Goal: Task Accomplishment & Management: Manage account settings

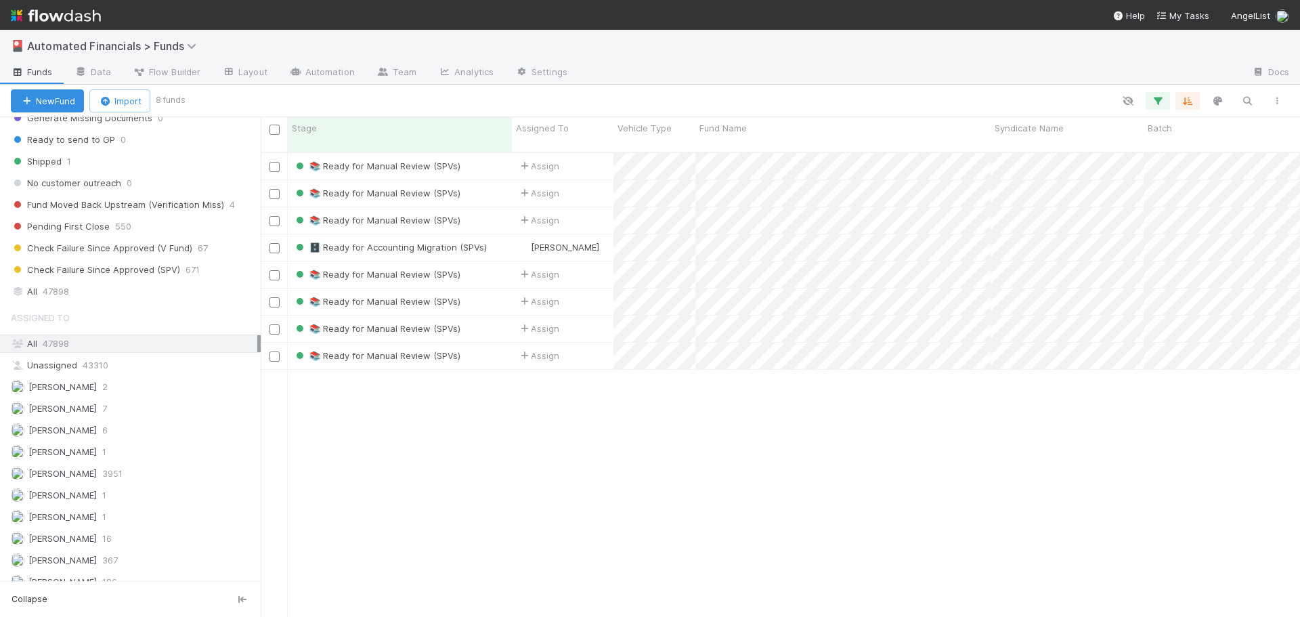
scroll to position [1730, 0]
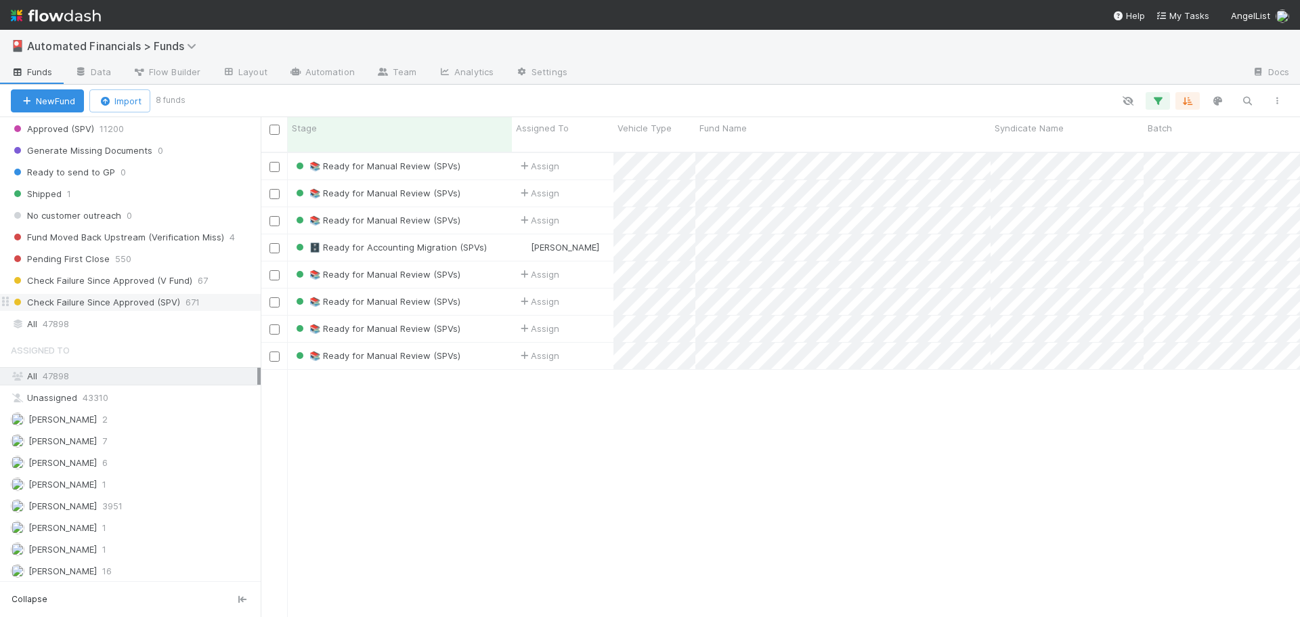
click at [156, 304] on span "Check Failure Since Approved (SPV)" at bounding box center [95, 302] width 169 height 17
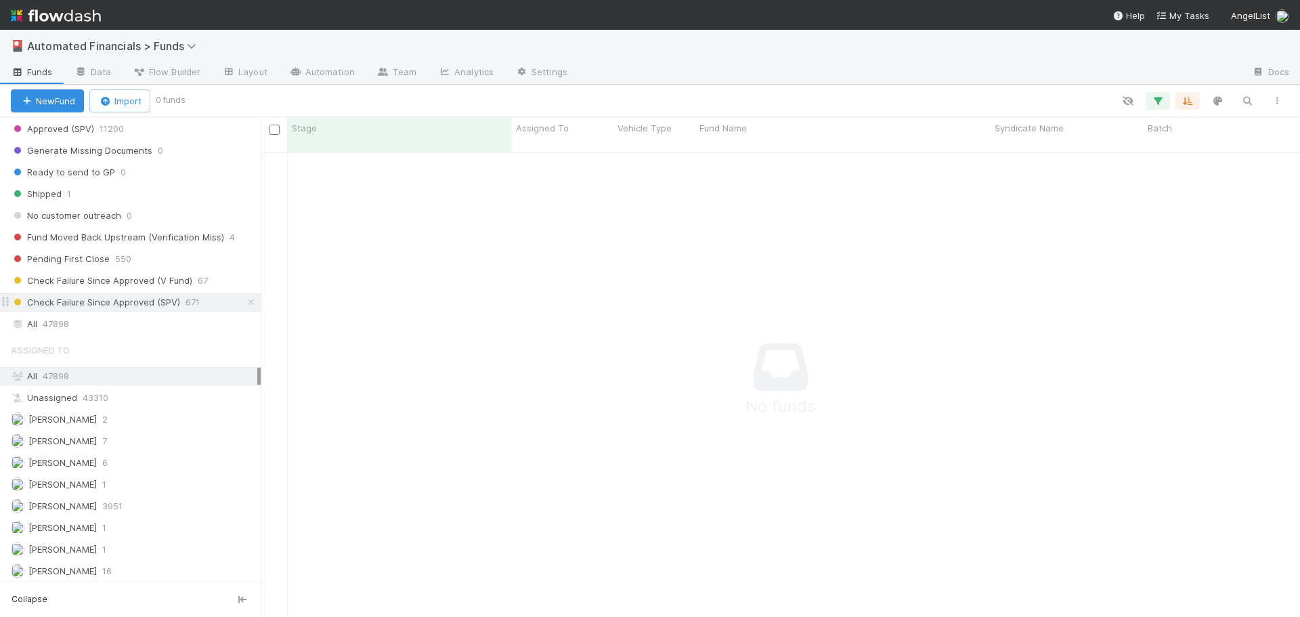
scroll to position [456, 1029]
click at [1159, 103] on icon "button" at bounding box center [1158, 101] width 14 height 12
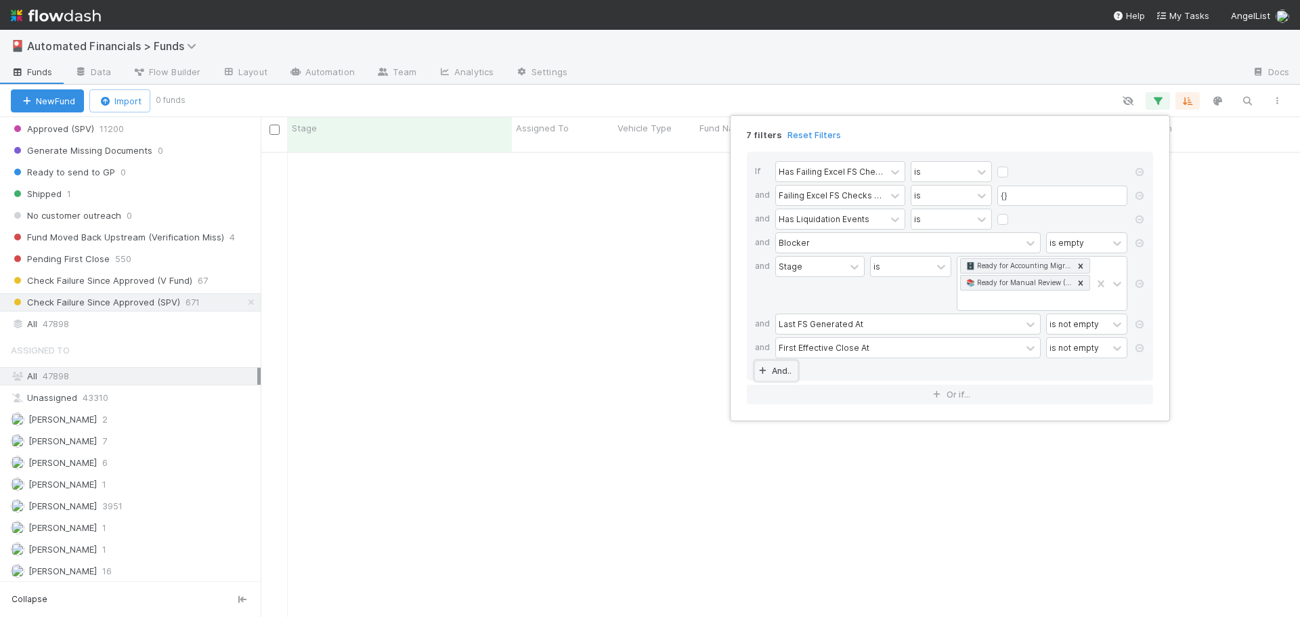
click at [789, 372] on link "And.." at bounding box center [776, 371] width 43 height 20
click at [805, 372] on div "Assigned To" at bounding box center [803, 371] width 49 height 12
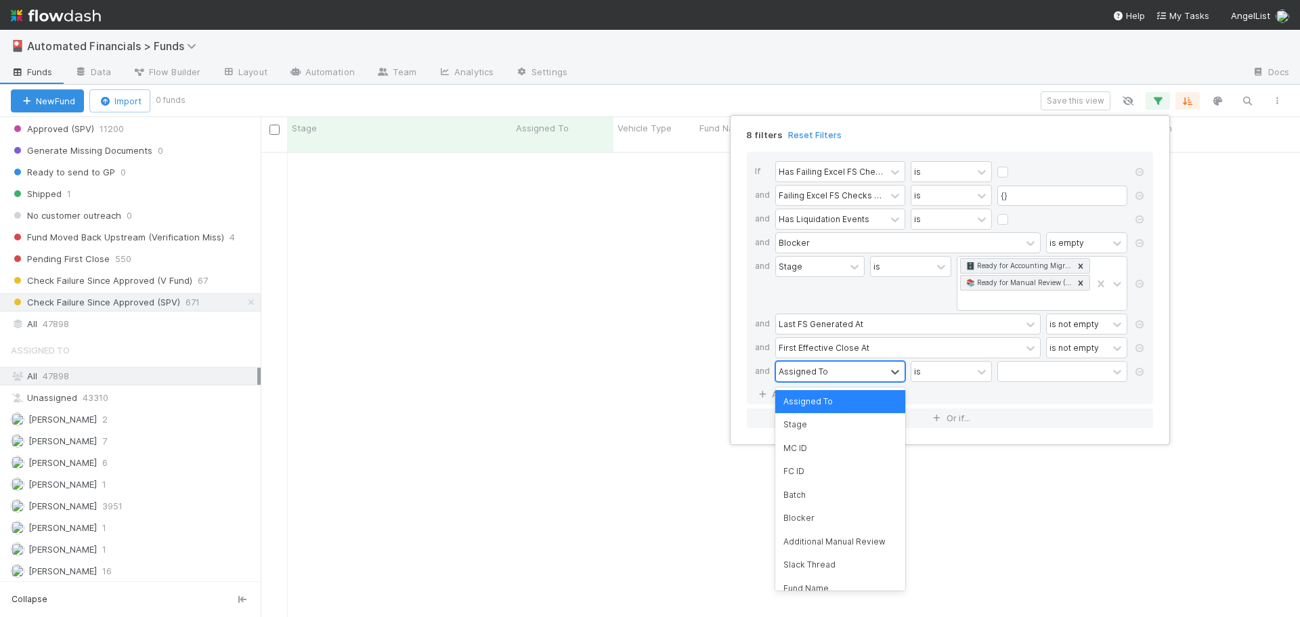
scroll to position [456, 1029]
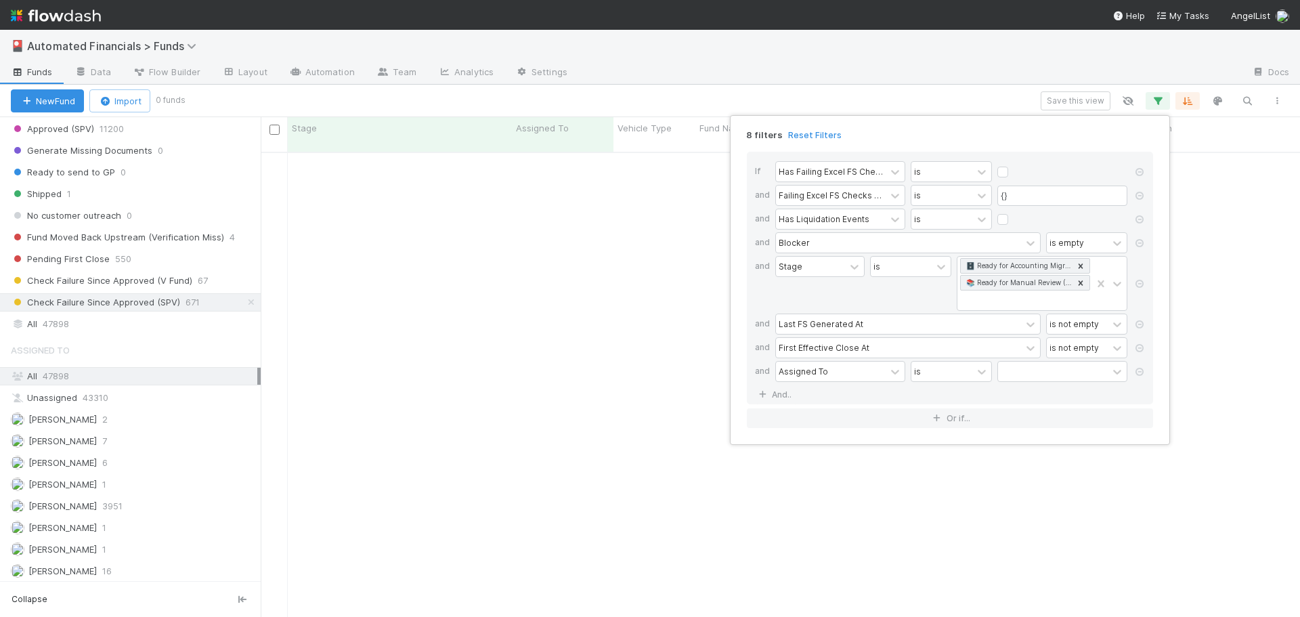
click at [831, 295] on div "Stage" at bounding box center [819, 283] width 89 height 55
click at [108, 305] on div "8 filters Reset Filters If Has Failing Excel FS Checks is and Failing Excel FS …" at bounding box center [650, 308] width 1300 height 617
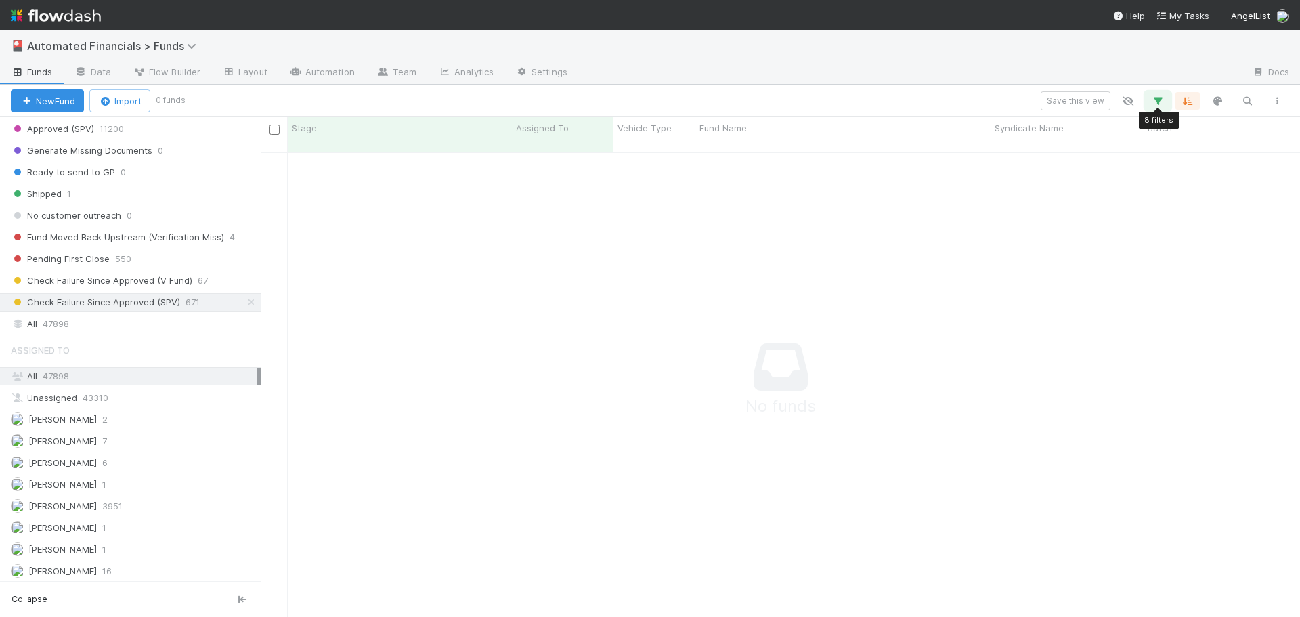
click at [1159, 98] on icon "button" at bounding box center [1158, 101] width 14 height 12
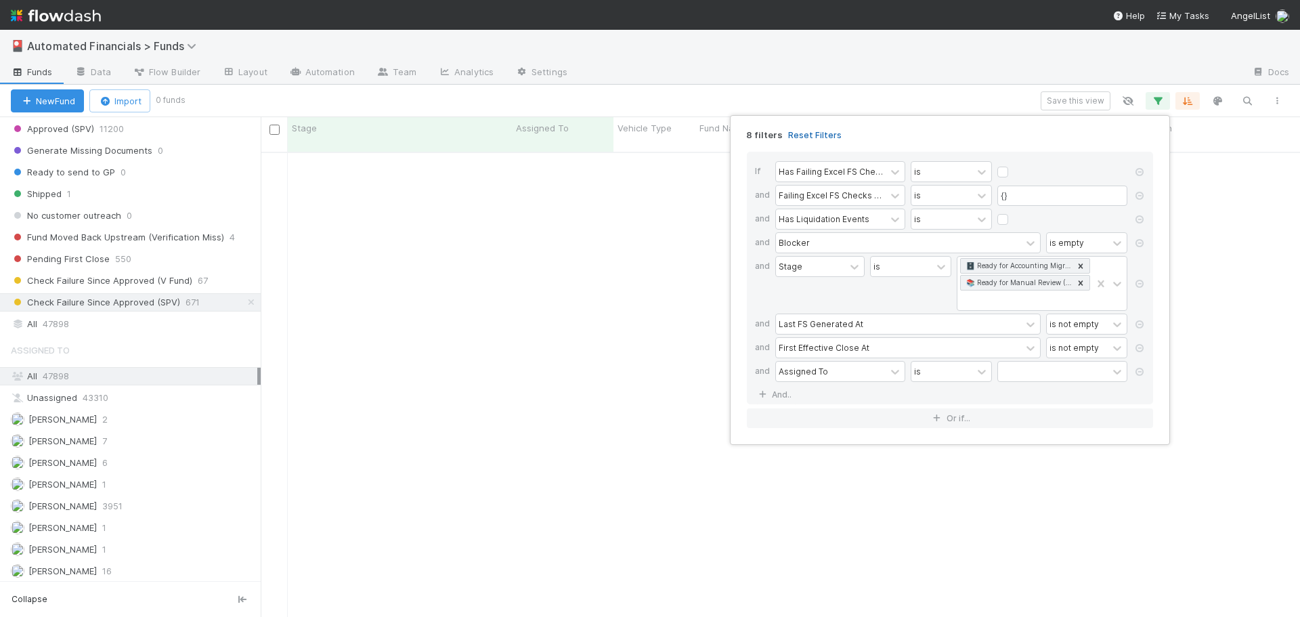
click at [822, 131] on link "Reset Filters" at bounding box center [815, 135] width 54 height 12
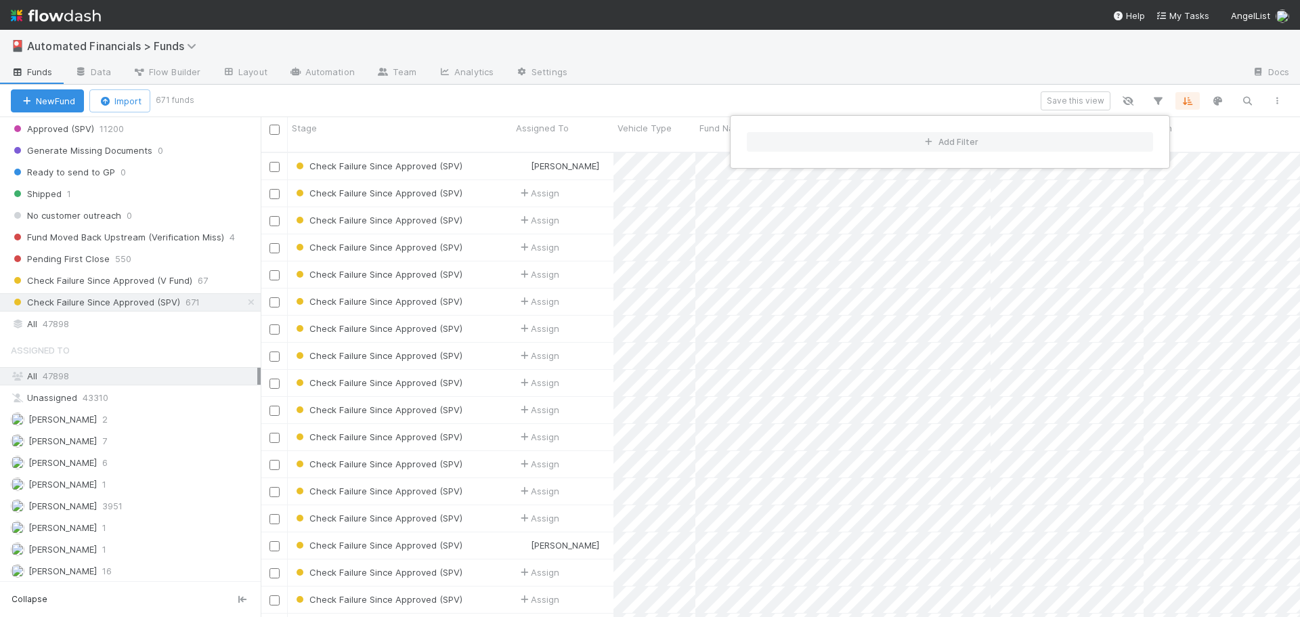
scroll to position [466, 1029]
click at [826, 100] on div "Add Filter" at bounding box center [650, 308] width 1300 height 617
click at [952, 91] on div "Add Filter" at bounding box center [650, 308] width 1300 height 617
click at [1159, 100] on icon "button" at bounding box center [1158, 101] width 14 height 12
click at [947, 148] on button "Add Filter" at bounding box center [950, 142] width 406 height 20
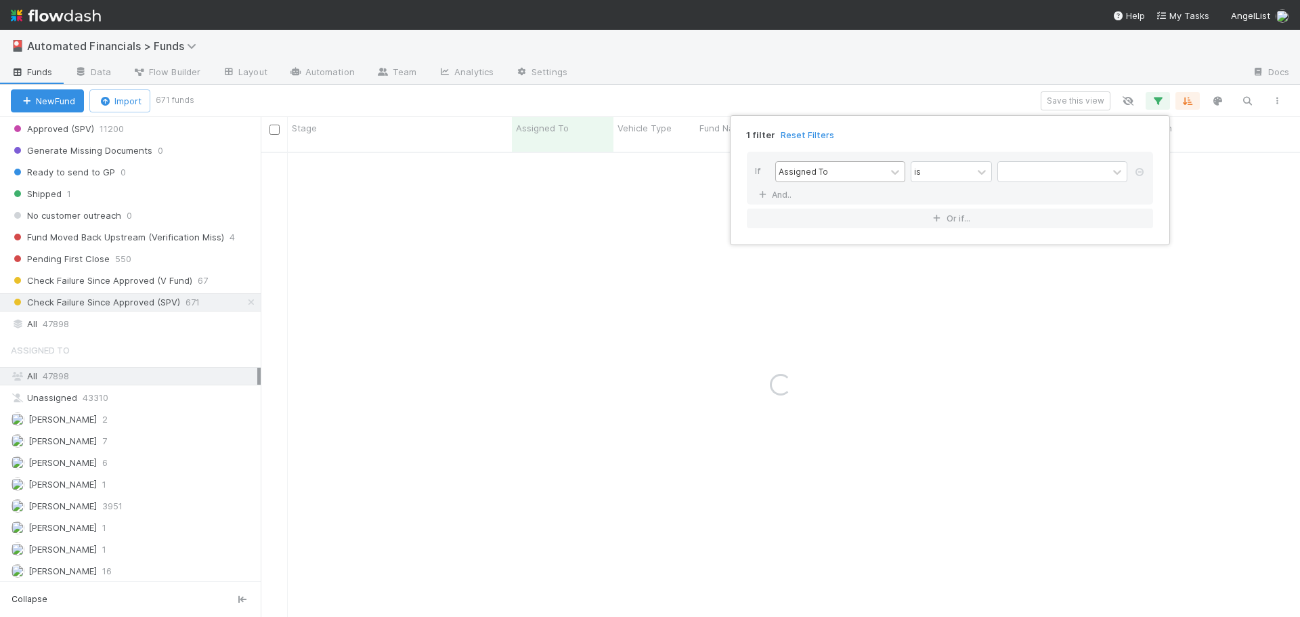
click at [828, 175] on div "Assigned To" at bounding box center [831, 172] width 110 height 20
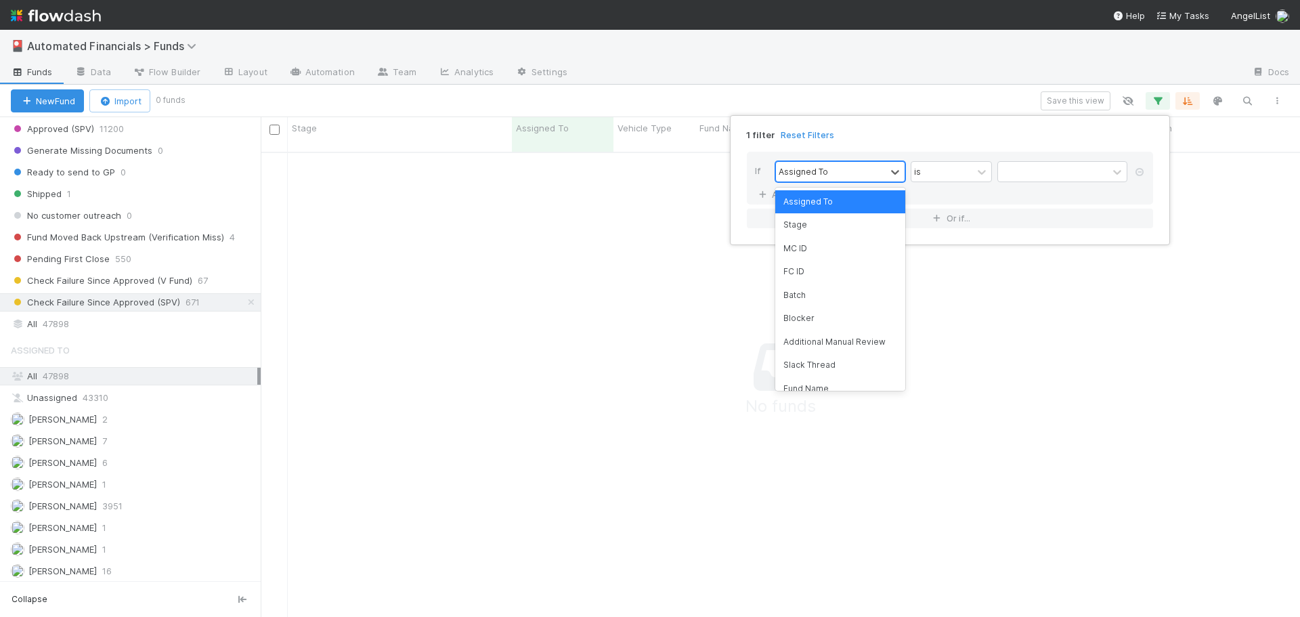
scroll to position [456, 1029]
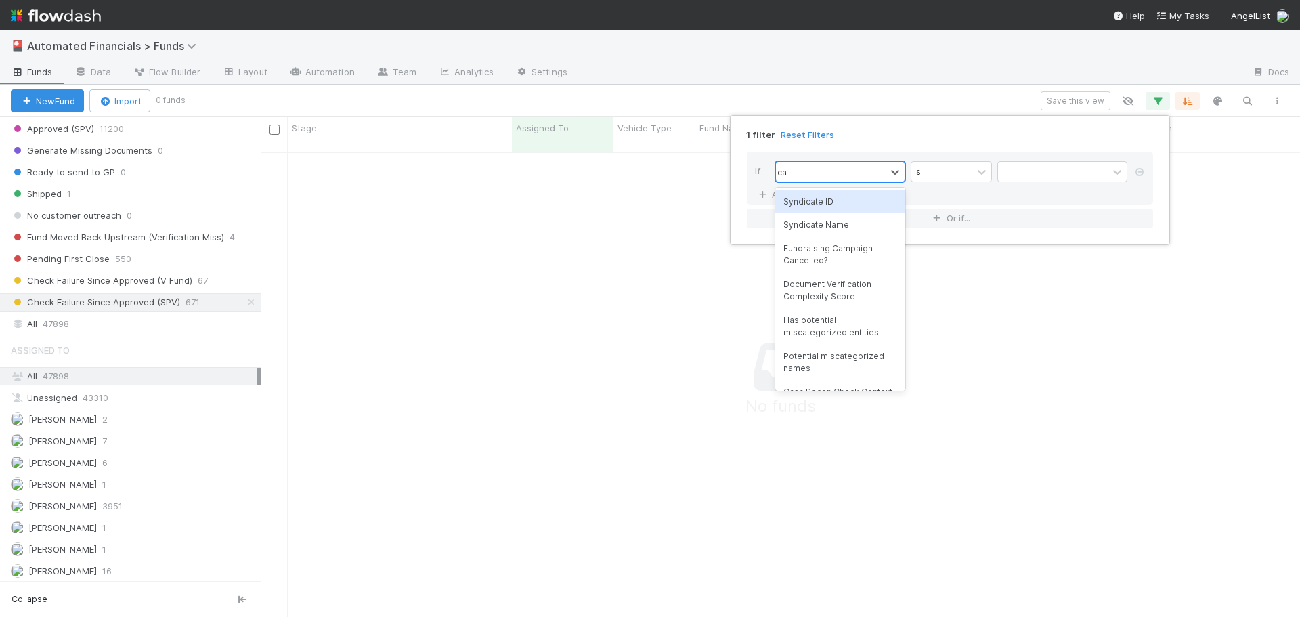
type input "cash"
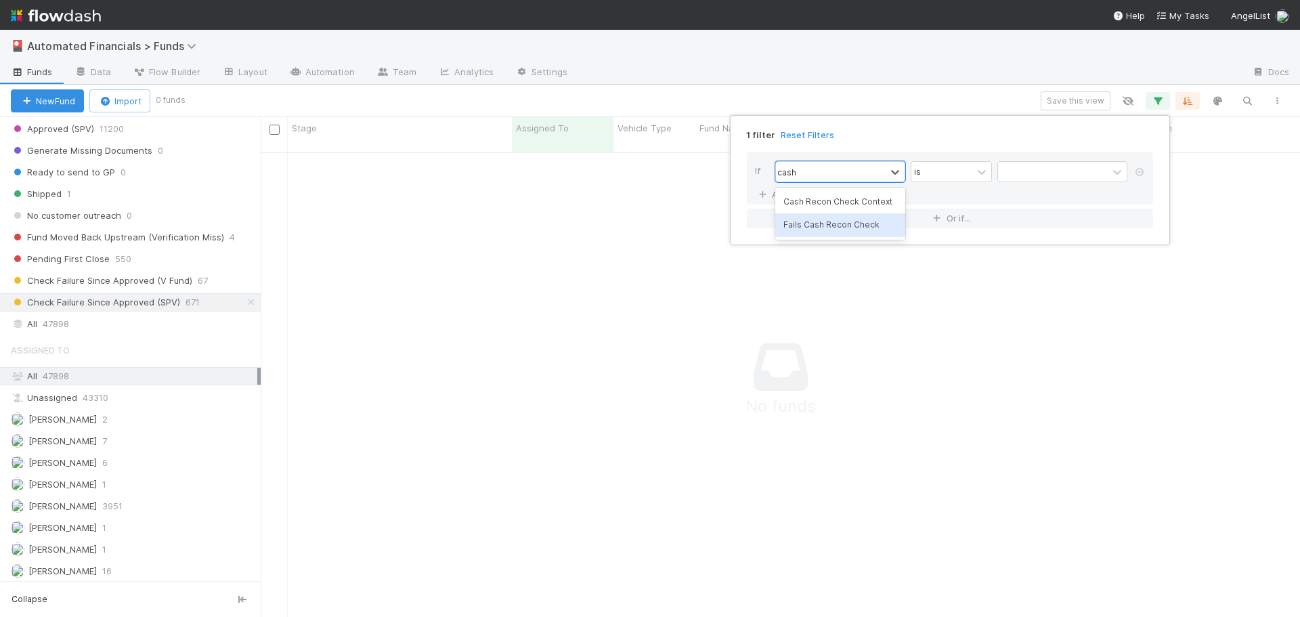
click at [813, 228] on div "Fails Cash Recon Check" at bounding box center [840, 224] width 130 height 23
click at [976, 190] on div "If option Fails Cash Recon Check, selected. 0 results available. Select is focu…" at bounding box center [950, 178] width 406 height 53
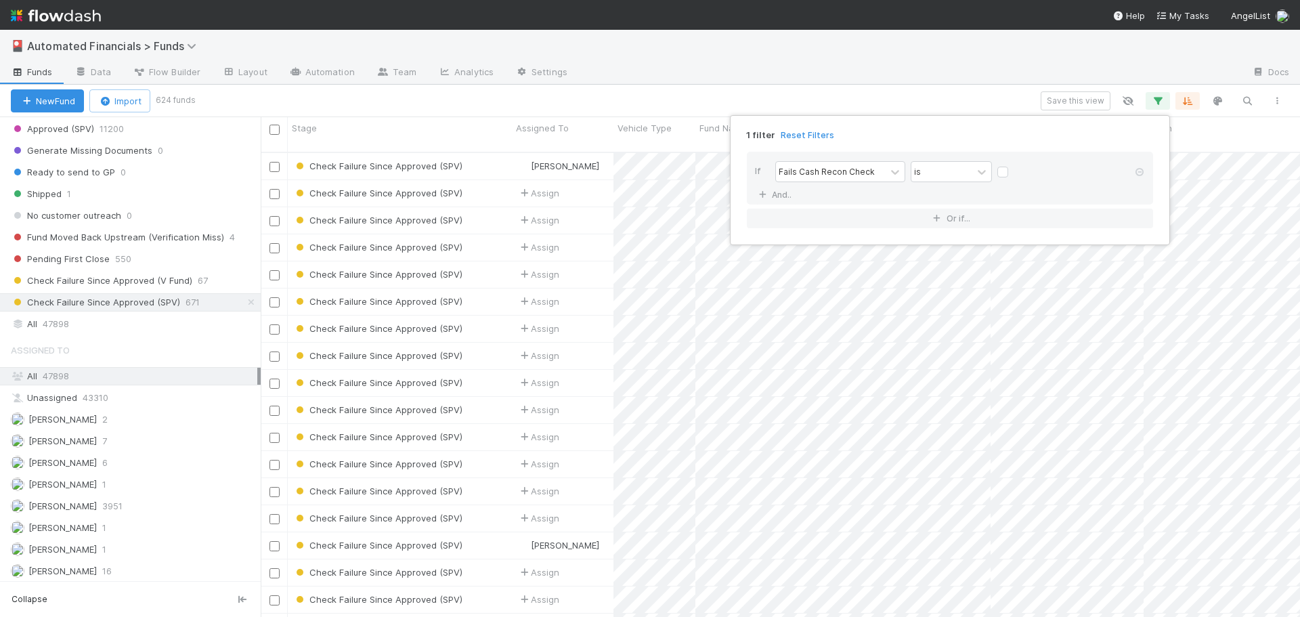
scroll to position [466, 1029]
click at [1014, 165] on label at bounding box center [1014, 165] width 0 height 0
click at [1004, 173] on input "checkbox" at bounding box center [1003, 175] width 11 height 20
checkbox input "true"
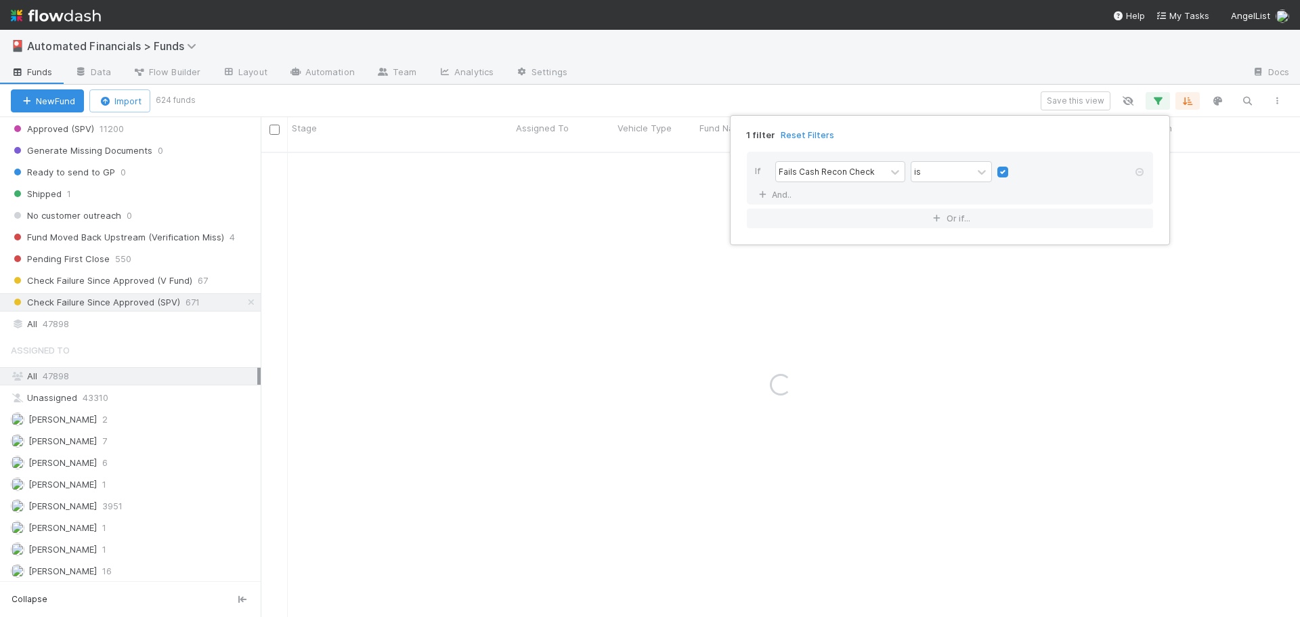
click at [1008, 194] on div "If Fails Cash Recon Check is And.." at bounding box center [950, 178] width 406 height 53
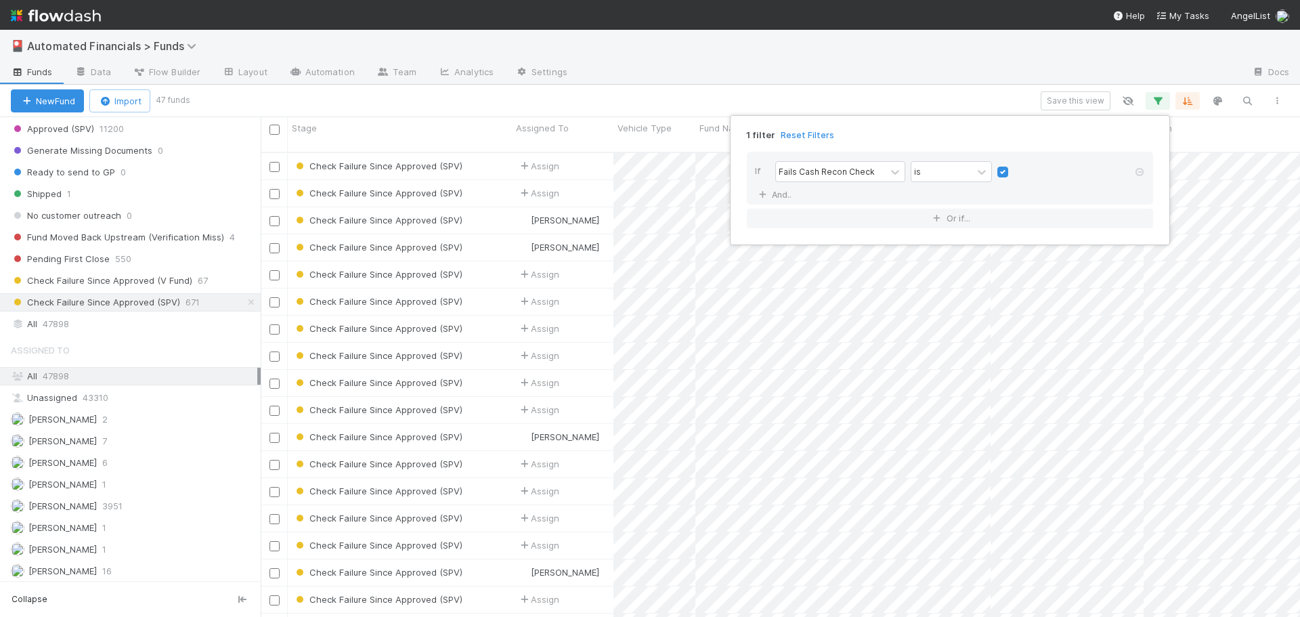
click at [704, 102] on div "1 filter Reset Filters If Fails Cash Recon Check is And.. Or if..." at bounding box center [650, 308] width 1300 height 617
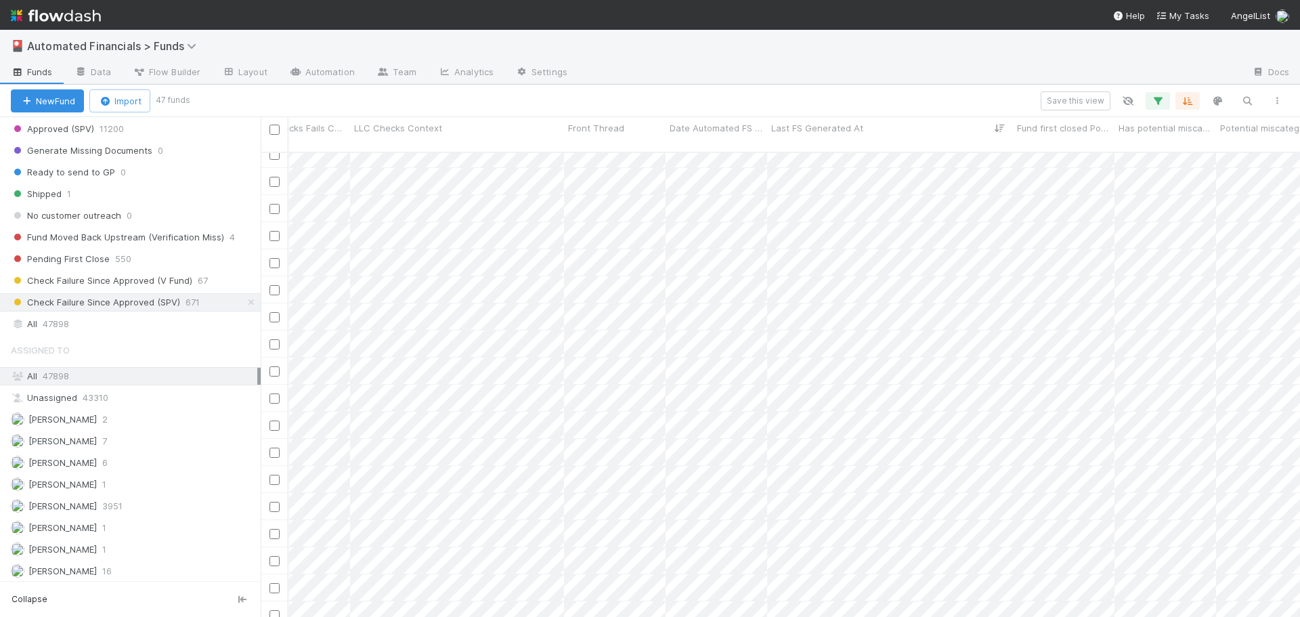
scroll to position [808, 19498]
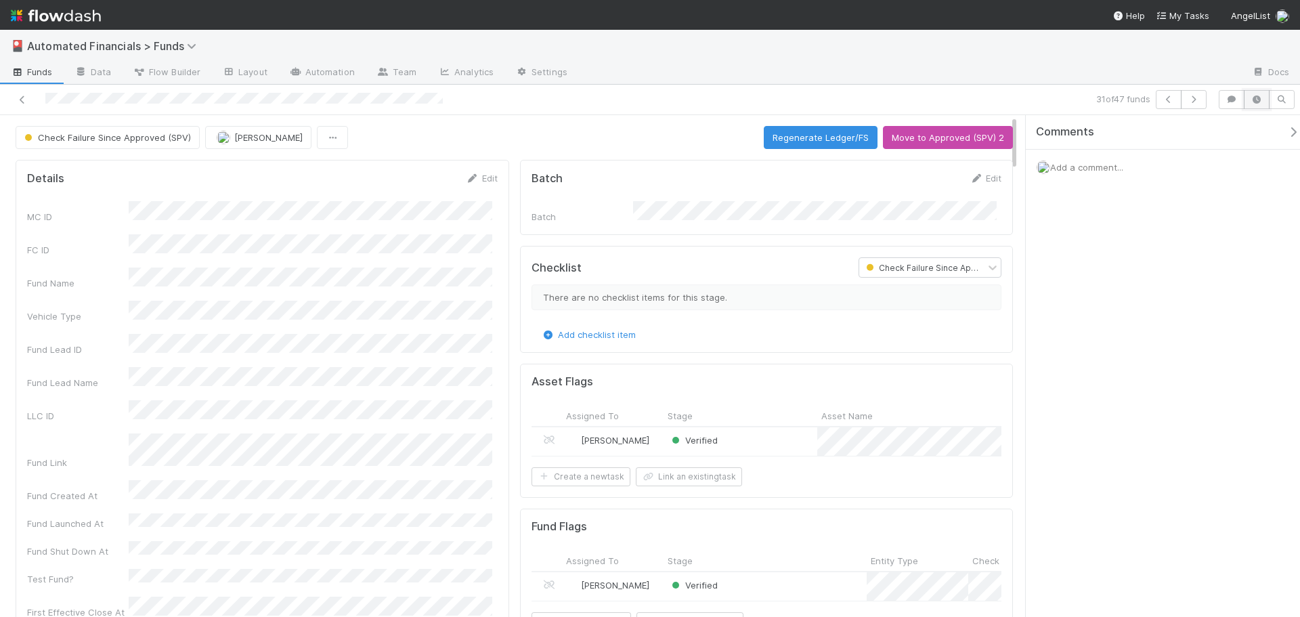
click at [1258, 98] on icon "button" at bounding box center [1257, 99] width 14 height 8
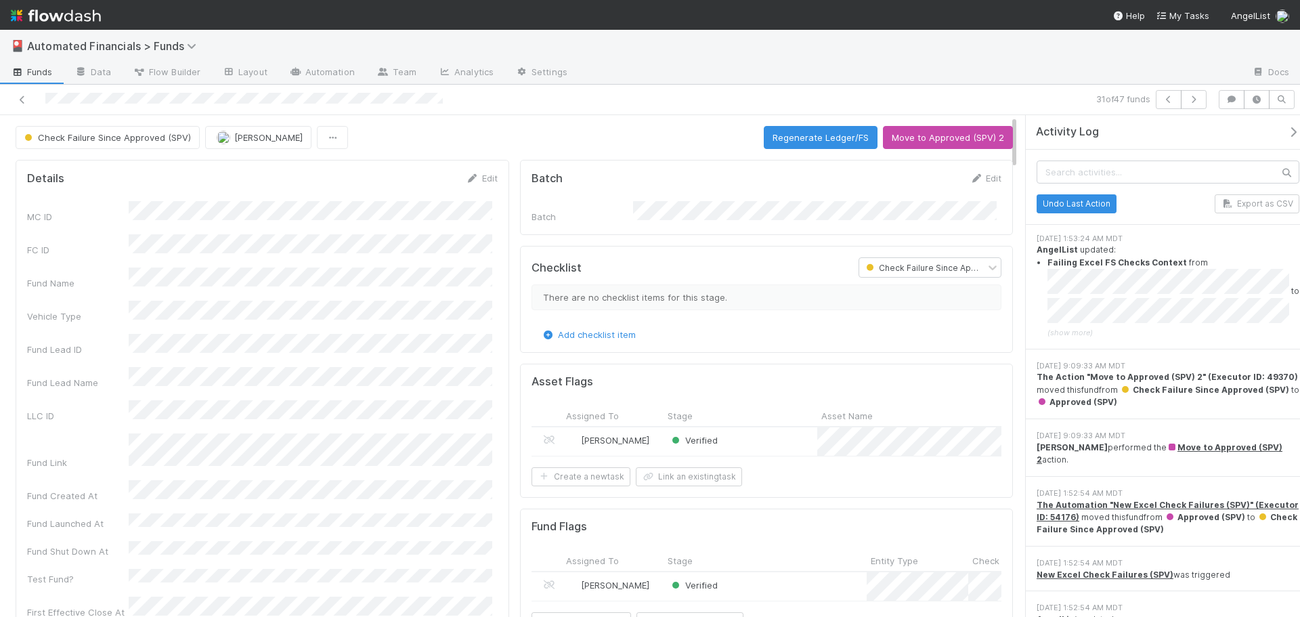
scroll to position [3463, 0]
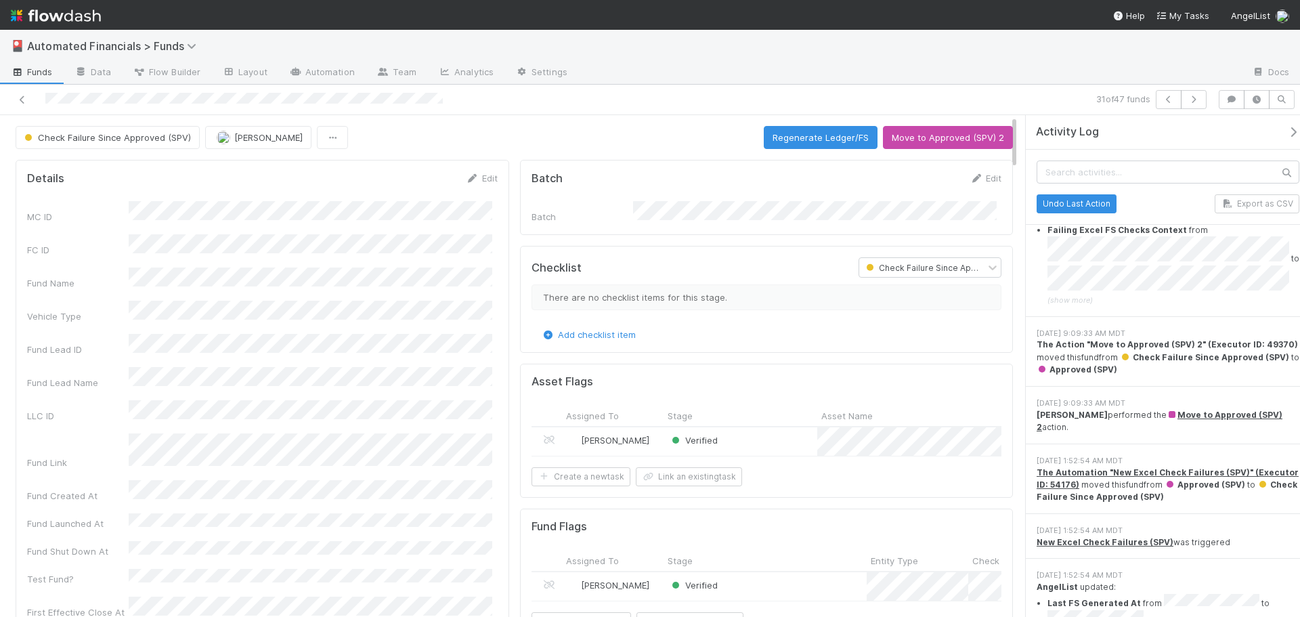
drag, startPoint x: 1296, startPoint y: 290, endPoint x: 1290, endPoint y: 194, distance: 95.6
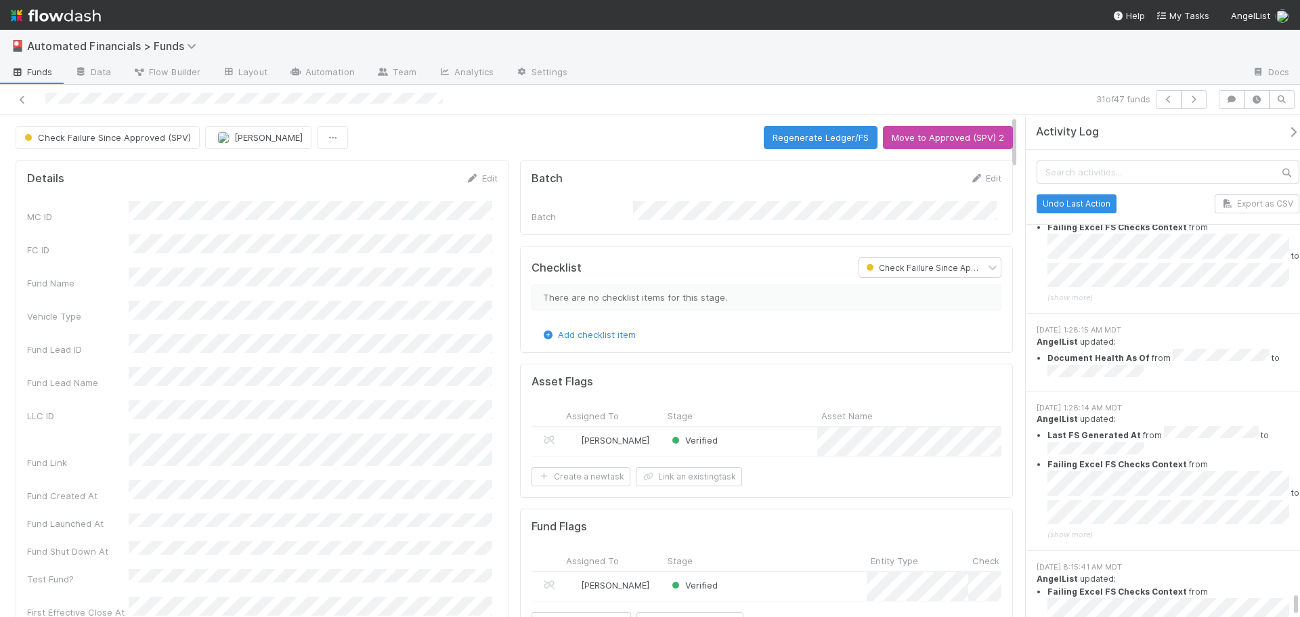
scroll to position [23296, 0]
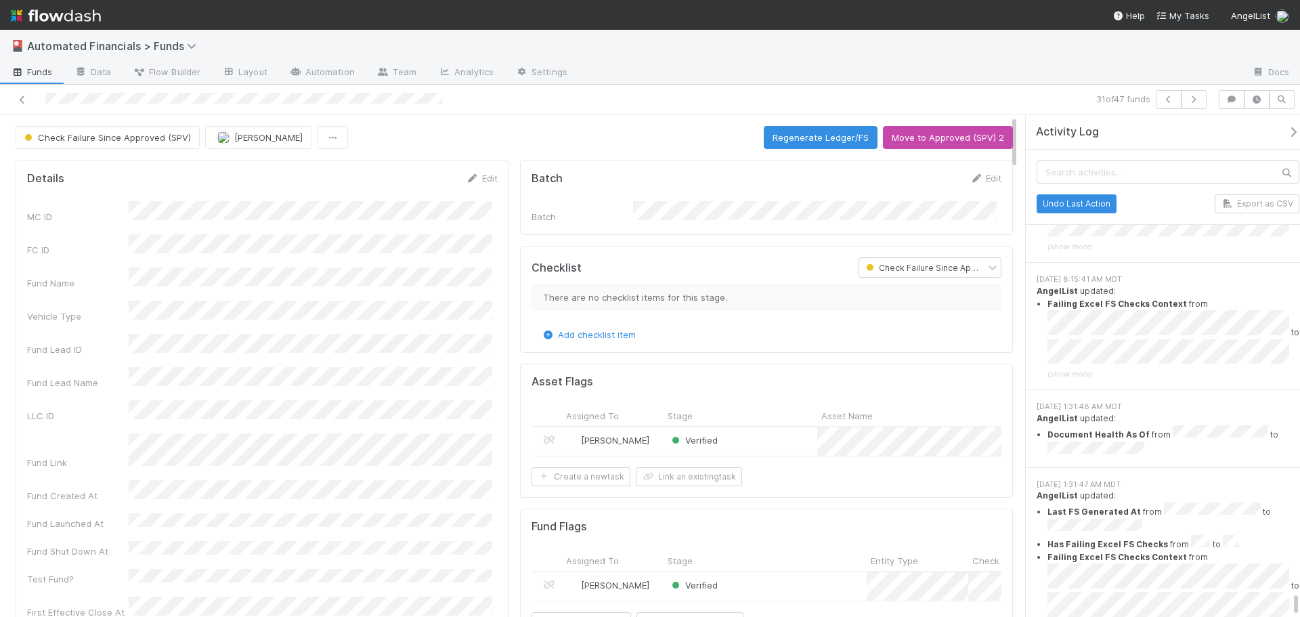
drag, startPoint x: 1295, startPoint y: 253, endPoint x: 1243, endPoint y: 584, distance: 334.5
click at [1266, 616] on html "🎴 Automated Financials > Funds Funds Data Flow Builder Layout Automation Team A…" at bounding box center [650, 308] width 1300 height 617
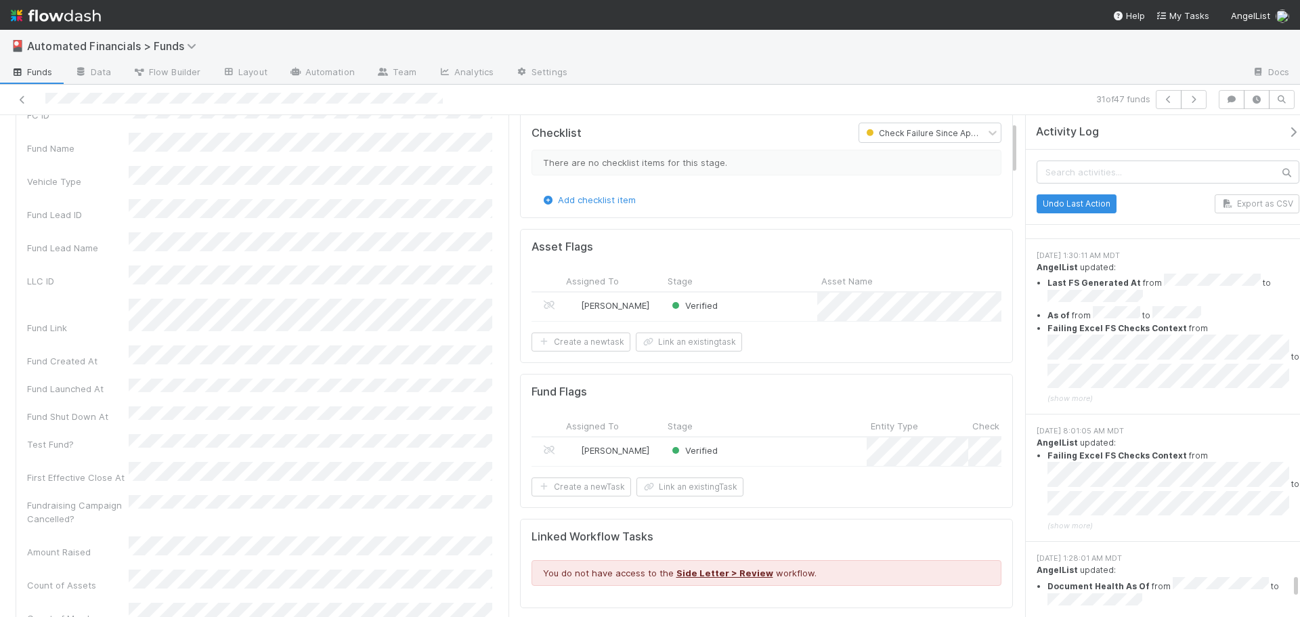
scroll to position [135, 0]
click at [916, 127] on span "Check Failure Since Approved (SPV)" at bounding box center [944, 132] width 161 height 10
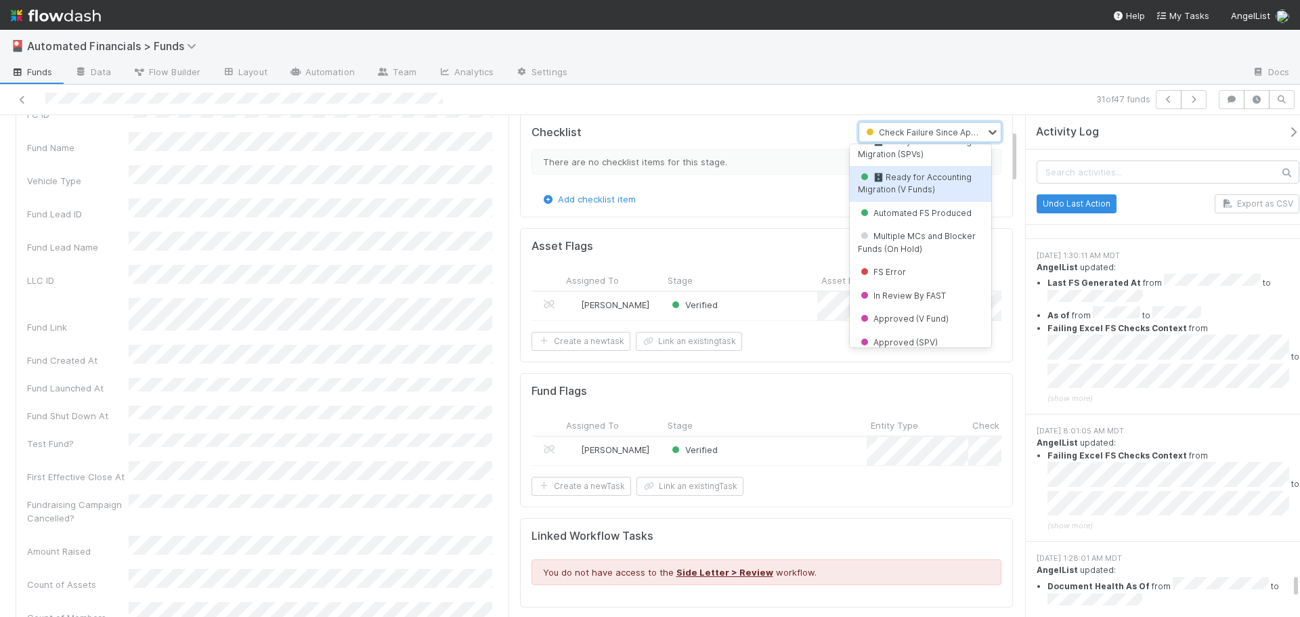
scroll to position [530, 0]
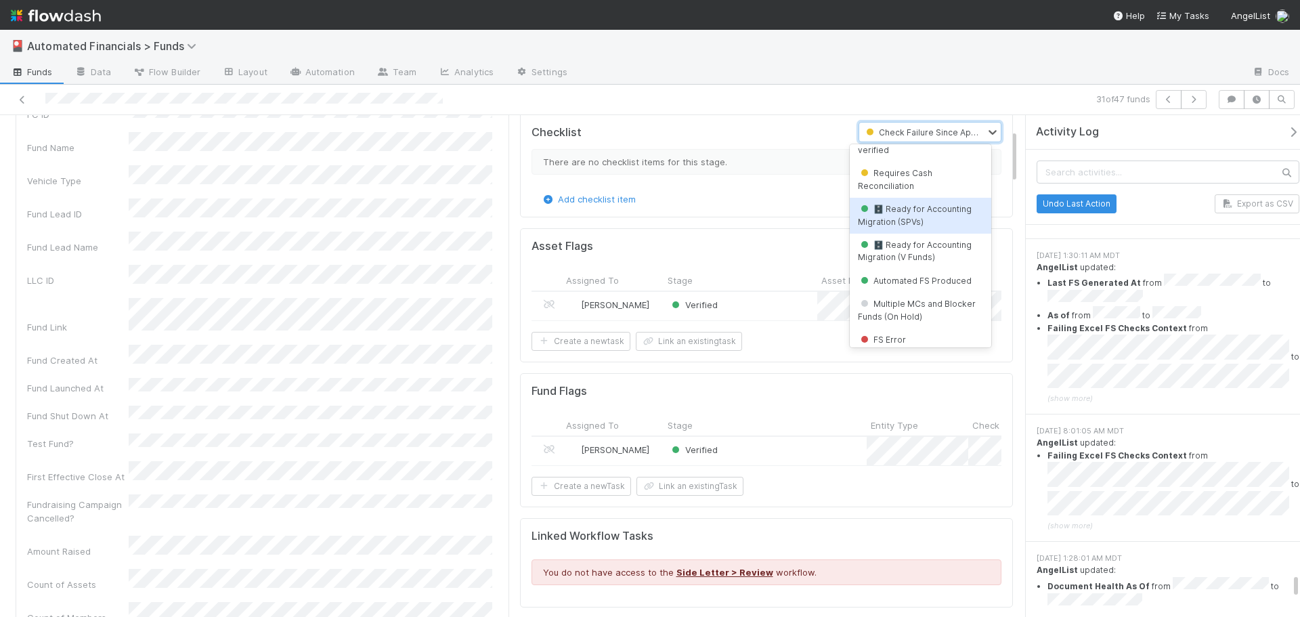
click at [918, 226] on span "🗄️ Ready for Accounting Migration (SPVs)" at bounding box center [915, 215] width 114 height 22
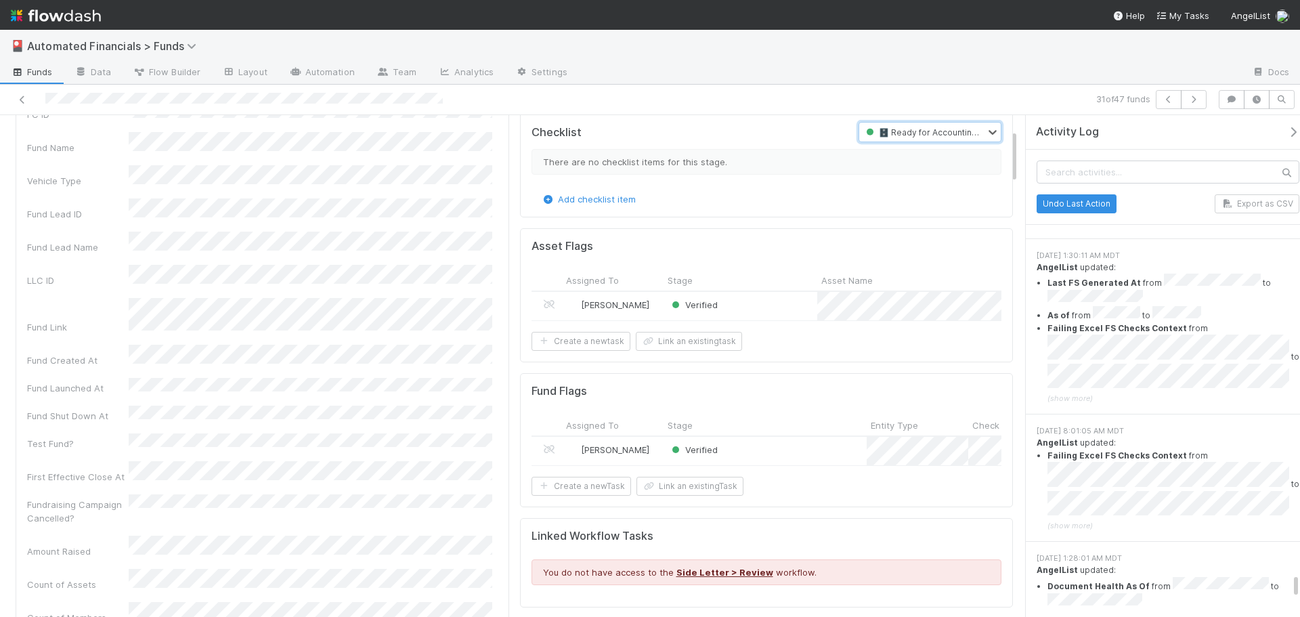
click at [914, 129] on span "🗄️ Ready for Accounting Migration (SPVs)" at bounding box center [955, 132] width 182 height 10
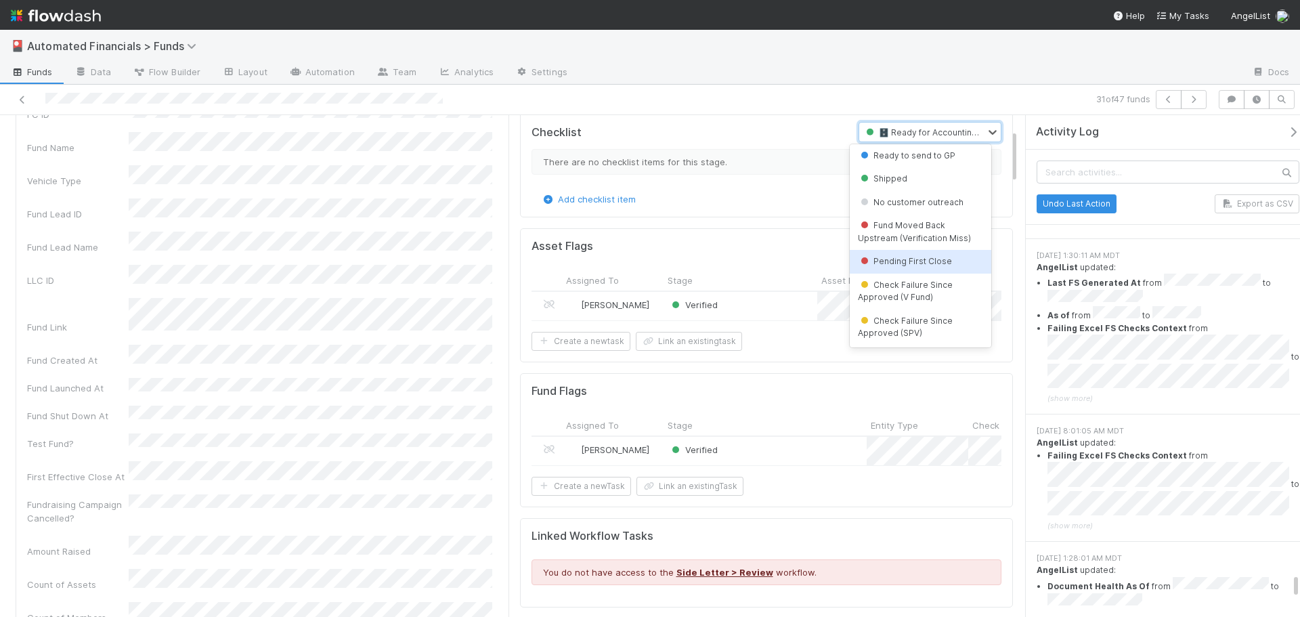
scroll to position [869, 0]
click at [916, 324] on span "Check Failure Since Approved (SPV)" at bounding box center [905, 327] width 95 height 22
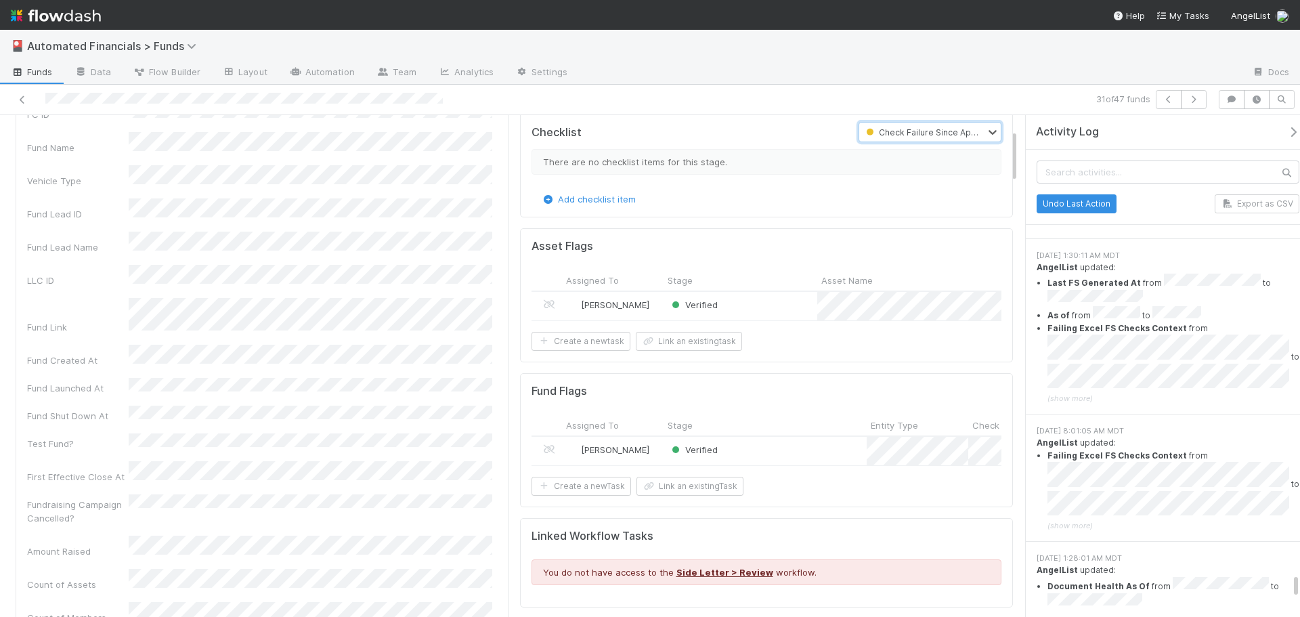
scroll to position [0, 0]
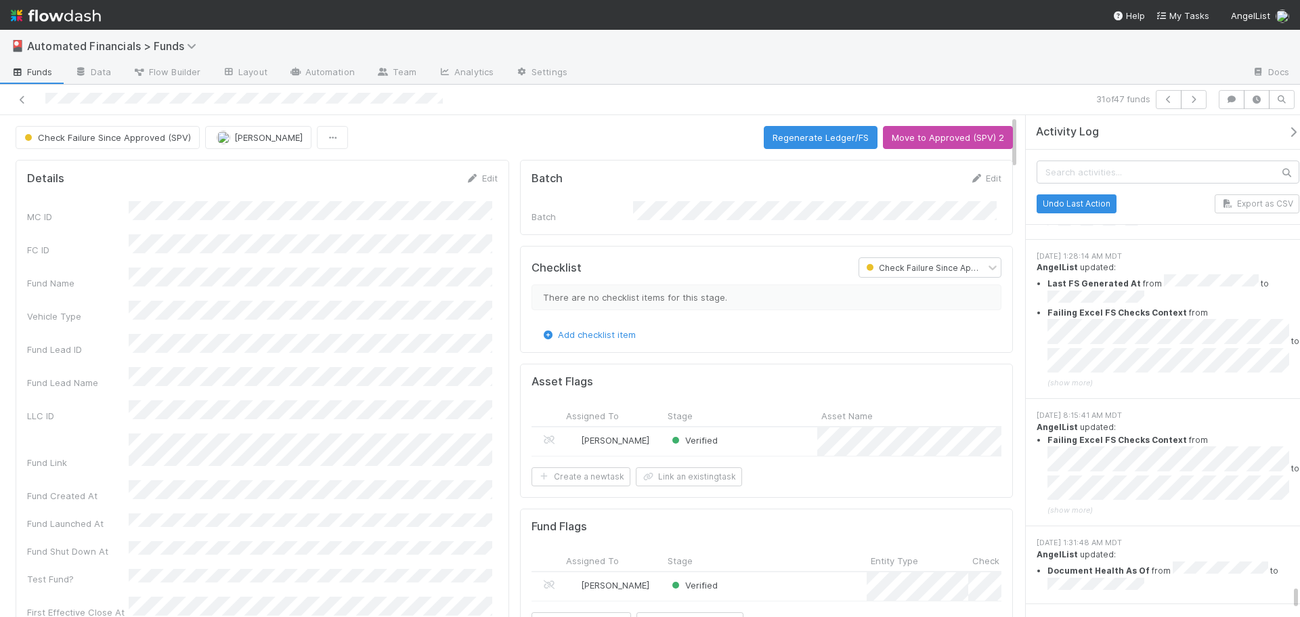
scroll to position [23296, 0]
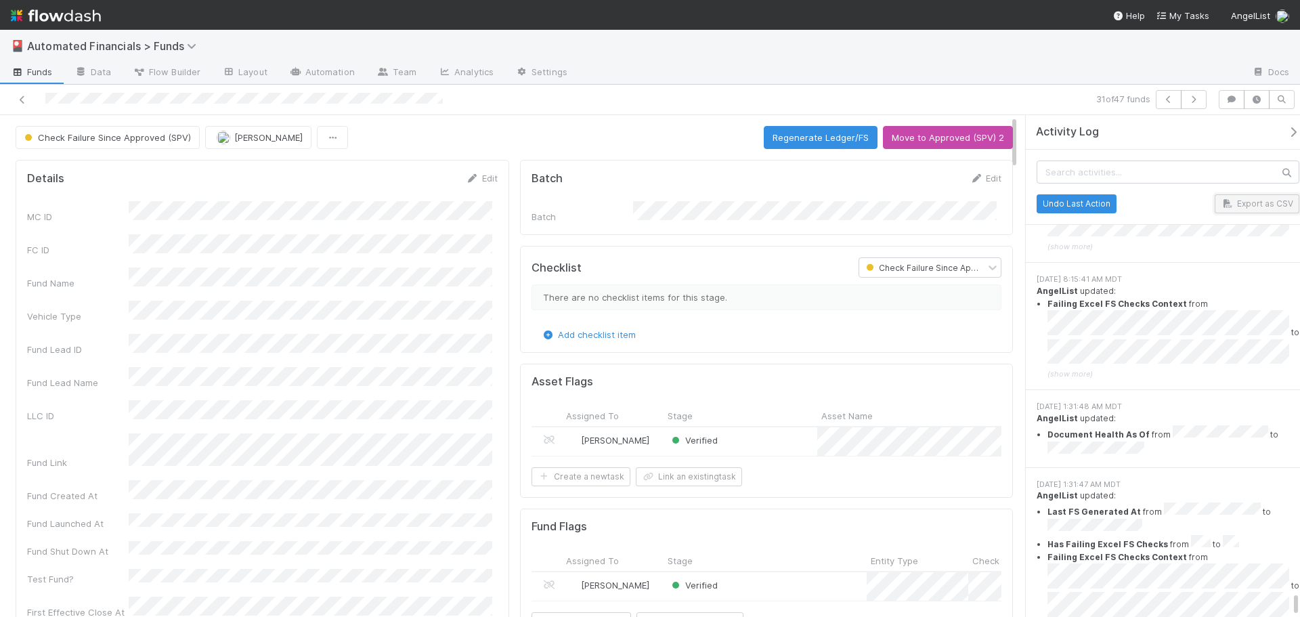
click at [1266, 203] on button "Export as CSV" at bounding box center [1257, 203] width 85 height 19
click at [139, 137] on span "Check Failure Since Approved (SPV)" at bounding box center [106, 137] width 169 height 11
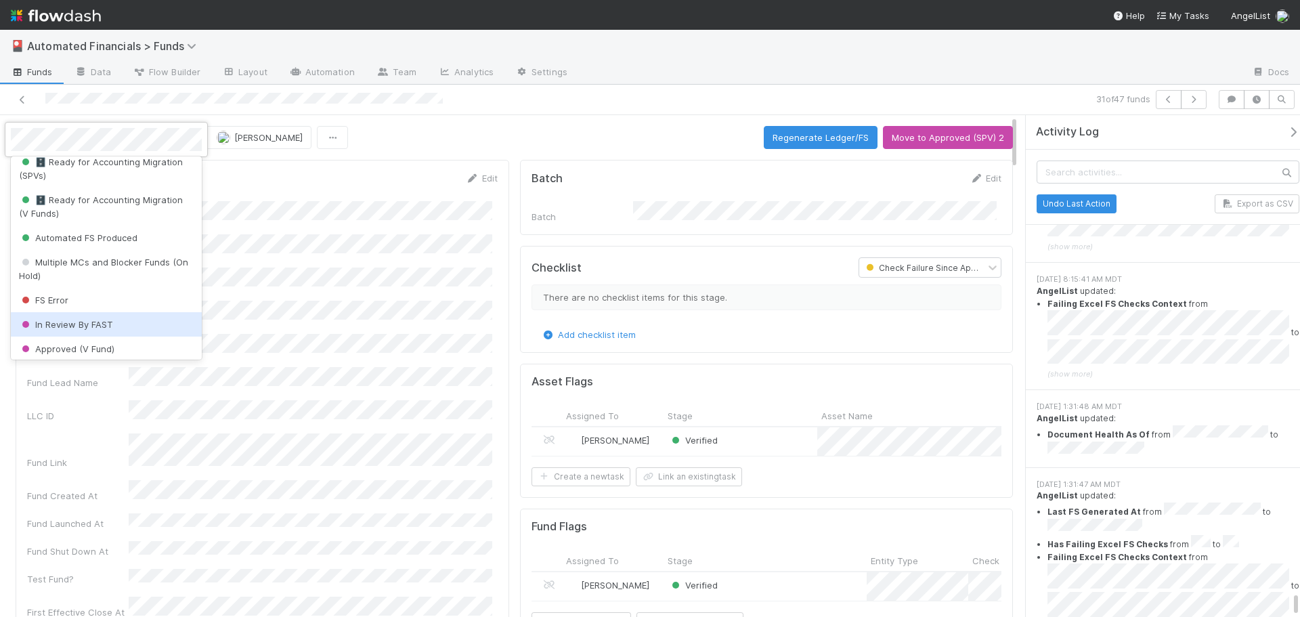
scroll to position [466, 0]
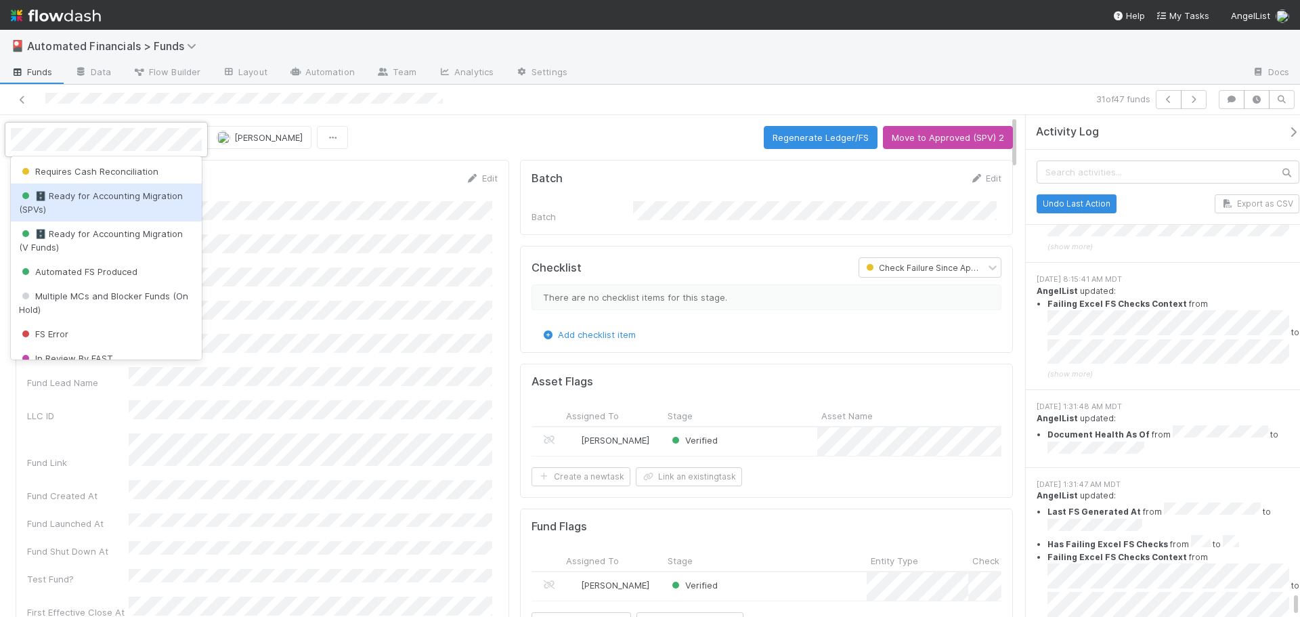
click at [97, 215] on span "🗄️ Ready for Accounting Migration (SPVs)" at bounding box center [101, 202] width 164 height 24
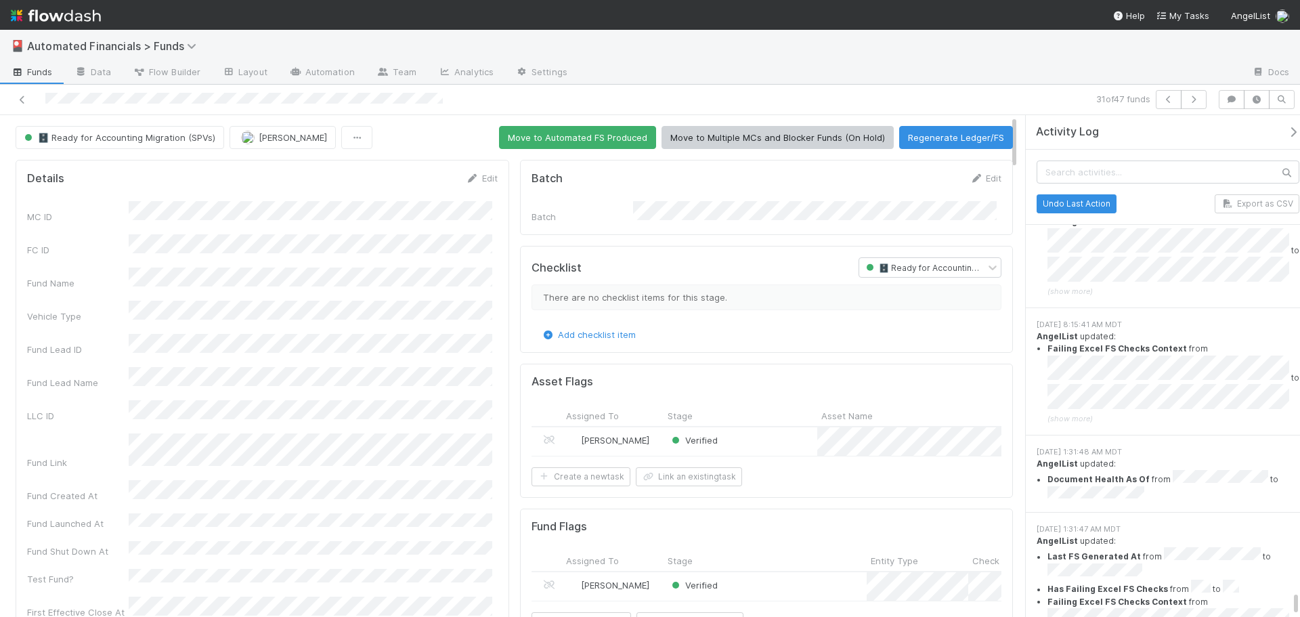
scroll to position [23271, 0]
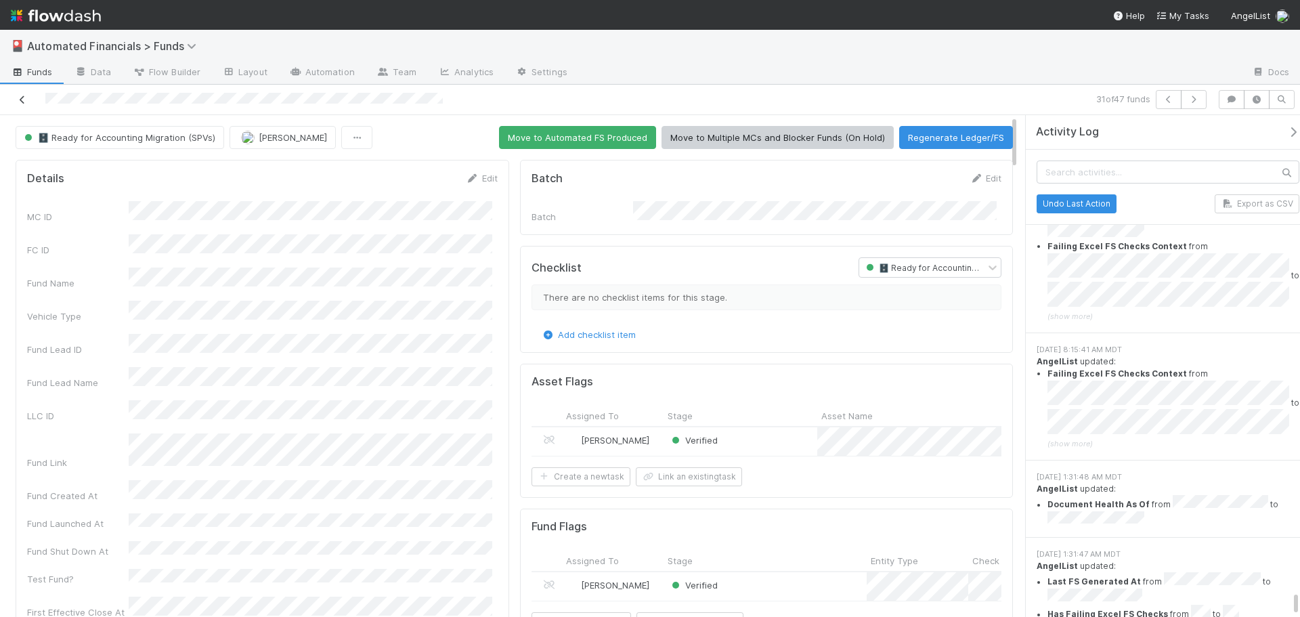
click at [22, 102] on icon at bounding box center [23, 99] width 14 height 9
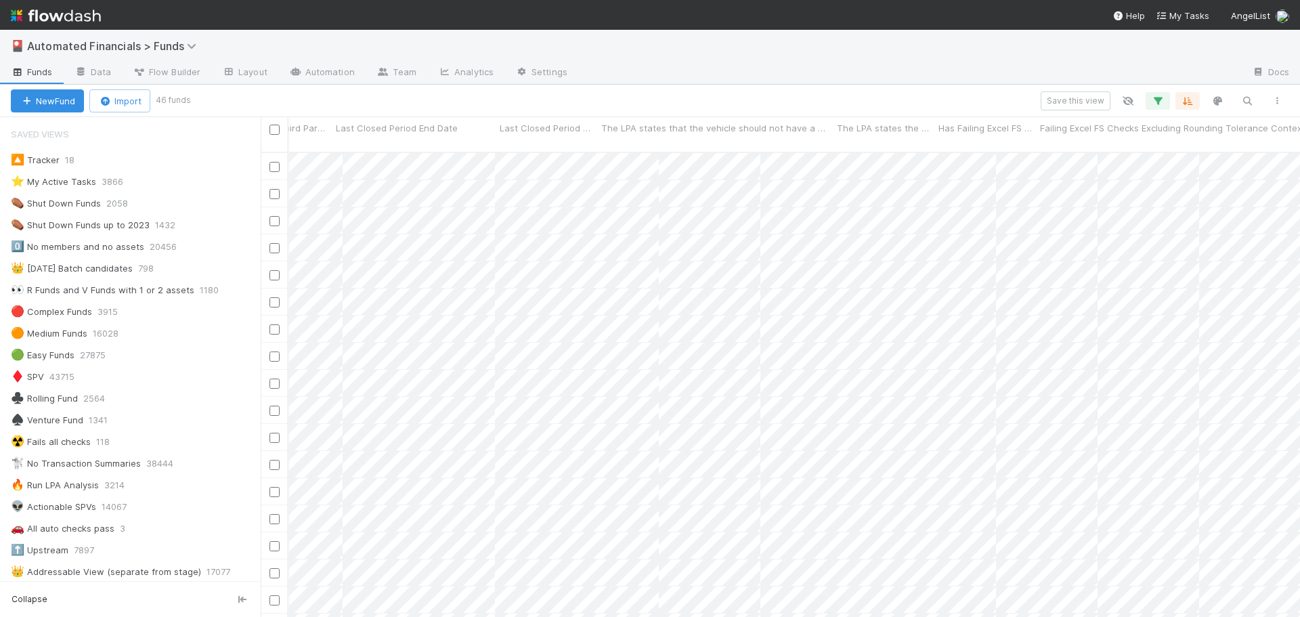
scroll to position [0, 19928]
click at [1159, 104] on icon "button" at bounding box center [1158, 101] width 14 height 12
click at [918, 98] on div "1 filter Reset Filters If Fails Cash Recon Check is And.. Or if..." at bounding box center [650, 308] width 1300 height 617
click at [1155, 102] on icon "button" at bounding box center [1158, 101] width 14 height 12
click at [782, 197] on link "And.." at bounding box center [776, 195] width 43 height 20
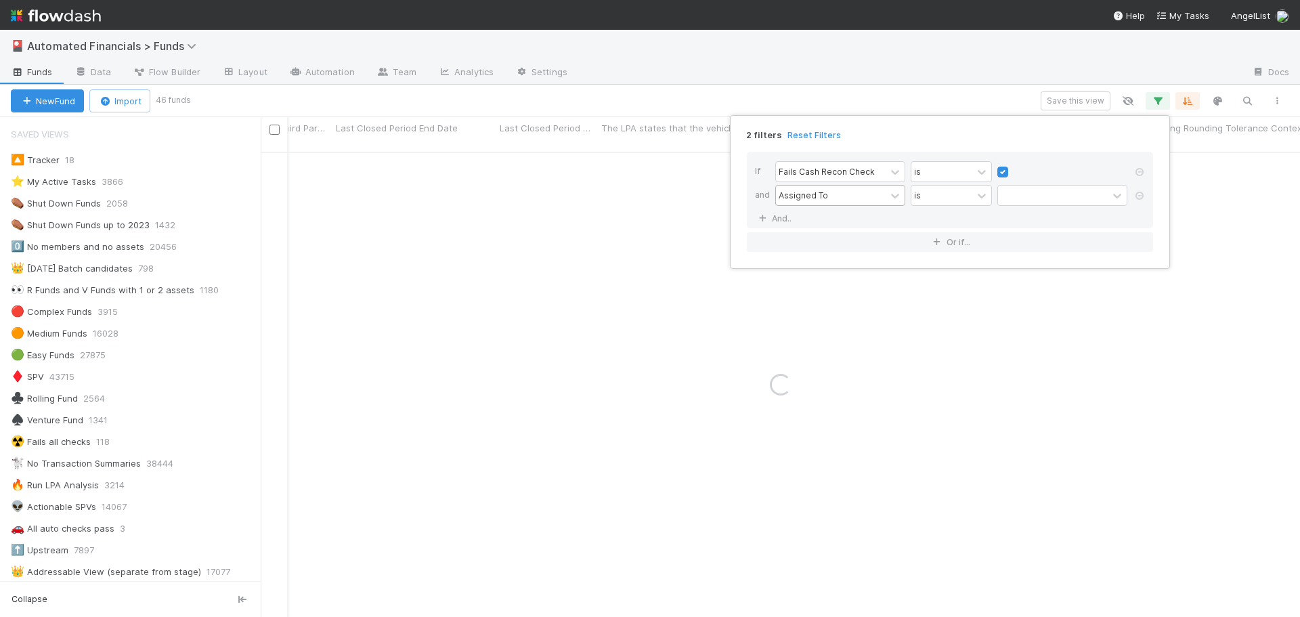
click at [811, 196] on div "Assigned To" at bounding box center [803, 195] width 49 height 12
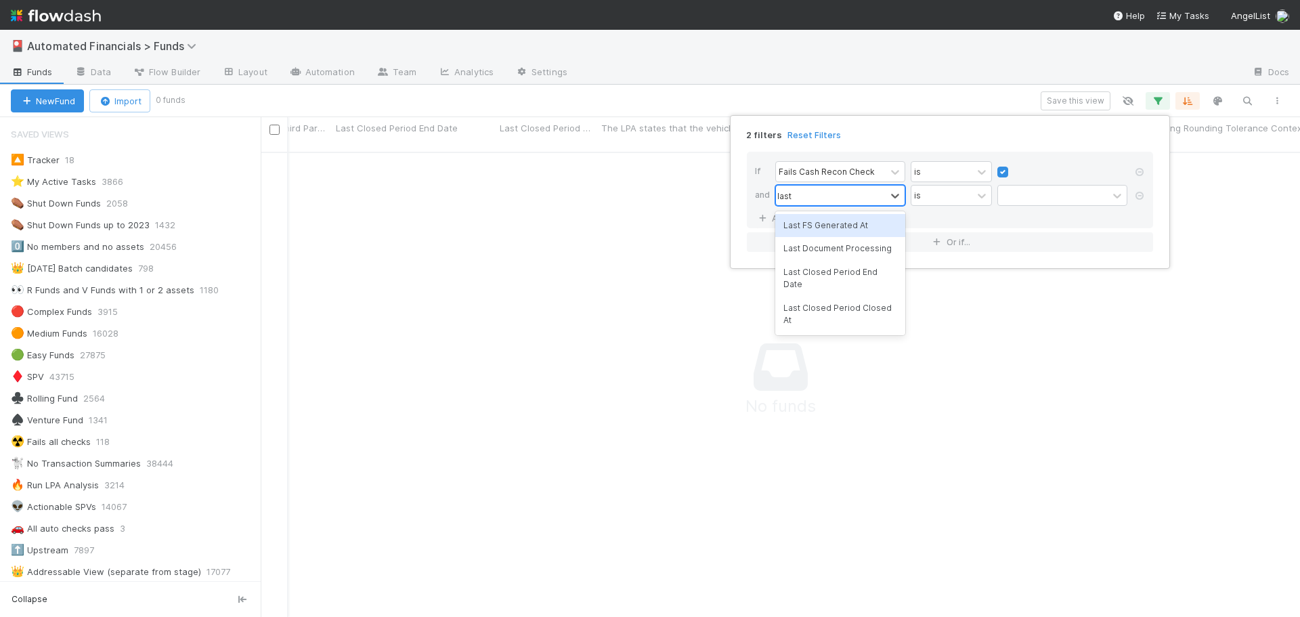
scroll to position [456, 1029]
type input "last close"
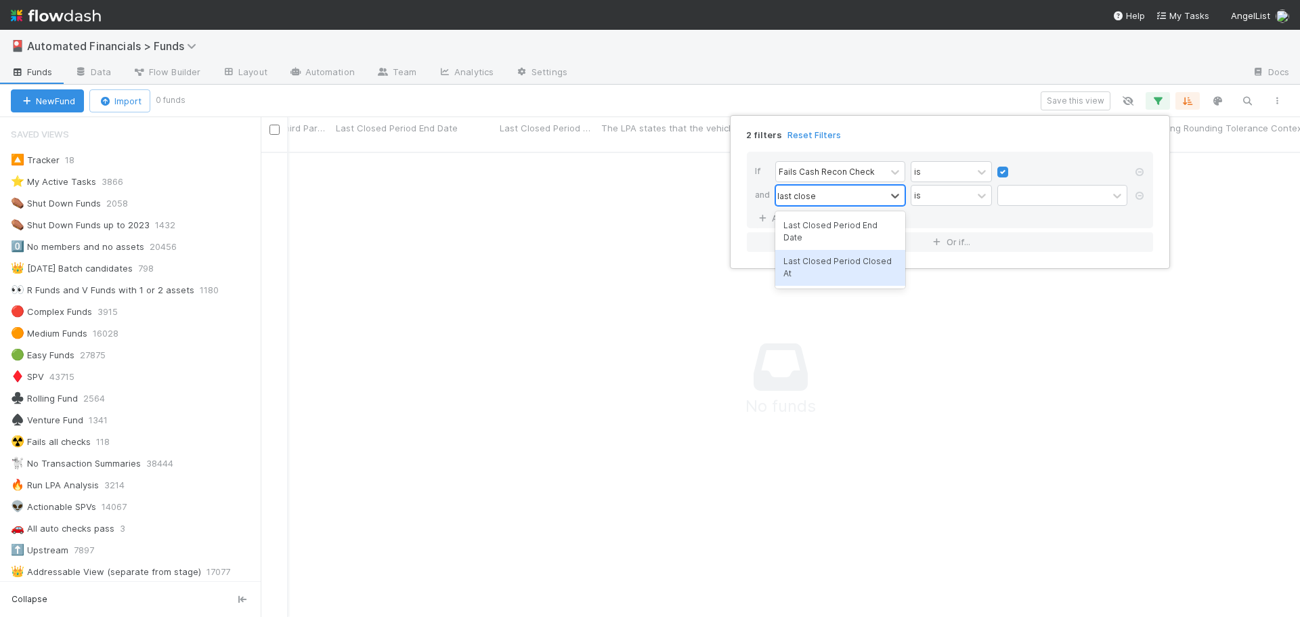
click at [851, 250] on div "Last Closed Period Closed At" at bounding box center [840, 268] width 130 height 36
click at [965, 196] on div "is" at bounding box center [942, 196] width 61 height 20
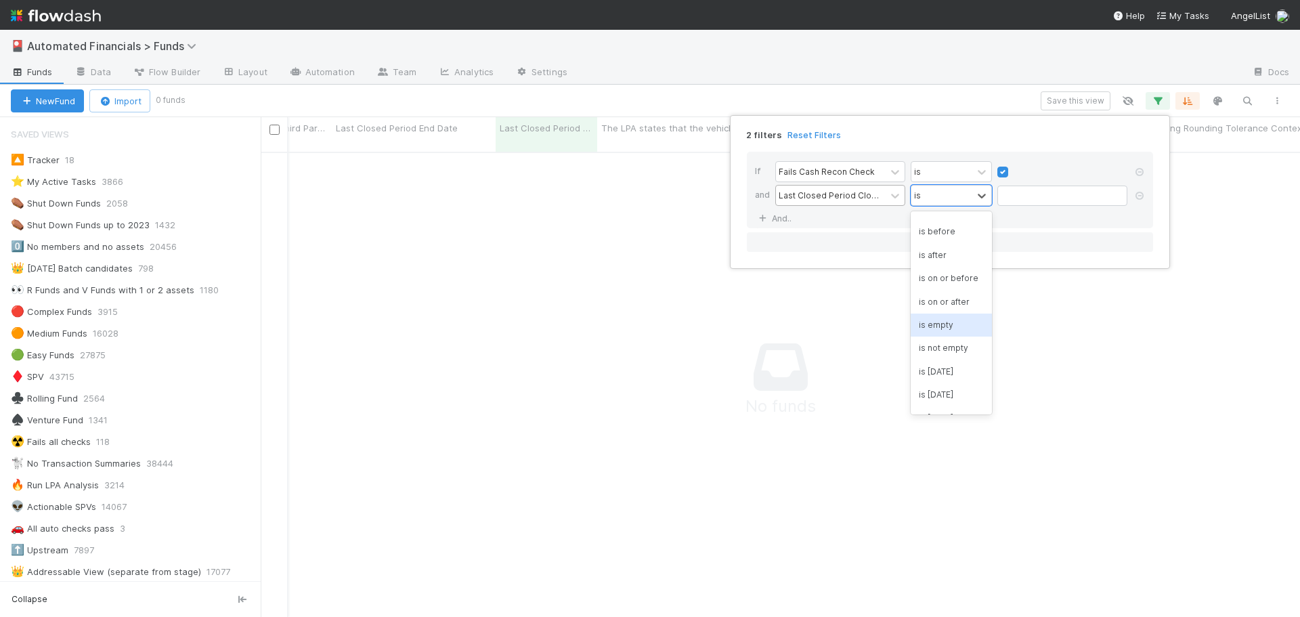
click at [936, 337] on div "is empty" at bounding box center [951, 325] width 81 height 23
click at [933, 95] on div "2 filters Reset Filters If Fails Cash Recon Check is and Last Closed Period Clo…" at bounding box center [650, 308] width 1300 height 617
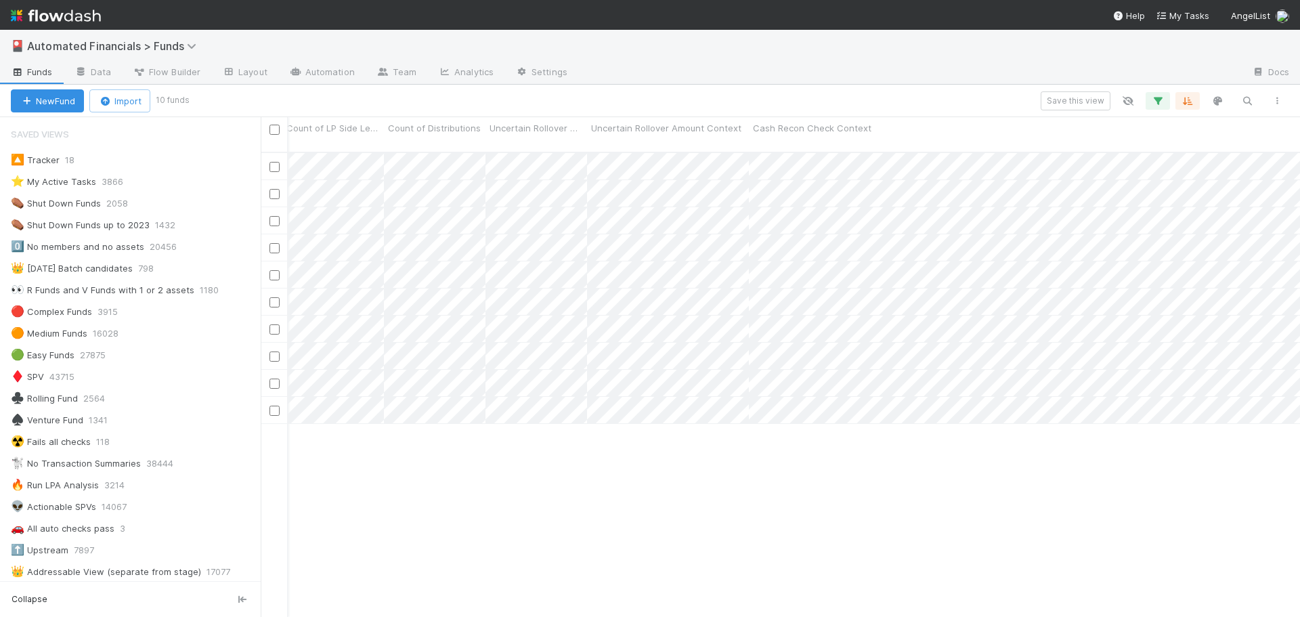
scroll to position [0, 0]
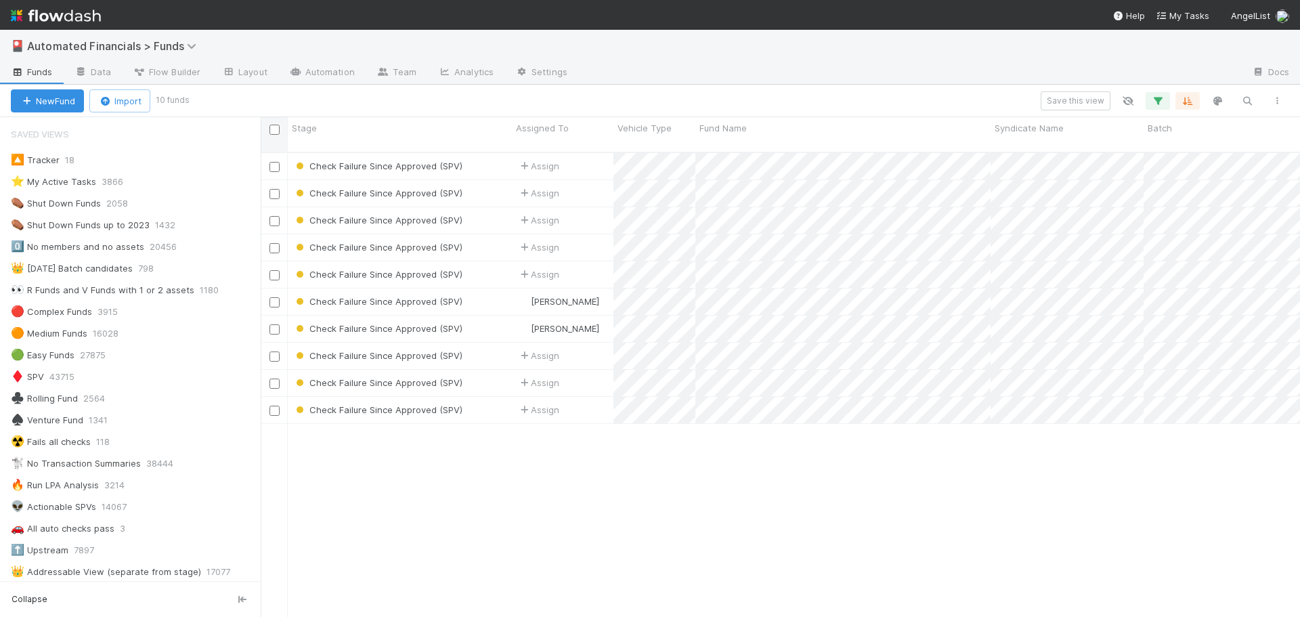
click at [274, 130] on input "checkbox" at bounding box center [275, 130] width 10 height 10
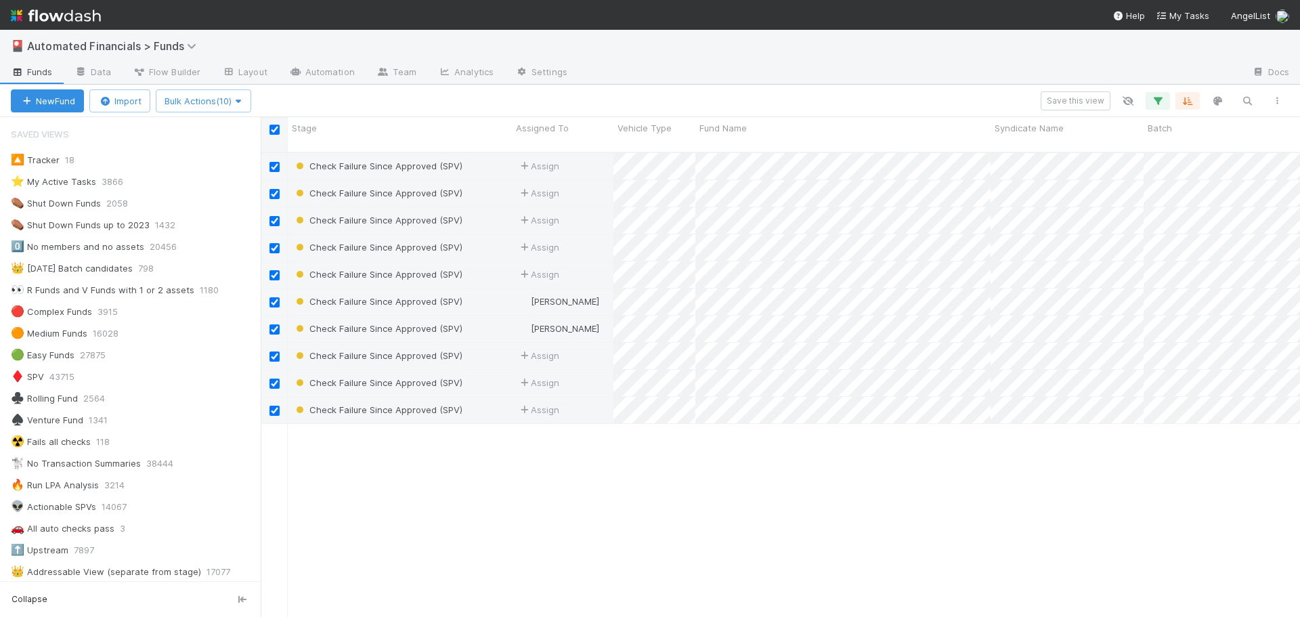
click at [274, 130] on input "checkbox" at bounding box center [275, 130] width 10 height 10
checkbox input "false"
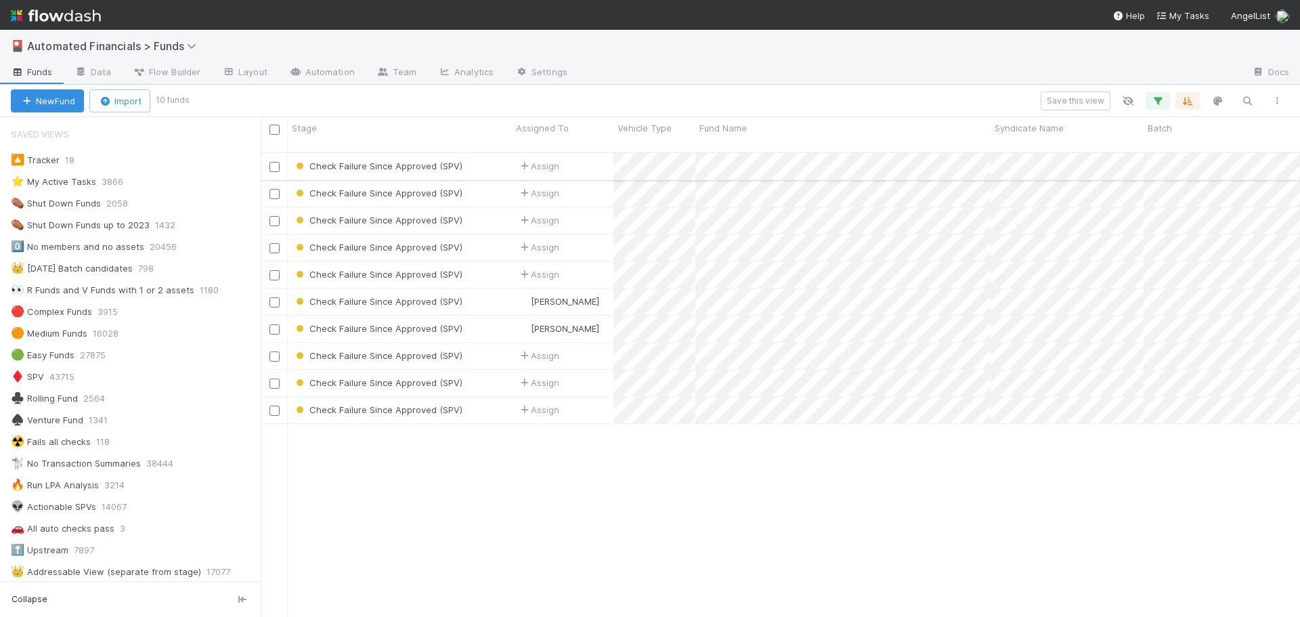
click at [494, 153] on div "Check Failure Since Approved (SPV)" at bounding box center [400, 166] width 224 height 26
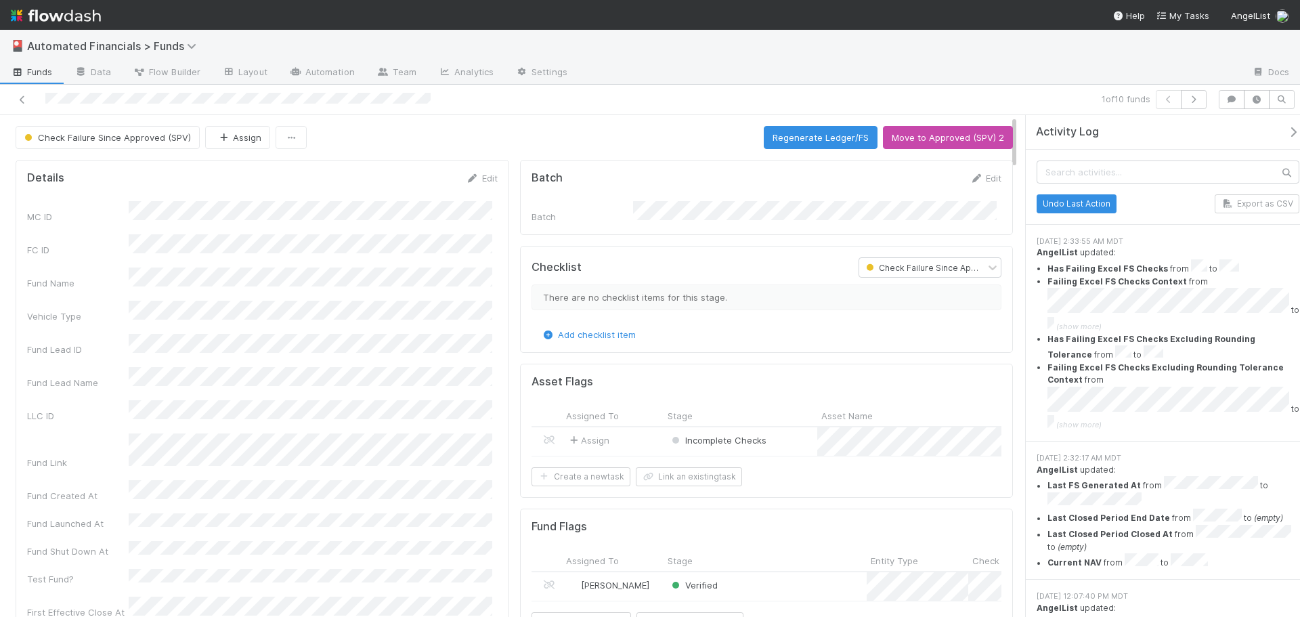
click at [135, 146] on button "Check Failure Since Approved (SPV)" at bounding box center [108, 137] width 184 height 23
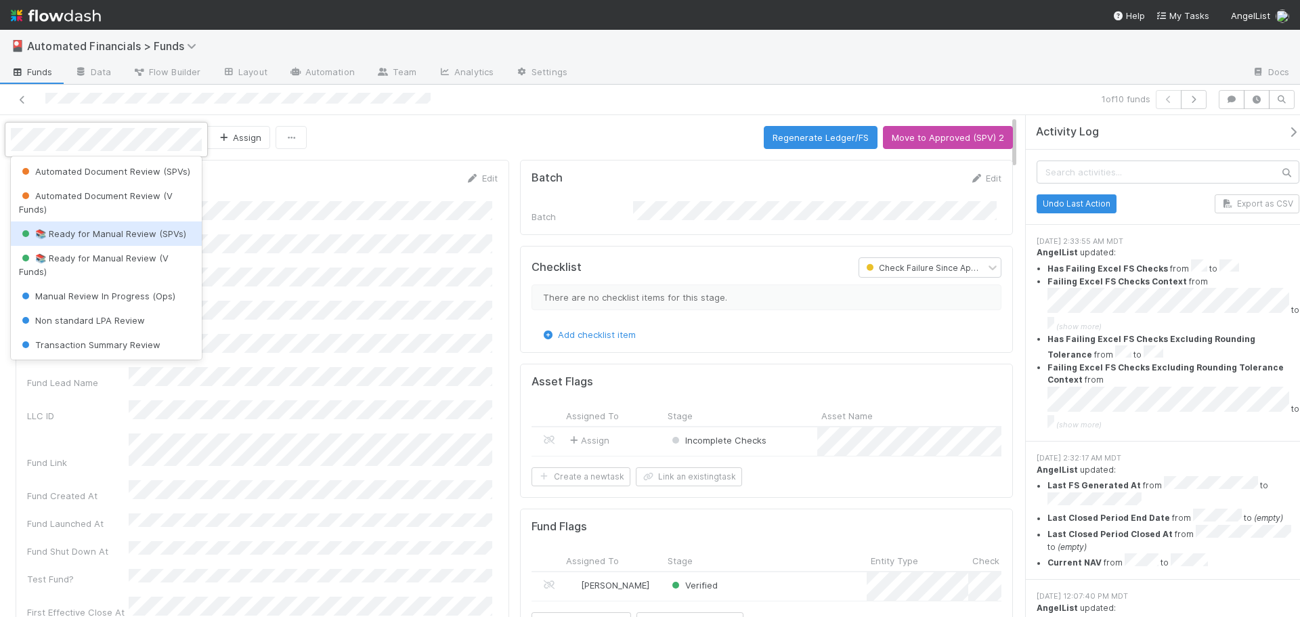
click at [97, 239] on span "📚 Ready for Manual Review (SPVs)" at bounding box center [102, 233] width 167 height 11
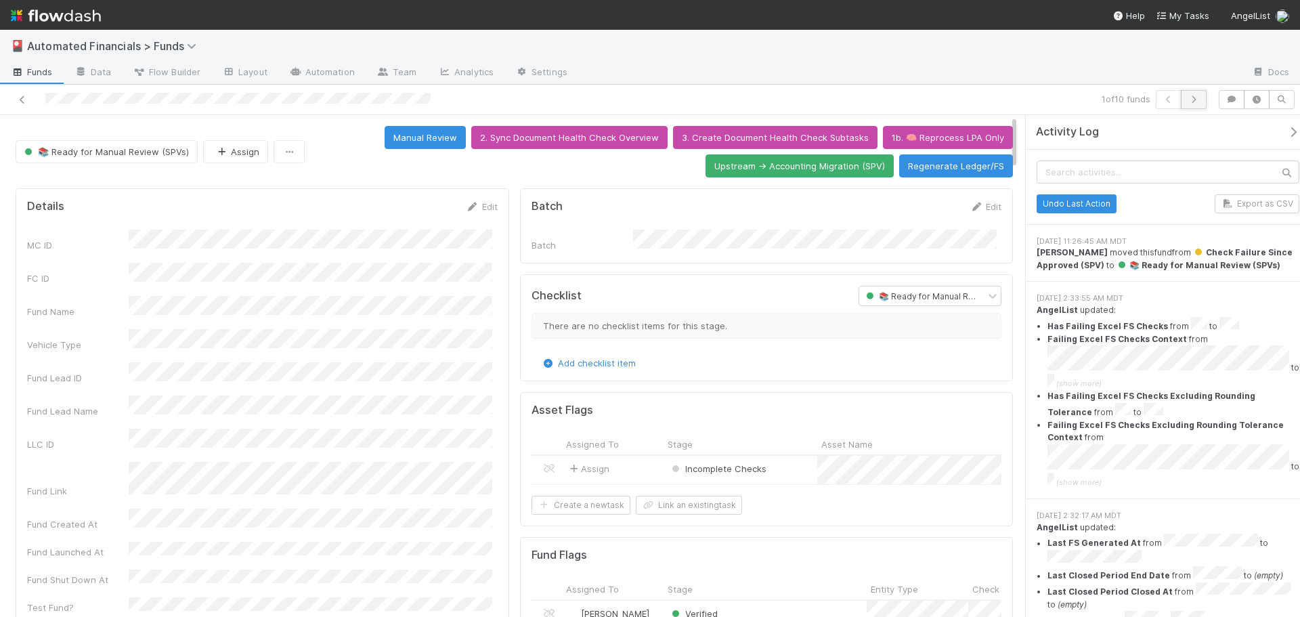
click at [1195, 99] on icon "button" at bounding box center [1194, 99] width 14 height 8
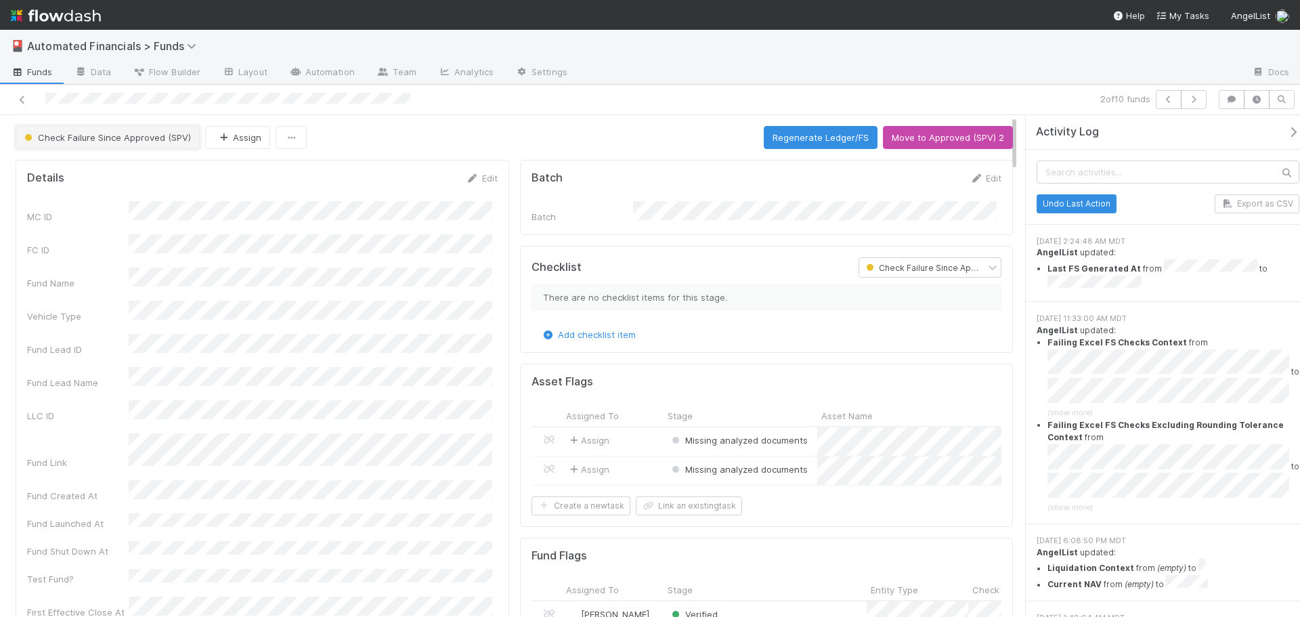
click at [116, 140] on span "Check Failure Since Approved (SPV)" at bounding box center [106, 137] width 169 height 11
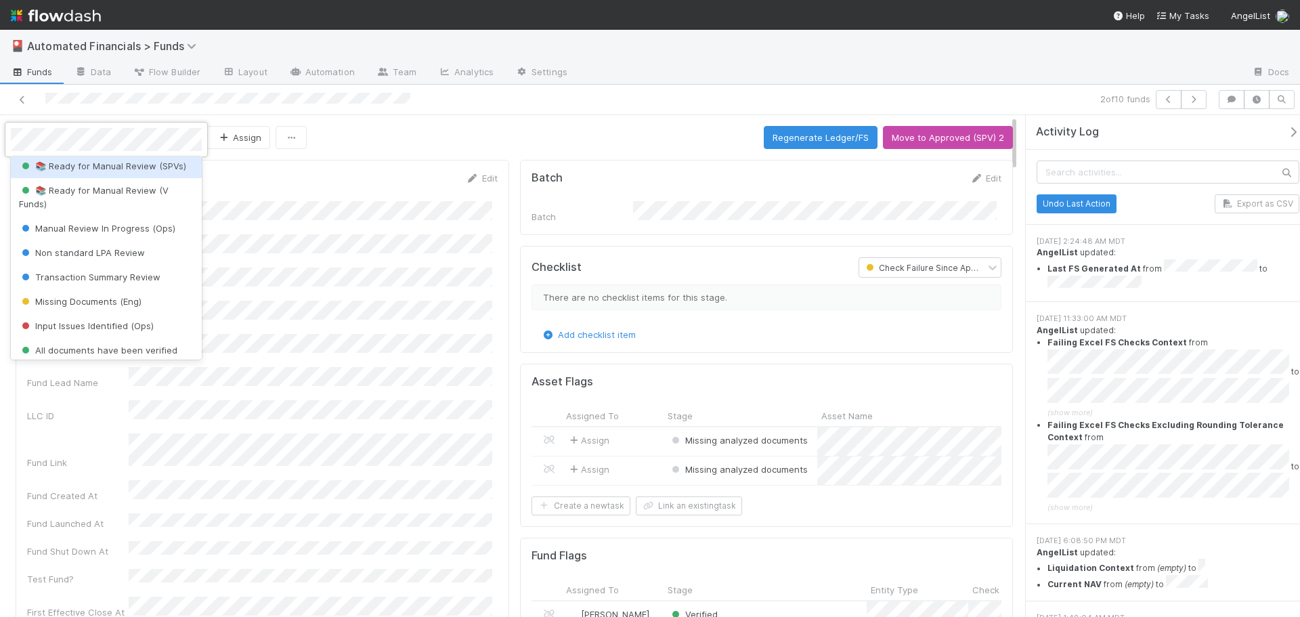
click at [96, 171] on span "📚 Ready for Manual Review (SPVs)" at bounding box center [102, 166] width 167 height 11
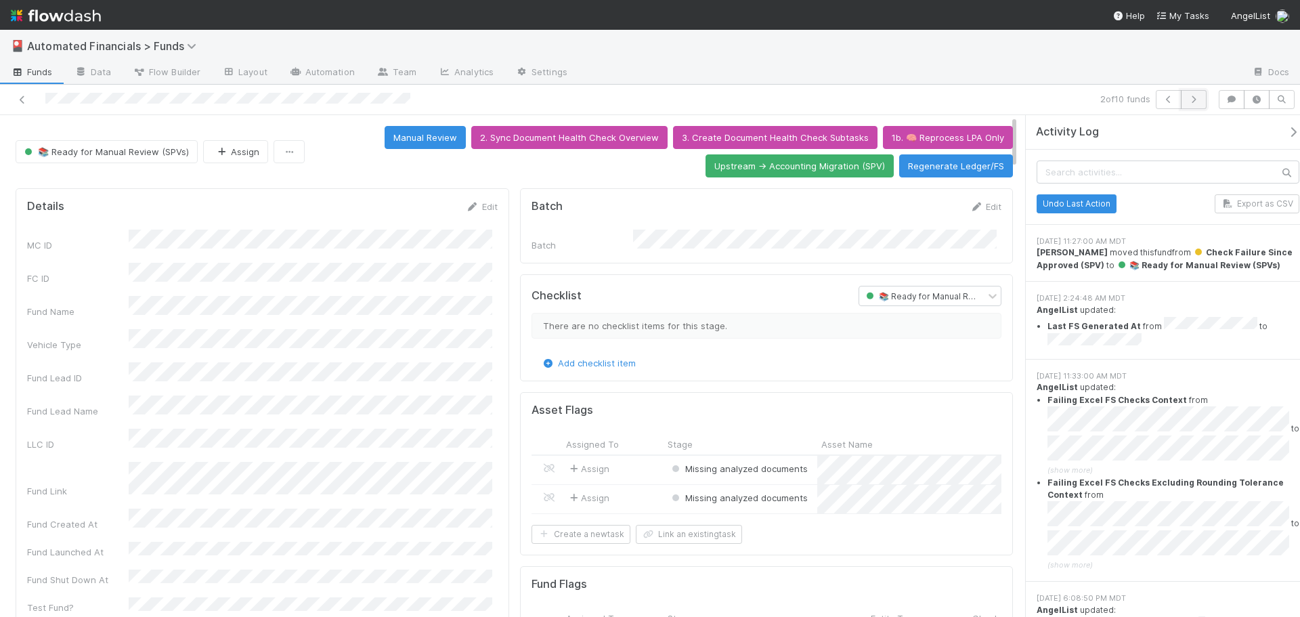
click at [1196, 102] on icon "button" at bounding box center [1194, 99] width 14 height 8
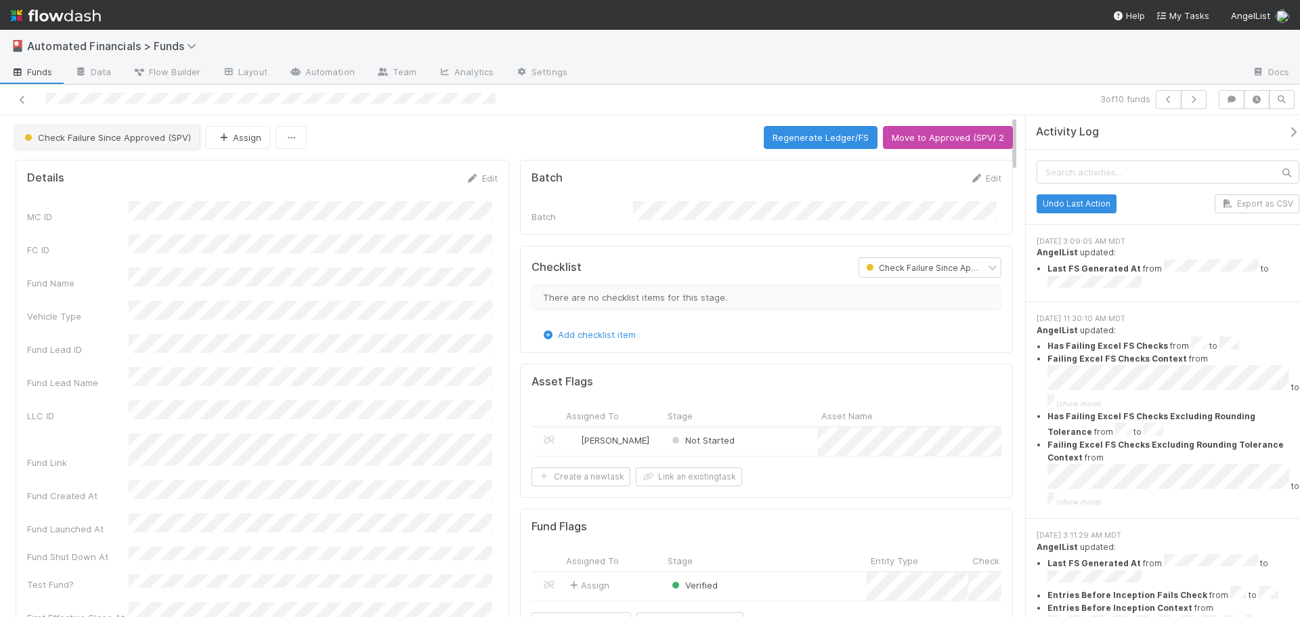
click at [65, 140] on span "Check Failure Since Approved (SPV)" at bounding box center [106, 137] width 169 height 11
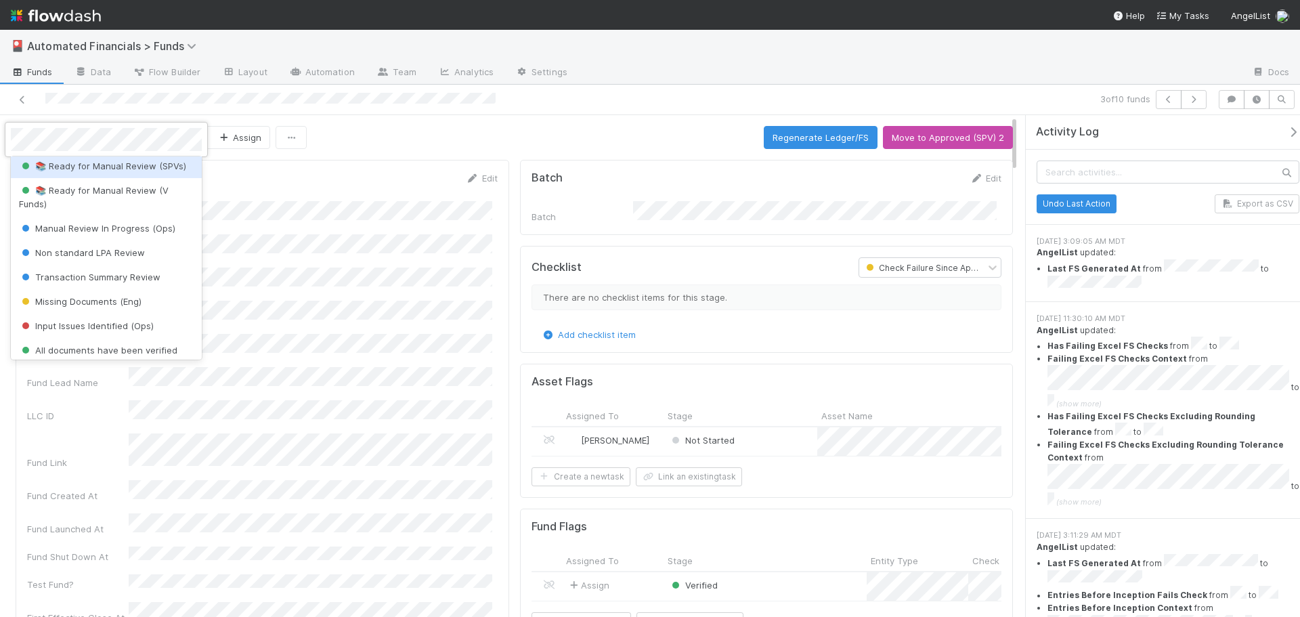
click at [85, 178] on div "📚 Ready for Manual Review (SPVs)" at bounding box center [106, 166] width 191 height 24
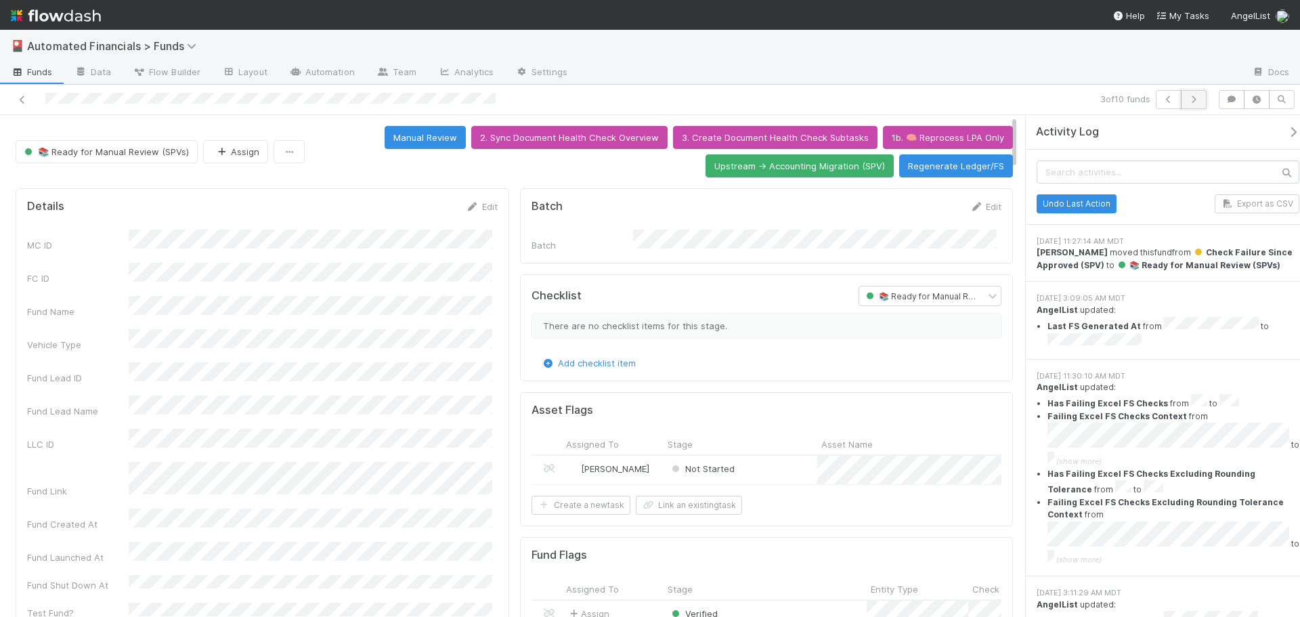
click at [1192, 99] on icon "button" at bounding box center [1194, 99] width 14 height 8
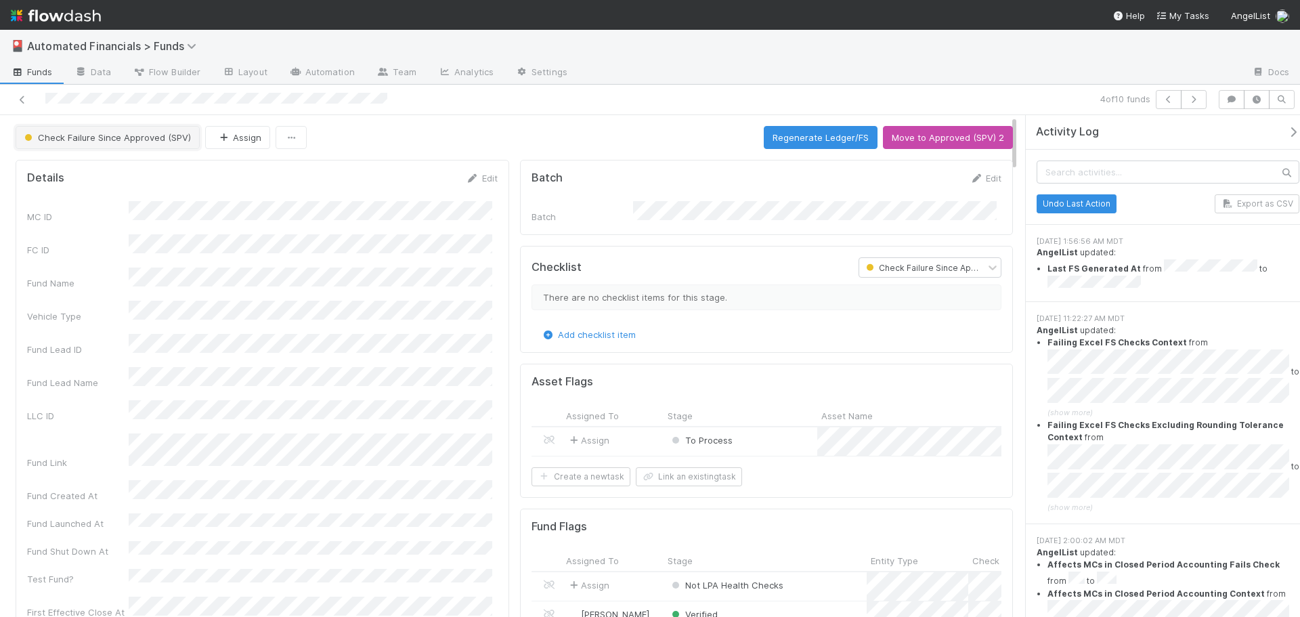
click at [146, 133] on span "Check Failure Since Approved (SPV)" at bounding box center [106, 137] width 169 height 11
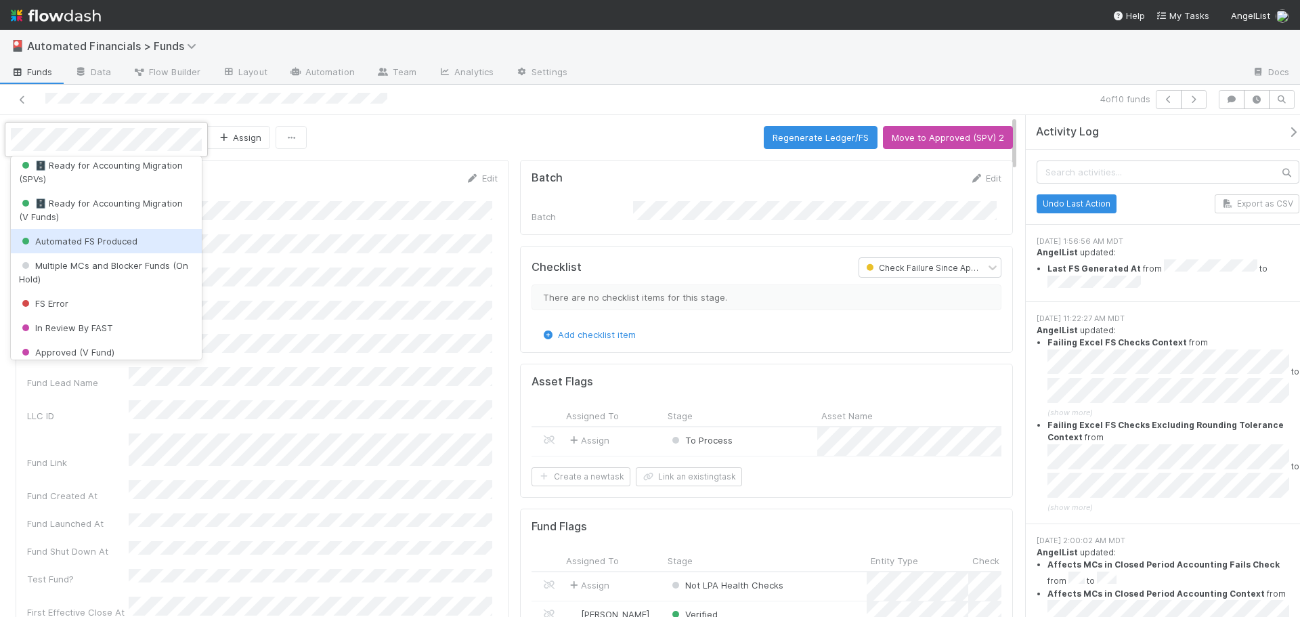
scroll to position [466, 0]
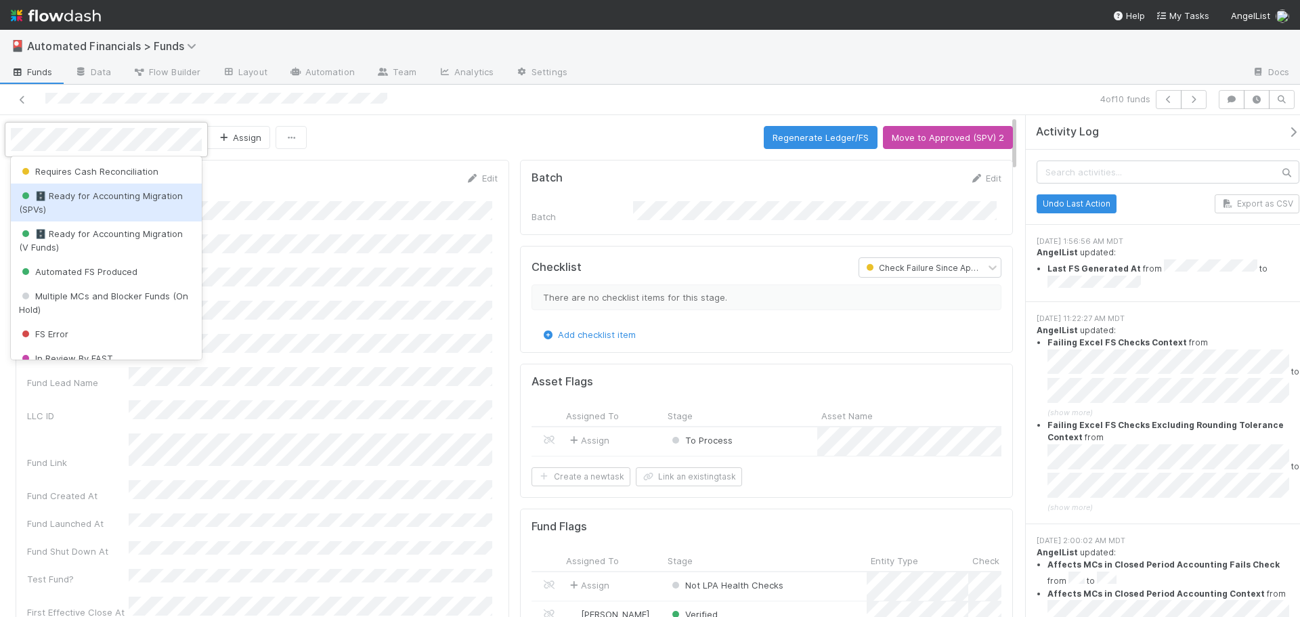
click at [137, 221] on div "🗄️ Ready for Accounting Migration (SPVs)" at bounding box center [106, 203] width 191 height 38
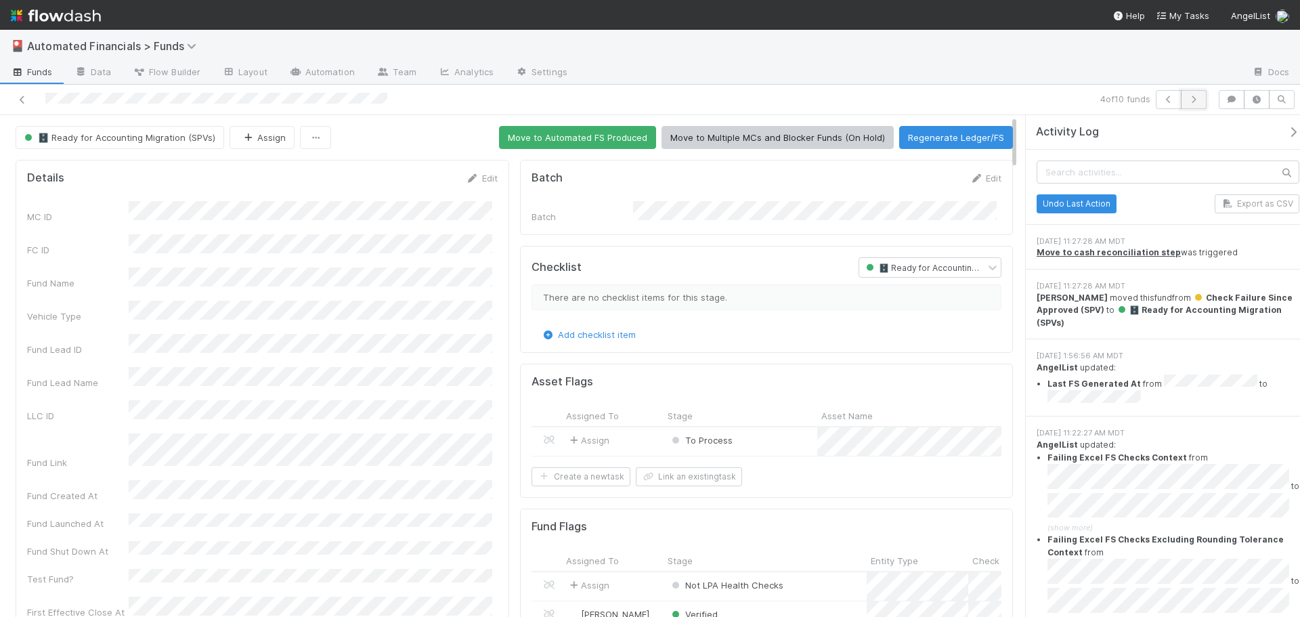
click at [1199, 99] on icon "button" at bounding box center [1194, 99] width 14 height 8
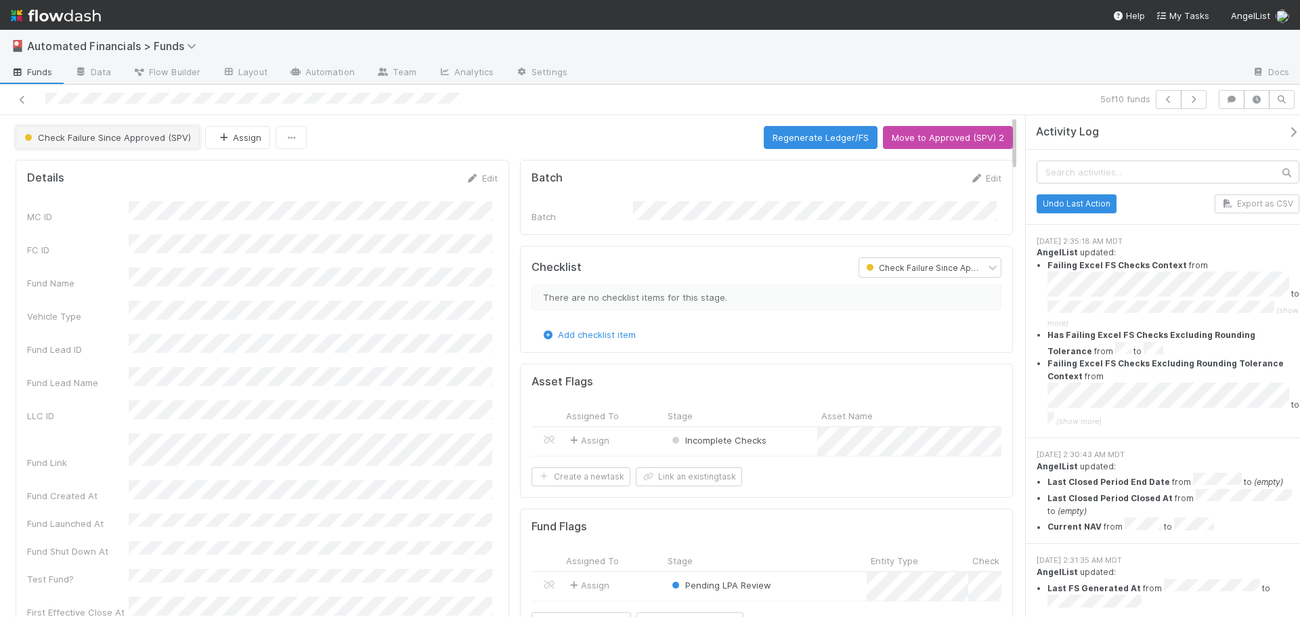
click at [93, 140] on span "Check Failure Since Approved (SPV)" at bounding box center [106, 137] width 169 height 11
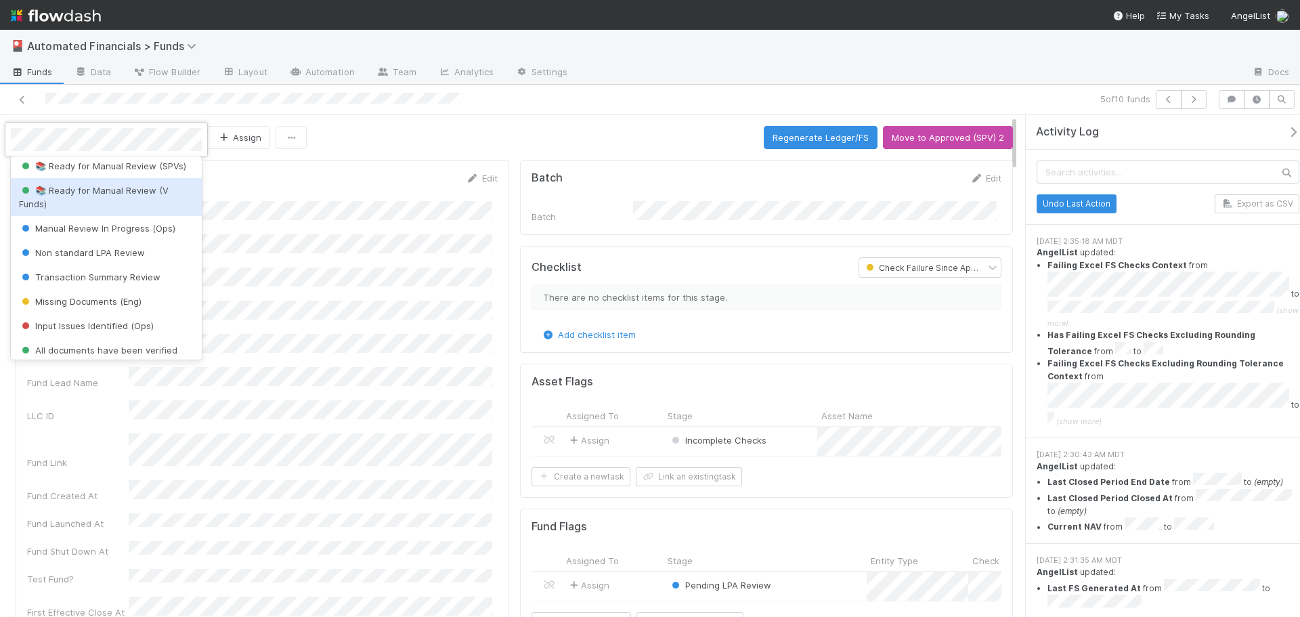
scroll to position [195, 0]
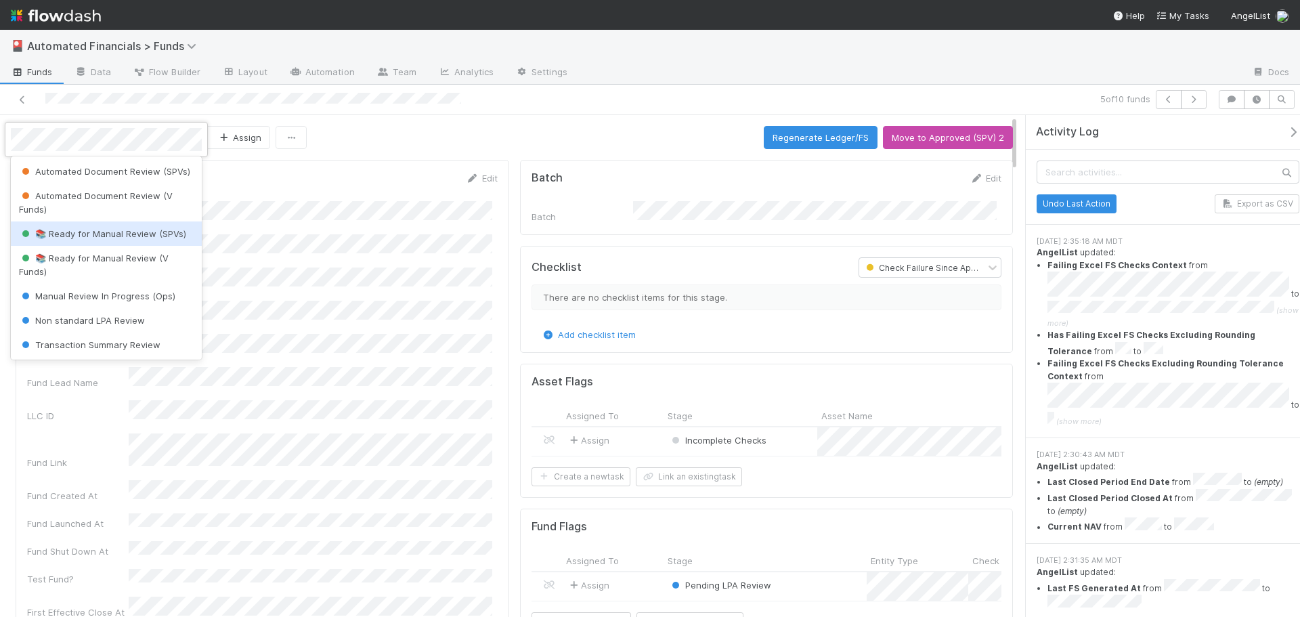
click at [110, 246] on div "📚 Ready for Manual Review (SPVs)" at bounding box center [106, 233] width 191 height 24
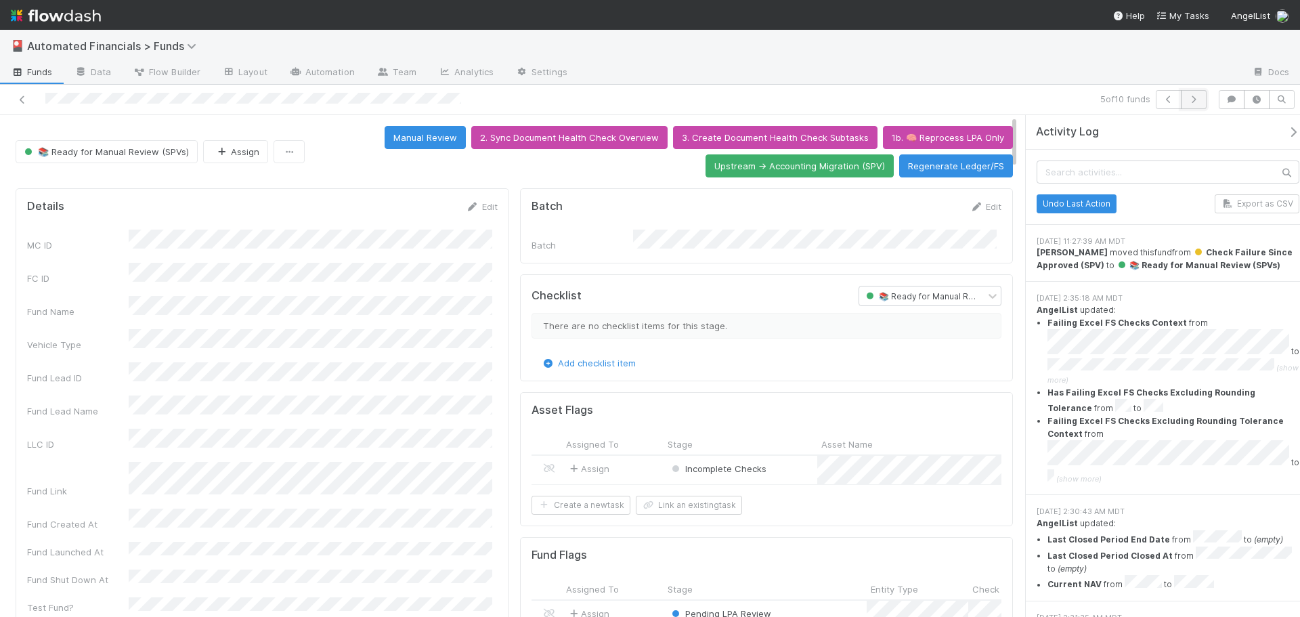
click at [1198, 101] on icon "button" at bounding box center [1194, 99] width 14 height 8
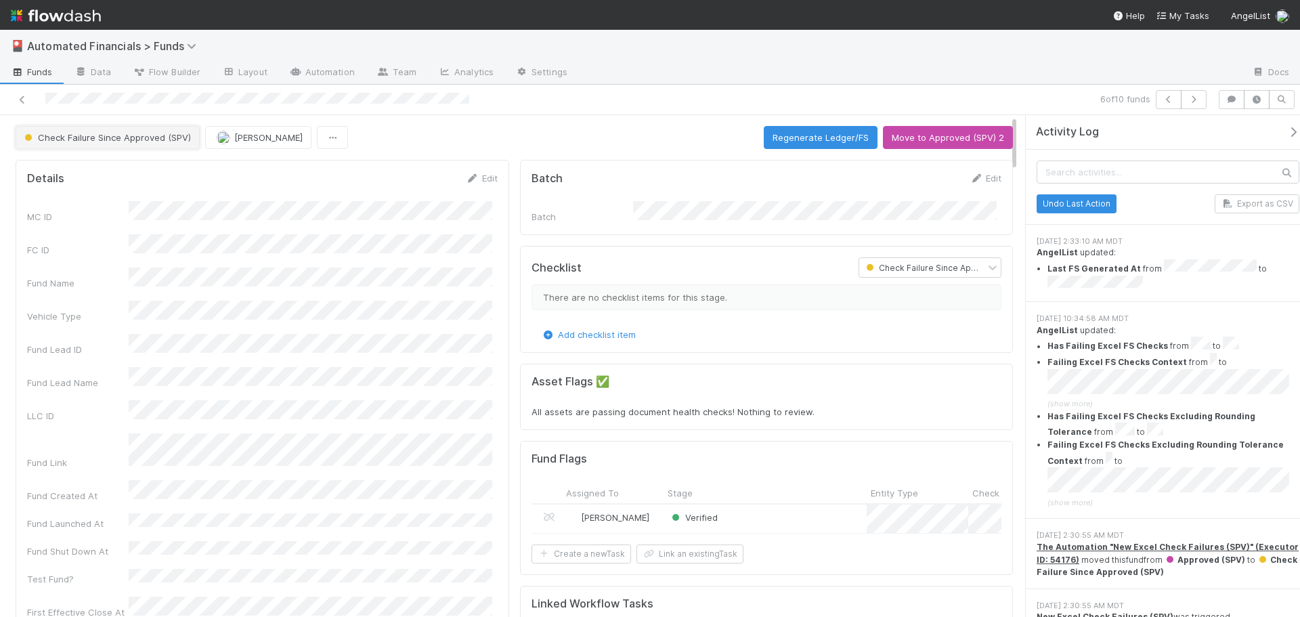
click at [110, 142] on span "Check Failure Since Approved (SPV)" at bounding box center [106, 137] width 169 height 11
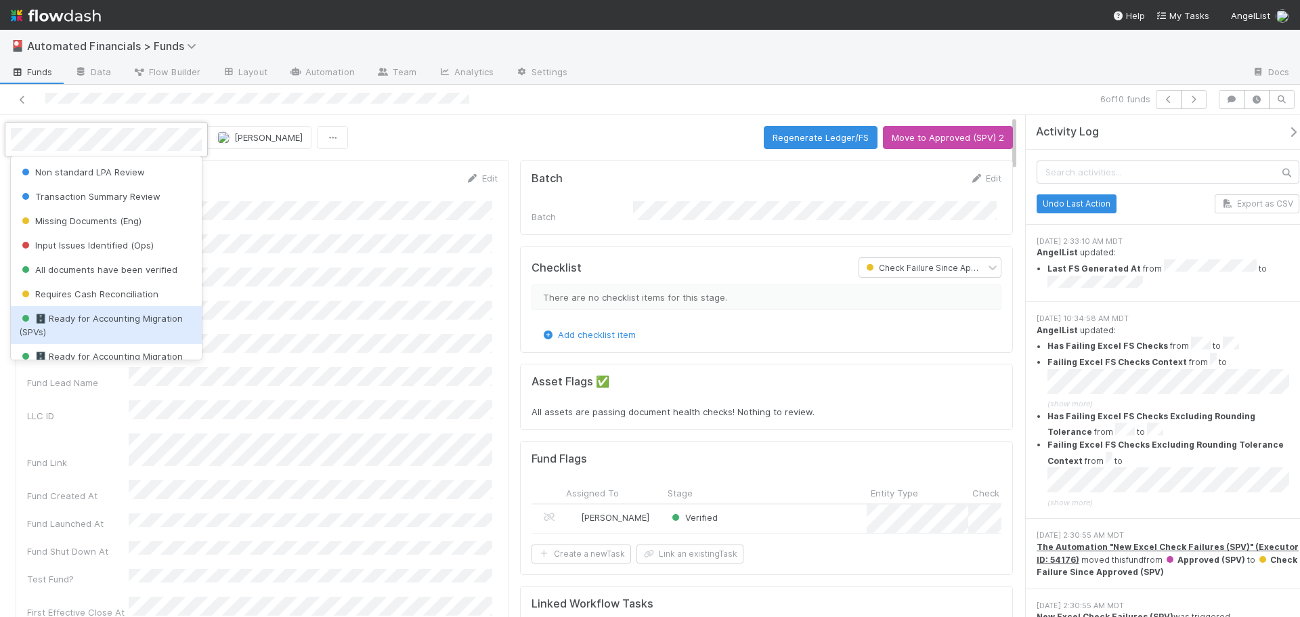
scroll to position [263, 0]
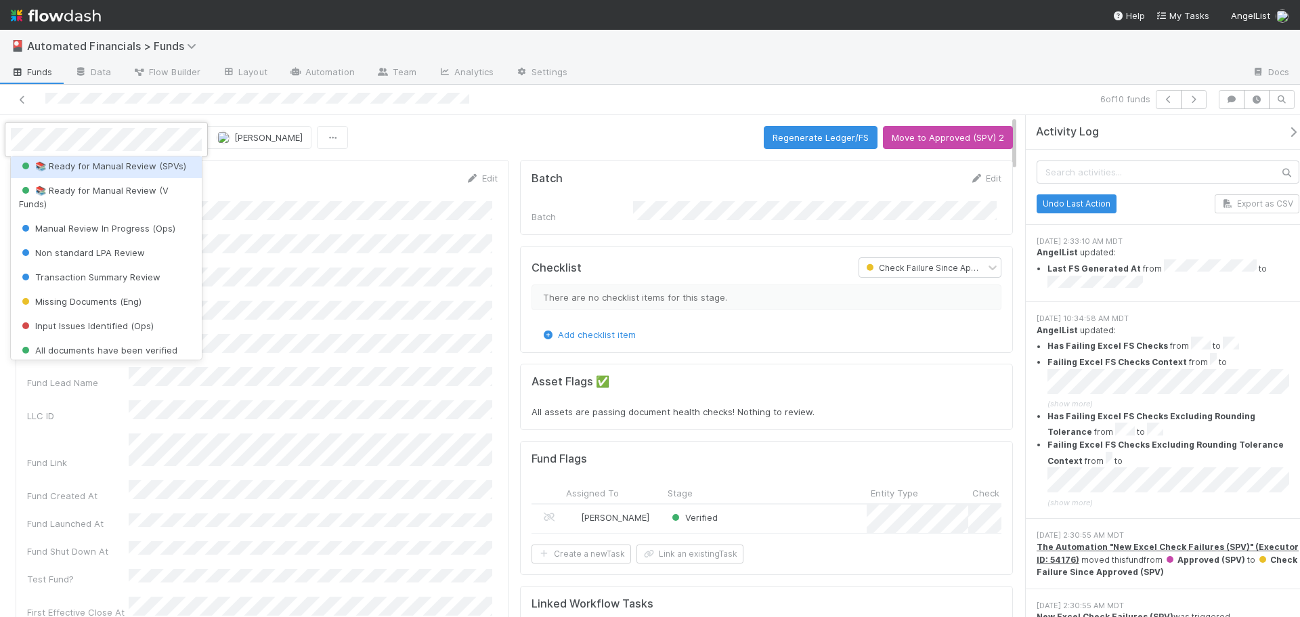
click at [98, 178] on div "📚 Ready for Manual Review (SPVs)" at bounding box center [106, 166] width 191 height 24
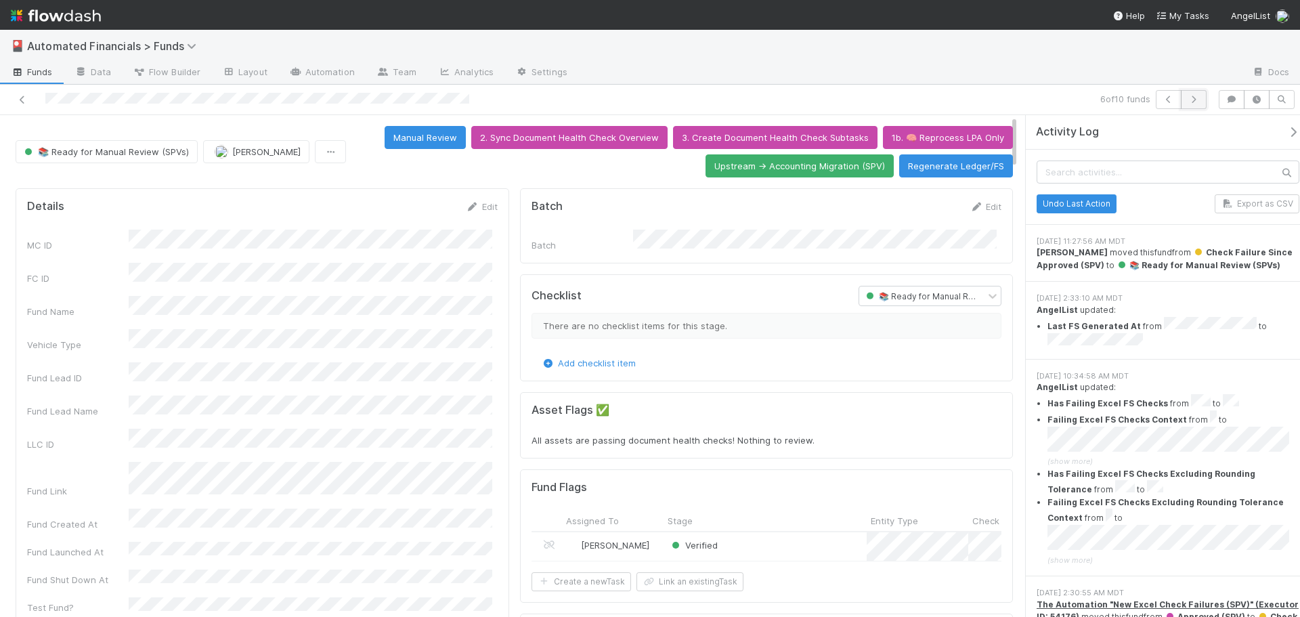
click at [1198, 98] on icon "button" at bounding box center [1194, 99] width 14 height 8
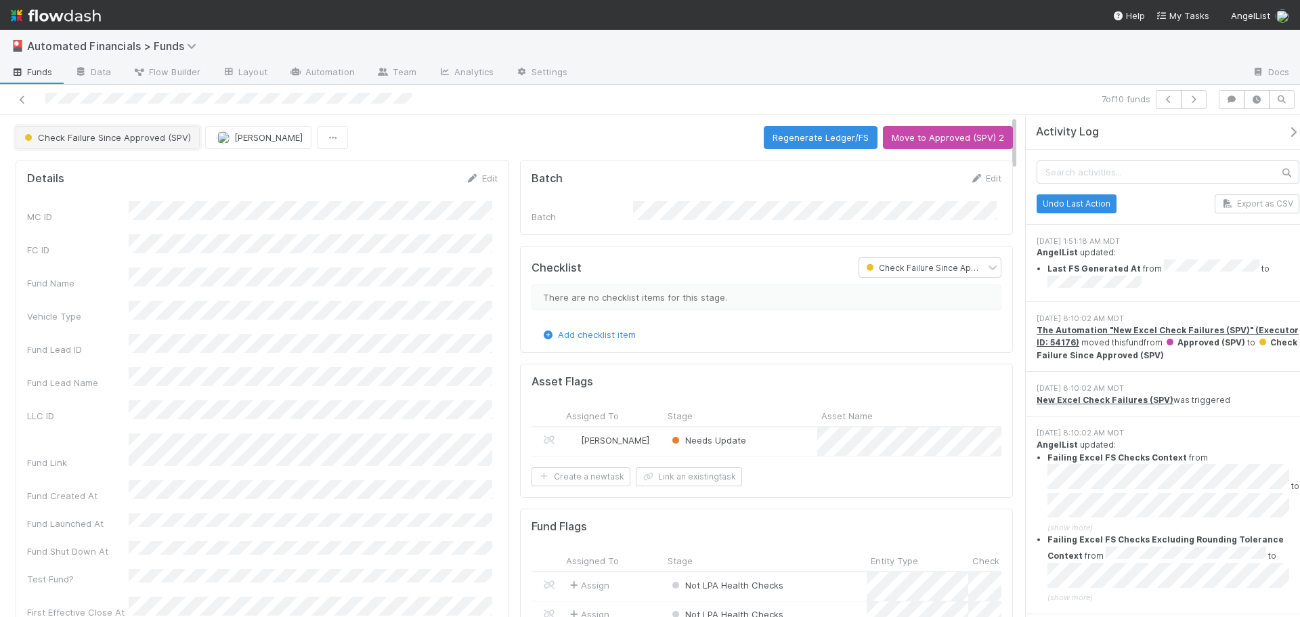
click at [102, 141] on span "Check Failure Since Approved (SPV)" at bounding box center [106, 137] width 169 height 11
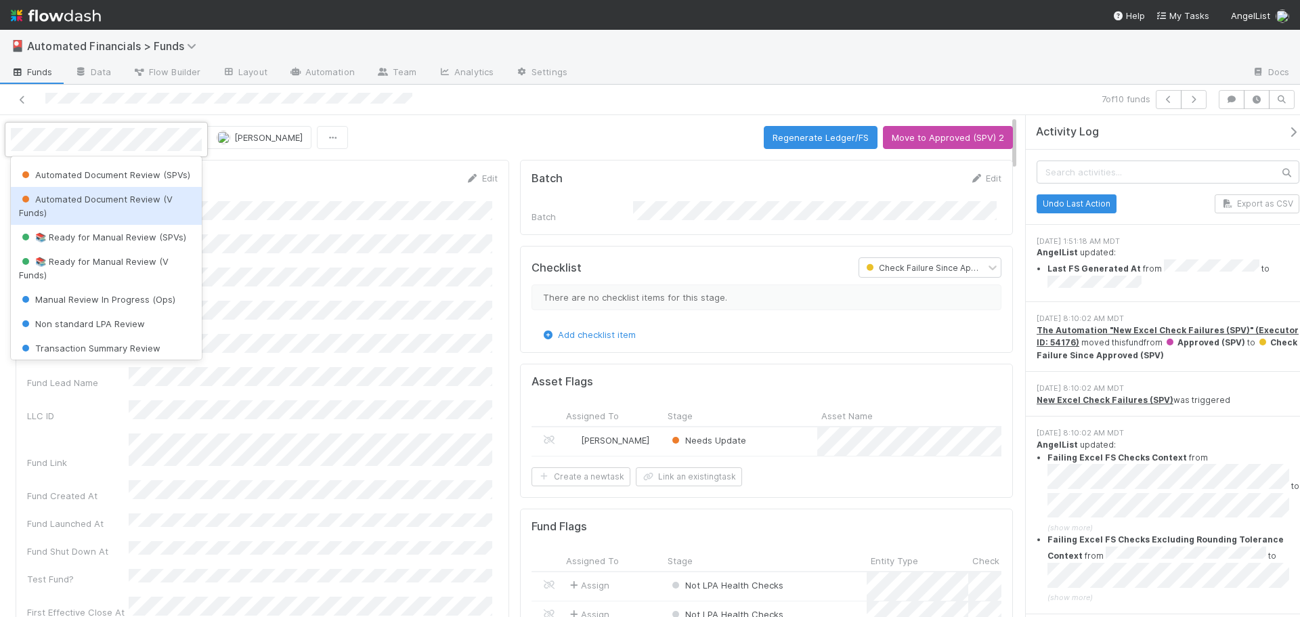
scroll to position [203, 0]
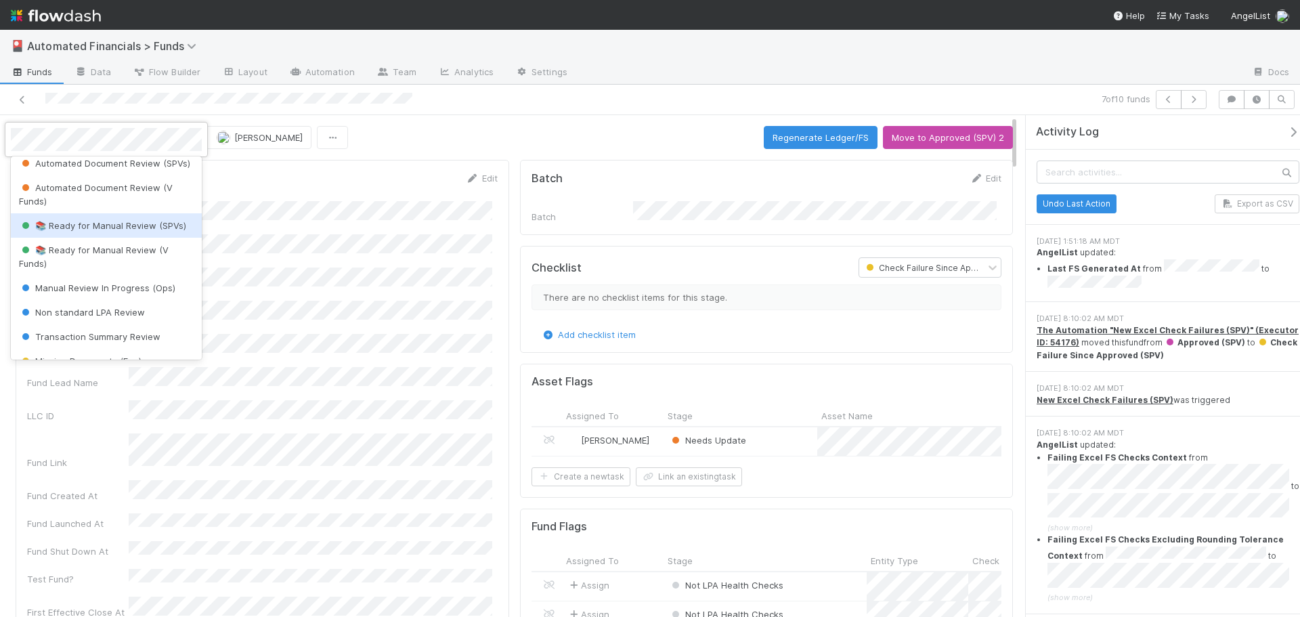
click at [95, 231] on span "📚 Ready for Manual Review (SPVs)" at bounding box center [102, 225] width 167 height 11
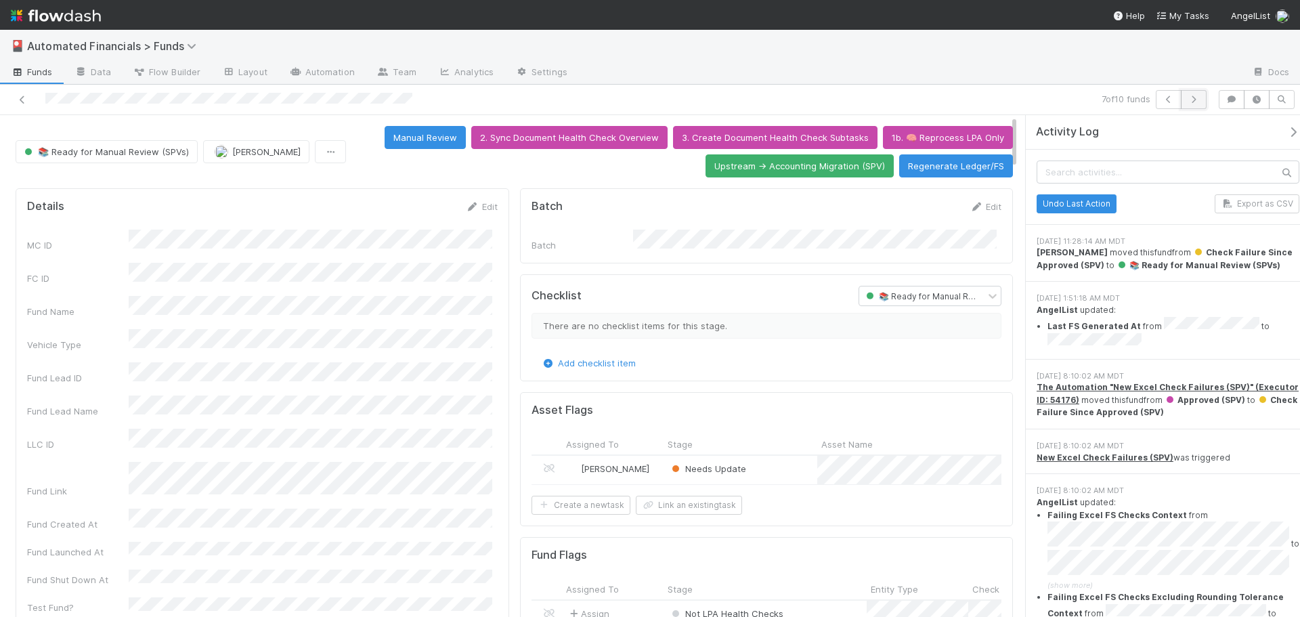
click at [1192, 101] on icon "button" at bounding box center [1194, 99] width 14 height 8
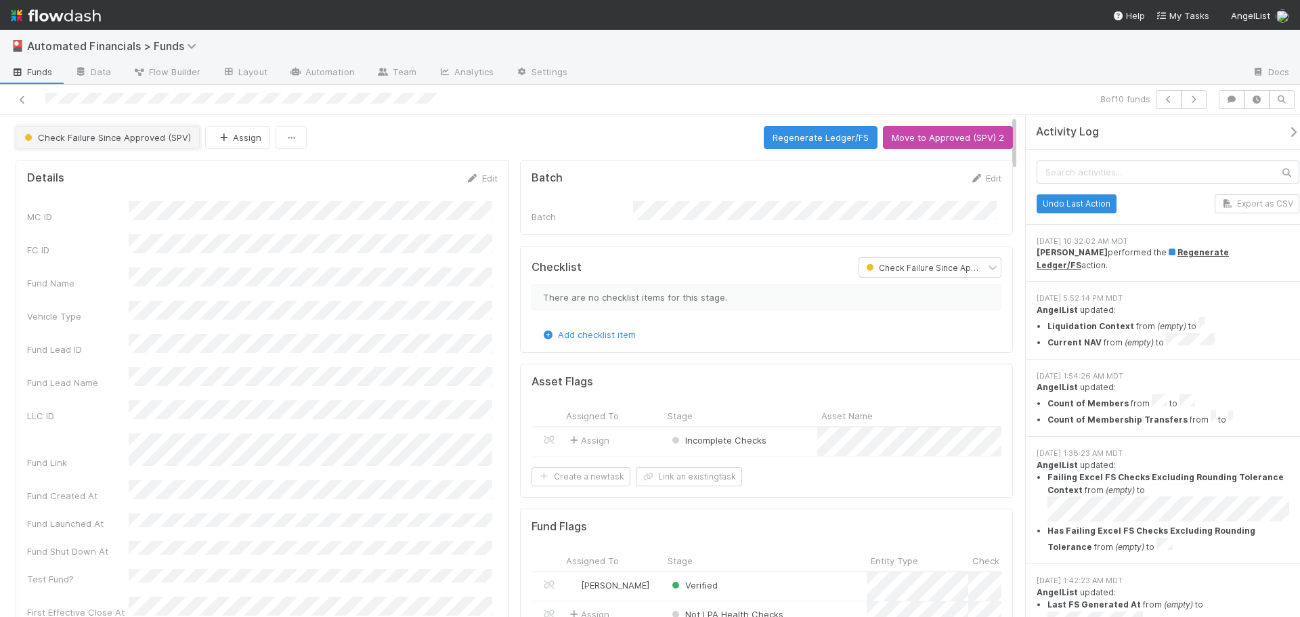
click at [116, 138] on span "Check Failure Since Approved (SPV)" at bounding box center [106, 137] width 169 height 11
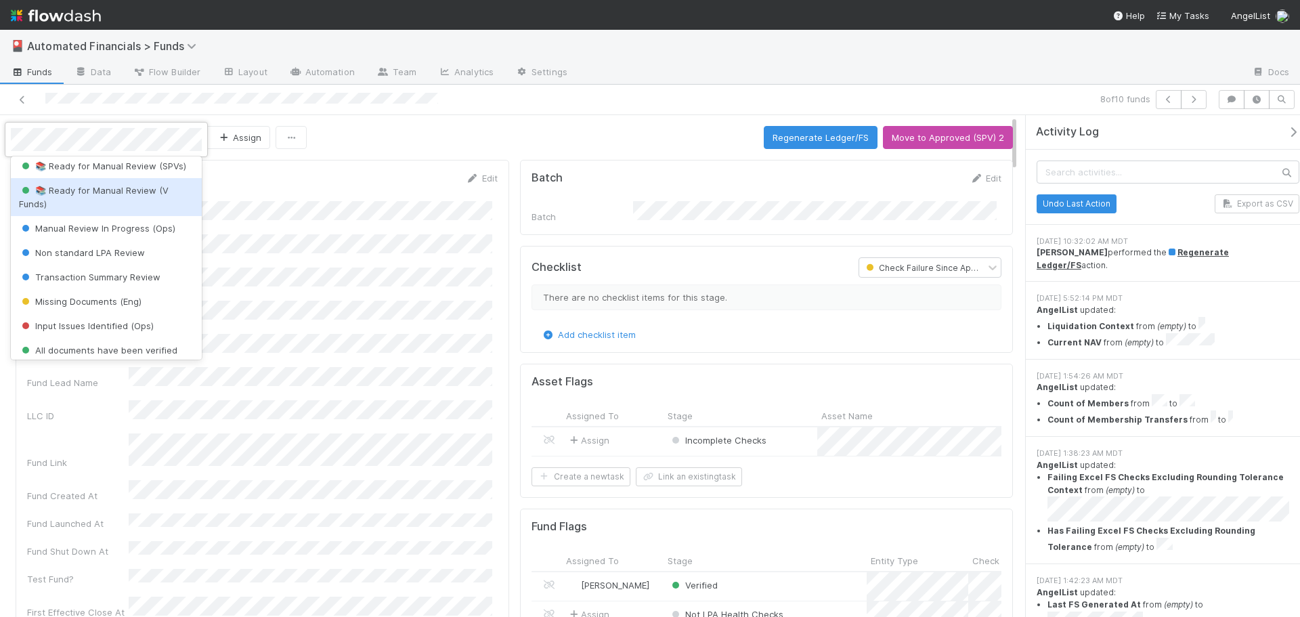
scroll to position [195, 0]
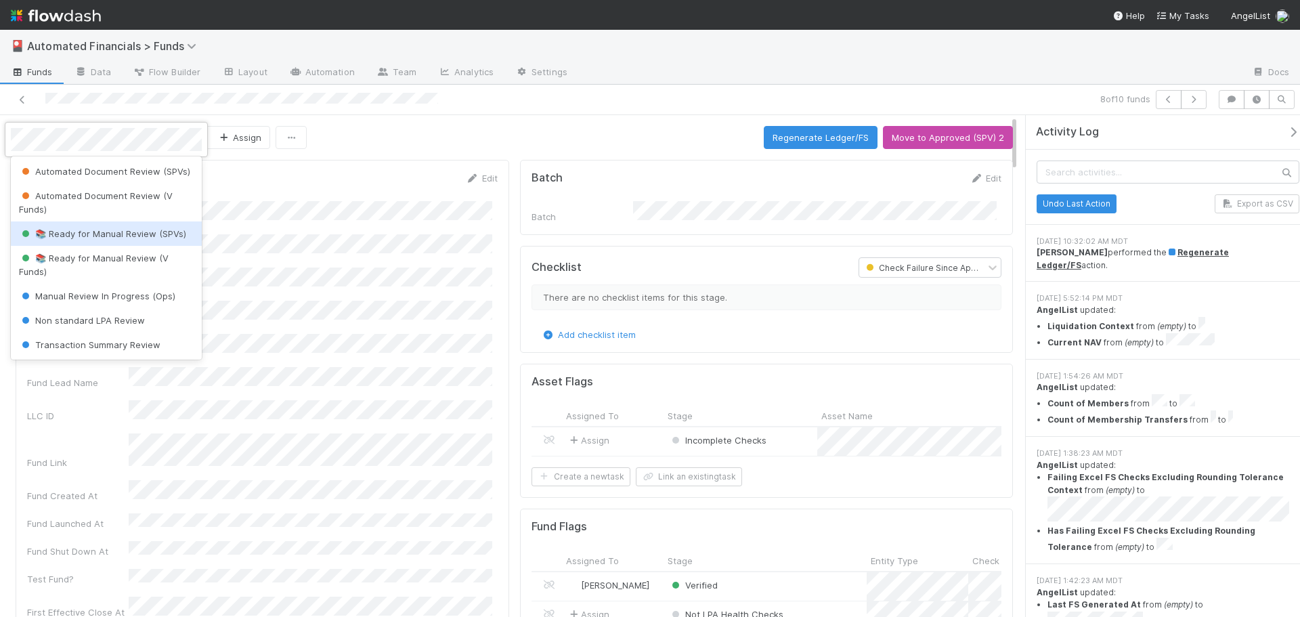
click at [124, 246] on div "📚 Ready for Manual Review (SPVs)" at bounding box center [106, 233] width 191 height 24
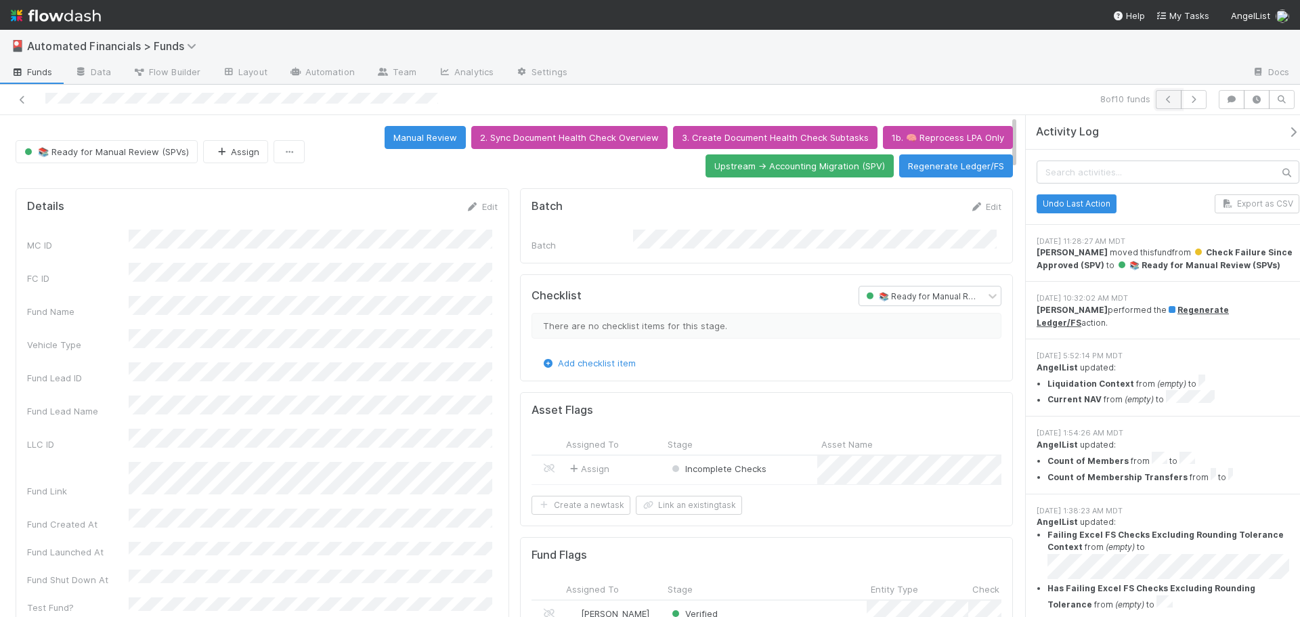
click at [1170, 100] on icon "button" at bounding box center [1169, 99] width 14 height 8
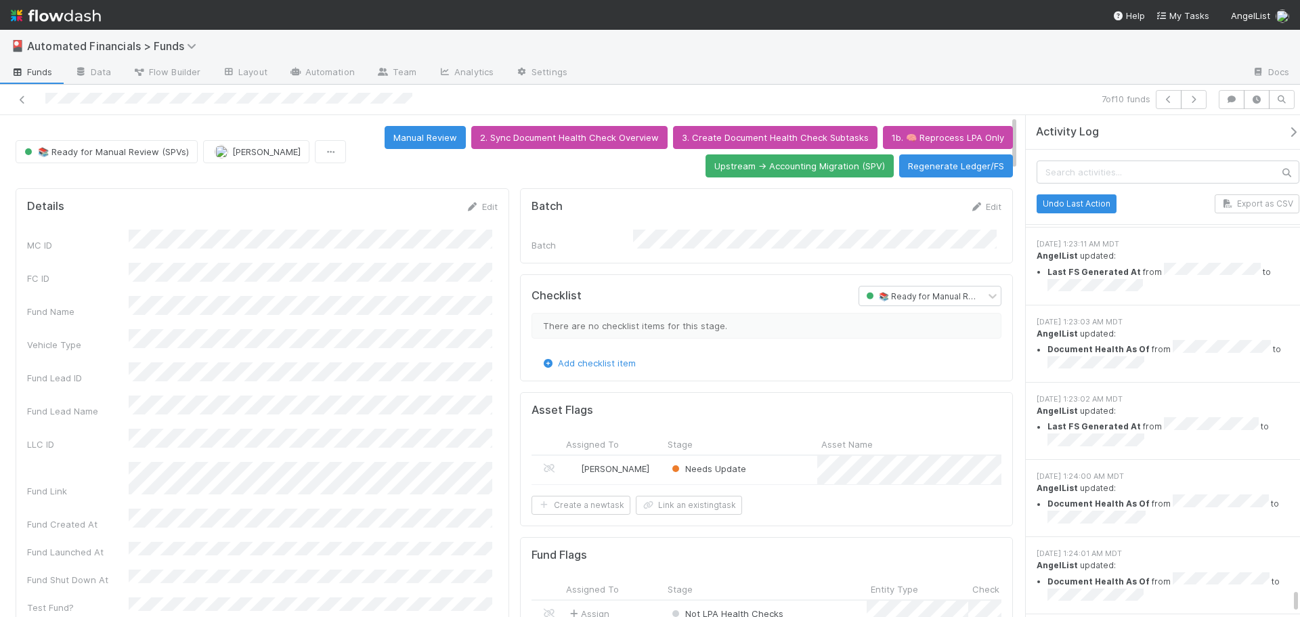
scroll to position [21896, 0]
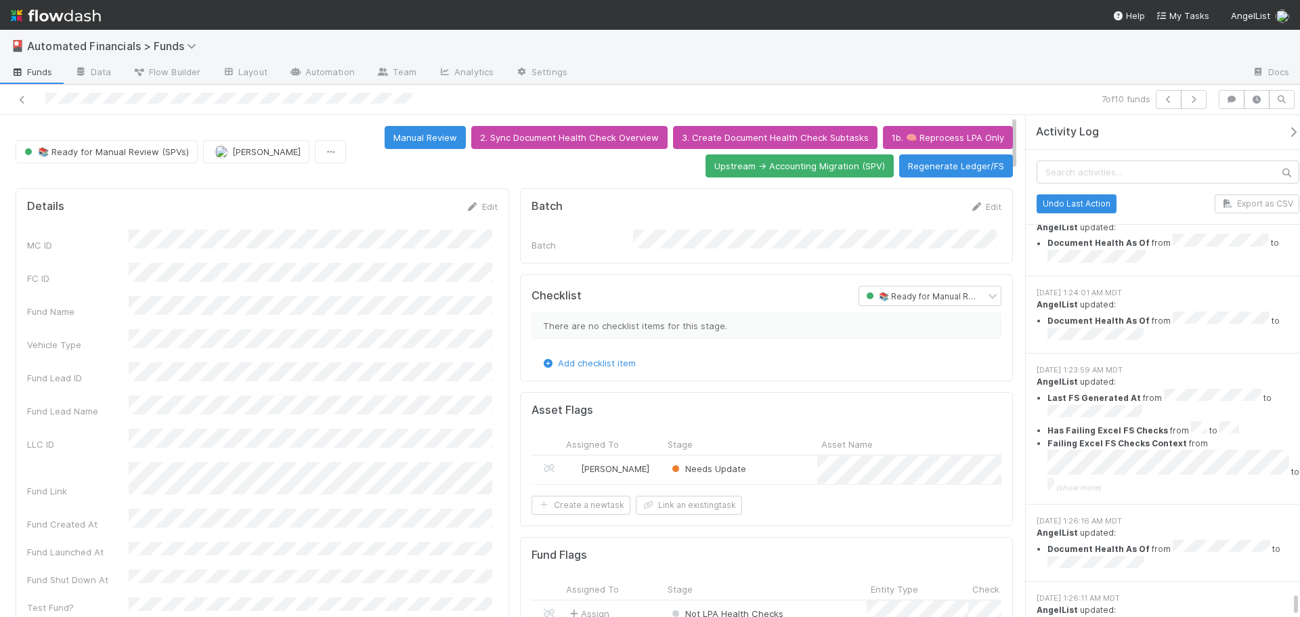
drag, startPoint x: 1296, startPoint y: 356, endPoint x: 1286, endPoint y: 625, distance: 269.7
click at [1286, 616] on html "🎴 Automated Financials > Funds Funds Data Flow Builder Layout Automation Team A…" at bounding box center [650, 308] width 1300 height 617
click at [1189, 99] on icon "button" at bounding box center [1194, 99] width 14 height 8
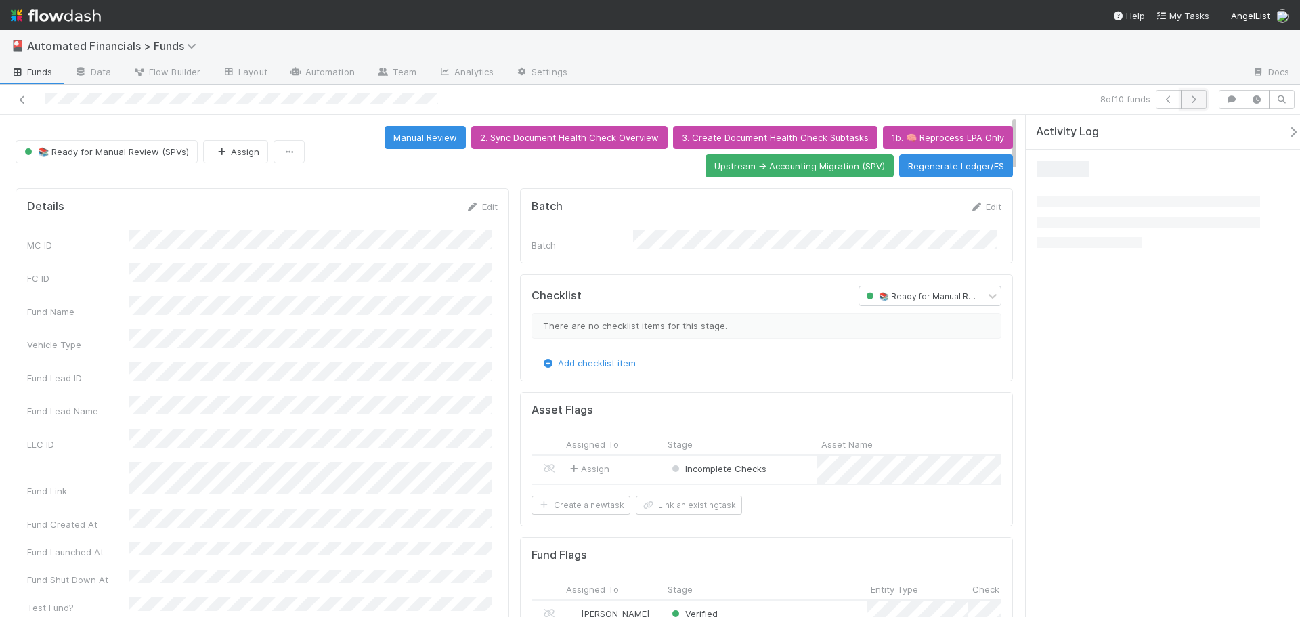
click at [1193, 101] on icon "button" at bounding box center [1194, 99] width 14 height 8
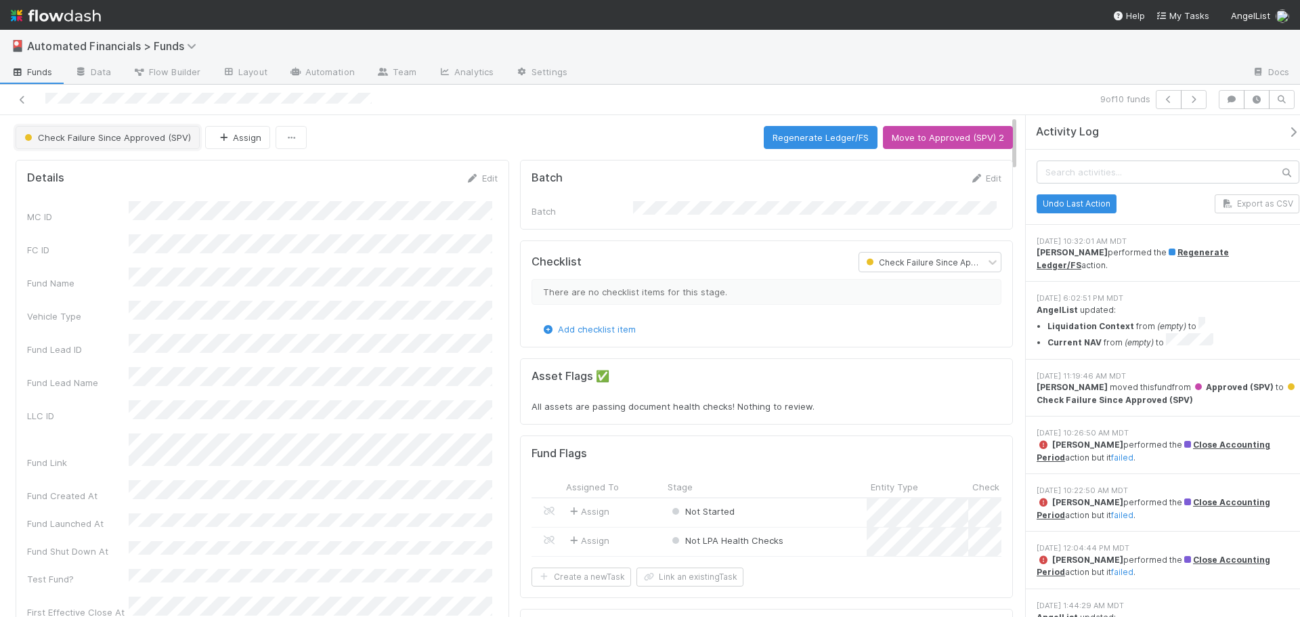
click at [135, 131] on button "Check Failure Since Approved (SPV)" at bounding box center [108, 137] width 184 height 23
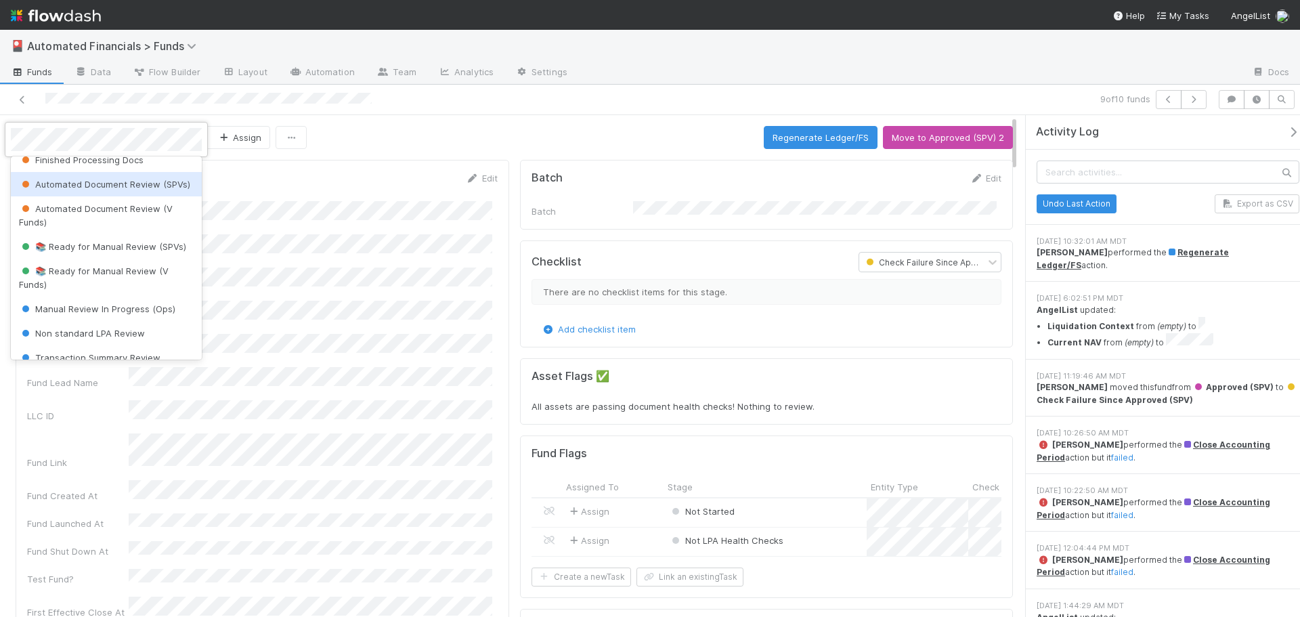
scroll to position [263, 0]
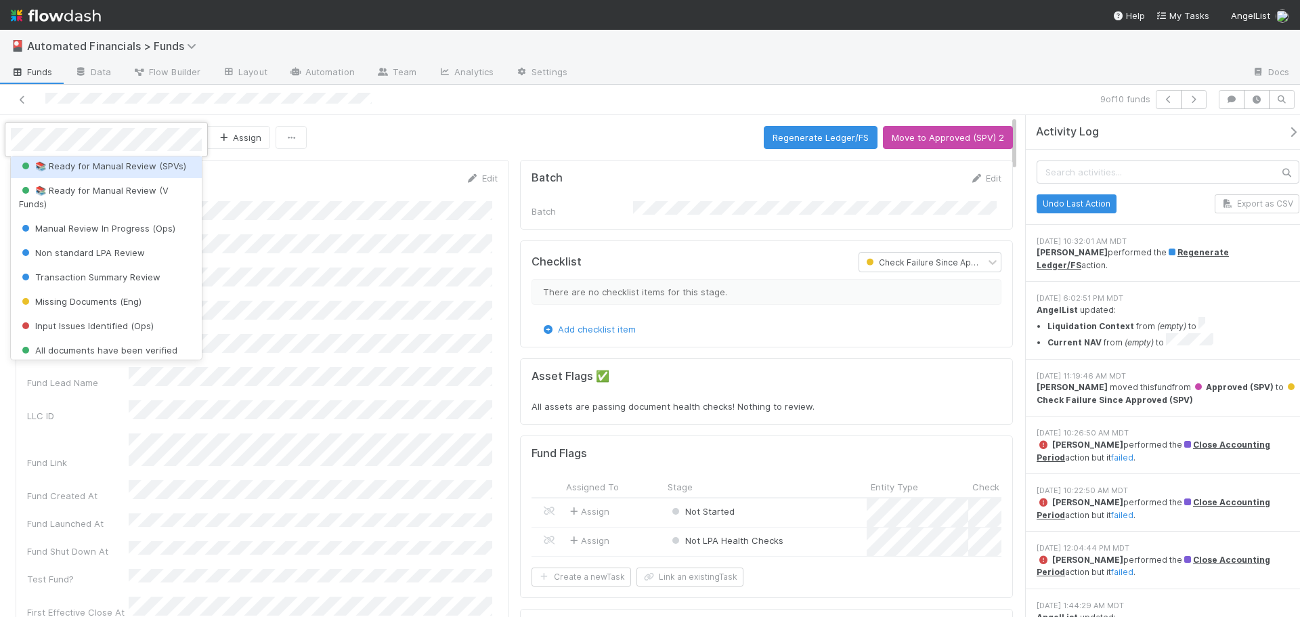
click at [93, 171] on span "📚 Ready for Manual Review (SPVs)" at bounding box center [102, 166] width 167 height 11
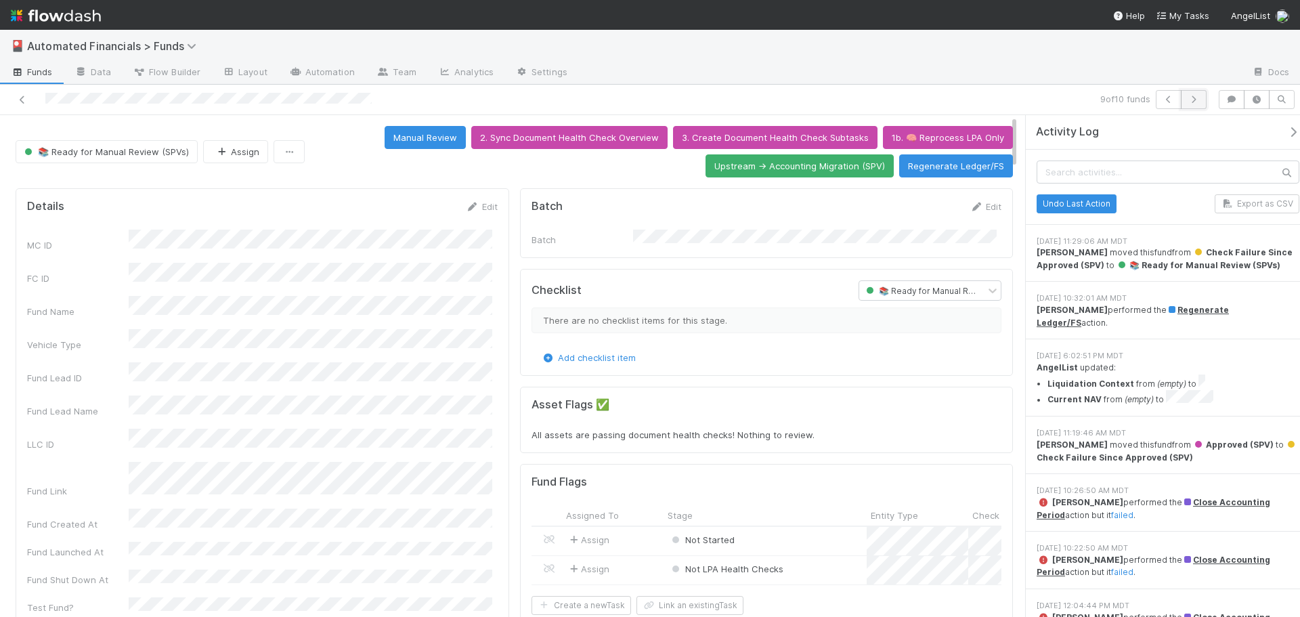
click at [1197, 104] on button "button" at bounding box center [1194, 99] width 26 height 19
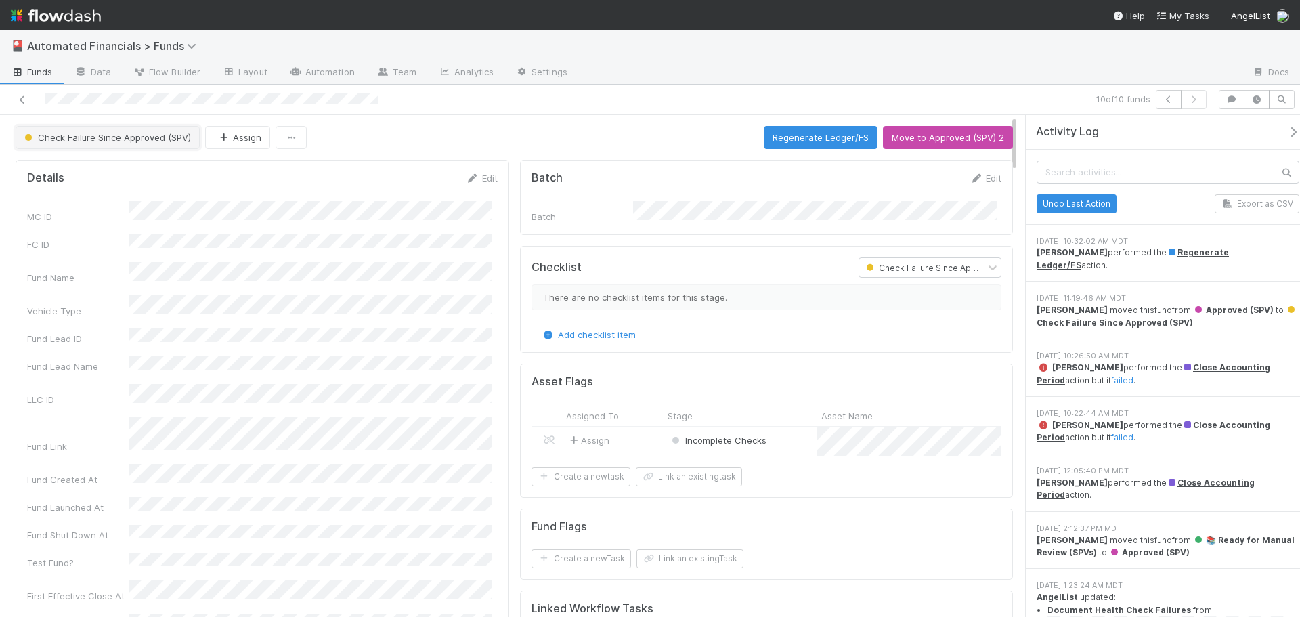
click at [136, 142] on span "Check Failure Since Approved (SPV)" at bounding box center [106, 137] width 169 height 11
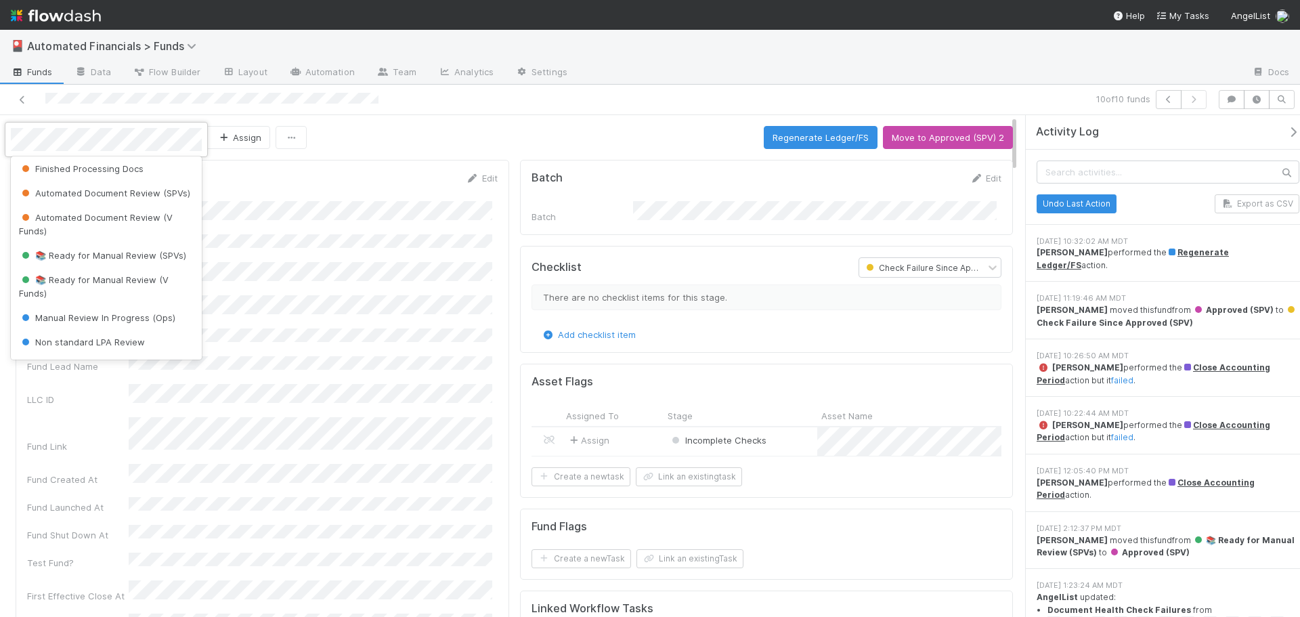
scroll to position [203, 0]
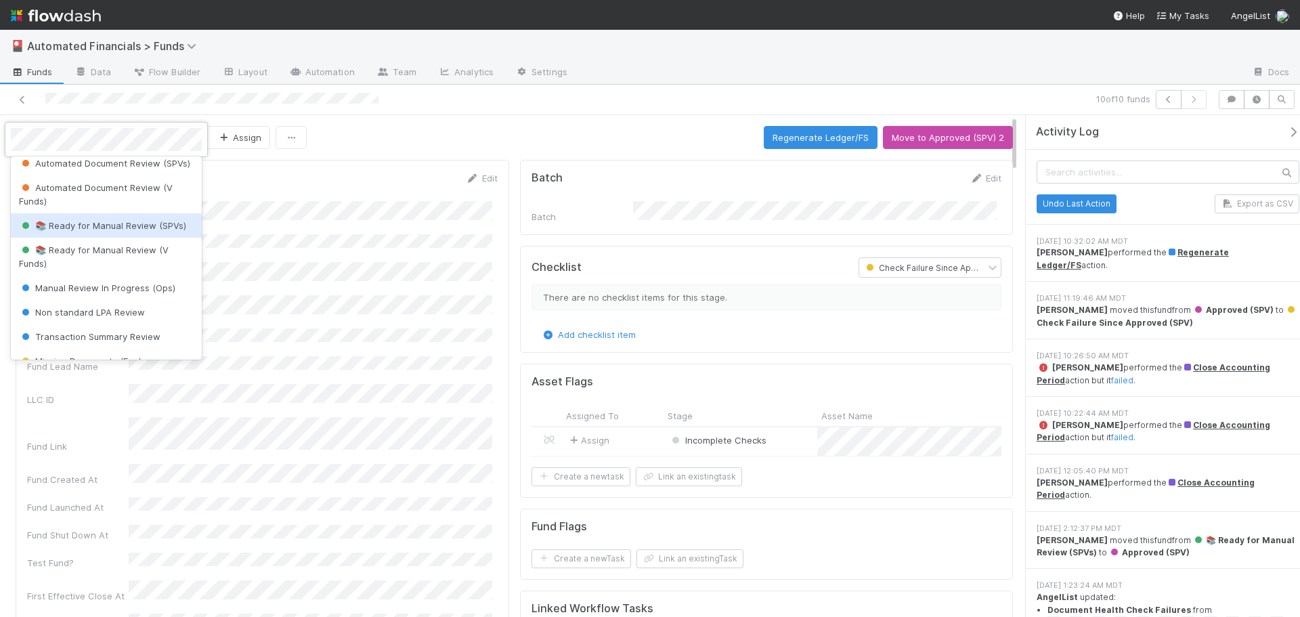
click at [98, 231] on span "📚 Ready for Manual Review (SPVs)" at bounding box center [102, 225] width 167 height 11
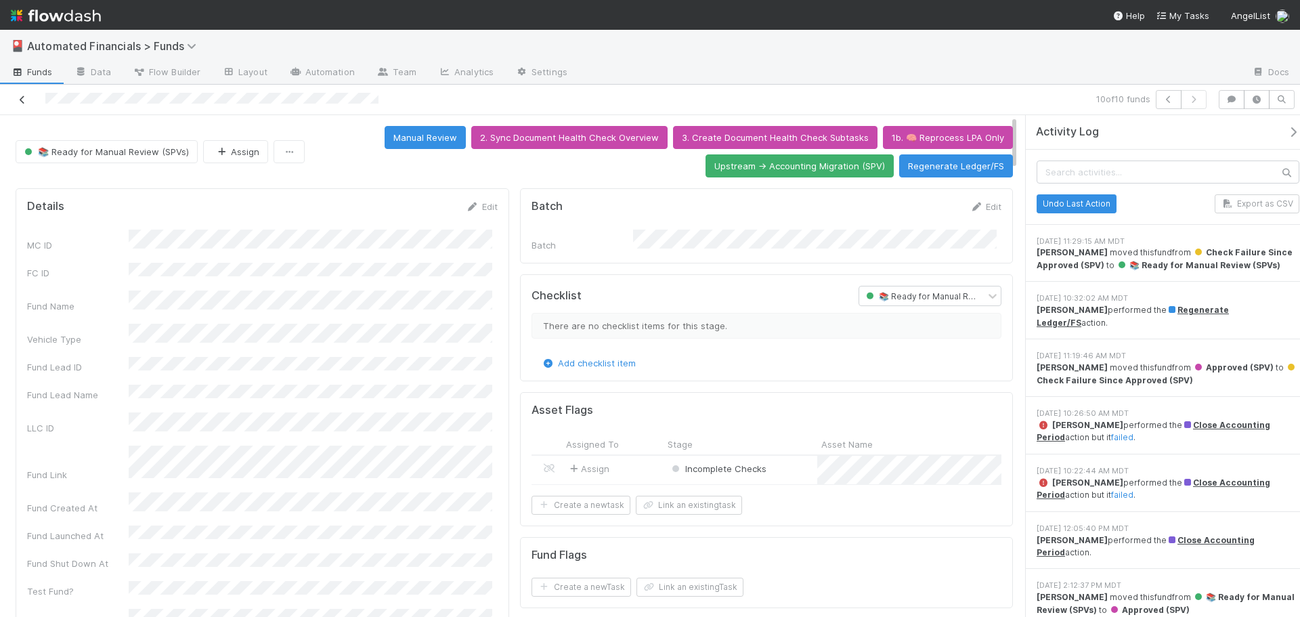
click at [19, 100] on icon at bounding box center [23, 99] width 14 height 9
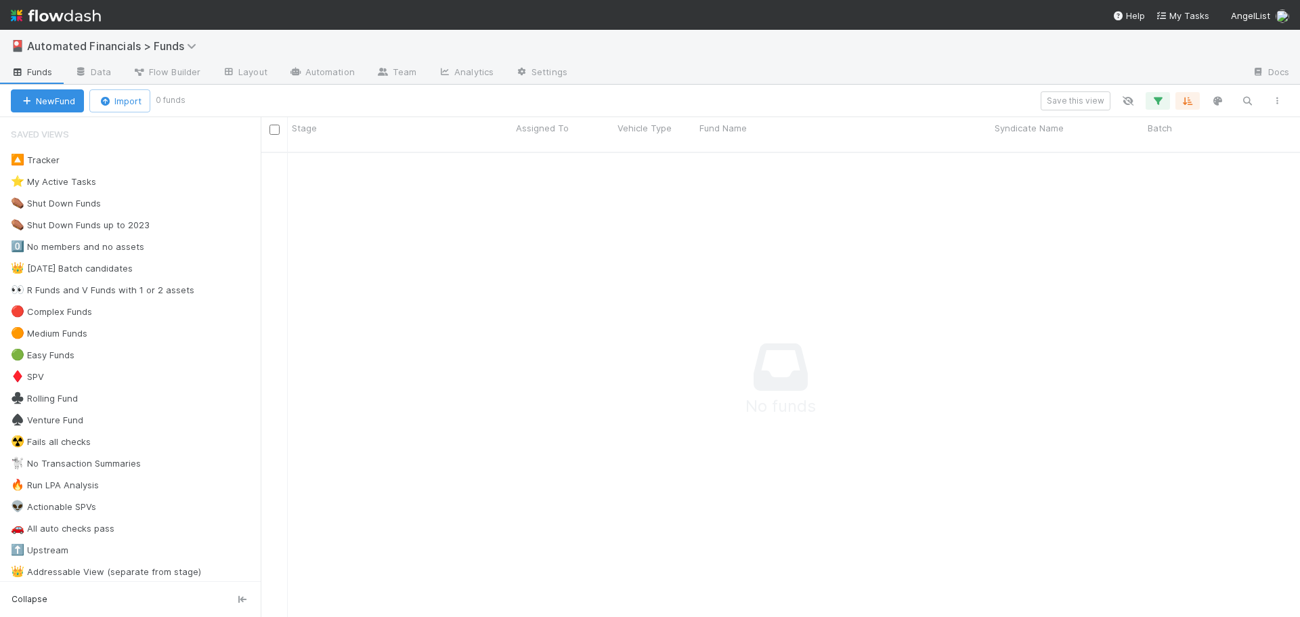
scroll to position [11, 11]
click at [1157, 102] on icon "button" at bounding box center [1158, 101] width 14 height 12
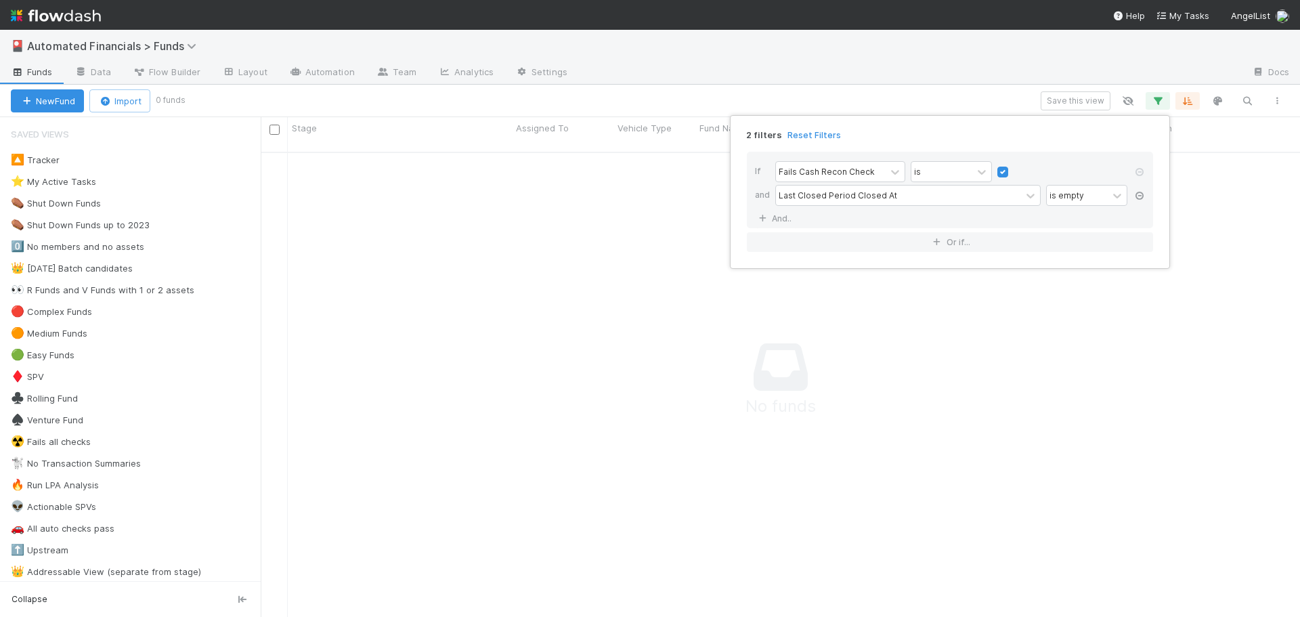
click at [1140, 194] on icon at bounding box center [1140, 196] width 14 height 8
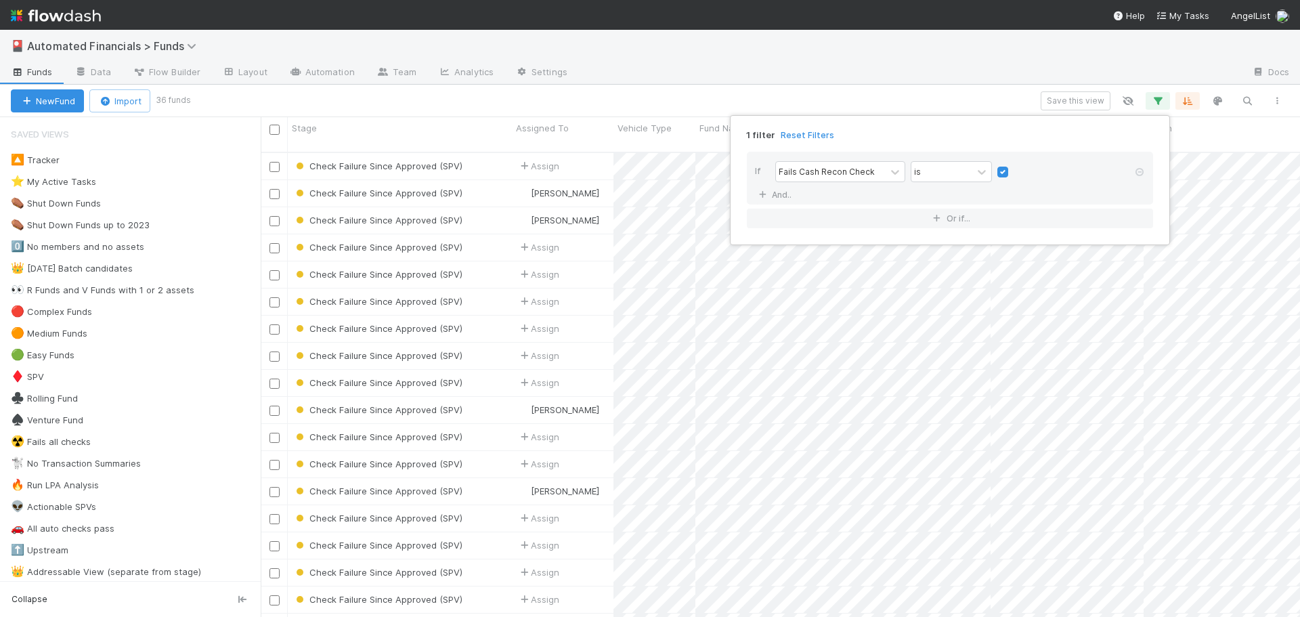
scroll to position [466, 1029]
click at [797, 91] on div "1 filter Reset Filters If Fails Cash Recon Check is And.. Or if..." at bounding box center [650, 308] width 1300 height 617
click at [797, 93] on div "1 filter Reset Filters If Fails Cash Recon Check is And.. Or if..." at bounding box center [650, 308] width 1300 height 617
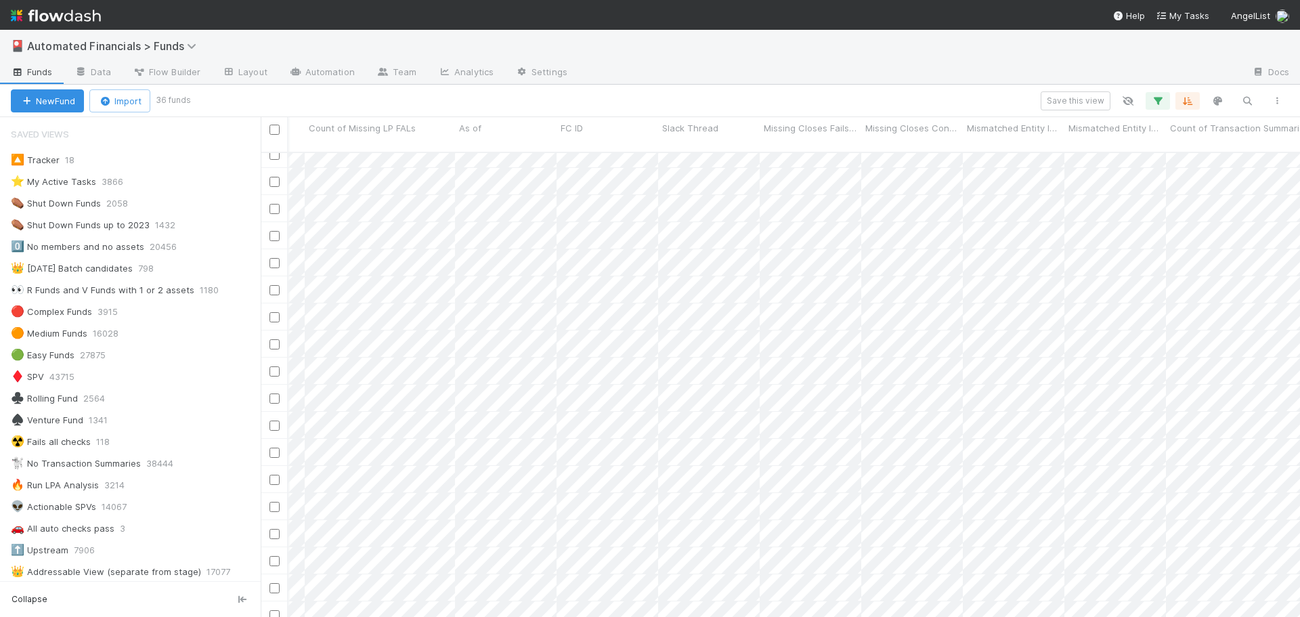
scroll to position [0, 13908]
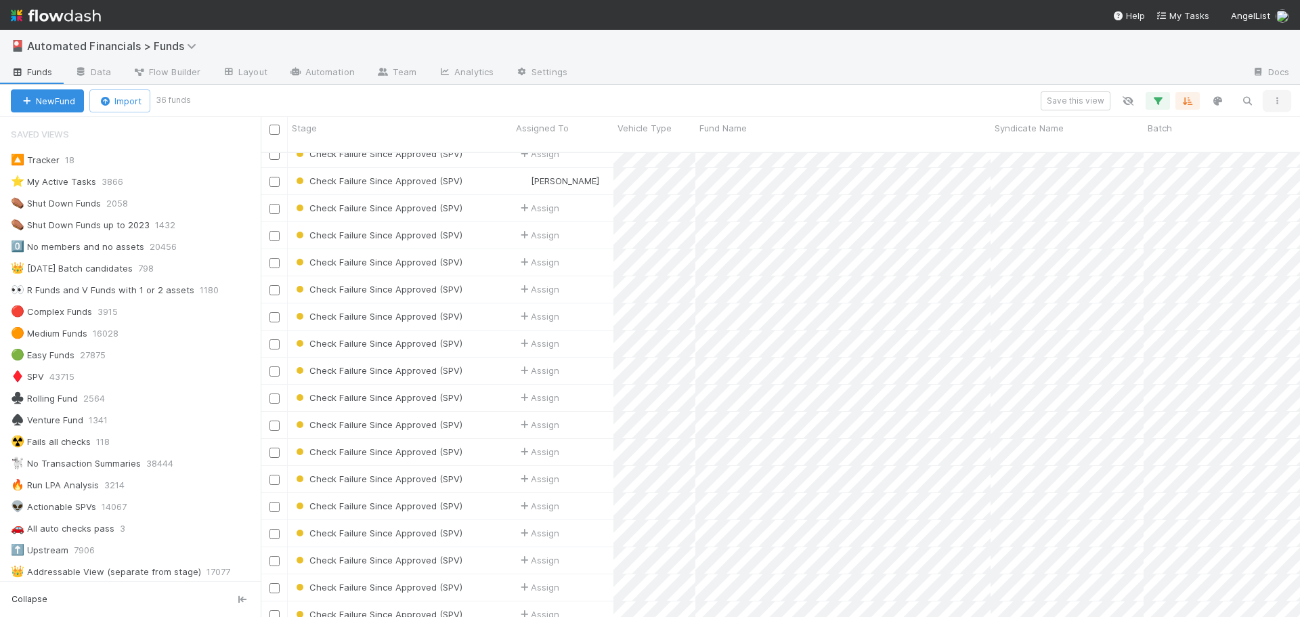
click at [1284, 102] on button "button" at bounding box center [1277, 101] width 24 height 18
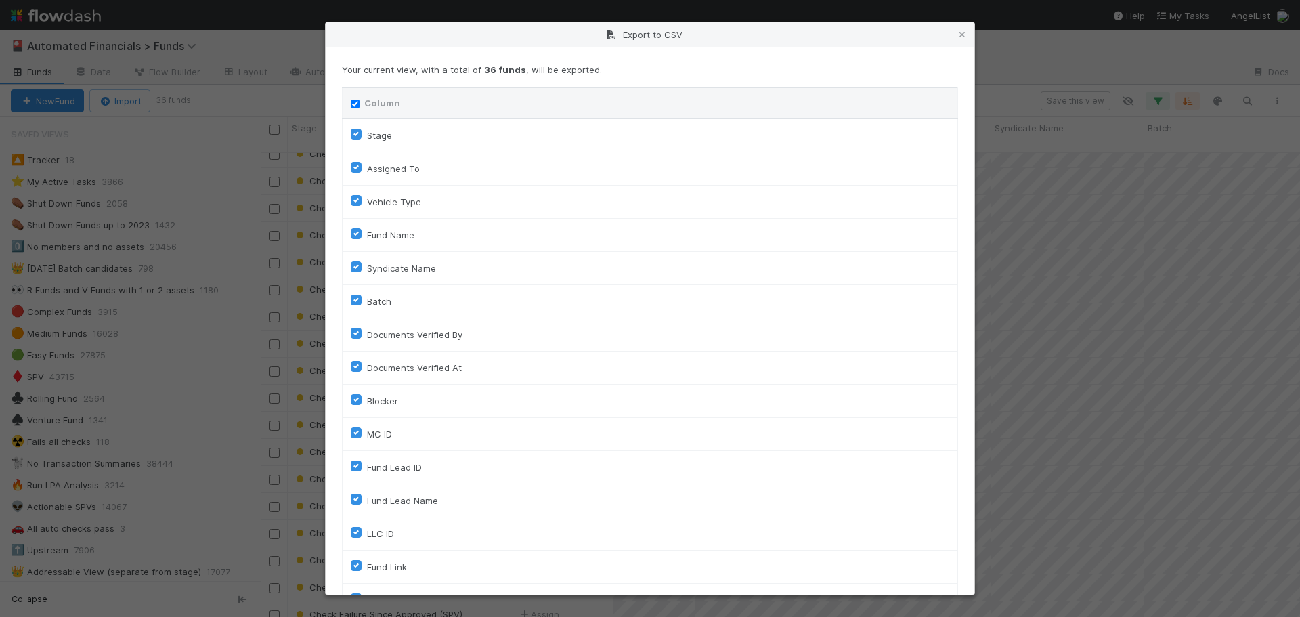
click at [354, 105] on input "Column" at bounding box center [355, 104] width 9 height 9
checkbox input "false"
checkbox To "false"
checkbox input "false"
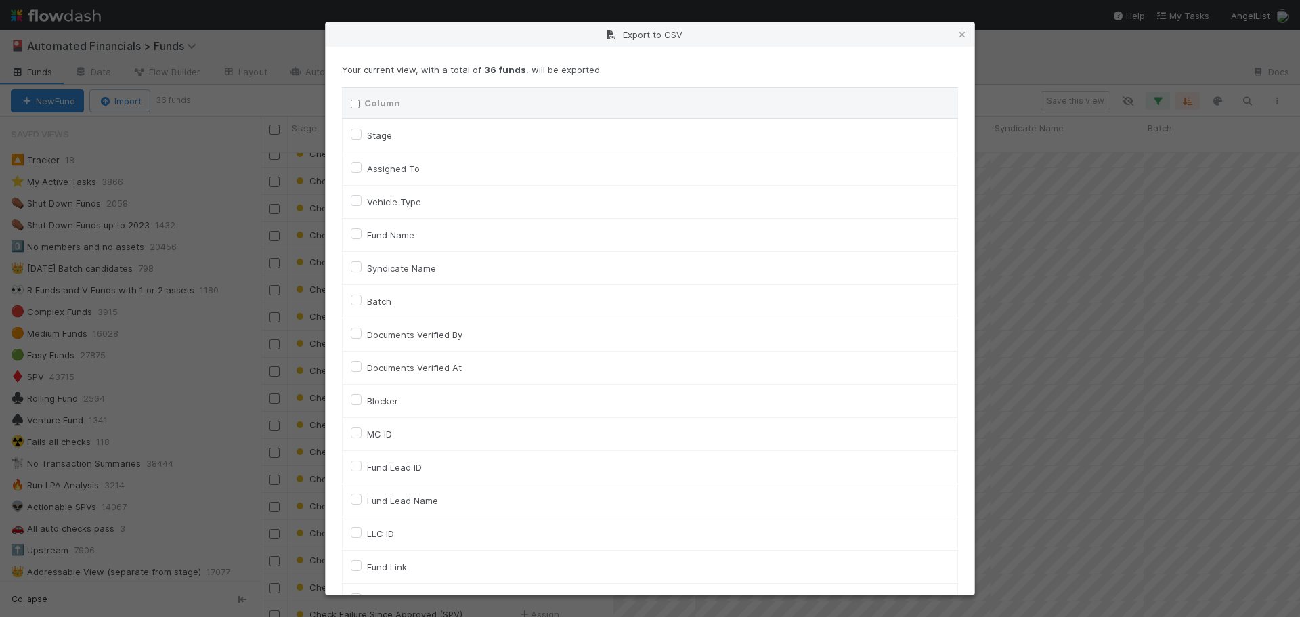
checkbox input "false"
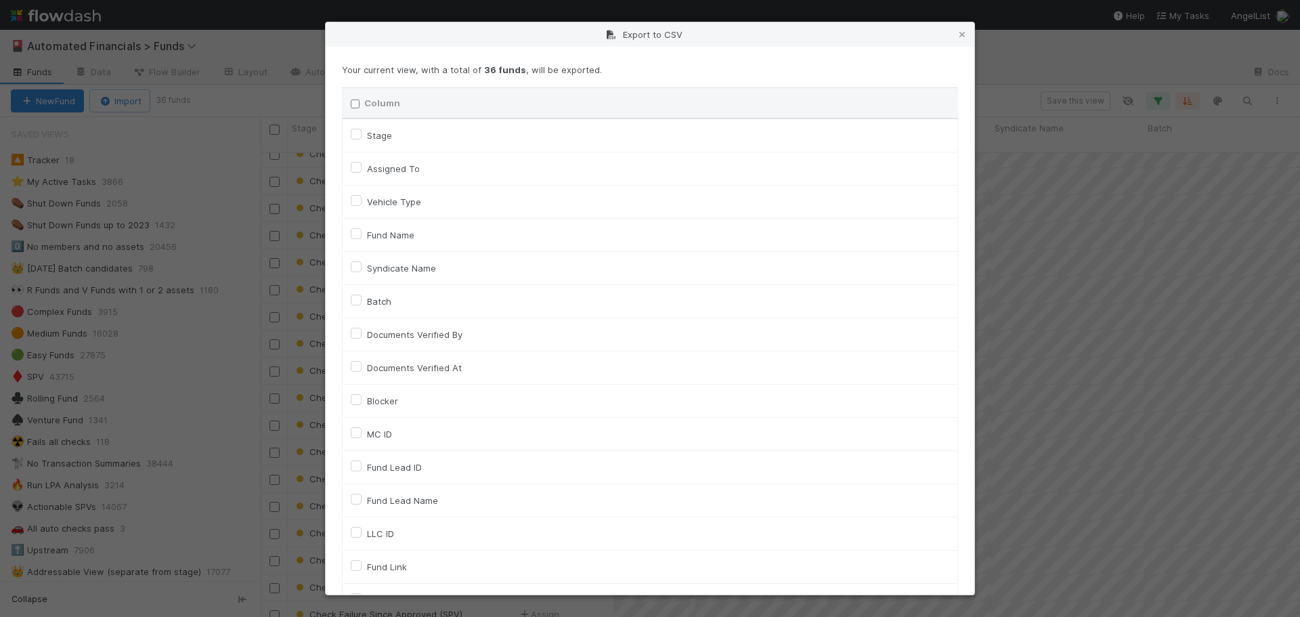
checkbox input "false"
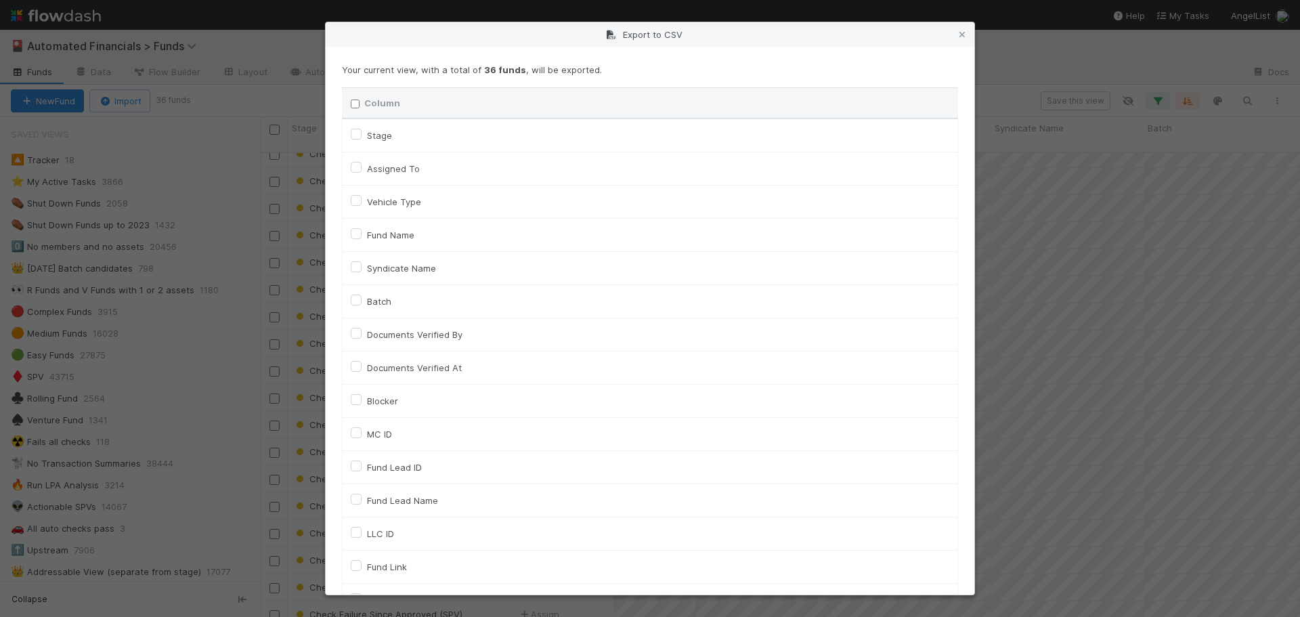
checkbox input "false"
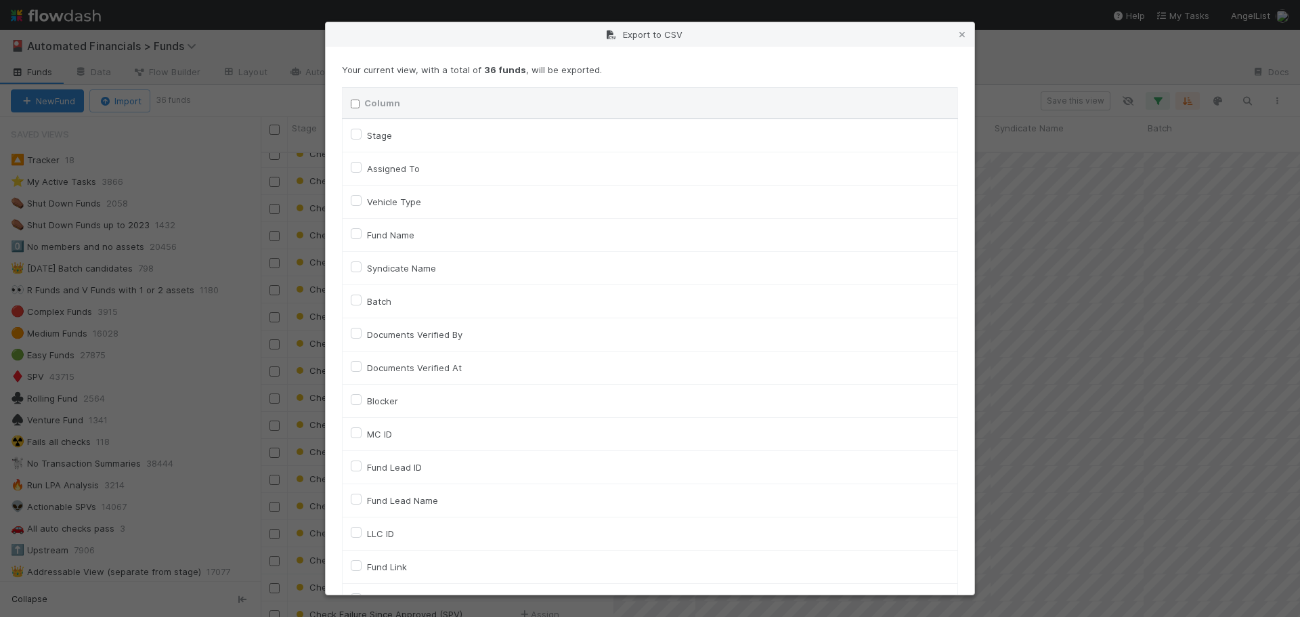
checkbox input "false"
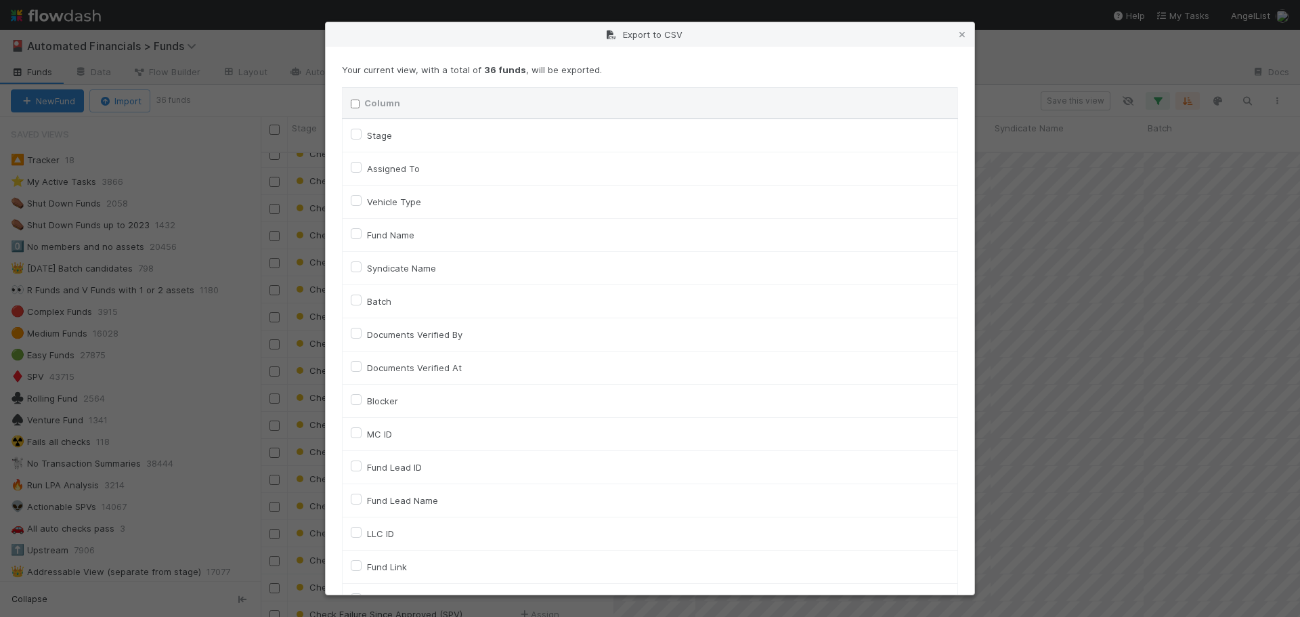
checkbox input "false"
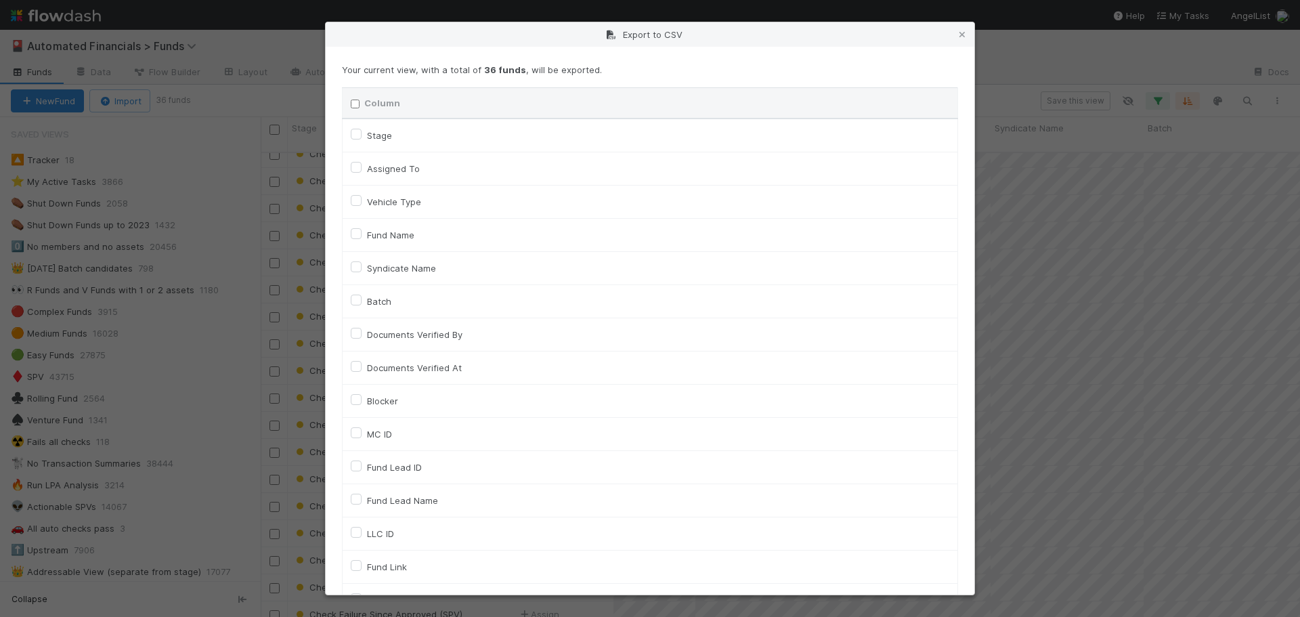
checkbox input "false"
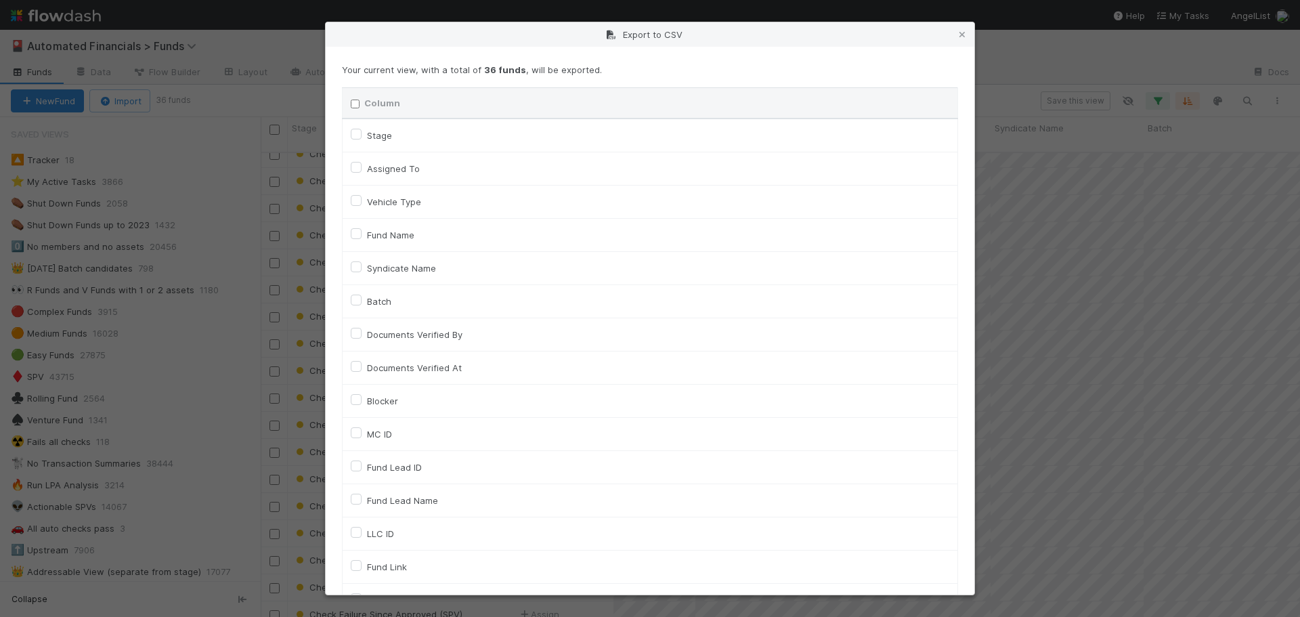
checkbox input "false"
checkbox On "false"
checkbox input "false"
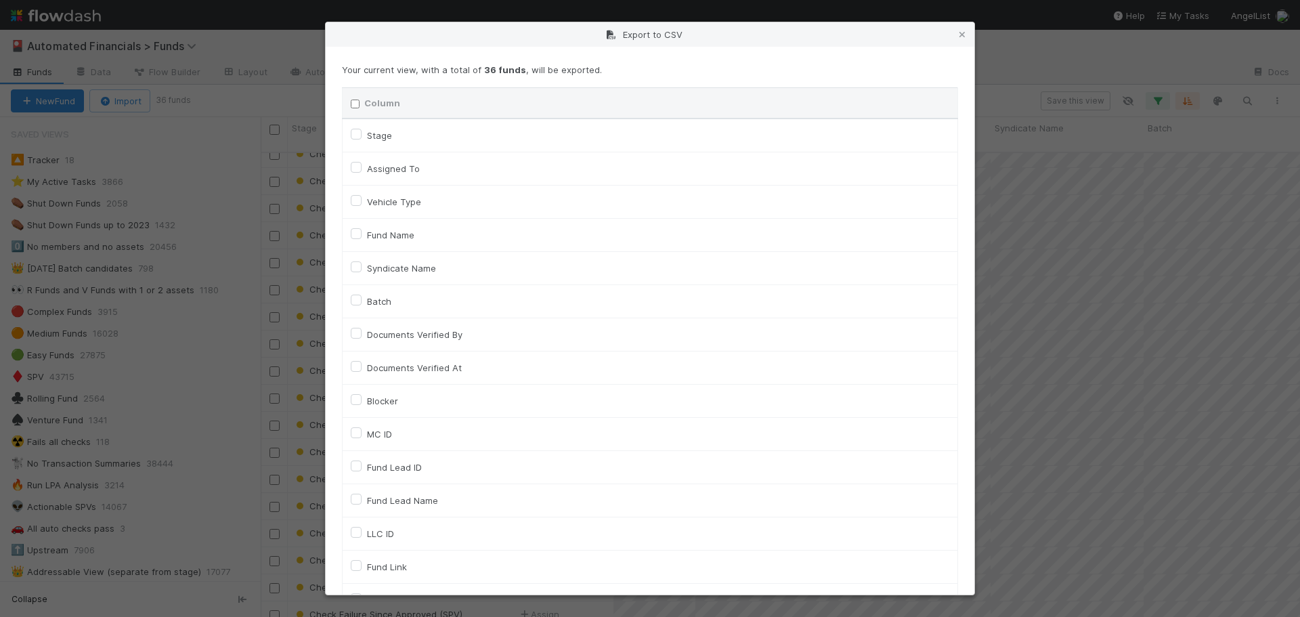
checkbox input "false"
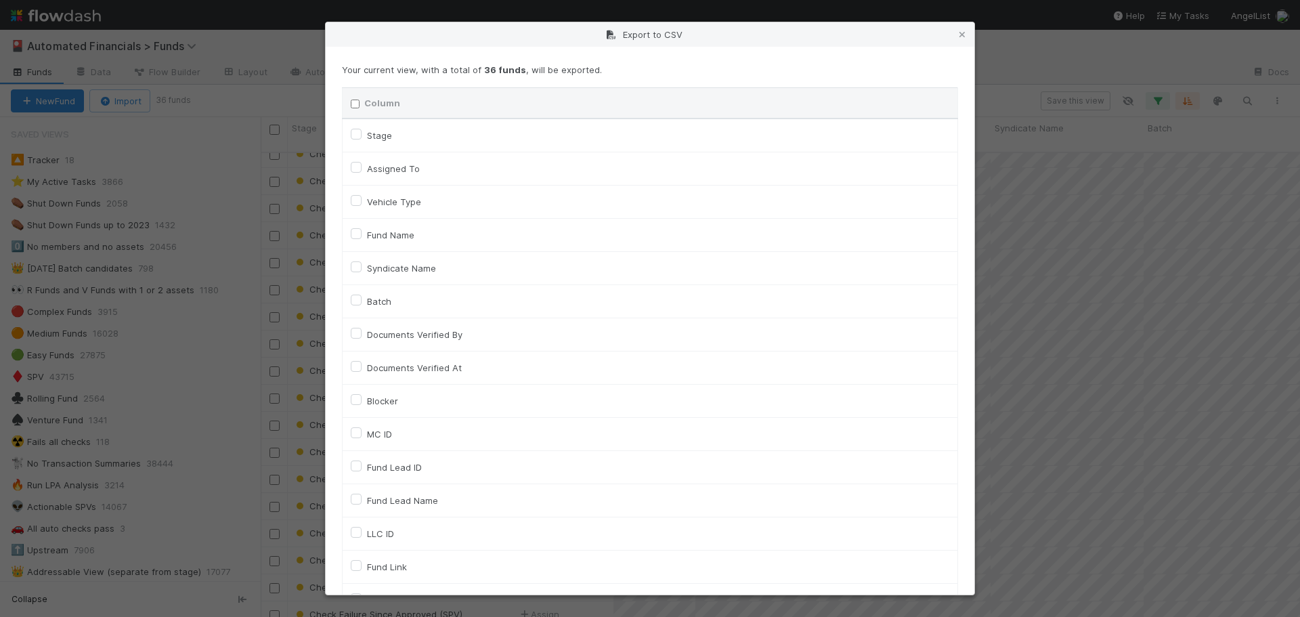
checkbox input "false"
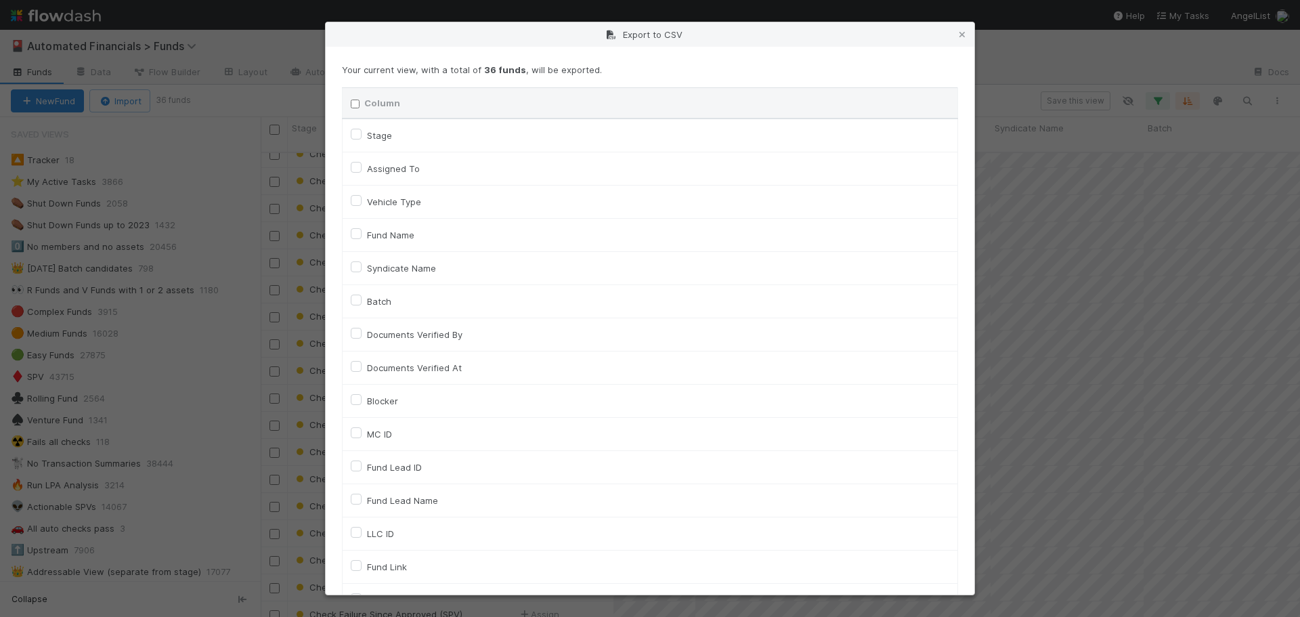
checkbox input "false"
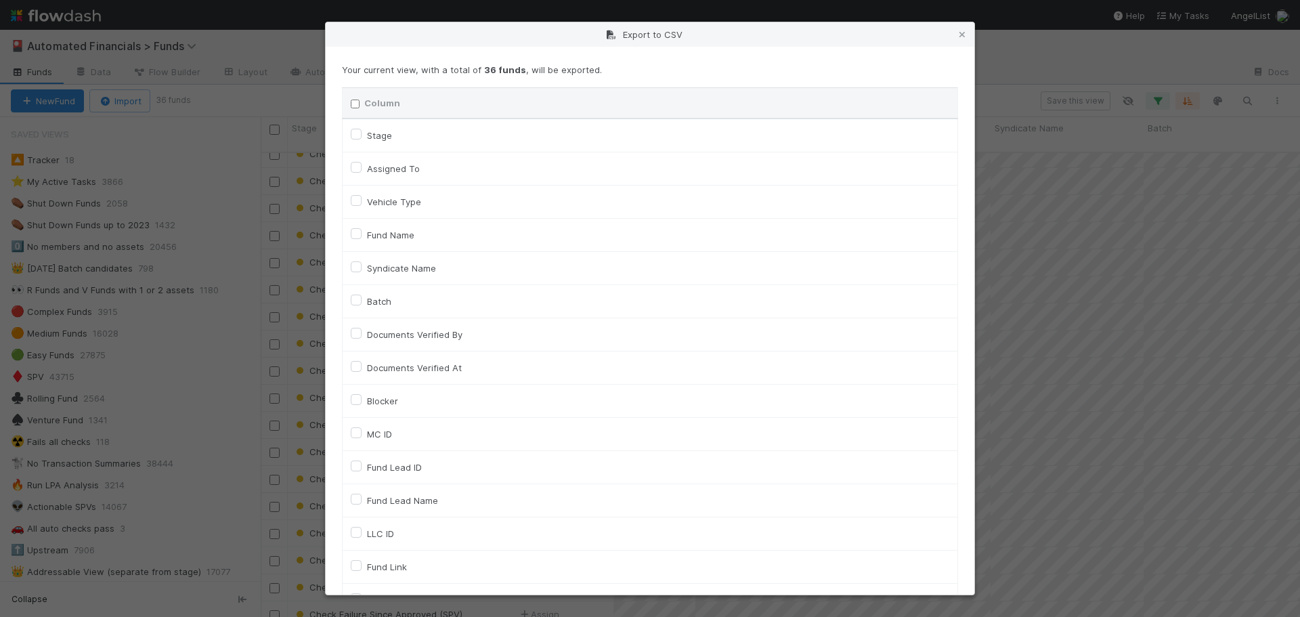
checkbox input "false"
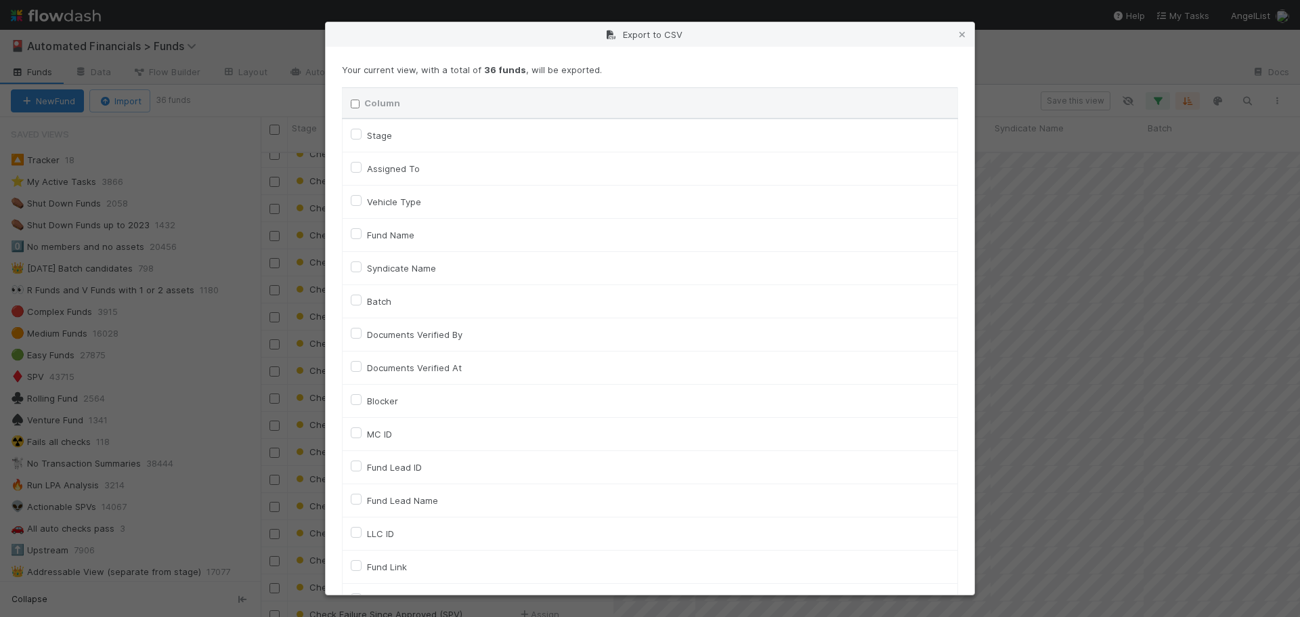
checkbox input "false"
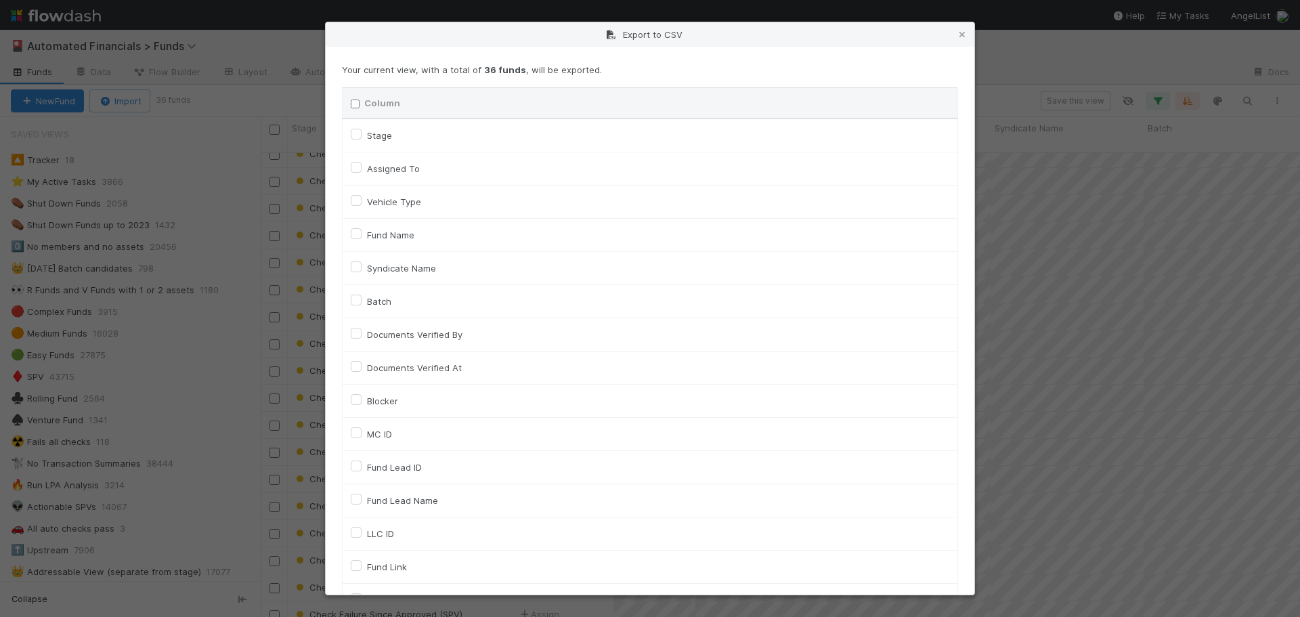
checkbox input "false"
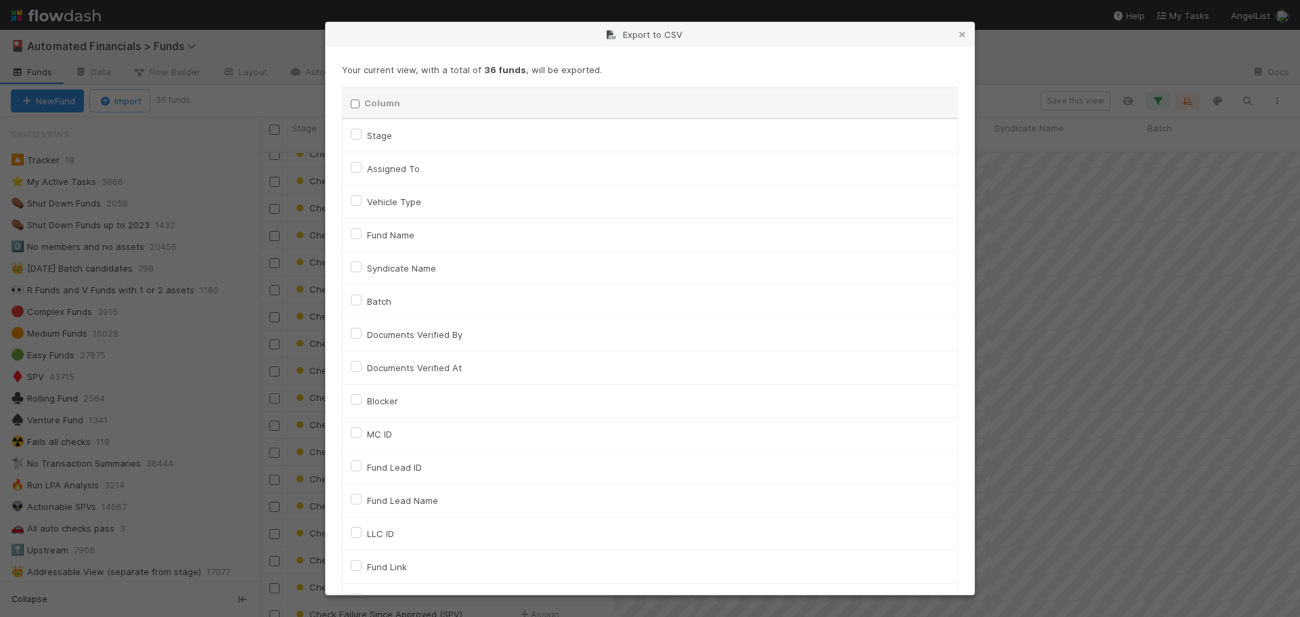
checkbox input "false"
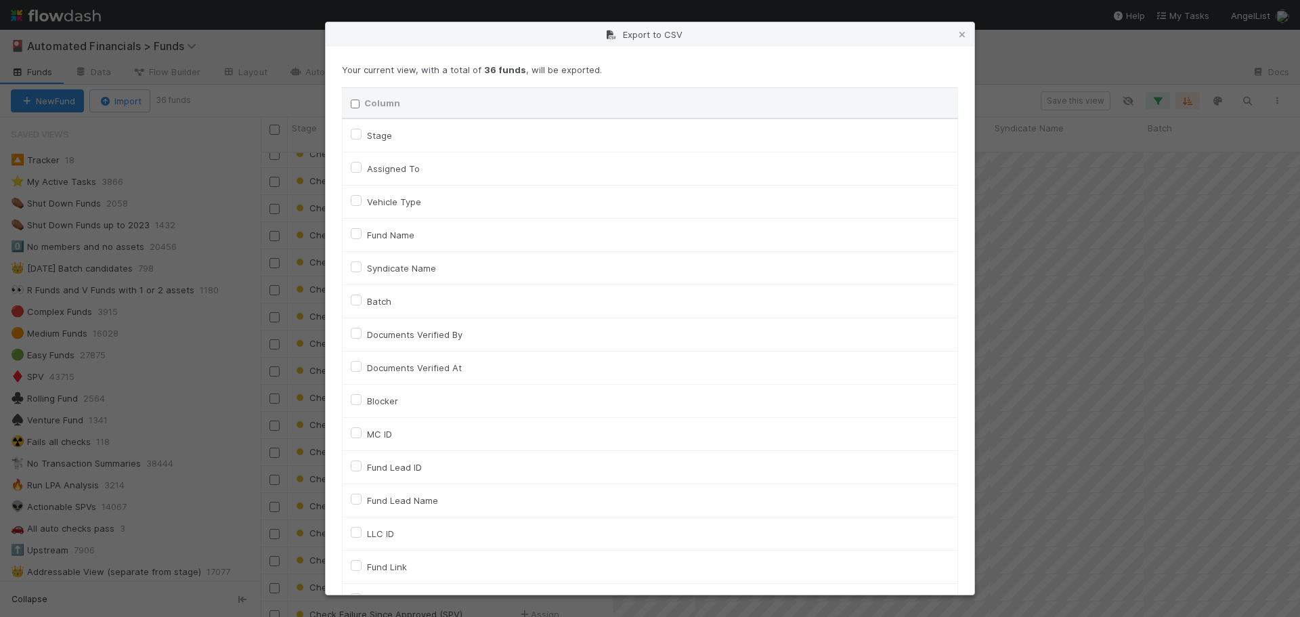
checkbox input "false"
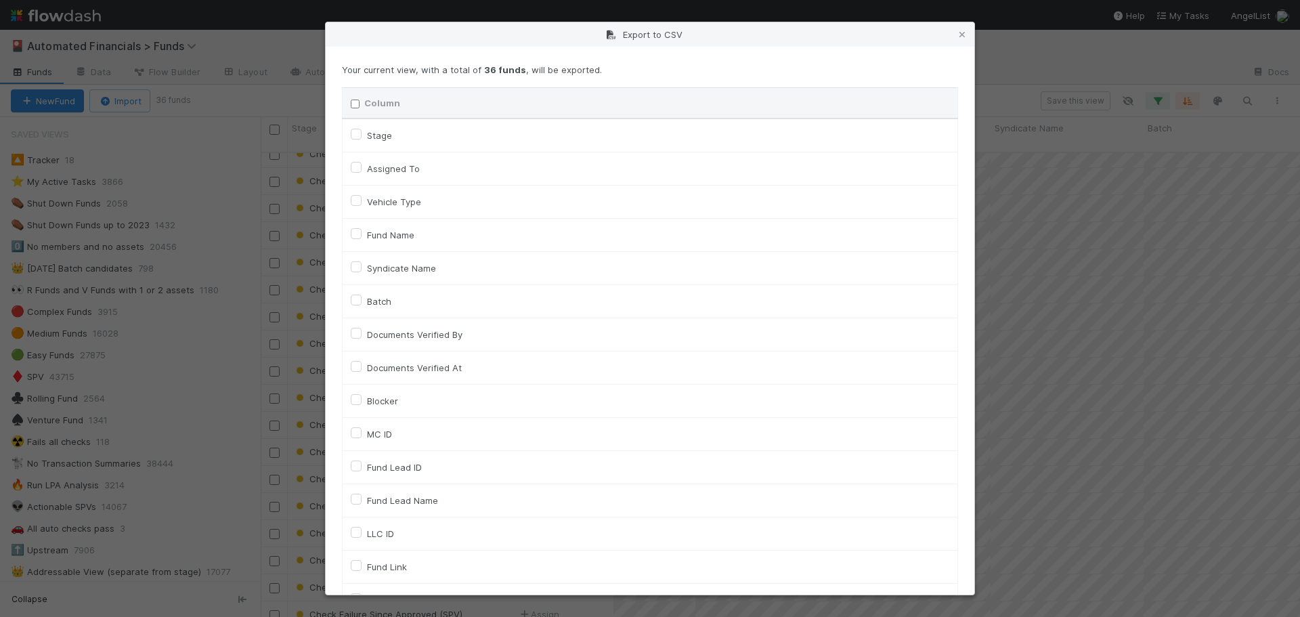
checkbox input "false"
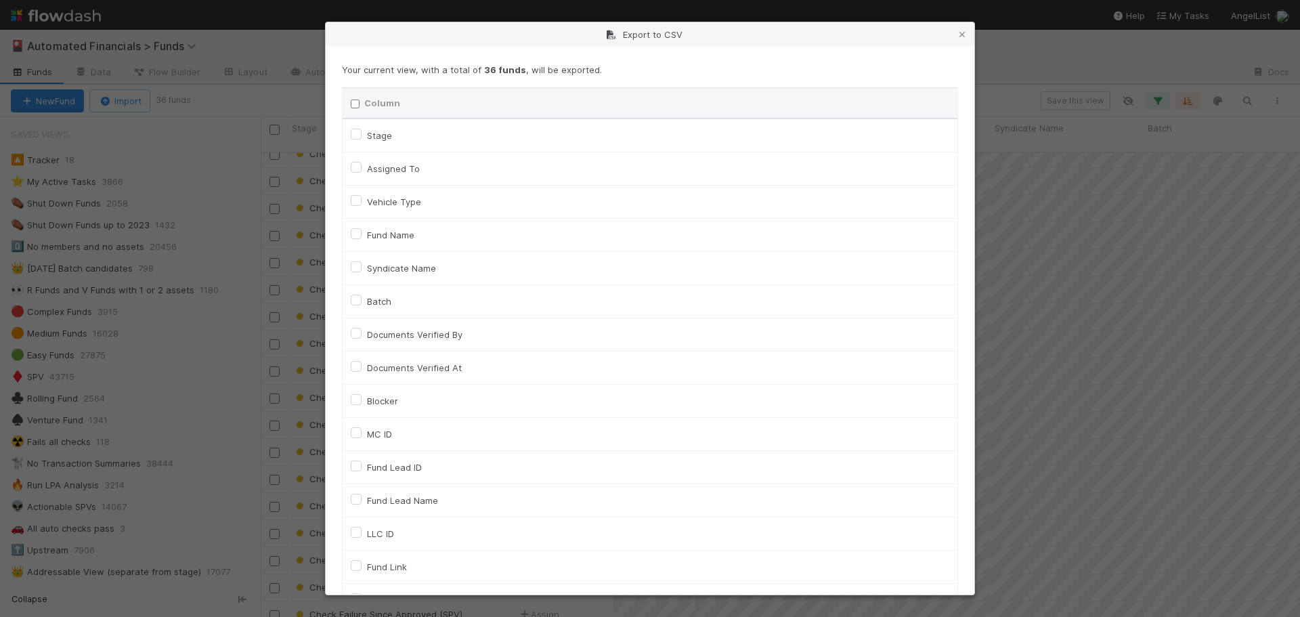
checkbox input "false"
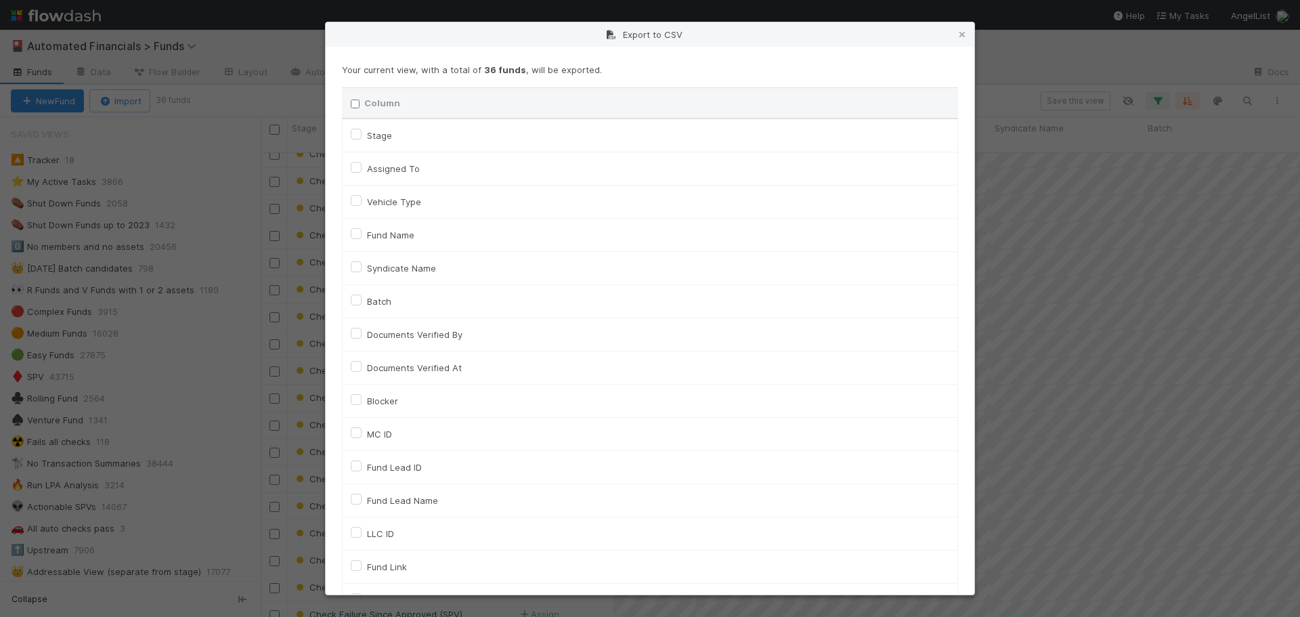
checkbox input "false"
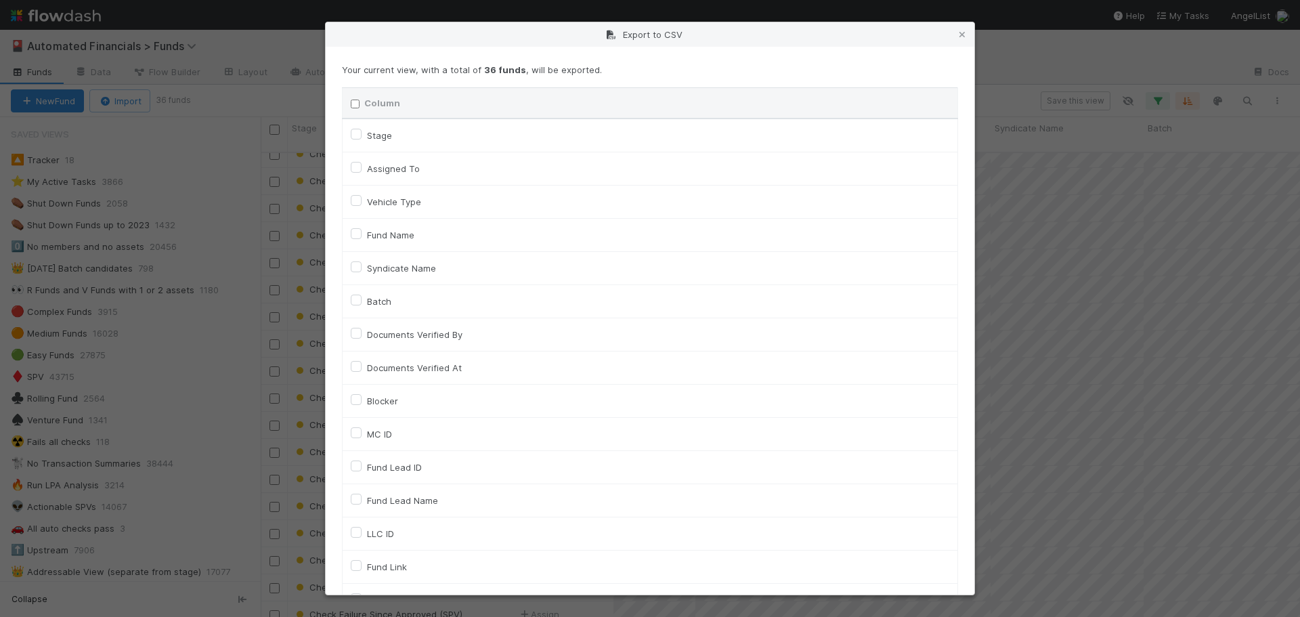
checkbox input "false"
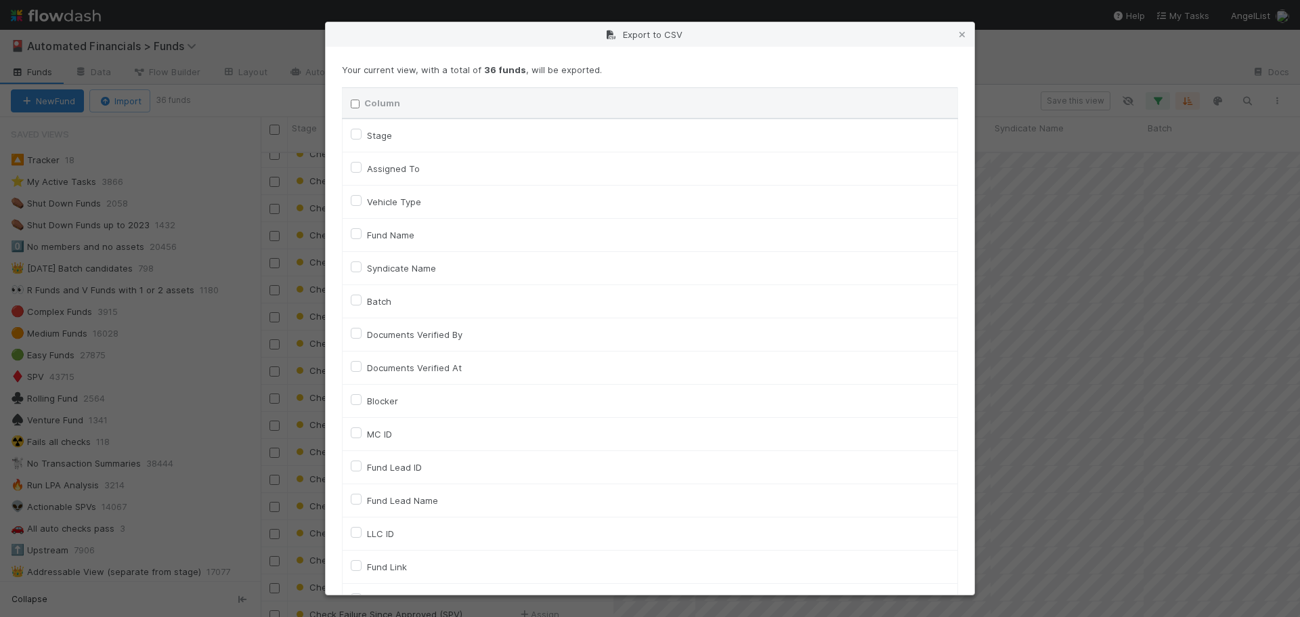
checkbox input "false"
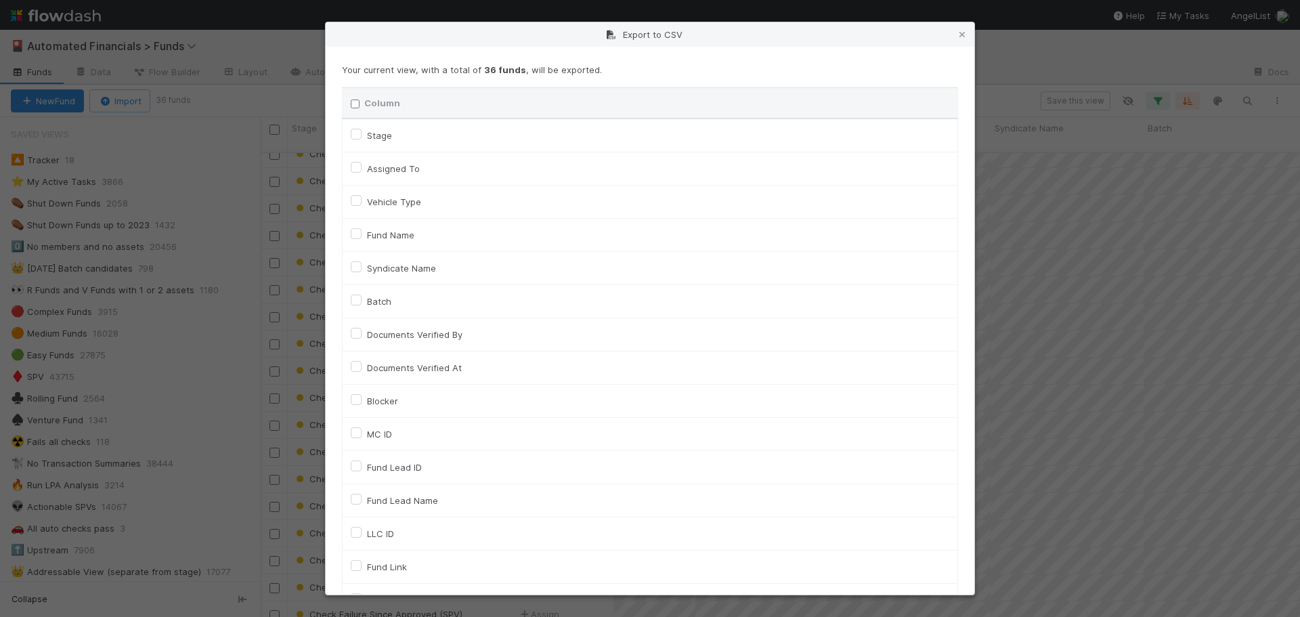
checkbox URL "false"
click at [367, 234] on label "Fund Name" at bounding box center [390, 235] width 47 height 16
click at [360, 234] on input "Fund Name" at bounding box center [356, 233] width 11 height 12
checkbox input "true"
click at [367, 433] on label "MC ID" at bounding box center [379, 434] width 25 height 16
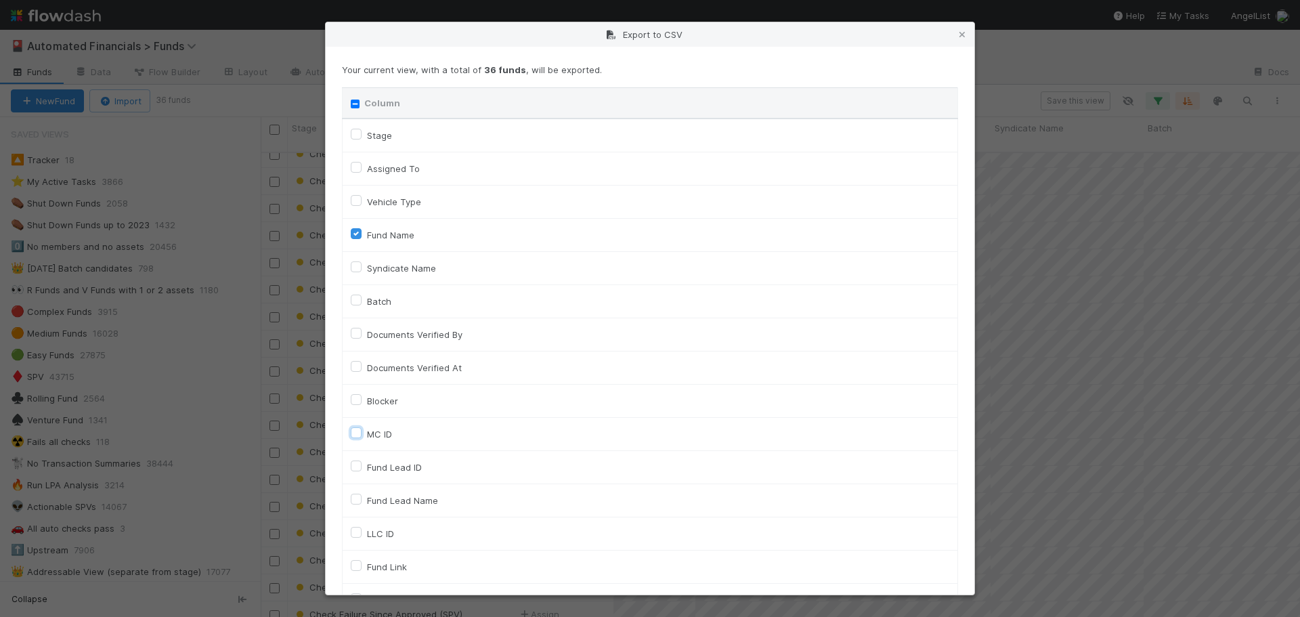
click at [358, 433] on input "MC ID" at bounding box center [356, 432] width 11 height 12
checkbox input "true"
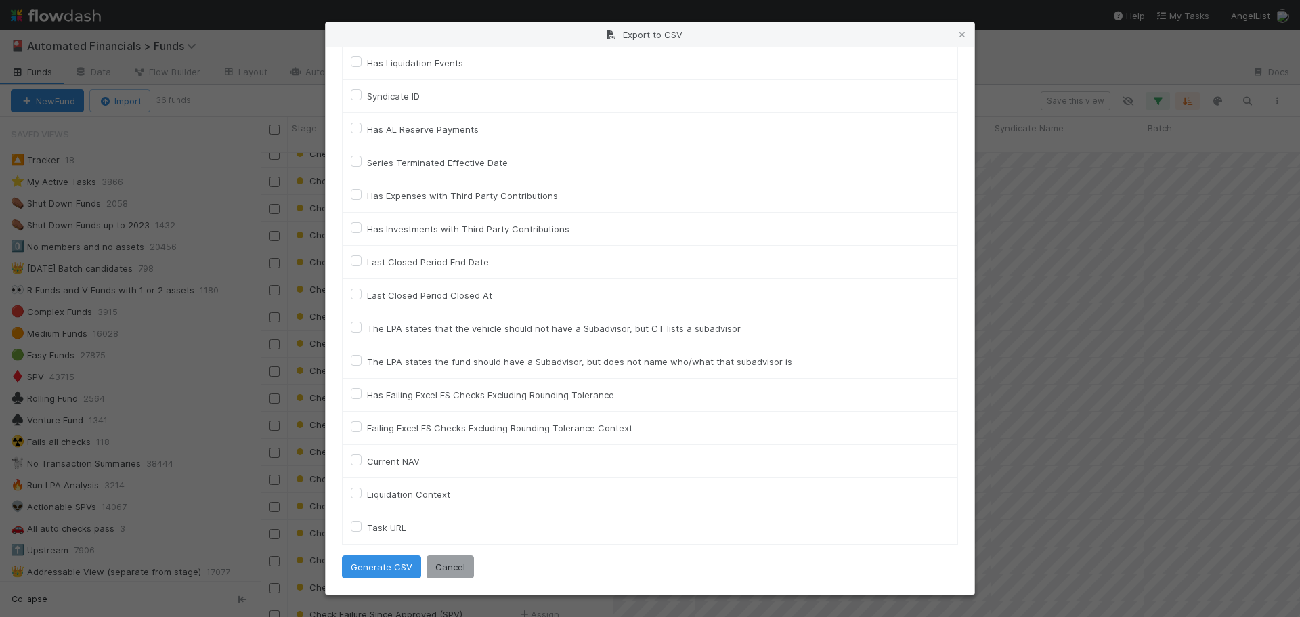
click at [367, 261] on label "Last Closed Period End Date" at bounding box center [428, 262] width 122 height 16
click at [360, 261] on input "Last Closed Period End Date" at bounding box center [356, 260] width 11 height 12
checkbox input "true"
click at [367, 294] on label "Last Closed Period Closed At" at bounding box center [429, 295] width 125 height 16
click at [354, 294] on input "Last Closed Period Closed At" at bounding box center [356, 293] width 11 height 12
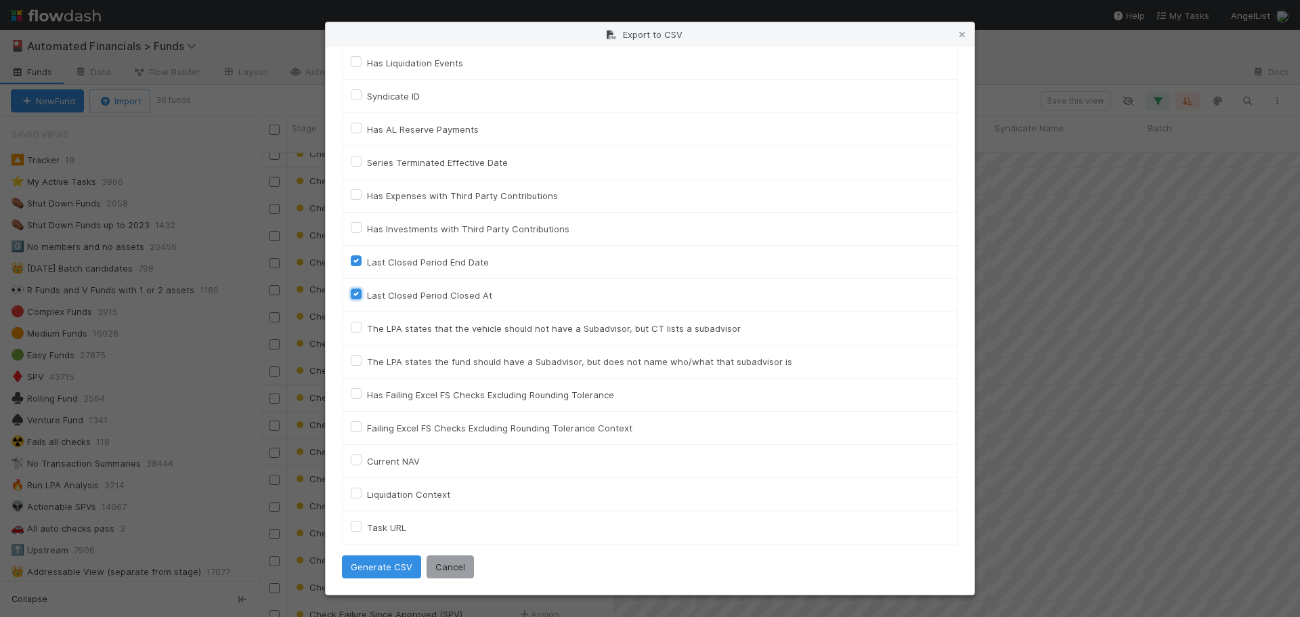
checkbox input "true"
click at [387, 569] on button "Generate CSV" at bounding box center [381, 566] width 79 height 23
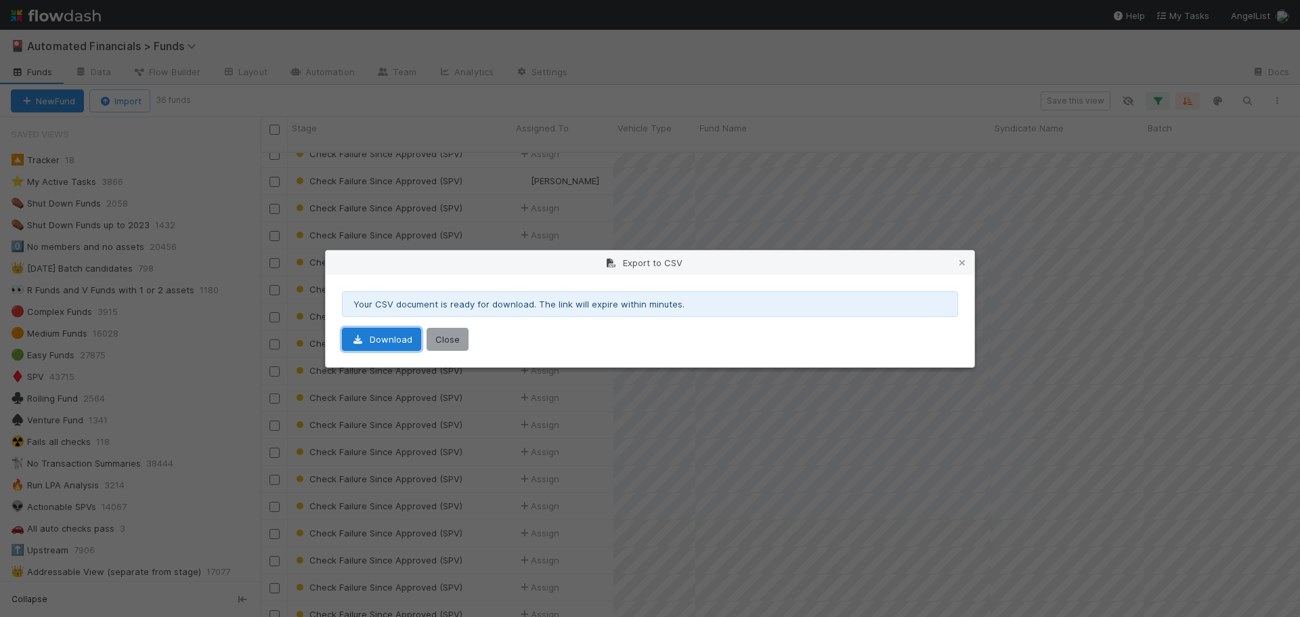
click at [384, 338] on link "Download" at bounding box center [381, 339] width 79 height 23
click at [961, 262] on icon at bounding box center [963, 263] width 14 height 9
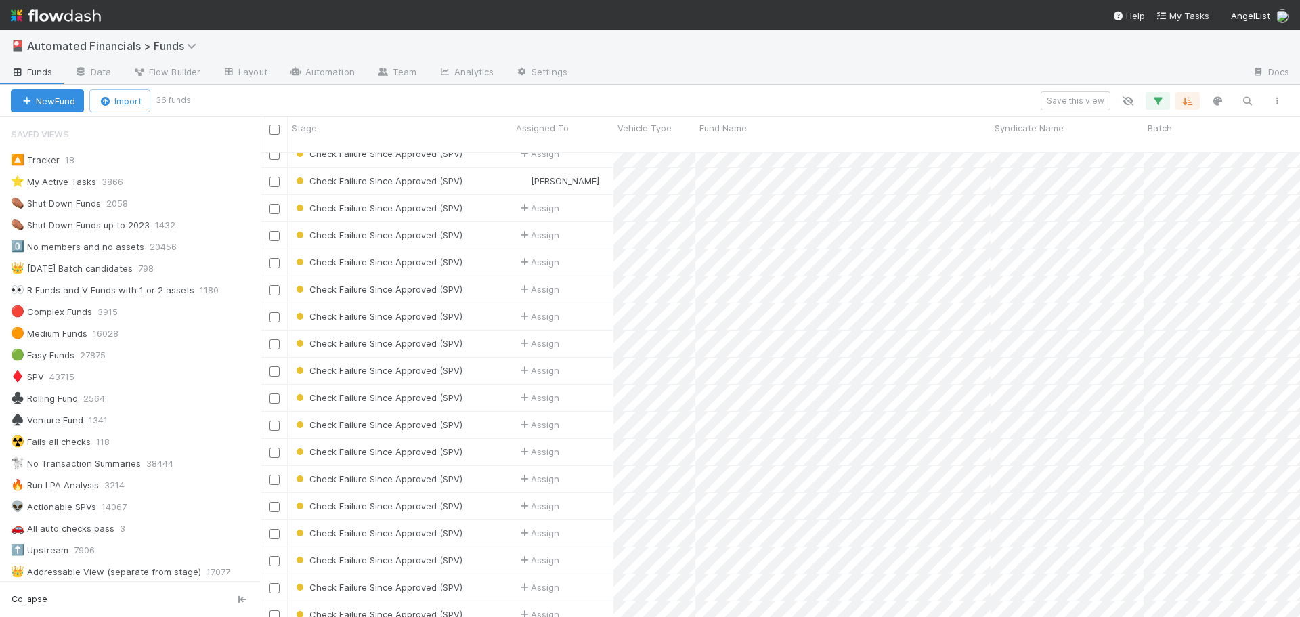
click at [698, 60] on div "🎴 Automated Financials > Funds" at bounding box center [650, 46] width 1300 height 33
click at [1153, 97] on icon "button" at bounding box center [1158, 101] width 14 height 12
click at [948, 95] on div "1 filter Reset Filters If Fails Cash Recon Check is And.. Or if..." at bounding box center [650, 308] width 1300 height 617
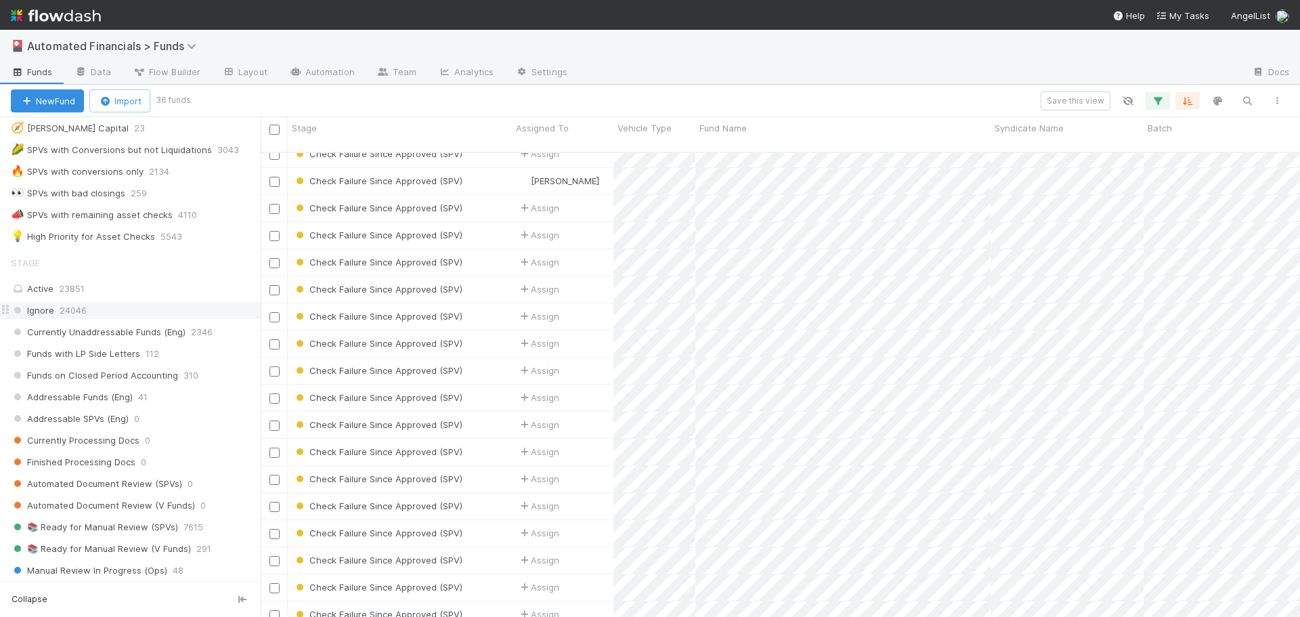
scroll to position [918, 0]
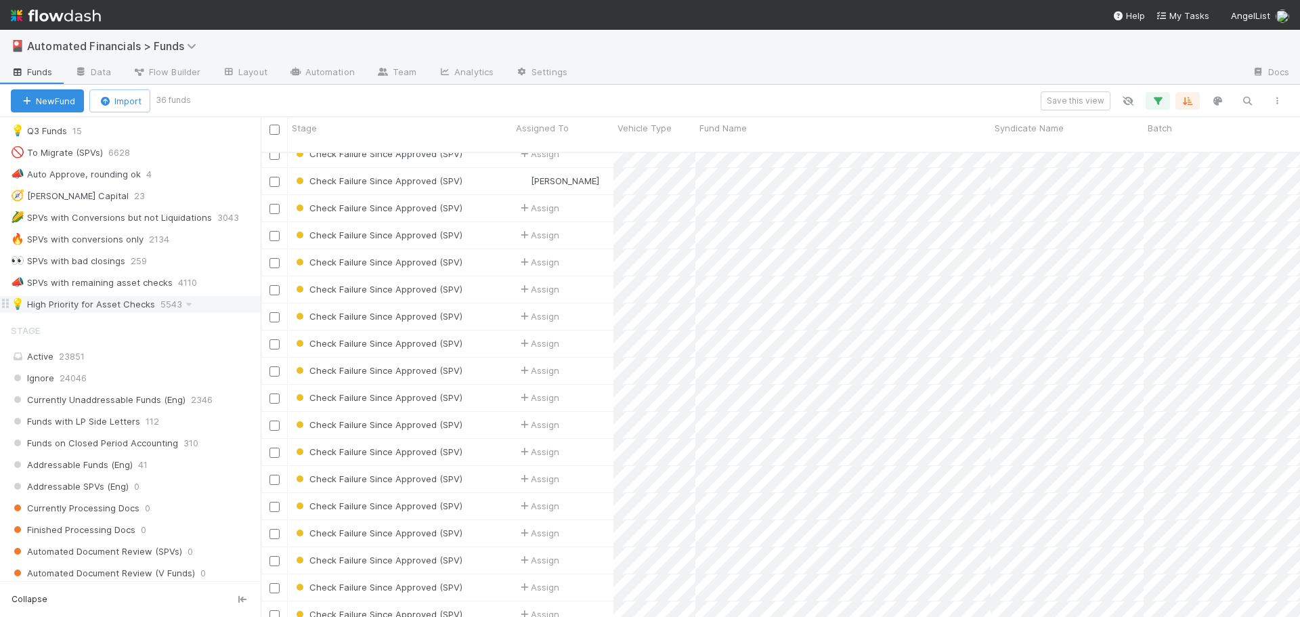
click at [95, 310] on div "💡 High Priority for Asset Checks" at bounding box center [83, 304] width 144 height 17
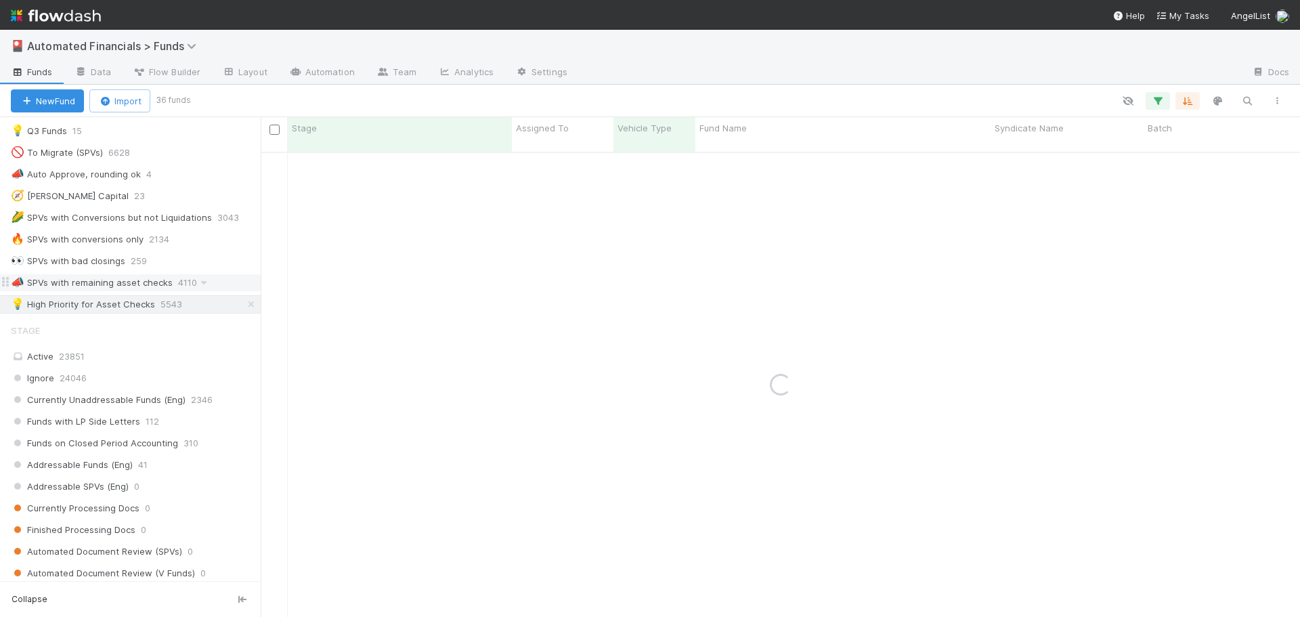
click at [81, 280] on div "📣 SPVs with remaining asset checks" at bounding box center [92, 282] width 162 height 17
click at [1156, 103] on icon "button" at bounding box center [1158, 101] width 14 height 12
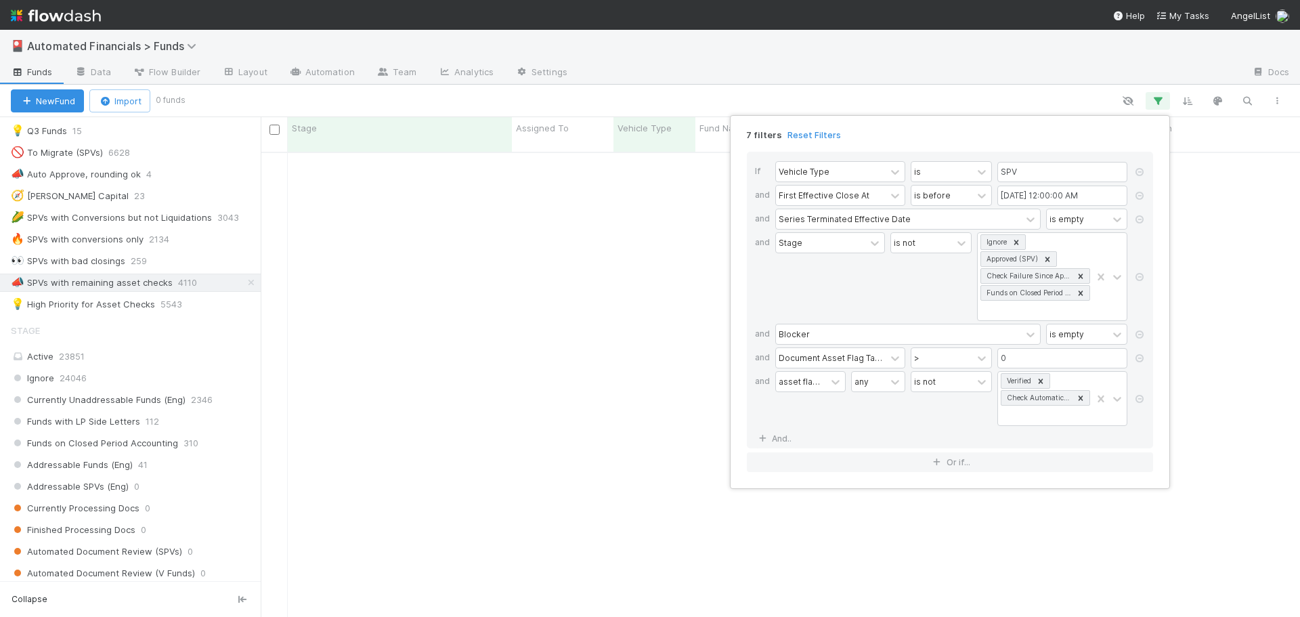
click at [796, 60] on div "7 filters Reset Filters If Vehicle Type is SPV and First Effective Close At is …" at bounding box center [650, 308] width 1300 height 617
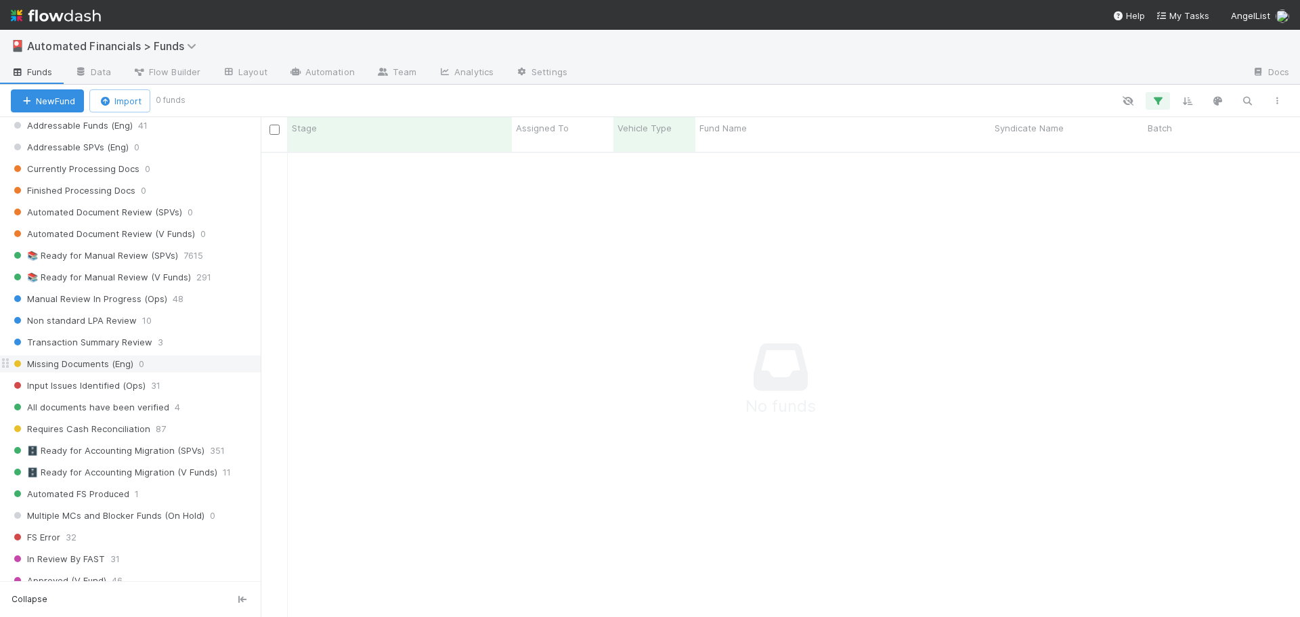
scroll to position [1595, 0]
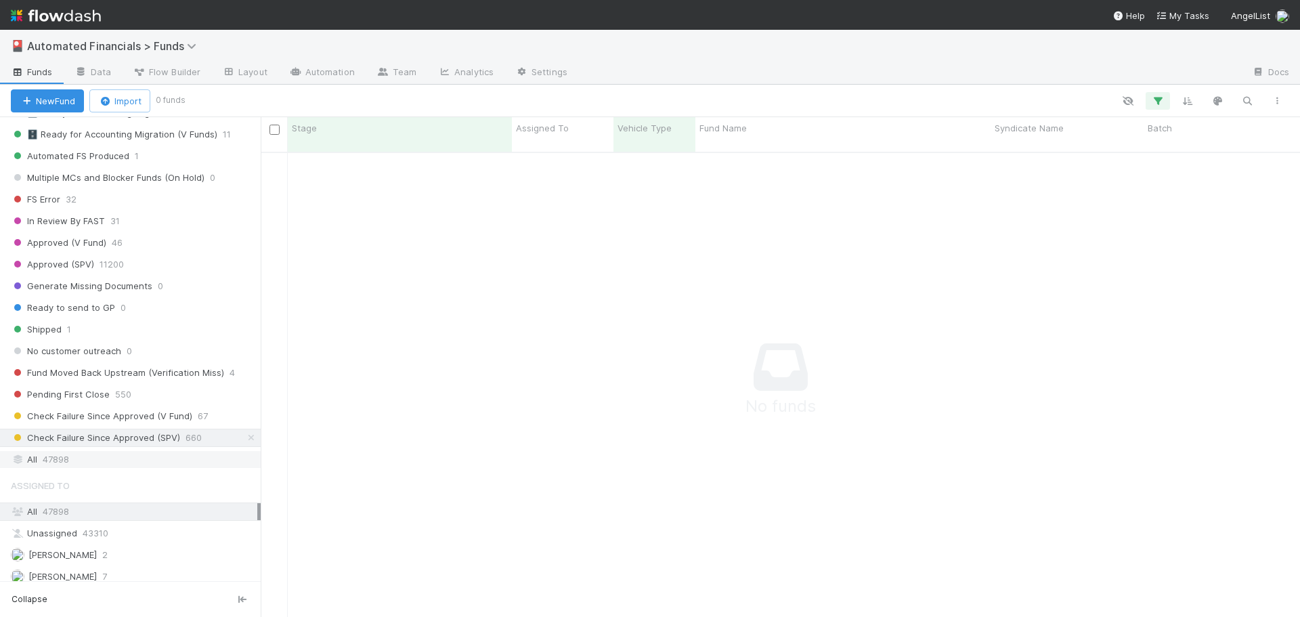
click at [51, 461] on span "47898" at bounding box center [56, 459] width 26 height 17
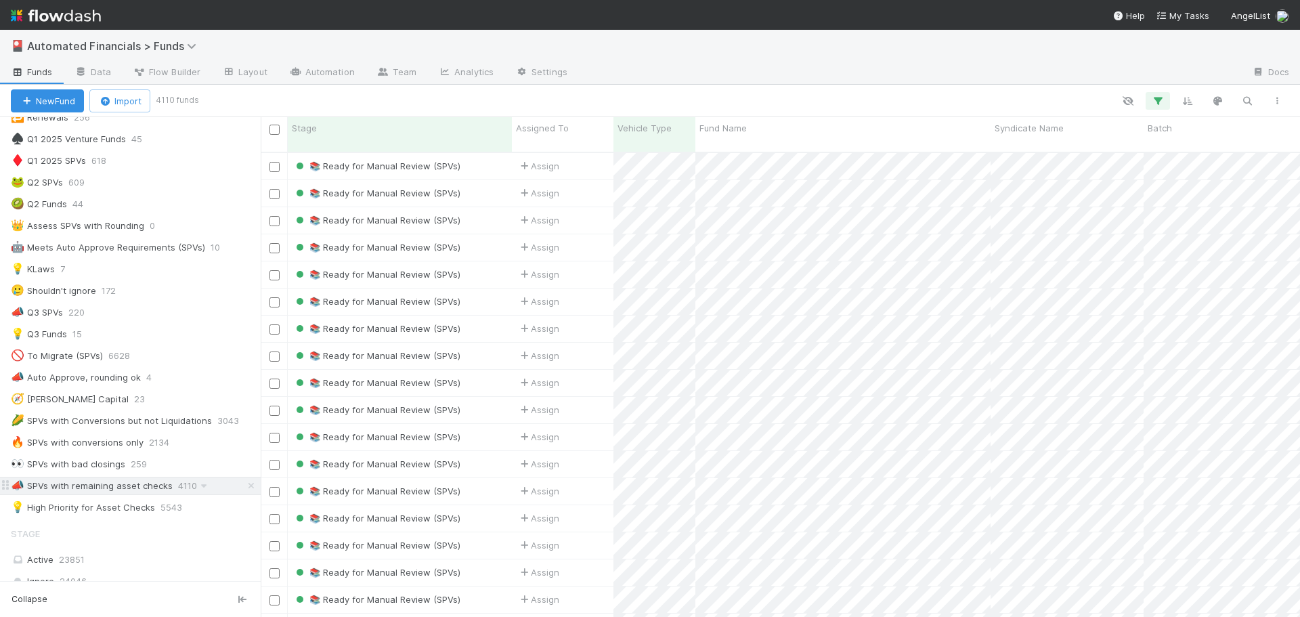
scroll to position [466, 1029]
click at [121, 490] on div "📣 SPVs with remaining asset checks" at bounding box center [92, 485] width 162 height 17
click at [484, 153] on div "📚 Ready for Manual Review (SPVs)" at bounding box center [400, 166] width 224 height 26
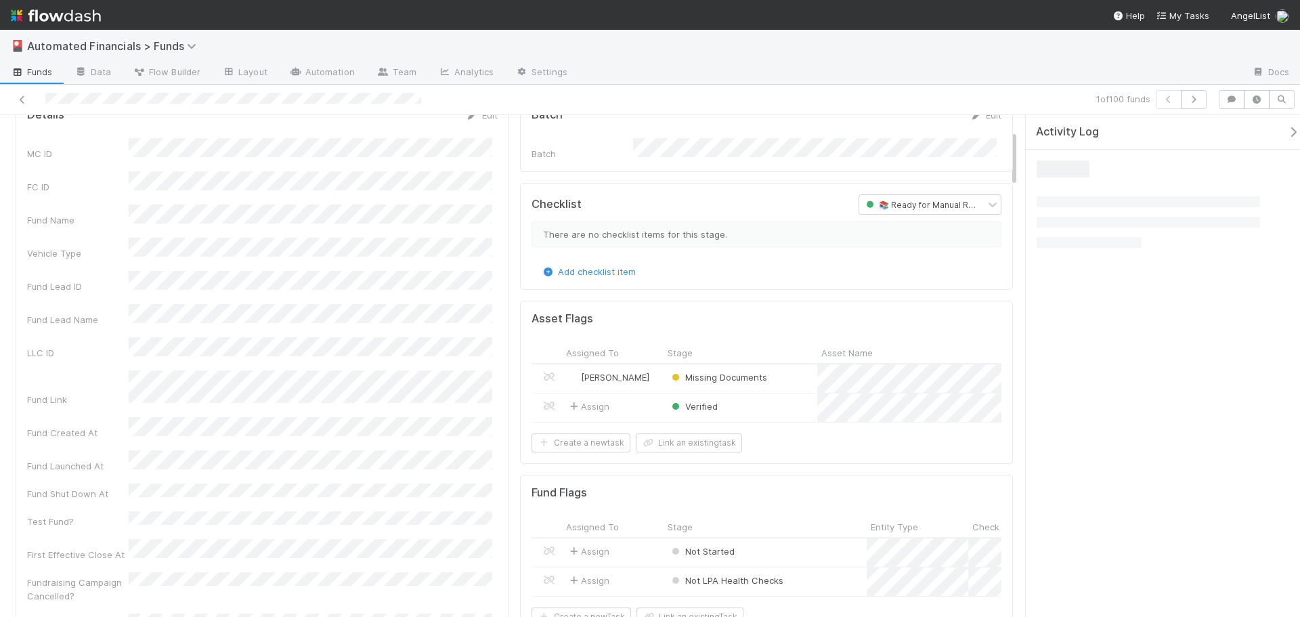
scroll to position [135, 0]
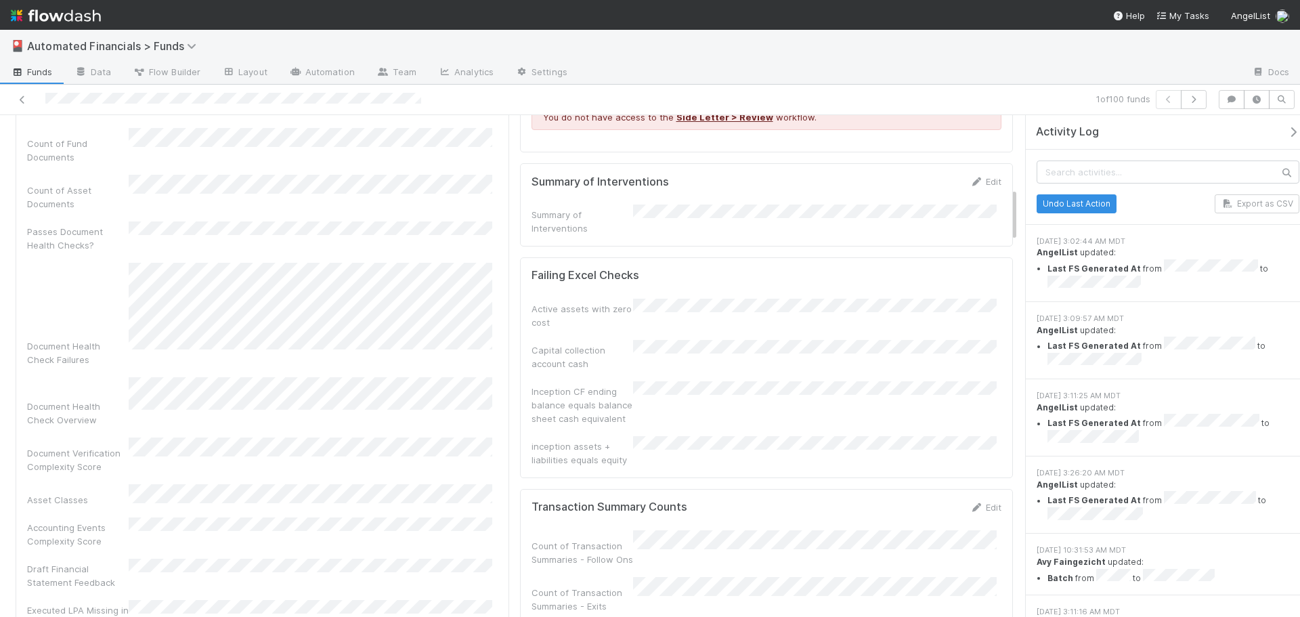
scroll to position [677, 0]
drag, startPoint x: 547, startPoint y: 287, endPoint x: 631, endPoint y: 289, distance: 84.0
click at [631, 282] on h5 "Failing Excel Checks" at bounding box center [586, 275] width 108 height 14
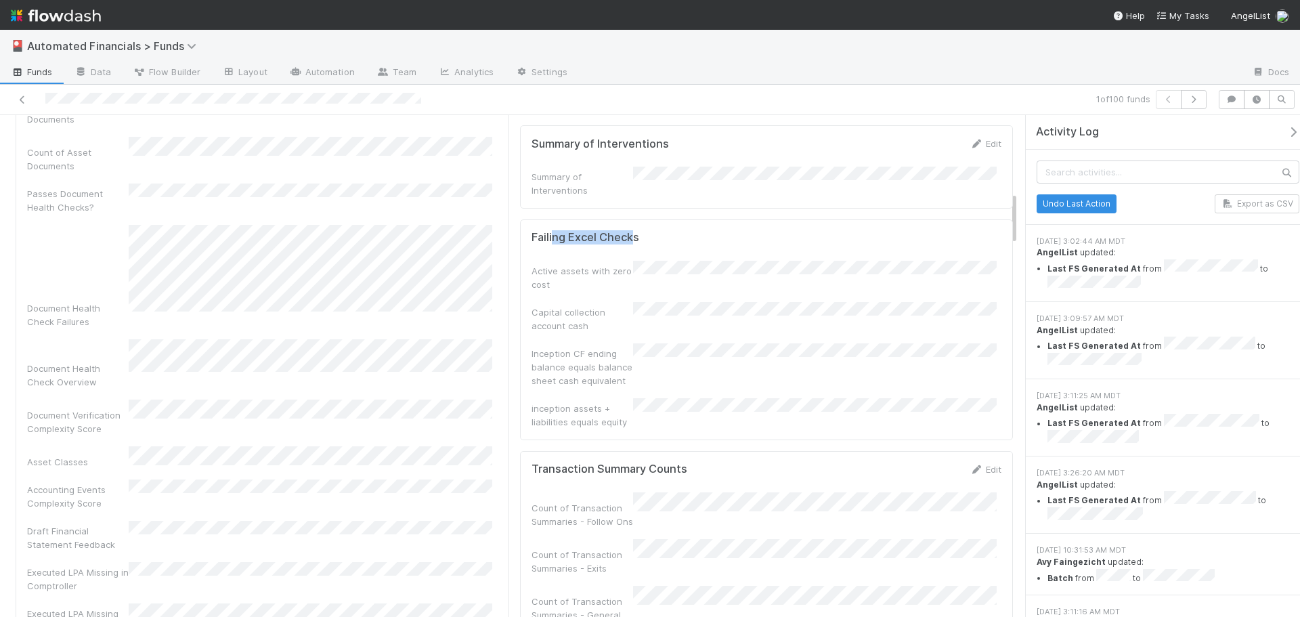
scroll to position [745, 0]
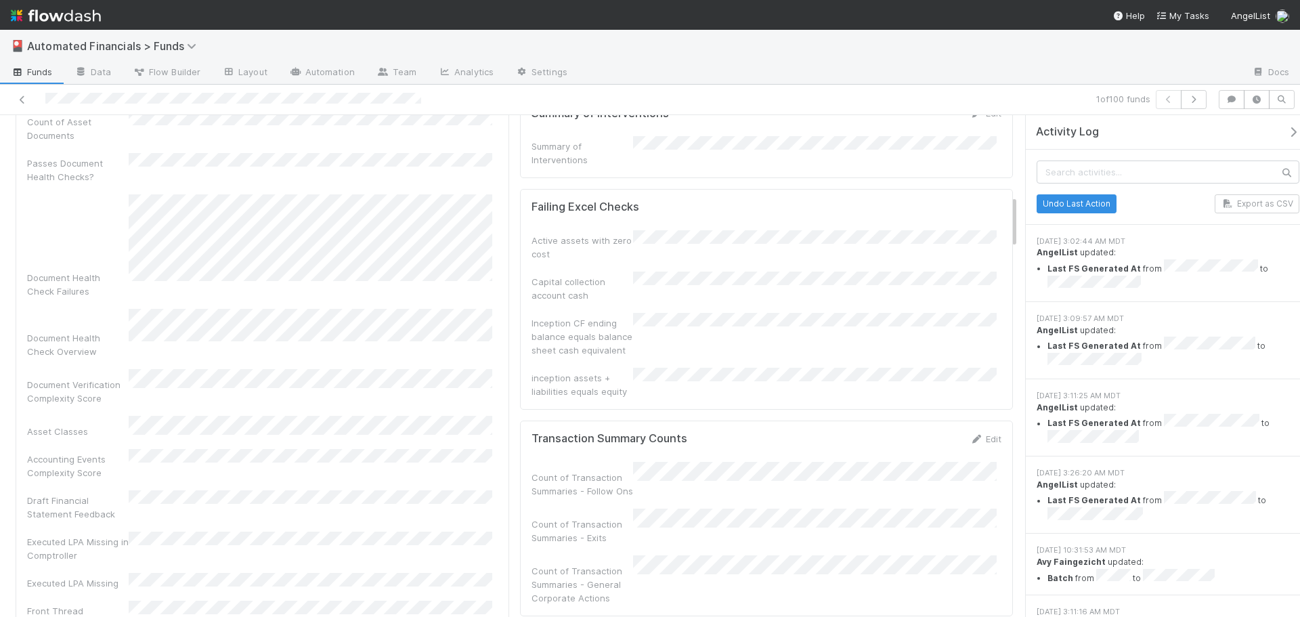
drag, startPoint x: 627, startPoint y: 295, endPoint x: 679, endPoint y: 298, distance: 52.2
click at [679, 298] on div "Capital collection account cash" at bounding box center [767, 287] width 471 height 30
click at [639, 336] on div "Inception CF ending balance equals balance sheet cash equivalent" at bounding box center [767, 335] width 471 height 44
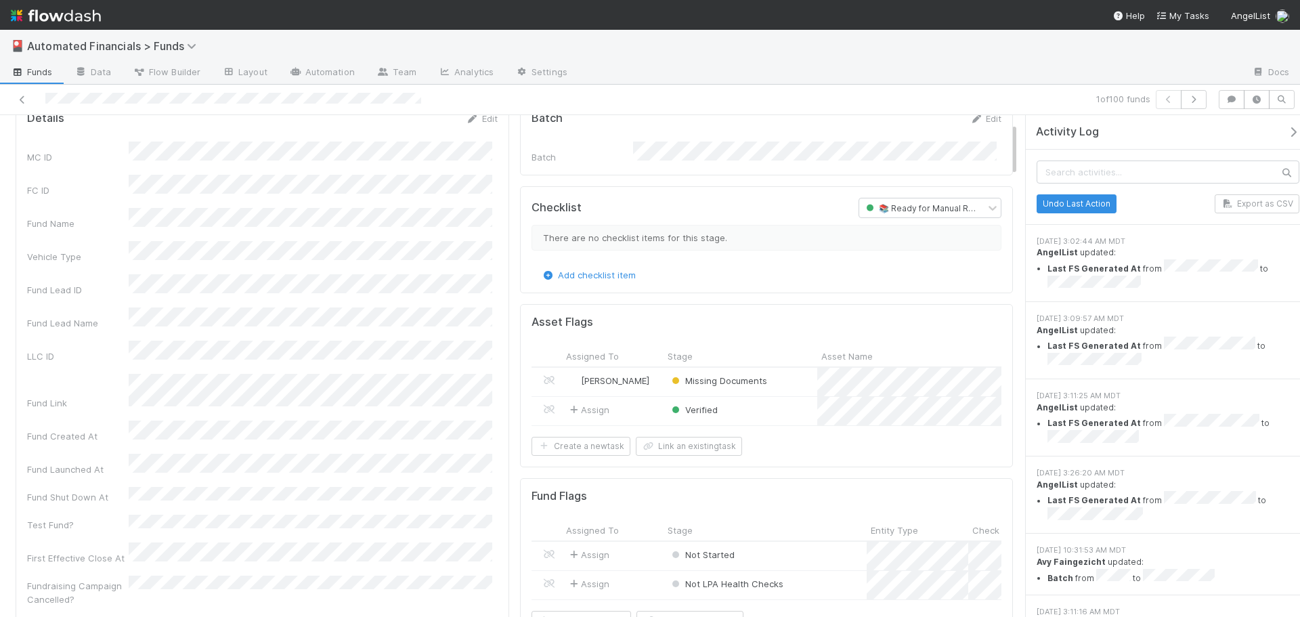
scroll to position [68, 0]
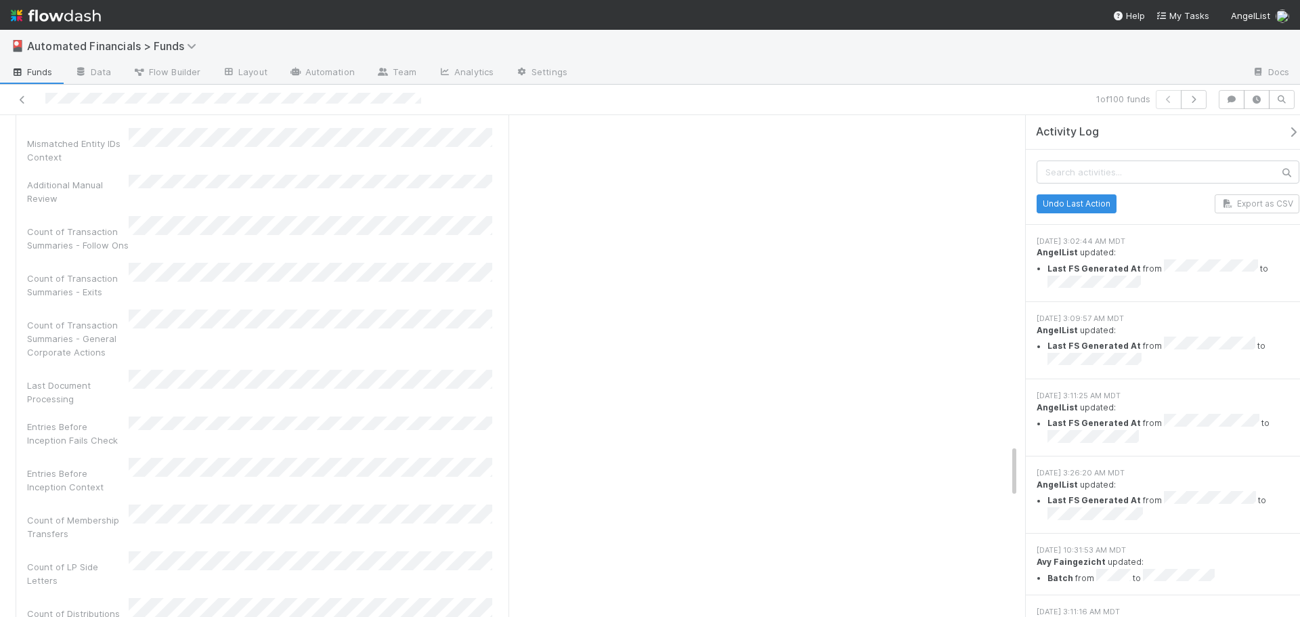
scroll to position [3072, 0]
drag, startPoint x: 64, startPoint y: 368, endPoint x: 123, endPoint y: 369, distance: 58.9
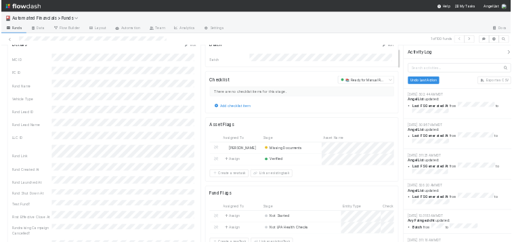
scroll to position [0, 0]
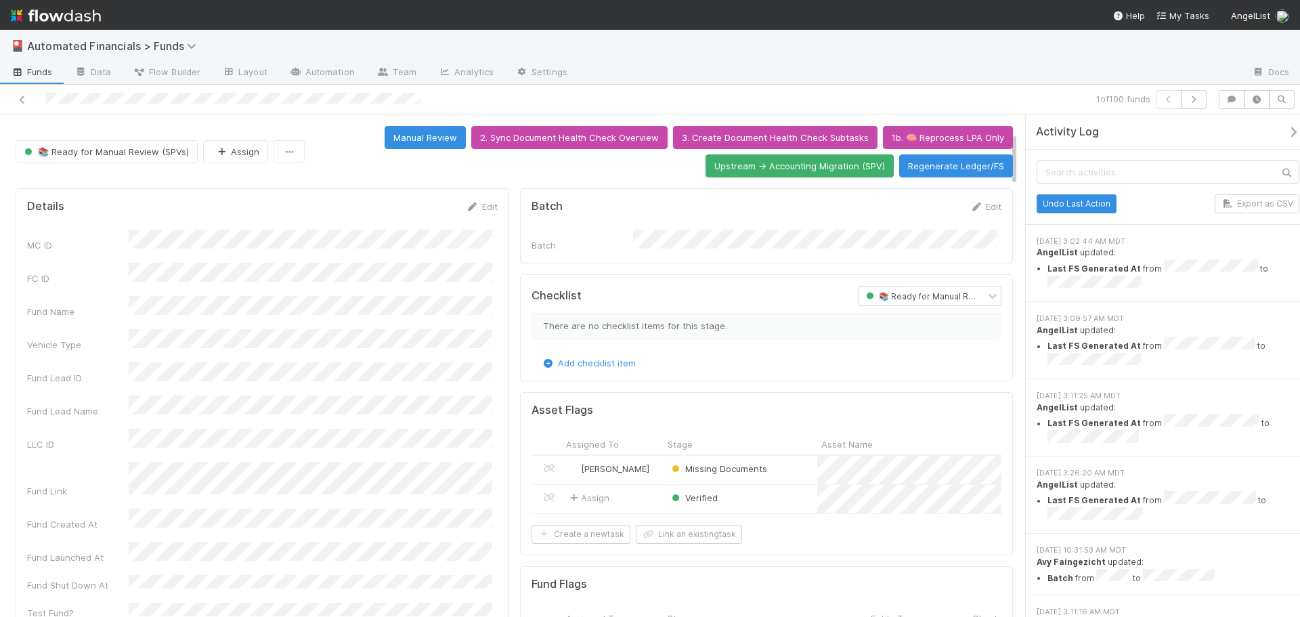
scroll to position [203, 0]
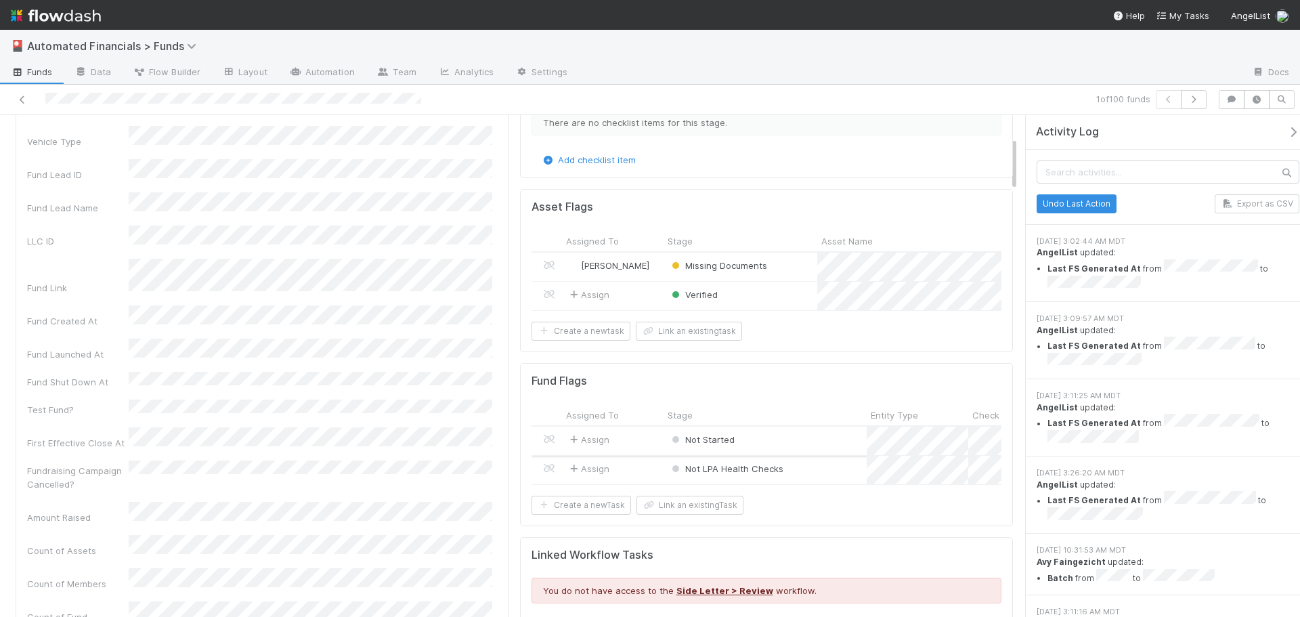
click at [780, 446] on div "Not Started" at bounding box center [765, 441] width 203 height 28
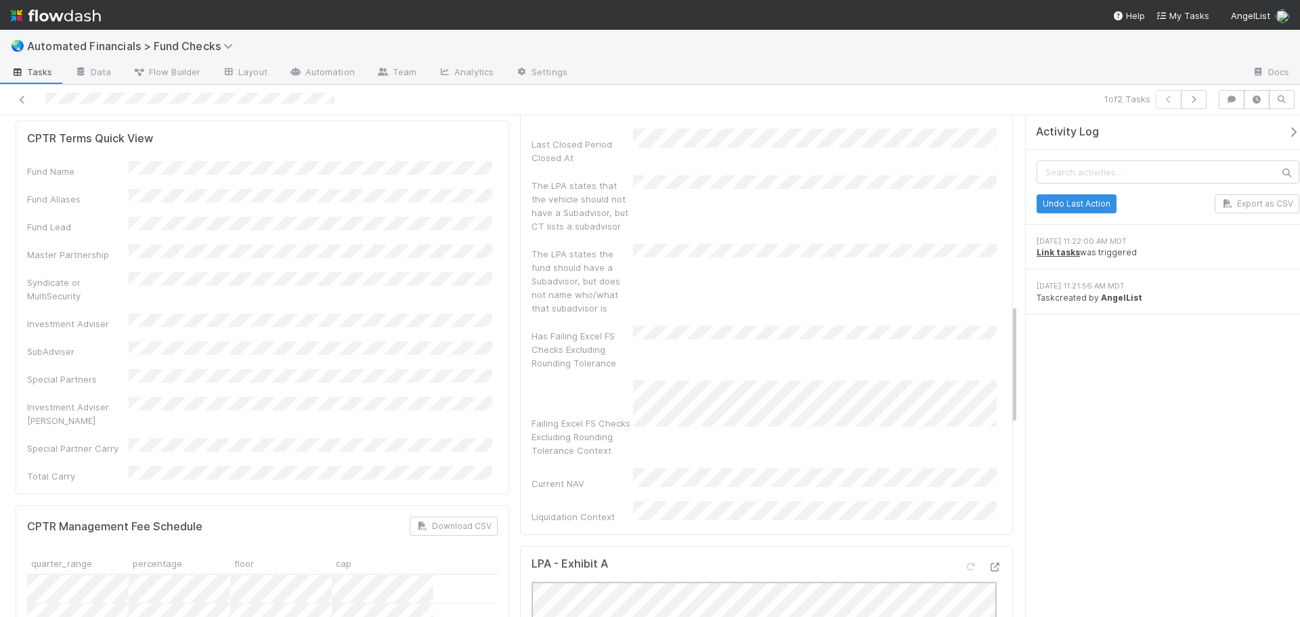
scroll to position [745, 0]
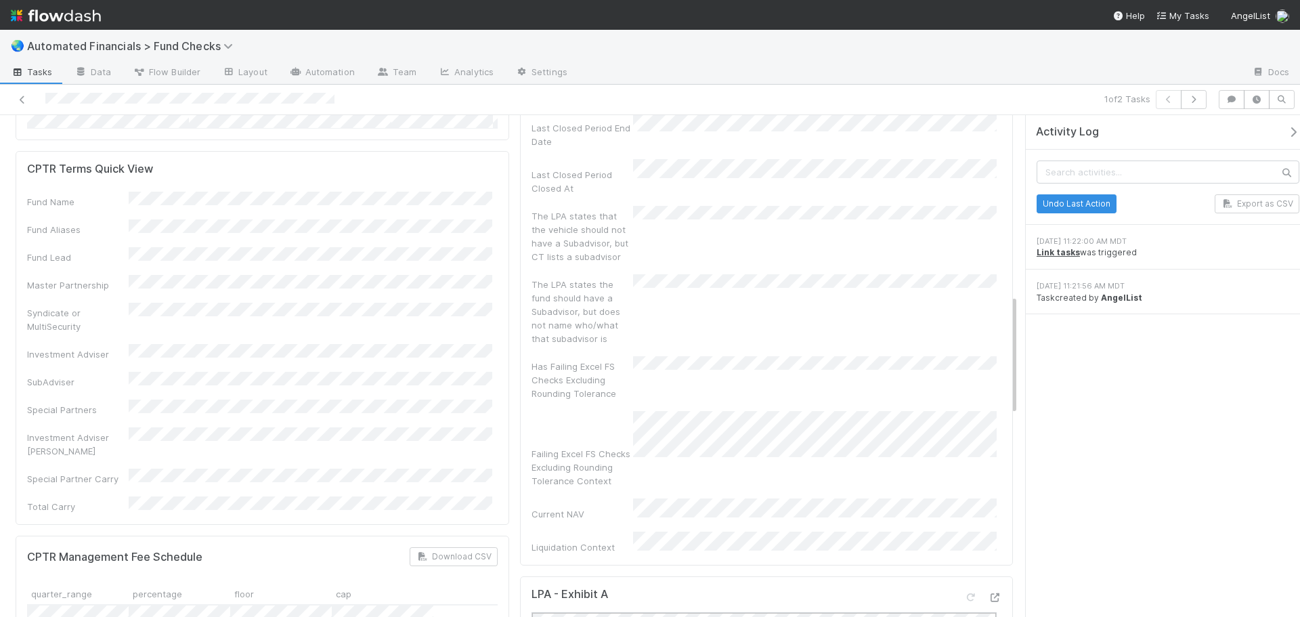
drag, startPoint x: 125, startPoint y: 396, endPoint x: 161, endPoint y: 398, distance: 36.6
click at [154, 398] on div "Fund Name Fund Aliases Fund Lead Master Partnership Syndicate or MultiSecurity …" at bounding box center [262, 353] width 471 height 322
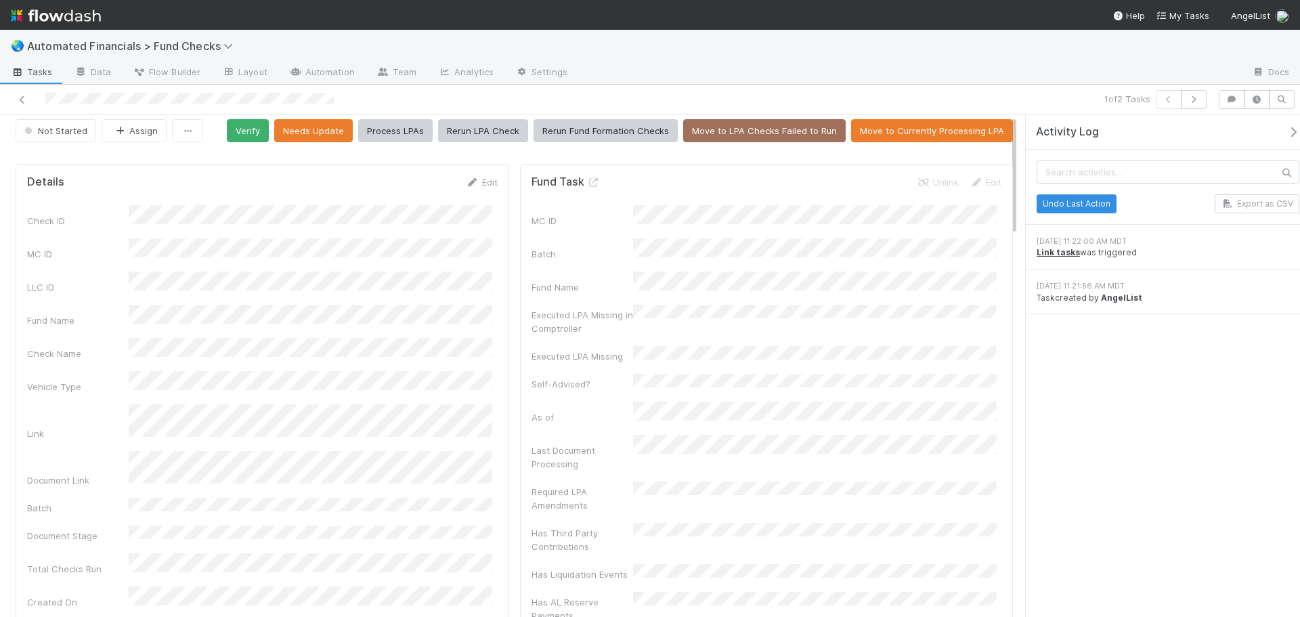
scroll to position [0, 0]
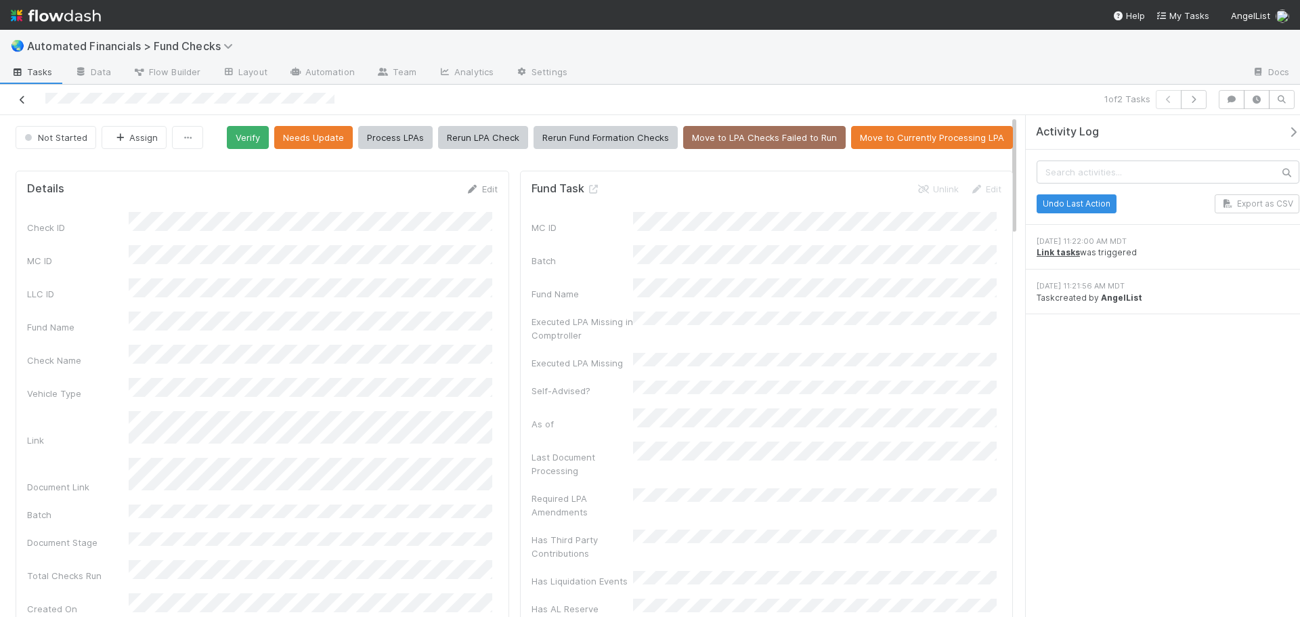
click at [16, 97] on icon at bounding box center [23, 99] width 14 height 9
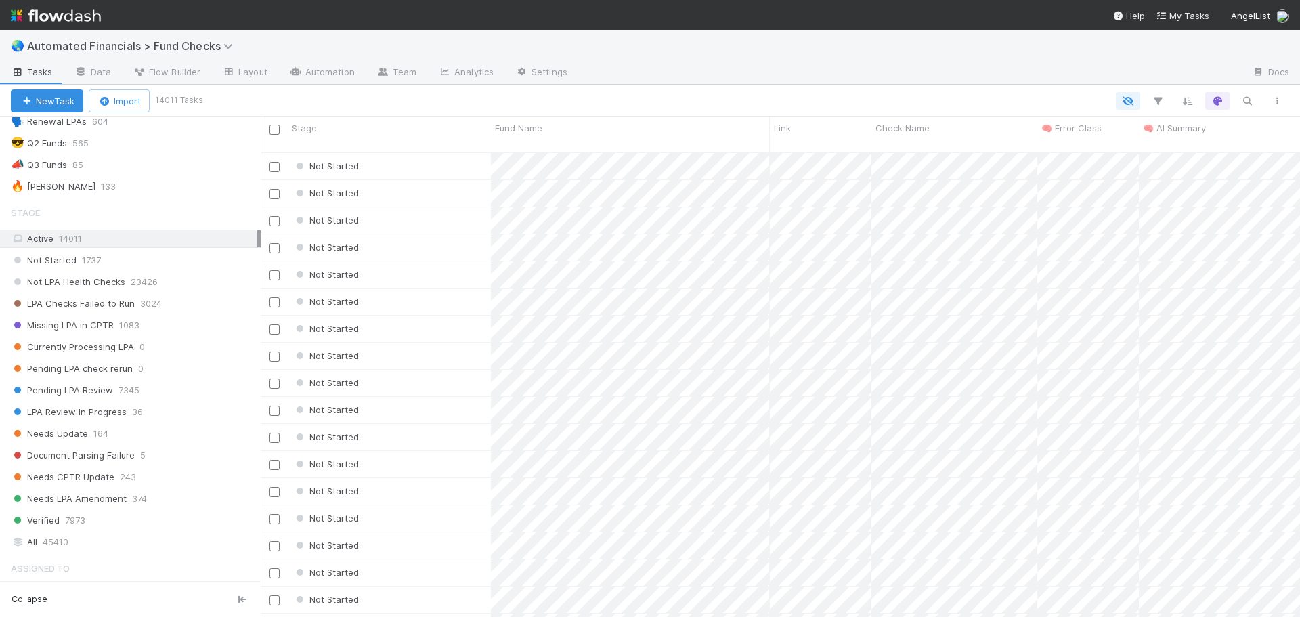
scroll to position [265, 0]
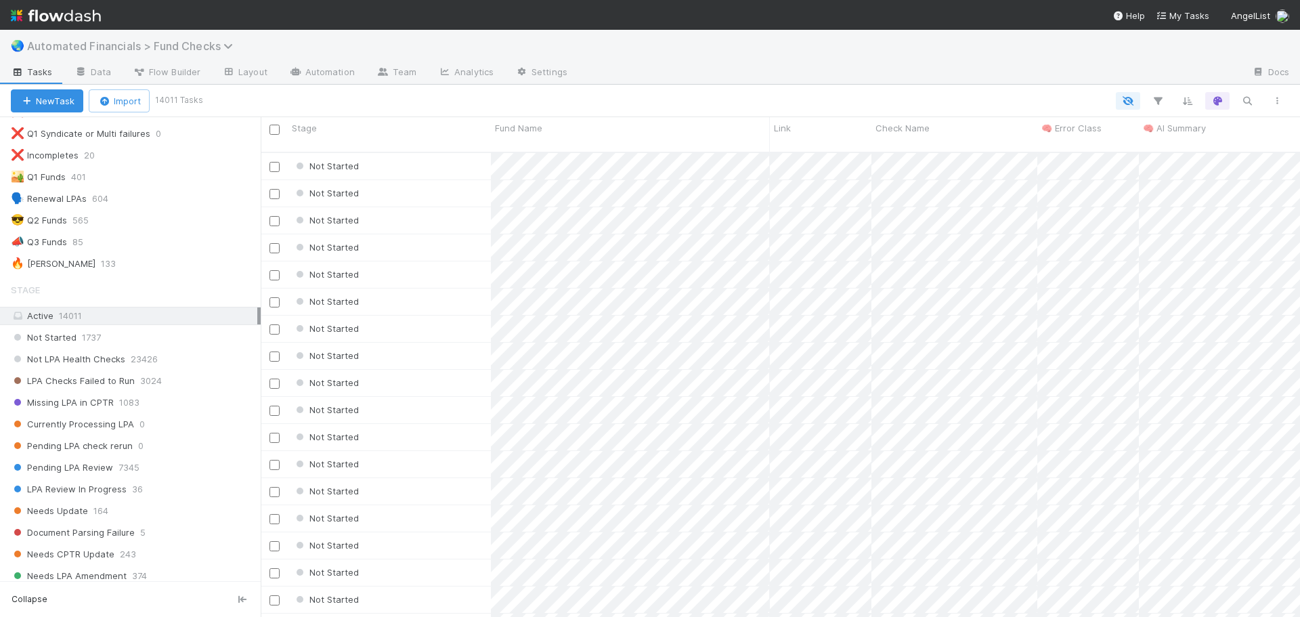
click at [134, 49] on span "Automated Financials > Fund Checks" at bounding box center [133, 46] width 213 height 14
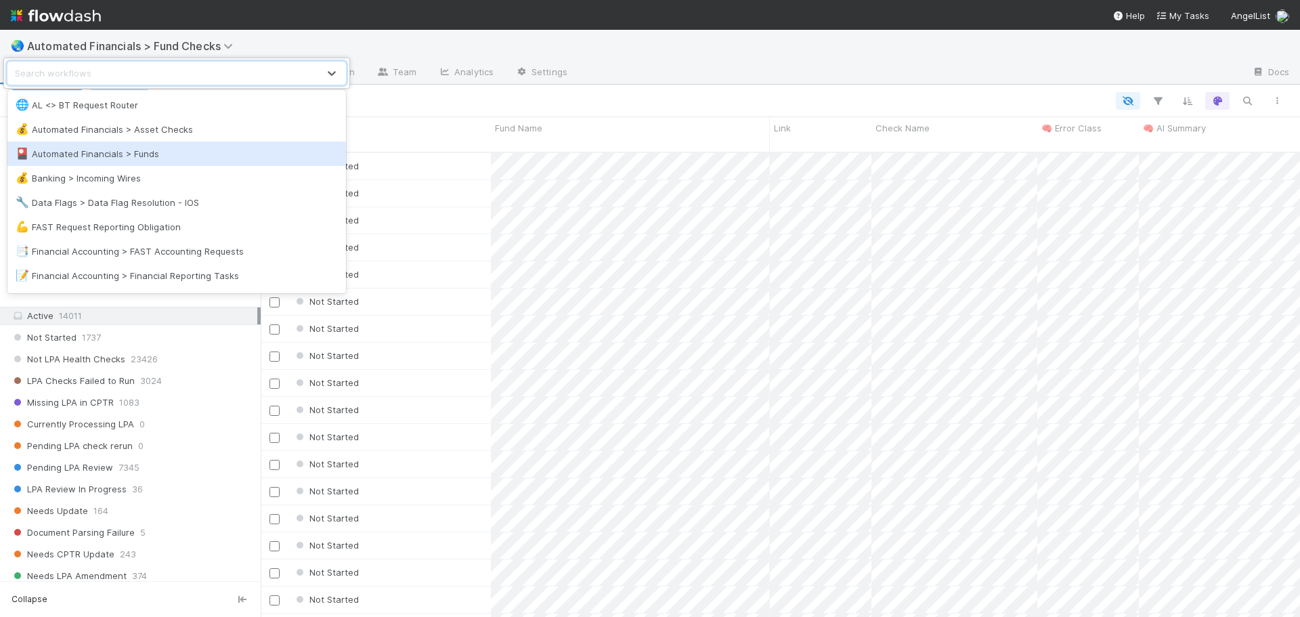
click at [120, 158] on div "🎴 Automated Financials > Funds" at bounding box center [177, 154] width 322 height 14
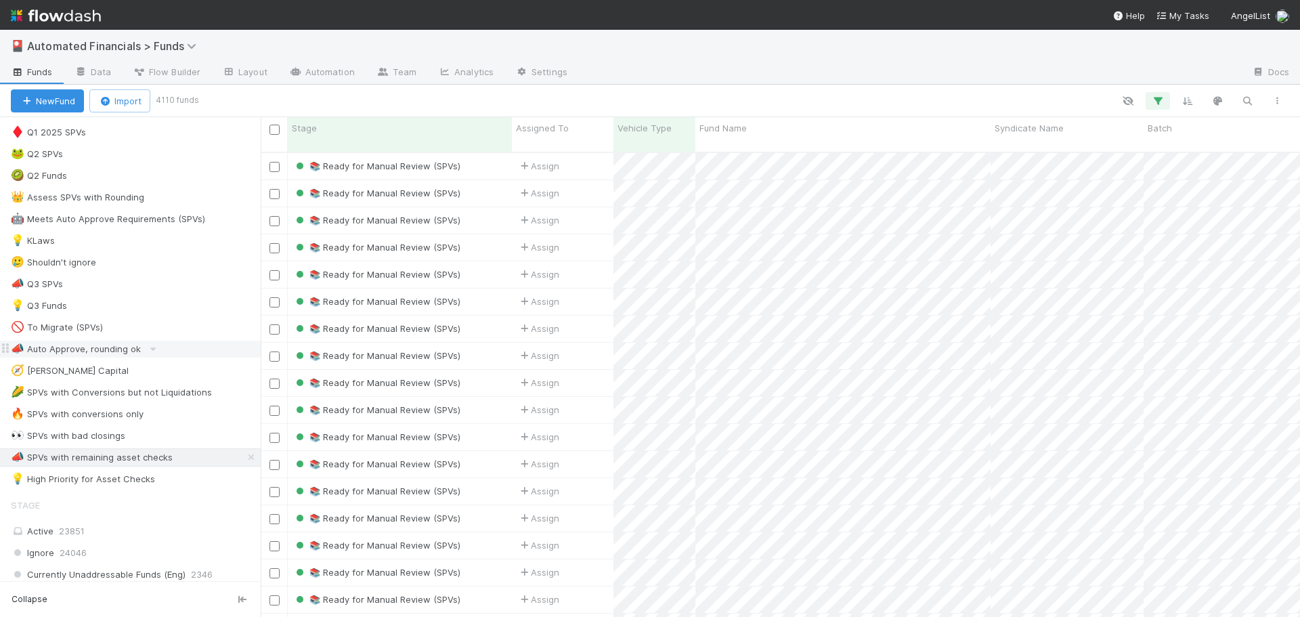
scroll to position [745, 0]
click at [70, 410] on div "🔥 SPVs with conversions only" at bounding box center [77, 412] width 133 height 17
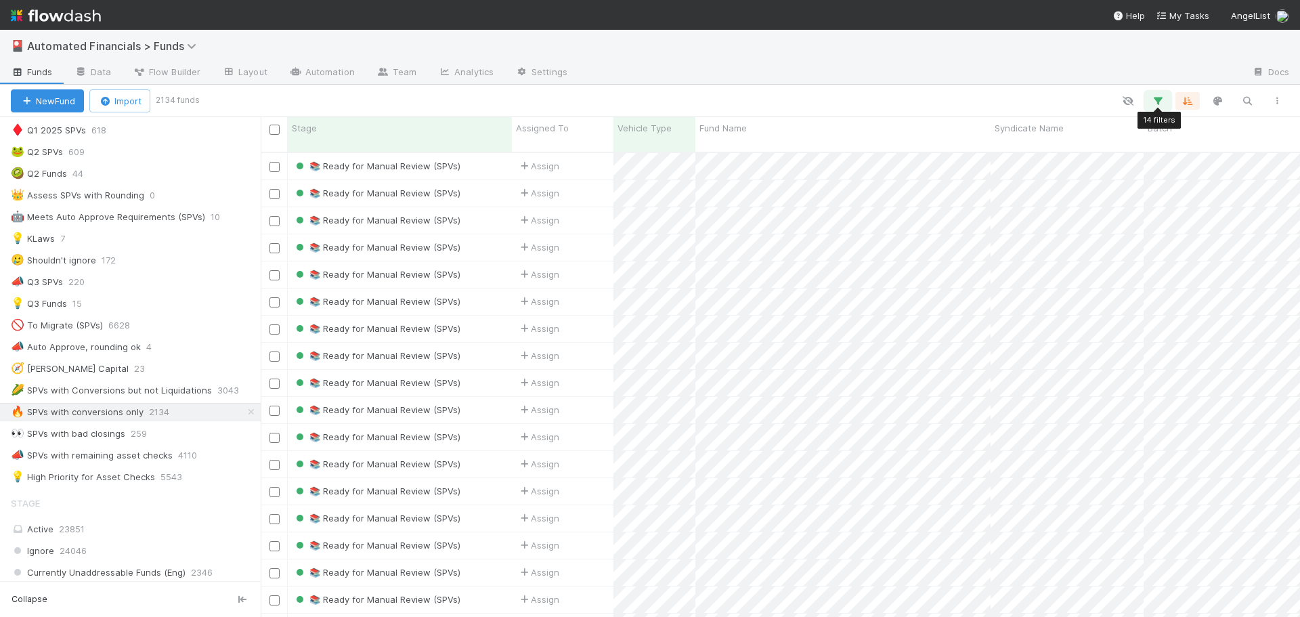
click at [1161, 103] on icon "button" at bounding box center [1158, 101] width 14 height 12
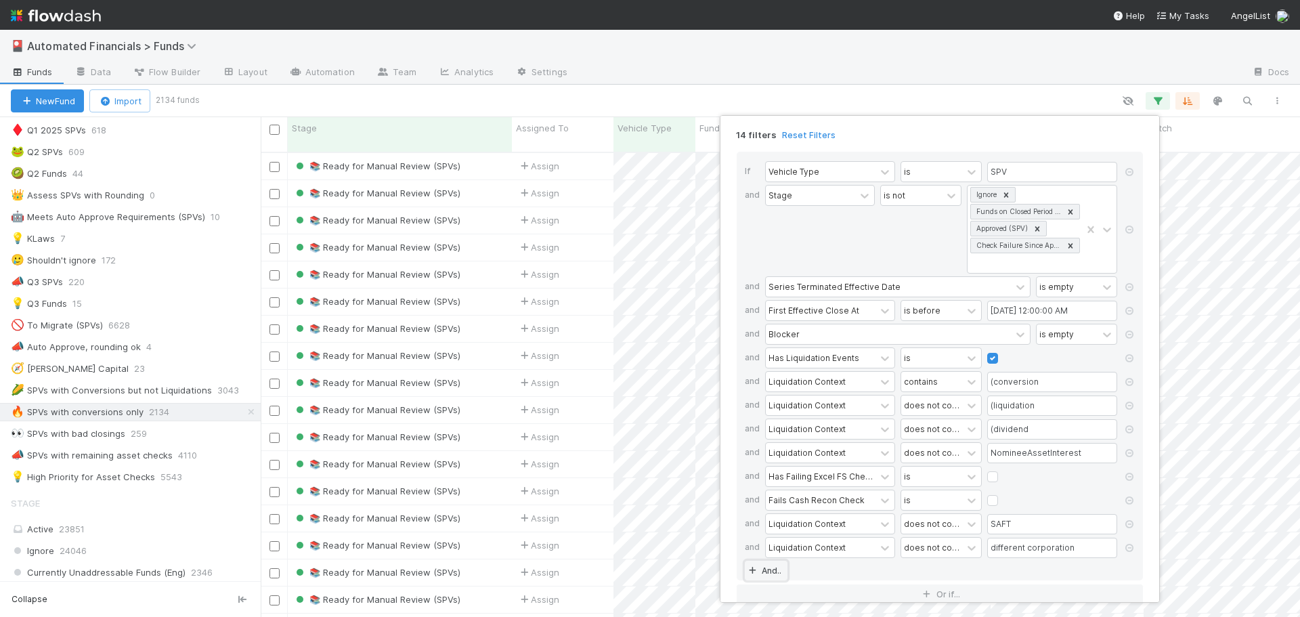
click at [767, 572] on link "And.." at bounding box center [766, 571] width 43 height 20
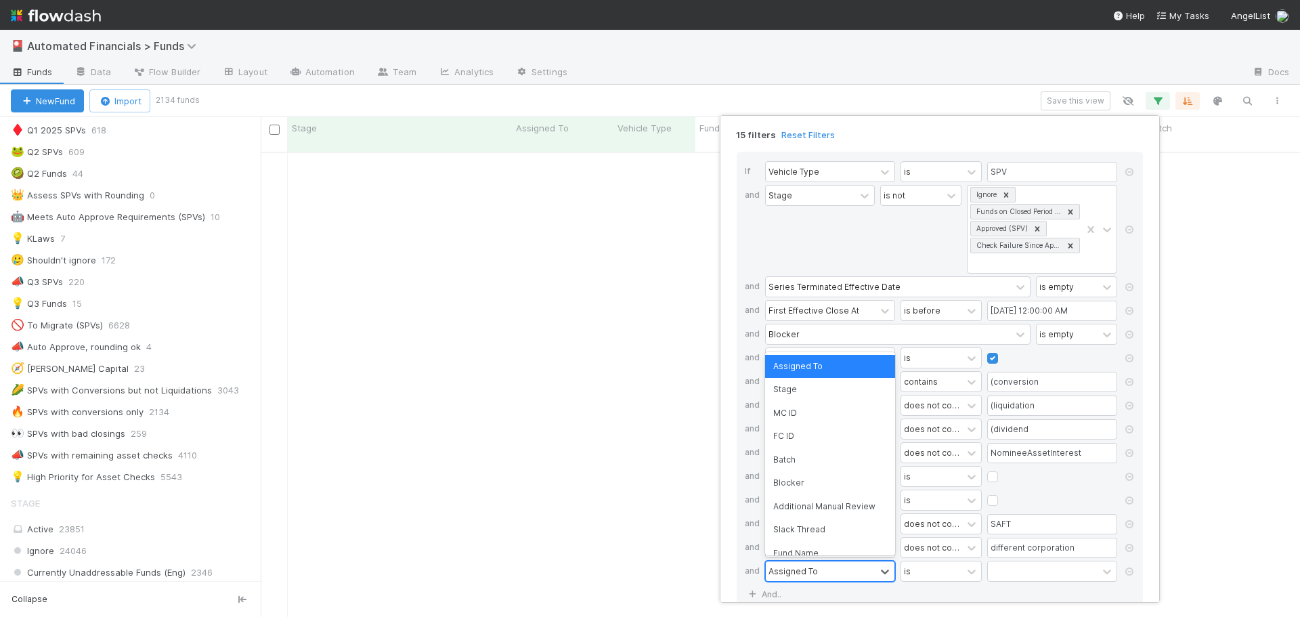
click at [787, 574] on div "Assigned To" at bounding box center [793, 571] width 49 height 12
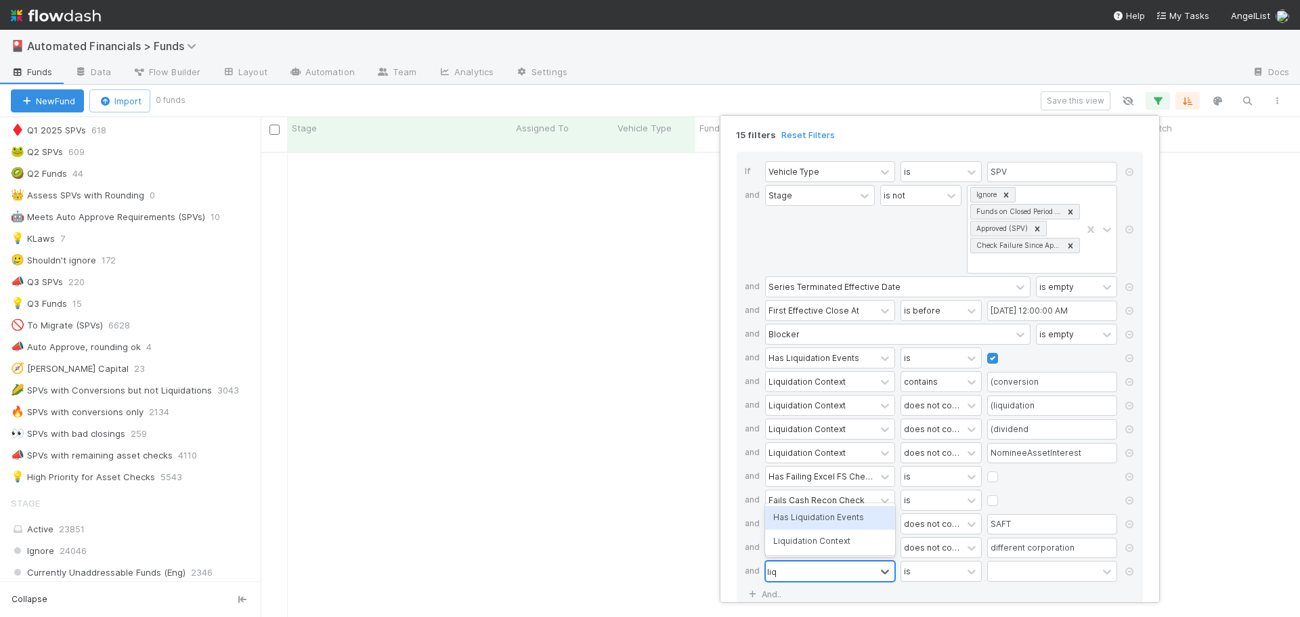
scroll to position [456, 1029]
type input "liquidation c"
click at [806, 542] on div "Liquidation Context" at bounding box center [830, 541] width 130 height 23
click at [1007, 572] on input "text" at bounding box center [1052, 571] width 130 height 20
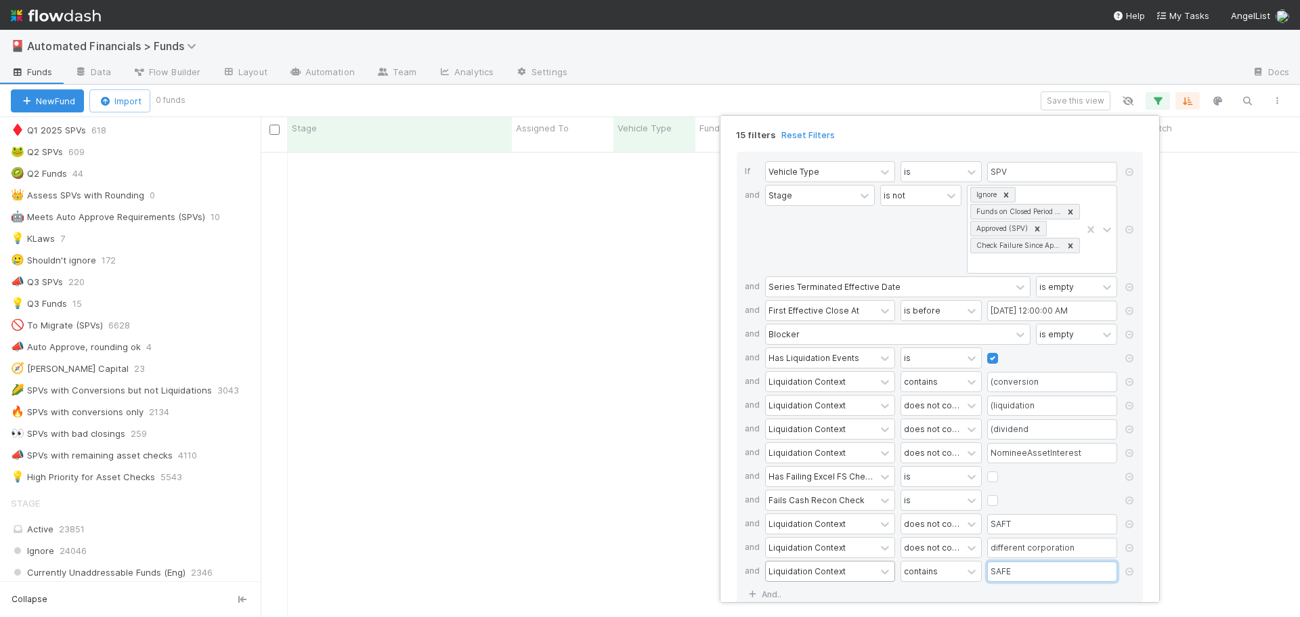
type input "SAFE"
click at [1050, 597] on div "If Vehicle Type is SPV and Stage is not Ignore Funds on Closed Period Accountin…" at bounding box center [940, 378] width 406 height 452
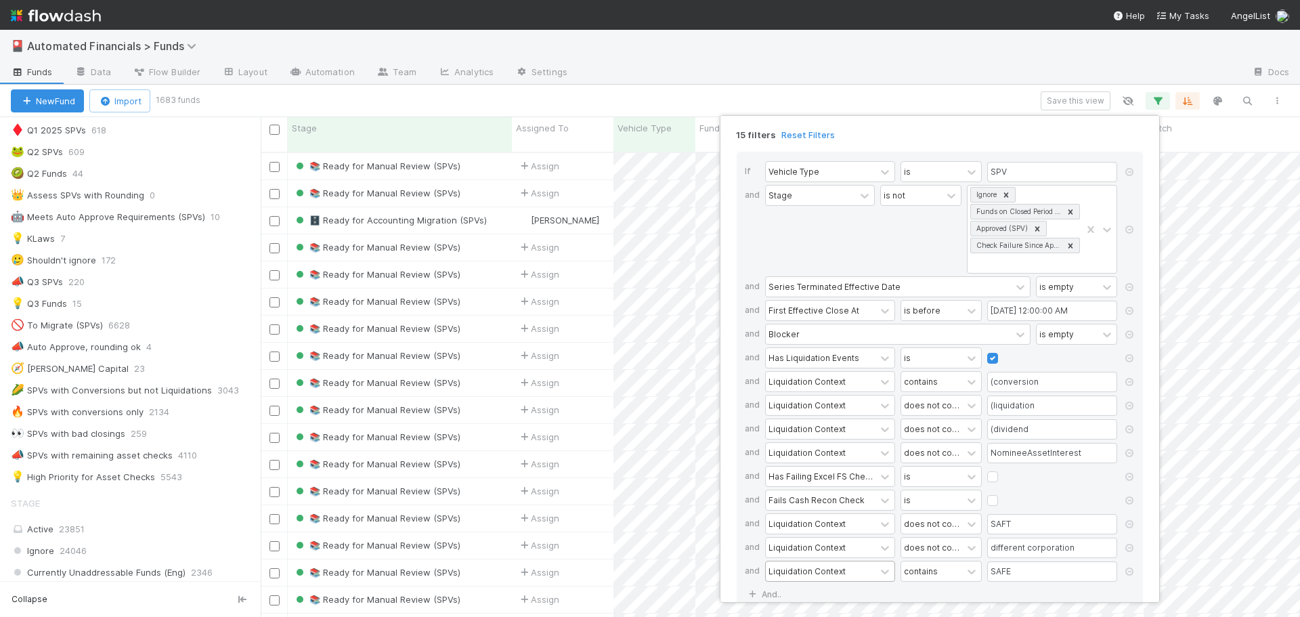
scroll to position [466, 1029]
click at [737, 100] on div "15 filters Reset Filters If Vehicle Type is SPV and Stage is not Ignore Funds o…" at bounding box center [650, 308] width 1300 height 617
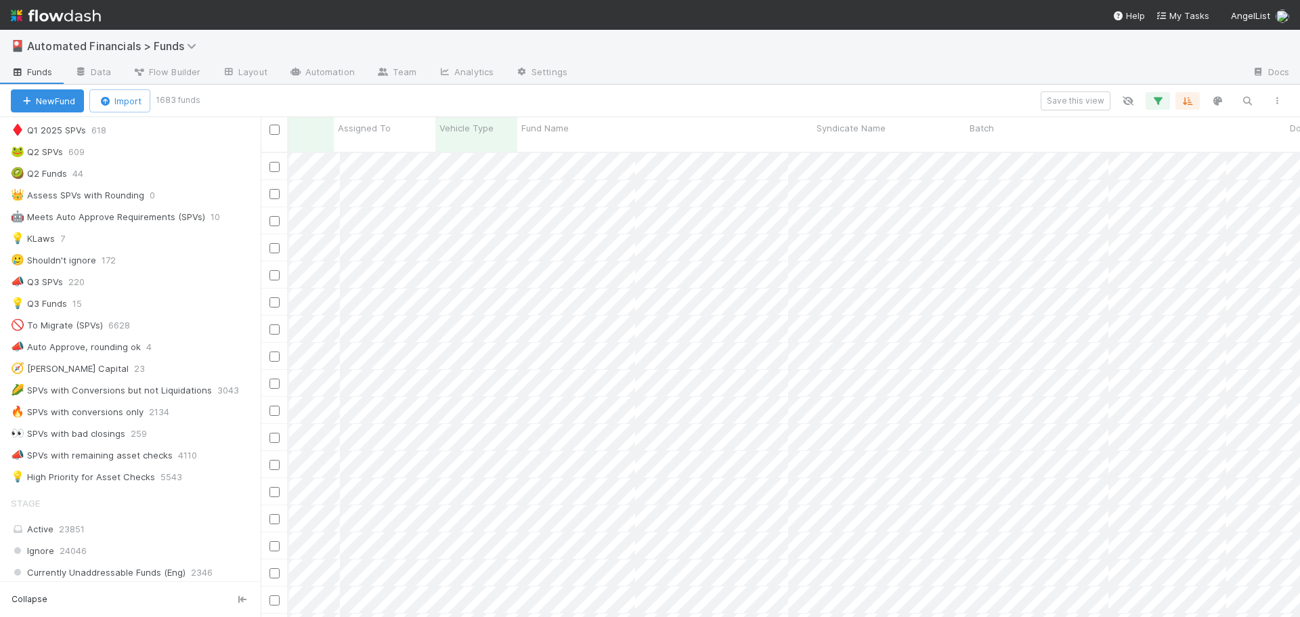
scroll to position [0, 356]
click at [1154, 99] on icon "button" at bounding box center [1158, 101] width 14 height 12
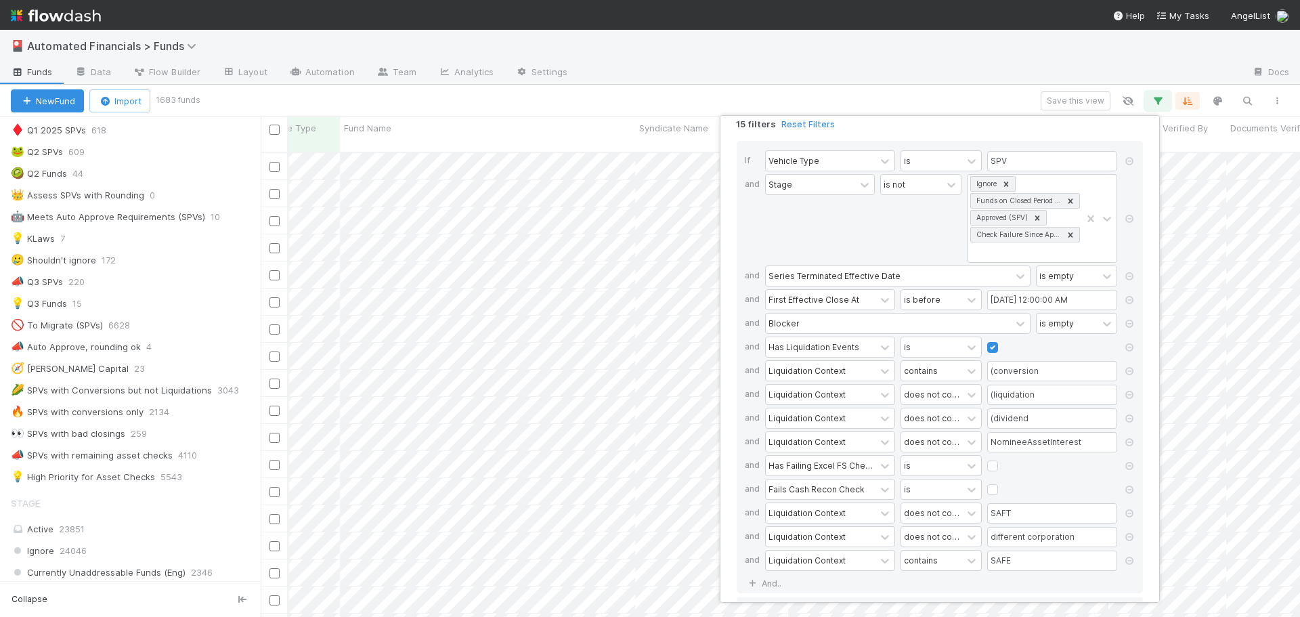
scroll to position [42, 0]
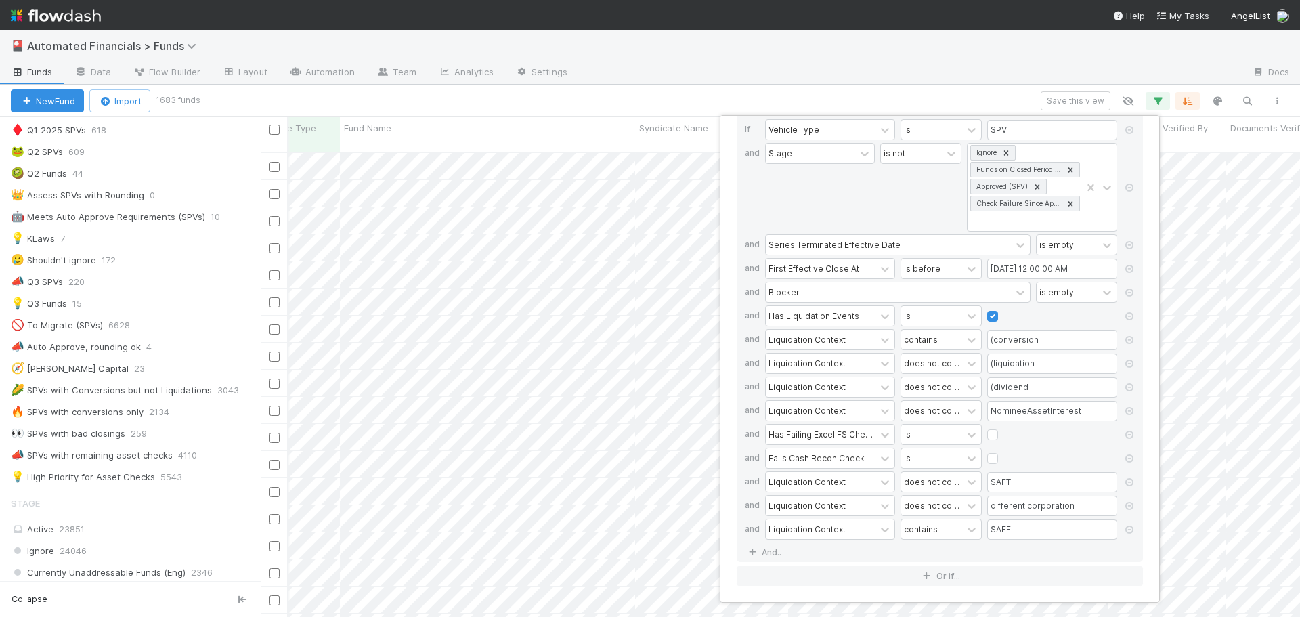
click at [851, 91] on div "15 filters Reset Filters If Vehicle Type is SPV and Stage is not Ignore Funds o…" at bounding box center [650, 308] width 1300 height 617
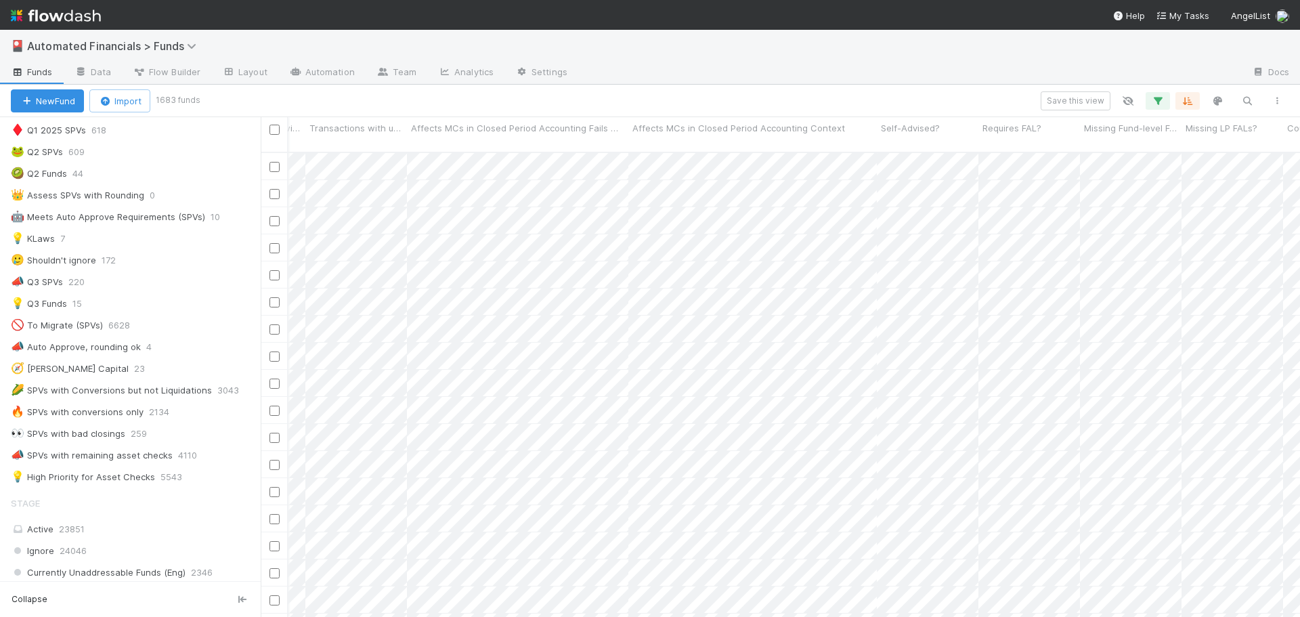
scroll to position [0, 0]
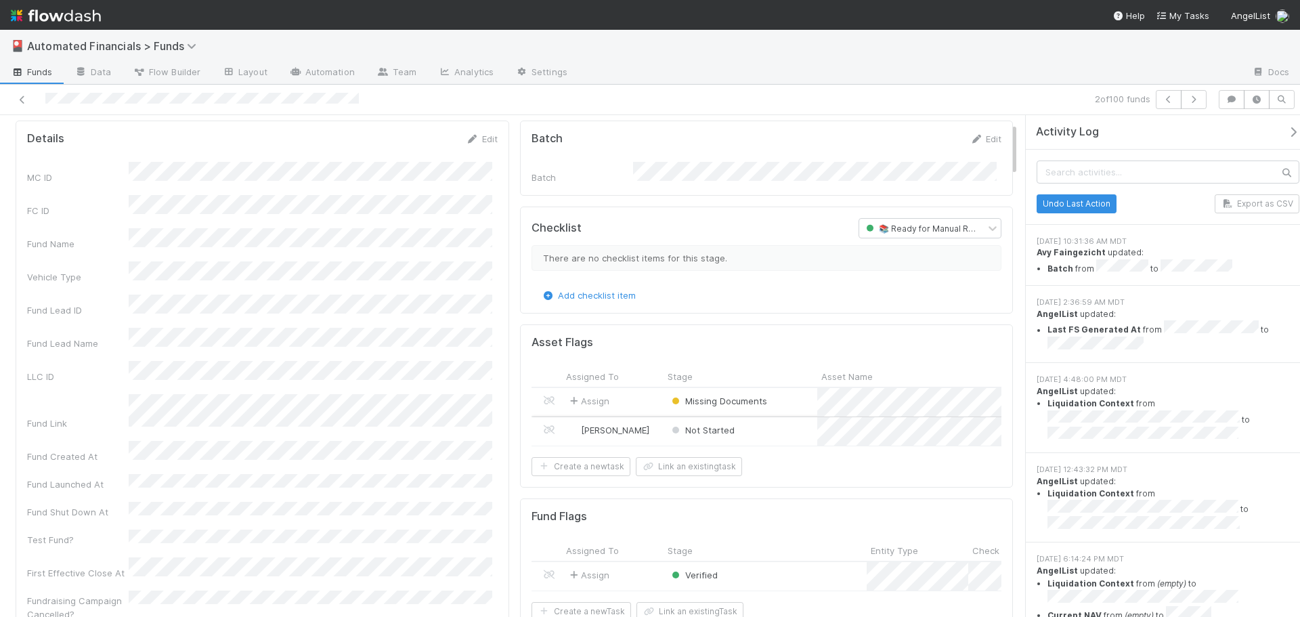
click at [778, 427] on div "Not Started" at bounding box center [741, 431] width 154 height 28
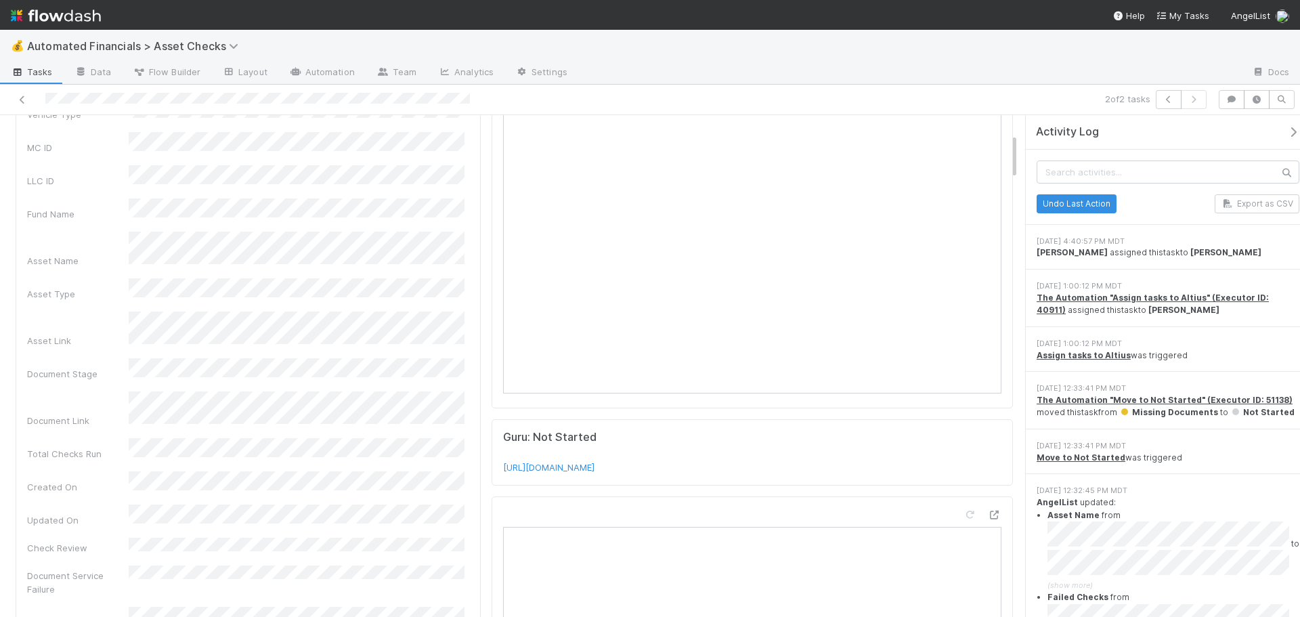
scroll to position [203, 0]
click at [1287, 133] on icon "button" at bounding box center [1294, 132] width 14 height 11
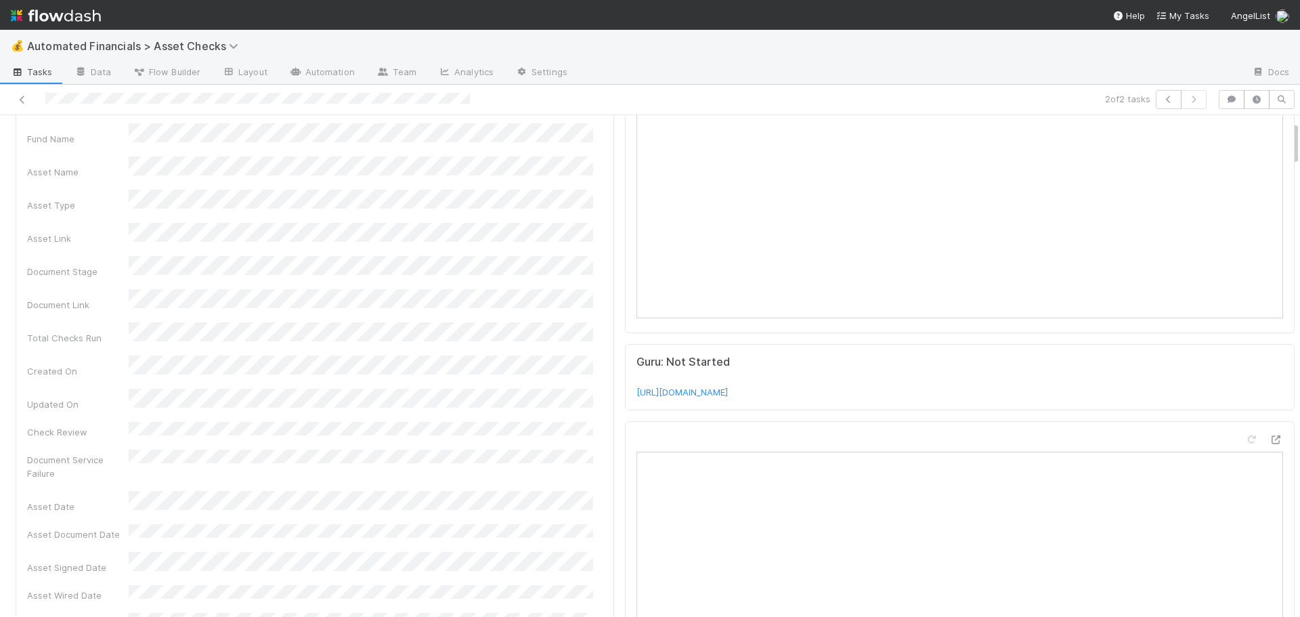
scroll to position [72, 0]
click at [20, 97] on icon at bounding box center [23, 99] width 14 height 9
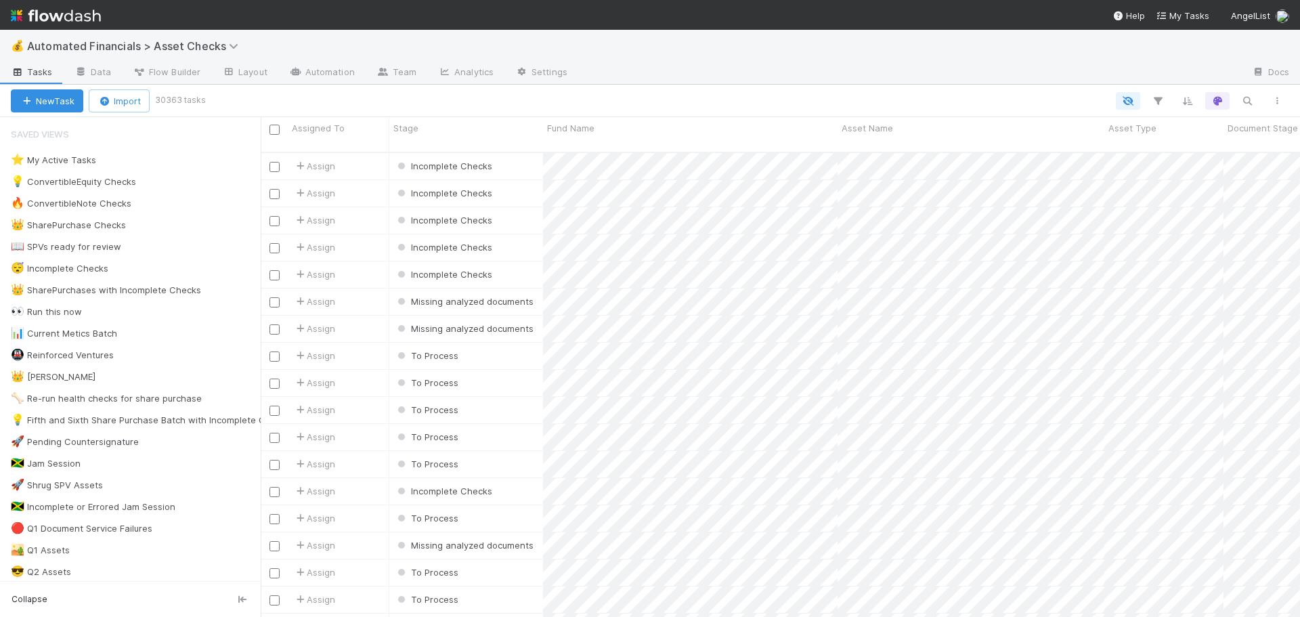
scroll to position [466, 1029]
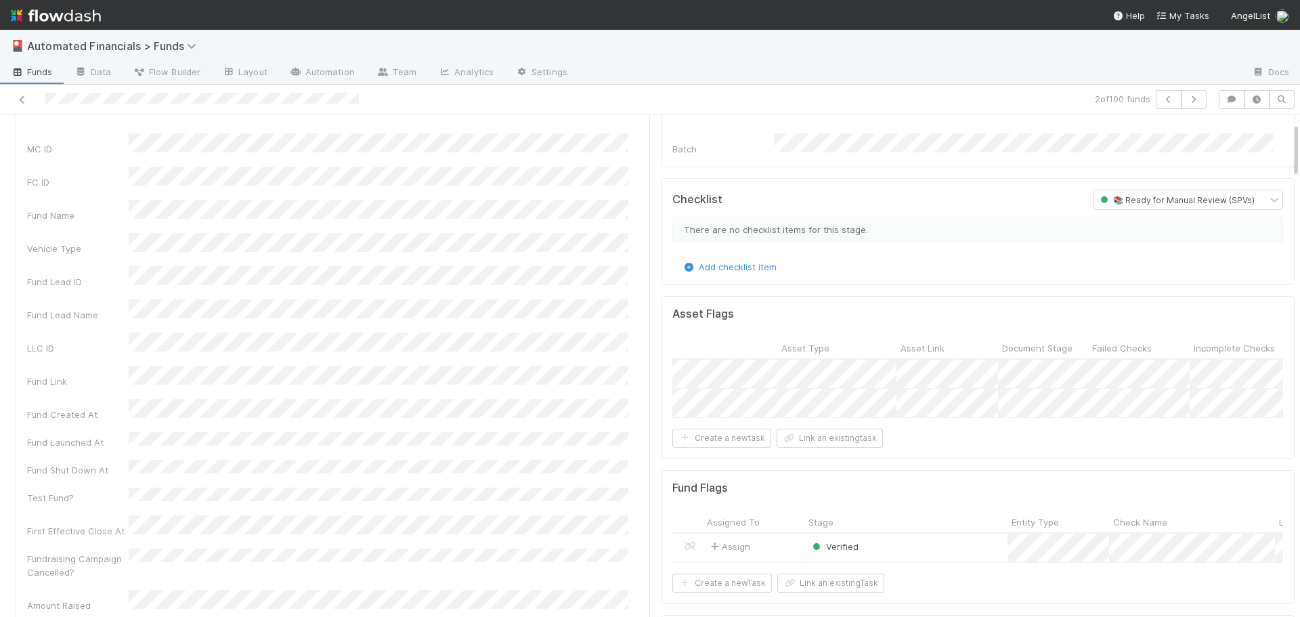
scroll to position [0, 469]
click at [782, 404] on div "Susan Tang" at bounding box center [754, 403] width 102 height 28
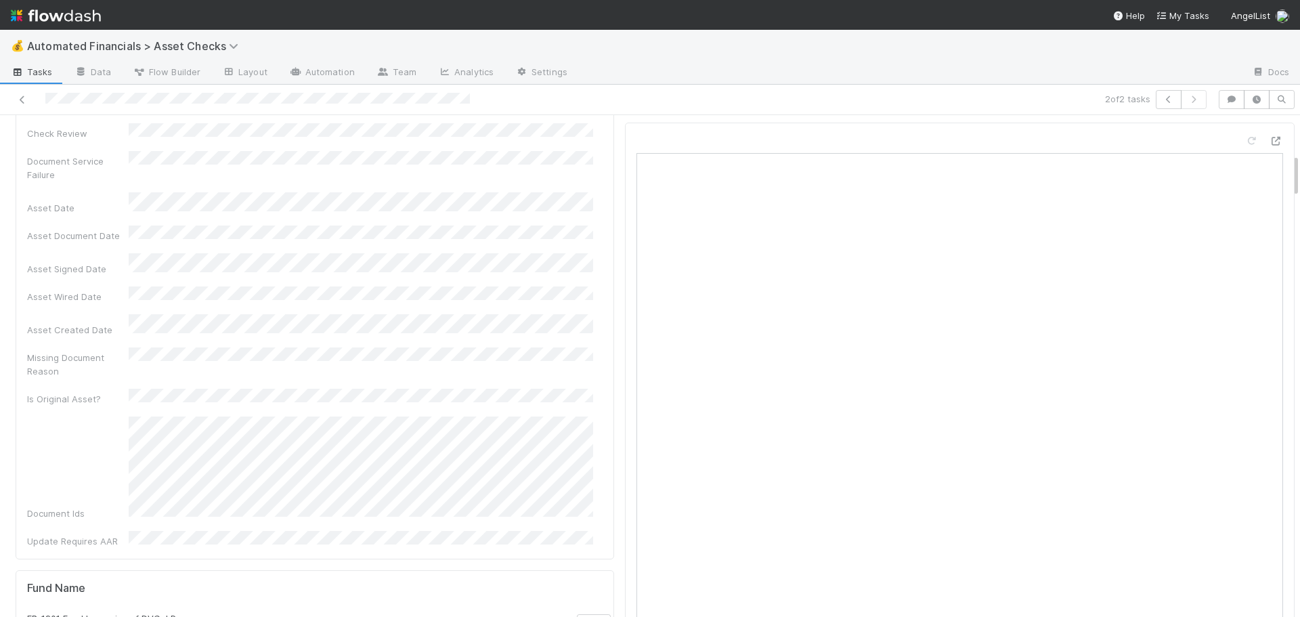
scroll to position [542, 0]
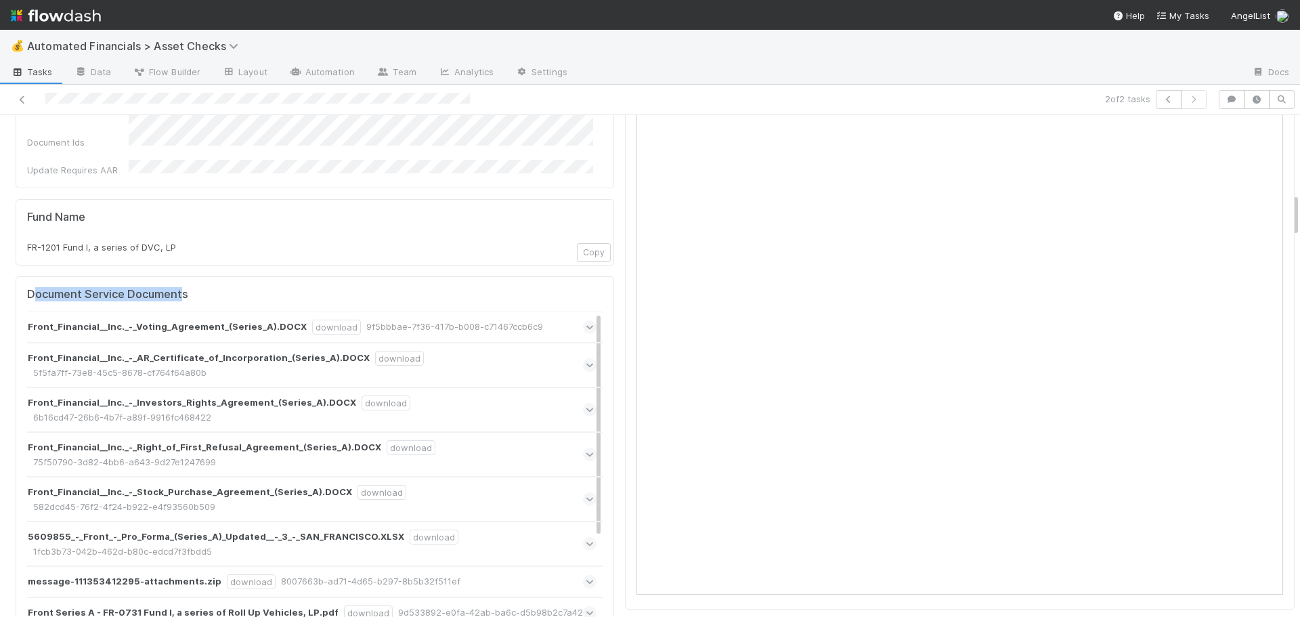
drag, startPoint x: 41, startPoint y: 214, endPoint x: 182, endPoint y: 221, distance: 140.4
click at [182, 288] on h5 "Document Service Documents" at bounding box center [315, 295] width 576 height 14
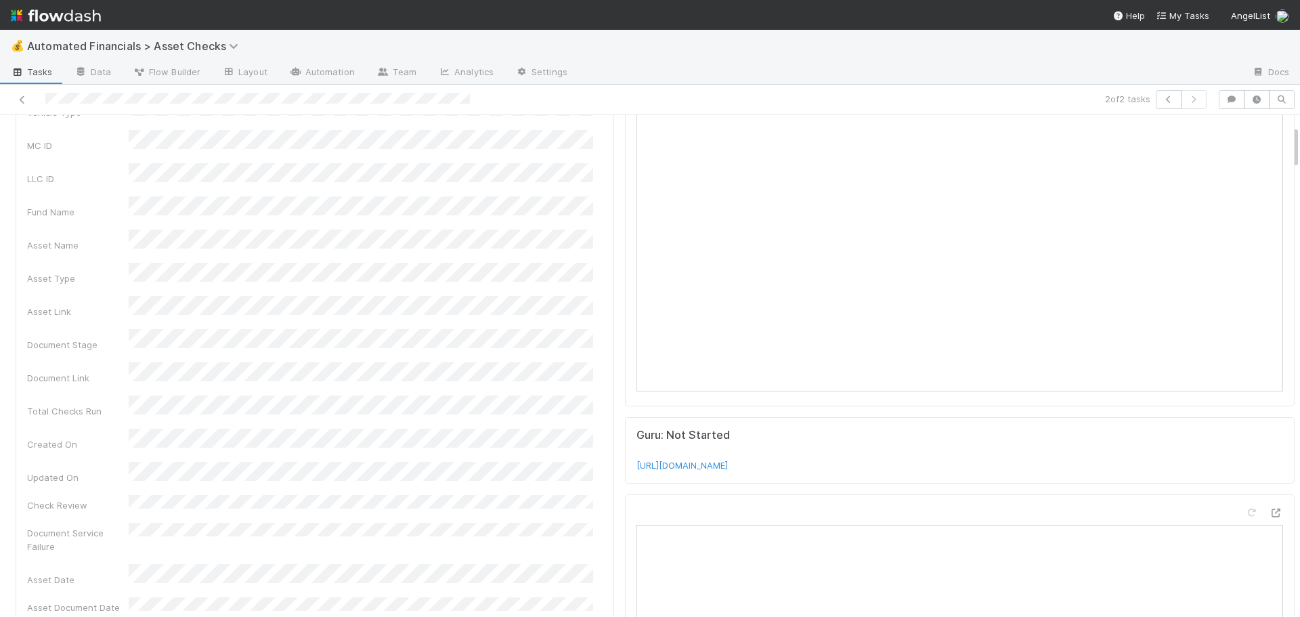
scroll to position [49, 0]
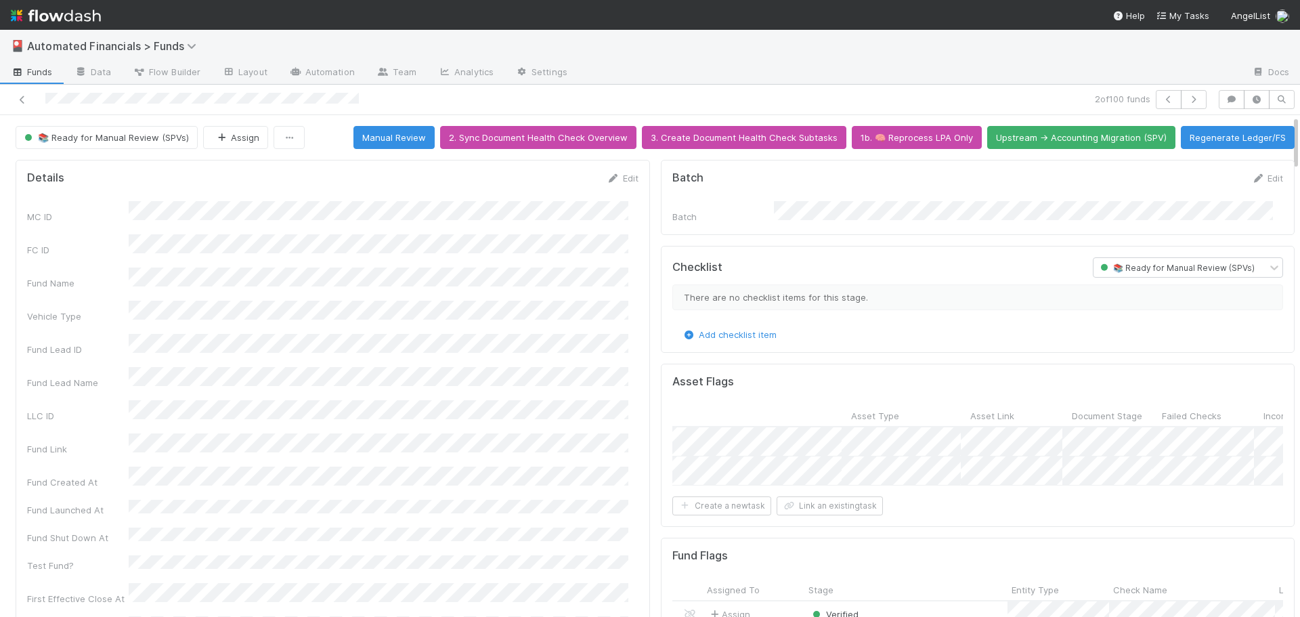
scroll to position [0, 383]
click at [894, 437] on div "Assigned To Stage Asset Name Asset Type Asset Link Document Stage Failed Checks…" at bounding box center [979, 445] width 612 height 81
click at [1187, 100] on icon "button" at bounding box center [1194, 99] width 14 height 8
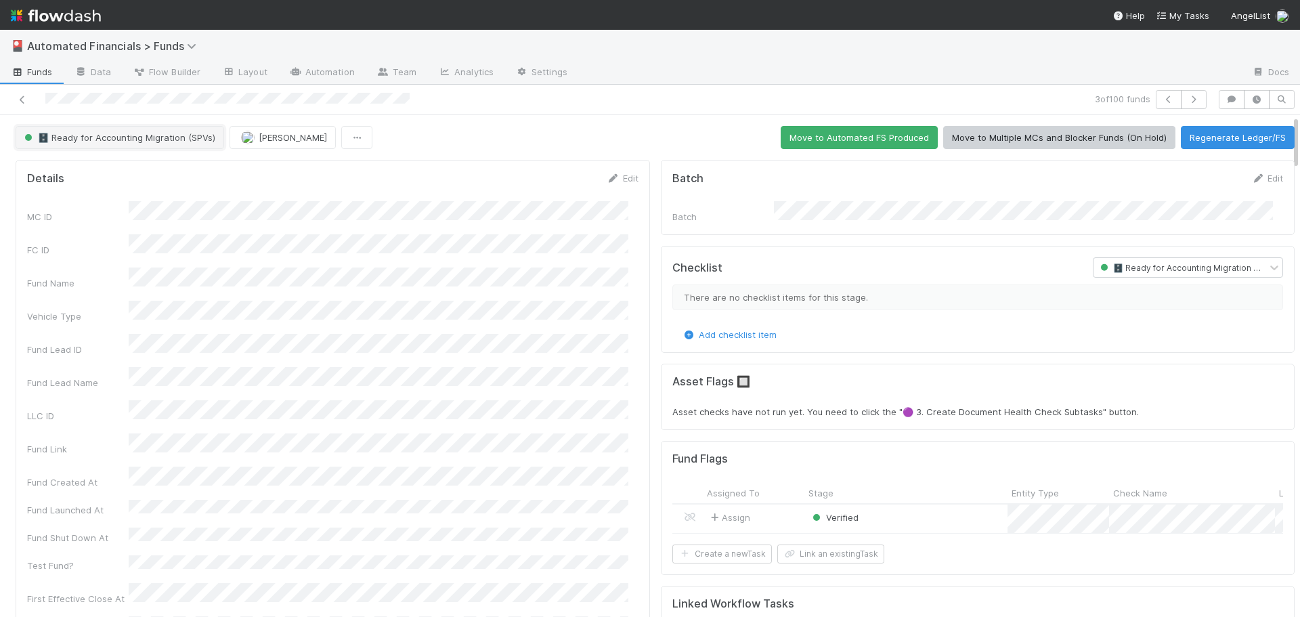
click at [133, 133] on span "🗄️ Ready for Accounting Migration (SPVs)" at bounding box center [119, 137] width 194 height 11
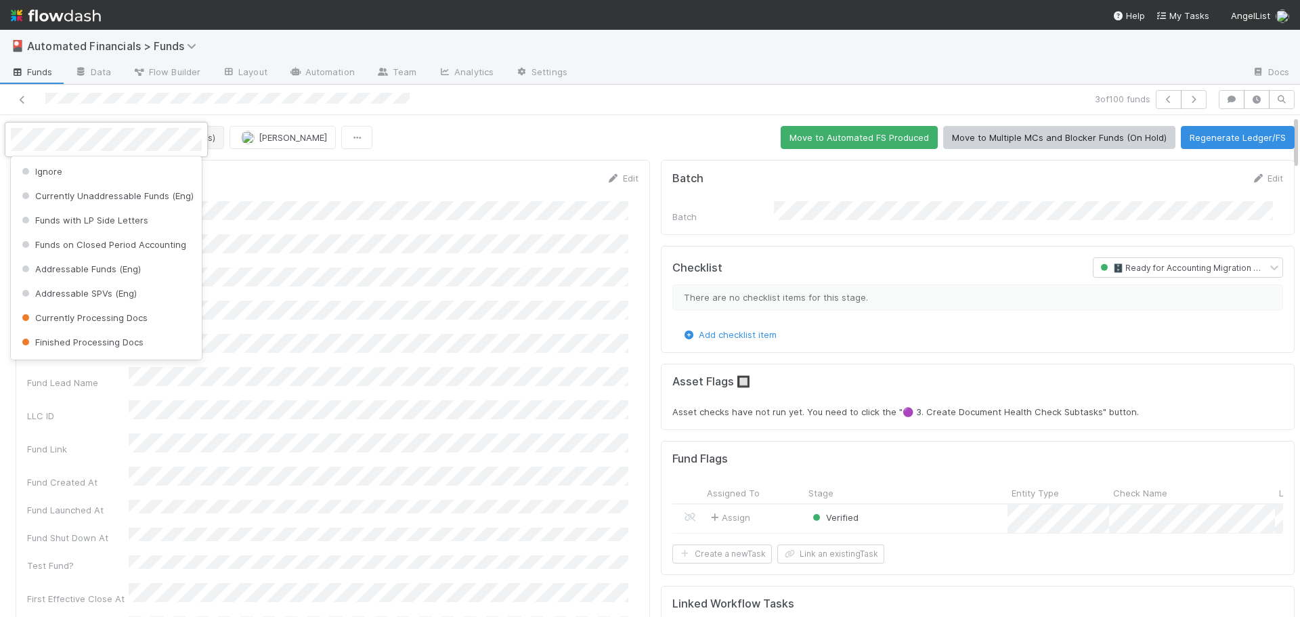
scroll to position [381, 0]
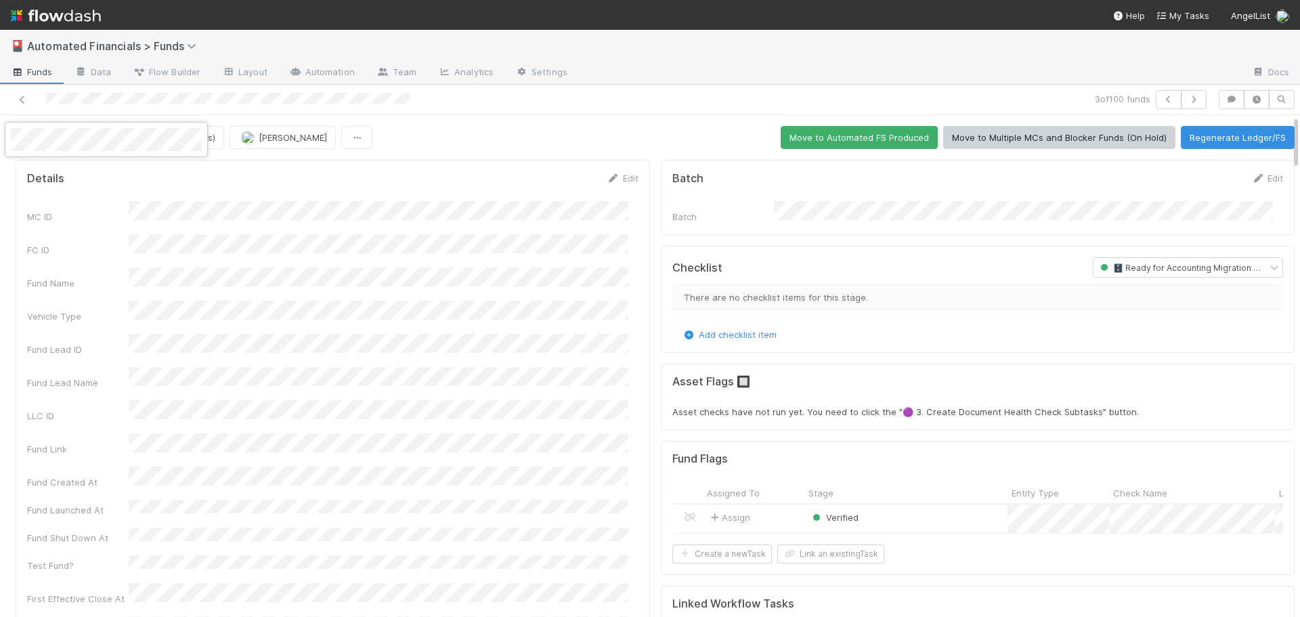
click at [656, 135] on div at bounding box center [650, 308] width 1300 height 617
click at [89, 132] on span "🗄️ Ready for Accounting Migration (SPVs)" at bounding box center [119, 137] width 194 height 11
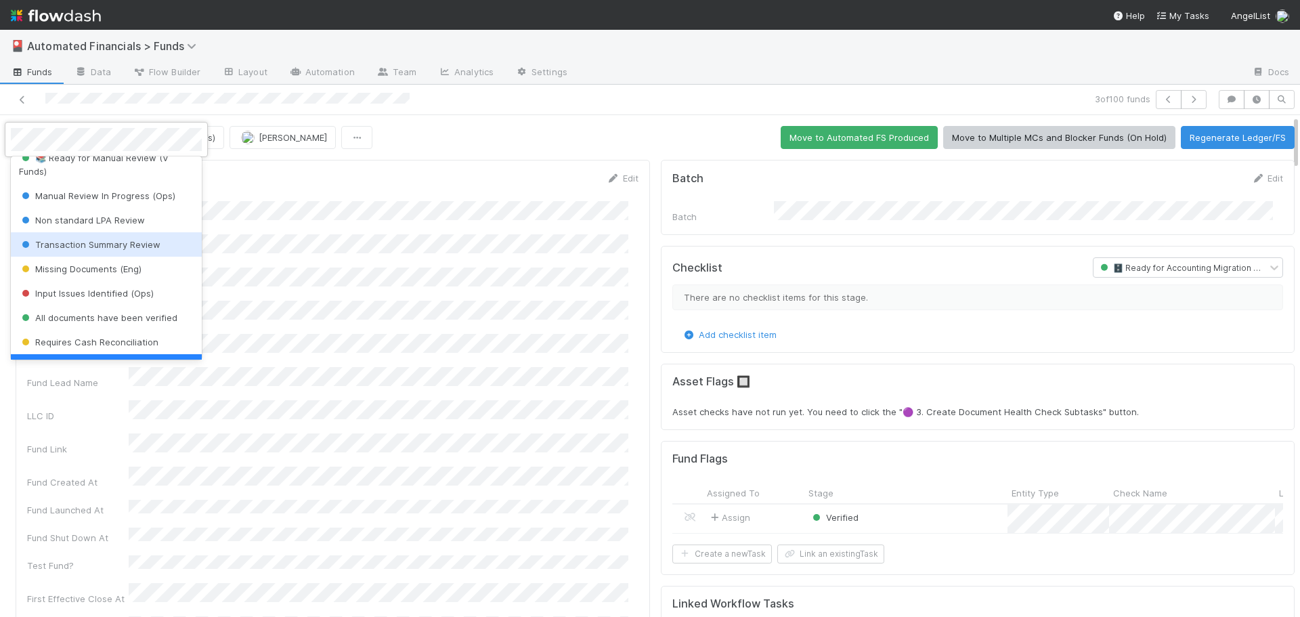
scroll to position [314, 0]
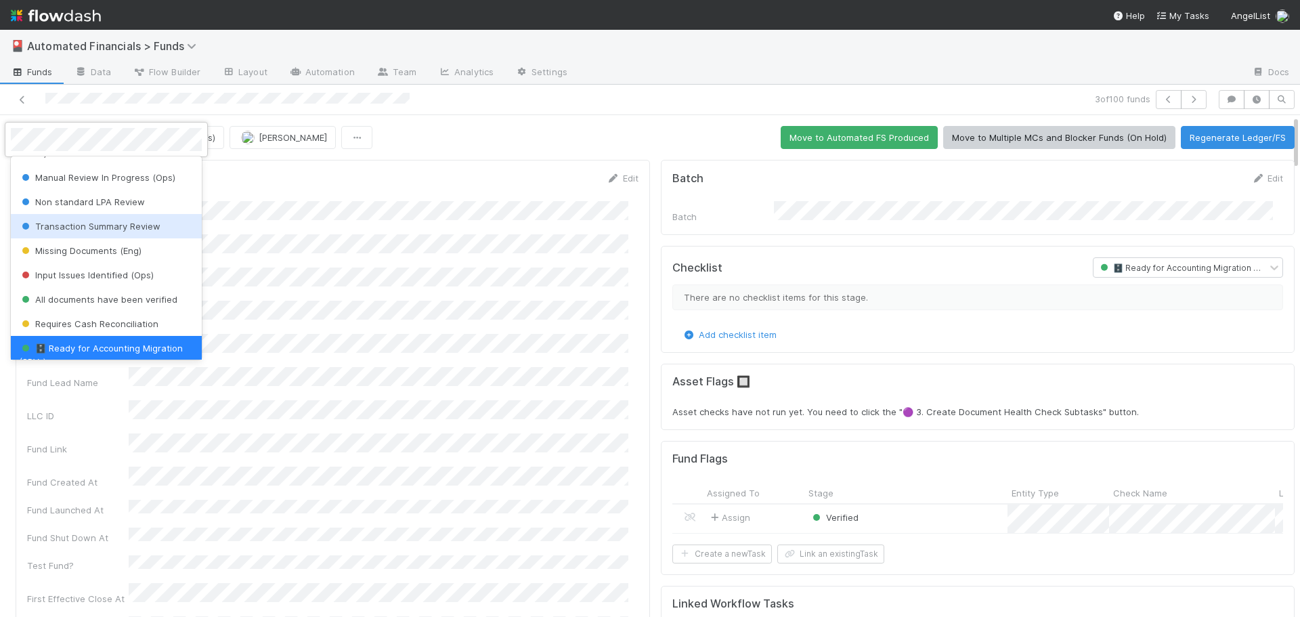
click at [417, 179] on div at bounding box center [650, 308] width 1300 height 617
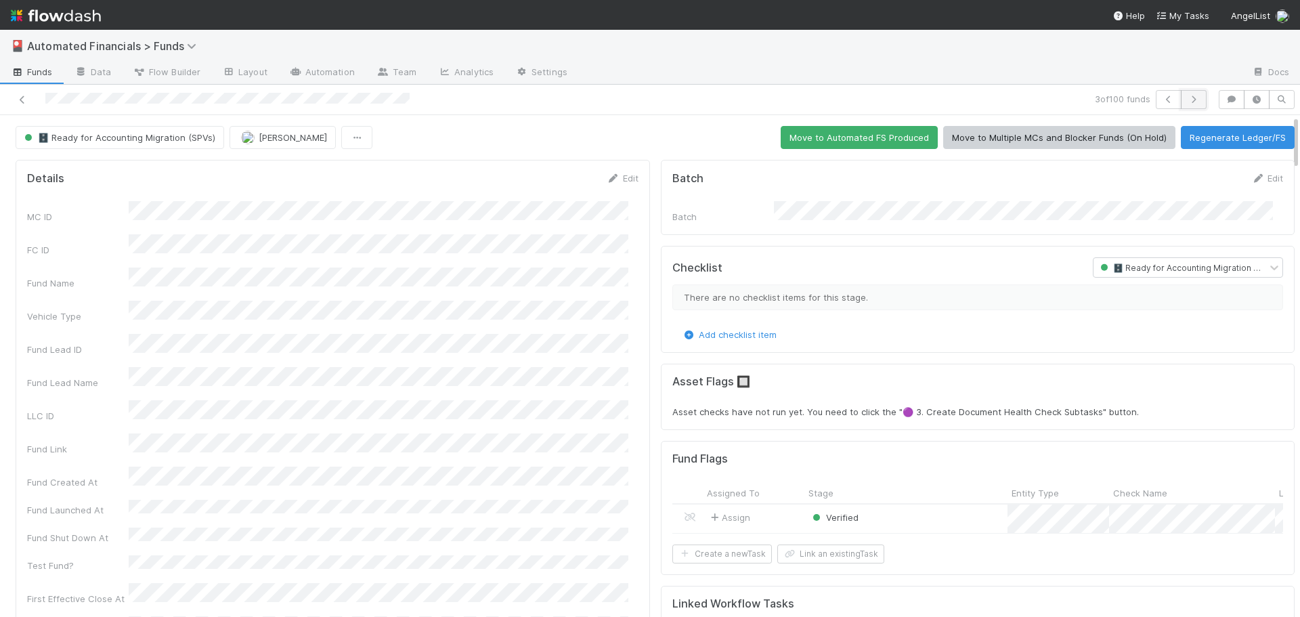
click at [1187, 97] on icon "button" at bounding box center [1194, 99] width 14 height 8
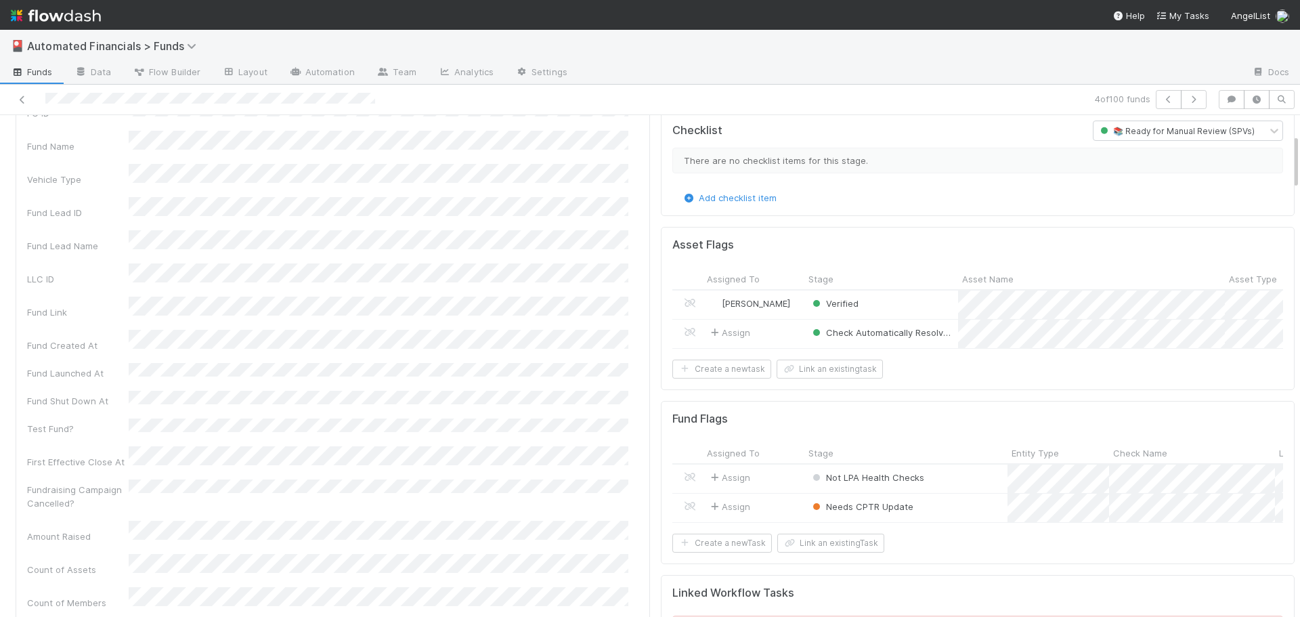
scroll to position [203, 0]
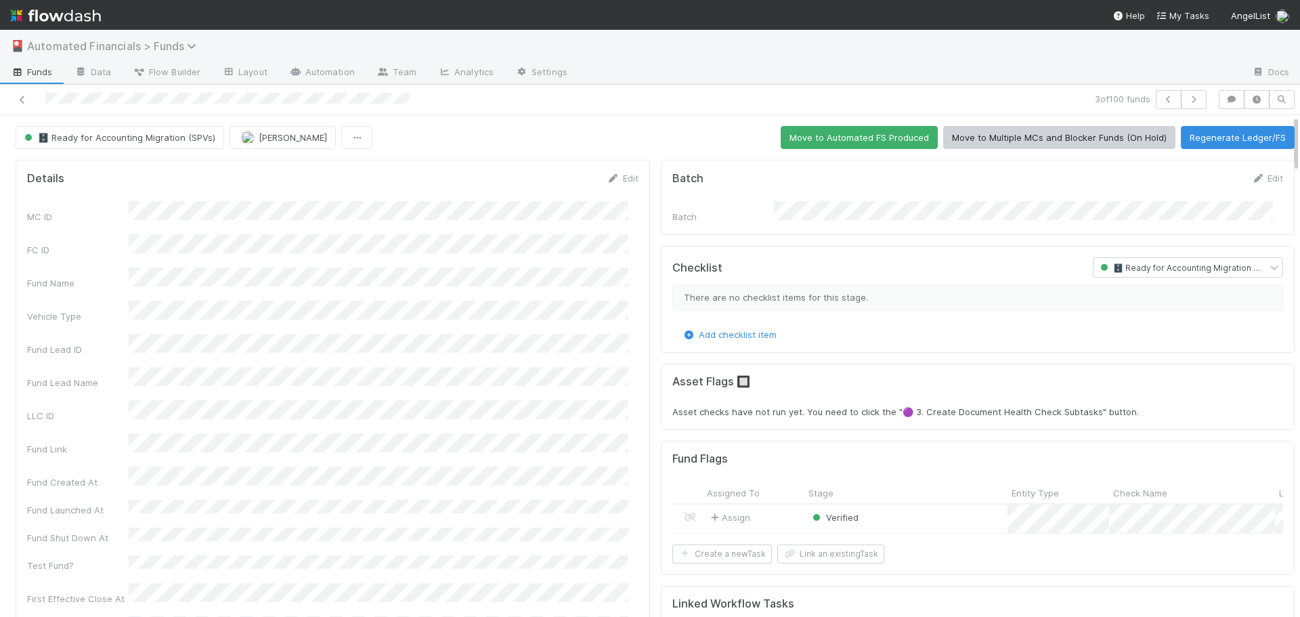
click at [95, 49] on span "Automated Financials > Funds" at bounding box center [115, 46] width 176 height 14
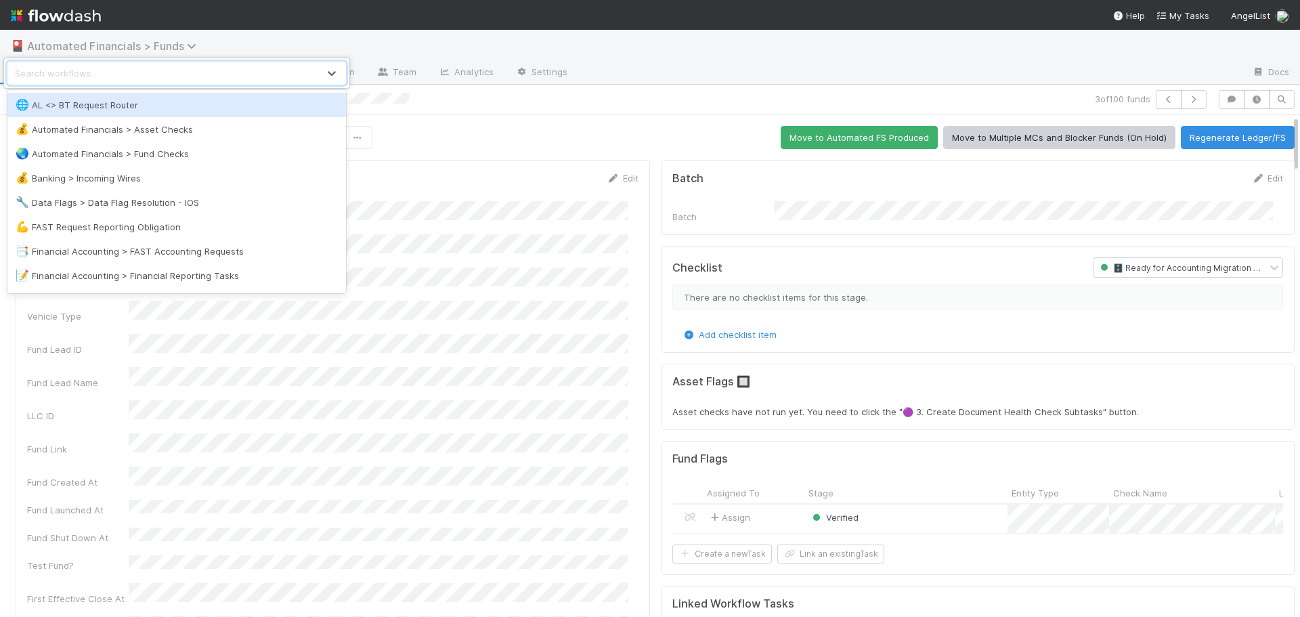
click at [95, 49] on div "option AL <> BT Request Router focused, 1 of 19. 19 results available. Use Up a…" at bounding box center [650, 308] width 1300 height 617
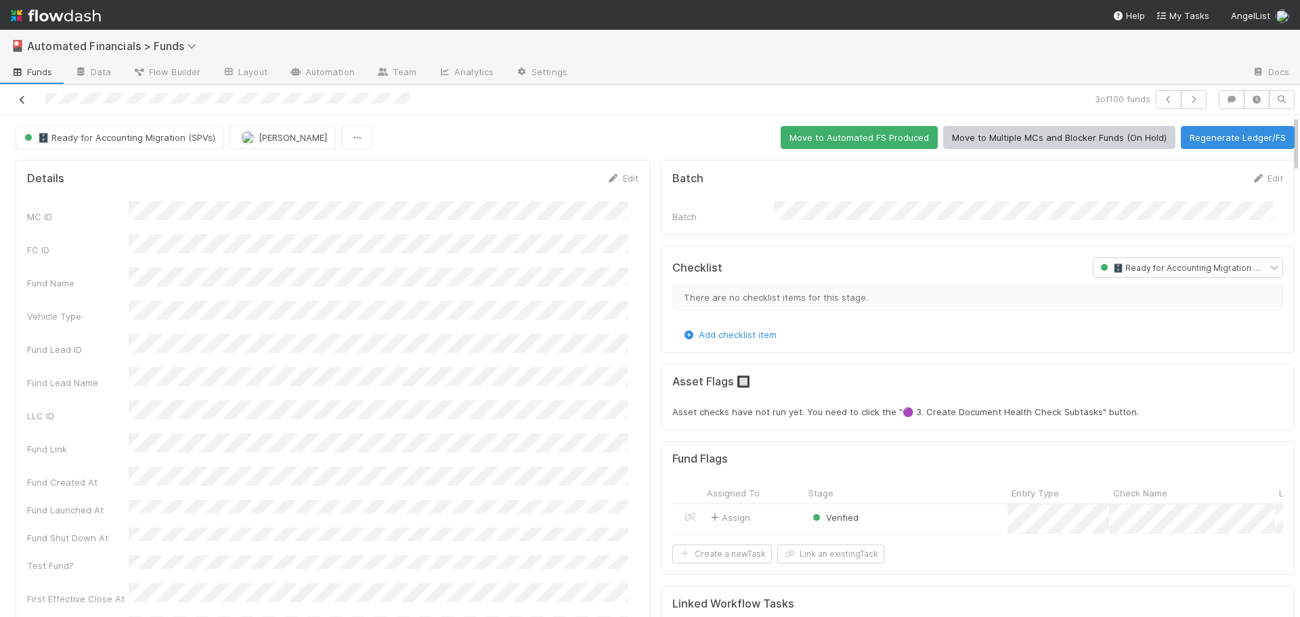
click at [23, 100] on icon at bounding box center [23, 99] width 14 height 9
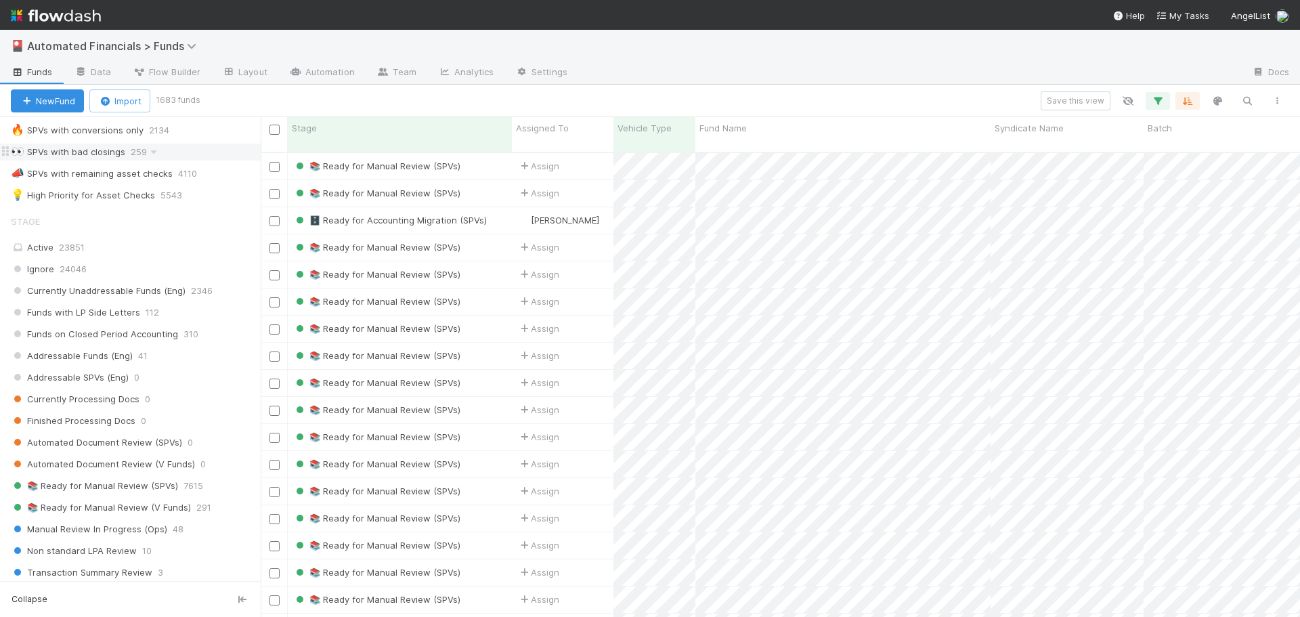
scroll to position [948, 0]
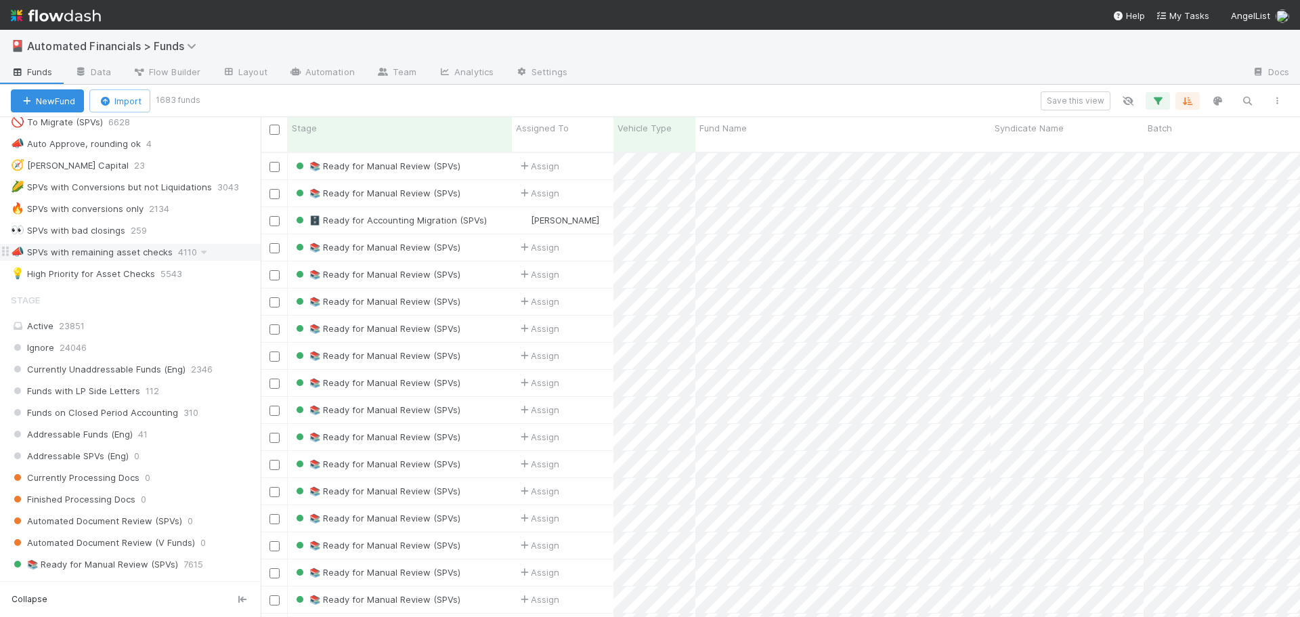
click at [81, 253] on div "📣 SPVs with remaining asset checks" at bounding box center [92, 252] width 162 height 17
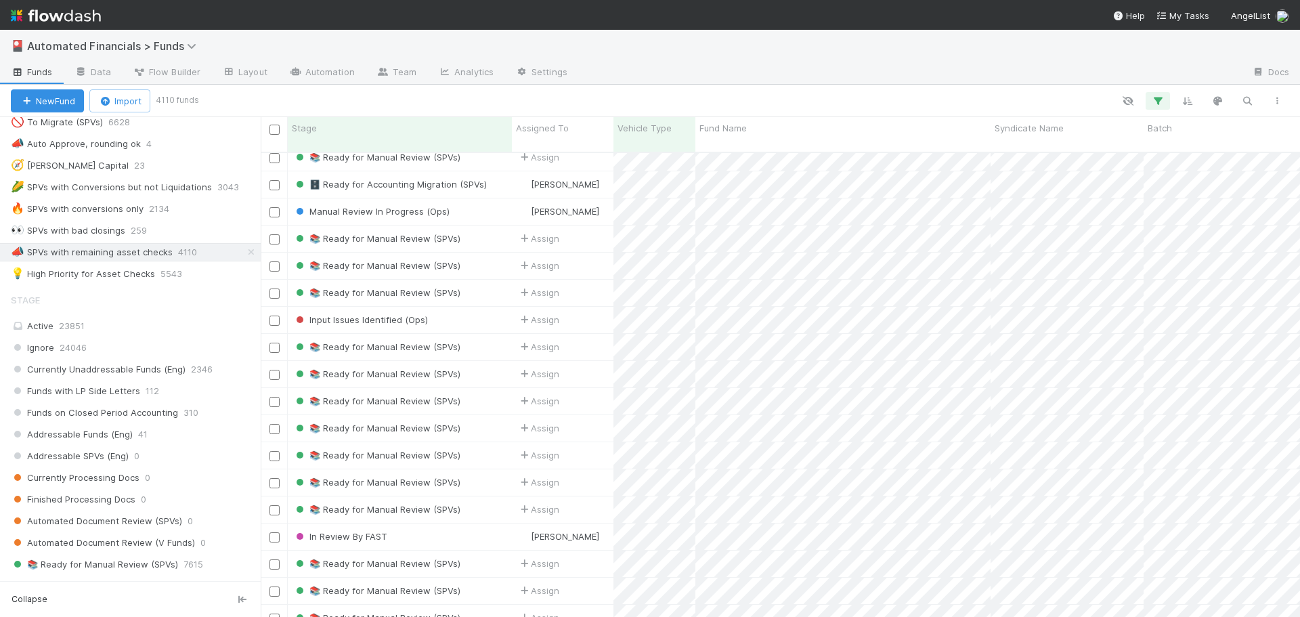
scroll to position [474, 0]
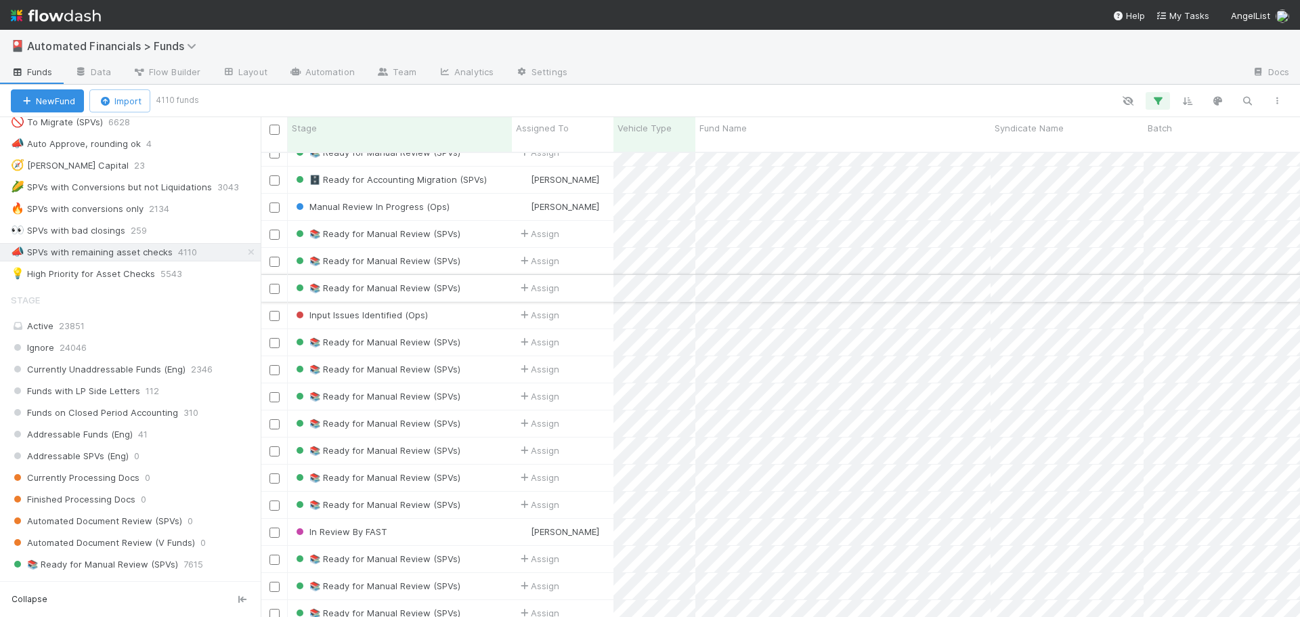
click at [488, 275] on div "📚 Ready for Manual Review (SPVs)" at bounding box center [400, 288] width 224 height 26
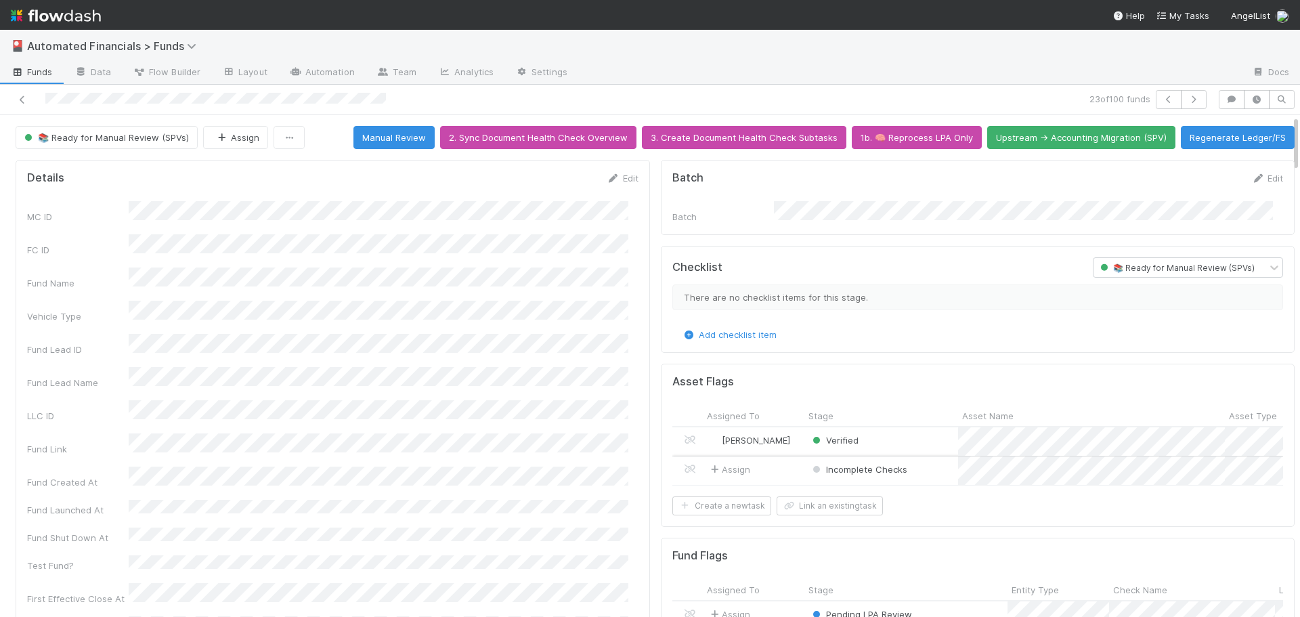
click at [905, 469] on div "Incomplete Checks" at bounding box center [882, 470] width 154 height 28
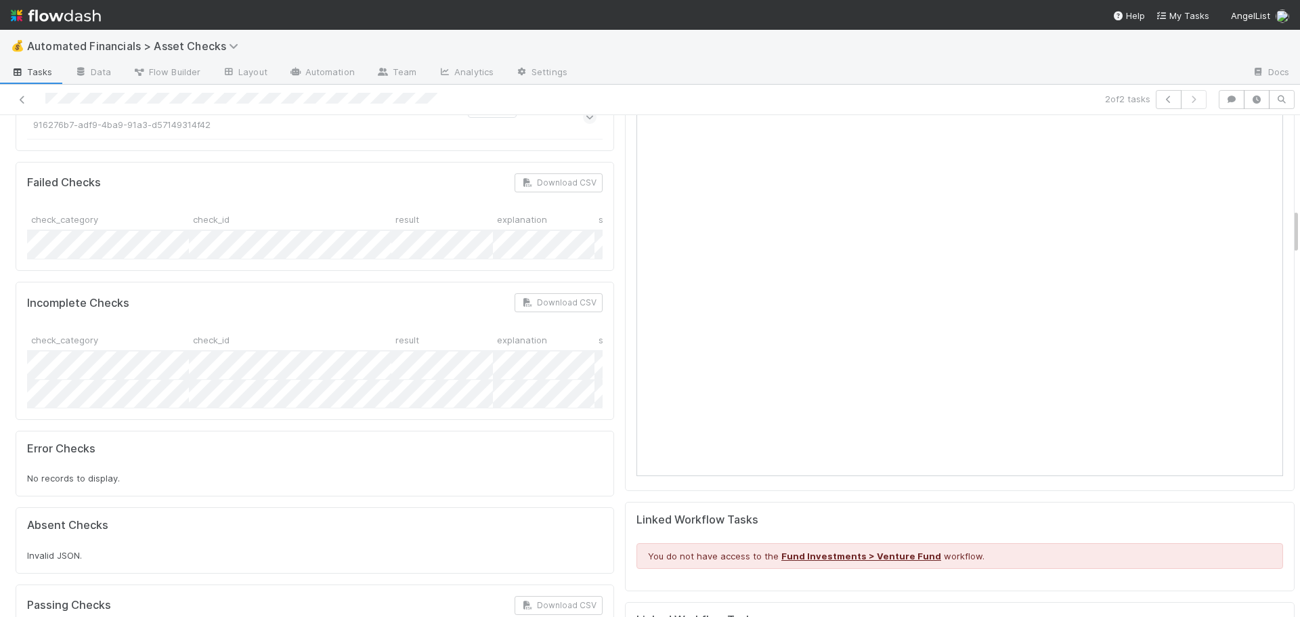
drag, startPoint x: 356, startPoint y: 348, endPoint x: 310, endPoint y: 339, distance: 46.9
click at [355, 348] on div "Incomplete Checks Download CSV check_category check_id result explanation sourc…" at bounding box center [315, 350] width 599 height 137
drag, startPoint x: 389, startPoint y: 270, endPoint x: 331, endPoint y: 275, distance: 57.8
click at [331, 328] on div "check_category check_id result explanation source_link" at bounding box center [299, 338] width 635 height 21
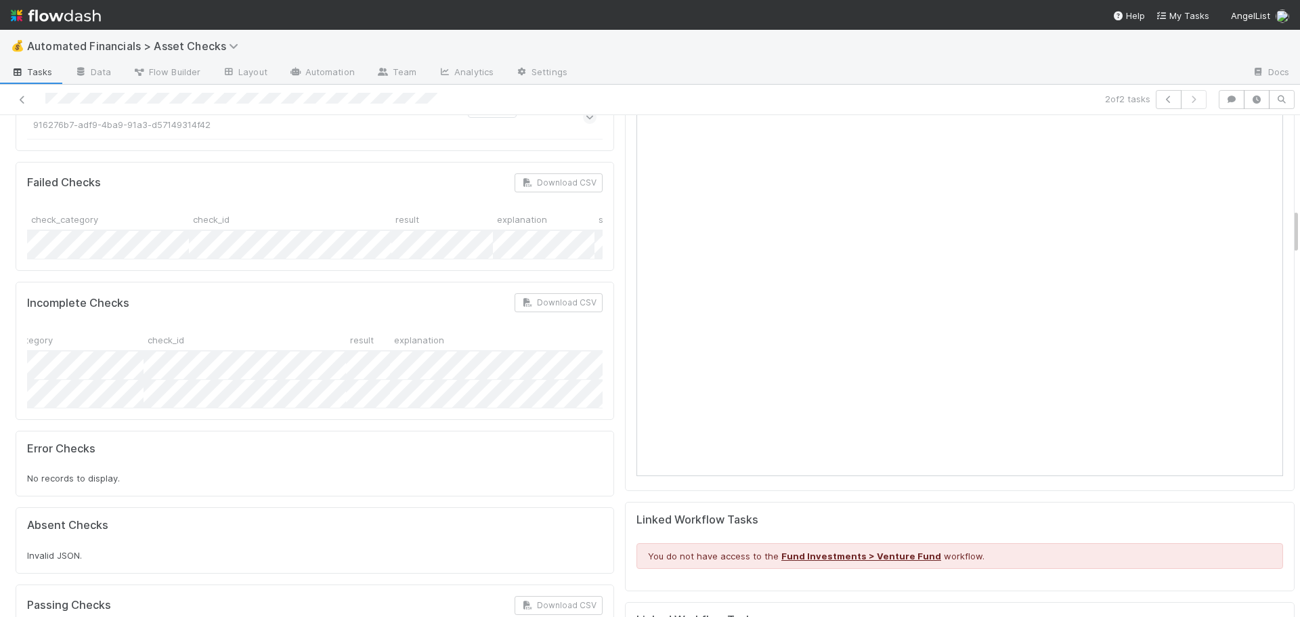
drag, startPoint x: 491, startPoint y: 267, endPoint x: 602, endPoint y: 270, distance: 111.1
click at [602, 282] on div "Incomplete Checks Download CSV check_category check_id result explanation sourc…" at bounding box center [315, 350] width 599 height 137
drag, startPoint x: 502, startPoint y: 265, endPoint x: 594, endPoint y: 266, distance: 92.1
click at [594, 282] on div "Incomplete Checks Download CSV check_category check_id result explanation sourc…" at bounding box center [315, 350] width 599 height 137
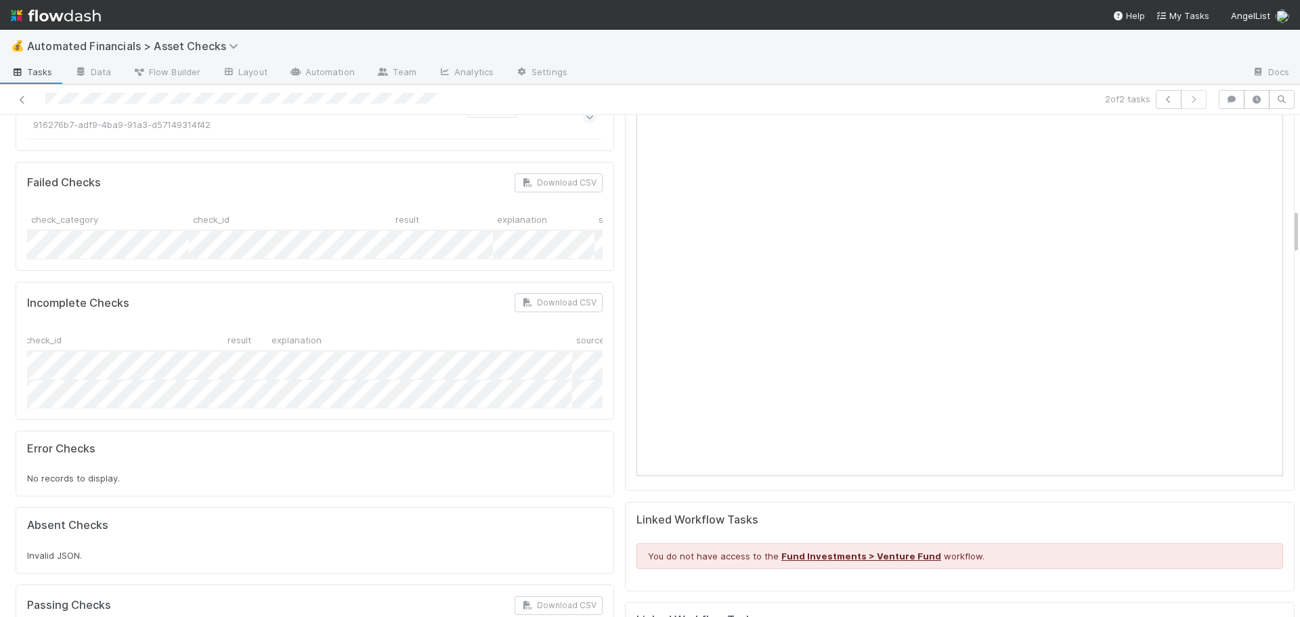
scroll to position [0, 249]
drag, startPoint x: 490, startPoint y: 269, endPoint x: 582, endPoint y: 270, distance: 92.1
click at [582, 335] on div at bounding box center [582, 342] width 3 height 14
drag, startPoint x: 490, startPoint y: 270, endPoint x: 582, endPoint y: 270, distance: 92.8
click at [584, 329] on div at bounding box center [584, 339] width 0 height 20
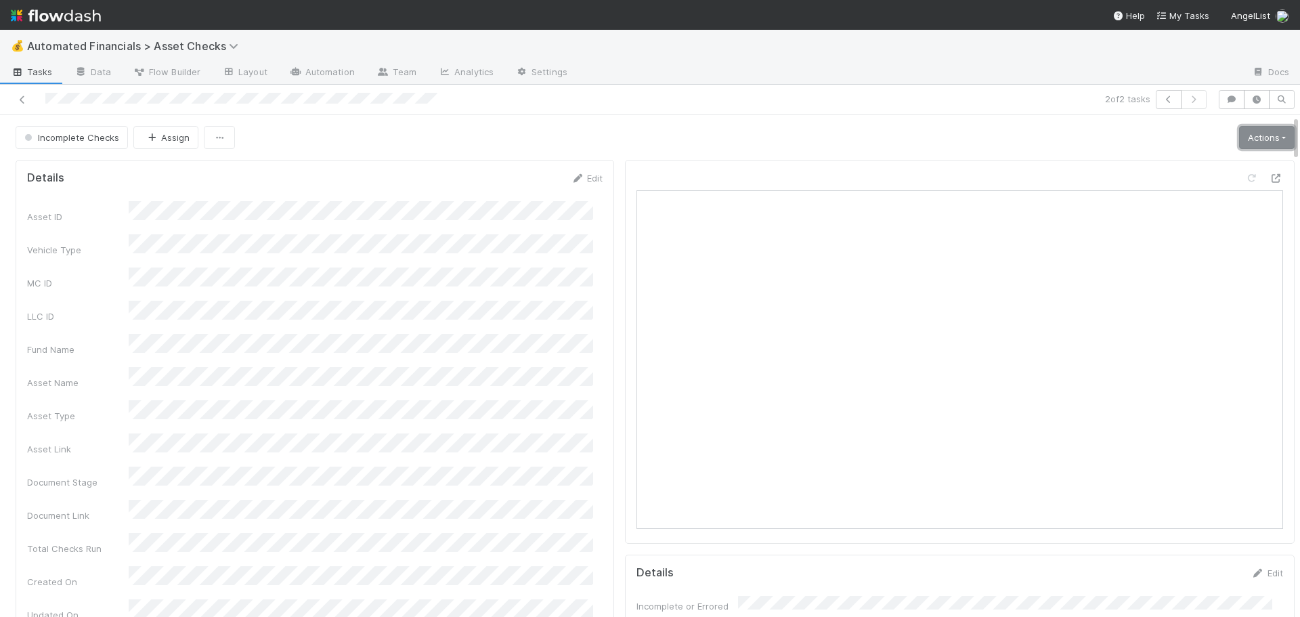
click at [1260, 129] on link "Actions" at bounding box center [1267, 137] width 56 height 23
click at [1239, 135] on link "Actions" at bounding box center [1267, 137] width 56 height 23
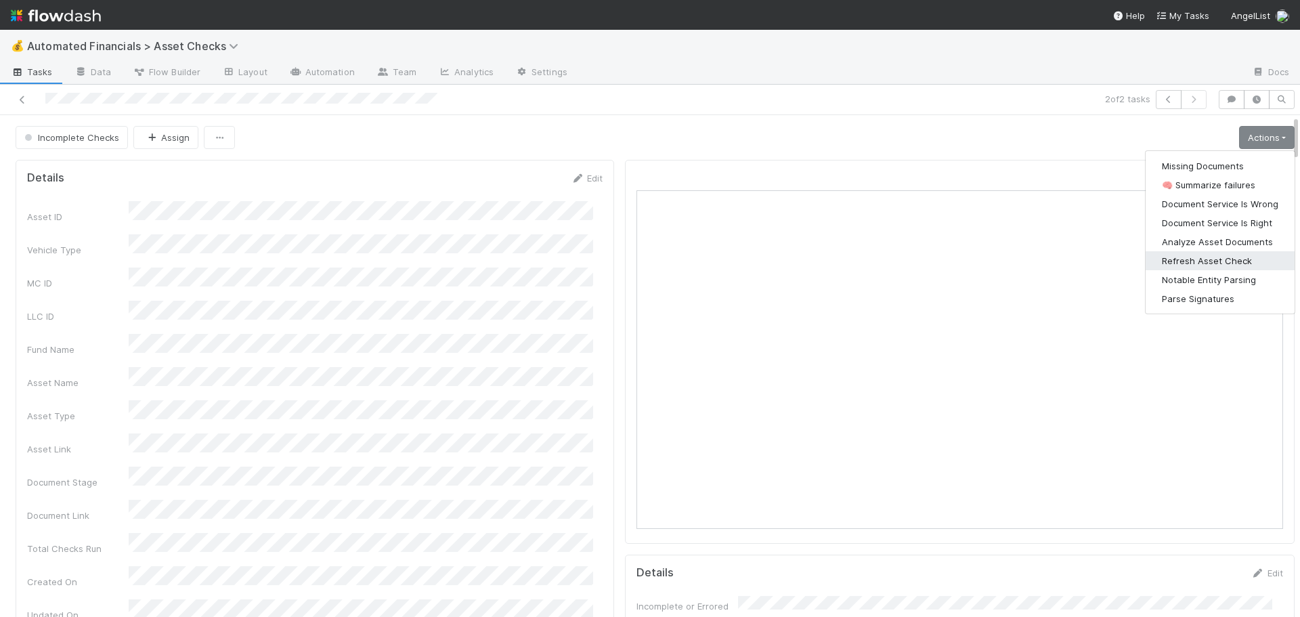
click at [1182, 265] on button "Refresh Asset Check" at bounding box center [1220, 260] width 149 height 19
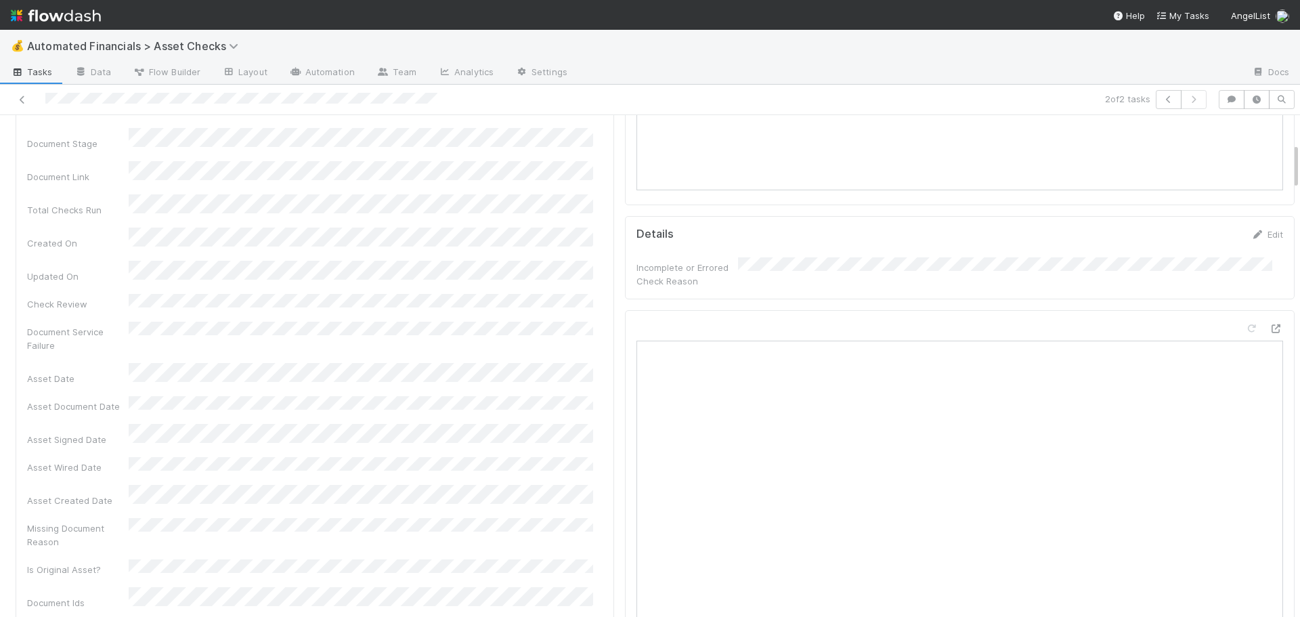
scroll to position [0, 0]
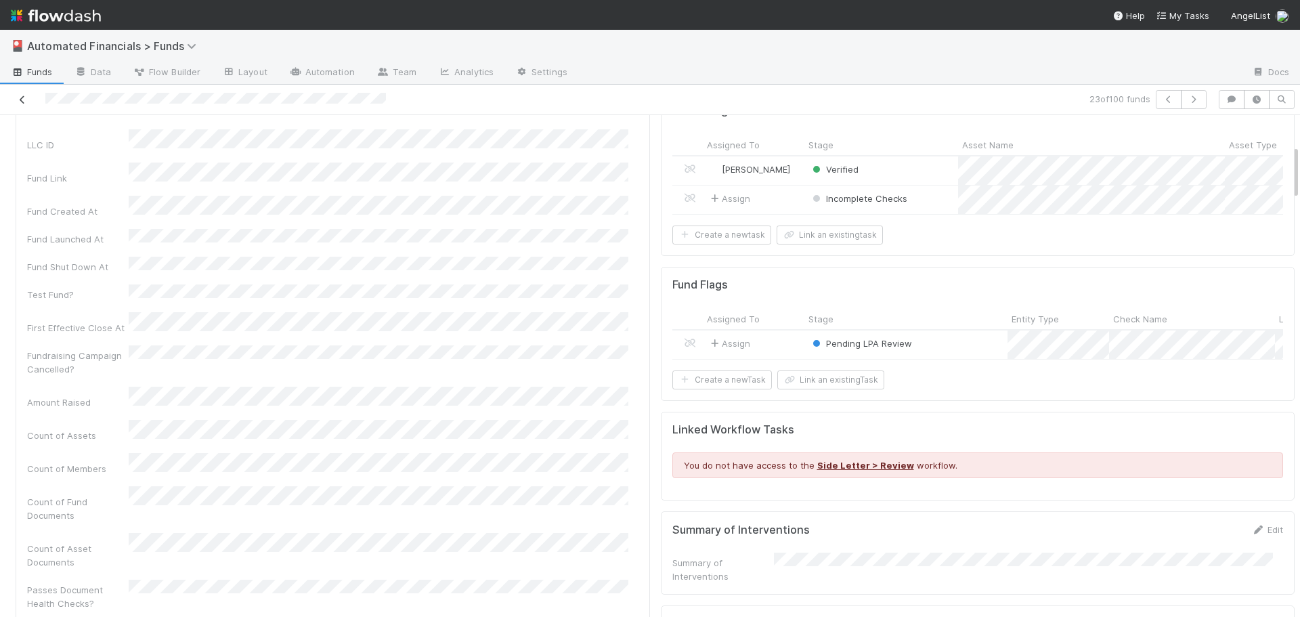
click at [18, 99] on icon at bounding box center [23, 99] width 14 height 9
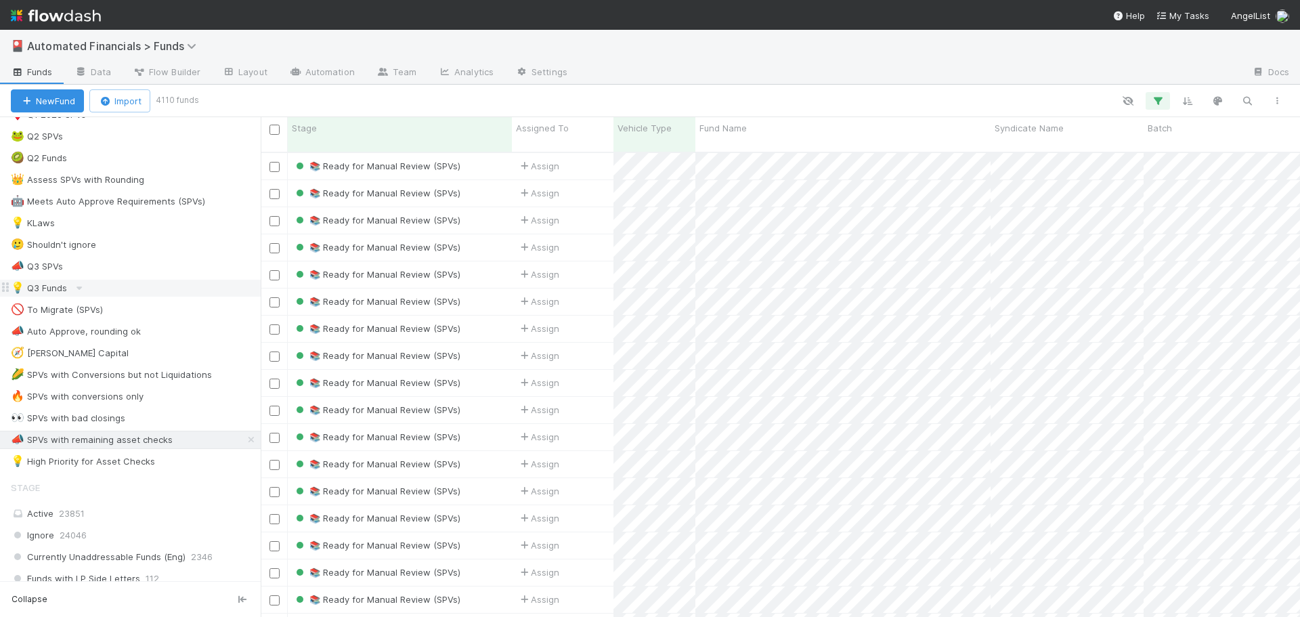
scroll to position [813, 0]
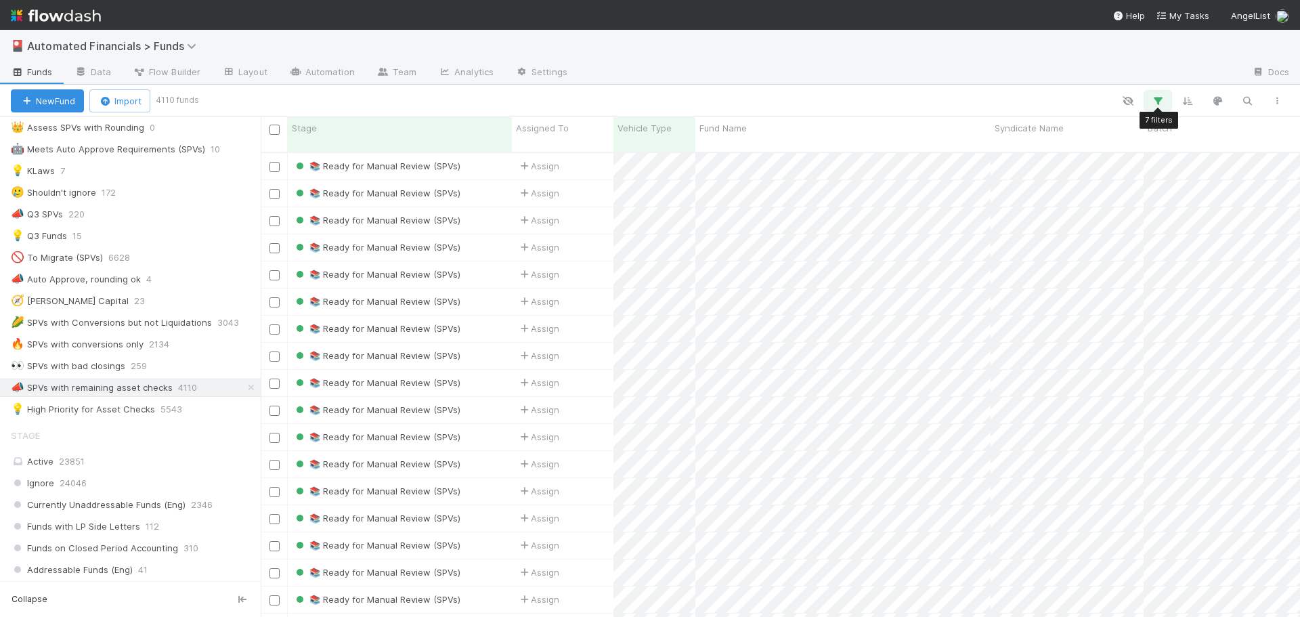
click at [1161, 100] on icon "button" at bounding box center [1158, 101] width 14 height 12
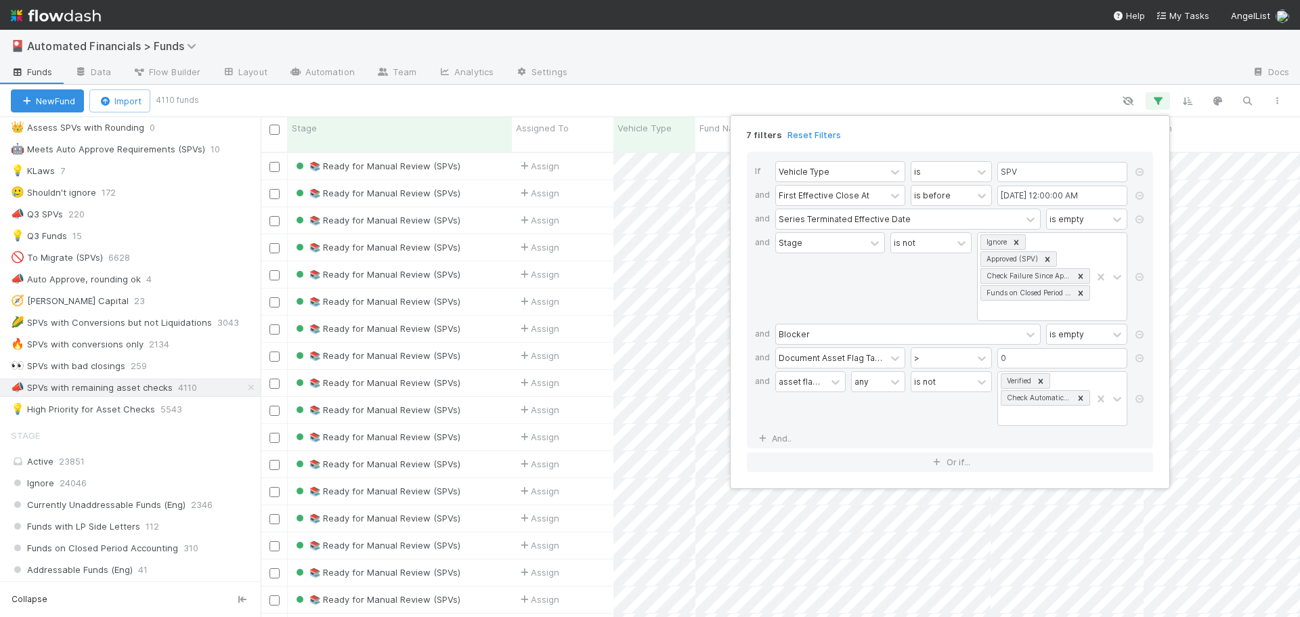
click at [1162, 100] on div "7 filters Reset Filters If Vehicle Type is SPV and First Effective Close At is …" at bounding box center [650, 308] width 1300 height 617
click at [1114, 96] on div at bounding box center [744, 101] width 1096 height 18
click at [1109, 96] on div at bounding box center [744, 101] width 1096 height 18
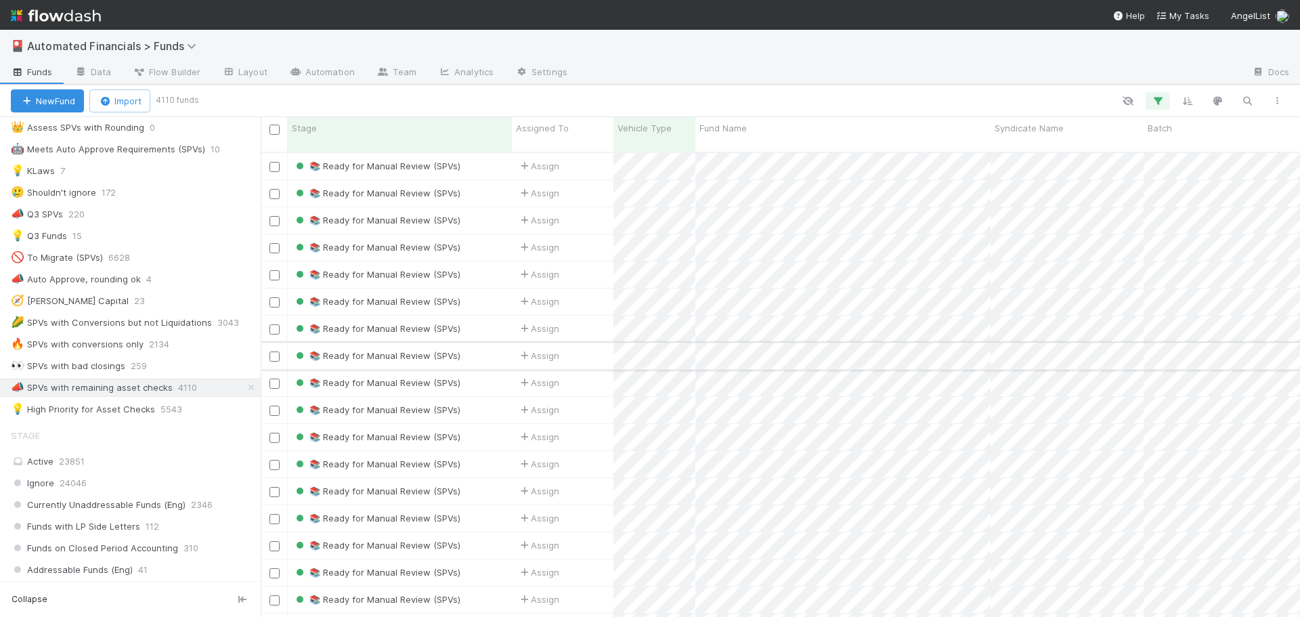
click at [590, 345] on div "Assign" at bounding box center [563, 356] width 102 height 26
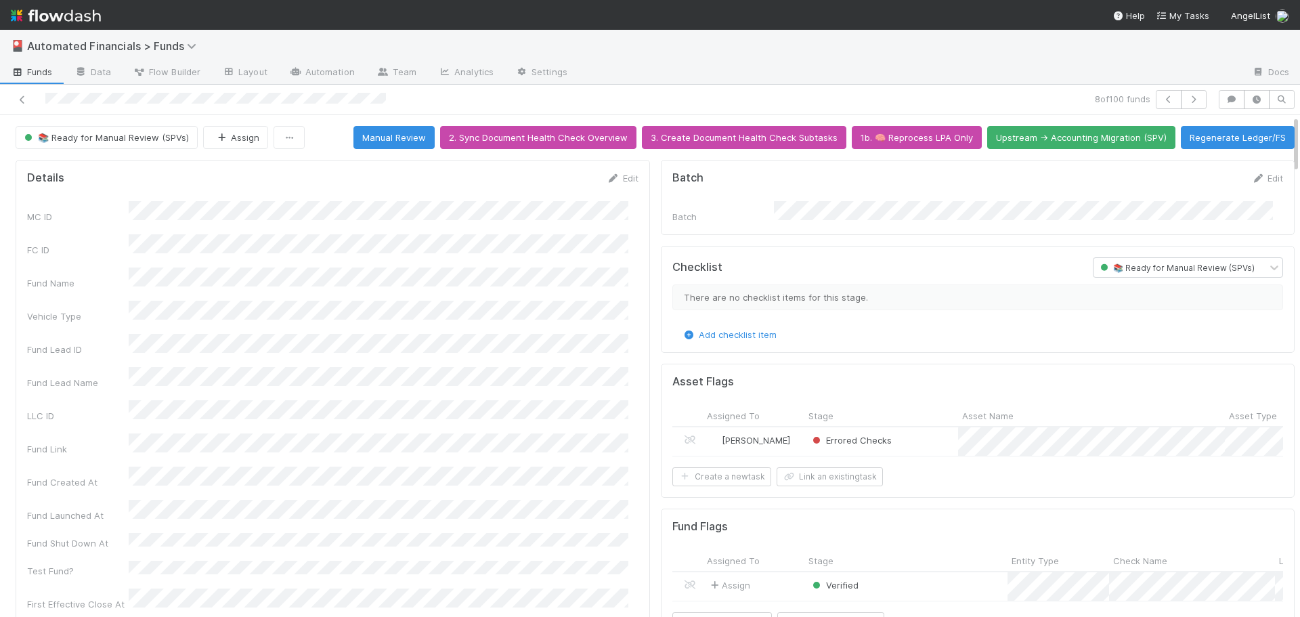
click at [931, 441] on div "Errored Checks" at bounding box center [882, 441] width 154 height 28
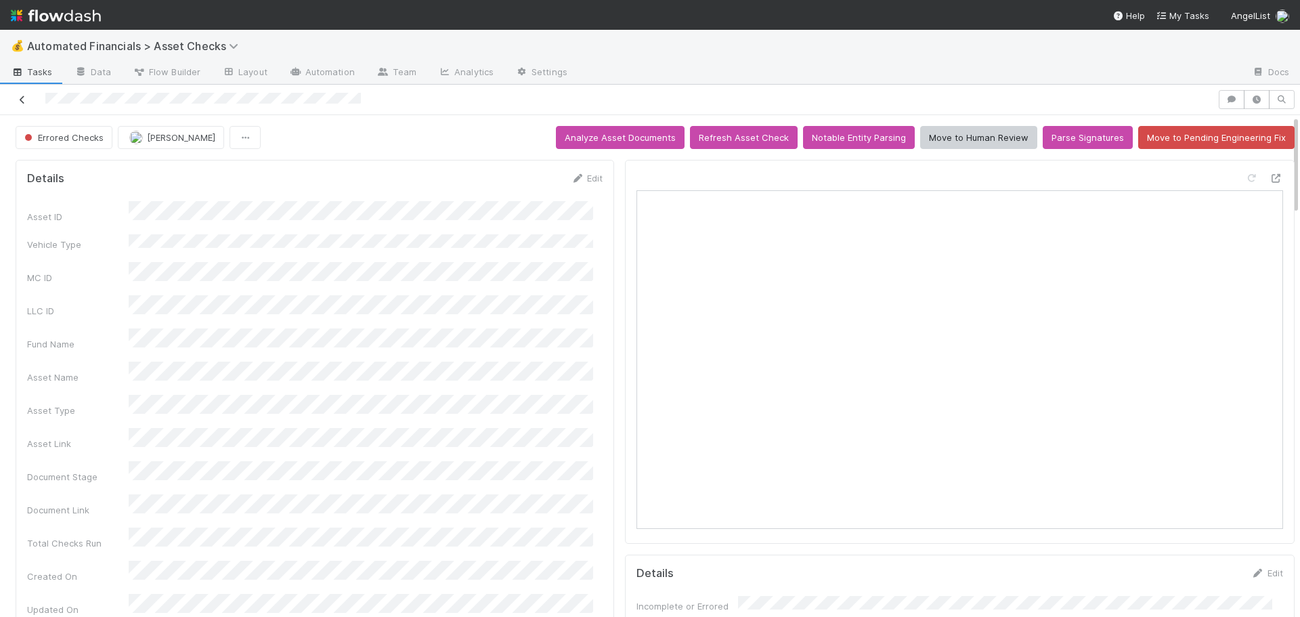
click at [22, 102] on icon at bounding box center [23, 99] width 14 height 9
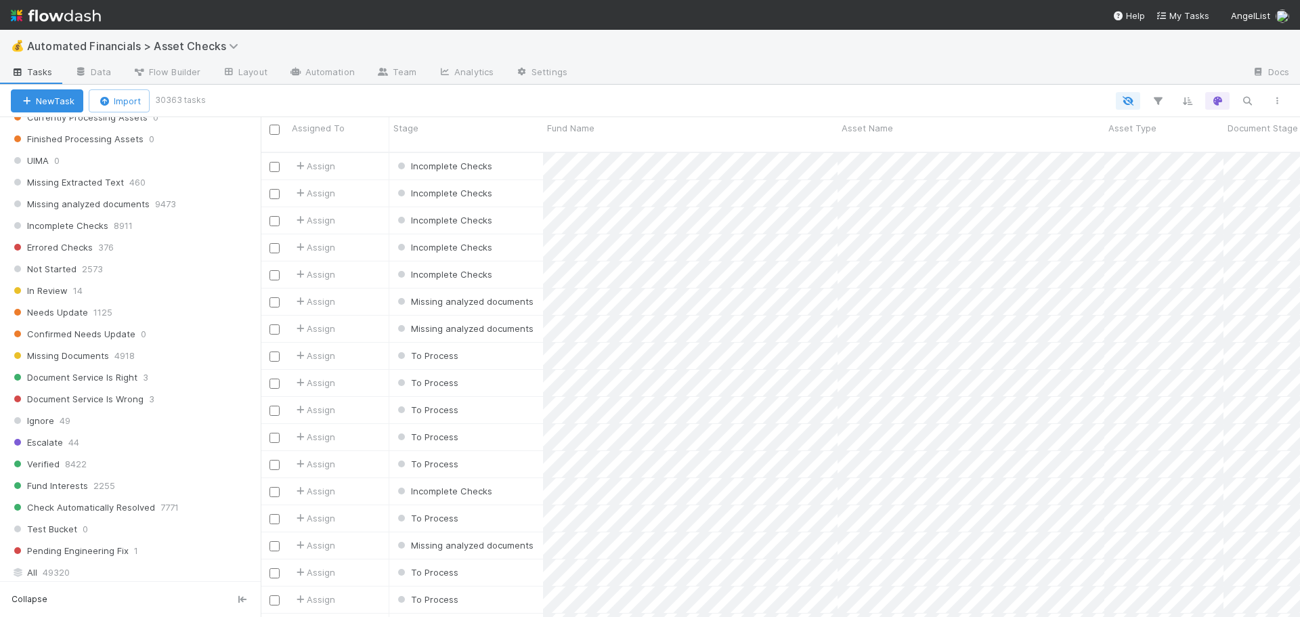
scroll to position [813, 0]
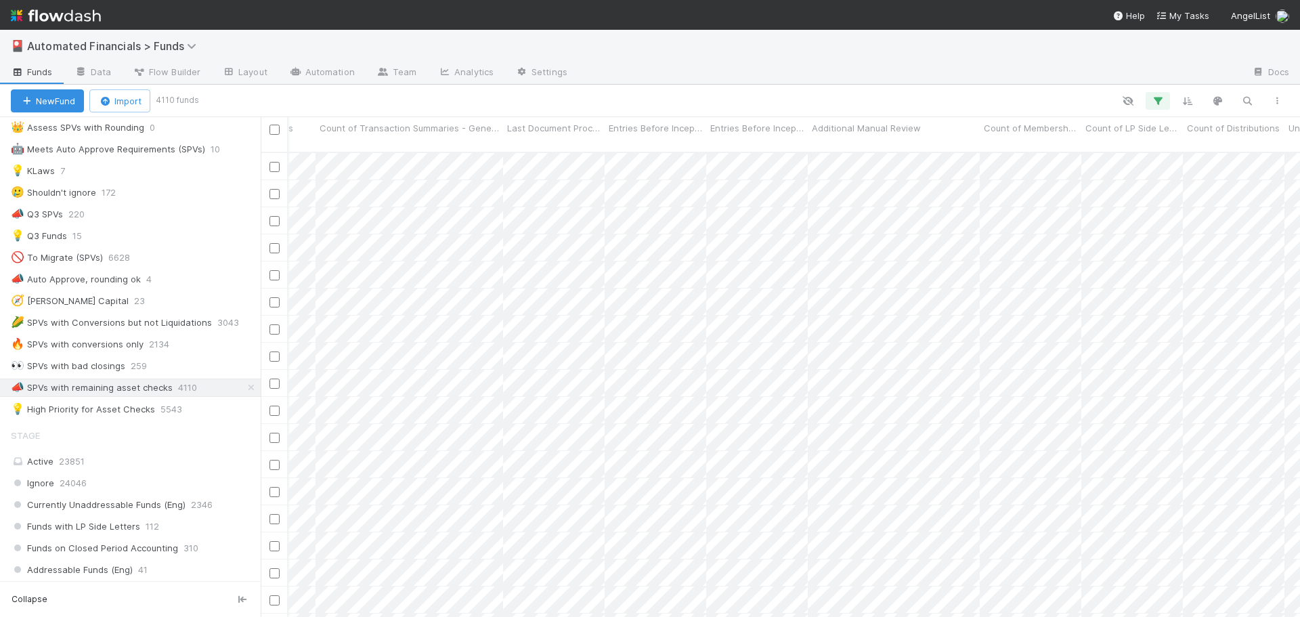
scroll to position [0, 14724]
click at [635, 129] on div "Failing Excel FS Checks Excluding Rounding Tolerance Context" at bounding box center [549, 128] width 440 height 14
click at [398, 154] on div "Sort A → Z" at bounding box center [407, 154] width 154 height 20
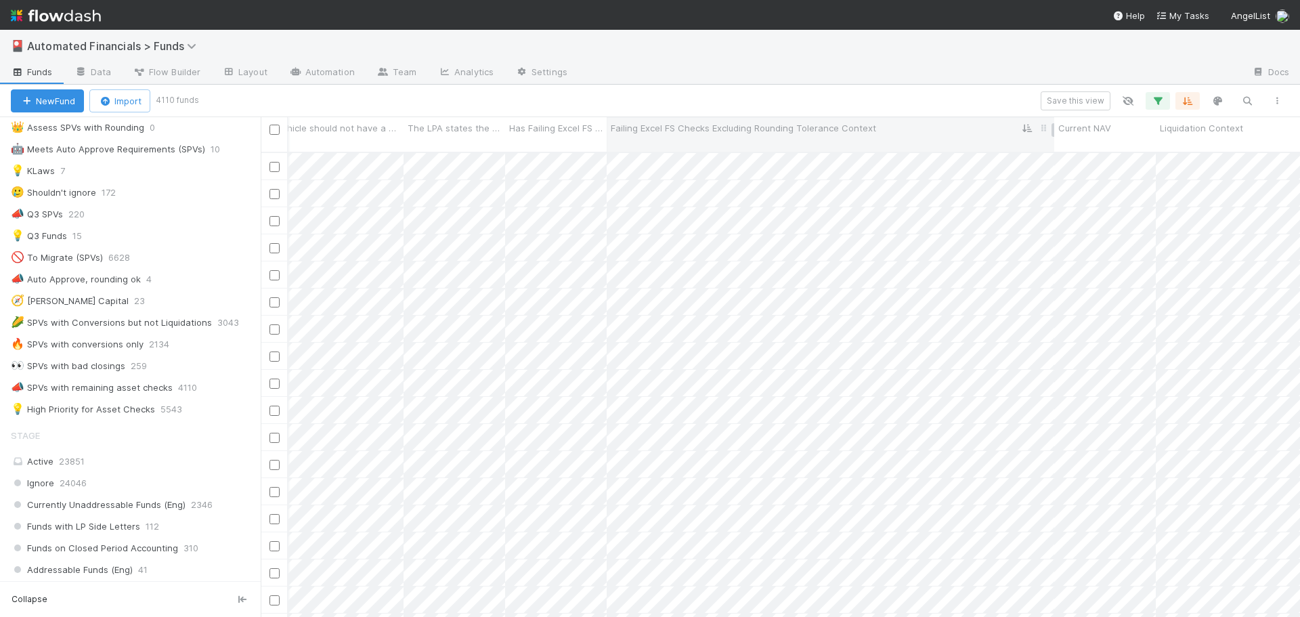
click at [985, 125] on div "Failing Excel FS Checks Excluding Rounding Tolerance Context" at bounding box center [831, 128] width 440 height 14
click at [668, 155] on div "Sort A → Z" at bounding box center [689, 154] width 154 height 20
click at [1164, 101] on icon "button" at bounding box center [1158, 101] width 14 height 12
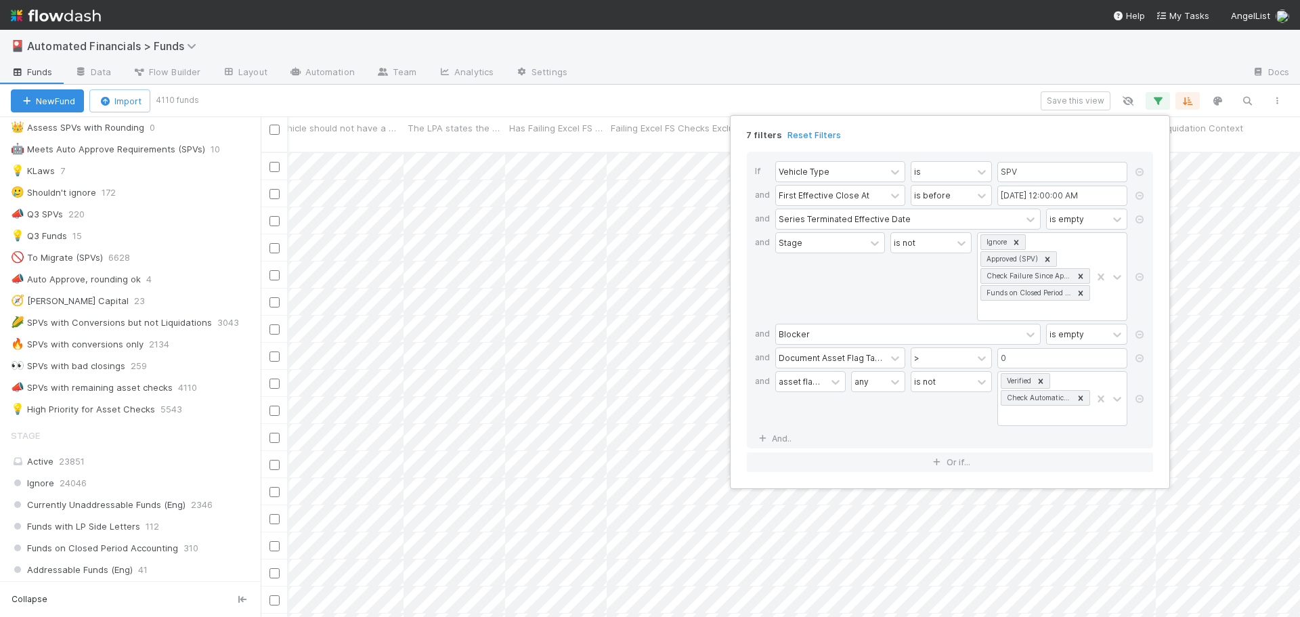
click at [717, 100] on div "7 filters Reset Filters If Vehicle Type is SPV and First Effective Close At is …" at bounding box center [650, 308] width 1300 height 617
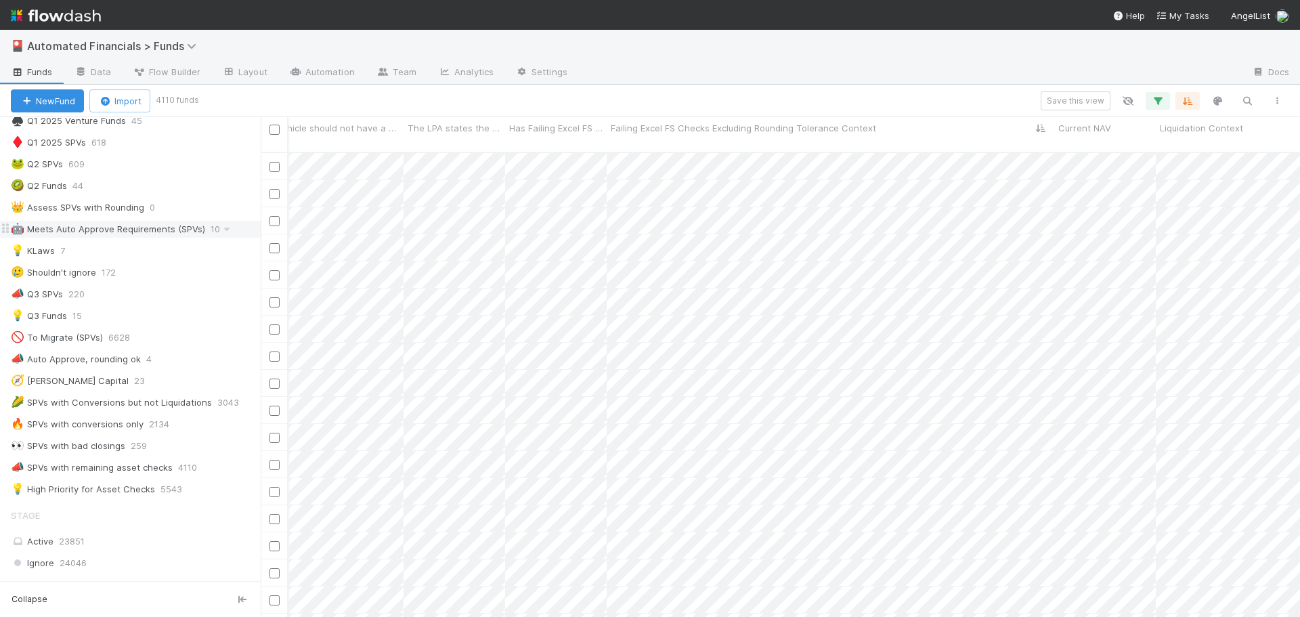
click at [95, 231] on div "🤖 Meets Auto Approve Requirements (SPVs)" at bounding box center [108, 229] width 194 height 17
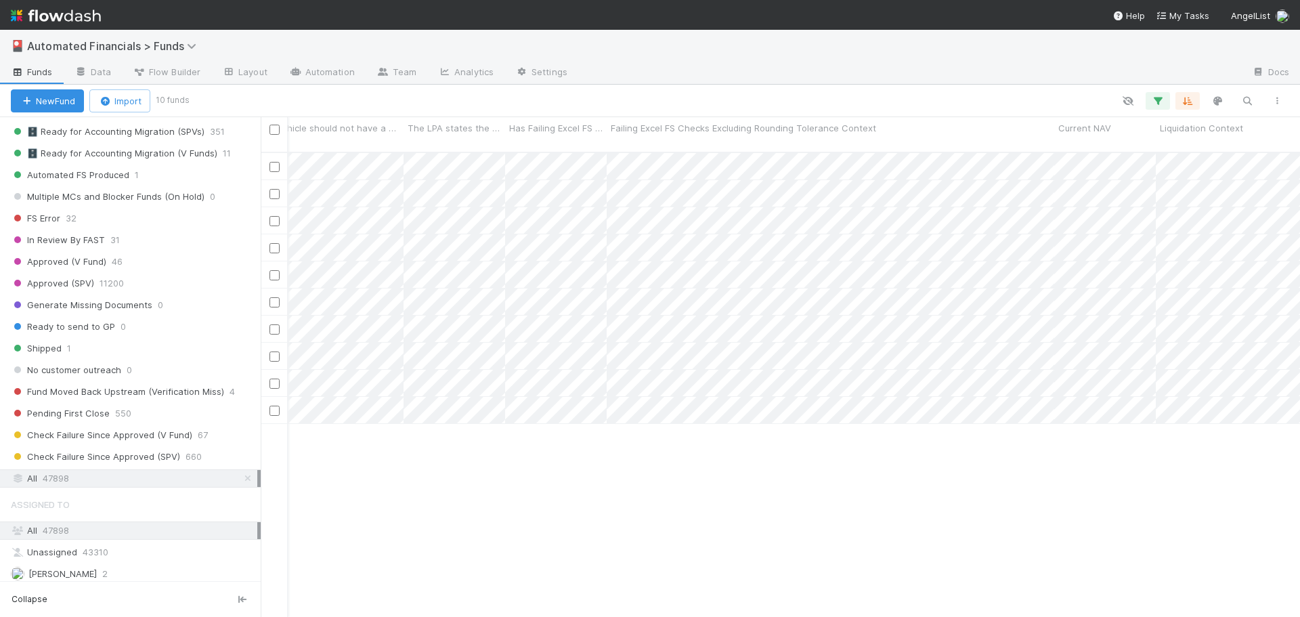
scroll to position [1600, 0]
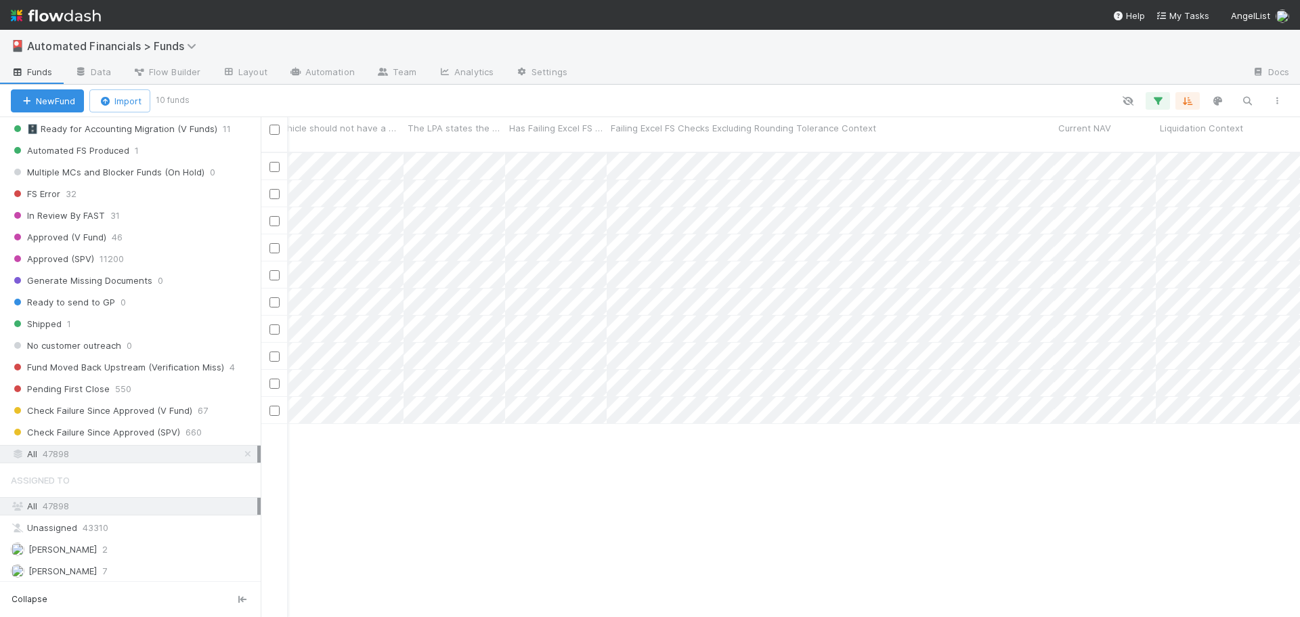
click at [69, 452] on span "47898" at bounding box center [56, 454] width 26 height 17
click at [1159, 100] on icon "button" at bounding box center [1158, 101] width 14 height 12
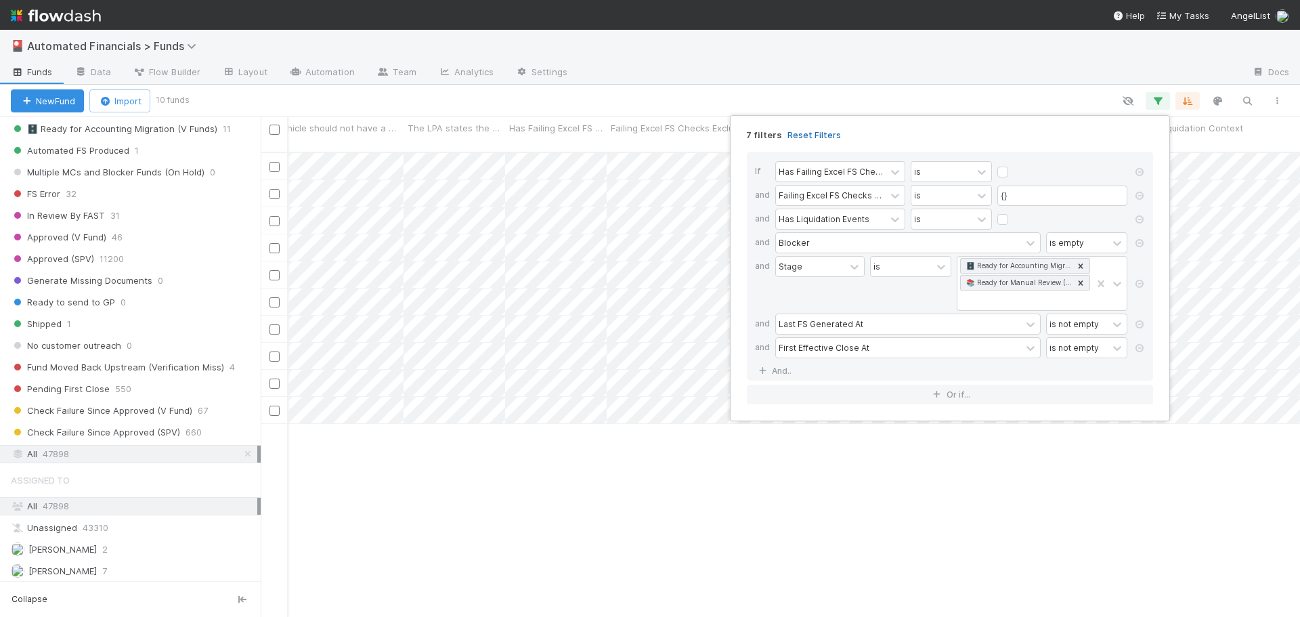
click at [830, 132] on link "Reset Filters" at bounding box center [815, 135] width 54 height 12
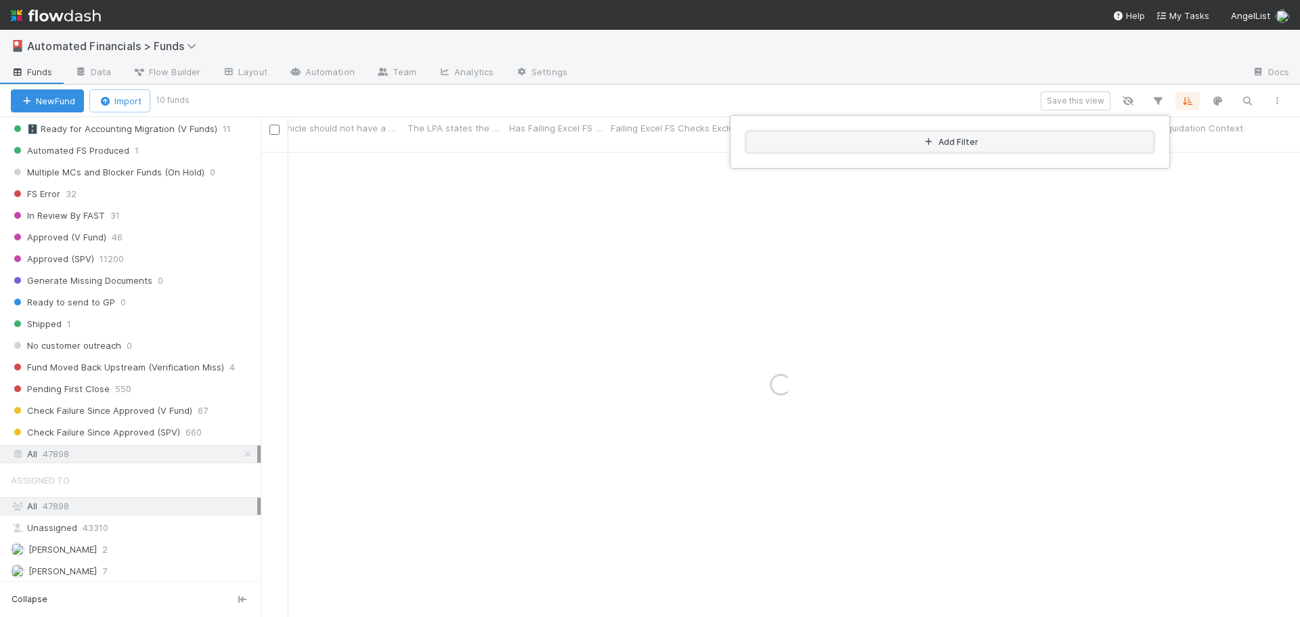
click at [905, 141] on button "Add Filter" at bounding box center [950, 142] width 406 height 20
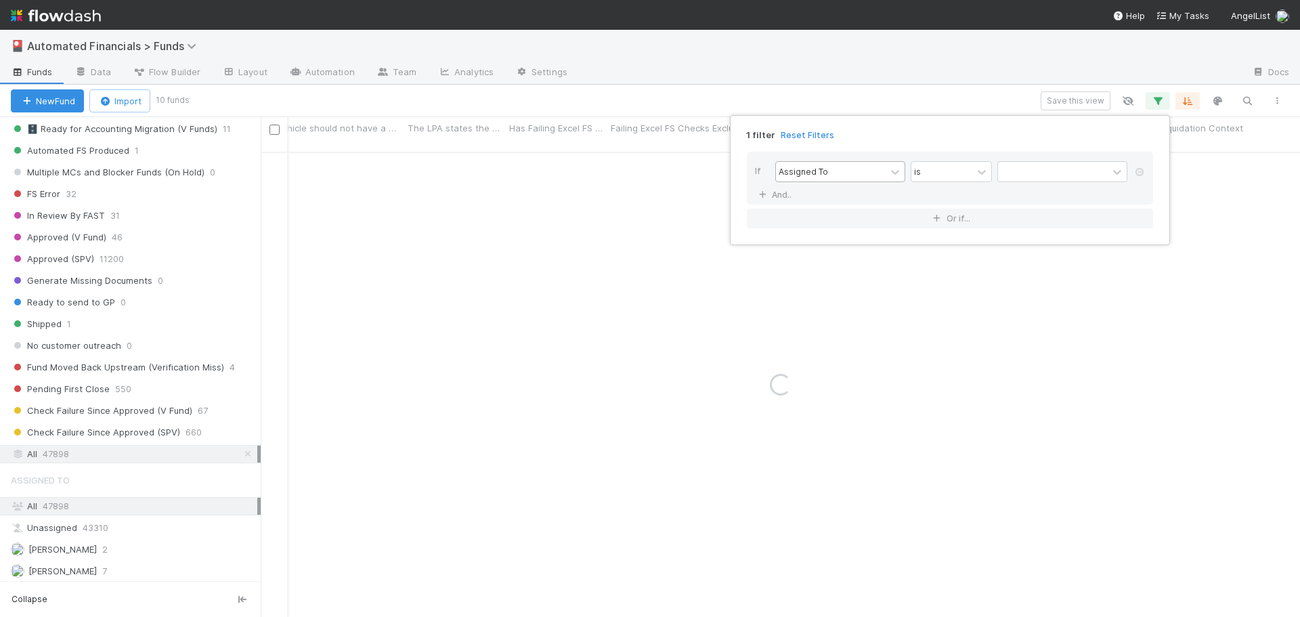
click at [854, 171] on div "Assigned To" at bounding box center [831, 172] width 110 height 20
click at [853, 139] on div "1 filter Reset Filters" at bounding box center [950, 131] width 428 height 20
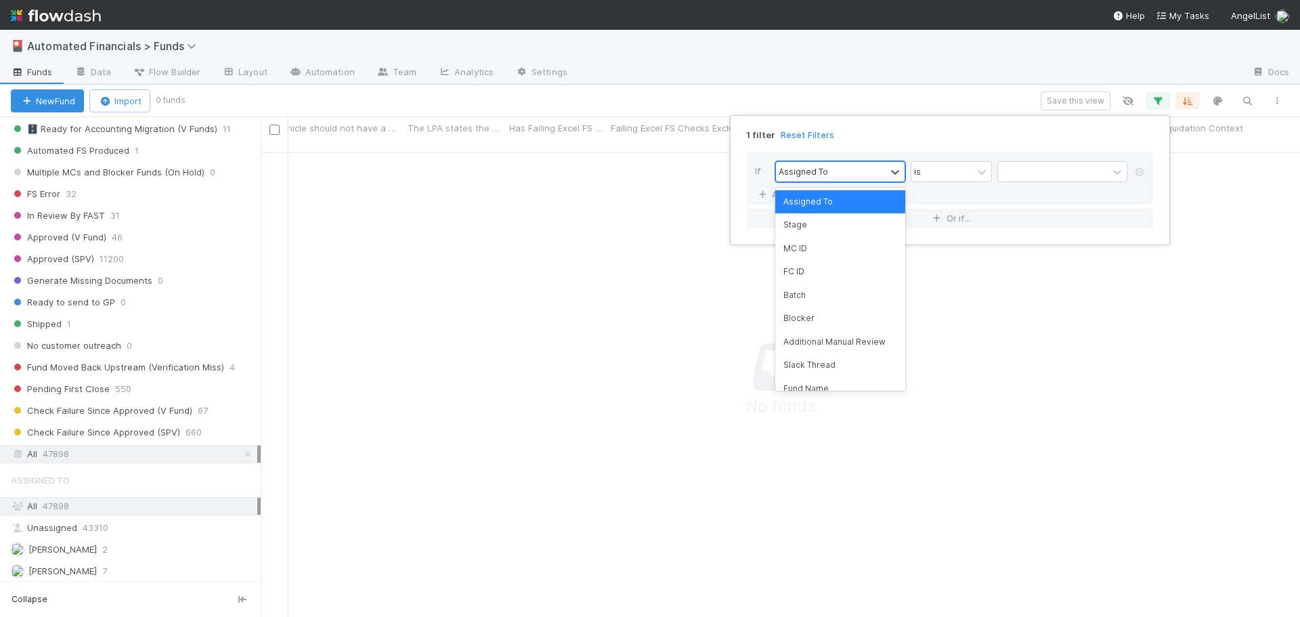
click at [842, 171] on div "Assigned To" at bounding box center [831, 172] width 110 height 20
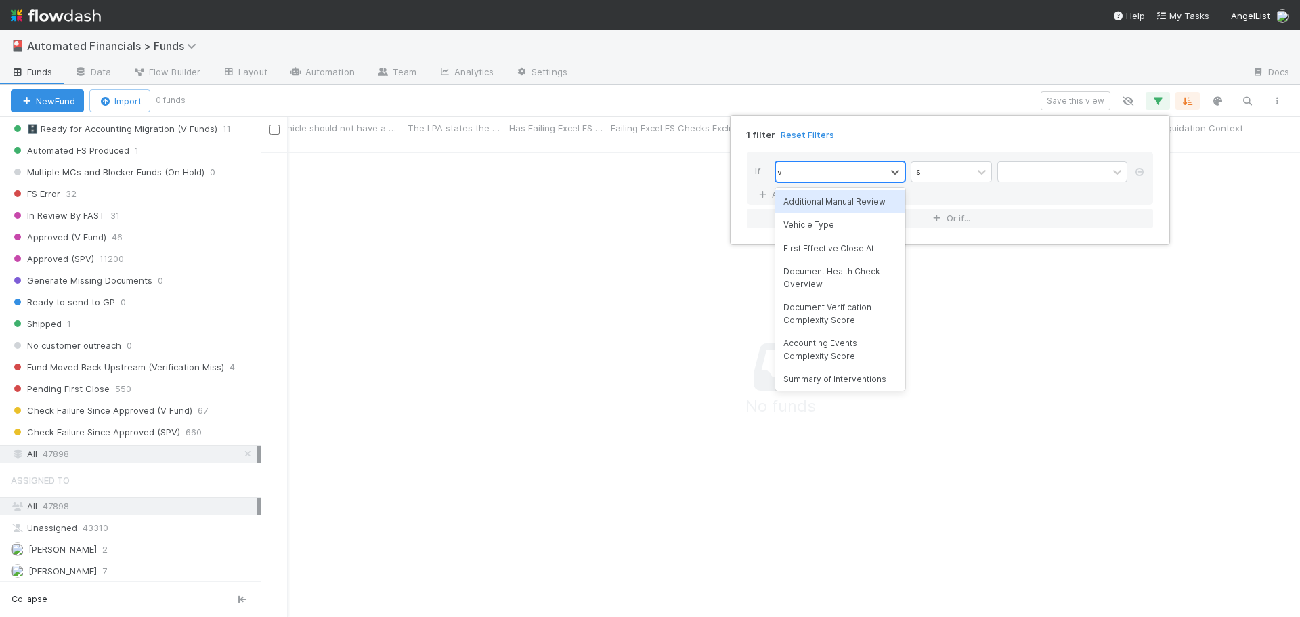
type input "ve"
click at [827, 207] on div "Vehicle Type" at bounding box center [840, 201] width 130 height 23
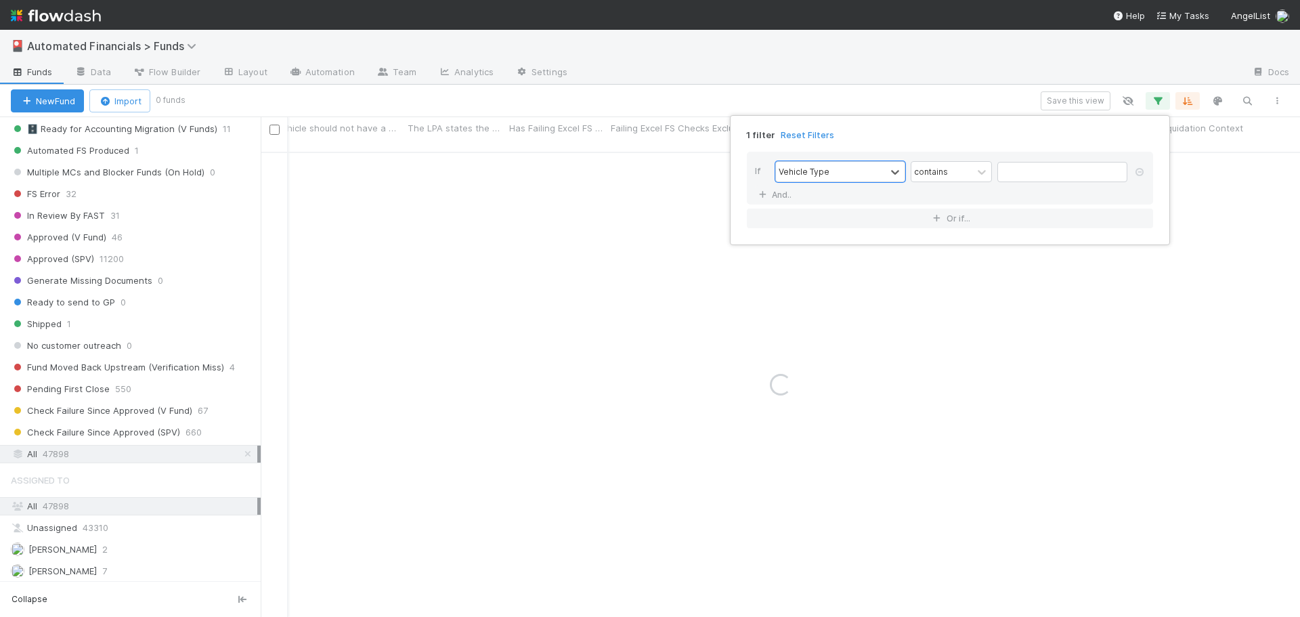
click at [1027, 186] on div "If option Vehicle Type, selected. 0 results available. Select is focused ,type …" at bounding box center [950, 178] width 406 height 53
click at [1028, 173] on input "text" at bounding box center [1063, 172] width 130 height 20
type input "SPV"
click at [881, 197] on div "If Vehicle Type contains SPV And.." at bounding box center [950, 178] width 406 height 53
click at [774, 196] on link "And.." at bounding box center [776, 195] width 43 height 20
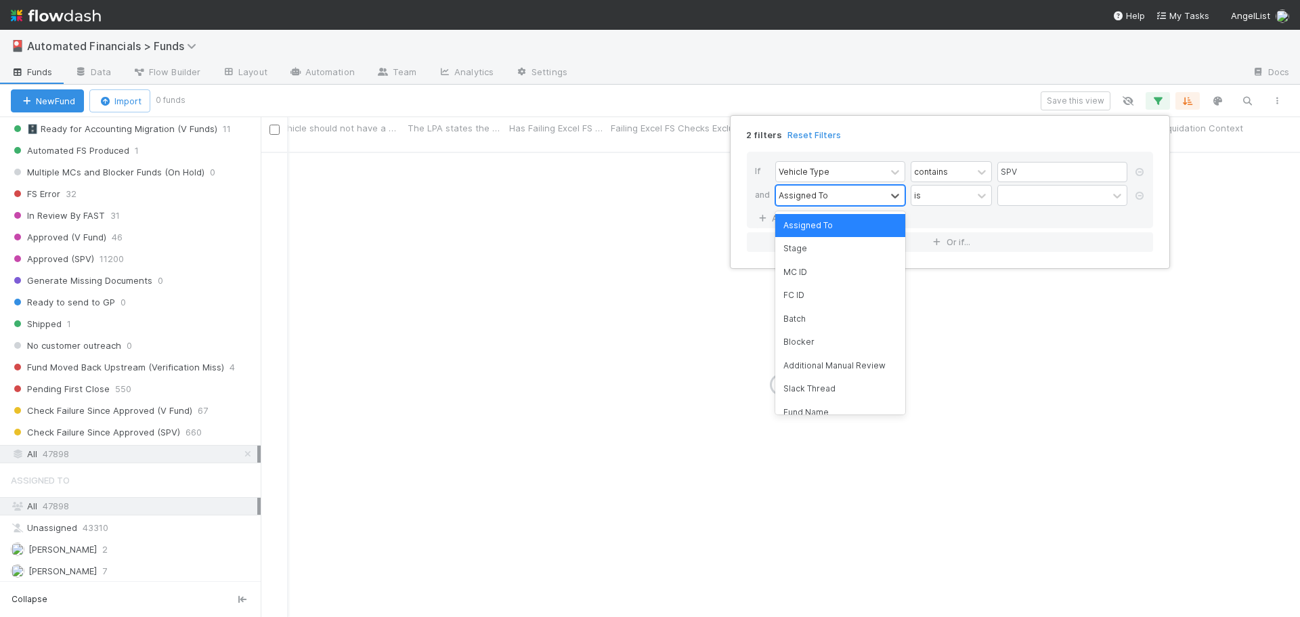
click at [813, 198] on div "Assigned To" at bounding box center [803, 195] width 49 height 12
type input "stage"
click at [797, 225] on div "Stage" at bounding box center [840, 225] width 130 height 23
click at [941, 198] on div "is" at bounding box center [942, 196] width 61 height 20
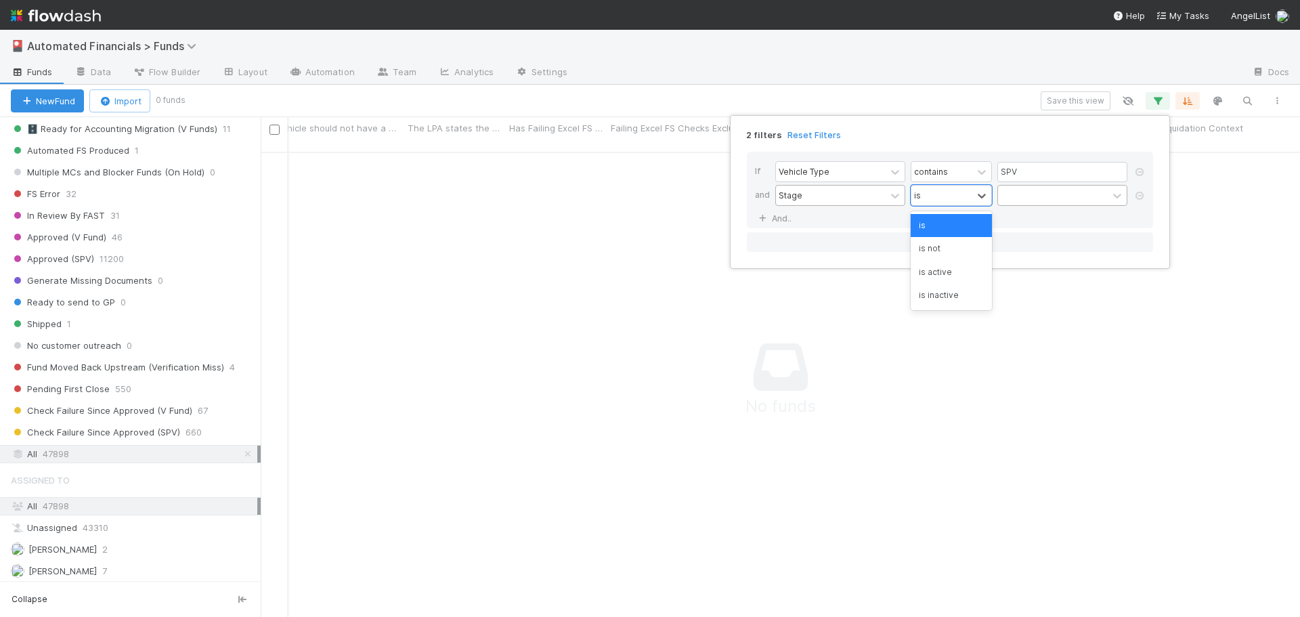
click at [1017, 193] on div at bounding box center [1053, 196] width 110 height 20
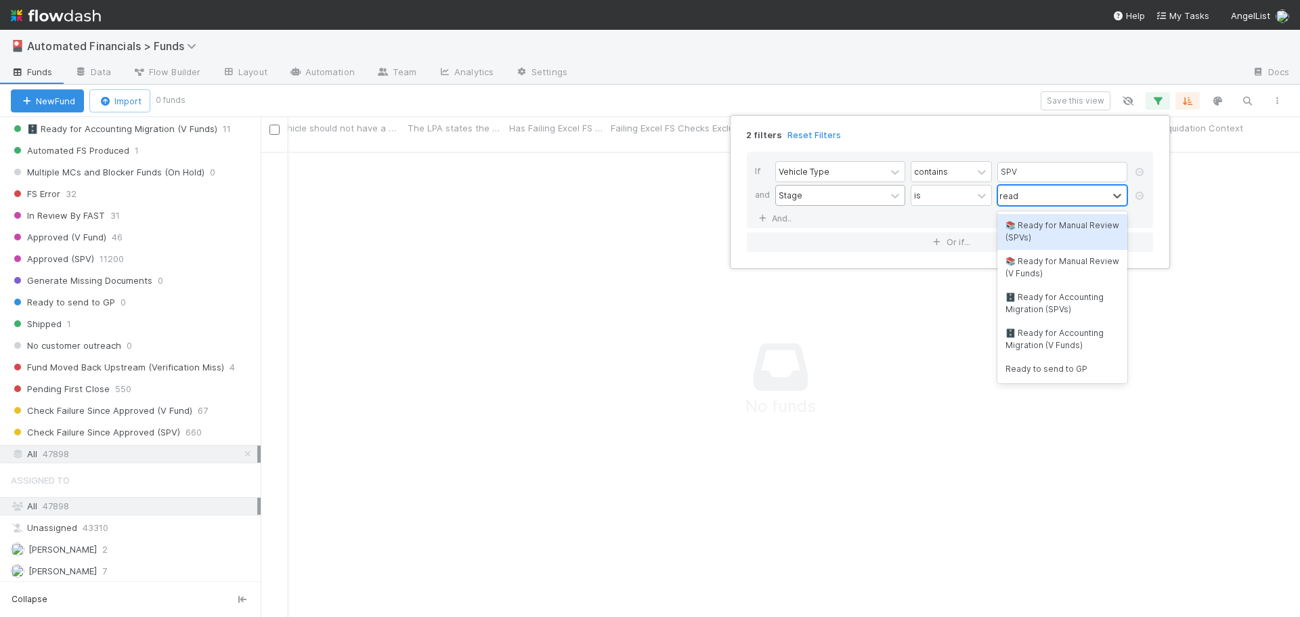
type input "ready"
click at [1060, 242] on div "📚 Ready for Manual Review (SPVs)" at bounding box center [1063, 232] width 130 height 36
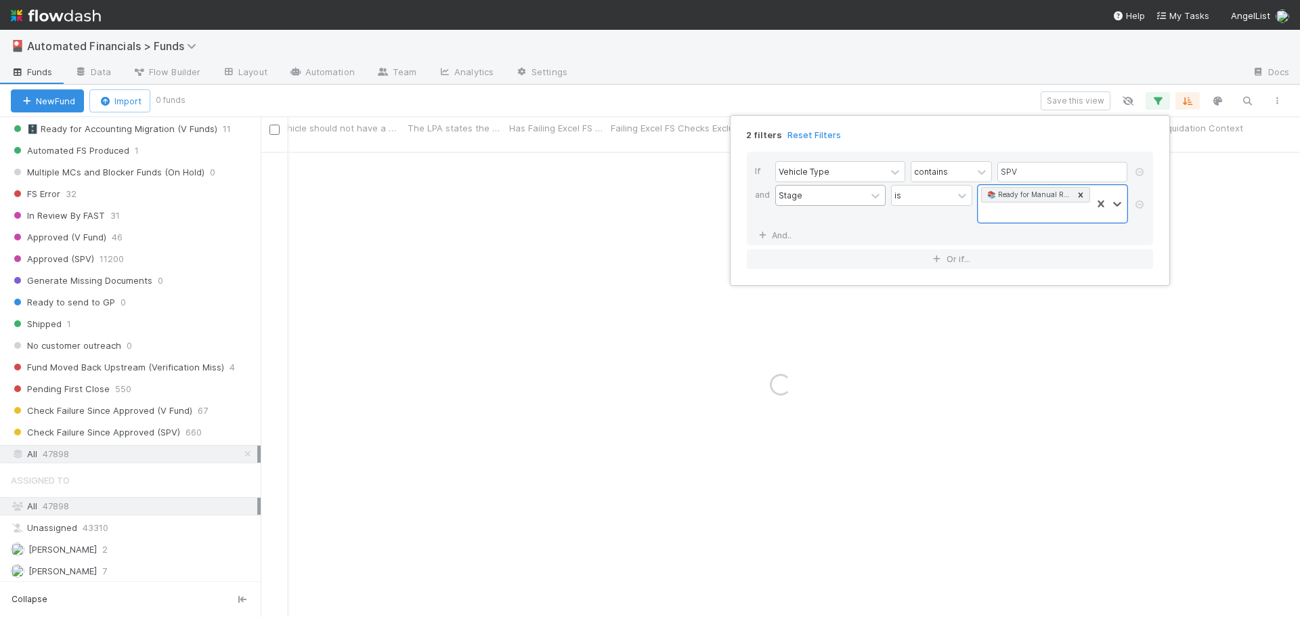
click at [938, 135] on div "2 filters Reset Filters" at bounding box center [950, 131] width 428 height 20
click at [906, 106] on div "2 filters Reset Filters If Vehicle Type contains SPV and Stage is 📚 Ready for M…" at bounding box center [650, 308] width 1300 height 617
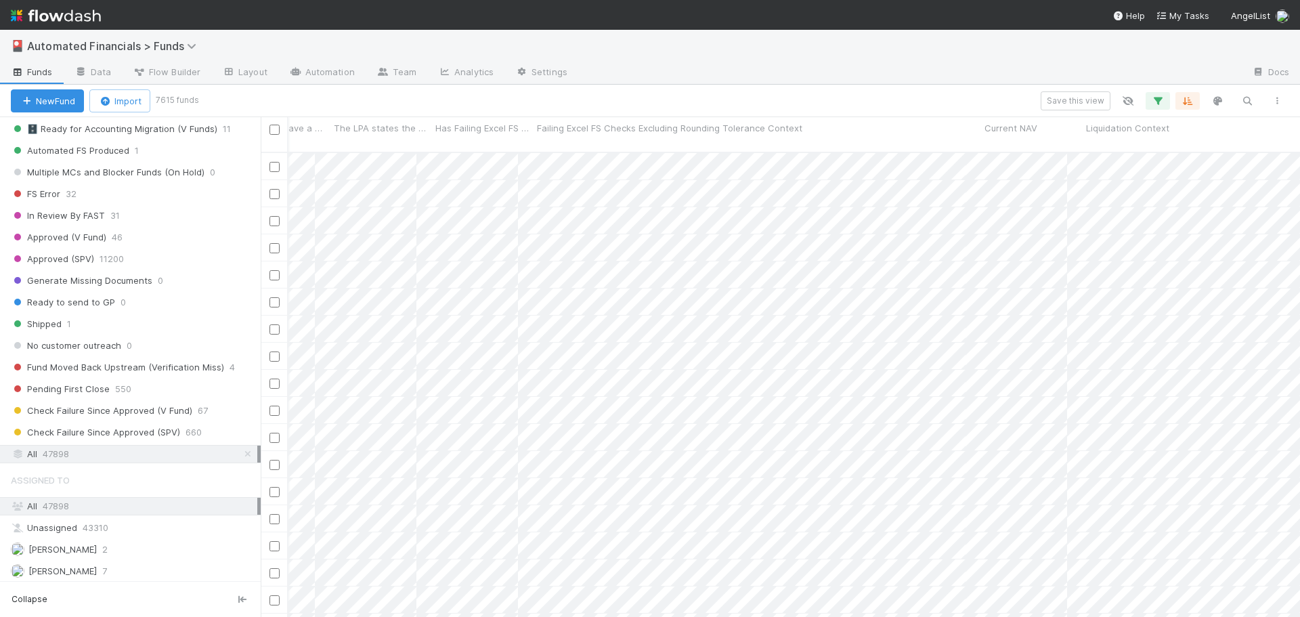
scroll to position [0, 20446]
click at [1189, 100] on icon "button" at bounding box center [1188, 101] width 14 height 12
click at [1184, 150] on icon at bounding box center [1180, 154] width 14 height 8
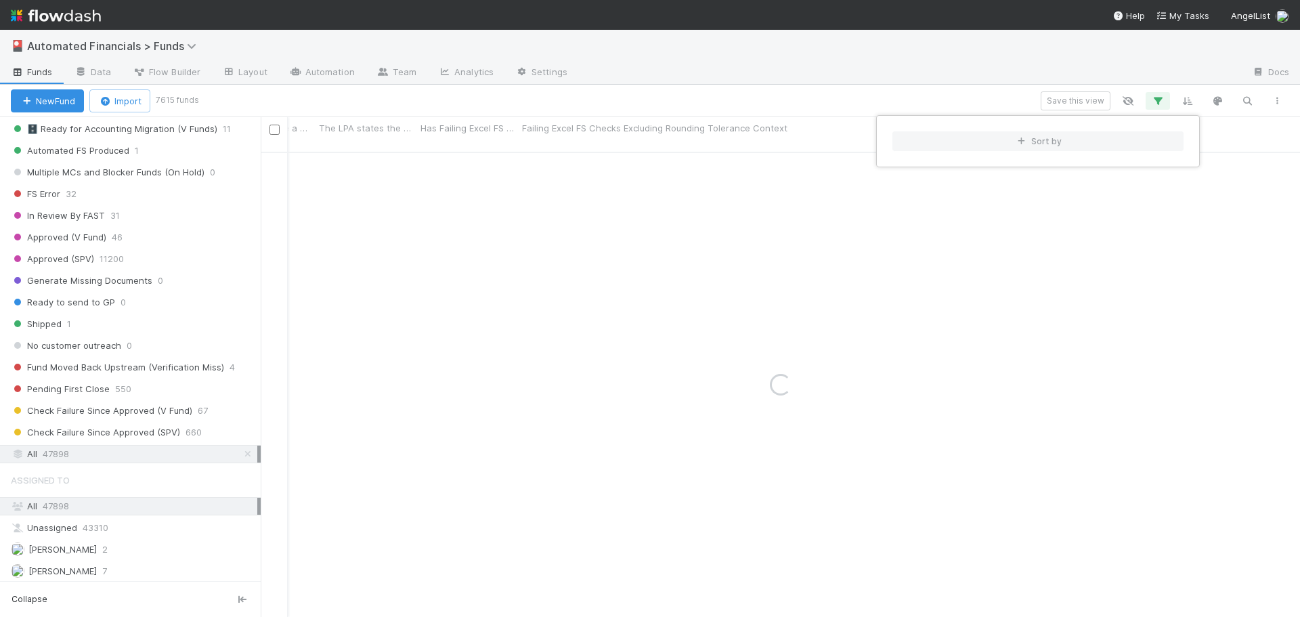
click at [838, 95] on div "Sort by" at bounding box center [650, 308] width 1300 height 617
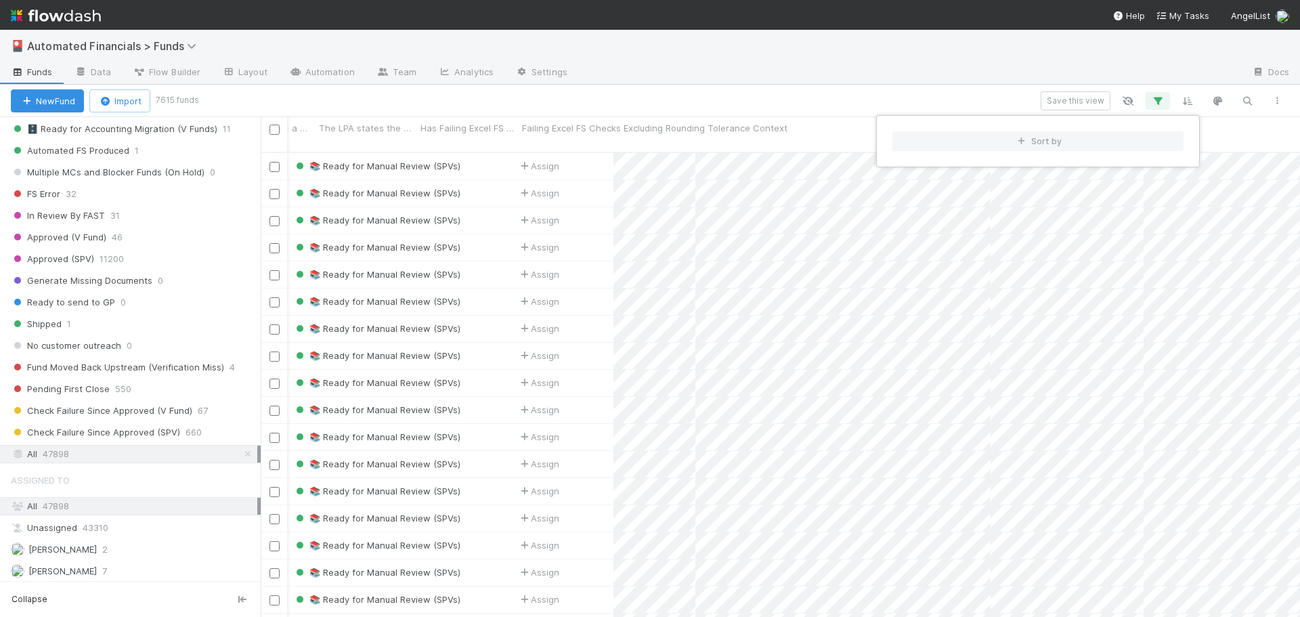
scroll to position [466, 1029]
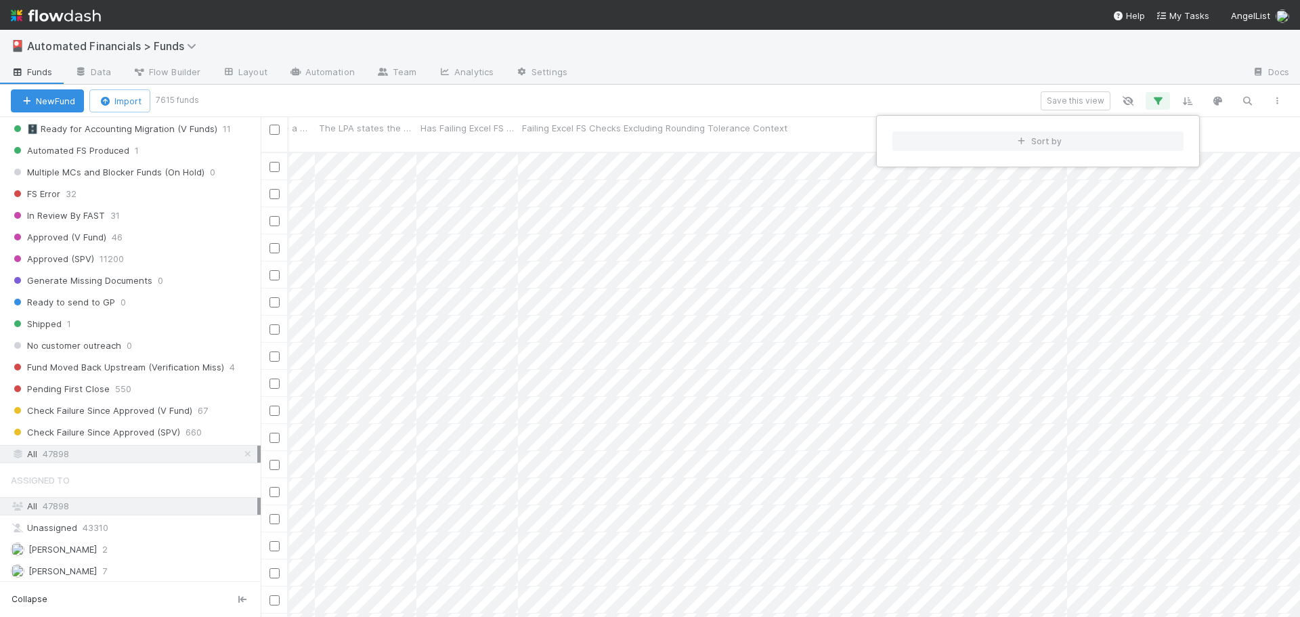
click at [790, 125] on div "Sort by" at bounding box center [650, 308] width 1300 height 617
click at [903, 123] on div "Failing Excel FS Checks Excluding Rounding Tolerance Context" at bounding box center [742, 128] width 440 height 14
click at [587, 155] on div "Sort A → Z" at bounding box center [600, 154] width 154 height 20
click at [1157, 104] on icon "button" at bounding box center [1158, 101] width 14 height 12
click at [775, 236] on link "And.." at bounding box center [776, 236] width 43 height 20
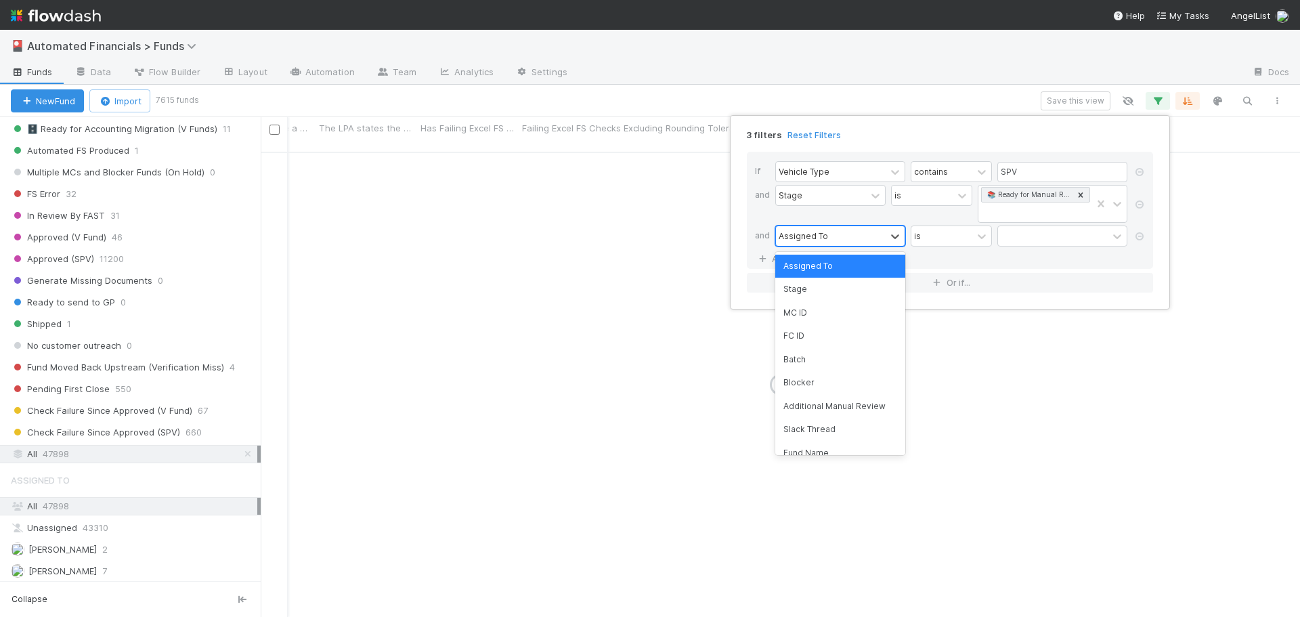
click at [824, 240] on div "Assigned To" at bounding box center [803, 236] width 49 height 12
type input "e"
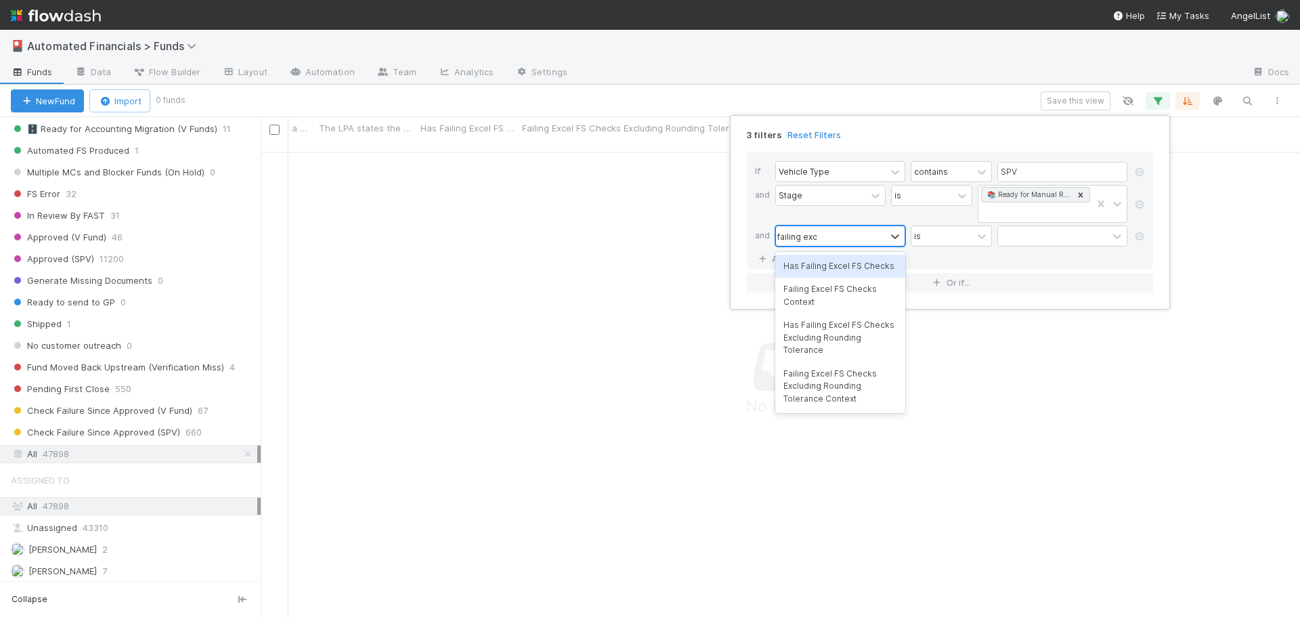
type input "failing excel"
click at [824, 393] on div "Failing Excel FS Checks Excluding Rounding Tolerance Context" at bounding box center [840, 386] width 130 height 48
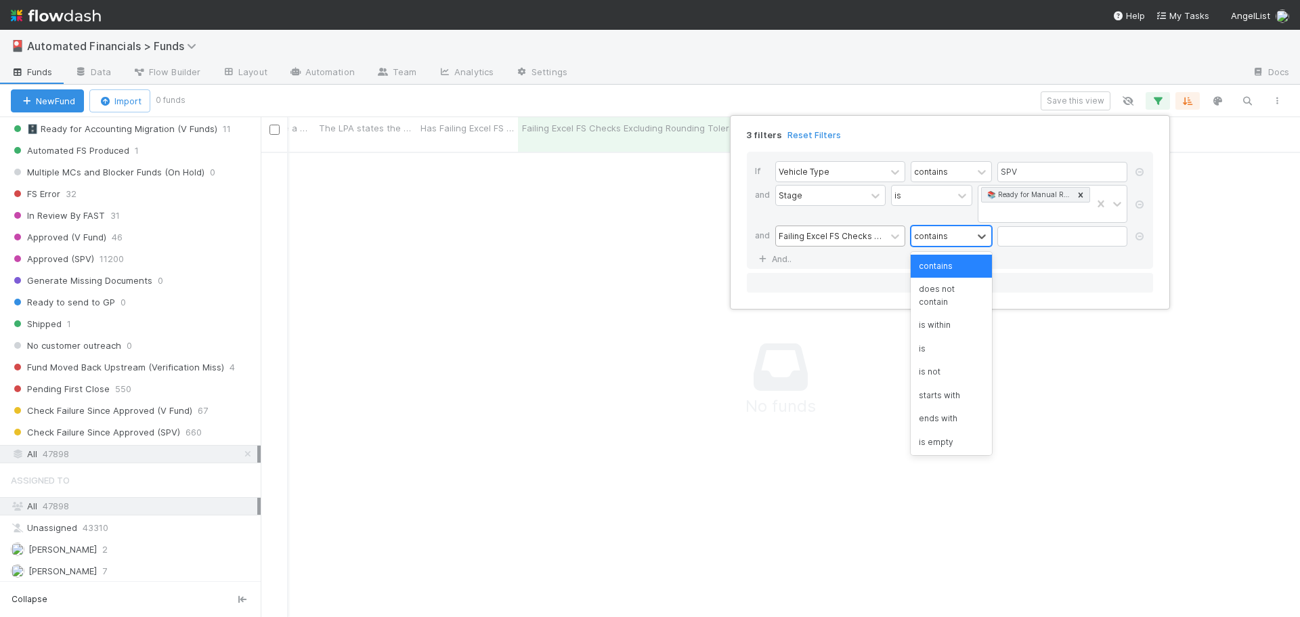
click at [973, 237] on div at bounding box center [982, 236] width 19 height 20
click at [940, 372] on div "is not" at bounding box center [951, 371] width 81 height 23
click at [1014, 238] on input "text" at bounding box center [1063, 236] width 130 height 20
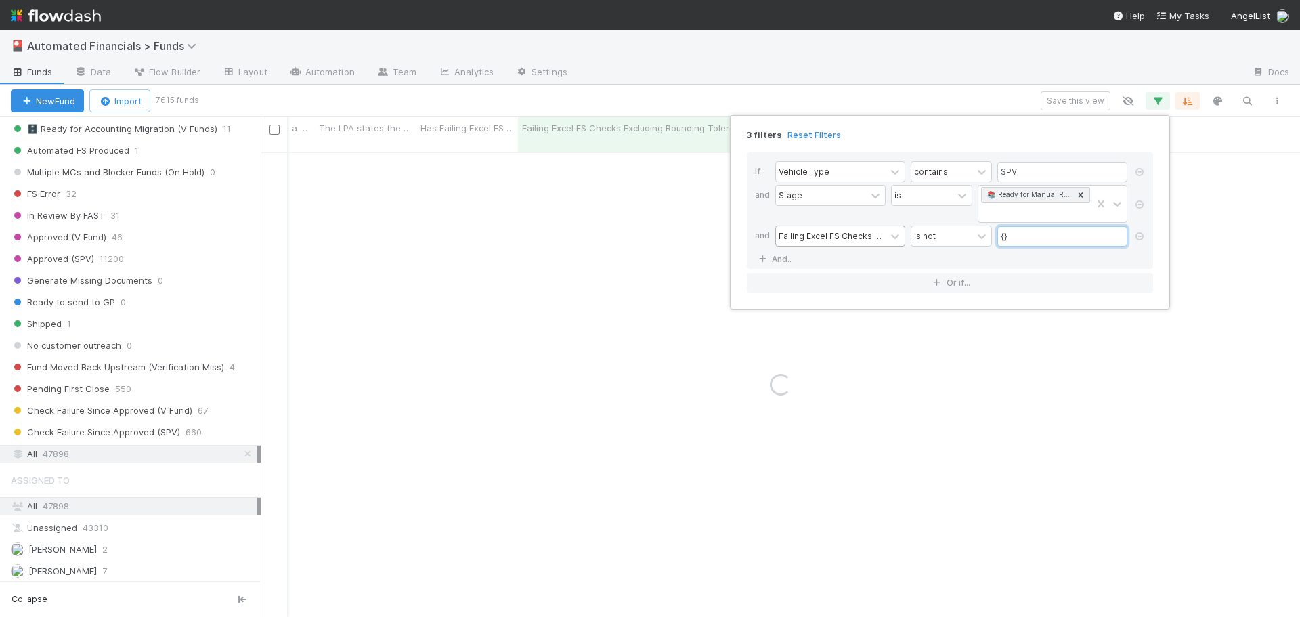
type input "{}"
click at [941, 259] on div "If Vehicle Type contains SPV and Stage is 📚 Ready for Manual Review (SPVs) and …" at bounding box center [950, 210] width 406 height 117
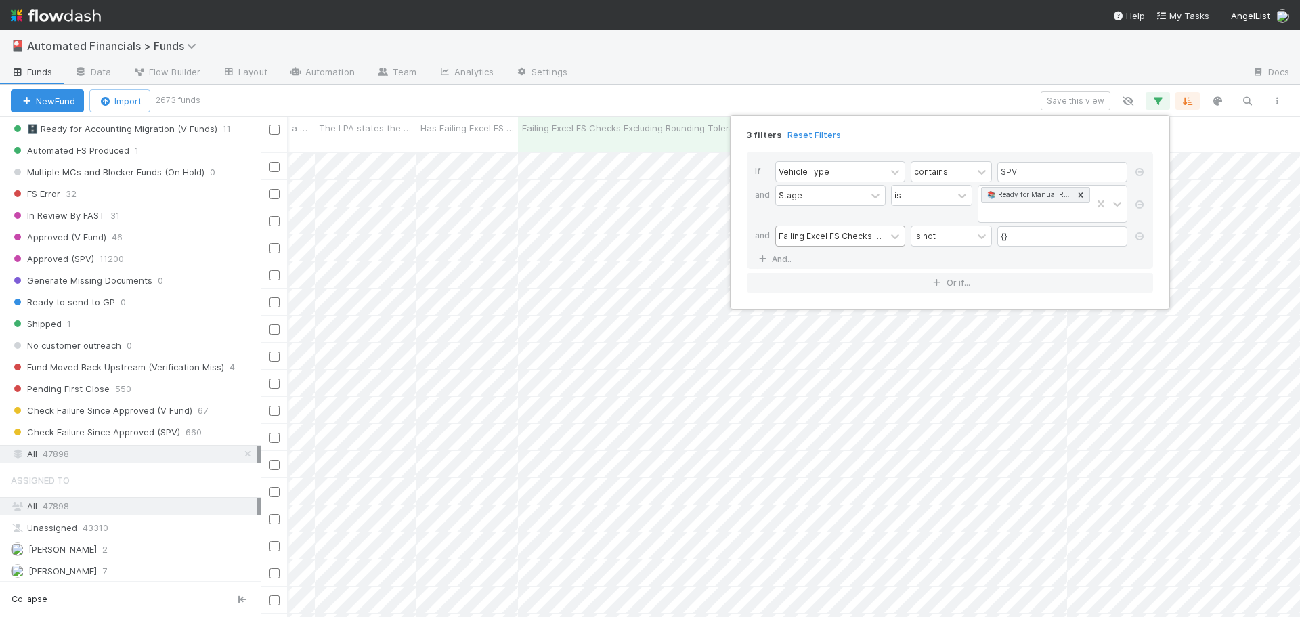
scroll to position [466, 1029]
click at [822, 93] on div "3 filters Reset Filters If Vehicle Type contains SPV and Stage is 📚 Ready for M…" at bounding box center [650, 308] width 1300 height 617
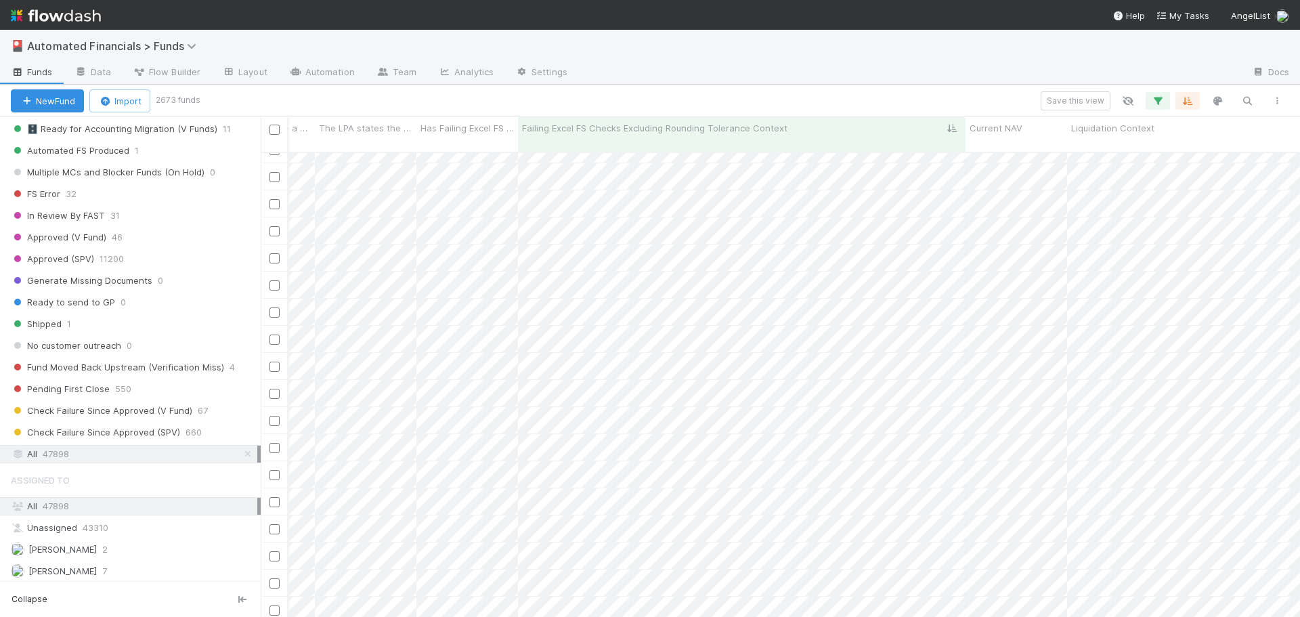
scroll to position [863, 20446]
click at [1160, 103] on icon "button" at bounding box center [1158, 101] width 14 height 12
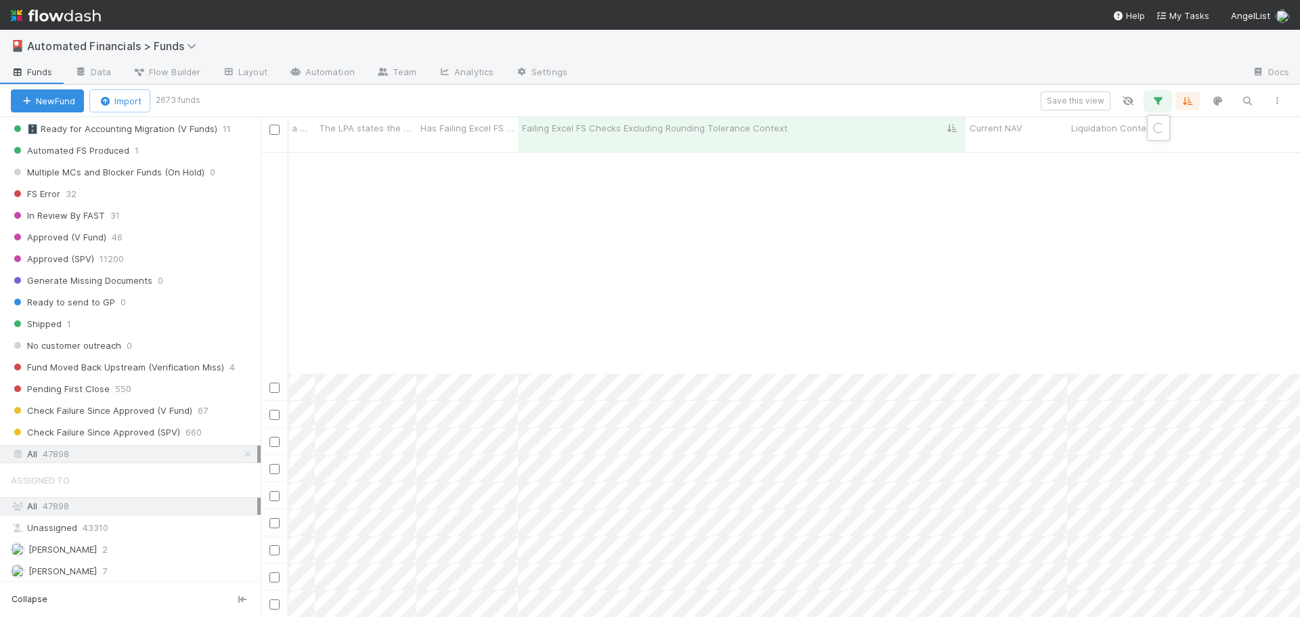
scroll to position [1150, 20446]
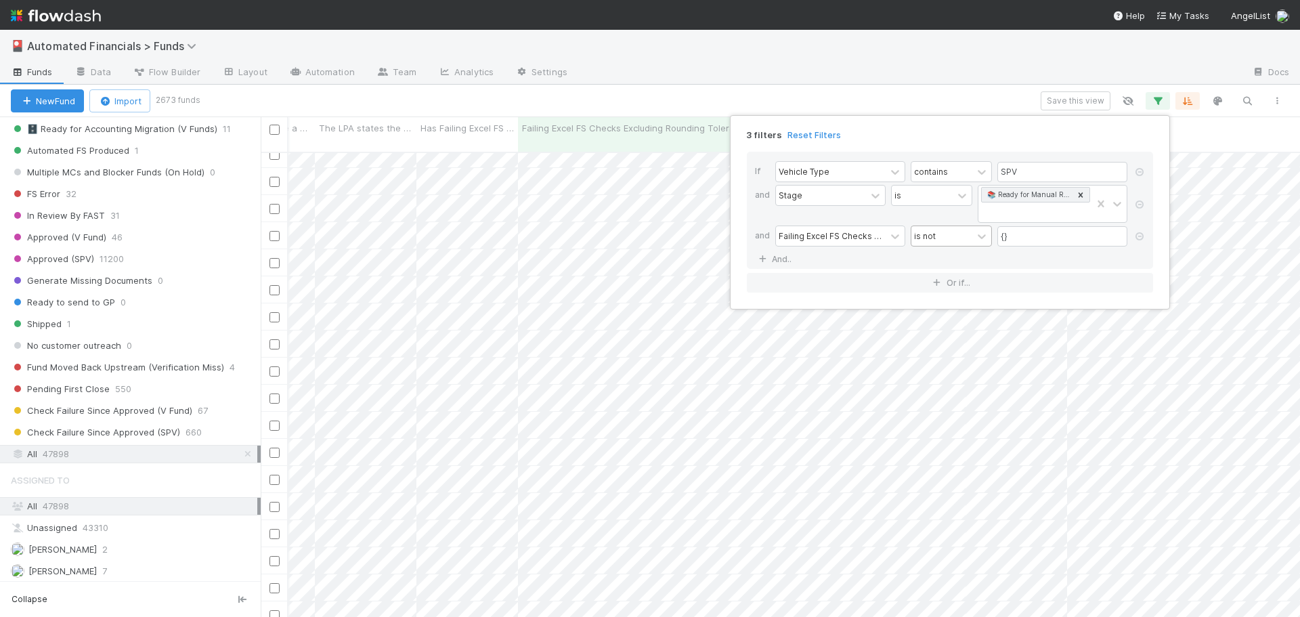
click at [947, 238] on div "is not" at bounding box center [942, 236] width 61 height 20
click at [928, 343] on div "is" at bounding box center [951, 348] width 81 height 23
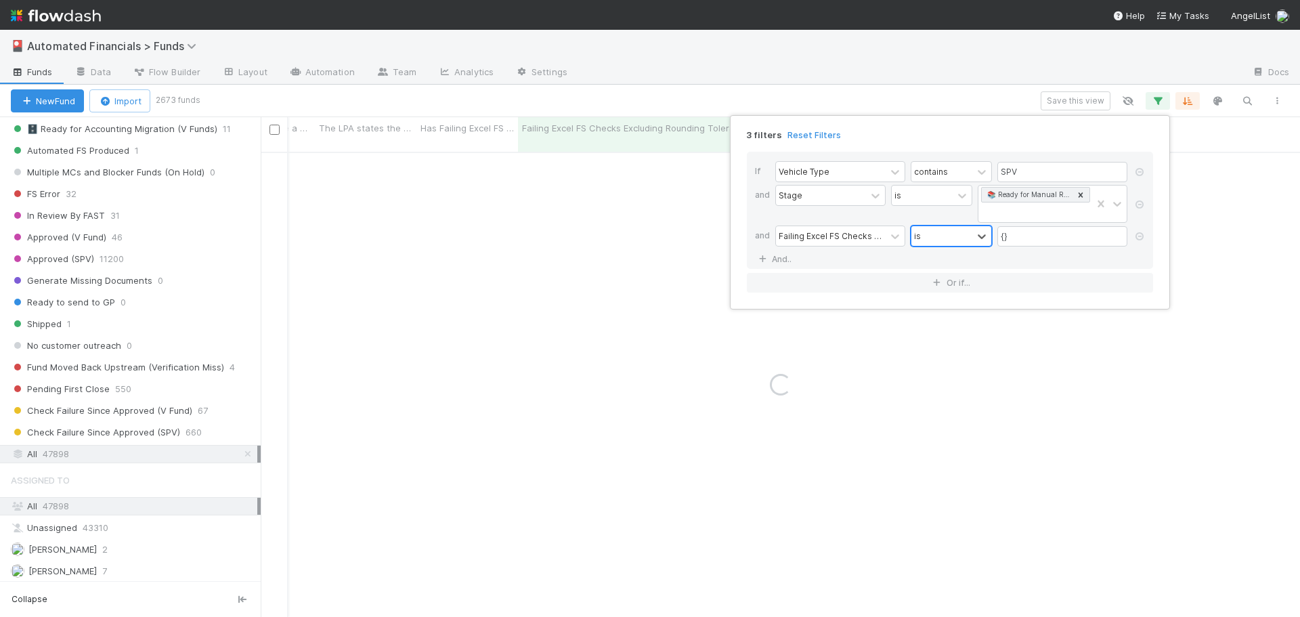
click at [931, 231] on div "is" at bounding box center [942, 236] width 61 height 20
click at [950, 269] on div "contains" at bounding box center [951, 266] width 81 height 23
click at [1021, 240] on input "{}" at bounding box center [1063, 236] width 130 height 20
type input "{"
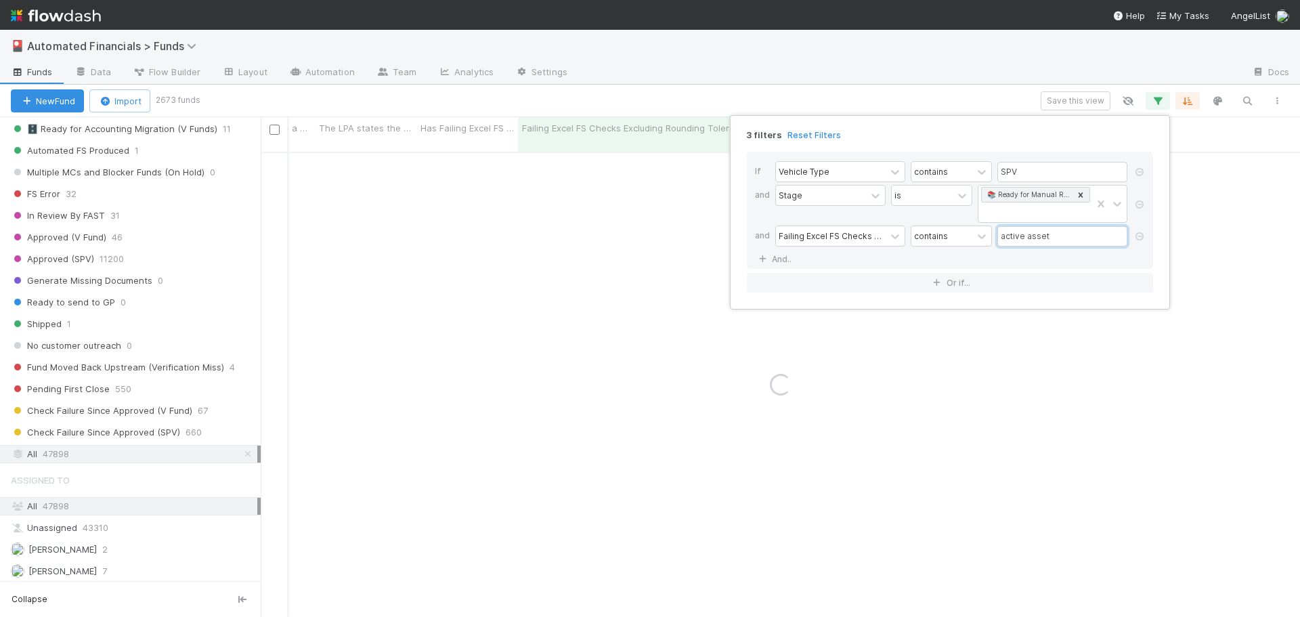
type input "active assets"
click at [929, 98] on div "3 filters Reset Filters If Vehicle Type contains SPV and Stage is 📚 Ready for M…" at bounding box center [650, 308] width 1300 height 617
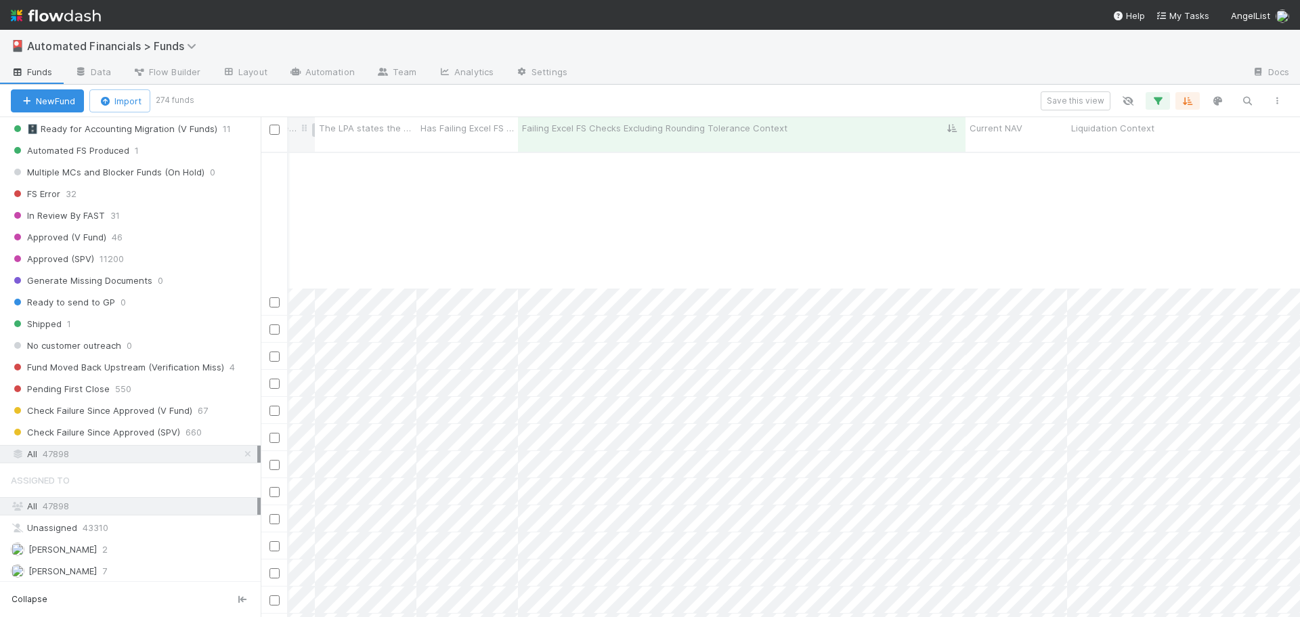
scroll to position [203, 20446]
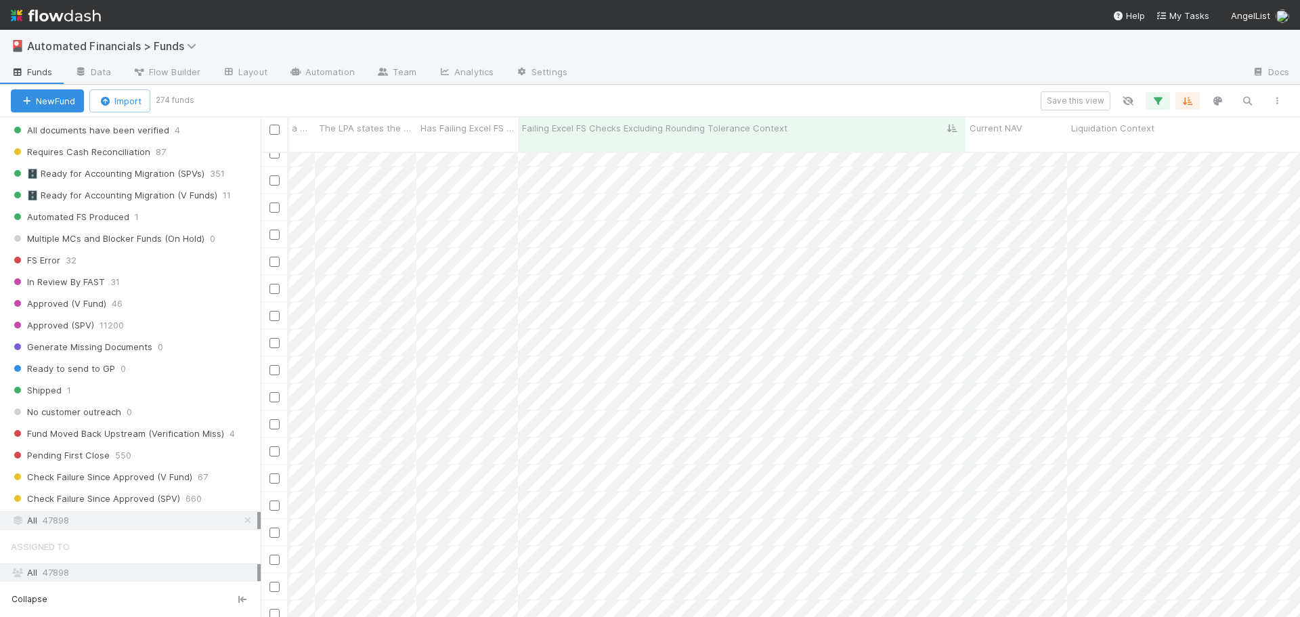
scroll to position [1527, 0]
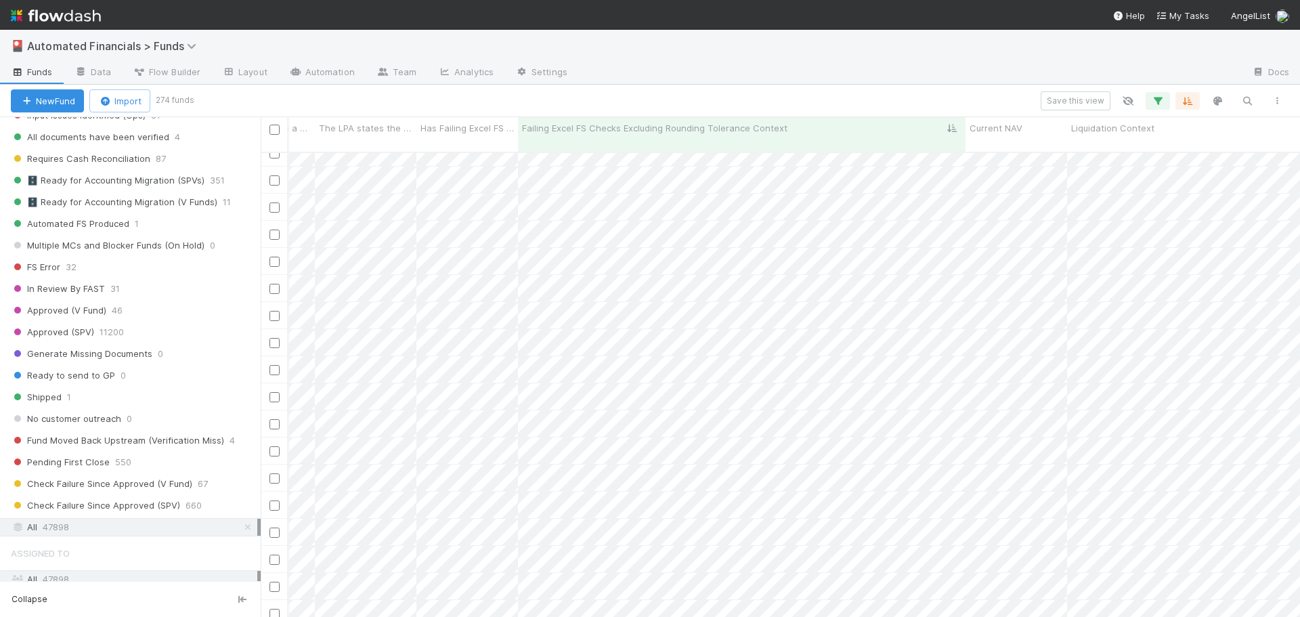
click at [837, 55] on div "🎴 Automated Financials > Funds" at bounding box center [650, 46] width 1300 height 33
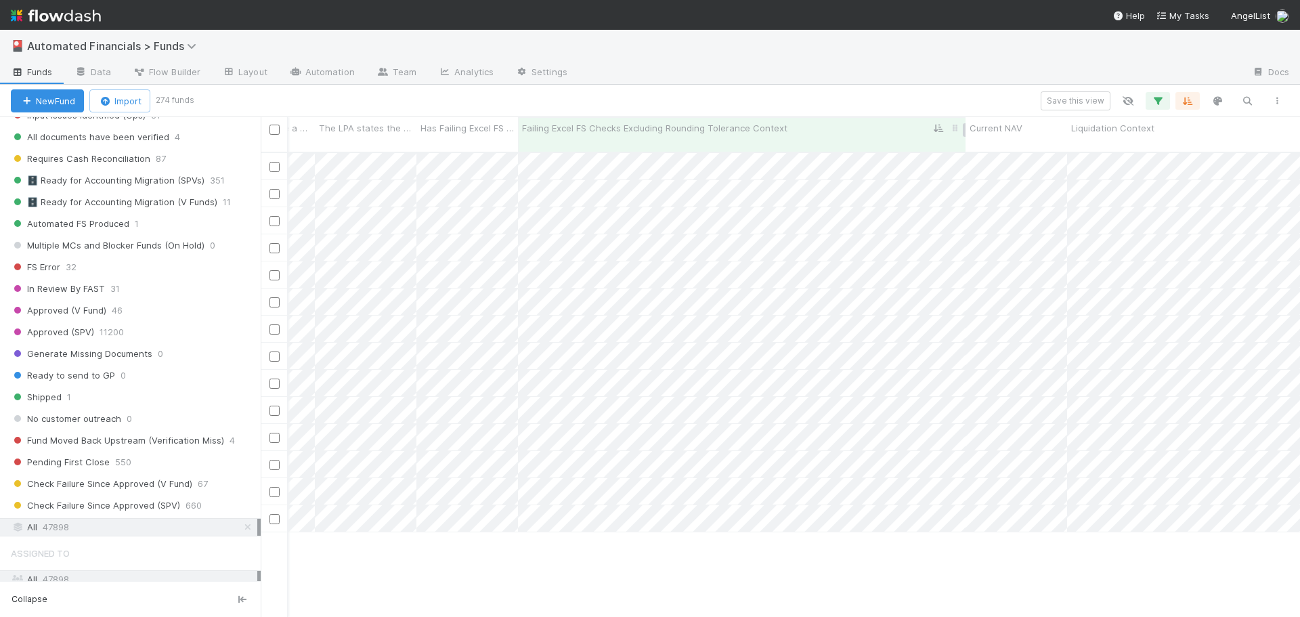
scroll to position [0, 20446]
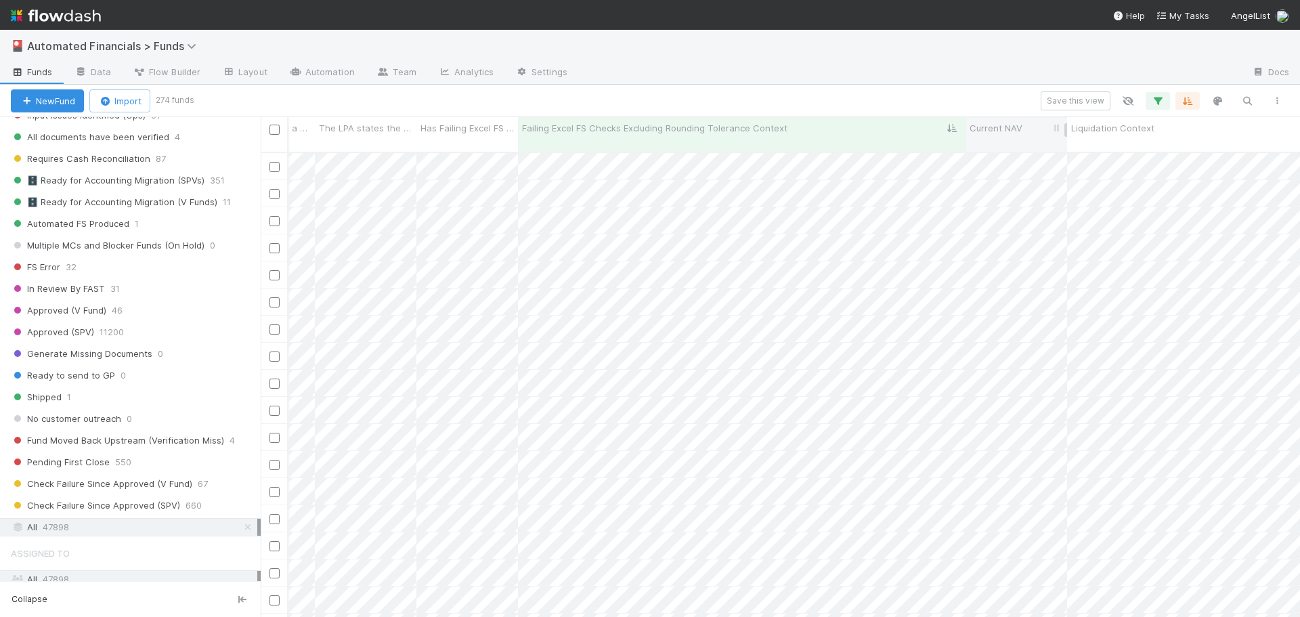
click at [966, 126] on div "Current NAV" at bounding box center [1017, 134] width 102 height 35
click at [815, 92] on div "Save this view" at bounding box center [742, 100] width 1101 height 19
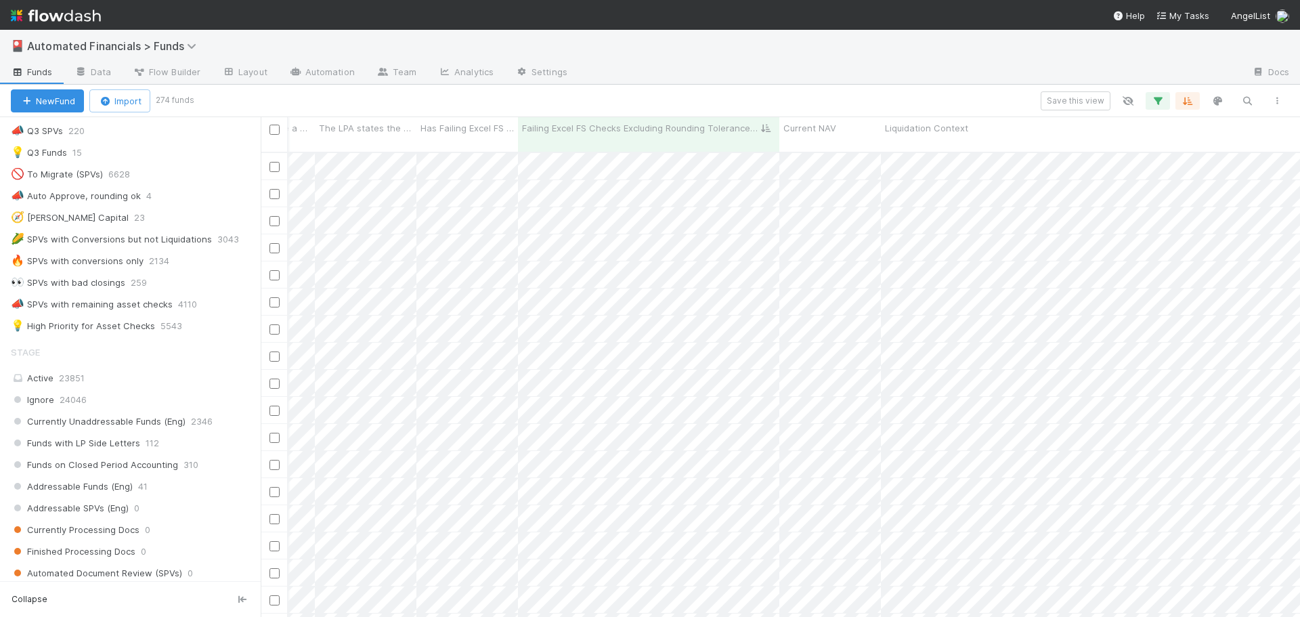
scroll to position [918, 0]
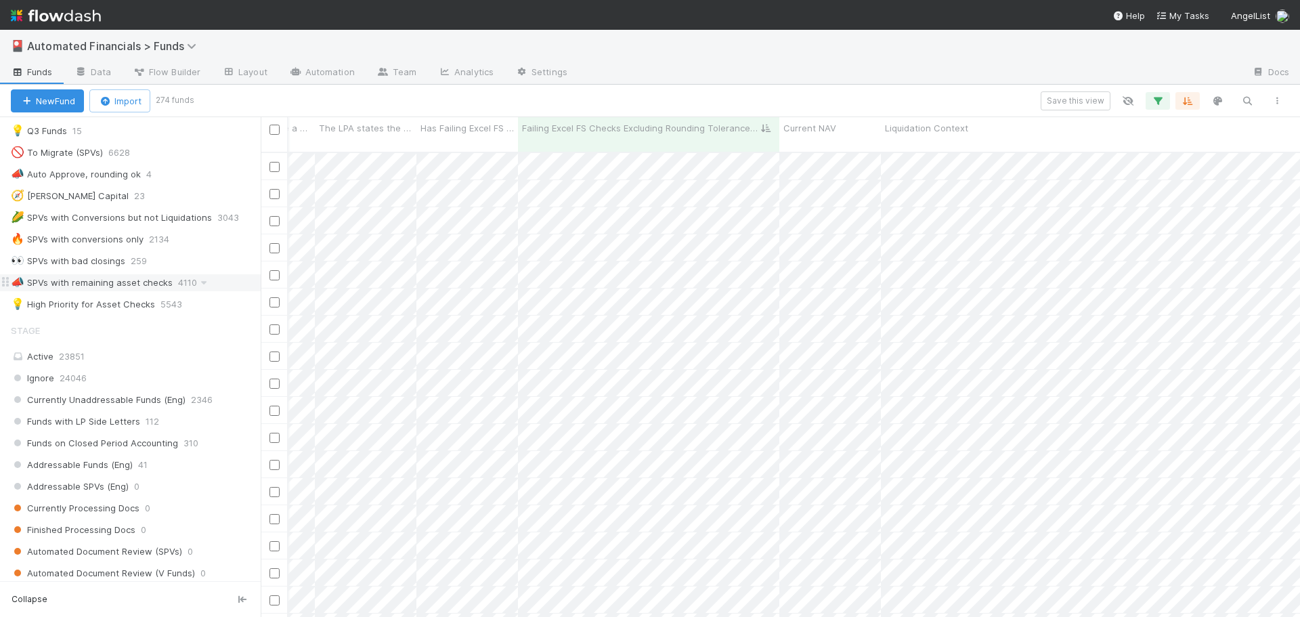
click at [120, 282] on div "📣 SPVs with remaining asset checks" at bounding box center [92, 282] width 162 height 17
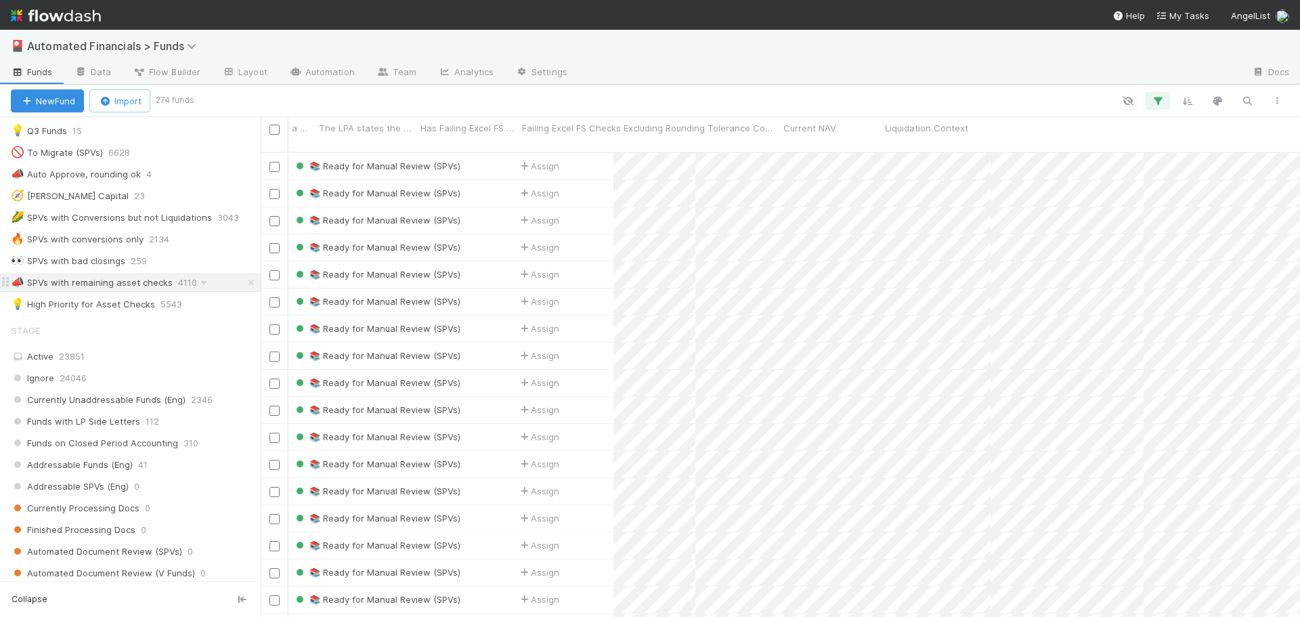
scroll to position [466, 1029]
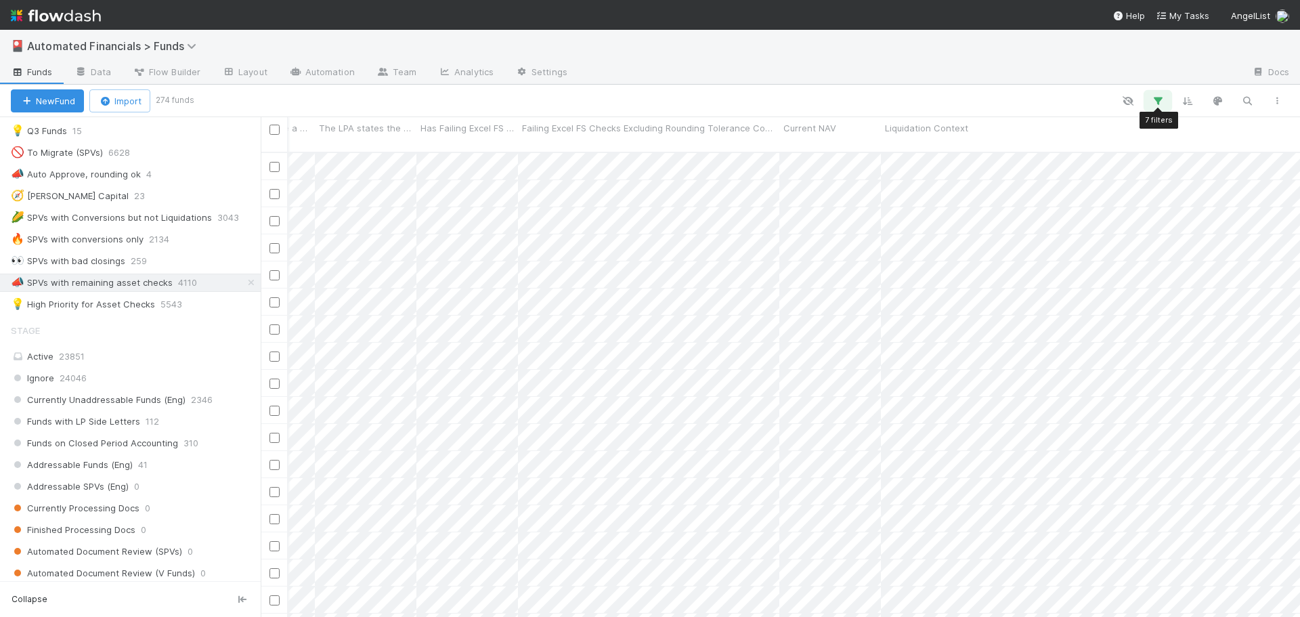
click at [1162, 95] on icon "button" at bounding box center [1158, 101] width 14 height 12
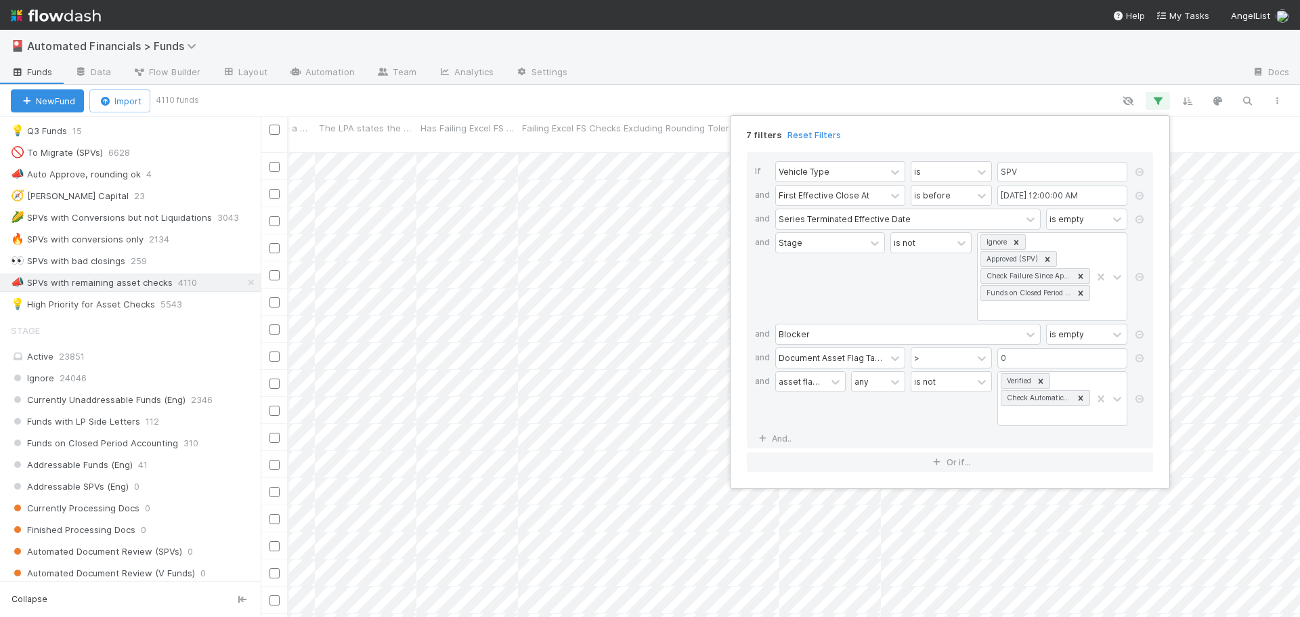
click at [931, 91] on div "7 filters Reset Filters If Vehicle Type is SPV and First Effective Close At is …" at bounding box center [650, 308] width 1300 height 617
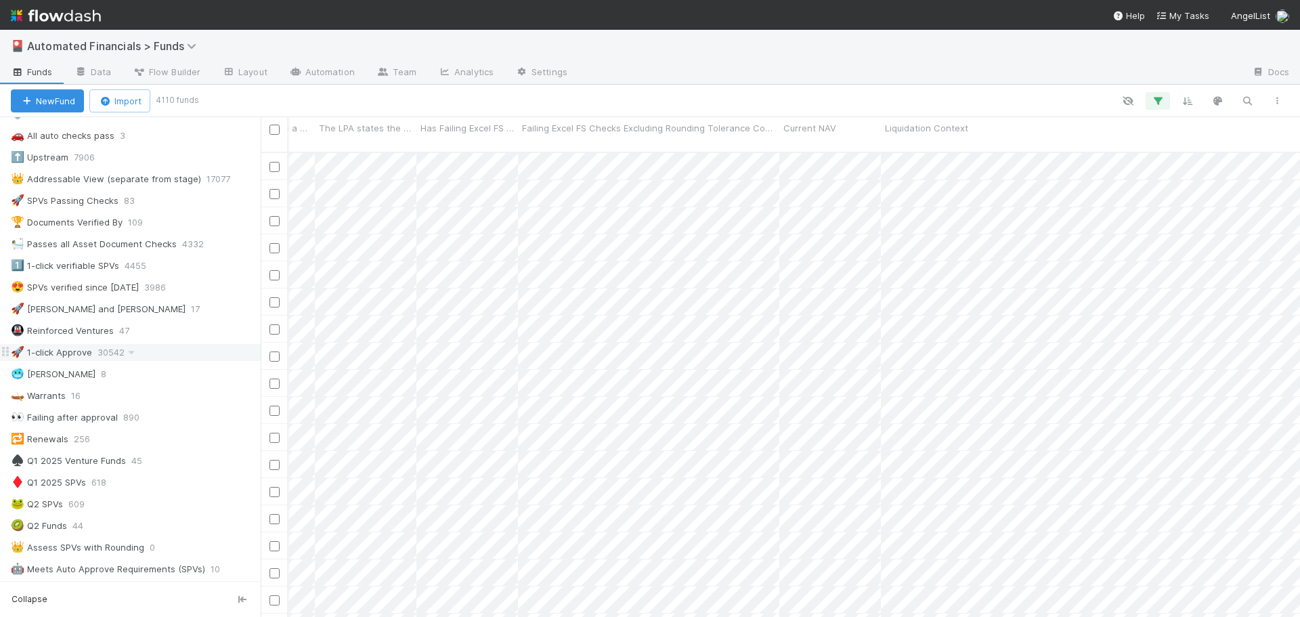
scroll to position [376, 0]
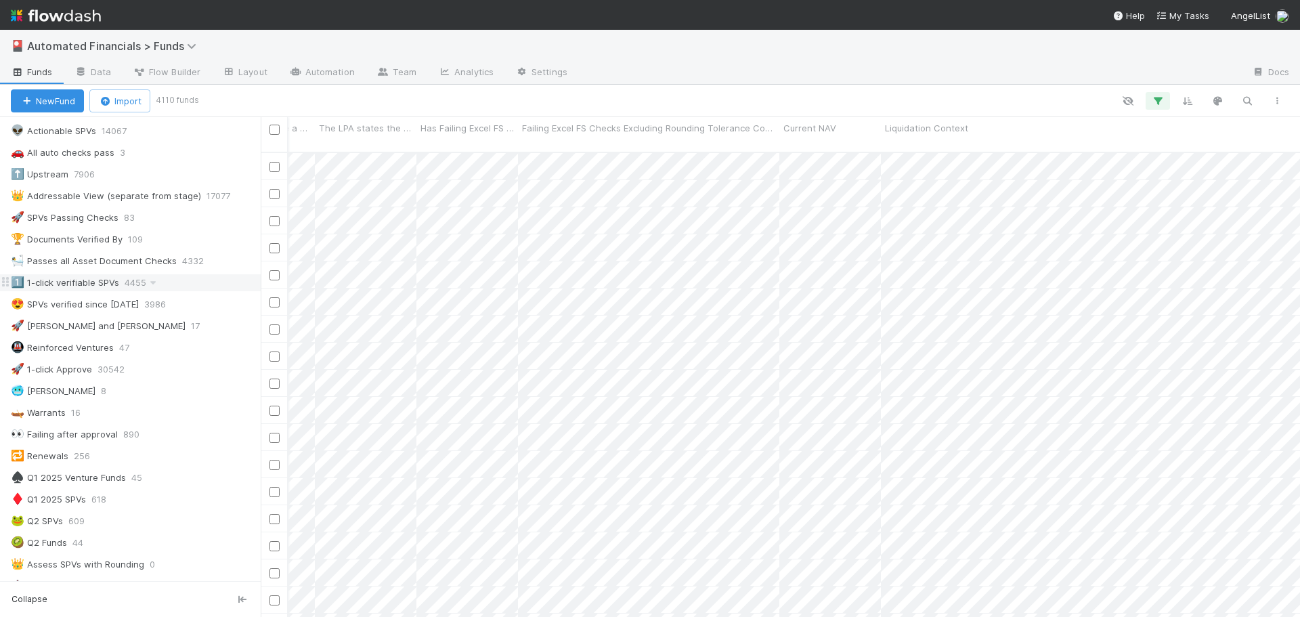
click at [55, 285] on div "1️⃣ 1-click verifiable SPVs" at bounding box center [65, 282] width 108 height 17
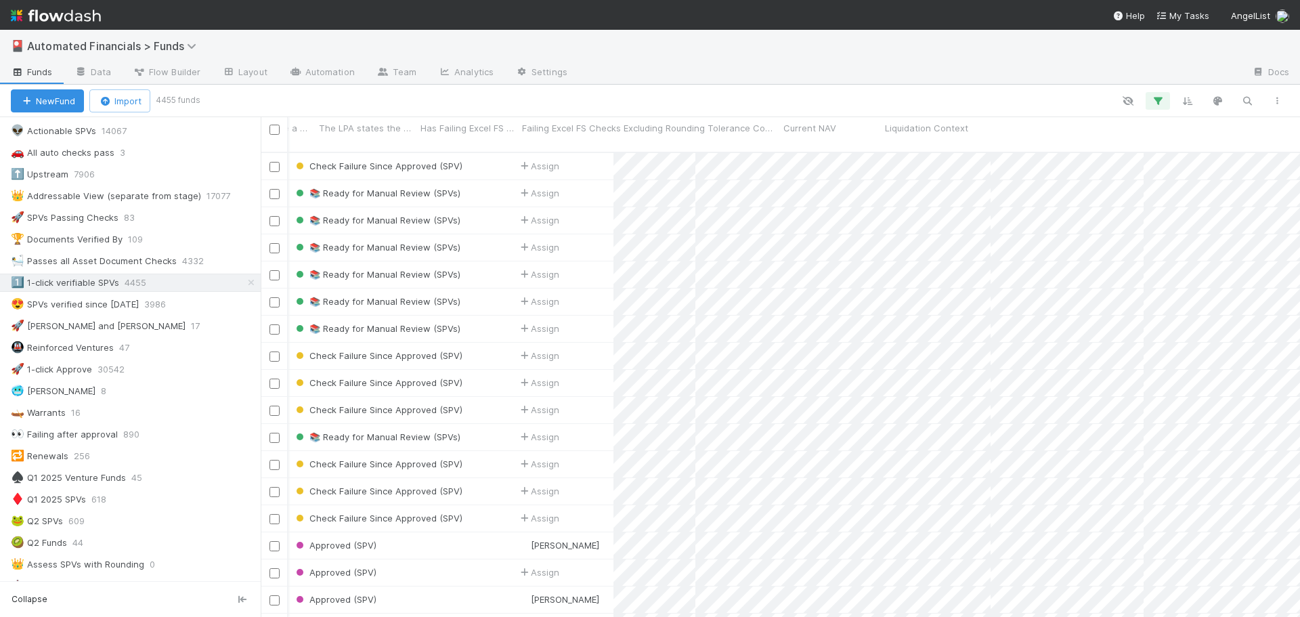
scroll to position [466, 1029]
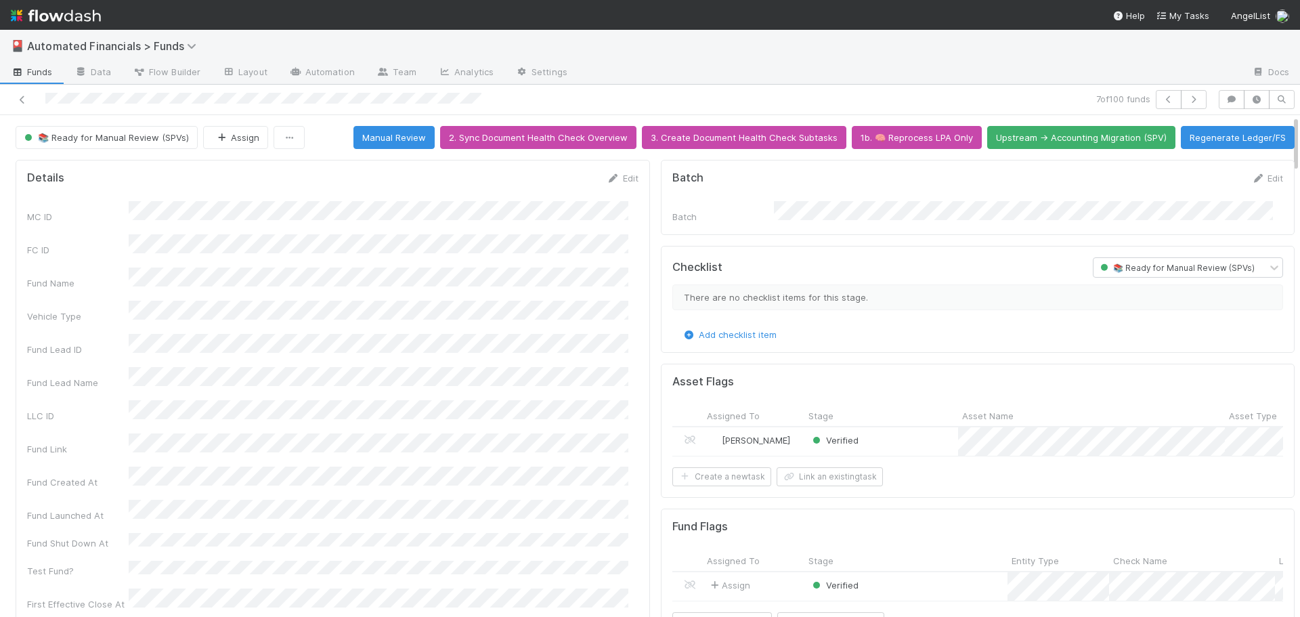
click at [304, 92] on div at bounding box center [308, 99] width 606 height 19
click at [21, 102] on icon at bounding box center [23, 99] width 14 height 9
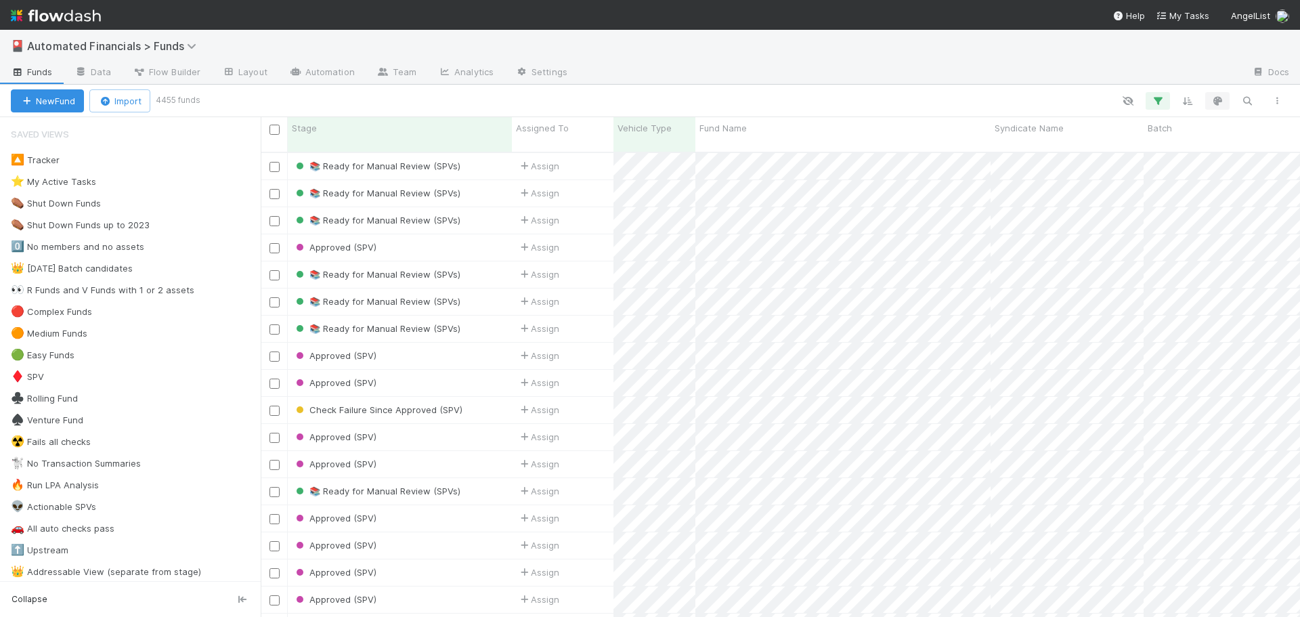
scroll to position [466, 1029]
click at [1159, 104] on icon "button" at bounding box center [1158, 101] width 14 height 12
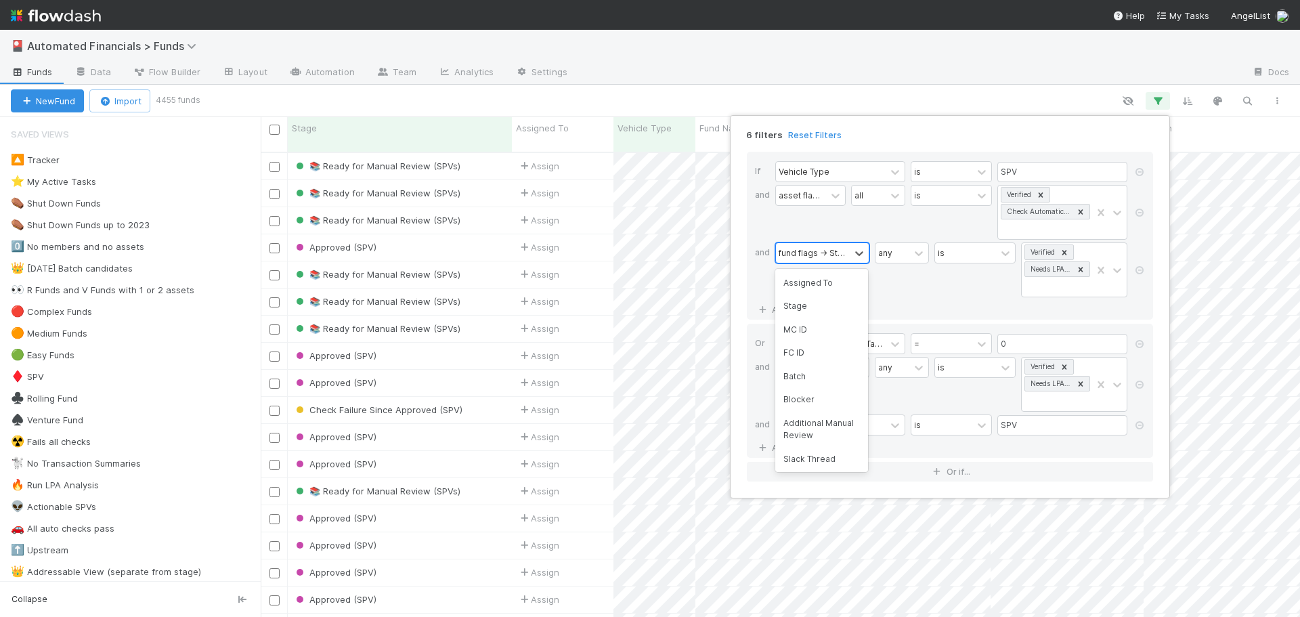
click at [819, 258] on div "fund flags -> Stage" at bounding box center [813, 253] width 68 height 12
click at [834, 281] on div "0 results available. Select is focused ,type to refine list, press Down to open…" at bounding box center [822, 269] width 94 height 55
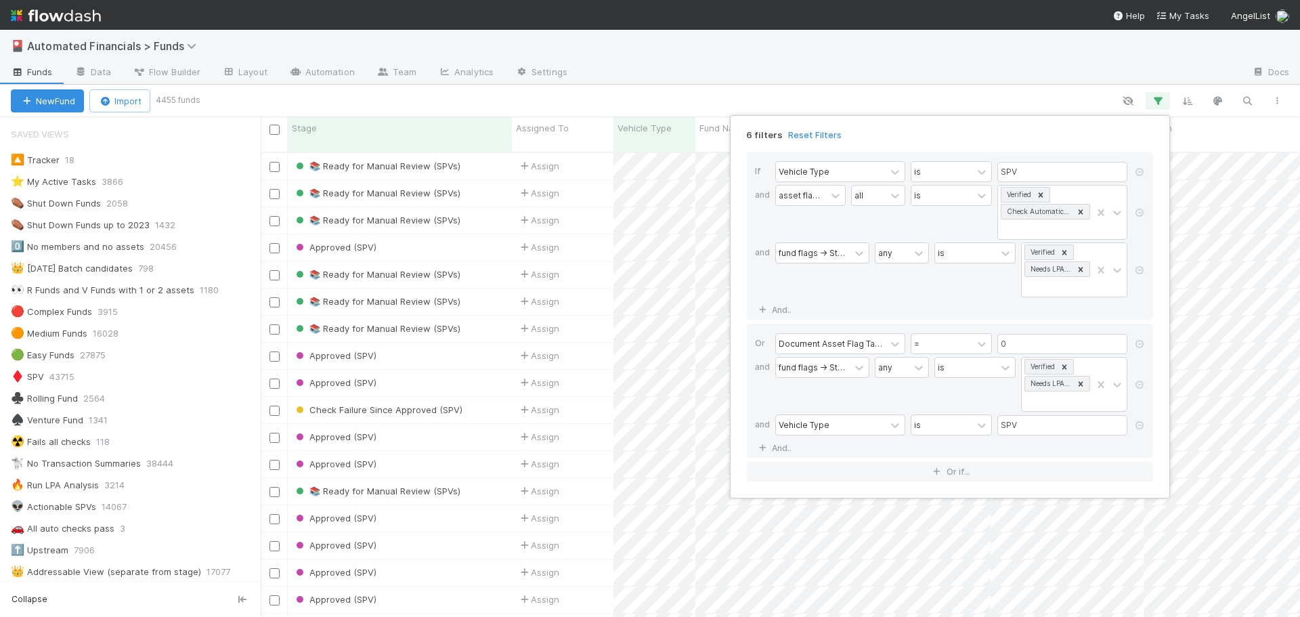
click at [910, 95] on div "6 filters Reset Filters If Vehicle Type is SPV and asset flags -> Stage all is …" at bounding box center [650, 308] width 1300 height 617
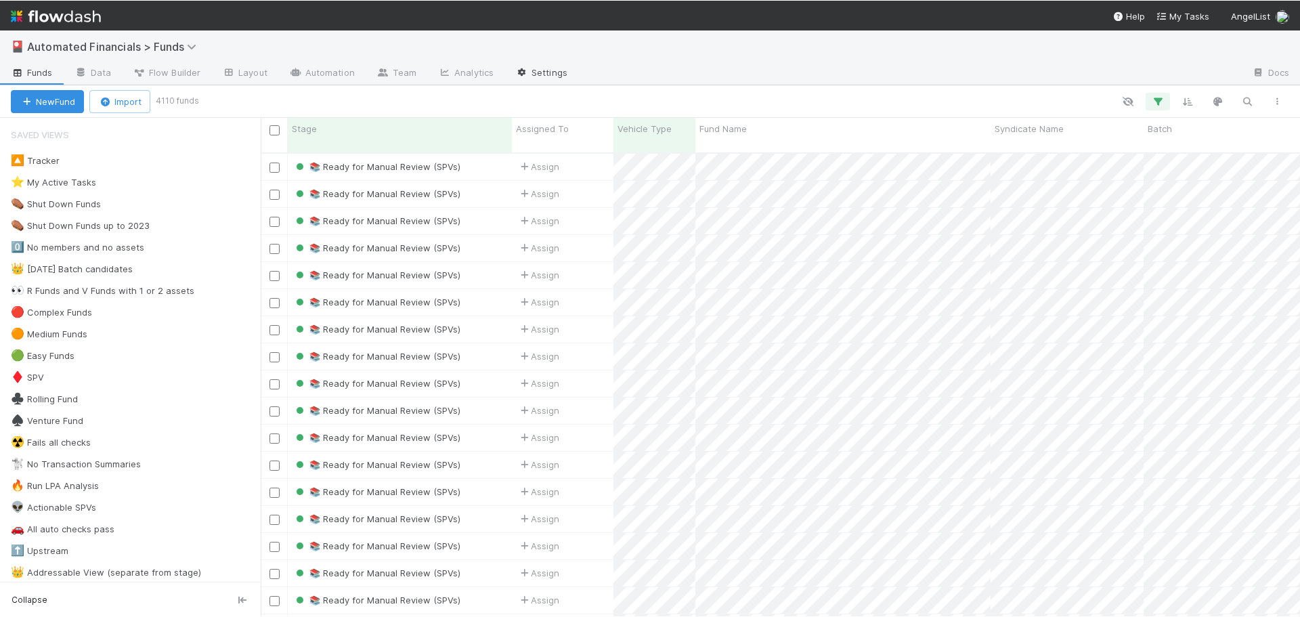
scroll to position [466, 1029]
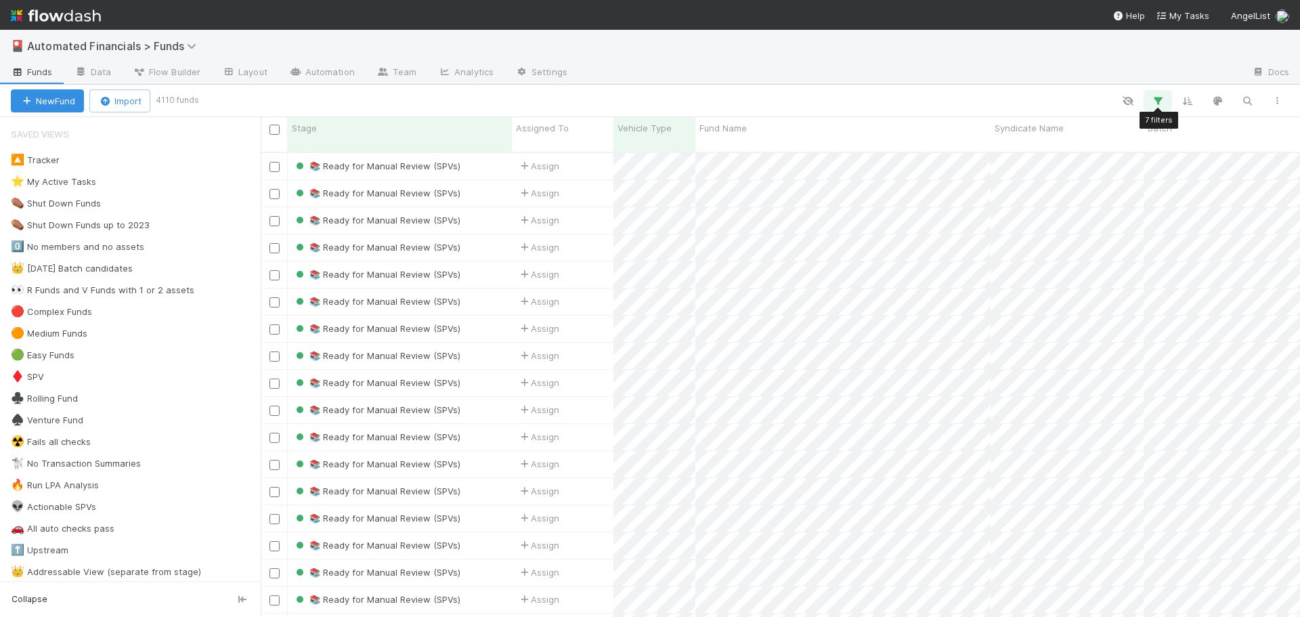
click at [1157, 100] on icon "button" at bounding box center [1158, 101] width 14 height 12
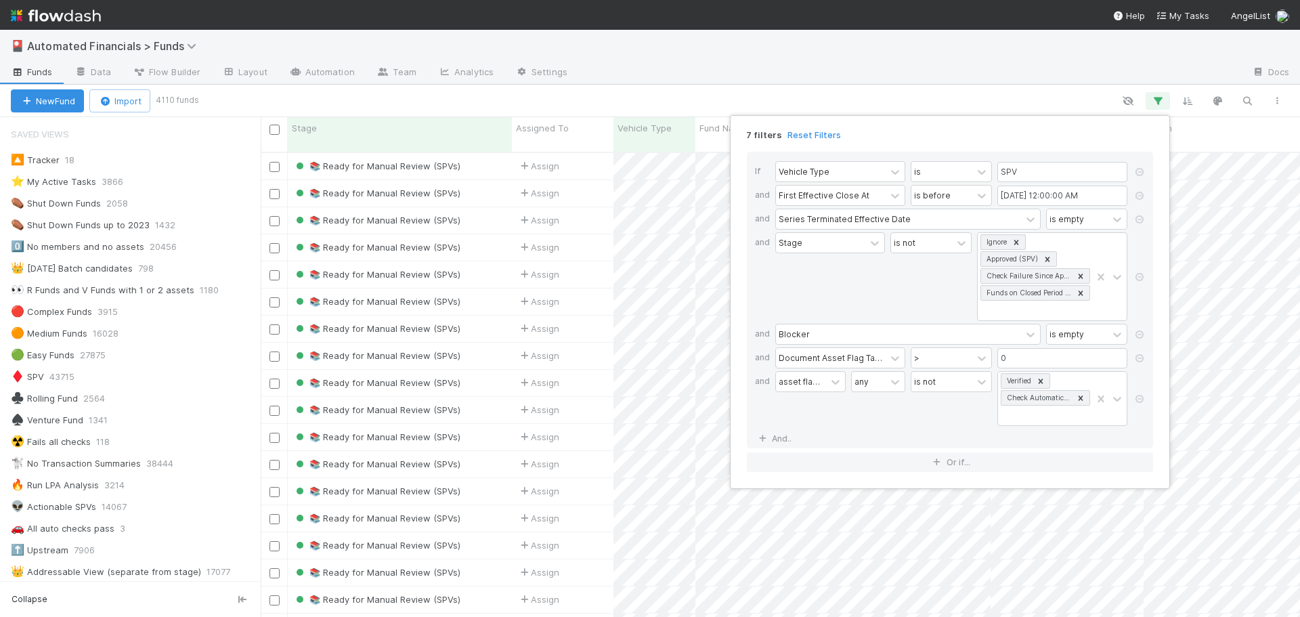
drag, startPoint x: 1141, startPoint y: 358, endPoint x: 1136, endPoint y: 385, distance: 27.5
click at [1141, 358] on icon at bounding box center [1140, 358] width 14 height 8
click at [492, 152] on div "6 filters Reset Filters If Vehicle Type is SPV and First Effective Close At is …" at bounding box center [650, 308] width 1300 height 617
click at [632, 81] on div "6 filters Reset Filters If Vehicle Type is SPV and First Effective Close At is …" at bounding box center [650, 308] width 1300 height 617
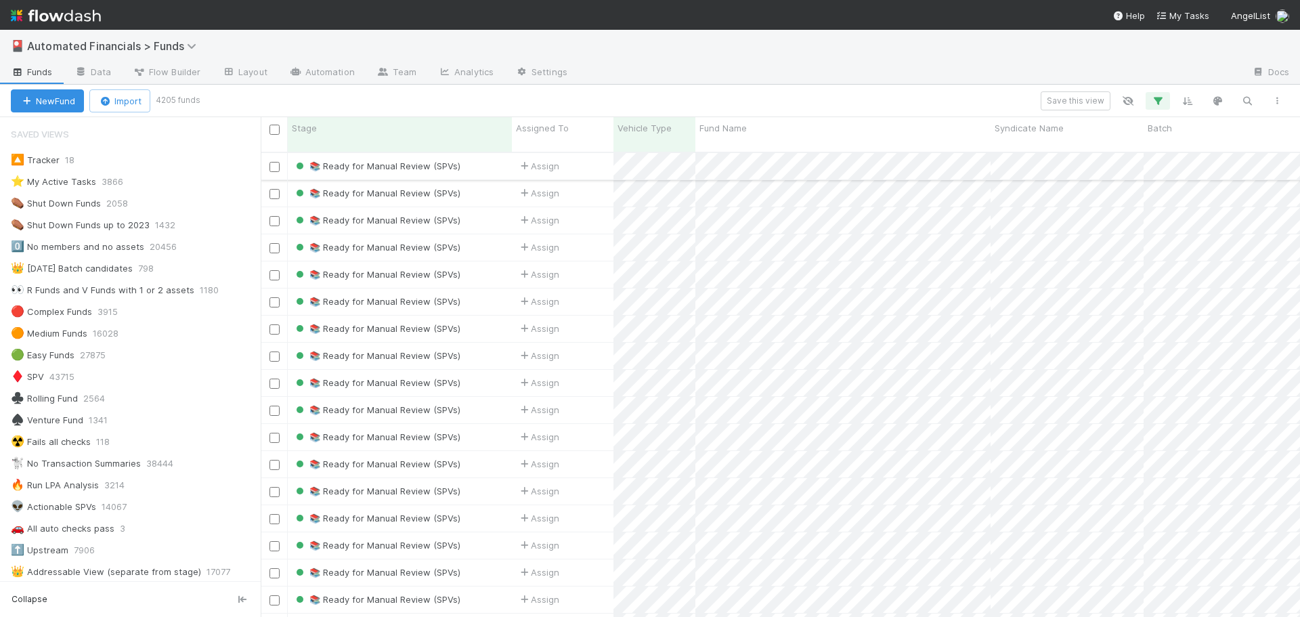
click at [487, 155] on div "📚 Ready for Manual Review (SPVs)" at bounding box center [400, 166] width 224 height 26
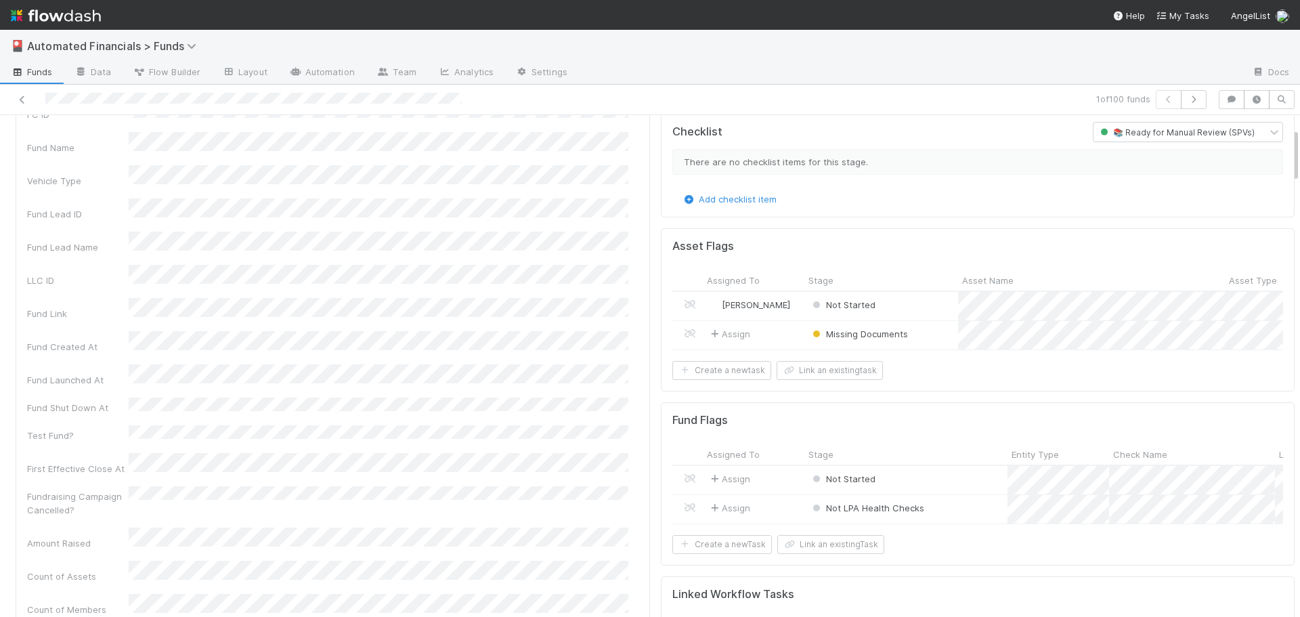
scroll to position [68, 0]
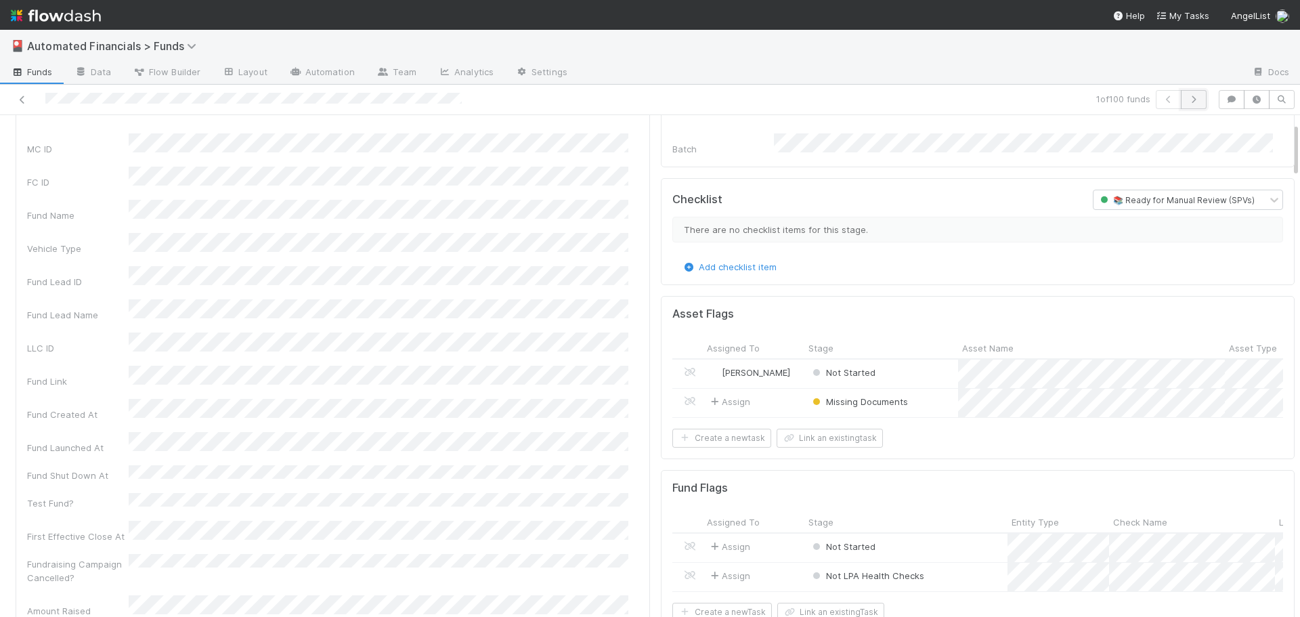
click at [1187, 101] on icon "button" at bounding box center [1194, 99] width 14 height 8
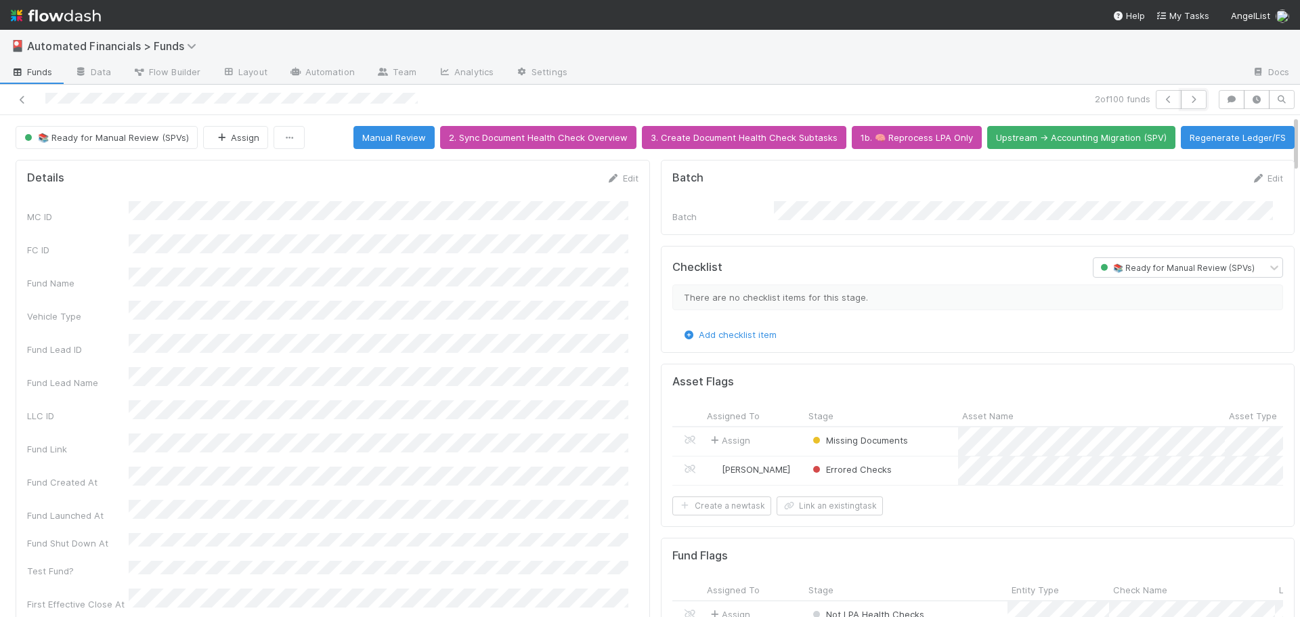
click at [1187, 101] on icon "button" at bounding box center [1194, 99] width 14 height 8
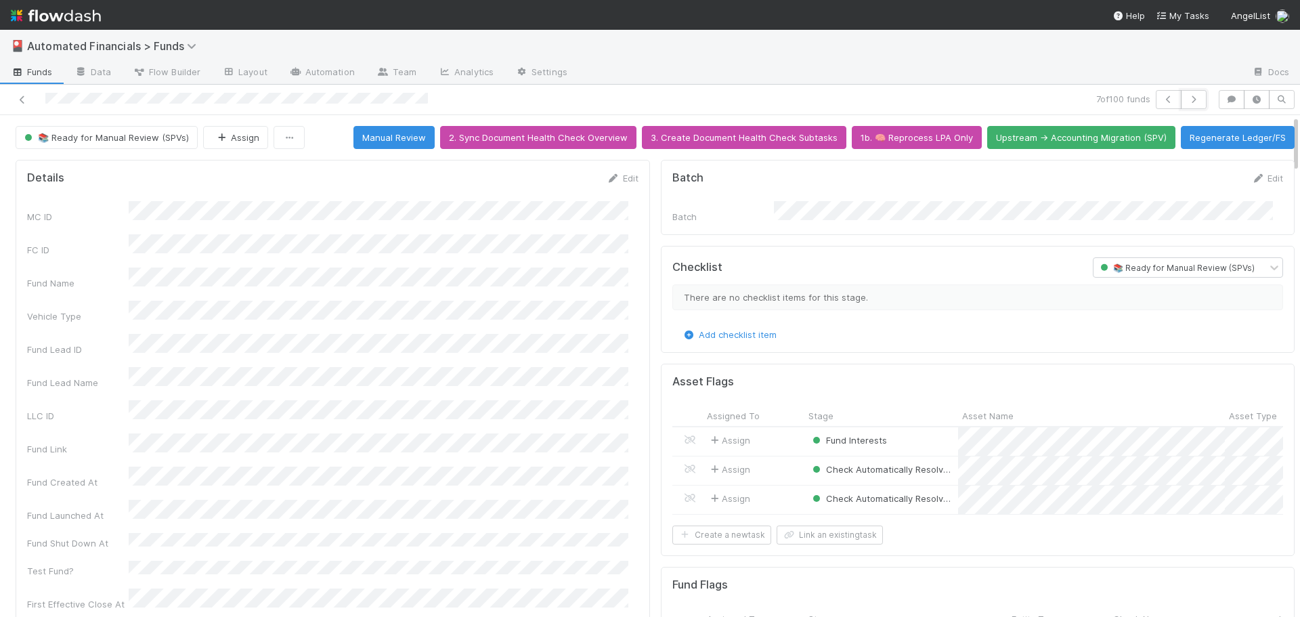
click at [1187, 101] on icon "button" at bounding box center [1194, 99] width 14 height 8
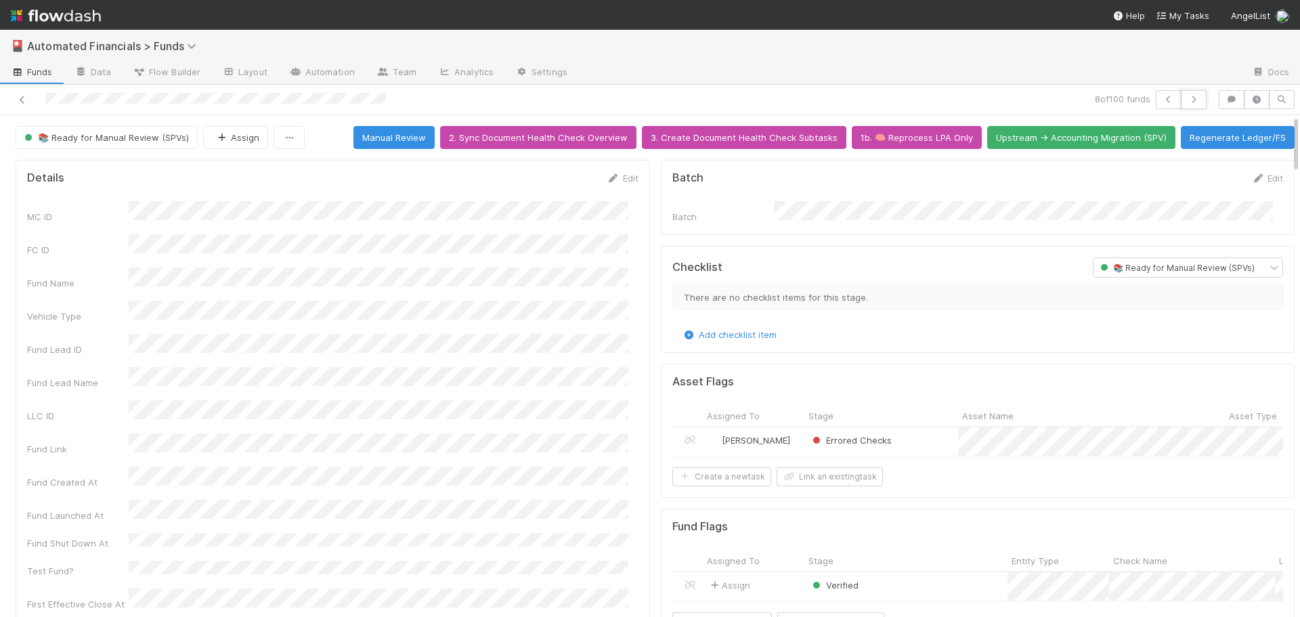
click at [1187, 101] on icon "button" at bounding box center [1194, 99] width 14 height 8
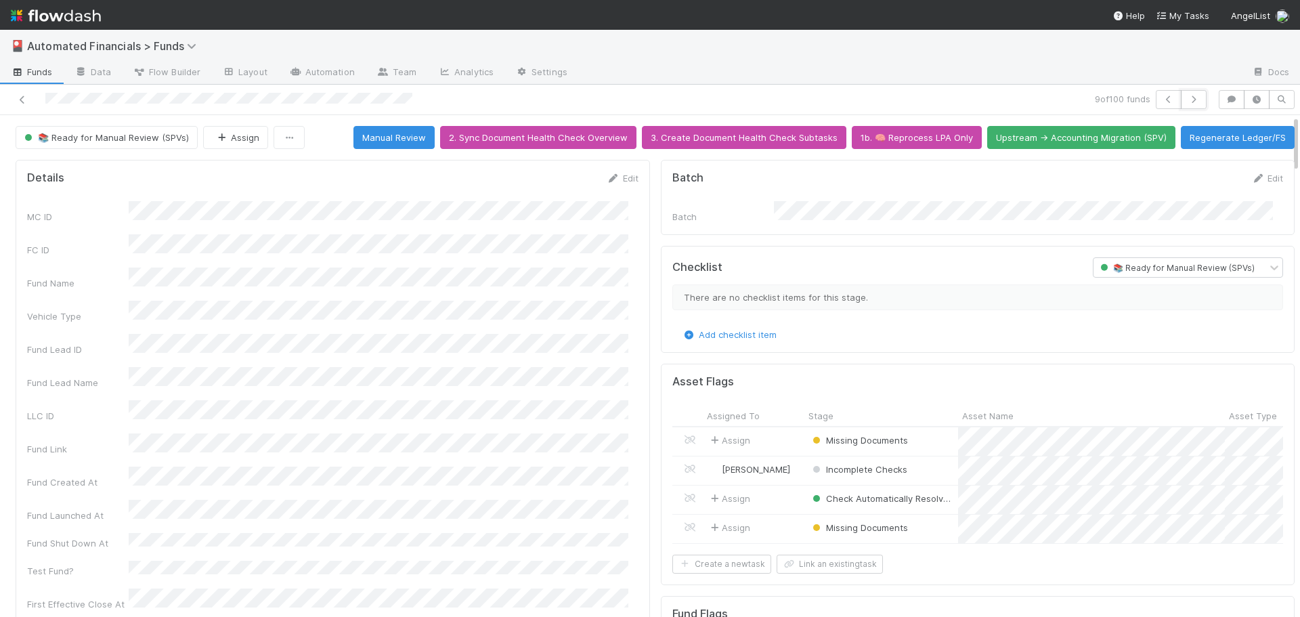
click at [1187, 101] on icon "button" at bounding box center [1194, 99] width 14 height 8
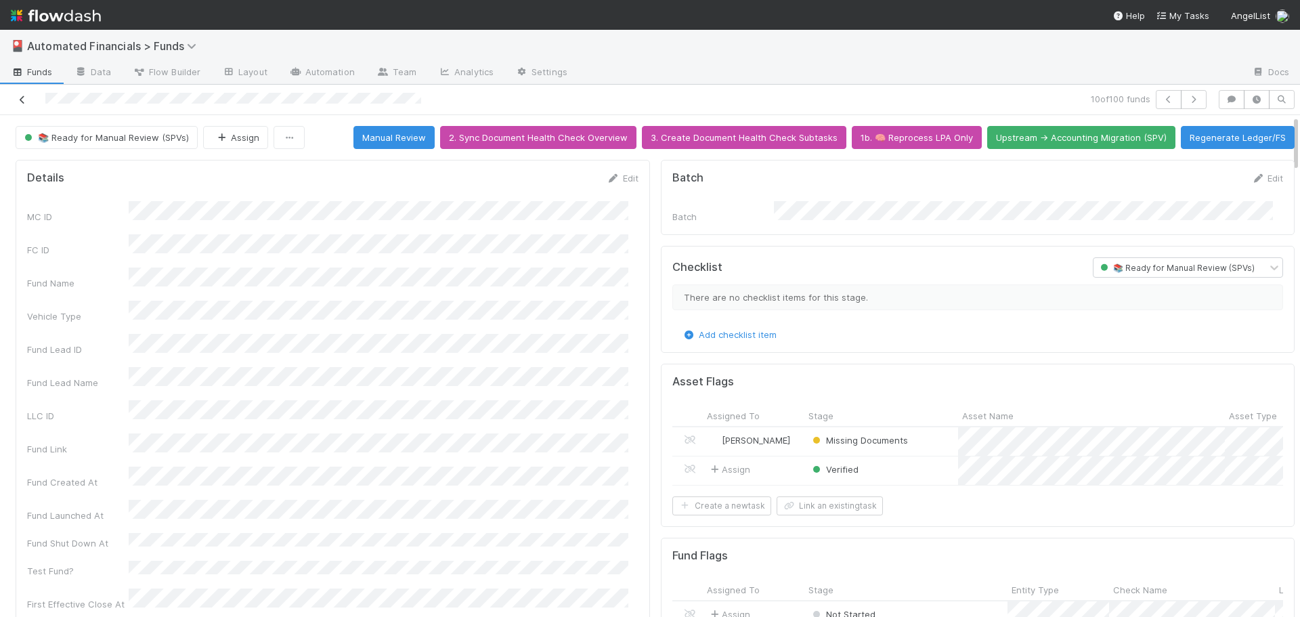
click at [24, 99] on icon at bounding box center [23, 99] width 14 height 9
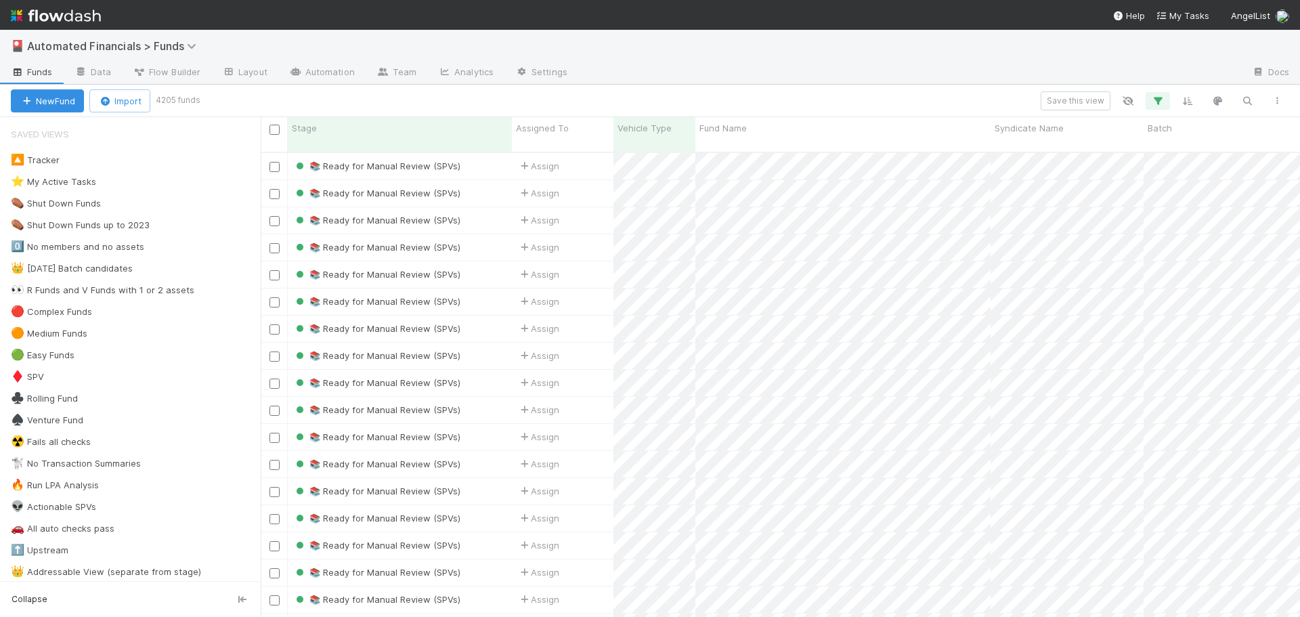
scroll to position [466, 1029]
click at [1159, 100] on icon "button" at bounding box center [1158, 101] width 14 height 12
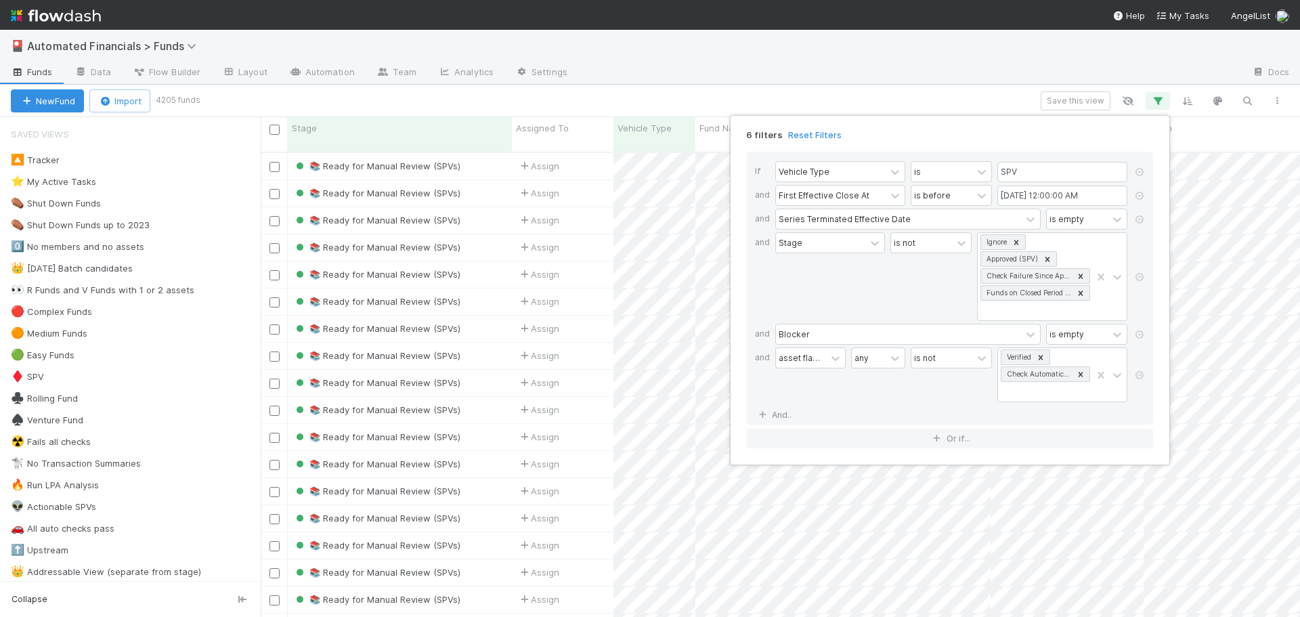
click at [880, 404] on div "asset flags -> Stage any is not Verified Check Automatically Resolved" at bounding box center [954, 376] width 358 height 58
click at [892, 91] on div "6 filters Reset Filters If Vehicle Type is SPV and First Effective Close At is …" at bounding box center [650, 308] width 1300 height 617
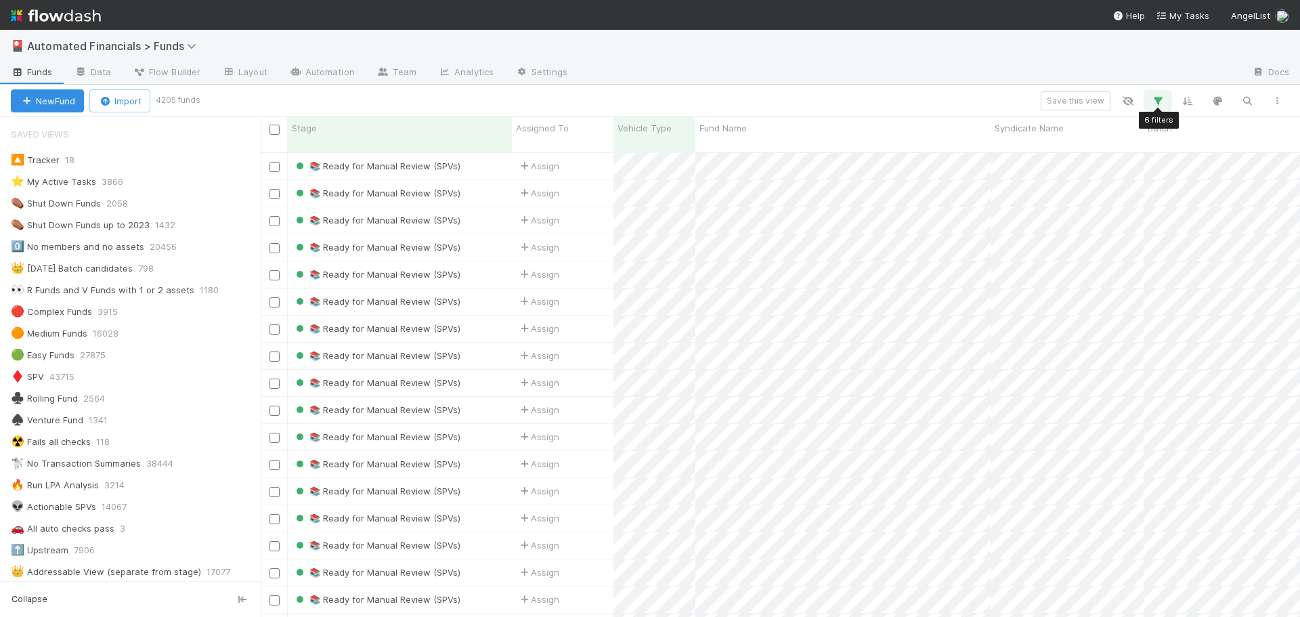
click at [1161, 99] on icon "button" at bounding box center [1158, 101] width 14 height 12
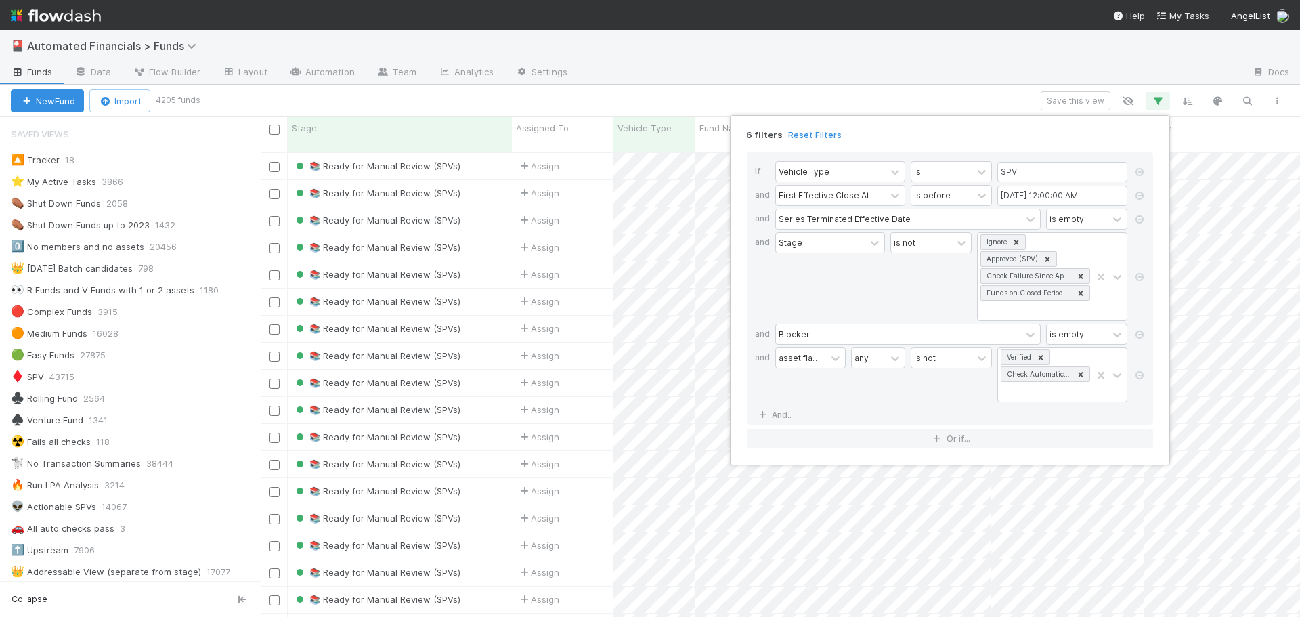
click at [754, 95] on div "6 filters Reset Filters If Vehicle Type is SPV and First Effective Close At is …" at bounding box center [650, 308] width 1300 height 617
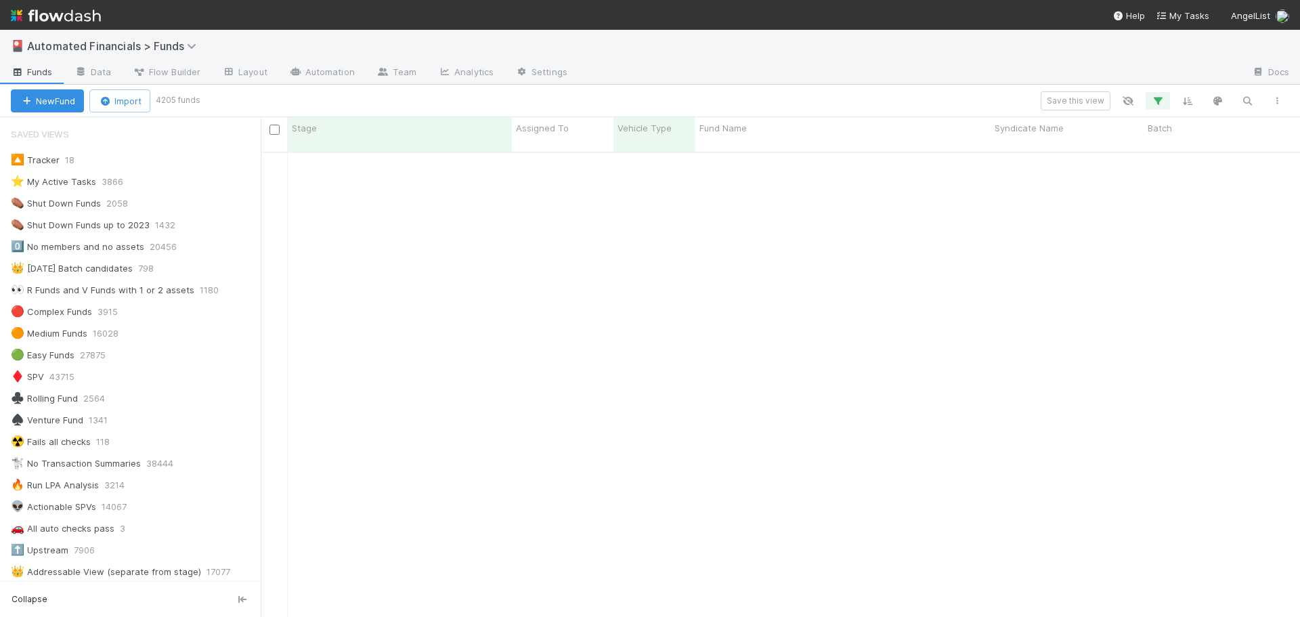
scroll to position [948, 0]
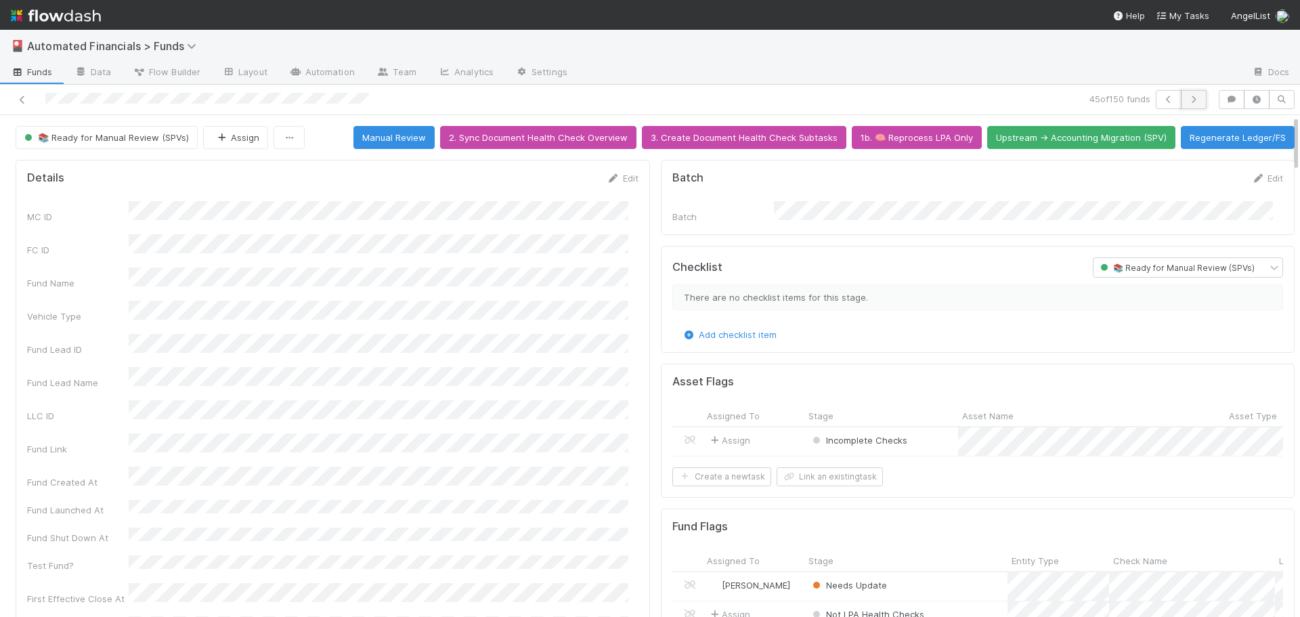
click at [1187, 102] on icon "button" at bounding box center [1194, 99] width 14 height 8
click at [1187, 101] on icon "button" at bounding box center [1194, 99] width 14 height 8
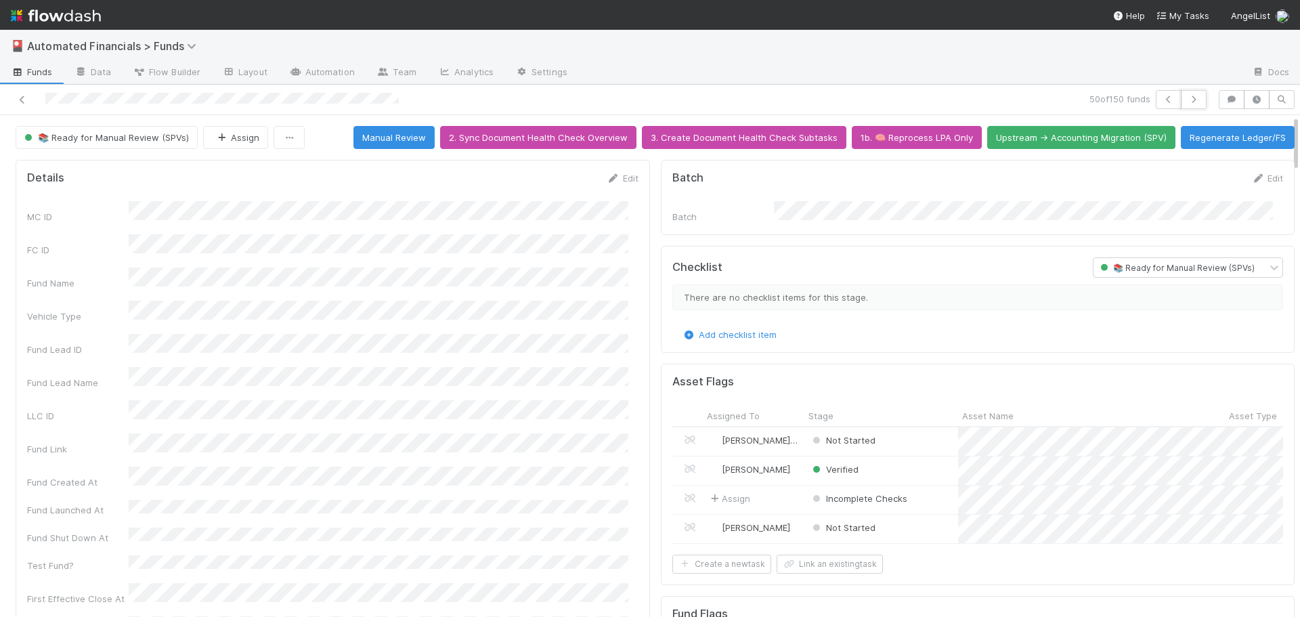
click at [1187, 101] on icon "button" at bounding box center [1194, 99] width 14 height 8
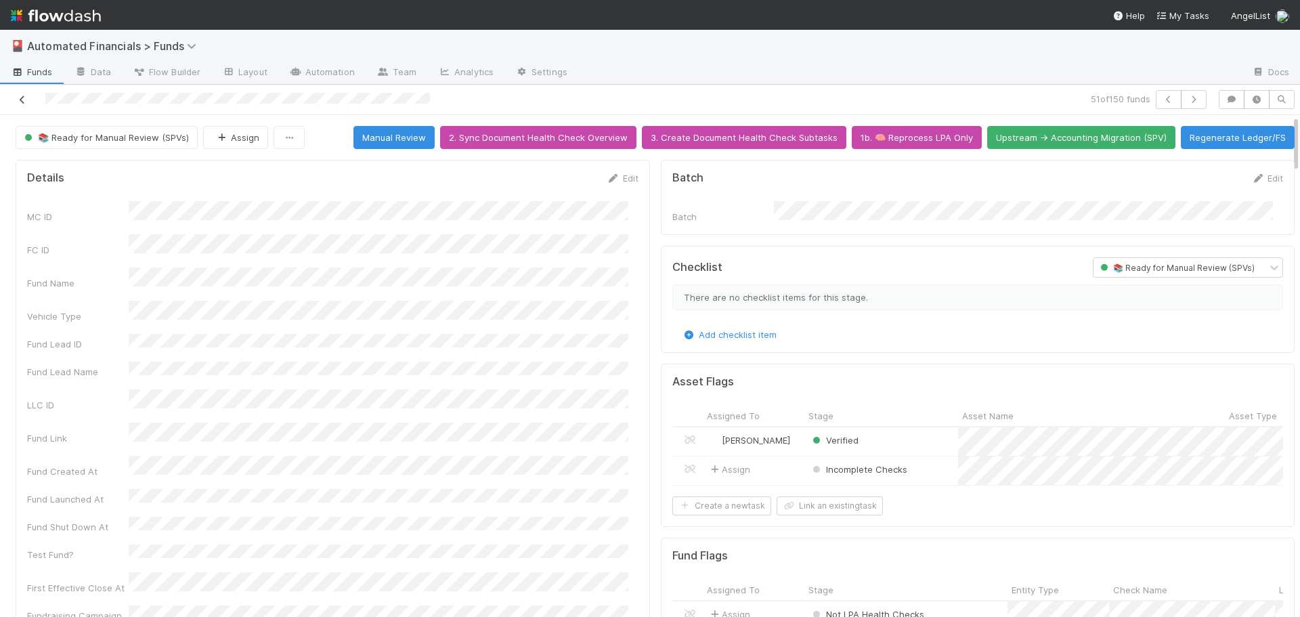
click at [20, 96] on icon at bounding box center [23, 99] width 14 height 9
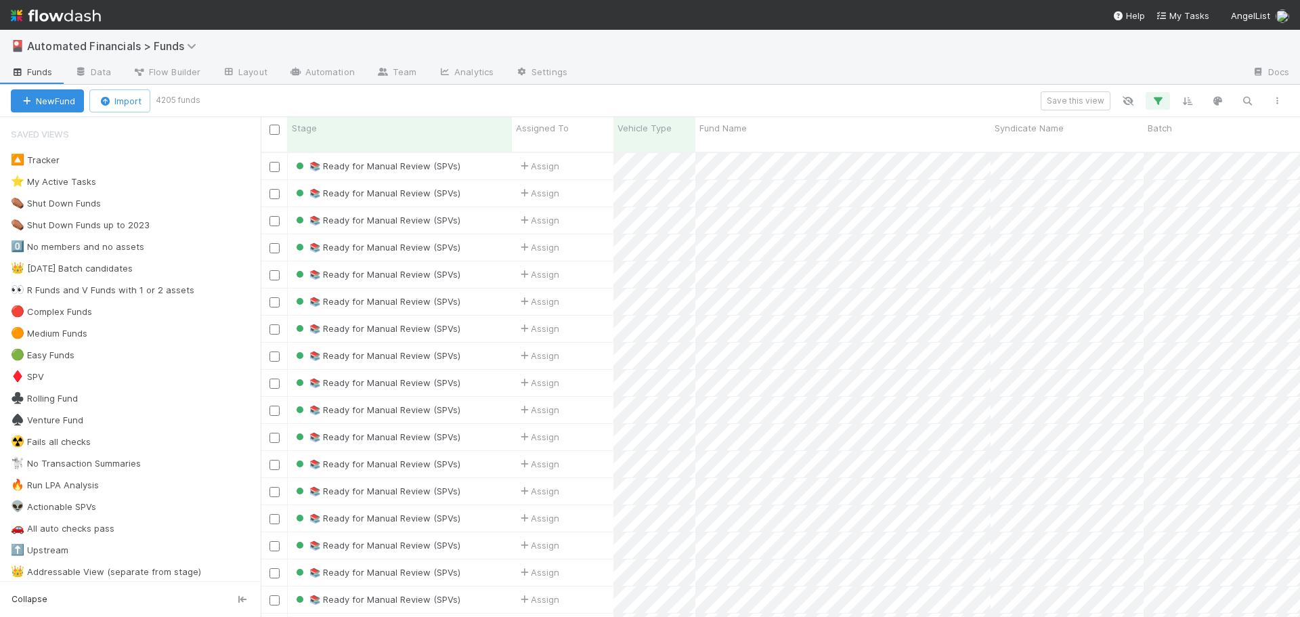
scroll to position [466, 1029]
click at [1247, 99] on icon "button" at bounding box center [1248, 101] width 14 height 12
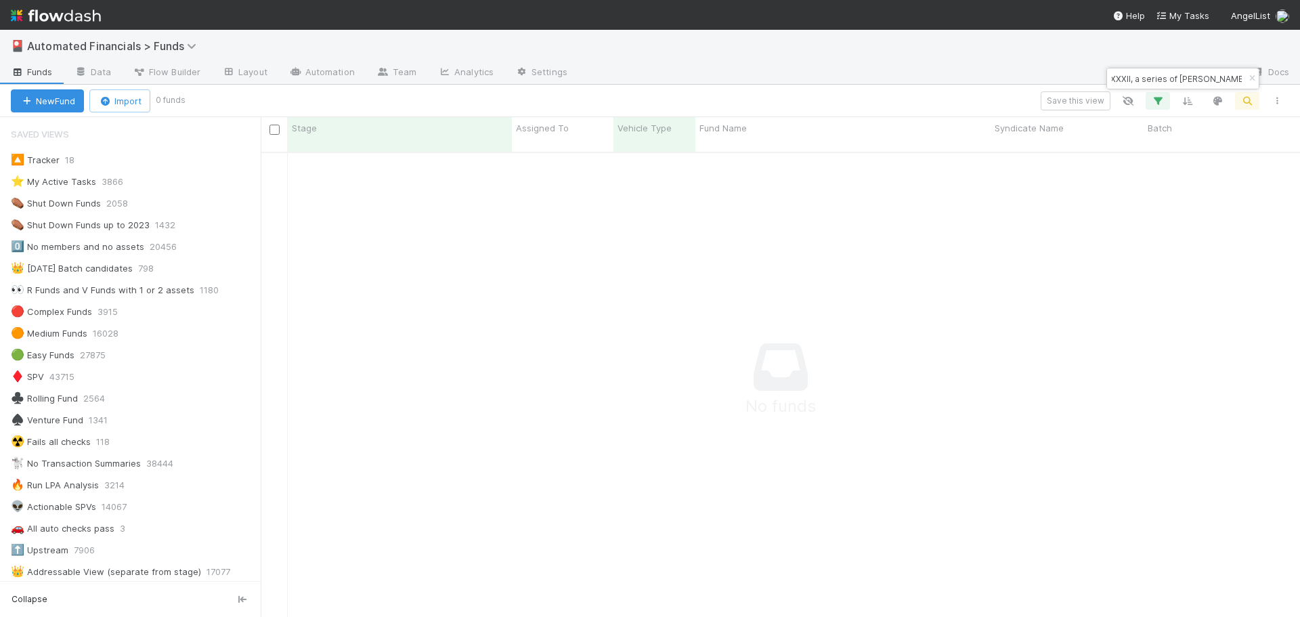
scroll to position [456, 1029]
type input "Rauch Capital Burst CXXXII, a series of Rauch Capital Burst, LP"
click at [1250, 78] on icon "button" at bounding box center [1252, 78] width 14 height 8
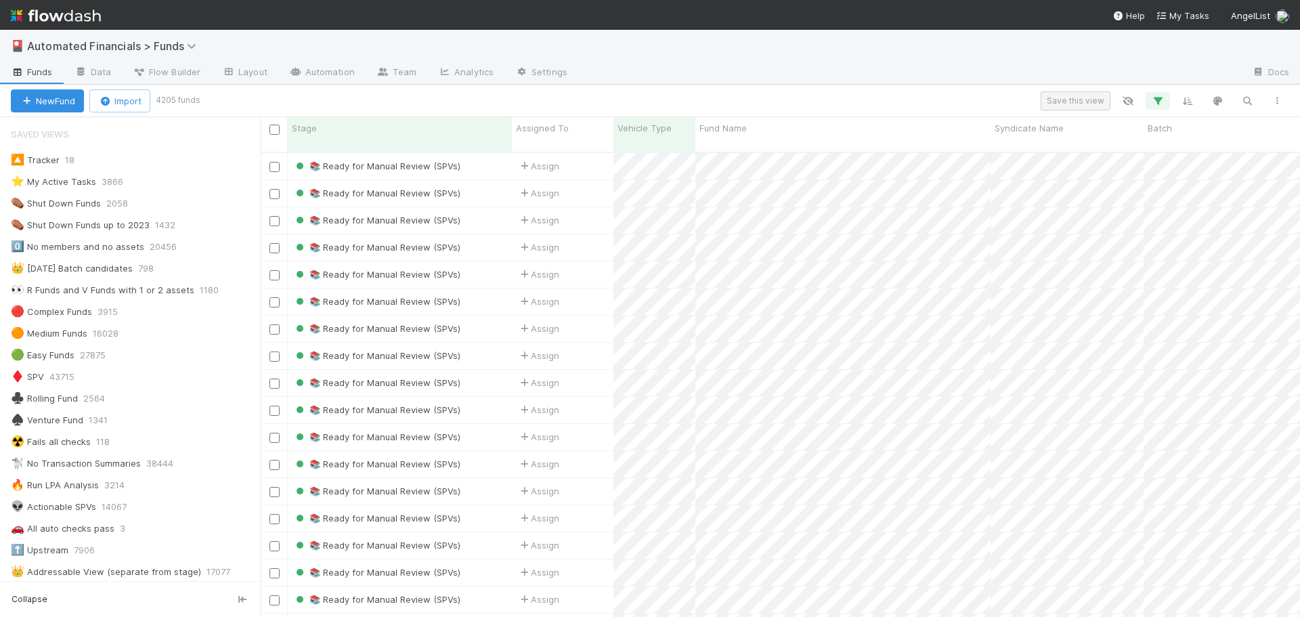
scroll to position [466, 1029]
click at [1086, 104] on button "Save this view" at bounding box center [1076, 100] width 70 height 19
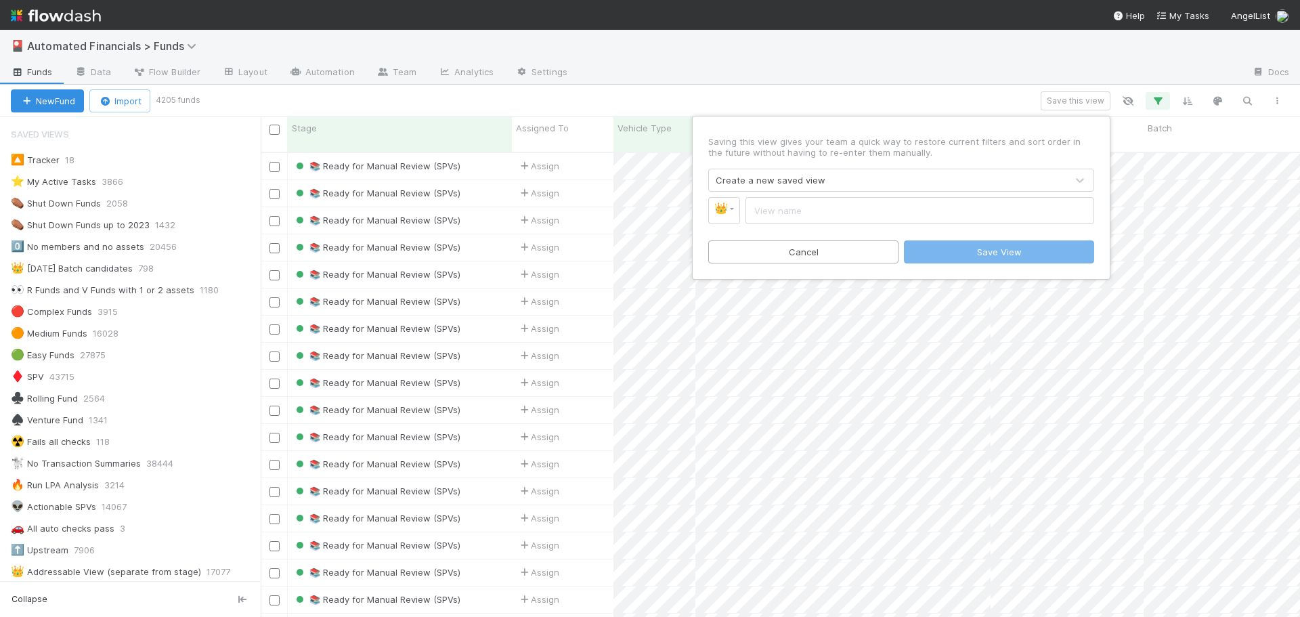
click at [795, 177] on div "Create a new saved view" at bounding box center [771, 180] width 110 height 14
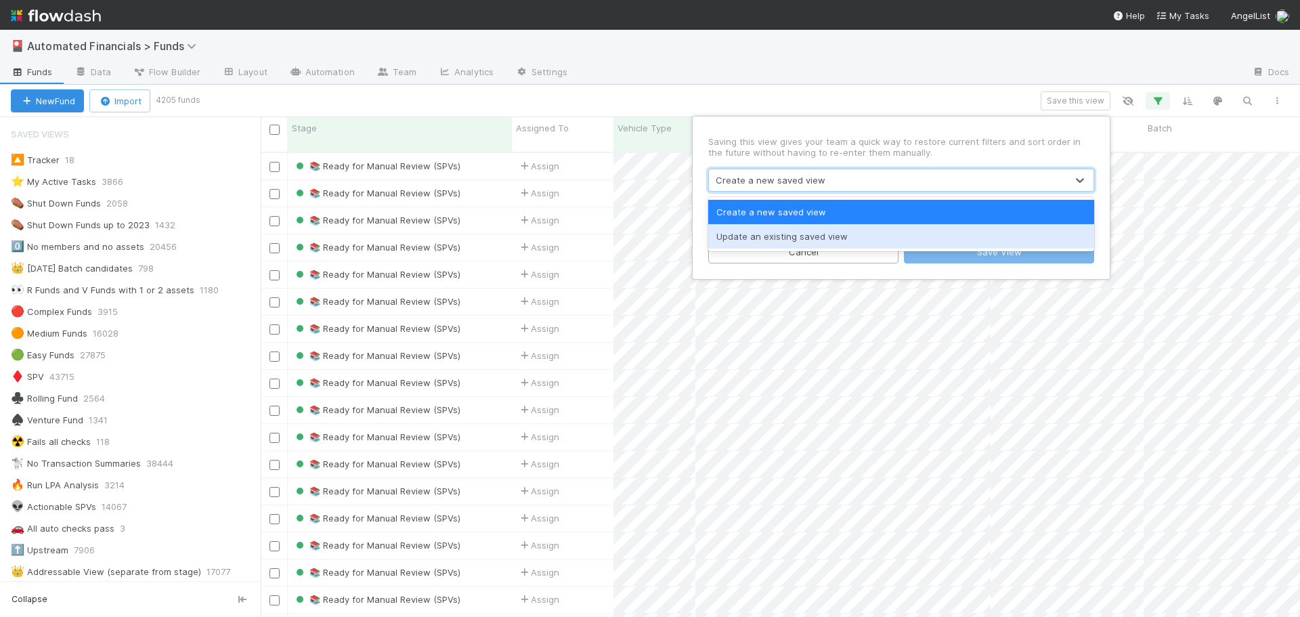
click at [769, 239] on div "Update an existing saved view" at bounding box center [901, 236] width 386 height 24
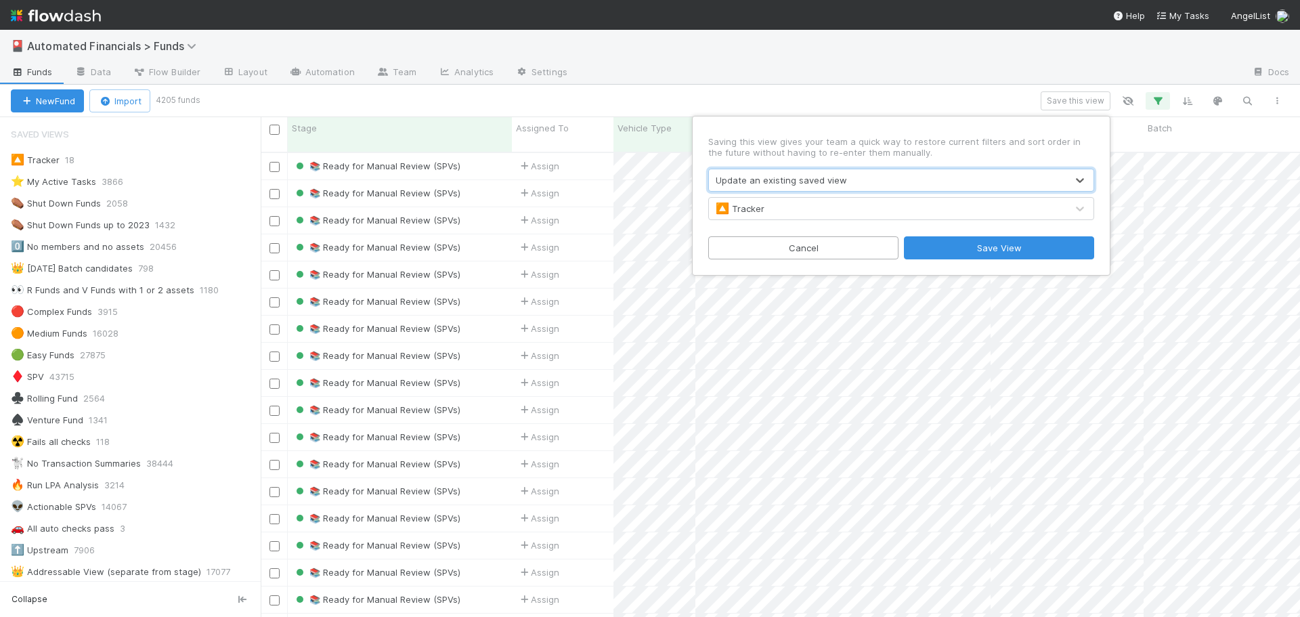
click at [756, 213] on div "🔼 Tracker" at bounding box center [740, 209] width 49 height 14
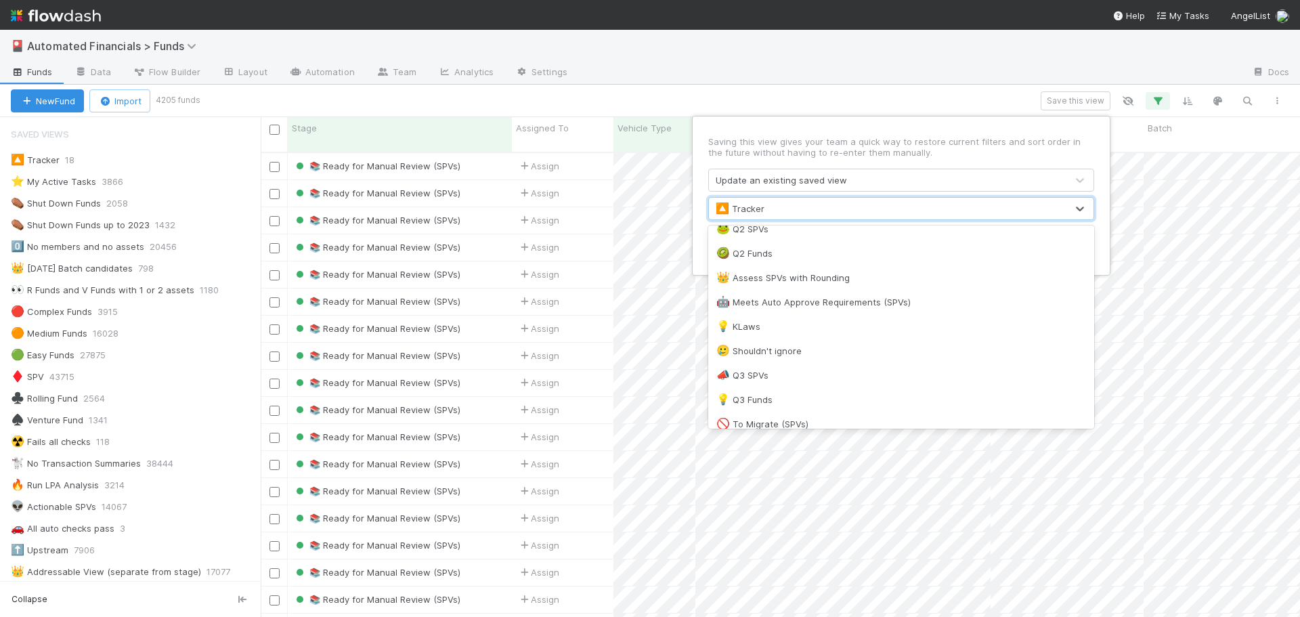
scroll to position [1021, 0]
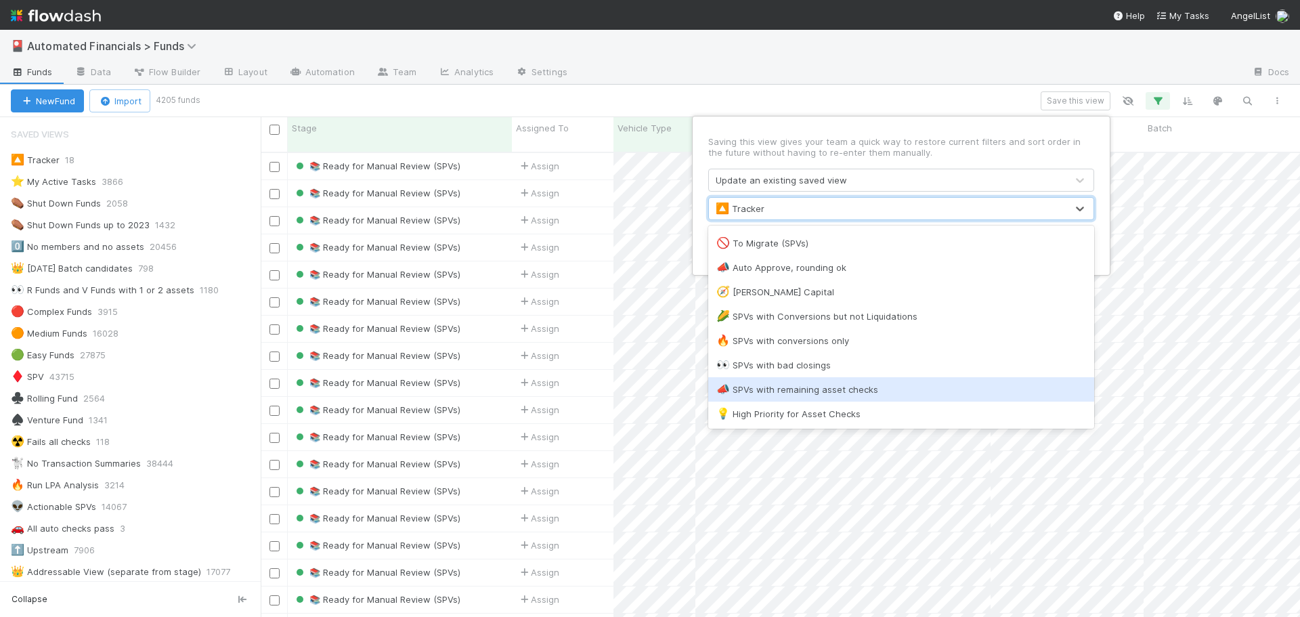
click at [766, 393] on div "📣 SPVs with remaining asset checks" at bounding box center [902, 390] width 370 height 14
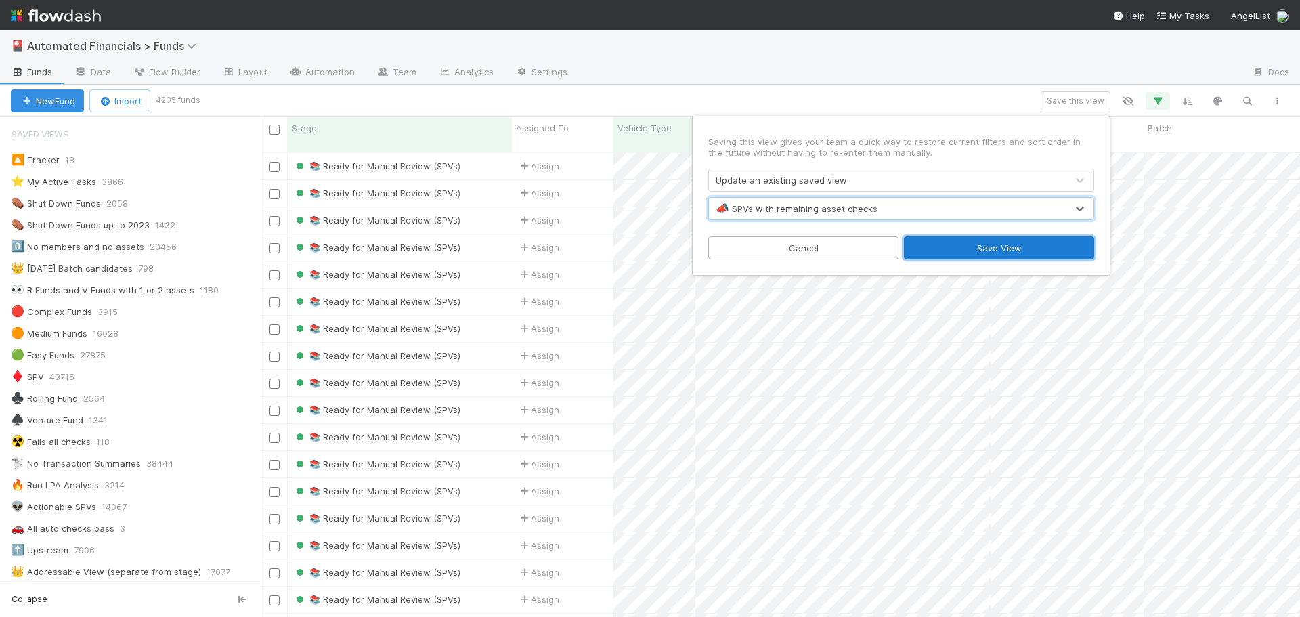
click at [1010, 249] on button "Save View" at bounding box center [999, 247] width 190 height 23
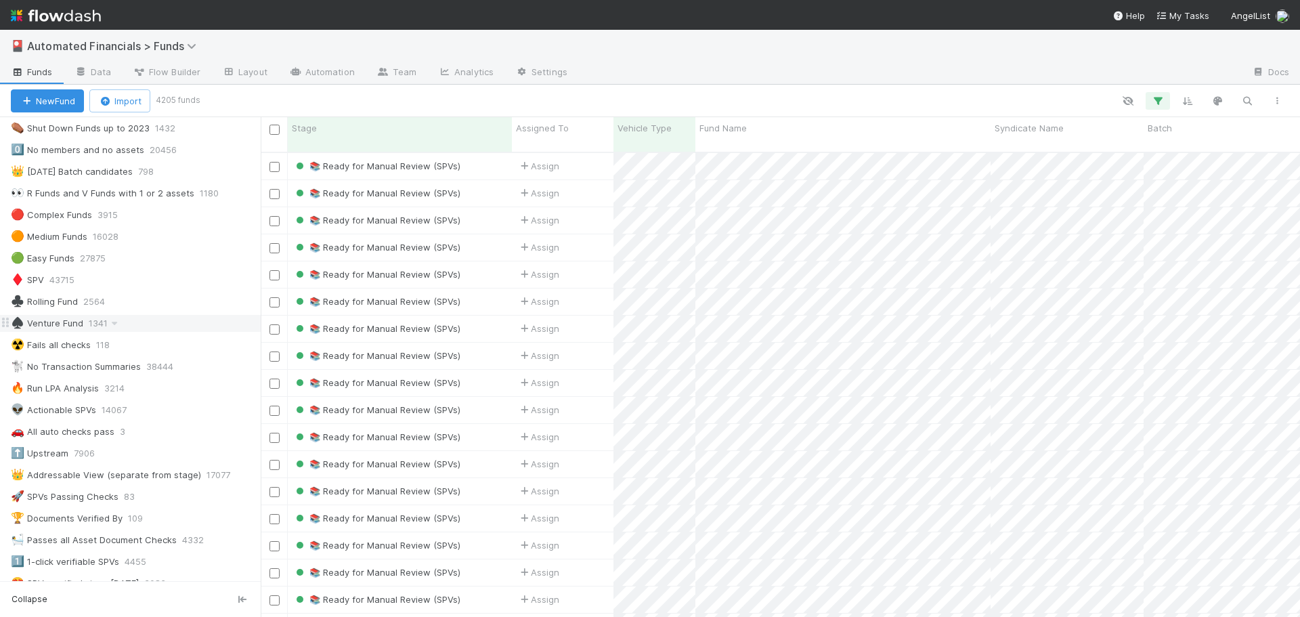
scroll to position [135, 0]
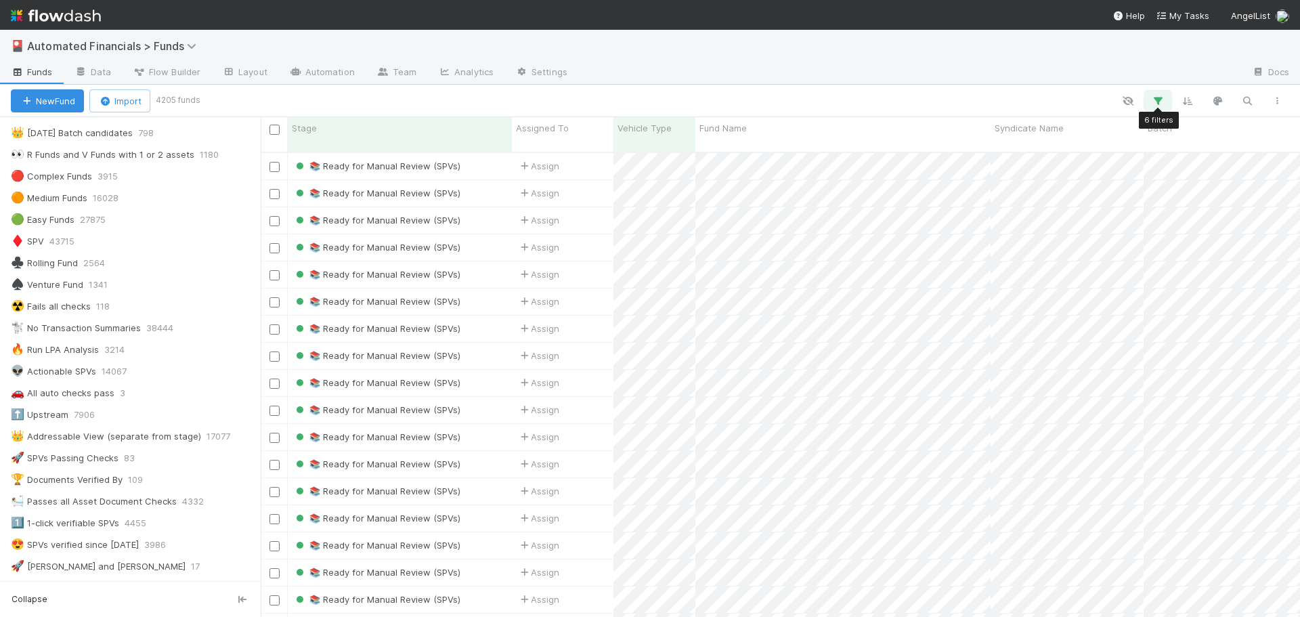
click at [1161, 102] on icon "button" at bounding box center [1158, 101] width 14 height 12
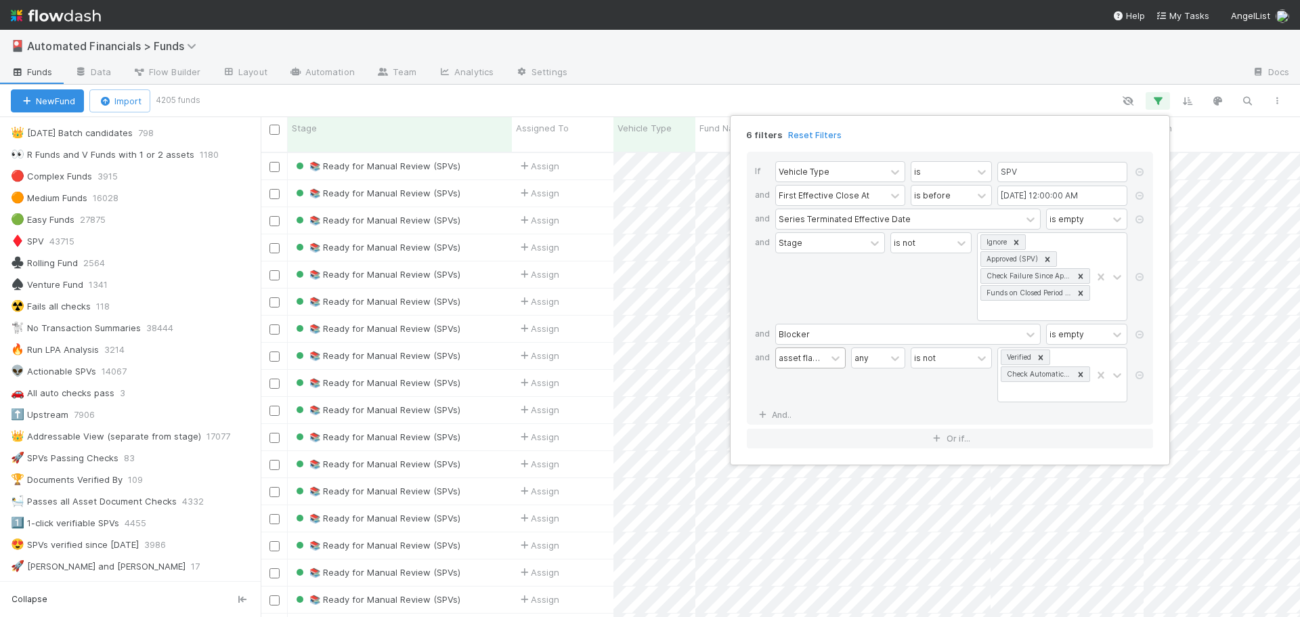
click at [805, 360] on div "asset flags -> Stage" at bounding box center [801, 357] width 45 height 12
type input "fund"
click at [895, 404] on div "asset flags -> Stage any is not Verified Check Automatically Resolved" at bounding box center [954, 376] width 358 height 58
click at [775, 415] on link "And.." at bounding box center [776, 415] width 43 height 20
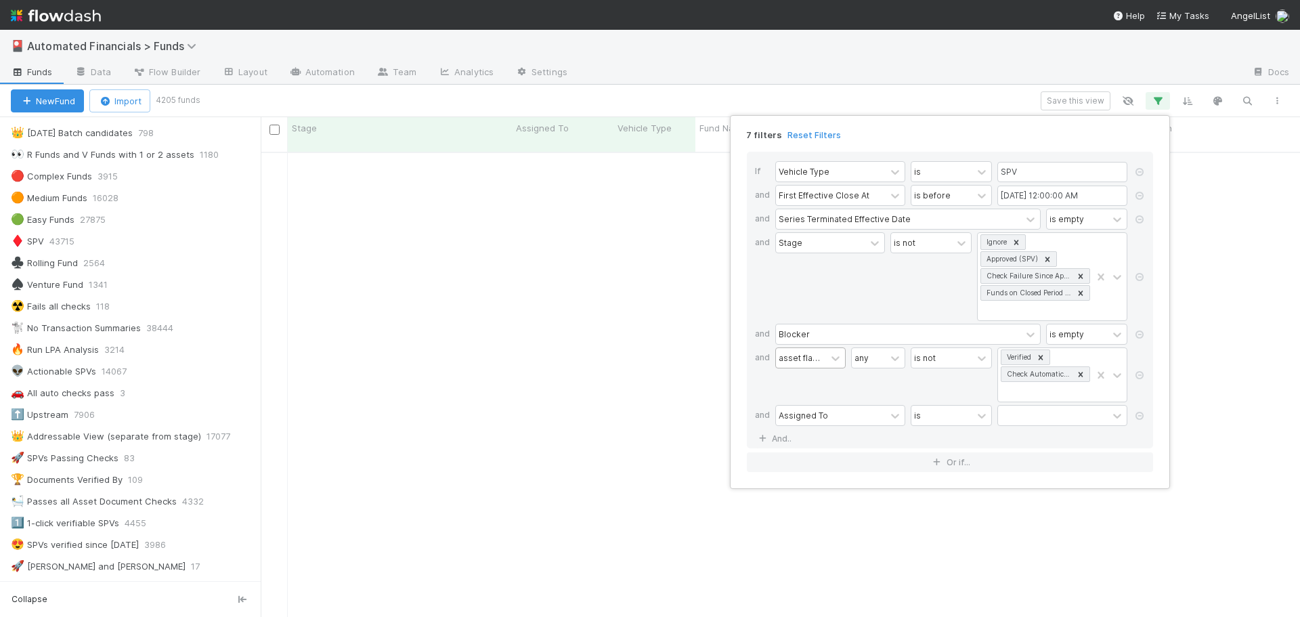
click at [1135, 415] on icon at bounding box center [1140, 416] width 14 height 8
click at [836, 360] on icon at bounding box center [836, 358] width 14 height 14
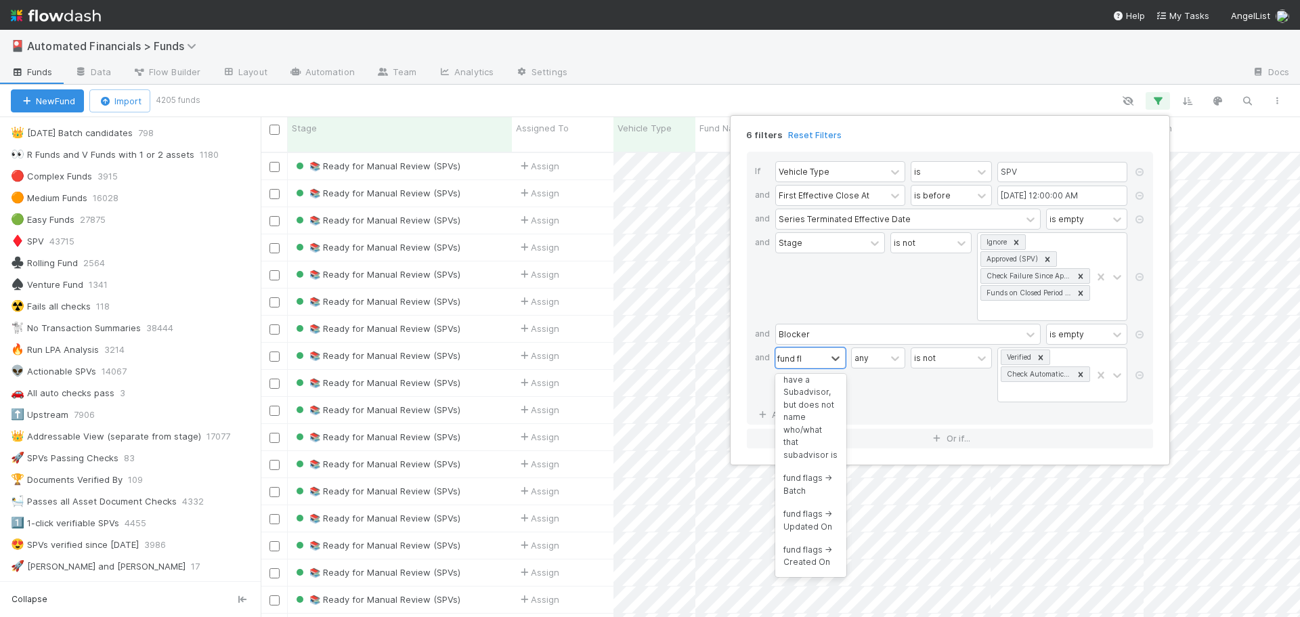
scroll to position [1894, 0]
type input "fund flags"
click at [803, 445] on div "fund flags -> Stage" at bounding box center [810, 430] width 71 height 36
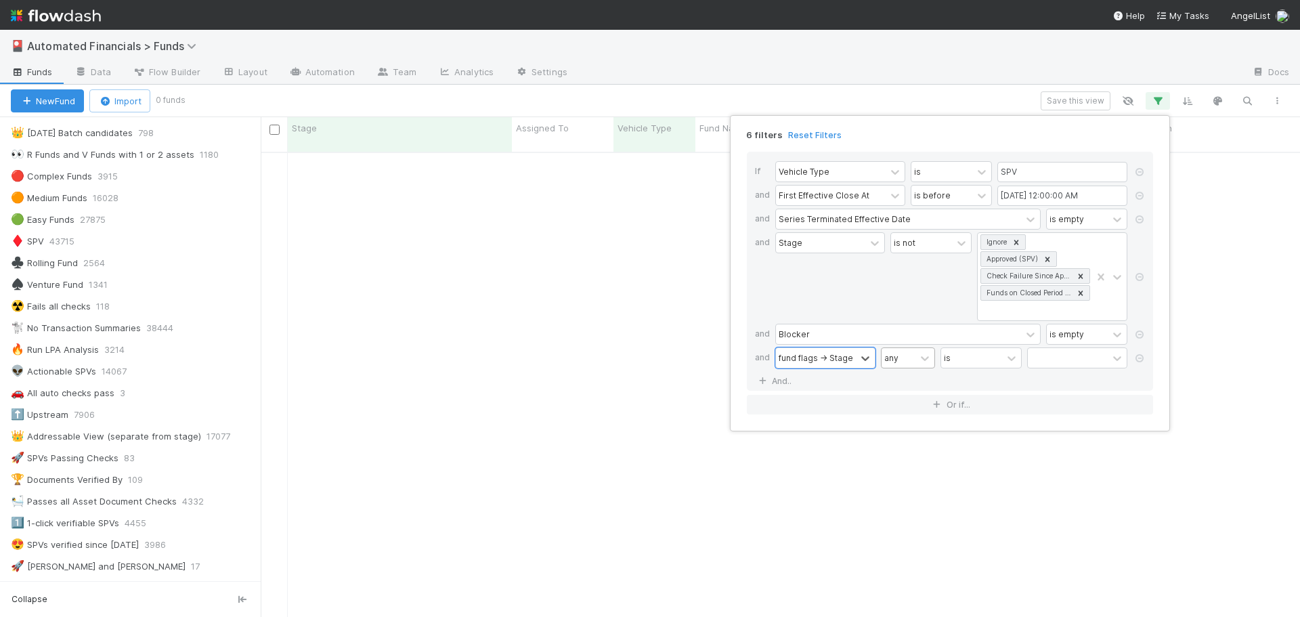
scroll to position [456, 1029]
click at [967, 360] on div "is" at bounding box center [971, 358] width 61 height 20
click at [960, 408] on div "is not" at bounding box center [981, 411] width 81 height 23
click at [1060, 359] on div at bounding box center [1068, 358] width 80 height 20
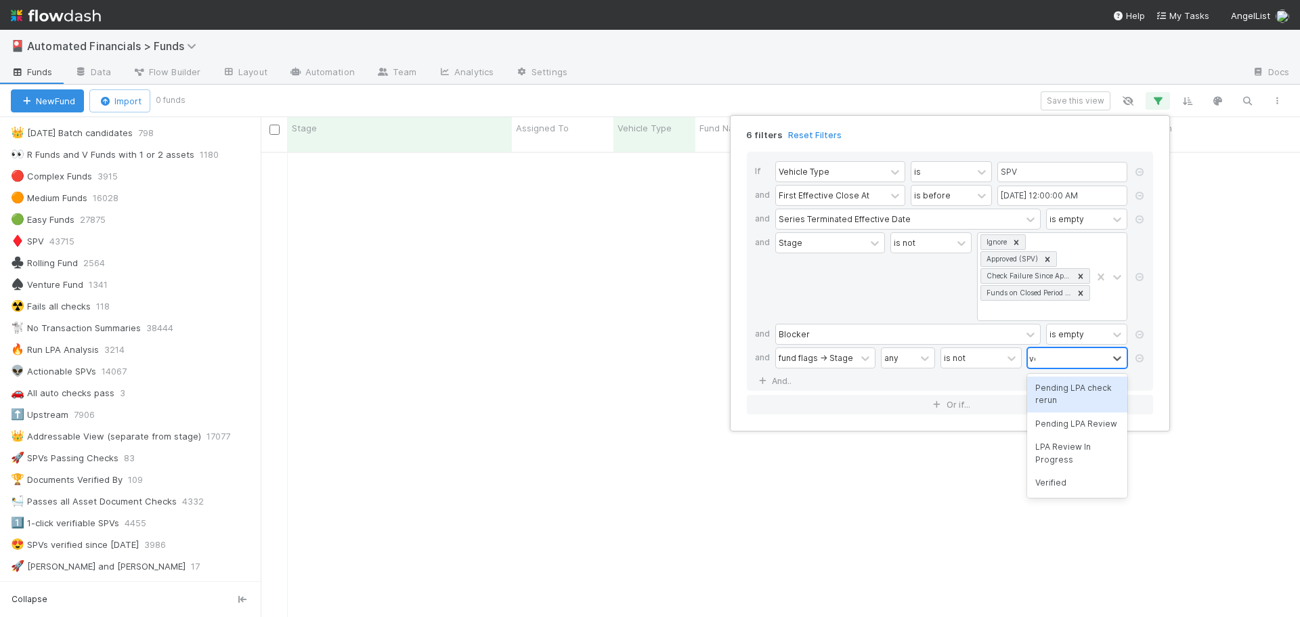
type input "verif"
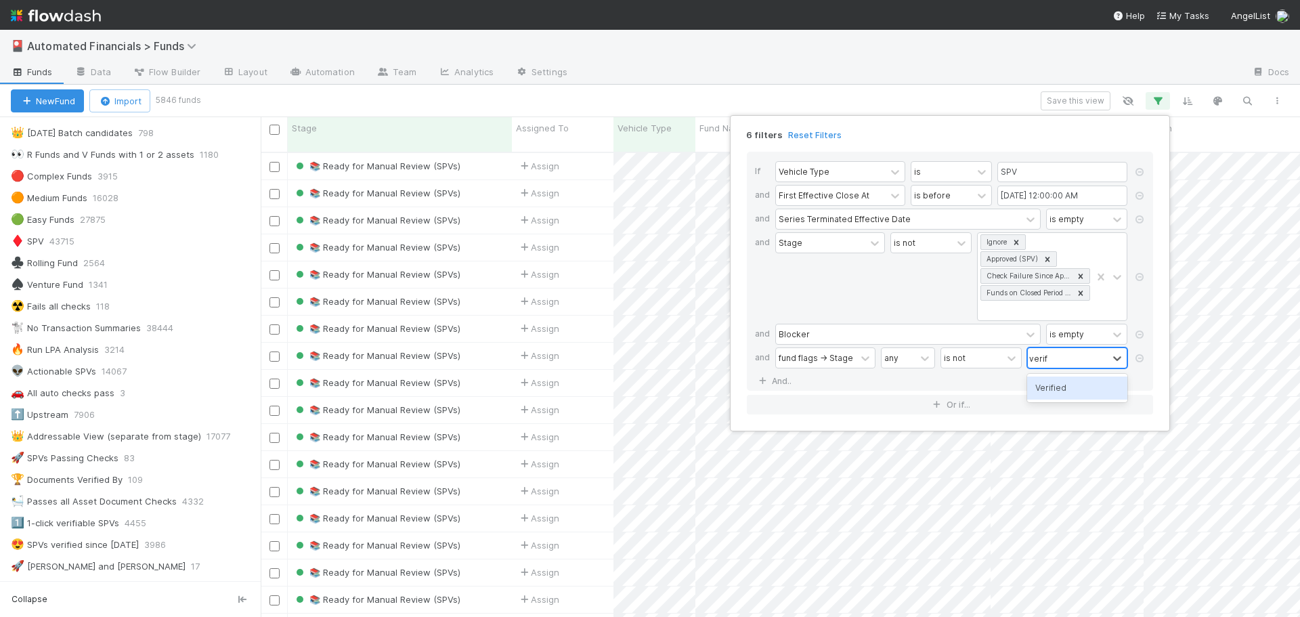
scroll to position [466, 1029]
click at [1052, 388] on div "Verified" at bounding box center [1077, 388] width 100 height 23
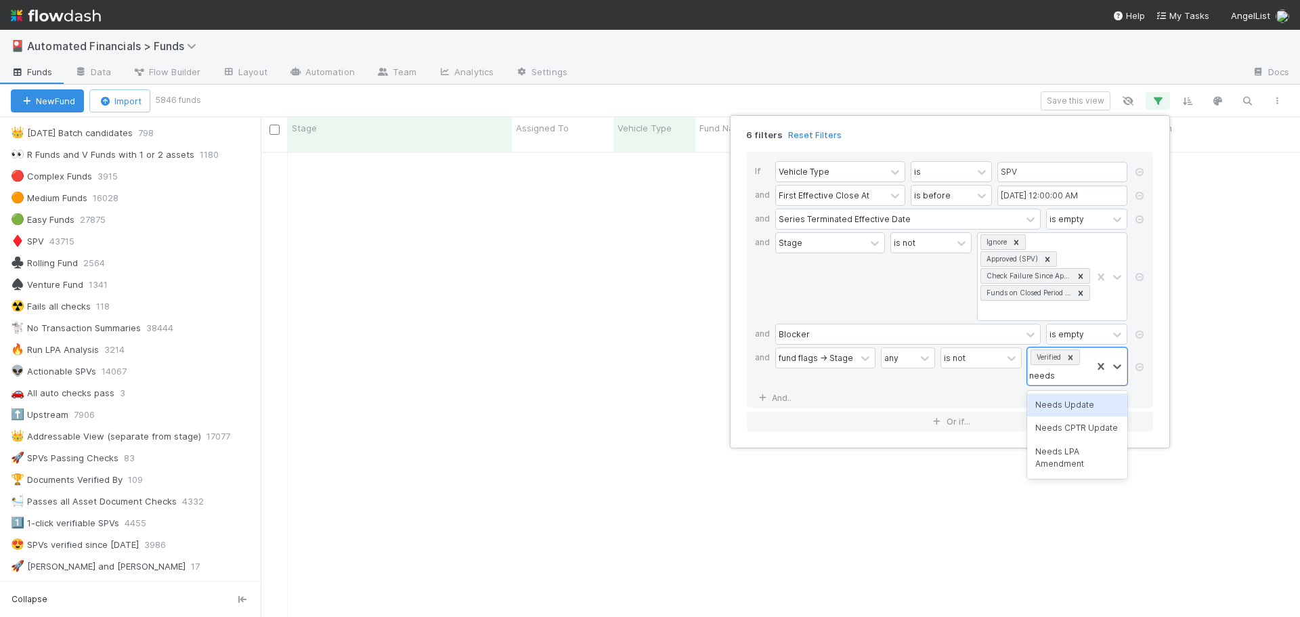
type input "needs lpa"
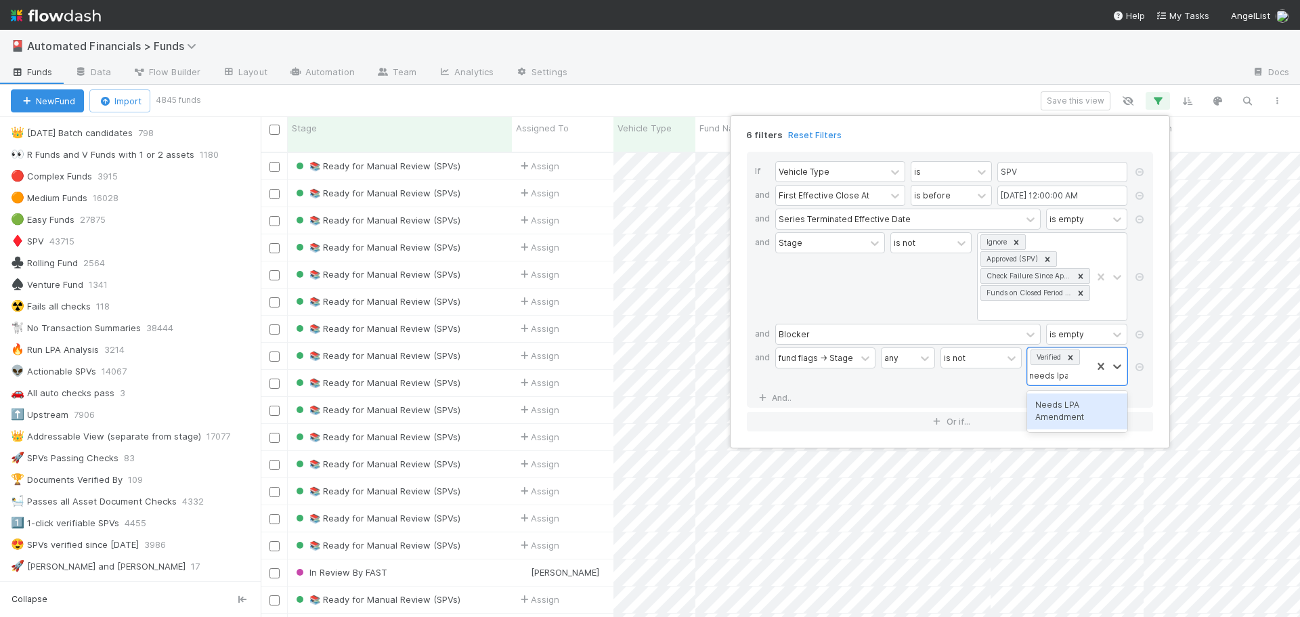
click at [1057, 404] on div "Needs LPA Amendment" at bounding box center [1077, 411] width 100 height 36
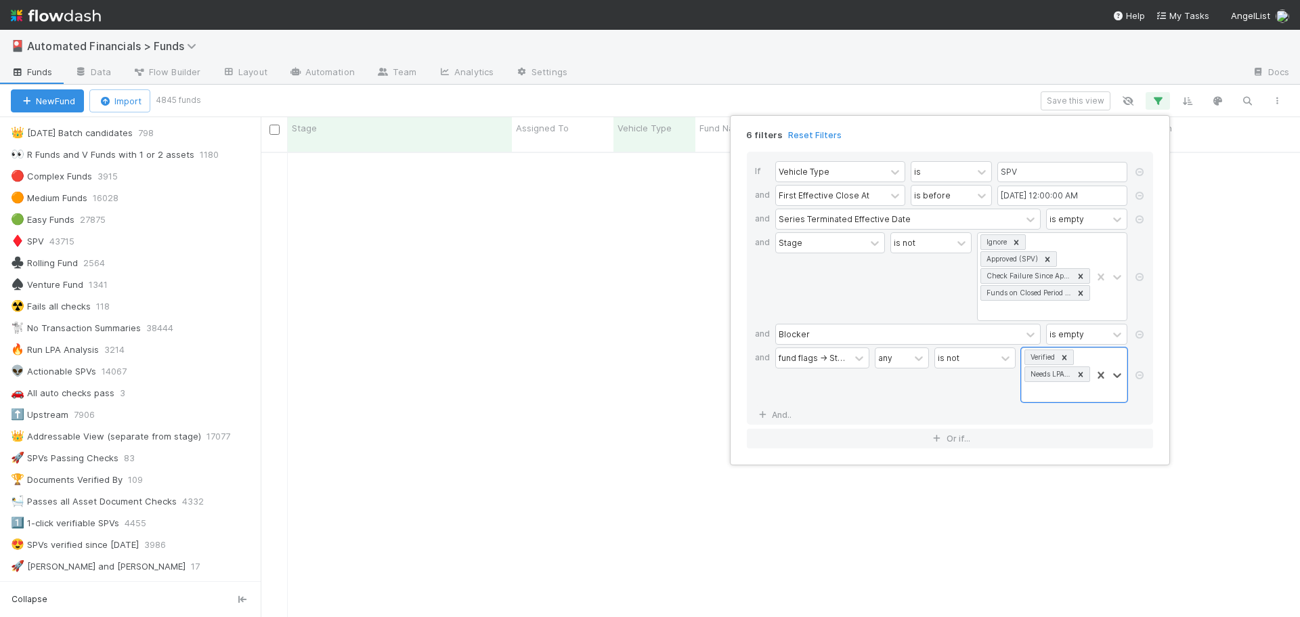
click at [947, 406] on div "If Vehicle Type is SPV and First Effective Close At is before 07/01/2025 12:00:…" at bounding box center [950, 288] width 406 height 273
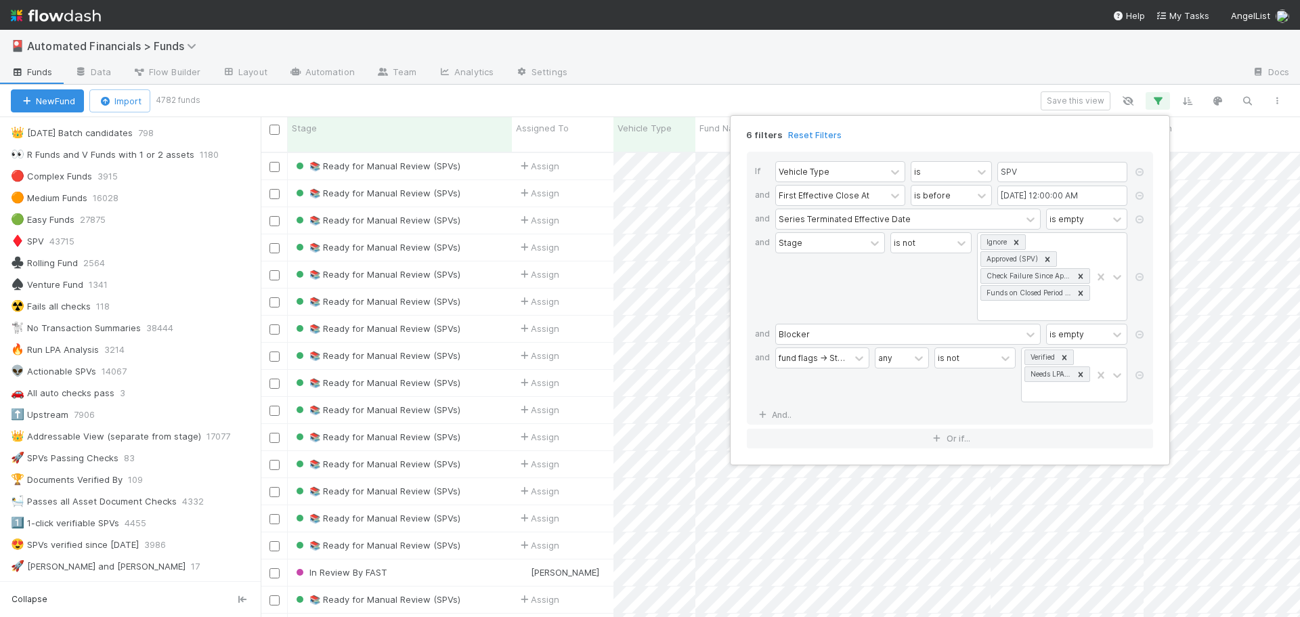
click at [756, 100] on div "6 filters Reset Filters If Vehicle Type is SPV and First Effective Close At is …" at bounding box center [650, 308] width 1300 height 617
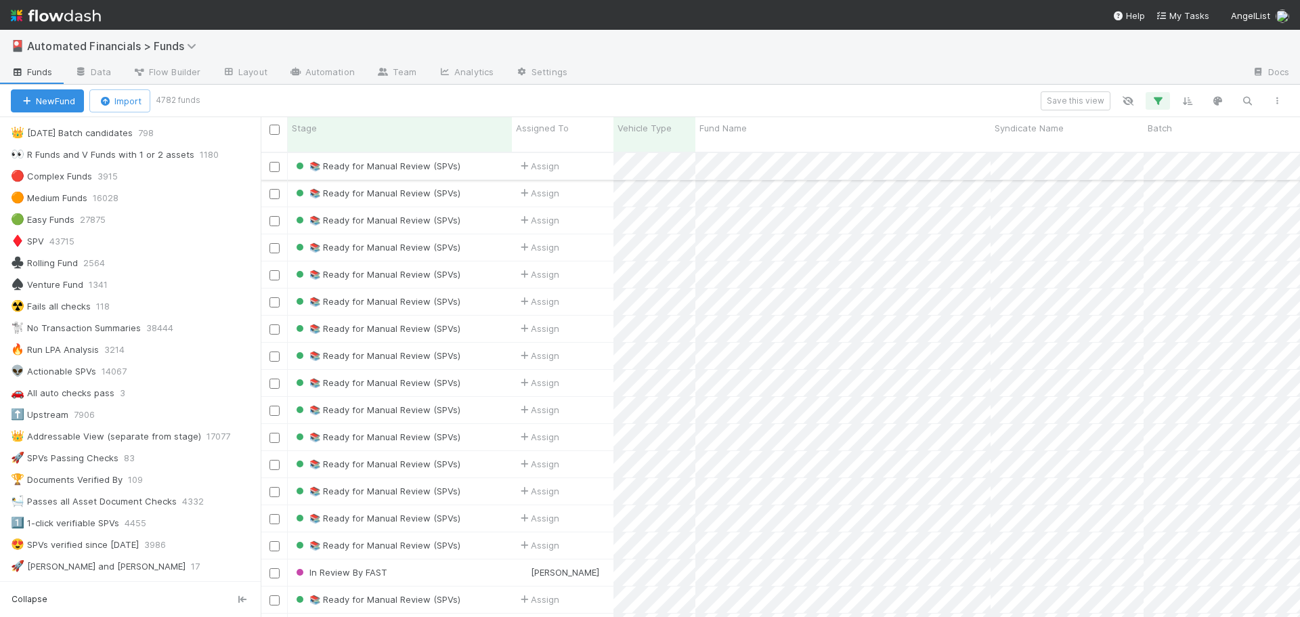
click at [481, 155] on div "📚 Ready for Manual Review (SPVs)" at bounding box center [400, 166] width 224 height 26
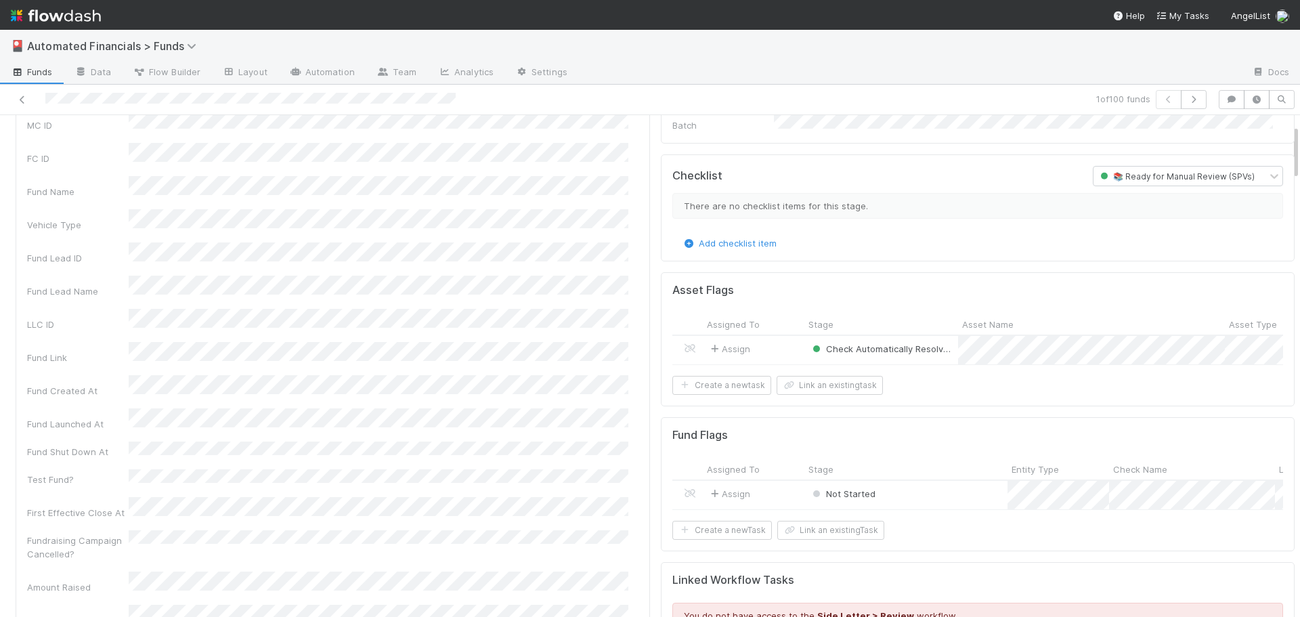
scroll to position [68, 0]
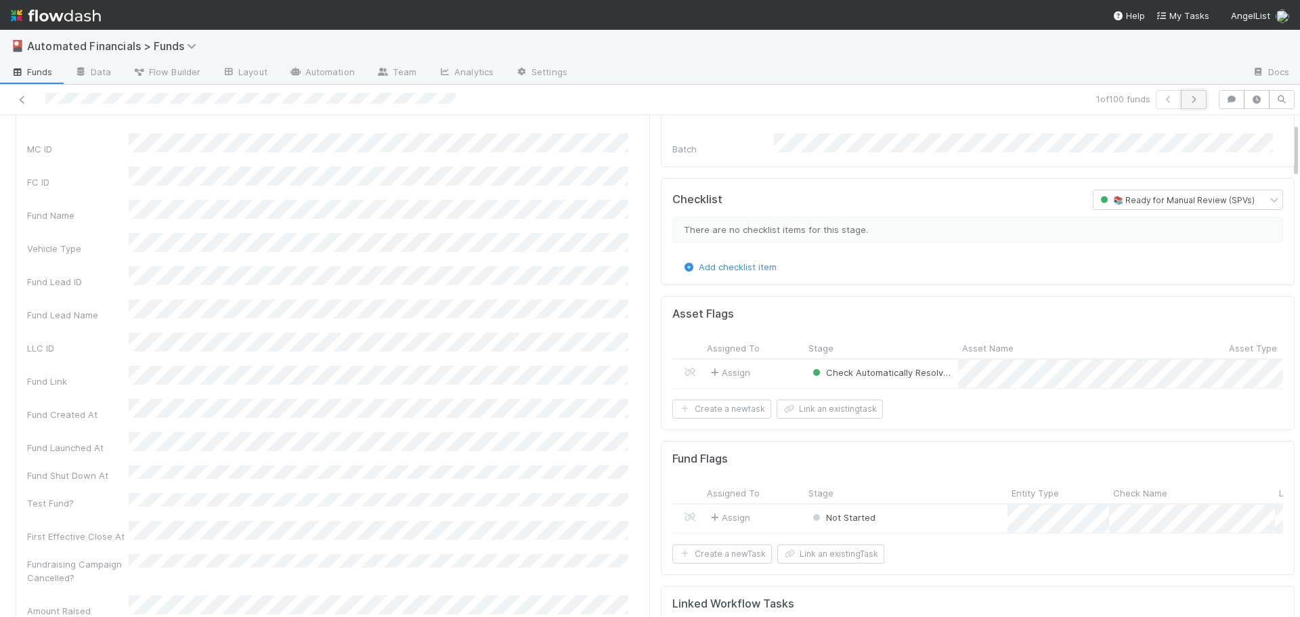
click at [1187, 102] on icon "button" at bounding box center [1194, 99] width 14 height 8
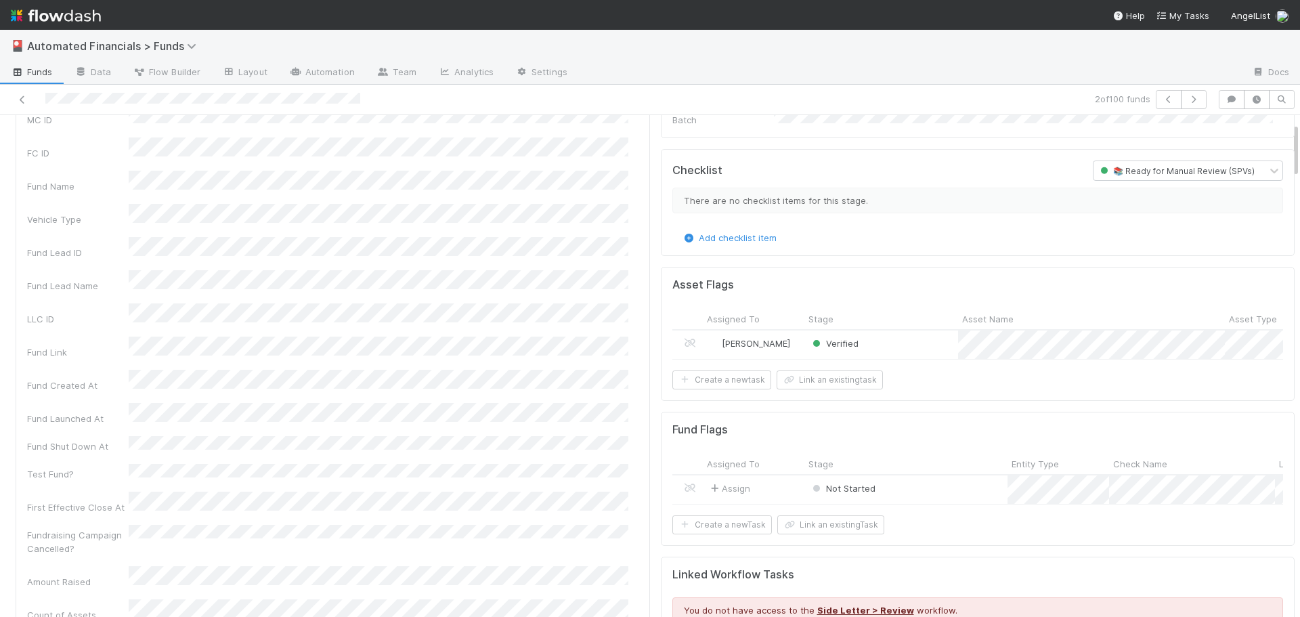
scroll to position [68, 0]
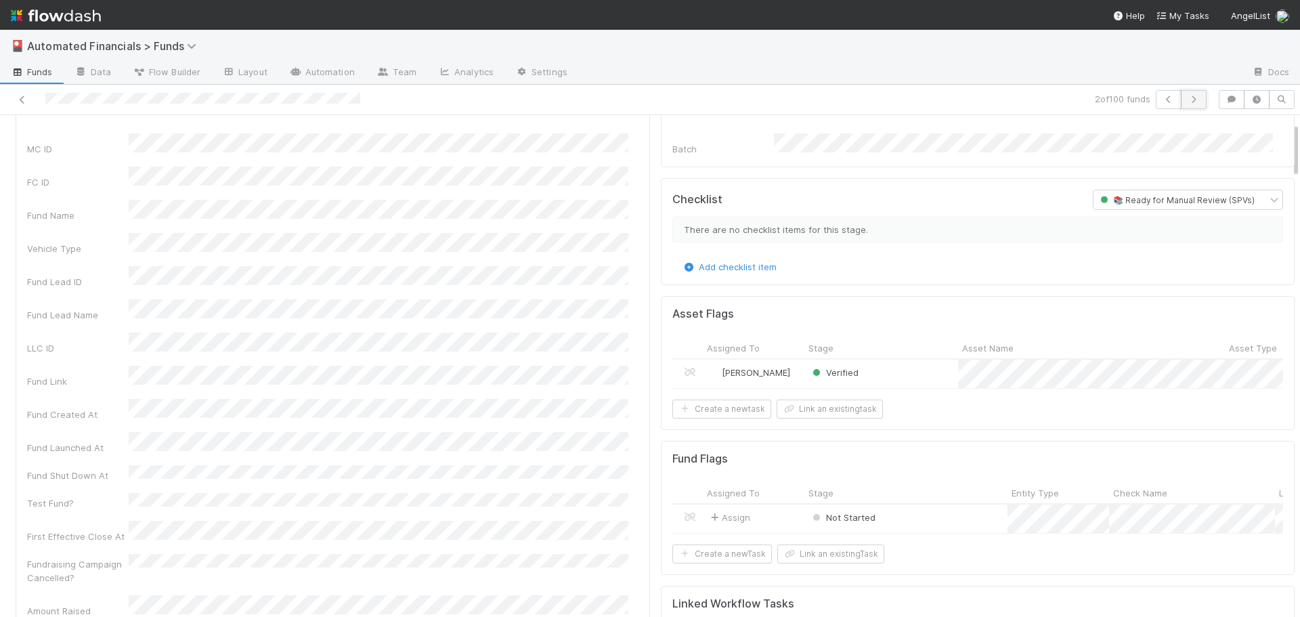
click at [1187, 102] on icon "button" at bounding box center [1194, 99] width 14 height 8
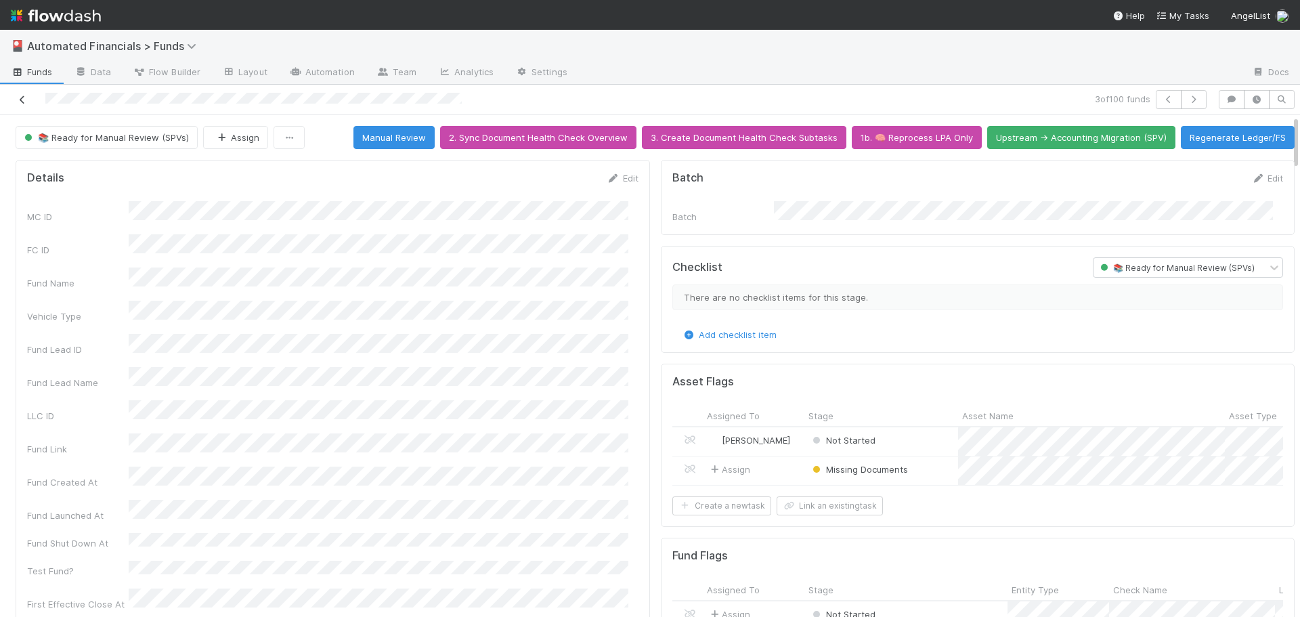
click at [20, 99] on icon at bounding box center [23, 99] width 14 height 9
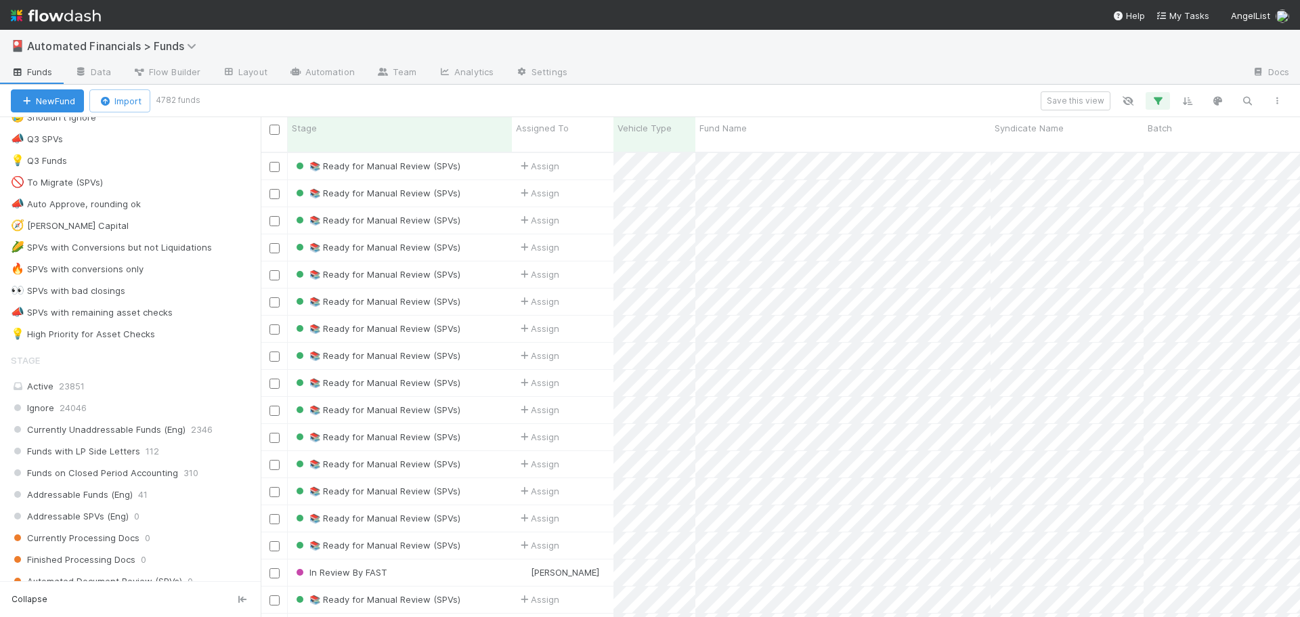
scroll to position [880, 0]
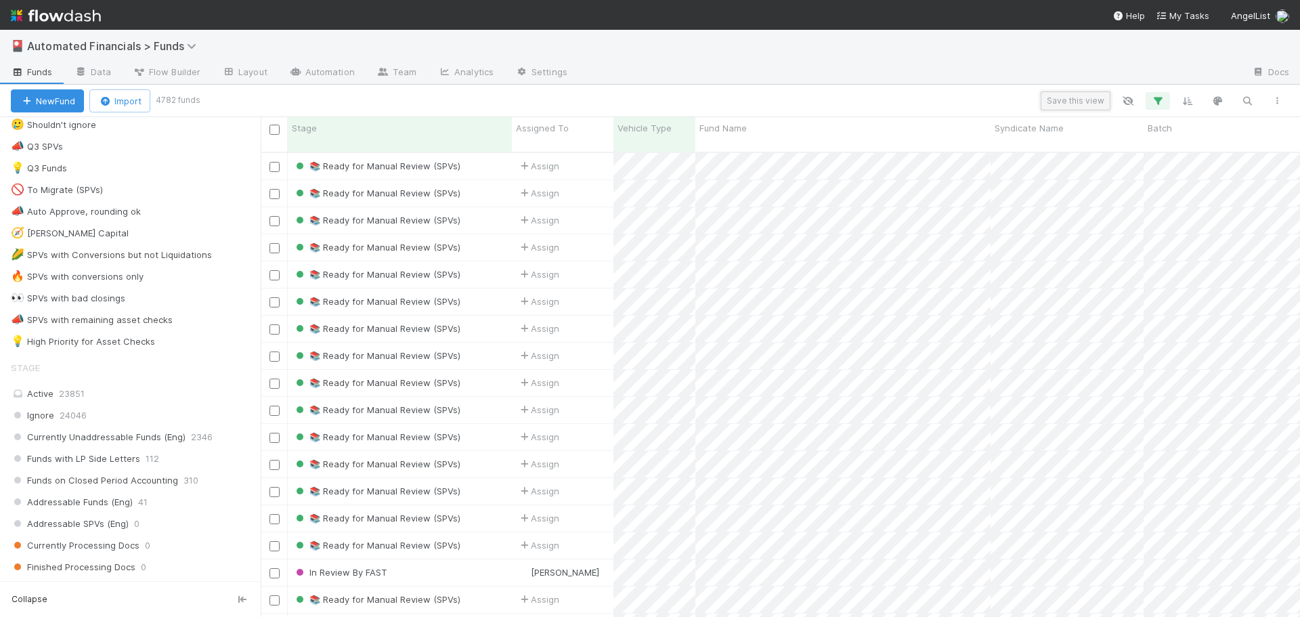
click at [1096, 100] on button "Save this view" at bounding box center [1076, 100] width 70 height 19
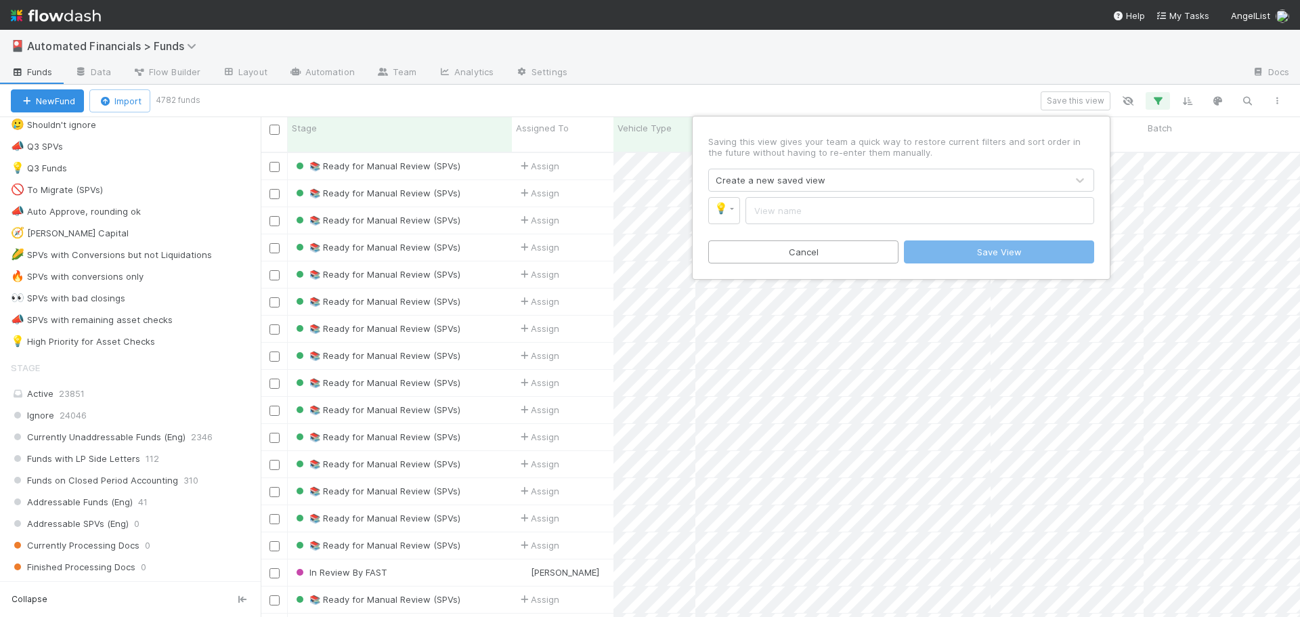
click at [947, 91] on div "Saving this view gives your team a quick way to restore current filters and sor…" at bounding box center [650, 308] width 1300 height 617
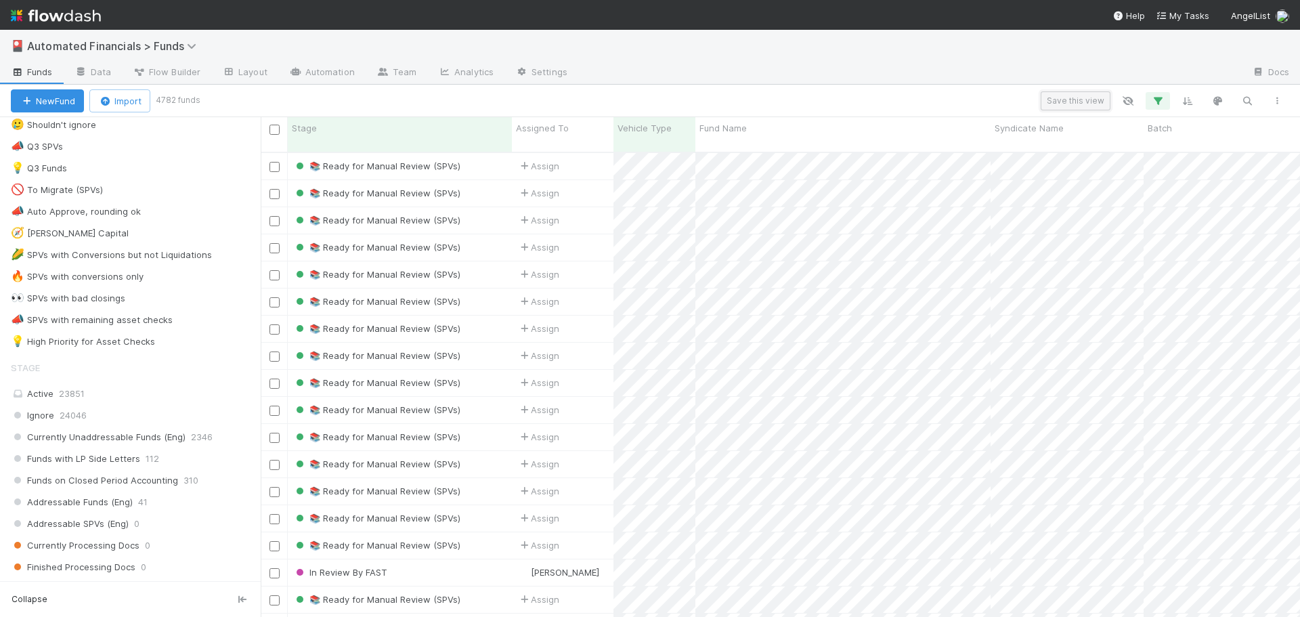
click at [1058, 101] on button "Save this view" at bounding box center [1076, 100] width 70 height 19
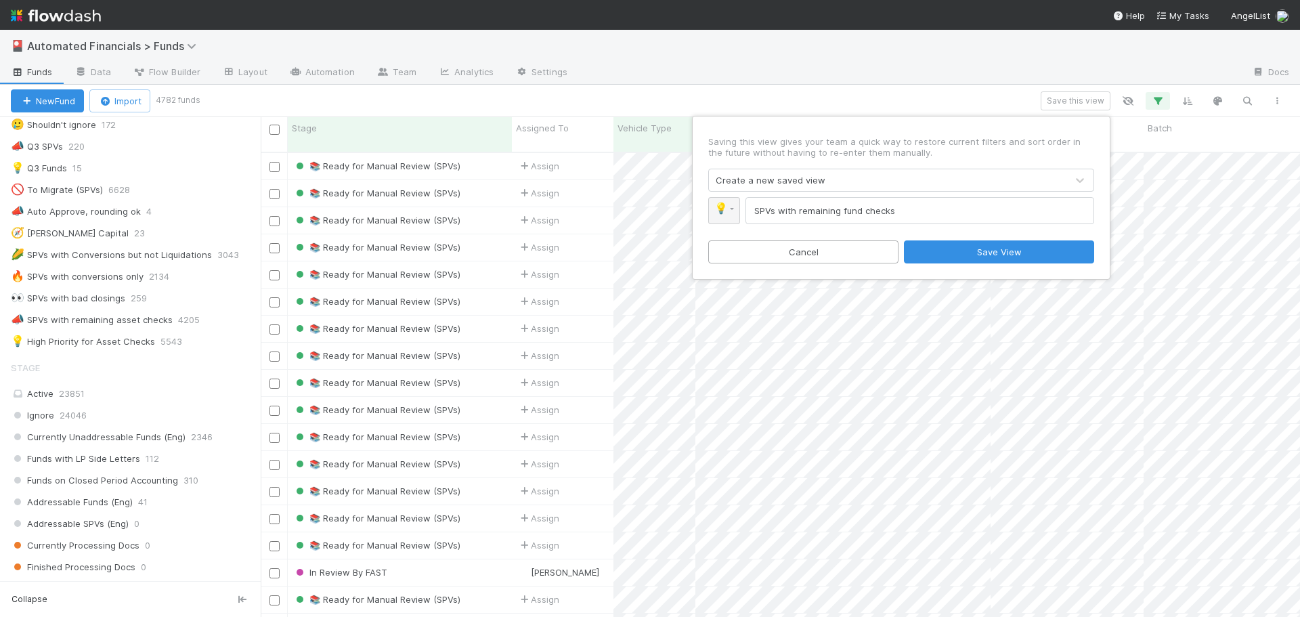
type input "SPVs with remaining fund checks"
click at [731, 211] on link "💡" at bounding box center [724, 210] width 32 height 27
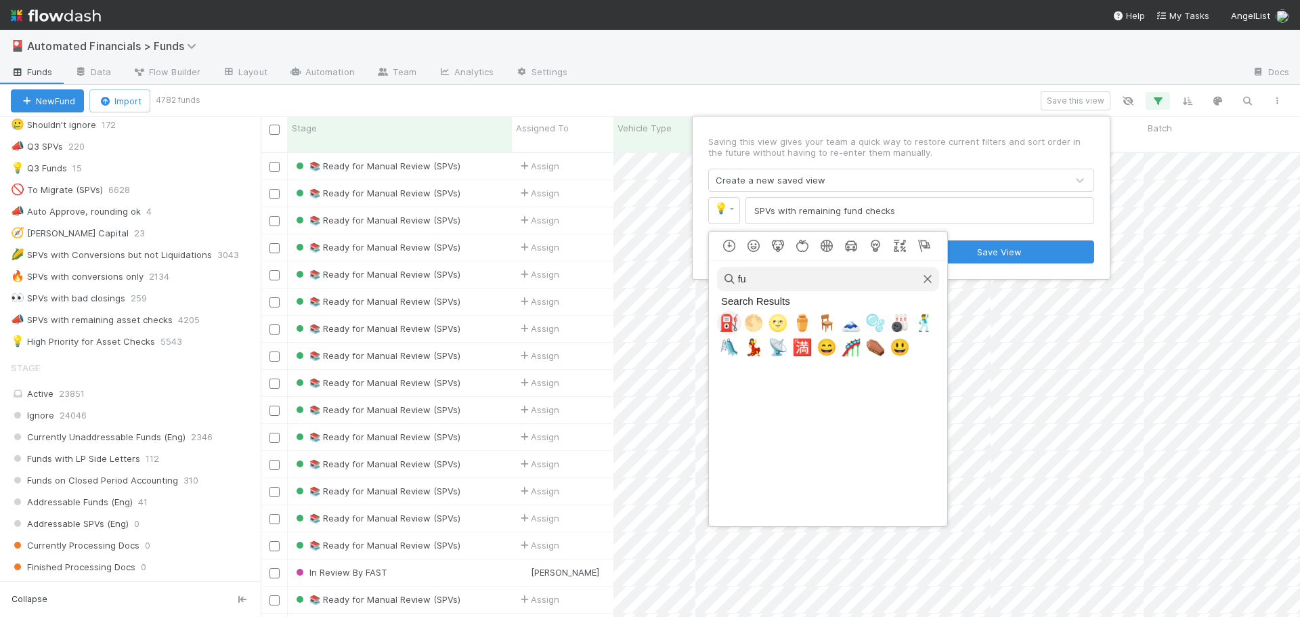
scroll to position [0, 0]
type input "f"
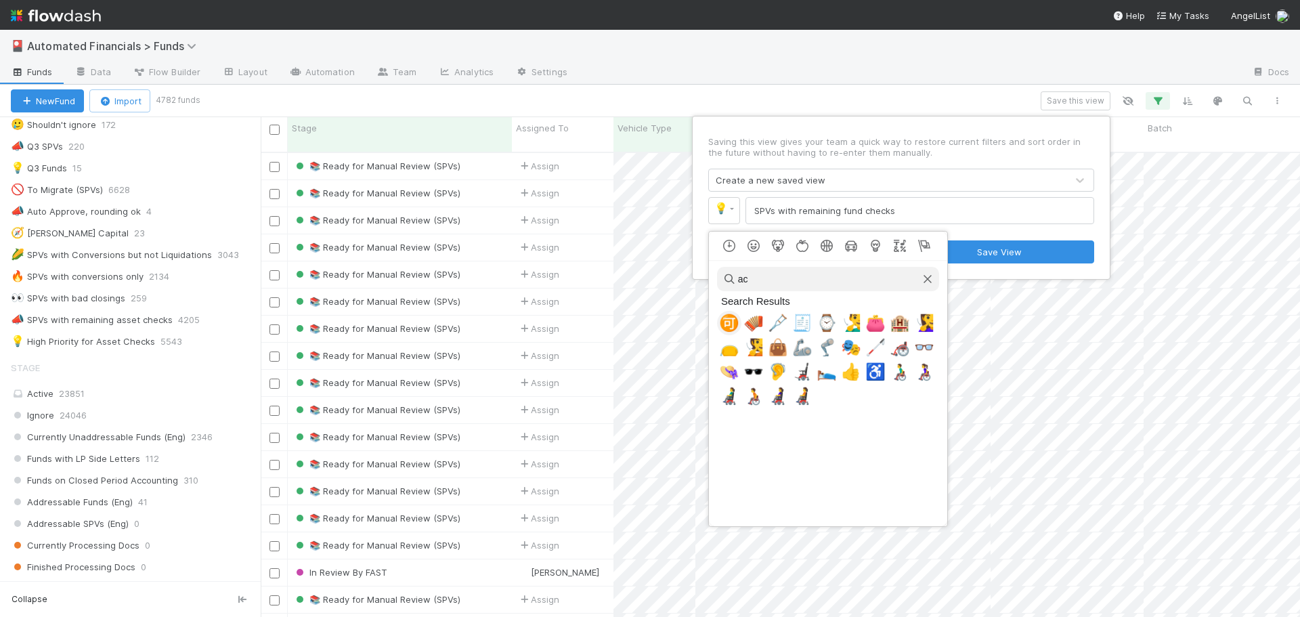
type input "a"
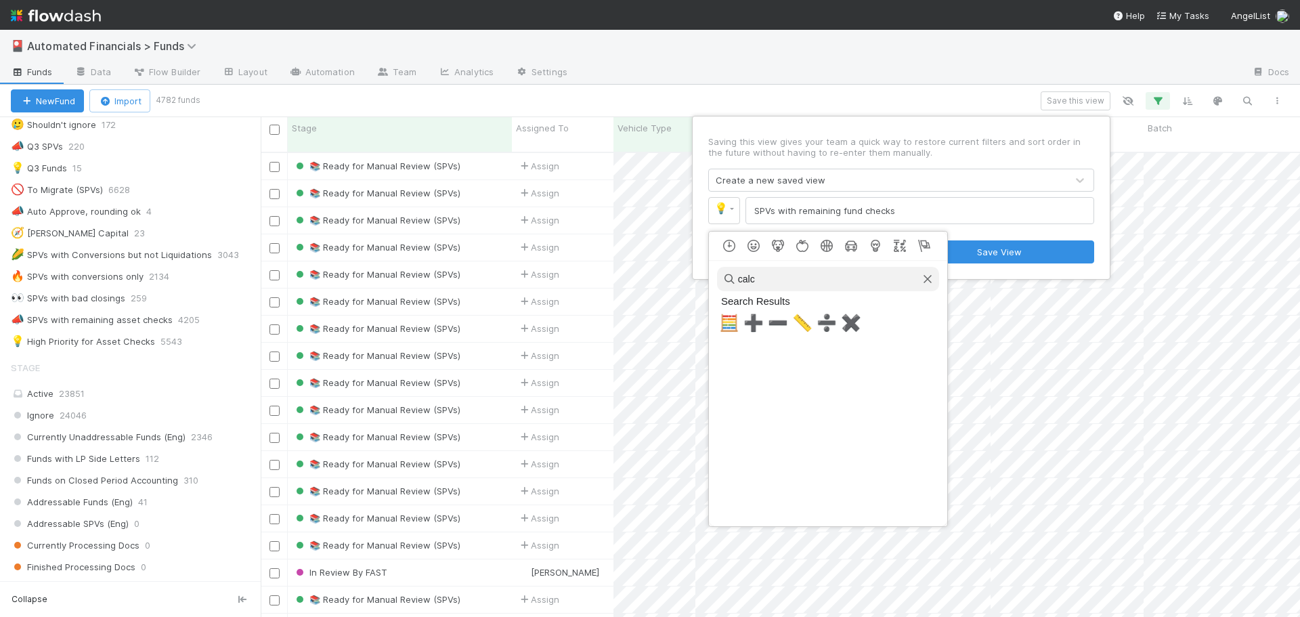
drag, startPoint x: 764, startPoint y: 276, endPoint x: 740, endPoint y: 276, distance: 23.7
click at [739, 278] on input "calc" at bounding box center [828, 279] width 222 height 24
drag, startPoint x: 767, startPoint y: 280, endPoint x: 731, endPoint y: 274, distance: 36.5
click at [731, 274] on input "legal" at bounding box center [828, 279] width 222 height 24
type input "balan"
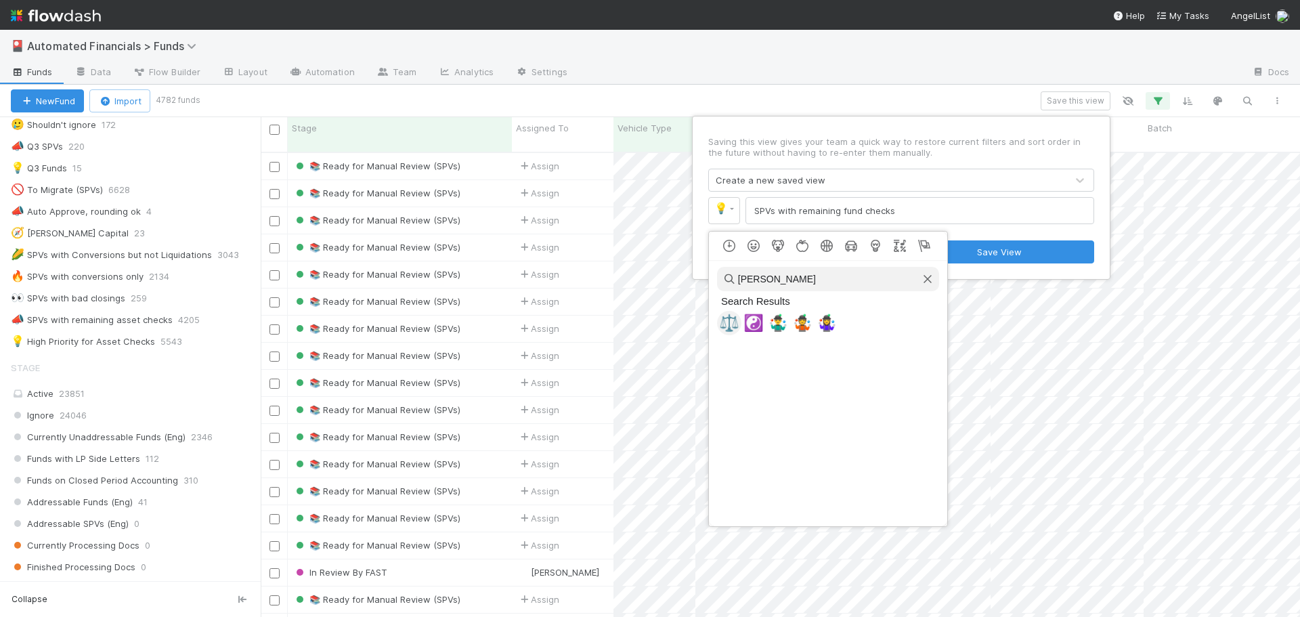
click at [731, 322] on span "⚖️" at bounding box center [729, 323] width 20 height 19
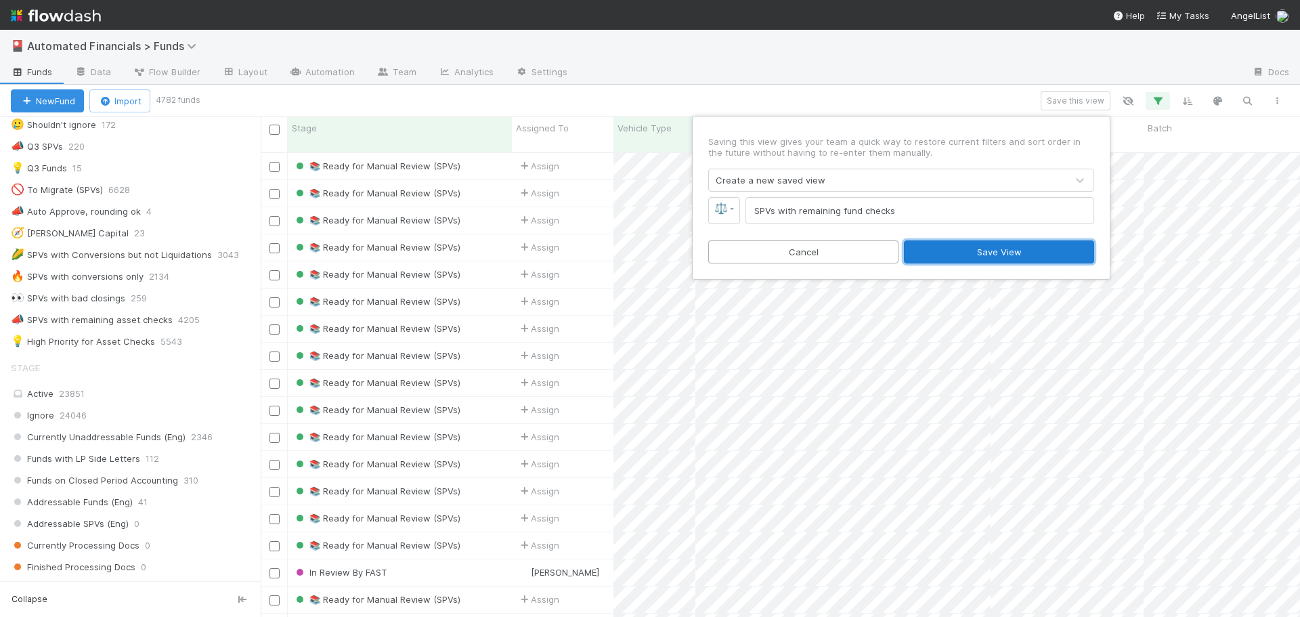
click at [983, 255] on button "Save View" at bounding box center [999, 251] width 190 height 23
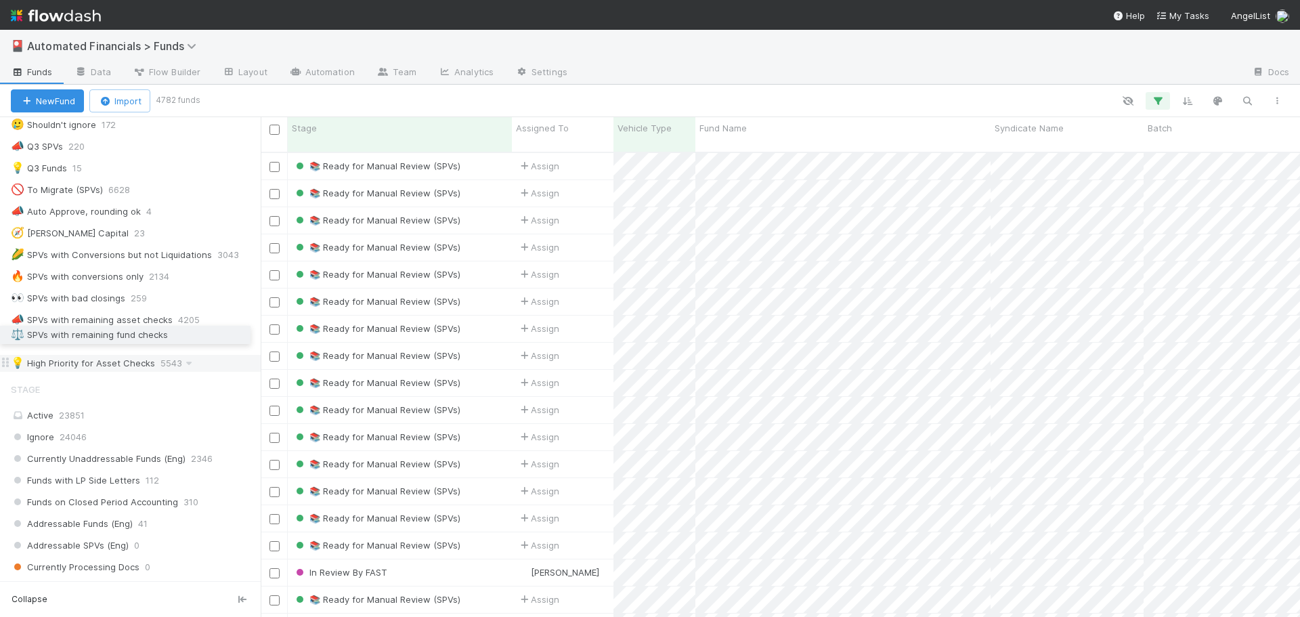
click at [381, 100] on div at bounding box center [745, 101] width 1094 height 18
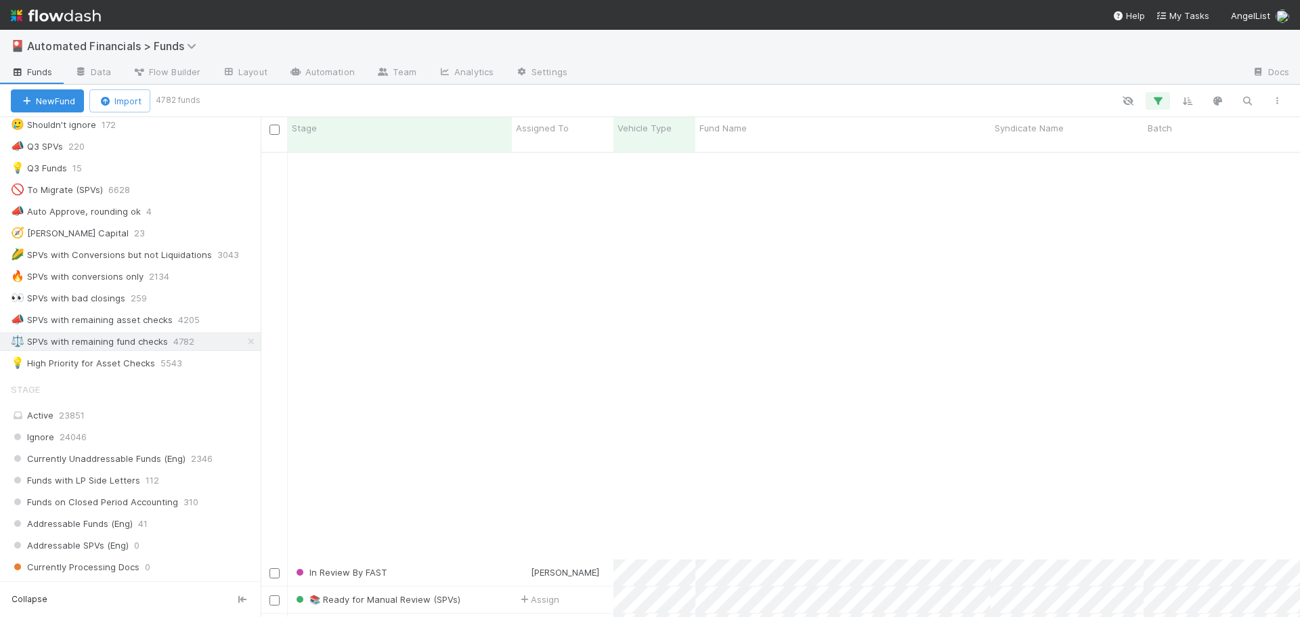
scroll to position [474, 0]
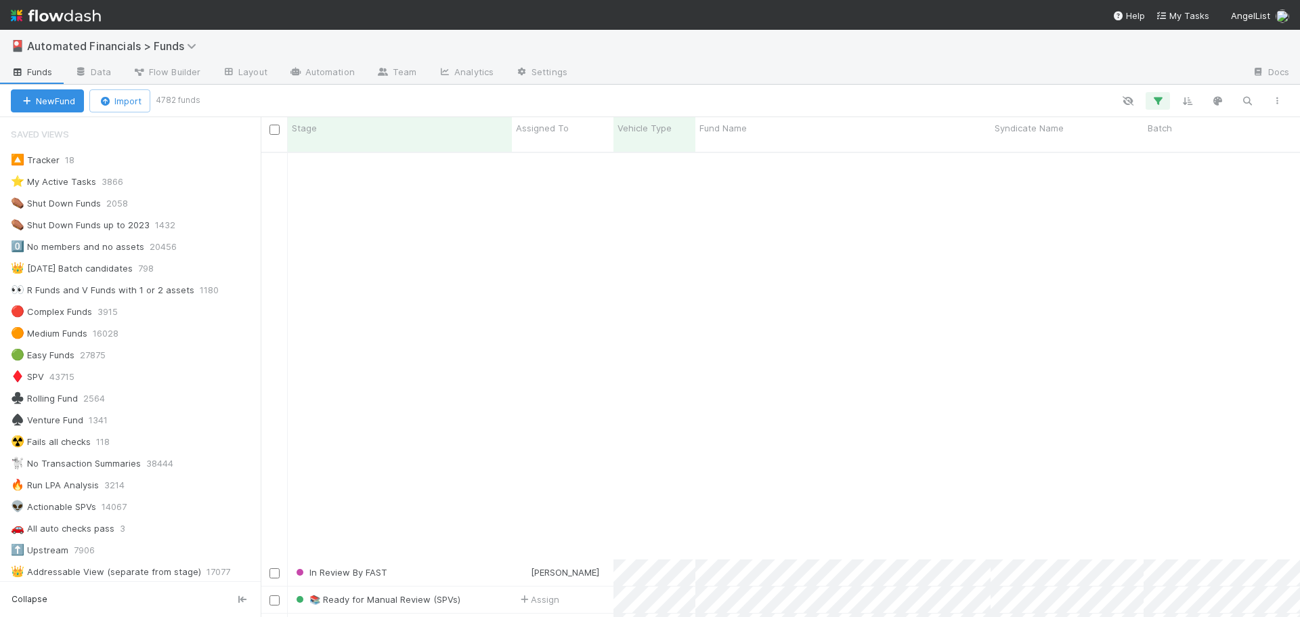
scroll to position [880, 0]
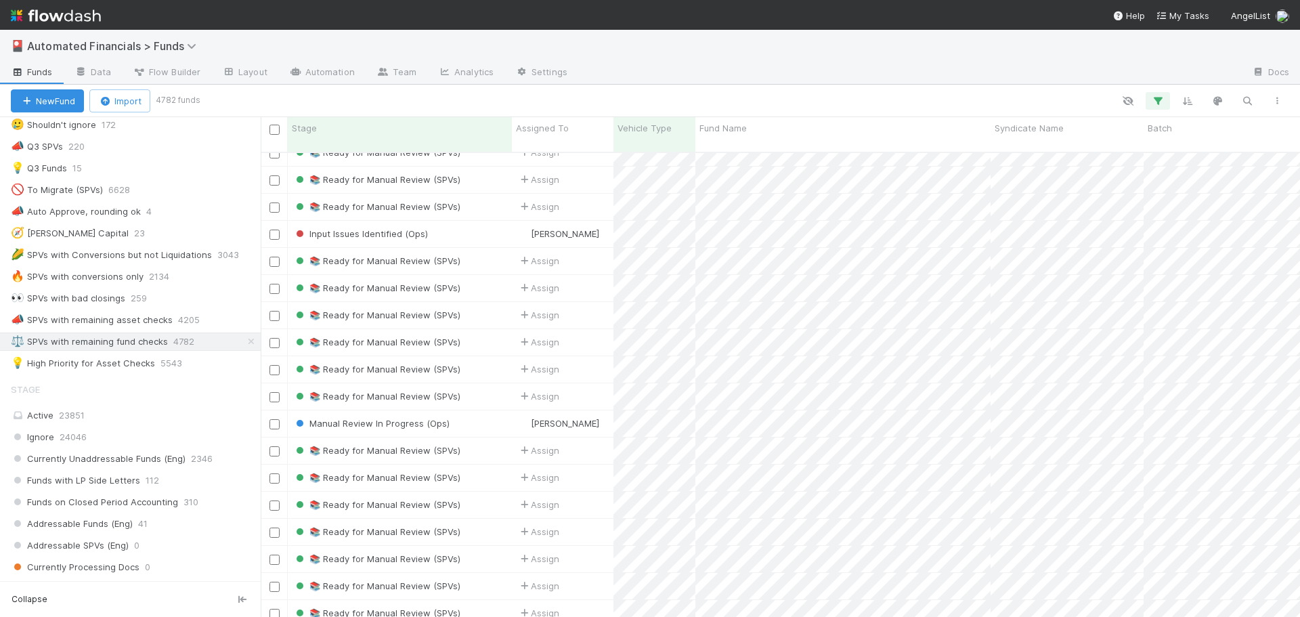
click at [838, 103] on div at bounding box center [745, 101] width 1094 height 18
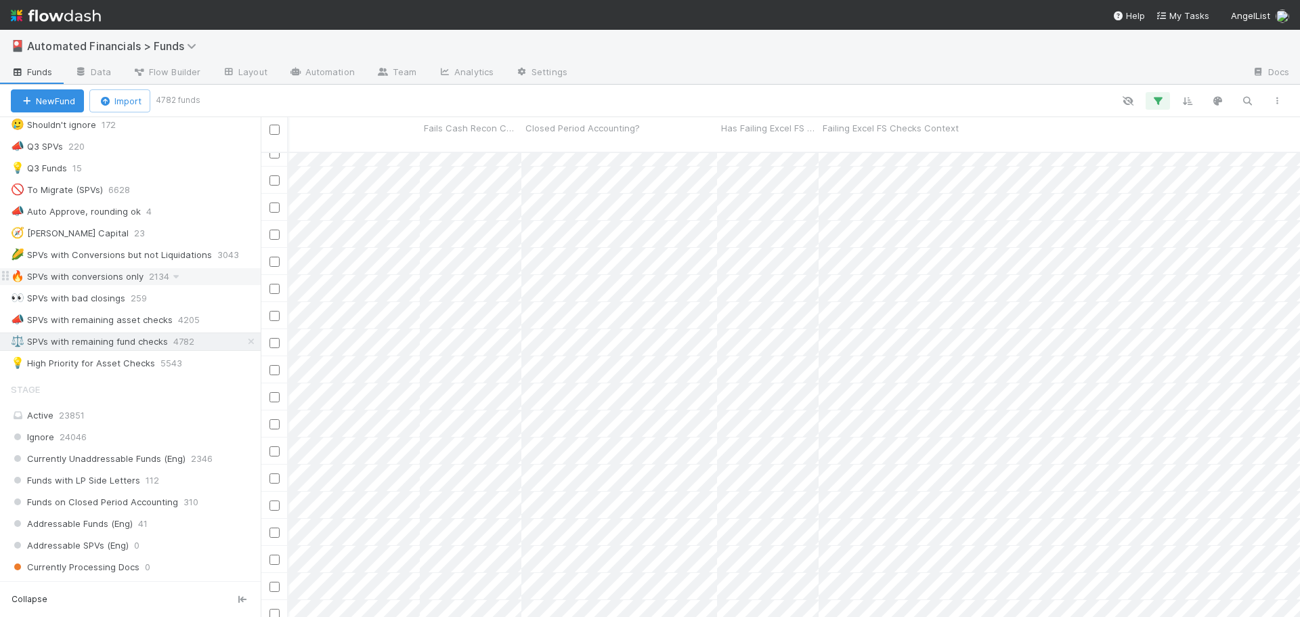
click at [67, 277] on div "🔥 SPVs with conversions only" at bounding box center [77, 276] width 133 height 17
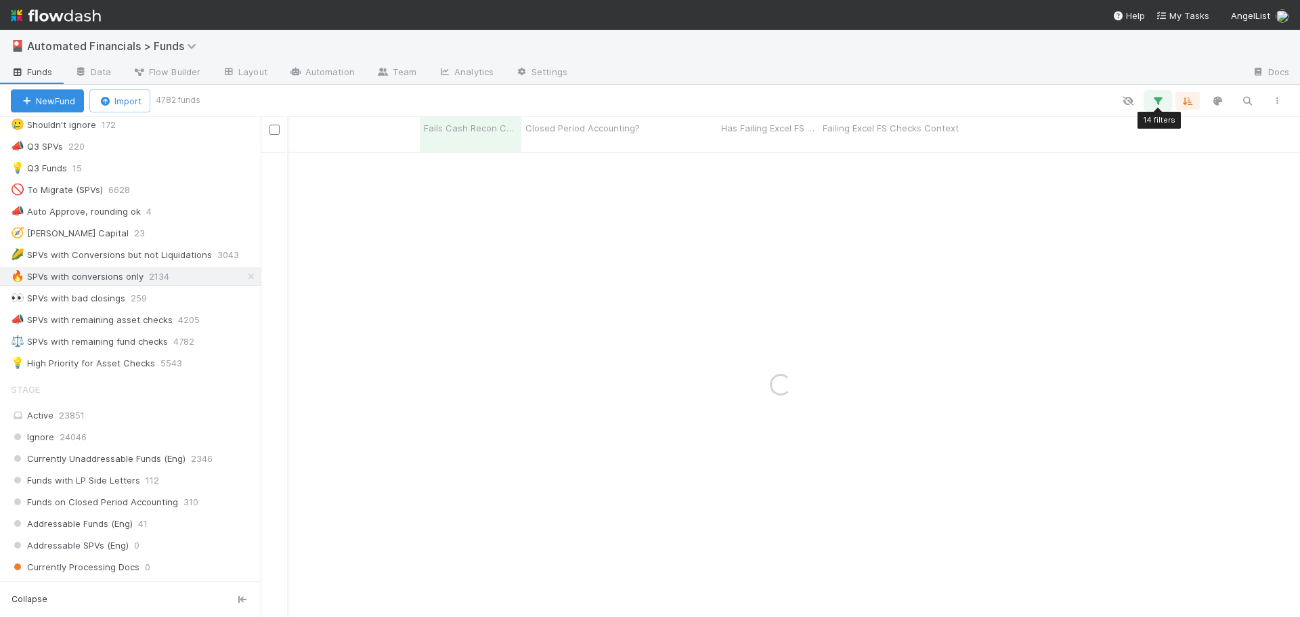
click at [1160, 102] on icon "button" at bounding box center [1158, 101] width 14 height 12
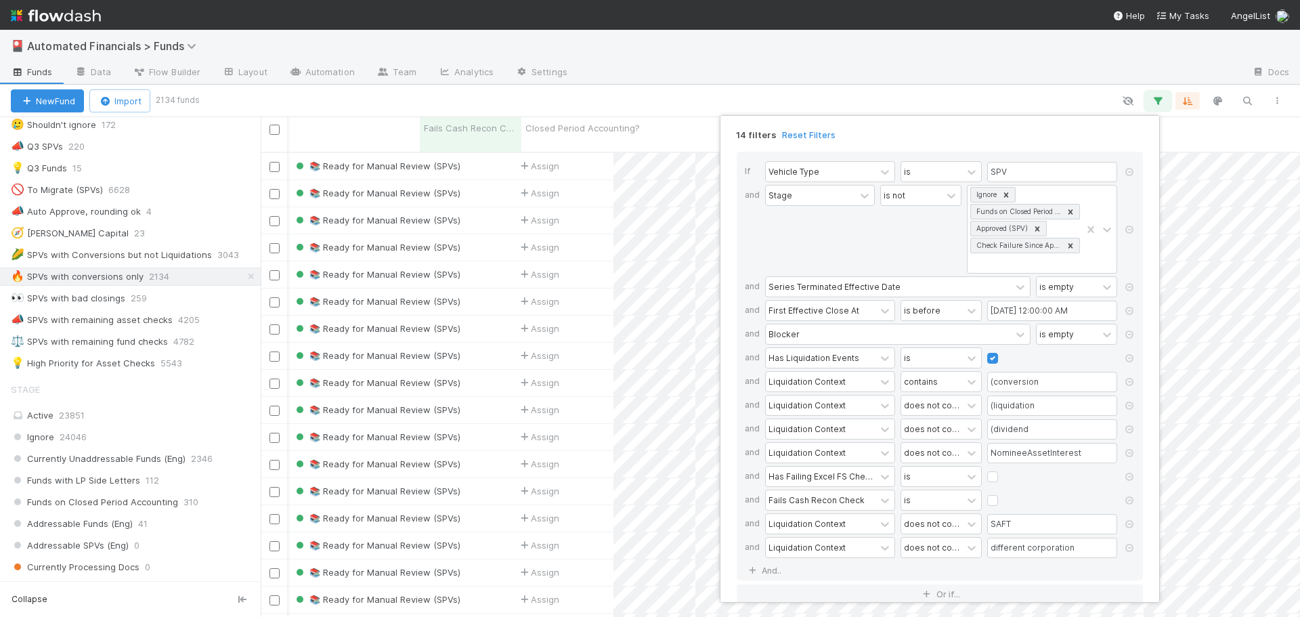
scroll to position [466, 1029]
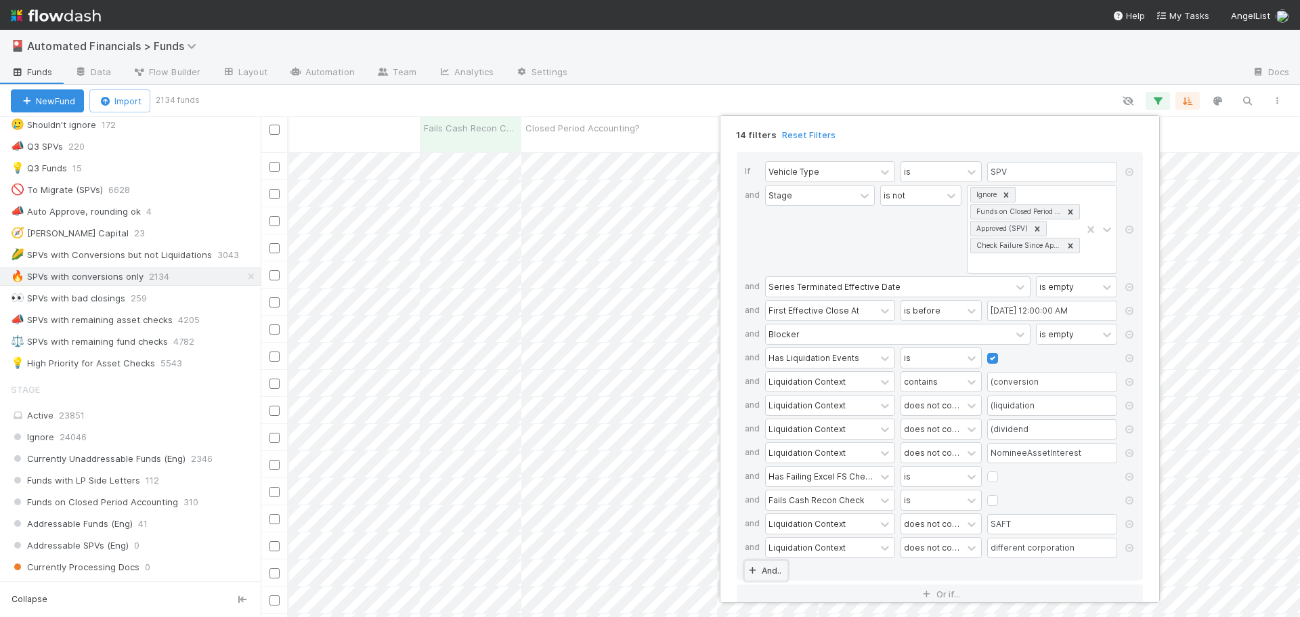
click at [765, 570] on link "And.." at bounding box center [766, 571] width 43 height 20
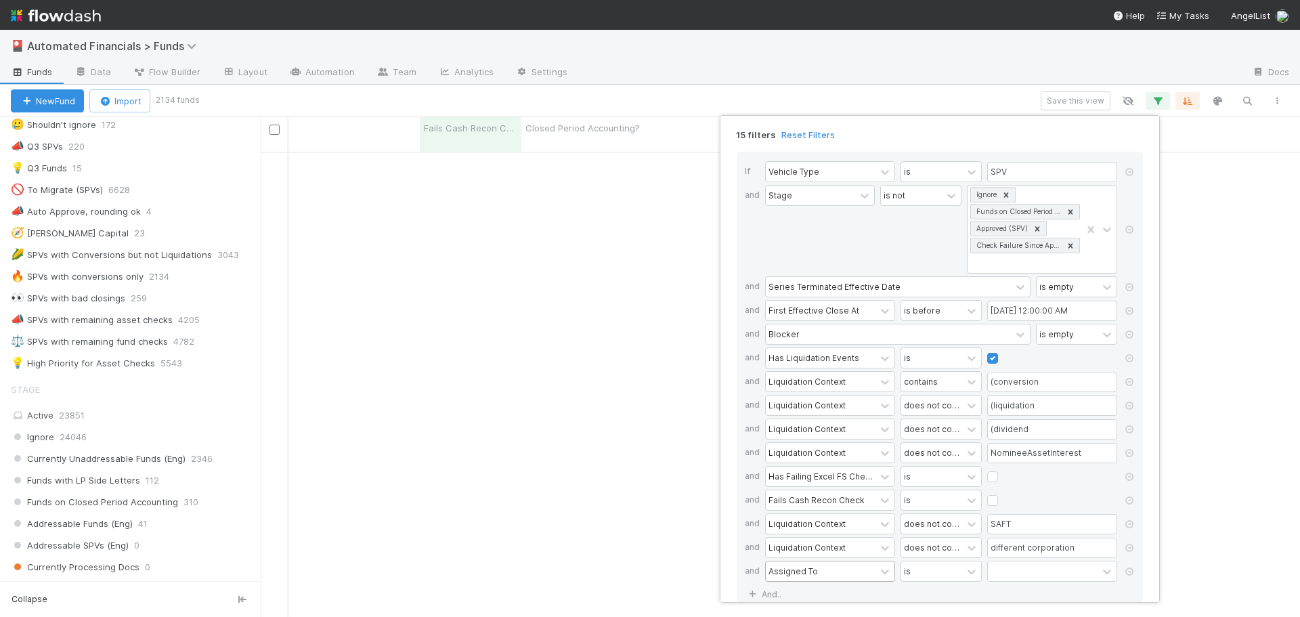
click at [789, 569] on div "Assigned To" at bounding box center [793, 571] width 49 height 12
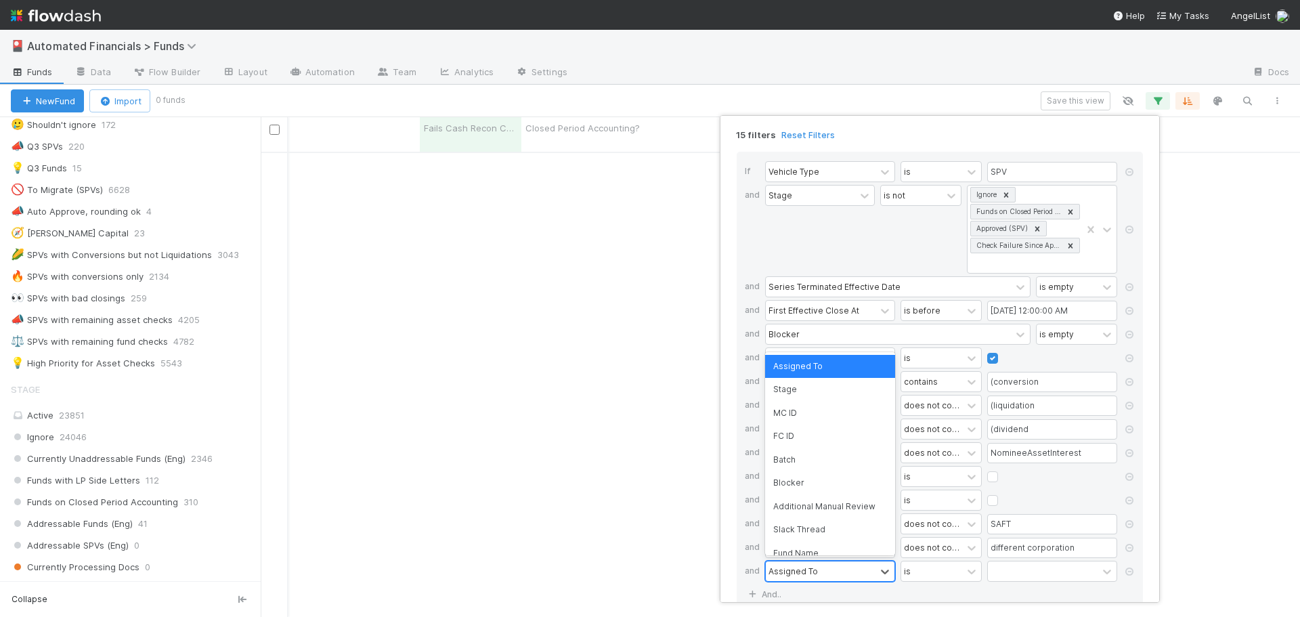
scroll to position [456, 1029]
type input "liqu"
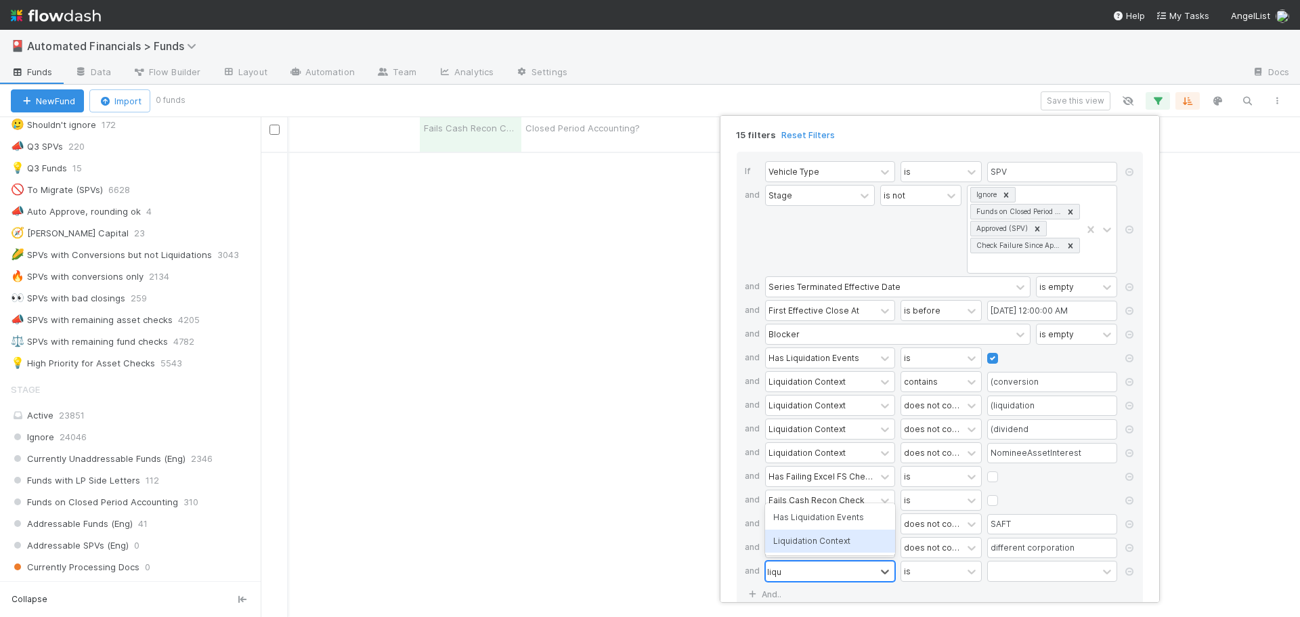
click at [820, 536] on div "Liquidation Context" at bounding box center [830, 541] width 130 height 23
click at [949, 574] on div "contains" at bounding box center [931, 571] width 61 height 20
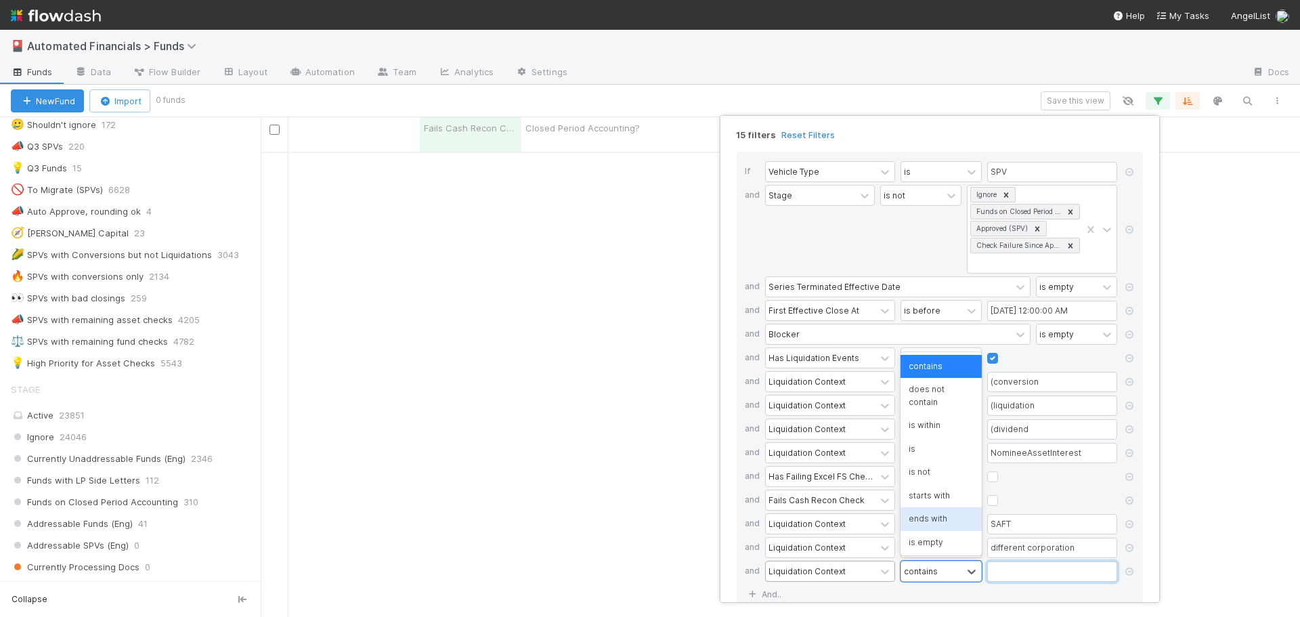
click at [1036, 576] on input "text" at bounding box center [1052, 571] width 130 height 20
type input "SAFE"
click at [1029, 593] on div "If Vehicle Type is SPV and Stage is not Ignore Funds on Closed Period Accountin…" at bounding box center [940, 378] width 406 height 452
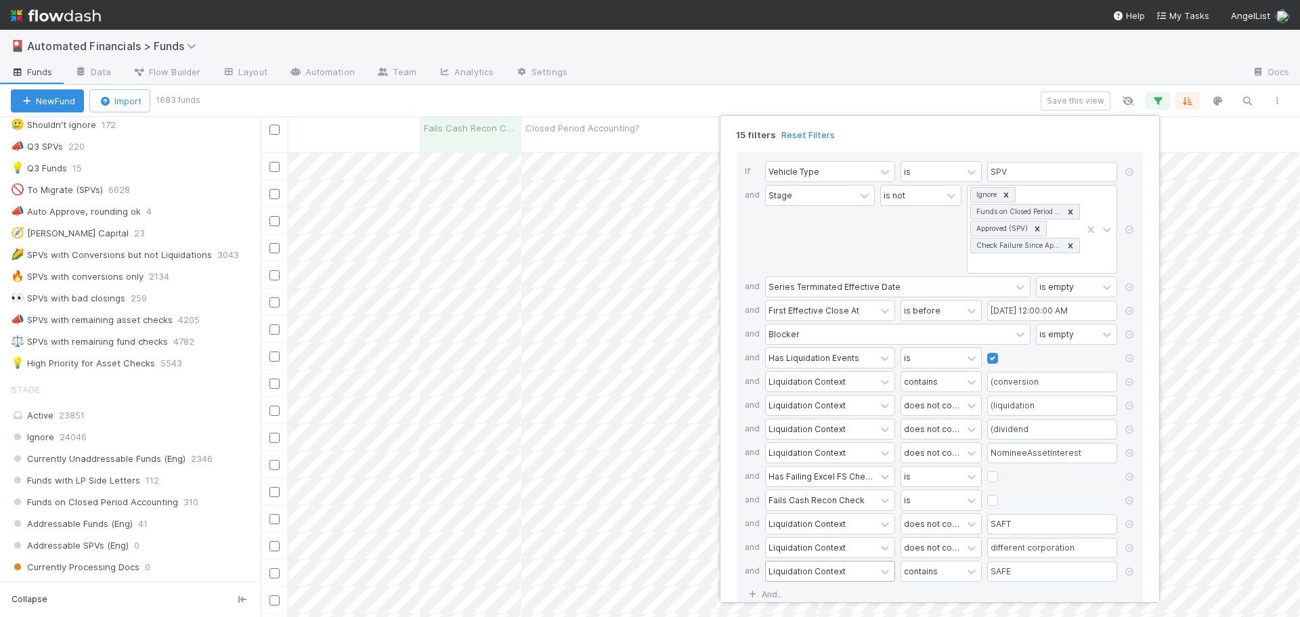
scroll to position [466, 1029]
click at [603, 99] on div "15 filters Reset Filters If Vehicle Type is SPV and Stage is not Ignore Funds o…" at bounding box center [650, 308] width 1300 height 617
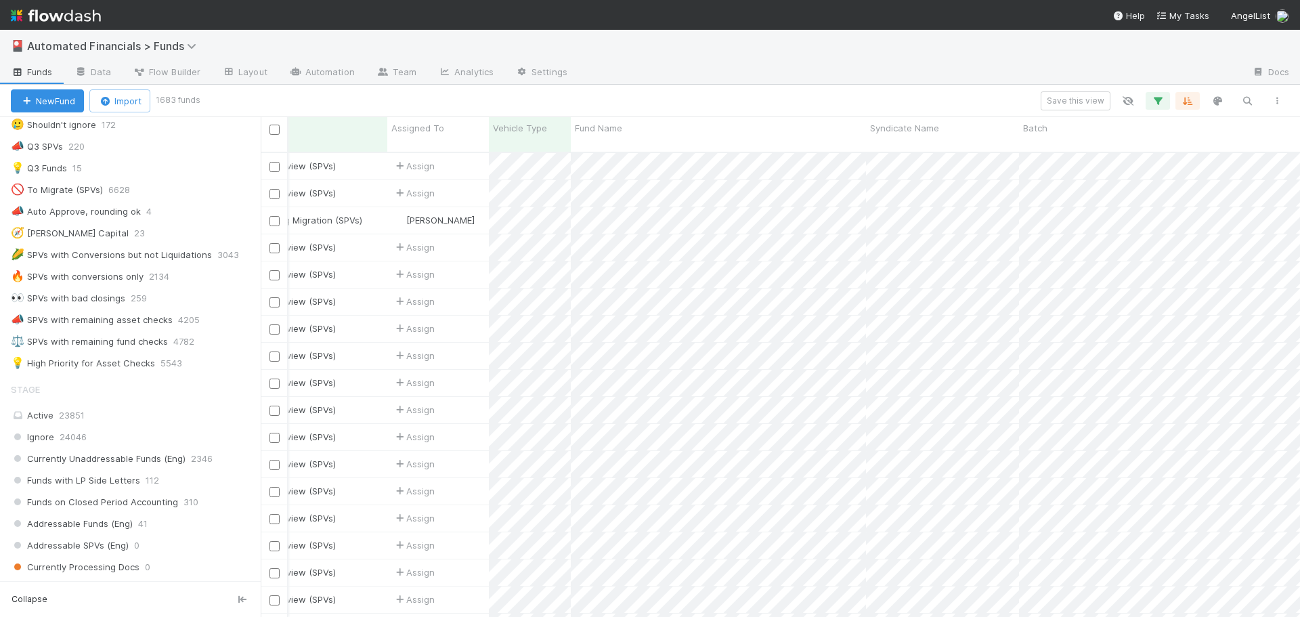
scroll to position [0, 0]
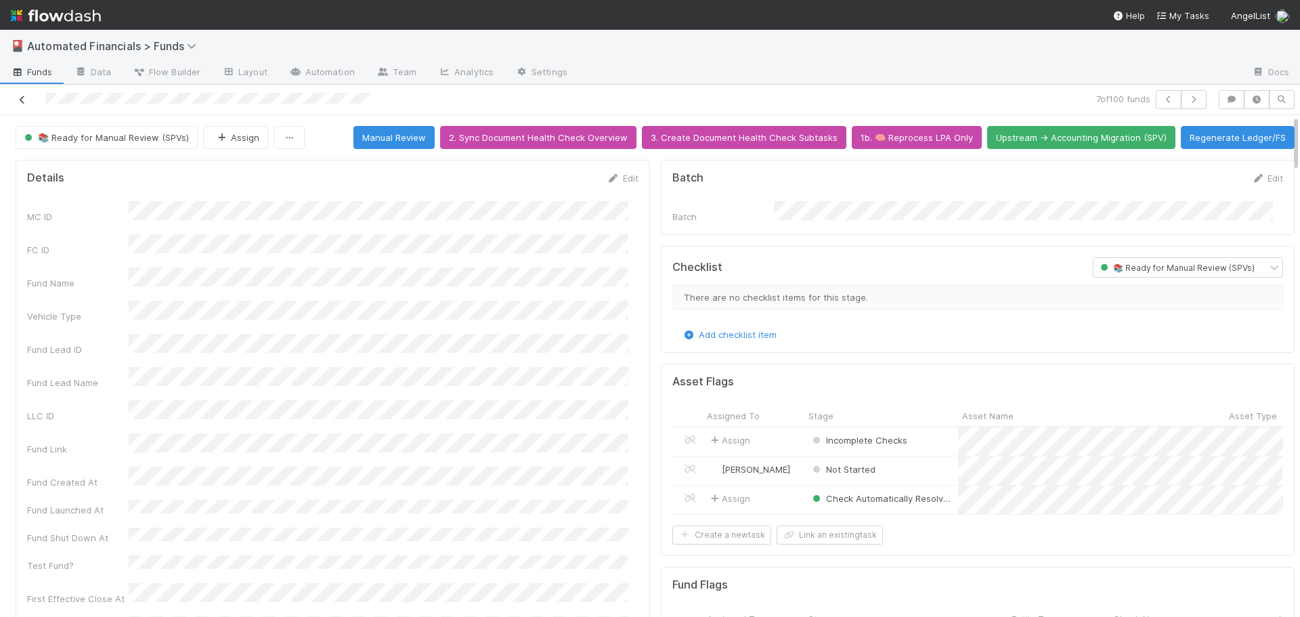
click at [20, 95] on icon at bounding box center [23, 99] width 14 height 9
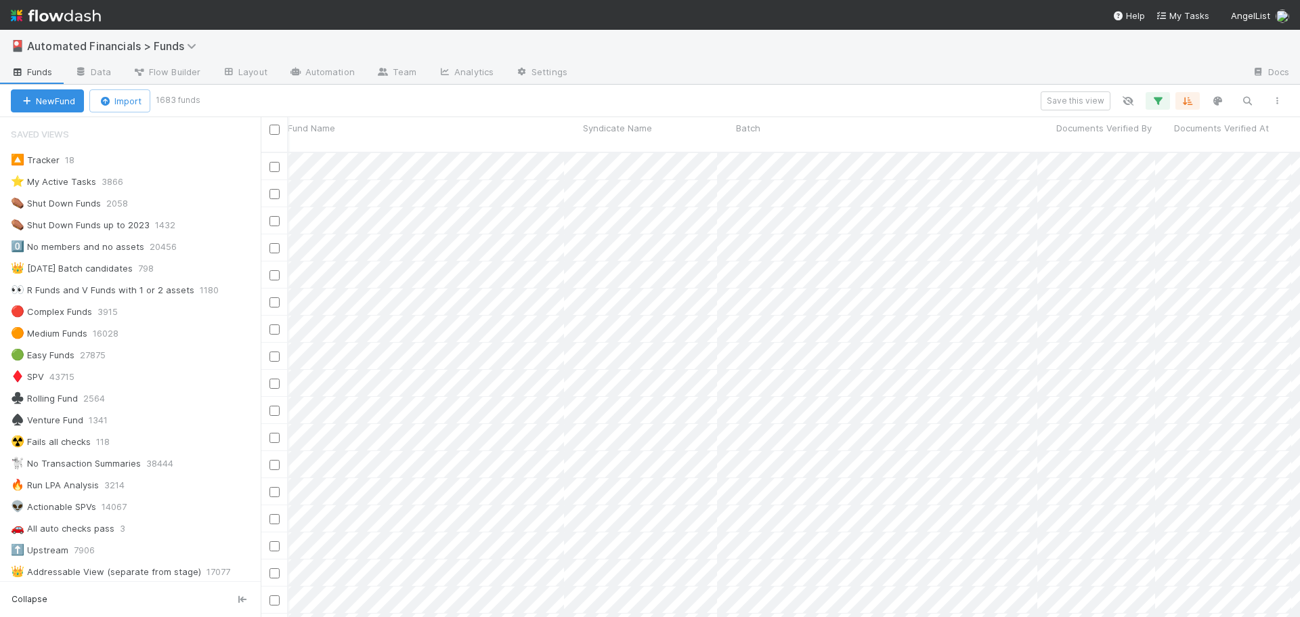
scroll to position [0, 427]
click at [1277, 97] on icon "button" at bounding box center [1278, 101] width 14 height 8
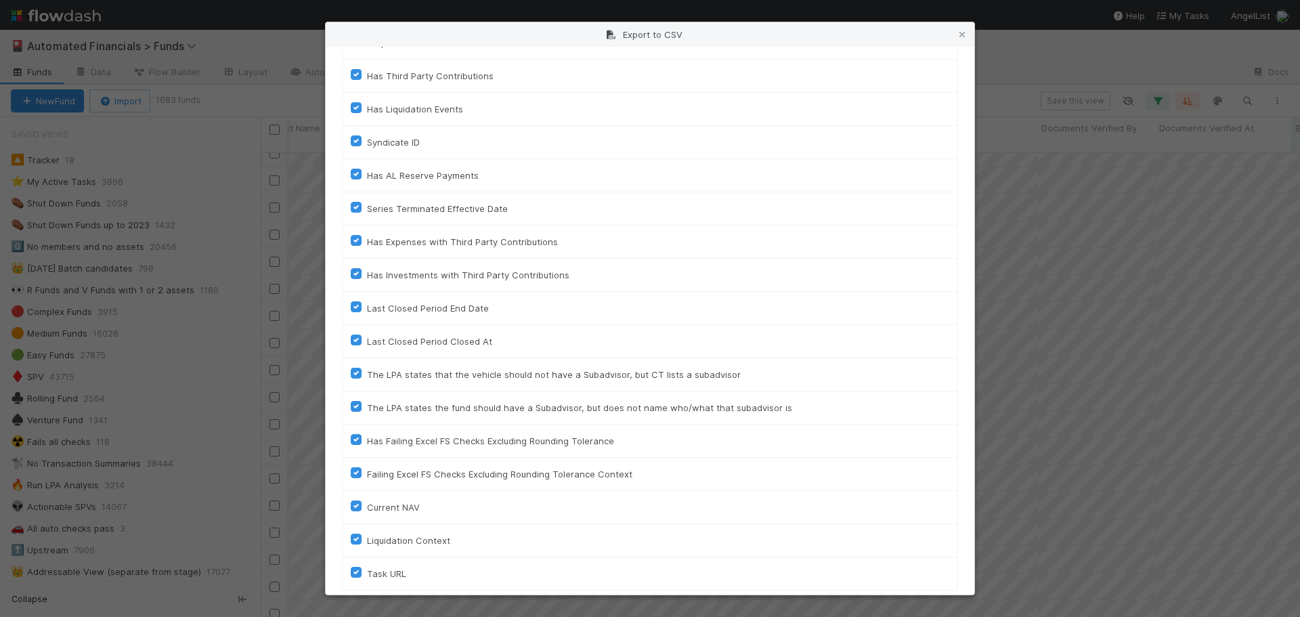
scroll to position [3026, 0]
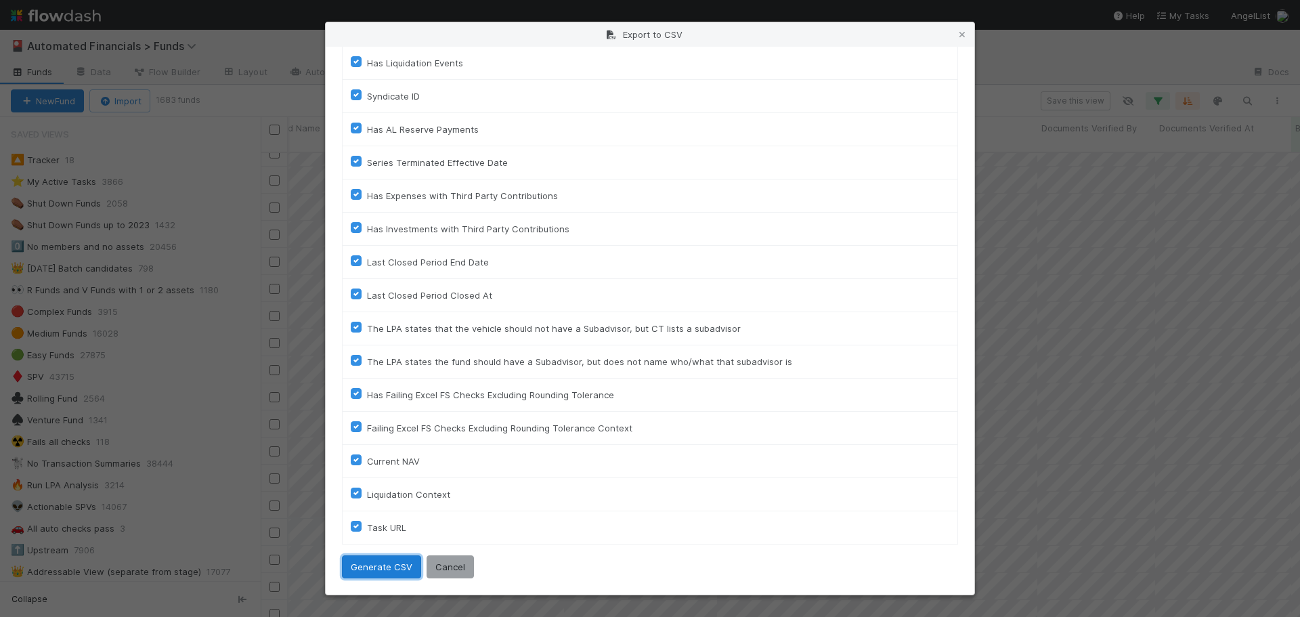
click at [362, 568] on button "Generate CSV" at bounding box center [381, 566] width 79 height 23
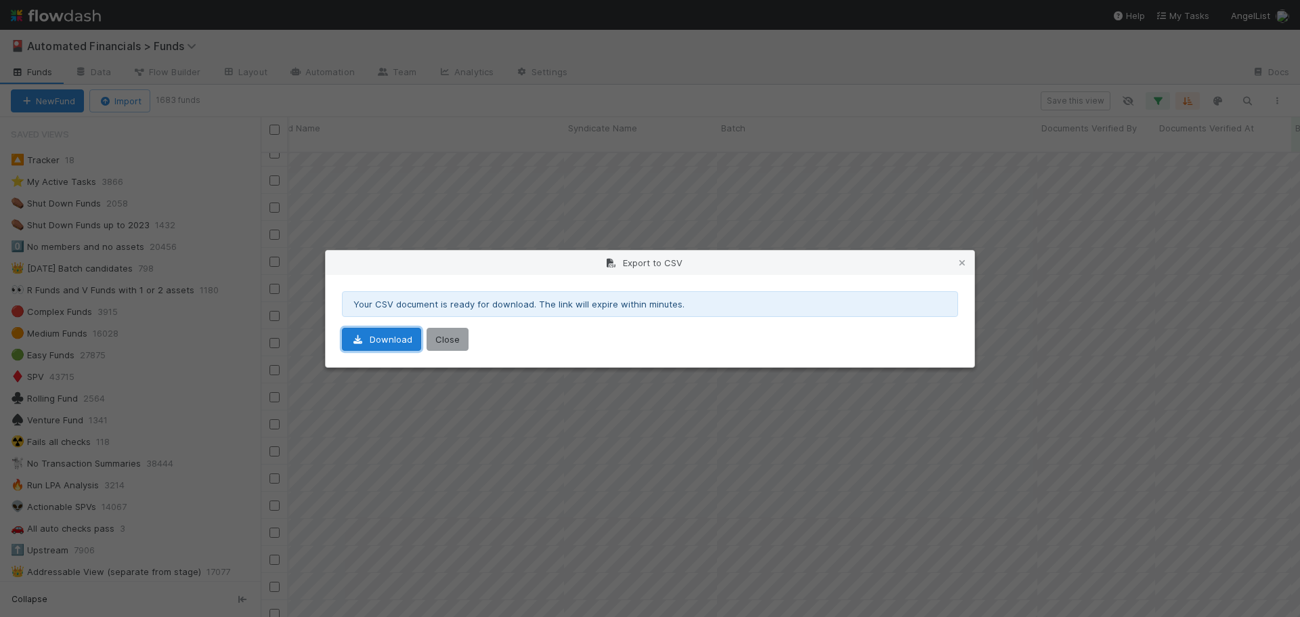
click at [377, 340] on link "Download" at bounding box center [381, 339] width 79 height 23
click at [1145, 56] on div "Export to CSV Your CSV document is ready for download. The link will expire wit…" at bounding box center [650, 308] width 1300 height 617
drag, startPoint x: 442, startPoint y: 343, endPoint x: 1160, endPoint y: 108, distance: 756.0
click at [442, 343] on button "Close" at bounding box center [448, 339] width 42 height 23
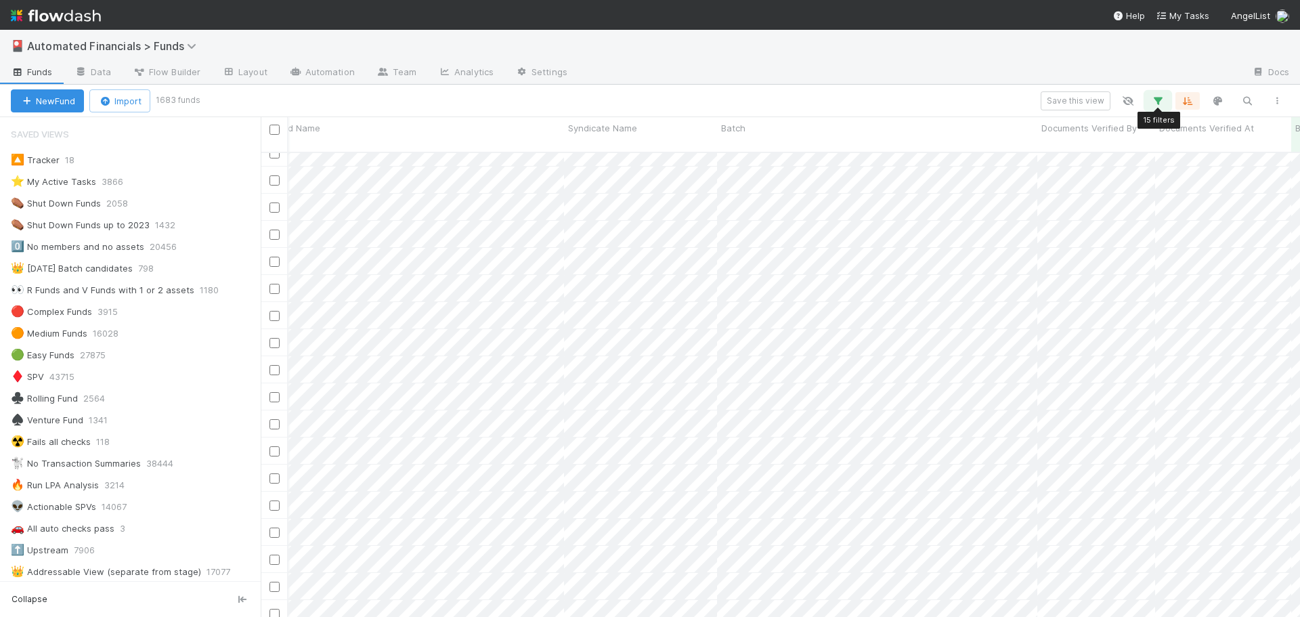
click at [1162, 102] on icon "button" at bounding box center [1158, 101] width 14 height 12
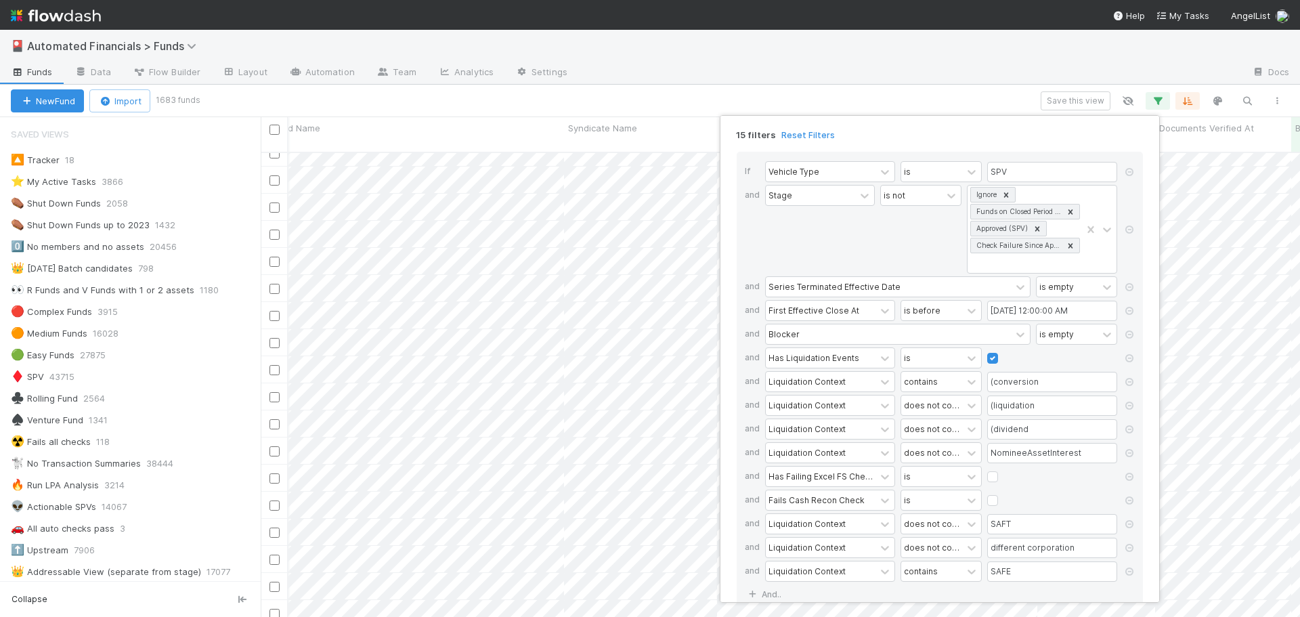
click at [804, 100] on div "15 filters Reset Filters If Vehicle Type is SPV and Stage is not Ignore Funds o…" at bounding box center [650, 308] width 1300 height 617
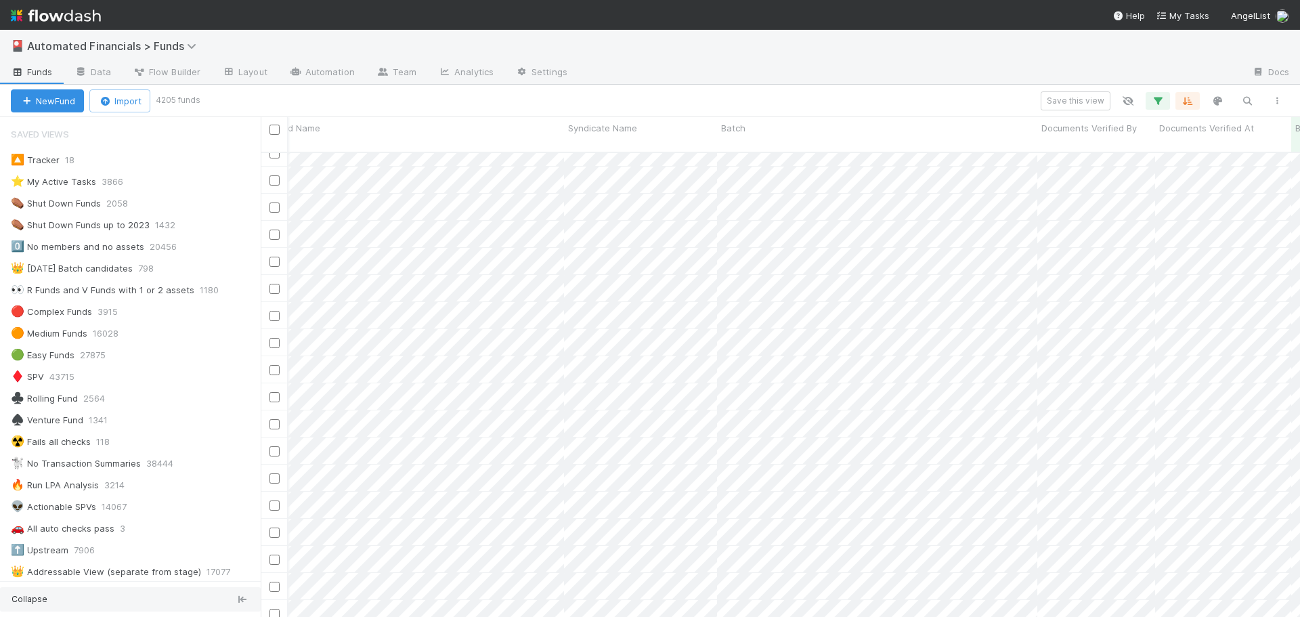
click at [863, 45] on div "🎴 Automated Financials > Funds" at bounding box center [650, 46] width 1300 height 33
click at [876, 38] on div "🎴 Automated Financials > Funds" at bounding box center [650, 46] width 1300 height 33
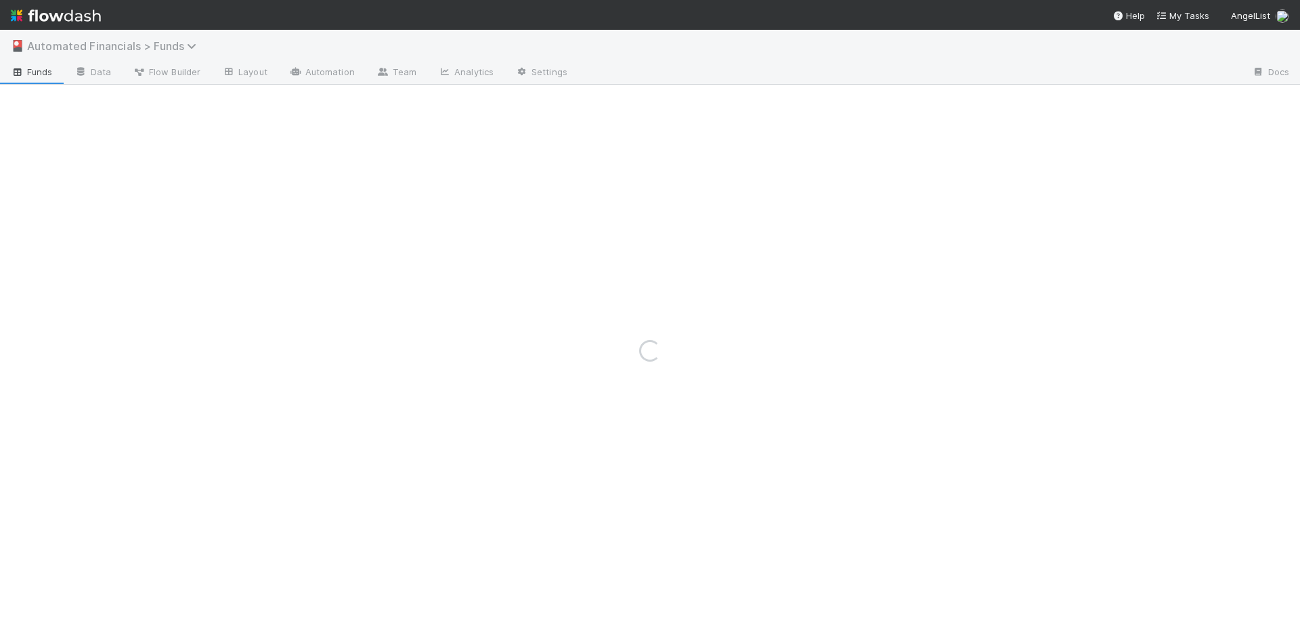
click at [142, 39] on span "Automated Financials > Funds" at bounding box center [115, 46] width 176 height 14
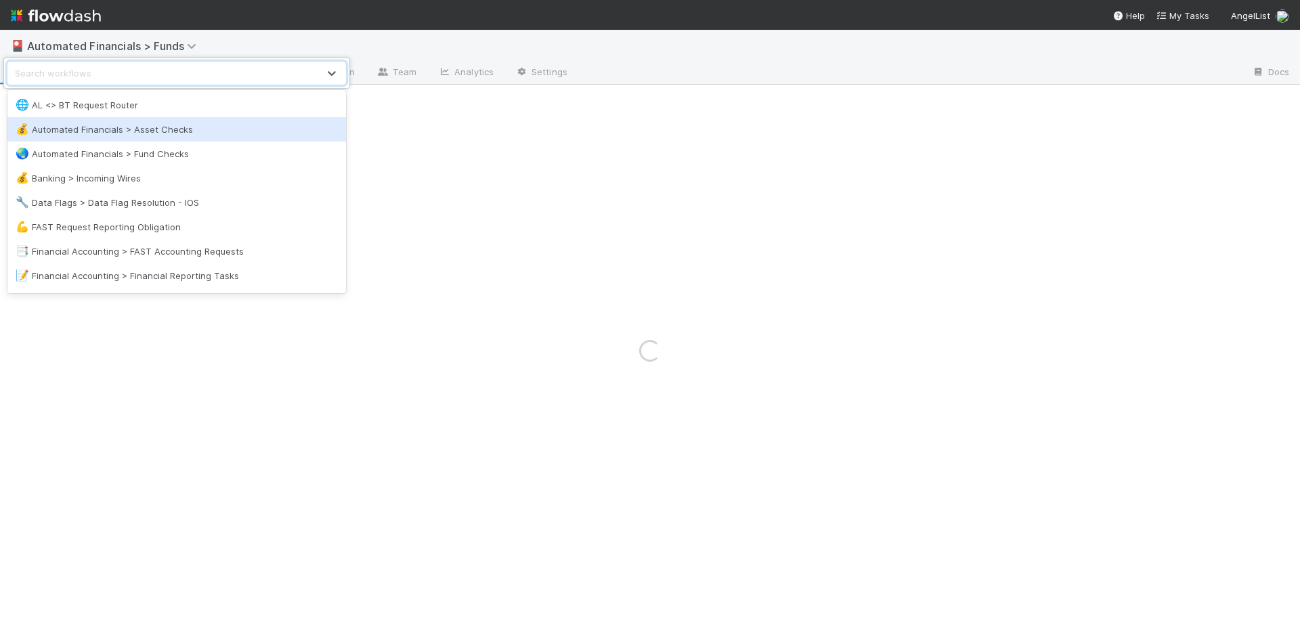
click at [148, 131] on div "💰 Automated Financials > Asset Checks" at bounding box center [177, 130] width 322 height 14
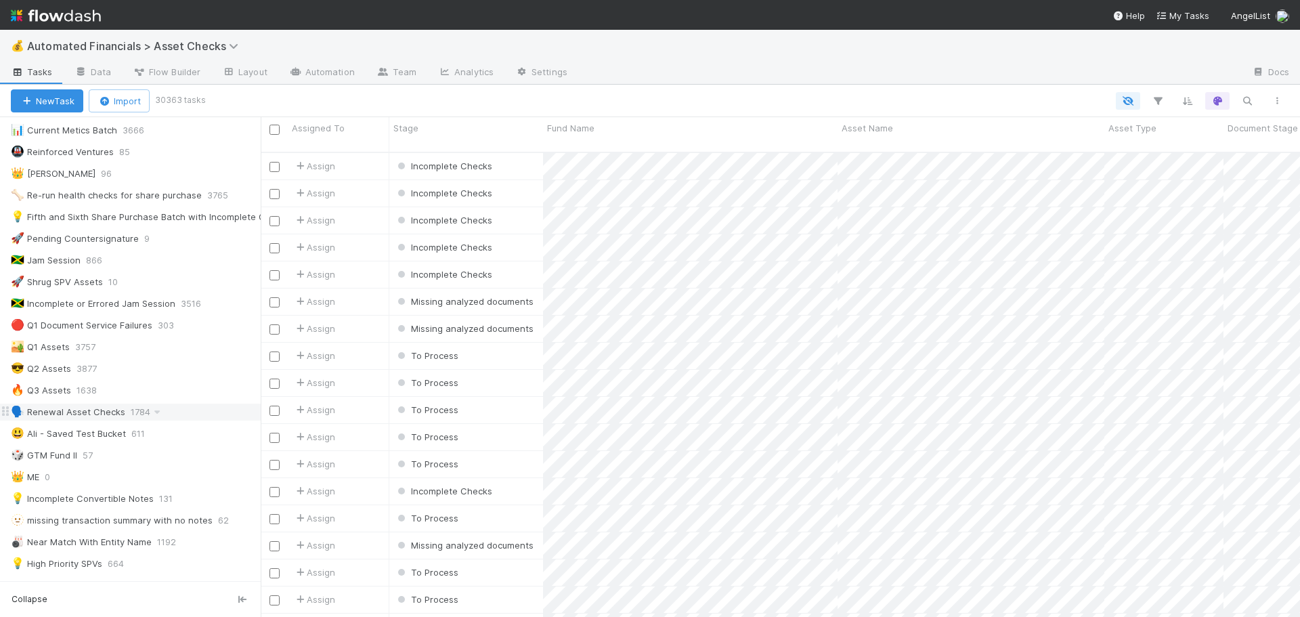
scroll to position [271, 0]
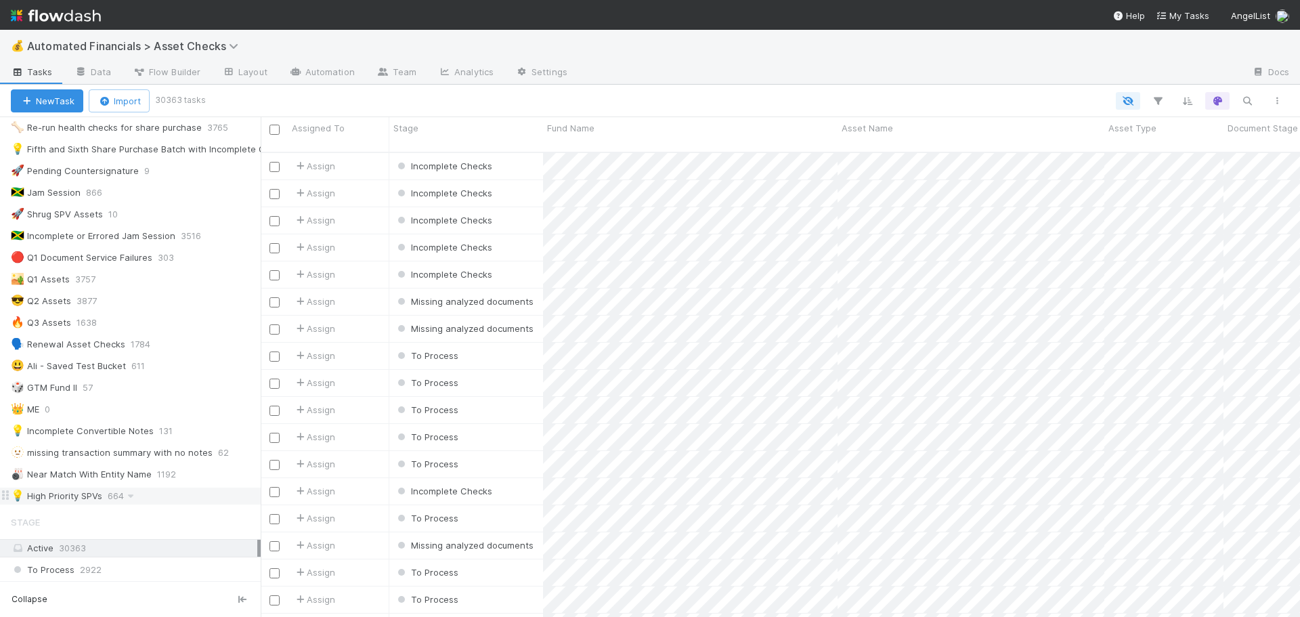
click at [70, 498] on div "💡 High Priority SPVs" at bounding box center [56, 496] width 91 height 17
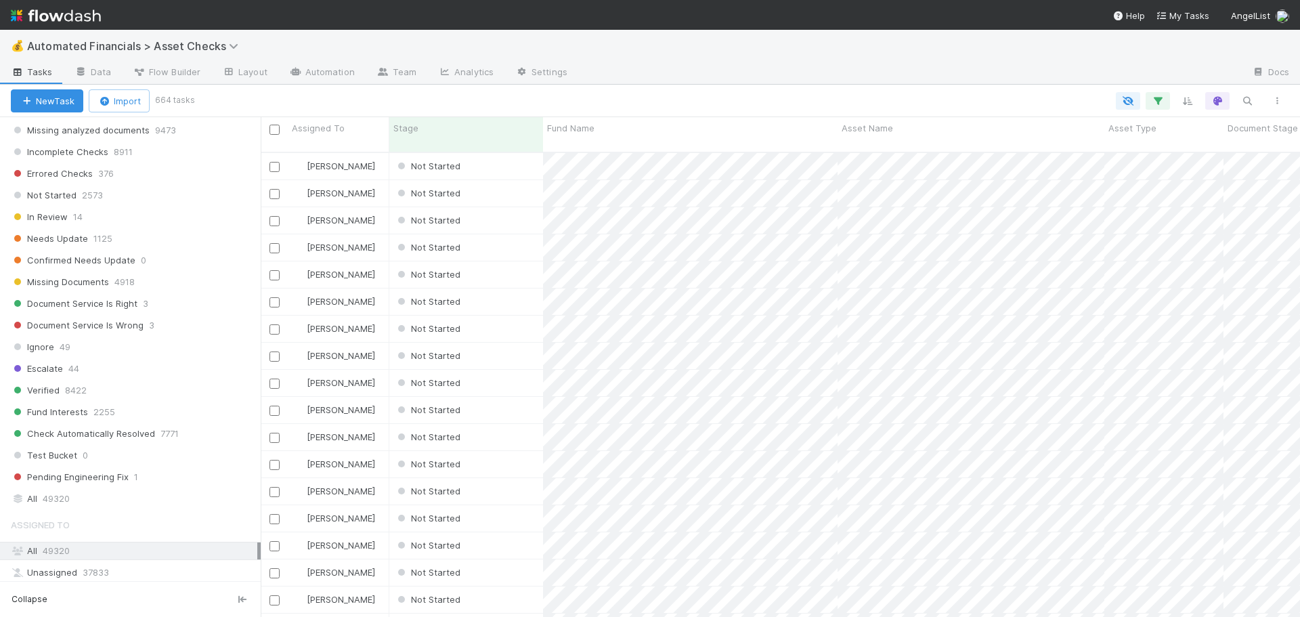
scroll to position [542, 0]
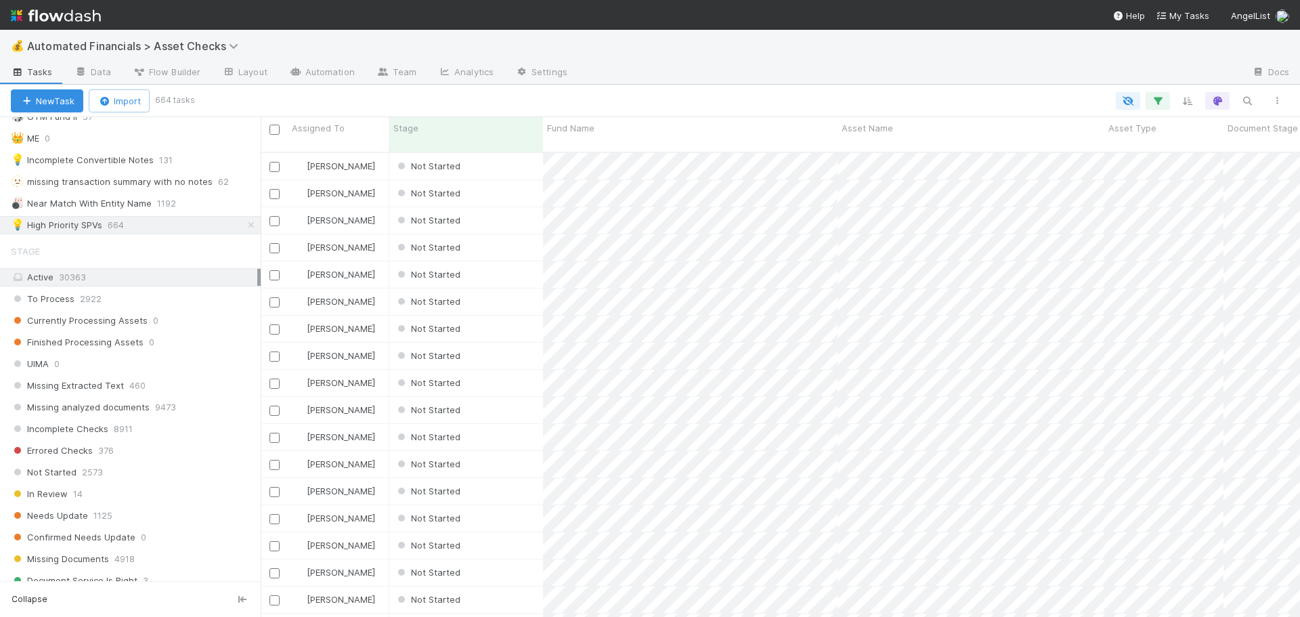
click at [61, 222] on div "💡 High Priority SPVs" at bounding box center [56, 225] width 91 height 17
click at [82, 225] on div "💡 High Priority SPVs" at bounding box center [56, 225] width 91 height 17
click at [1160, 100] on icon "button" at bounding box center [1158, 101] width 14 height 12
click at [778, 236] on link "And.." at bounding box center [776, 236] width 43 height 20
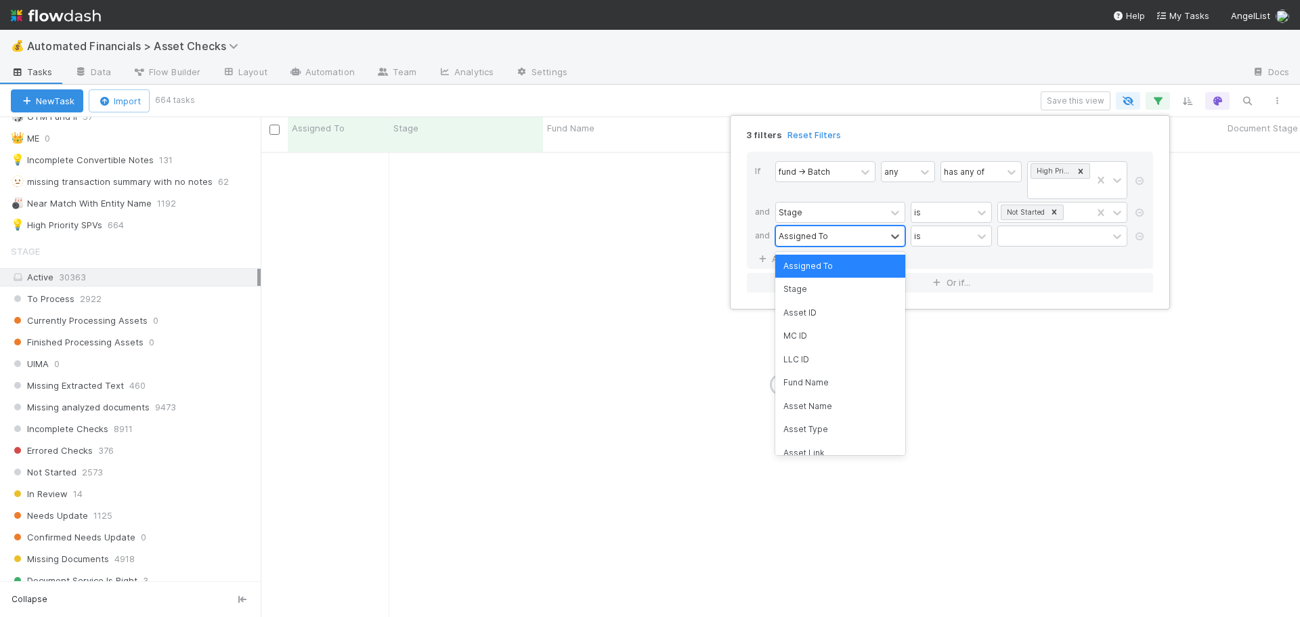
click at [806, 240] on div "Assigned To" at bounding box center [803, 236] width 49 height 12
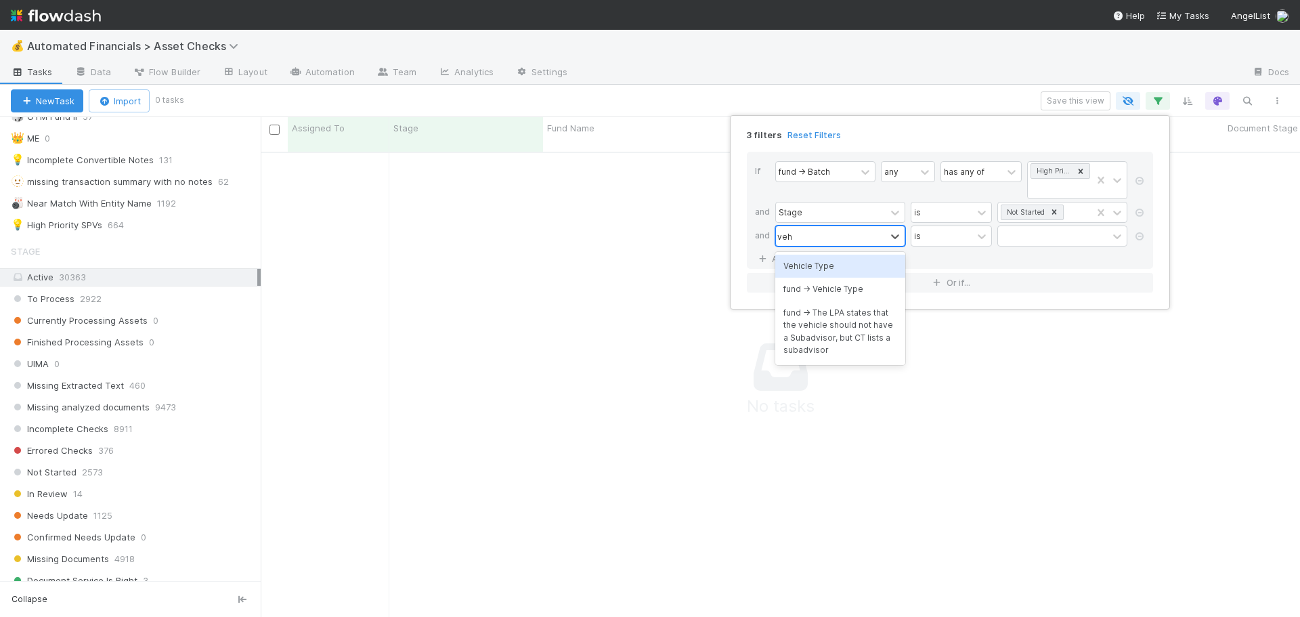
type input "vehic"
click at [838, 264] on div "Vehicle Type" at bounding box center [840, 266] width 130 height 23
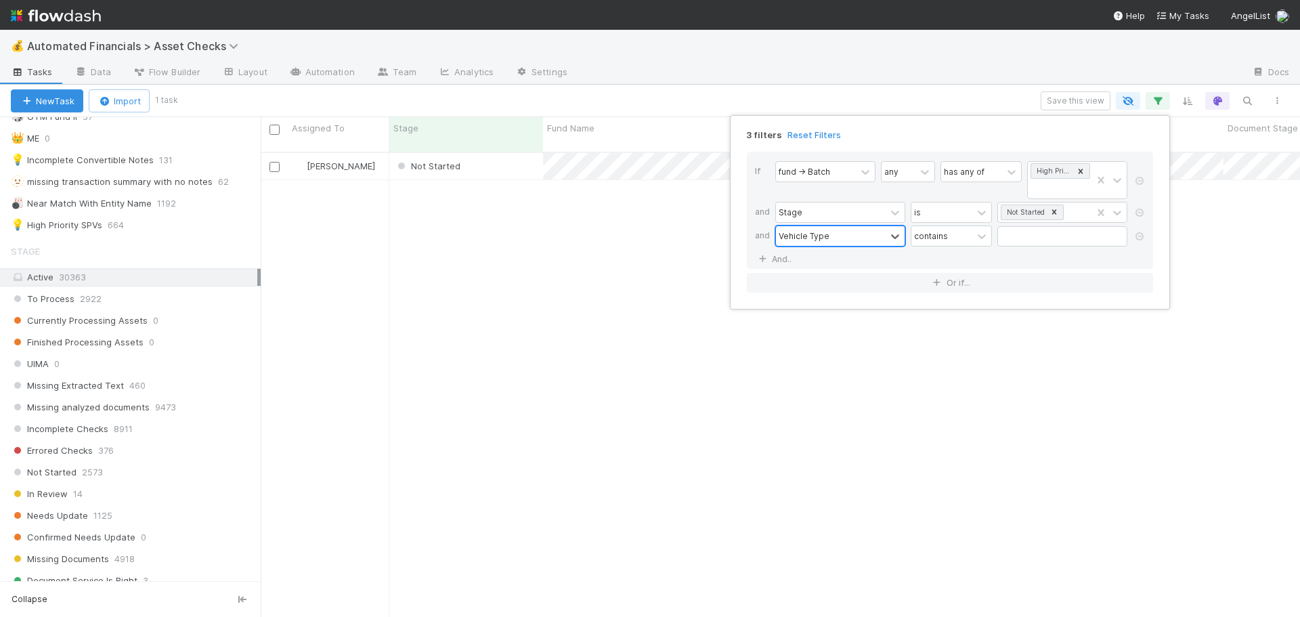
scroll to position [466, 1029]
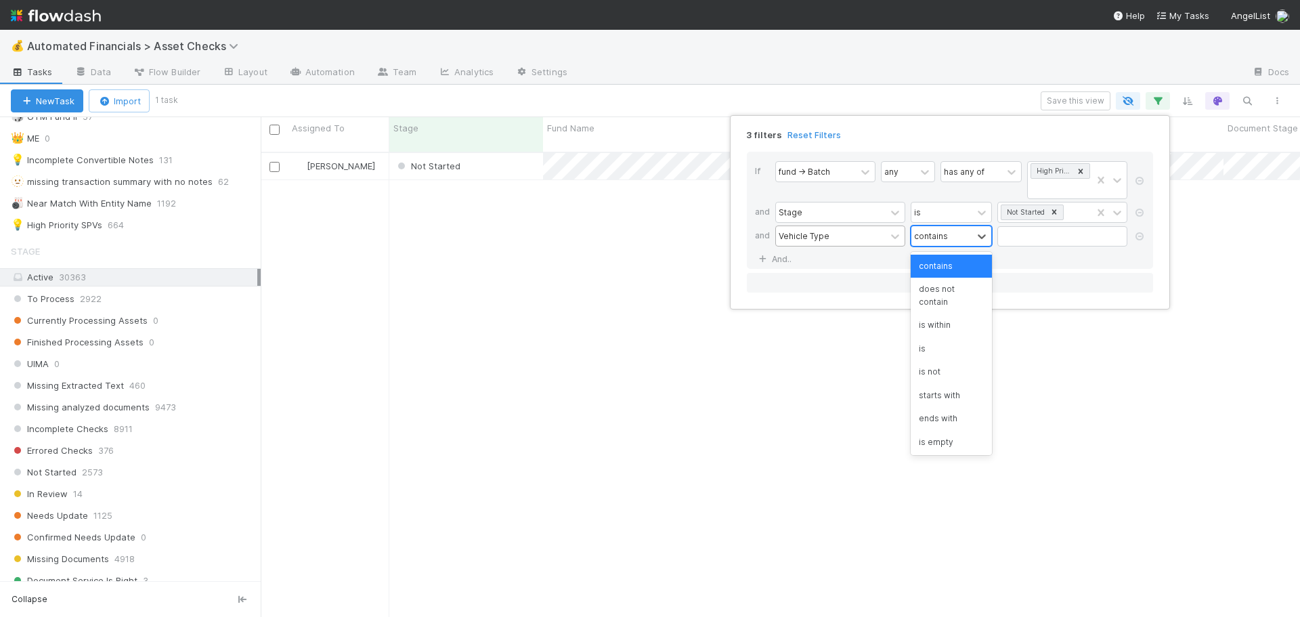
click at [924, 235] on div "contains" at bounding box center [931, 236] width 34 height 12
click at [925, 342] on div "is" at bounding box center [951, 348] width 81 height 23
click at [1027, 233] on input "text" at bounding box center [1063, 236] width 130 height 20
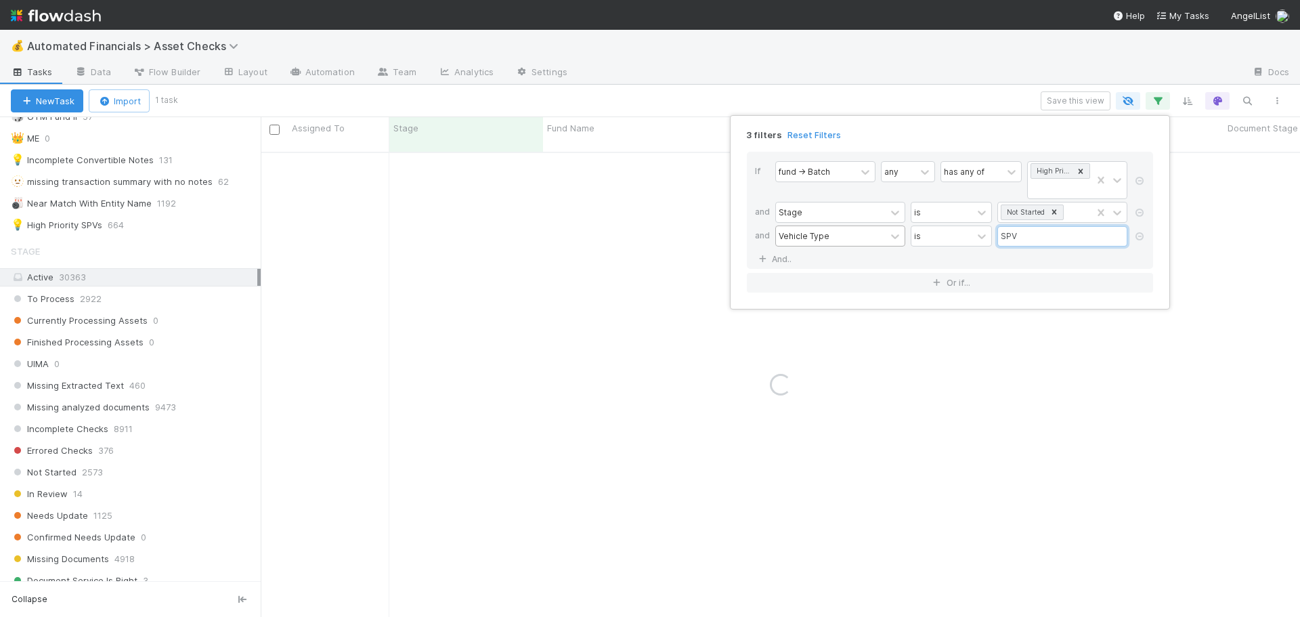
type input "SPV"
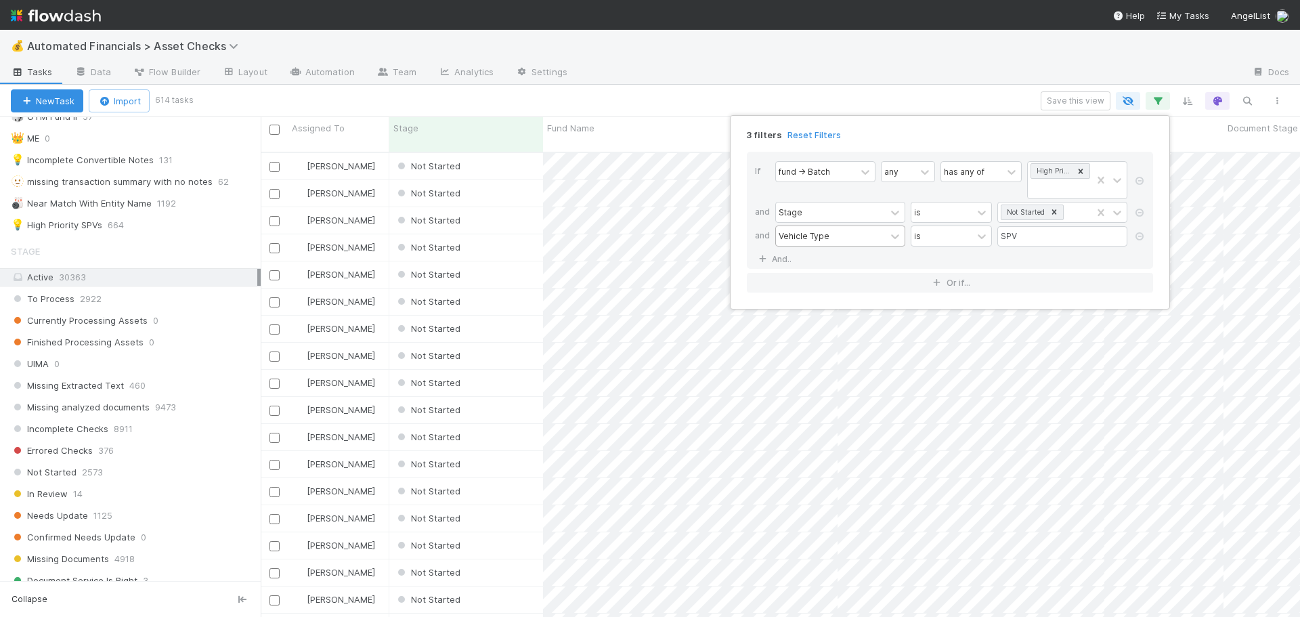
click at [845, 265] on div "If fund -> Batch any has any of High Priority SPVs and Stage is Not Started and…" at bounding box center [950, 210] width 406 height 117
click at [780, 258] on link "And.." at bounding box center [776, 259] width 43 height 20
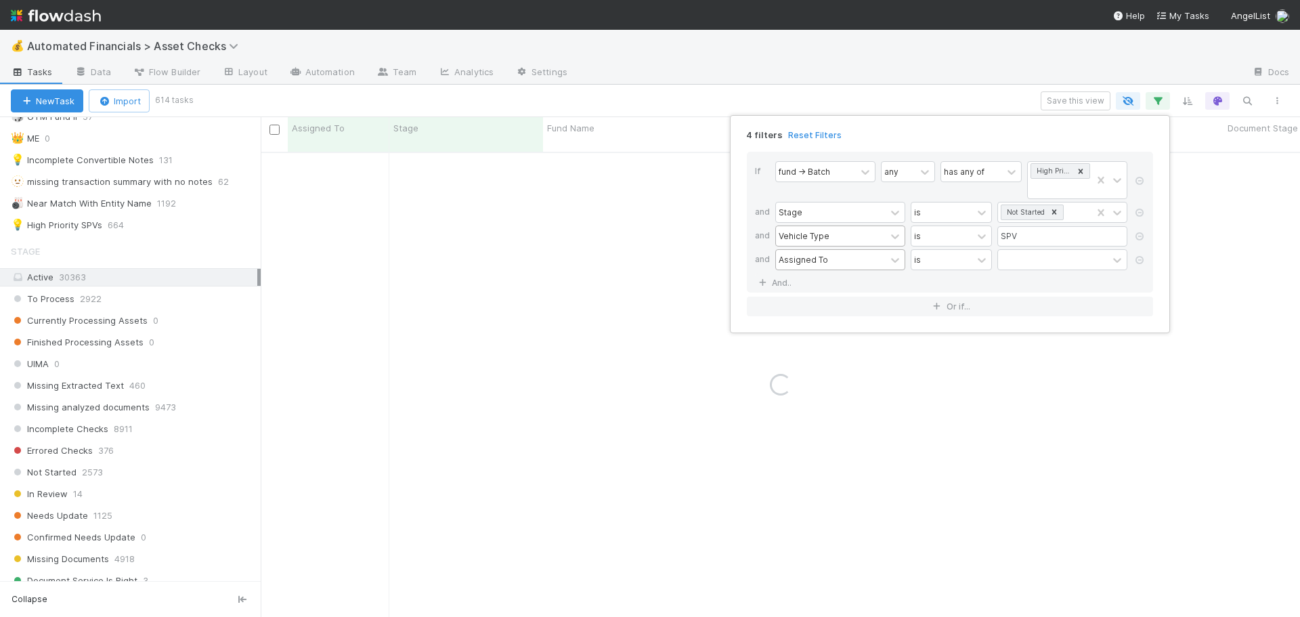
click at [794, 260] on div "Assigned To" at bounding box center [803, 259] width 49 height 12
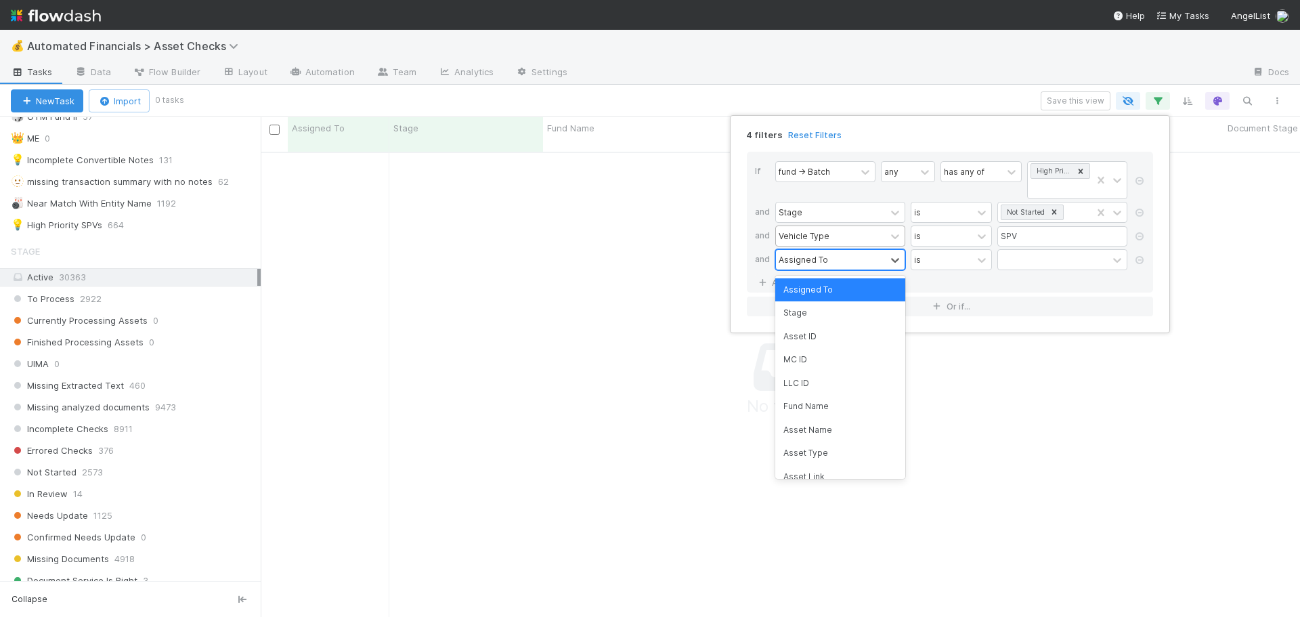
scroll to position [456, 1029]
type input "stage"
click at [811, 294] on div "Stage" at bounding box center [840, 289] width 130 height 23
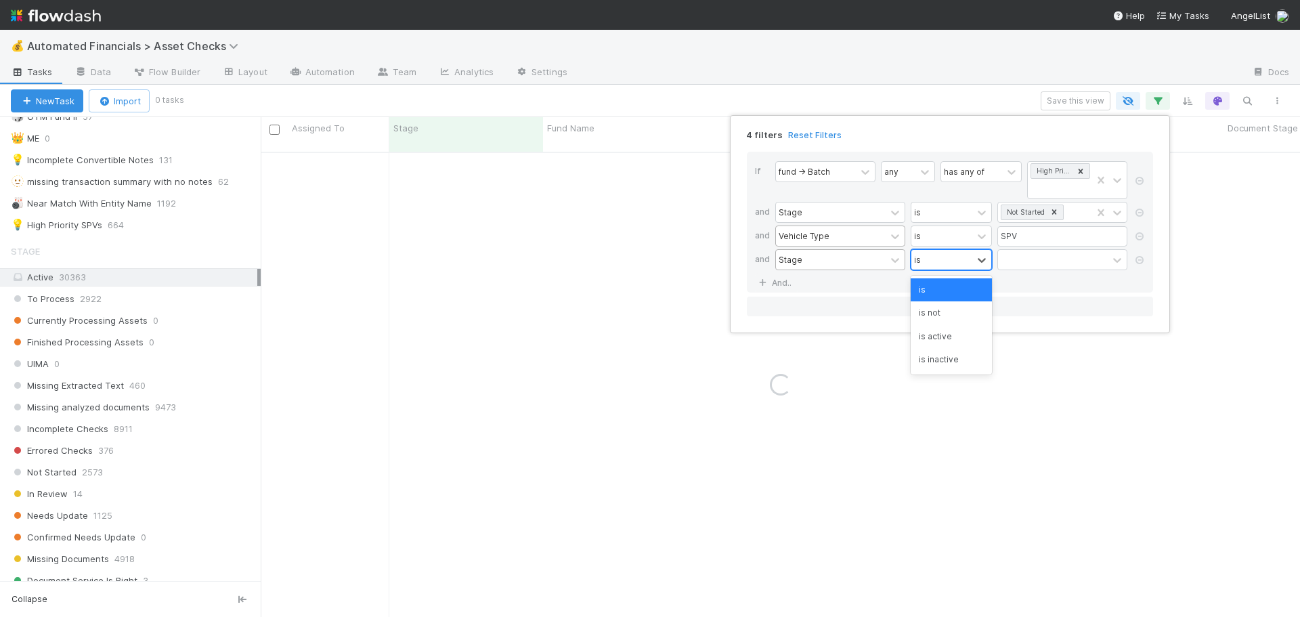
click at [930, 269] on div "is" at bounding box center [942, 260] width 61 height 20
click at [940, 311] on div "is not" at bounding box center [951, 312] width 81 height 23
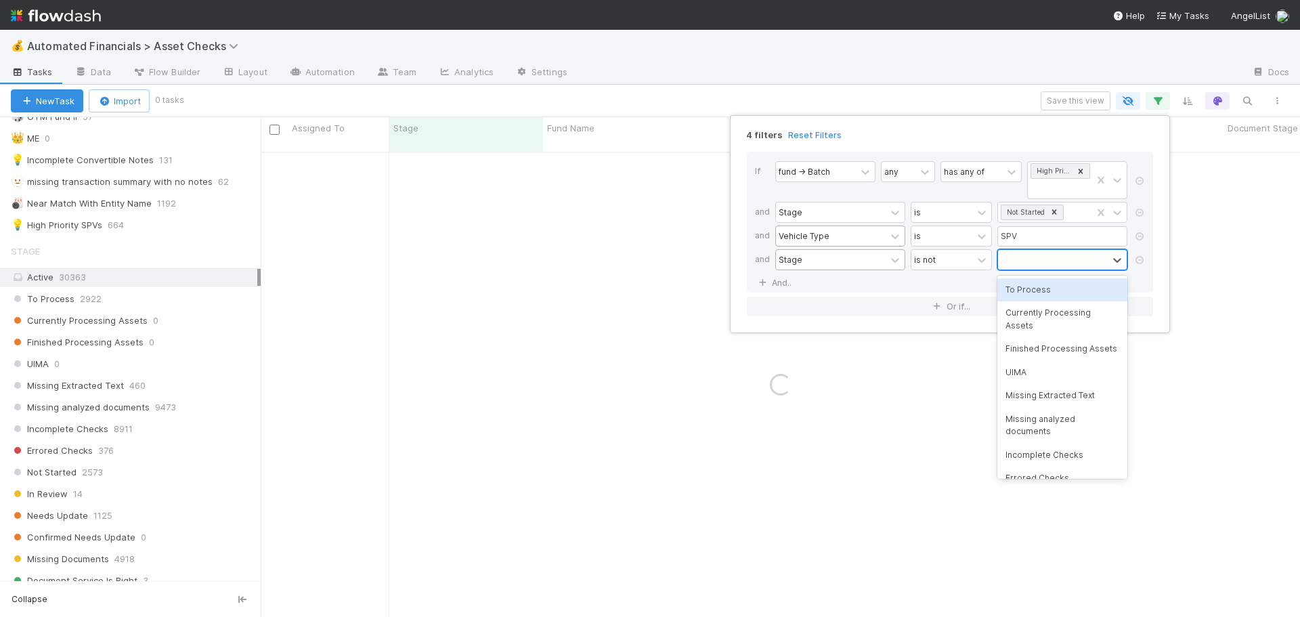
click at [1029, 261] on div at bounding box center [1053, 260] width 110 height 20
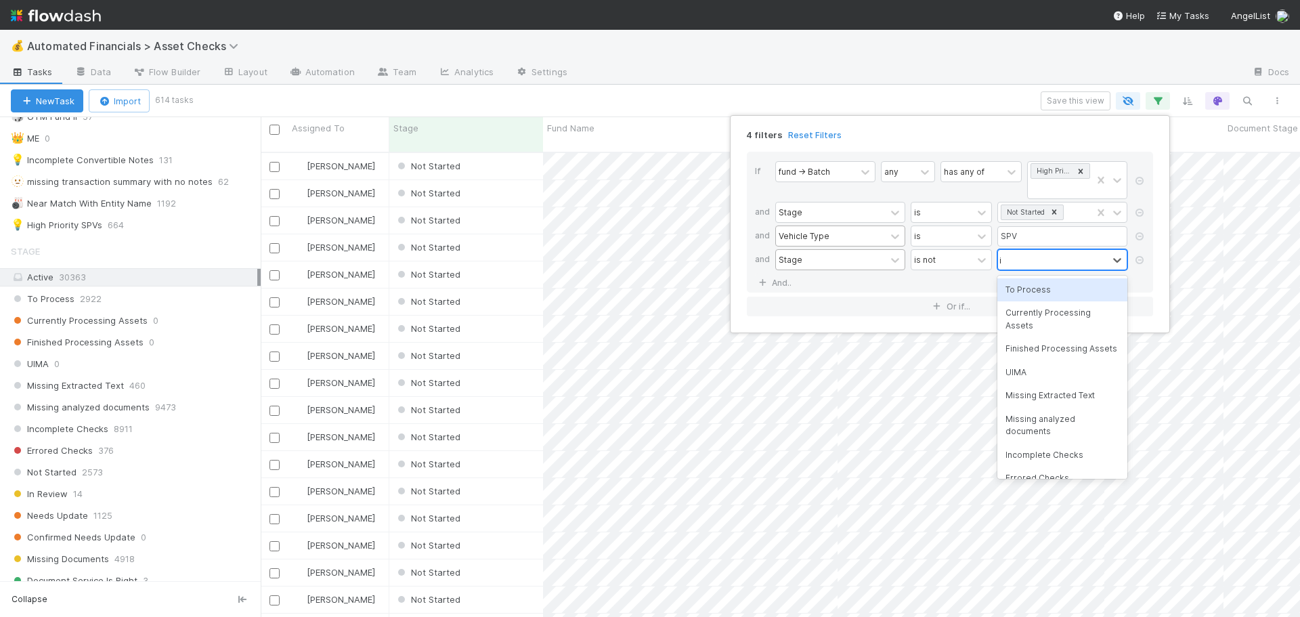
scroll to position [466, 1029]
type input "ignore"
click at [1023, 284] on div "Ignore" at bounding box center [1063, 289] width 130 height 23
type input "funds o"
click at [1142, 261] on icon at bounding box center [1140, 260] width 14 height 8
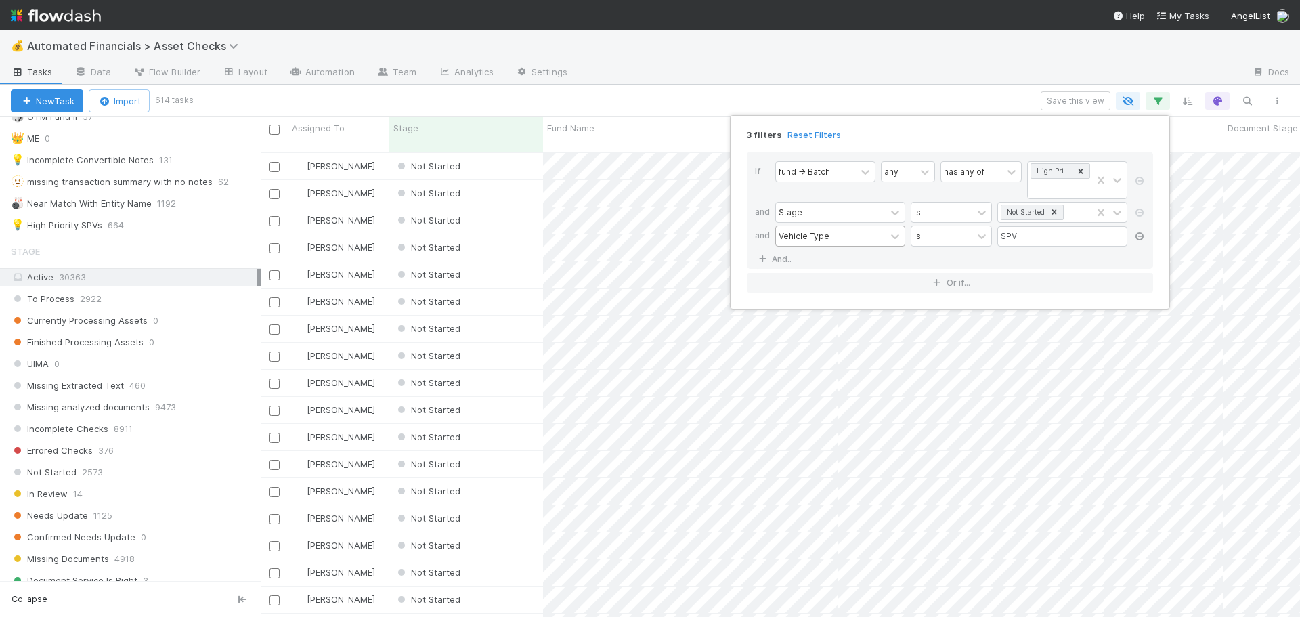
click at [1137, 238] on icon at bounding box center [1140, 236] width 14 height 8
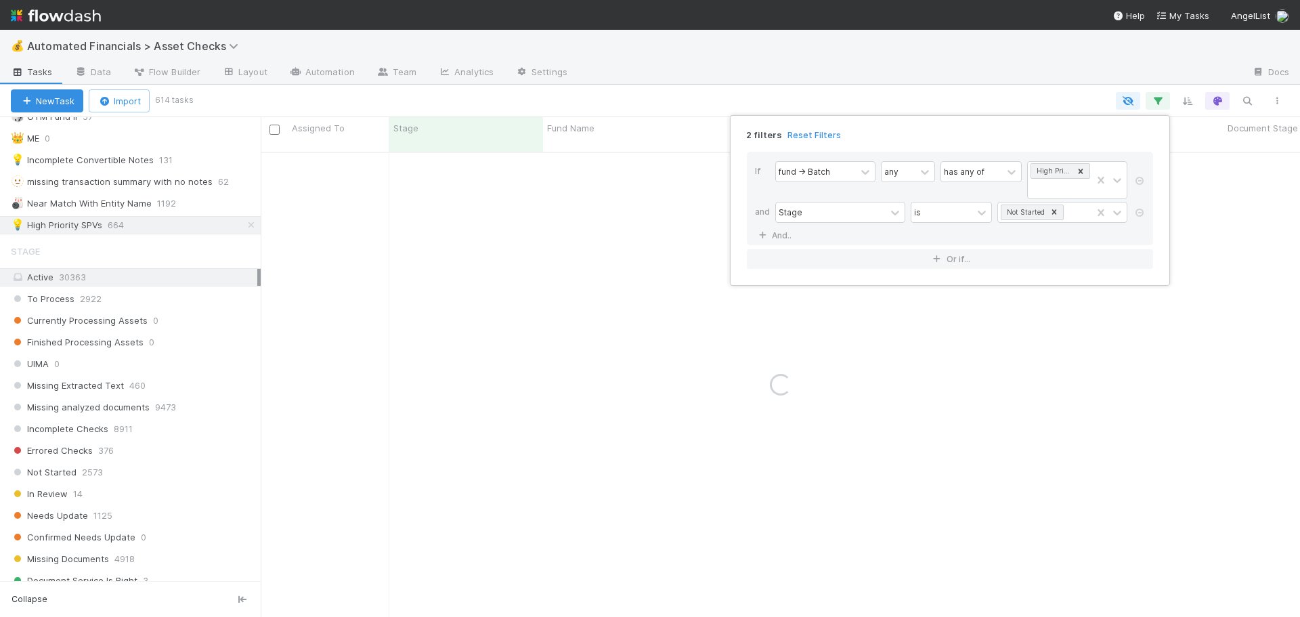
click at [930, 83] on div "2 filters Reset Filters If fund -> Batch any has any of High Priority SPVs and …" at bounding box center [650, 308] width 1300 height 617
click at [940, 62] on div "2 filters Reset Filters If fund -> Batch any has any of High Priority SPVs and …" at bounding box center [650, 308] width 1300 height 617
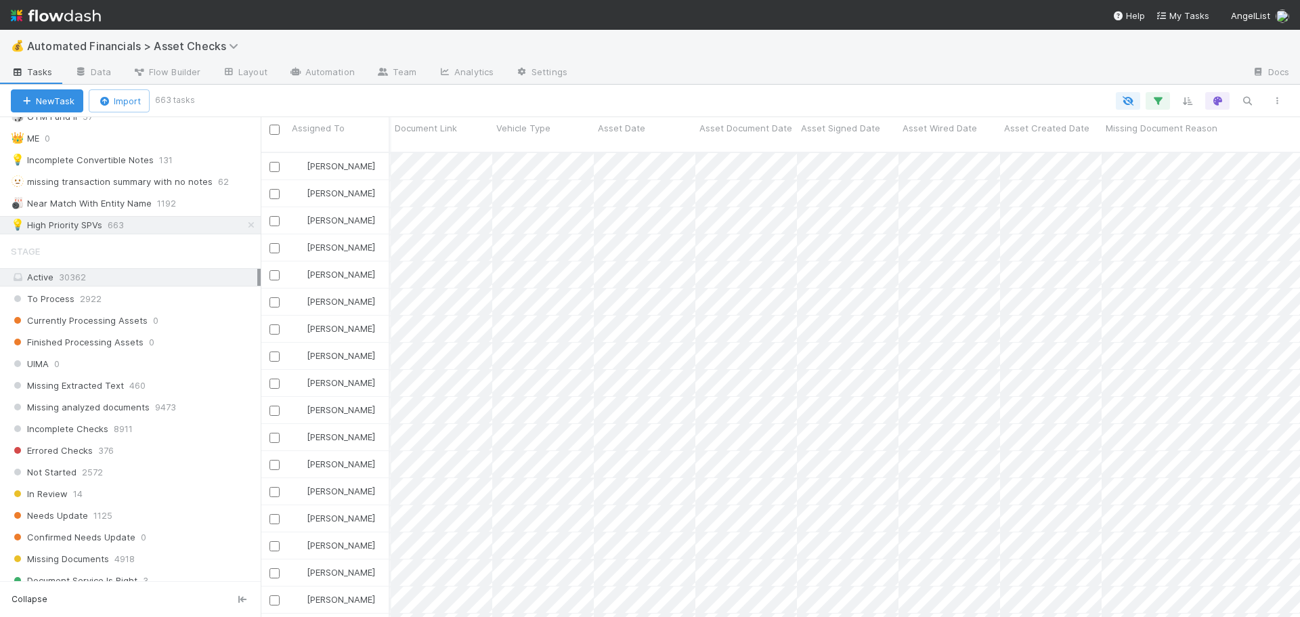
scroll to position [0, 1650]
click at [1162, 100] on icon "button" at bounding box center [1158, 101] width 14 height 12
click at [964, 93] on div "2 filters Reset Filters If fund -> Batch any has any of High Priority SPVs and …" at bounding box center [650, 308] width 1300 height 617
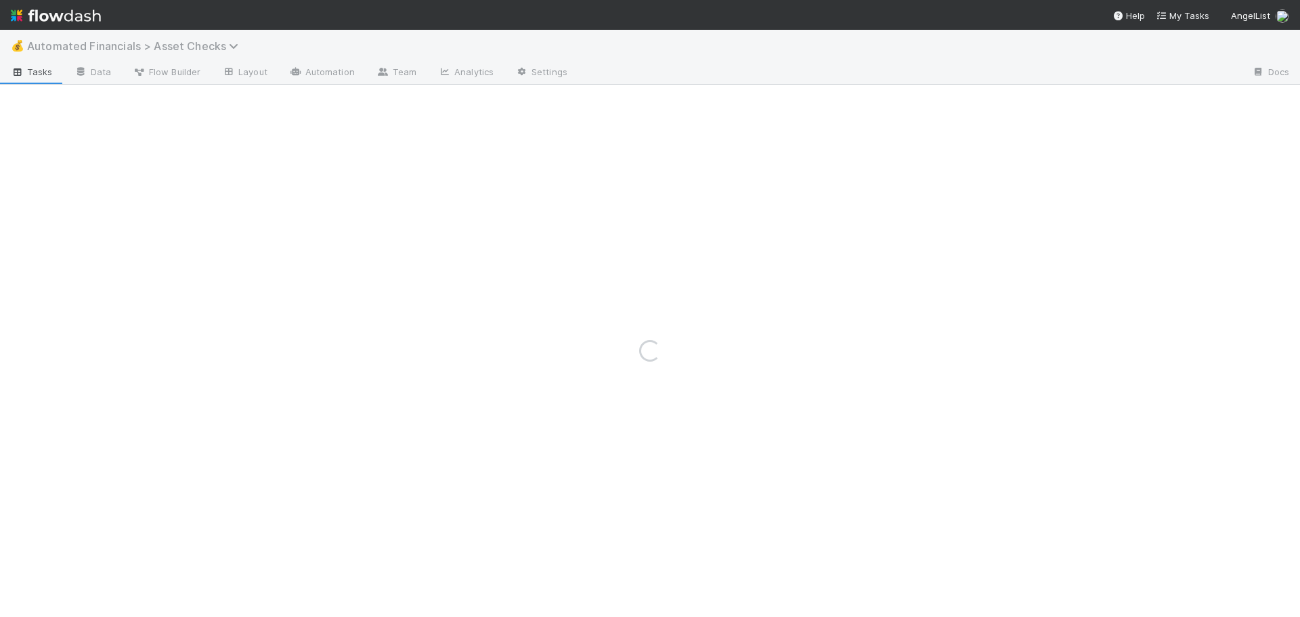
click at [126, 42] on span "Automated Financials > Asset Checks" at bounding box center [136, 46] width 218 height 14
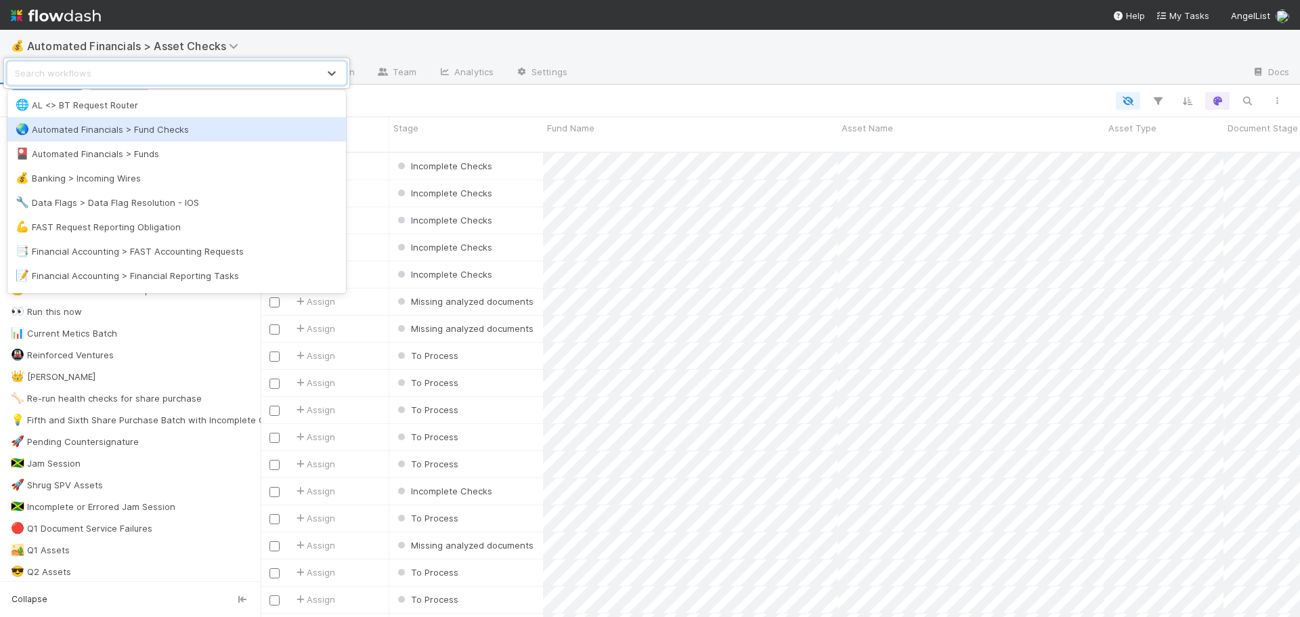
scroll to position [466, 1029]
click at [147, 130] on div "🌏 Automated Financials > Fund Checks" at bounding box center [177, 130] width 322 height 14
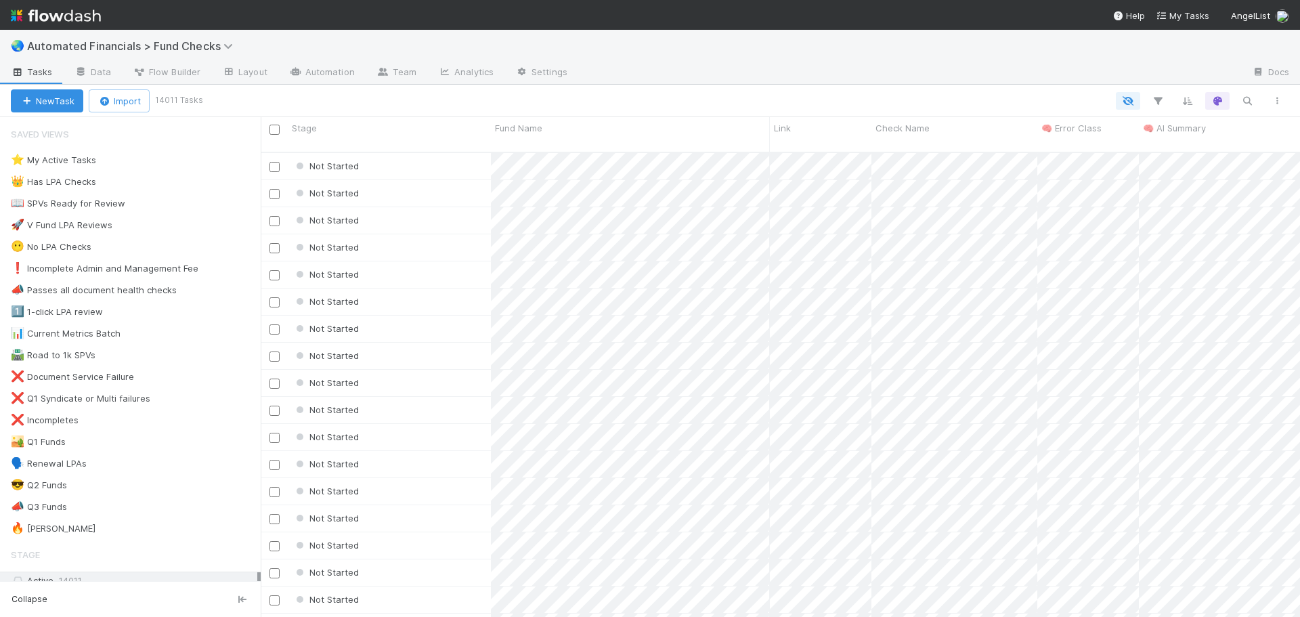
scroll to position [466, 1029]
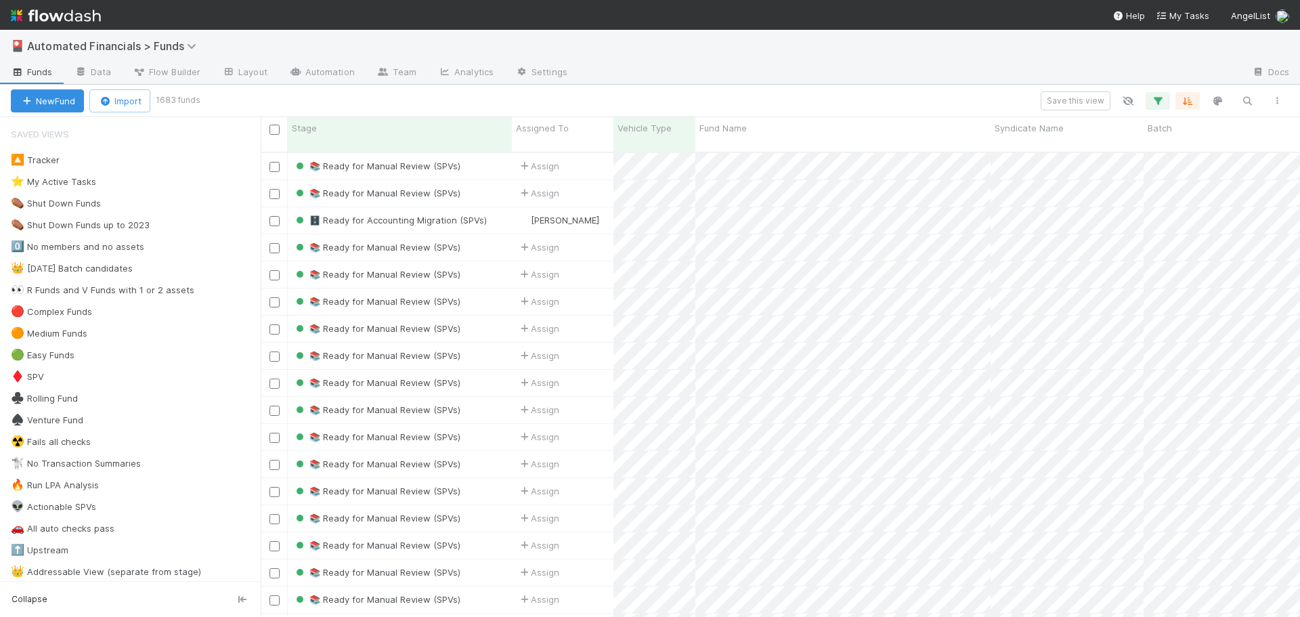
scroll to position [466, 1029]
click at [1160, 100] on icon "button" at bounding box center [1158, 101] width 14 height 12
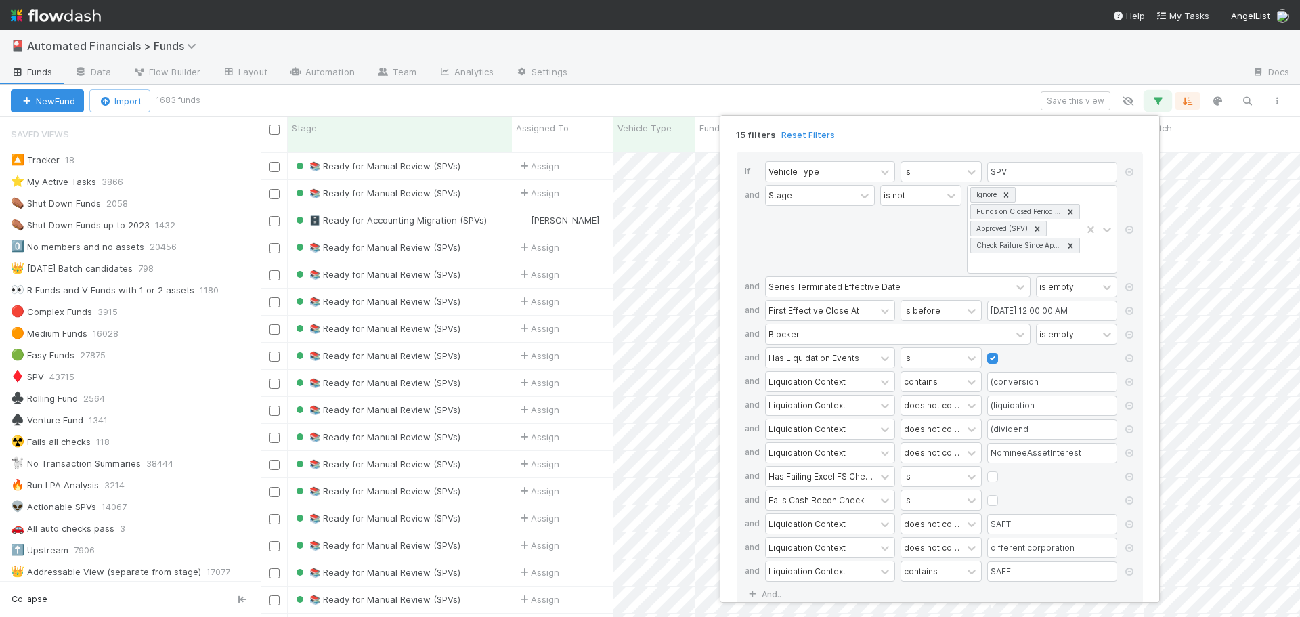
scroll to position [42, 0]
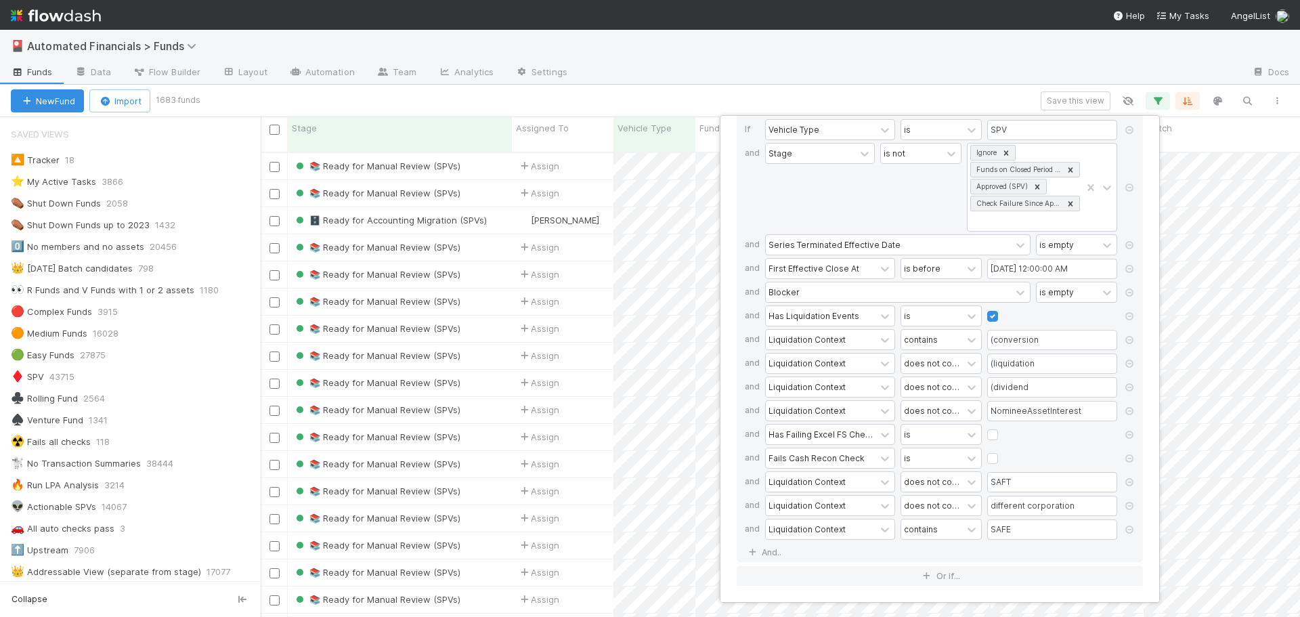
click at [866, 62] on div "15 filters Reset Filters If Vehicle Type is SPV and Stage is not Ignore Funds o…" at bounding box center [650, 308] width 1300 height 617
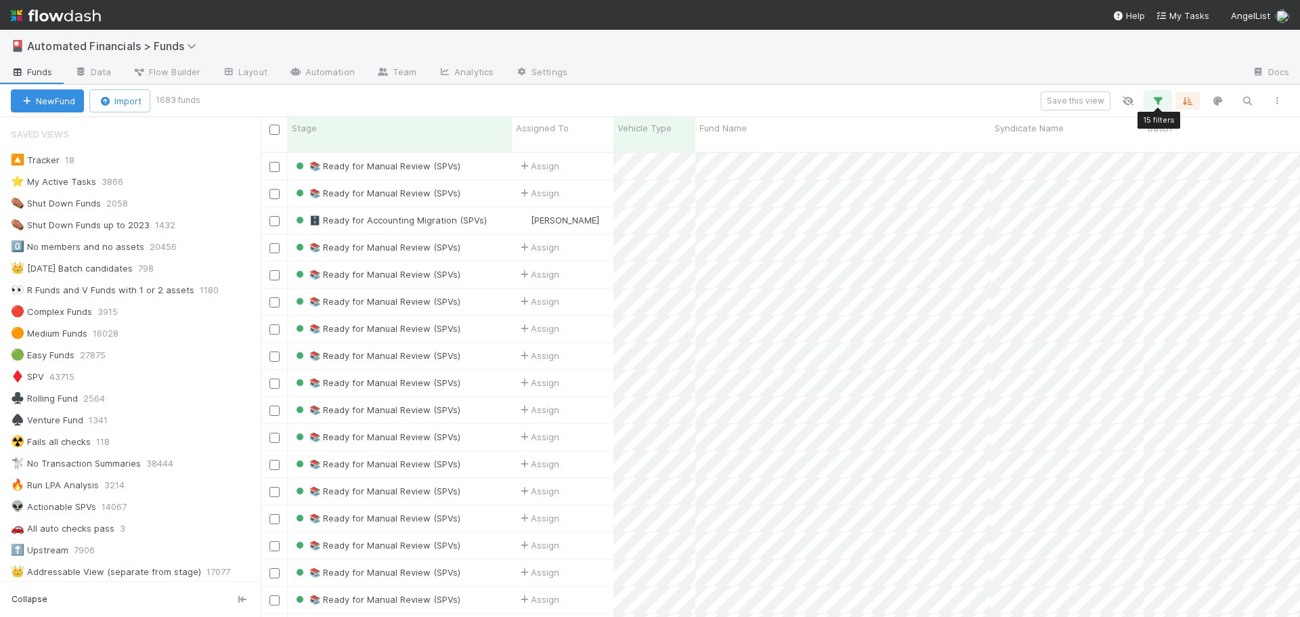
click at [1158, 100] on icon "button" at bounding box center [1158, 101] width 14 height 12
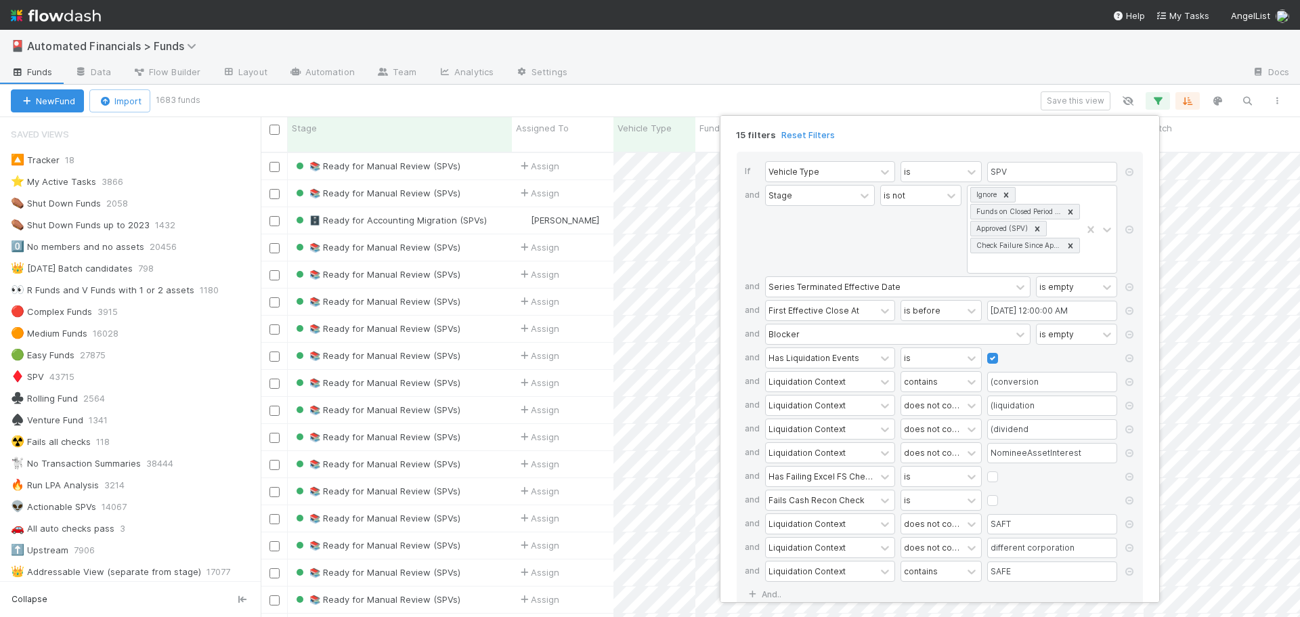
click at [893, 98] on div "15 filters Reset Filters If Vehicle Type is SPV and Stage is not Ignore Funds o…" at bounding box center [650, 308] width 1300 height 617
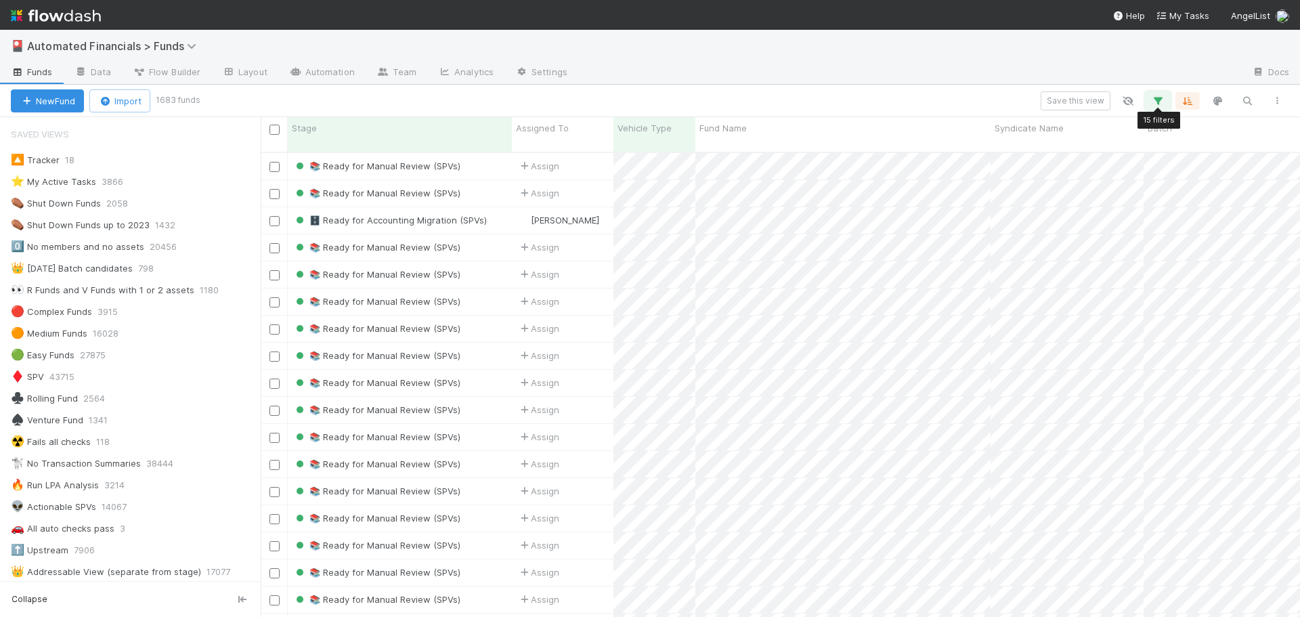
click at [1159, 102] on icon "button" at bounding box center [1158, 101] width 14 height 12
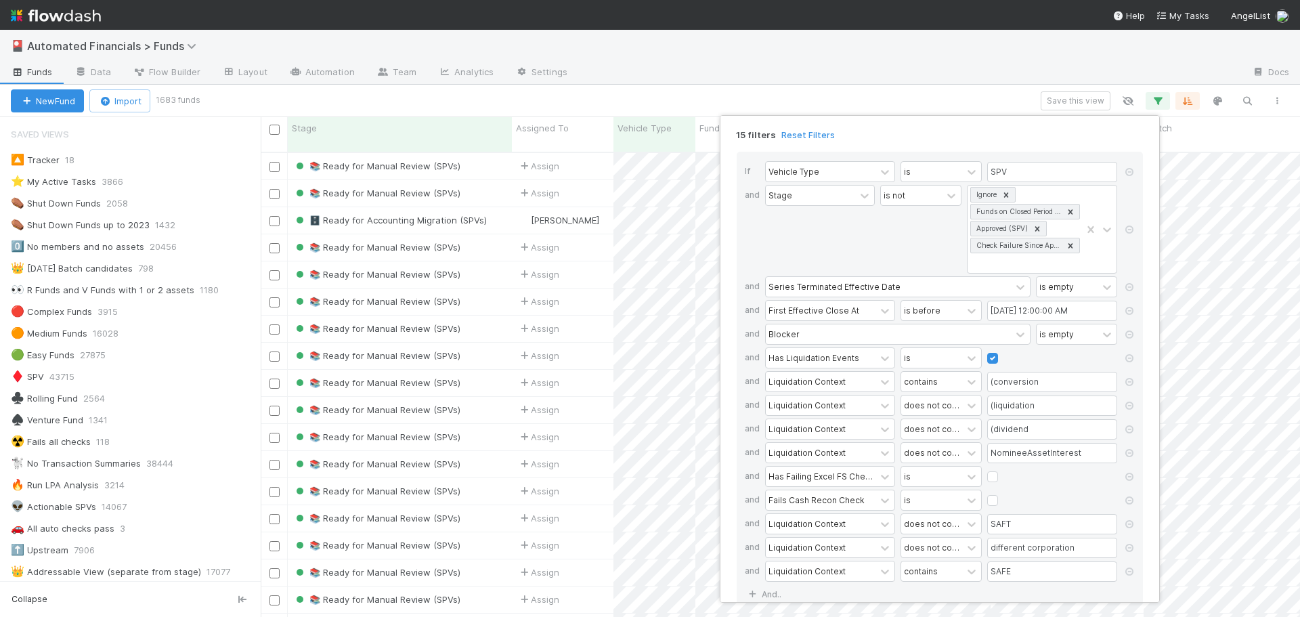
click at [799, 91] on div "15 filters Reset Filters If Vehicle Type is SPV and Stage is not Ignore Funds o…" at bounding box center [650, 308] width 1300 height 617
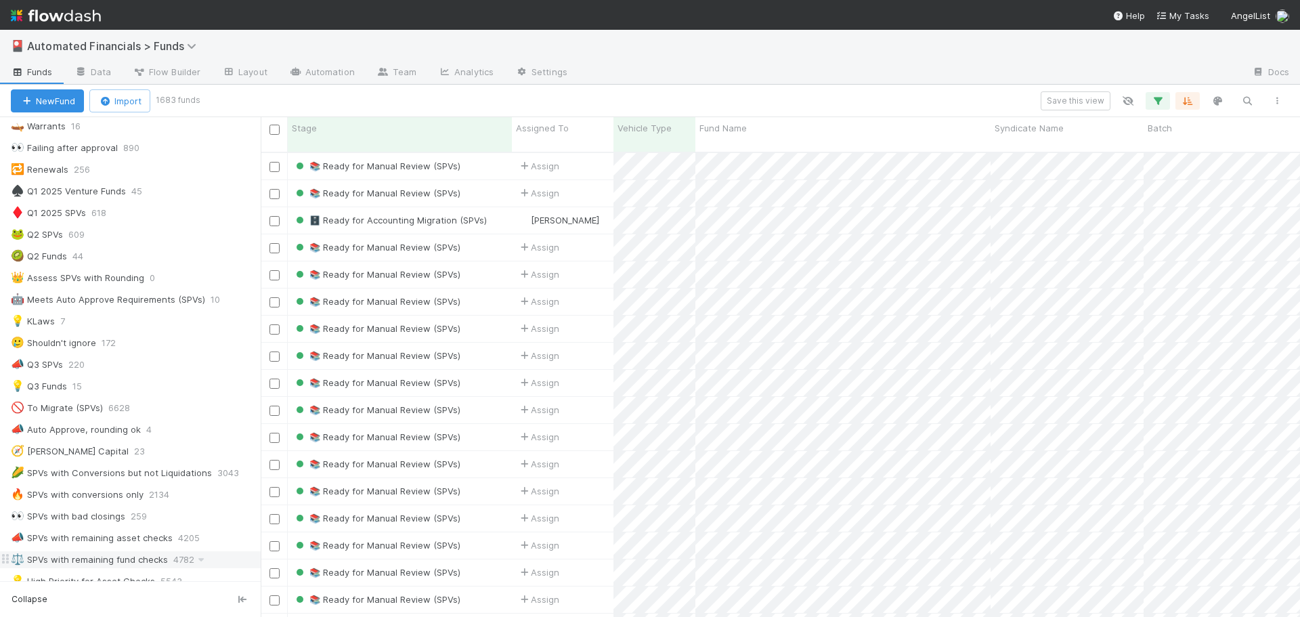
scroll to position [542, 0]
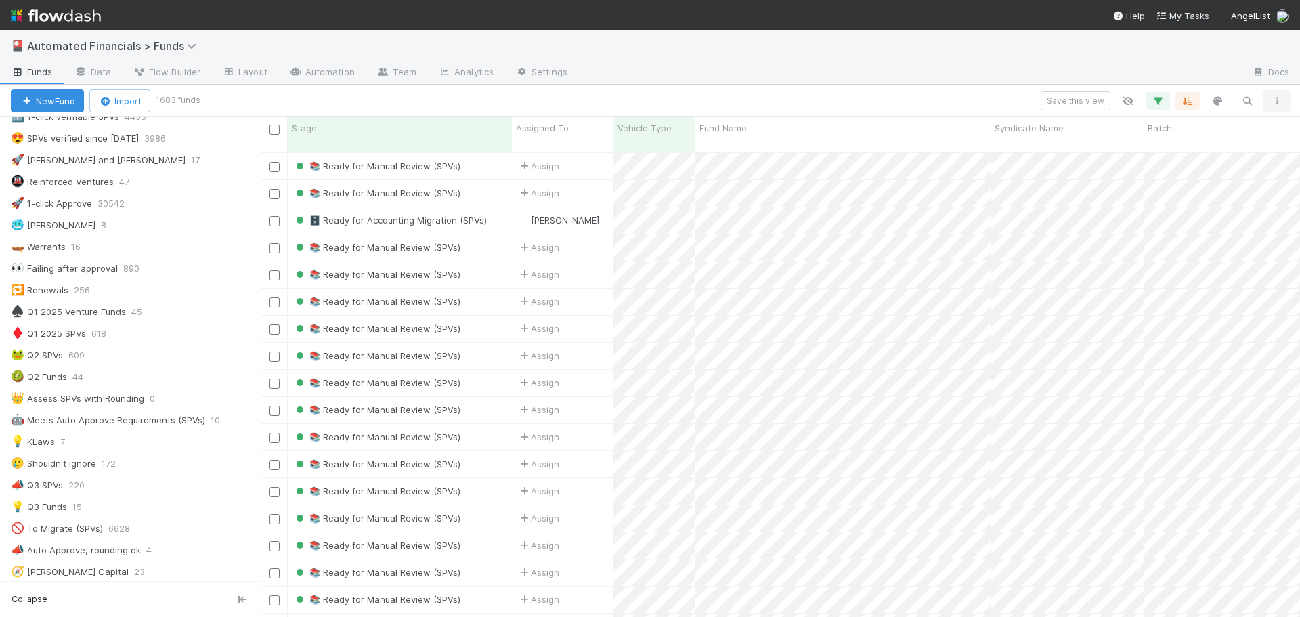
click at [1275, 100] on icon "button" at bounding box center [1278, 101] width 14 height 8
click at [1275, 100] on div "View as list Comments Export view to CSV" at bounding box center [650, 308] width 1300 height 617
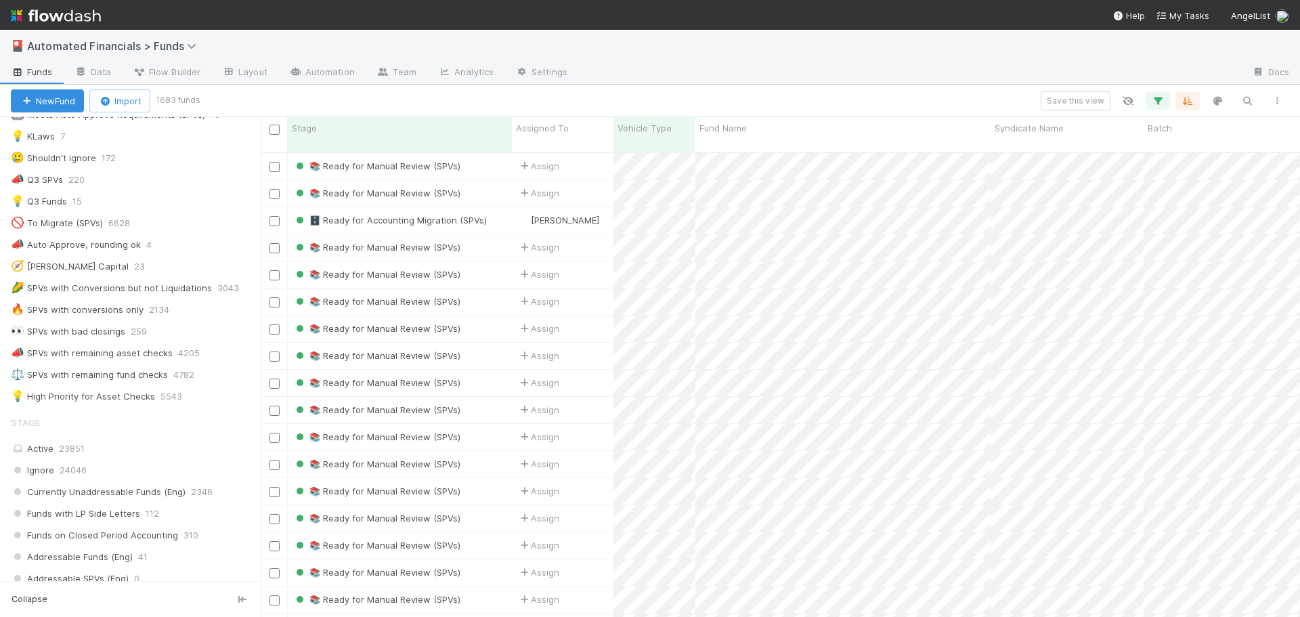
scroll to position [880, 0]
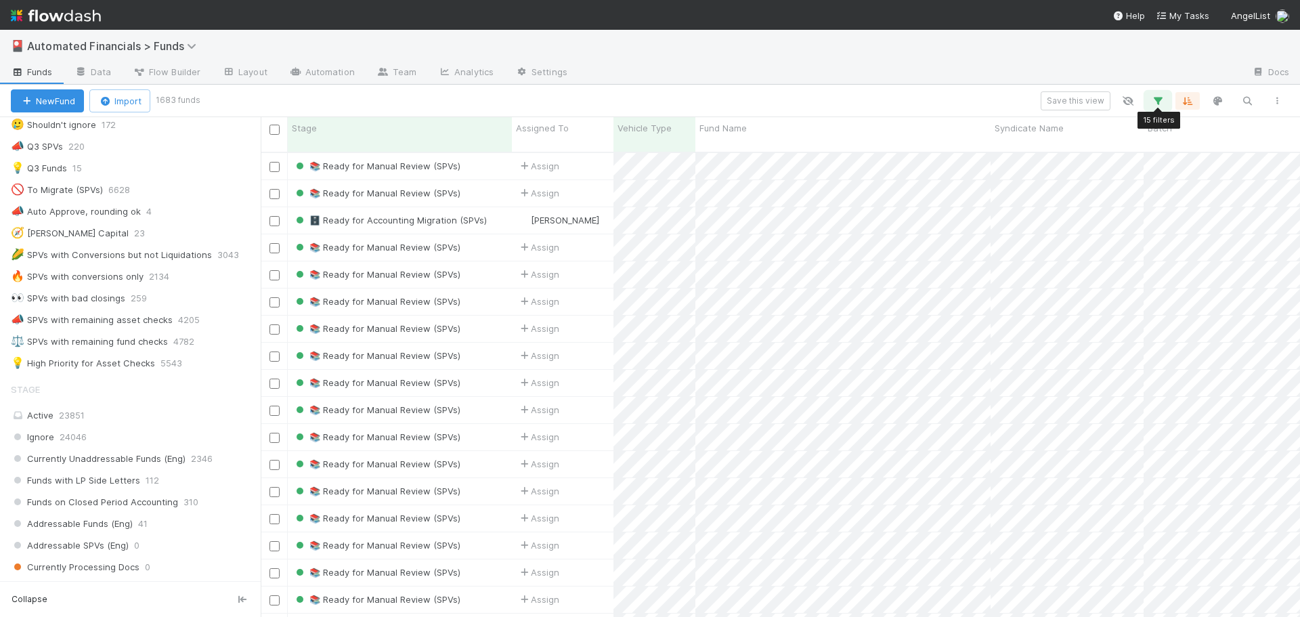
click at [1155, 97] on icon "button" at bounding box center [1158, 101] width 14 height 12
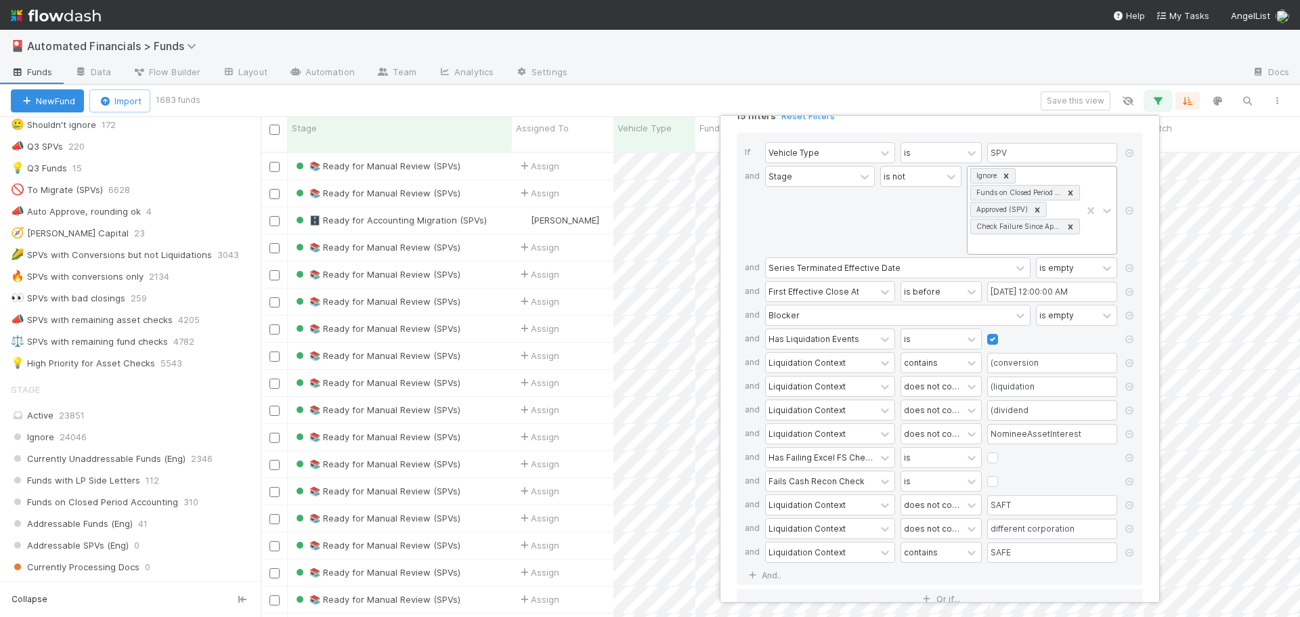
scroll to position [0, 0]
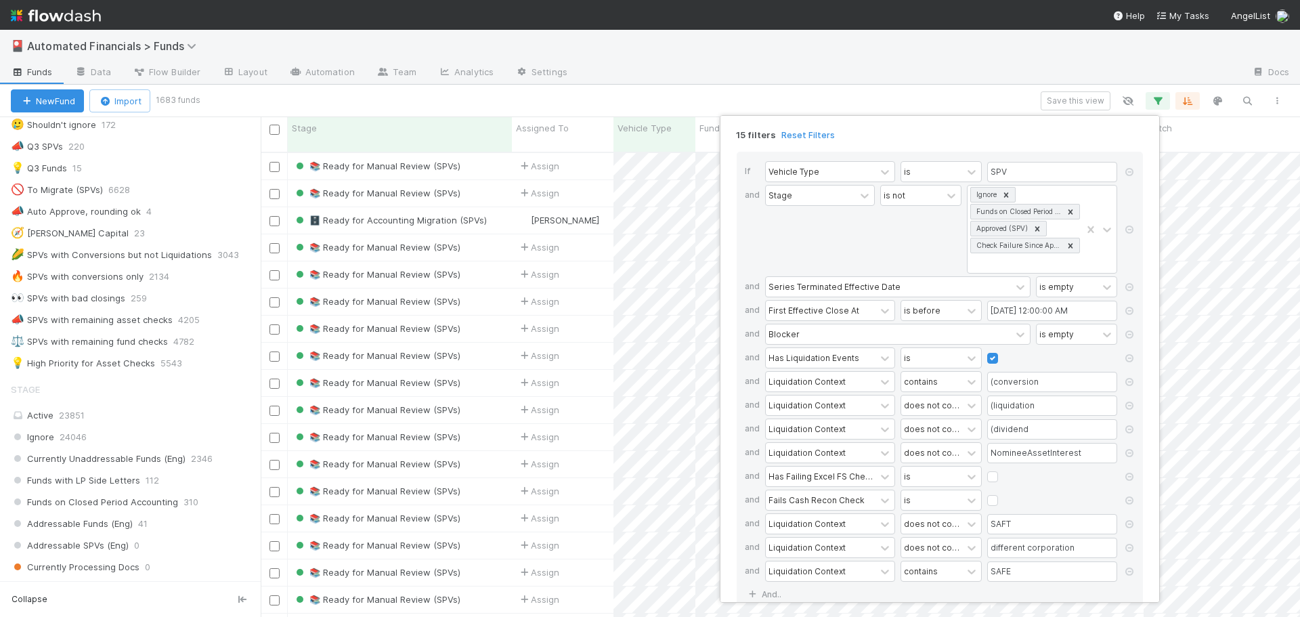
click at [876, 98] on div "15 filters Reset Filters If Vehicle Type is SPV and Stage is not Ignore Funds o…" at bounding box center [650, 308] width 1300 height 617
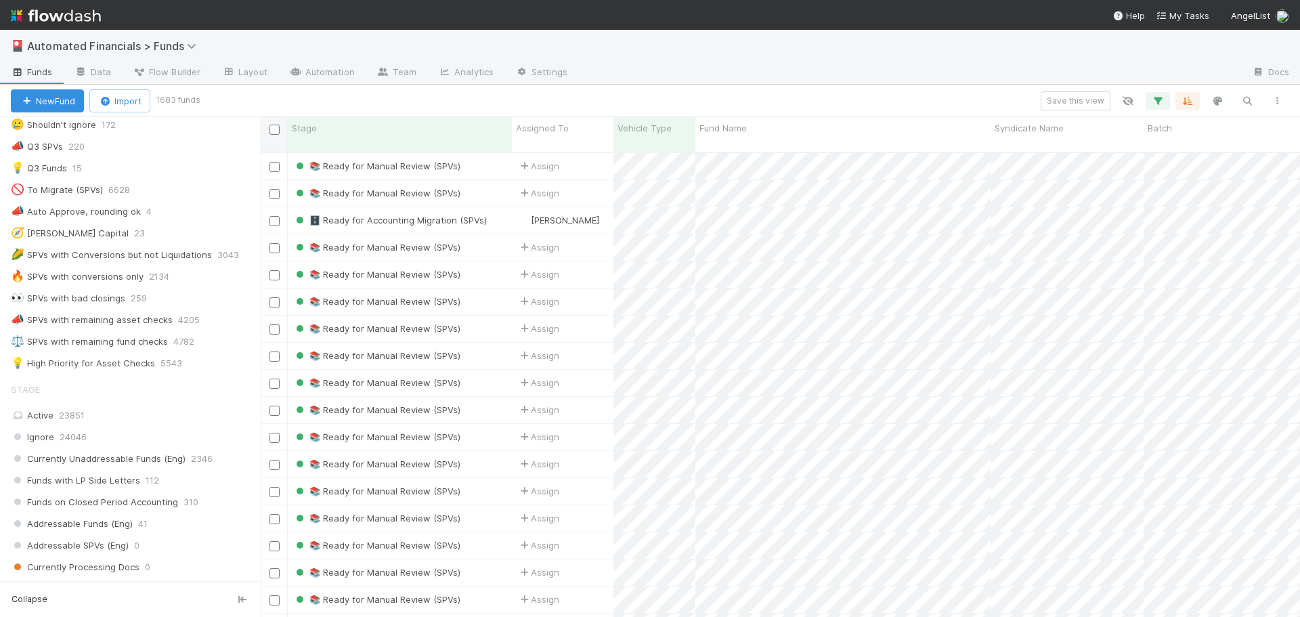
click at [276, 129] on input "checkbox" at bounding box center [275, 130] width 10 height 10
checkbox input "true"
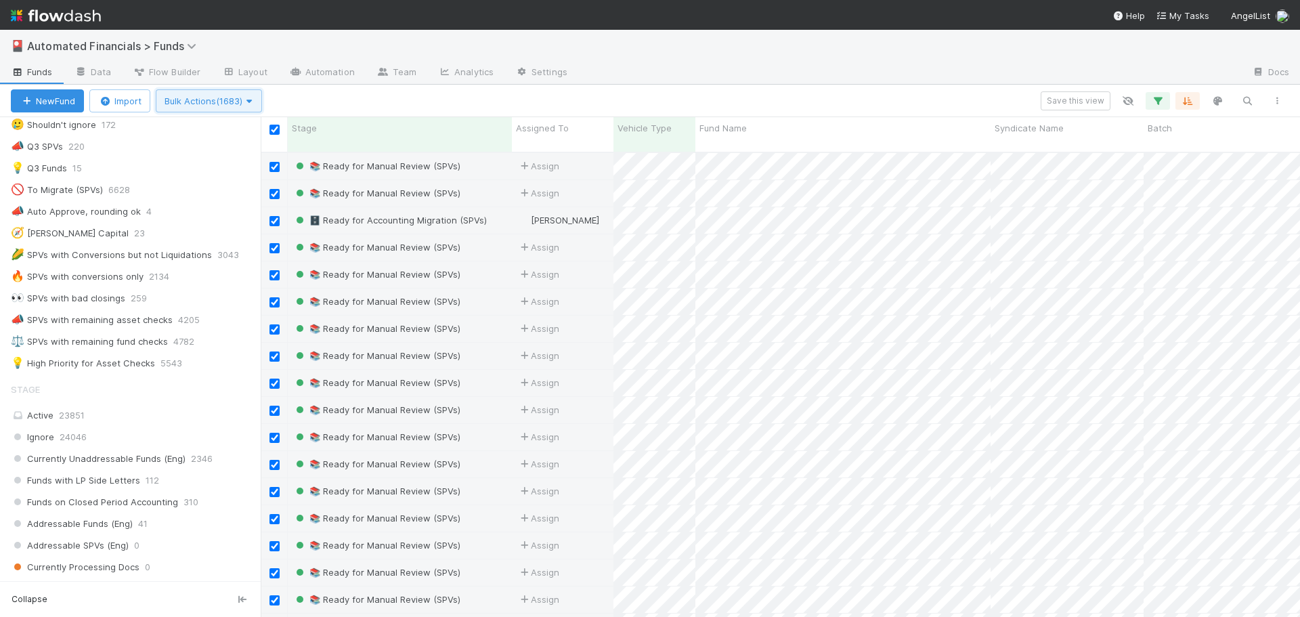
click at [241, 104] on span "Bulk Actions (1683)" at bounding box center [209, 100] width 89 height 11
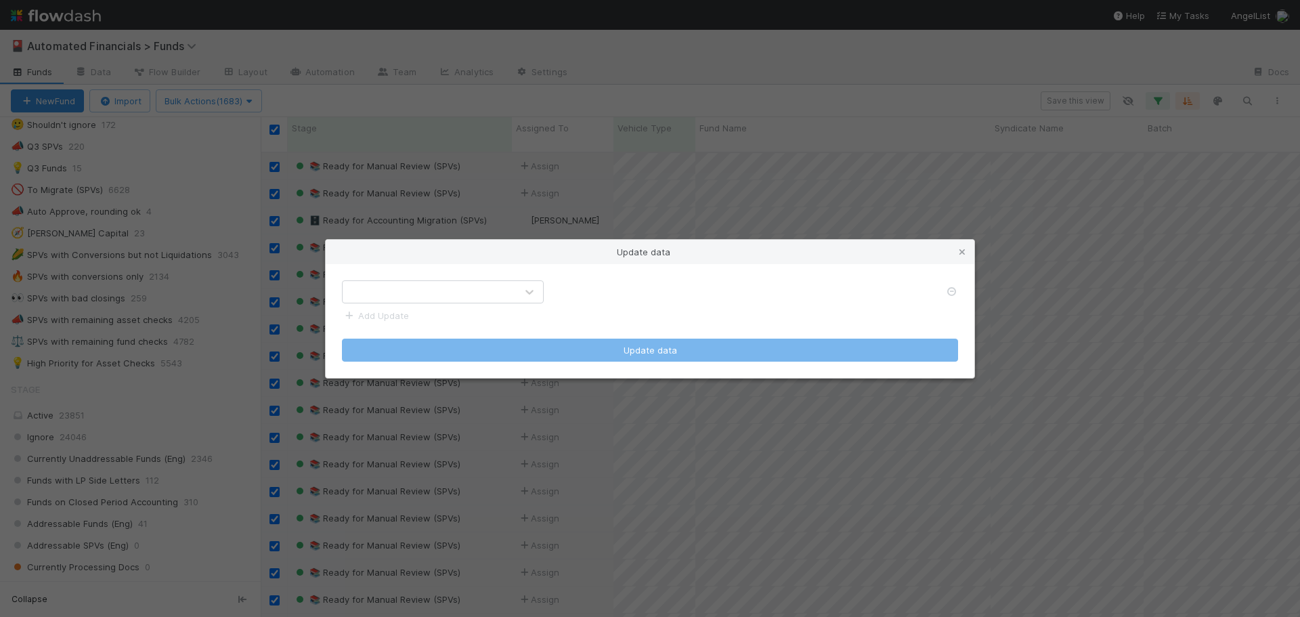
click at [511, 291] on div at bounding box center [429, 292] width 173 height 22
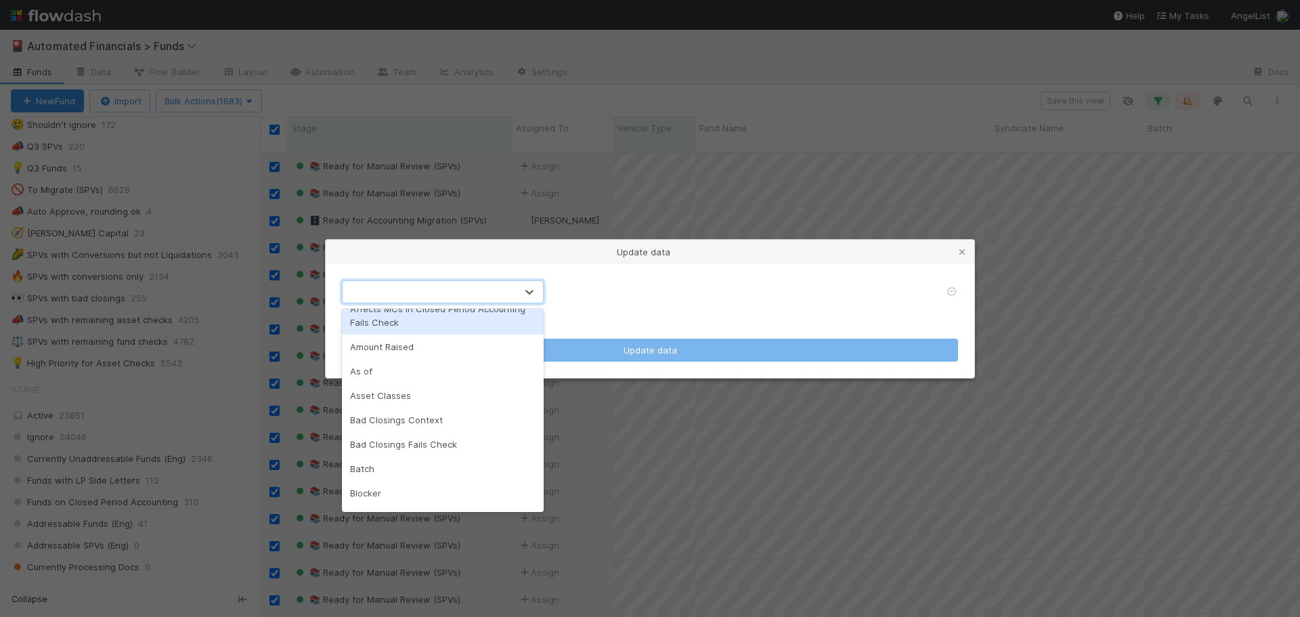
scroll to position [135, 0]
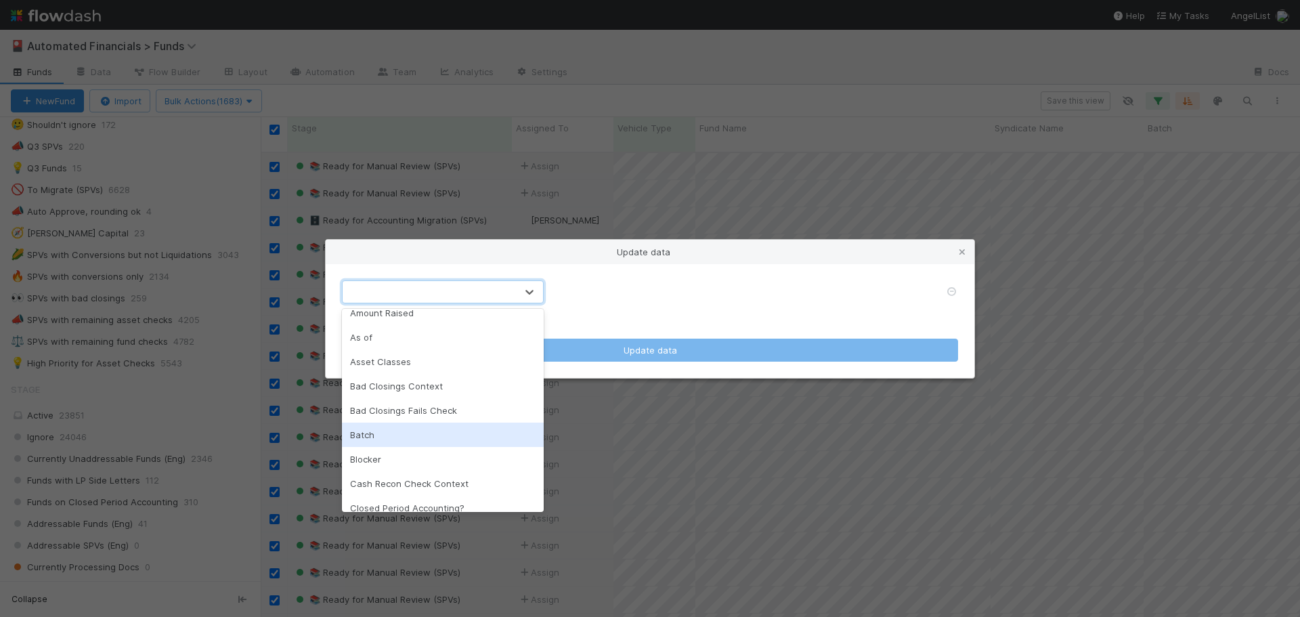
click at [442, 431] on div "Batch" at bounding box center [443, 435] width 202 height 24
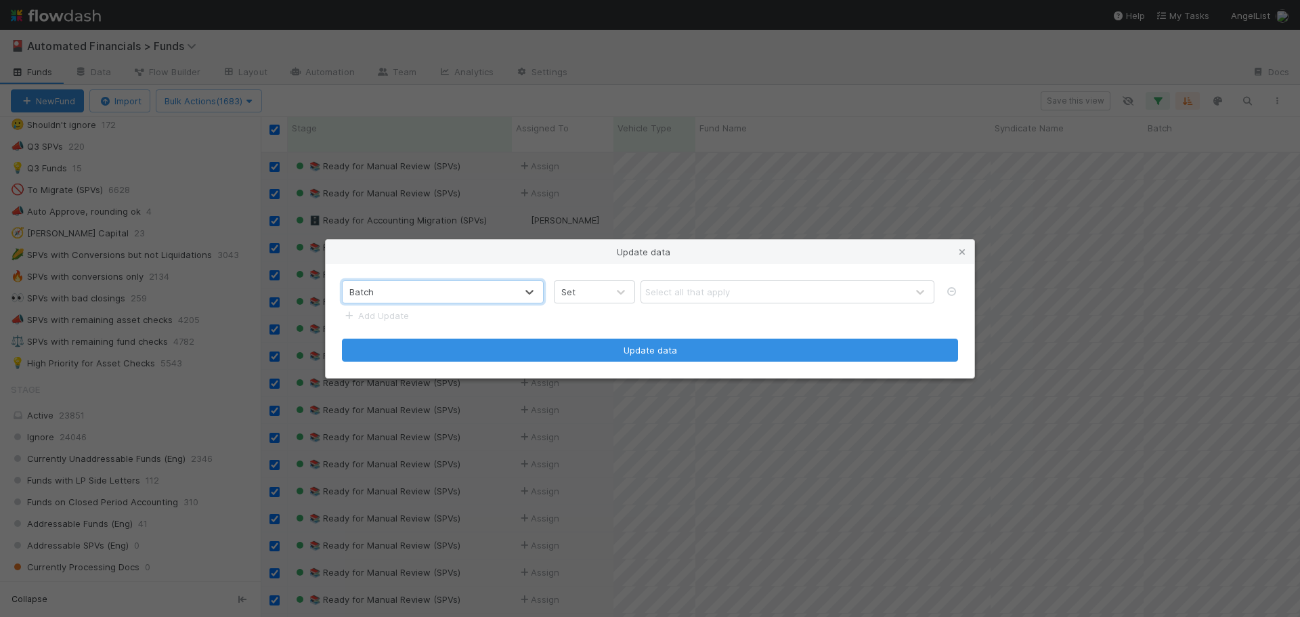
click at [607, 291] on div "Set" at bounding box center [581, 292] width 53 height 22
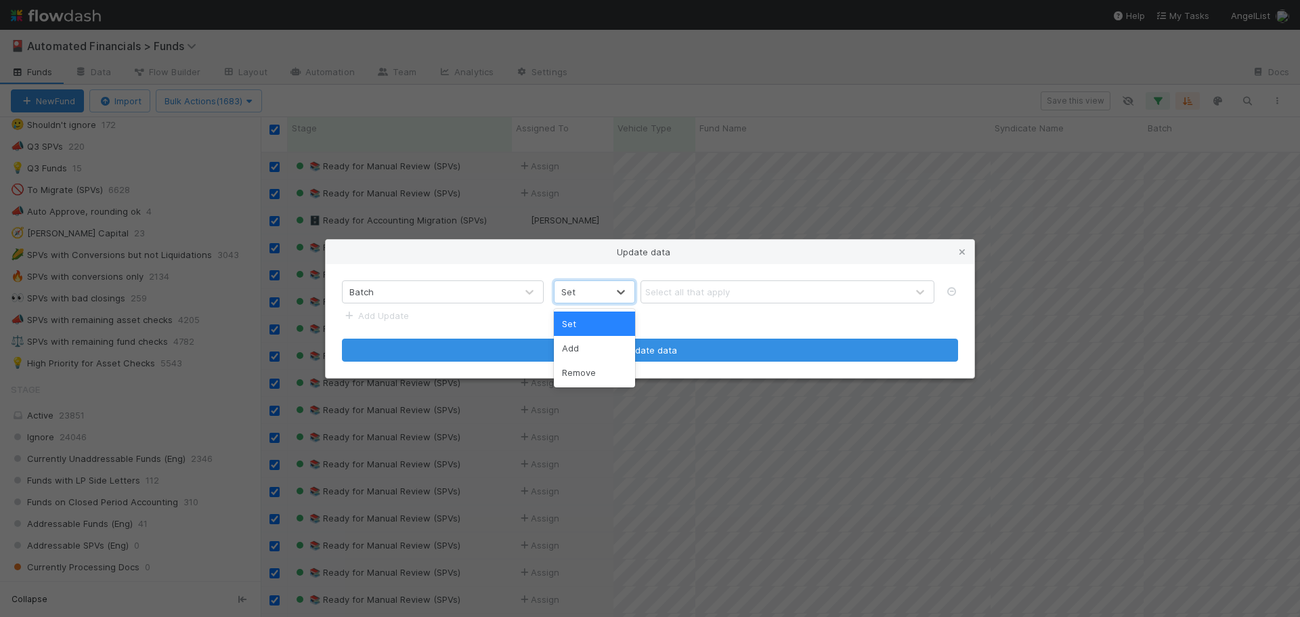
click at [607, 291] on div "Set" at bounding box center [581, 292] width 53 height 22
click at [583, 253] on div "Update data" at bounding box center [650, 252] width 649 height 24
click at [963, 252] on icon at bounding box center [963, 252] width 14 height 9
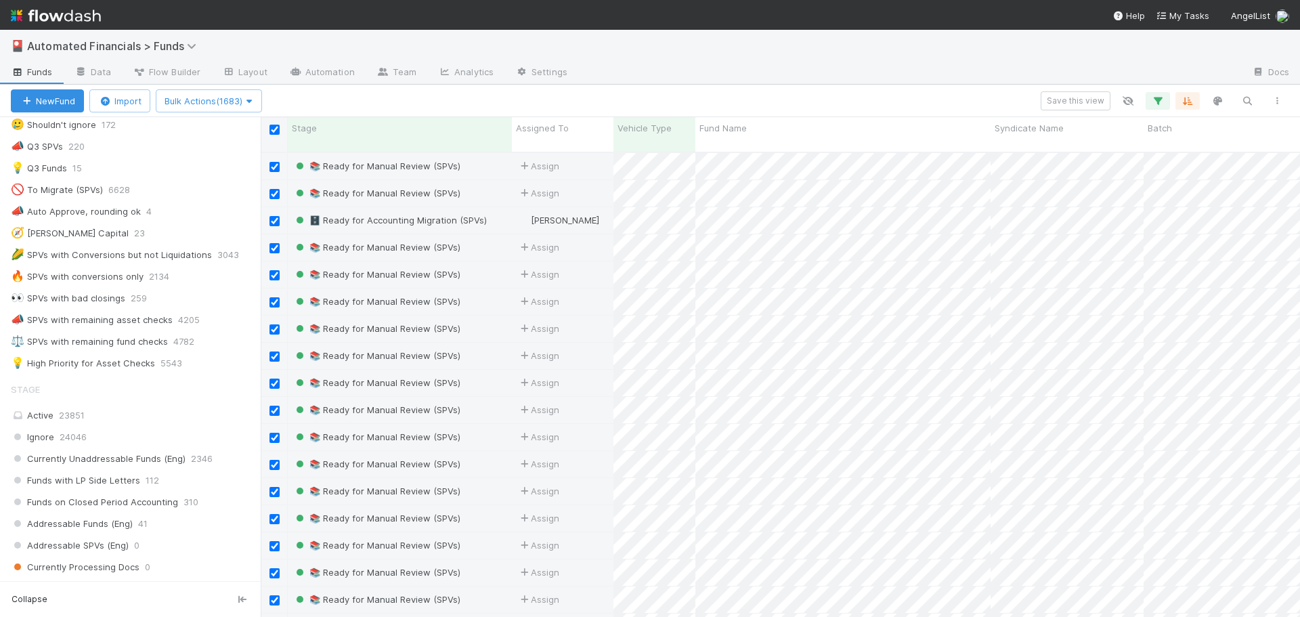
click at [274, 131] on input "checkbox" at bounding box center [275, 130] width 10 height 10
checkbox input "false"
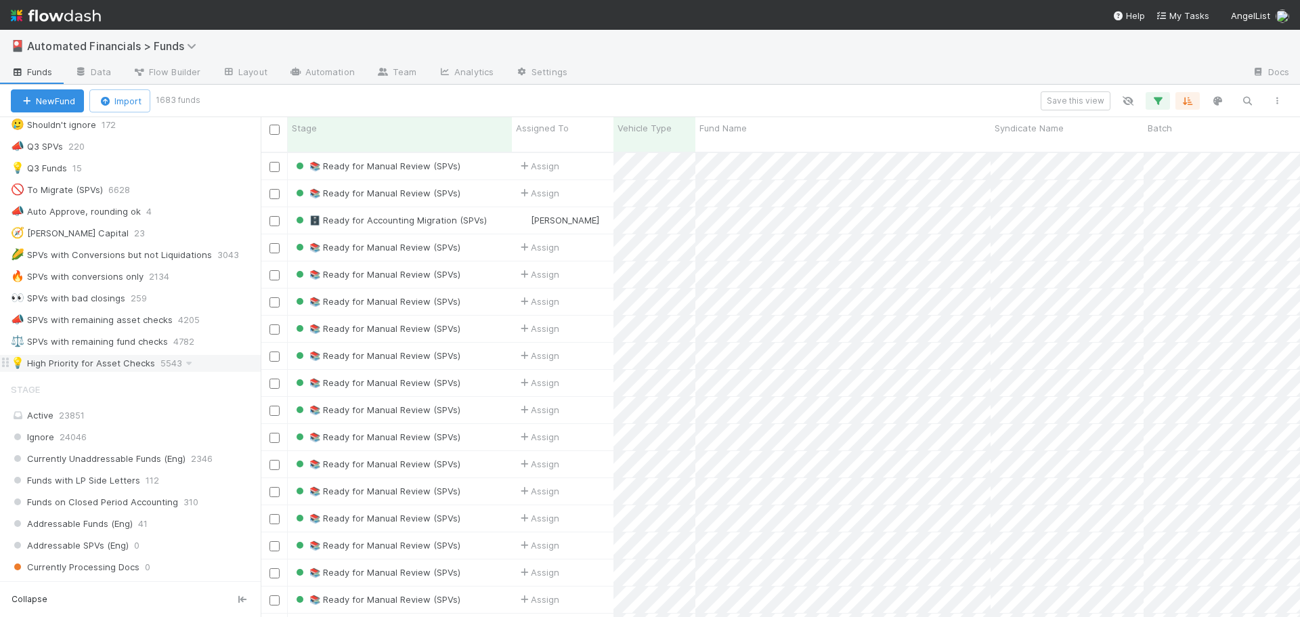
click at [95, 364] on div "💡 High Priority for Asset Checks" at bounding box center [83, 363] width 144 height 17
click at [1158, 102] on icon "button" at bounding box center [1158, 101] width 14 height 12
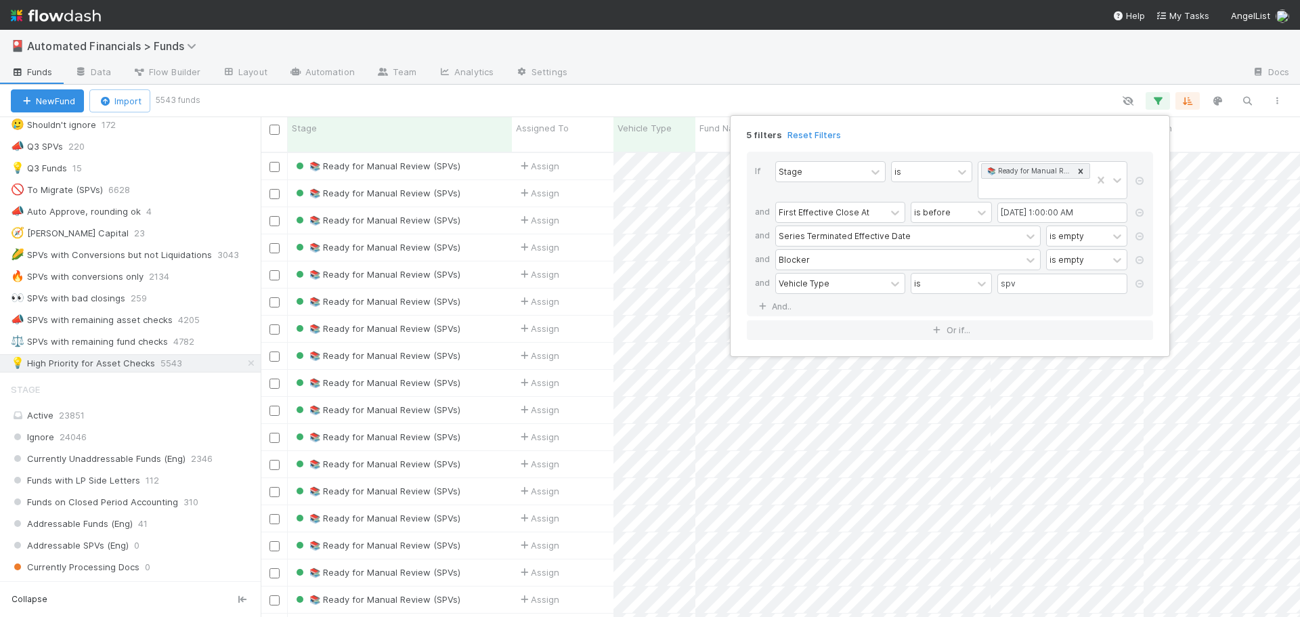
click at [901, 93] on div "5 filters Reset Filters If Stage is 📚 Ready for Manual Review (SPVs) and First …" at bounding box center [650, 308] width 1300 height 617
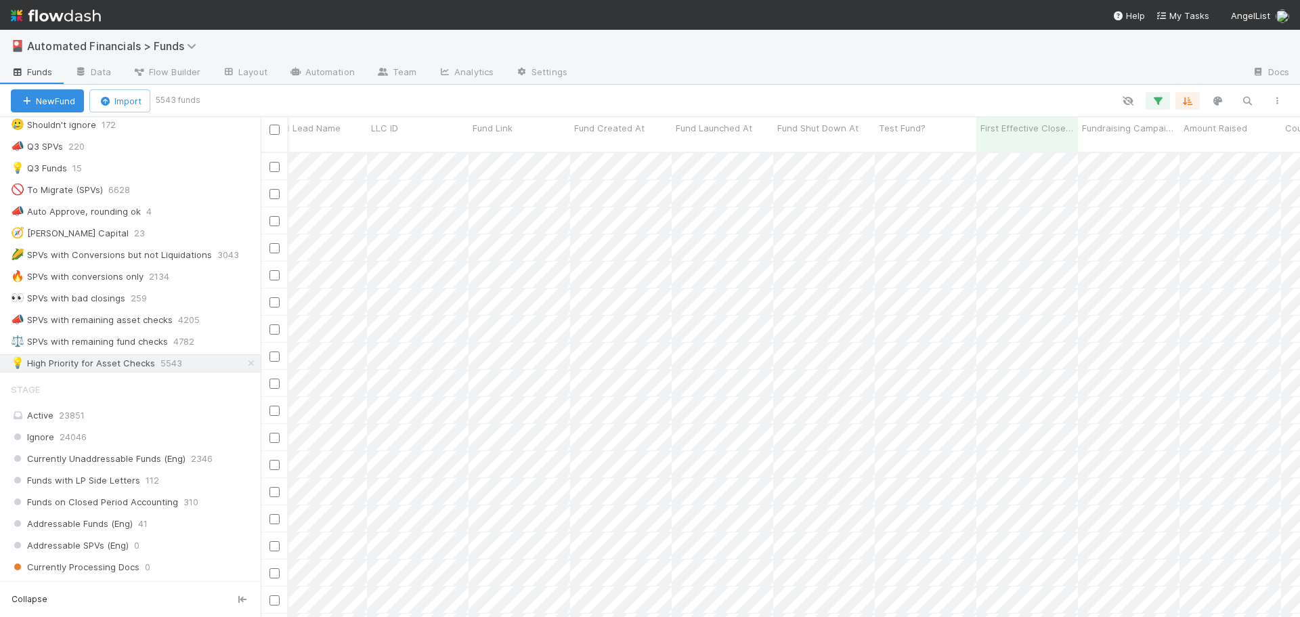
scroll to position [0, 0]
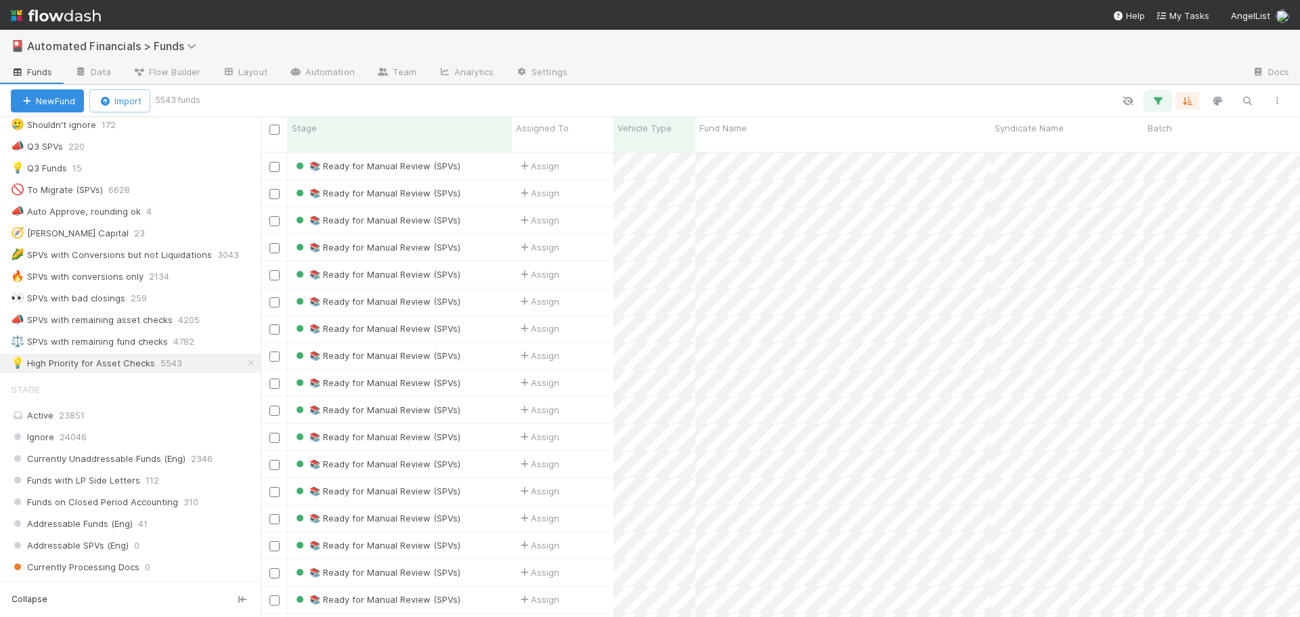
click at [1157, 102] on icon "button" at bounding box center [1158, 101] width 14 height 12
click at [899, 95] on div "5 filters Reset Filters If Stage is 📚 Ready for Manual Review (SPVs) and First …" at bounding box center [650, 308] width 1300 height 617
click at [1159, 100] on icon "button" at bounding box center [1158, 101] width 14 height 12
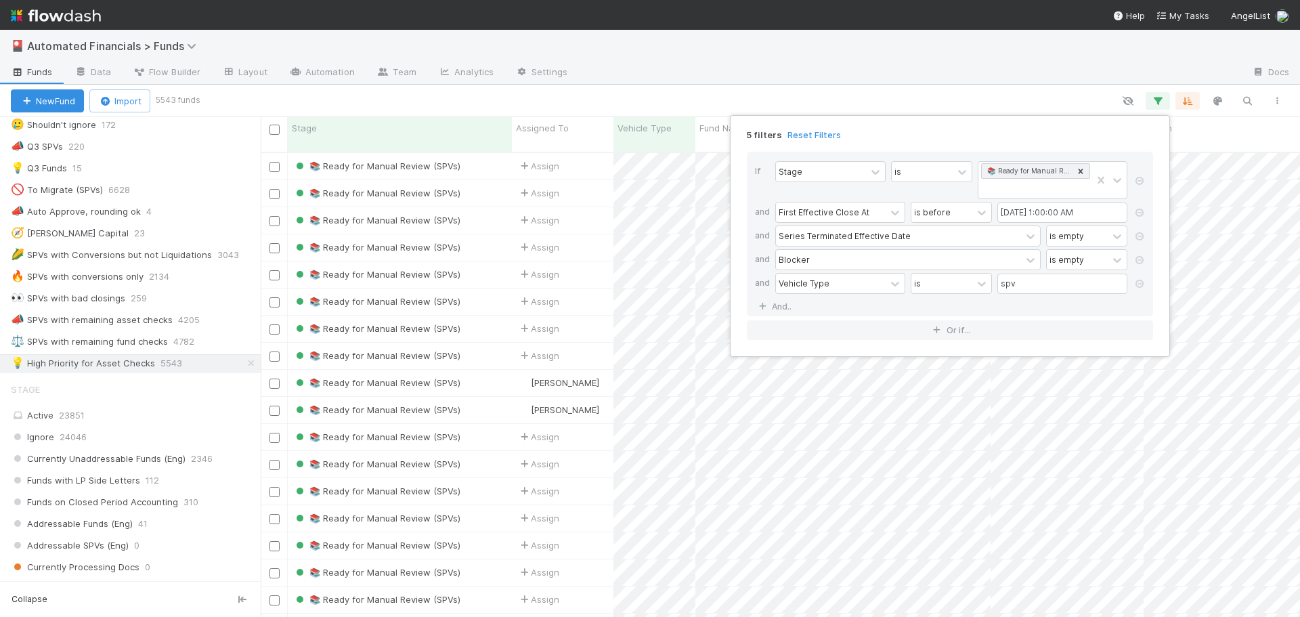
click at [1039, 98] on div "5 filters Reset Filters If Stage is 📚 Ready for Manual Review (SPVs) and First …" at bounding box center [650, 308] width 1300 height 617
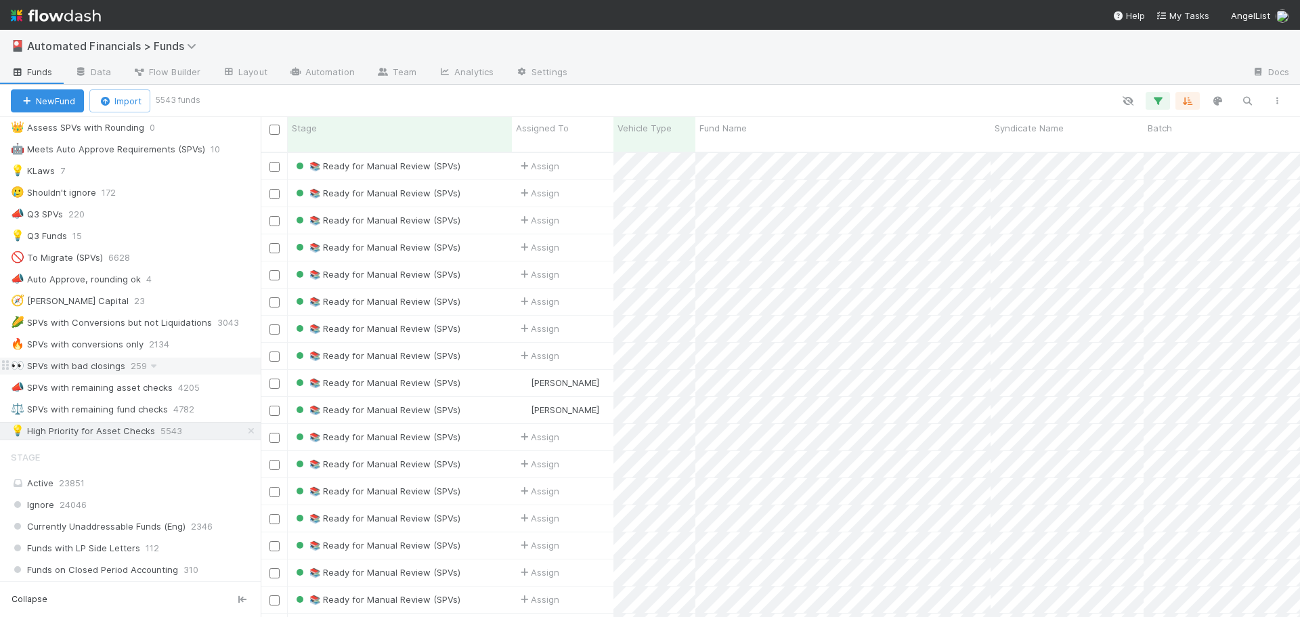
scroll to position [745, 0]
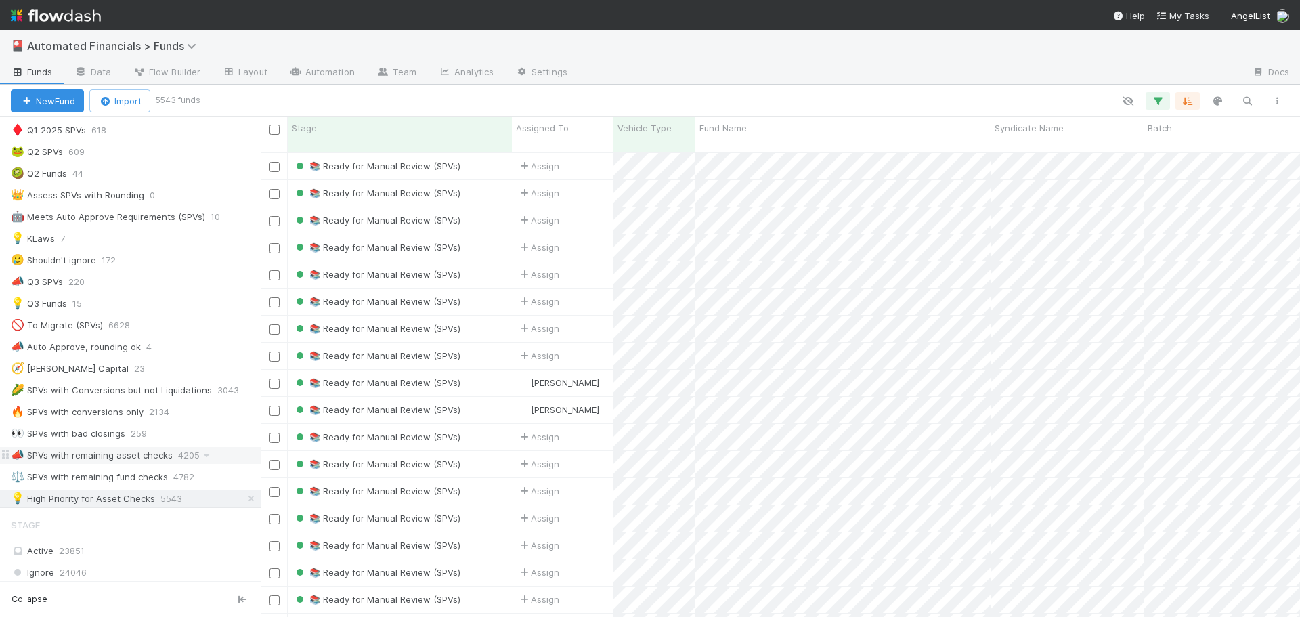
click at [70, 455] on div "📣 SPVs with remaining asset checks" at bounding box center [92, 455] width 162 height 17
click at [81, 414] on div "🔥 SPVs with conversions only" at bounding box center [77, 412] width 133 height 17
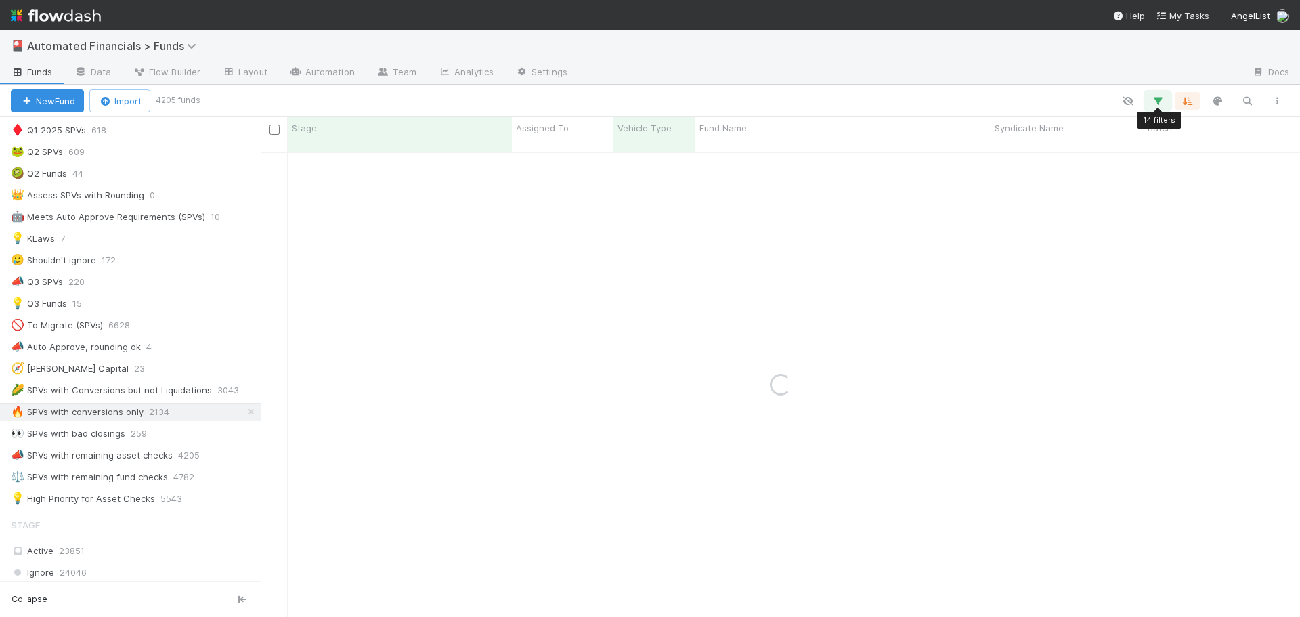
click at [1154, 104] on icon "button" at bounding box center [1158, 101] width 14 height 12
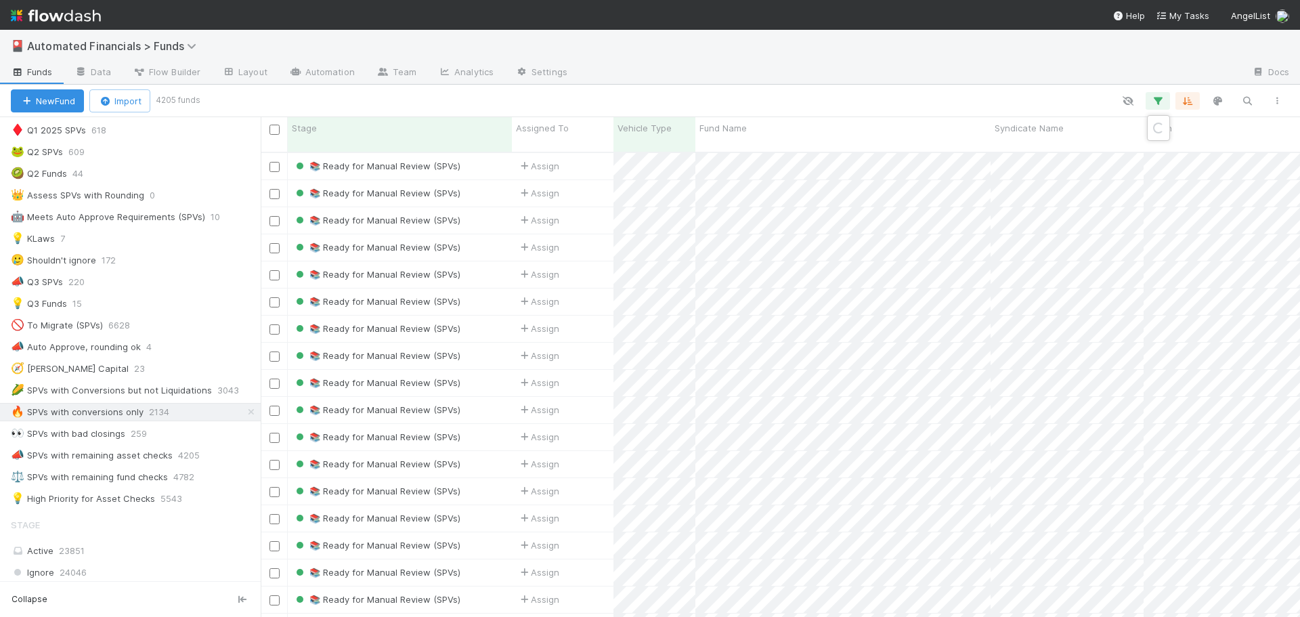
scroll to position [466, 1029]
click at [1158, 101] on div "Loading..." at bounding box center [650, 308] width 1300 height 617
click at [1163, 100] on icon "button" at bounding box center [1158, 101] width 14 height 12
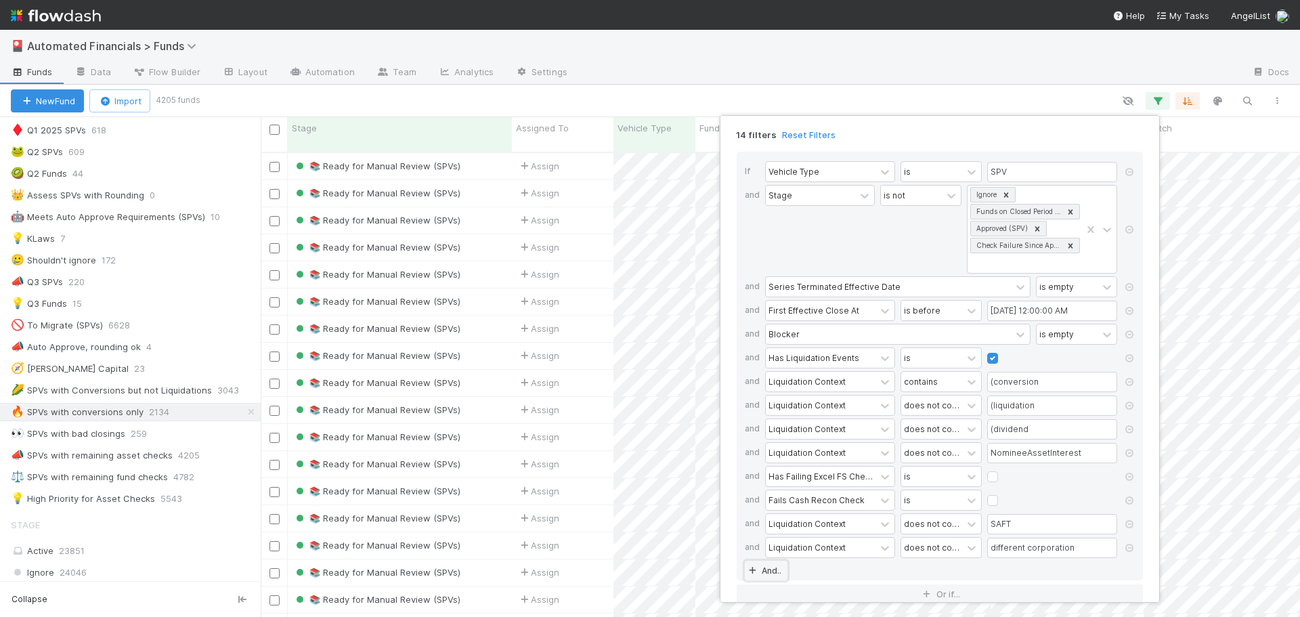
click at [771, 572] on link "And.." at bounding box center [766, 571] width 43 height 20
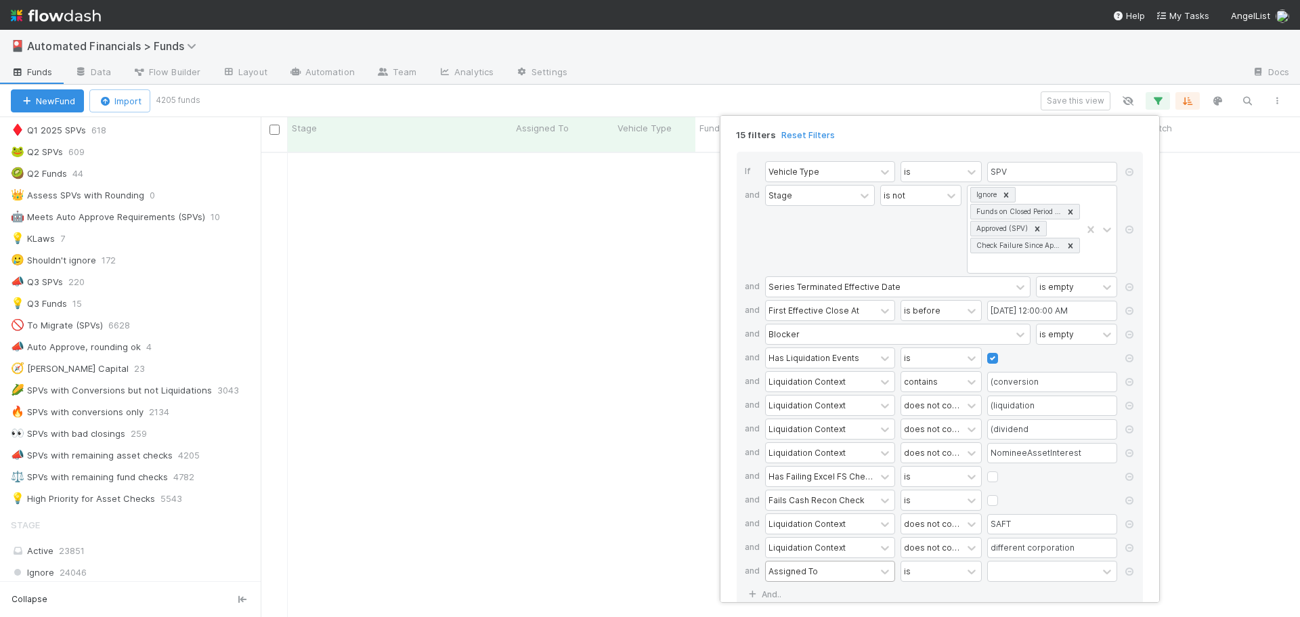
click at [808, 567] on div "Assigned To" at bounding box center [793, 571] width 49 height 12
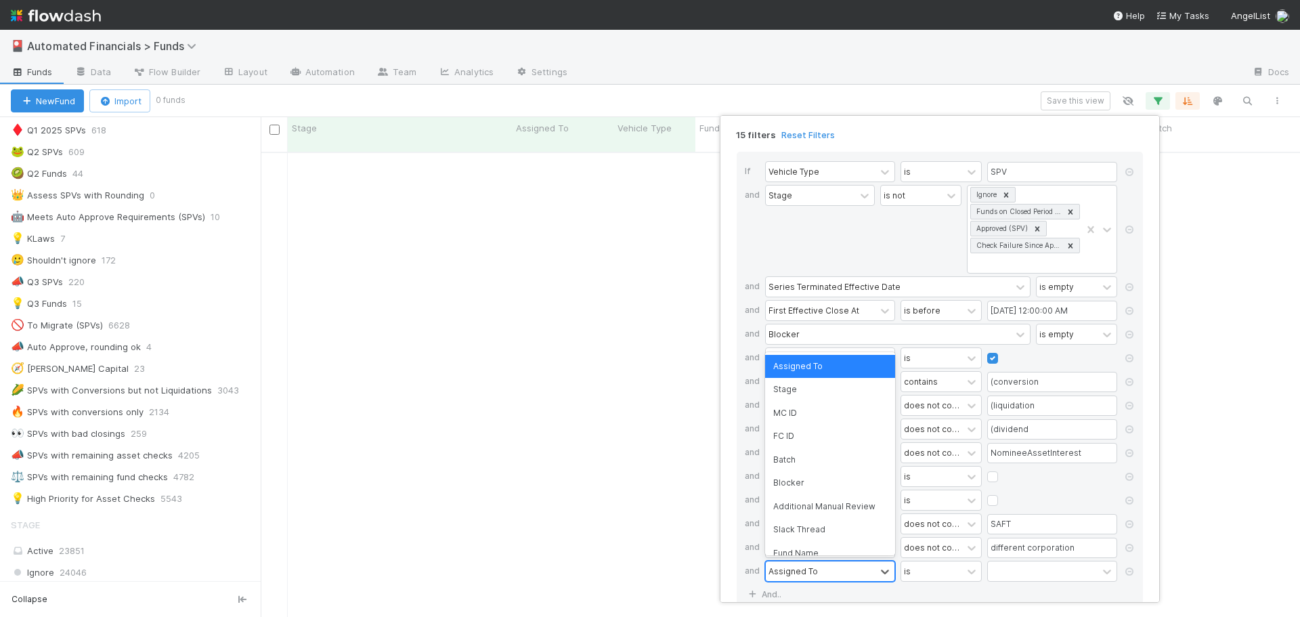
scroll to position [456, 1029]
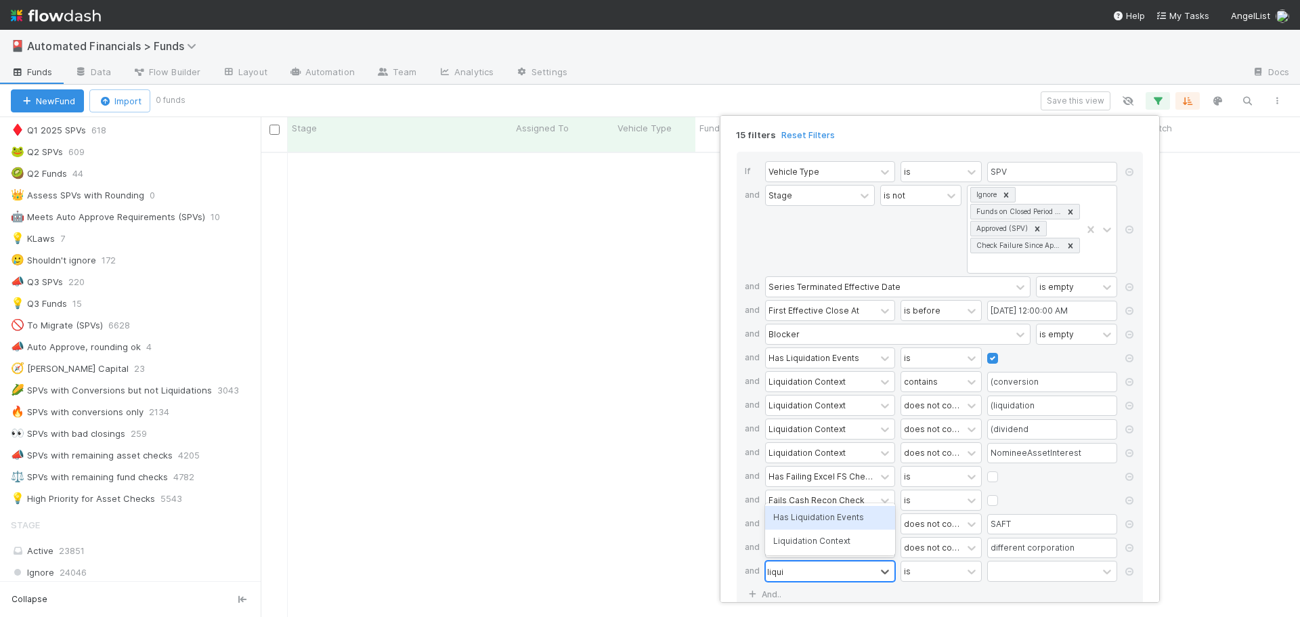
type input "liquid"
click at [816, 543] on div "Liquidation Context" at bounding box center [830, 541] width 130 height 23
click at [1002, 574] on input "text" at bounding box center [1052, 571] width 130 height 20
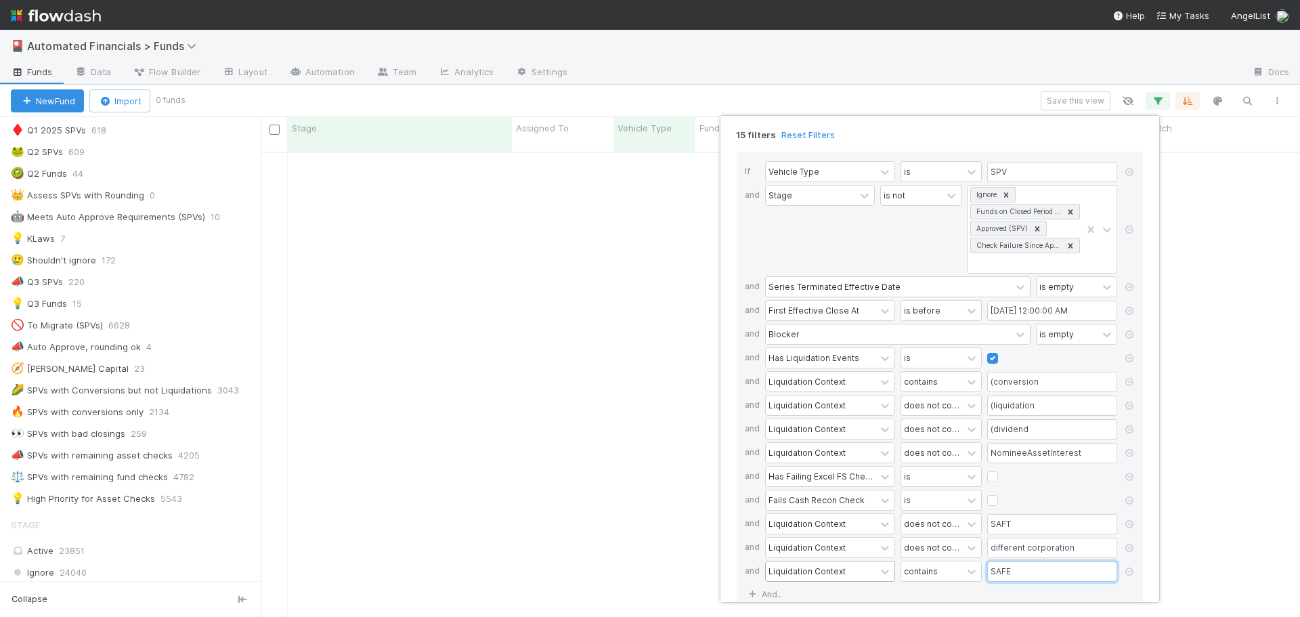
type input "SAFE"
click at [966, 595] on div "If Vehicle Type is SPV and Stage is not Ignore Funds on Closed Period Accountin…" at bounding box center [940, 378] width 406 height 452
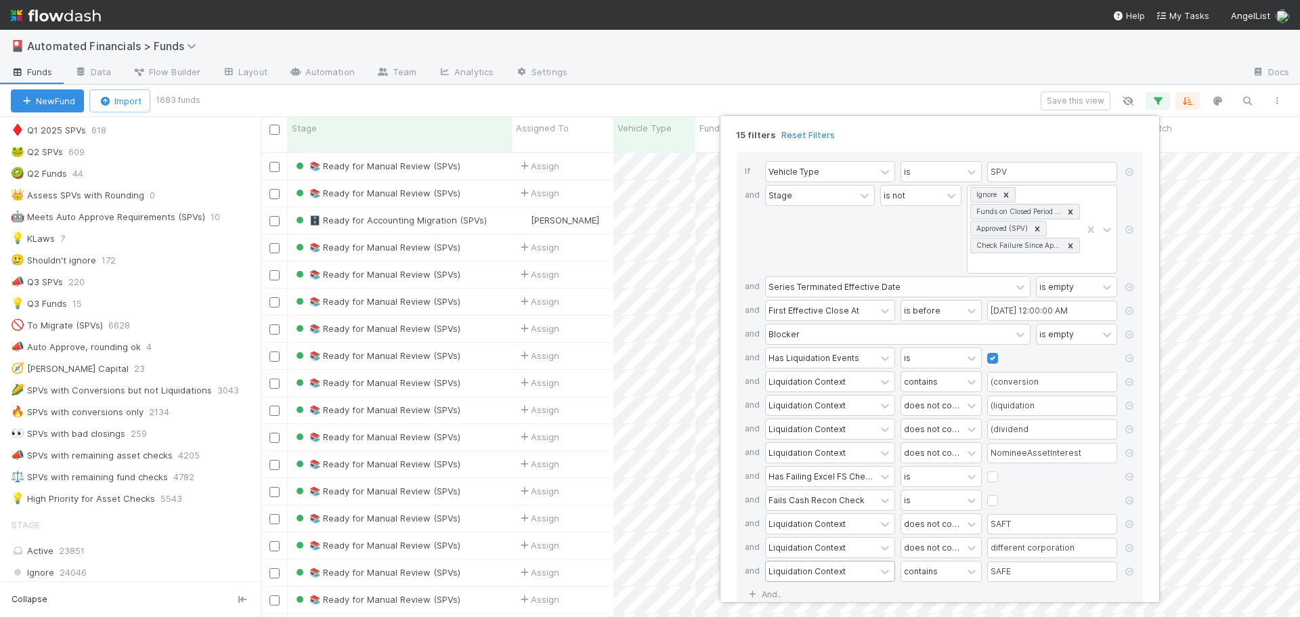
scroll to position [466, 1029]
click at [607, 95] on div "15 filters Reset Filters If Vehicle Type is SPV and Stage is not Ignore Funds o…" at bounding box center [650, 308] width 1300 height 617
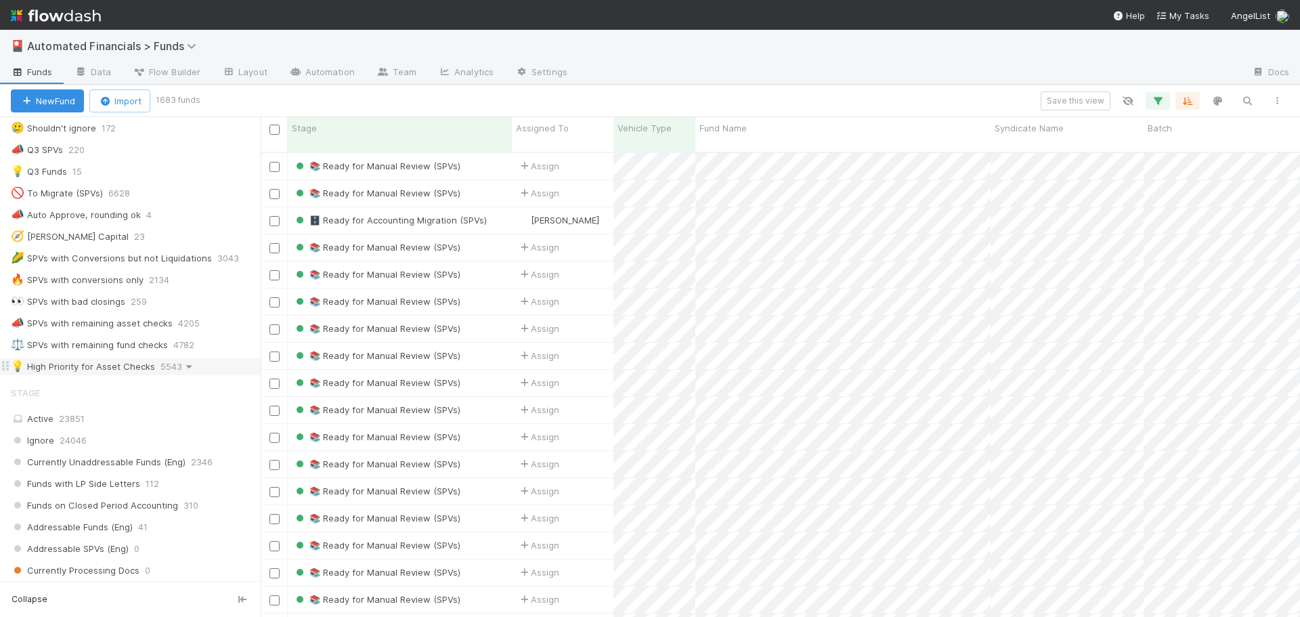
scroll to position [880, 0]
click at [274, 133] on input "checkbox" at bounding box center [275, 130] width 10 height 10
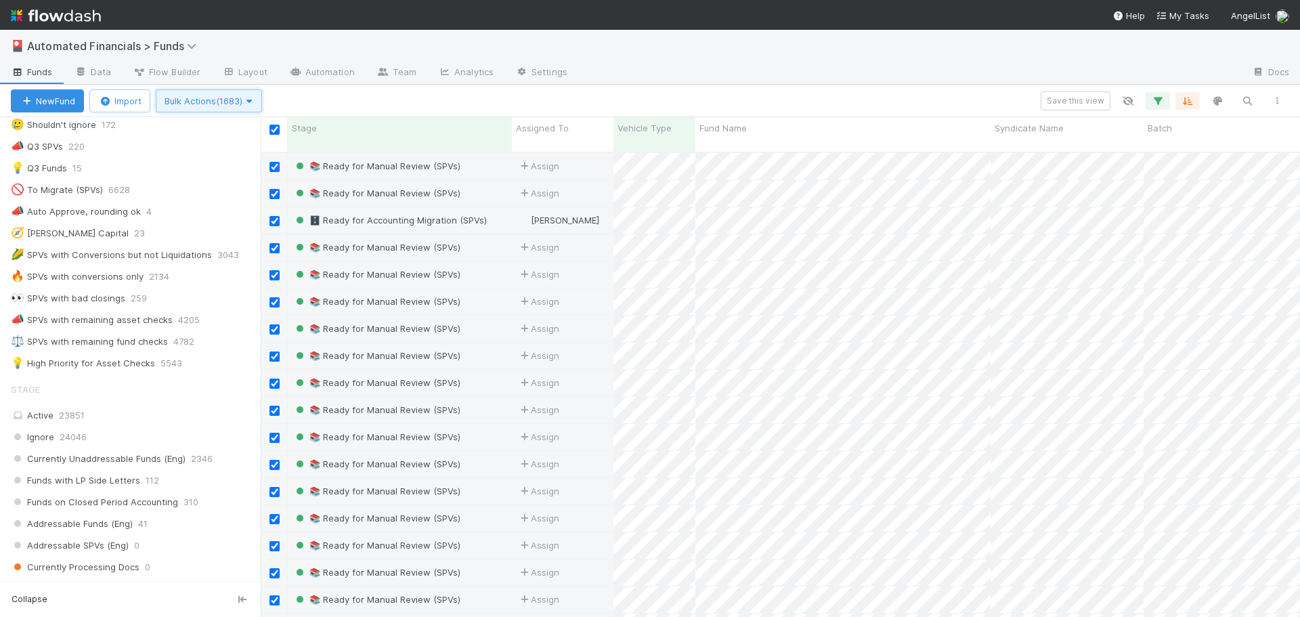
click at [207, 100] on span "Bulk Actions (1683)" at bounding box center [209, 100] width 89 height 11
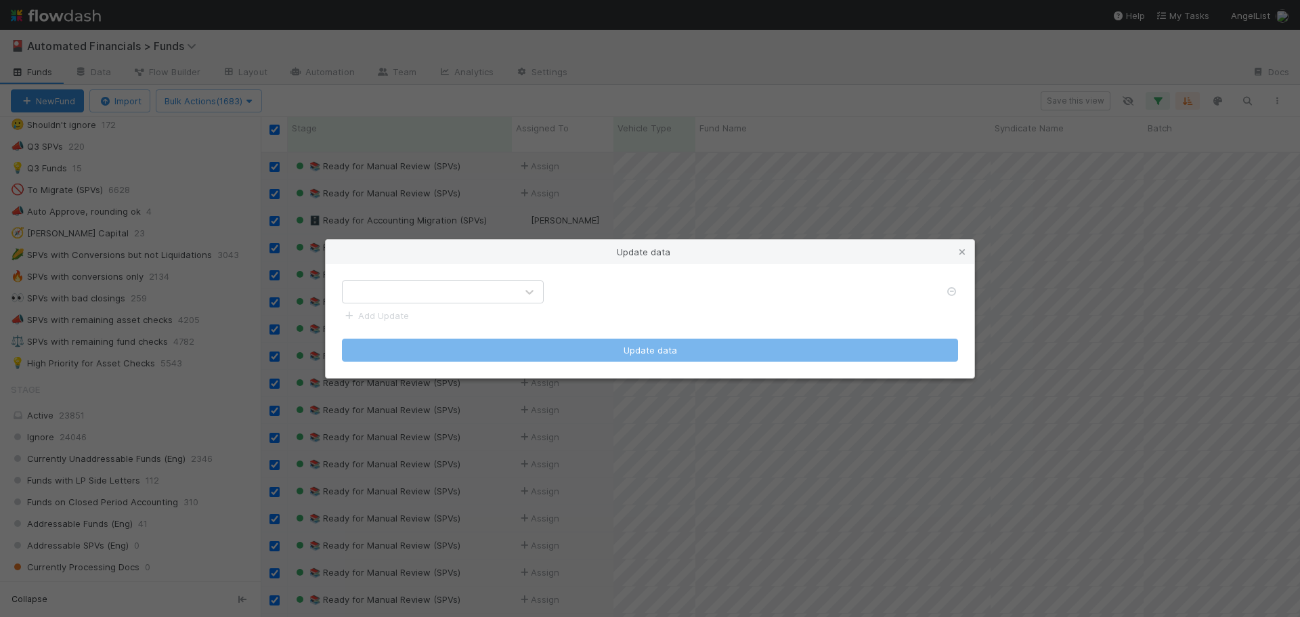
click at [419, 284] on div at bounding box center [429, 292] width 173 height 22
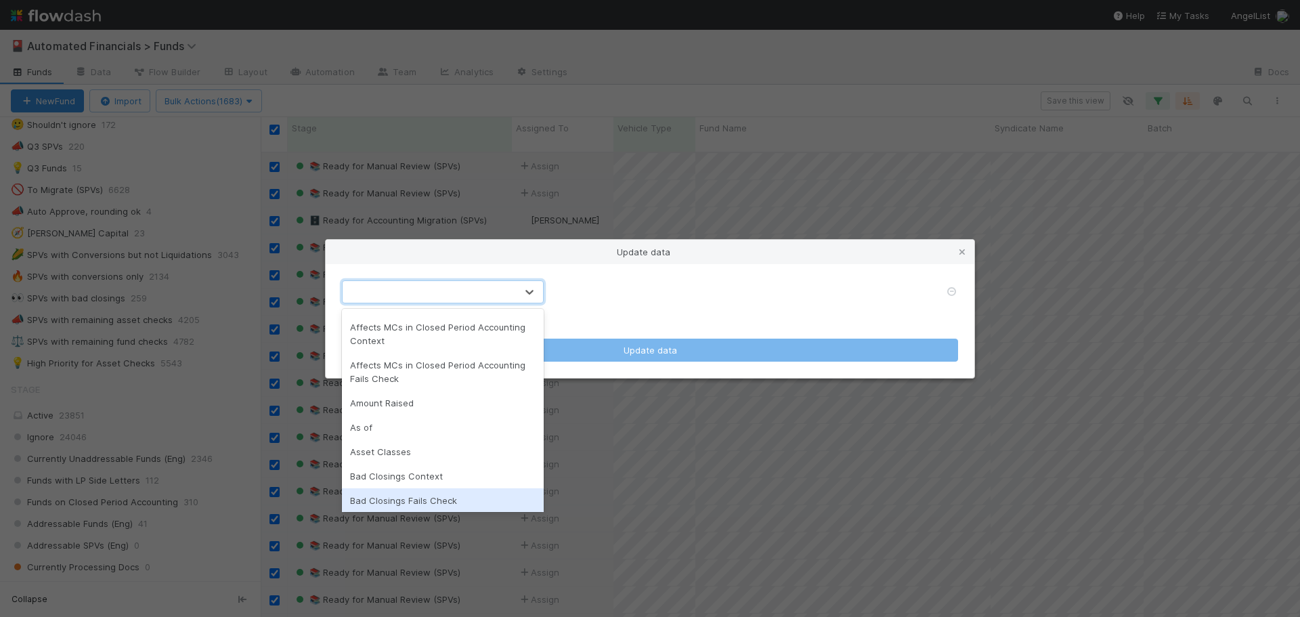
scroll to position [68, 0]
click at [389, 498] on div "Batch" at bounding box center [443, 502] width 202 height 24
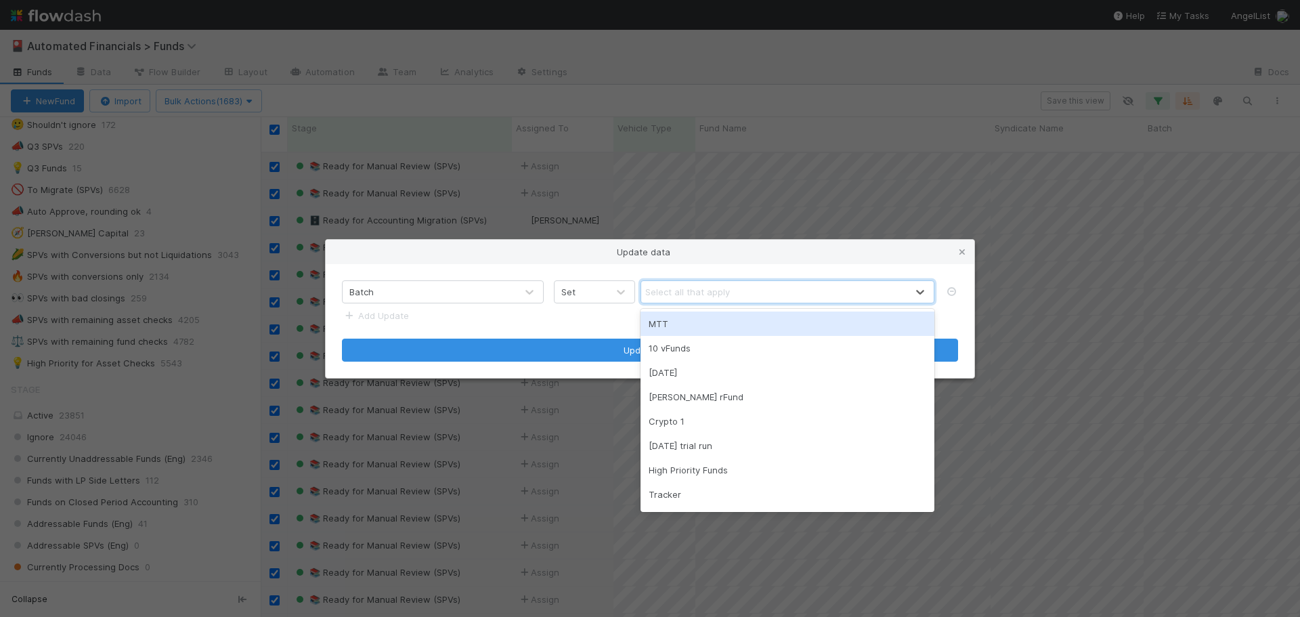
click at [727, 289] on div "Select all that apply" at bounding box center [687, 292] width 85 height 14
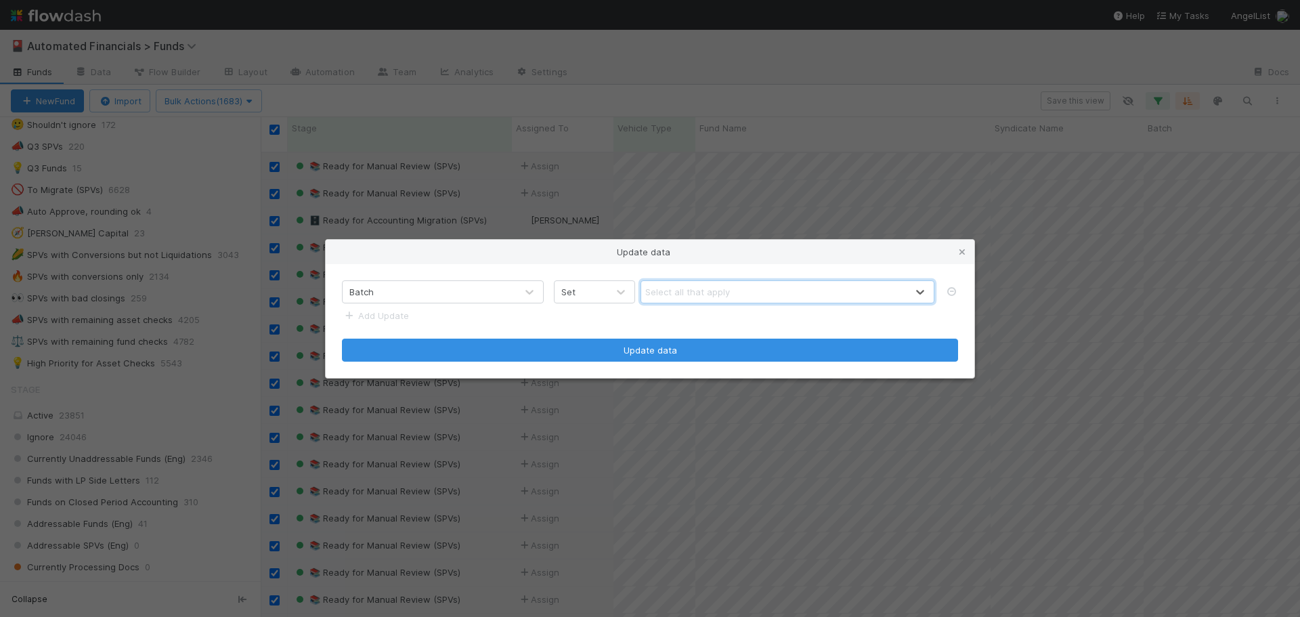
click at [617, 316] on form "Batch Set 0 results available. Select is focused ,type to refine list, press Do…" at bounding box center [650, 320] width 616 height 81
click at [610, 295] on div at bounding box center [621, 292] width 24 height 14
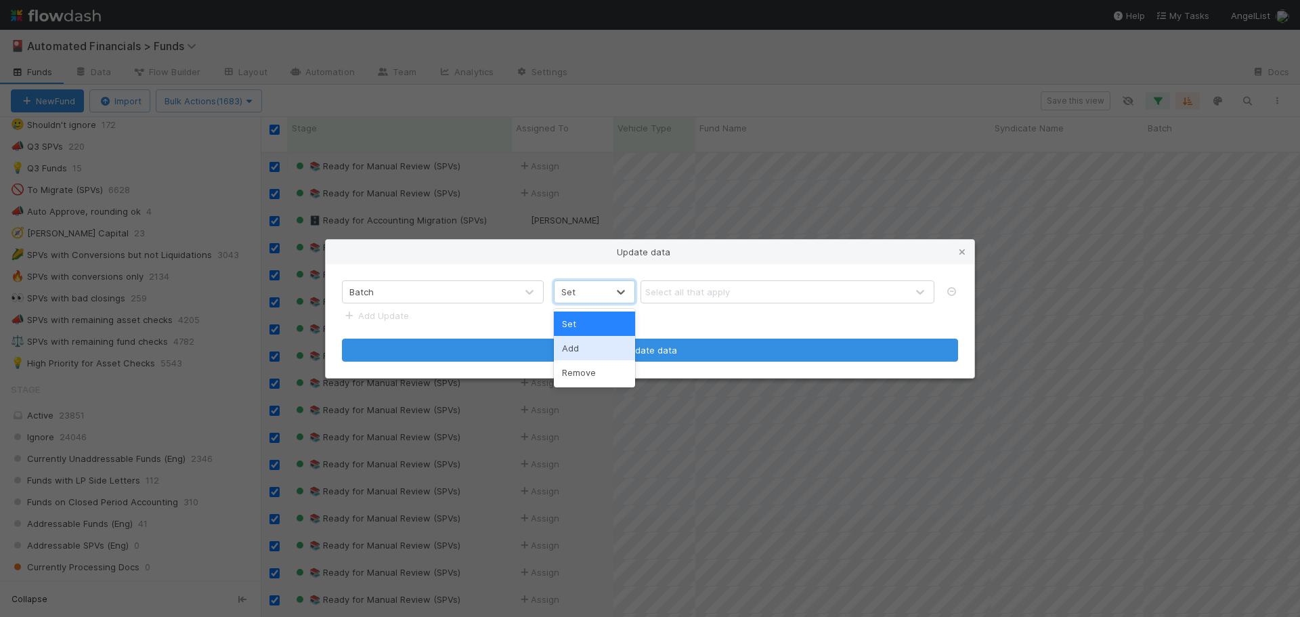
click at [600, 349] on div "Add" at bounding box center [594, 348] width 81 height 24
click at [664, 291] on div "Select all that apply" at bounding box center [687, 292] width 85 height 14
click at [614, 297] on icon at bounding box center [621, 292] width 14 height 14
click at [614, 296] on icon at bounding box center [621, 292] width 14 height 14
click at [679, 293] on div "Select all that apply" at bounding box center [687, 292] width 85 height 14
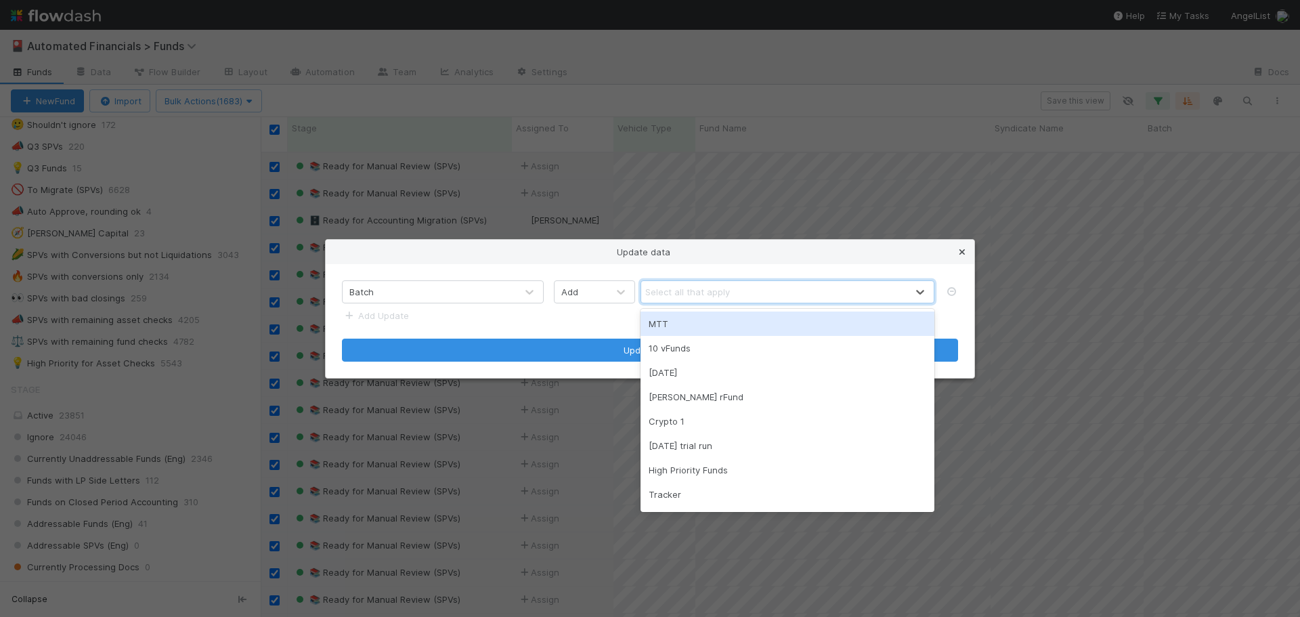
click at [960, 254] on icon at bounding box center [963, 252] width 14 height 9
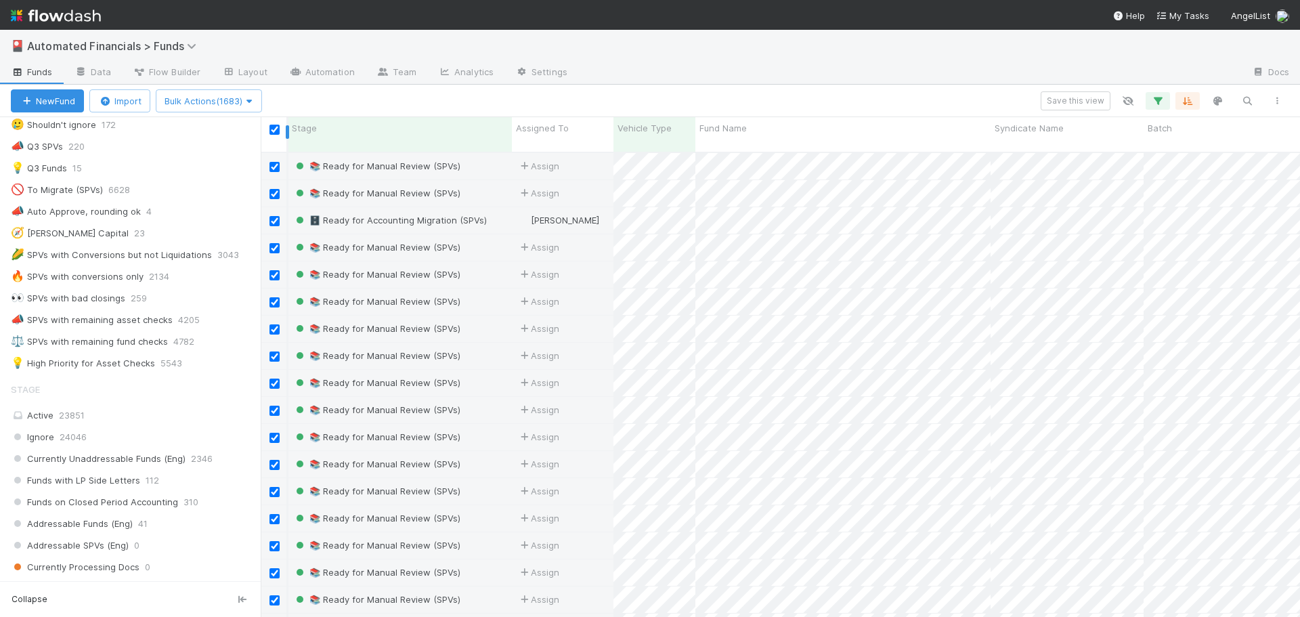
drag, startPoint x: 278, startPoint y: 132, endPoint x: 286, endPoint y: 141, distance: 12.0
click at [277, 132] on input "checkbox" at bounding box center [275, 130] width 10 height 10
checkbox input "false"
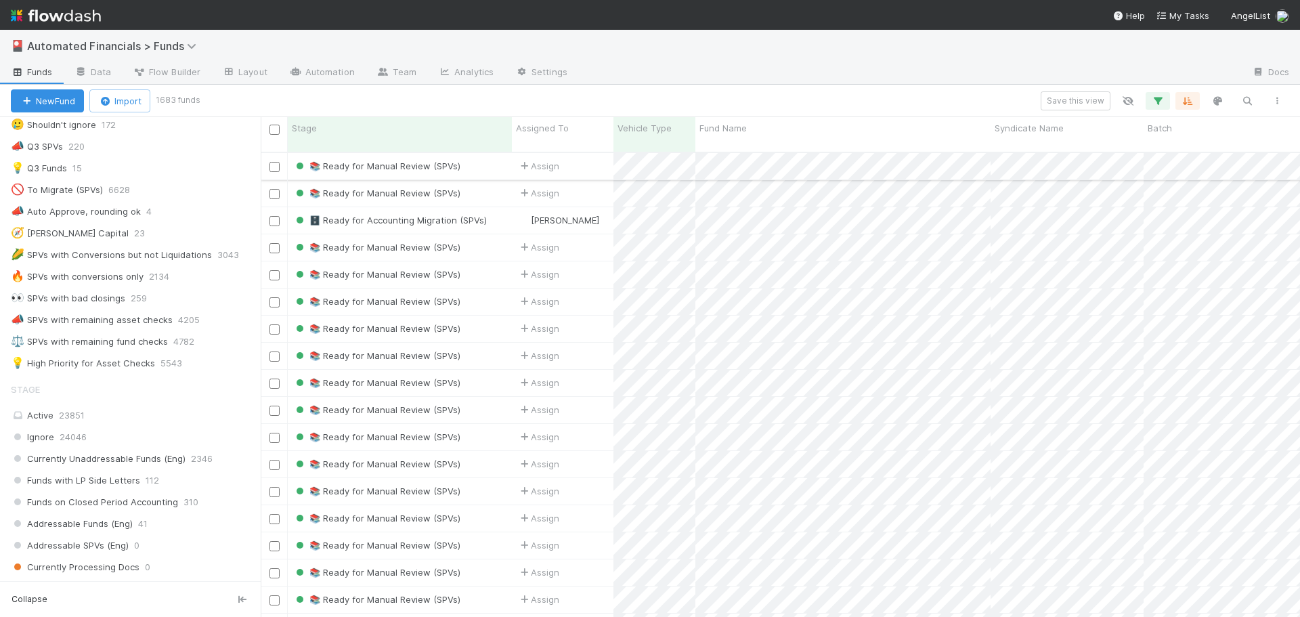
click at [484, 153] on div "📚 Ready for Manual Review (SPVs)" at bounding box center [400, 166] width 224 height 26
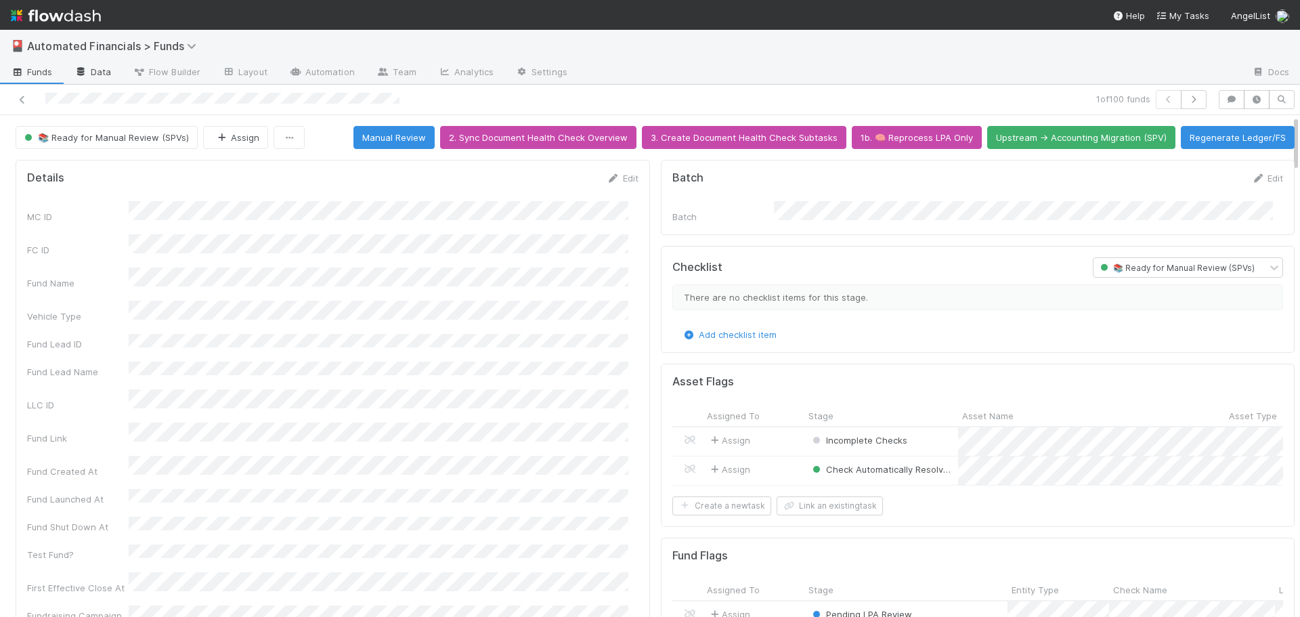
click at [93, 72] on link "Data" at bounding box center [93, 73] width 58 height 22
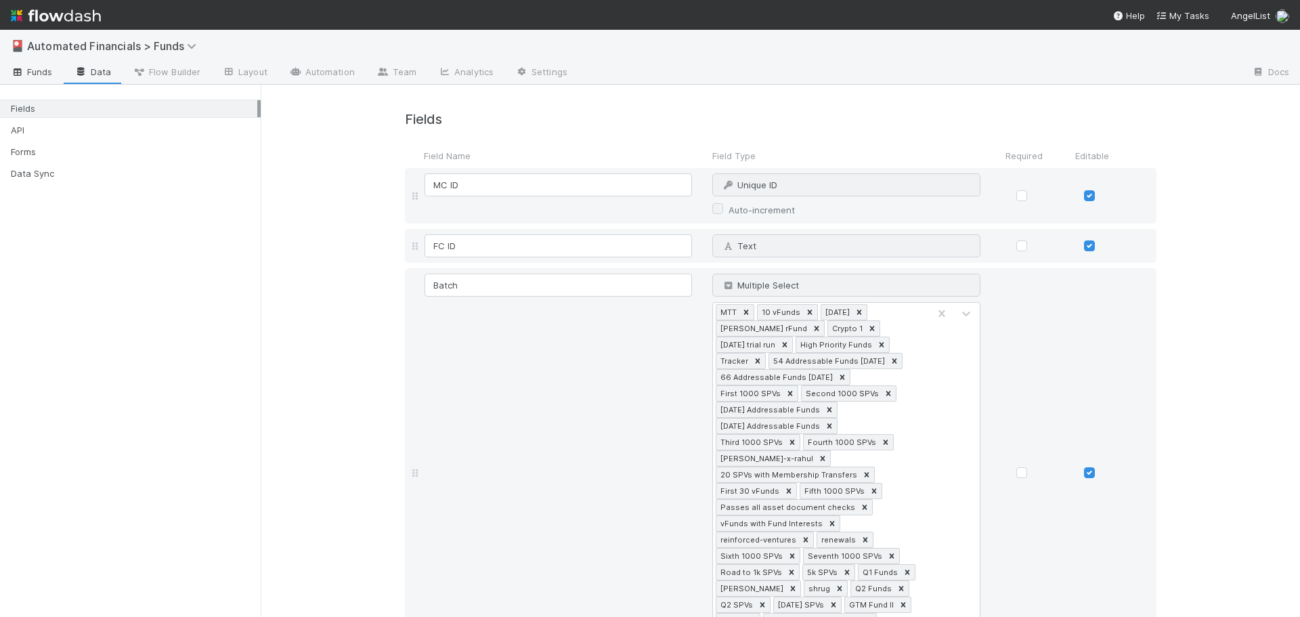
click at [35, 72] on span "Funds" at bounding box center [32, 72] width 42 height 14
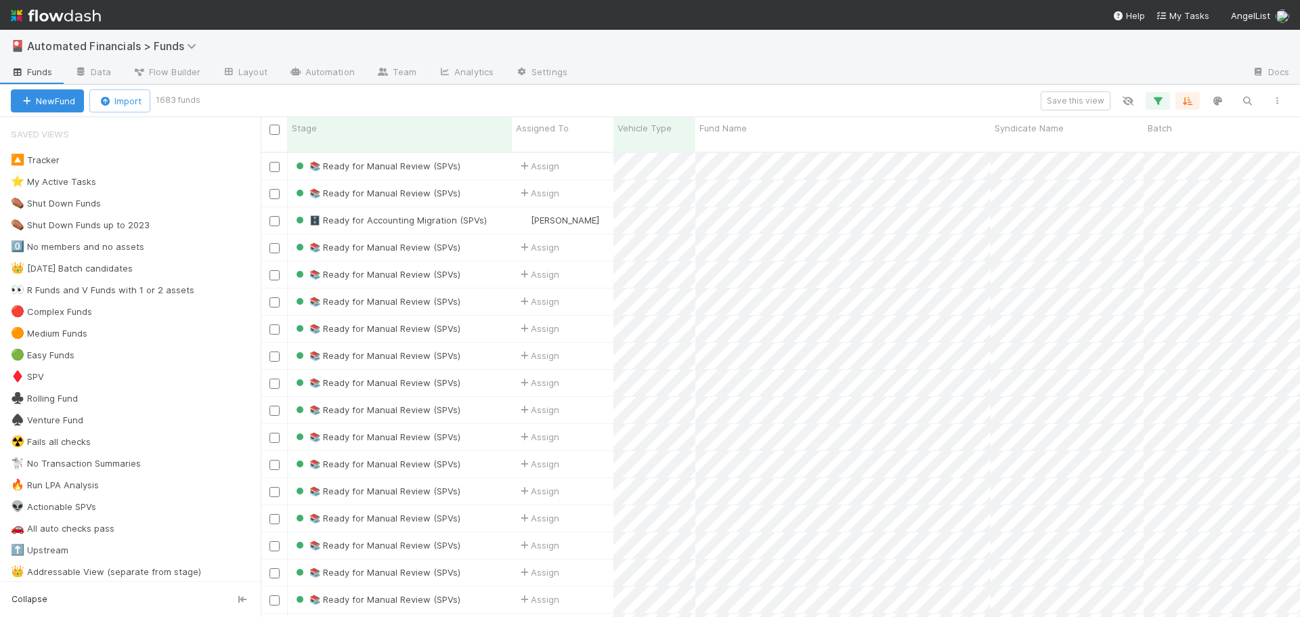
scroll to position [466, 1029]
click at [274, 162] on input "checkbox" at bounding box center [275, 167] width 10 height 10
click at [276, 189] on input "checkbox" at bounding box center [275, 194] width 10 height 10
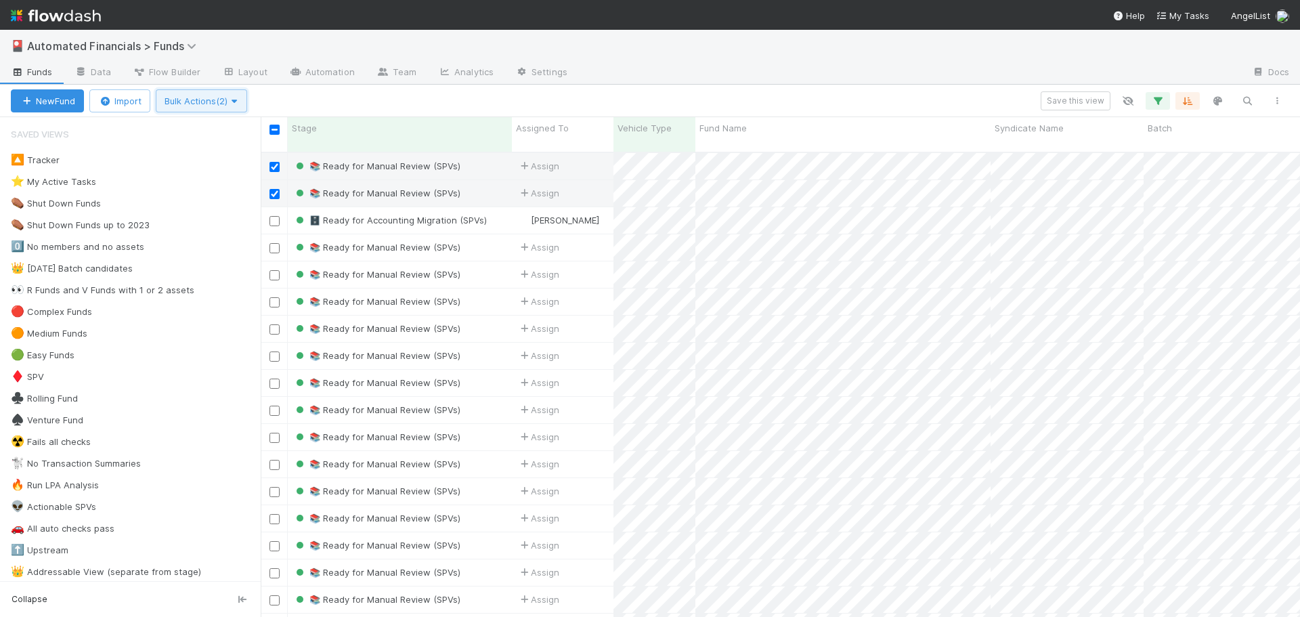
click at [198, 102] on span "Bulk Actions (2)" at bounding box center [202, 100] width 74 height 11
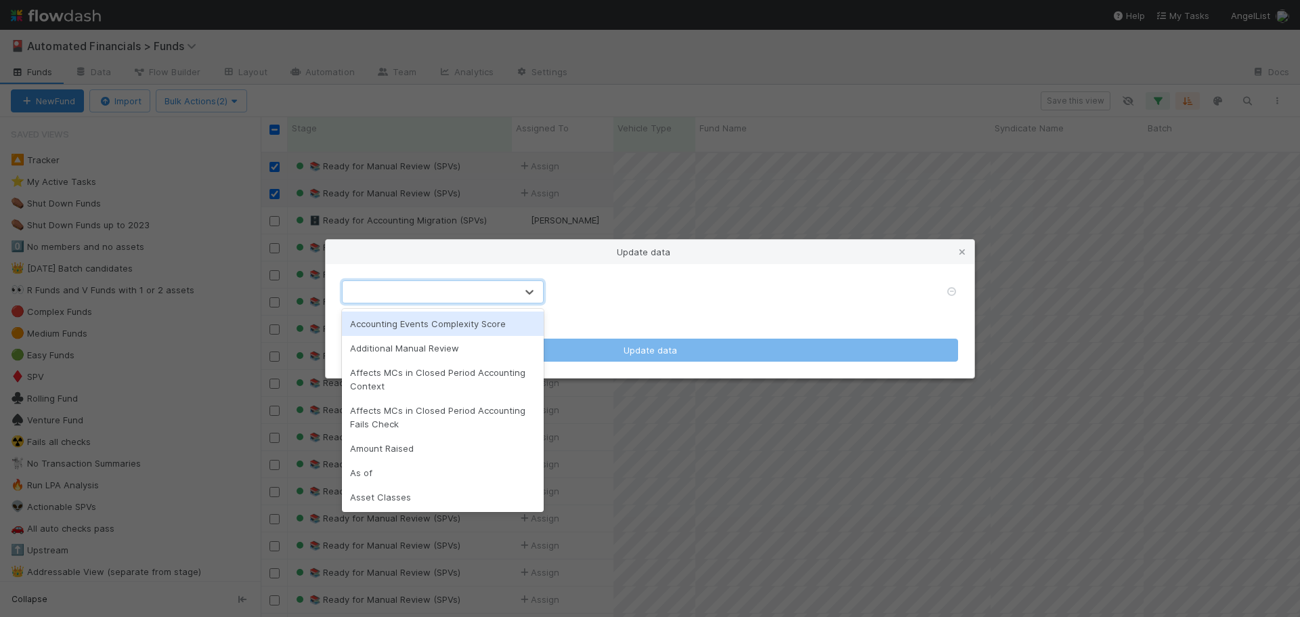
click at [480, 297] on div at bounding box center [429, 292] width 173 height 22
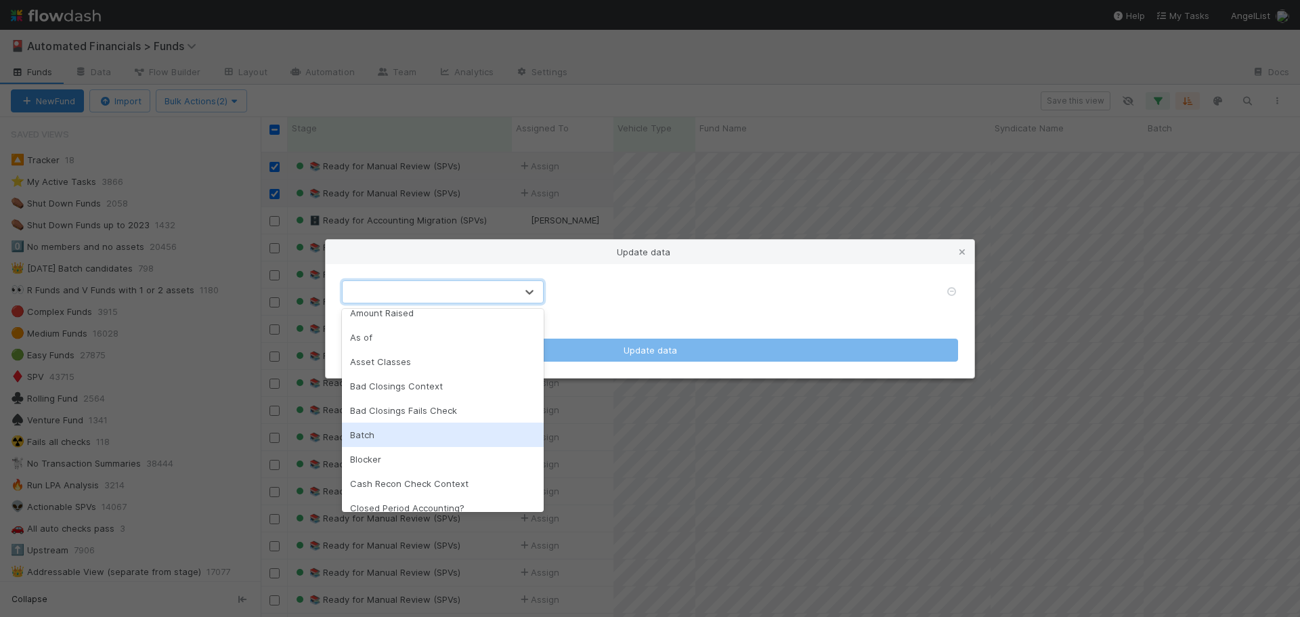
click at [389, 429] on div "Batch" at bounding box center [443, 435] width 202 height 24
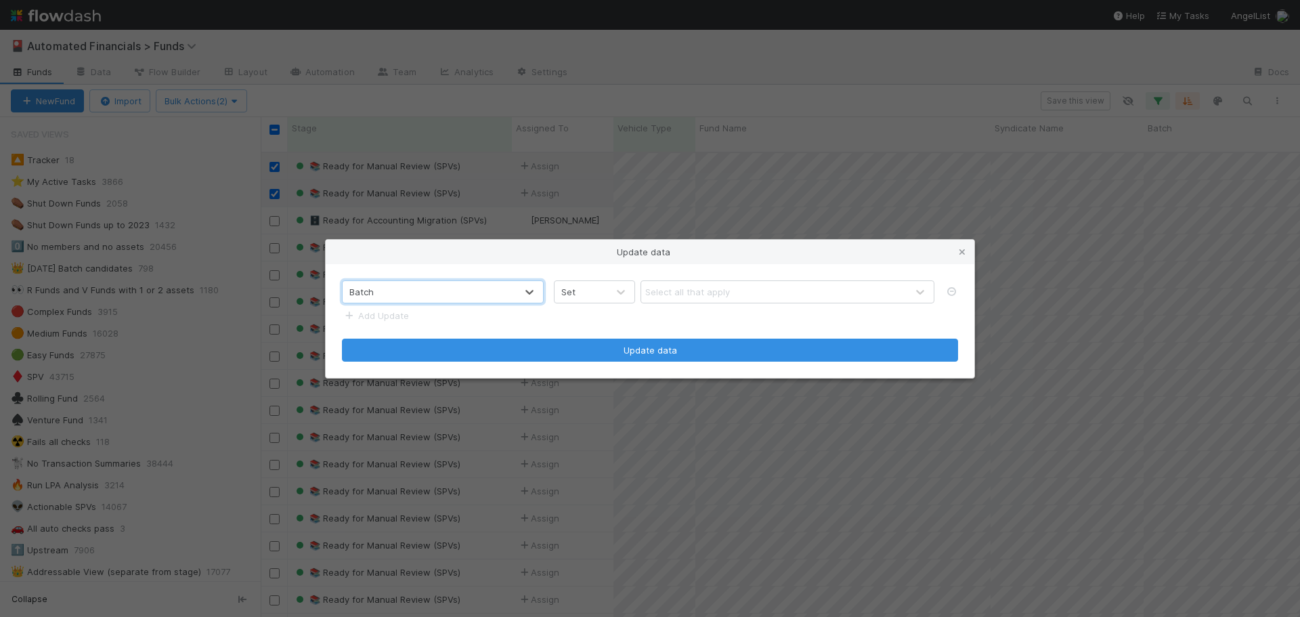
click at [597, 293] on div "Set" at bounding box center [581, 292] width 53 height 22
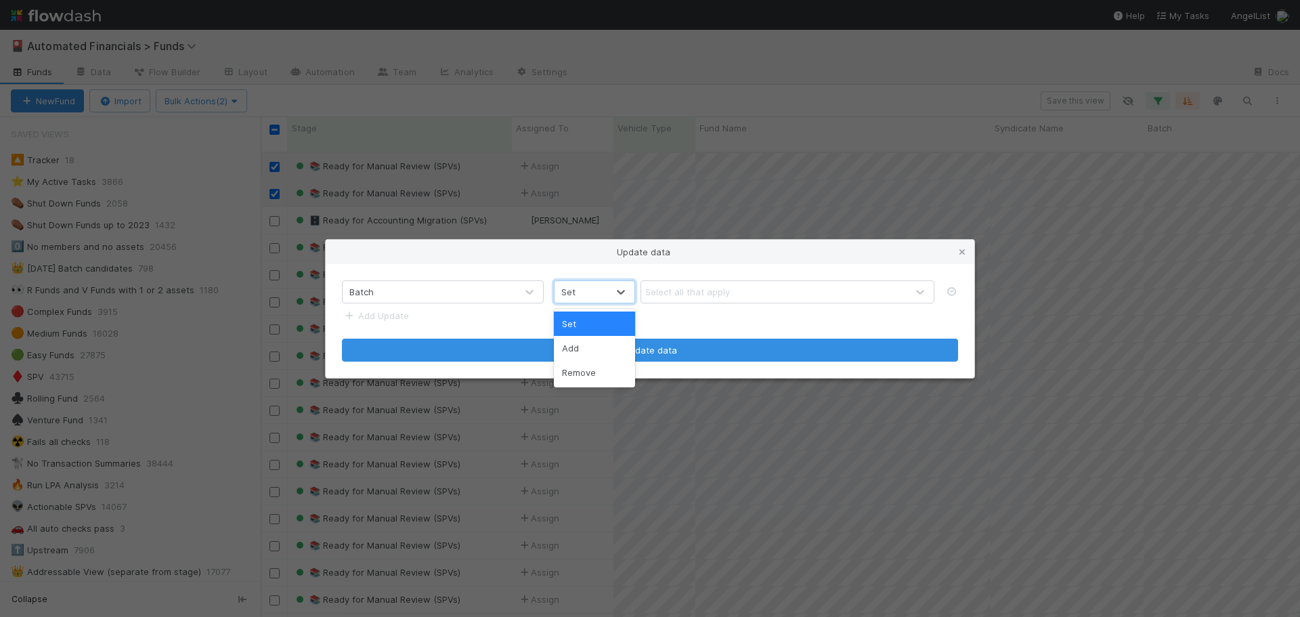
click at [597, 293] on div "Set" at bounding box center [581, 292] width 53 height 22
click at [670, 292] on div "Select all that apply" at bounding box center [687, 292] width 85 height 14
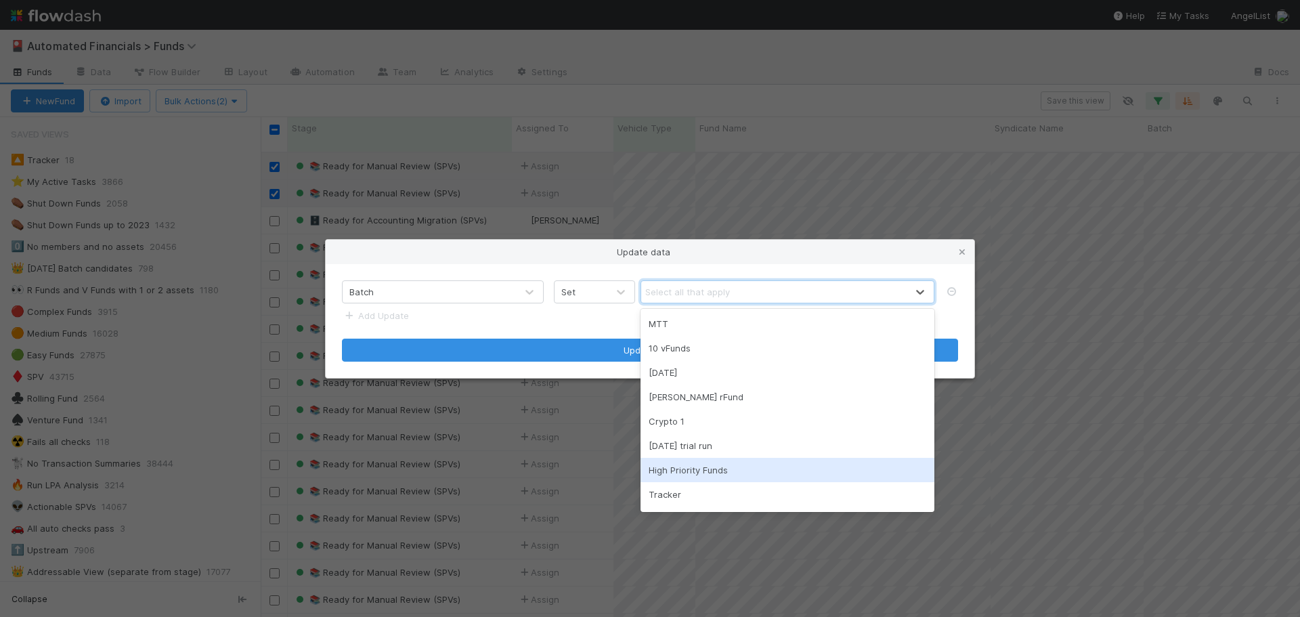
click at [704, 475] on div "High Priority Funds" at bounding box center [788, 470] width 294 height 24
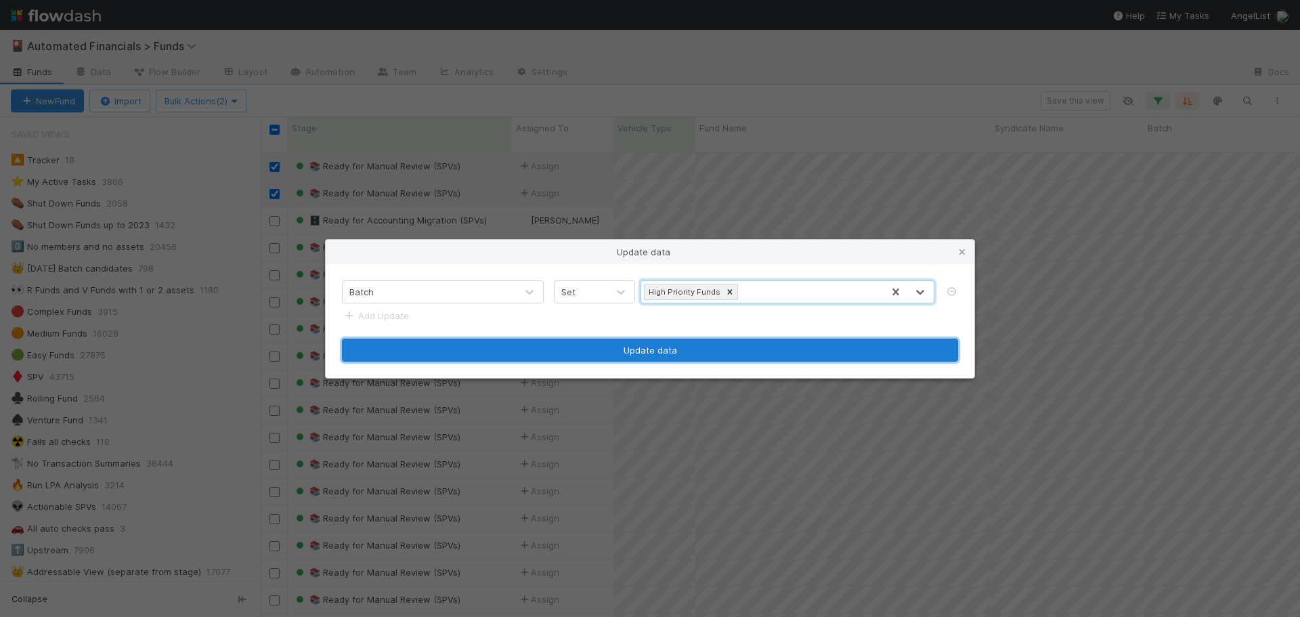
click at [735, 348] on button "Update data" at bounding box center [650, 350] width 616 height 23
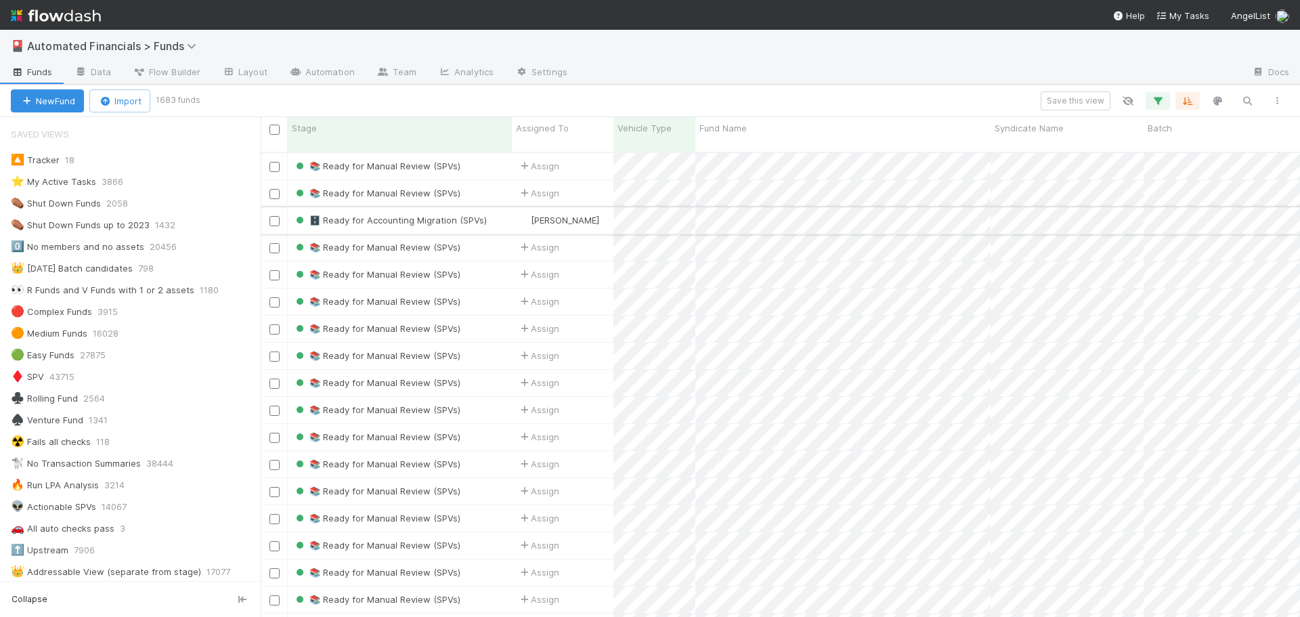
click at [274, 216] on input "checkbox" at bounding box center [275, 221] width 10 height 10
click at [273, 541] on input "checkbox" at bounding box center [275, 546] width 10 height 10
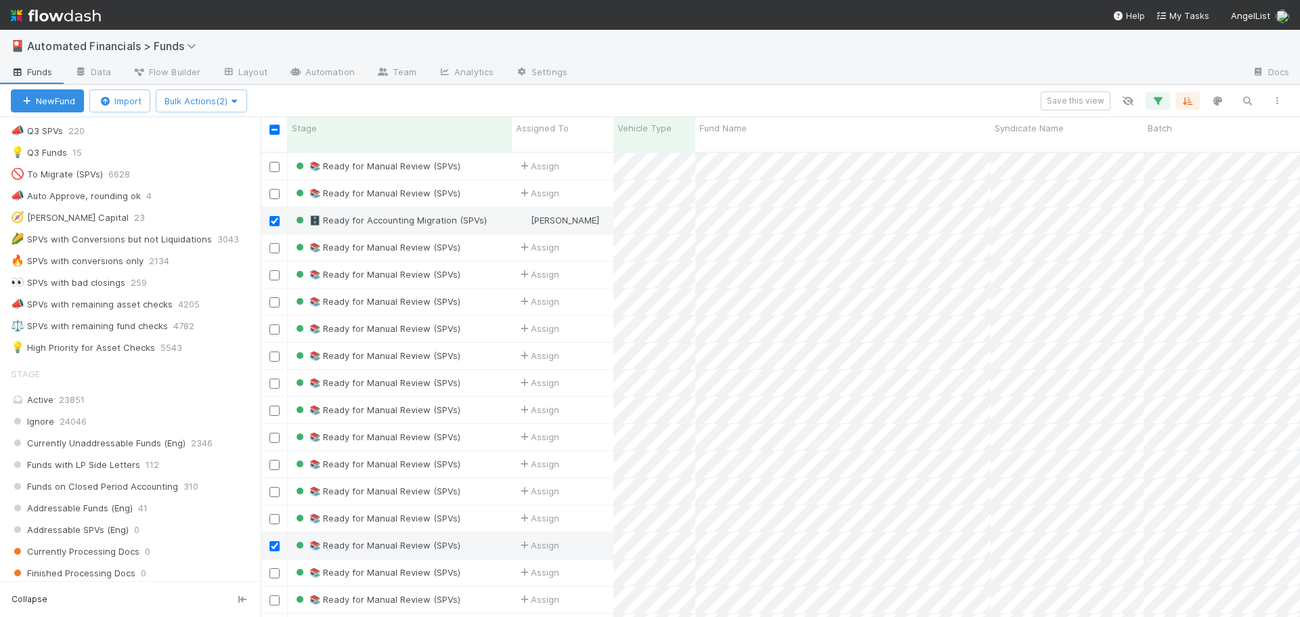
scroll to position [880, 0]
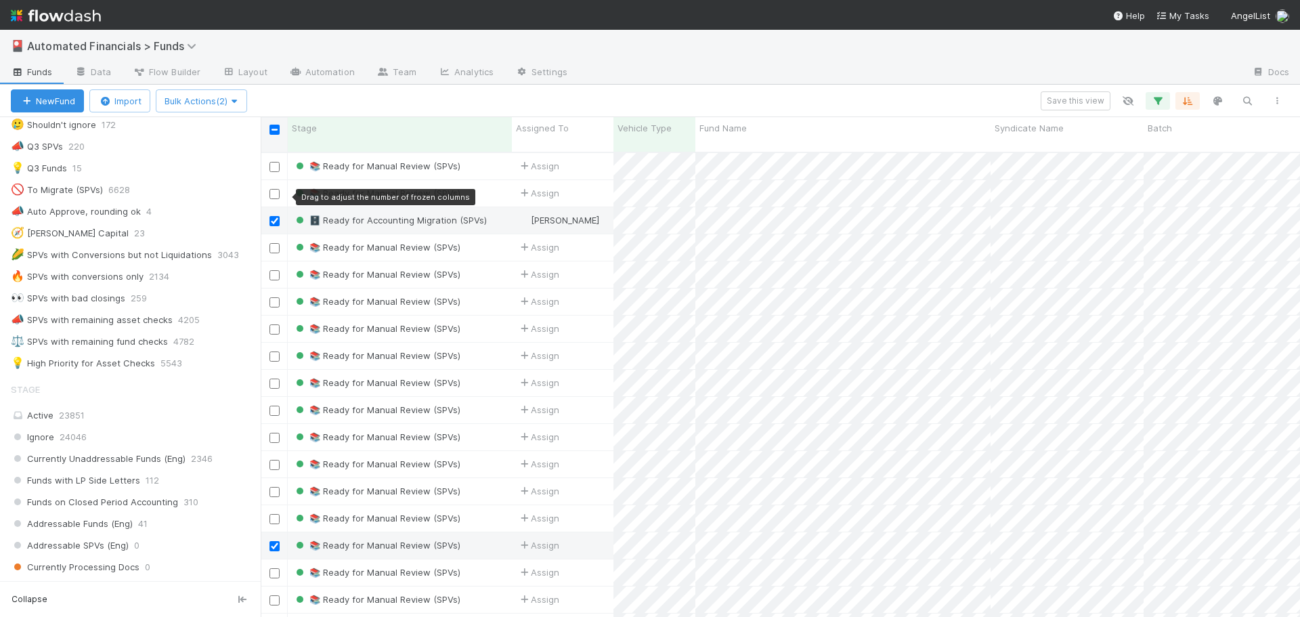
click at [274, 125] on input "checkbox" at bounding box center [275, 130] width 10 height 10
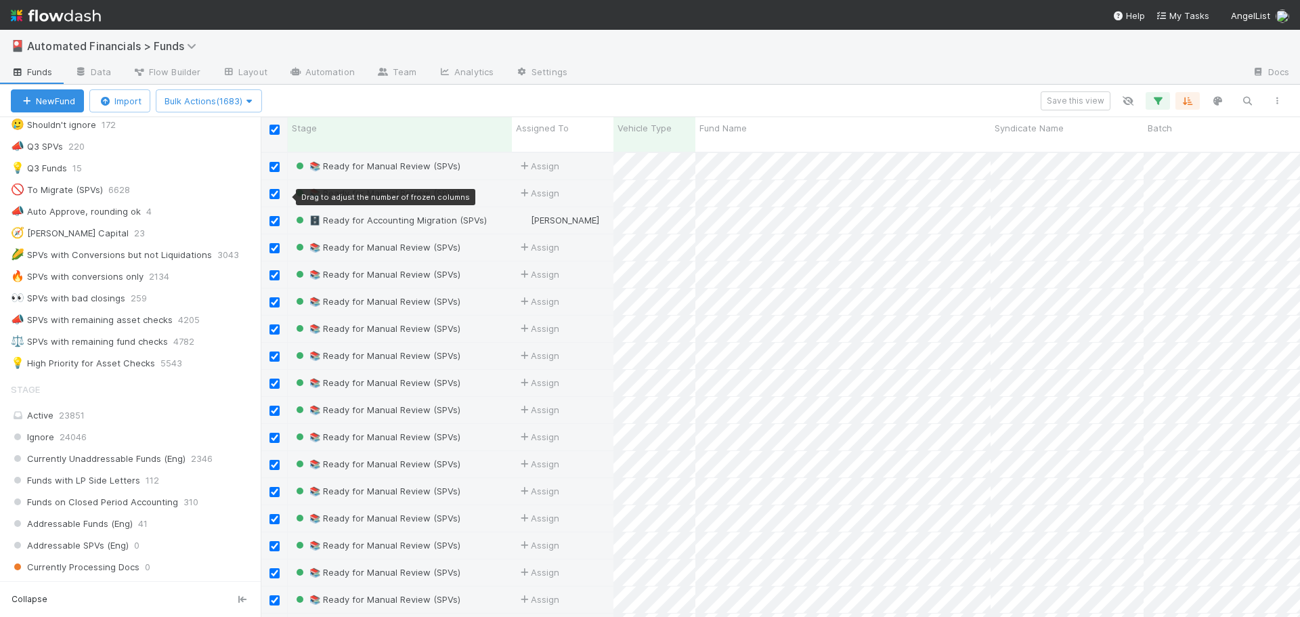
click at [275, 127] on input "checkbox" at bounding box center [275, 130] width 10 height 10
checkbox input "false"
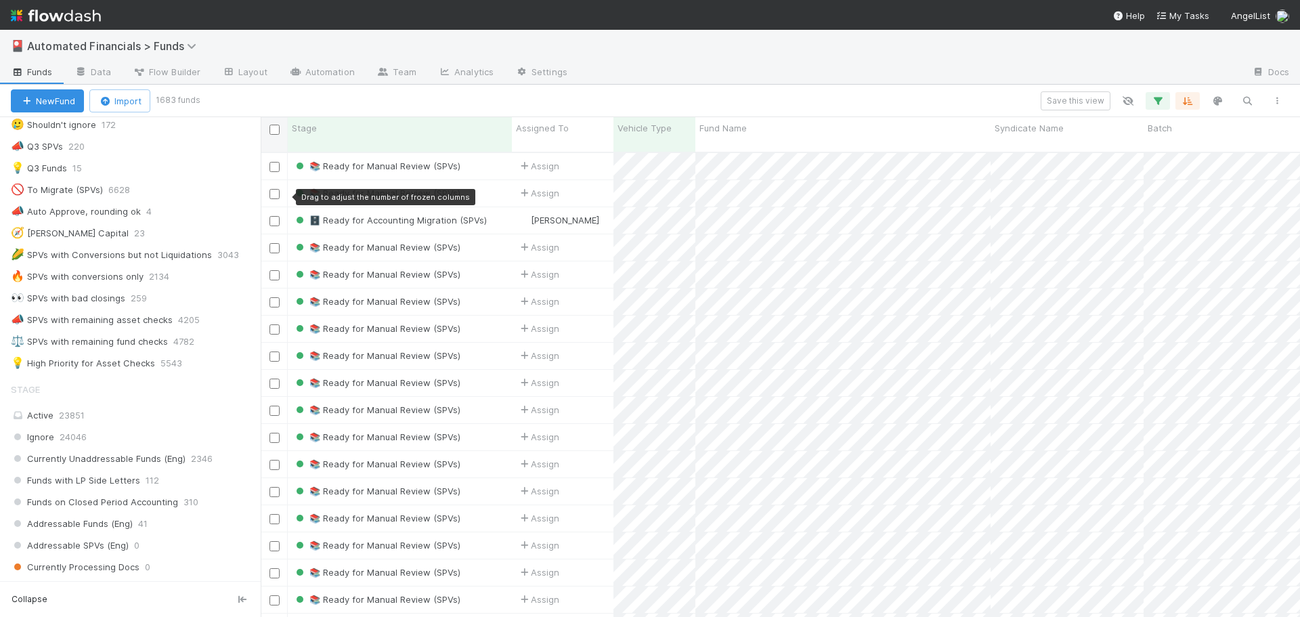
click at [274, 162] on input "checkbox" at bounding box center [275, 167] width 10 height 10
click at [276, 189] on input "checkbox" at bounding box center [275, 194] width 10 height 10
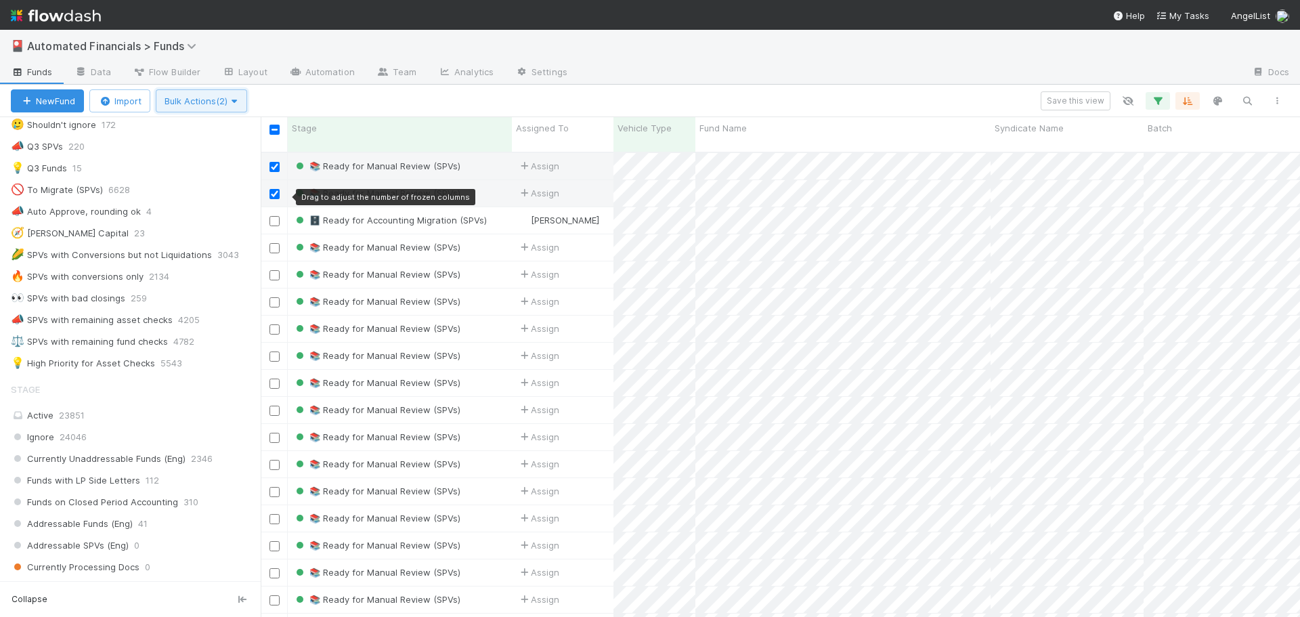
click at [219, 96] on span "Bulk Actions (2)" at bounding box center [202, 100] width 74 height 11
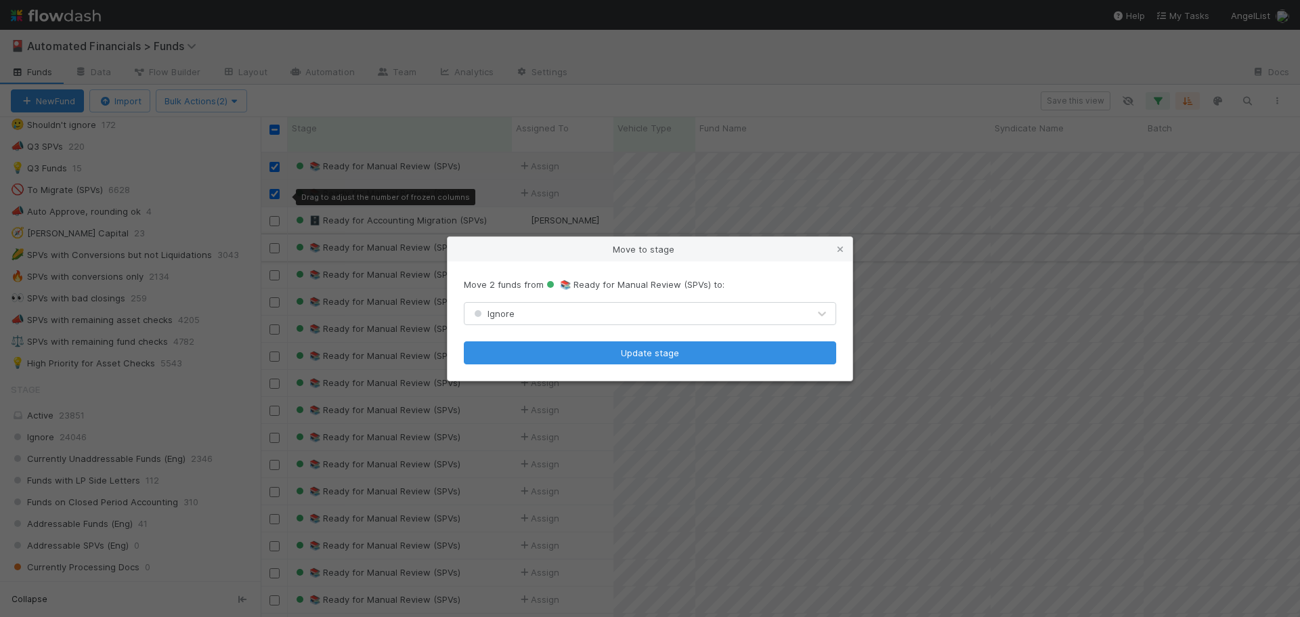
click at [845, 247] on icon at bounding box center [841, 249] width 14 height 9
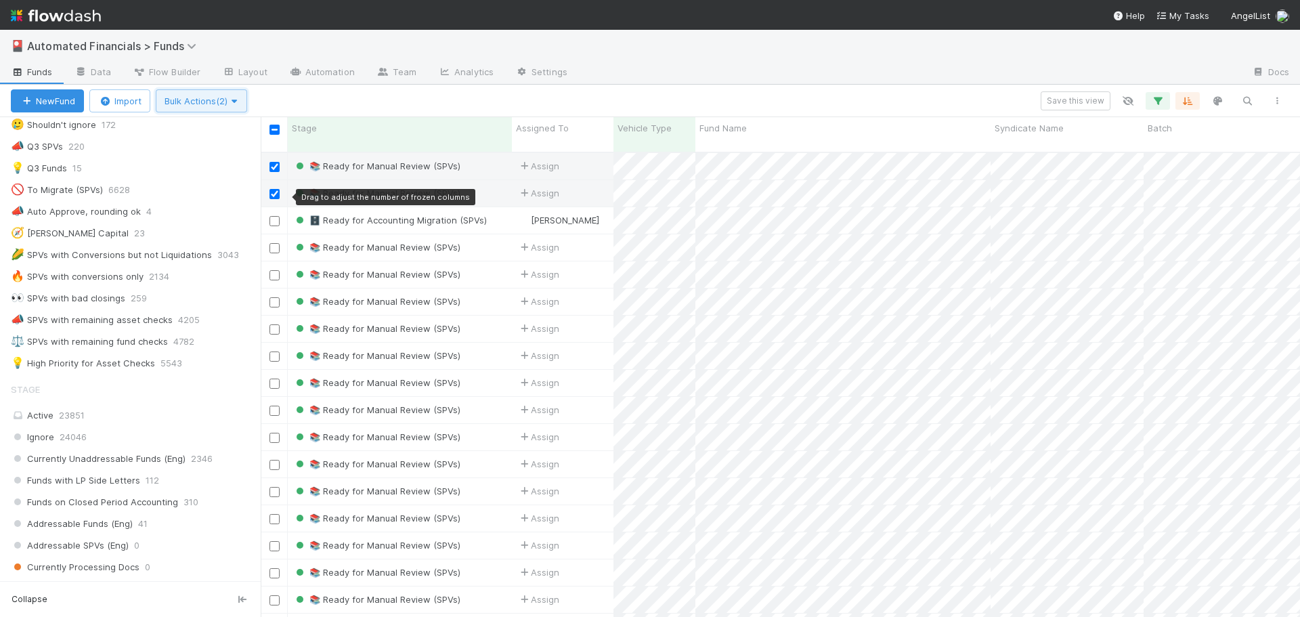
click at [199, 106] on button "Bulk Actions (2)" at bounding box center [201, 100] width 91 height 23
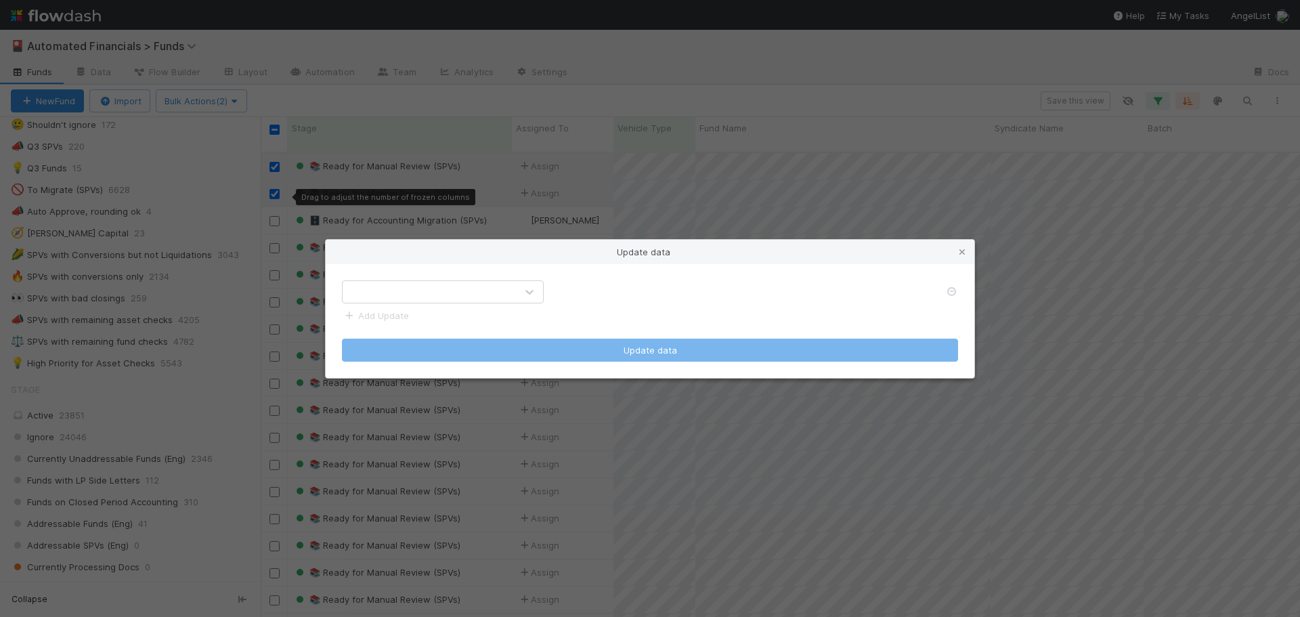
click at [424, 285] on div at bounding box center [429, 292] width 173 height 22
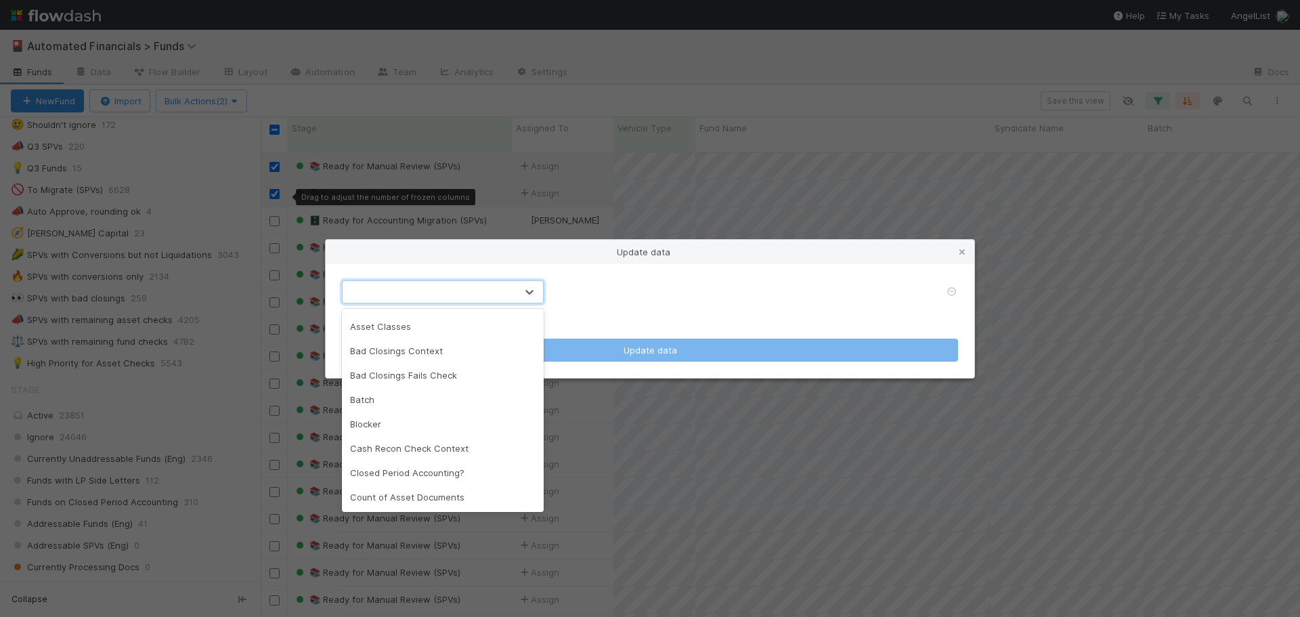
scroll to position [203, 0]
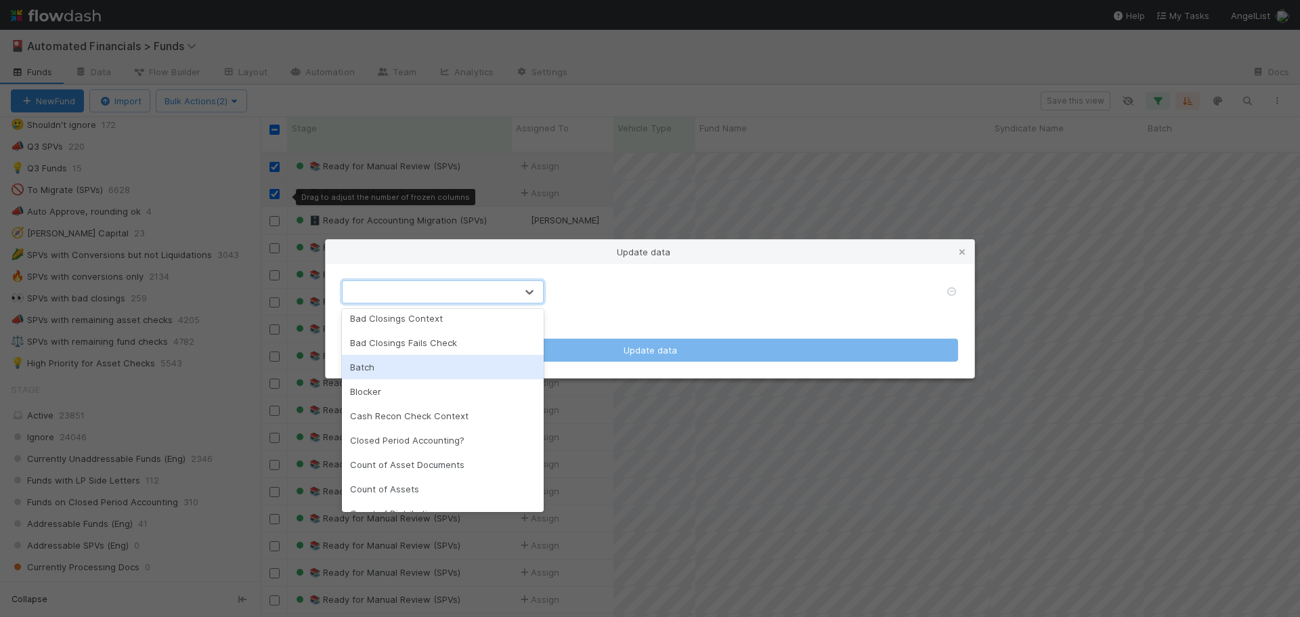
click at [372, 369] on div "Batch" at bounding box center [443, 367] width 202 height 24
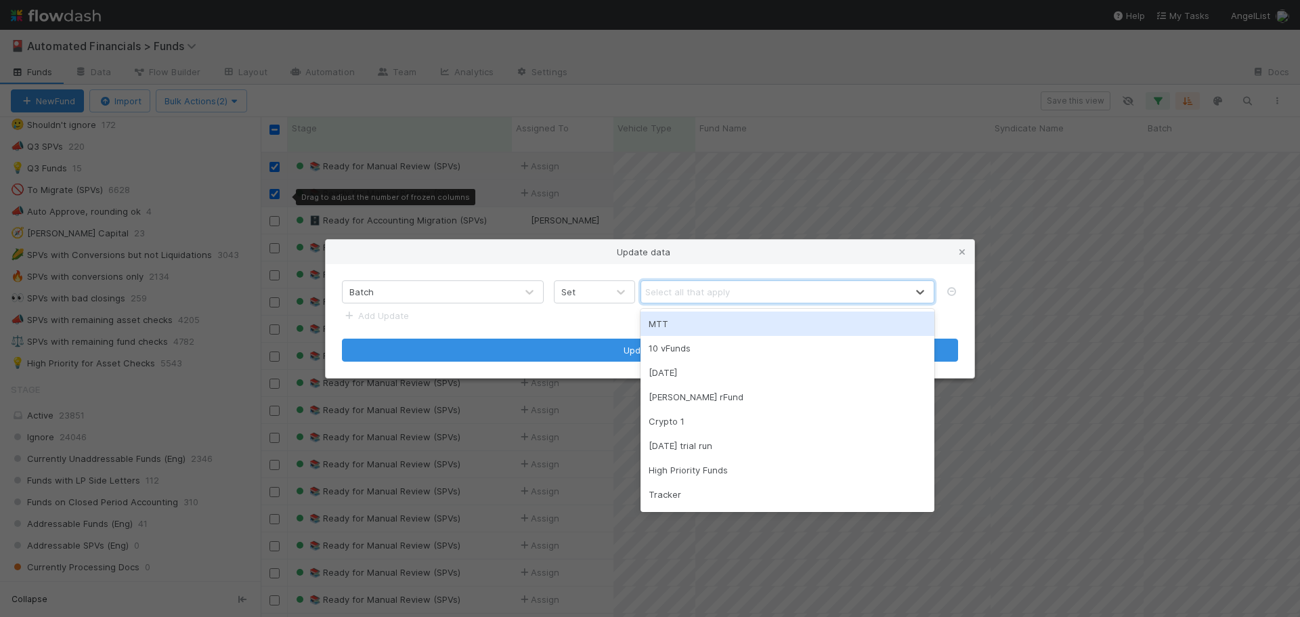
click at [662, 293] on div "Select all that apply" at bounding box center [687, 292] width 85 height 14
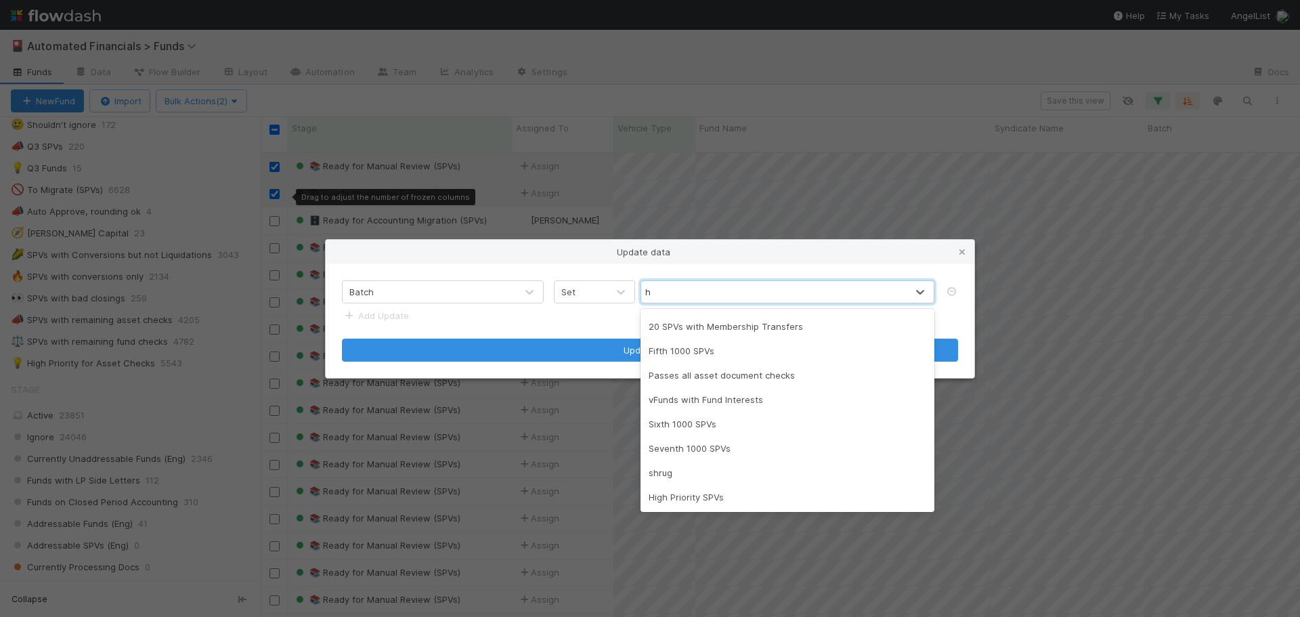
scroll to position [0, 0]
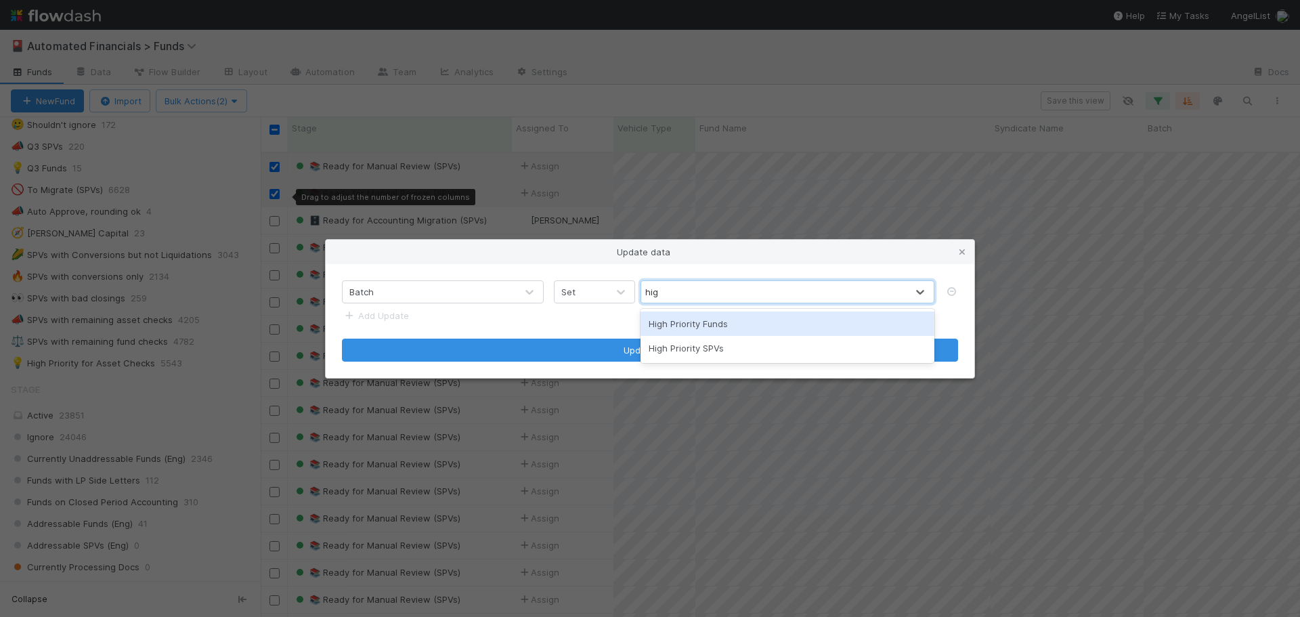
type input "high"
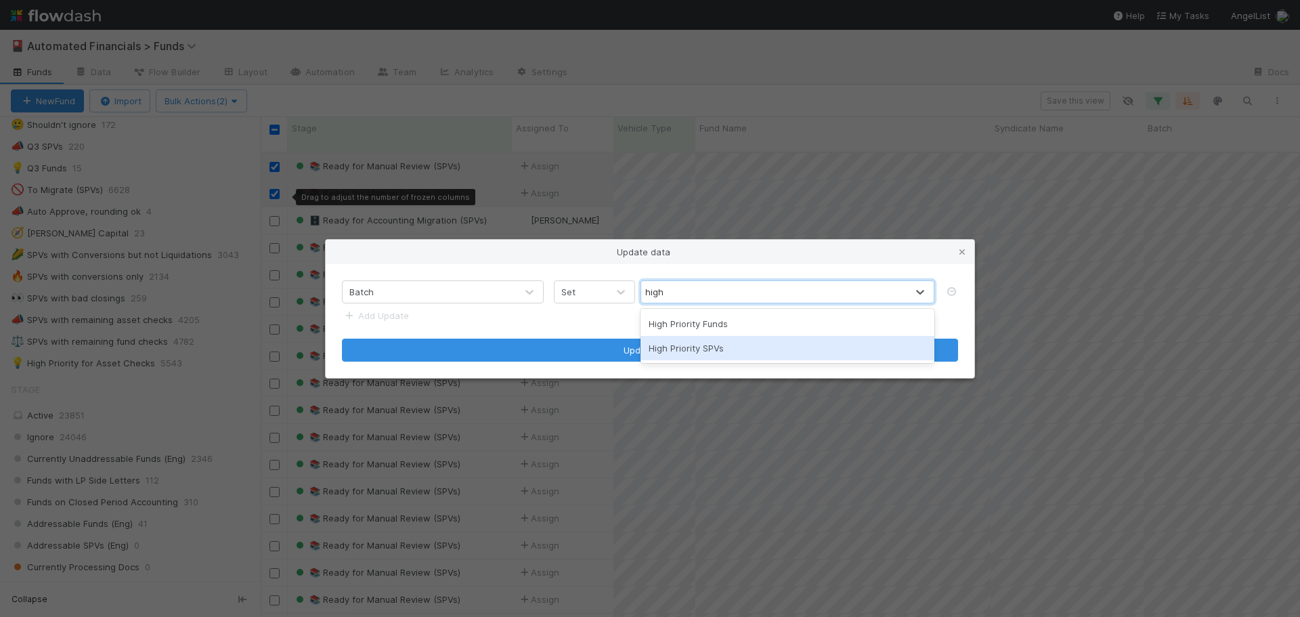
click at [695, 344] on div "High Priority SPVs" at bounding box center [788, 348] width 294 height 24
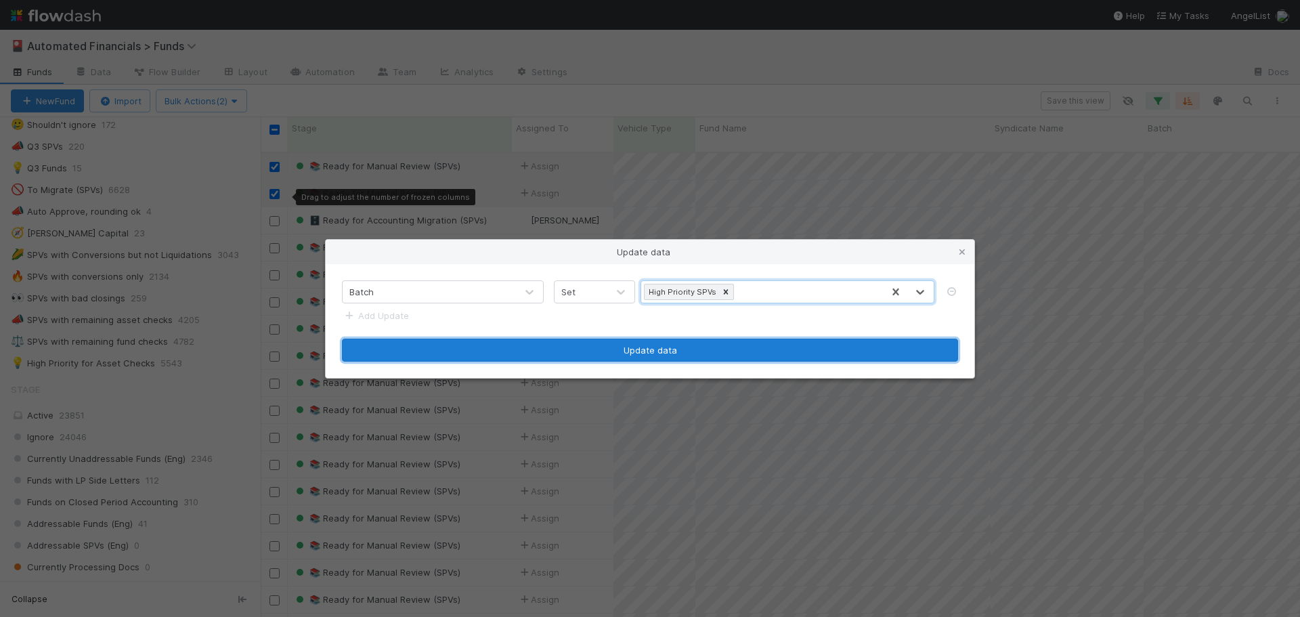
click at [661, 353] on button "Update data" at bounding box center [650, 350] width 616 height 23
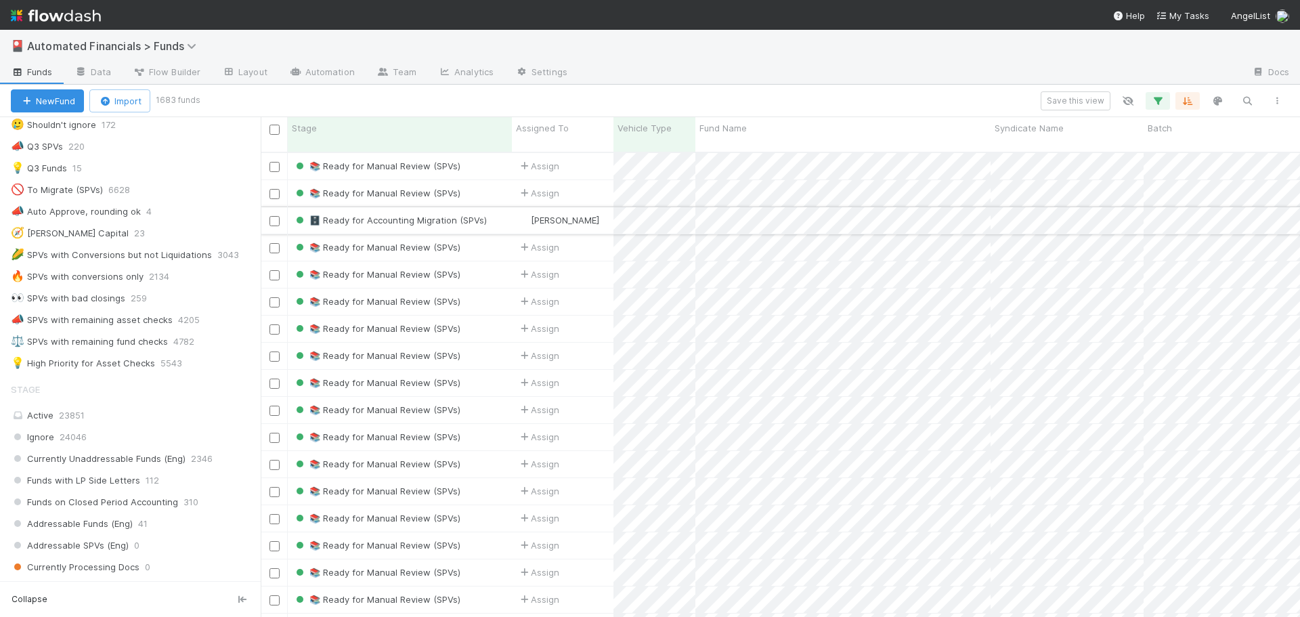
click at [274, 216] on input "checkbox" at bounding box center [275, 221] width 10 height 10
click at [274, 541] on input "checkbox" at bounding box center [275, 546] width 10 height 10
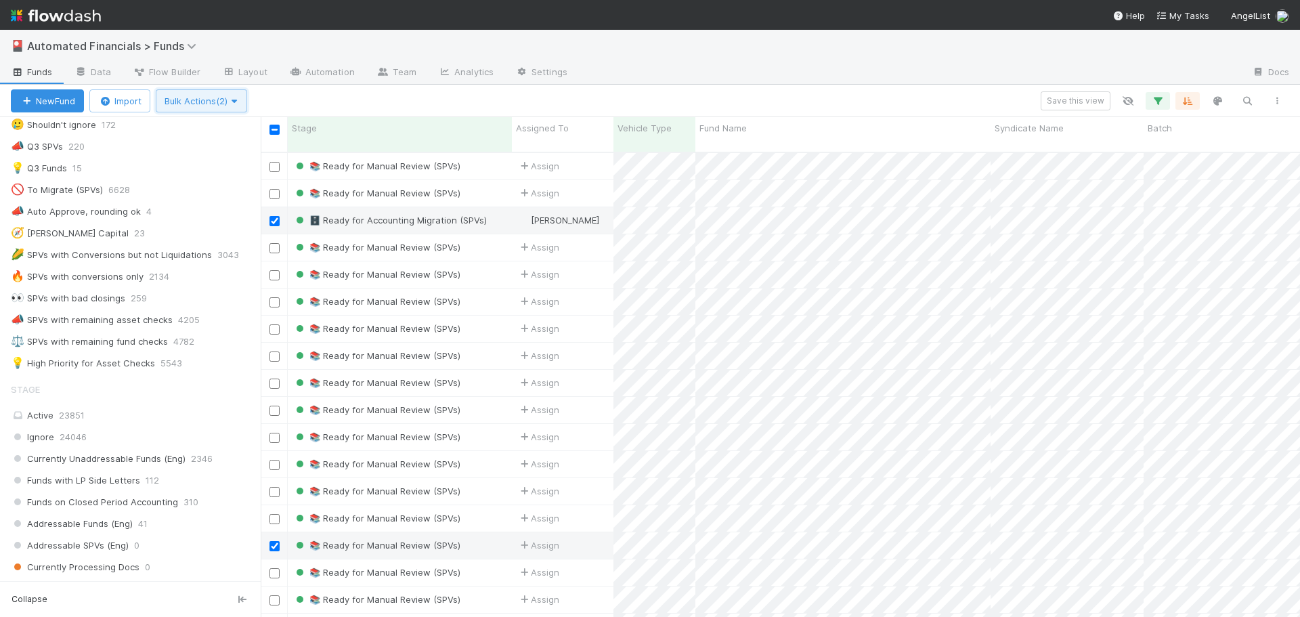
click at [190, 106] on button "Bulk Actions (2)" at bounding box center [201, 100] width 91 height 23
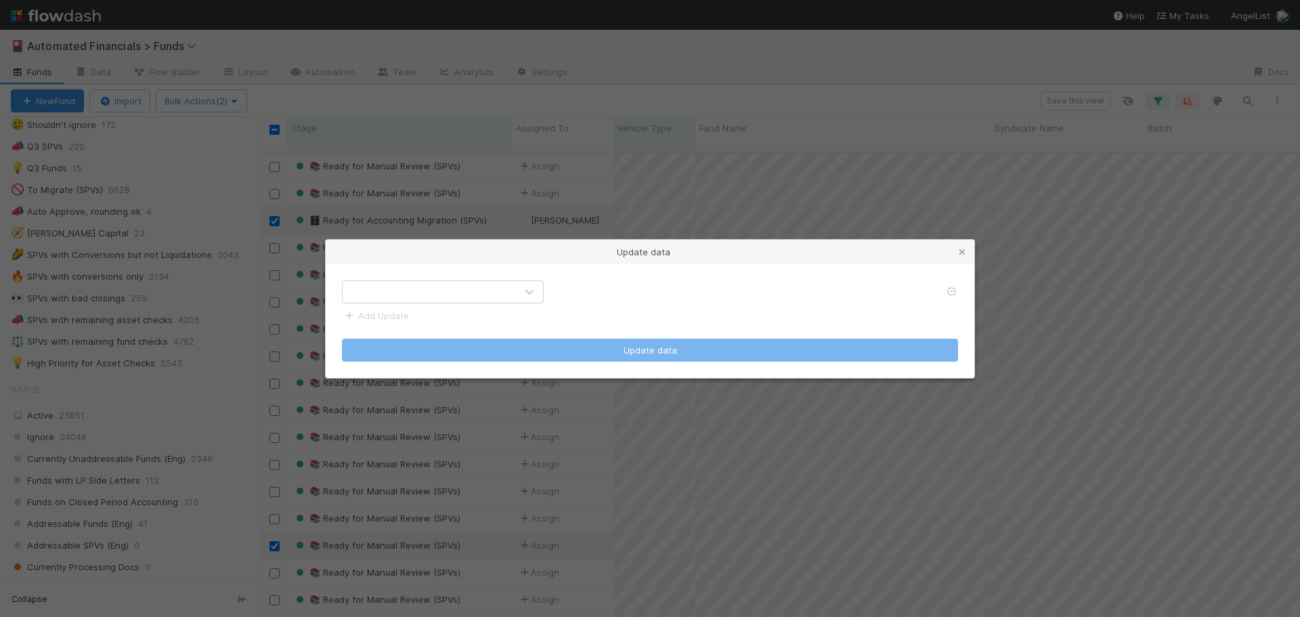
click at [382, 286] on div at bounding box center [429, 292] width 173 height 22
click at [407, 254] on div "Update data" at bounding box center [650, 252] width 649 height 24
click at [393, 300] on div at bounding box center [429, 292] width 173 height 22
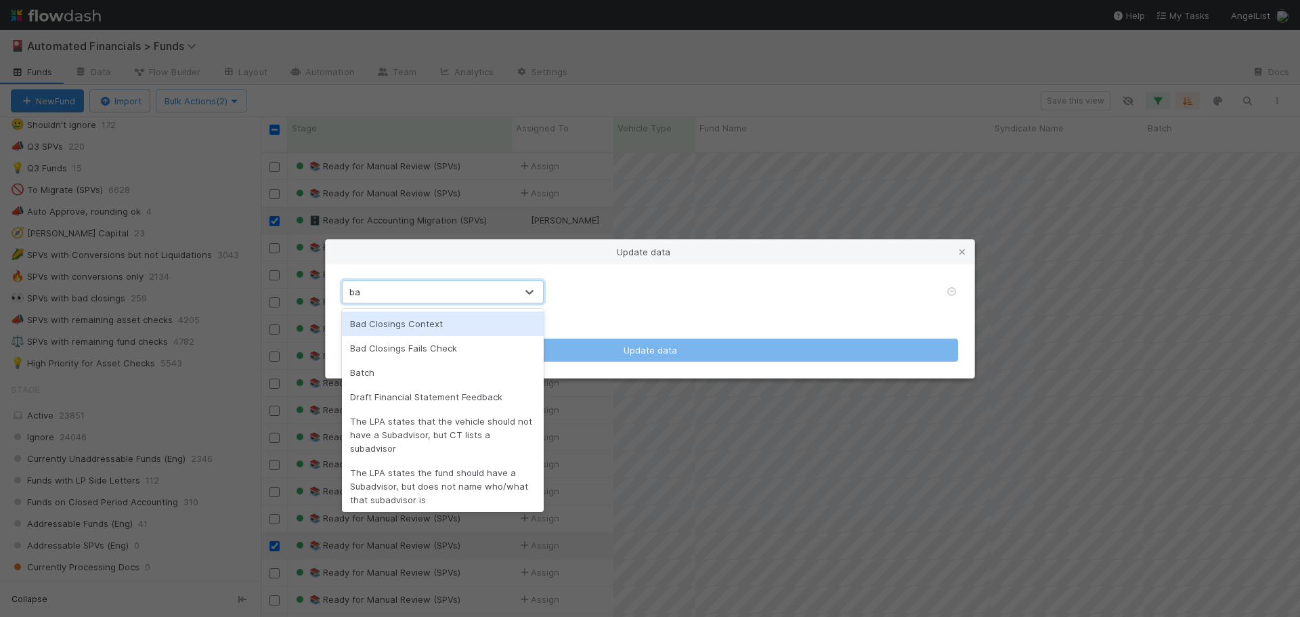
type input "bat"
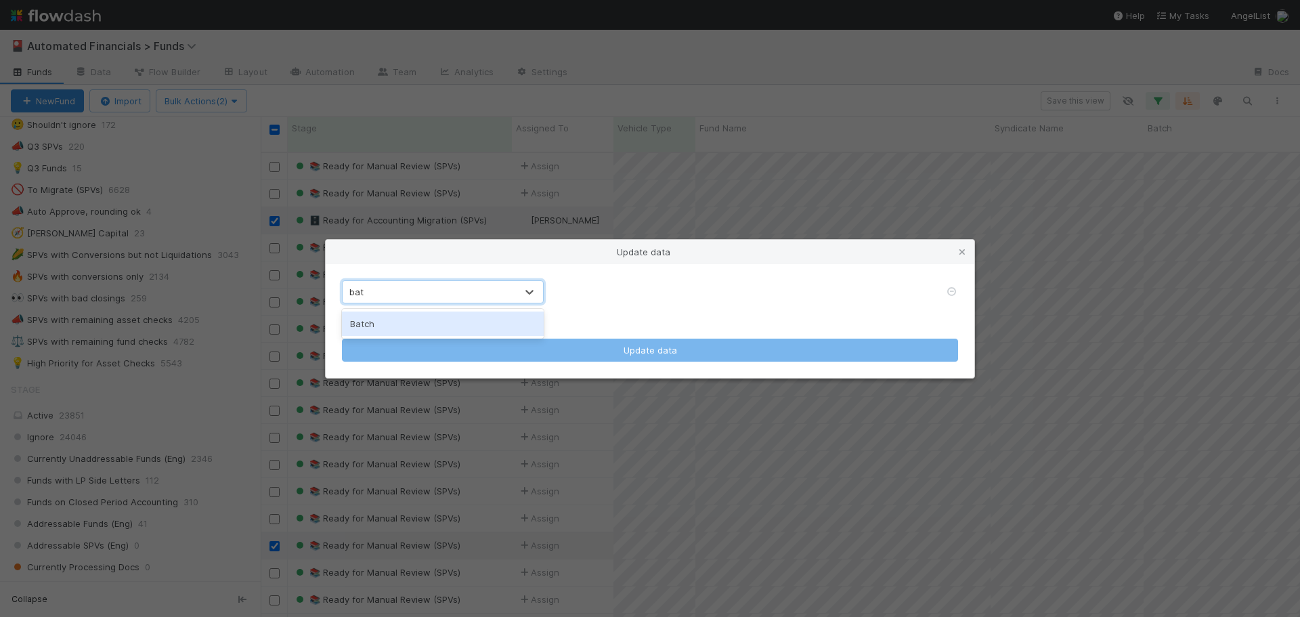
click at [396, 331] on div "Batch" at bounding box center [443, 324] width 202 height 24
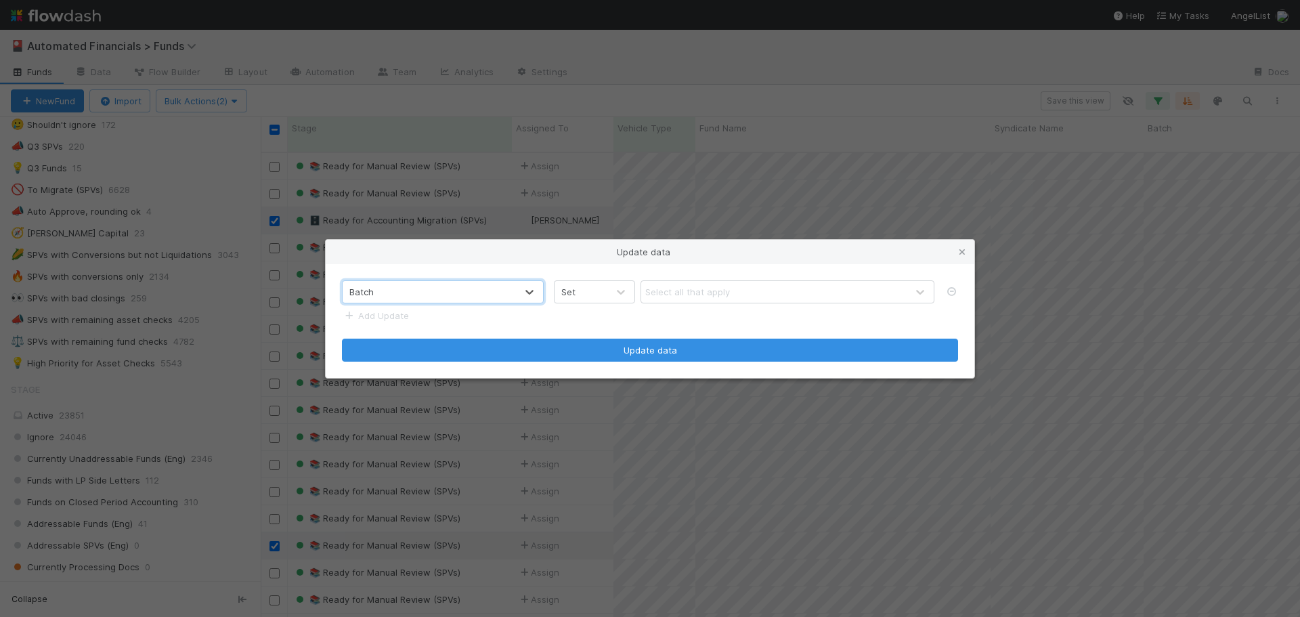
click at [574, 286] on div "Set" at bounding box center [568, 292] width 14 height 14
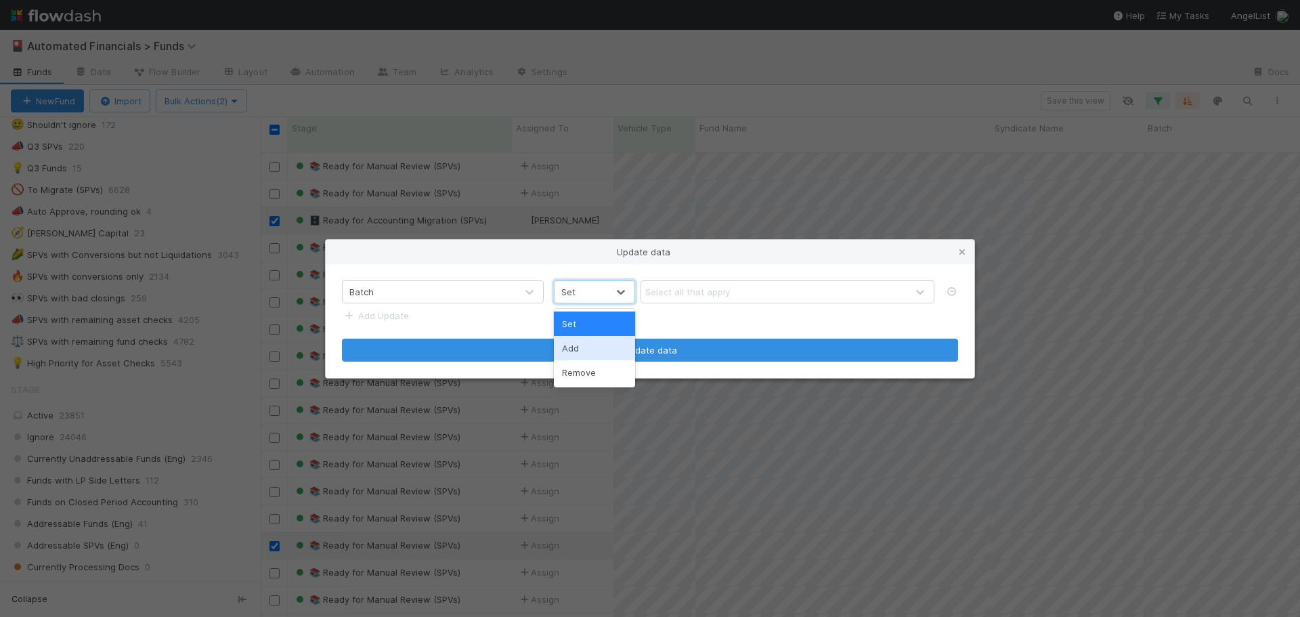
click at [590, 350] on div "Add" at bounding box center [594, 348] width 81 height 24
click at [687, 296] on div "Select all that apply" at bounding box center [687, 292] width 85 height 14
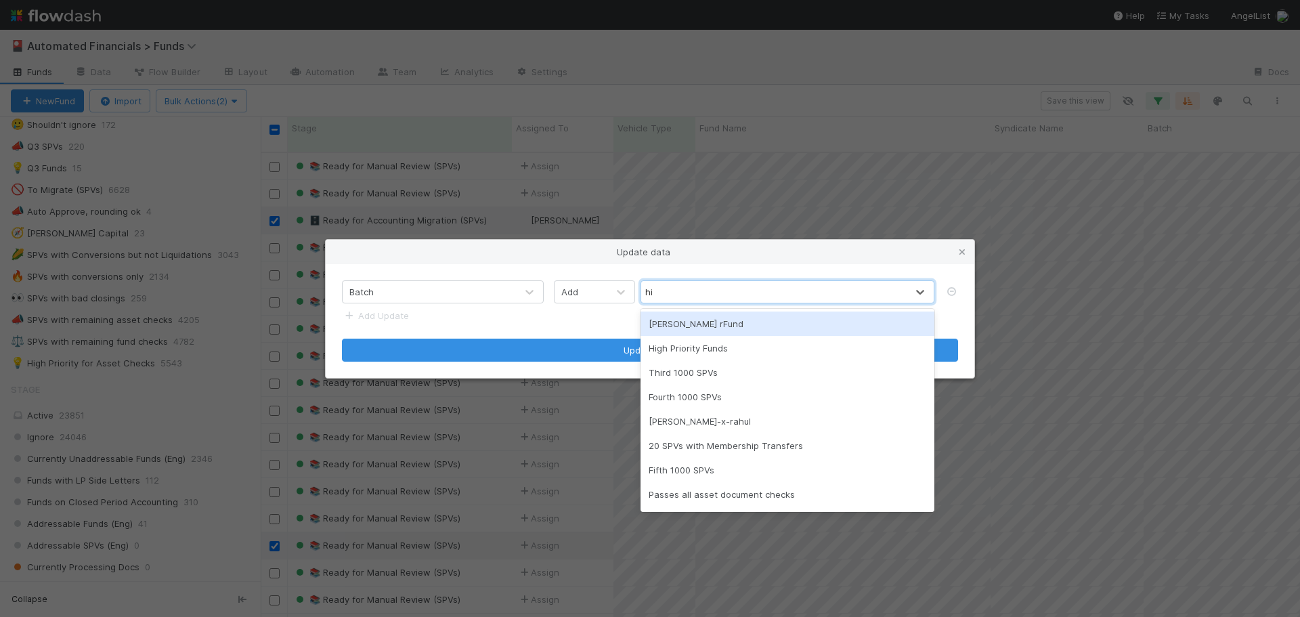
type input "high"
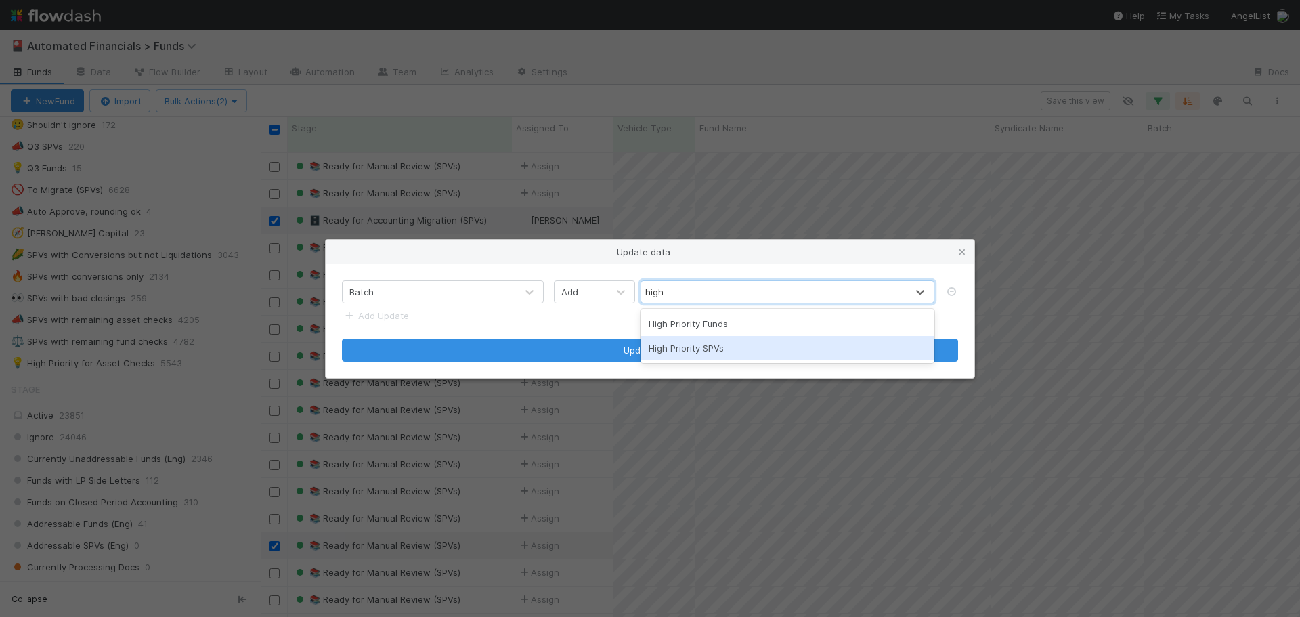
click at [715, 354] on div "High Priority SPVs" at bounding box center [788, 348] width 294 height 24
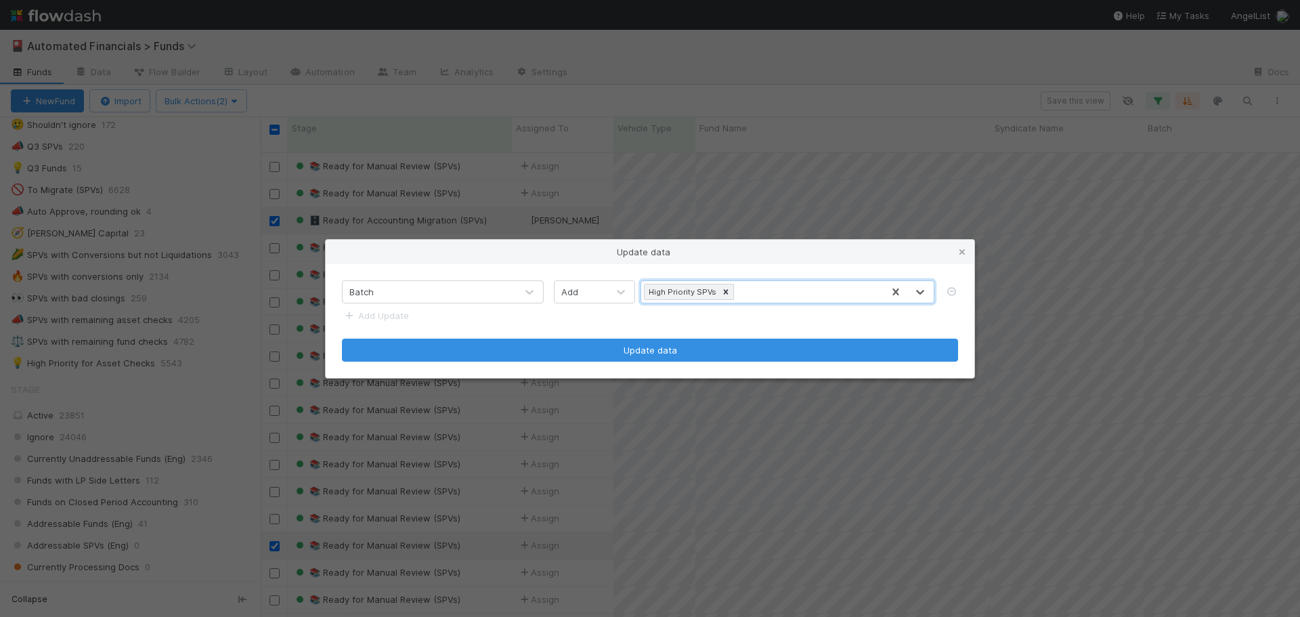
click at [626, 322] on form "Batch Add option High Priority SPVs, selected. 0 results available. Select is f…" at bounding box center [650, 320] width 616 height 81
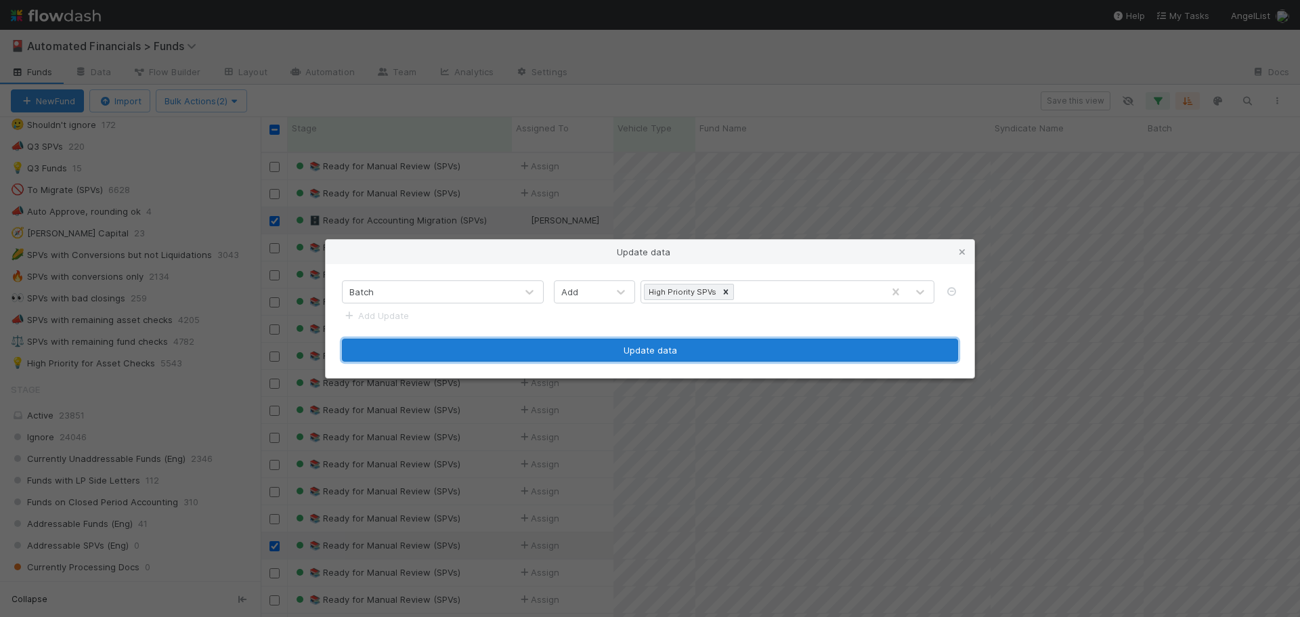
click at [631, 351] on button "Update data" at bounding box center [650, 350] width 616 height 23
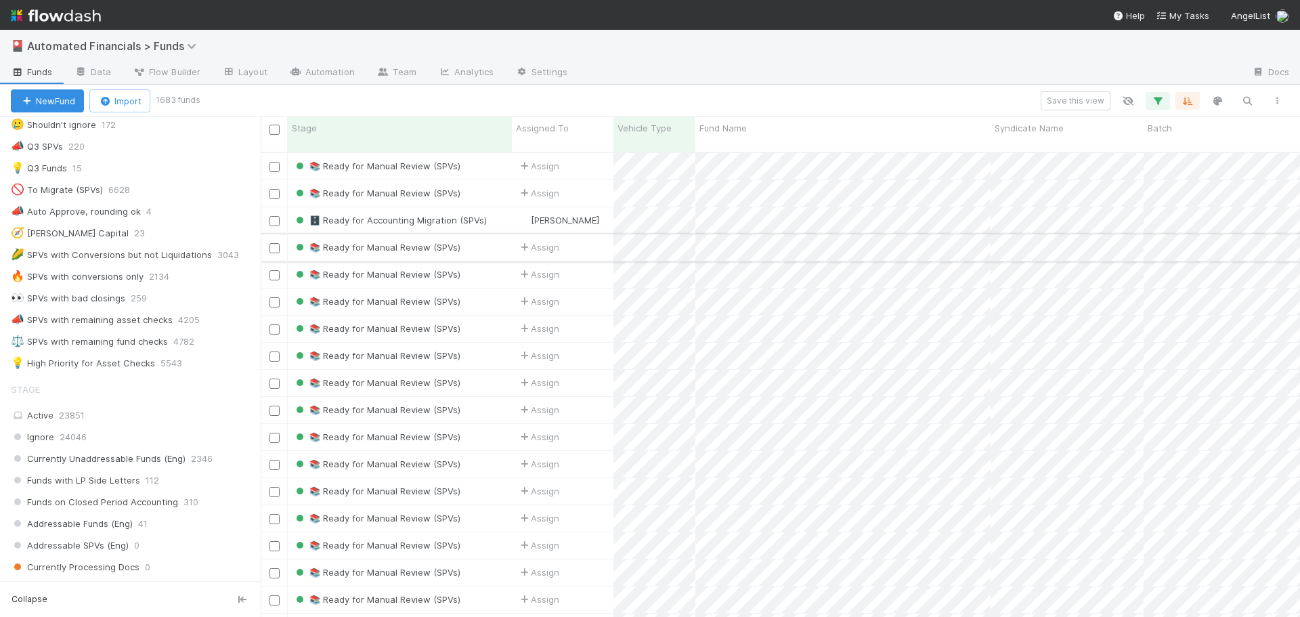
click at [275, 243] on input "checkbox" at bounding box center [275, 248] width 10 height 10
click at [275, 270] on input "checkbox" at bounding box center [275, 275] width 10 height 10
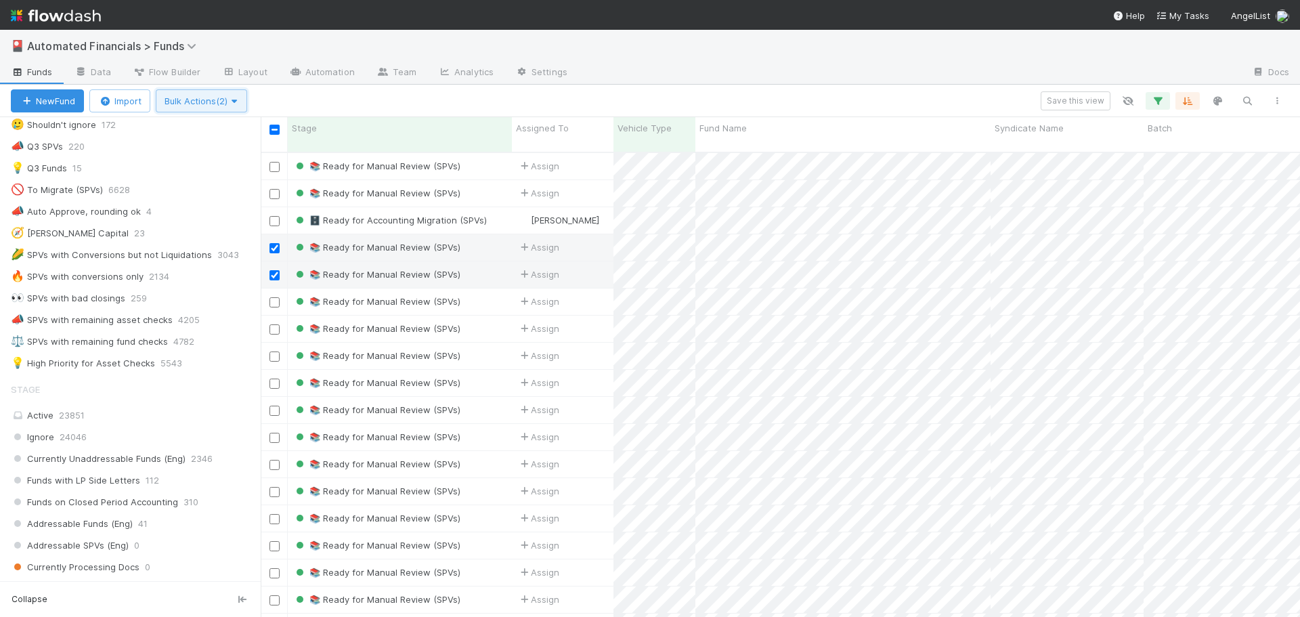
click at [210, 106] on span "Bulk Actions (2)" at bounding box center [202, 100] width 74 height 11
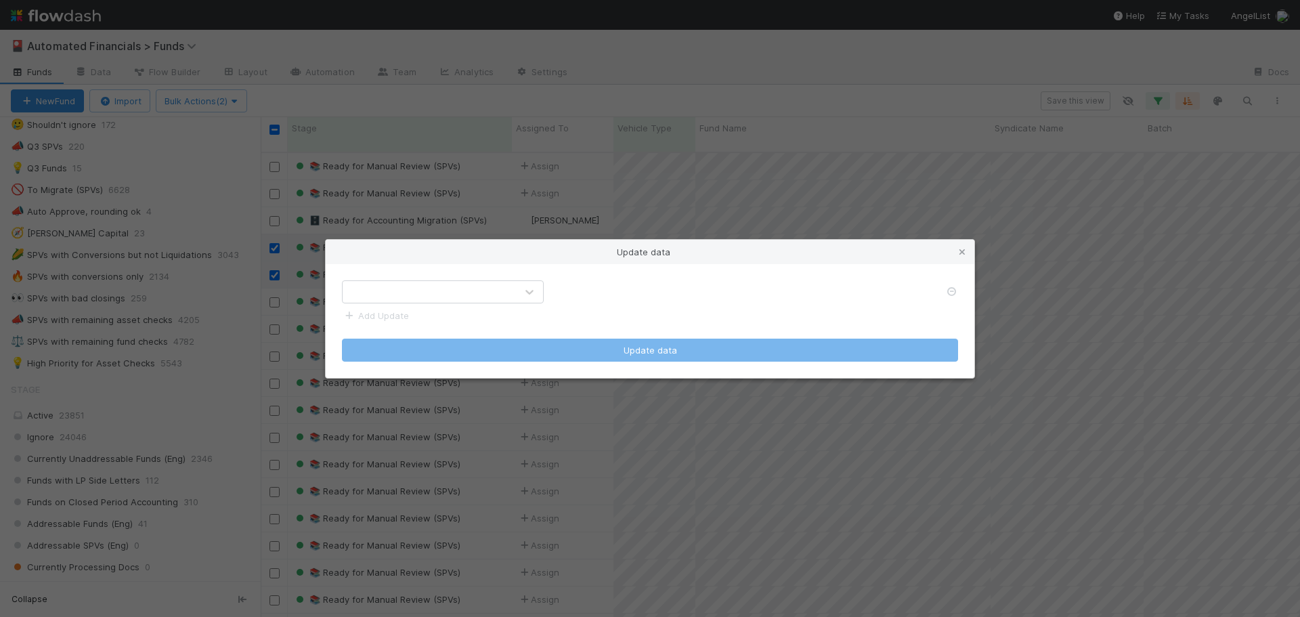
drag, startPoint x: 388, startPoint y: 297, endPoint x: 394, endPoint y: 304, distance: 9.1
click at [387, 296] on div at bounding box center [429, 292] width 173 height 22
type input "batch"
click at [391, 321] on div "Batch" at bounding box center [443, 324] width 202 height 24
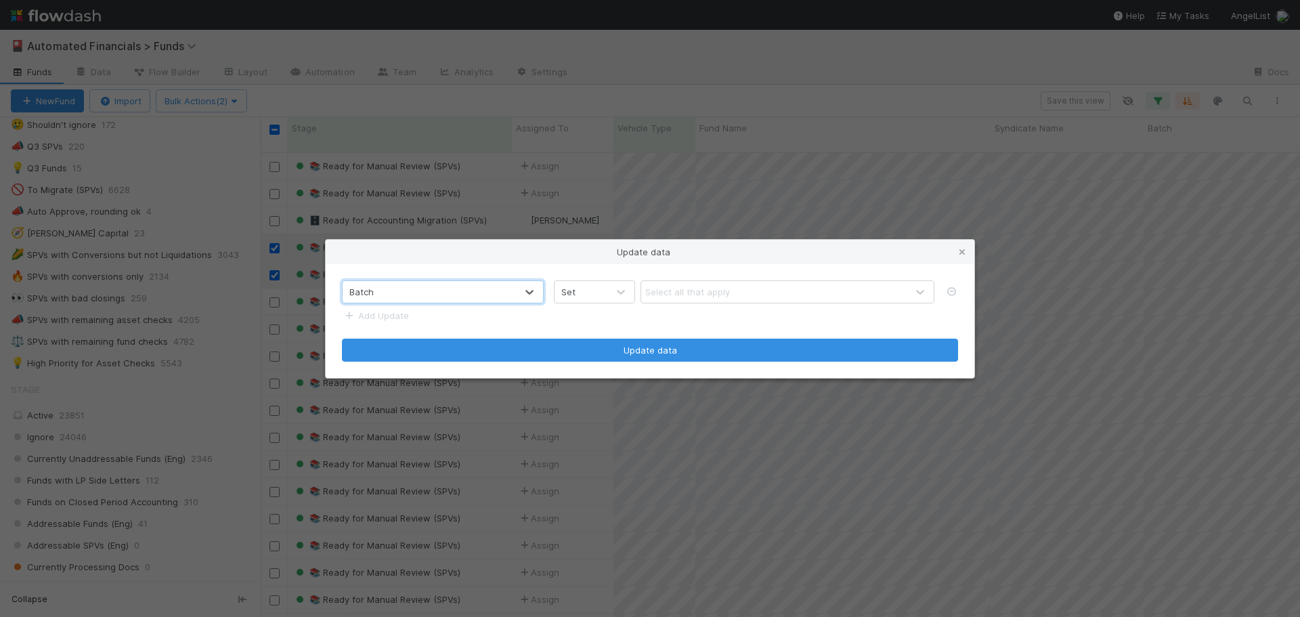
click at [605, 295] on div "Set" at bounding box center [581, 292] width 53 height 22
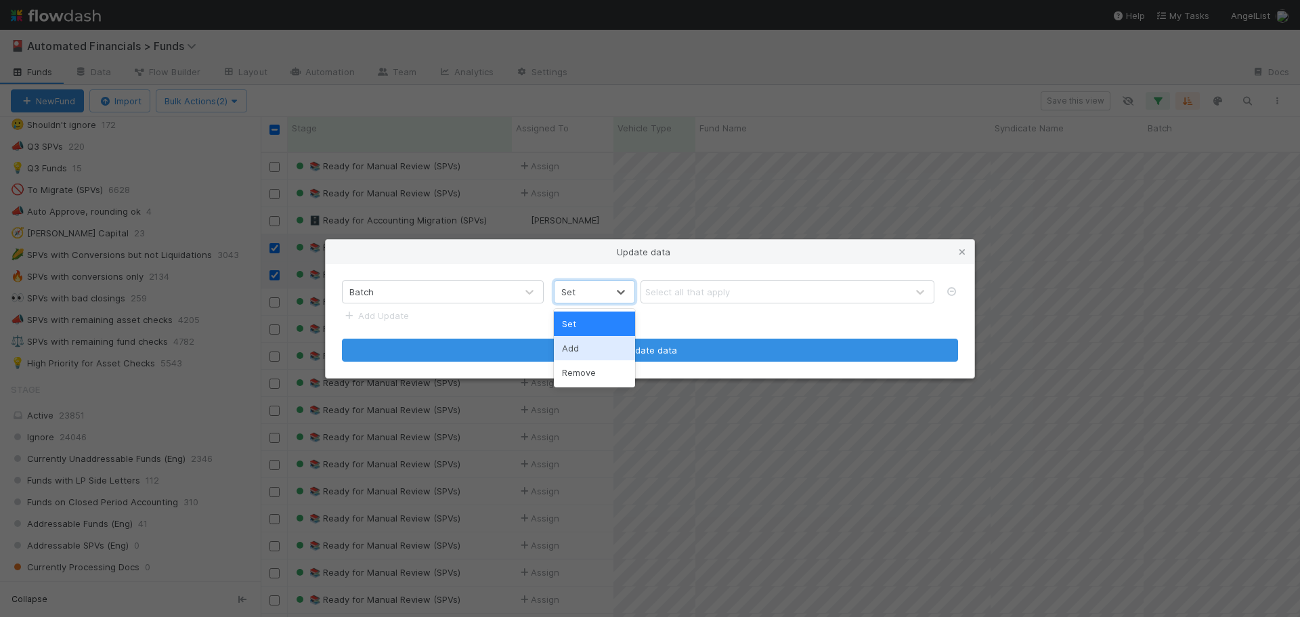
click at [582, 349] on div "Add" at bounding box center [594, 348] width 81 height 24
click at [684, 284] on div "Select all that apply" at bounding box center [773, 292] width 265 height 22
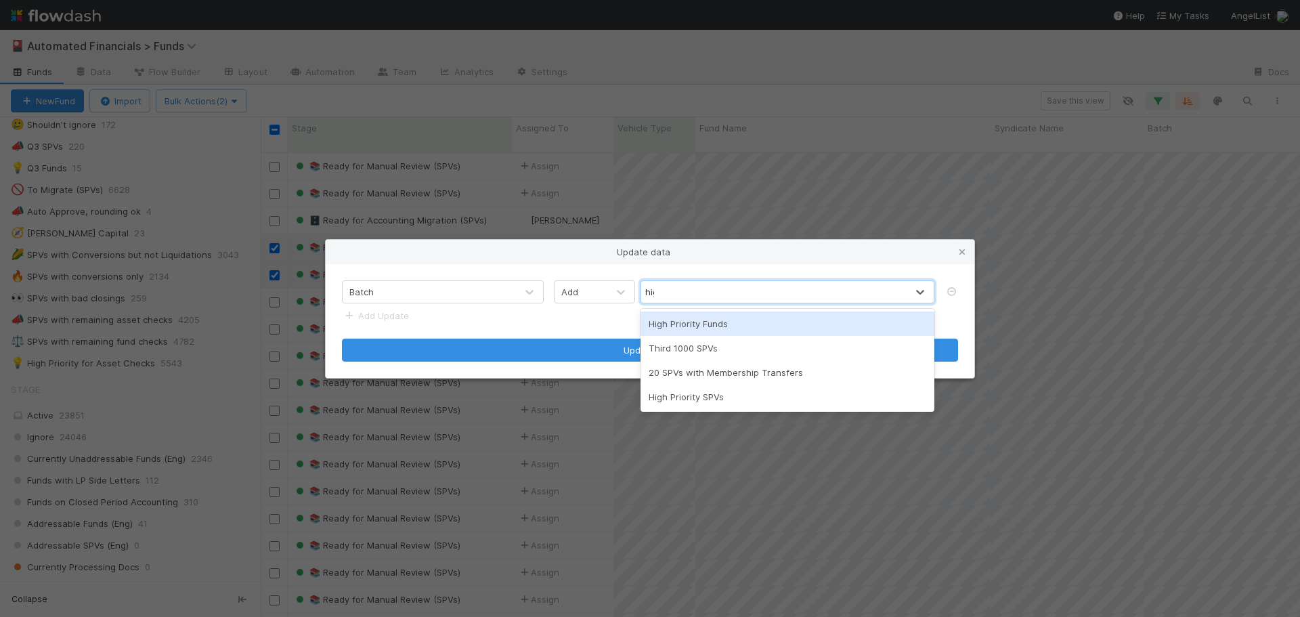
type input "high"
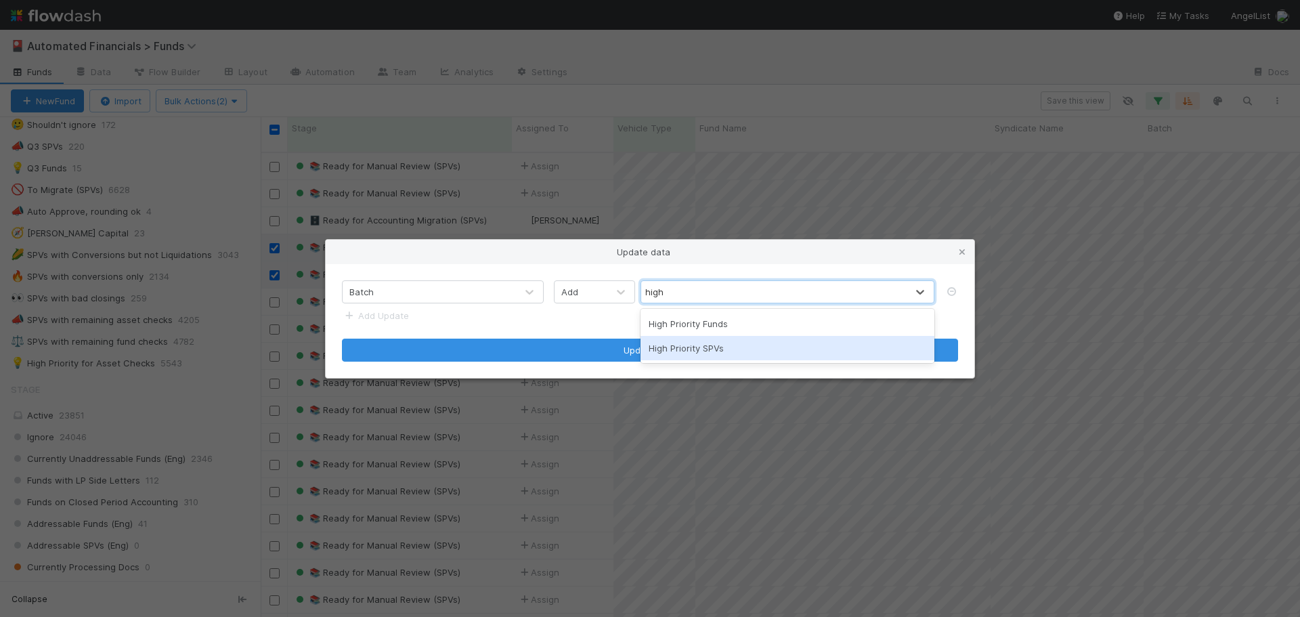
click at [673, 344] on div "High Priority SPVs" at bounding box center [788, 348] width 294 height 24
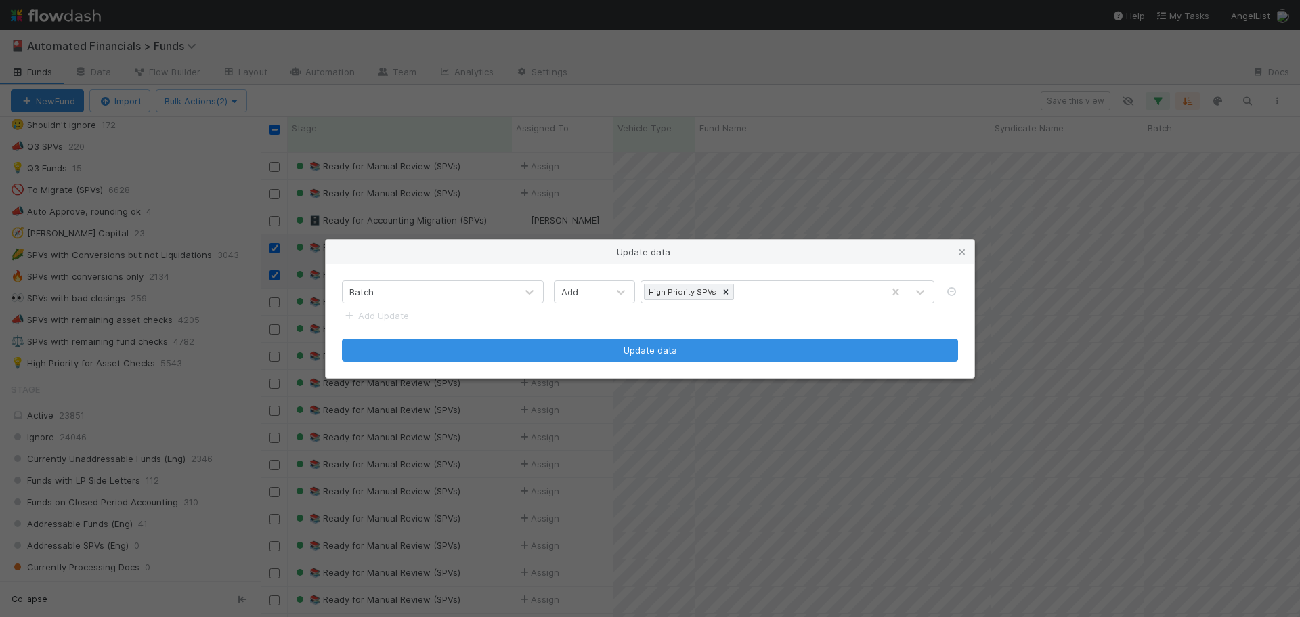
click at [615, 323] on form "Batch Add High Priority SPVs Add Update Update data" at bounding box center [650, 320] width 616 height 81
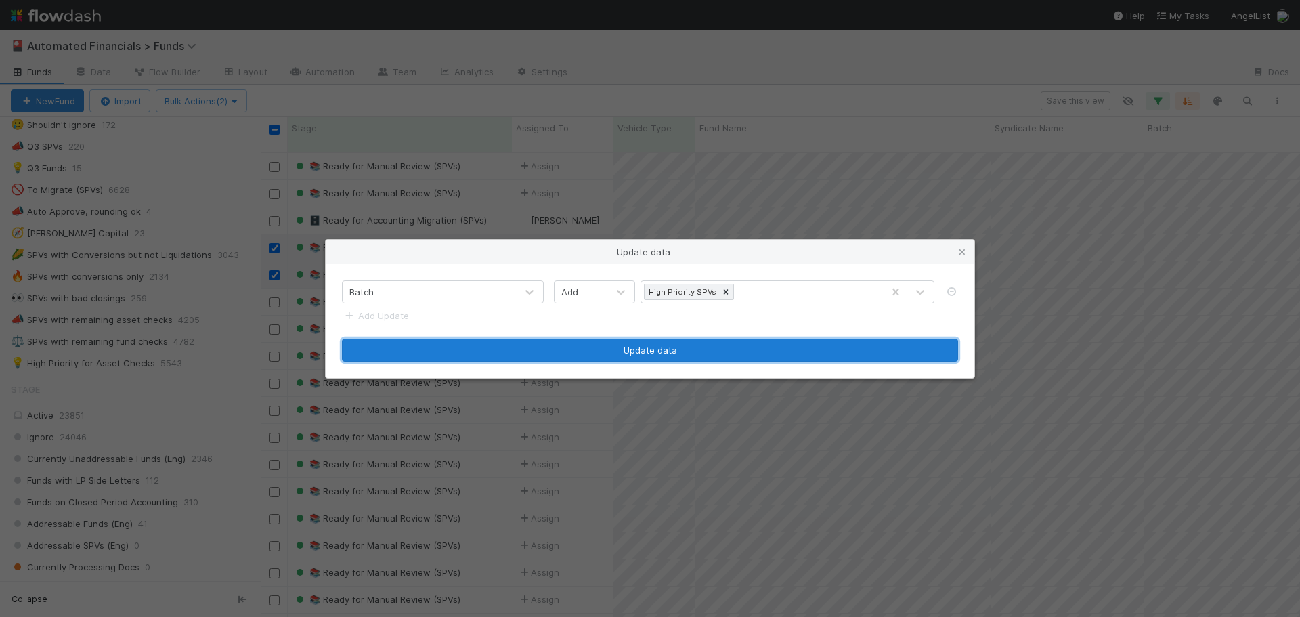
click at [681, 353] on button "Update data" at bounding box center [650, 350] width 616 height 23
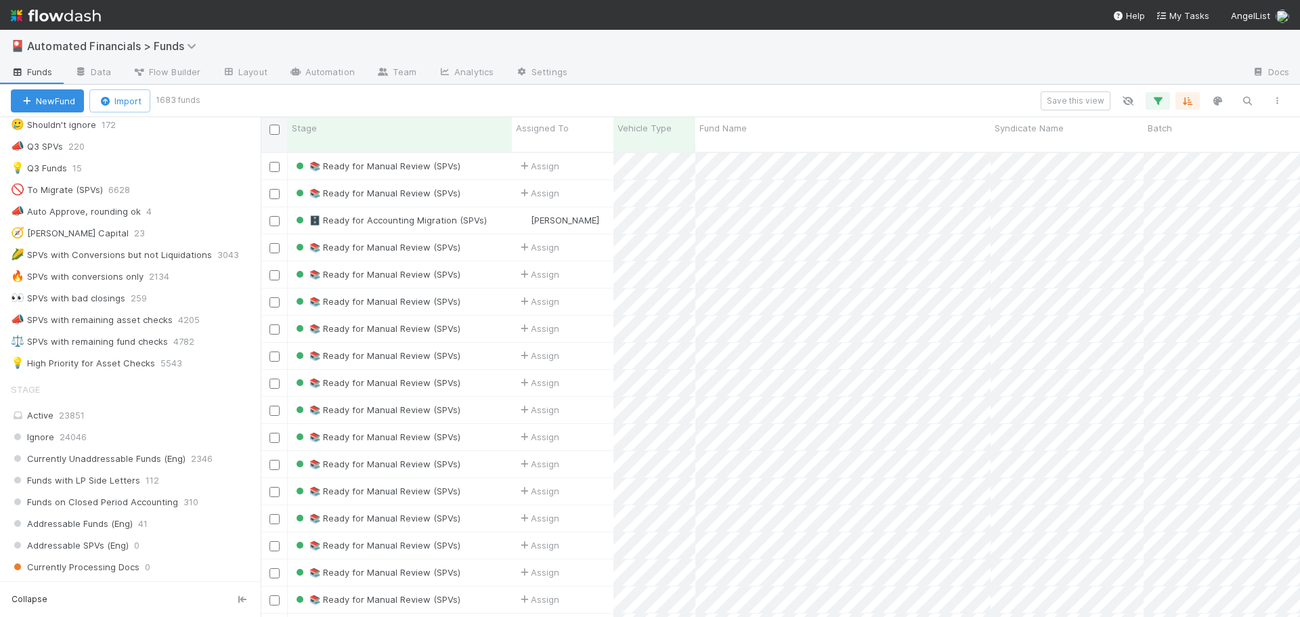
click at [274, 131] on input "checkbox" at bounding box center [275, 130] width 10 height 10
checkbox input "true"
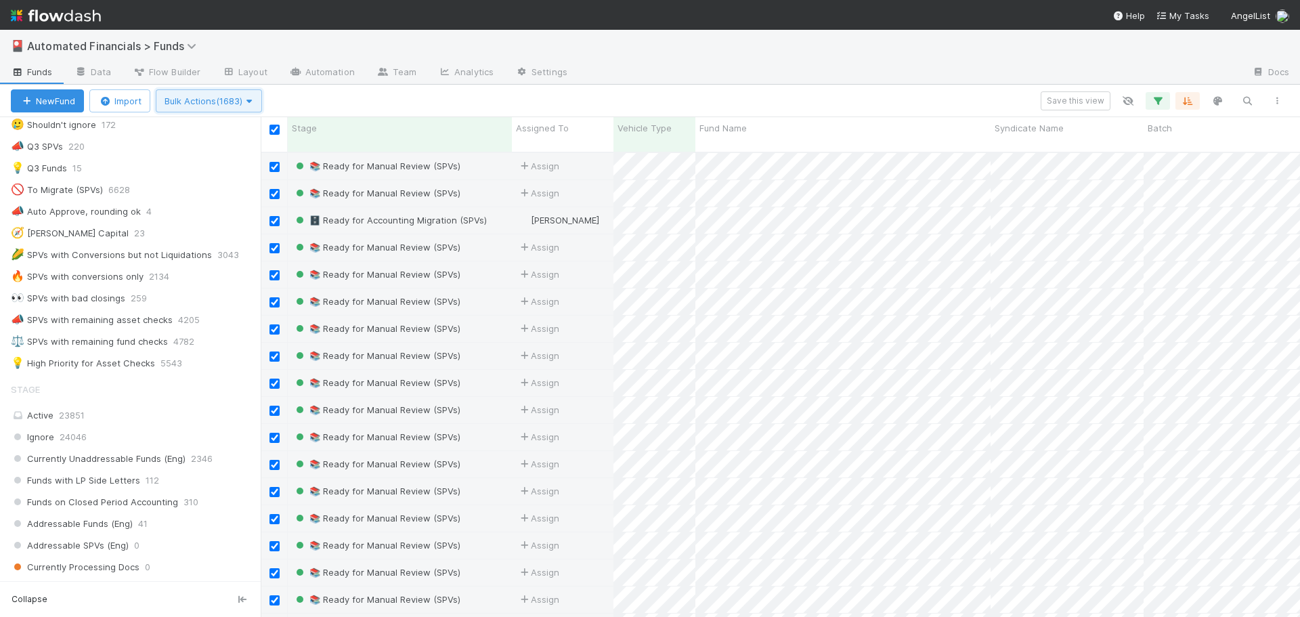
click at [198, 101] on span "Bulk Actions (1683)" at bounding box center [209, 100] width 89 height 11
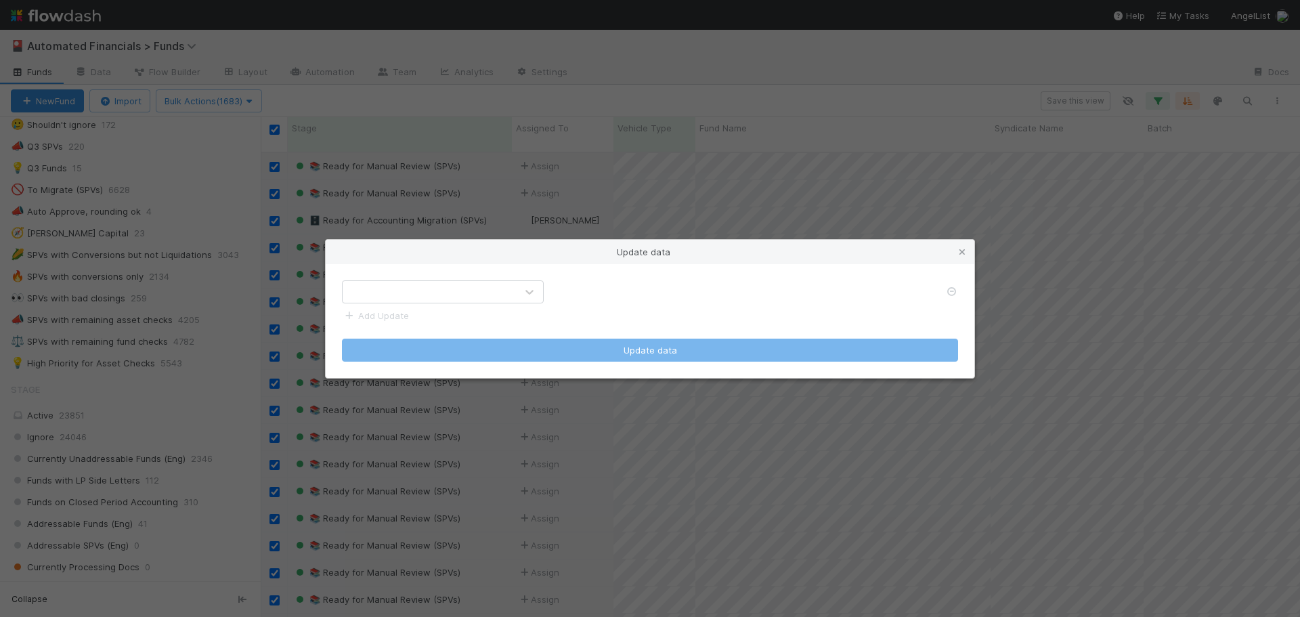
click at [465, 294] on div at bounding box center [429, 292] width 173 height 22
type input "batch"
click at [379, 331] on div "Batch" at bounding box center [443, 324] width 202 height 24
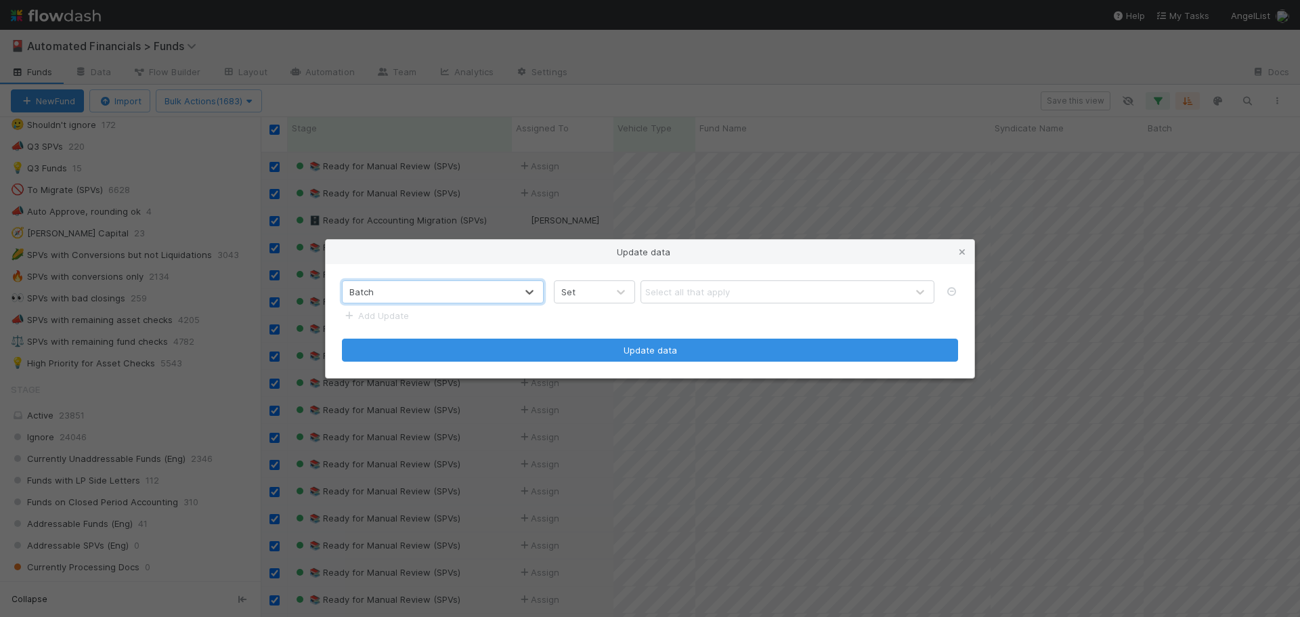
click at [601, 291] on div "Set" at bounding box center [581, 292] width 53 height 22
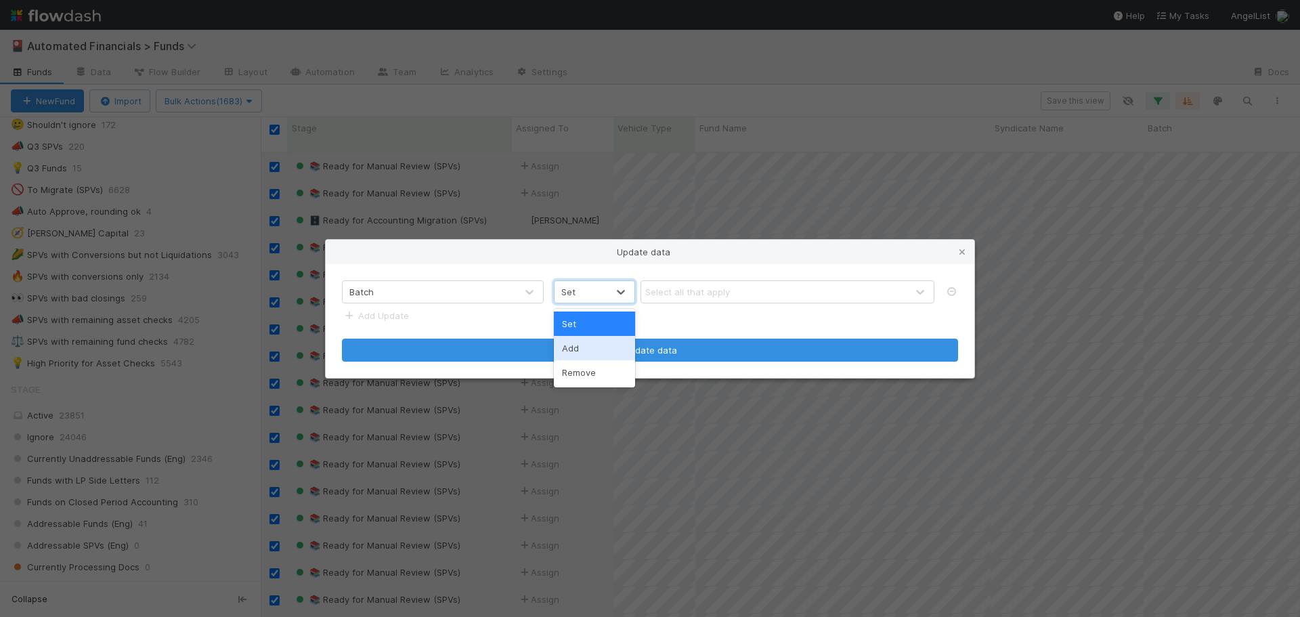
click at [584, 354] on div "Add" at bounding box center [594, 348] width 81 height 24
click at [677, 285] on div "Select all that apply" at bounding box center [687, 292] width 85 height 14
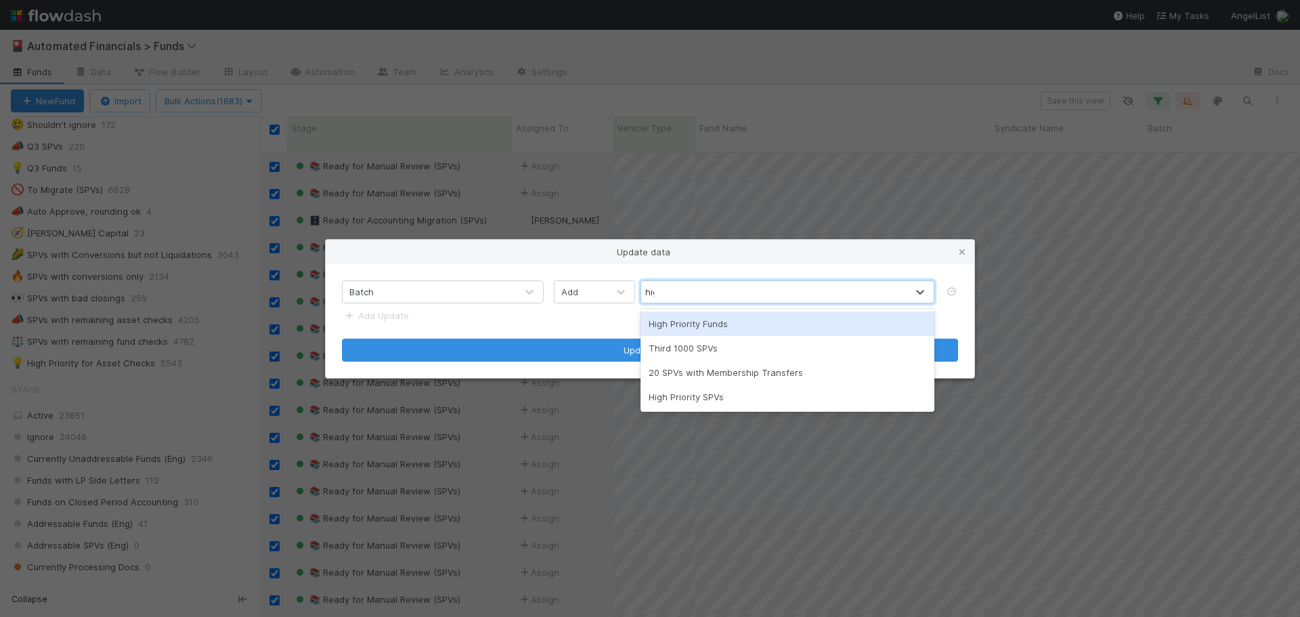
type input "high"
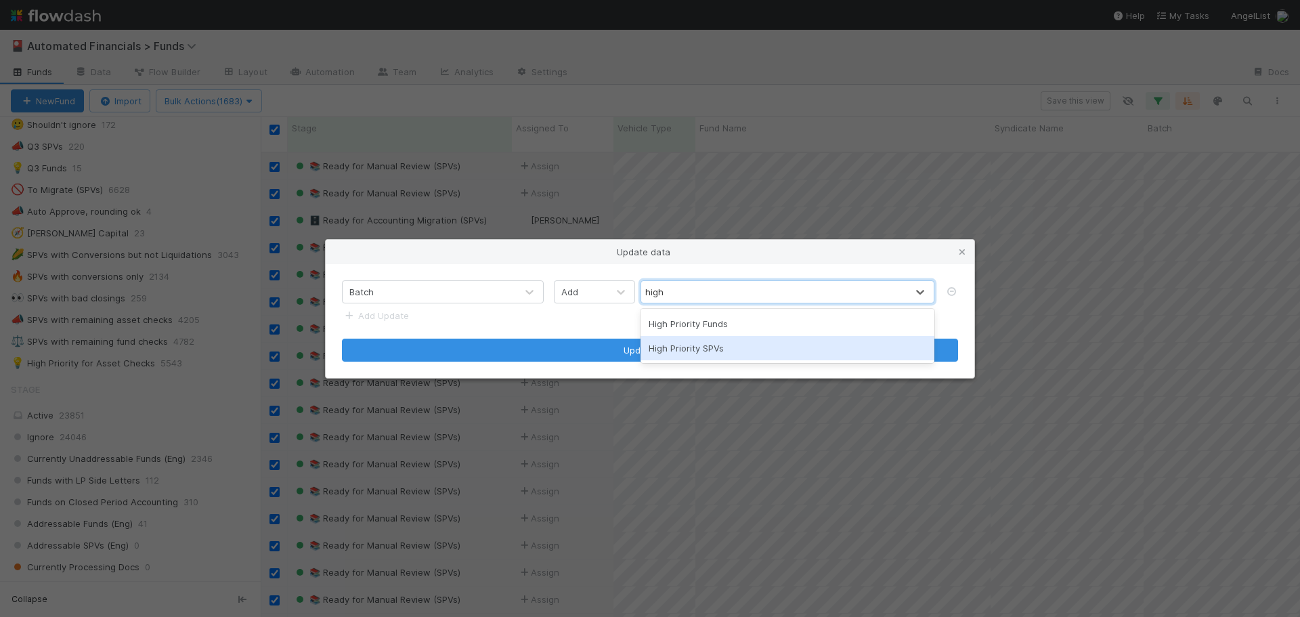
click at [712, 349] on div "High Priority SPVs" at bounding box center [788, 348] width 294 height 24
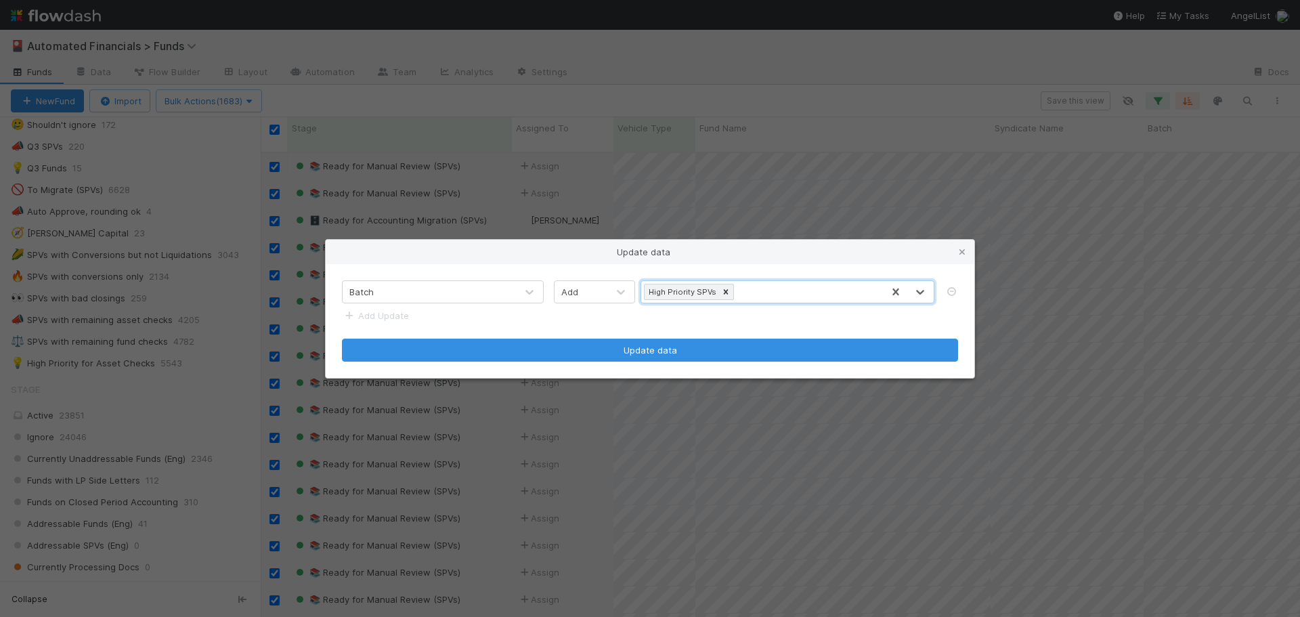
click at [719, 331] on form "Batch Add option High Priority SPVs, selected. 0 results available. Select is f…" at bounding box center [650, 320] width 616 height 81
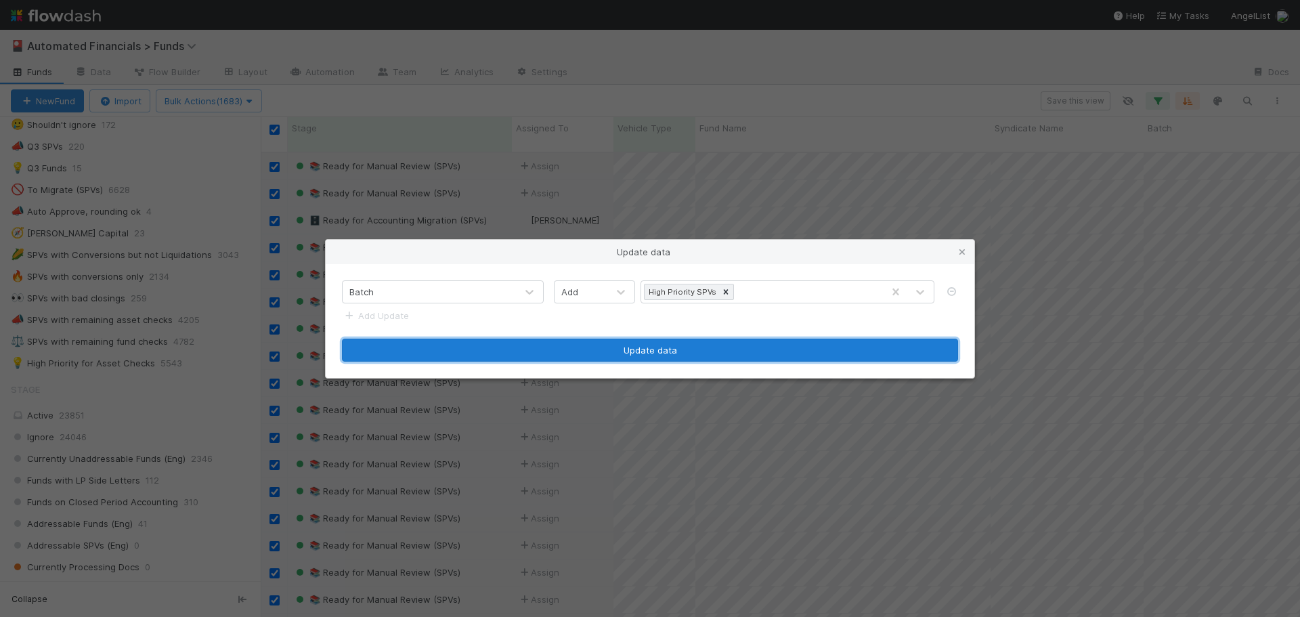
click at [653, 349] on button "Update data" at bounding box center [650, 350] width 616 height 23
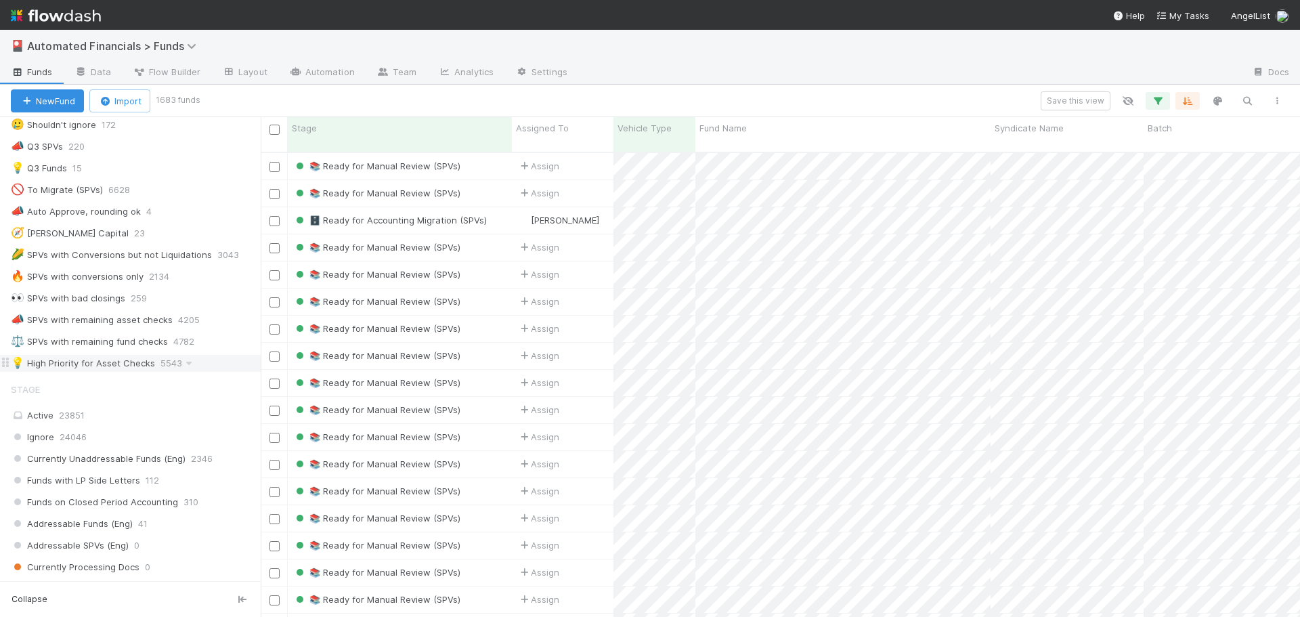
click at [104, 364] on div "💡 High Priority for Asset Checks" at bounding box center [83, 363] width 144 height 17
click at [1165, 102] on button "button" at bounding box center [1158, 101] width 24 height 18
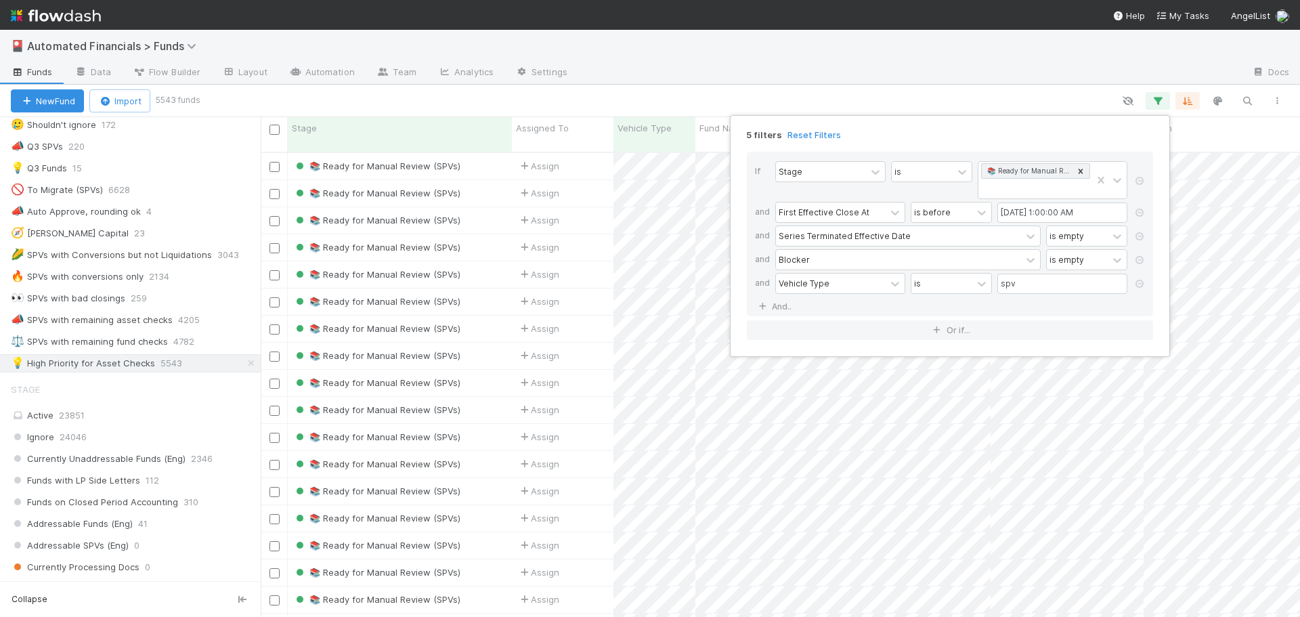
click at [879, 87] on div "5 filters Reset Filters If Stage is 📚 Ready for Manual Review (SPVs) and First …" at bounding box center [650, 308] width 1300 height 617
click at [1160, 102] on icon "button" at bounding box center [1158, 101] width 14 height 12
click at [935, 177] on div "is" at bounding box center [922, 172] width 61 height 20
click at [920, 225] on div "is not" at bounding box center [933, 224] width 81 height 23
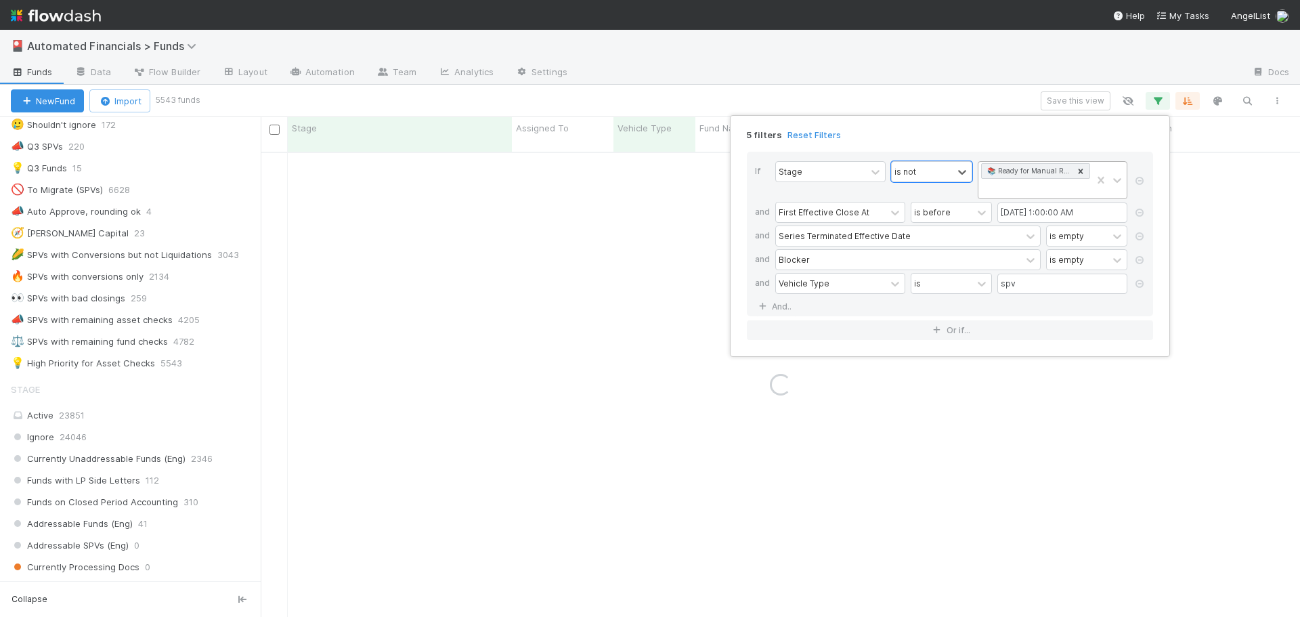
click at [1080, 170] on icon at bounding box center [1081, 171] width 5 height 5
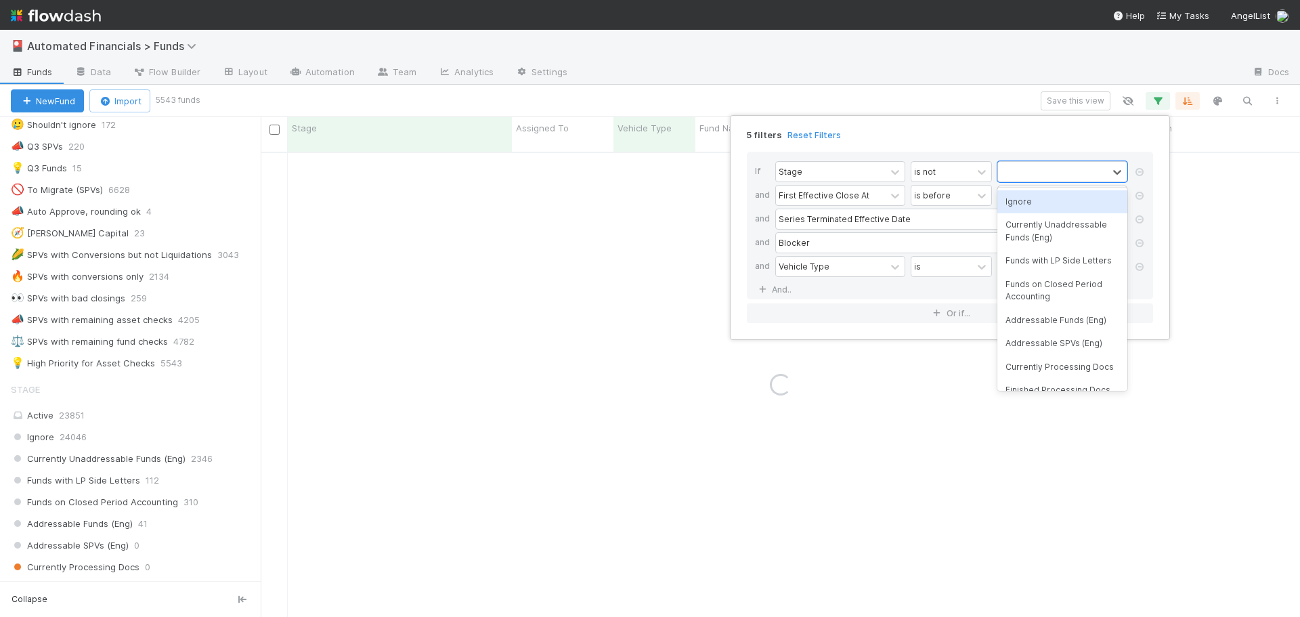
click at [1044, 205] on div "Ignore" at bounding box center [1063, 201] width 130 height 23
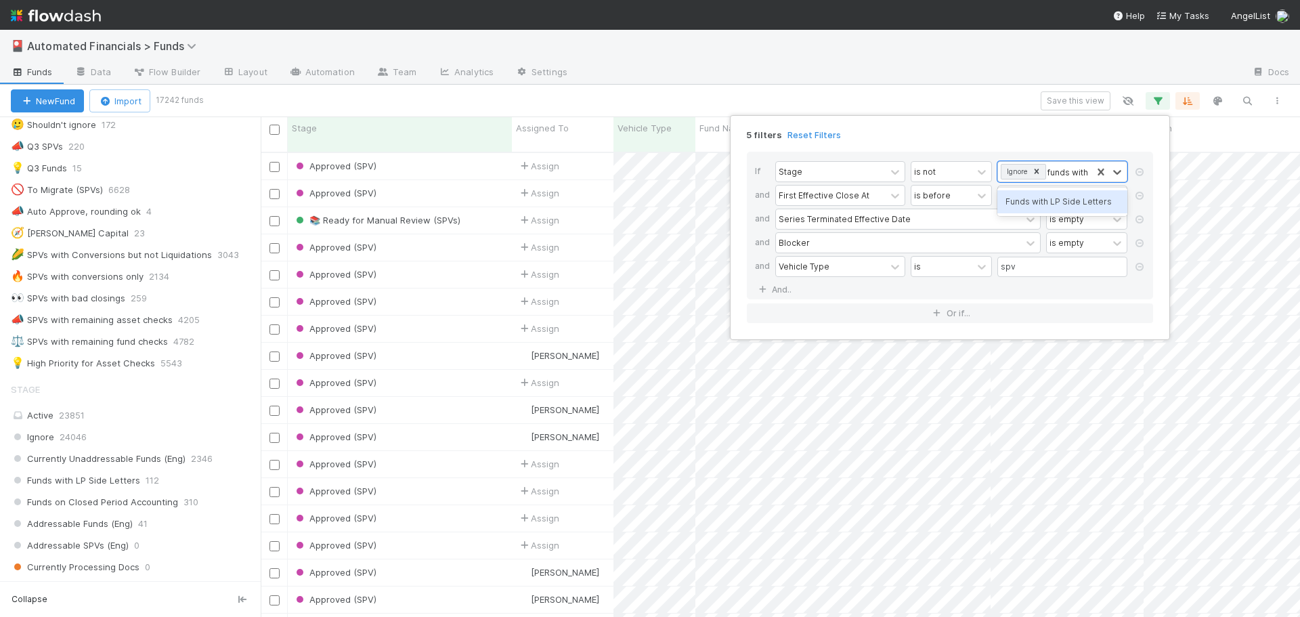
scroll to position [466, 1029]
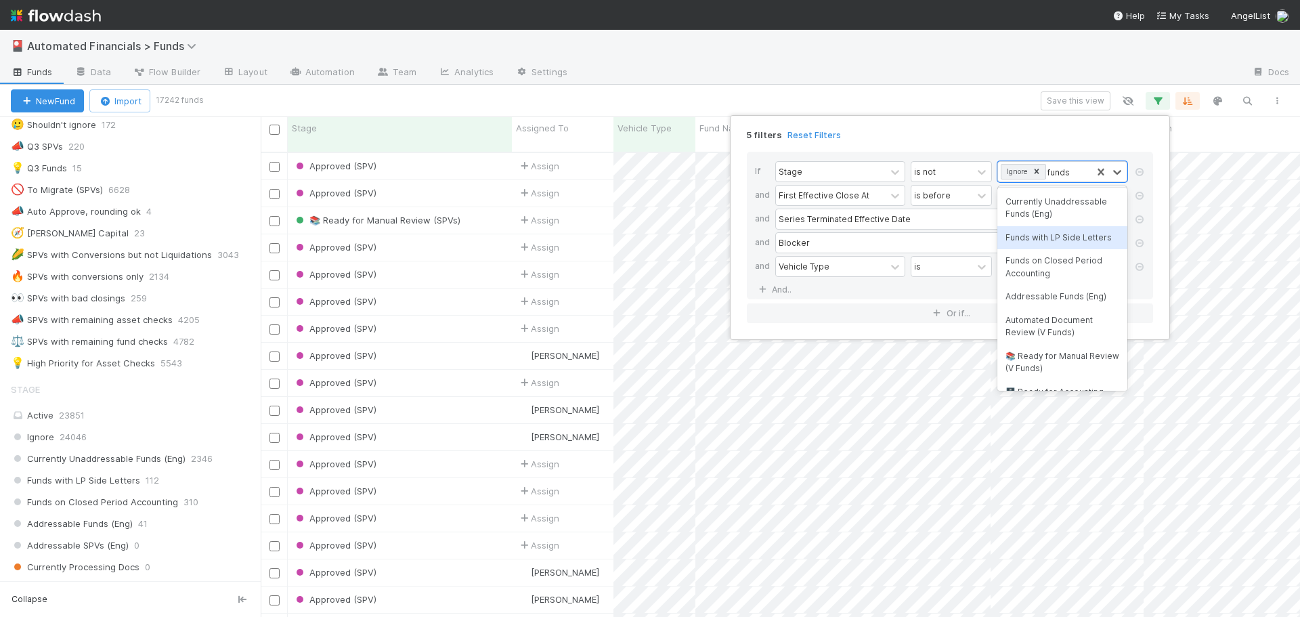
type input "funds"
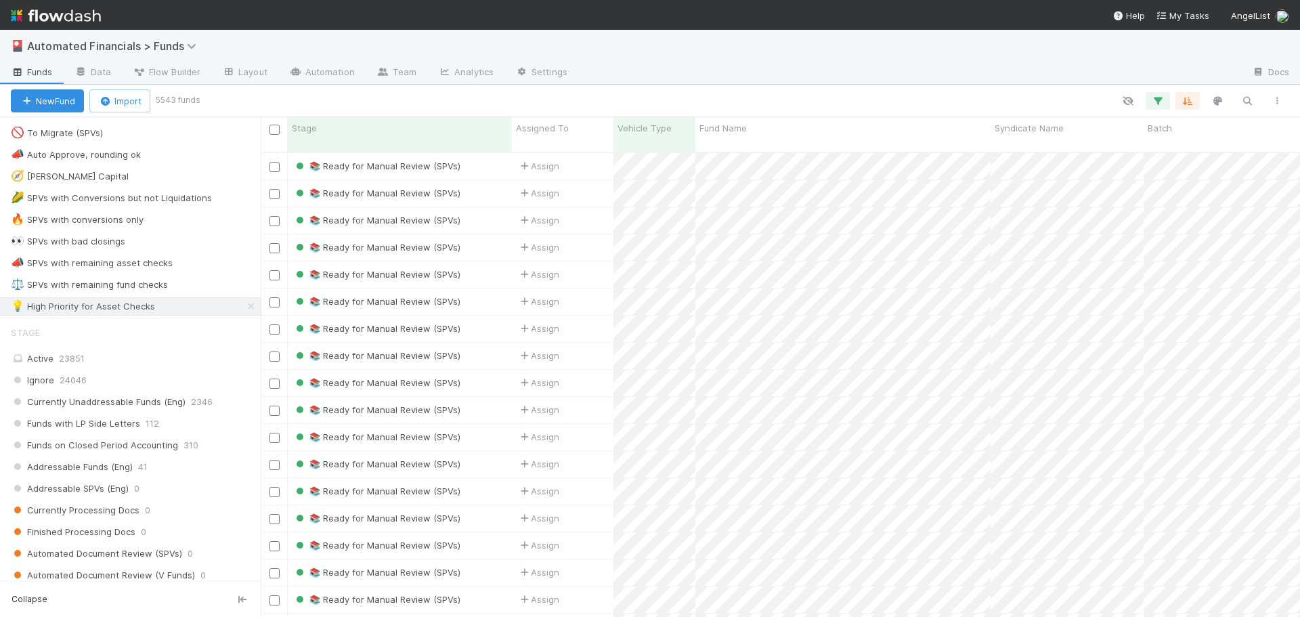
scroll to position [948, 0]
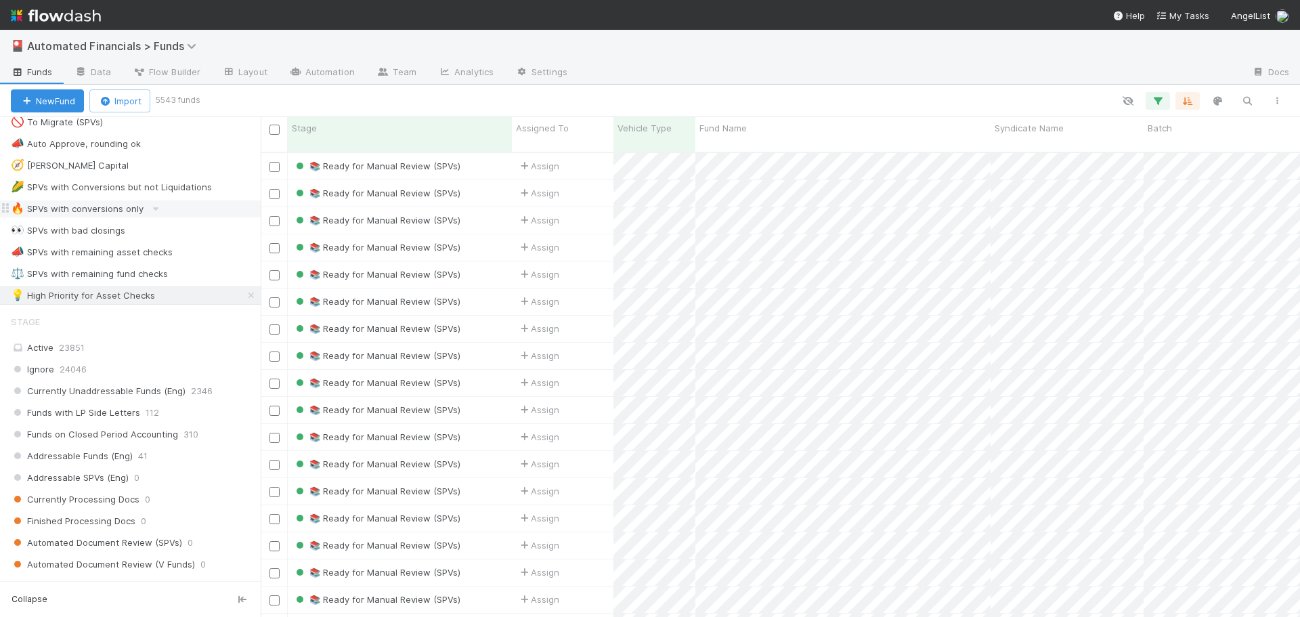
click at [86, 209] on div "🔥 SPVs with conversions only" at bounding box center [77, 208] width 133 height 17
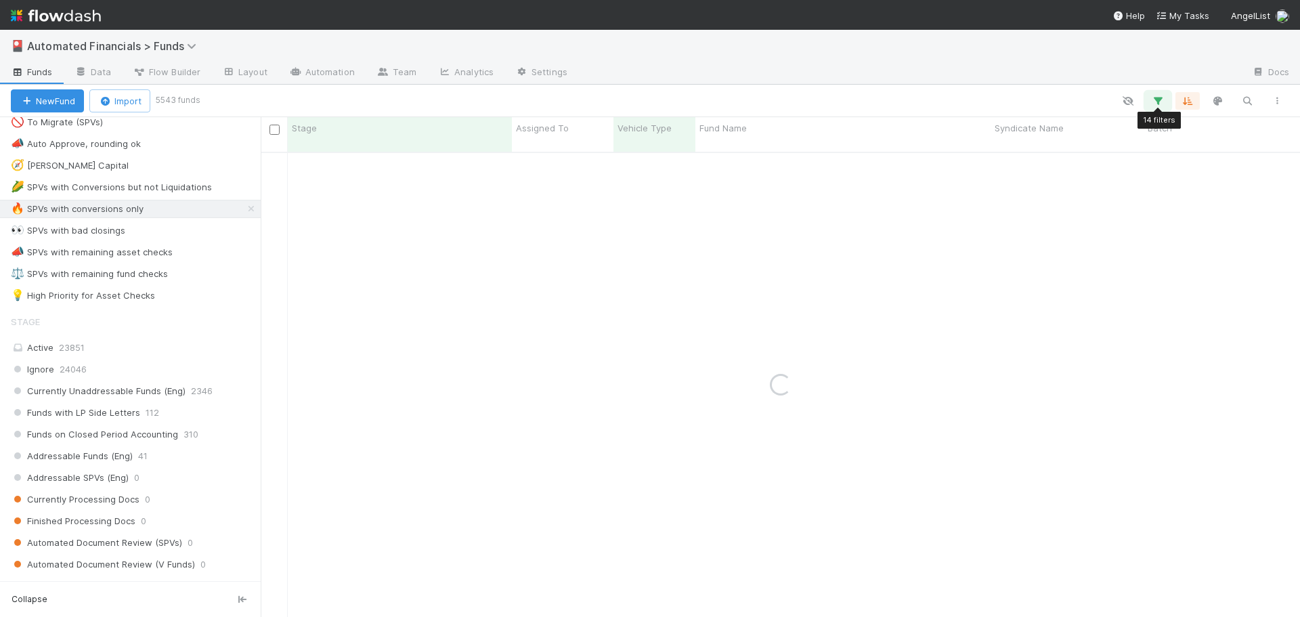
click at [1160, 100] on icon "button" at bounding box center [1158, 101] width 14 height 12
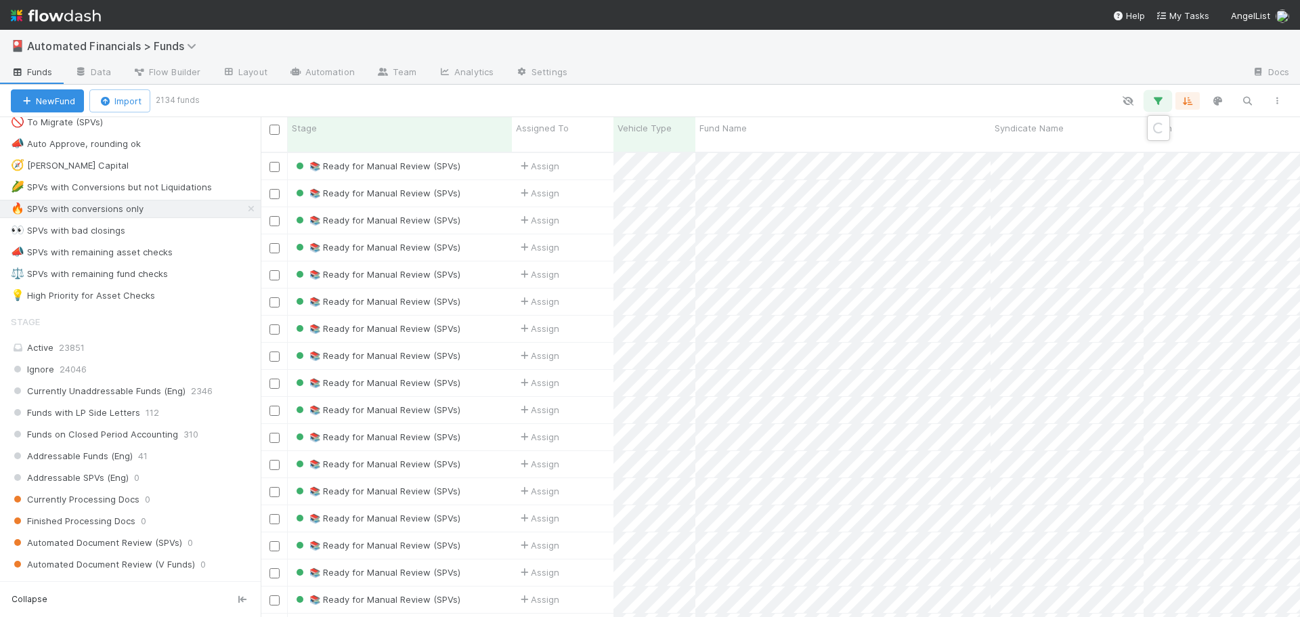
scroll to position [466, 1029]
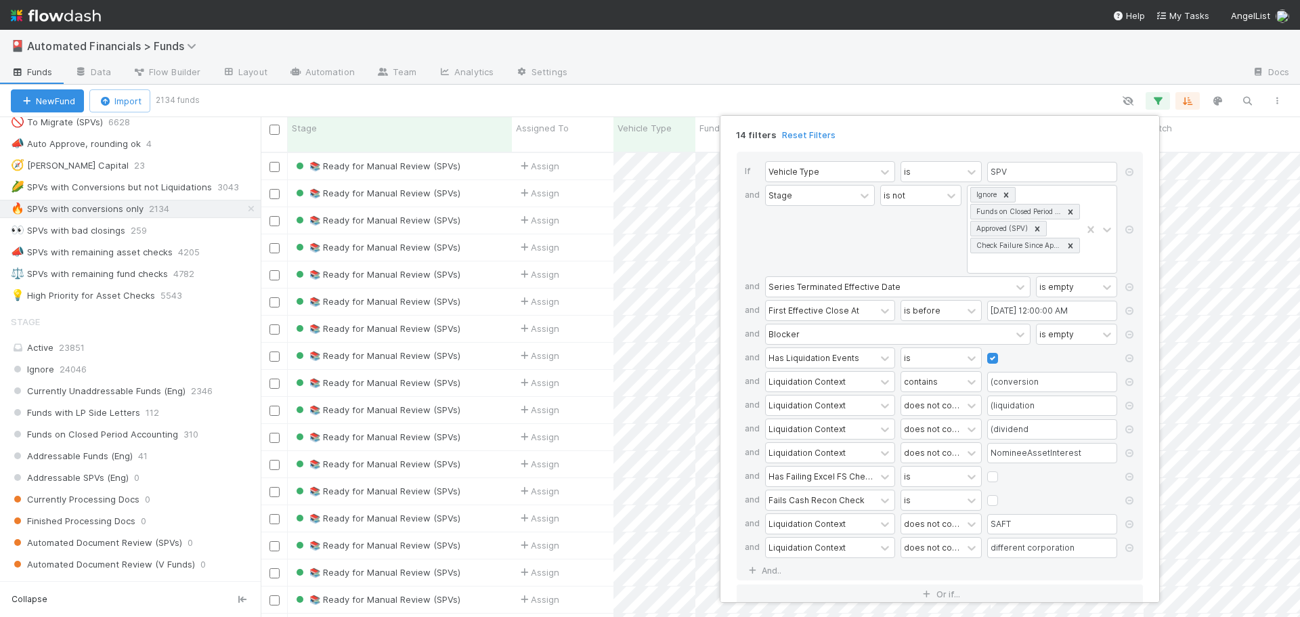
click at [1126, 100] on div "14 filters Reset Filters If Vehicle Type is SPV and Stage is not Ignore Funds o…" at bounding box center [650, 308] width 1300 height 617
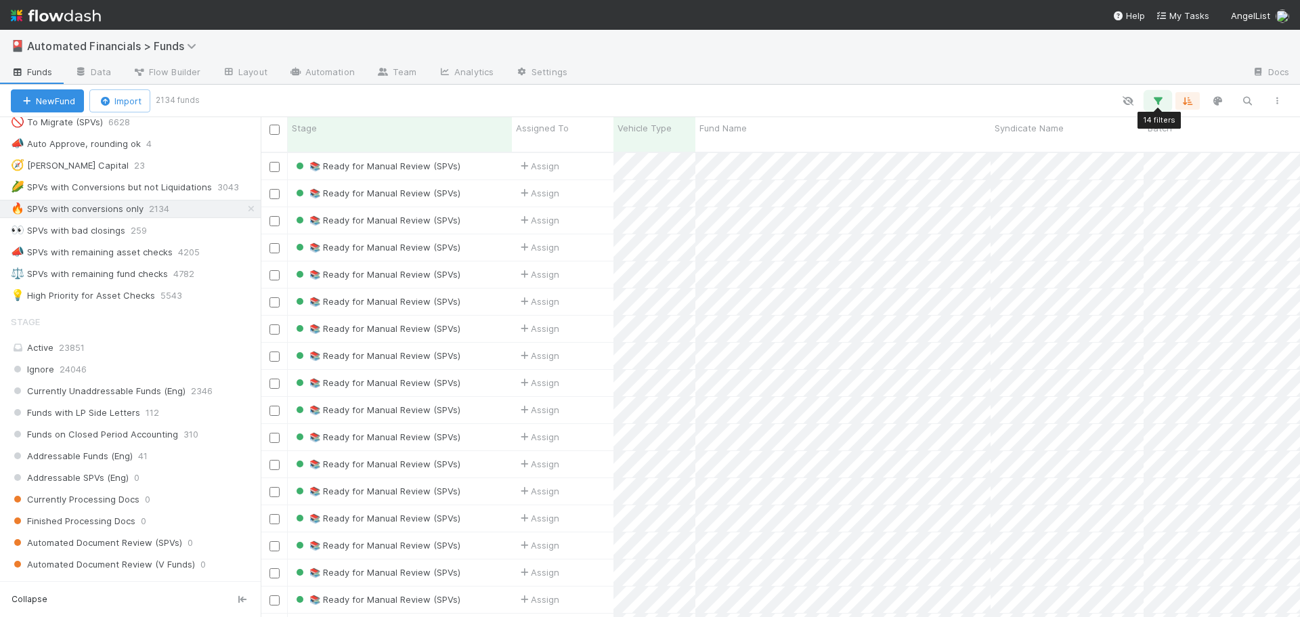
click at [1158, 104] on icon "button" at bounding box center [1158, 101] width 14 height 12
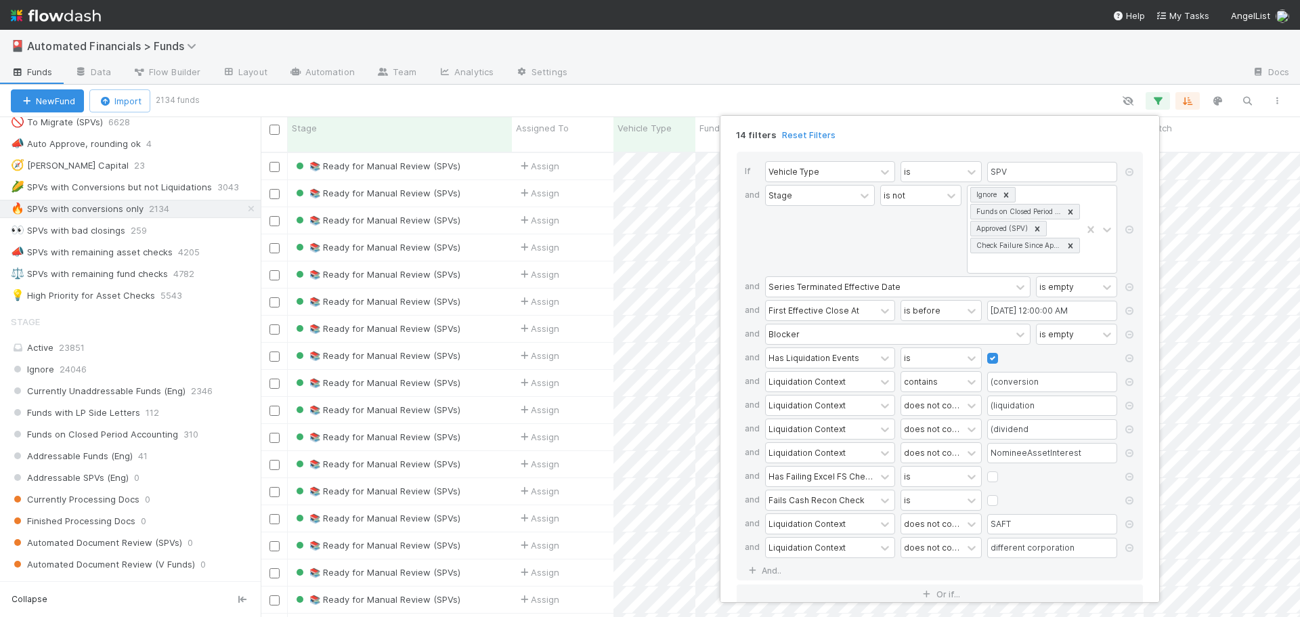
click at [955, 108] on div "14 filters Reset Filters If Vehicle Type is SPV and Stage is not Ignore Funds o…" at bounding box center [650, 308] width 1300 height 617
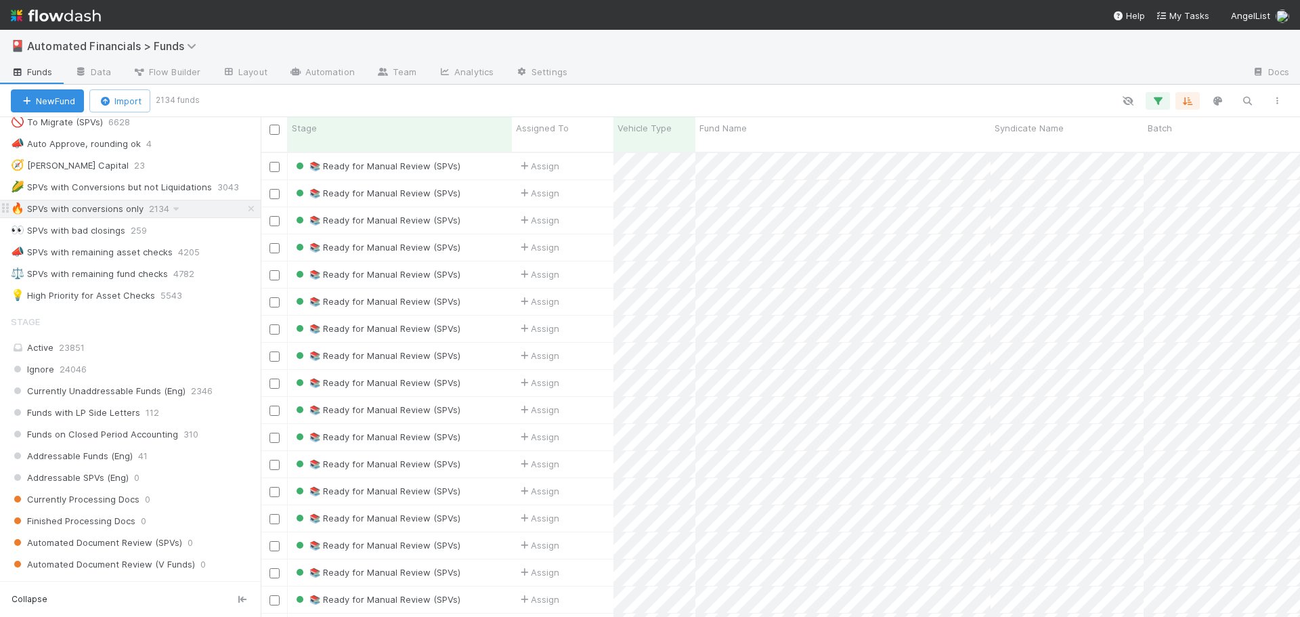
click at [97, 209] on div "🔥 SPVs with conversions only" at bounding box center [77, 208] width 133 height 17
click at [1159, 102] on icon "button" at bounding box center [1158, 101] width 14 height 12
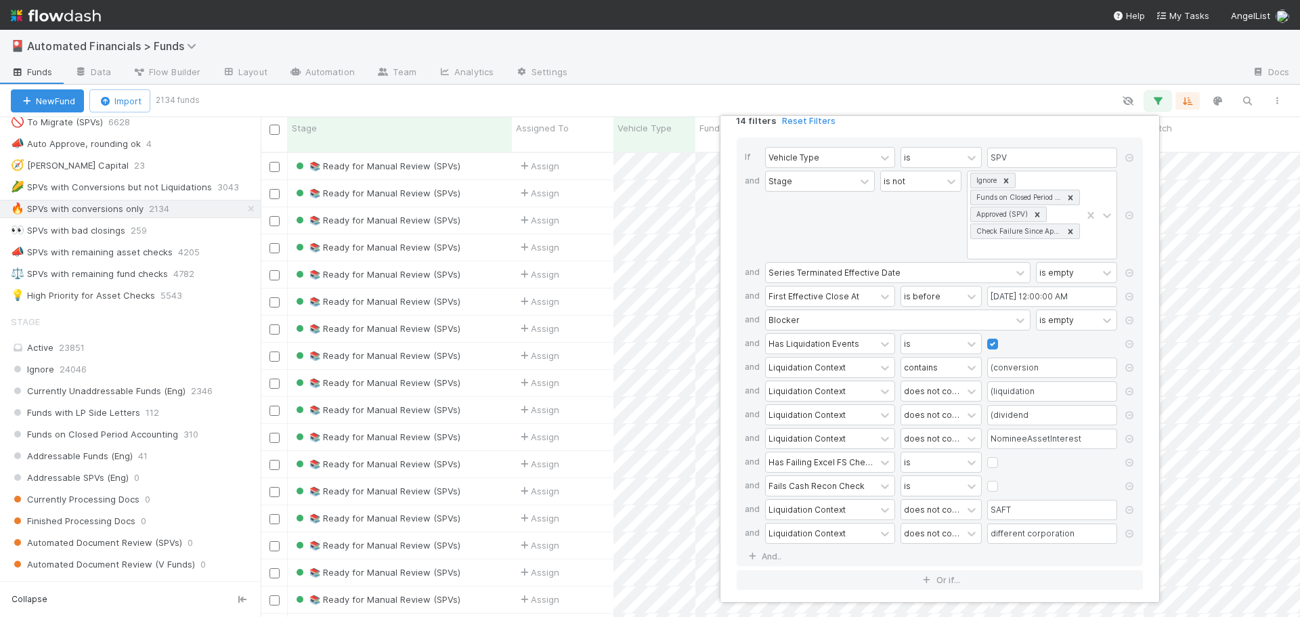
scroll to position [18, 0]
click at [775, 554] on link "And.." at bounding box center [766, 552] width 43 height 20
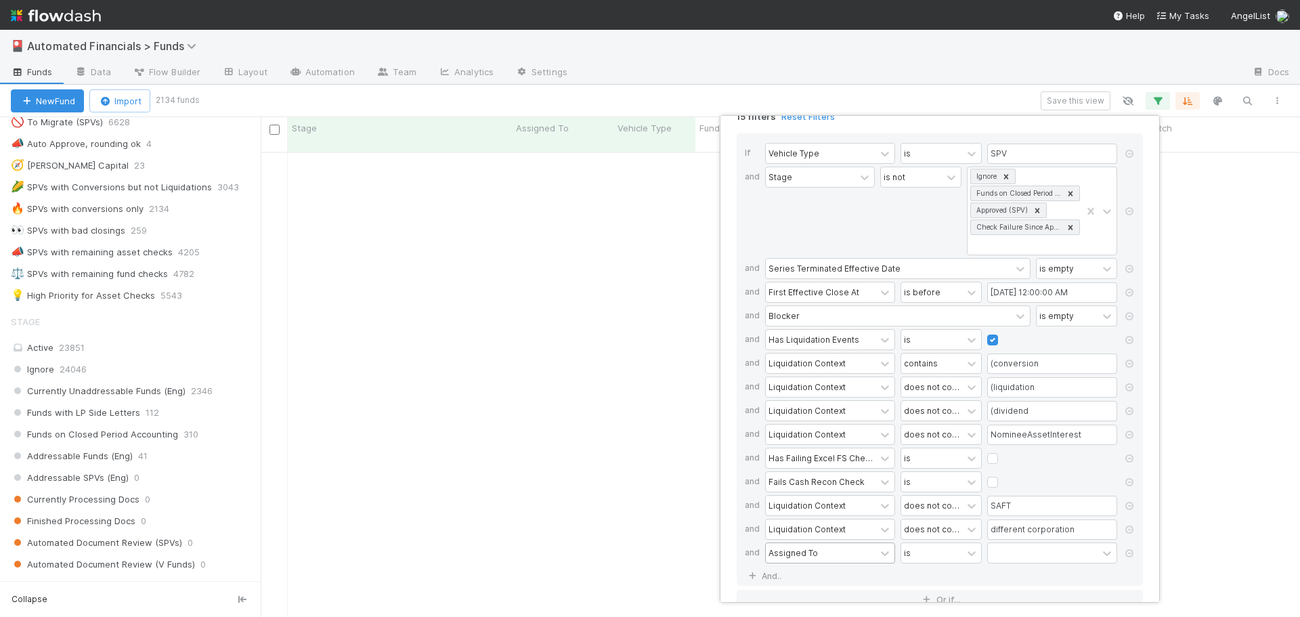
click at [790, 551] on div "Assigned To" at bounding box center [793, 553] width 49 height 12
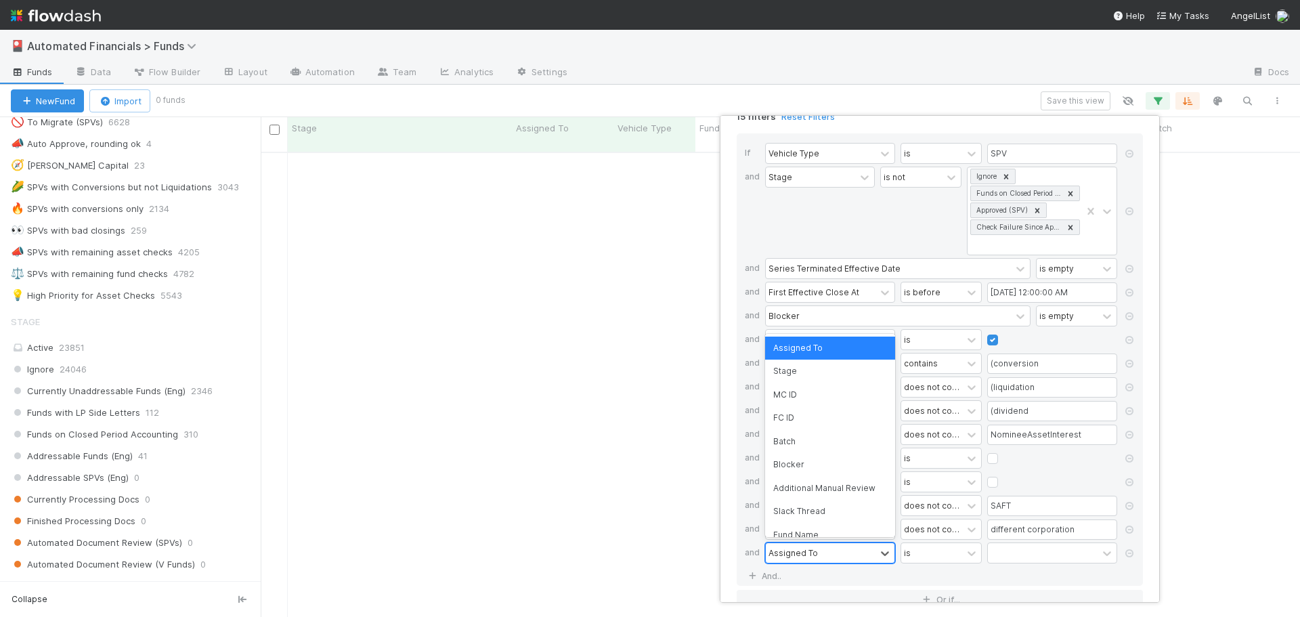
scroll to position [456, 1029]
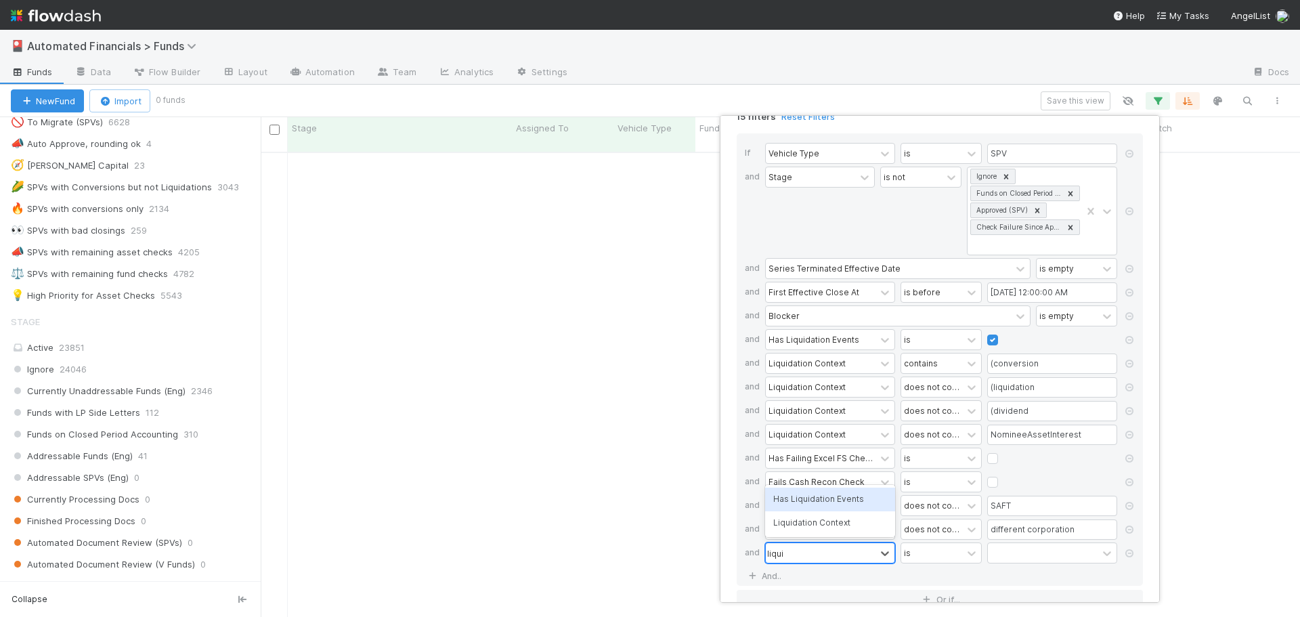
type input "liquida"
click at [801, 529] on div "Liquidation Context" at bounding box center [830, 522] width 130 height 23
click at [1009, 549] on input "text" at bounding box center [1052, 553] width 130 height 20
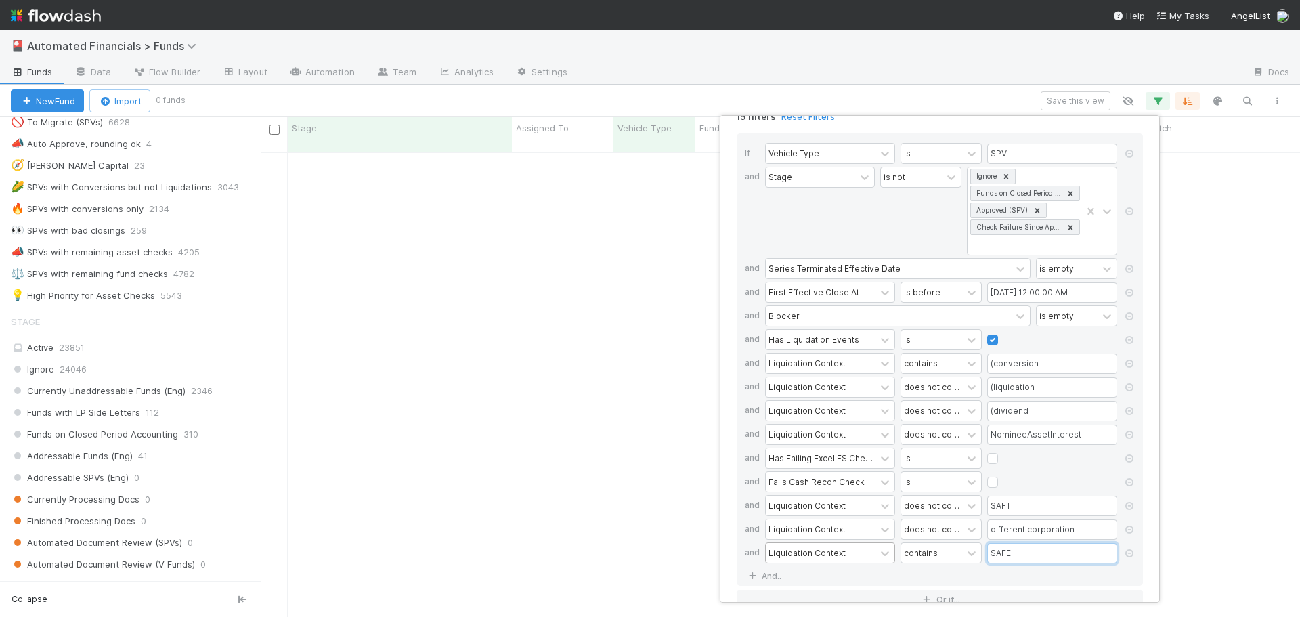
type input "SAFE"
click at [937, 572] on div "If Vehicle Type is SPV and Stage is not Ignore Funds on Closed Period Accountin…" at bounding box center [940, 359] width 406 height 452
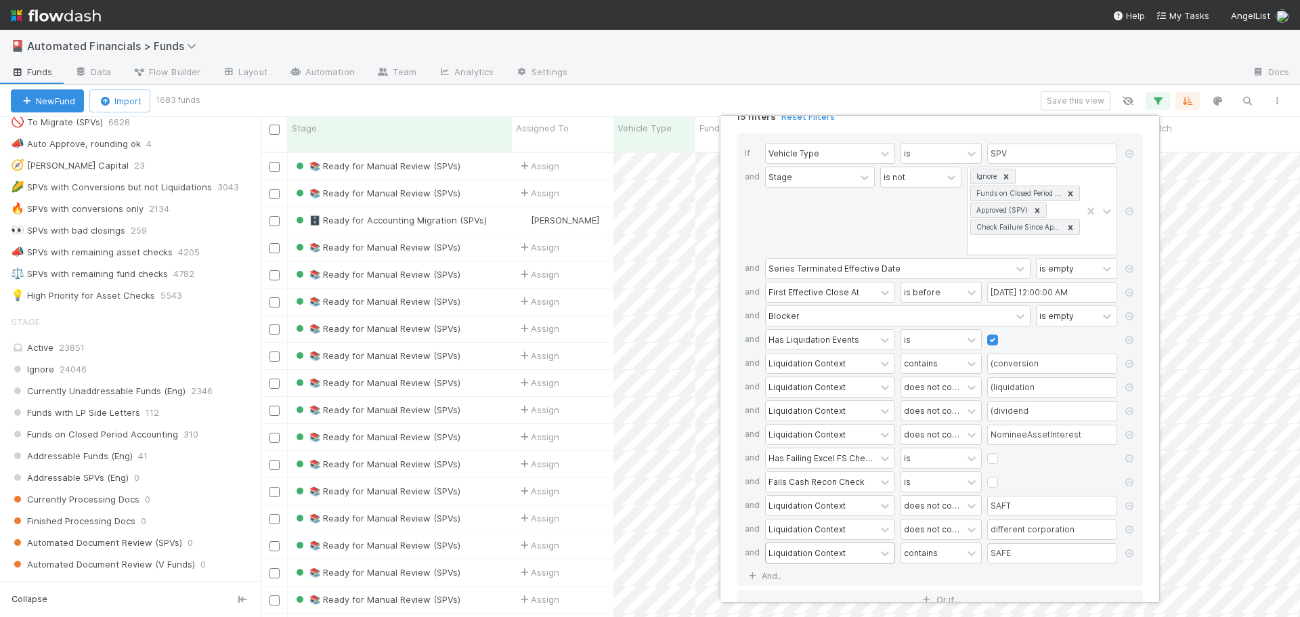
scroll to position [466, 1029]
click at [1083, 102] on div "15 filters Reset Filters If Vehicle Type is SPV and Stage is not Ignore Funds o…" at bounding box center [650, 308] width 1300 height 617
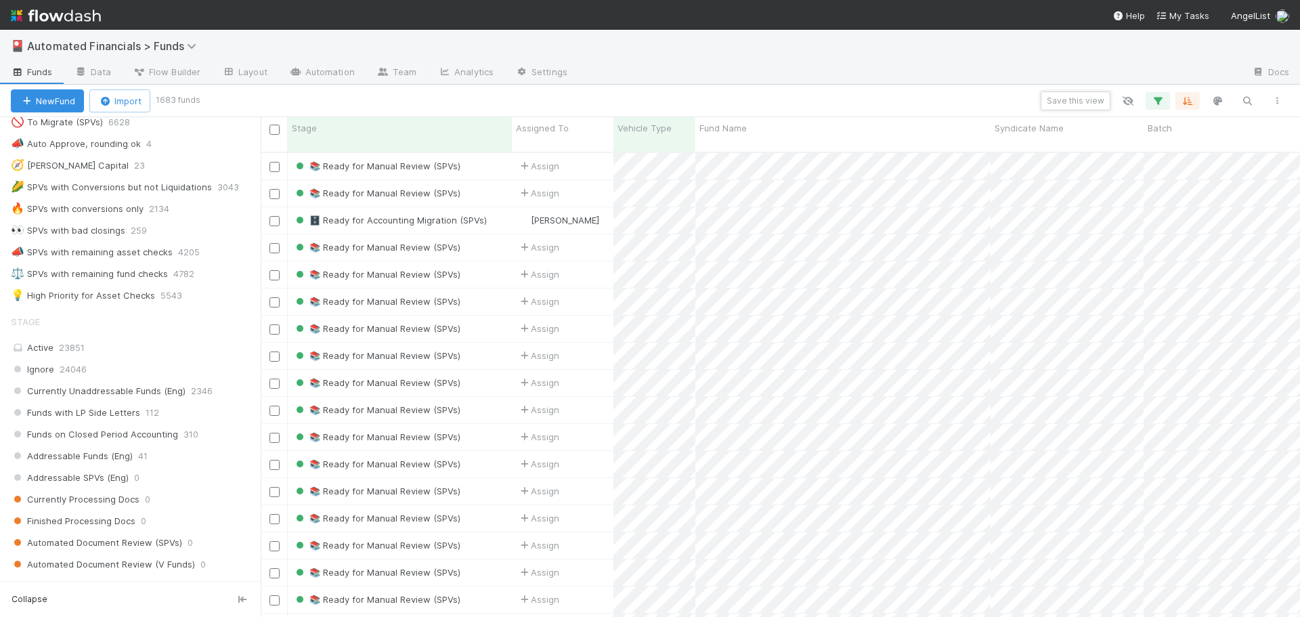
click at [1083, 102] on button "Save this view" at bounding box center [1076, 100] width 70 height 19
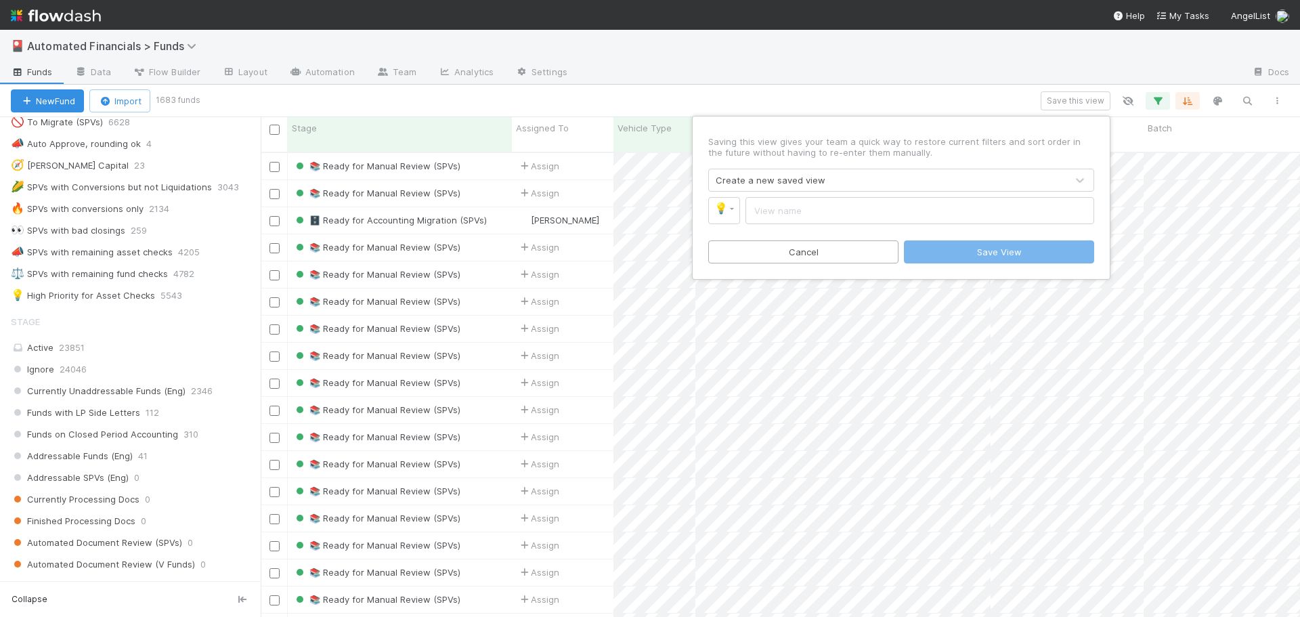
click at [790, 182] on div "Create a new saved view" at bounding box center [771, 180] width 110 height 14
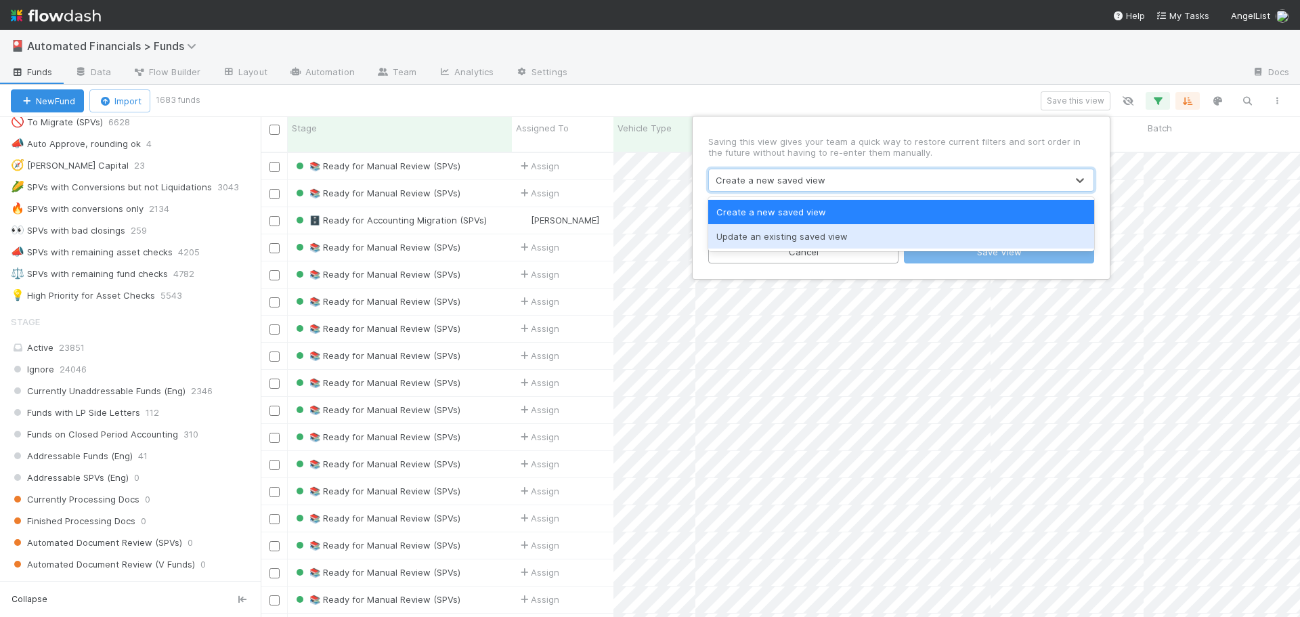
click at [778, 241] on div "Update an existing saved view" at bounding box center [901, 236] width 386 height 24
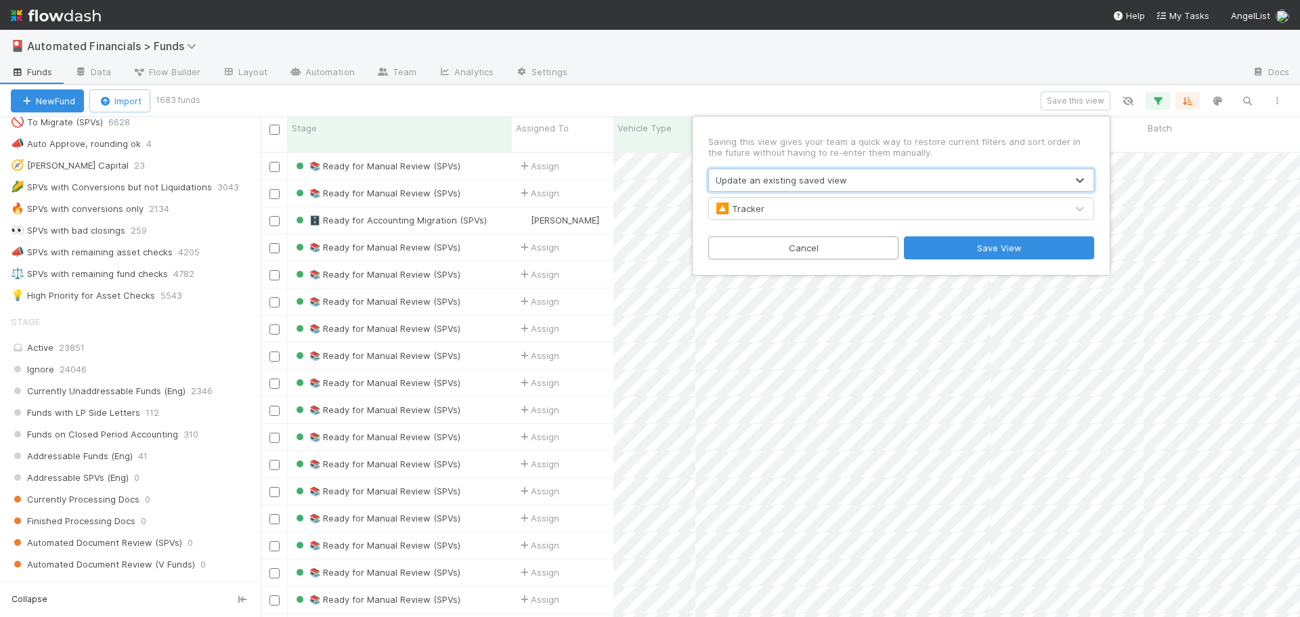
click at [769, 213] on div "🔼 Tracker" at bounding box center [888, 209] width 358 height 22
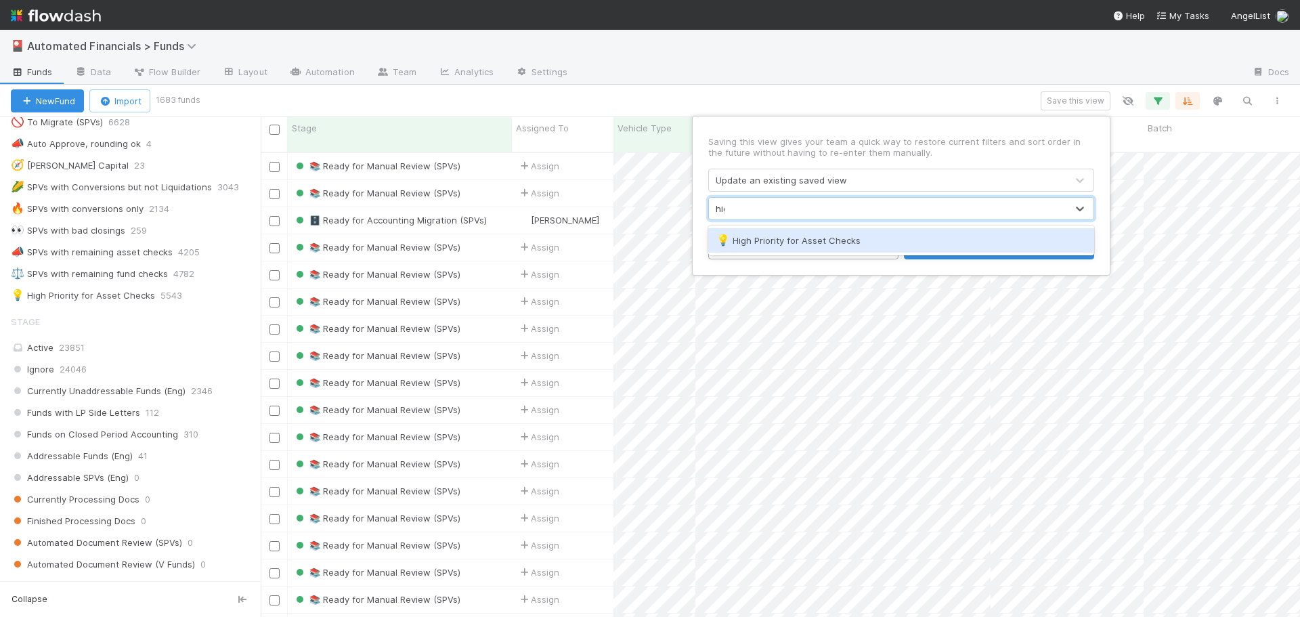
type input "high"
click at [809, 242] on div "💡 High Priority for Asset Checks" at bounding box center [902, 241] width 370 height 14
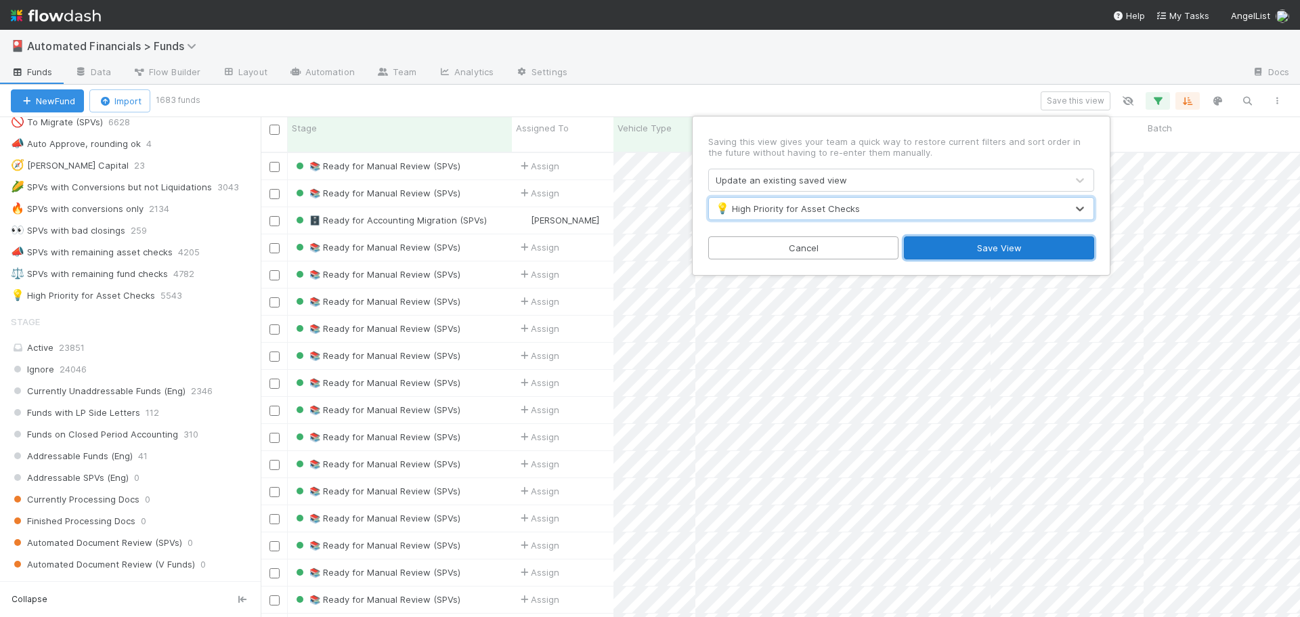
click at [988, 249] on button "Save View" at bounding box center [999, 247] width 190 height 23
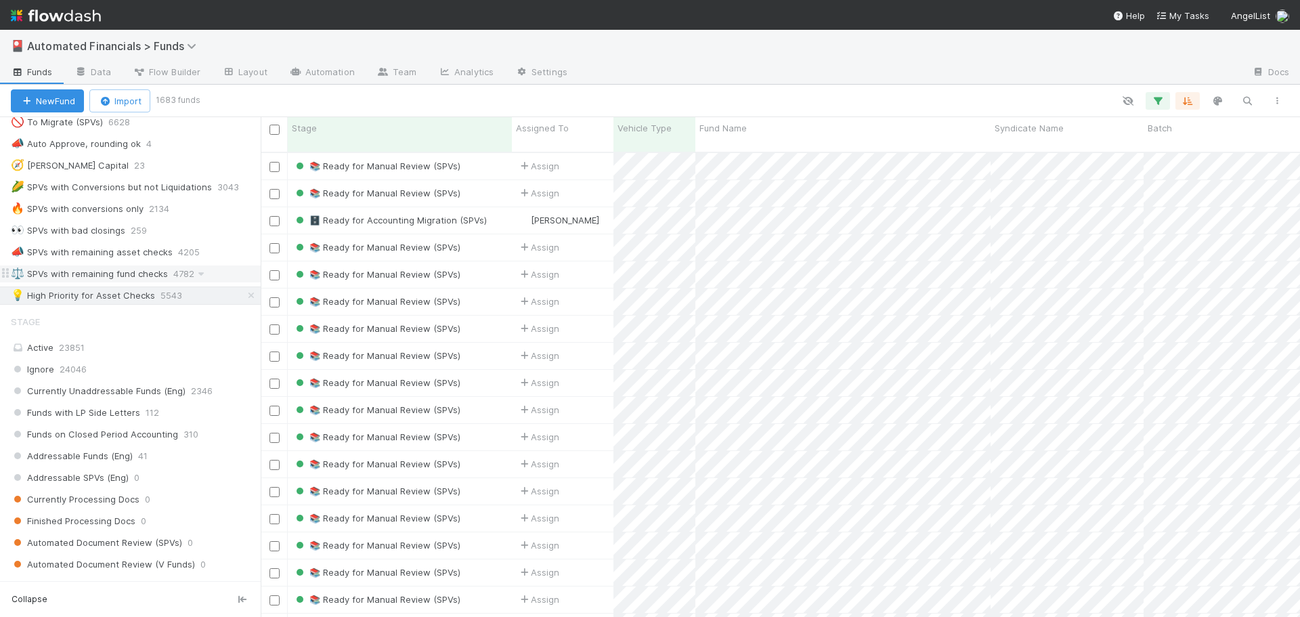
click at [98, 276] on div "⚖️ SPVs with remaining fund checks" at bounding box center [89, 273] width 157 height 17
click at [100, 301] on div "💡 High Priority for Asset Checks" at bounding box center [83, 295] width 144 height 17
click at [1159, 103] on icon "button" at bounding box center [1158, 101] width 14 height 12
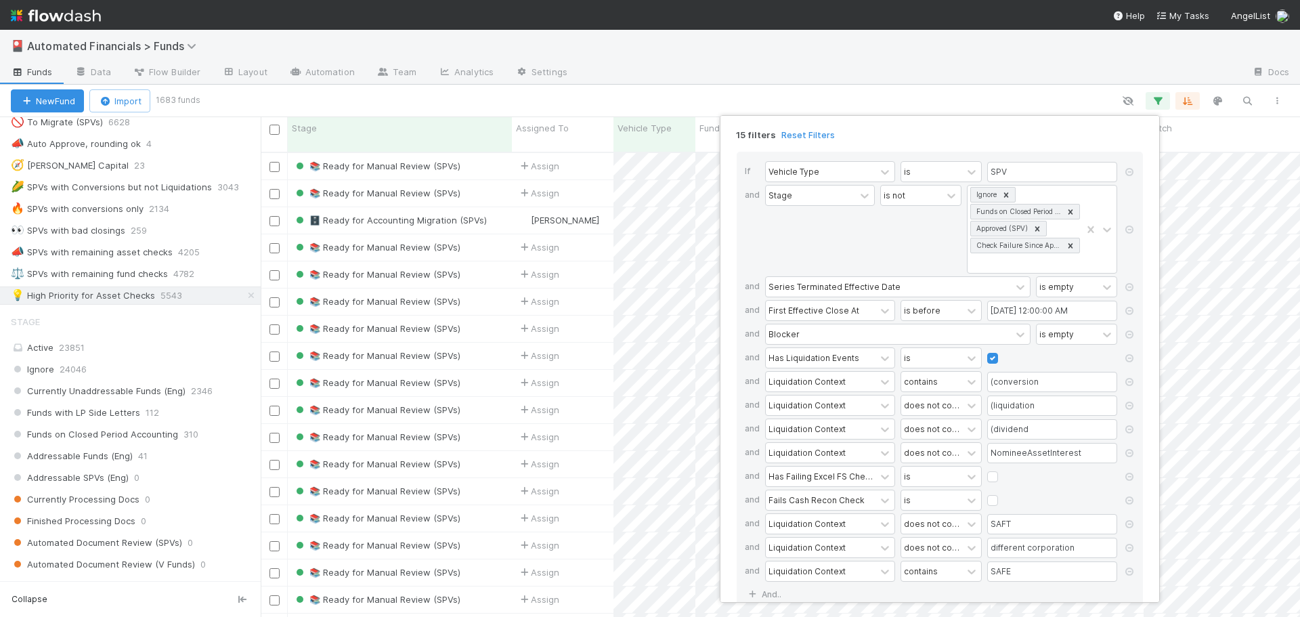
click at [937, 133] on div "15 filters Reset Filters" at bounding box center [940, 131] width 428 height 20
click at [764, 89] on div "15 filters Reset Filters If Vehicle Type is SPV and Stage is not Ignore Funds o…" at bounding box center [650, 308] width 1300 height 617
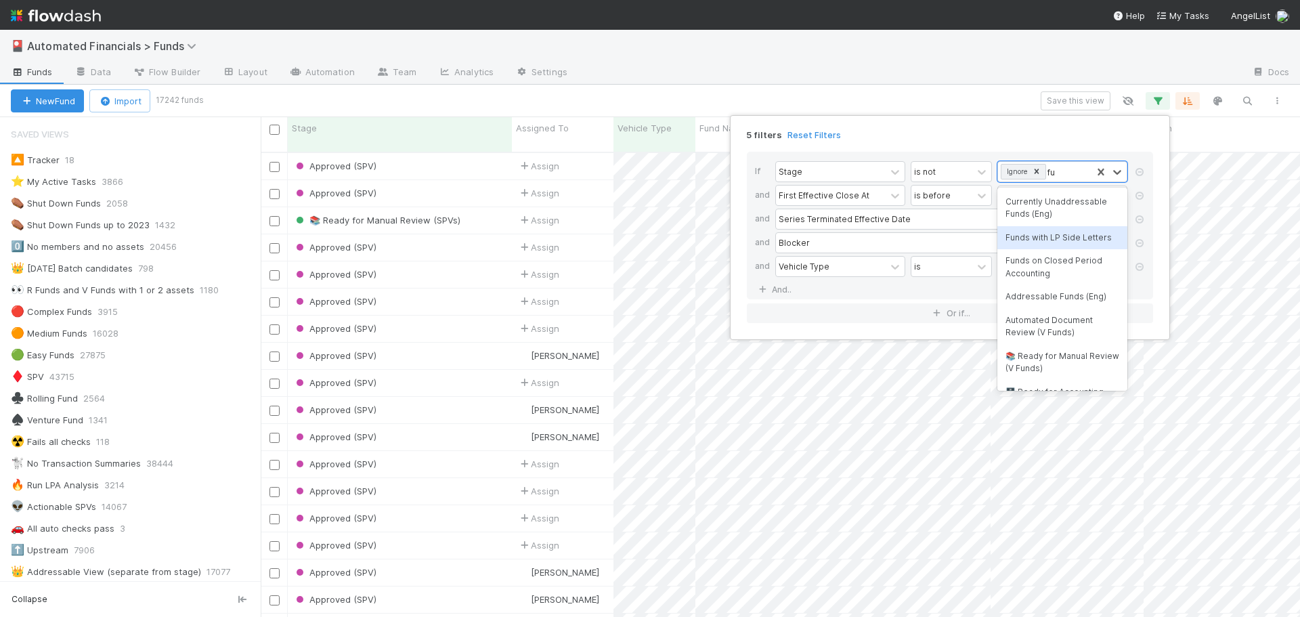
scroll to position [880, 0]
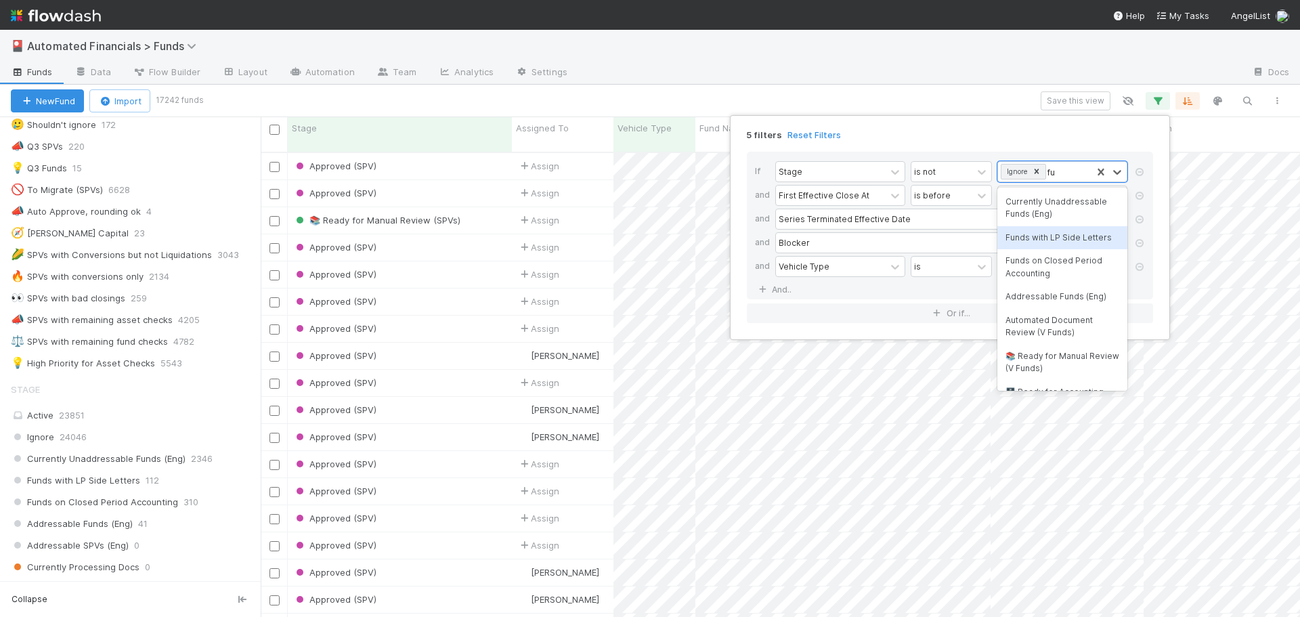
type input "f"
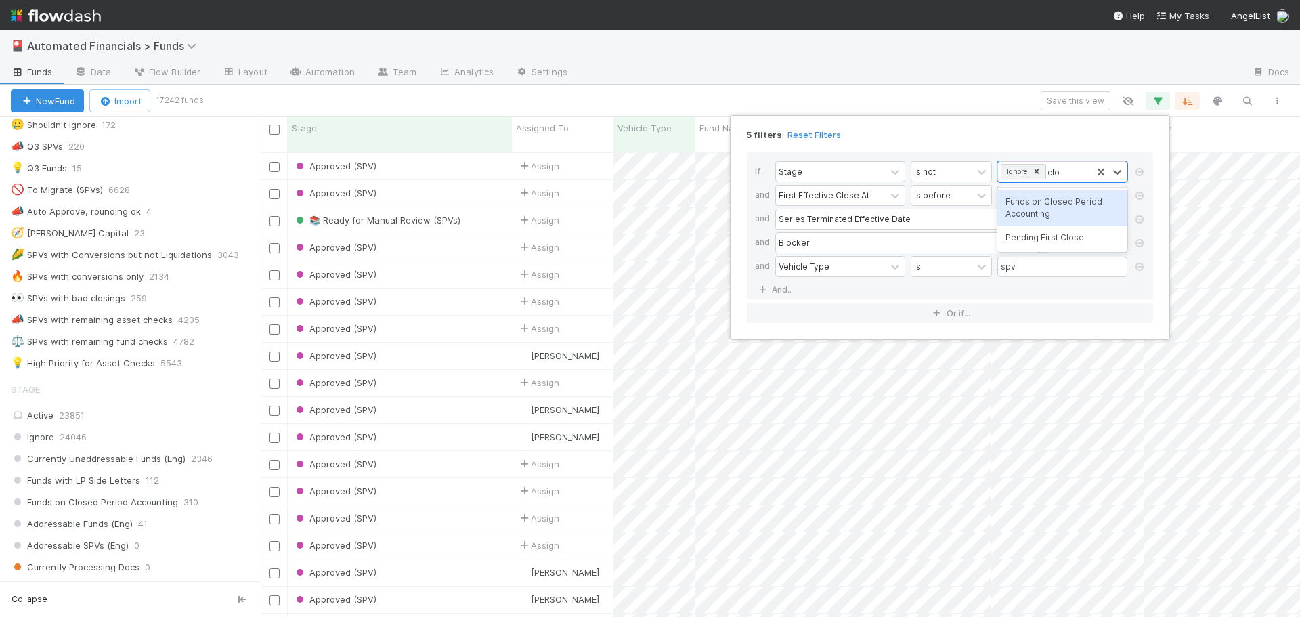
type input "close"
click at [1044, 205] on div "Funds on Closed Period Accounting" at bounding box center [1063, 208] width 130 height 36
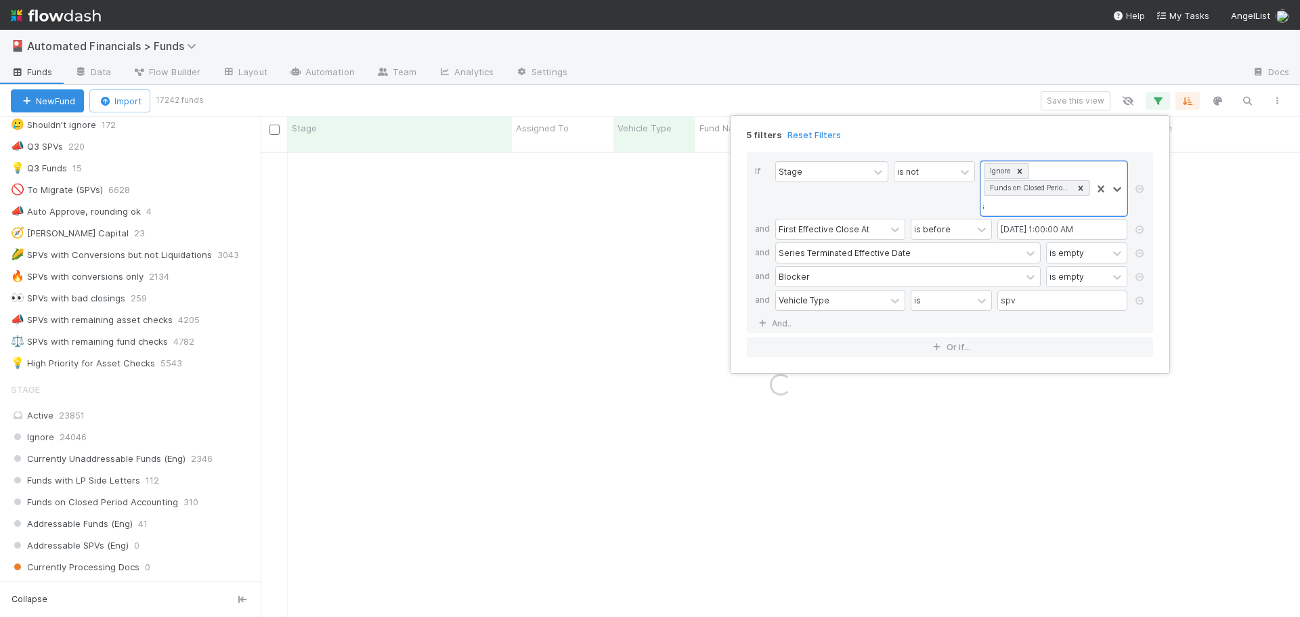
type input "approv"
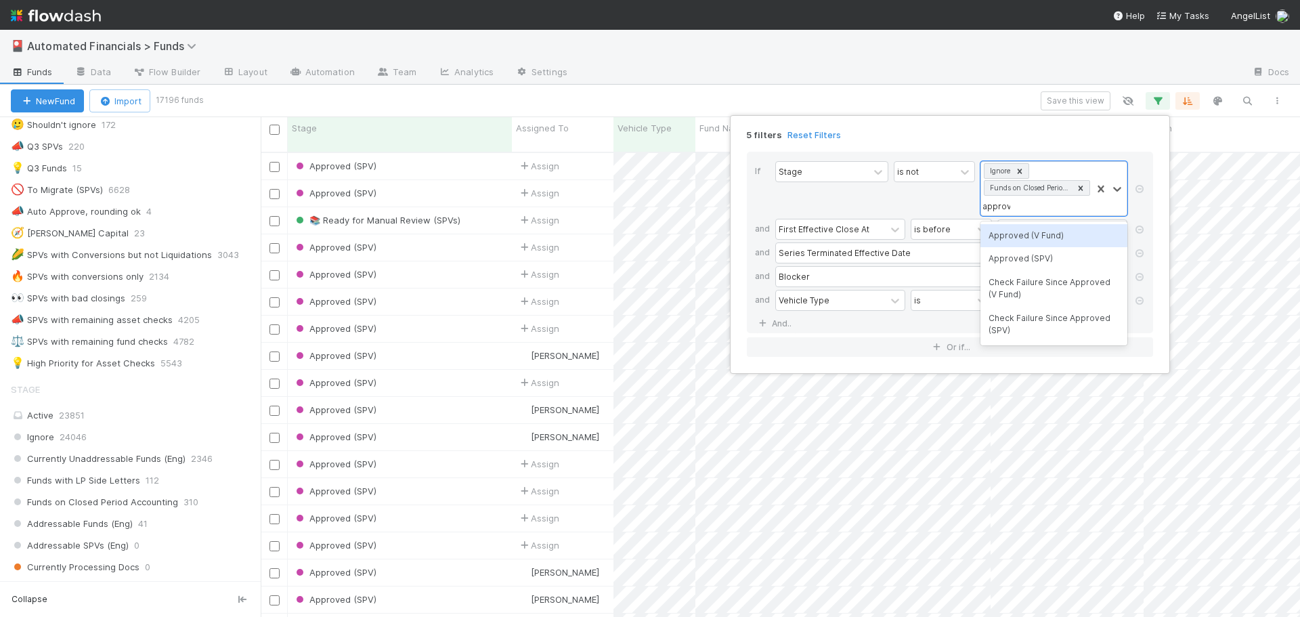
scroll to position [466, 1029]
click at [1045, 253] on div "Approved (SPV)" at bounding box center [1054, 258] width 147 height 23
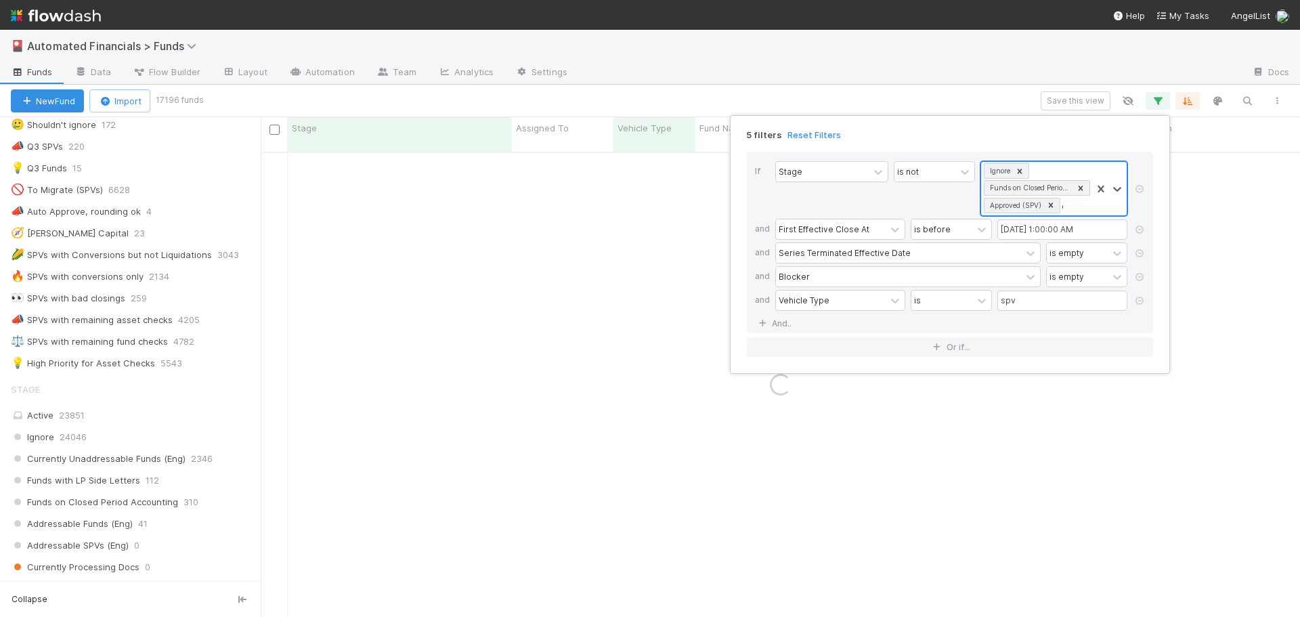
type input "check"
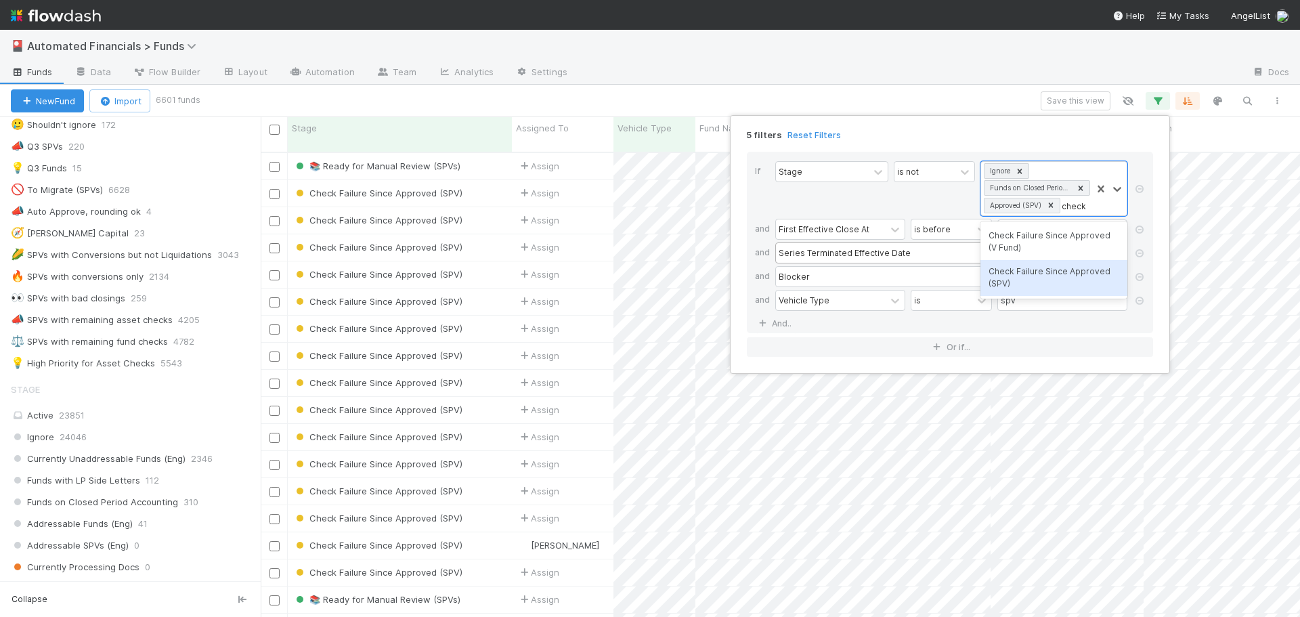
click at [1042, 278] on div "Check Failure Since Approved (SPV)" at bounding box center [1054, 278] width 147 height 36
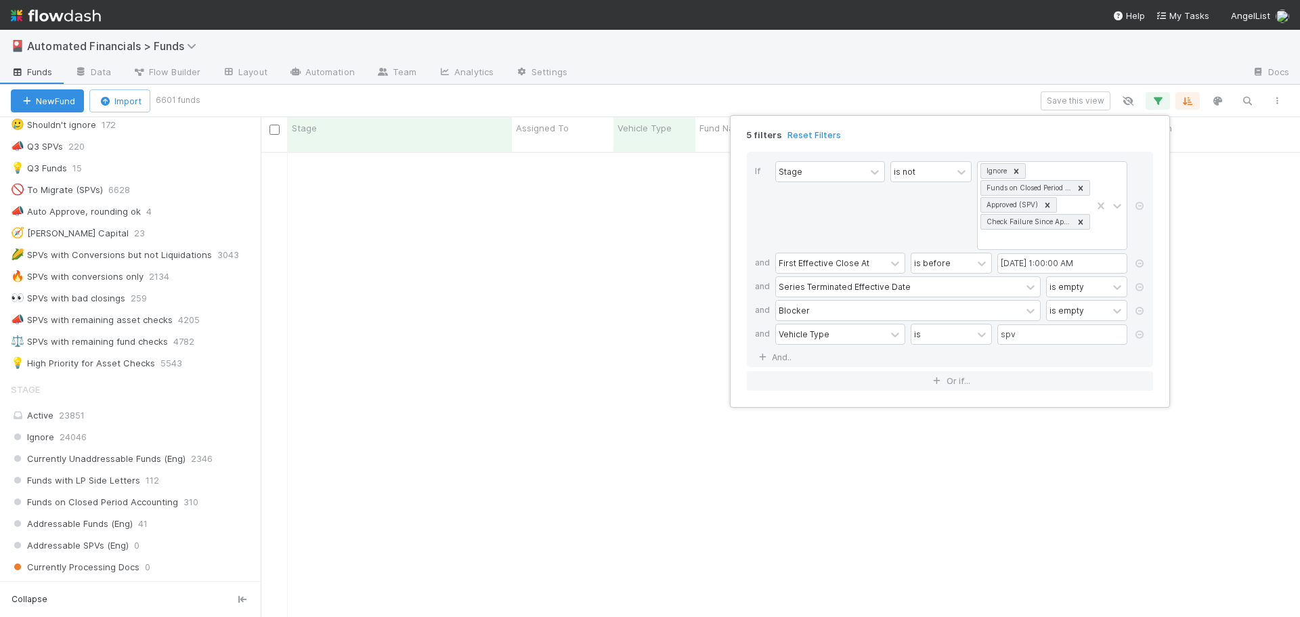
click at [893, 210] on div "is not" at bounding box center [931, 205] width 81 height 89
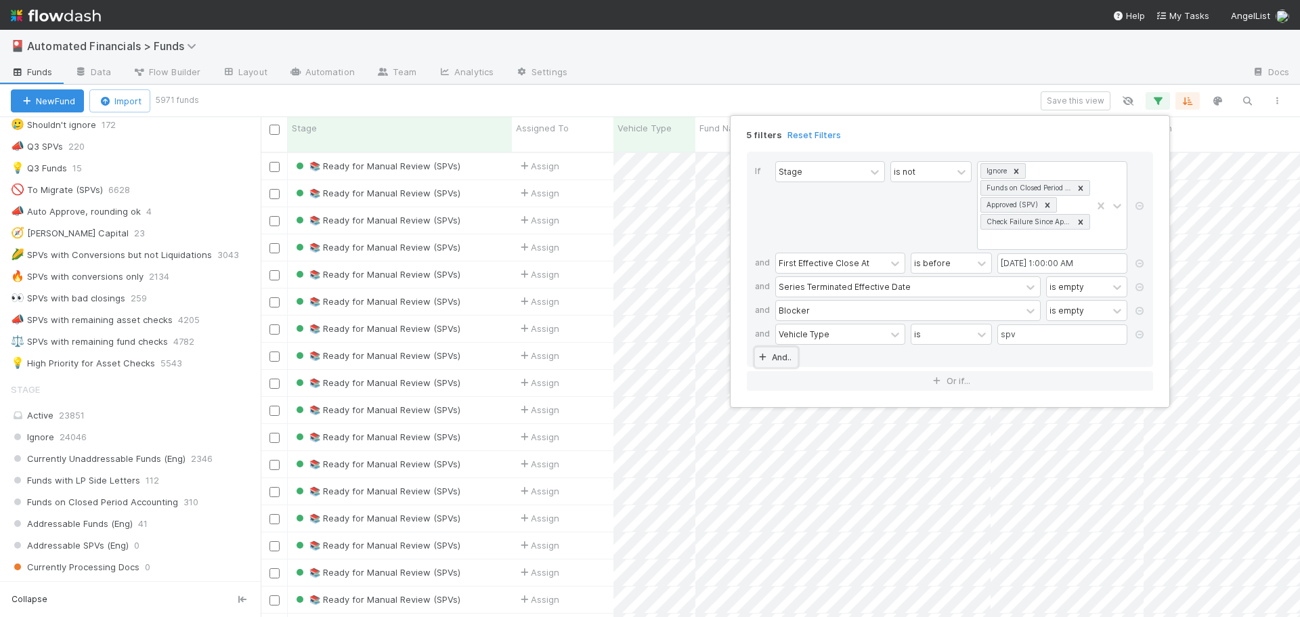
click at [776, 359] on link "And.." at bounding box center [776, 357] width 43 height 20
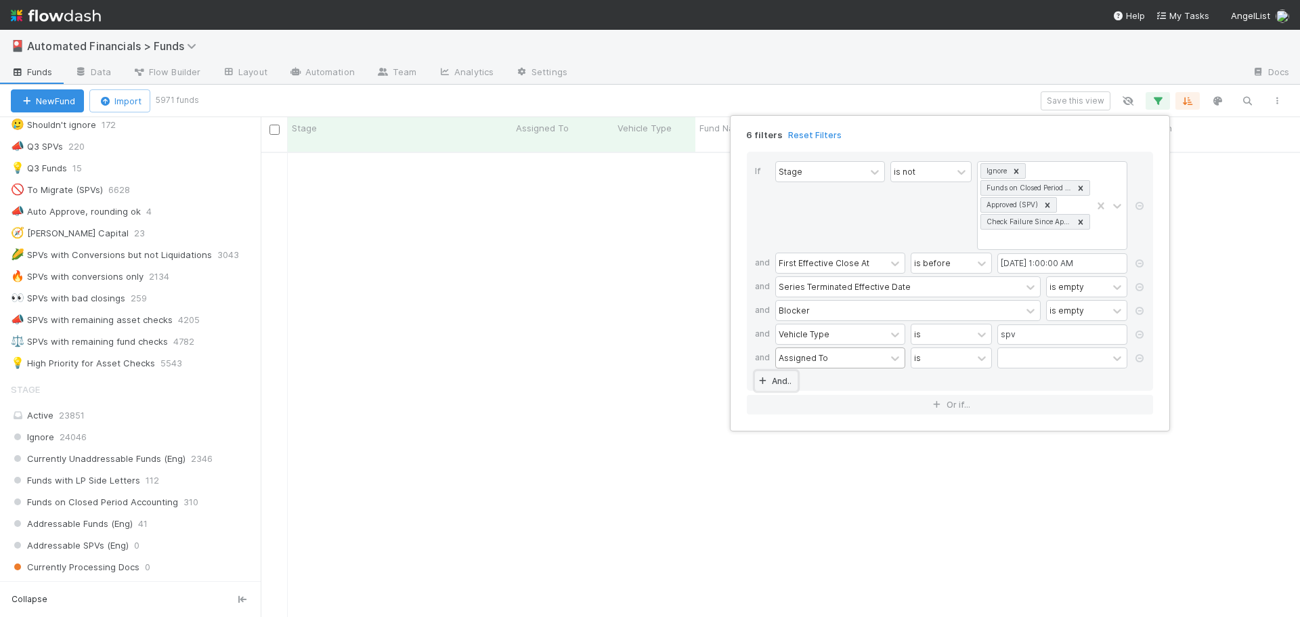
scroll to position [456, 1029]
click at [812, 359] on div "Assigned To" at bounding box center [803, 357] width 49 height 12
type input "has li"
click at [840, 387] on div "Has Liquidation Events" at bounding box center [840, 388] width 130 height 23
click at [1014, 351] on label at bounding box center [1014, 351] width 0 height 0
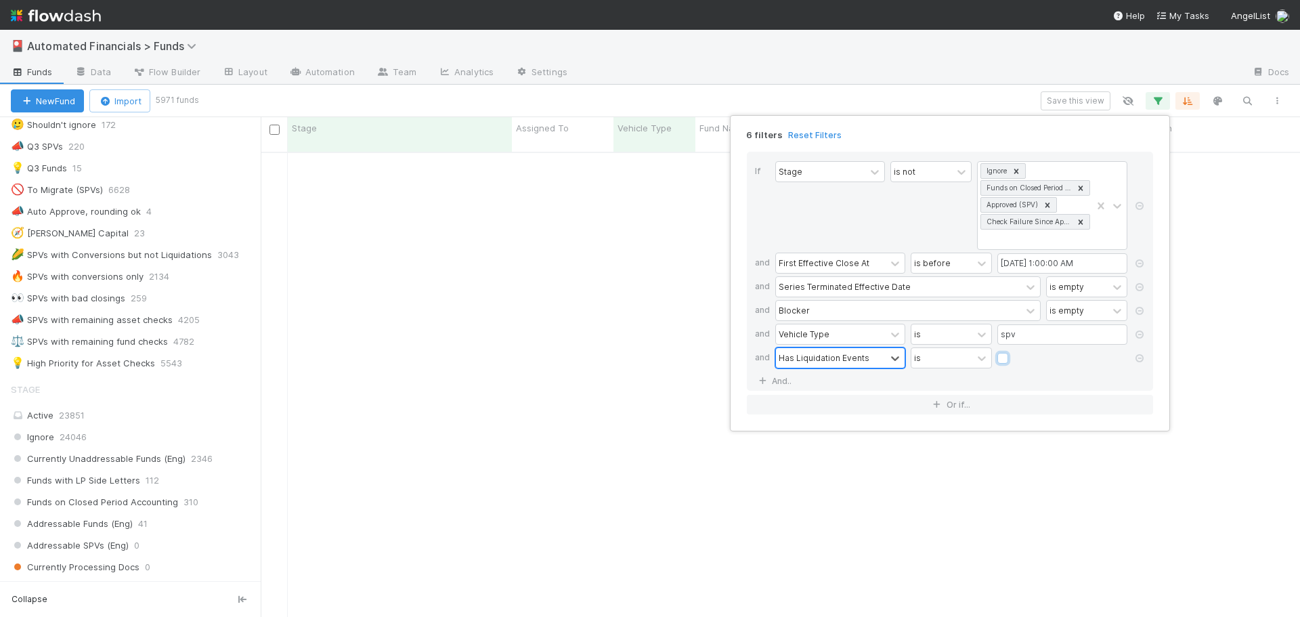
click at [1005, 360] on input "checkbox" at bounding box center [1003, 361] width 11 height 20
checkbox input "true"
click at [771, 381] on link "And.." at bounding box center [776, 381] width 43 height 20
click at [807, 385] on div "Assigned To" at bounding box center [803, 381] width 49 height 12
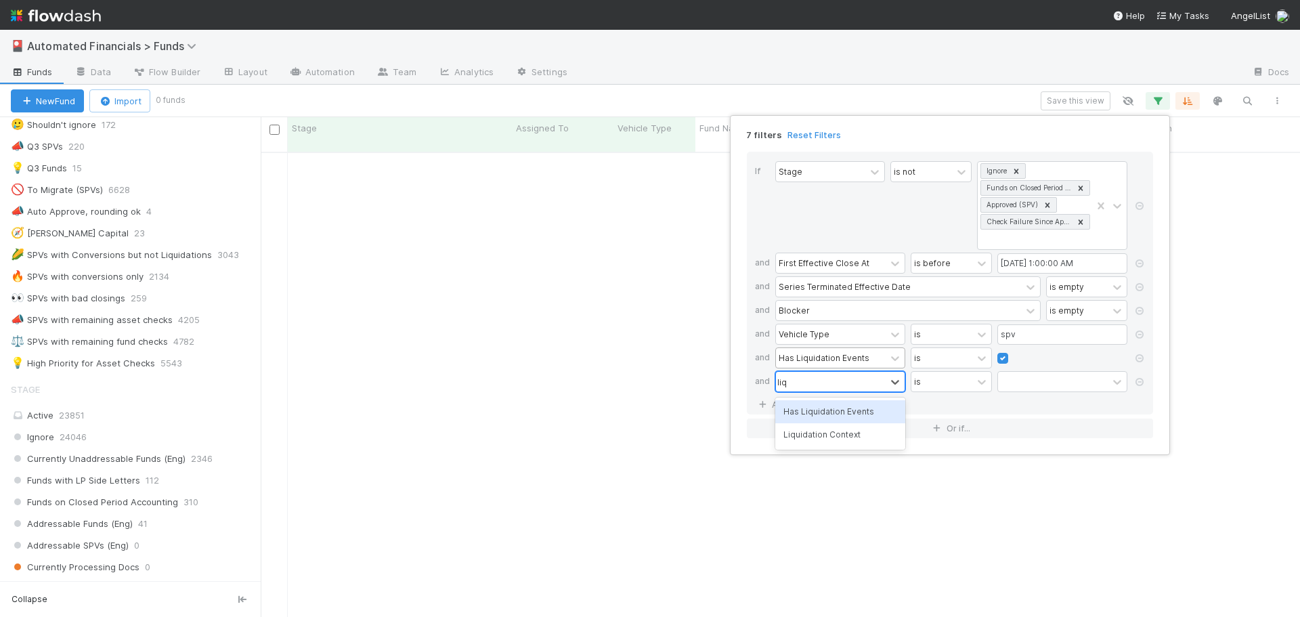
type input "liqui"
click at [846, 436] on div "Liquidation Context" at bounding box center [840, 434] width 130 height 23
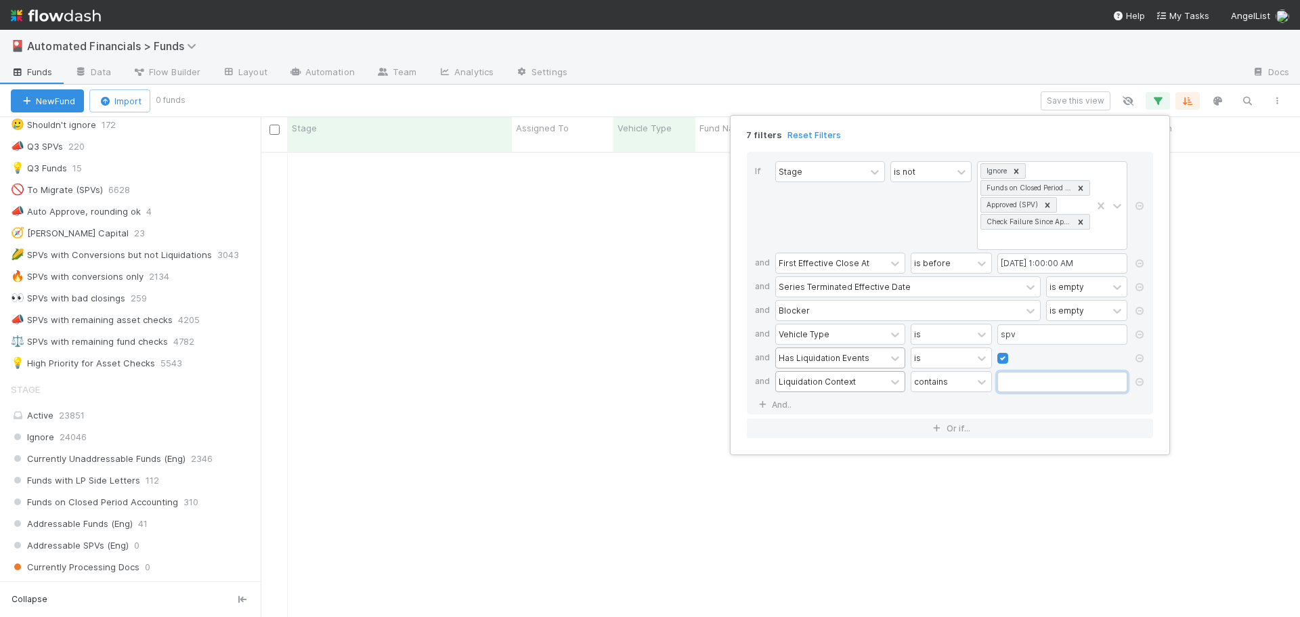
click at [1034, 378] on input "text" at bounding box center [1063, 382] width 130 height 20
type input "(conversion"
click at [793, 404] on link "And.." at bounding box center [776, 405] width 43 height 20
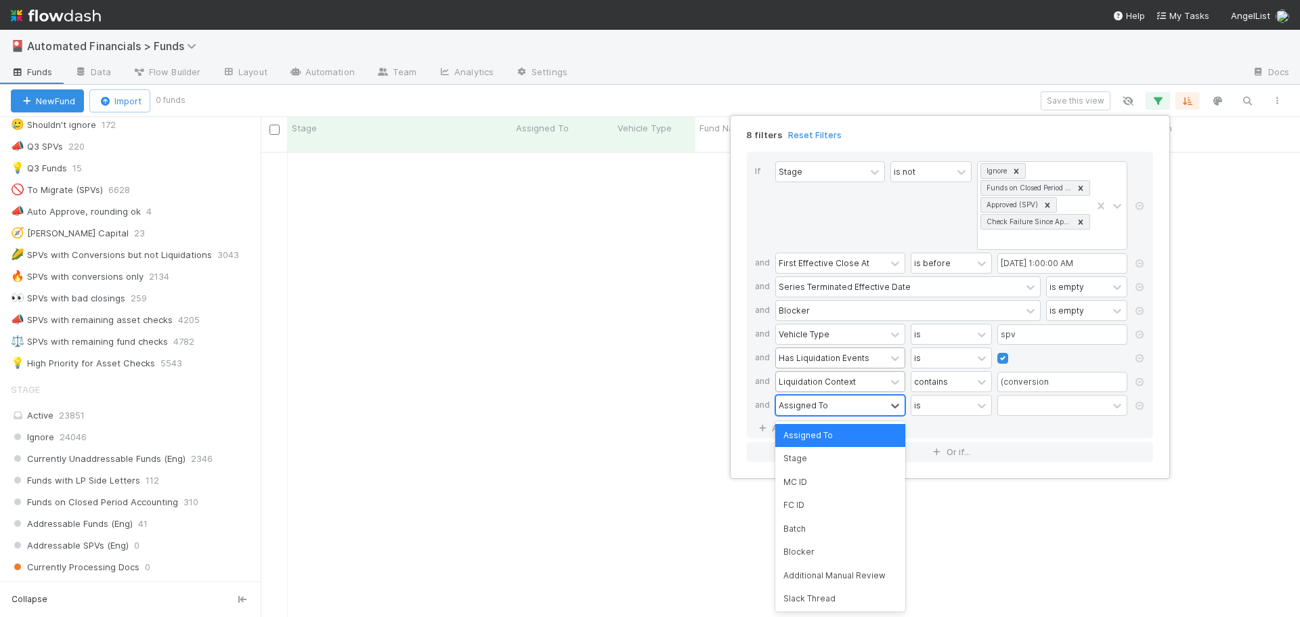
click at [799, 403] on div "Assigned To" at bounding box center [803, 405] width 49 height 12
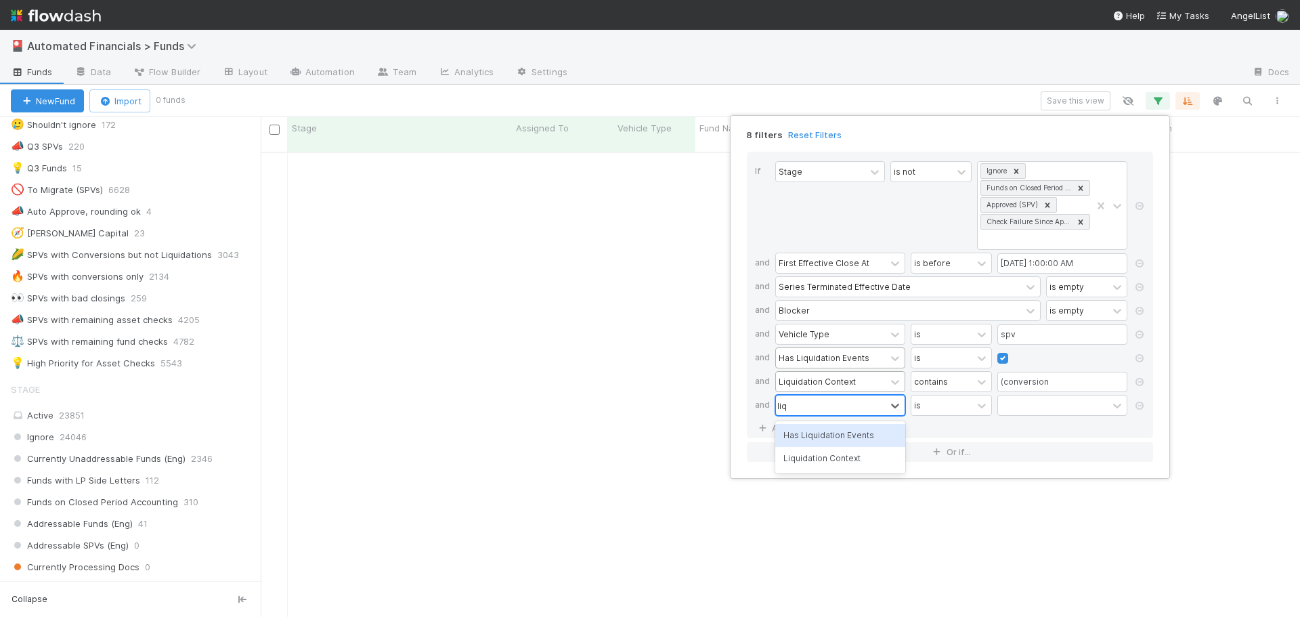
type input "liqu"
click at [812, 459] on div "Liquidation Context" at bounding box center [840, 458] width 130 height 23
click at [935, 408] on div "contains" at bounding box center [931, 405] width 34 height 12
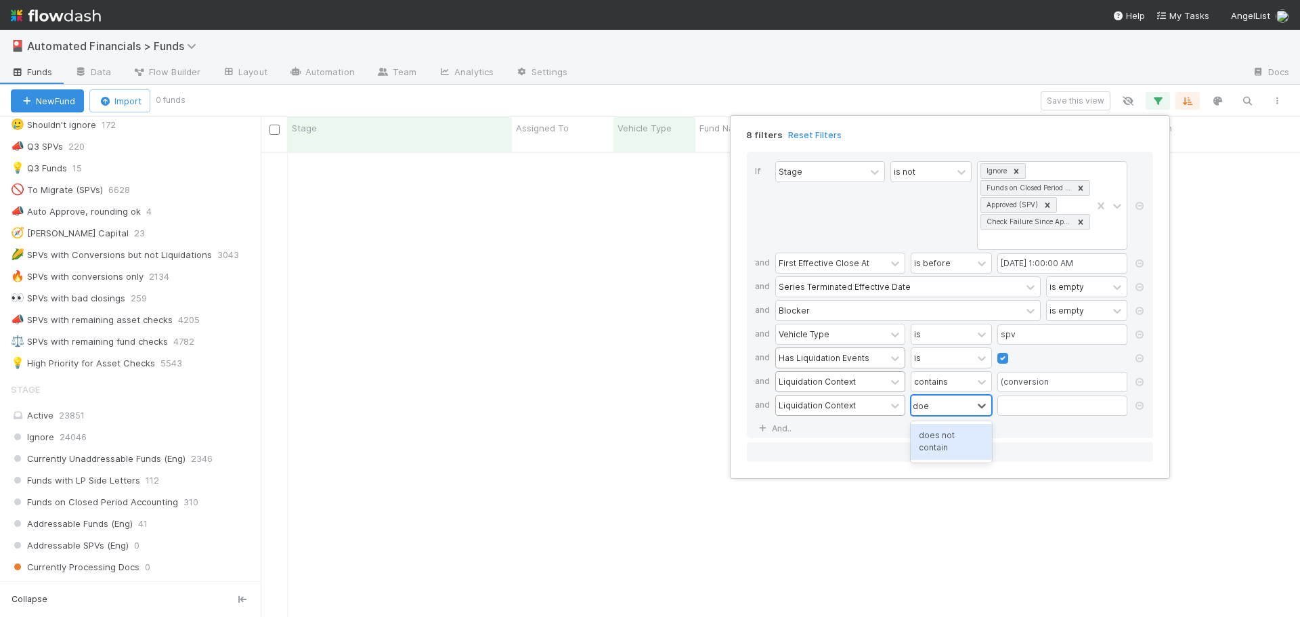
type input "does"
click at [944, 437] on div "does not contain" at bounding box center [951, 442] width 81 height 36
click at [1014, 407] on input "text" at bounding box center [1063, 406] width 130 height 20
type input "(liquidation"
click at [787, 430] on link "And.." at bounding box center [776, 429] width 43 height 20
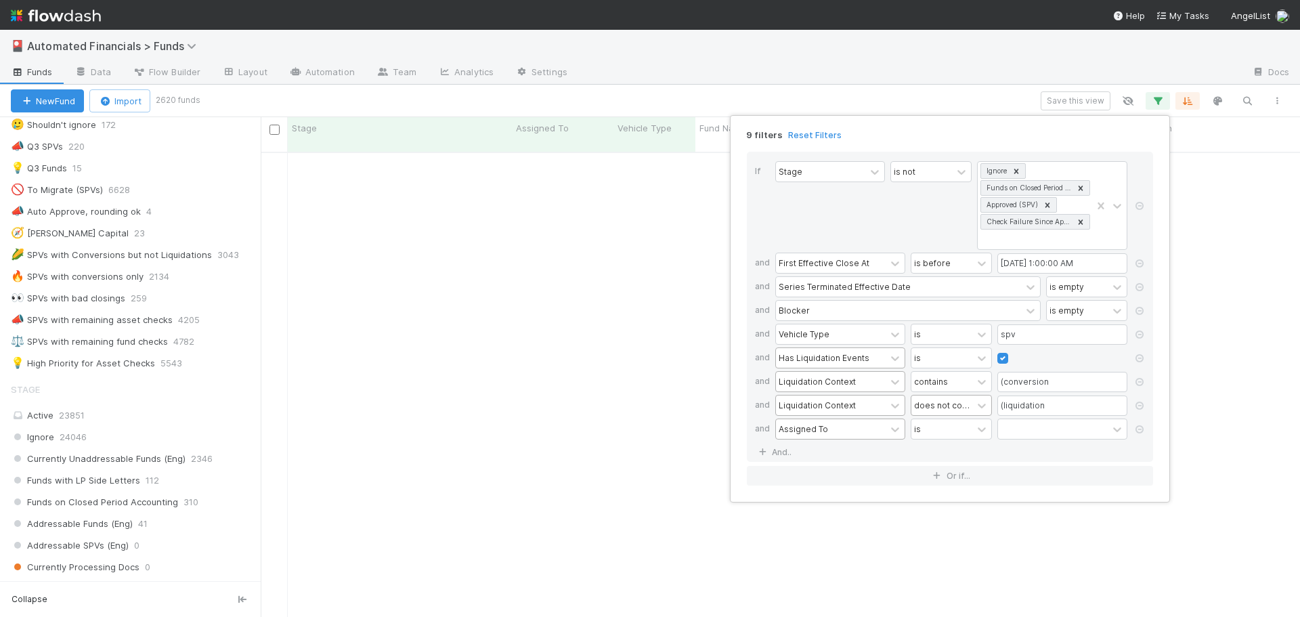
click at [817, 433] on div "Assigned To" at bounding box center [803, 429] width 49 height 12
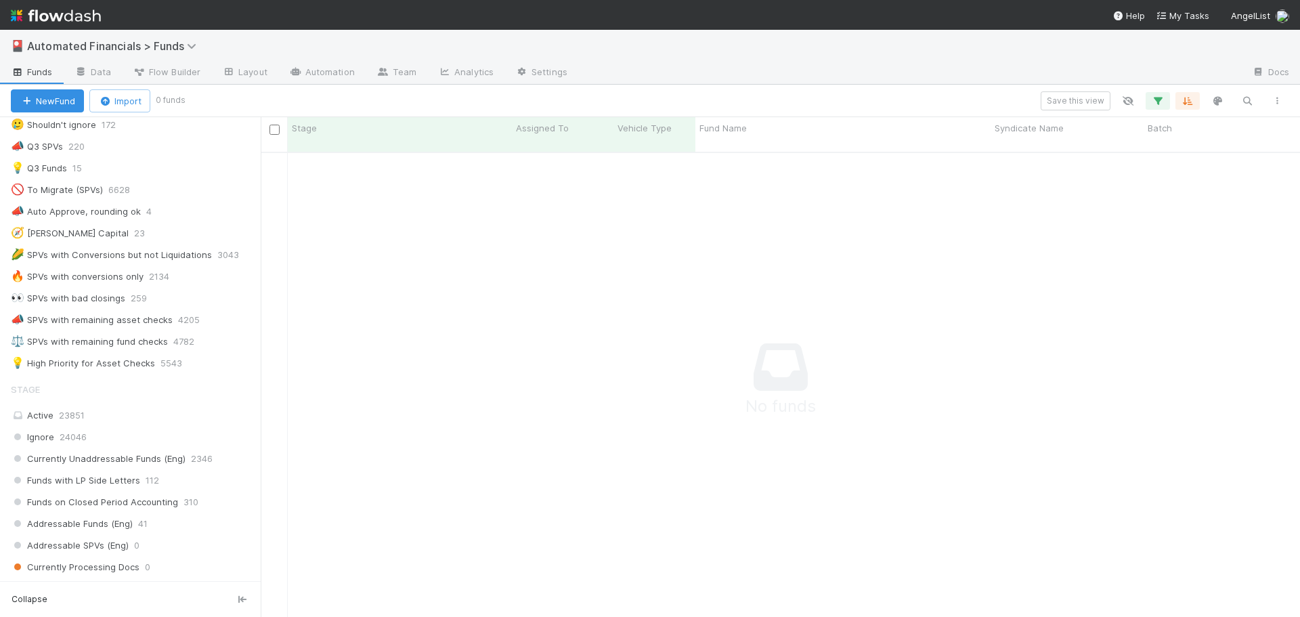
click at [912, 93] on div "Save this view" at bounding box center [737, 100] width 1109 height 19
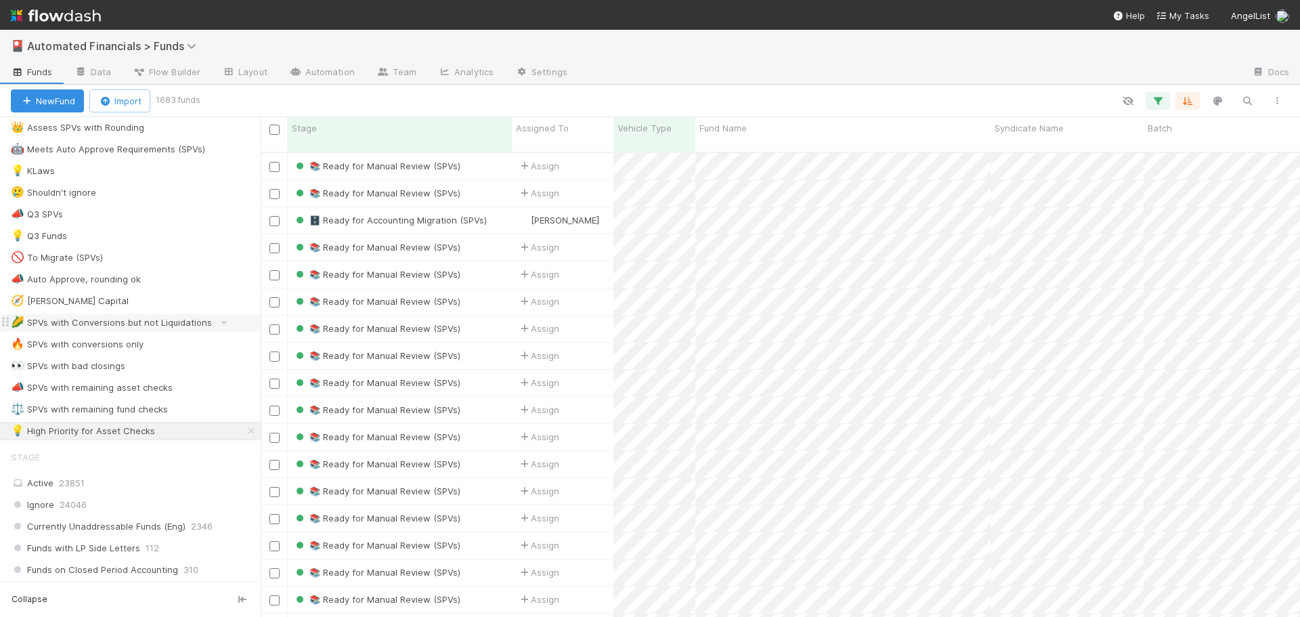
scroll to position [880, 0]
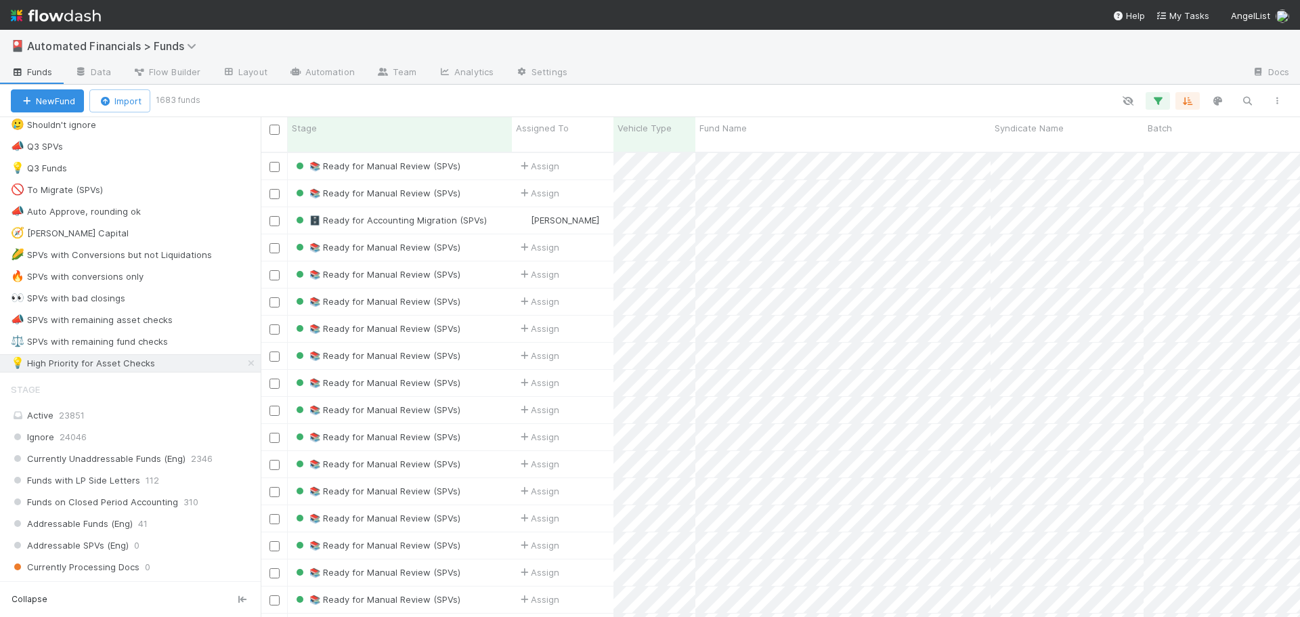
click at [295, 100] on div at bounding box center [745, 101] width 1094 height 18
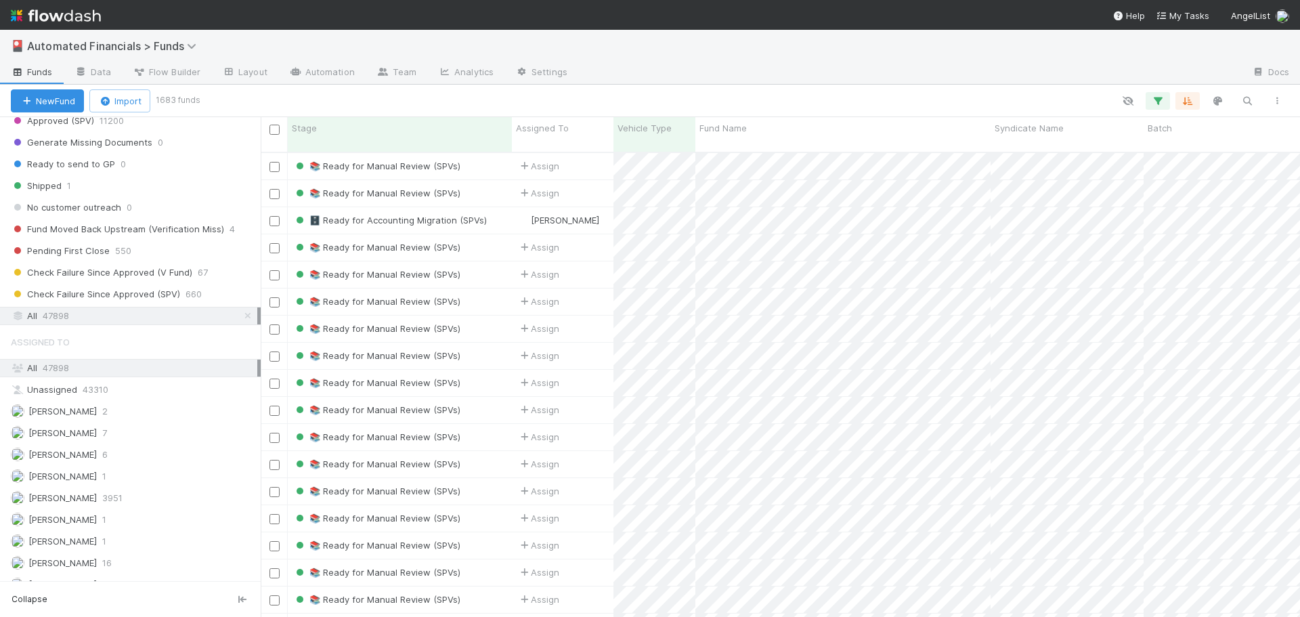
scroll to position [1757, 0]
click at [93, 319] on div "All 47898" at bounding box center [134, 319] width 247 height 17
click at [1157, 105] on icon "button" at bounding box center [1158, 101] width 14 height 12
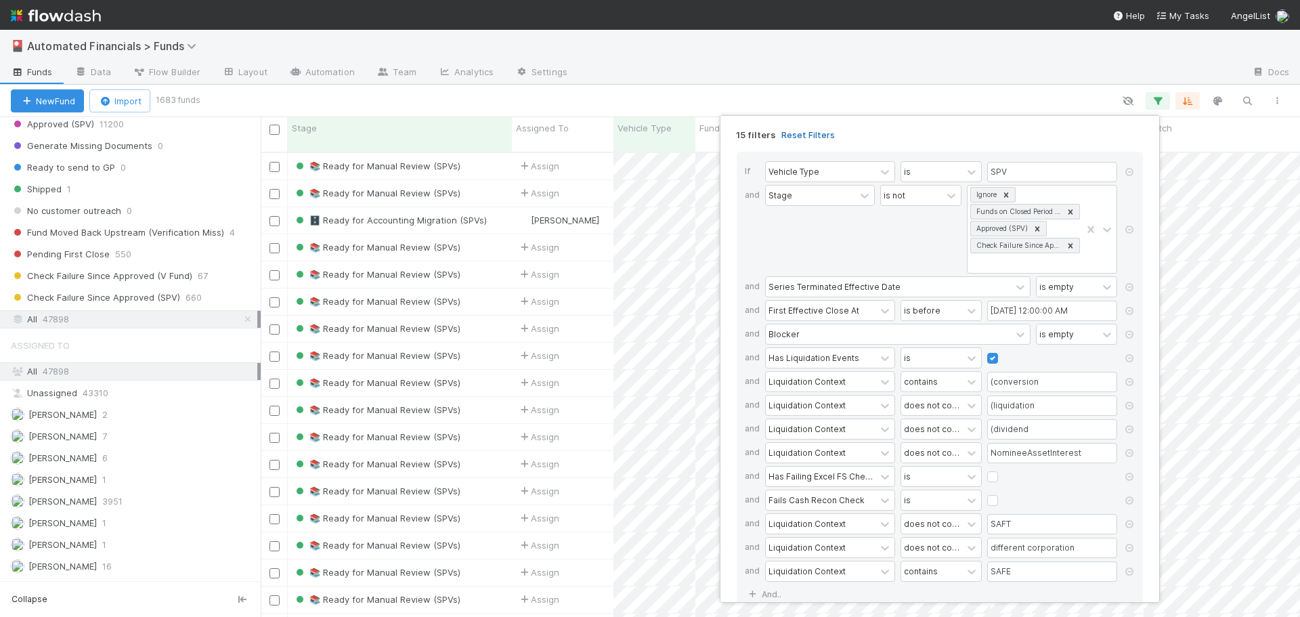
click at [804, 134] on link "Reset Filters" at bounding box center [809, 135] width 54 height 12
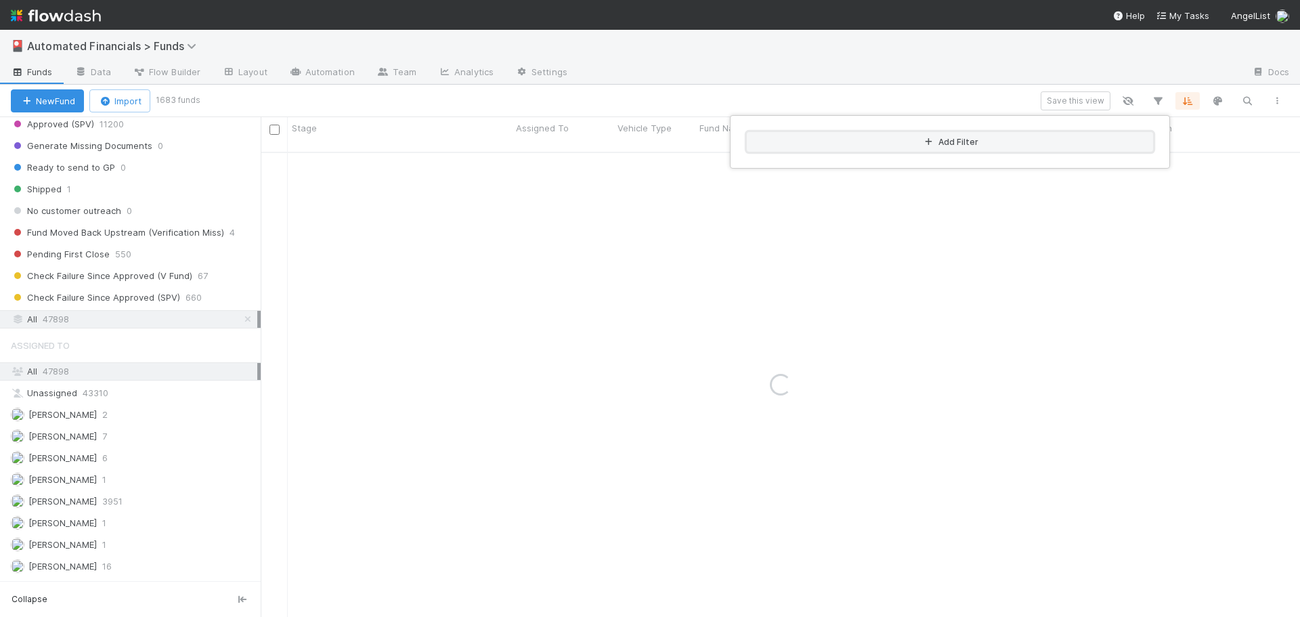
click at [903, 142] on button "Add Filter" at bounding box center [950, 142] width 406 height 20
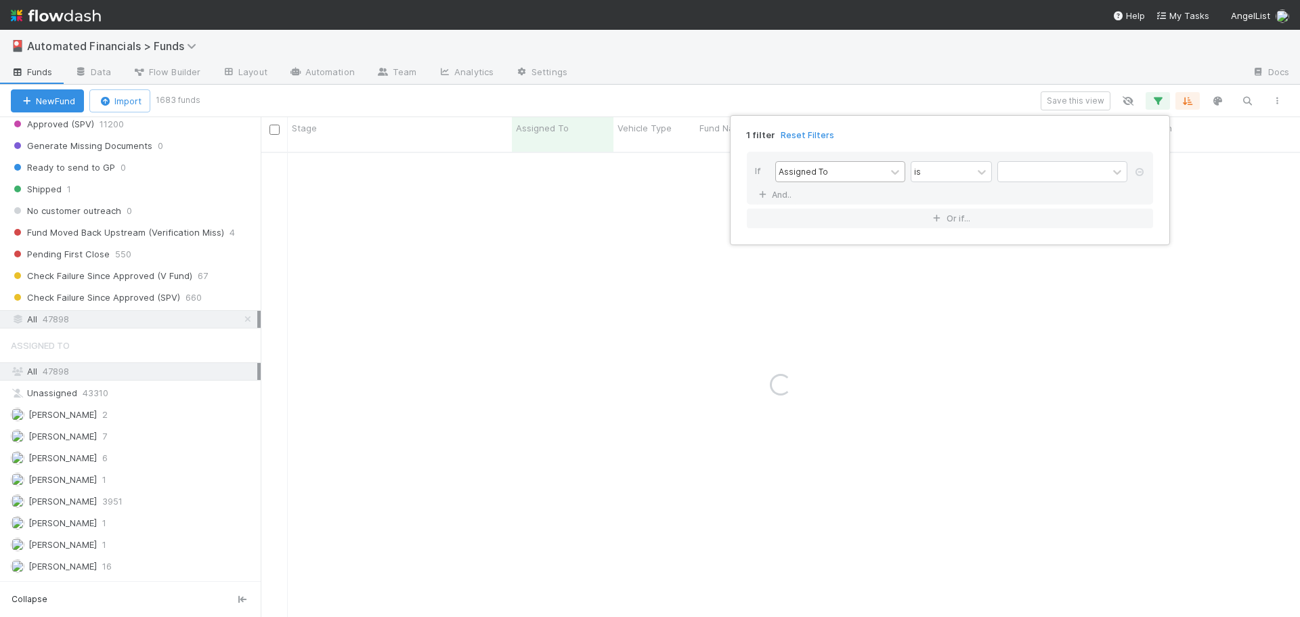
click at [848, 171] on div "Assigned To" at bounding box center [831, 172] width 110 height 20
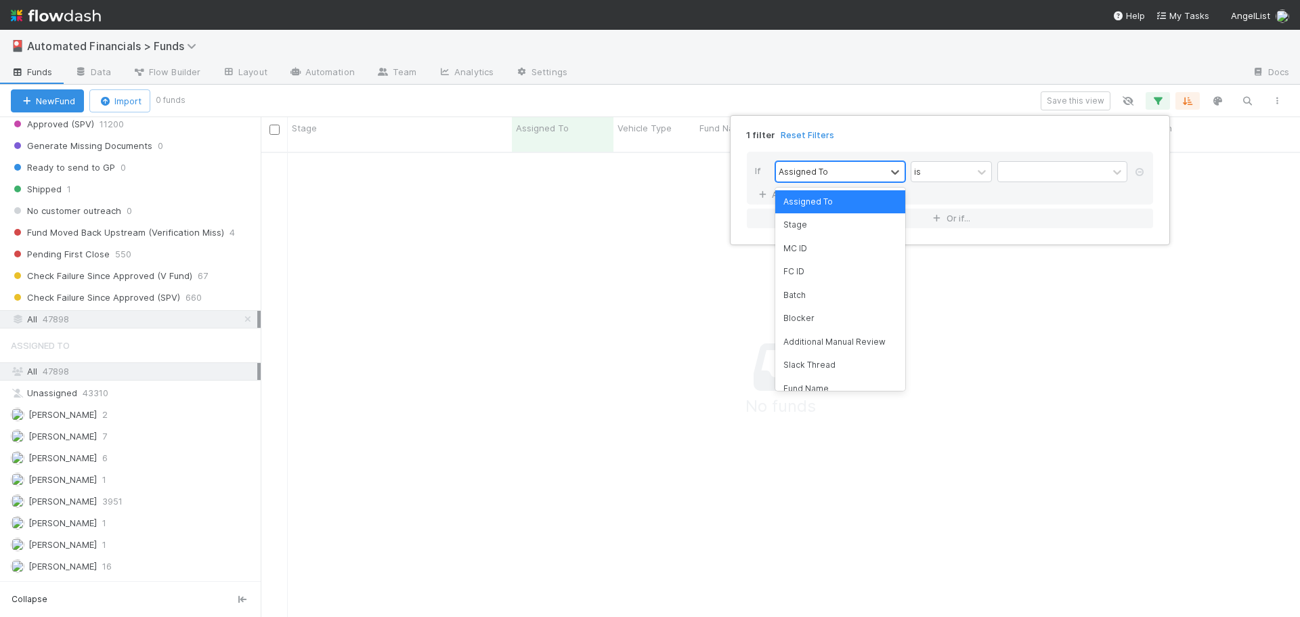
scroll to position [456, 1029]
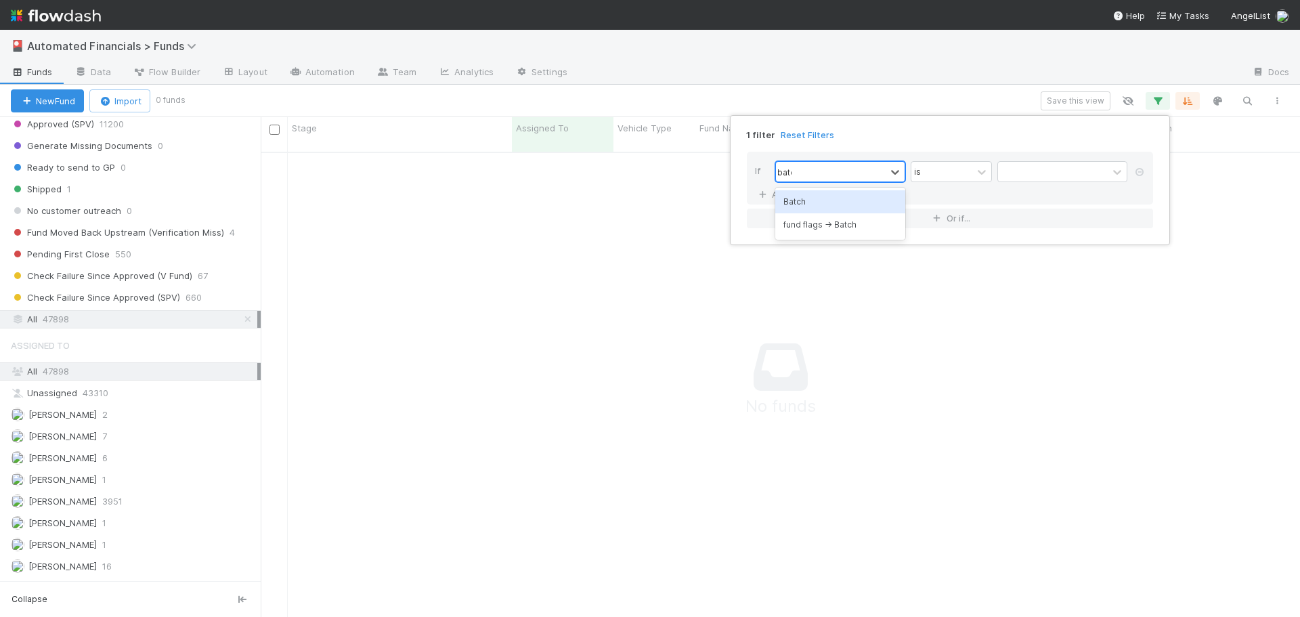
type input "batch"
click at [830, 195] on div "Batch" at bounding box center [840, 201] width 130 height 23
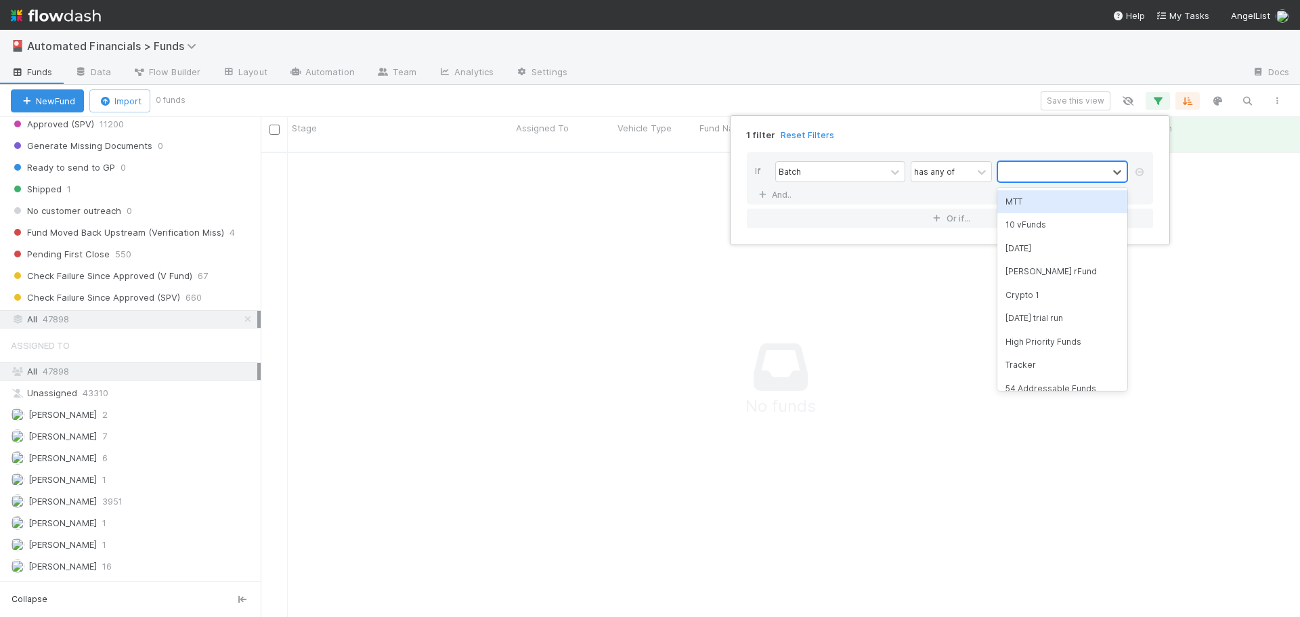
click at [1056, 171] on div at bounding box center [1053, 172] width 110 height 20
type input "hi"
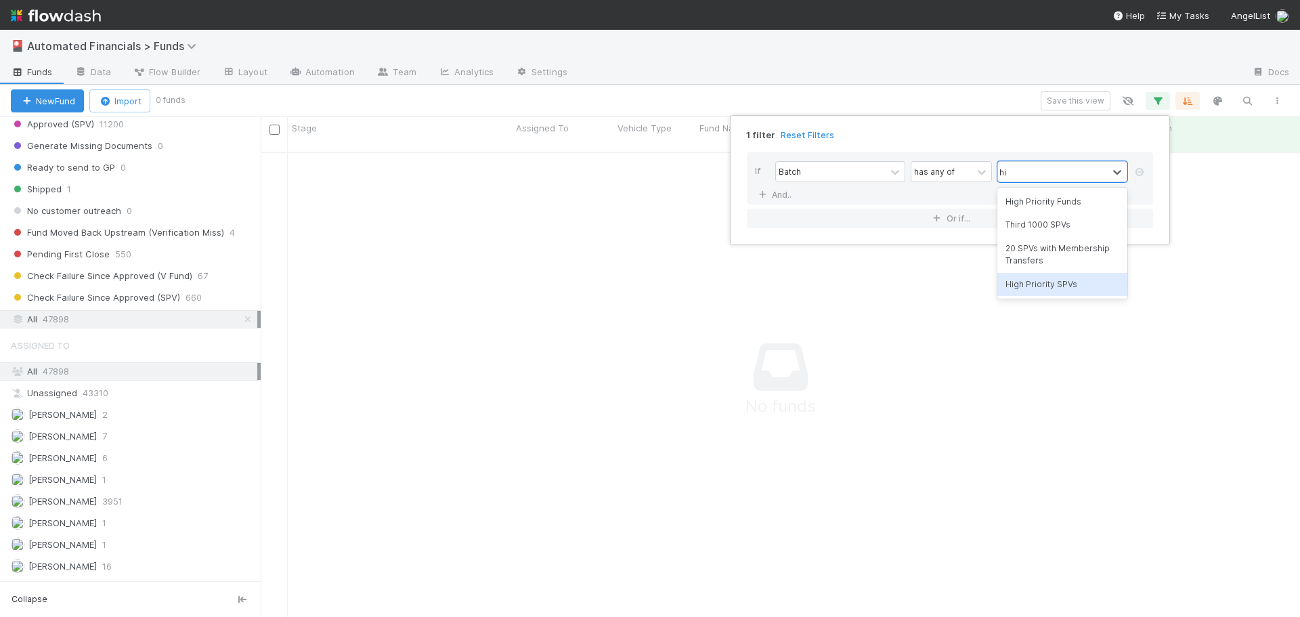
click at [1057, 286] on div "High Priority SPVs" at bounding box center [1063, 284] width 130 height 23
click at [993, 128] on div "1 filter Reset Filters" at bounding box center [950, 131] width 428 height 20
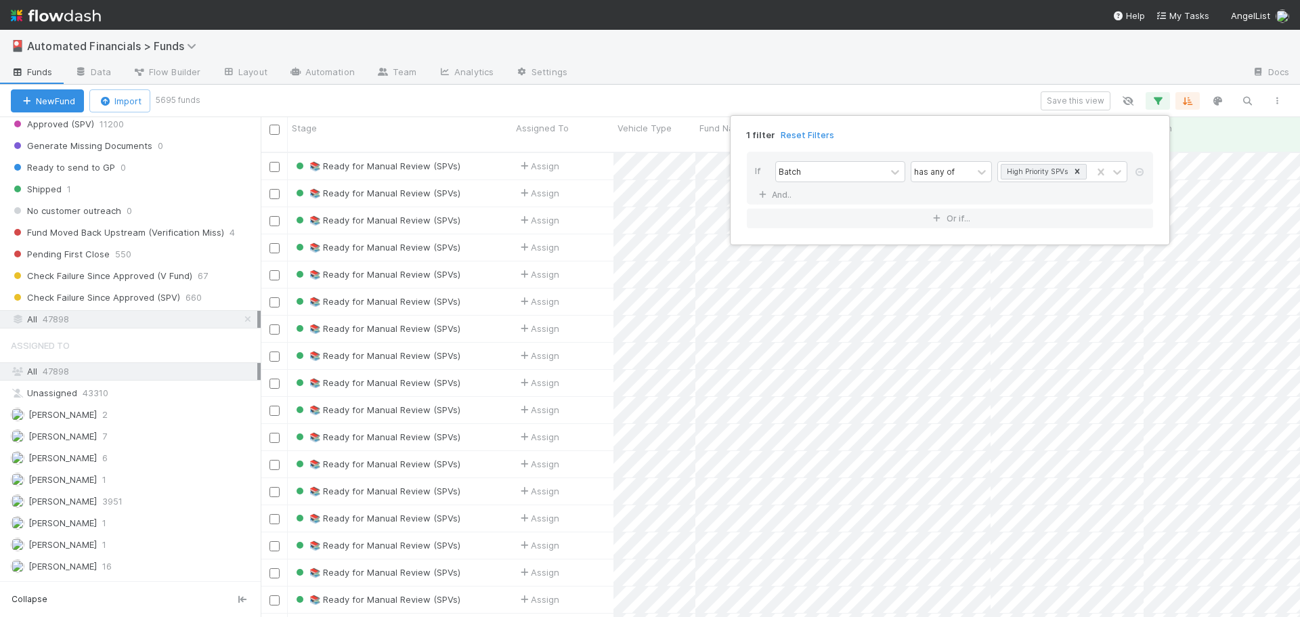
scroll to position [466, 1029]
click at [242, 98] on div "1 filter Reset Filters If Batch has any of High Priority SPVs And.. Or if..." at bounding box center [650, 308] width 1300 height 617
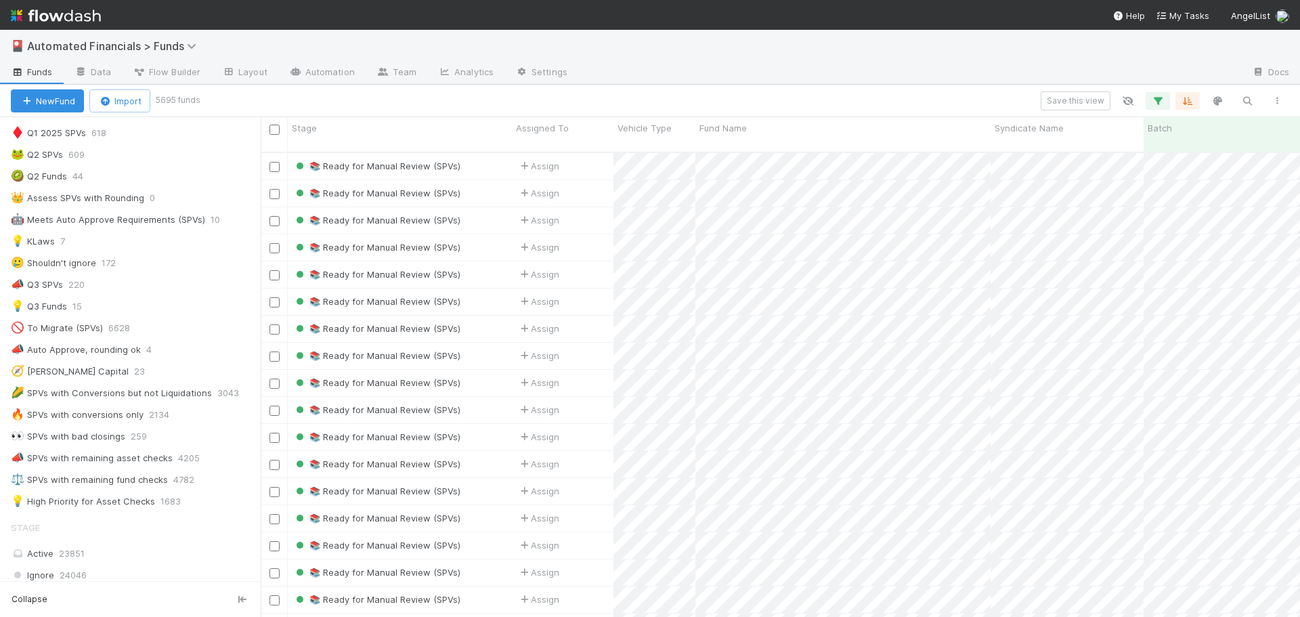
scroll to position [741, 0]
click at [1158, 99] on icon "button" at bounding box center [1158, 101] width 14 height 12
click at [788, 194] on link "And.." at bounding box center [776, 195] width 43 height 20
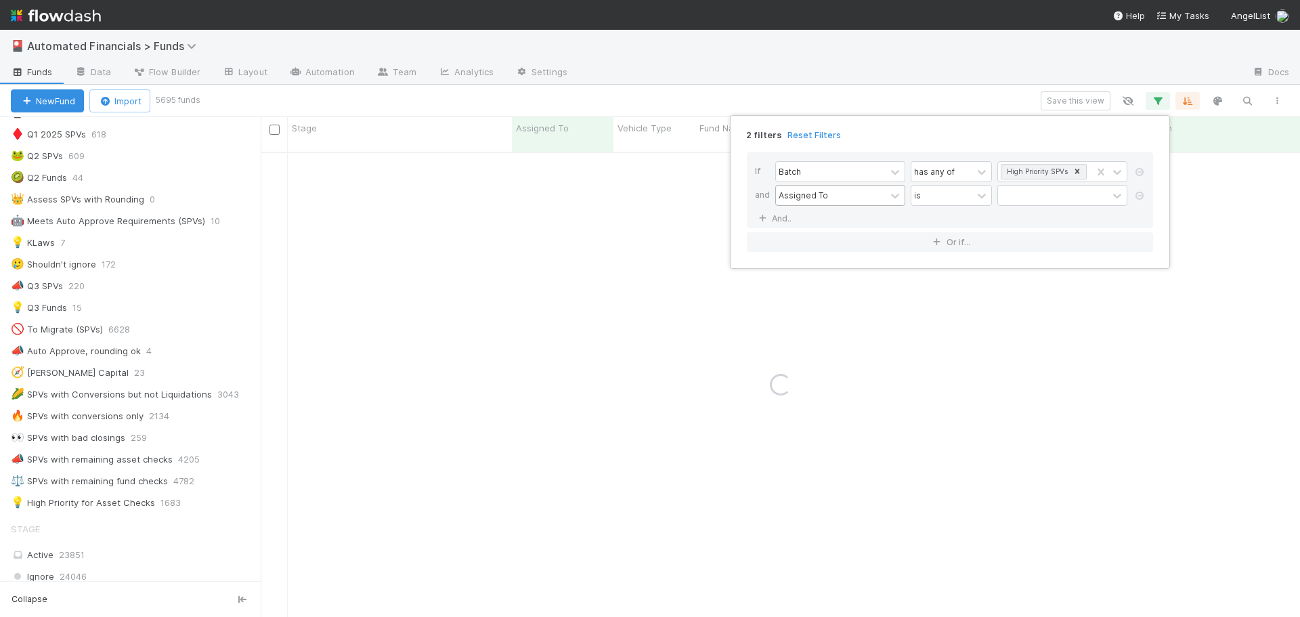
click at [797, 195] on div "Assigned To" at bounding box center [803, 195] width 49 height 12
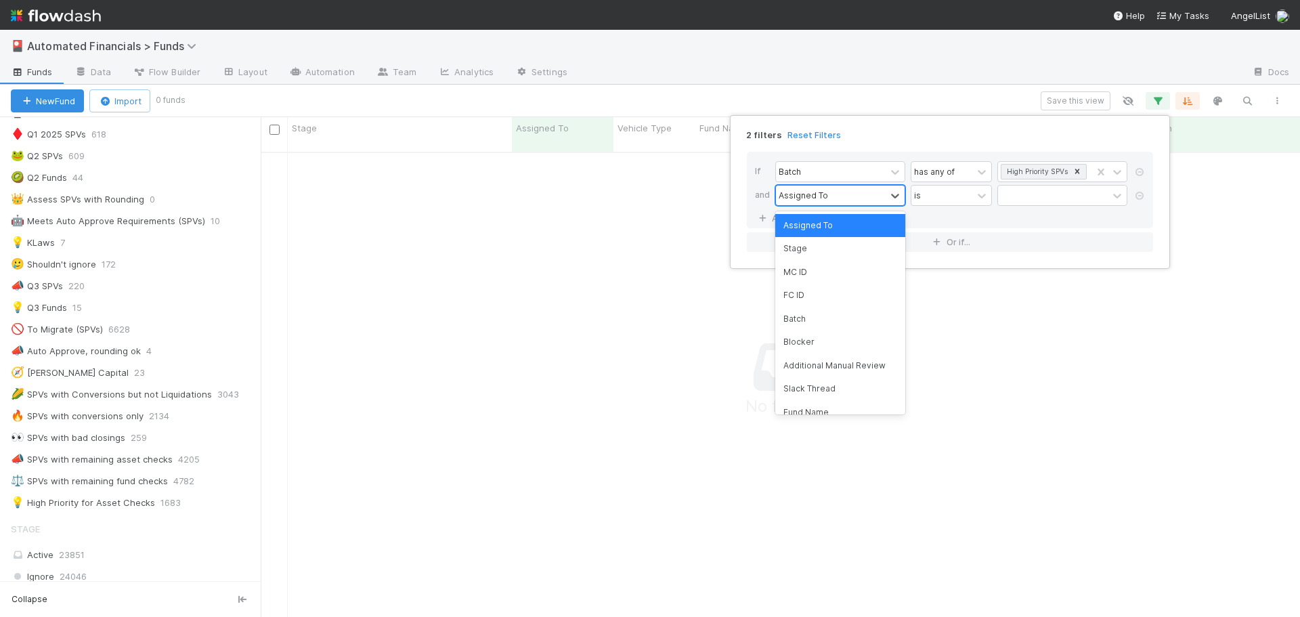
scroll to position [456, 1029]
type input "stage"
click at [1052, 194] on div at bounding box center [1053, 196] width 110 height 20
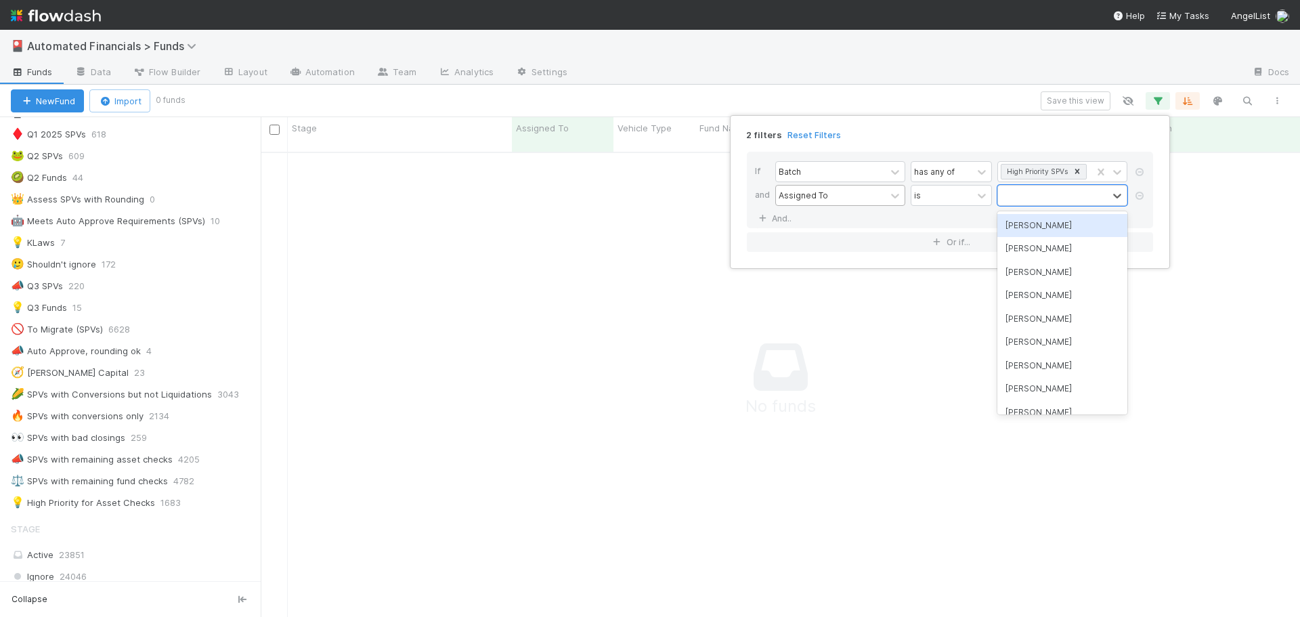
click at [853, 192] on div "Assigned To" at bounding box center [831, 196] width 110 height 20
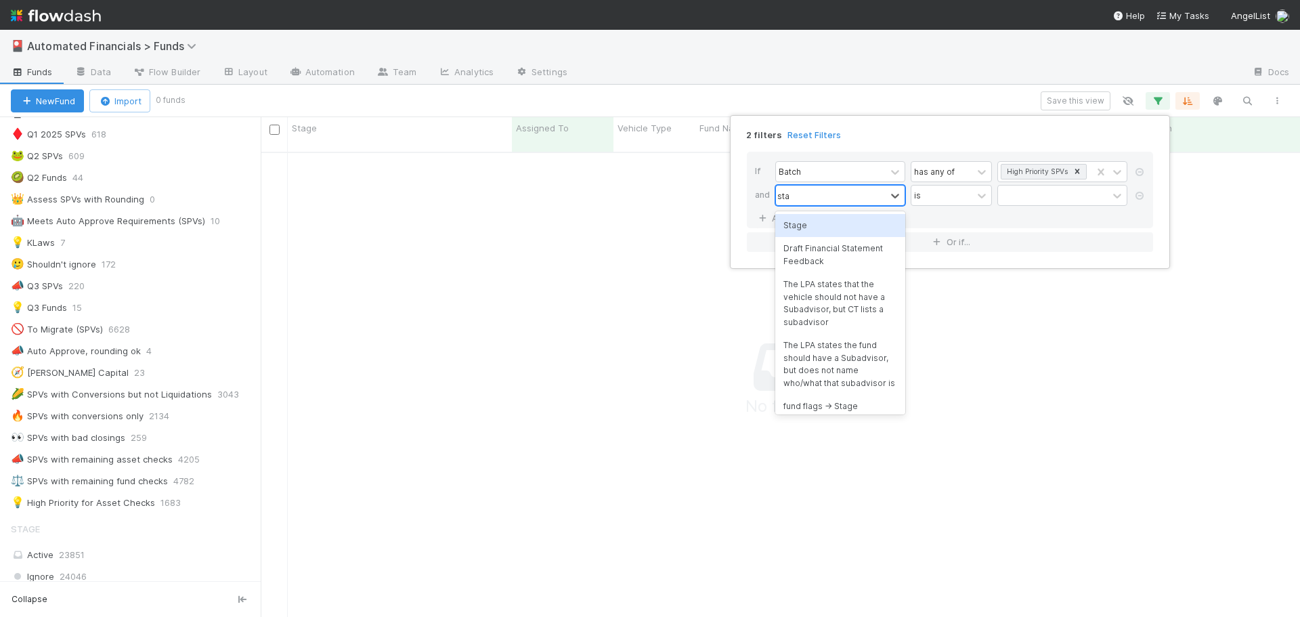
type input "stag"
click at [822, 223] on div "Stage" at bounding box center [840, 225] width 130 height 23
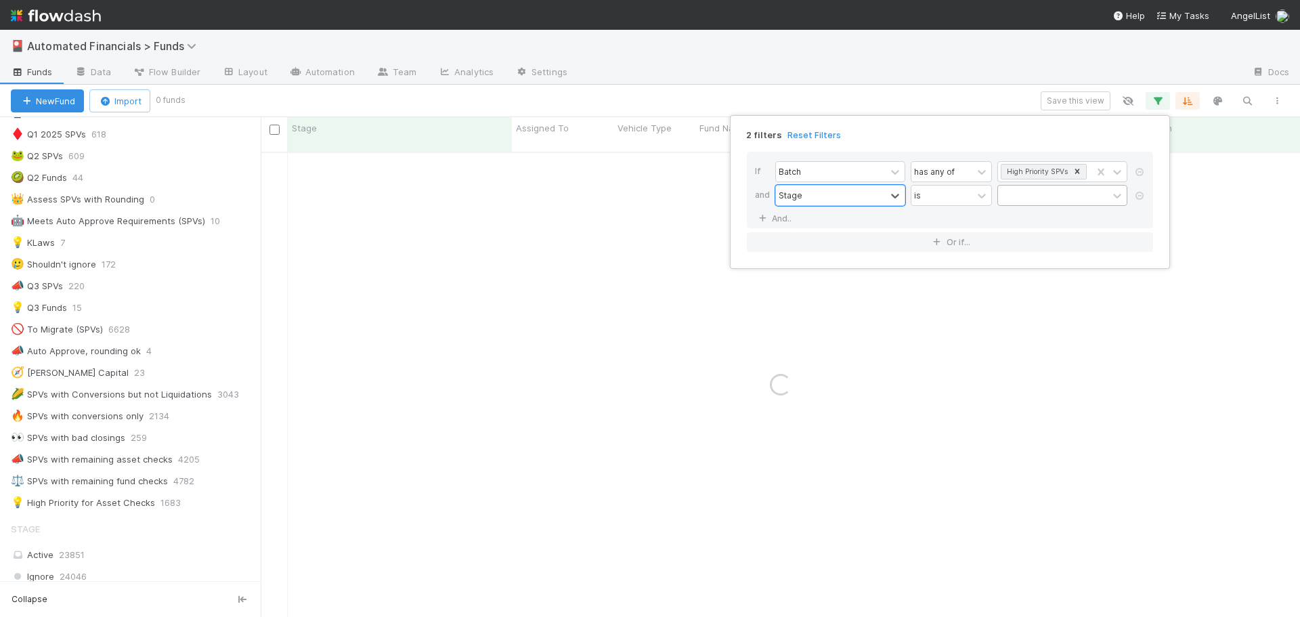
click at [1015, 194] on div at bounding box center [1053, 196] width 110 height 20
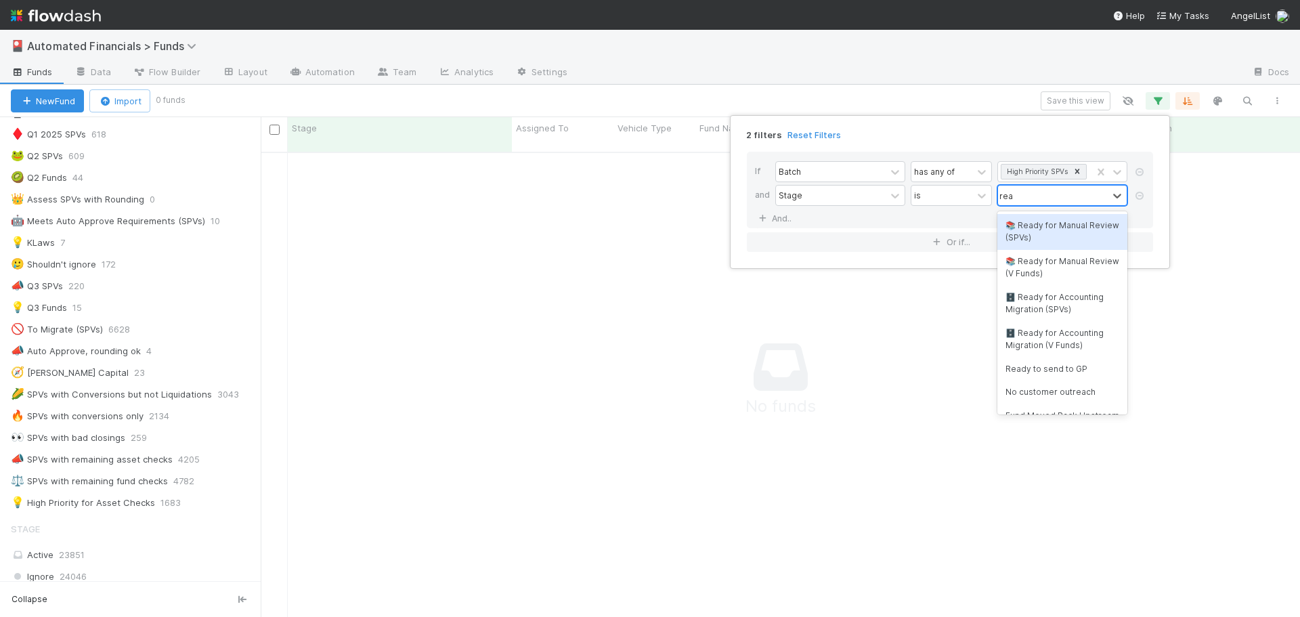
type input "ready"
click at [1070, 228] on div "📚 Ready for Manual Review (SPVs)" at bounding box center [1063, 232] width 130 height 36
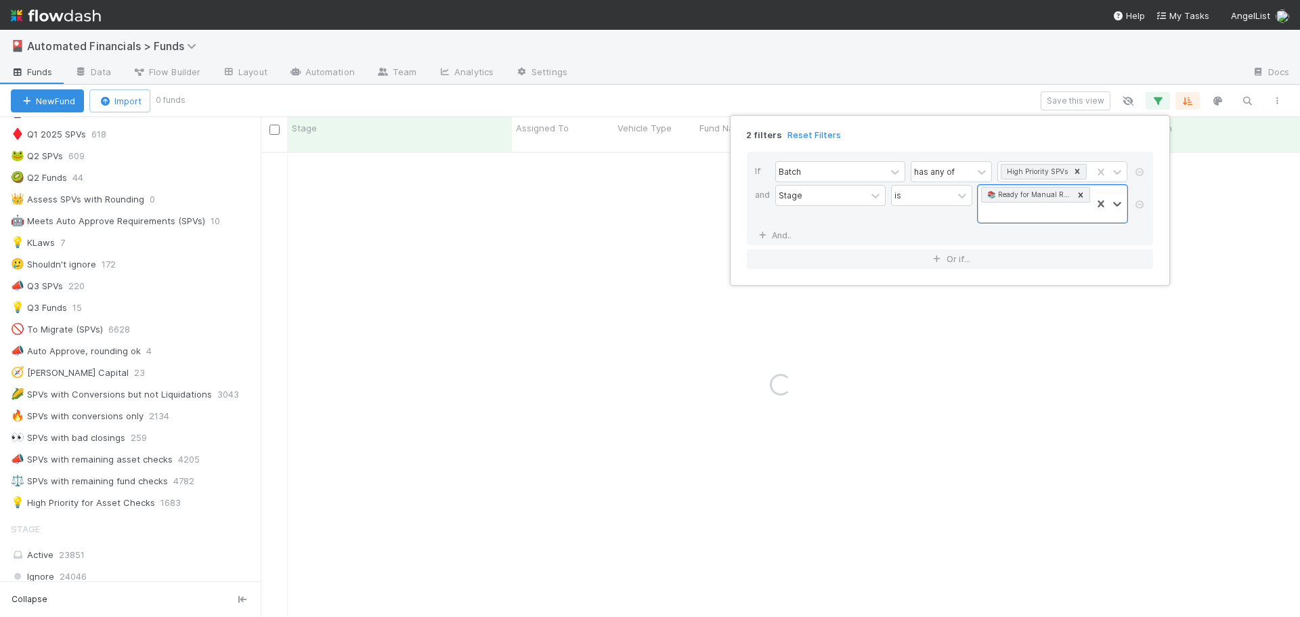
click at [938, 218] on div "is" at bounding box center [931, 204] width 81 height 38
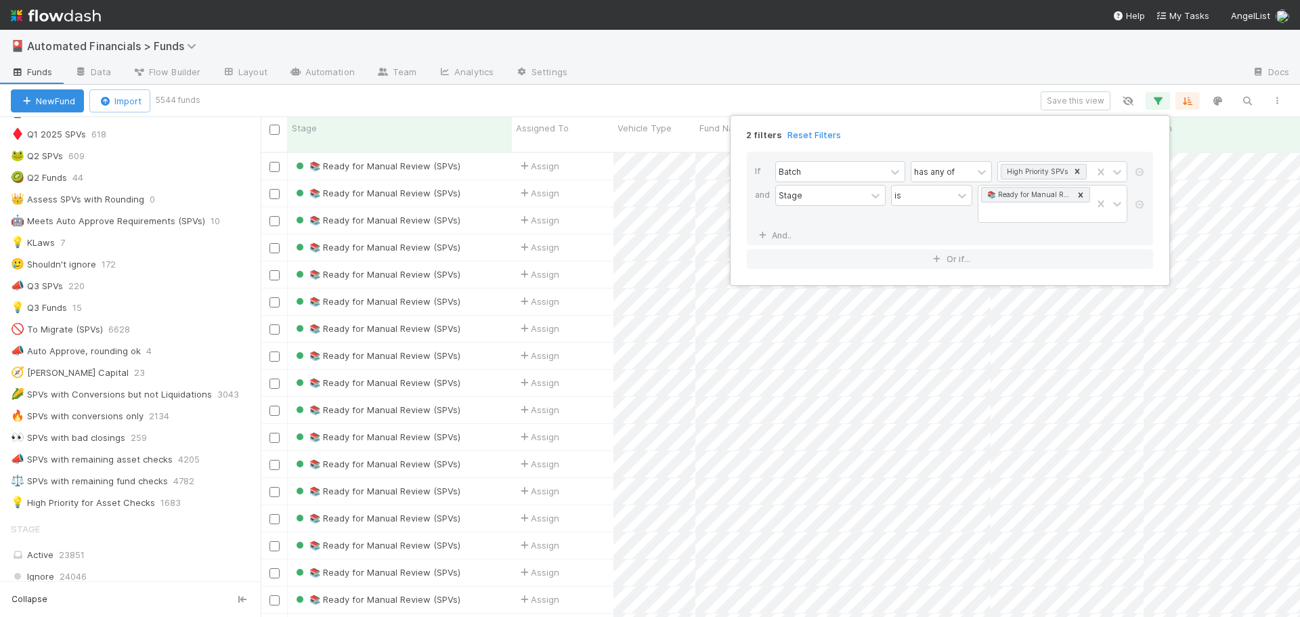
scroll to position [466, 1029]
click at [867, 224] on div "Stage is 📚 Ready for Manual Review (SPVs)" at bounding box center [954, 205] width 358 height 41
click at [786, 234] on link "And.." at bounding box center [776, 236] width 43 height 20
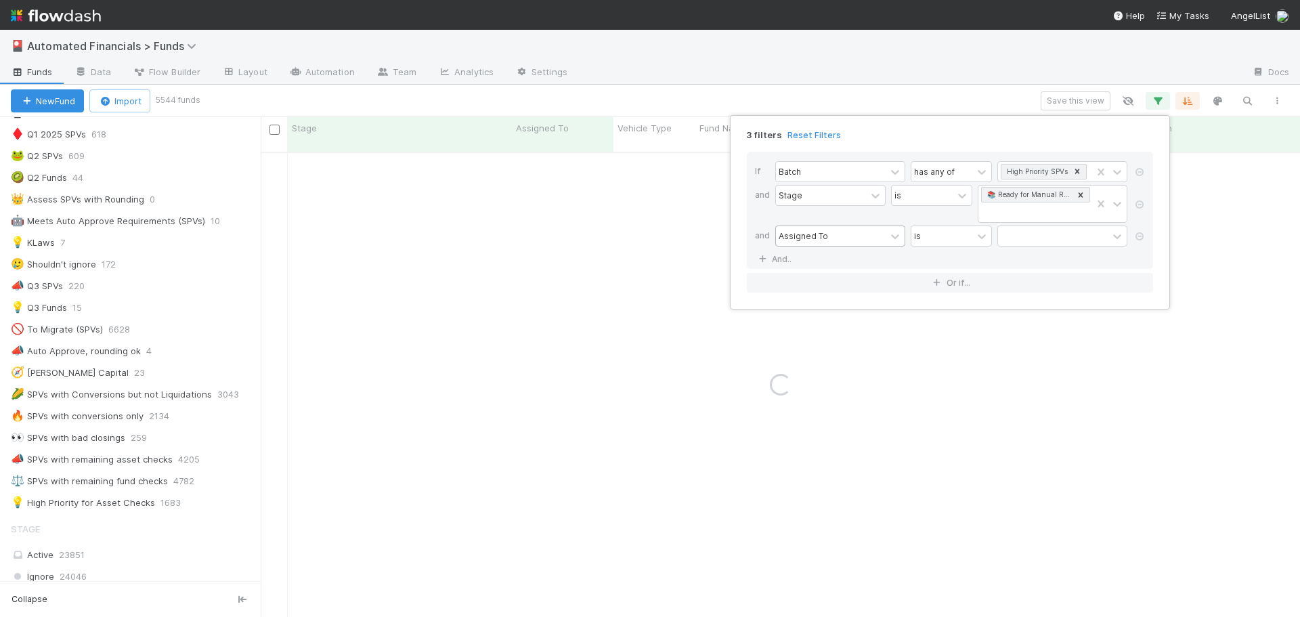
click at [804, 238] on div "Assigned To" at bounding box center [803, 236] width 49 height 12
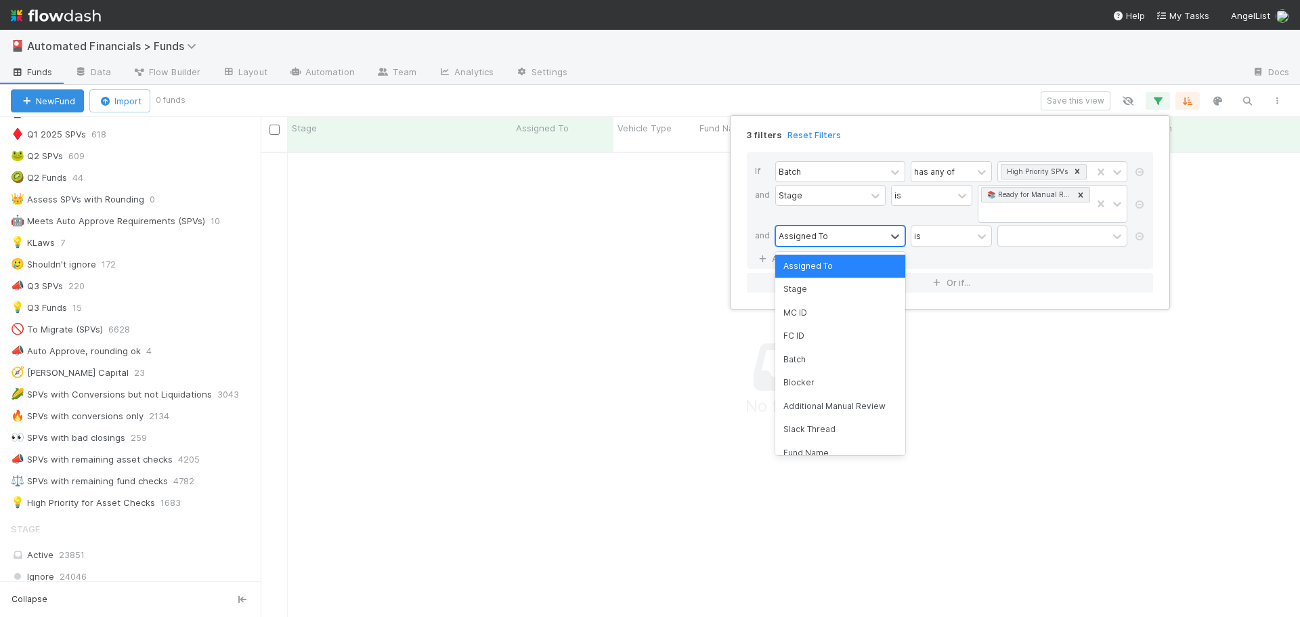
scroll to position [456, 1029]
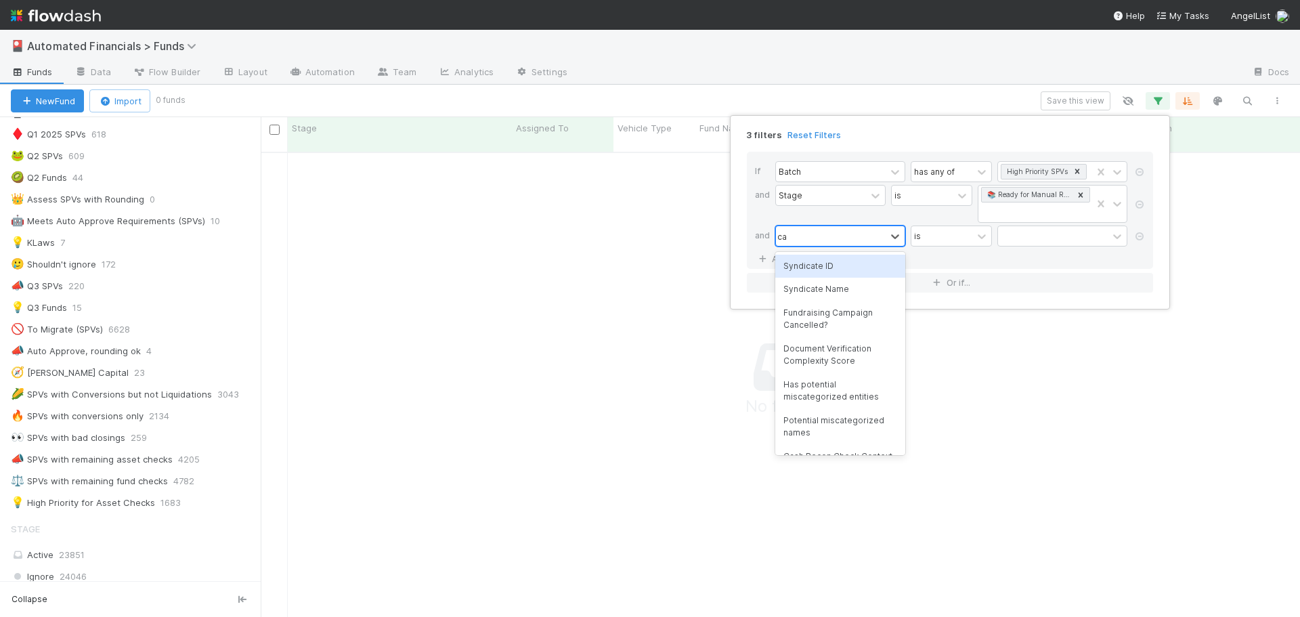
type input "cash"
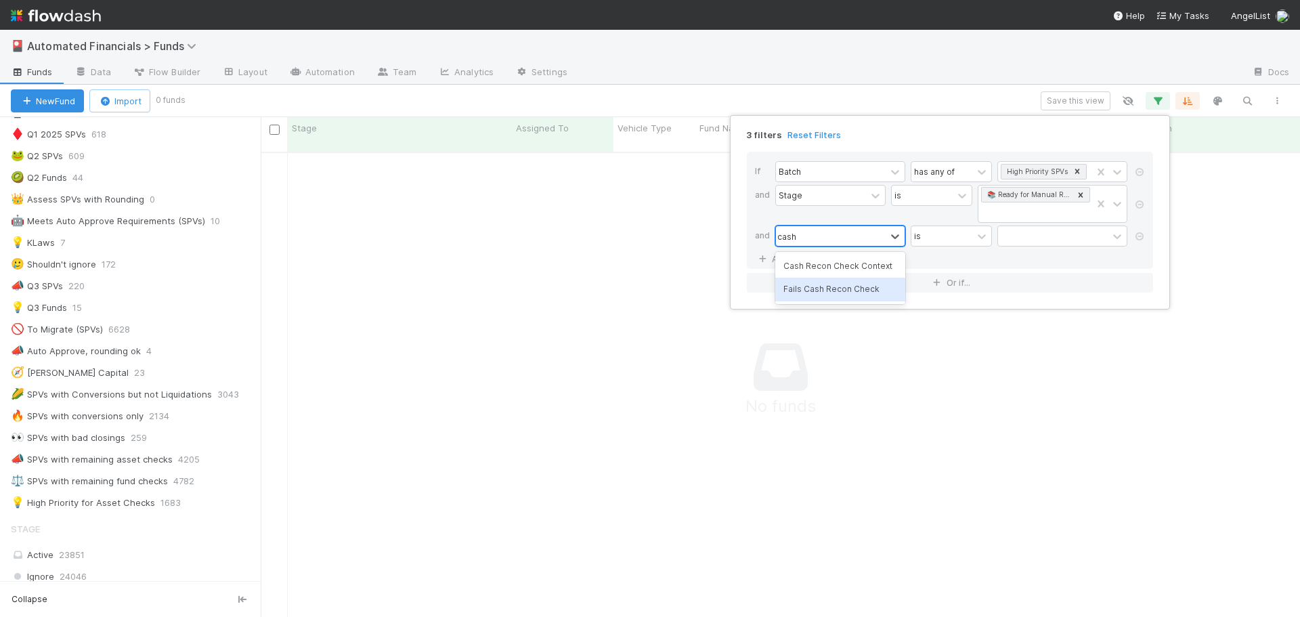
click at [825, 289] on div "Fails Cash Recon Check" at bounding box center [840, 289] width 130 height 23
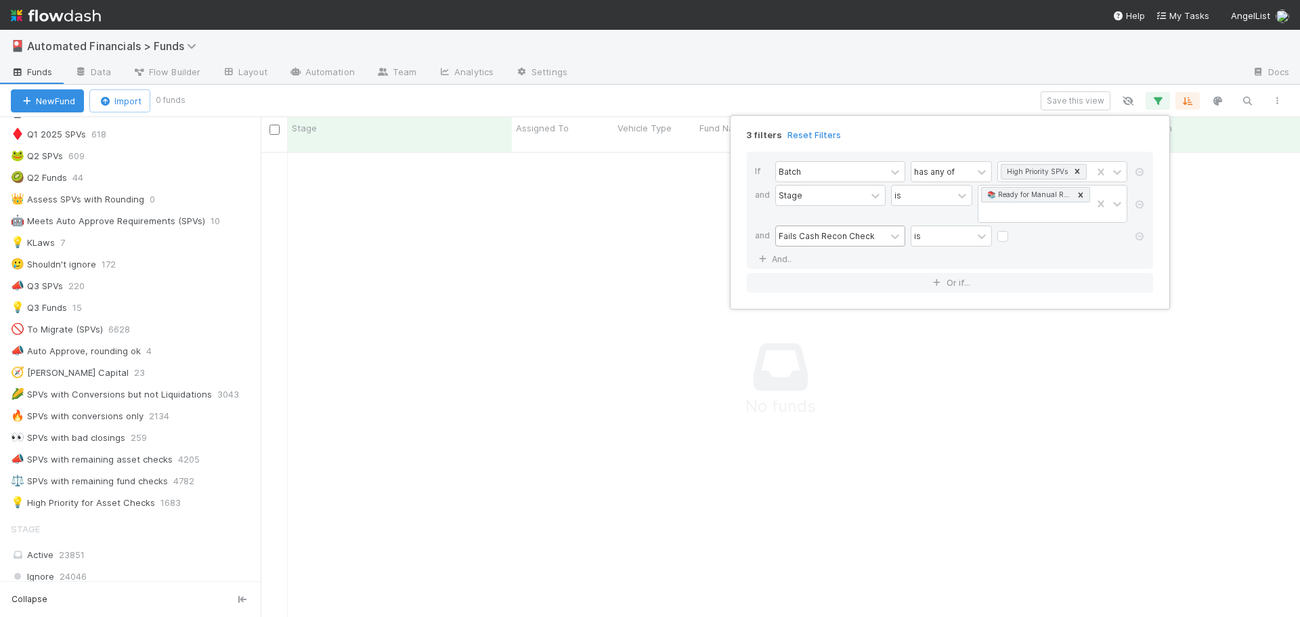
click at [1014, 230] on label at bounding box center [1014, 230] width 0 height 0
click at [1002, 240] on input "checkbox" at bounding box center [1003, 240] width 11 height 20
checkbox input "true"
click at [1004, 251] on div "If Batch has any of High Priority SPVs and Stage is 📚 Ready for Manual Review (…" at bounding box center [950, 210] width 406 height 117
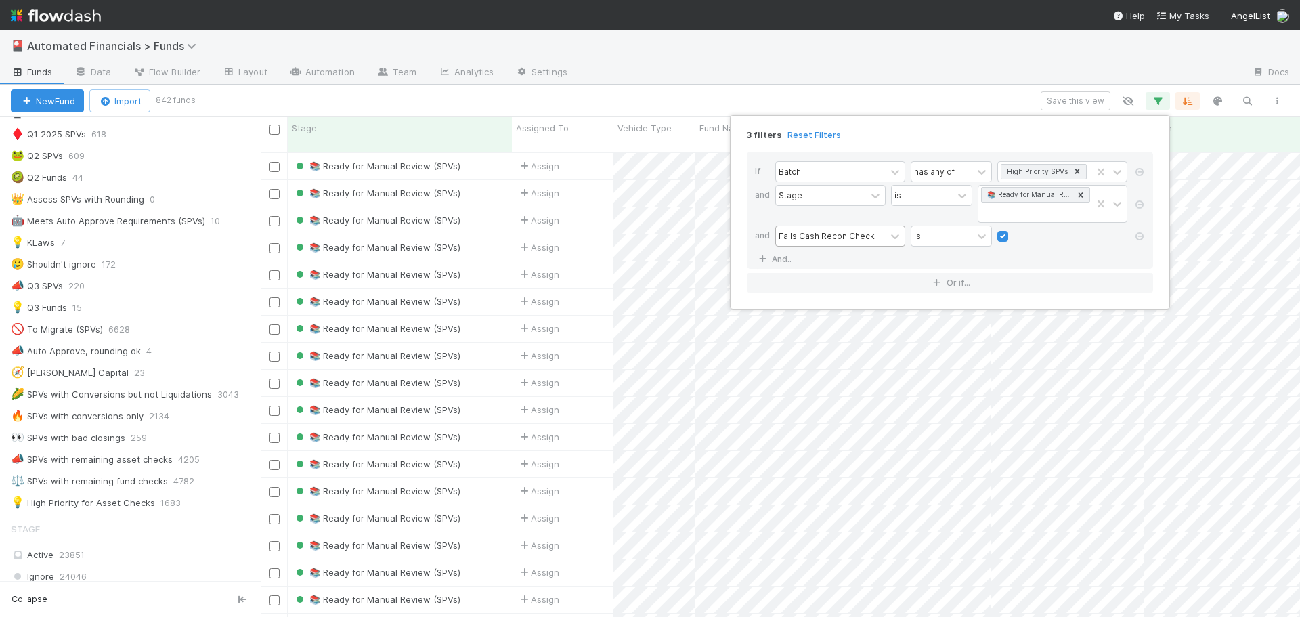
scroll to position [466, 1029]
click at [274, 130] on div "3 filters Reset Filters If Batch has any of High Priority SPVs and Stage is 📚 R…" at bounding box center [650, 308] width 1300 height 617
click at [274, 130] on input "checkbox" at bounding box center [275, 130] width 10 height 10
checkbox input "true"
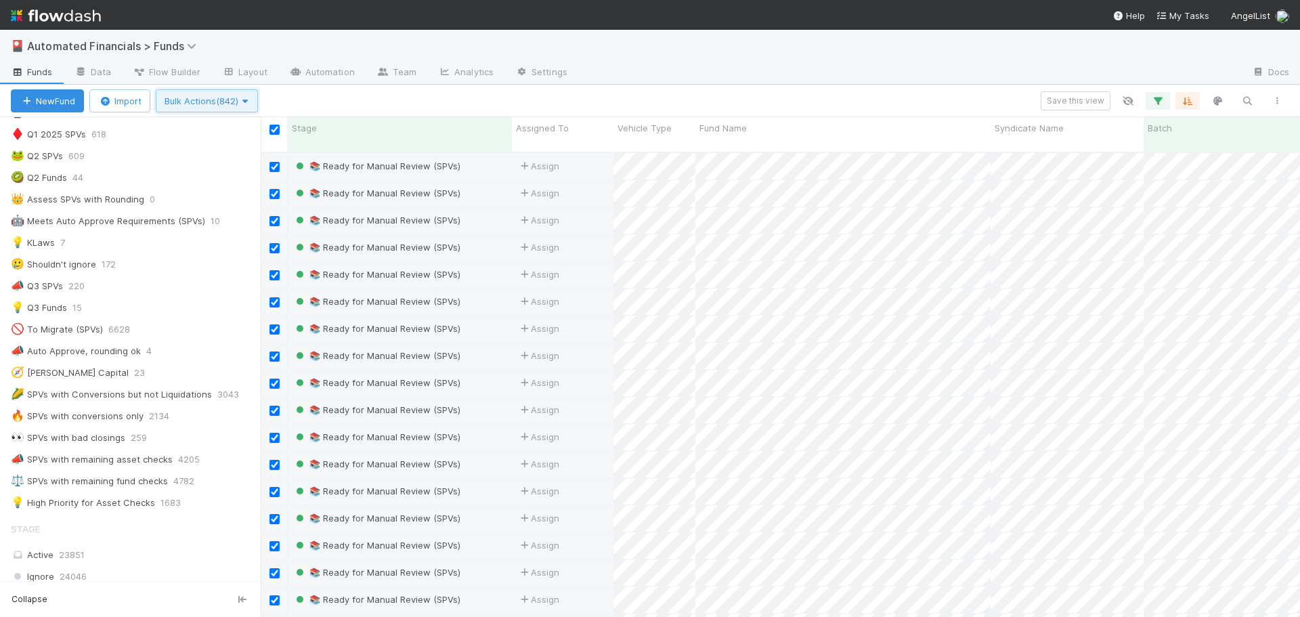
click at [241, 101] on span "Bulk Actions (842)" at bounding box center [207, 100] width 85 height 11
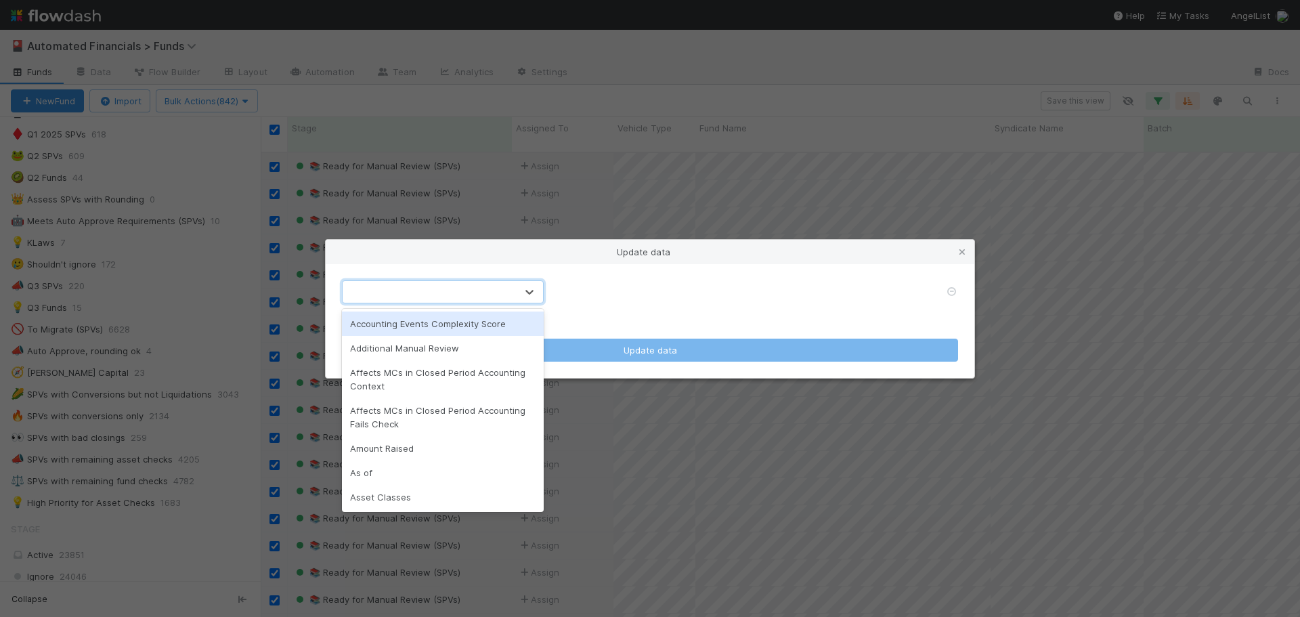
click at [414, 289] on div at bounding box center [429, 292] width 173 height 22
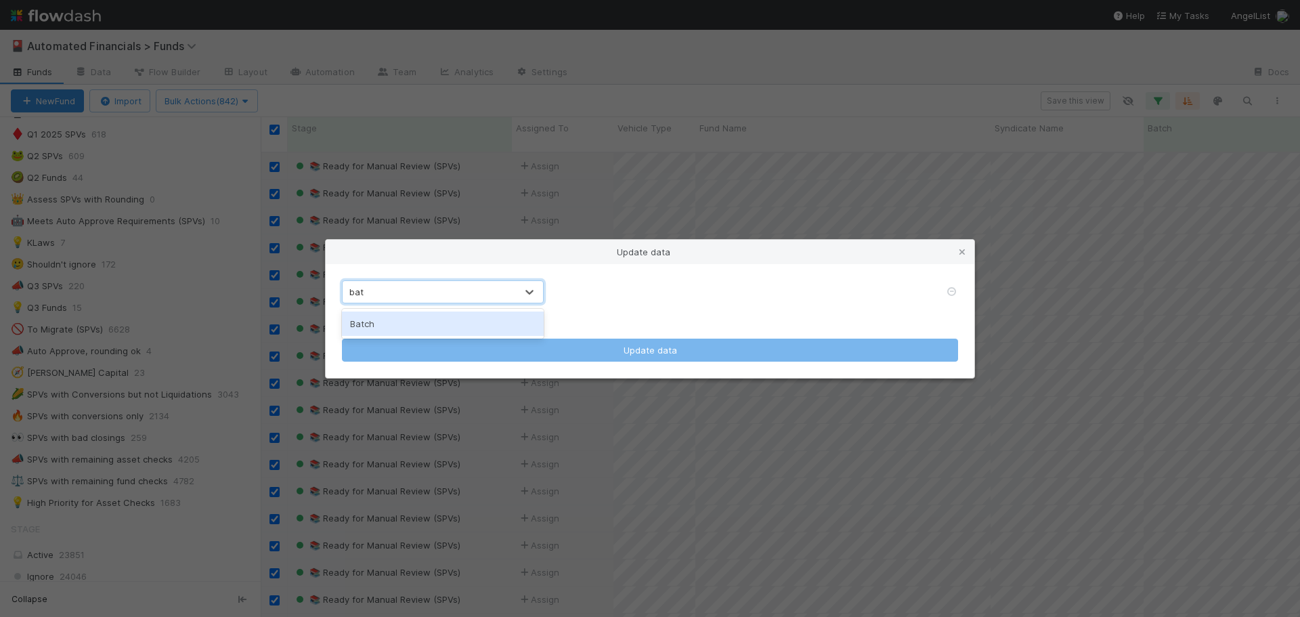
type input "batch"
click at [388, 324] on div "Batch" at bounding box center [443, 324] width 202 height 24
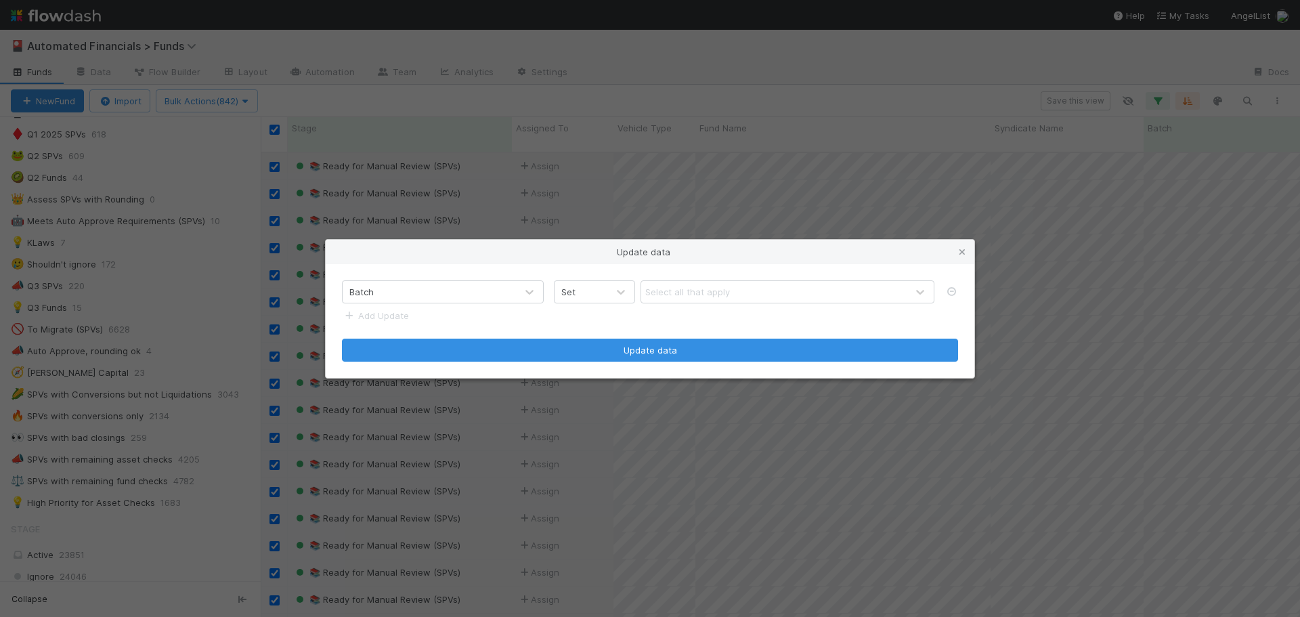
drag, startPoint x: 578, startPoint y: 274, endPoint x: 579, endPoint y: 282, distance: 7.6
click at [578, 276] on div "Batch Set Select all that apply Add Update Update data" at bounding box center [650, 321] width 649 height 114
click at [580, 285] on div "Set" at bounding box center [581, 292] width 53 height 22
click at [590, 375] on div "Remove" at bounding box center [594, 372] width 81 height 24
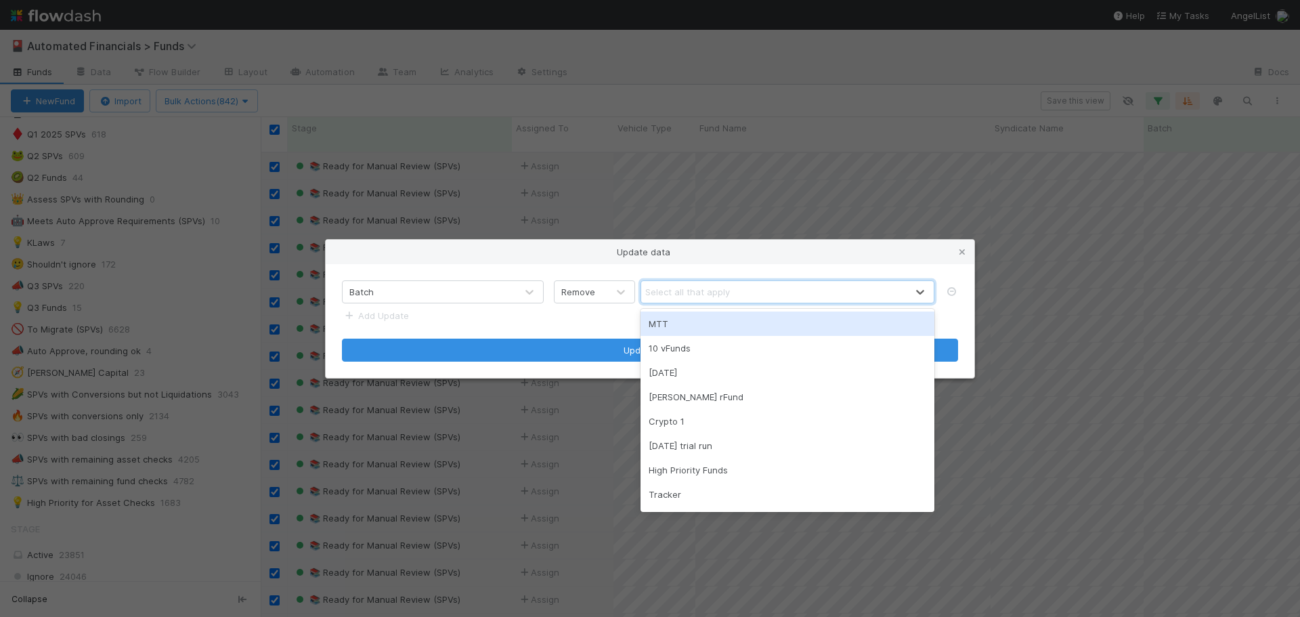
click at [674, 298] on div "Select all that apply" at bounding box center [687, 292] width 85 height 14
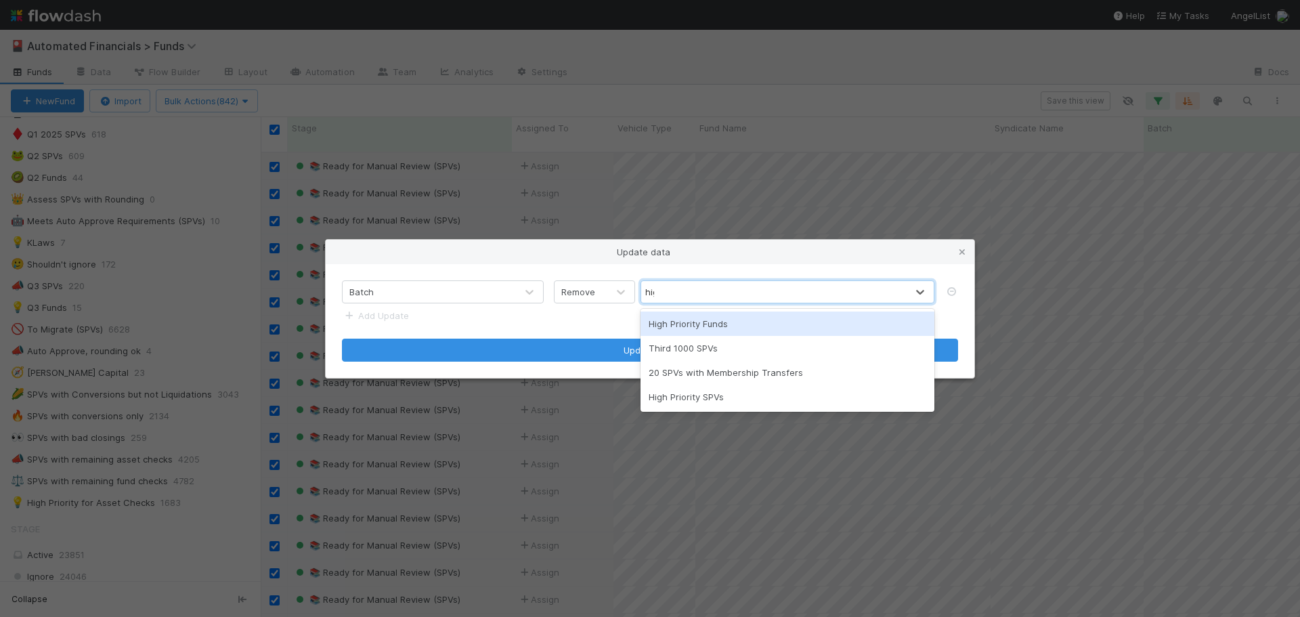
type input "high"
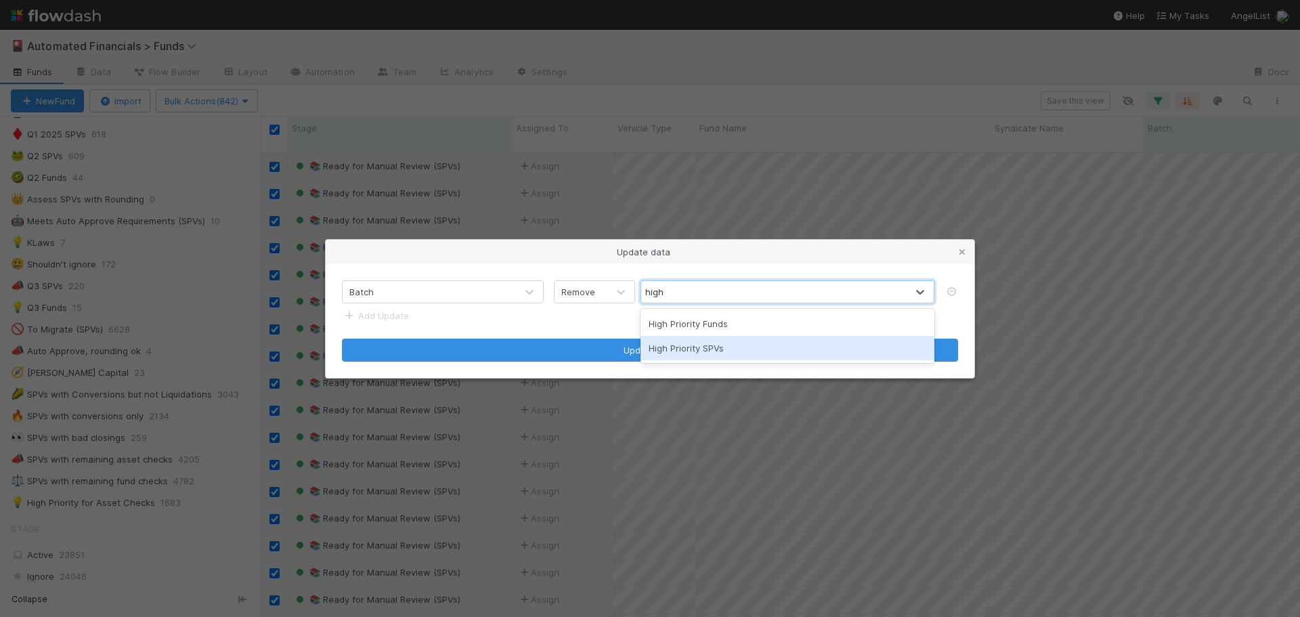
click at [712, 350] on div "High Priority SPVs" at bounding box center [788, 348] width 294 height 24
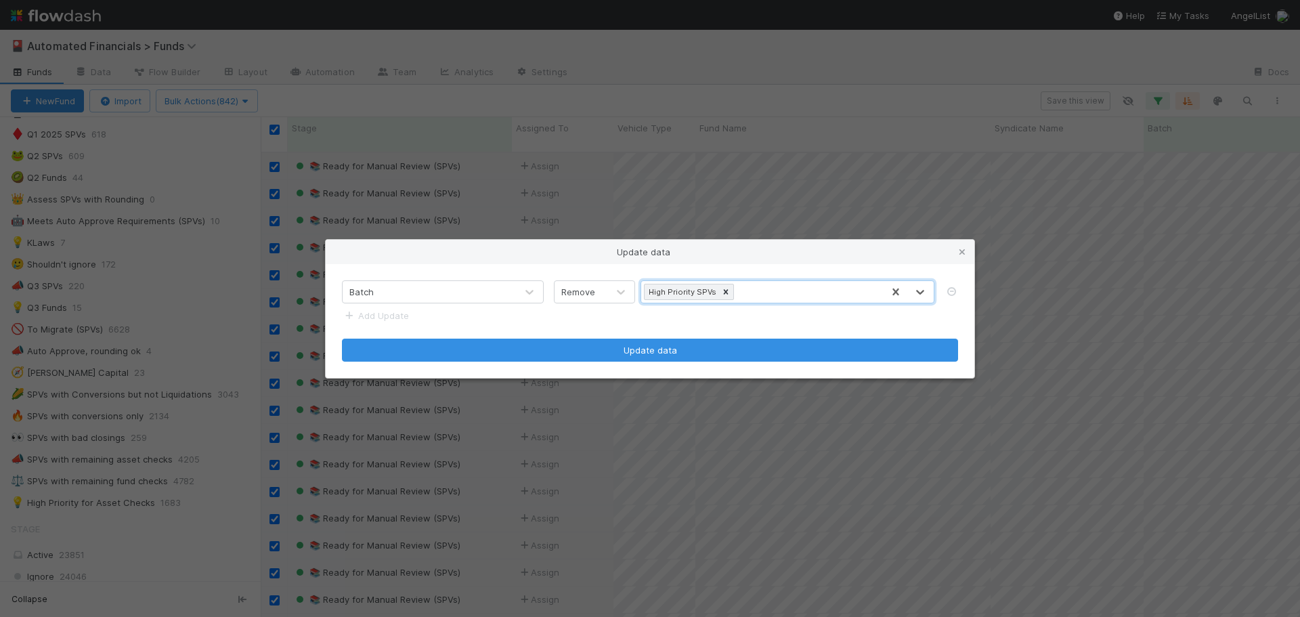
click at [597, 320] on form "Batch Remove option High Priority SPVs, selected. 0 results available. Select i…" at bounding box center [650, 320] width 616 height 81
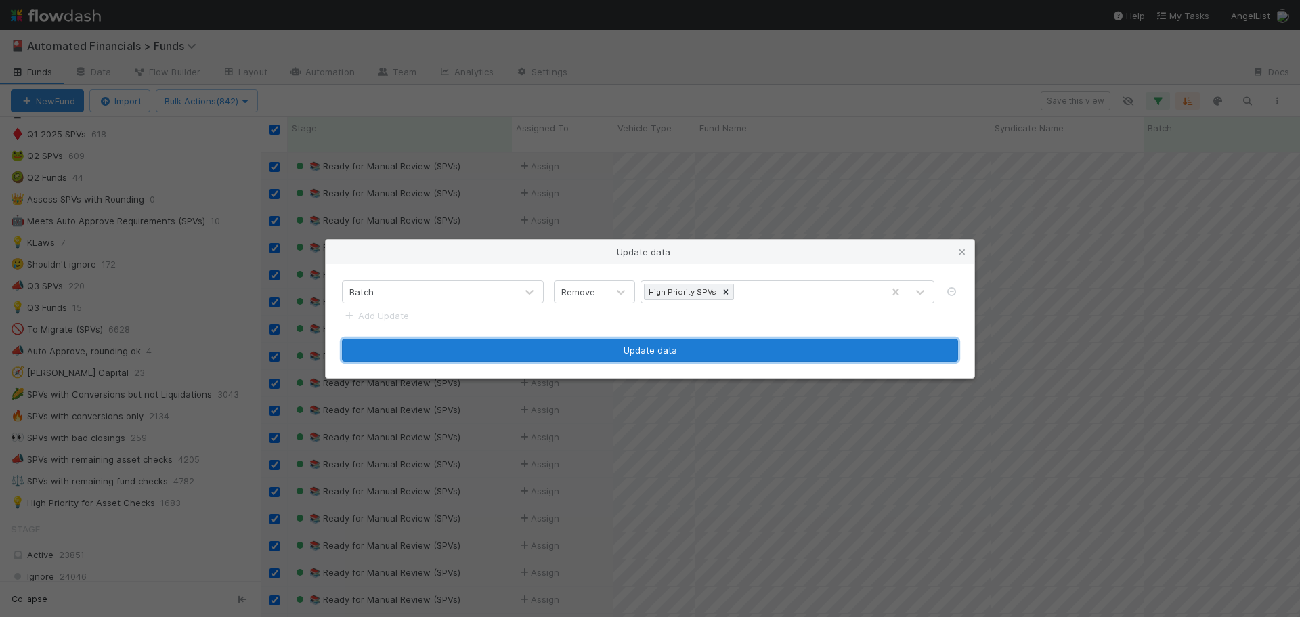
click at [633, 351] on button "Update data" at bounding box center [650, 350] width 616 height 23
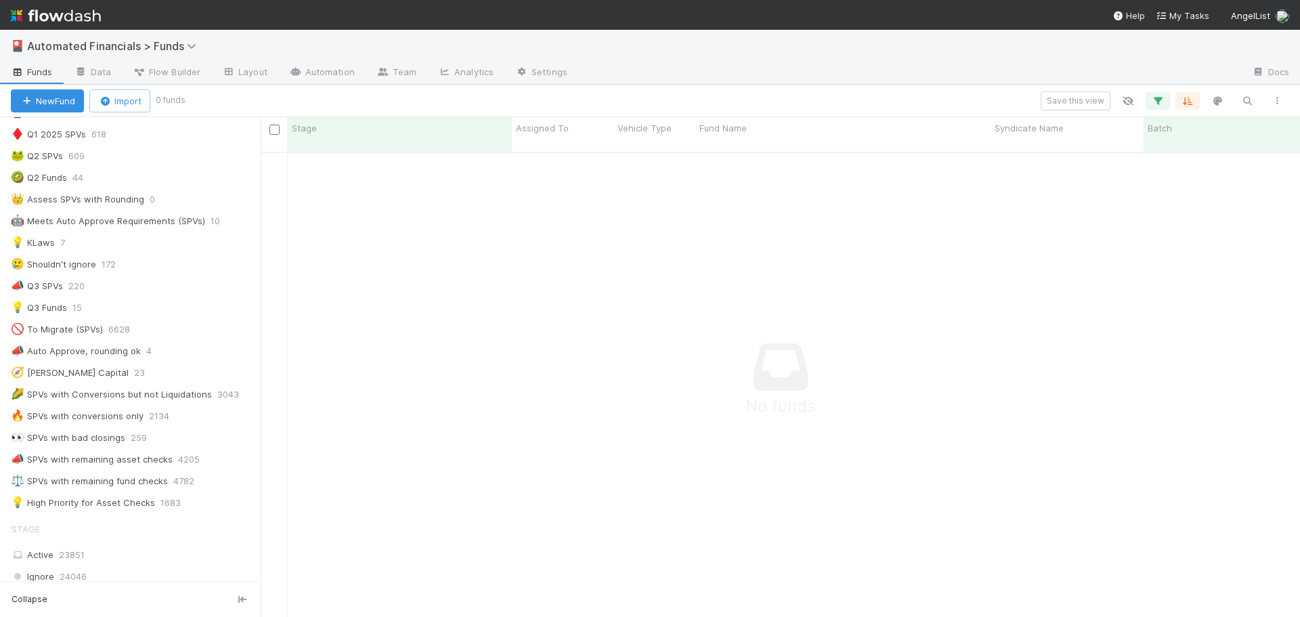
scroll to position [11, 11]
click at [1159, 100] on icon "button" at bounding box center [1158, 101] width 14 height 12
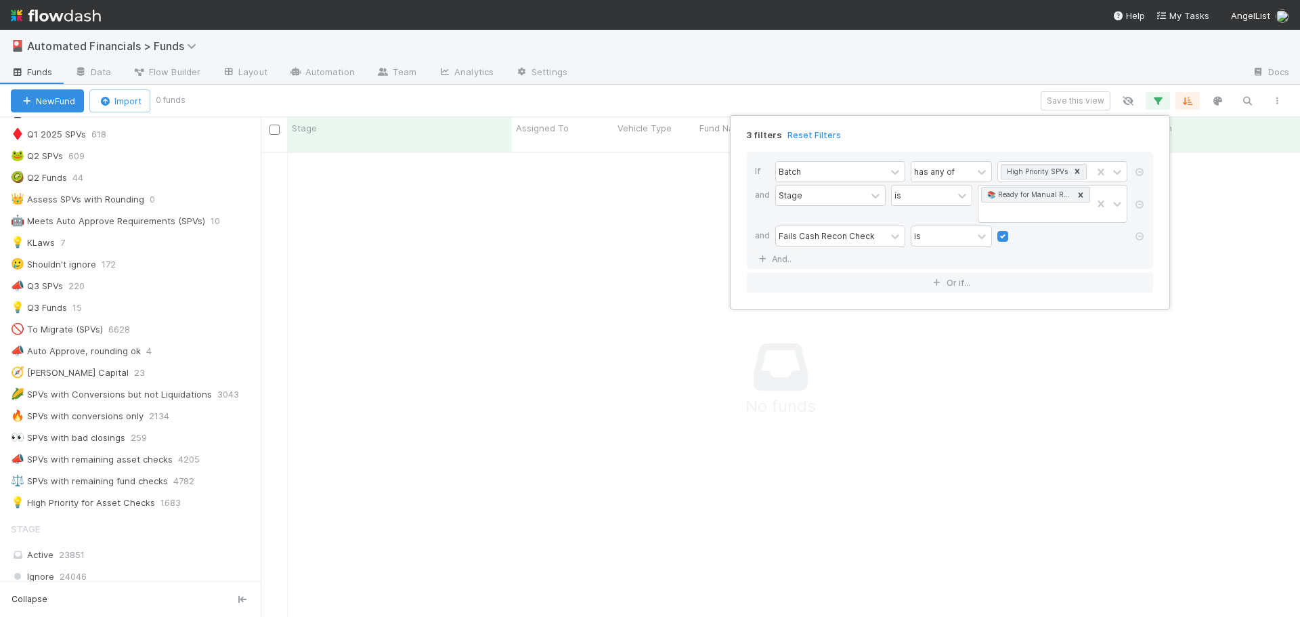
click at [1138, 203] on icon at bounding box center [1140, 204] width 14 height 8
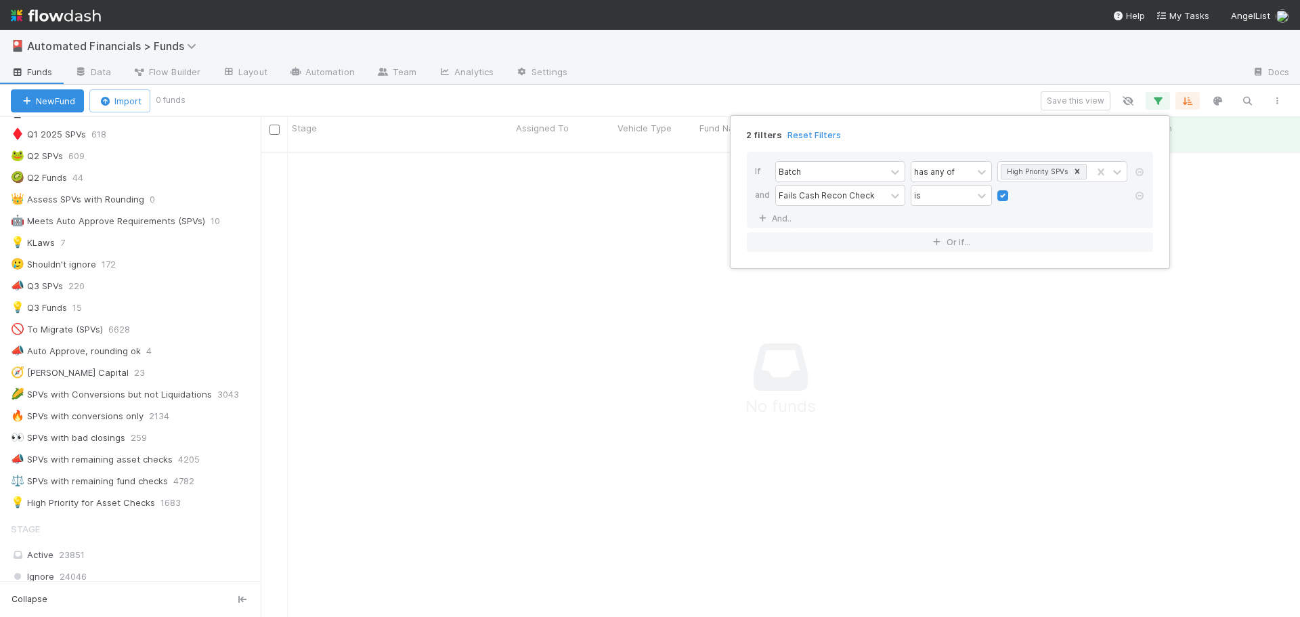
scroll to position [456, 1029]
click at [1140, 195] on icon at bounding box center [1140, 196] width 14 height 8
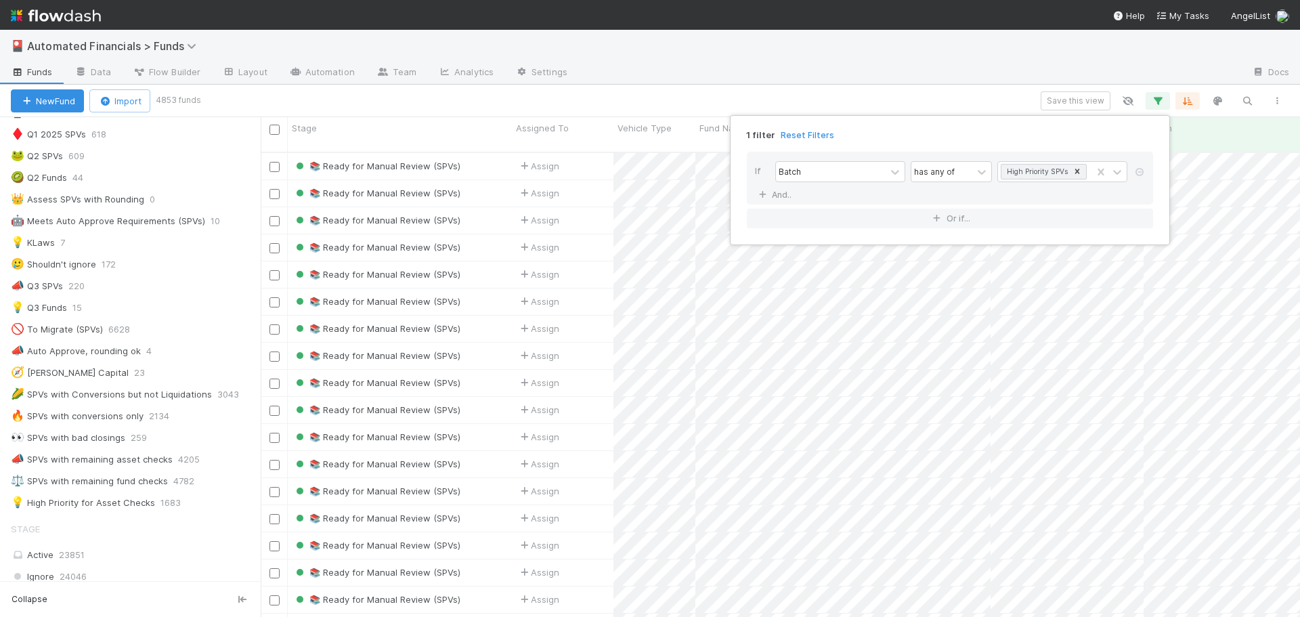
scroll to position [466, 1029]
click at [847, 194] on div "If Batch has any of High Priority SPVs And.." at bounding box center [950, 178] width 406 height 53
click at [786, 194] on link "And.." at bounding box center [776, 195] width 43 height 20
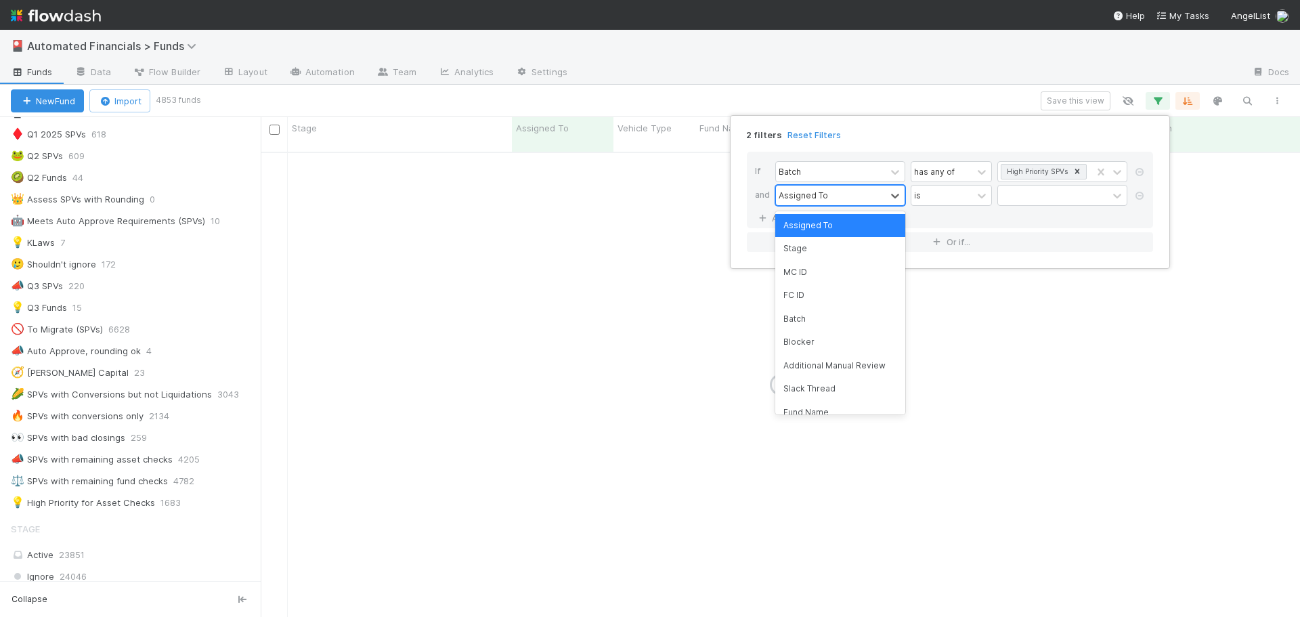
click at [799, 195] on div "Assigned To" at bounding box center [803, 195] width 49 height 12
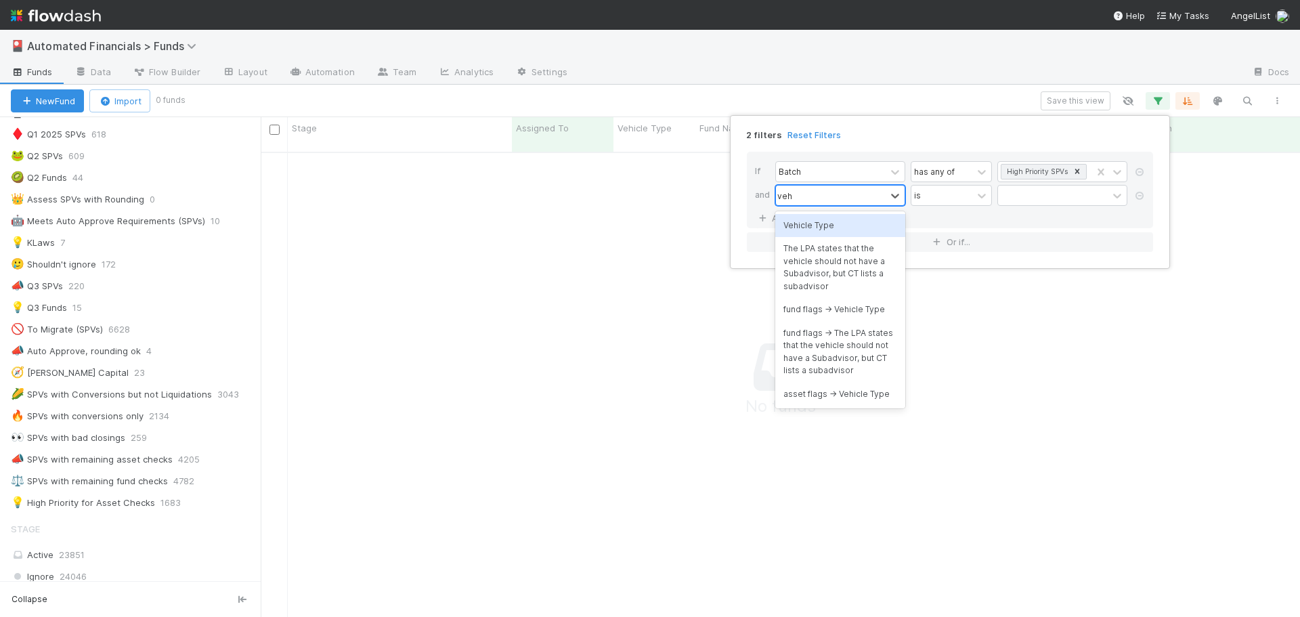
type input "vehic"
click at [809, 224] on div "Vehicle Type" at bounding box center [840, 225] width 130 height 23
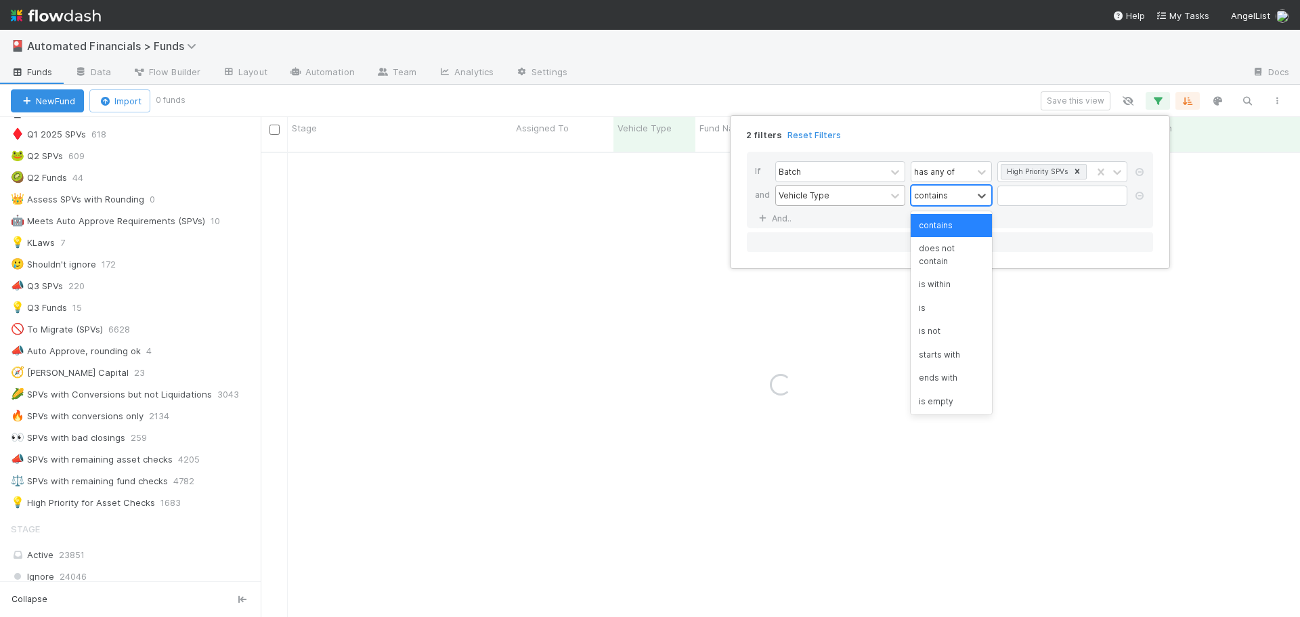
click at [943, 198] on div "contains" at bounding box center [931, 195] width 34 height 12
click at [937, 309] on div "is" at bounding box center [951, 308] width 81 height 23
click at [1032, 195] on input "text" at bounding box center [1063, 196] width 130 height 20
type input "spv"
click at [771, 217] on link "And.." at bounding box center [776, 219] width 43 height 20
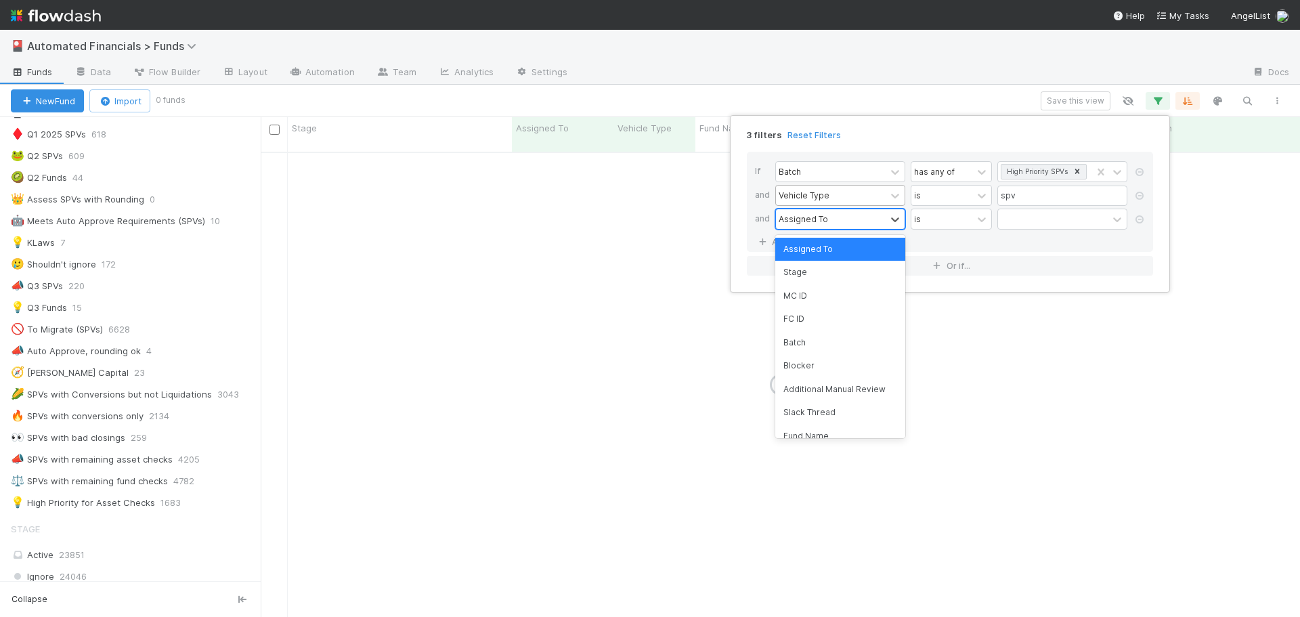
click at [802, 219] on div "Assigned To" at bounding box center [803, 219] width 49 height 12
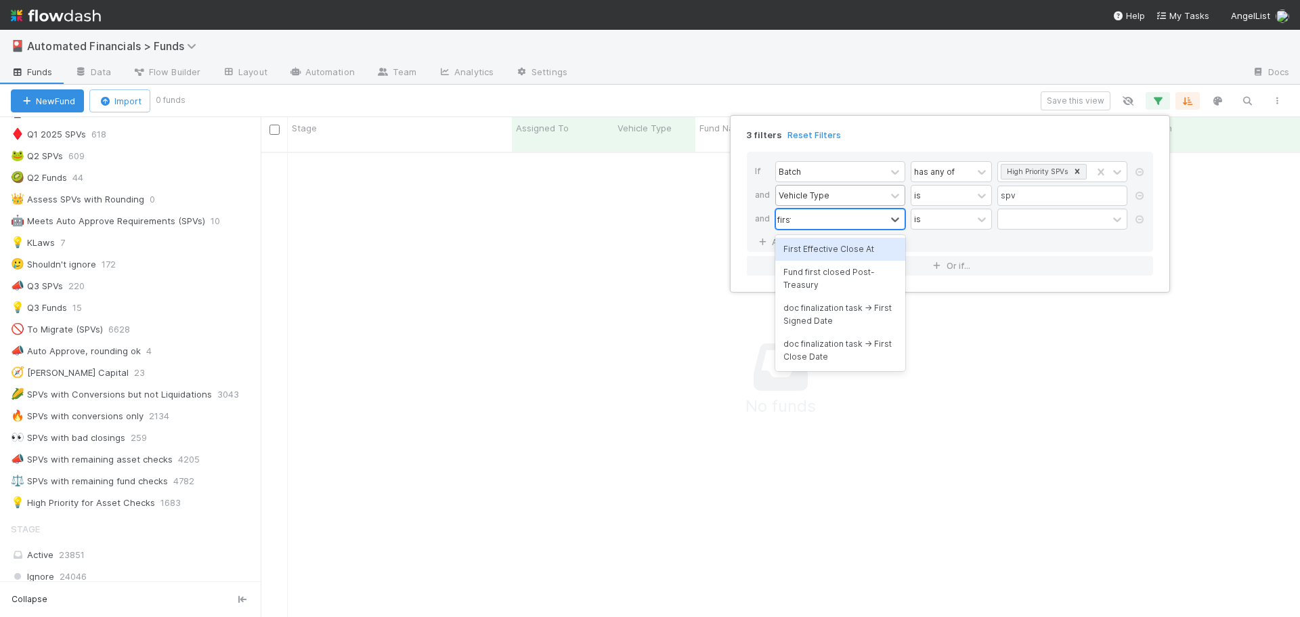
type input "first"
click at [837, 251] on div "First Effective Close At" at bounding box center [840, 249] width 130 height 23
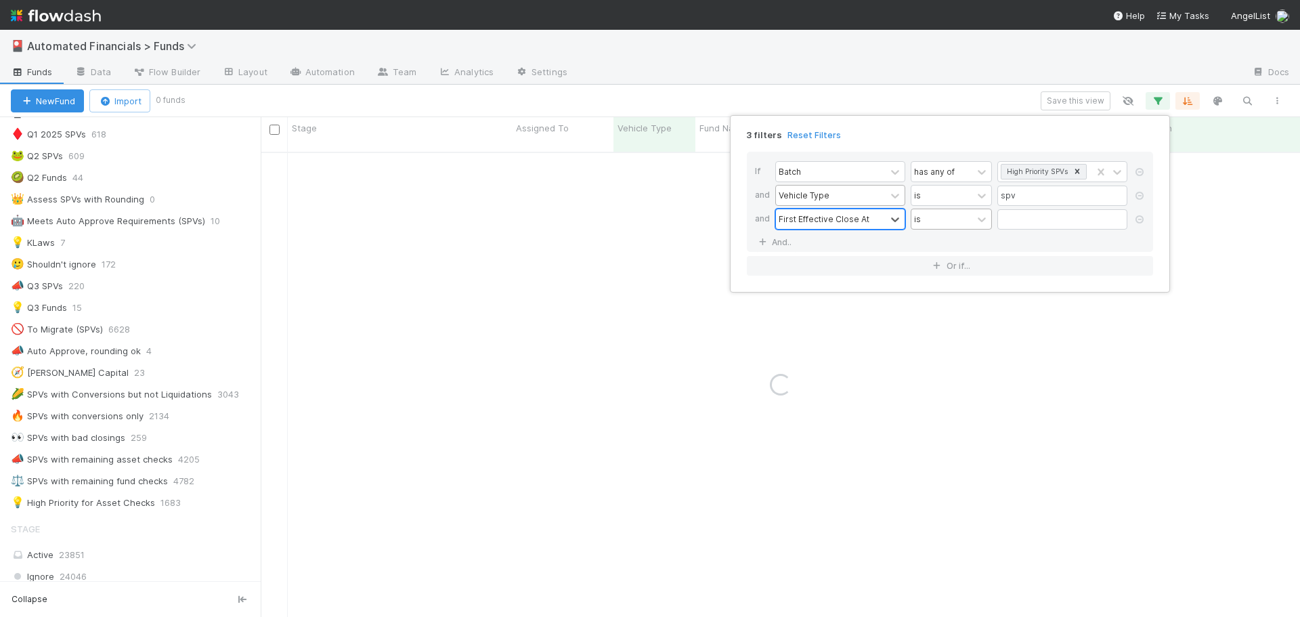
click at [931, 219] on div "is" at bounding box center [942, 219] width 61 height 20
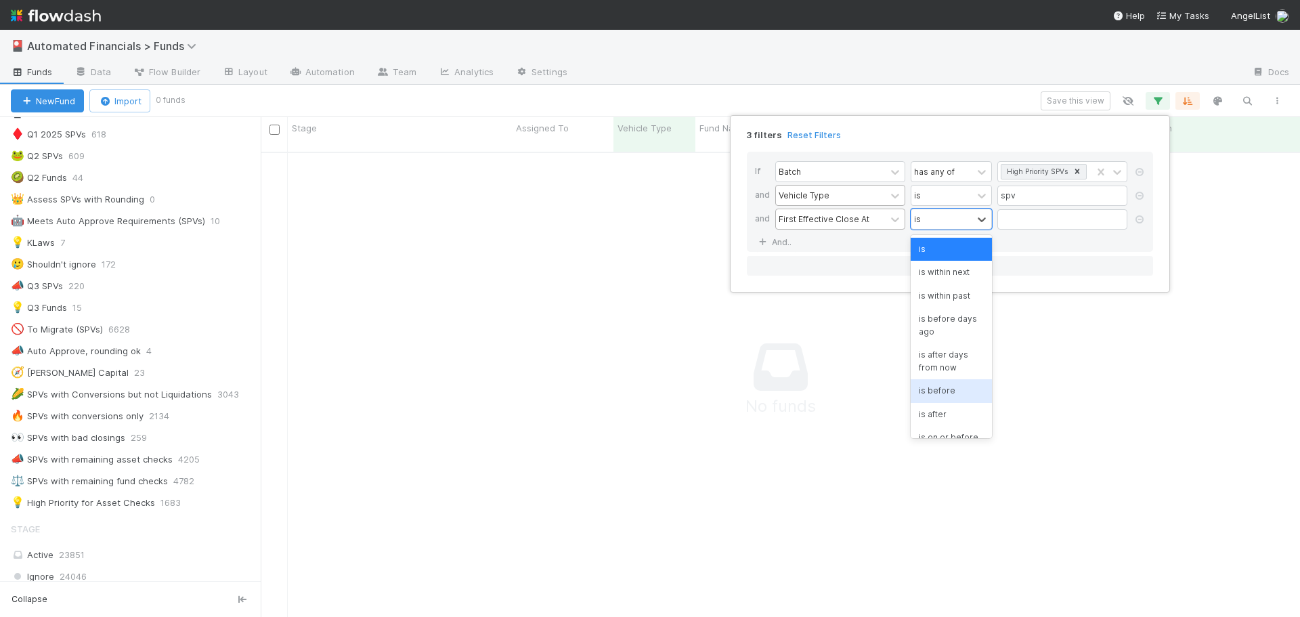
click at [952, 389] on div "is before" at bounding box center [951, 390] width 81 height 23
click at [1038, 219] on input "text" at bounding box center [1063, 219] width 130 height 20
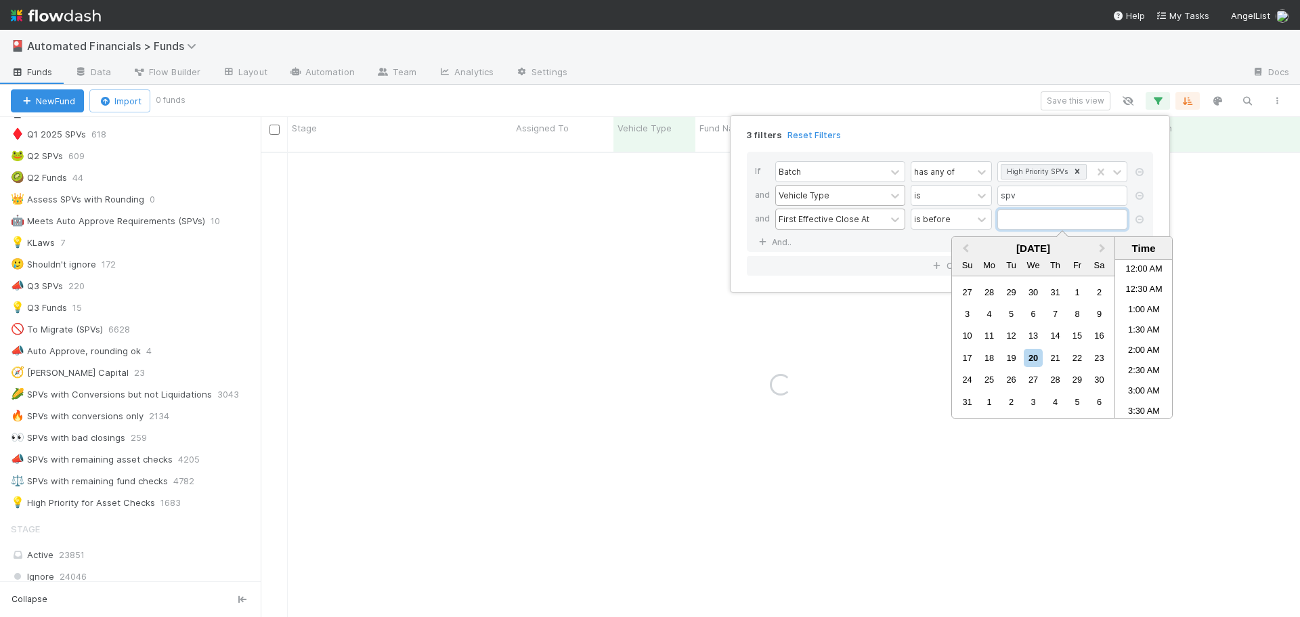
scroll to position [582, 0]
click at [966, 249] on span "Previous Month" at bounding box center [966, 249] width 0 height 16
click at [1012, 291] on div "1" at bounding box center [1011, 292] width 18 height 18
type input "[DATE] 12:00:00 AM"
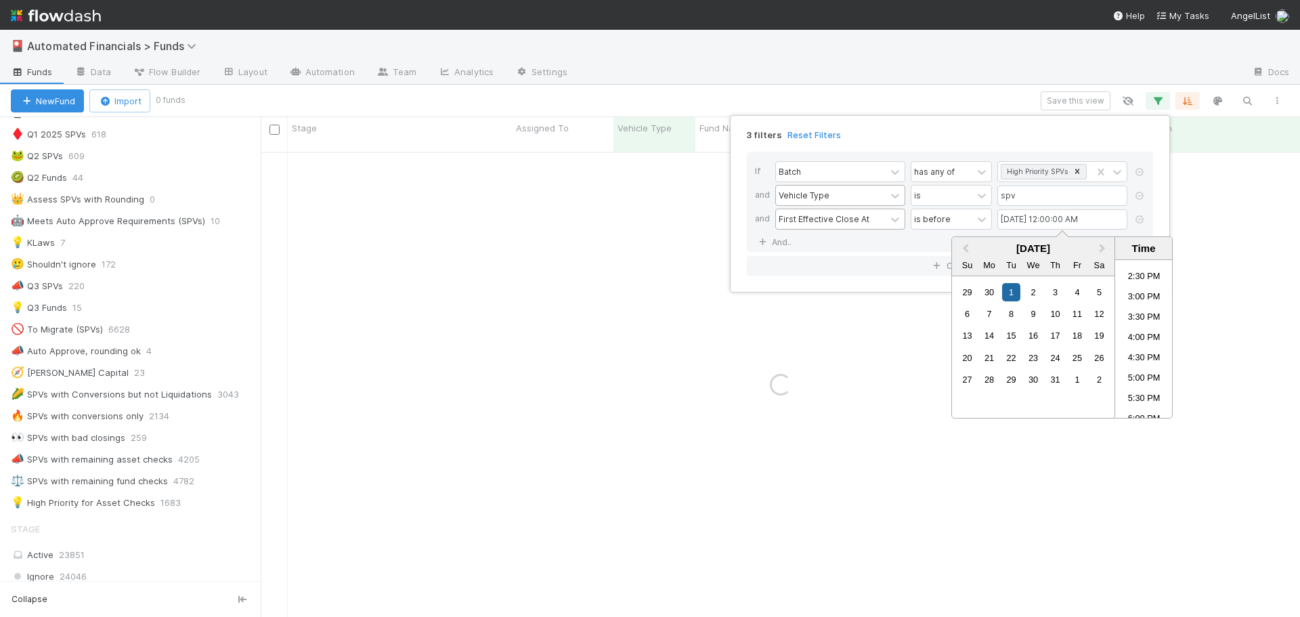
click at [904, 244] on div "If Batch has any of High Priority SPVs and Vehicle Type is spv and First Effect…" at bounding box center [950, 202] width 406 height 100
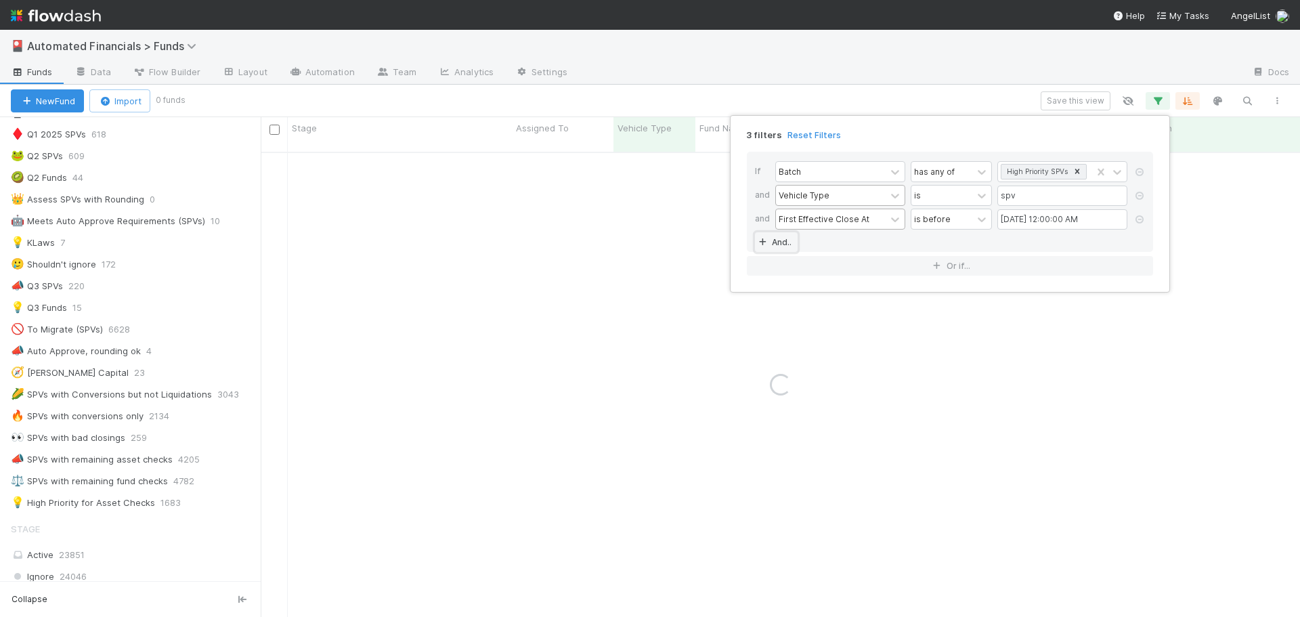
click at [777, 242] on link "And.." at bounding box center [776, 242] width 43 height 20
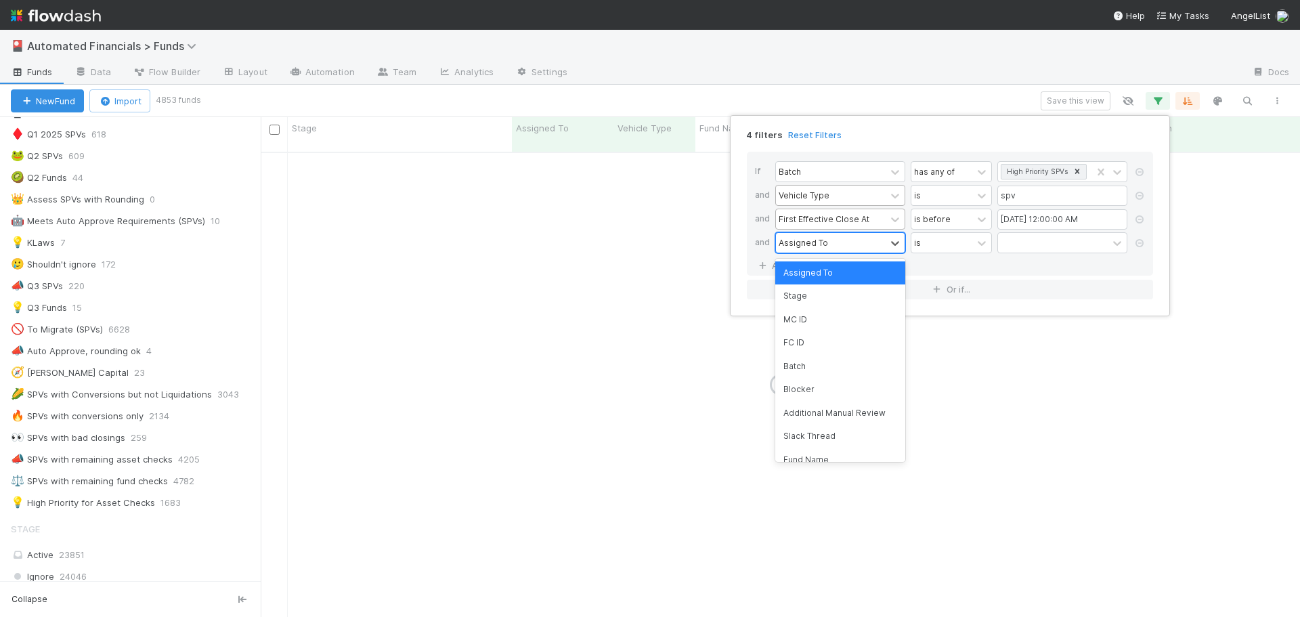
click at [808, 238] on div "Assigned To" at bounding box center [803, 242] width 49 height 12
type input "series"
click at [854, 285] on div "Series Terminated Effective Date" at bounding box center [840, 279] width 130 height 36
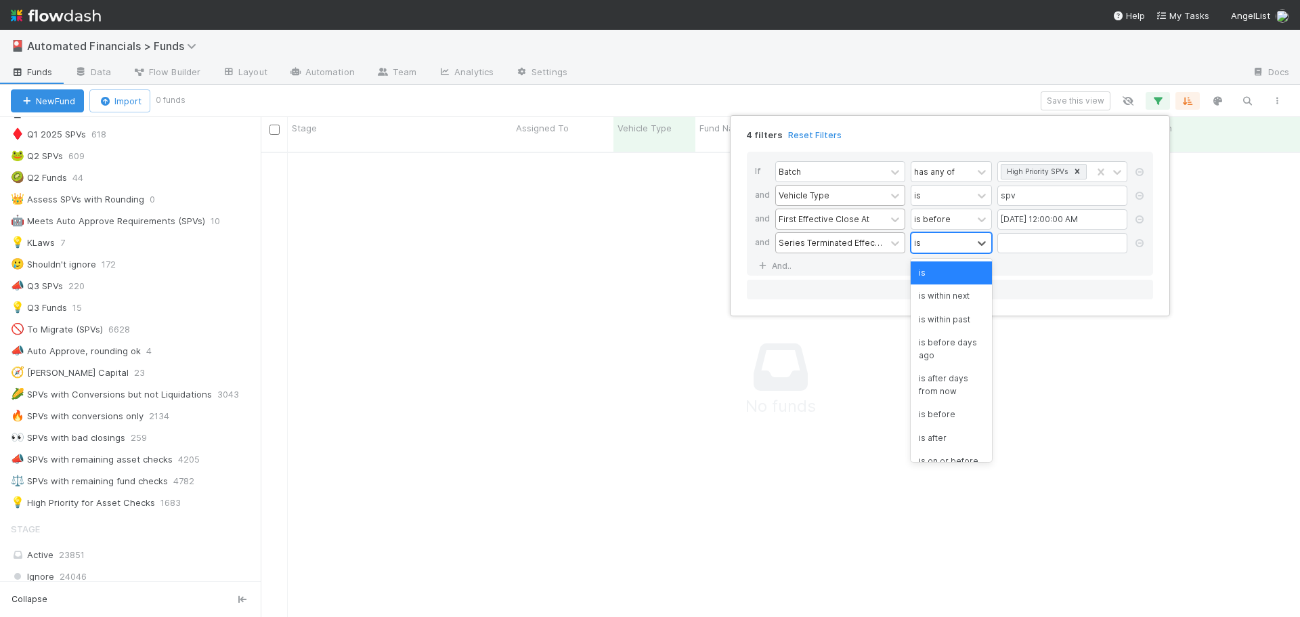
click at [938, 252] on div "is" at bounding box center [942, 243] width 61 height 20
click at [947, 384] on div "is empty" at bounding box center [951, 372] width 81 height 23
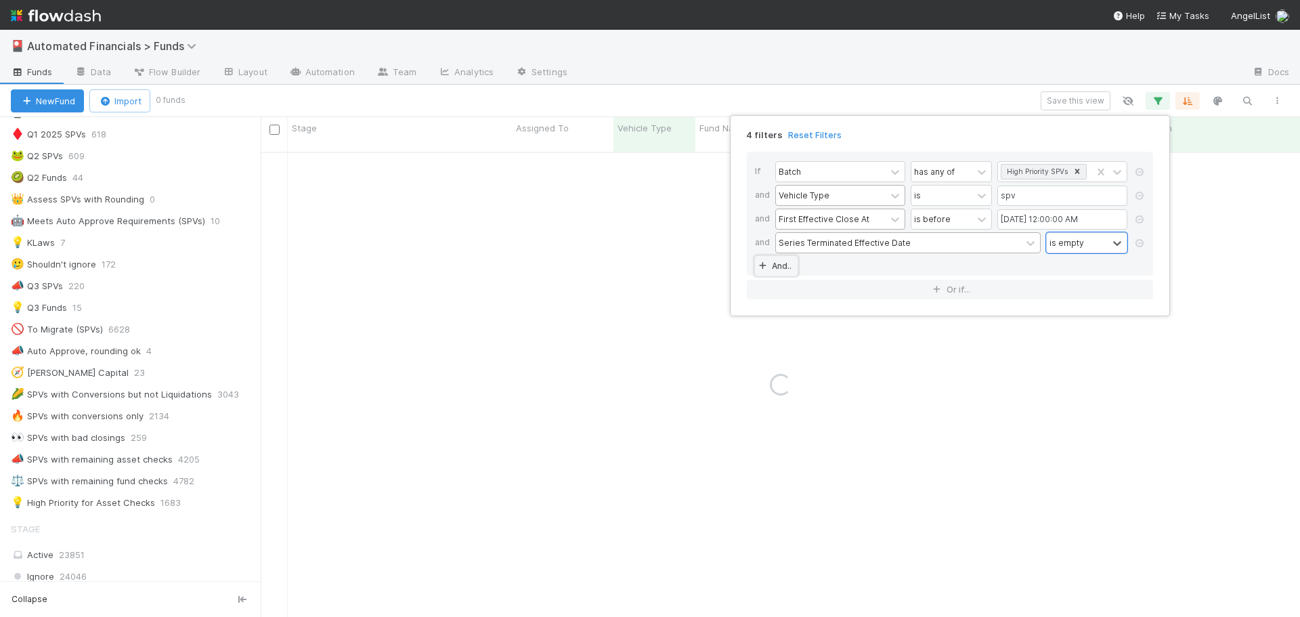
click at [779, 270] on link "And.." at bounding box center [776, 266] width 43 height 20
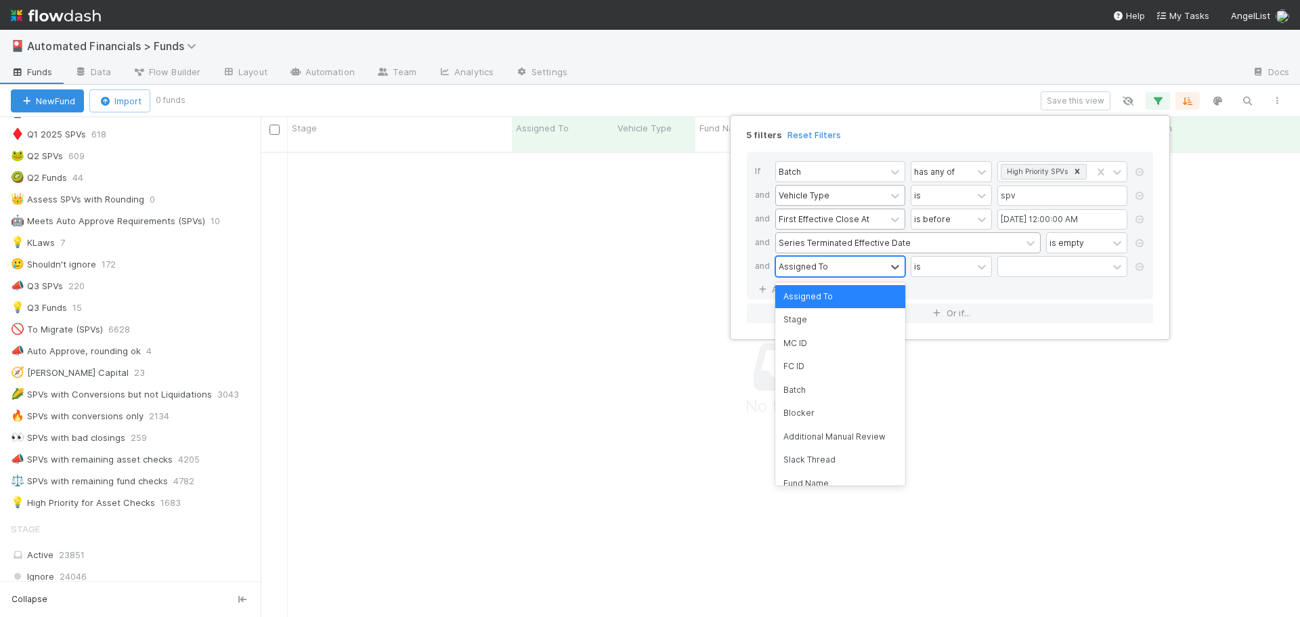
click at [802, 270] on div "Assigned To" at bounding box center [803, 266] width 49 height 12
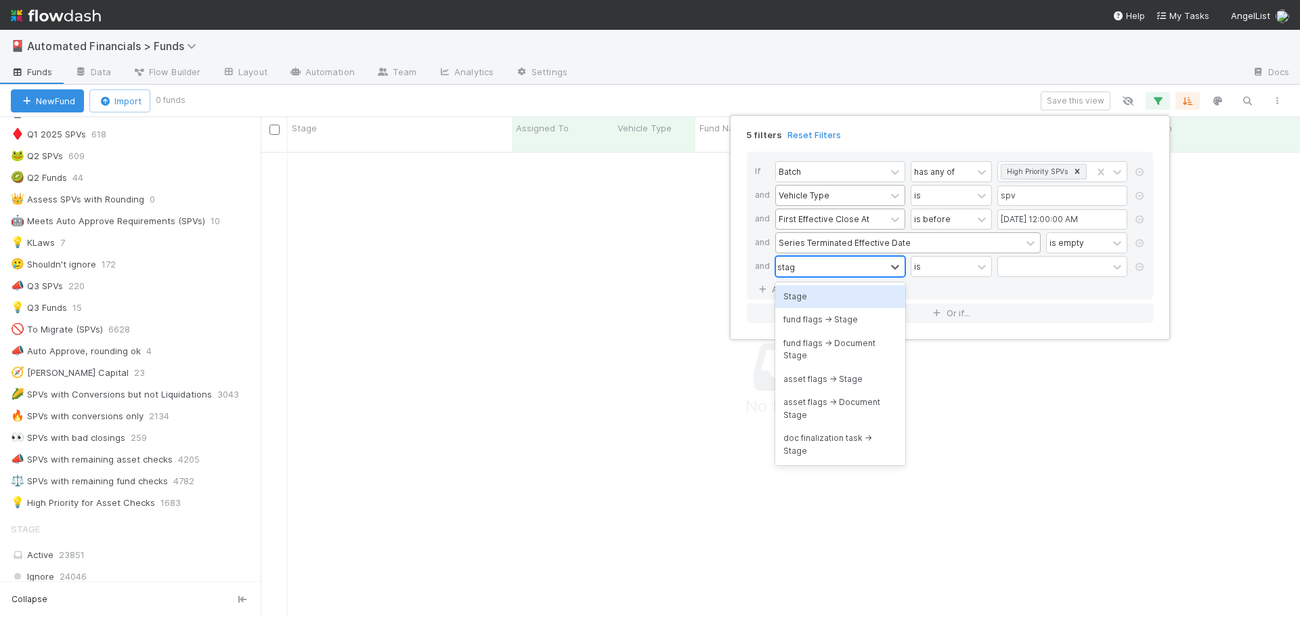
type input "stage"
click at [830, 297] on div "Stage" at bounding box center [840, 296] width 130 height 23
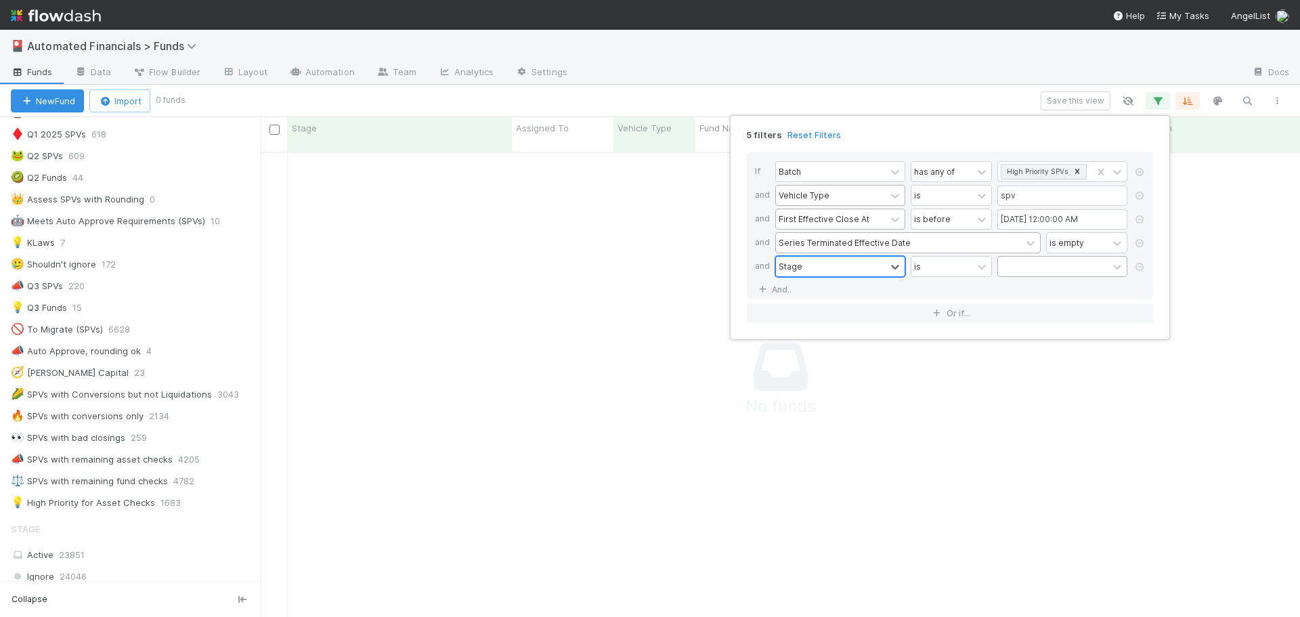
click at [1020, 266] on div at bounding box center [1053, 267] width 110 height 20
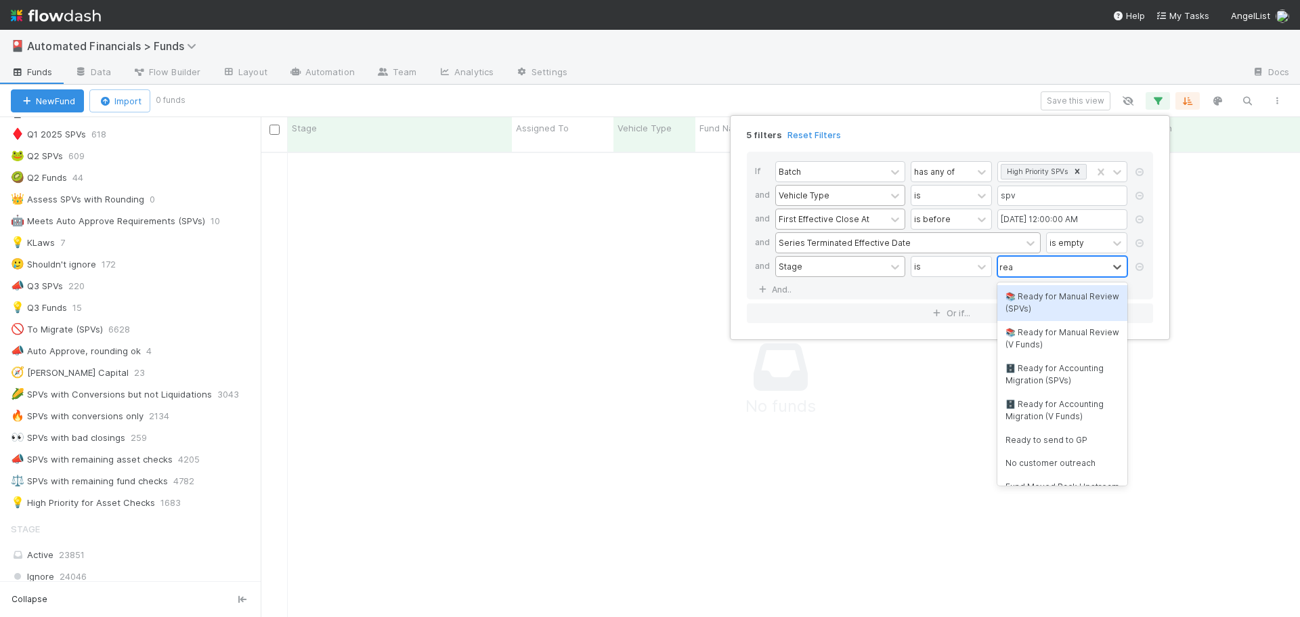
type input "read"
click at [1036, 303] on div "📚 Ready for Manual Review (SPVs)" at bounding box center [1063, 303] width 130 height 36
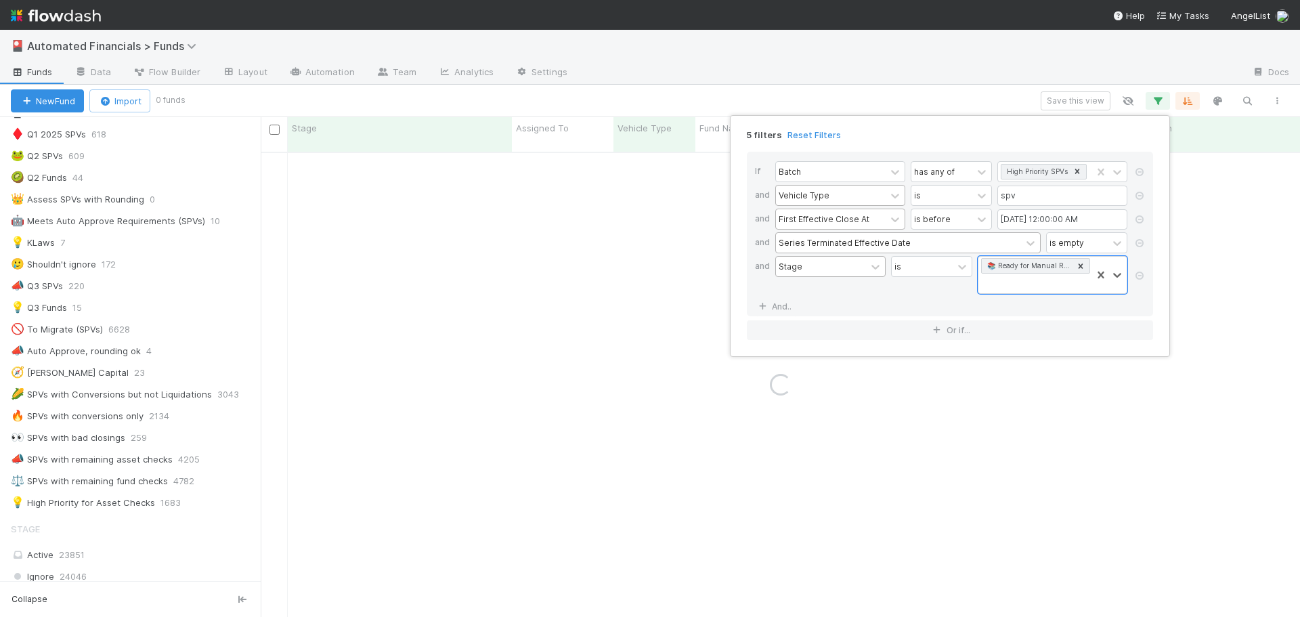
click at [870, 304] on div "If Batch has any of High Priority SPVs and Vehicle Type is spv and First Effect…" at bounding box center [950, 234] width 406 height 165
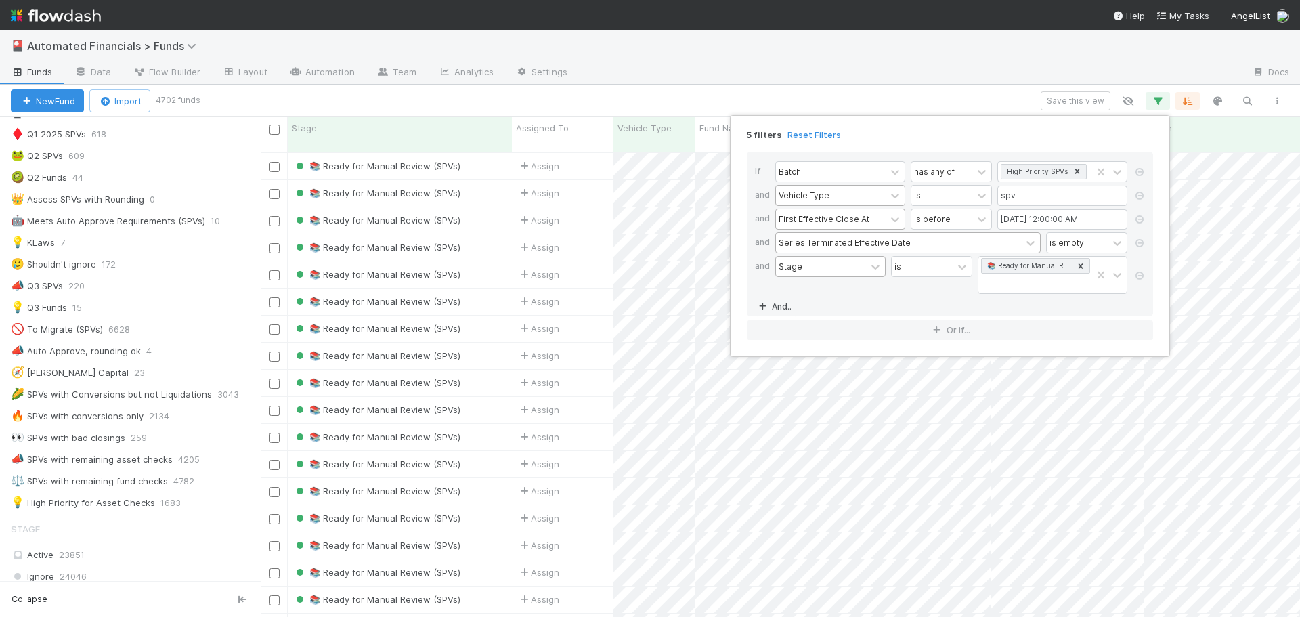
scroll to position [466, 1029]
click at [784, 307] on link "And.." at bounding box center [776, 307] width 43 height 20
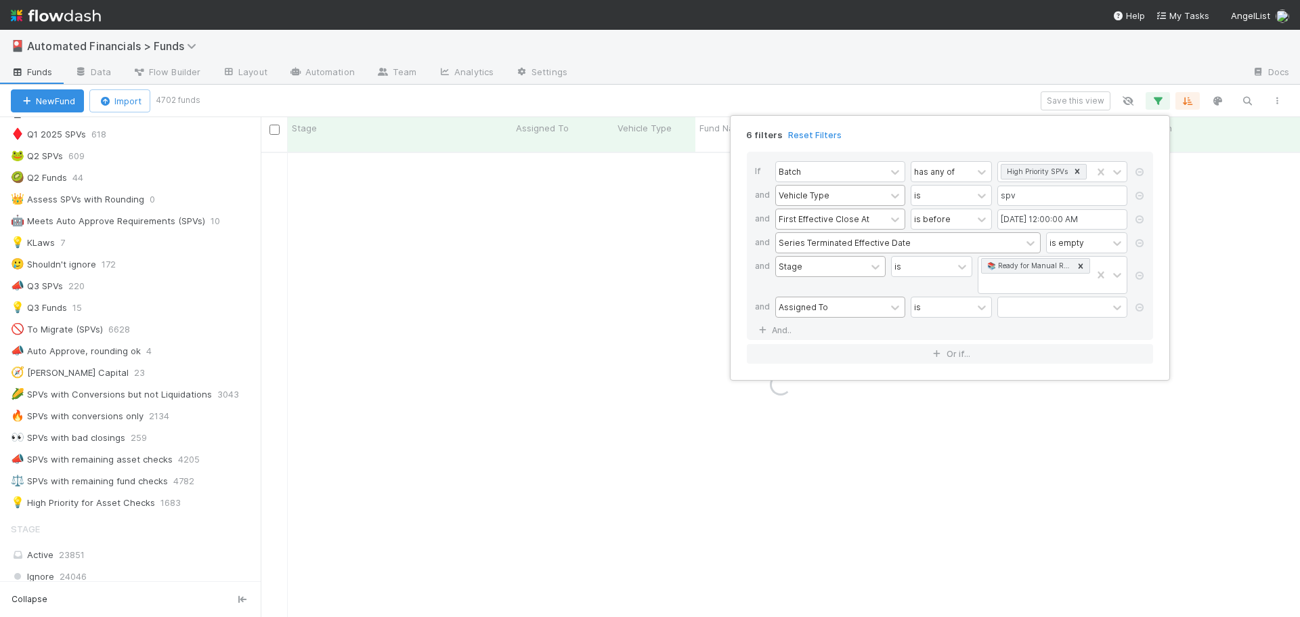
click at [812, 312] on div "Assigned To" at bounding box center [803, 307] width 49 height 12
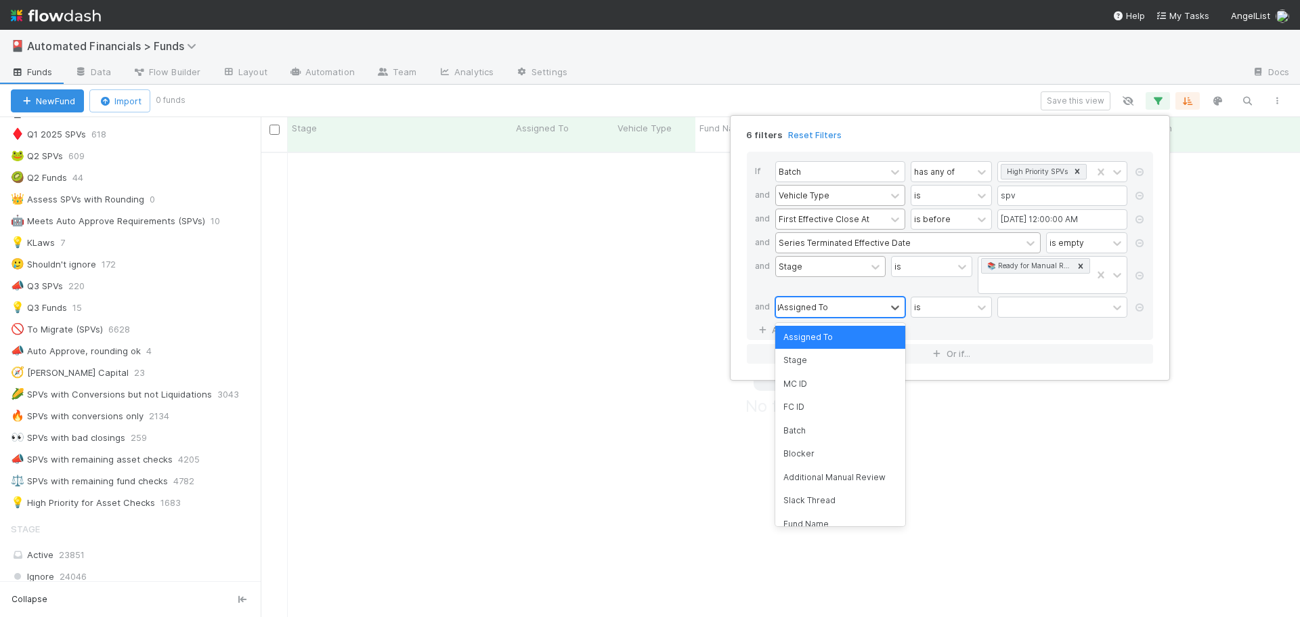
scroll to position [456, 1029]
type input "blocker"
drag, startPoint x: 797, startPoint y: 341, endPoint x: 809, endPoint y: 338, distance: 12.7
click at [797, 341] on div "Blocker" at bounding box center [840, 337] width 130 height 23
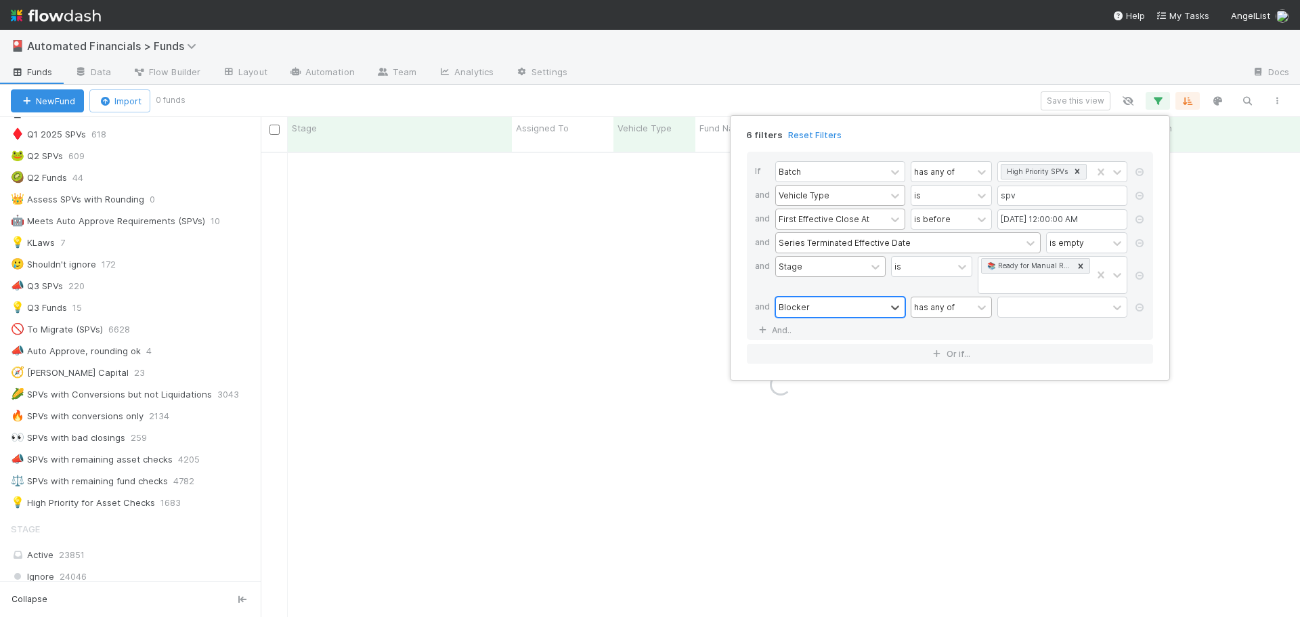
click at [935, 312] on div "has any of" at bounding box center [934, 307] width 41 height 12
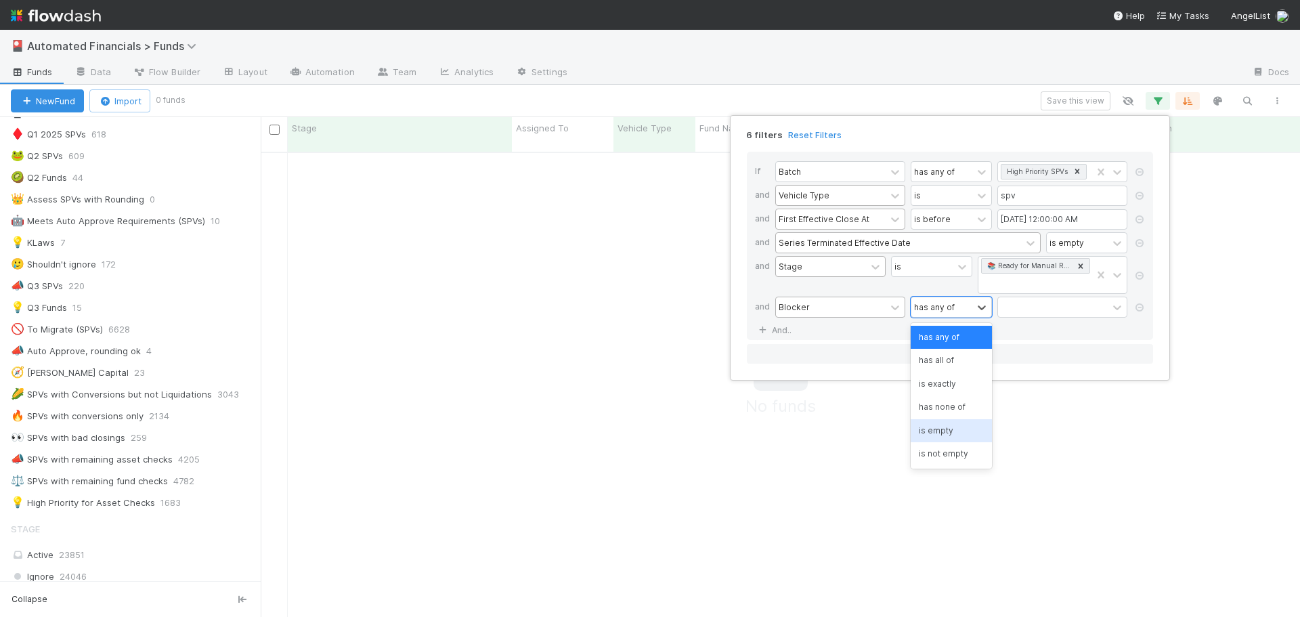
click at [954, 430] on div "is empty" at bounding box center [951, 430] width 81 height 23
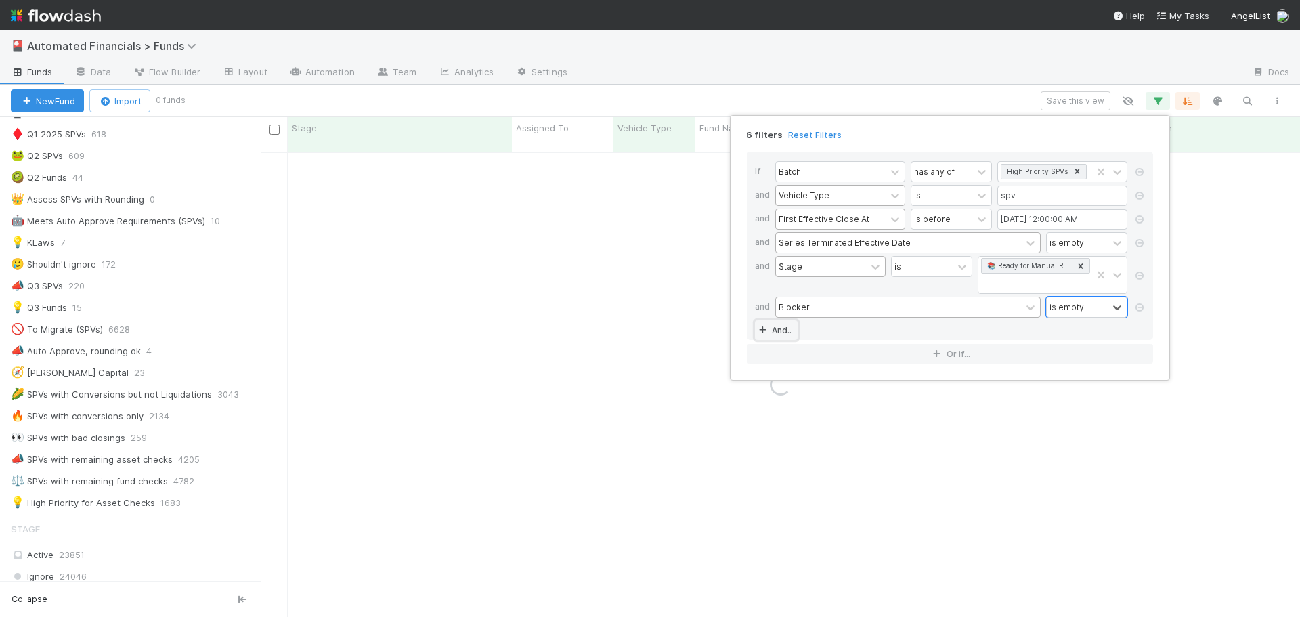
click at [781, 332] on link "And.." at bounding box center [776, 330] width 43 height 20
click at [1143, 330] on icon at bounding box center [1140, 331] width 14 height 8
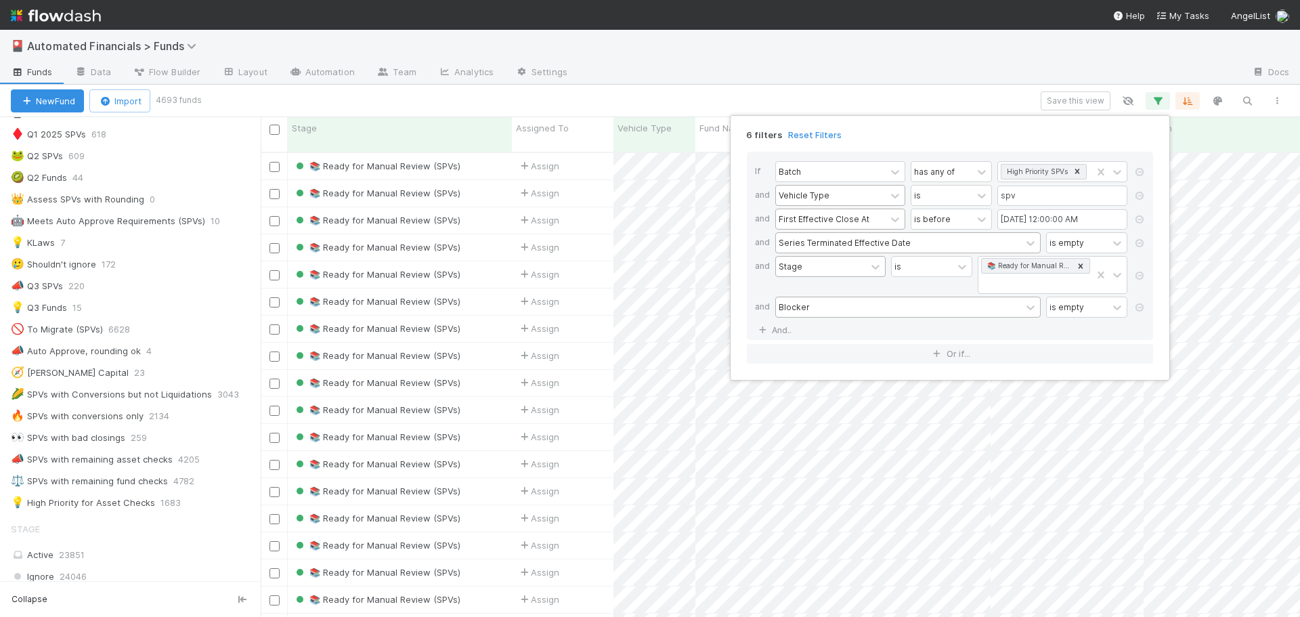
scroll to position [466, 1029]
click at [963, 331] on div "If Batch has any of High Priority SPVs and Vehicle Type is spv and First Effect…" at bounding box center [950, 246] width 406 height 188
click at [920, 95] on div "6 filters Reset Filters If Batch has any of High Priority SPVs and Vehicle Type…" at bounding box center [650, 308] width 1300 height 617
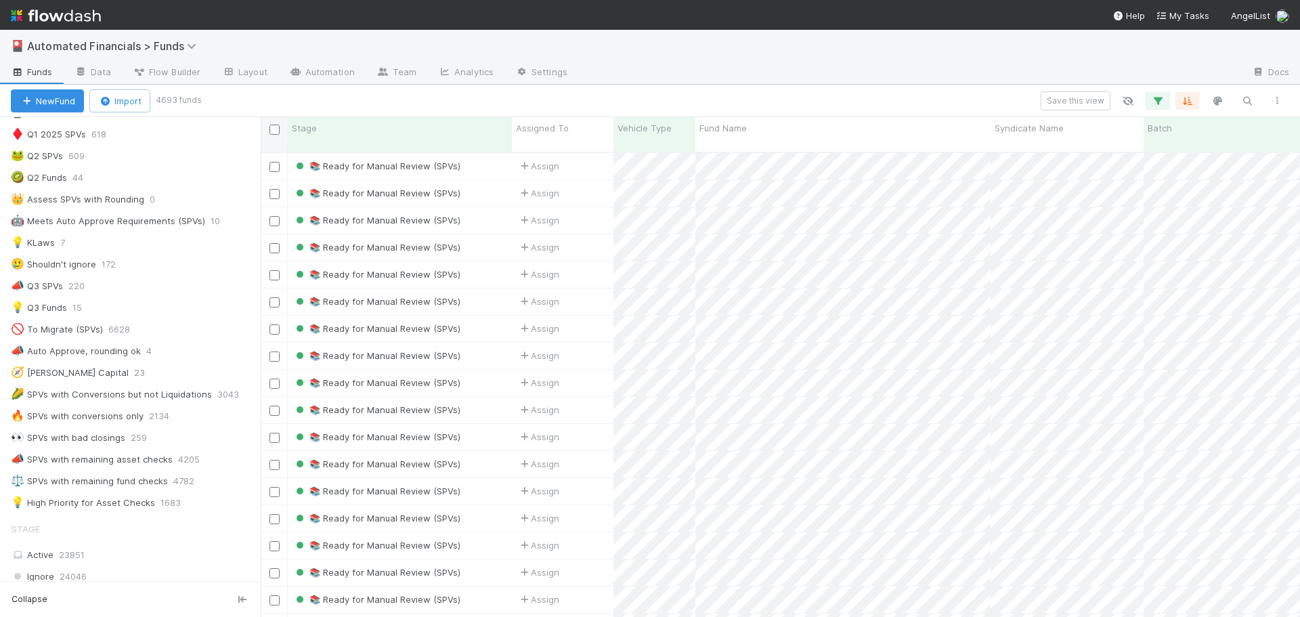
click at [276, 129] on input "checkbox" at bounding box center [275, 130] width 10 height 10
checkbox input "true"
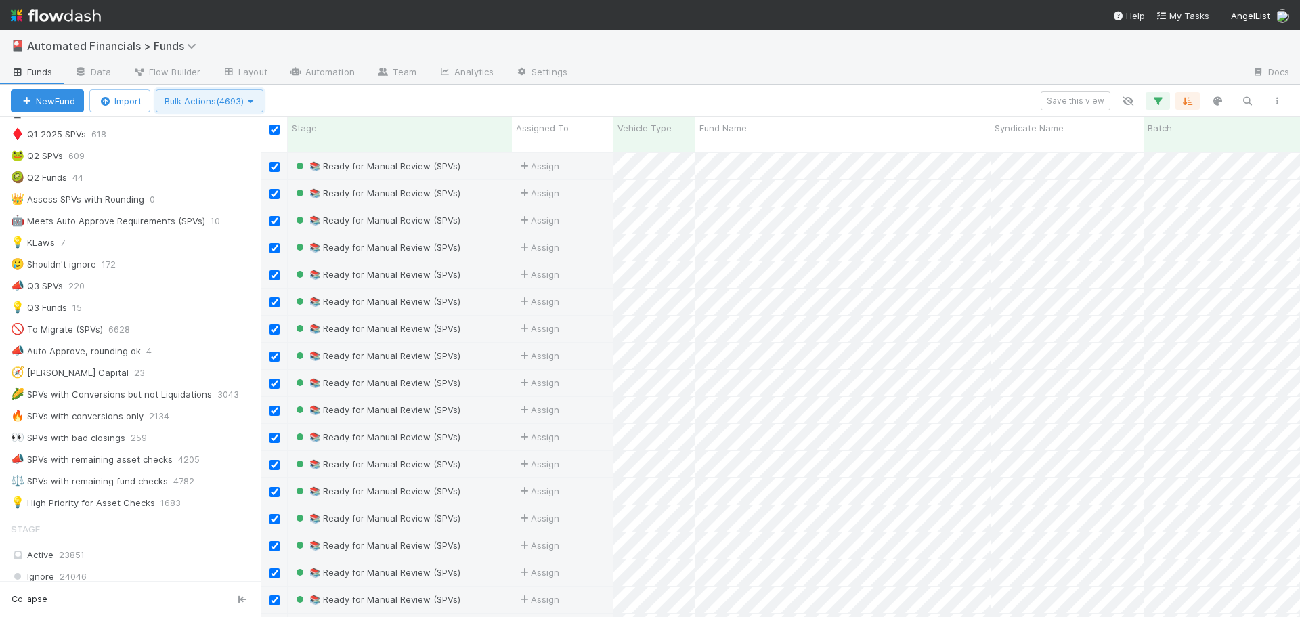
click at [182, 100] on span "Bulk Actions (4693)" at bounding box center [210, 100] width 90 height 11
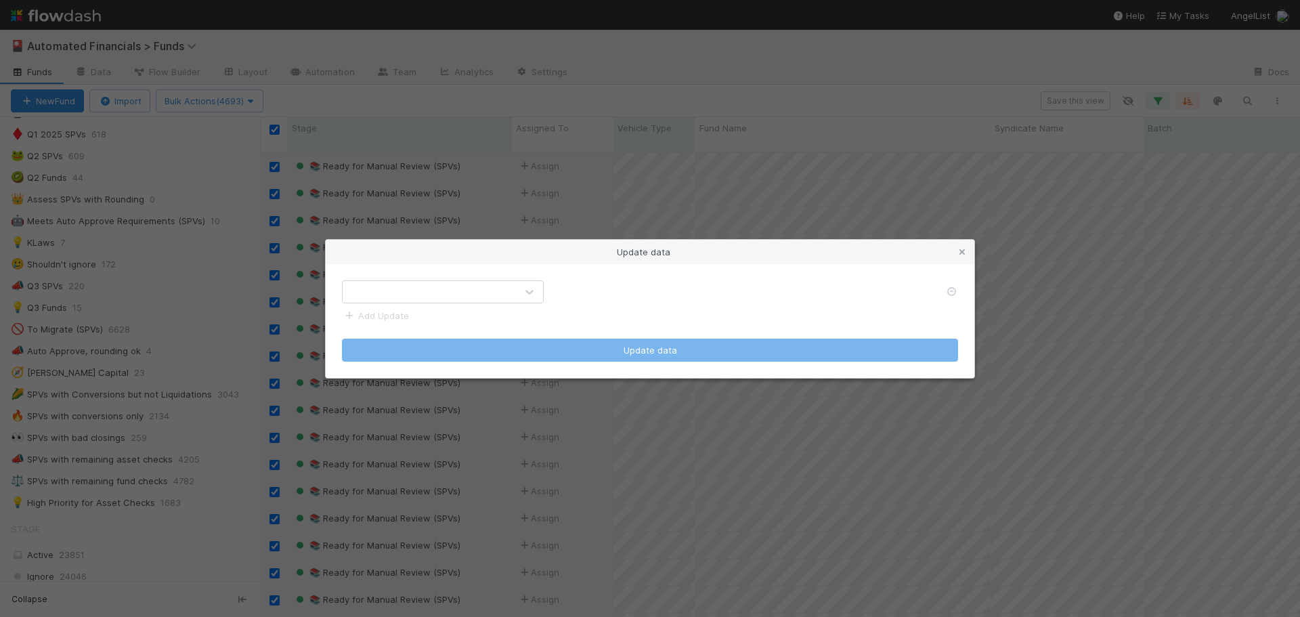
click at [398, 291] on div at bounding box center [429, 292] width 173 height 22
type input "bl"
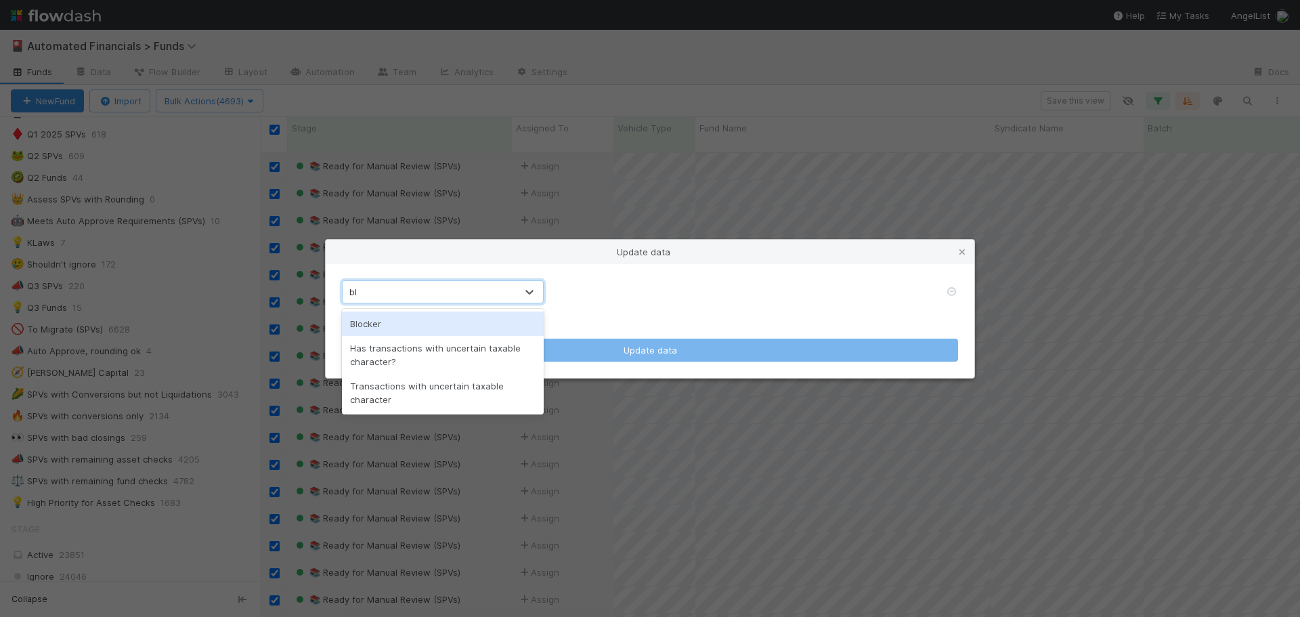
click at [381, 323] on div "Blocker" at bounding box center [443, 324] width 202 height 24
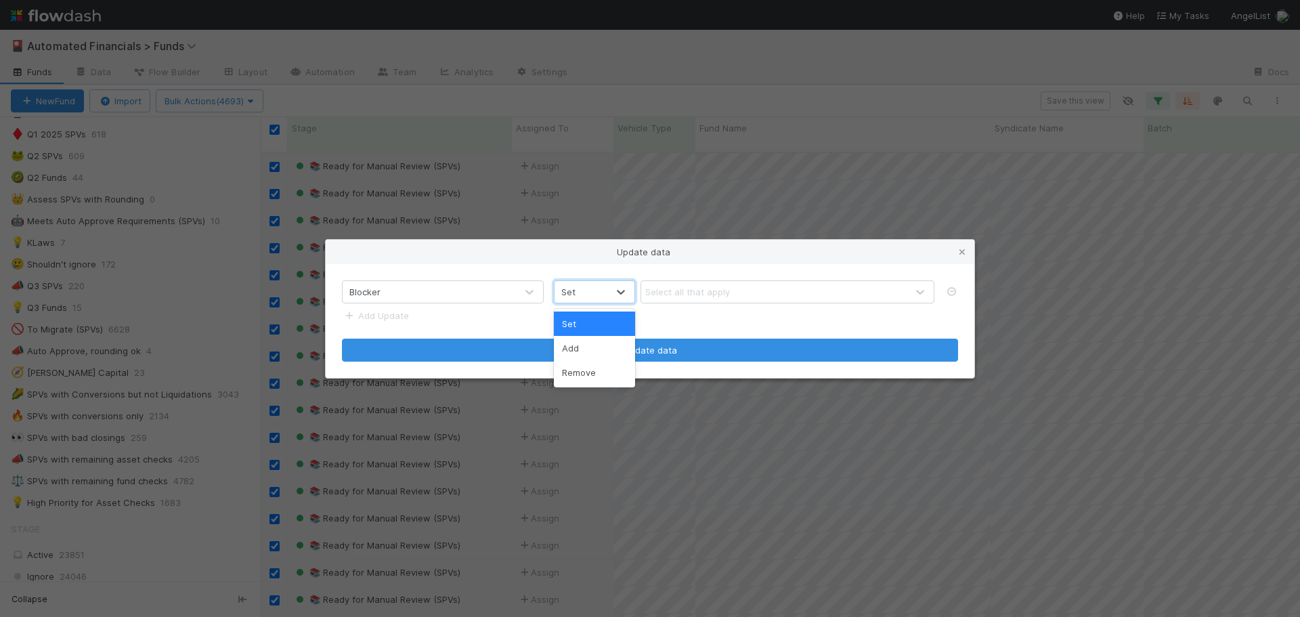
click at [597, 293] on div "Set" at bounding box center [581, 292] width 53 height 22
click at [592, 375] on div "Remove" at bounding box center [594, 372] width 81 height 24
click at [677, 297] on div "Select all that apply" at bounding box center [687, 292] width 85 height 14
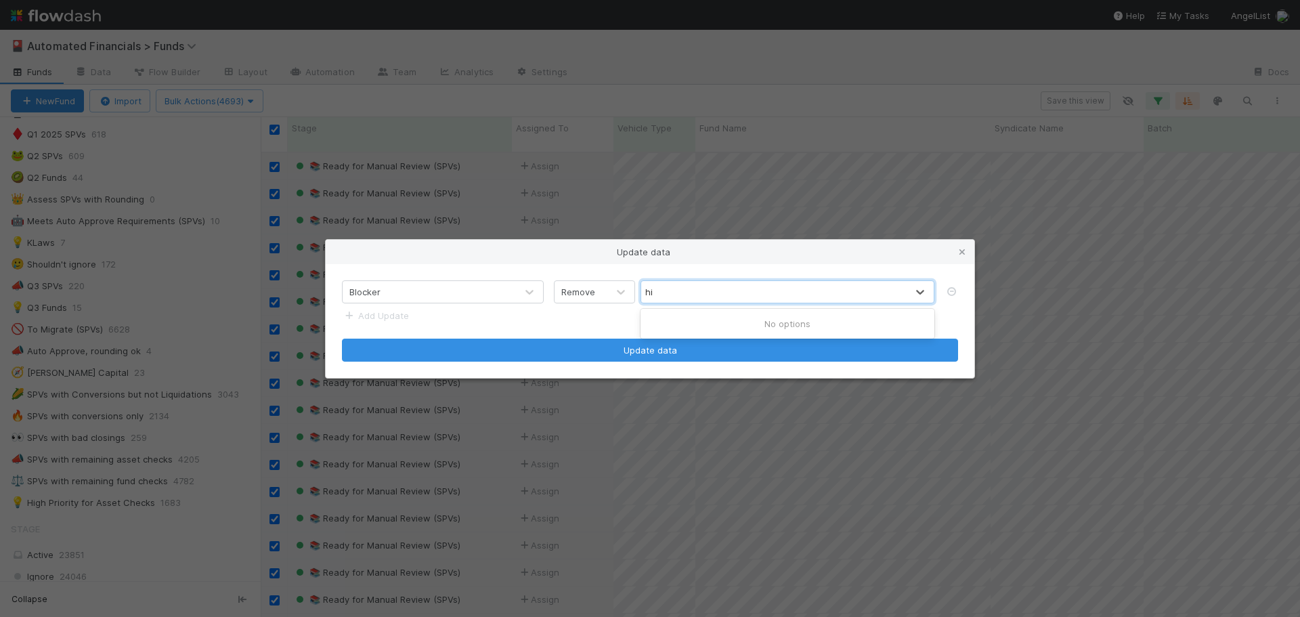
type input "h"
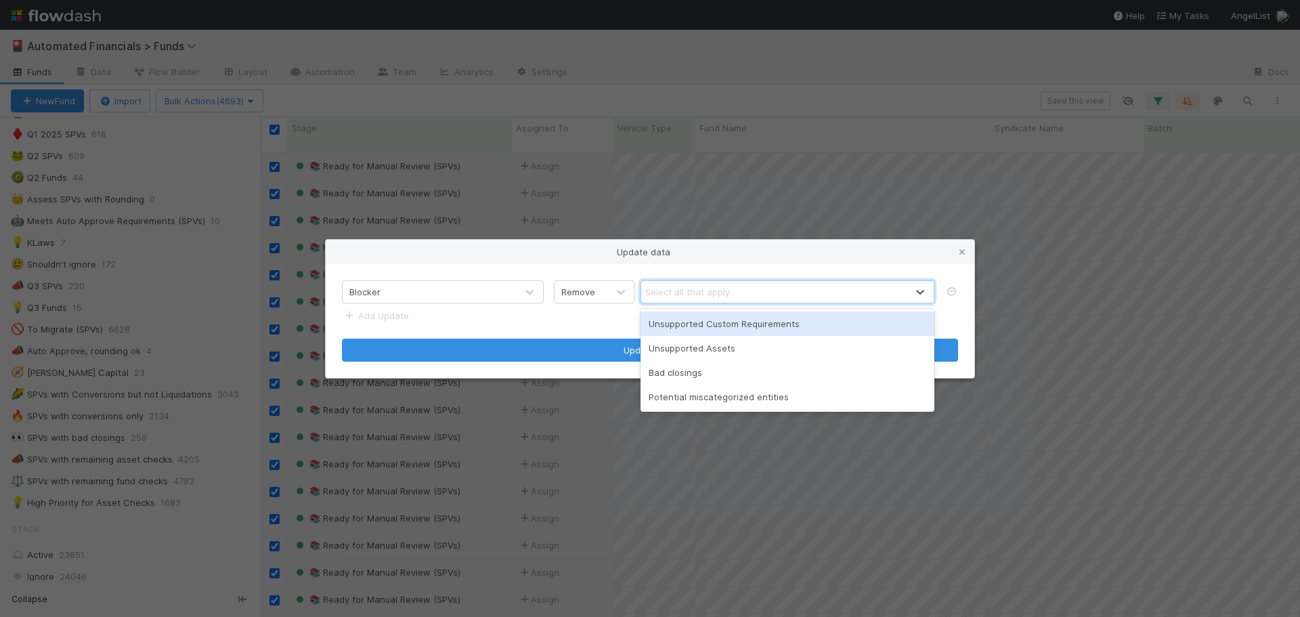
click at [486, 287] on div "Blocker" at bounding box center [429, 292] width 173 height 22
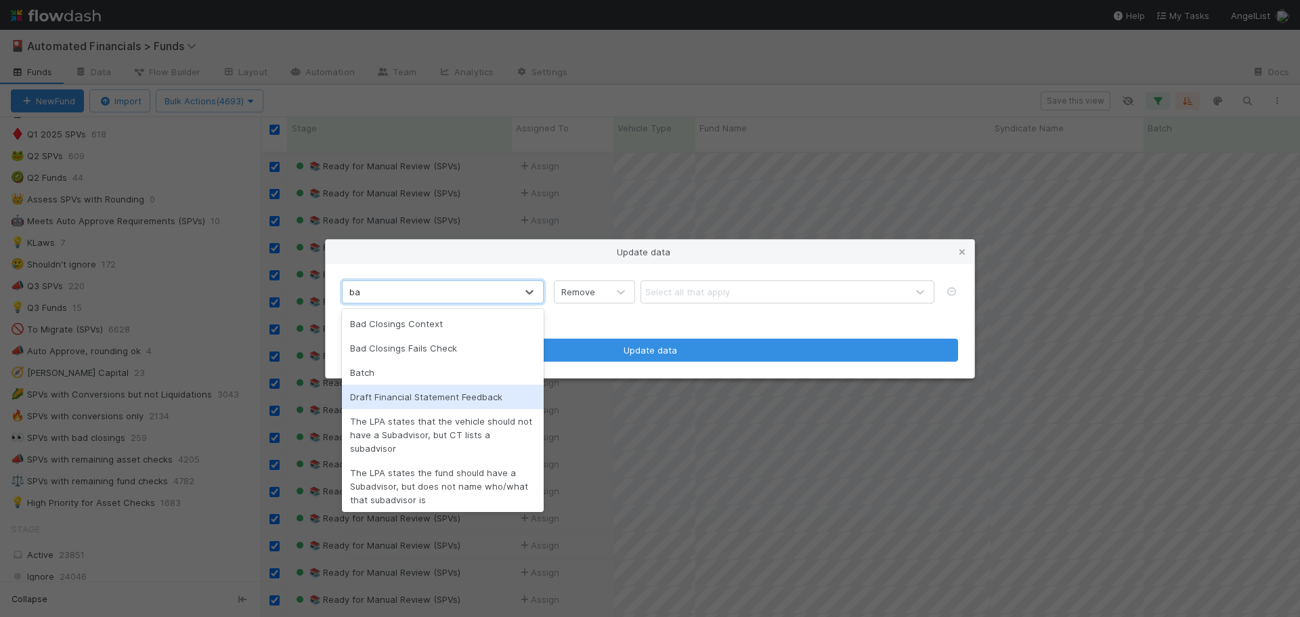
type input "bat"
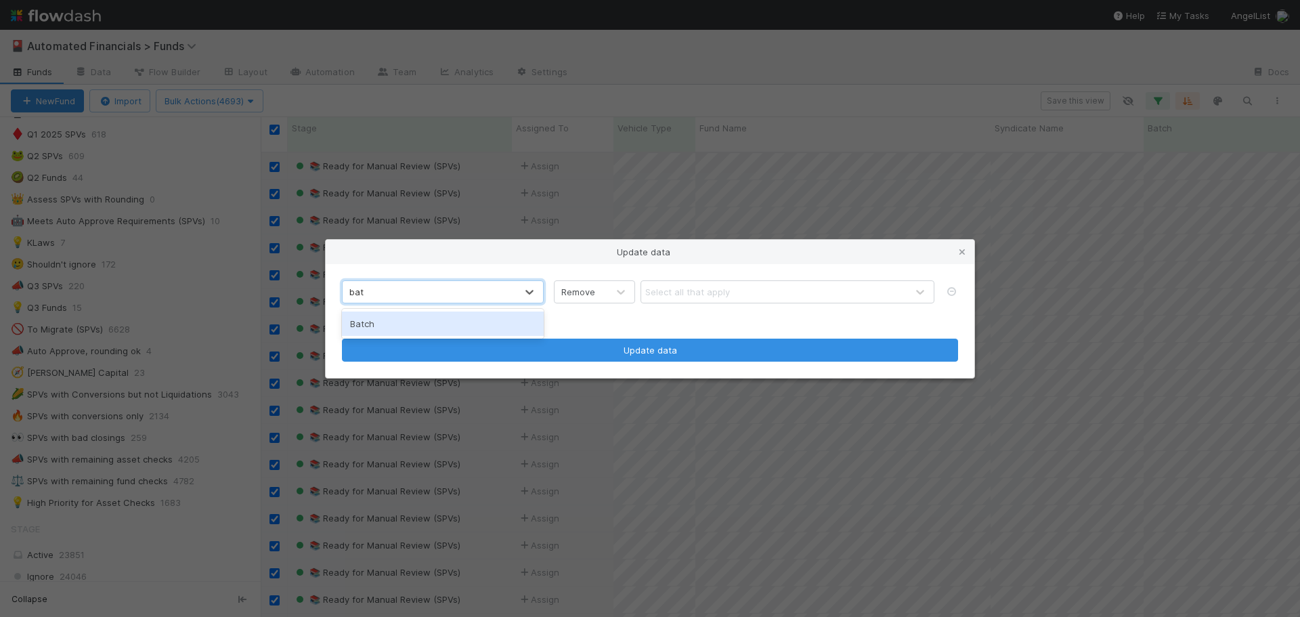
click at [418, 323] on div "Batch" at bounding box center [443, 324] width 202 height 24
click at [616, 294] on icon at bounding box center [621, 292] width 14 height 14
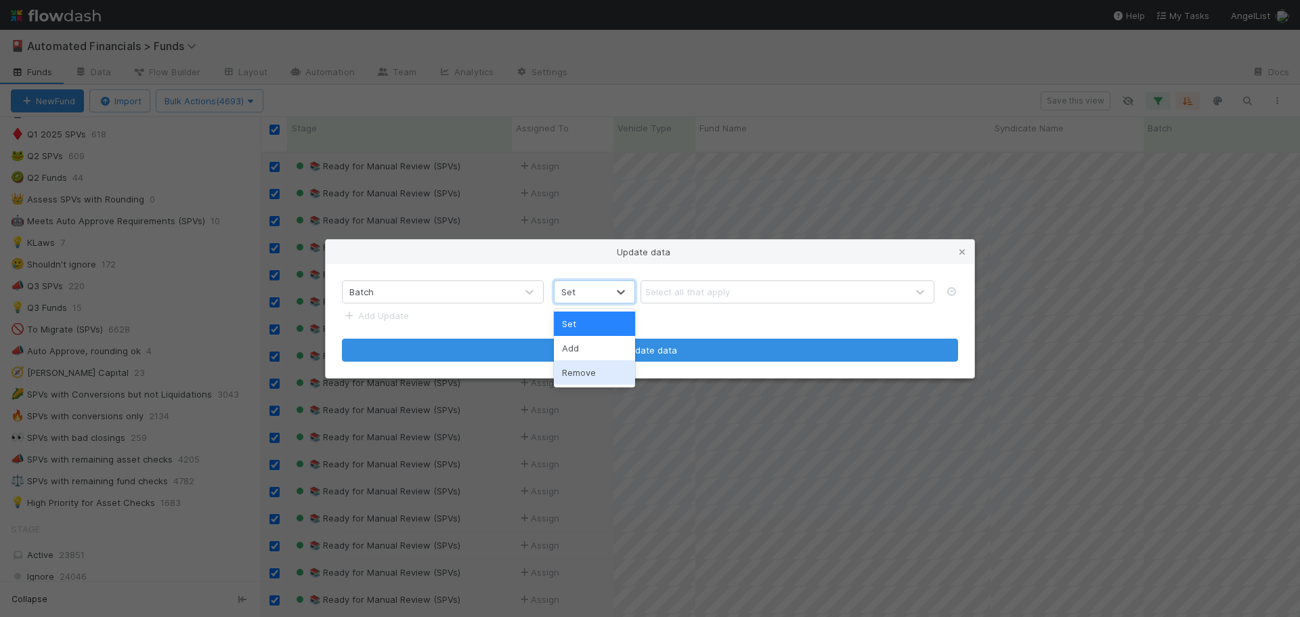
click at [603, 375] on div "Remove" at bounding box center [594, 372] width 81 height 24
click at [682, 296] on div "Select all that apply" at bounding box center [687, 292] width 85 height 14
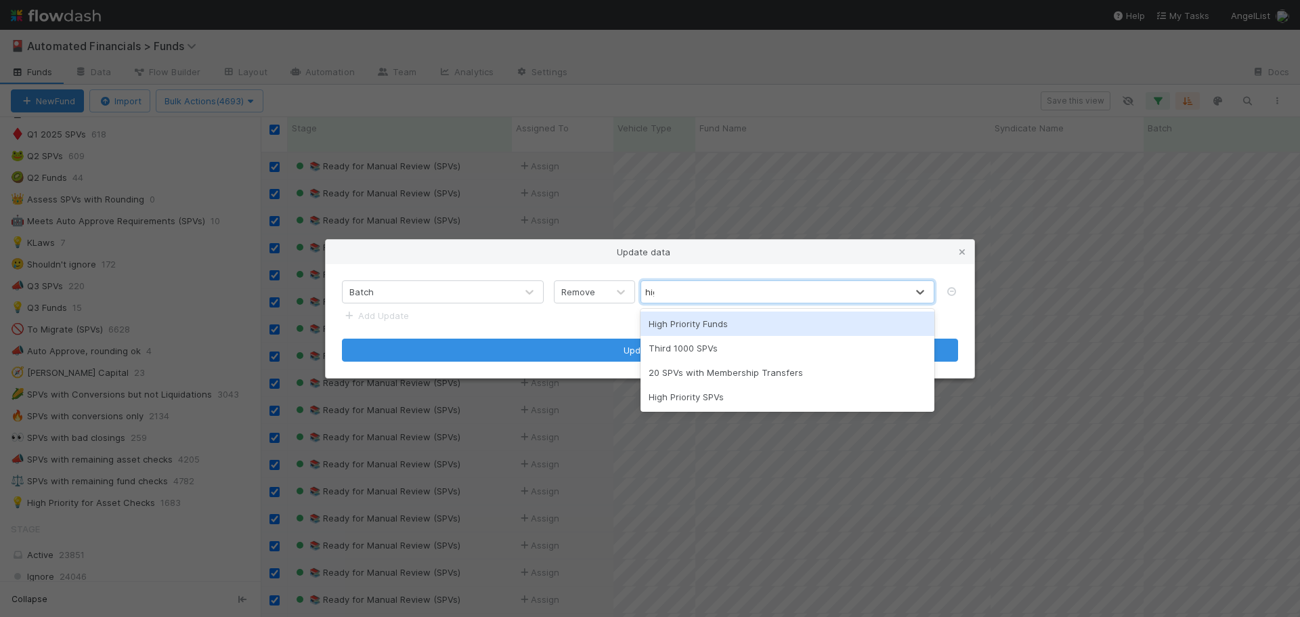
type input "high"
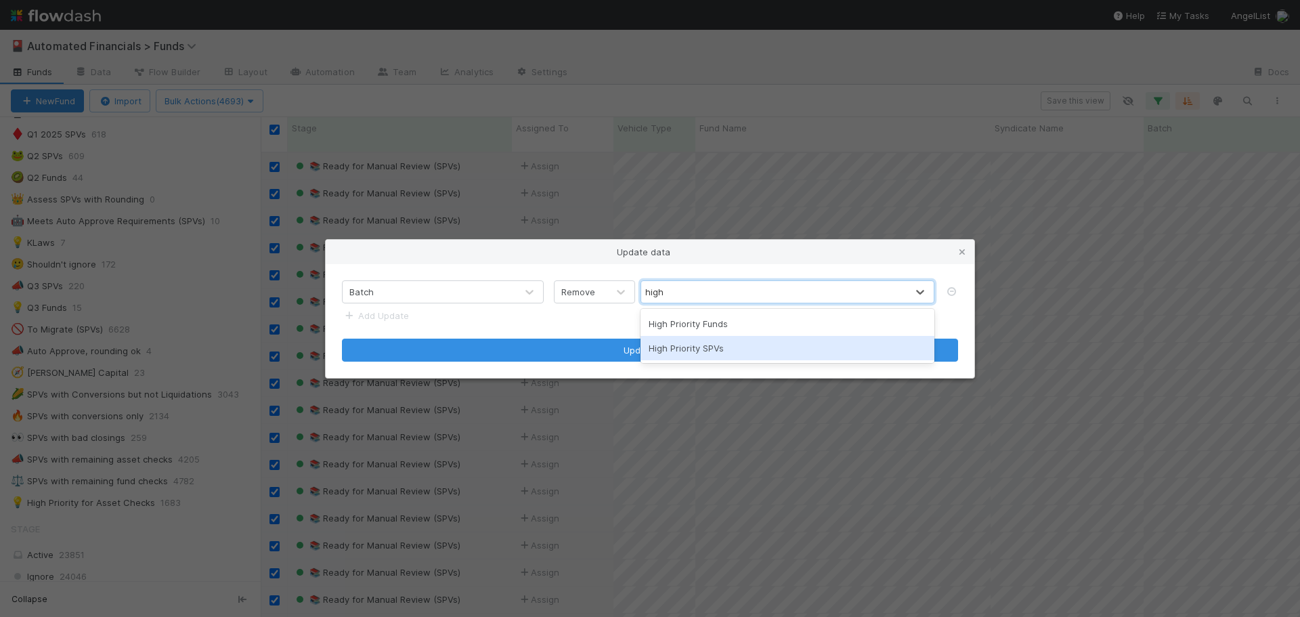
click at [688, 345] on div "High Priority SPVs" at bounding box center [788, 348] width 294 height 24
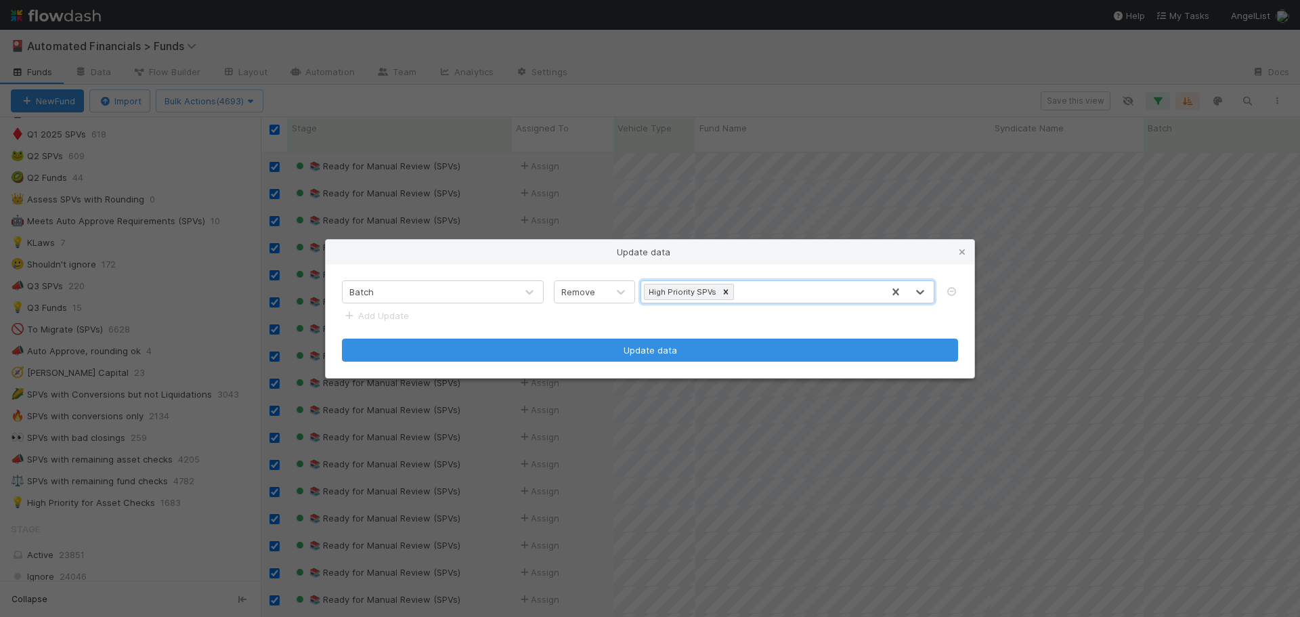
click at [589, 320] on form "Batch Remove option High Priority SPVs, selected. 0 results available. Select i…" at bounding box center [650, 320] width 616 height 81
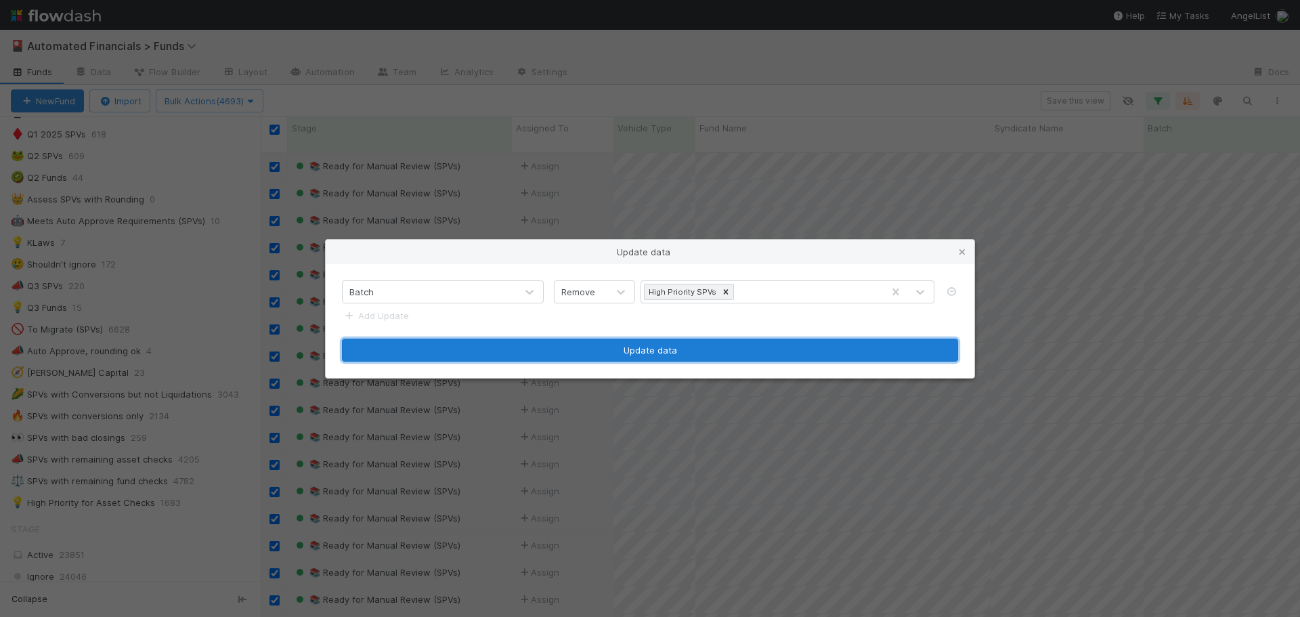
click at [614, 348] on button "Update data" at bounding box center [650, 350] width 616 height 23
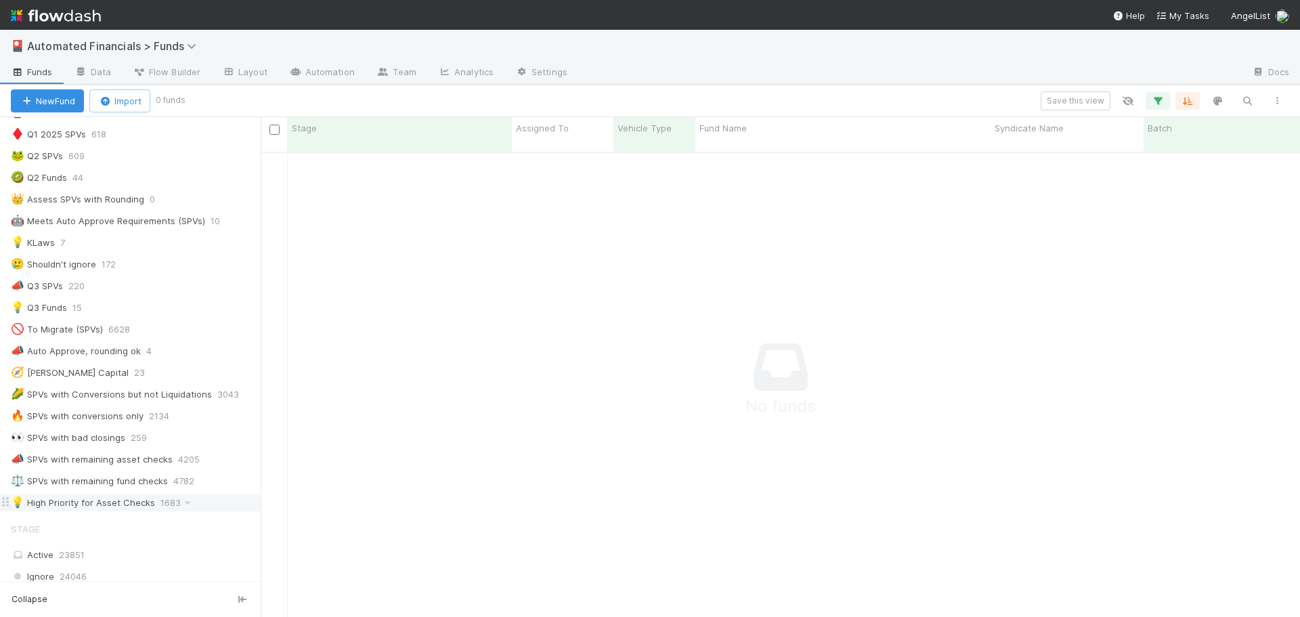
scroll to position [11, 11]
click at [1161, 99] on icon "button" at bounding box center [1158, 101] width 14 height 12
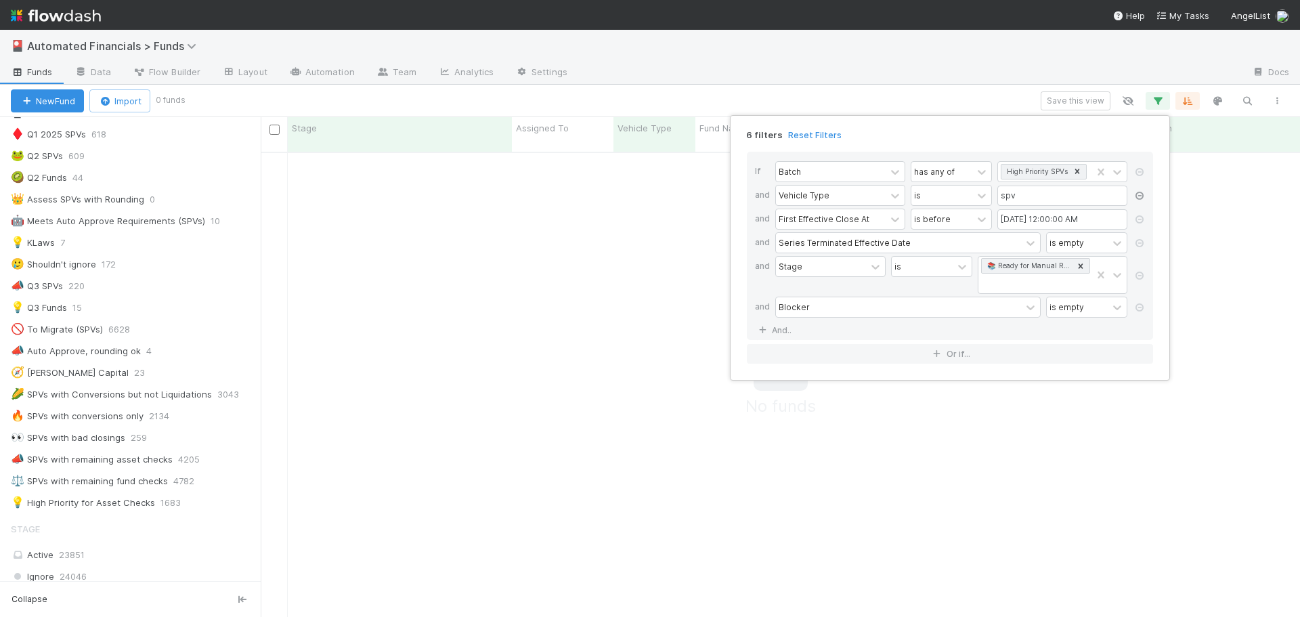
click at [1141, 196] on icon at bounding box center [1140, 196] width 14 height 8
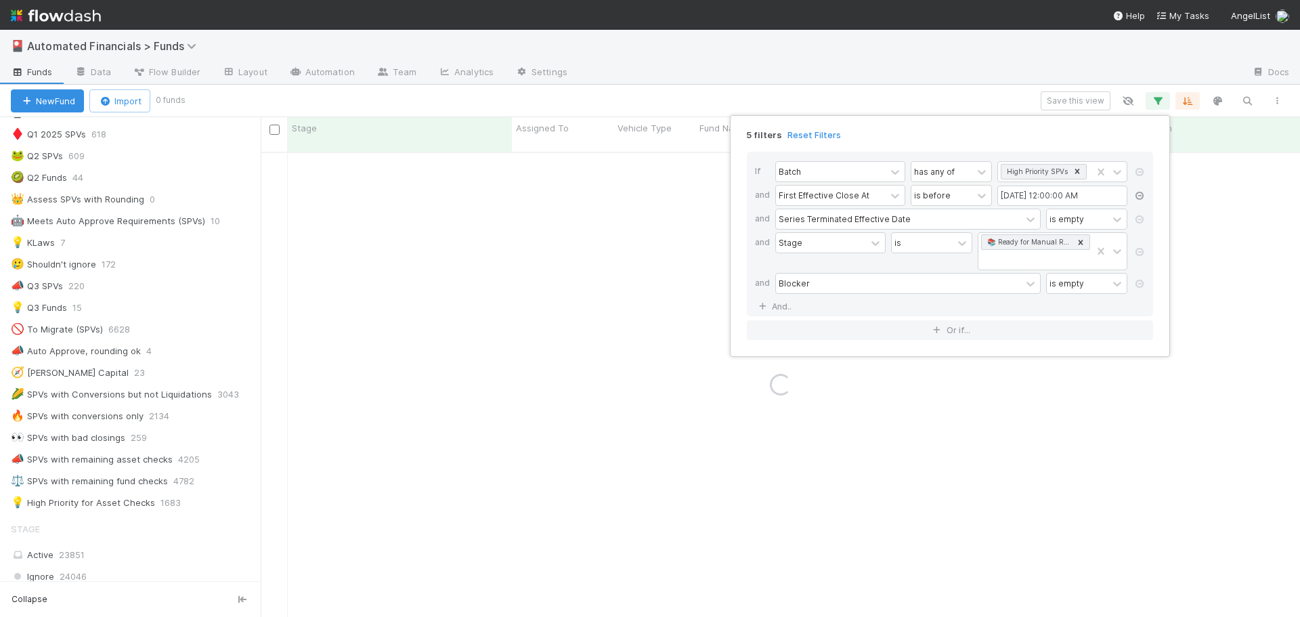
click at [1141, 196] on icon at bounding box center [1140, 196] width 14 height 8
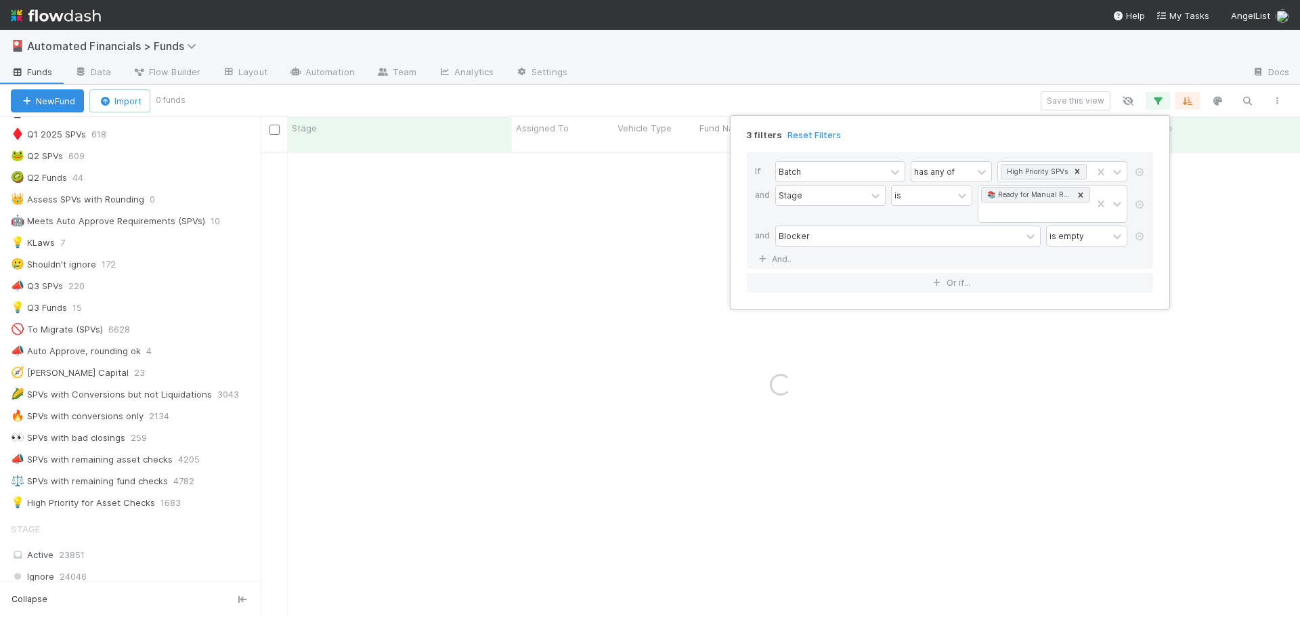
click at [1141, 196] on div at bounding box center [1140, 205] width 14 height 41
click at [1142, 206] on icon at bounding box center [1140, 204] width 14 height 8
click at [1140, 198] on icon at bounding box center [1140, 196] width 14 height 8
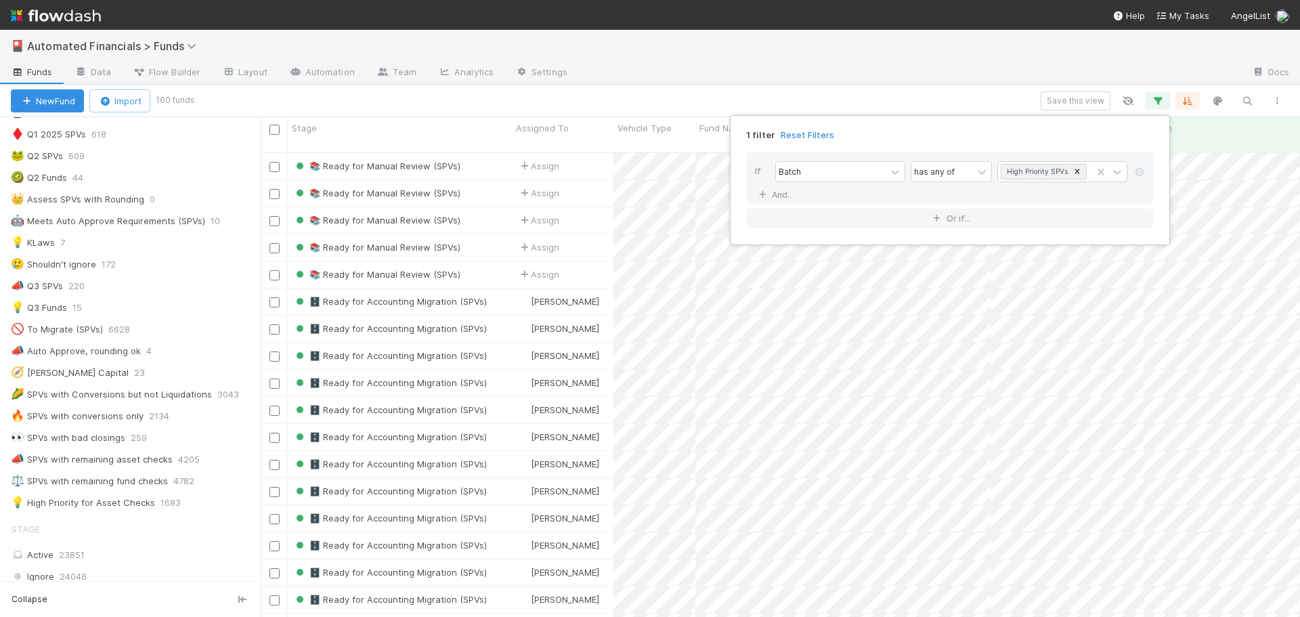
scroll to position [466, 1029]
click at [865, 102] on div "1 filter Reset Filters If Batch has any of High Priority SPVs And.. Or if..." at bounding box center [650, 308] width 1300 height 617
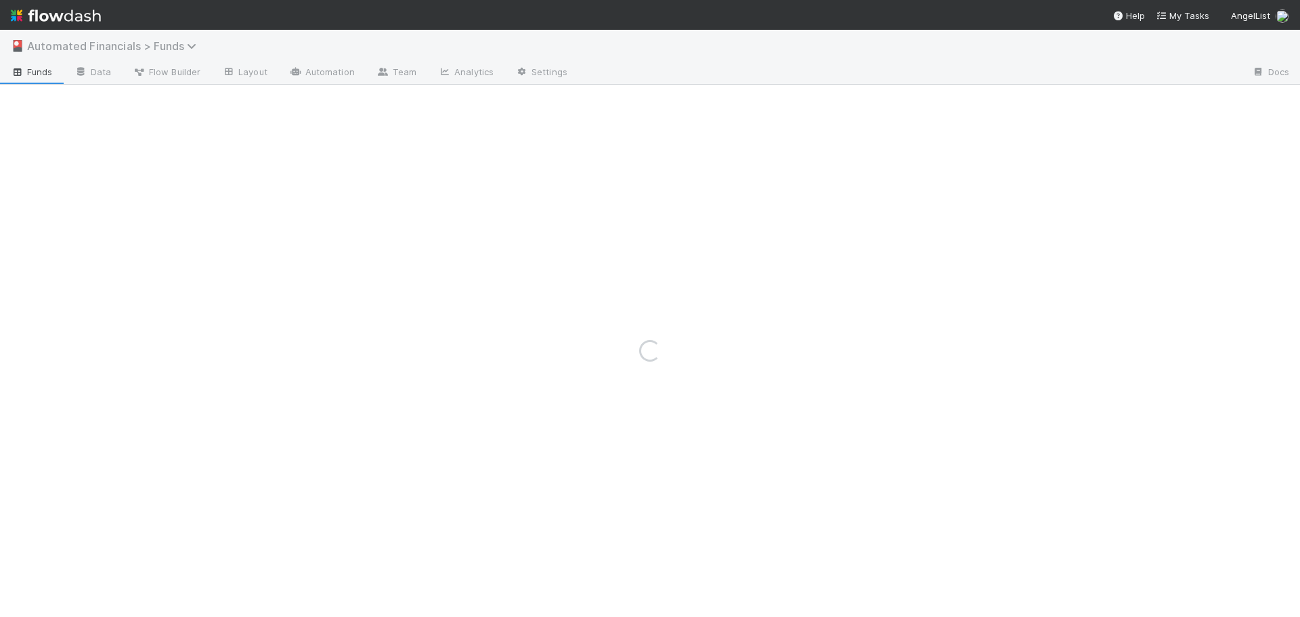
click at [133, 50] on span "Automated Financials > Funds" at bounding box center [115, 46] width 176 height 14
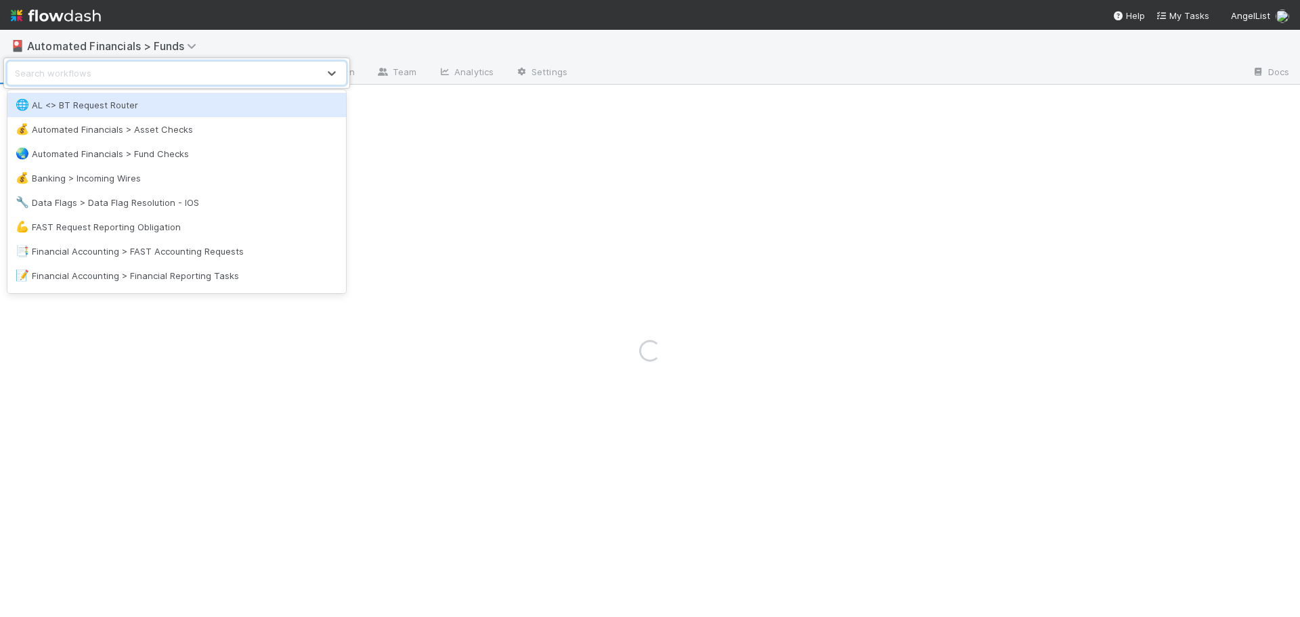
click at [125, 130] on div "💰 Automated Financials > Asset Checks" at bounding box center [177, 130] width 322 height 14
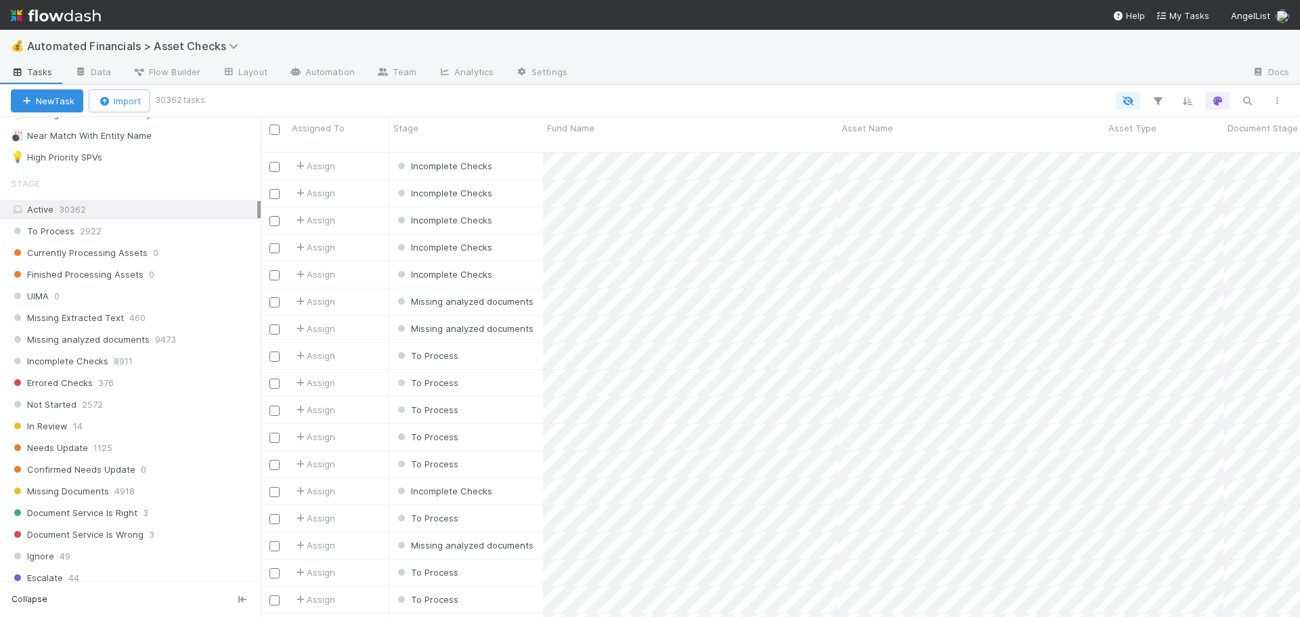
scroll to position [542, 0]
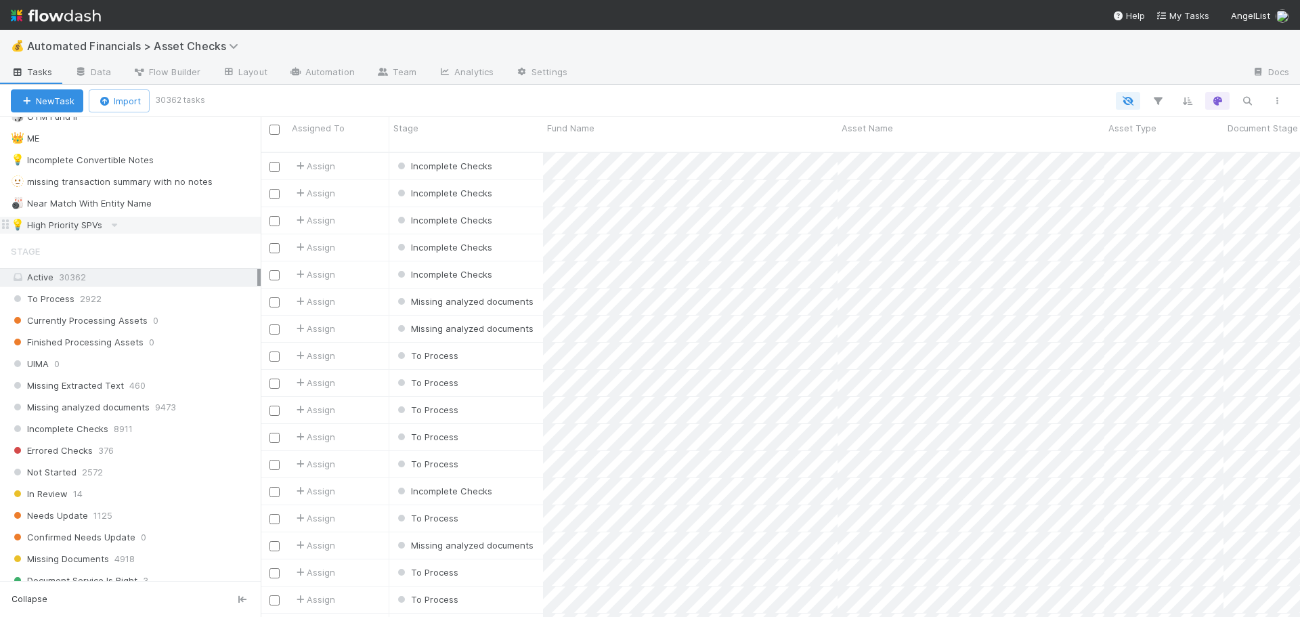
click at [79, 224] on div "💡 High Priority SPVs" at bounding box center [56, 225] width 91 height 17
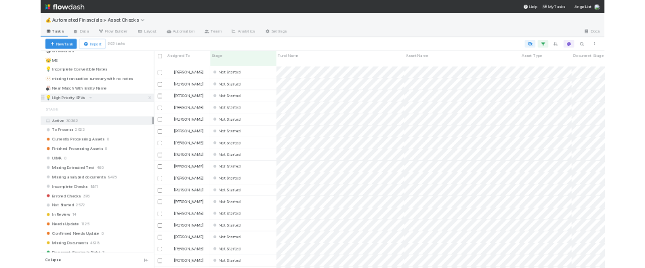
scroll to position [466, 1029]
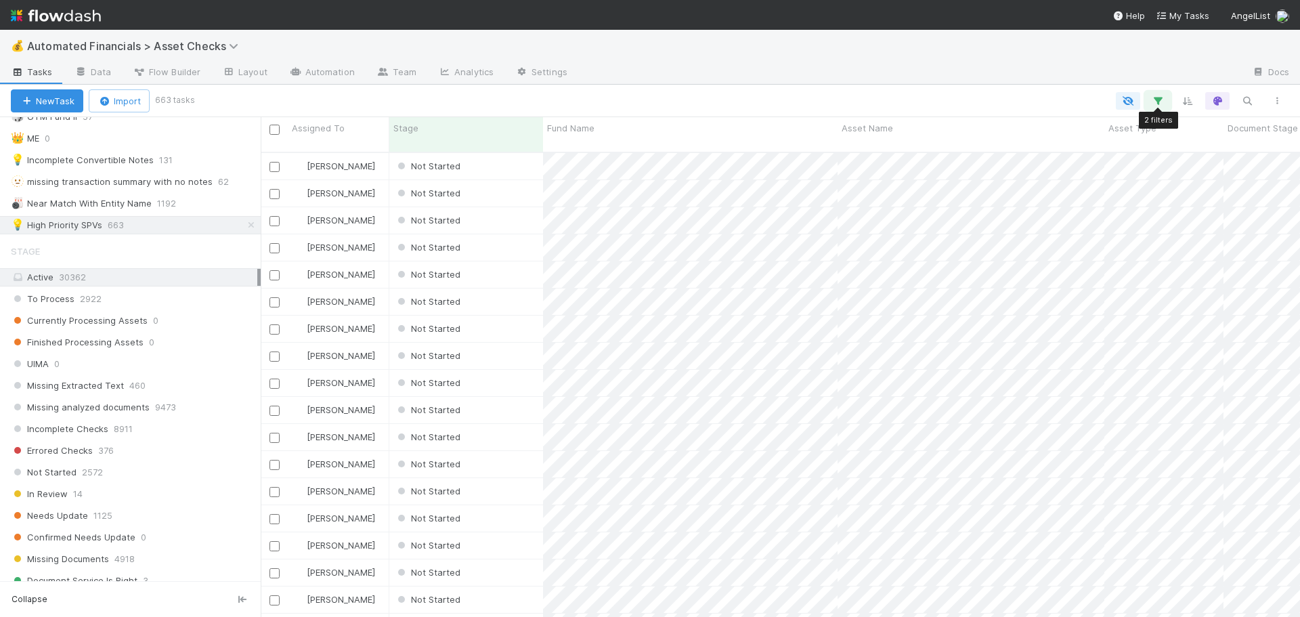
click at [1163, 100] on icon "button" at bounding box center [1158, 101] width 14 height 12
click at [964, 93] on div "2 filters Reset Filters If fund -> Batch any has any of High Priority SPVs and …" at bounding box center [650, 308] width 1300 height 617
click at [109, 39] on span "Automated Financials > Asset Checks" at bounding box center [141, 46] width 229 height 16
click at [110, 48] on span "Automated Financials > Asset Checks" at bounding box center [136, 46] width 218 height 14
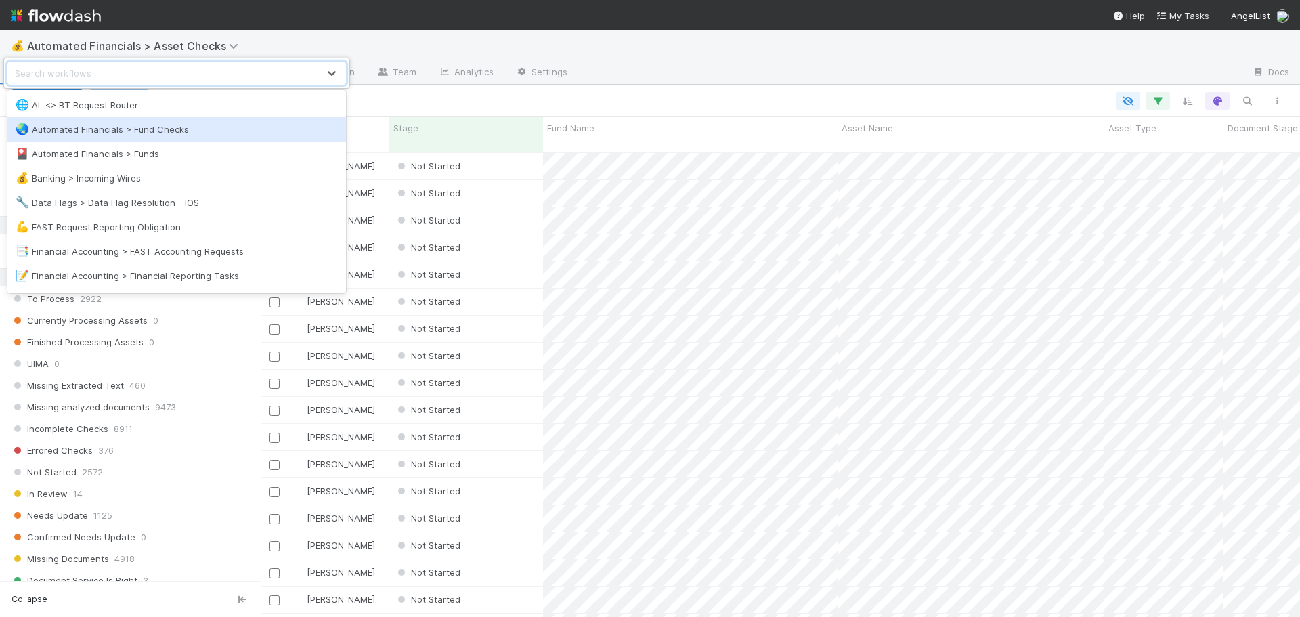
click at [157, 133] on div "🌏 Automated Financials > Fund Checks" at bounding box center [177, 130] width 322 height 14
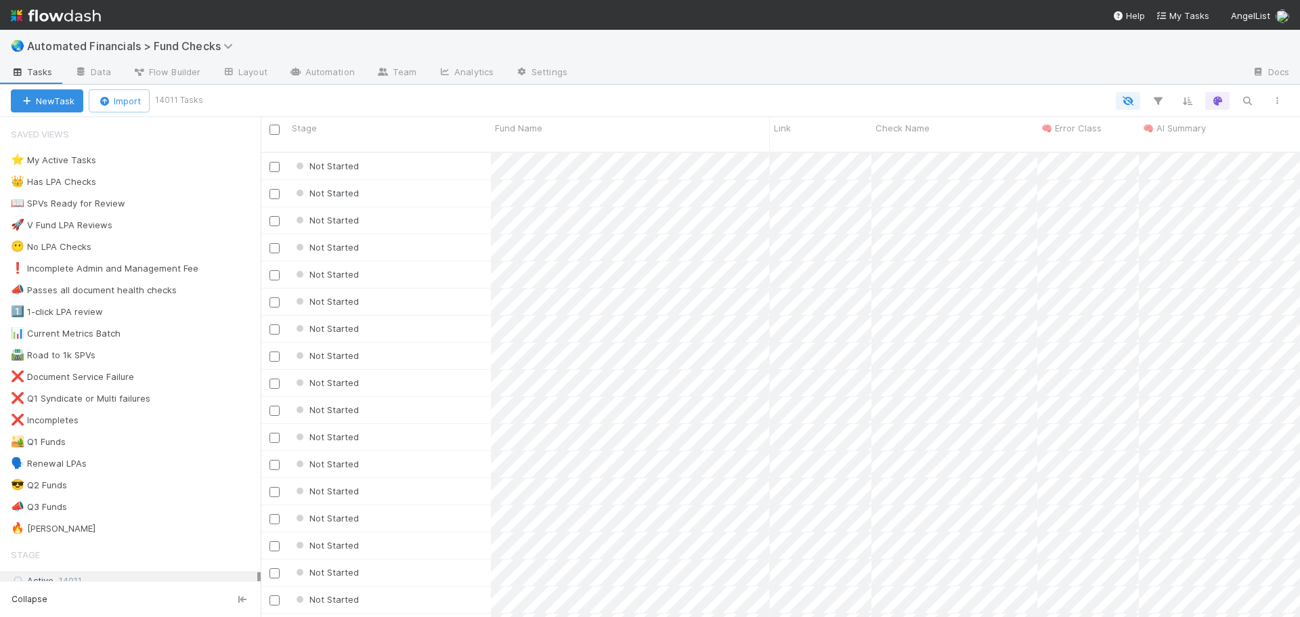
scroll to position [466, 1029]
click at [209, 46] on span "Automated Financials > Fund Checks" at bounding box center [133, 46] width 213 height 14
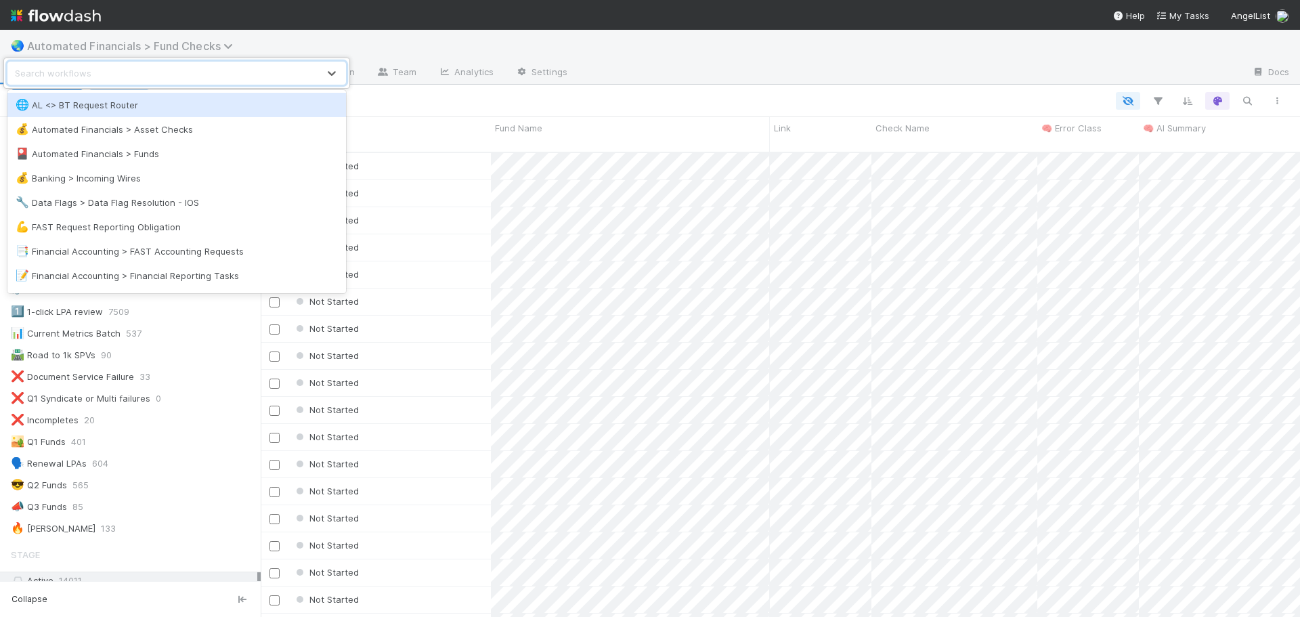
click at [209, 46] on div "option AL <> BT Request Router focused, 1 of 19. 19 results available. Use Up a…" at bounding box center [650, 308] width 1300 height 617
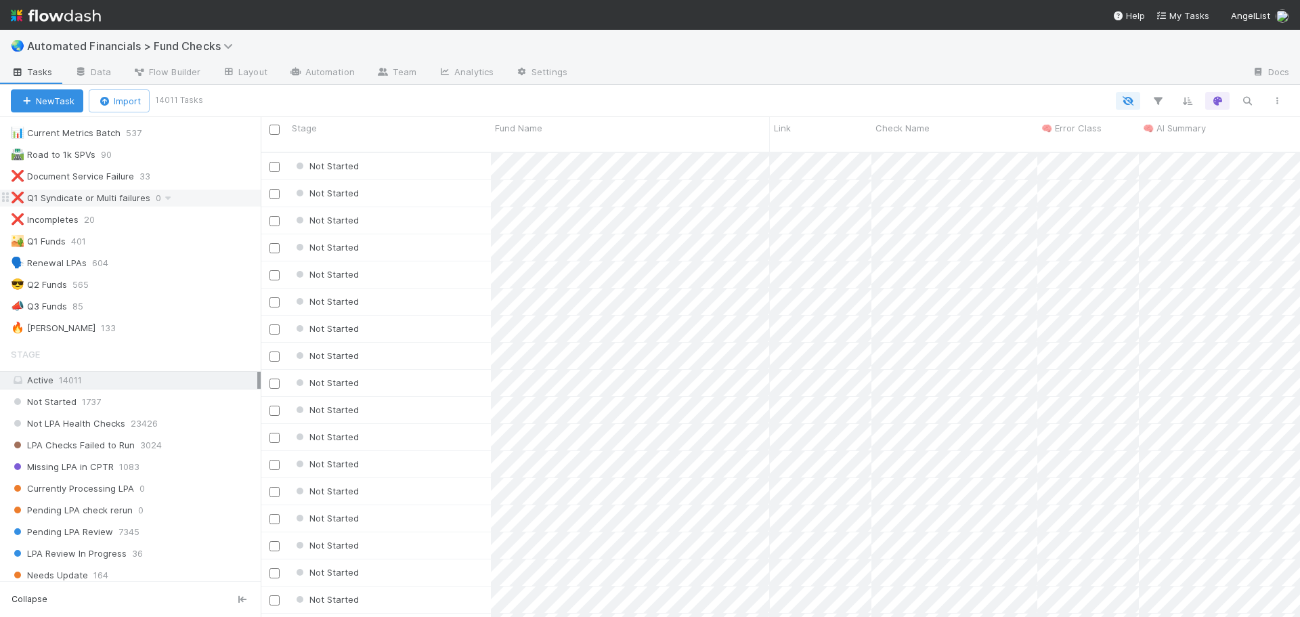
scroll to position [68, 0]
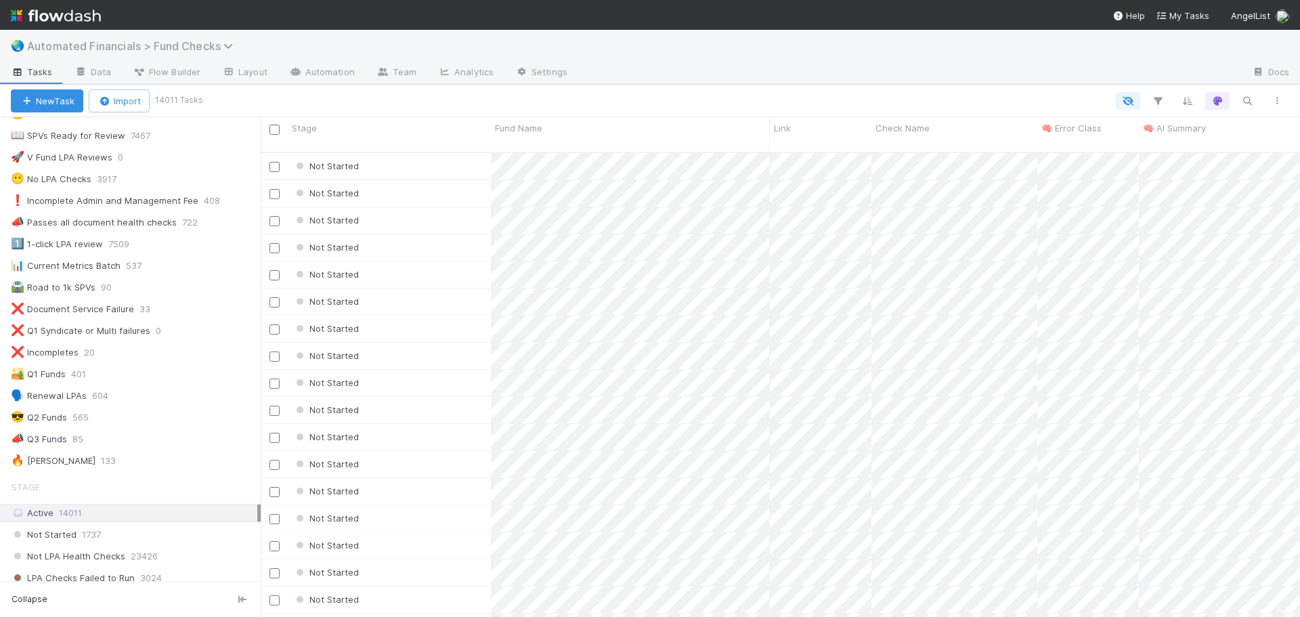
click at [177, 49] on span "Automated Financials > Fund Checks" at bounding box center [133, 46] width 213 height 14
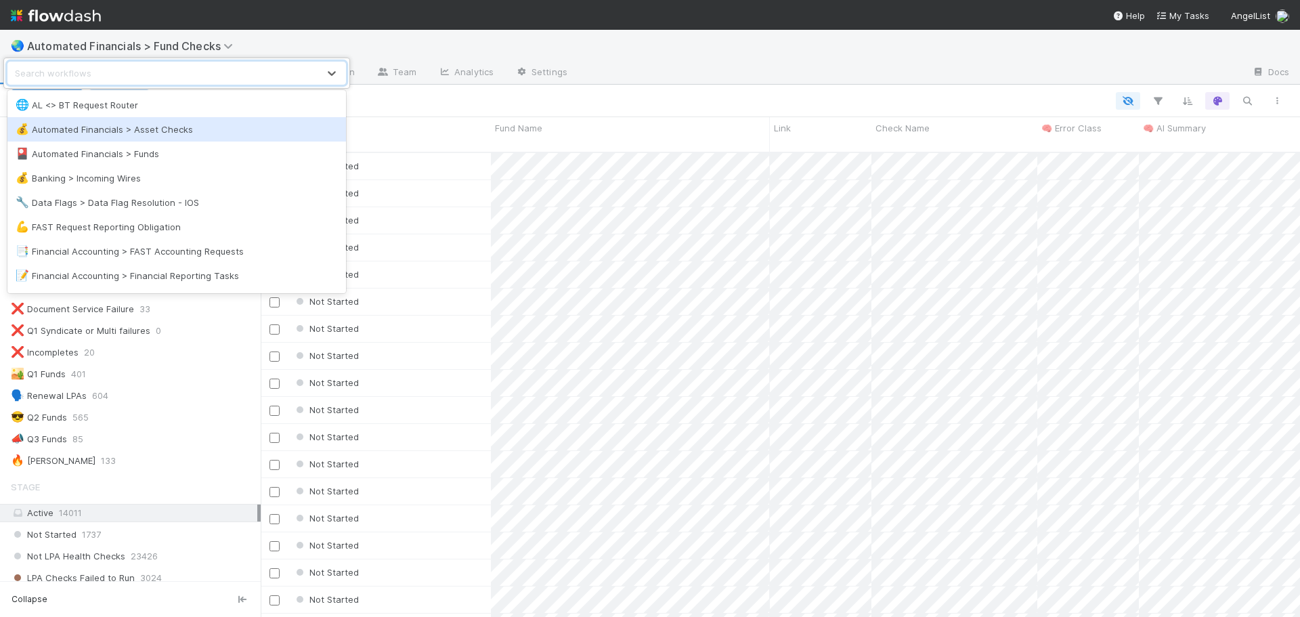
click at [156, 133] on div "💰 Automated Financials > Asset Checks" at bounding box center [177, 130] width 322 height 14
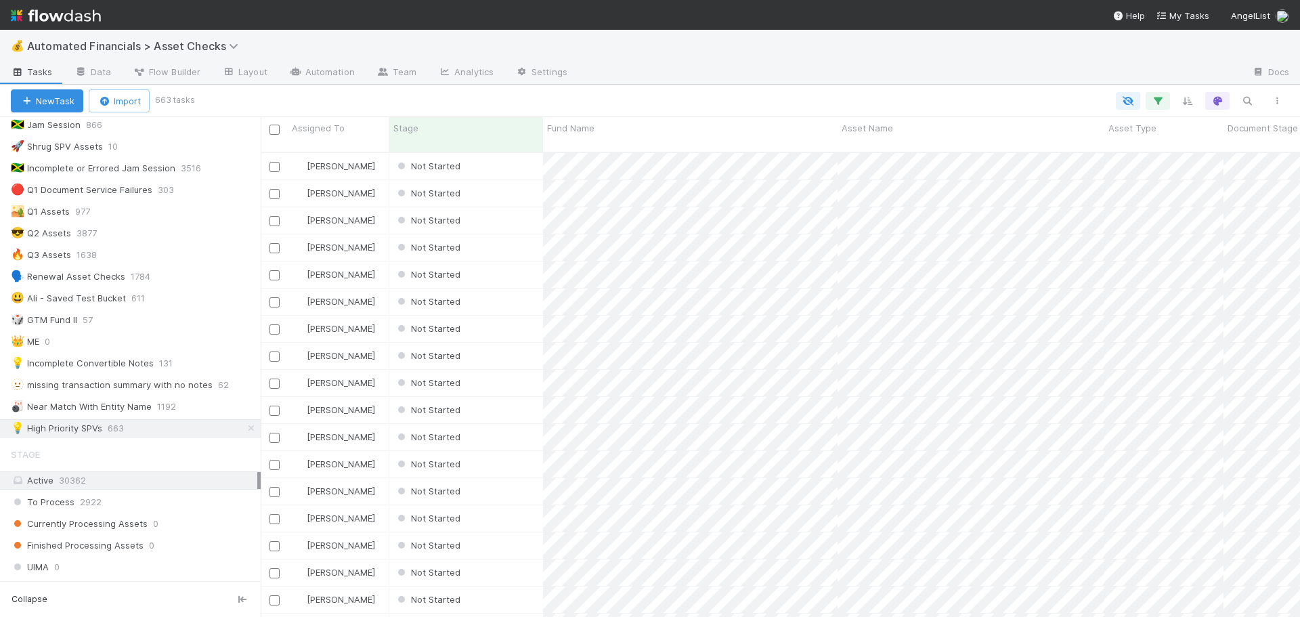
scroll to position [406, 0]
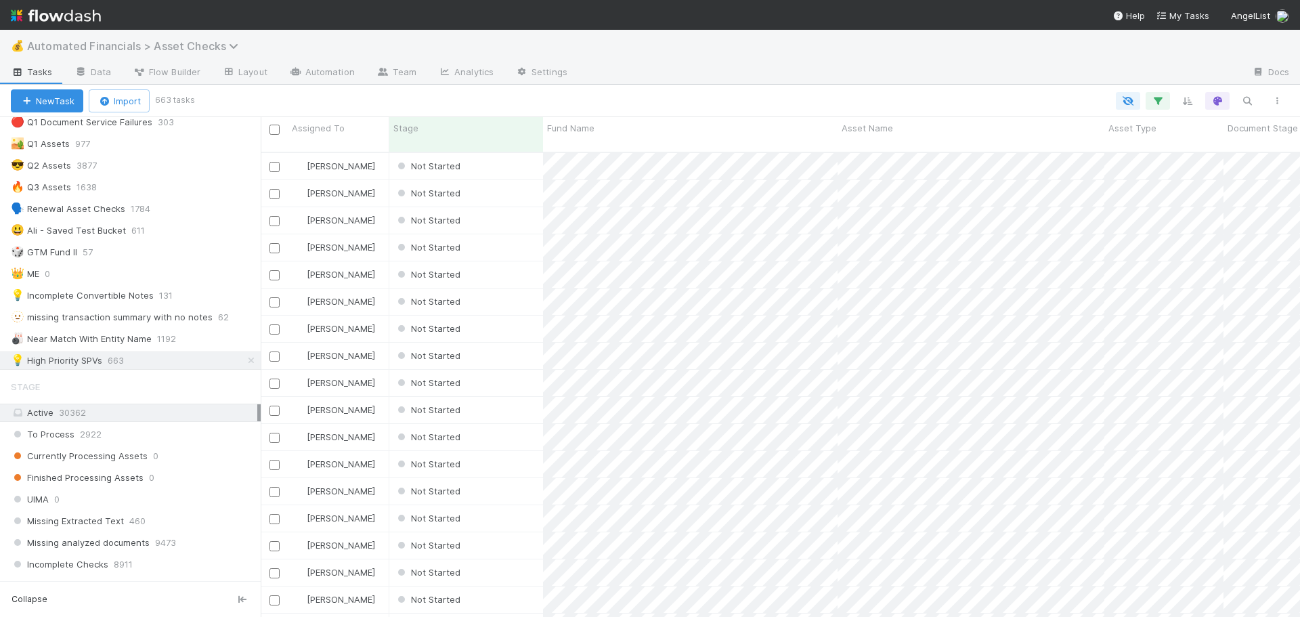
click at [186, 40] on span "Automated Financials > Asset Checks" at bounding box center [136, 46] width 218 height 14
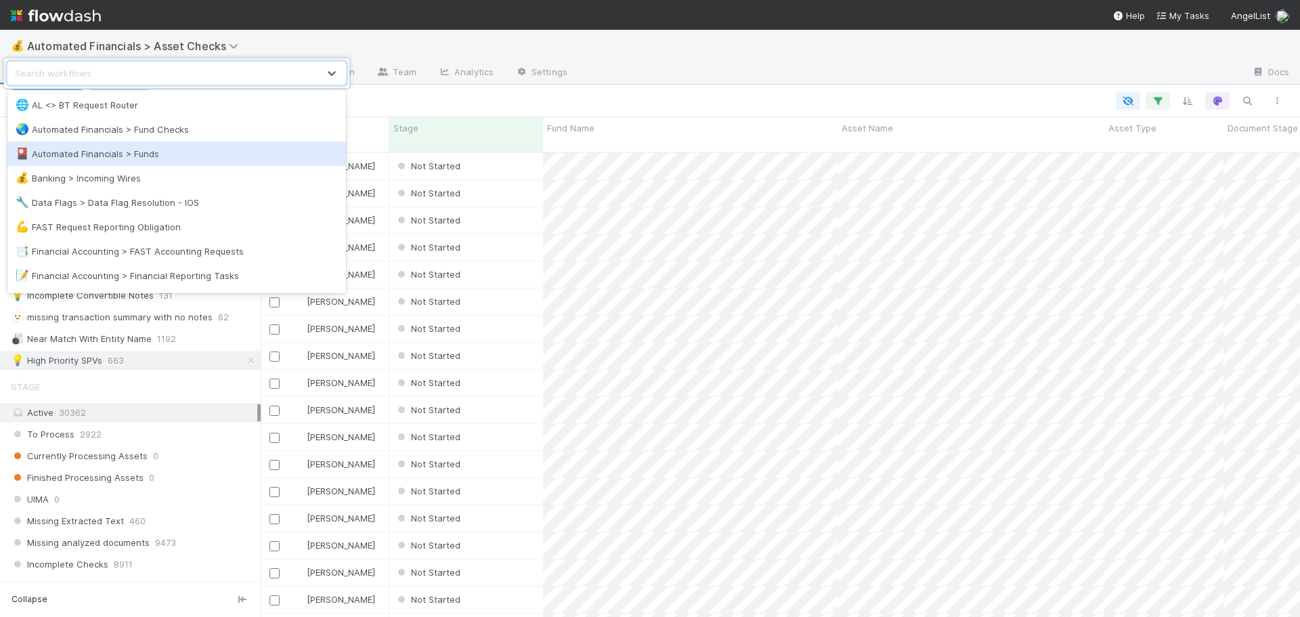
click at [100, 154] on div "🎴 Automated Financials > Funds" at bounding box center [177, 154] width 322 height 14
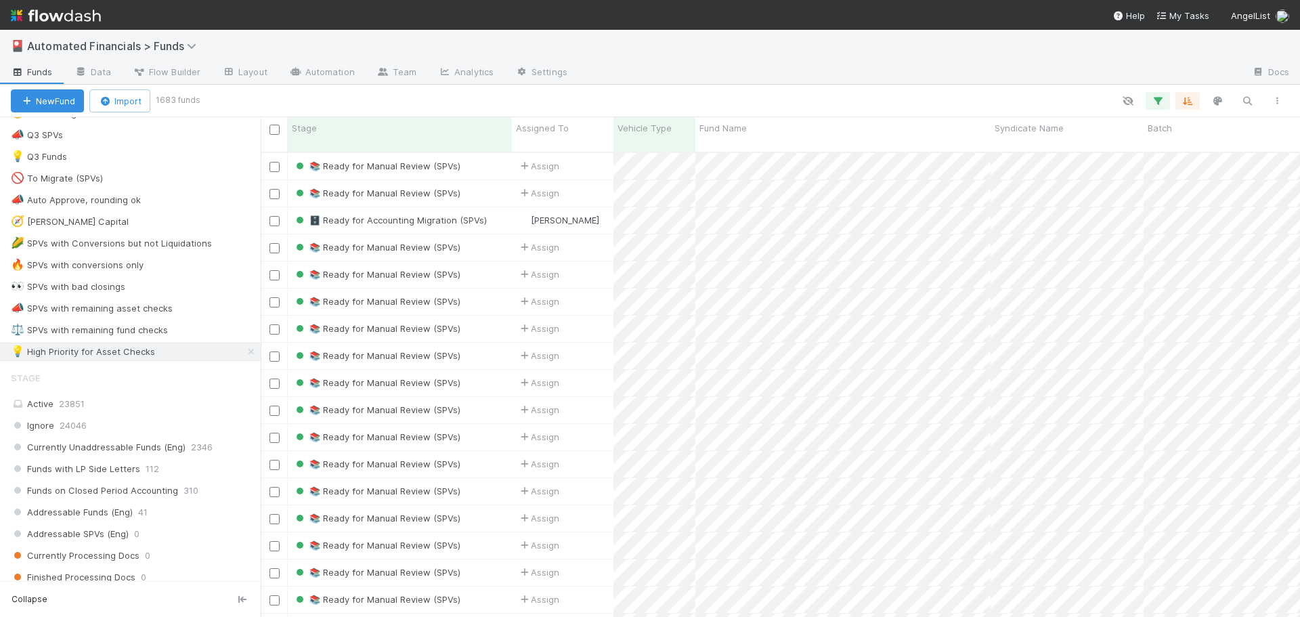
scroll to position [948, 0]
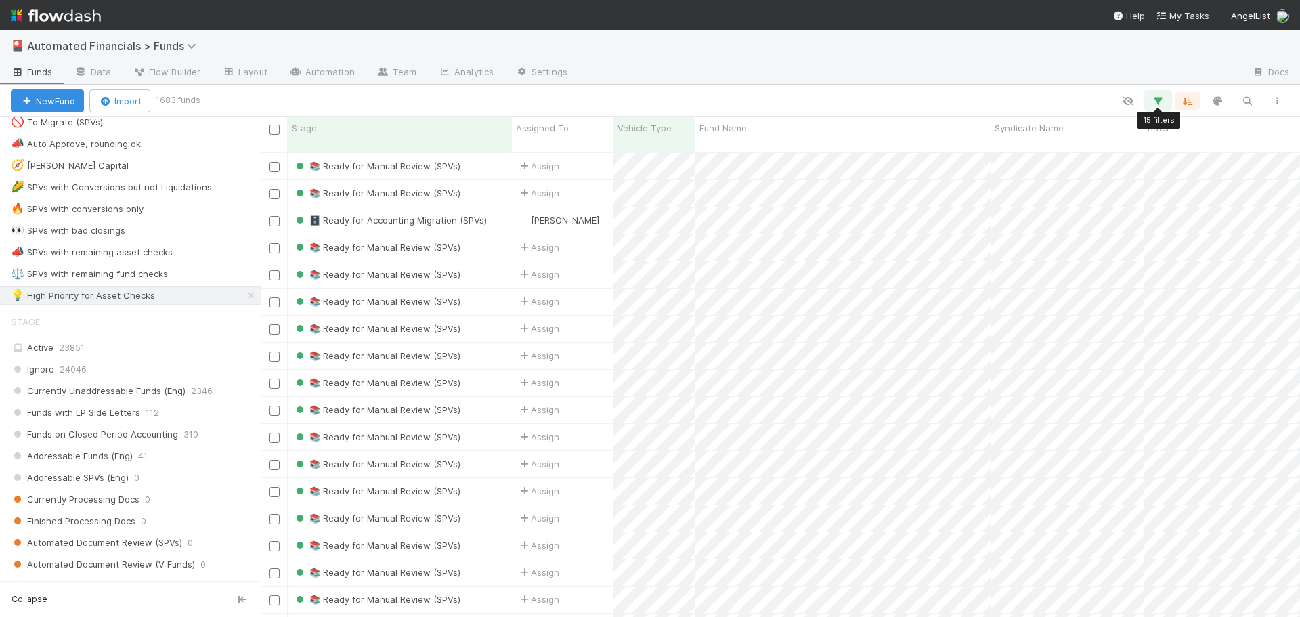
click at [1157, 100] on icon "button" at bounding box center [1158, 101] width 14 height 12
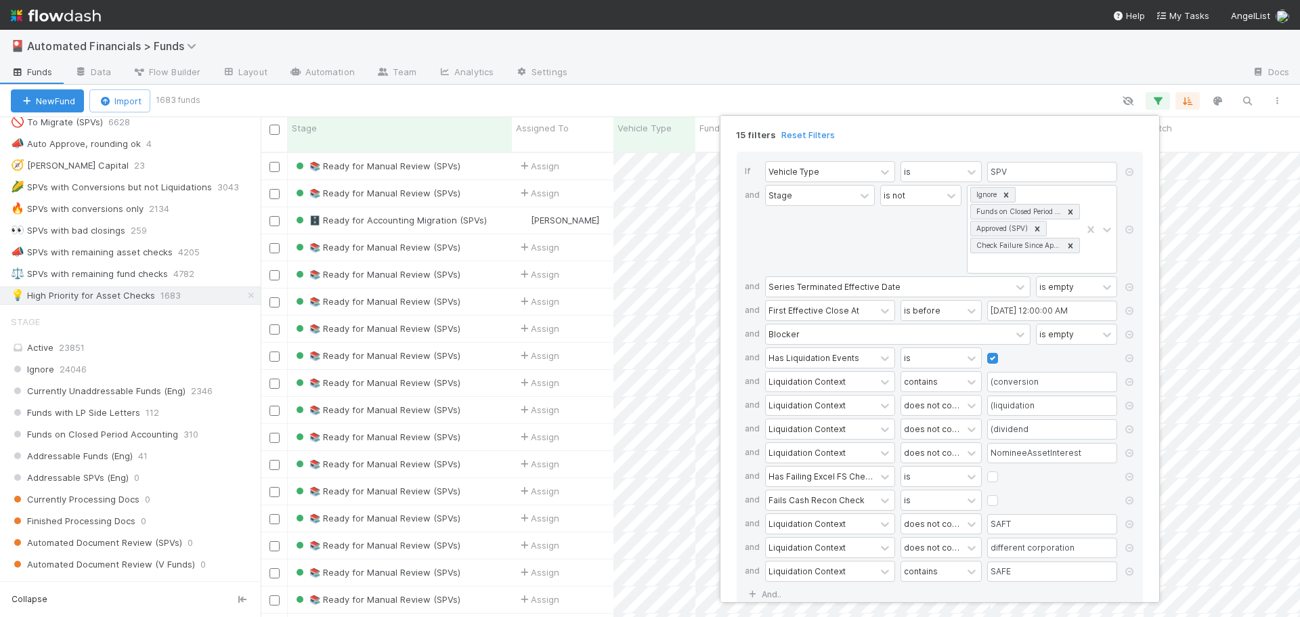
click at [833, 86] on div "15 filters Reset Filters If Vehicle Type is SPV and Stage is not Ignore Funds o…" at bounding box center [650, 308] width 1300 height 617
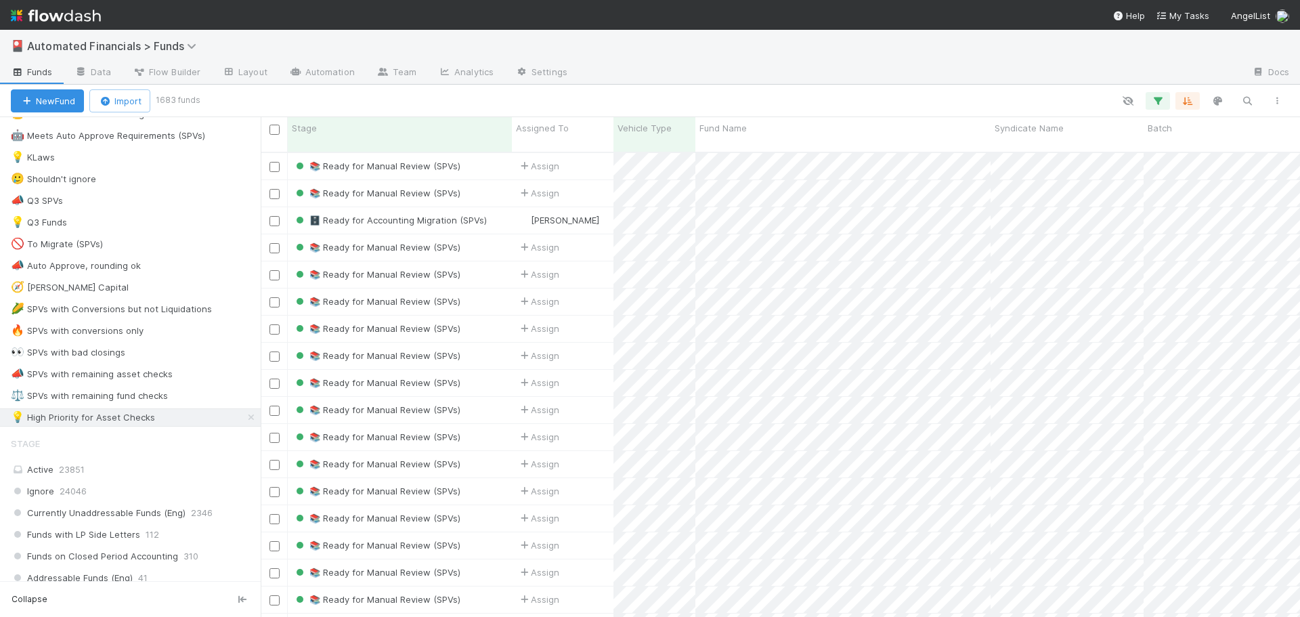
scroll to position [880, 0]
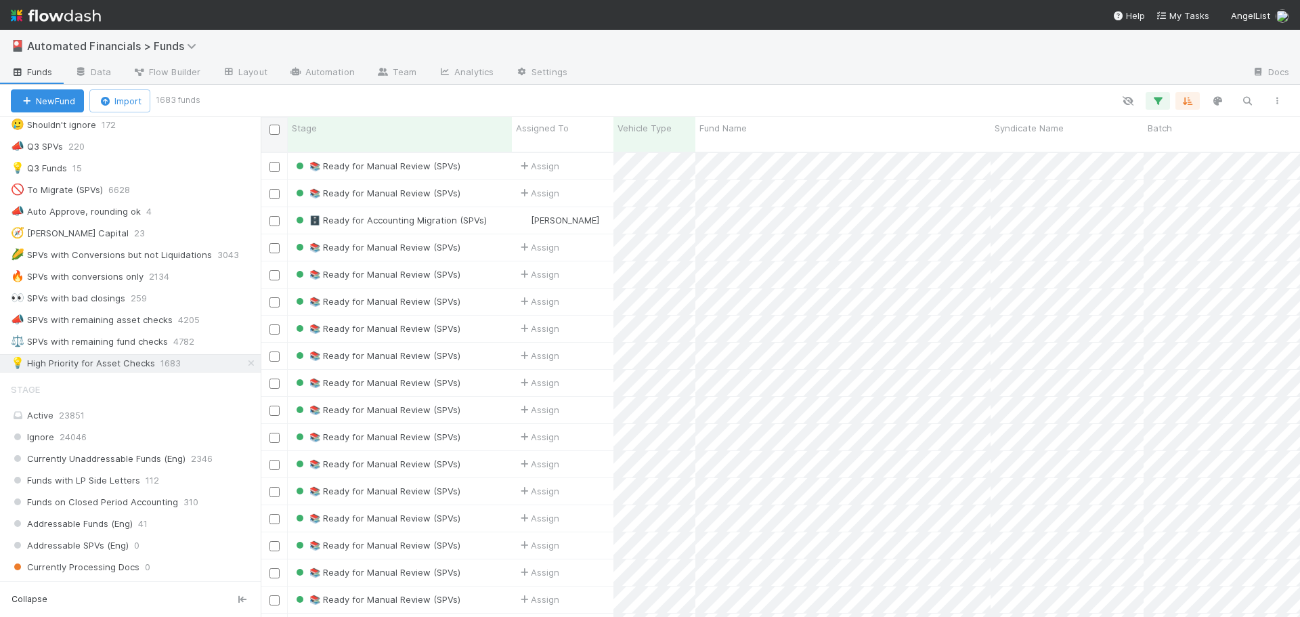
click at [275, 129] on input "checkbox" at bounding box center [275, 130] width 10 height 10
checkbox input "true"
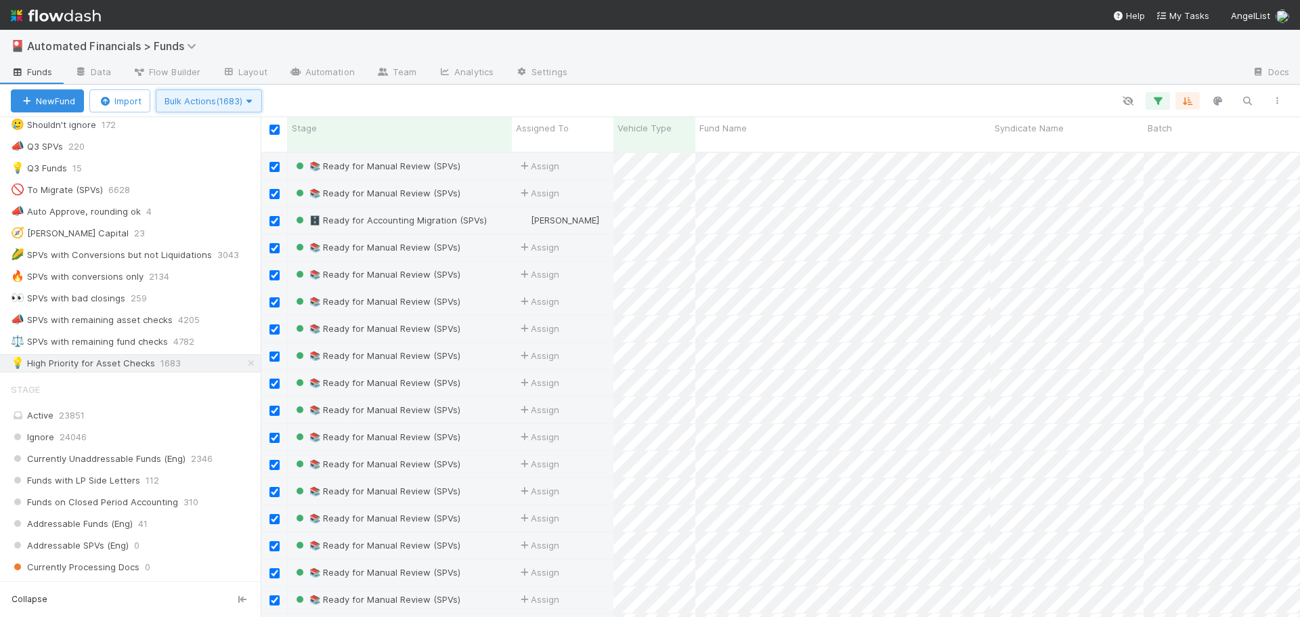
click at [190, 102] on span "Bulk Actions (1683)" at bounding box center [209, 100] width 89 height 11
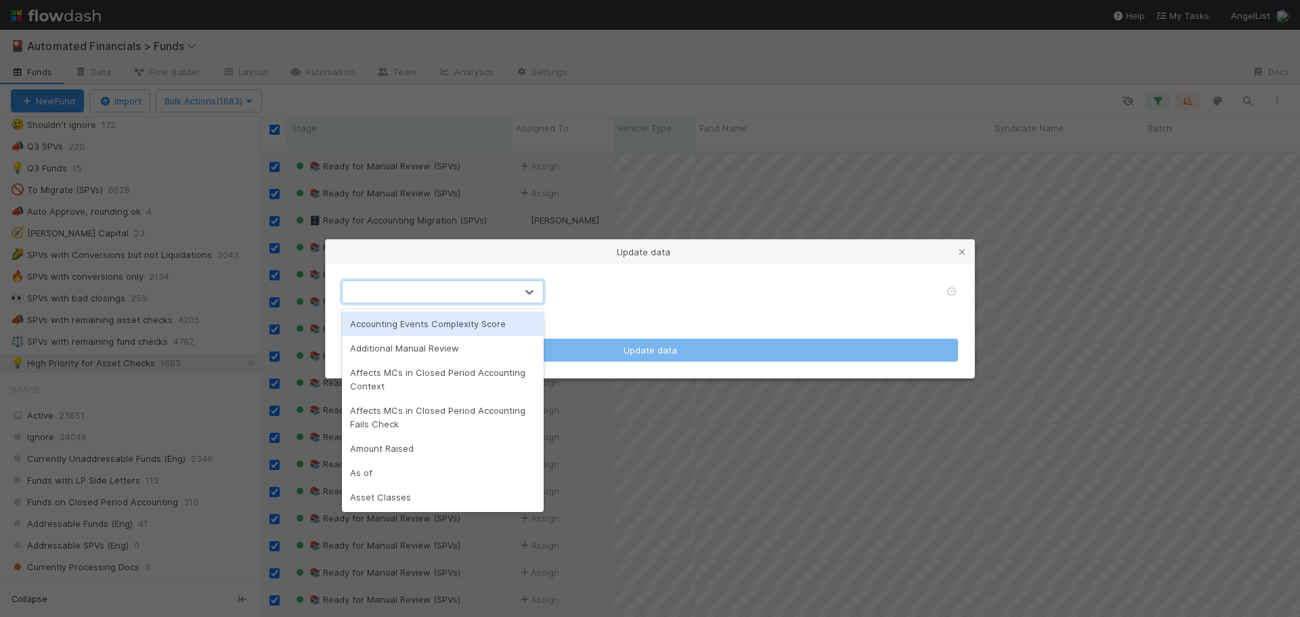
click at [420, 291] on div at bounding box center [429, 292] width 173 height 22
type input "bat"
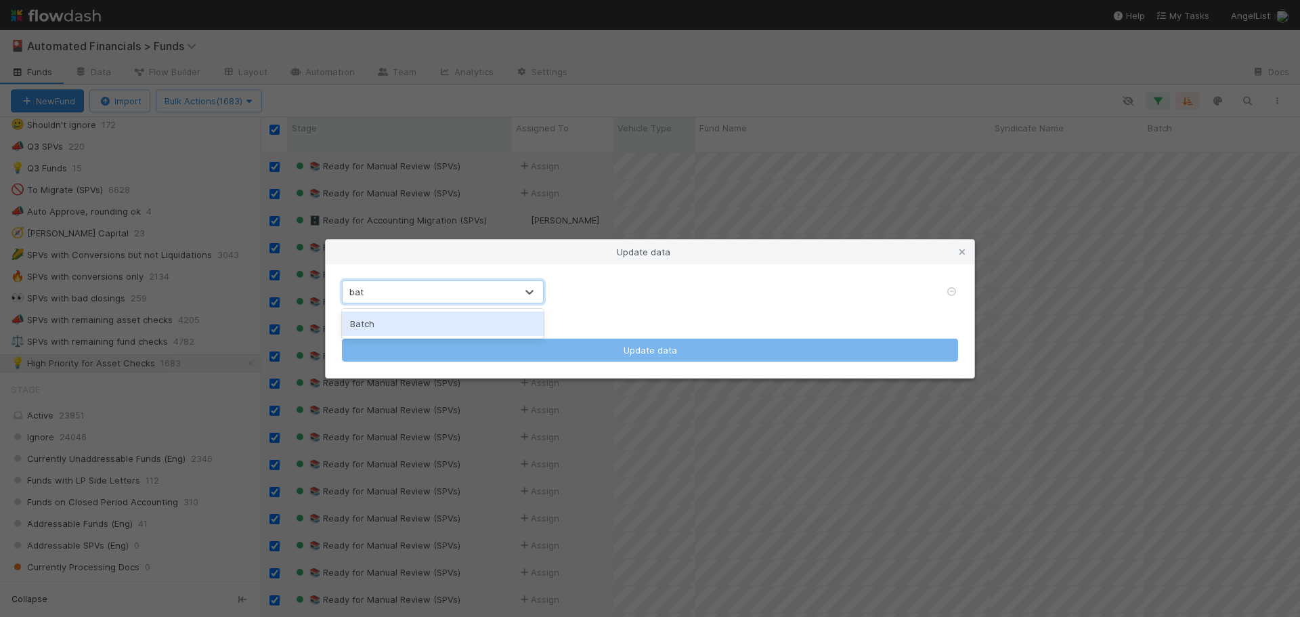
click at [402, 330] on div "Batch" at bounding box center [443, 324] width 202 height 24
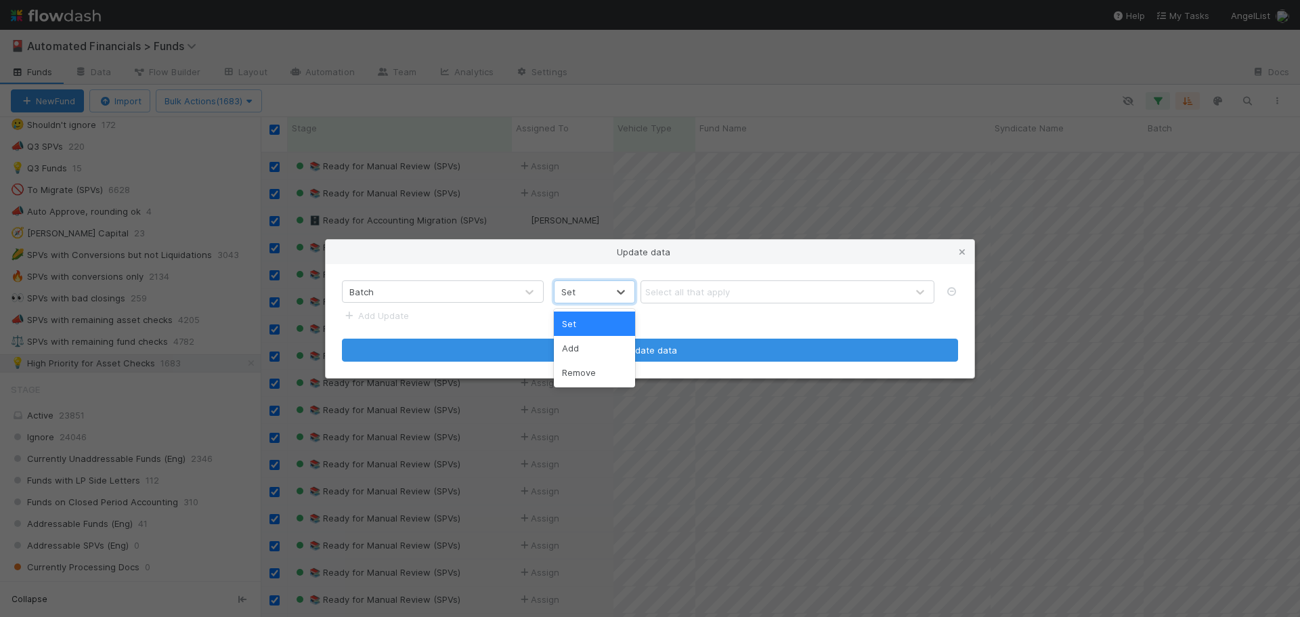
click at [589, 295] on div "Set" at bounding box center [581, 292] width 53 height 22
click at [589, 350] on div "Add" at bounding box center [594, 348] width 81 height 24
click at [666, 289] on div "Select all that apply" at bounding box center [687, 292] width 85 height 14
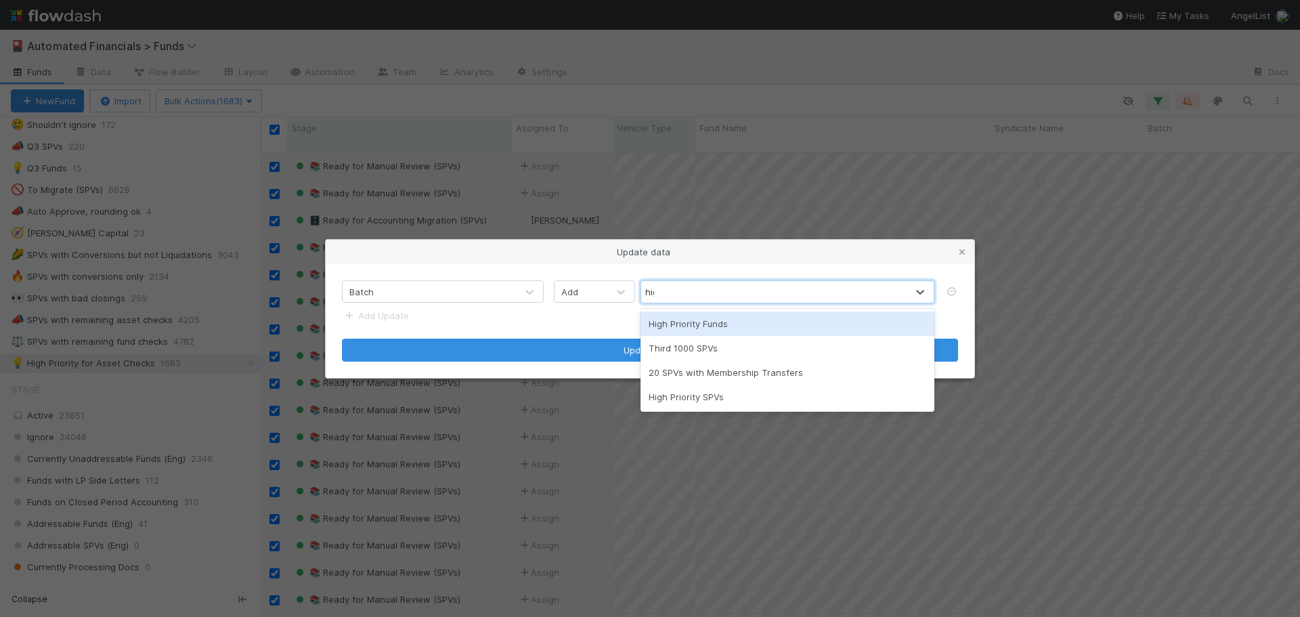
type input "high"
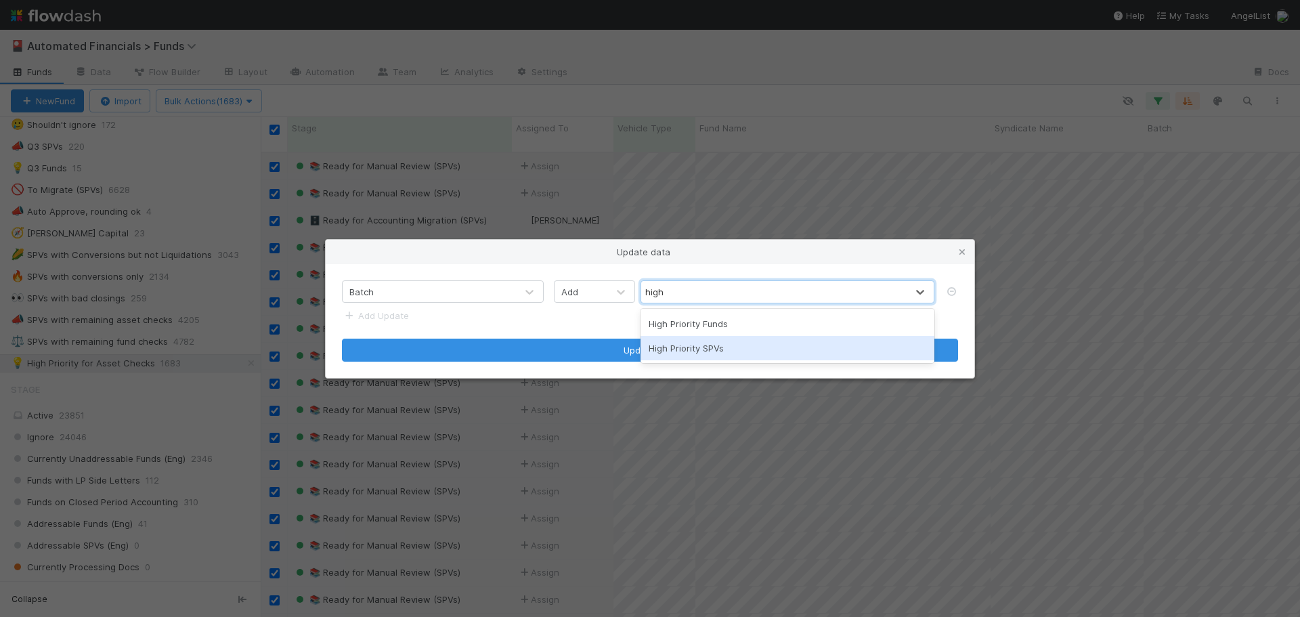
click at [682, 349] on div "High Priority SPVs" at bounding box center [788, 348] width 294 height 24
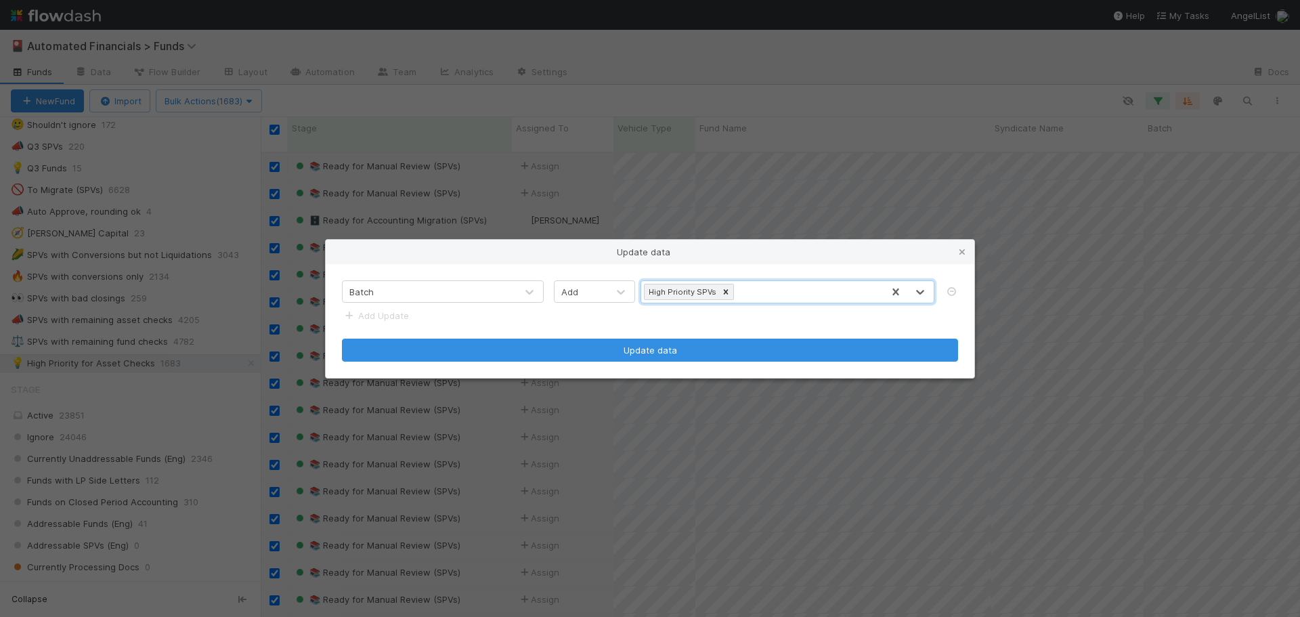
click at [578, 321] on form "Batch Add option High Priority SPVs, selected. 0 results available. Select is f…" at bounding box center [650, 320] width 616 height 81
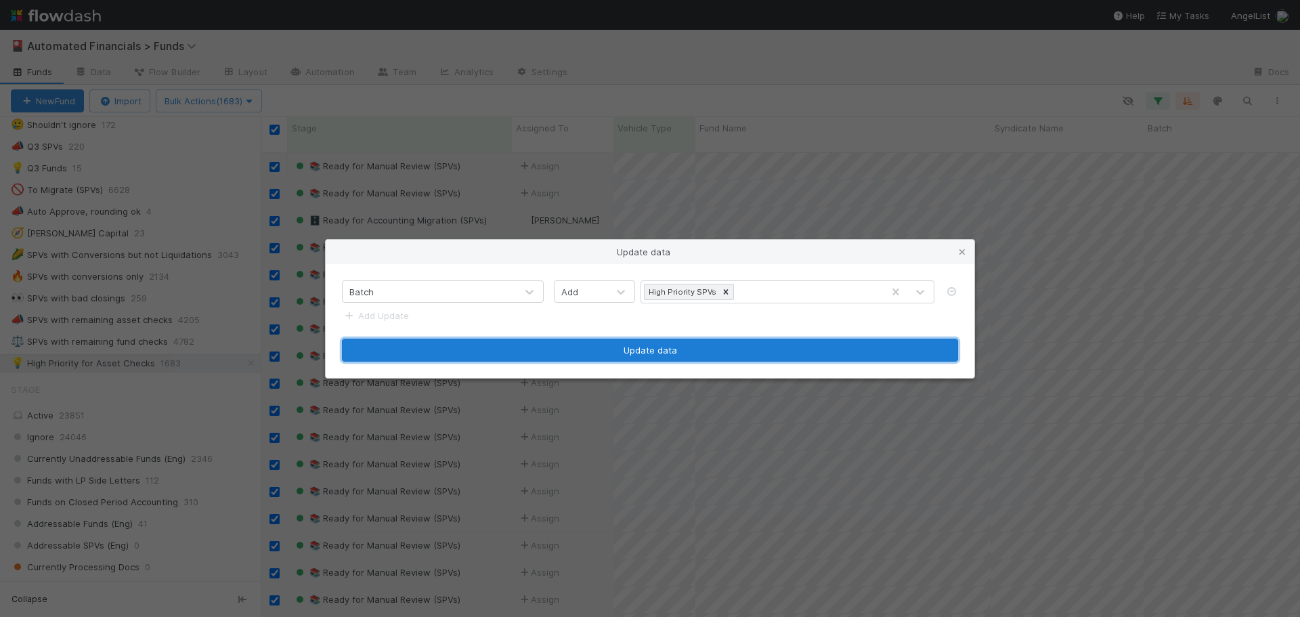
click at [600, 351] on button "Update data" at bounding box center [650, 350] width 616 height 23
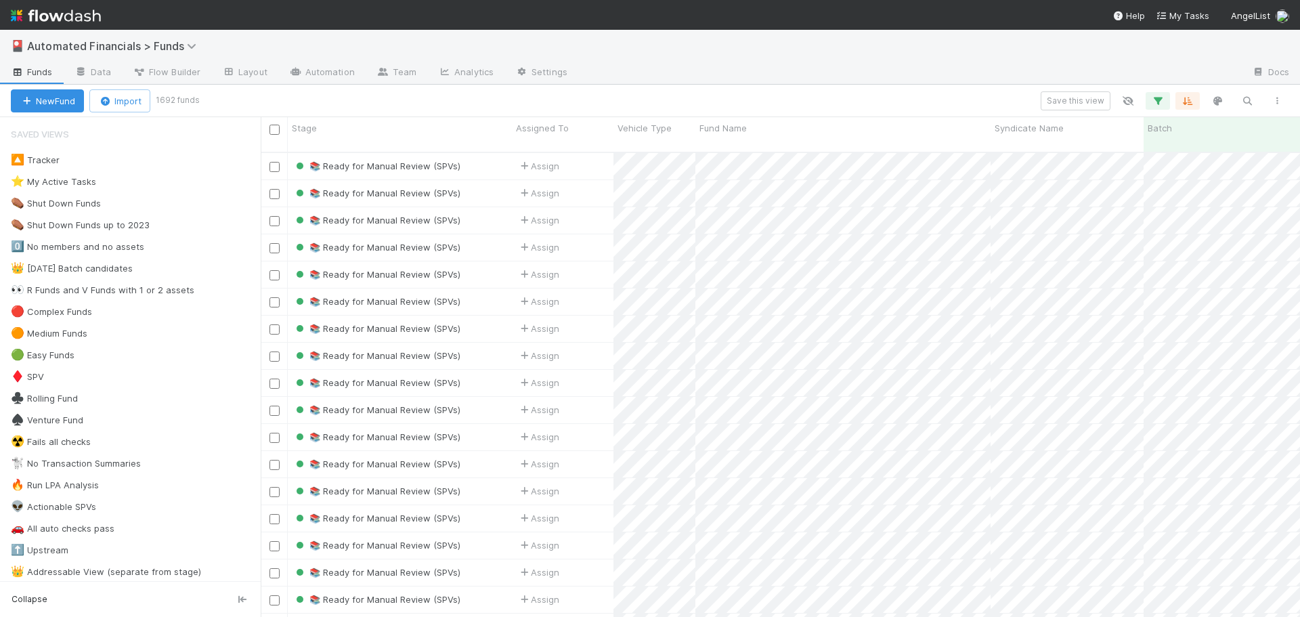
scroll to position [466, 1029]
click at [1159, 104] on icon "button" at bounding box center [1158, 101] width 14 height 12
click at [389, 97] on div "1 filter Reset Filters If Batch has any of High Priority SPVs And.. Or if..." at bounding box center [650, 308] width 1300 height 617
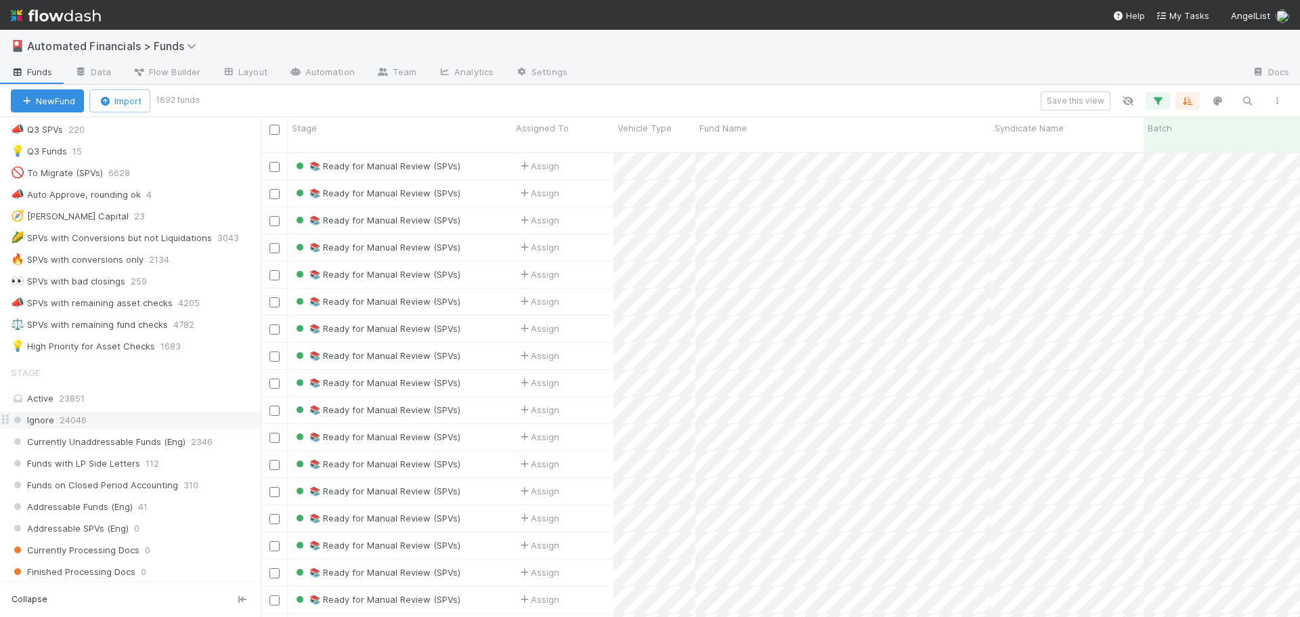
scroll to position [813, 0]
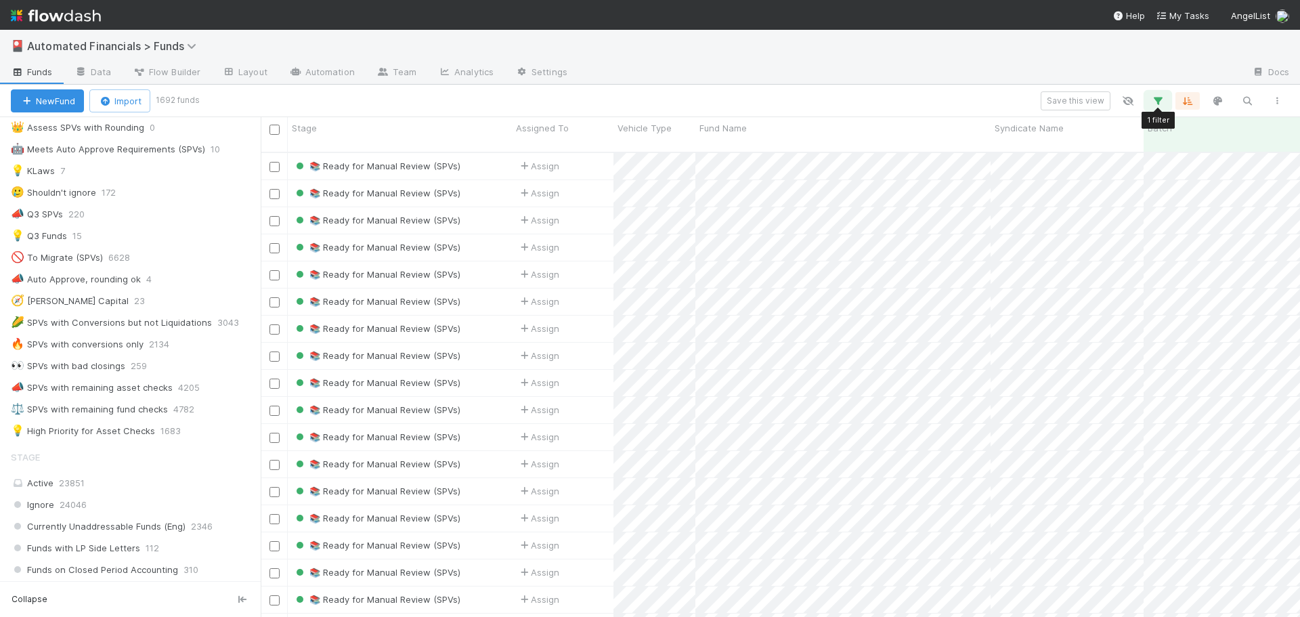
click at [1163, 99] on icon "button" at bounding box center [1158, 101] width 14 height 12
click at [772, 194] on link "And.." at bounding box center [776, 195] width 43 height 20
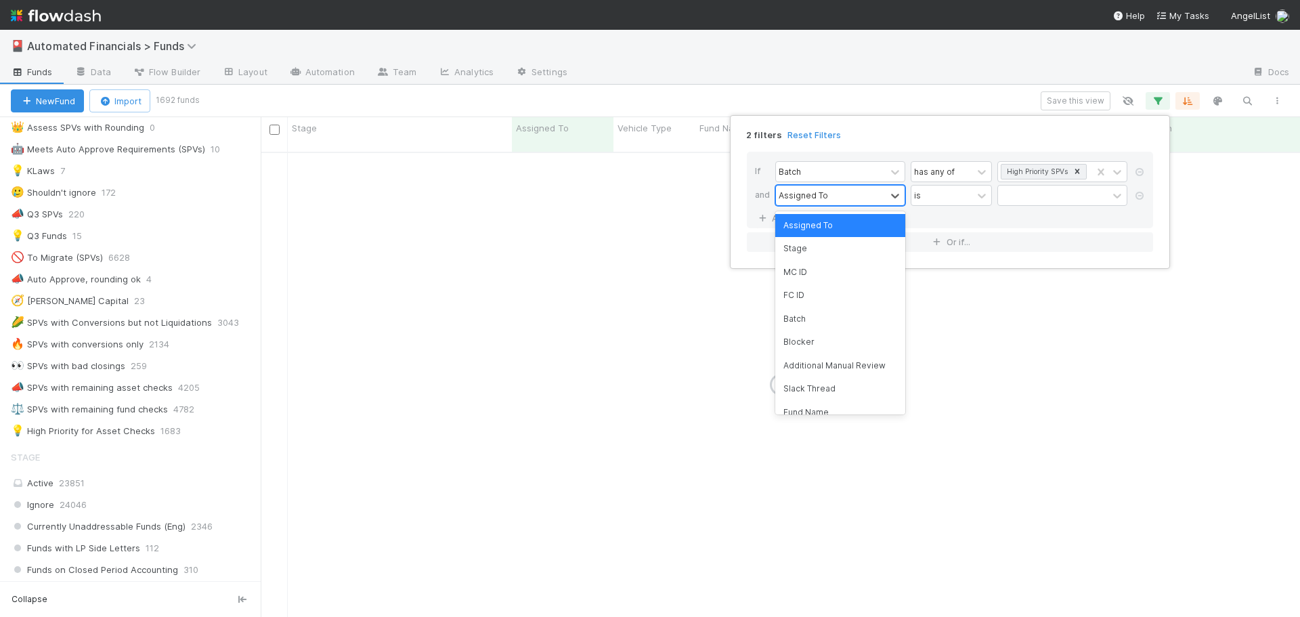
click at [797, 194] on div "Assigned To" at bounding box center [803, 195] width 49 height 12
type input "stage"
drag, startPoint x: 972, startPoint y: 224, endPoint x: 981, endPoint y: 216, distance: 12.5
click at [974, 223] on div "If Batch has any of High Priority SPVs and option Stage focused, 2 of 200. 6 re…" at bounding box center [950, 190] width 406 height 77
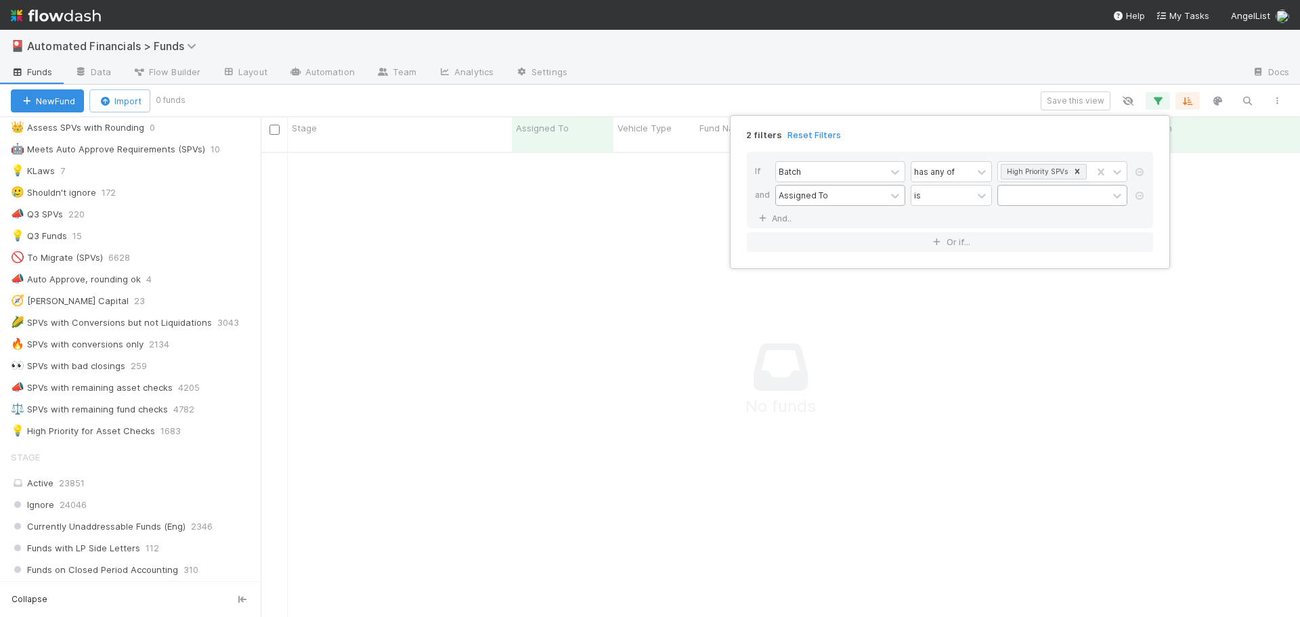
click at [1027, 193] on div at bounding box center [1053, 196] width 110 height 20
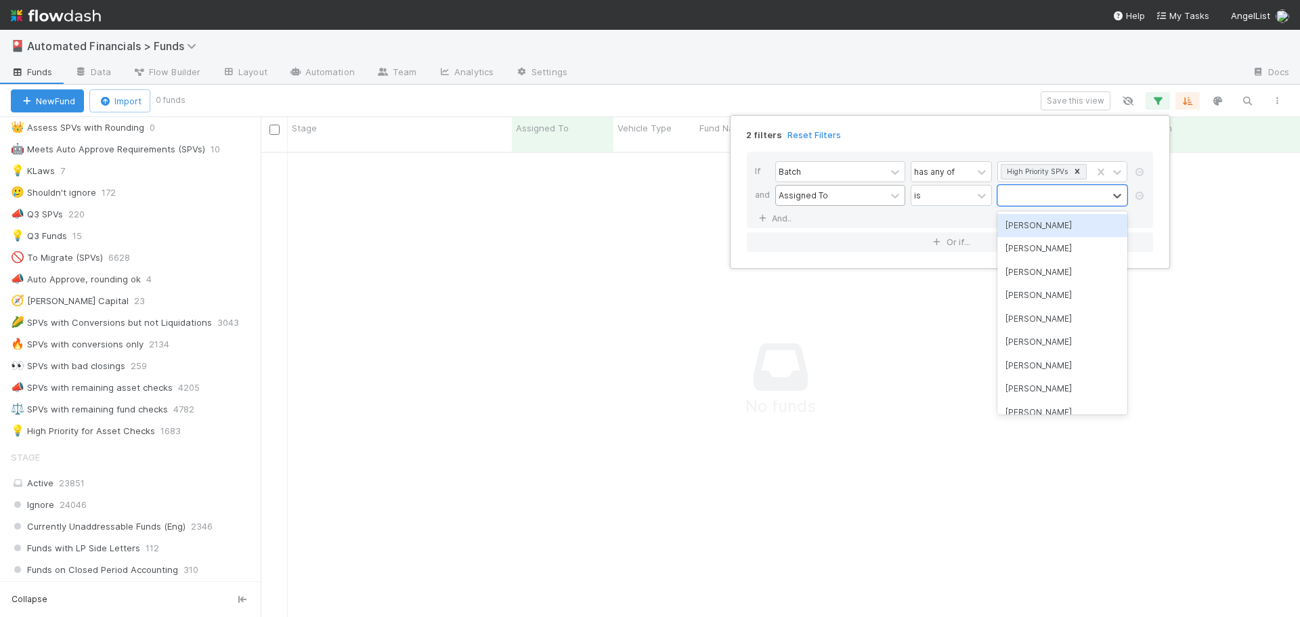
click at [874, 212] on div "If Batch has any of High Priority SPVs and Assigned To is option [PERSON_NAME] …" at bounding box center [950, 190] width 406 height 77
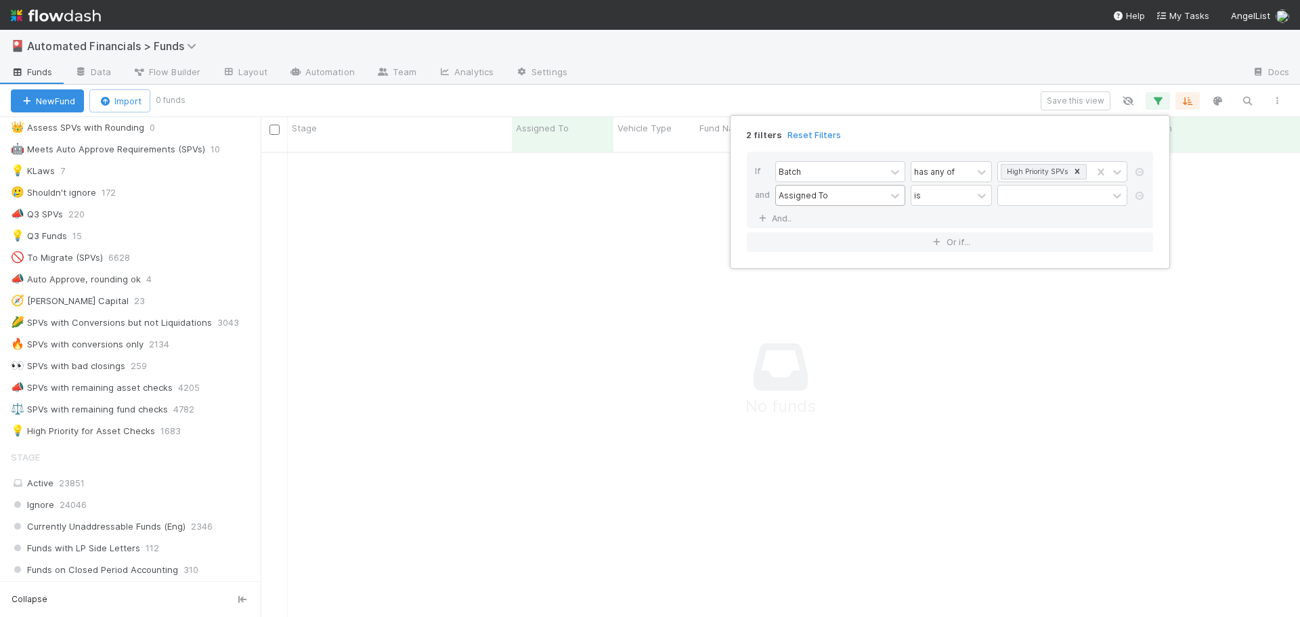
click at [853, 200] on div "Assigned To" at bounding box center [831, 196] width 110 height 20
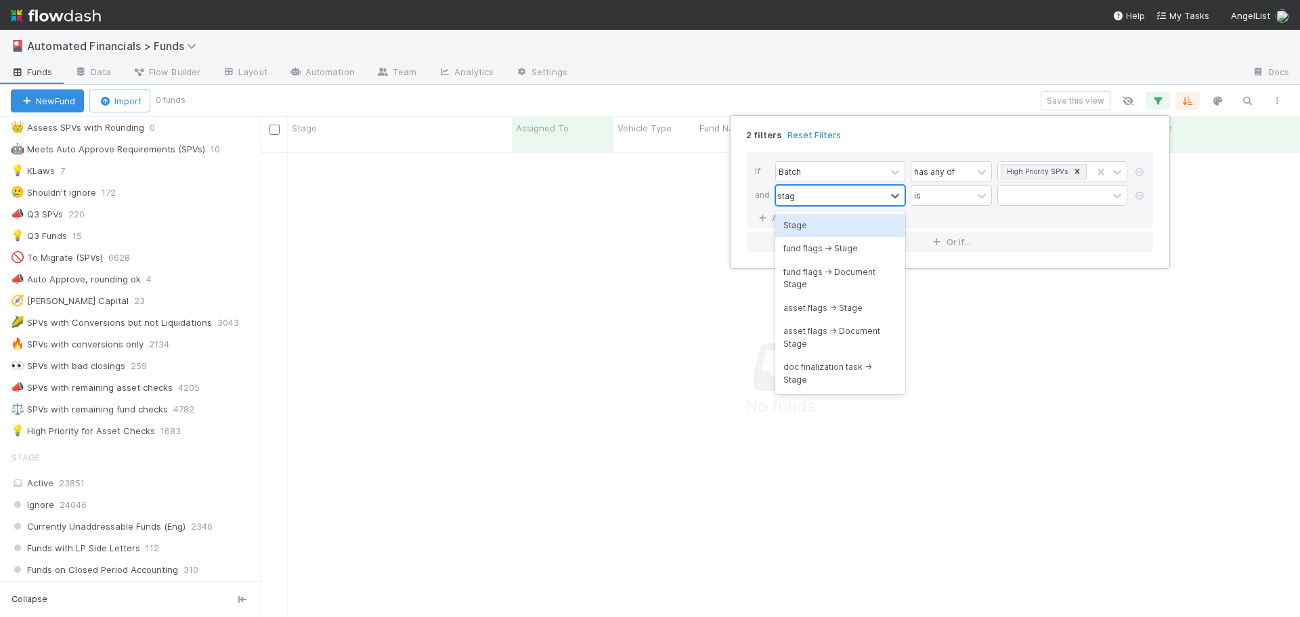
type input "stage"
click at [838, 222] on div "Stage" at bounding box center [840, 225] width 130 height 23
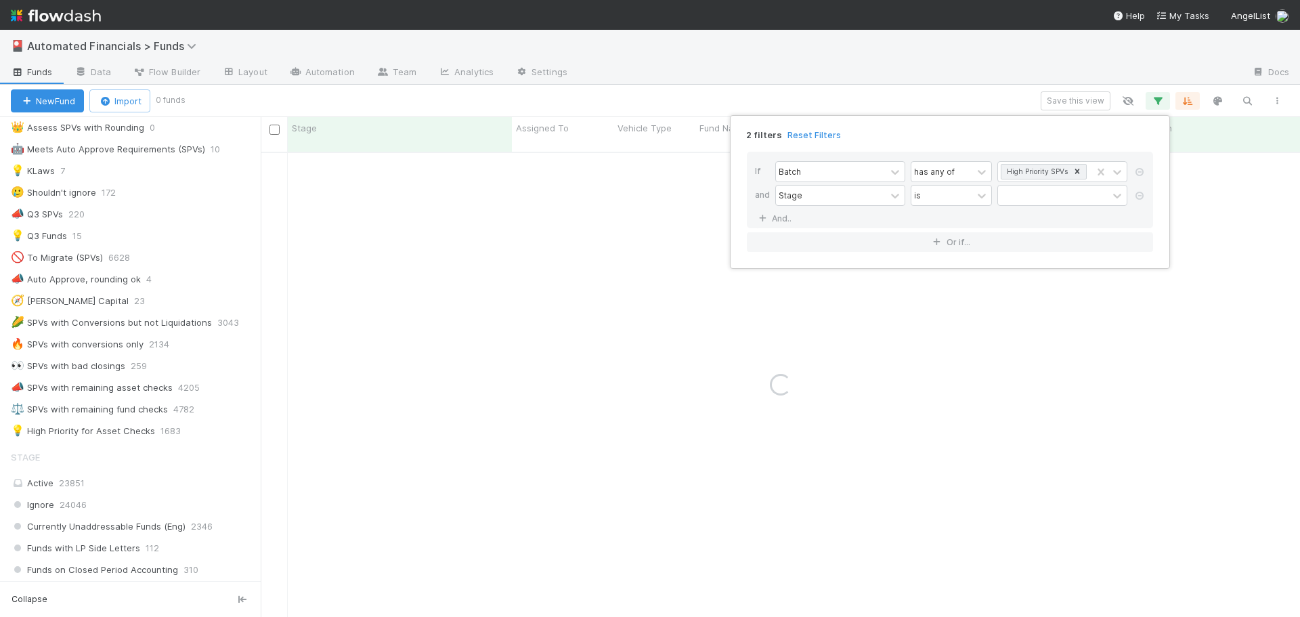
click at [994, 209] on div "If Batch has any of High Priority SPVs and Stage is And.." at bounding box center [950, 190] width 406 height 77
click at [1033, 196] on div at bounding box center [1053, 196] width 110 height 20
click at [883, 217] on div "If Batch has any of High Priority SPVs and Stage is And.." at bounding box center [950, 190] width 406 height 77
click at [1141, 194] on icon at bounding box center [1140, 196] width 14 height 8
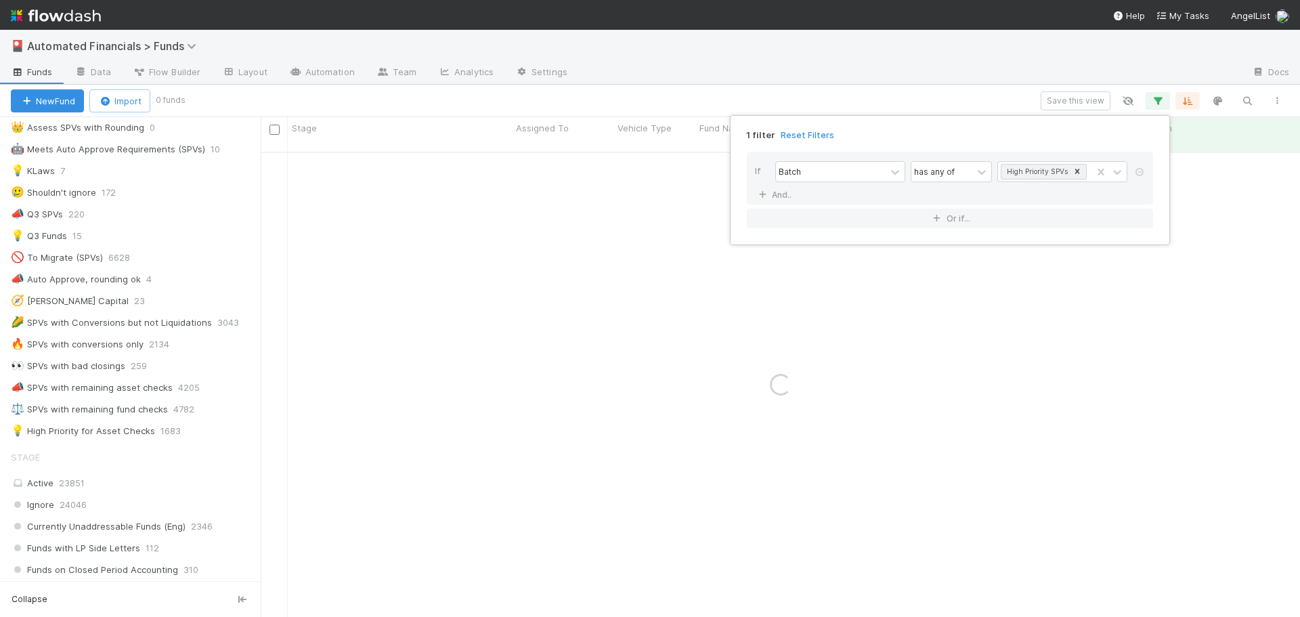
click at [895, 127] on div "1 filter Reset Filters" at bounding box center [950, 131] width 428 height 20
click at [780, 194] on link "And.." at bounding box center [776, 195] width 43 height 20
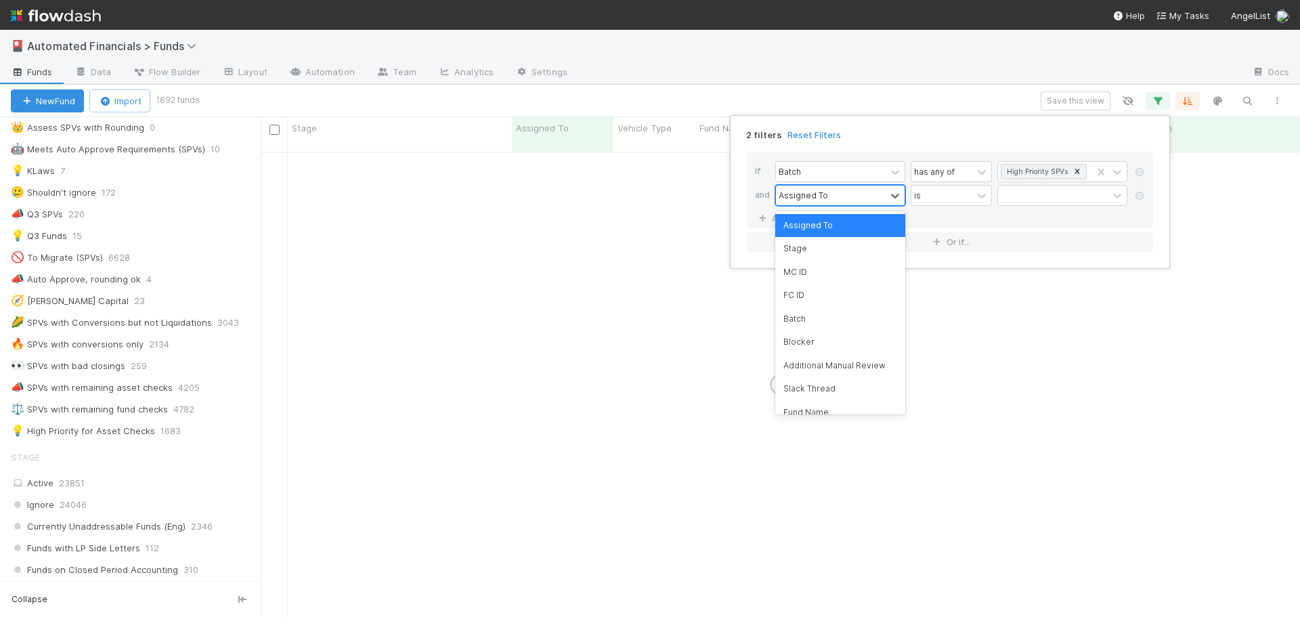
click at [819, 204] on div "Assigned To" at bounding box center [831, 196] width 110 height 20
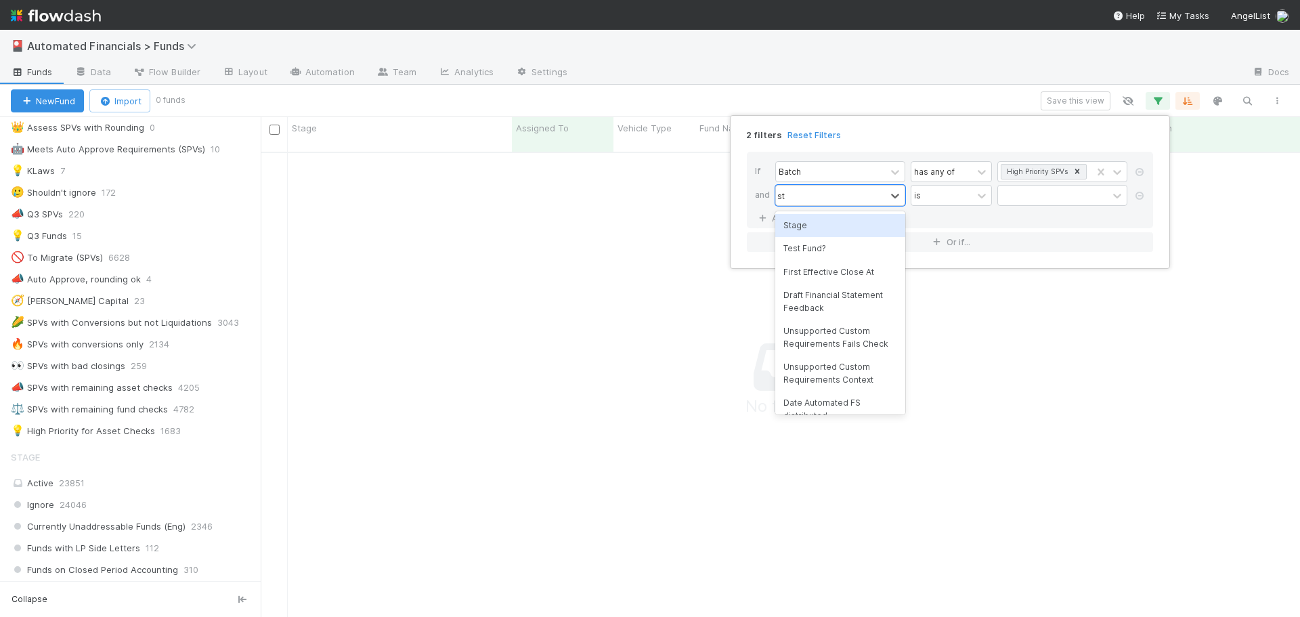
type input "s"
type input "stag"
click at [815, 221] on div "Stage" at bounding box center [840, 225] width 130 height 23
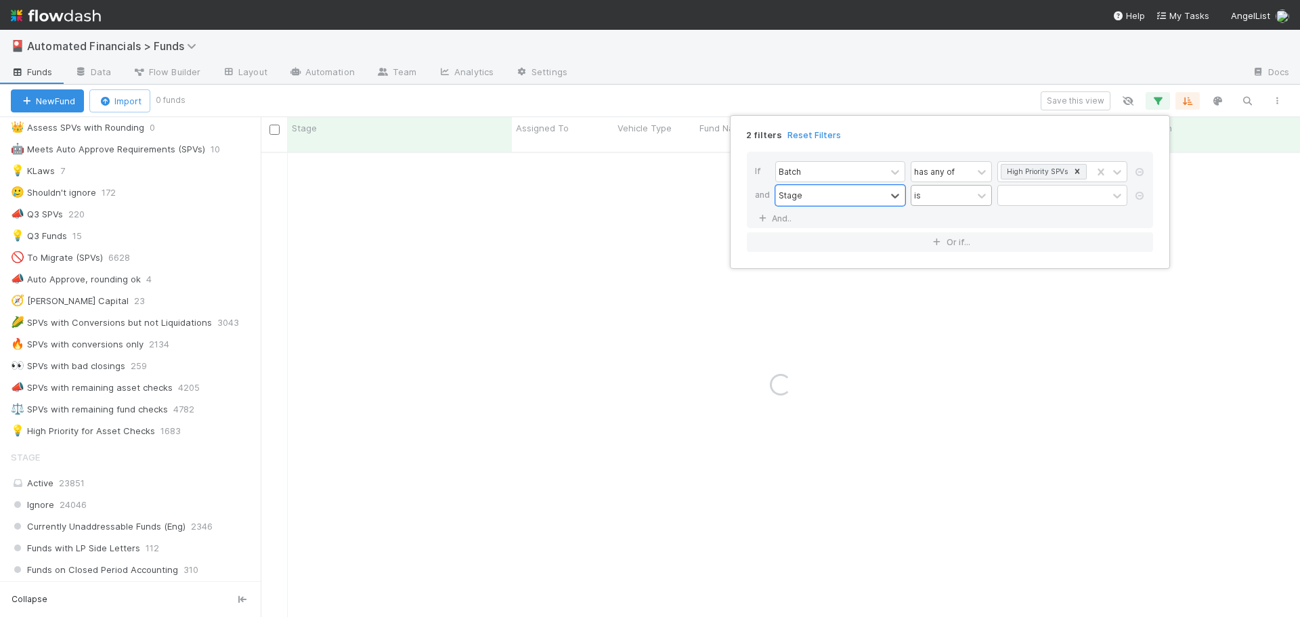
click at [937, 194] on div "is" at bounding box center [942, 196] width 61 height 20
click at [943, 251] on div "is not" at bounding box center [951, 248] width 81 height 23
click at [1036, 194] on div at bounding box center [1053, 196] width 110 height 20
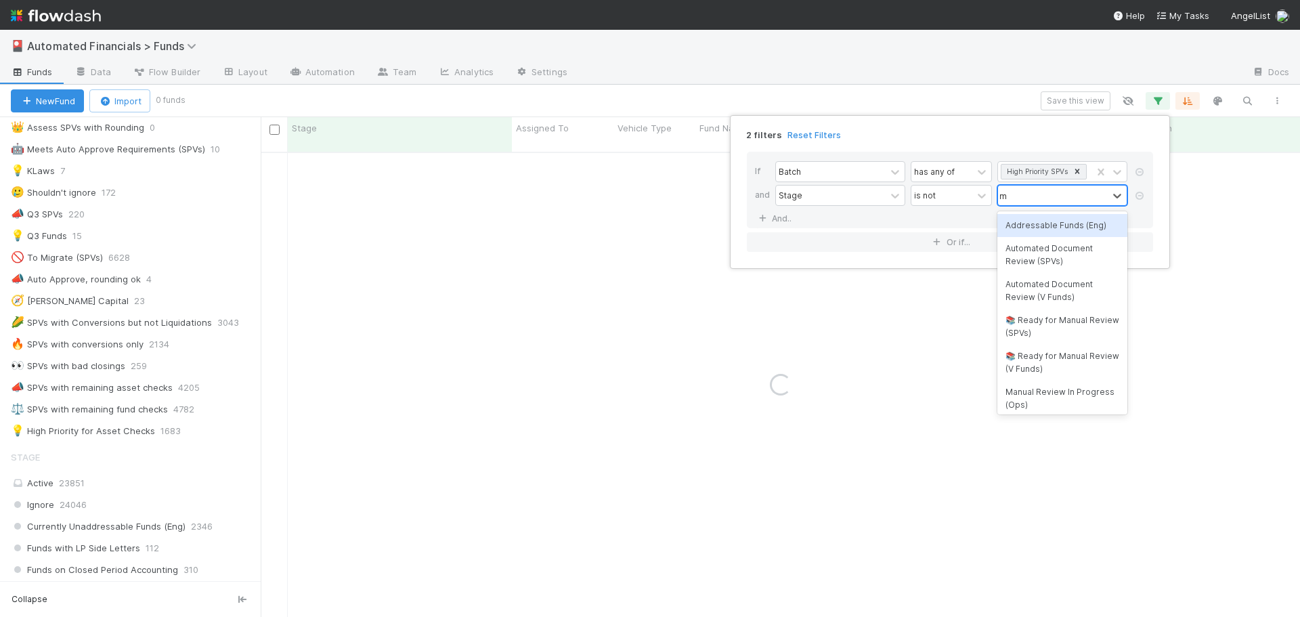
type input "man"
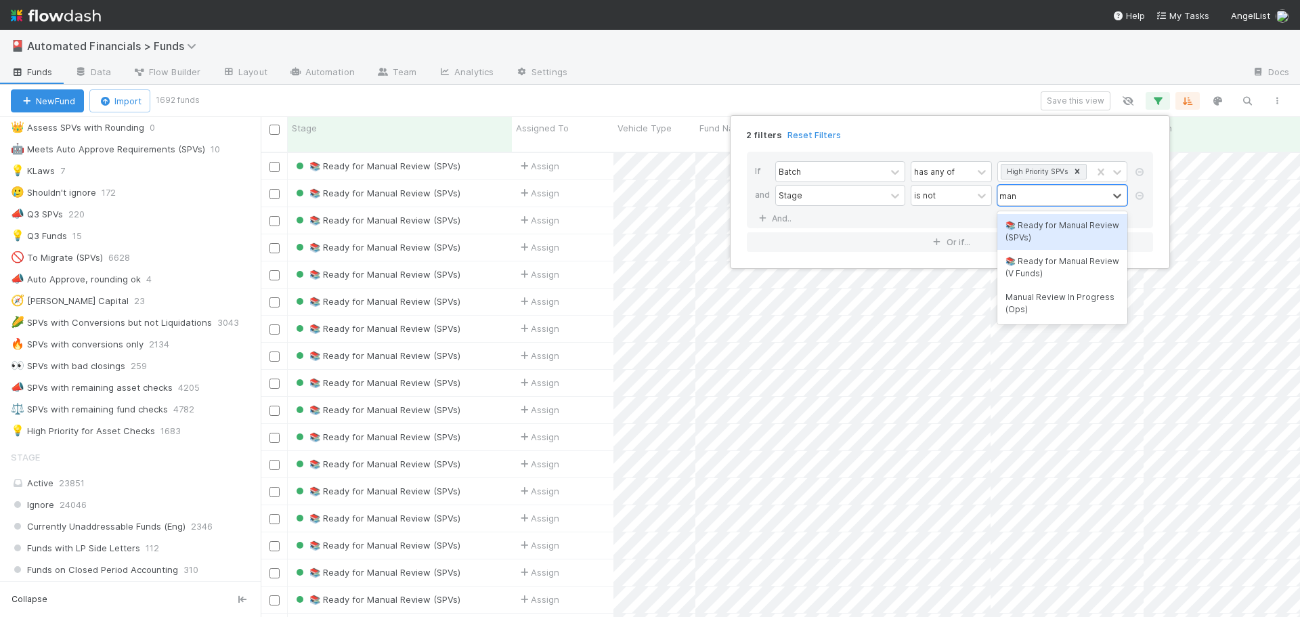
scroll to position [466, 1029]
drag, startPoint x: 1055, startPoint y: 232, endPoint x: 1048, endPoint y: 231, distance: 7.6
click at [1055, 232] on div "📚 Ready for Manual Review (SPVs)" at bounding box center [1063, 232] width 130 height 36
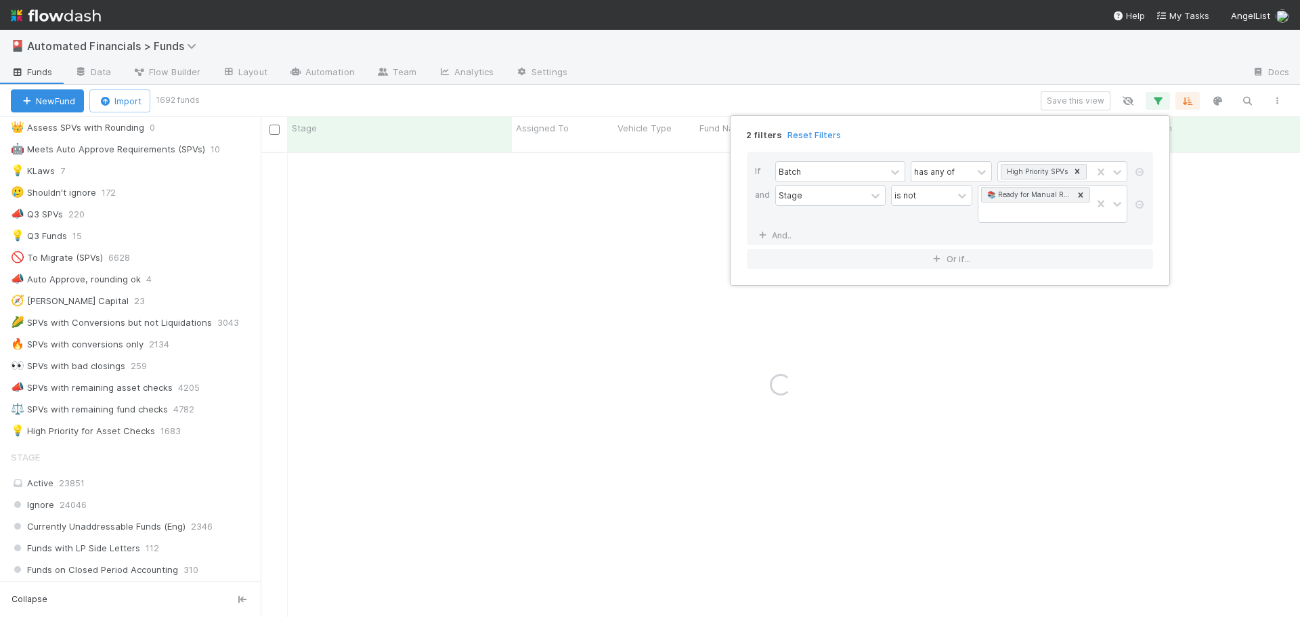
click at [947, 219] on div "is not" at bounding box center [931, 204] width 81 height 38
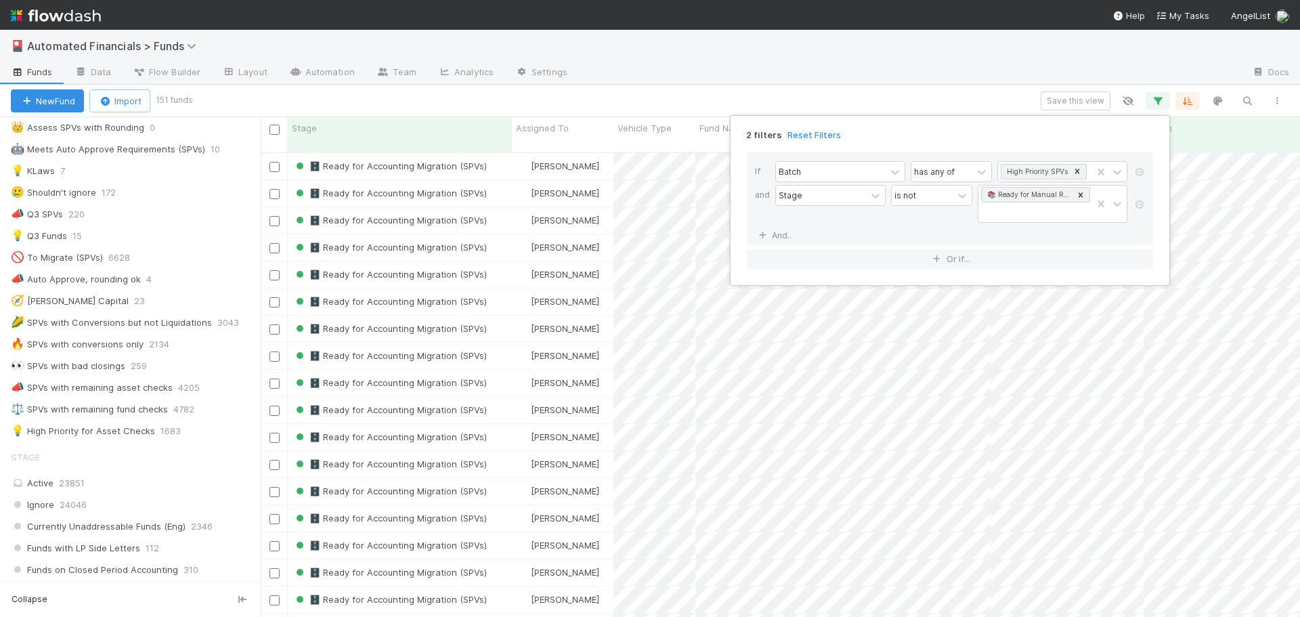
click at [774, 88] on div "2 filters Reset Filters If Batch has any of High Priority SPVs and Stage is not…" at bounding box center [650, 308] width 1300 height 617
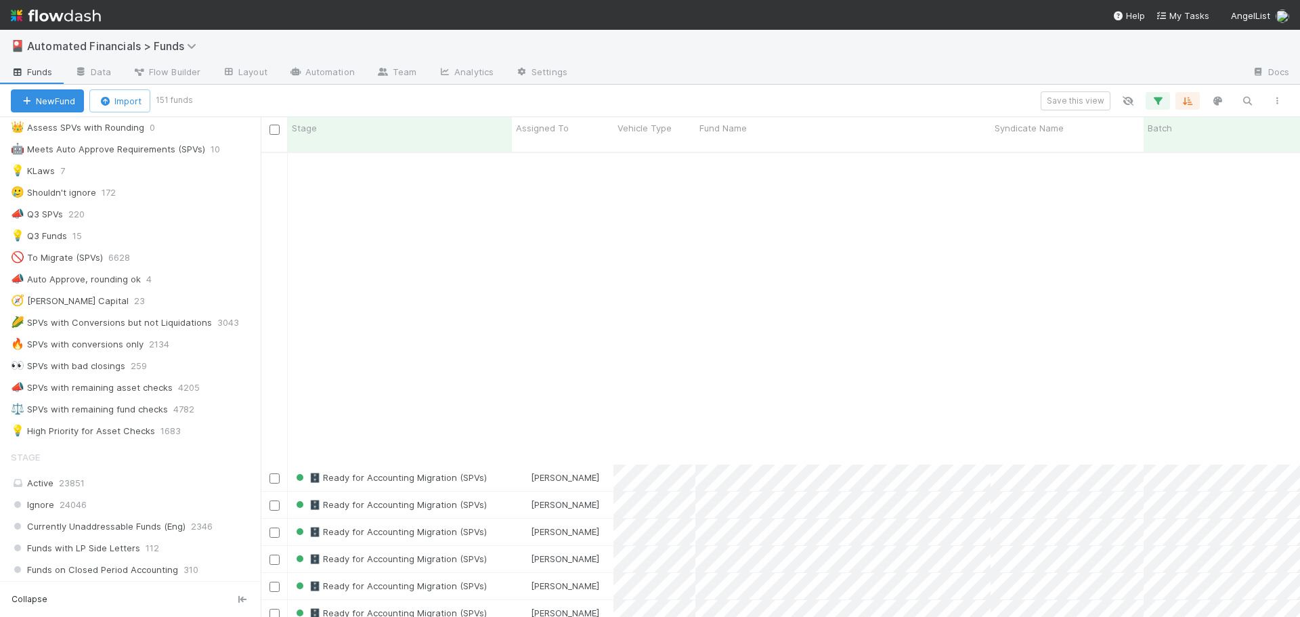
scroll to position [813, 0]
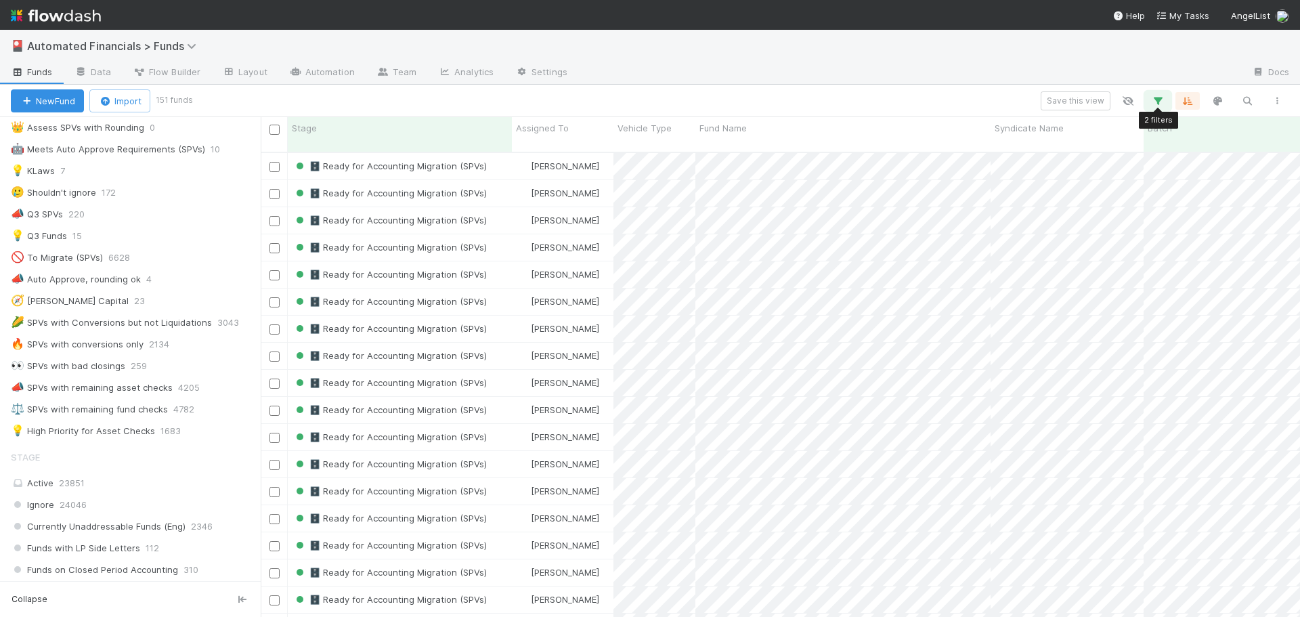
click at [1161, 99] on icon "button" at bounding box center [1158, 101] width 14 height 12
click at [1019, 214] on div "📚 Ready for Manual Review (SPVs)" at bounding box center [1035, 204] width 113 height 37
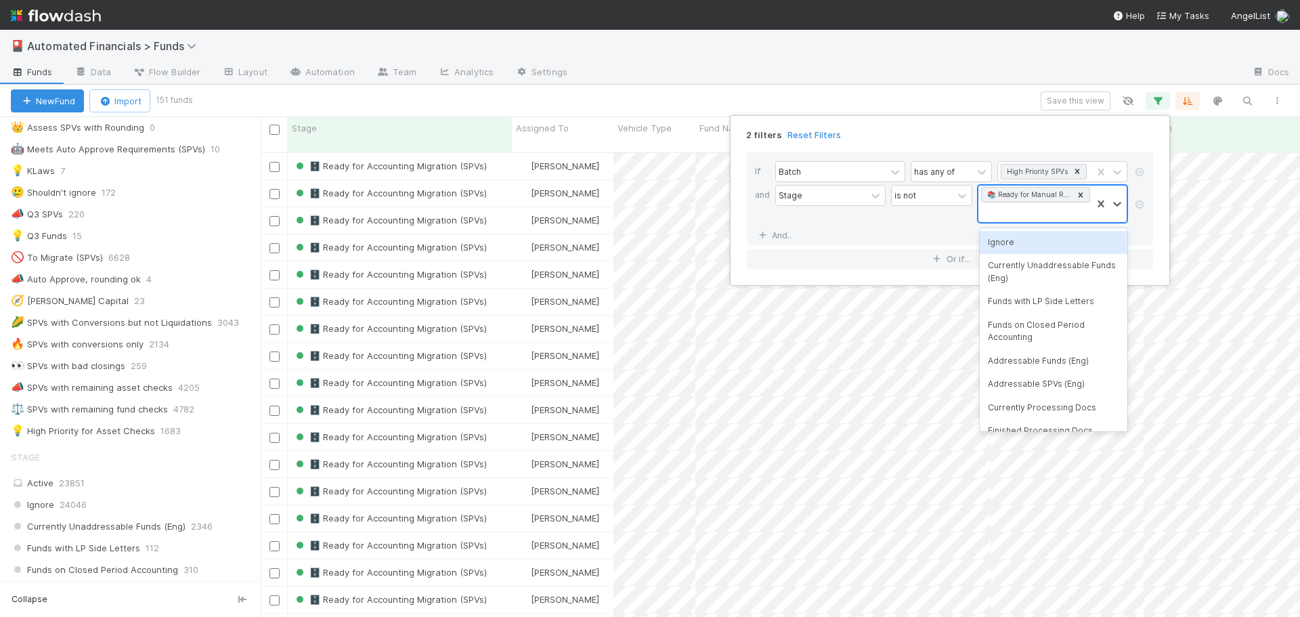
scroll to position [1, 0]
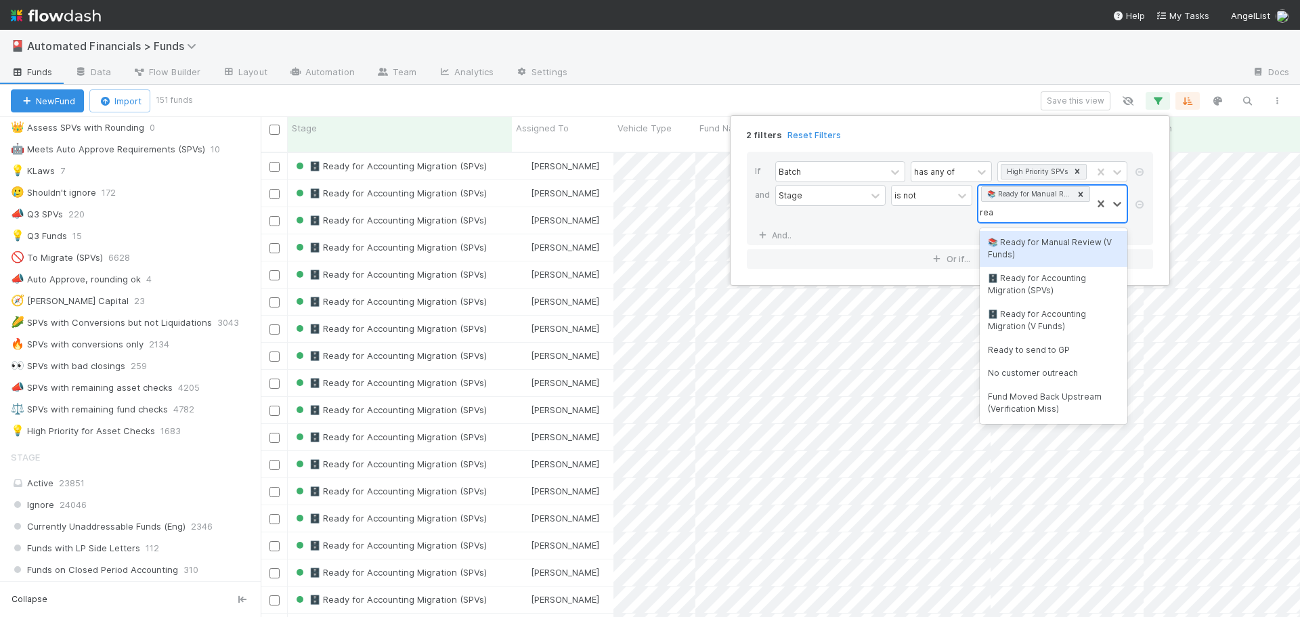
type input "ready"
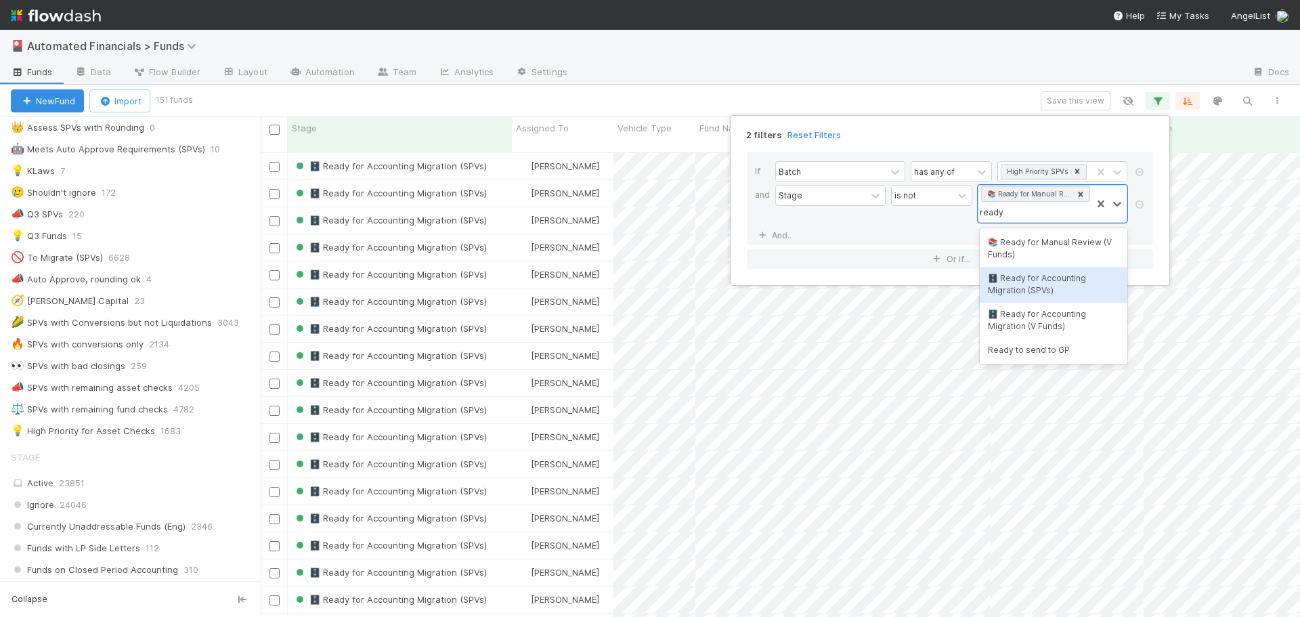
click at [1035, 286] on div "🗄️ Ready for Accounting Migration (SPVs)" at bounding box center [1054, 285] width 148 height 36
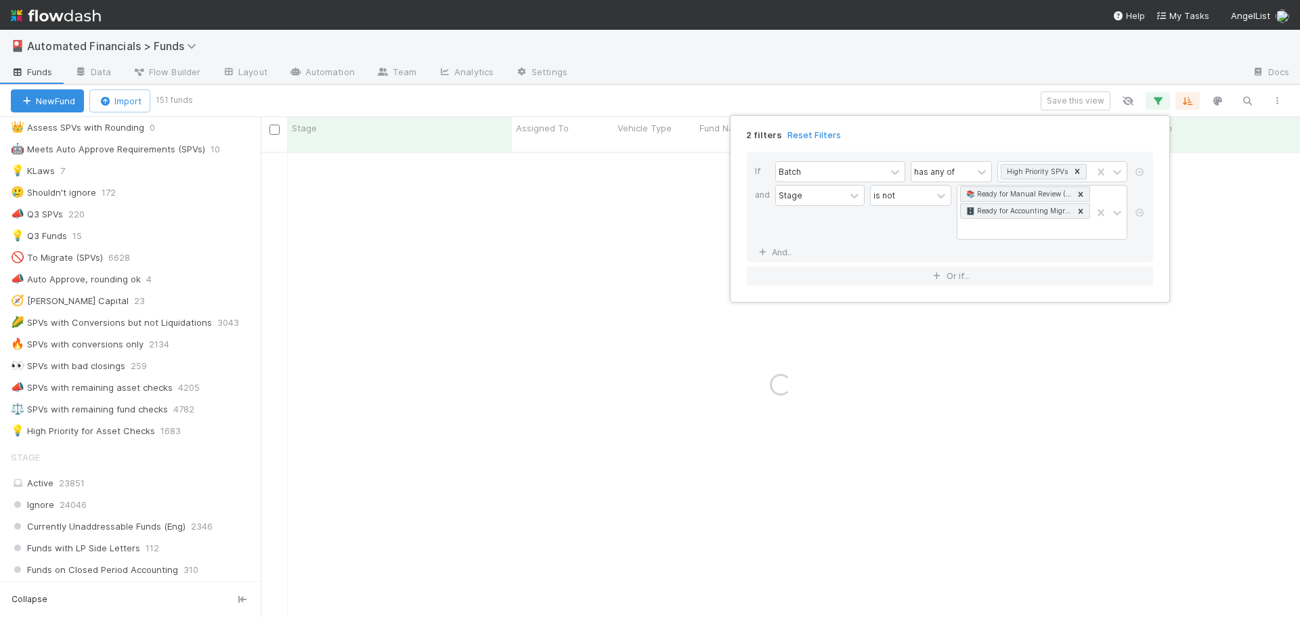
click at [1012, 135] on div "2 filters Reset Filters" at bounding box center [950, 131] width 428 height 20
click at [808, 97] on div "2 filters Reset Filters If Batch has any of High Priority SPVs and Stage is not…" at bounding box center [650, 308] width 1300 height 617
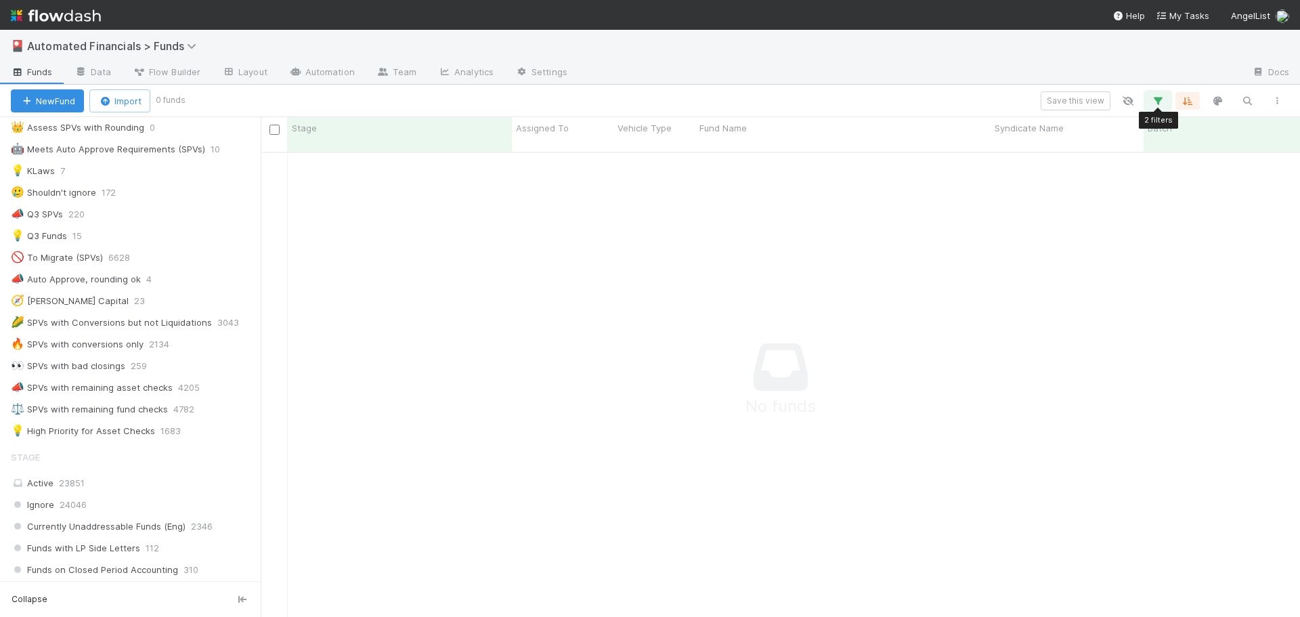
click at [1159, 101] on icon "button" at bounding box center [1158, 101] width 14 height 12
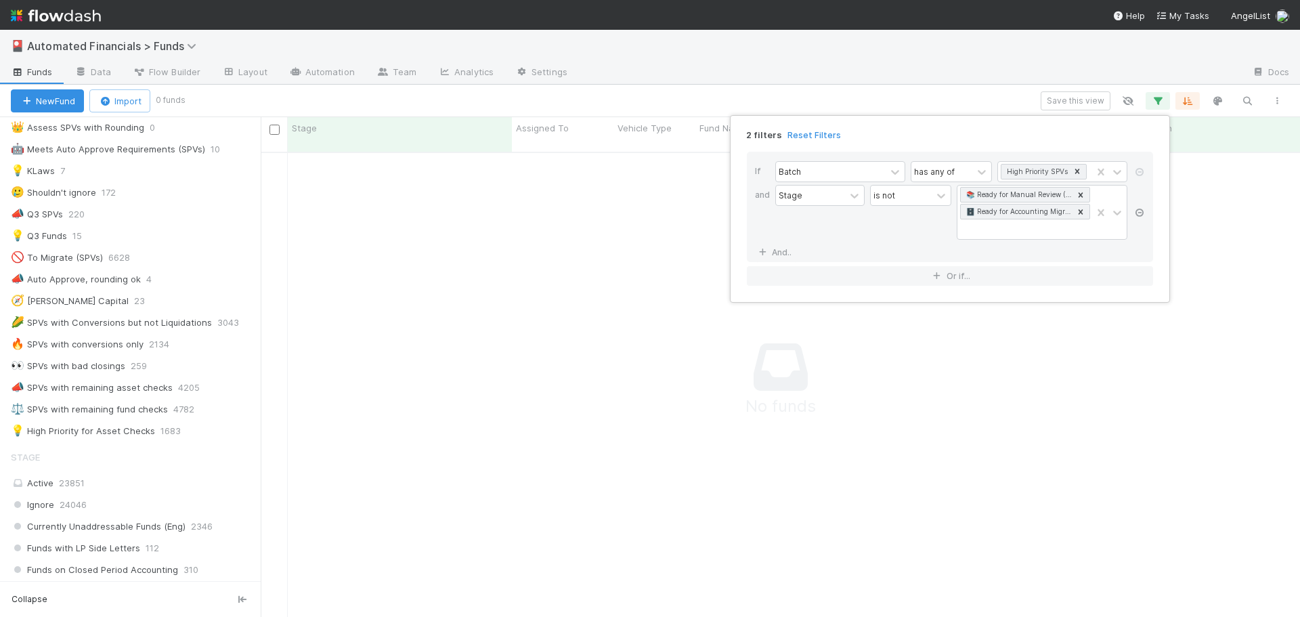
click at [1138, 211] on icon at bounding box center [1140, 213] width 14 height 8
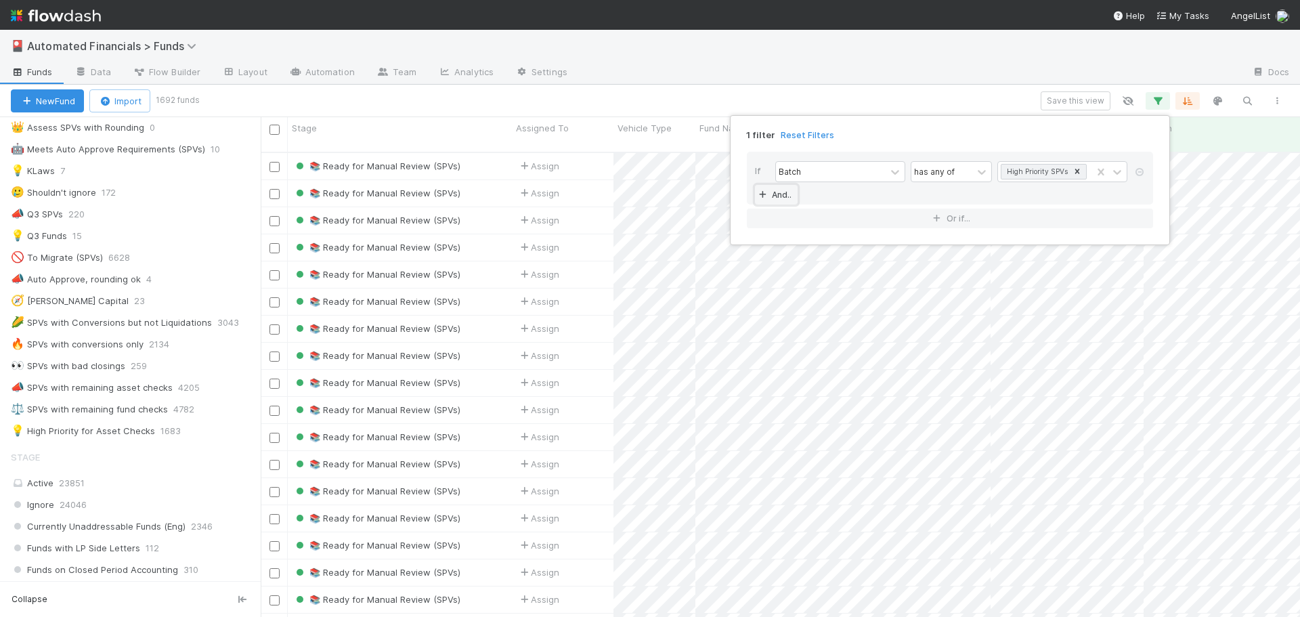
click at [782, 197] on link "And.." at bounding box center [776, 195] width 43 height 20
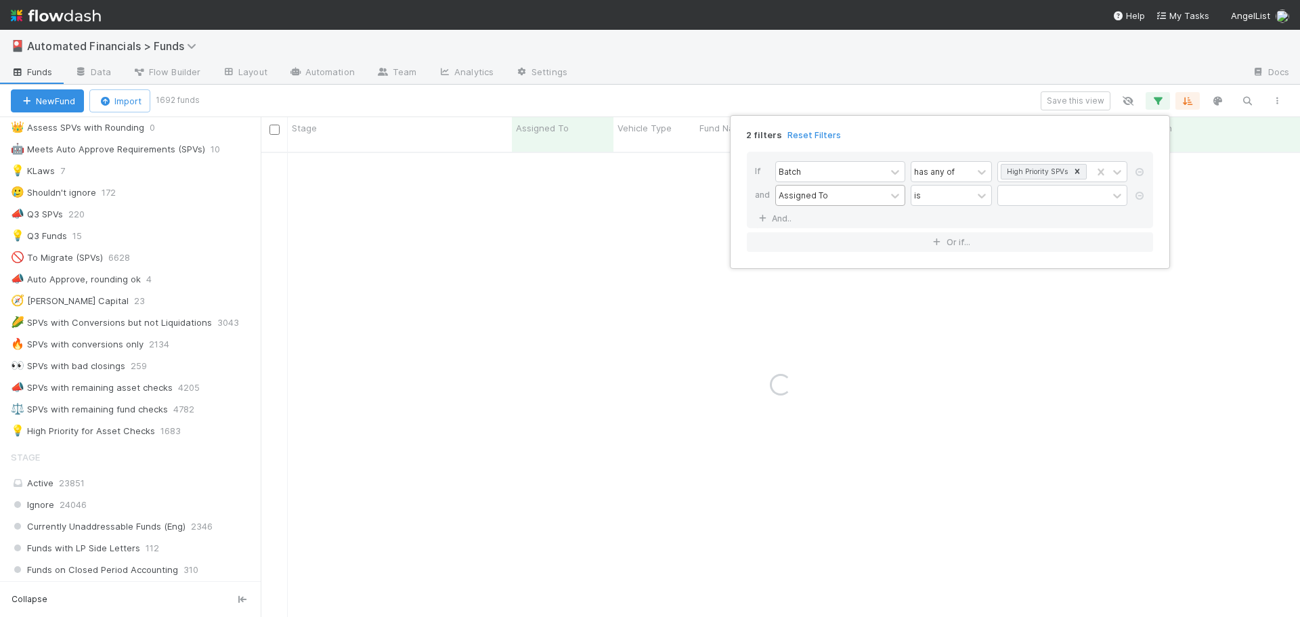
click at [791, 195] on div "Assigned To" at bounding box center [803, 195] width 49 height 12
type input "cash"
click at [860, 250] on div "Fails Cash Recon Check" at bounding box center [840, 248] width 130 height 23
click at [882, 216] on div "If Batch has any of High Priority SPVs and option Fails Cash Recon Check, selec…" at bounding box center [950, 190] width 406 height 77
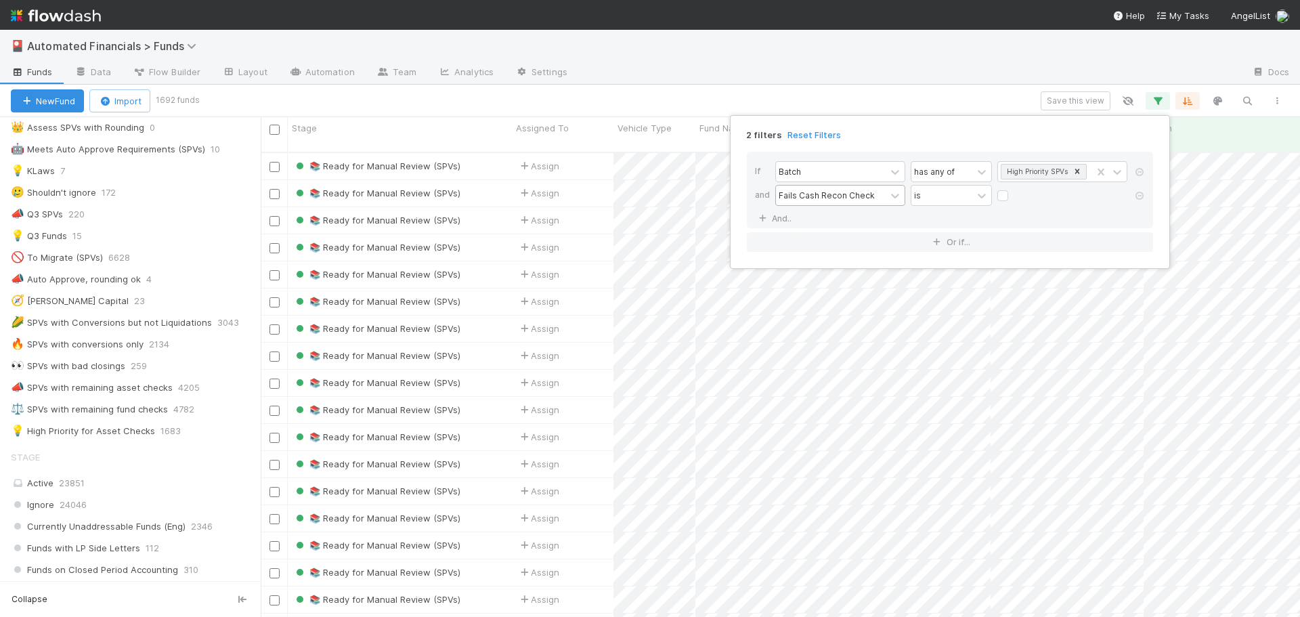
scroll to position [466, 1029]
click at [1014, 189] on label at bounding box center [1014, 189] width 0 height 0
click at [1002, 195] on input "checkbox" at bounding box center [1003, 199] width 11 height 20
checkbox input "true"
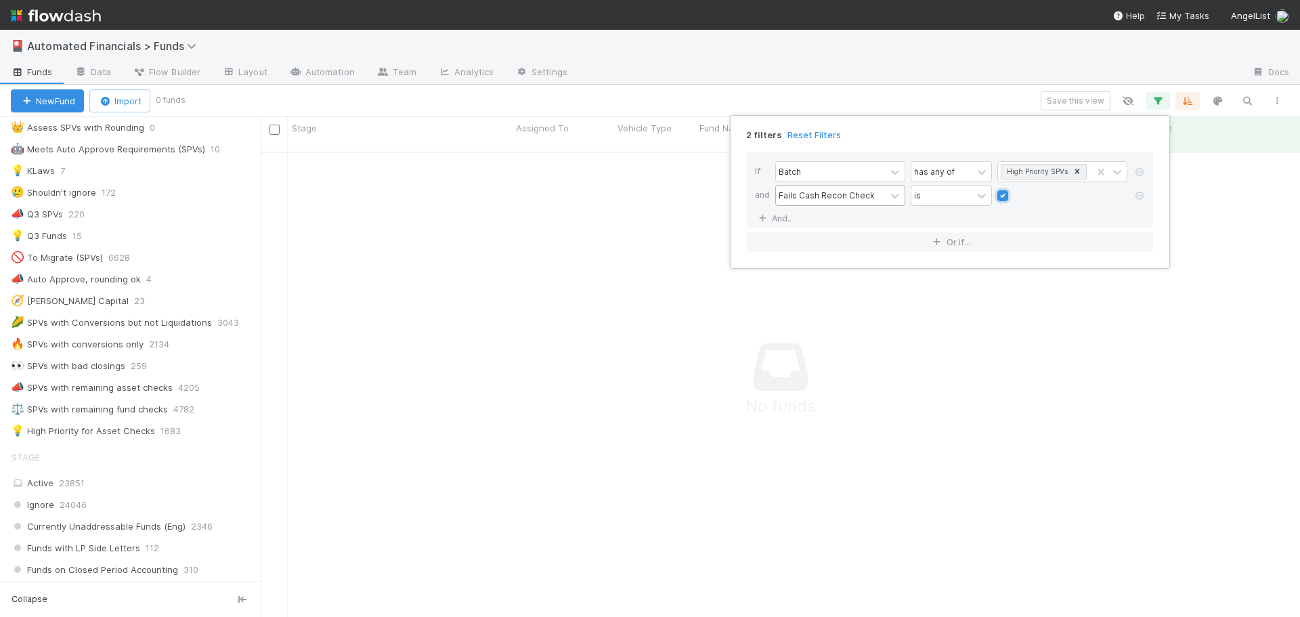
scroll to position [456, 1029]
click at [1138, 196] on icon at bounding box center [1140, 196] width 14 height 8
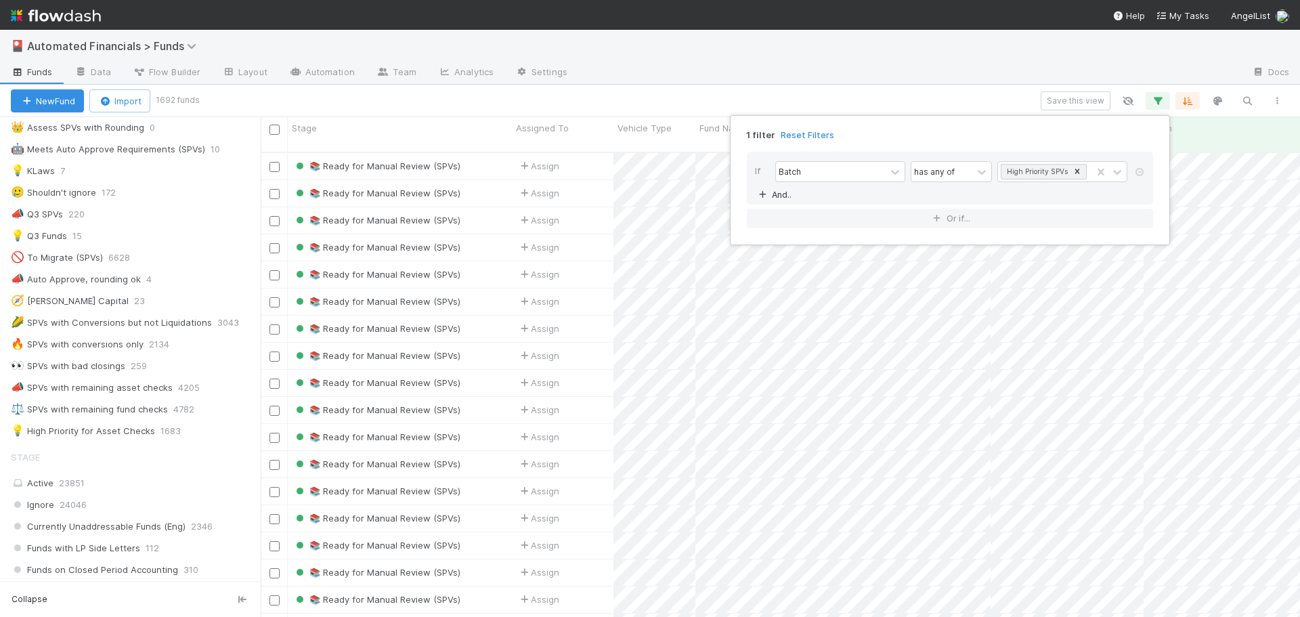
scroll to position [466, 1029]
click at [775, 195] on link "And.." at bounding box center [776, 195] width 43 height 20
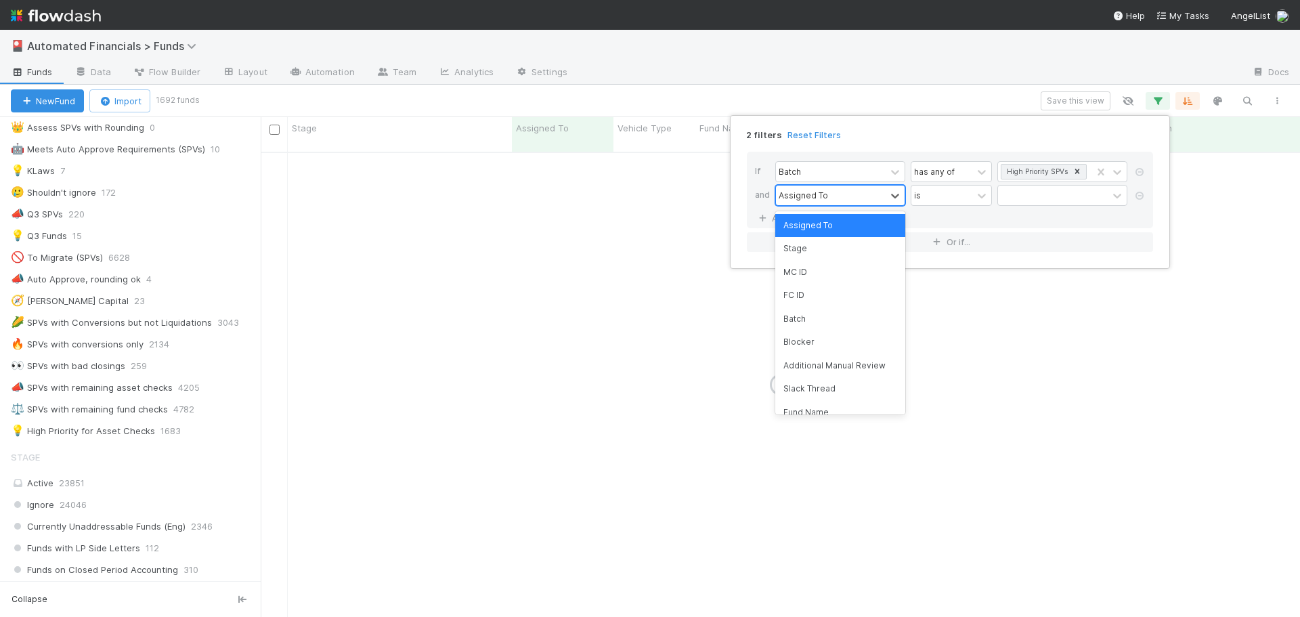
click at [801, 197] on div "Assigned To" at bounding box center [803, 195] width 49 height 12
type input "series"
click at [823, 232] on div "Series Terminated Effective Date" at bounding box center [840, 232] width 130 height 36
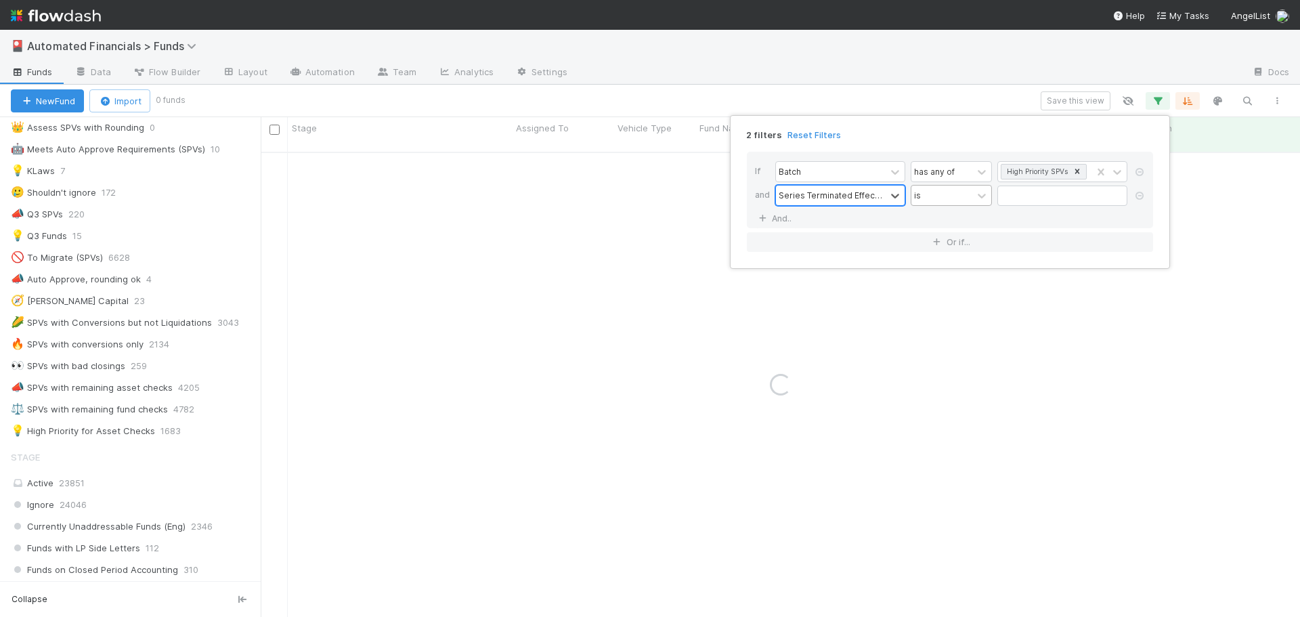
click at [944, 196] on div "is" at bounding box center [942, 196] width 61 height 20
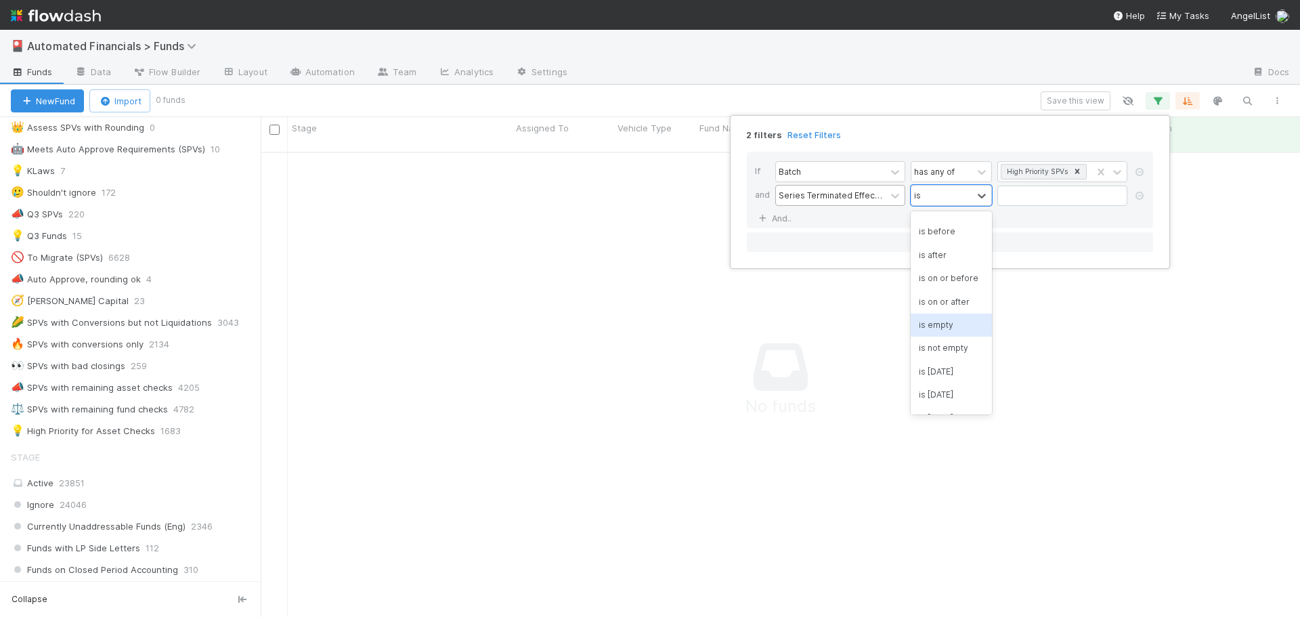
scroll to position [167, 0]
click at [950, 326] on div "is not empty" at bounding box center [951, 329] width 81 height 23
click at [1007, 215] on div "If Batch has any of High Priority SPVs and Series Terminated Effective Date opt…" at bounding box center [950, 190] width 406 height 77
click at [1140, 196] on icon at bounding box center [1140, 196] width 14 height 8
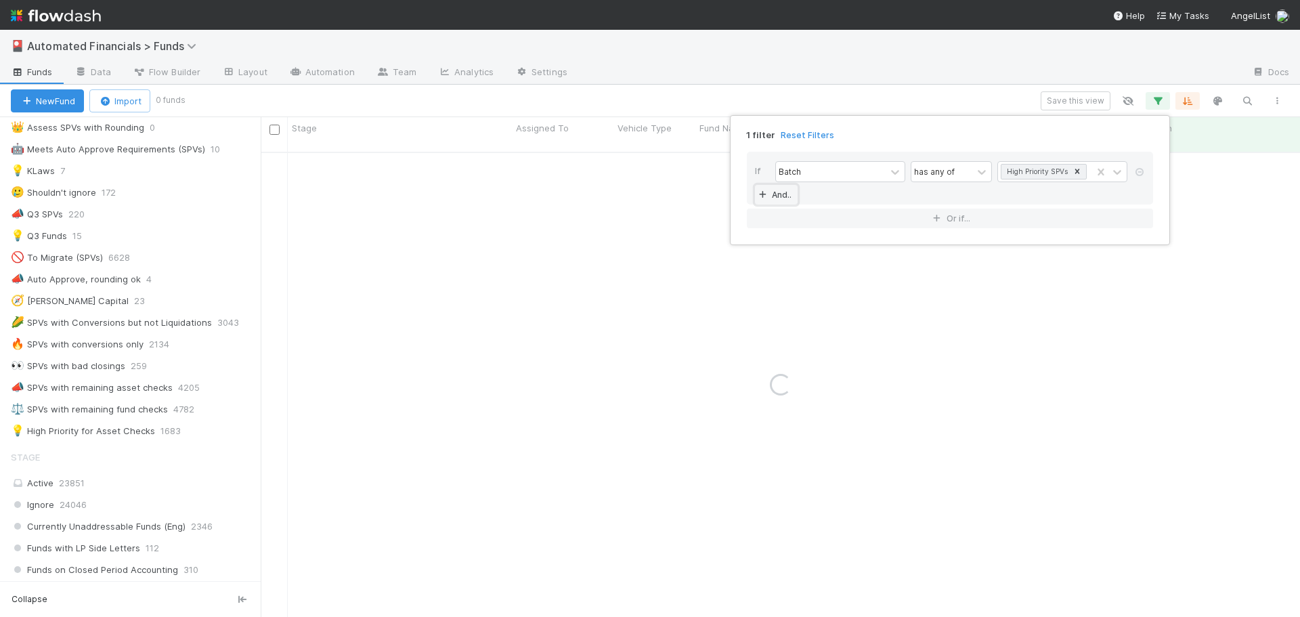
click at [780, 193] on link "And.." at bounding box center [776, 195] width 43 height 20
click at [794, 196] on div "Assigned To" at bounding box center [803, 195] width 49 height 12
type input "first ef"
drag, startPoint x: 812, startPoint y: 224, endPoint x: 838, endPoint y: 216, distance: 27.6
click at [812, 225] on div "First Effective Close At" at bounding box center [840, 225] width 130 height 23
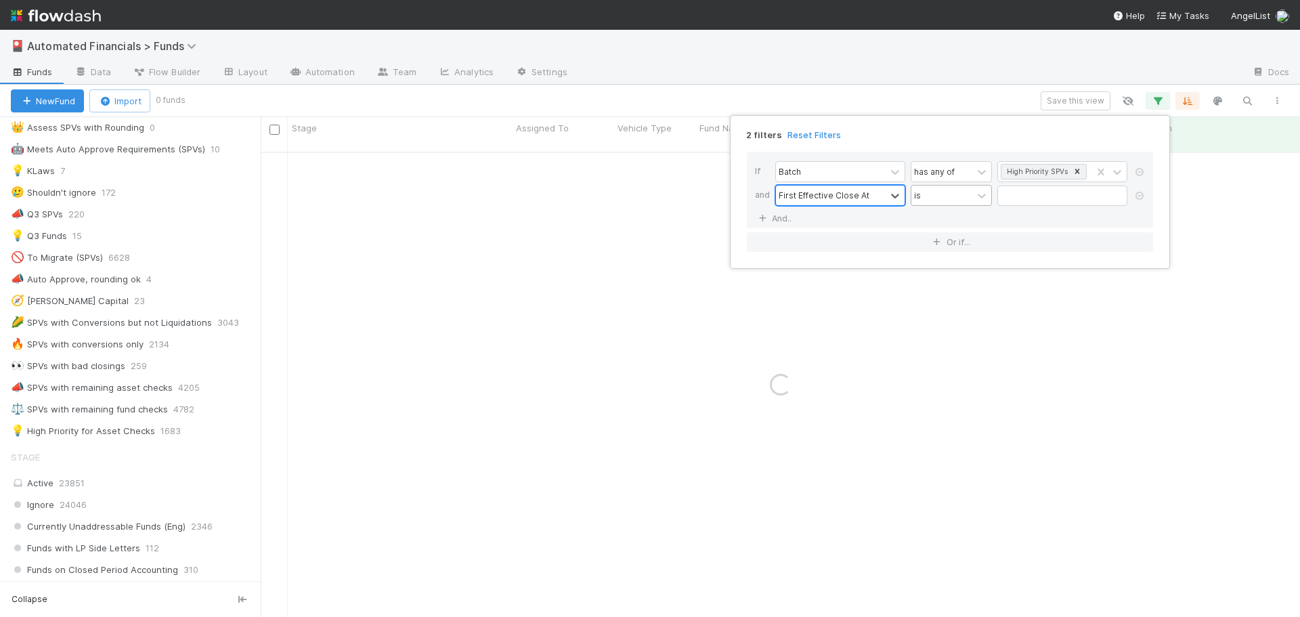
click at [925, 196] on div "is" at bounding box center [942, 196] width 61 height 20
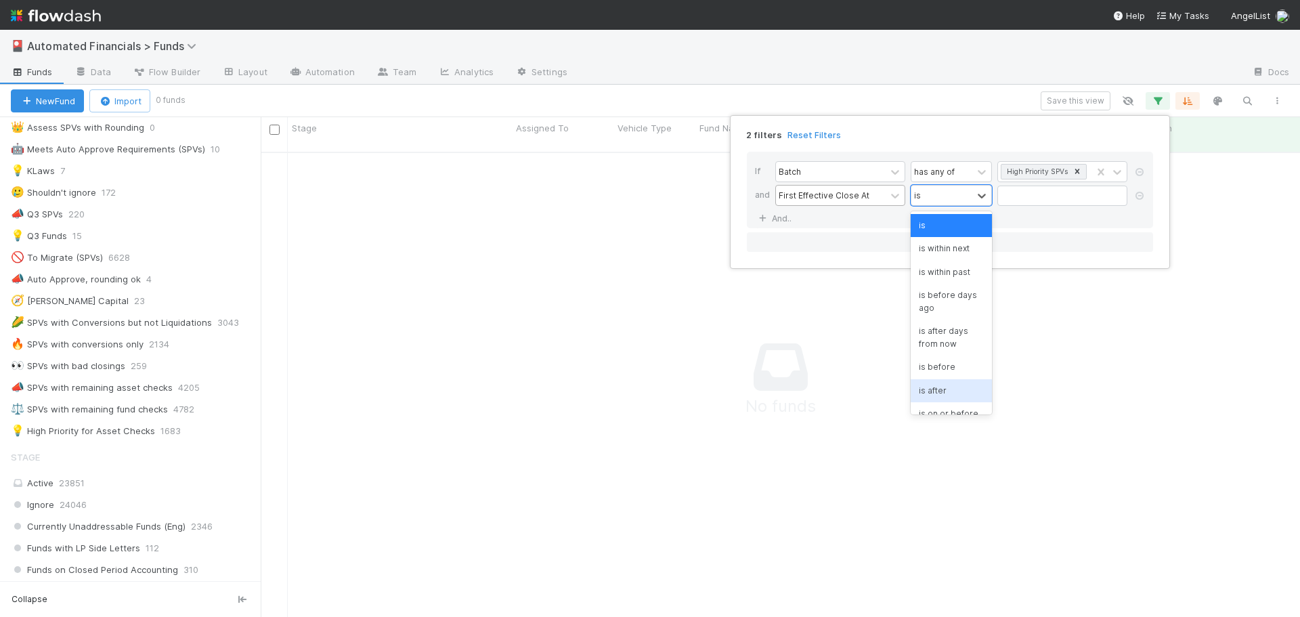
click at [944, 388] on div "is after" at bounding box center [951, 390] width 81 height 23
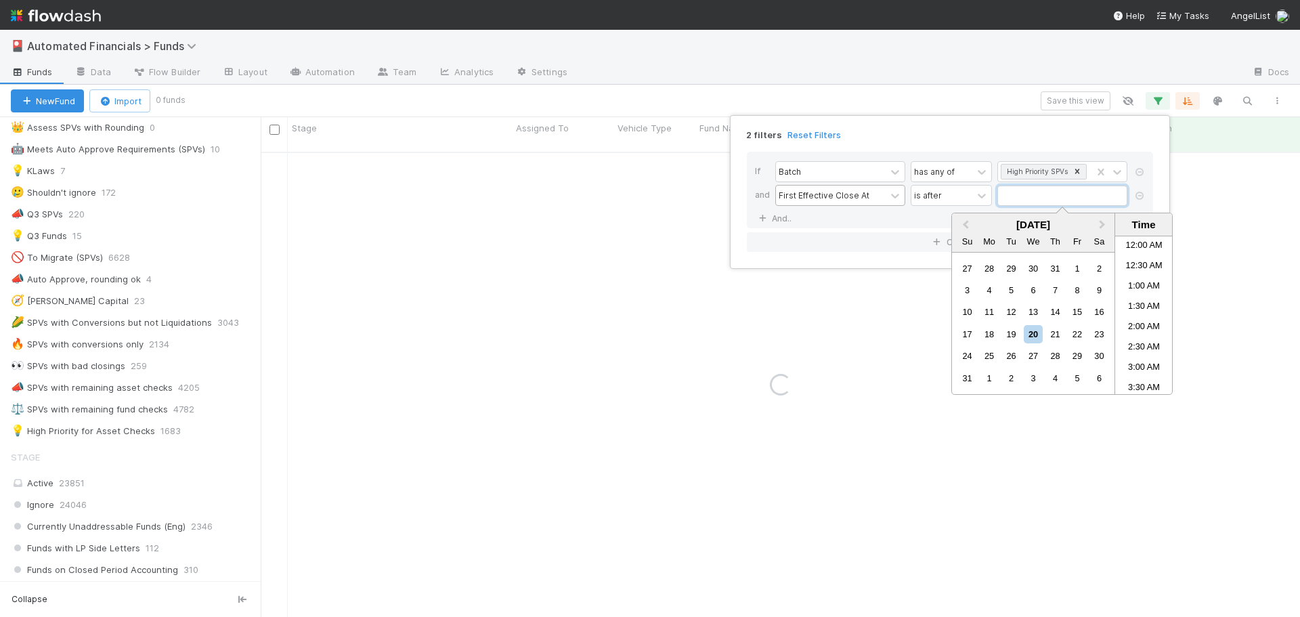
click at [1019, 204] on input "text" at bounding box center [1063, 196] width 130 height 20
click at [962, 223] on button "Previous Month" at bounding box center [965, 226] width 22 height 22
click at [1006, 263] on div "1" at bounding box center [1011, 268] width 18 height 18
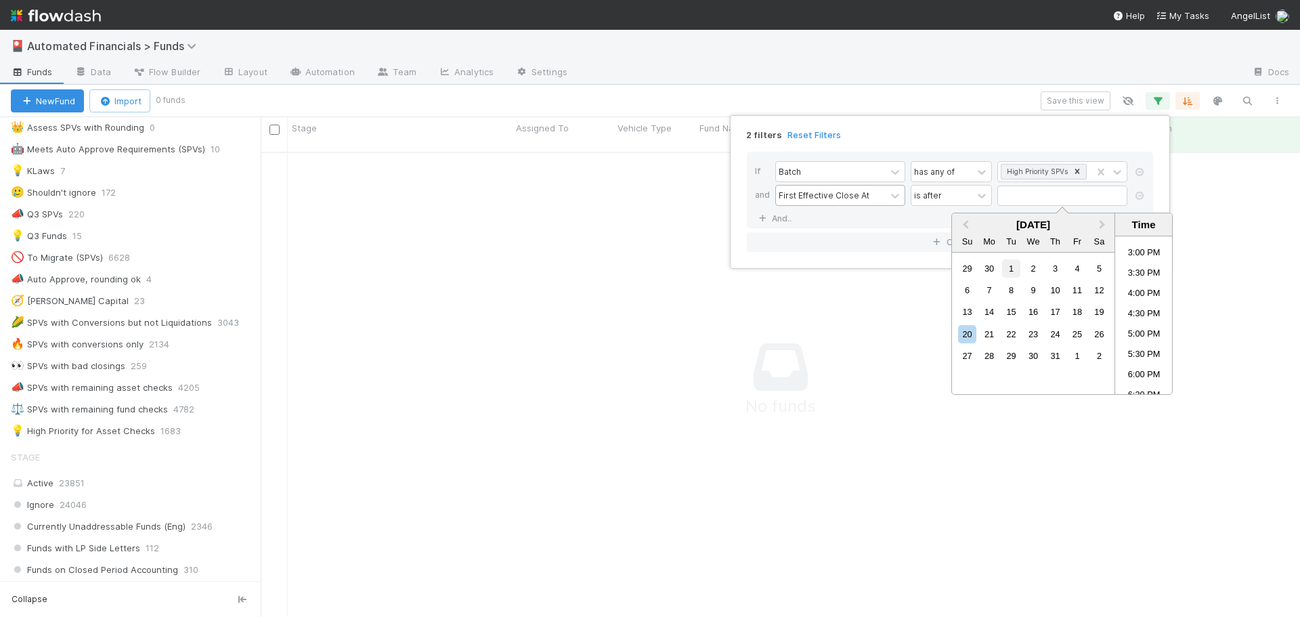
type input "[DATE] 12:00:00 AM"
click at [899, 219] on div "If Batch has any of High Priority SPVs and First Effective Close At is after 07…" at bounding box center [950, 190] width 406 height 77
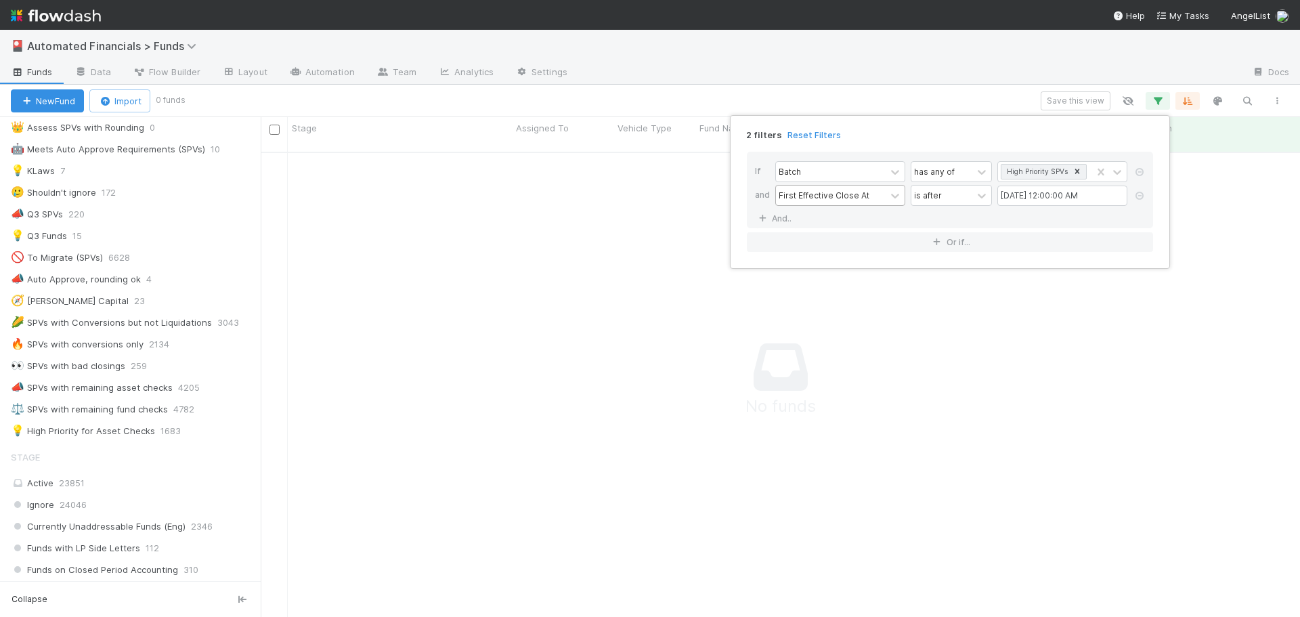
click at [853, 192] on div "First Effective Close At" at bounding box center [824, 195] width 91 height 12
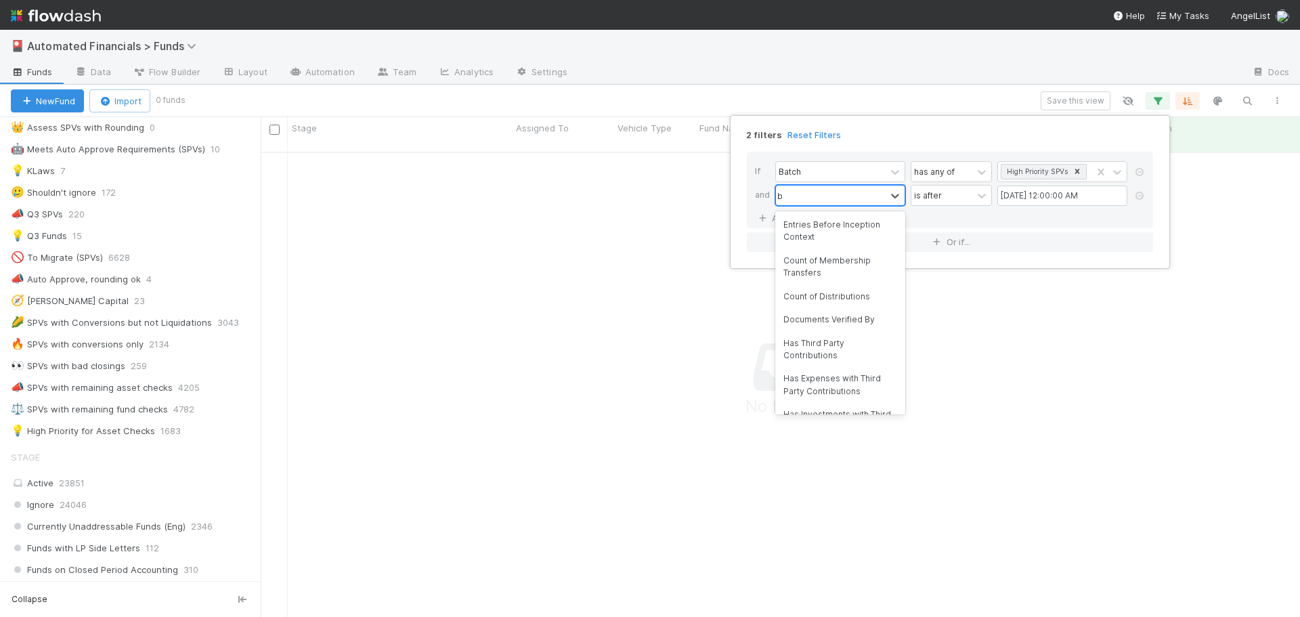
scroll to position [0, 0]
type input "bloc"
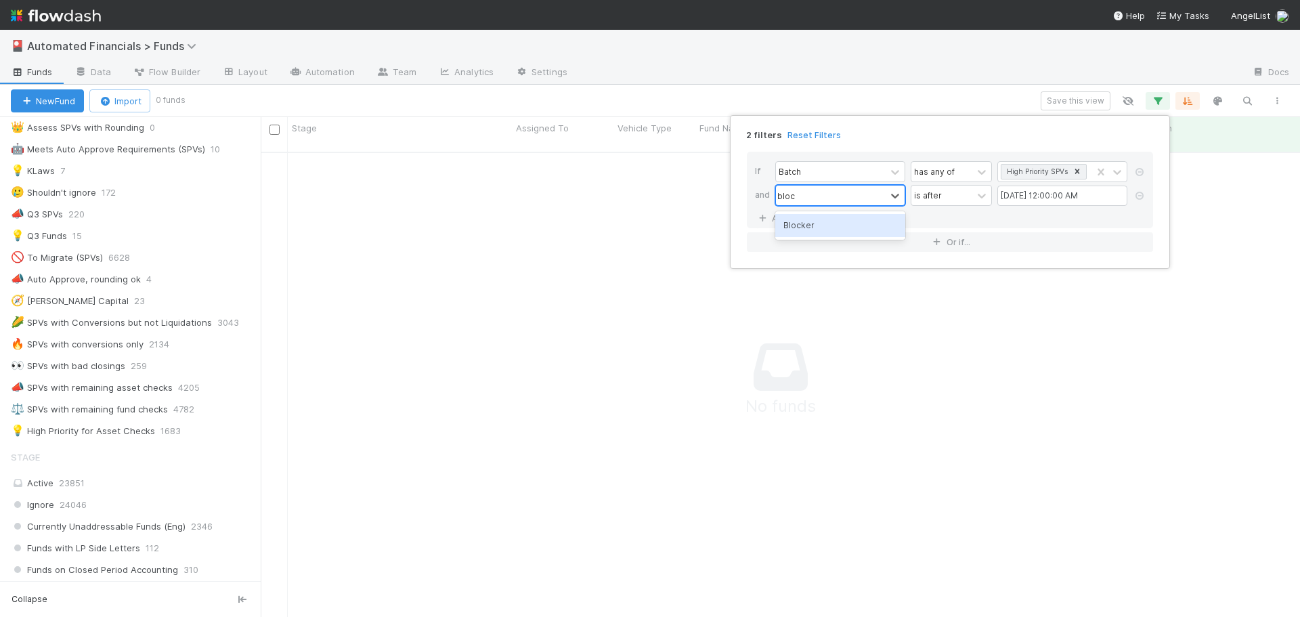
click at [851, 226] on div "Blocker" at bounding box center [840, 225] width 130 height 23
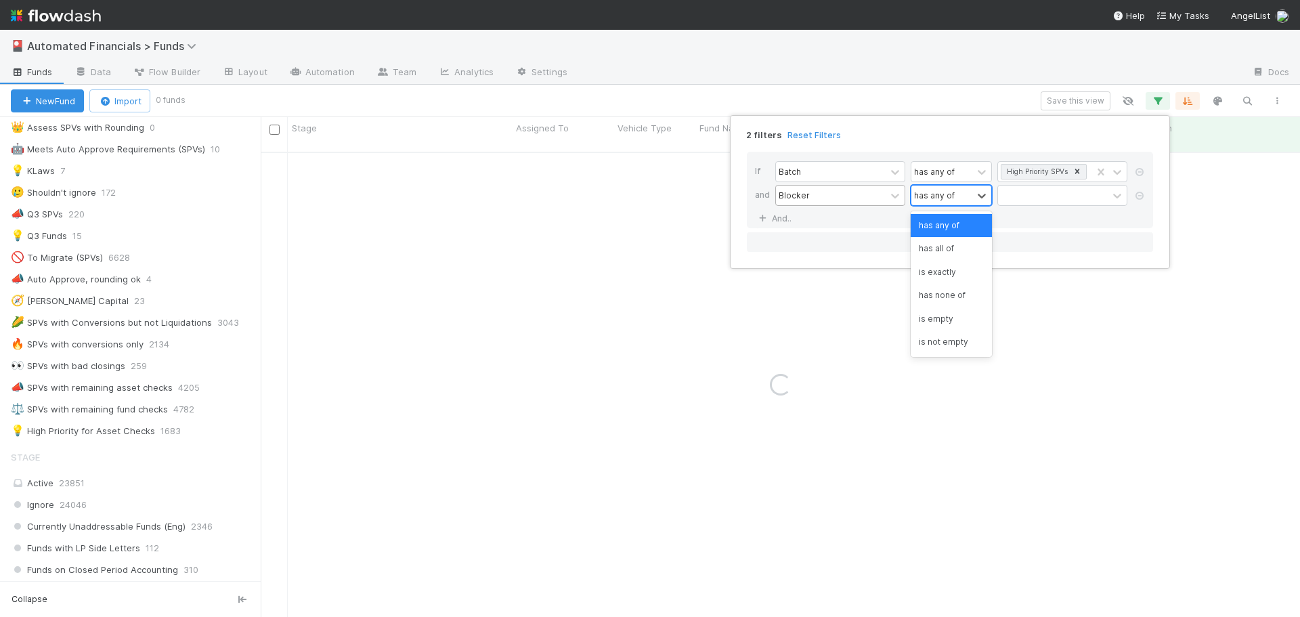
click at [939, 192] on div "has any of" at bounding box center [934, 195] width 41 height 12
click at [954, 339] on div "is not empty" at bounding box center [951, 342] width 81 height 23
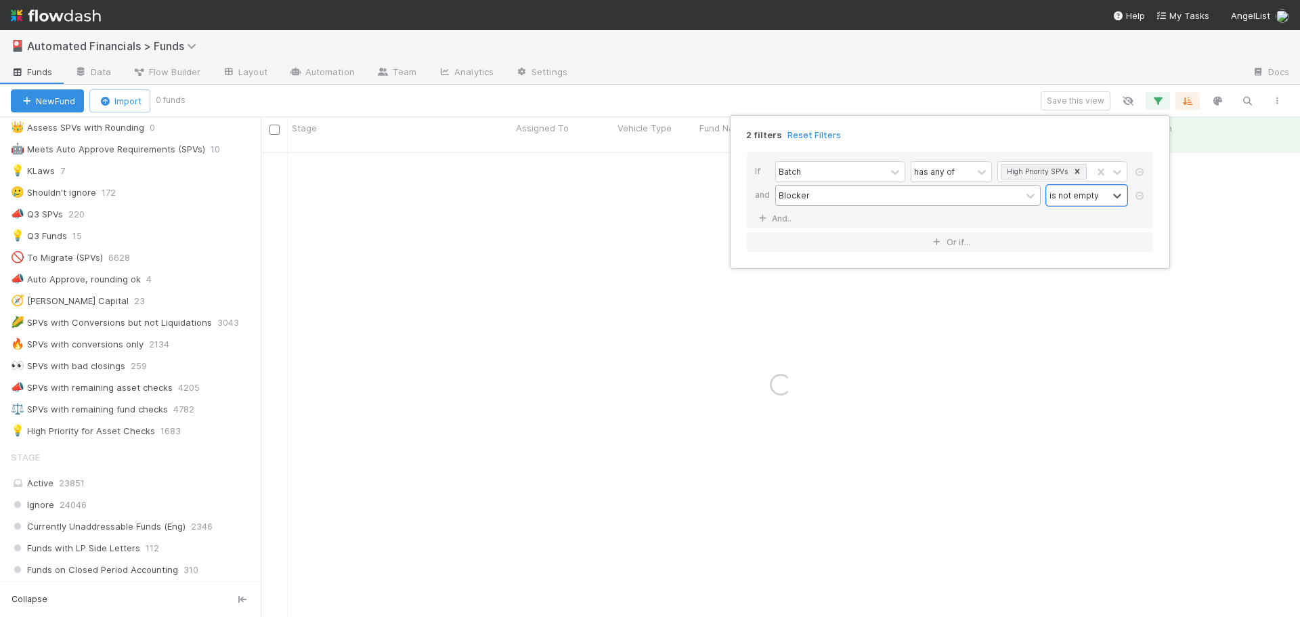
click at [992, 214] on div "If Batch has any of High Priority SPVs and Blocker option is not empty, selecte…" at bounding box center [950, 190] width 406 height 77
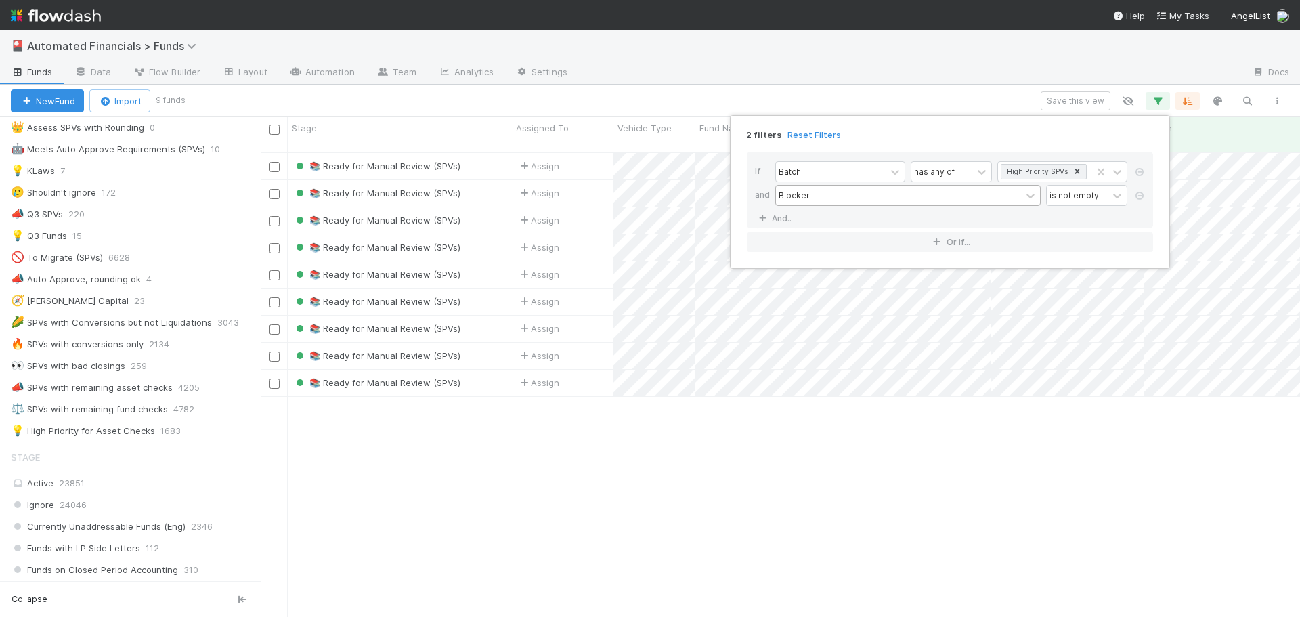
scroll to position [466, 1029]
click at [278, 131] on div "2 filters Reset Filters If Batch has any of High Priority SPVs and Blocker is n…" at bounding box center [650, 308] width 1300 height 617
click at [278, 131] on input "checkbox" at bounding box center [275, 130] width 10 height 10
checkbox input "true"
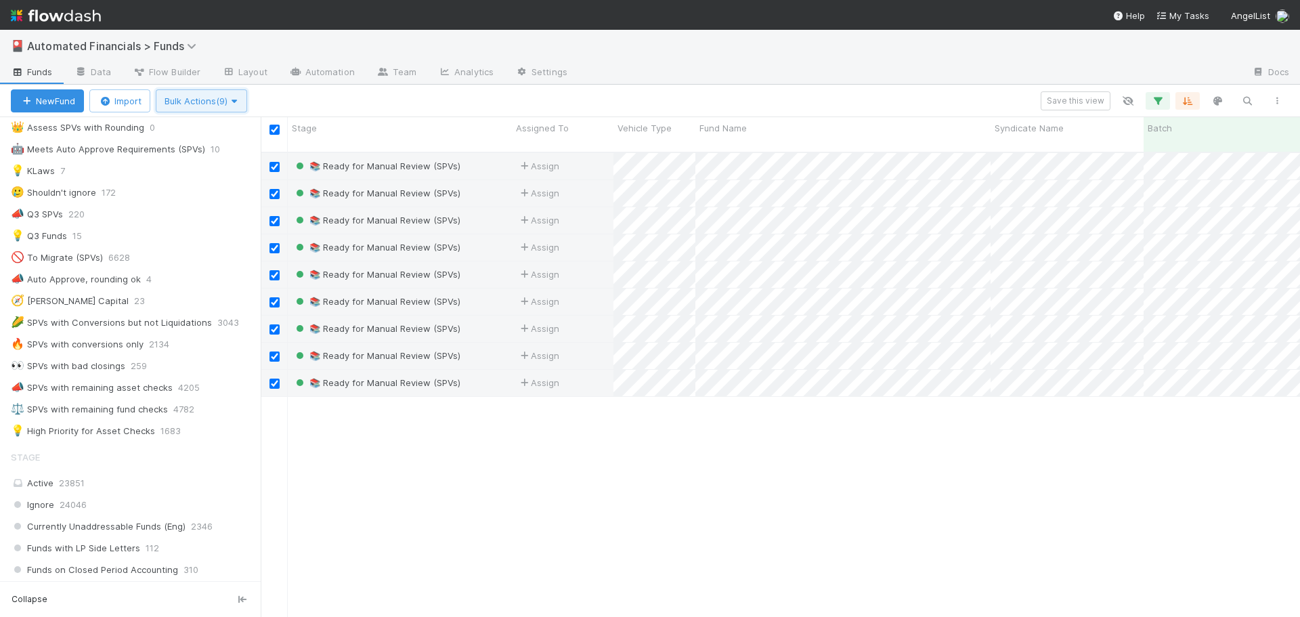
click at [204, 102] on span "Bulk Actions (9)" at bounding box center [202, 100] width 74 height 11
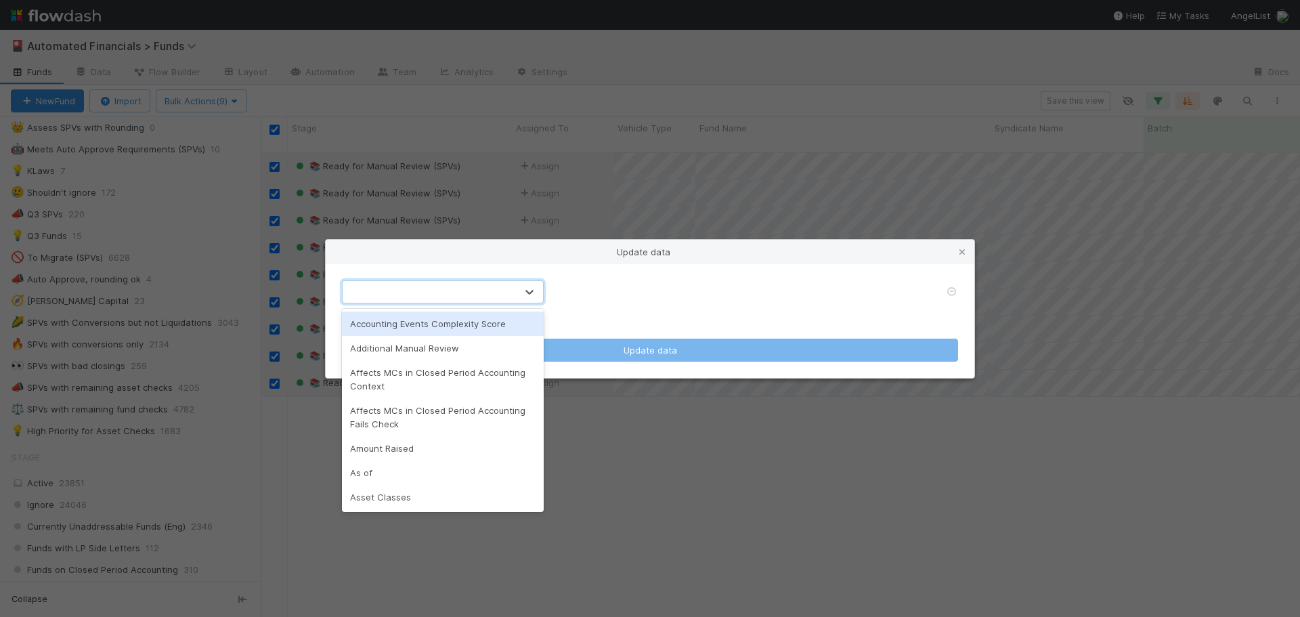
click at [442, 291] on div at bounding box center [429, 292] width 173 height 22
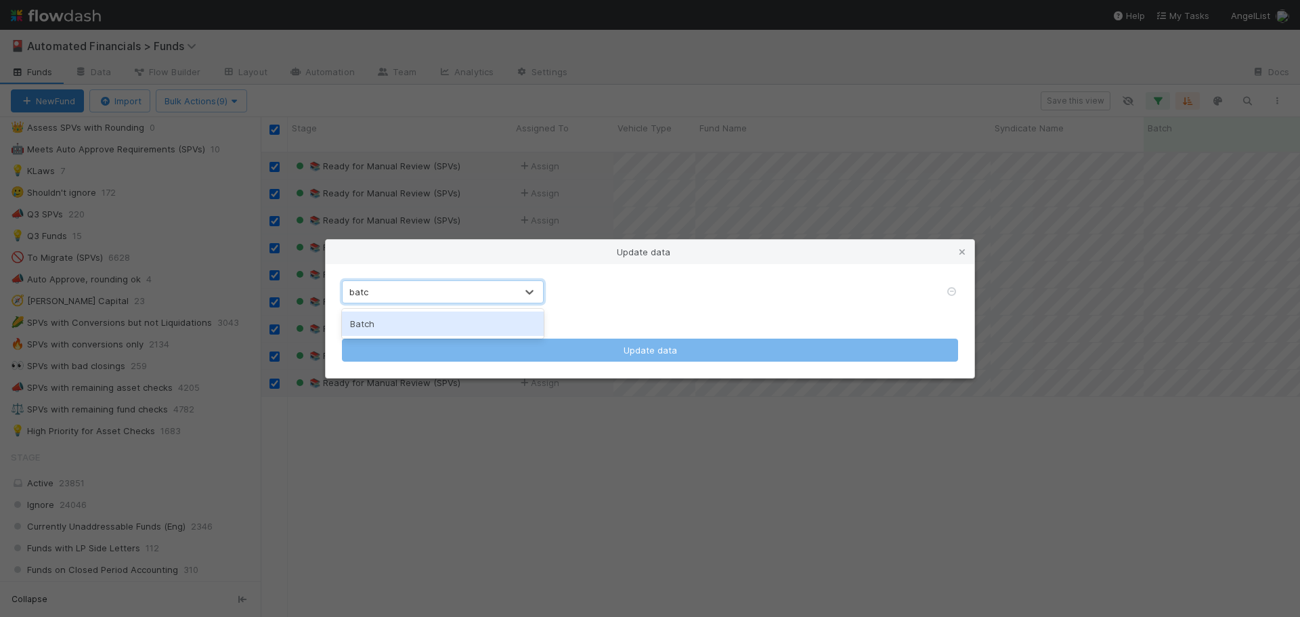
type input "batch"
click at [421, 322] on div "Batch" at bounding box center [443, 324] width 202 height 24
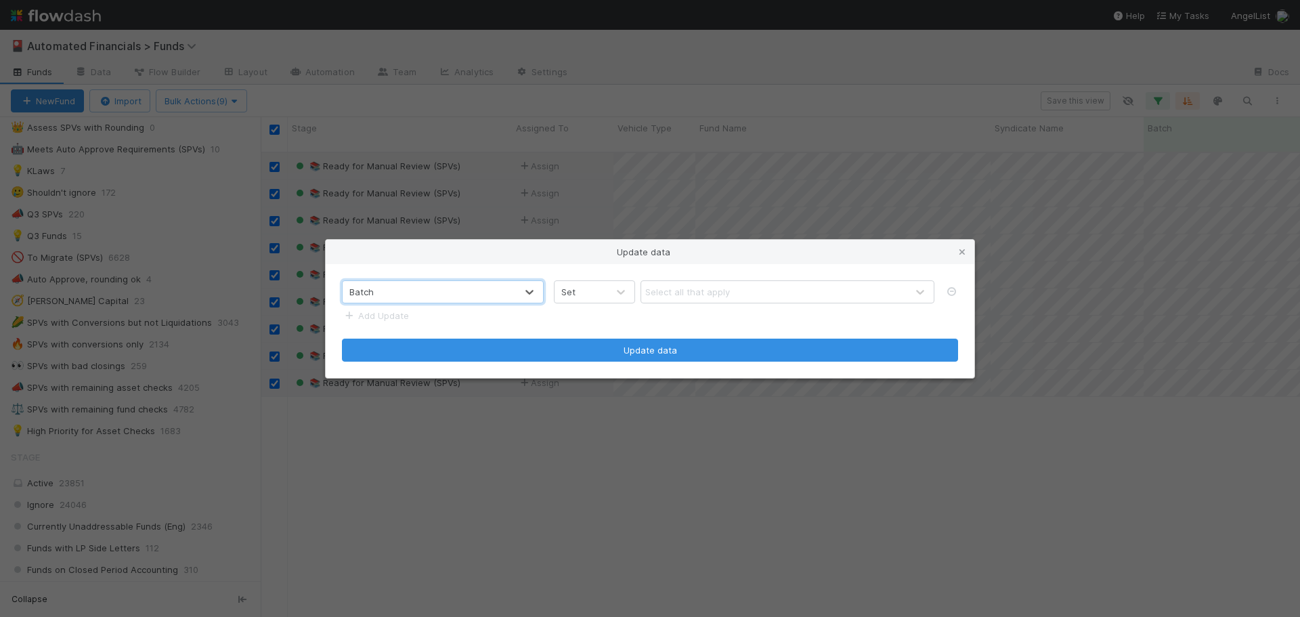
click at [599, 290] on div "Set" at bounding box center [581, 292] width 53 height 22
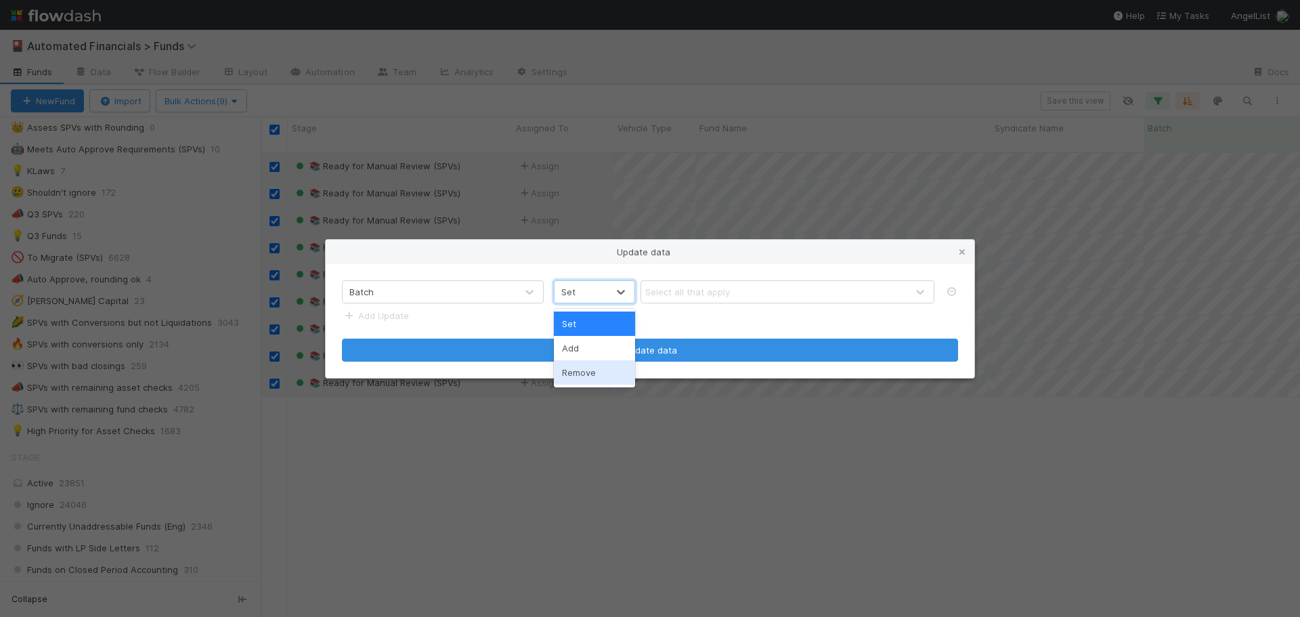
click at [593, 375] on div "Remove" at bounding box center [594, 372] width 81 height 24
click at [673, 295] on div "Select all that apply" at bounding box center [687, 292] width 85 height 14
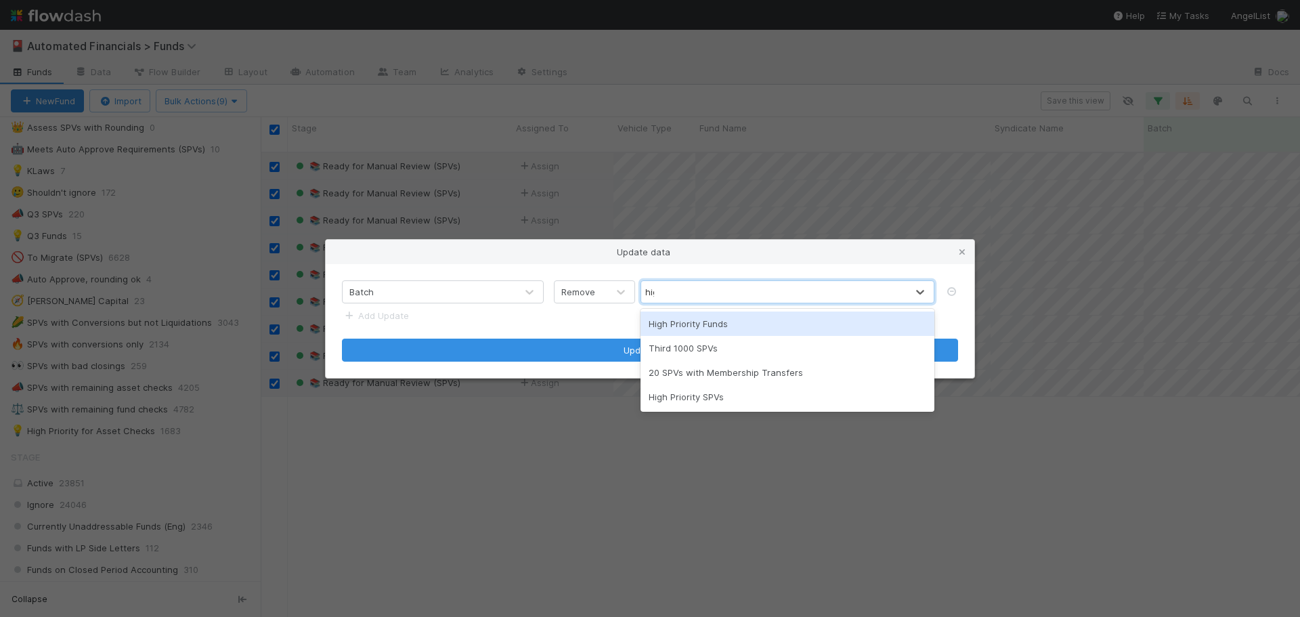
type input "high"
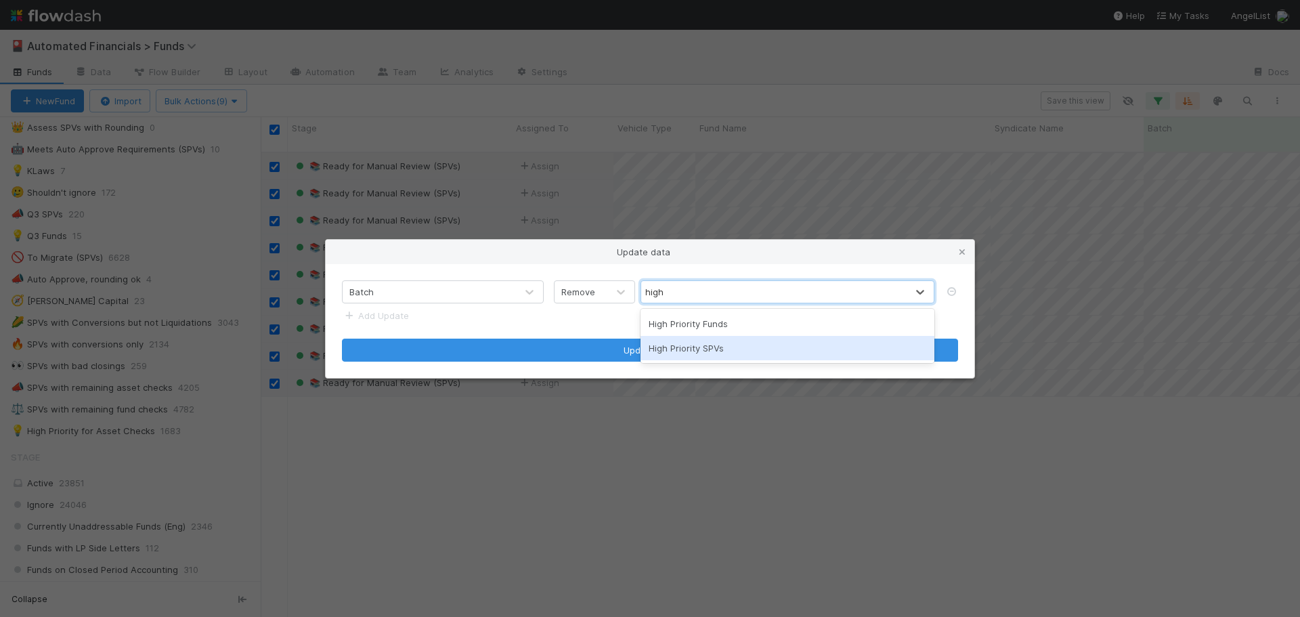
click at [704, 342] on div "High Priority SPVs" at bounding box center [788, 348] width 294 height 24
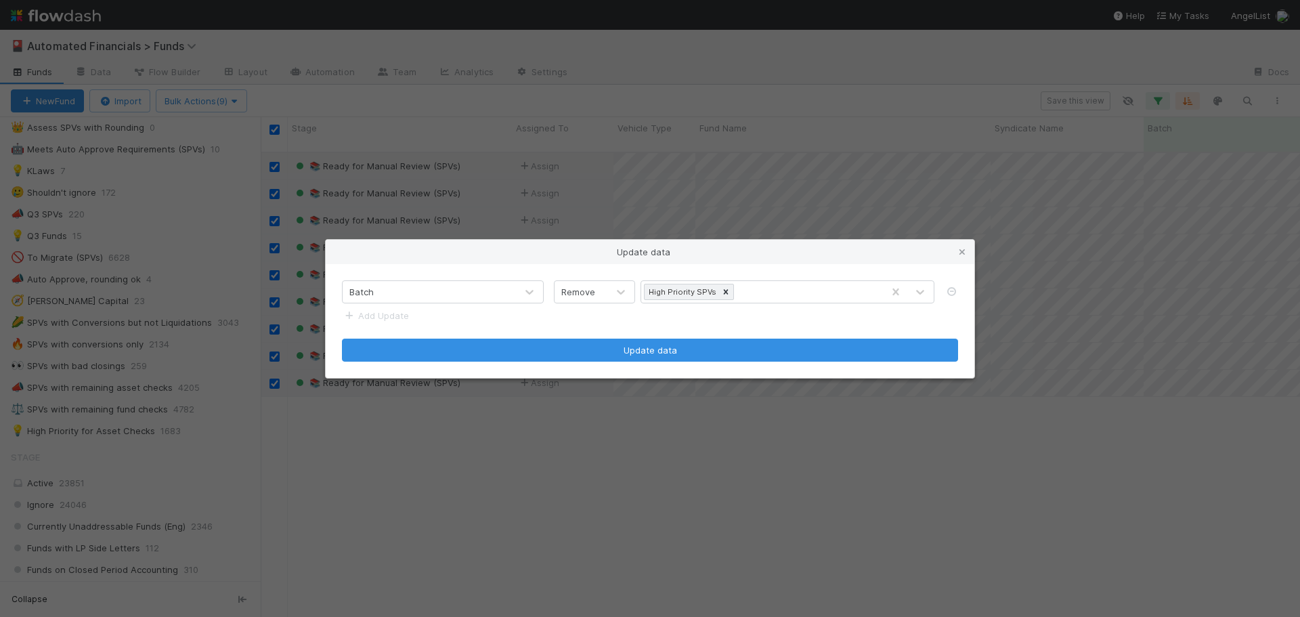
click at [624, 320] on form "Batch Remove High Priority SPVs Add Update Update data" at bounding box center [650, 320] width 616 height 81
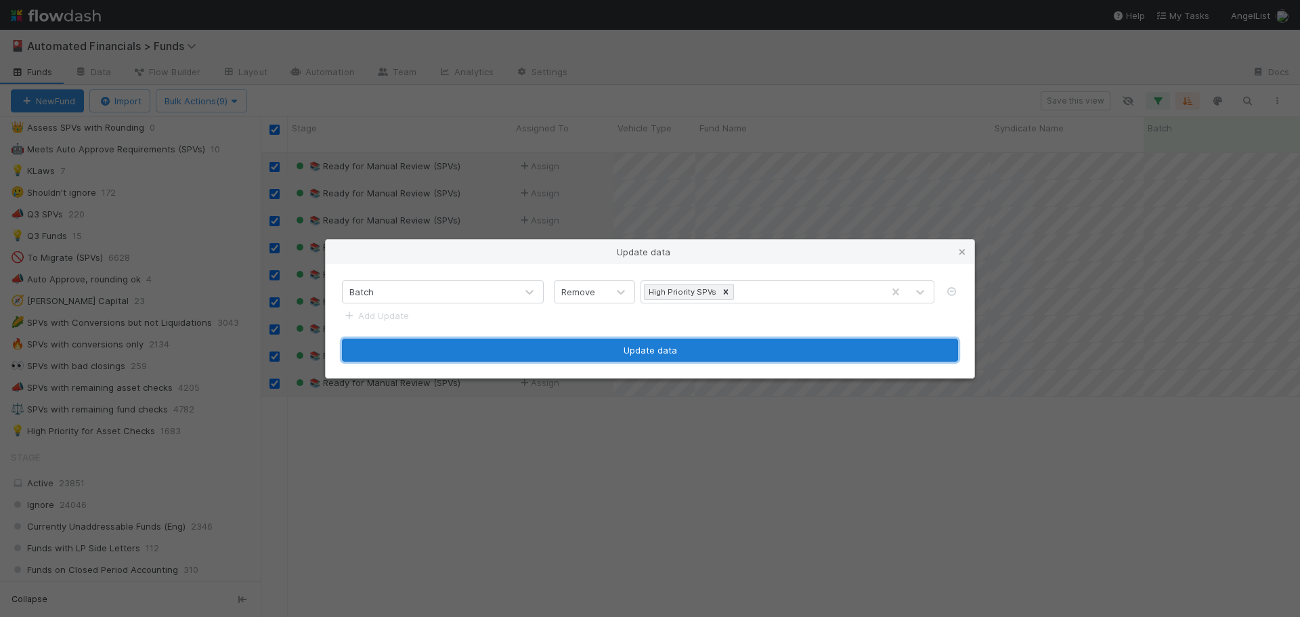
click at [655, 354] on button "Update data" at bounding box center [650, 350] width 616 height 23
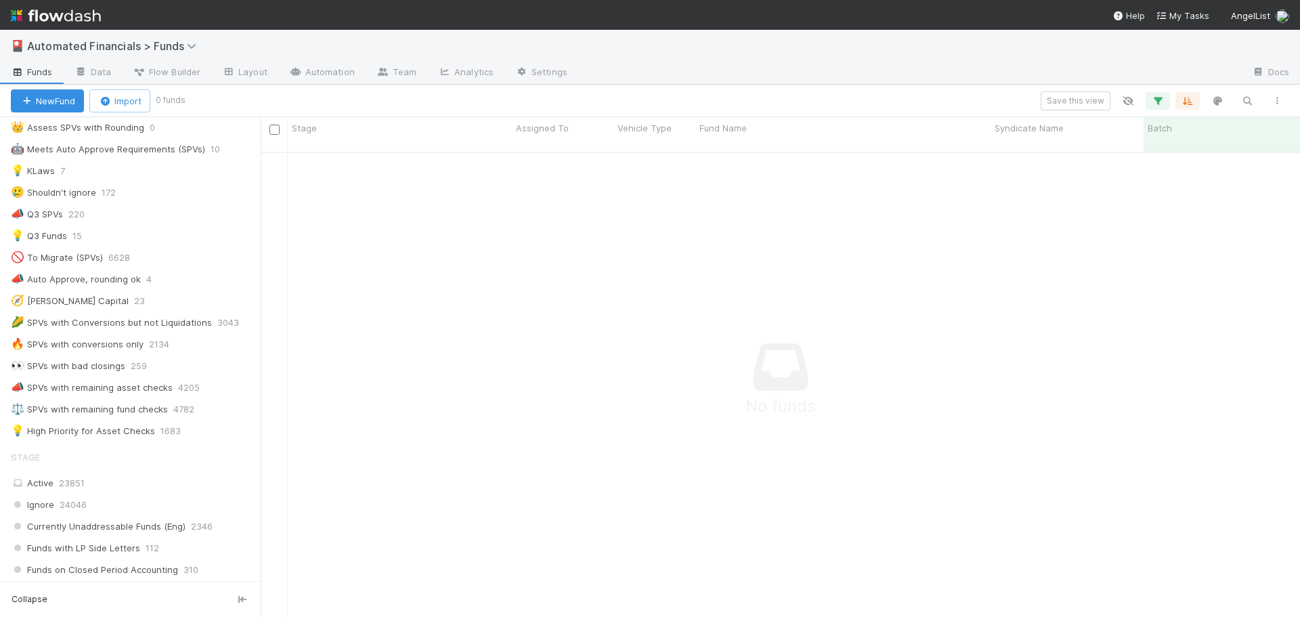
scroll to position [456, 1029]
click at [1153, 101] on icon "button" at bounding box center [1158, 101] width 14 height 12
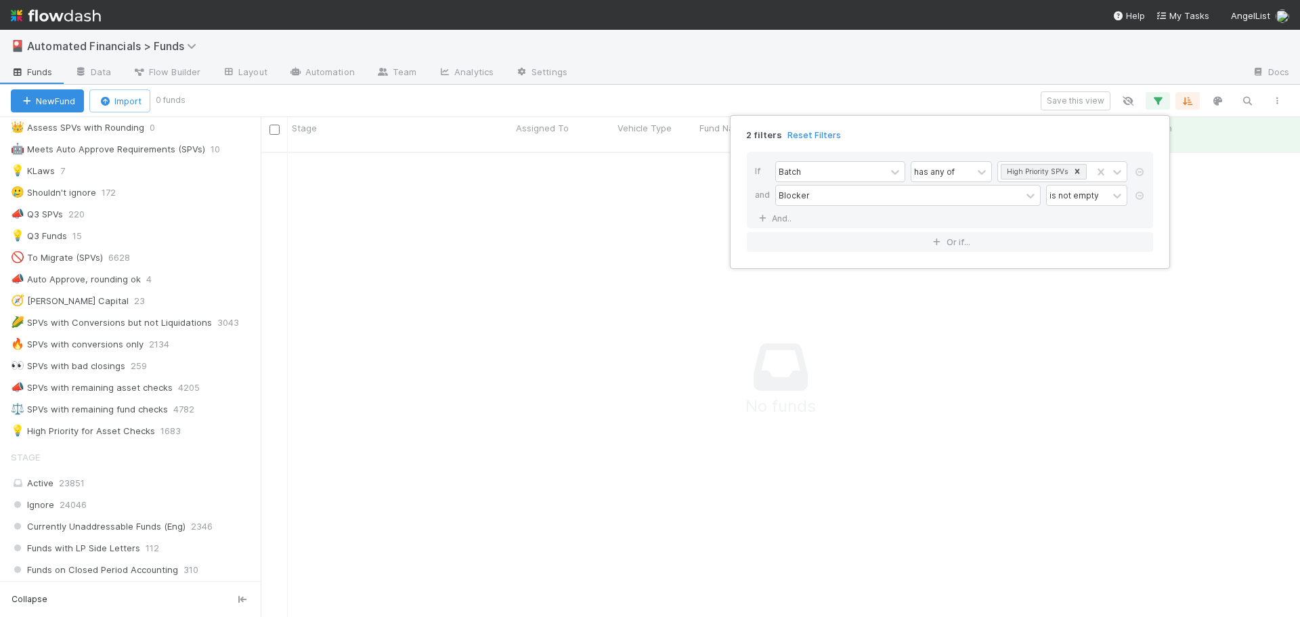
click at [1137, 194] on icon at bounding box center [1140, 196] width 14 height 8
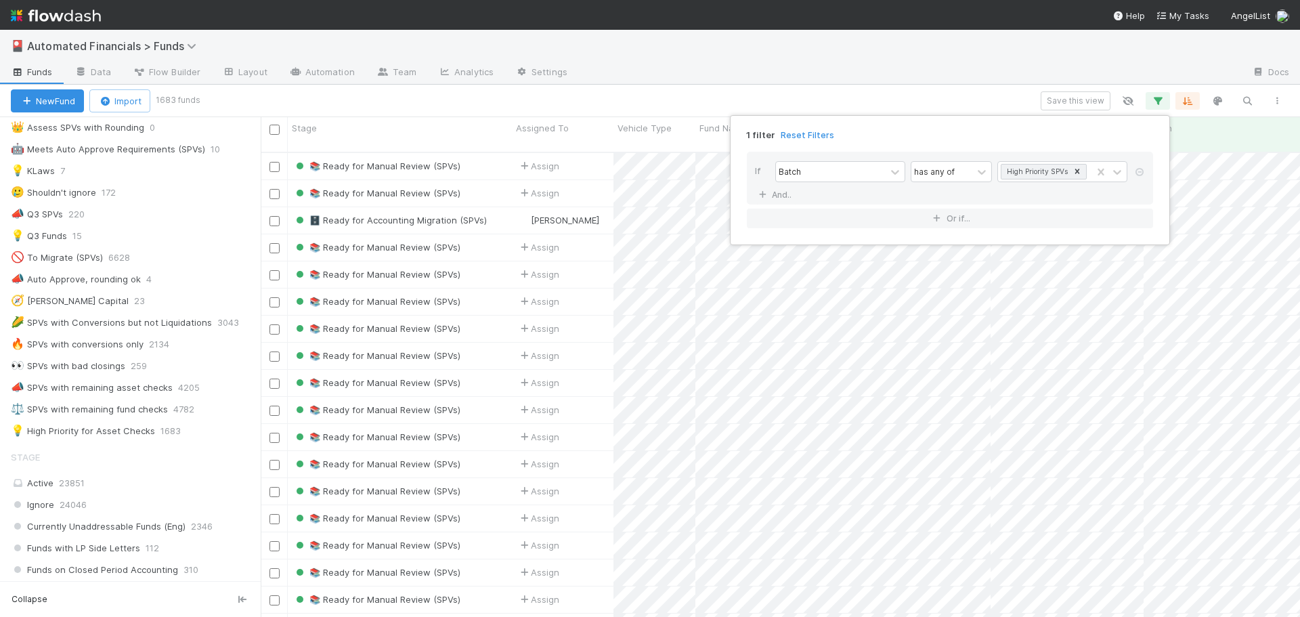
scroll to position [466, 1029]
click at [810, 97] on div "1 filter Reset Filters If Batch has any of High Priority SPVs And.. Or if..." at bounding box center [650, 308] width 1300 height 617
click at [811, 98] on div "1 filter Reset Filters If Batch has any of High Priority SPVs And.. Or if..." at bounding box center [650, 308] width 1300 height 617
click at [134, 45] on span "Automated Financials > Funds" at bounding box center [115, 46] width 176 height 14
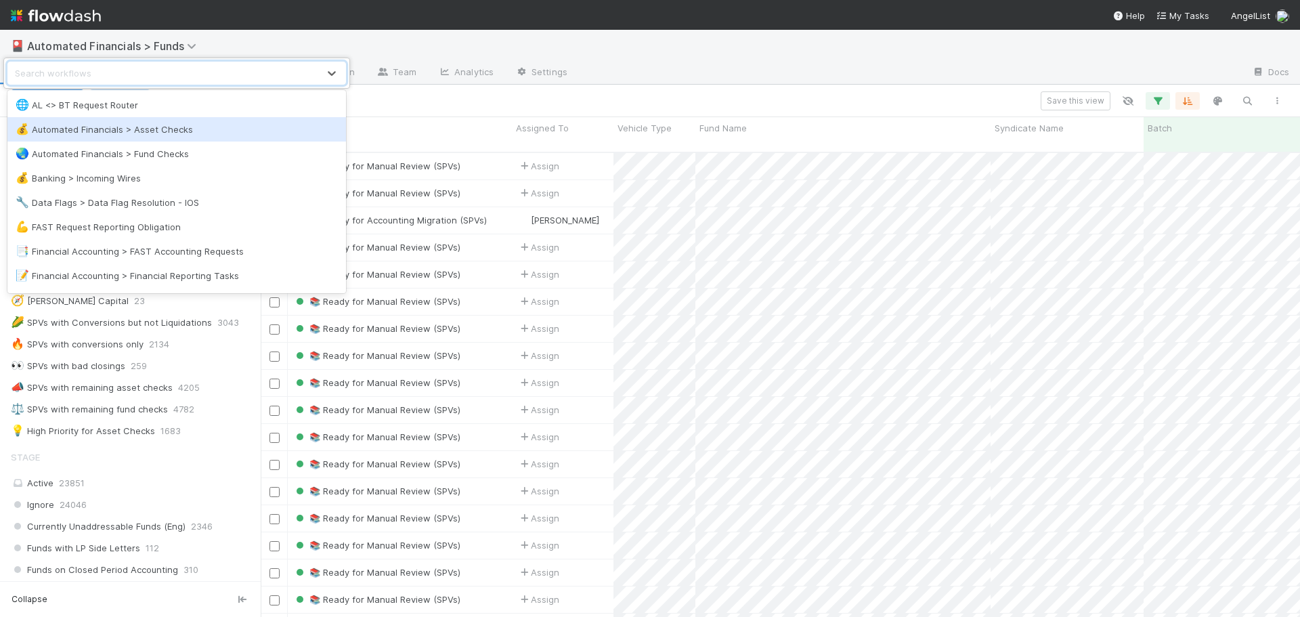
click at [146, 137] on div "💰 Automated Financials > Asset Checks" at bounding box center [176, 129] width 339 height 24
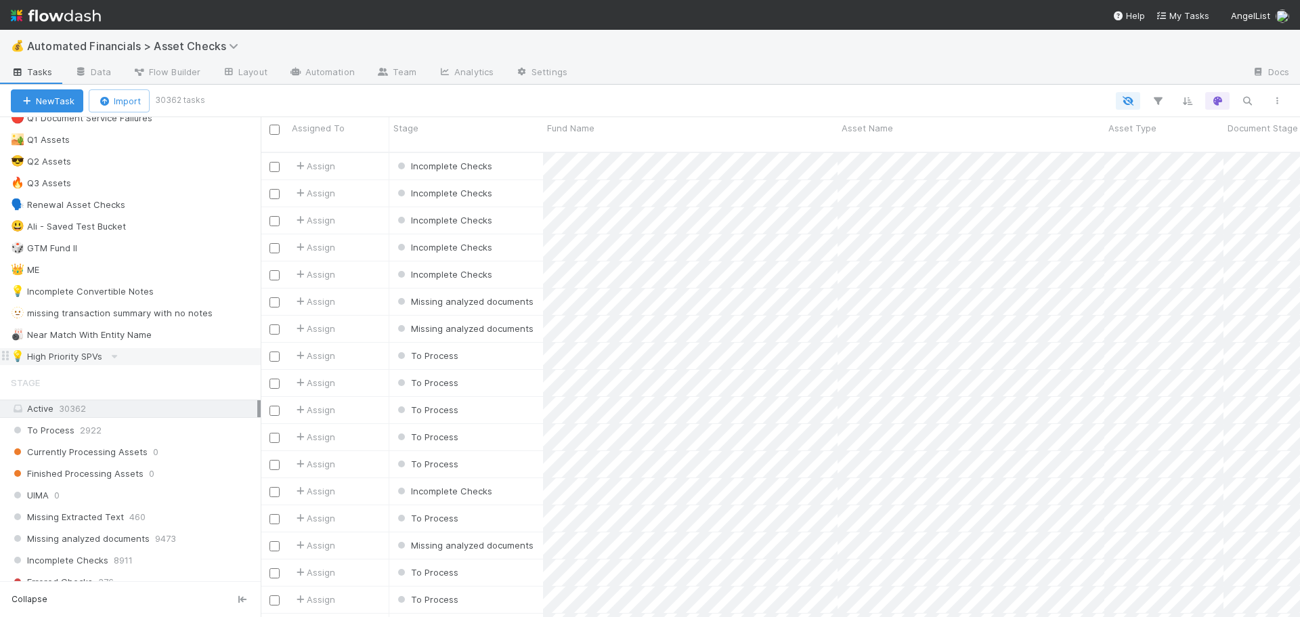
scroll to position [406, 0]
click at [83, 360] on div "💡 High Priority SPVs" at bounding box center [56, 360] width 91 height 17
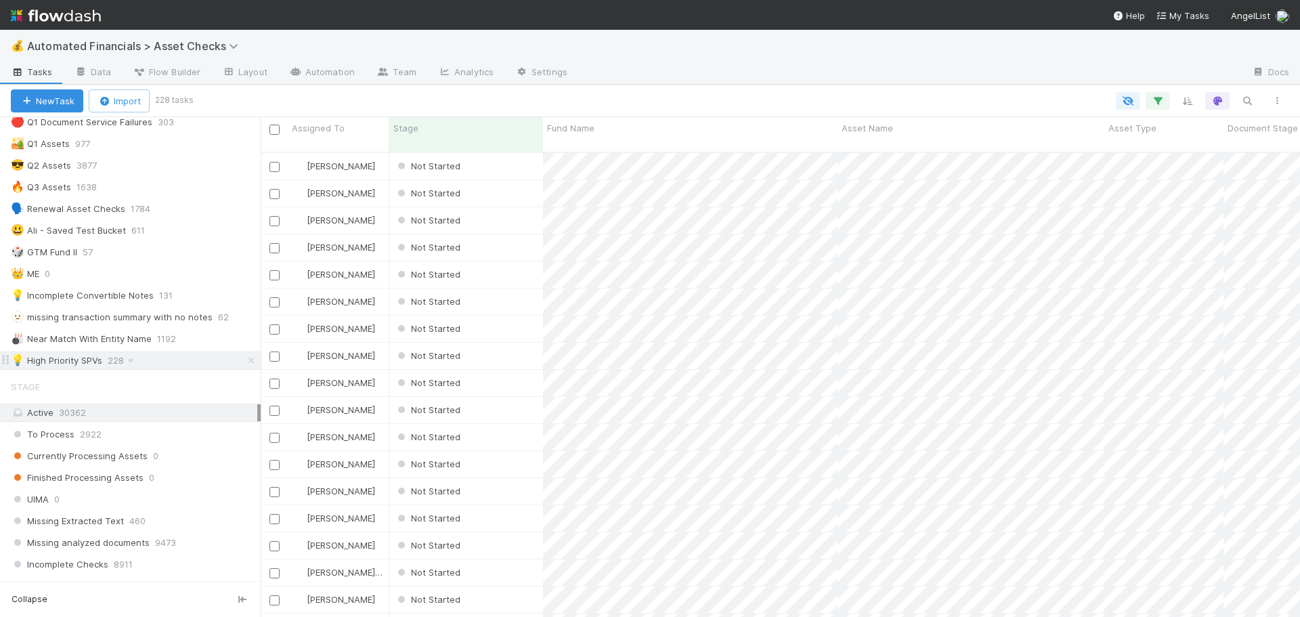
scroll to position [466, 1029]
click at [1157, 100] on icon "button" at bounding box center [1158, 101] width 14 height 12
click at [1080, 100] on div "2 filters Reset Filters If fund -> Batch any has any of High Priority SPVs and …" at bounding box center [650, 308] width 1300 height 617
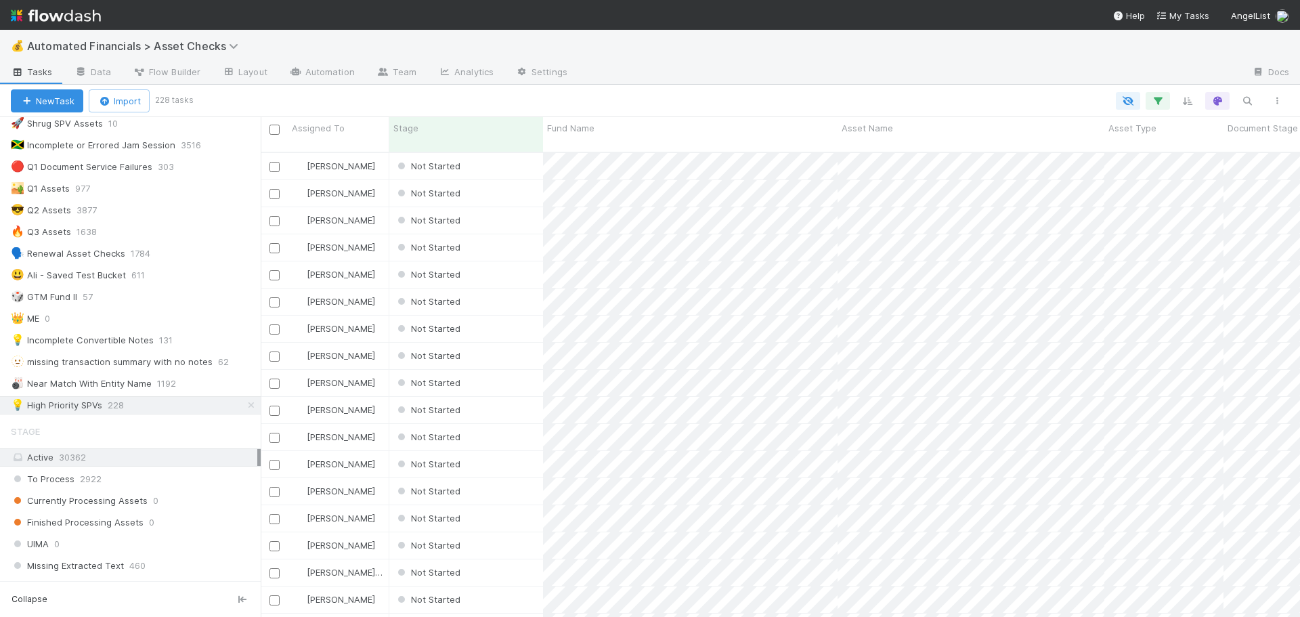
scroll to position [339, 0]
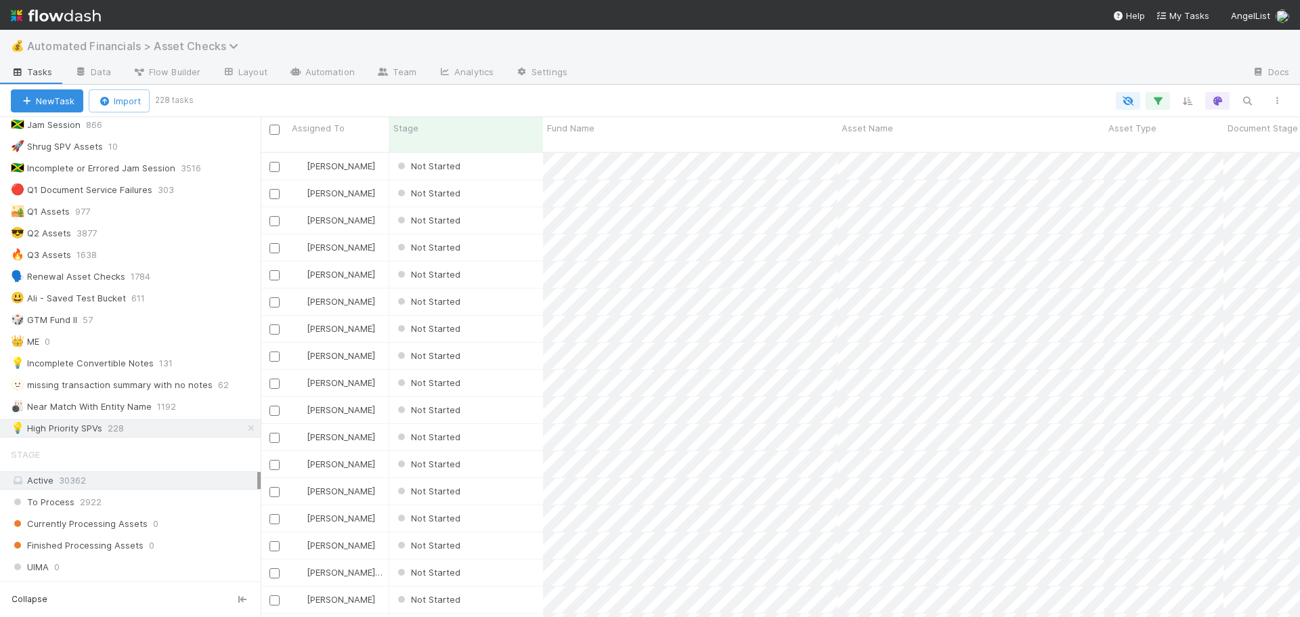
click at [145, 48] on span "Automated Financials > Asset Checks" at bounding box center [136, 46] width 218 height 14
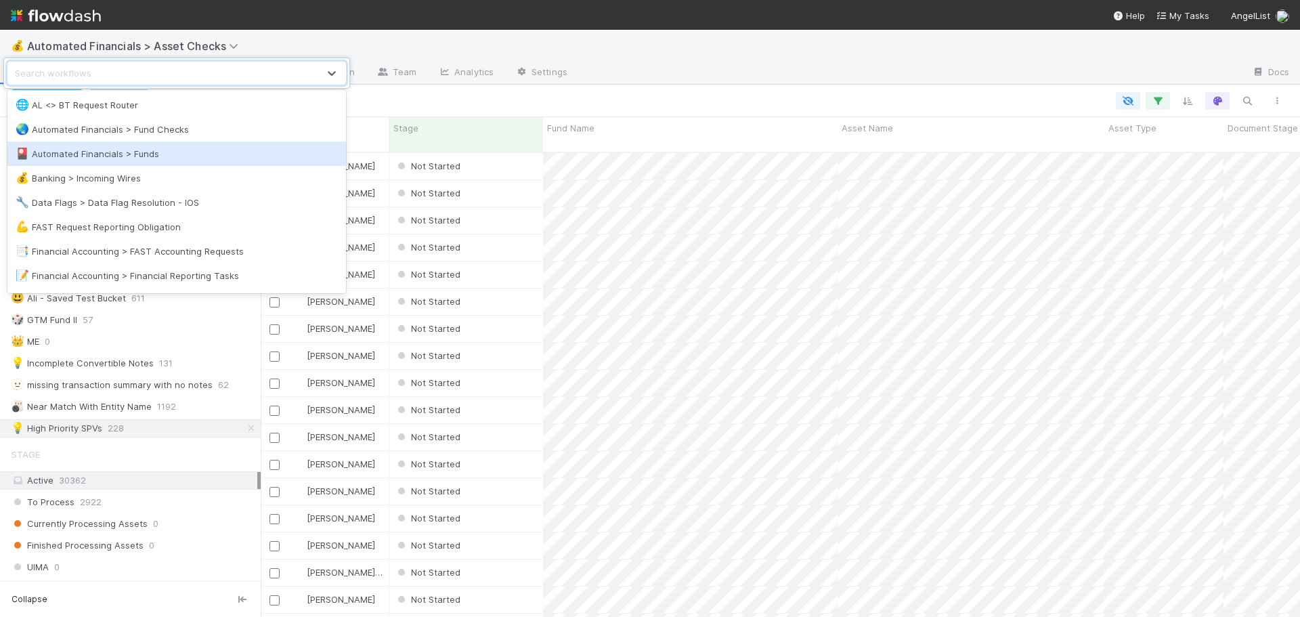
click at [127, 154] on div "🎴 Automated Financials > Funds" at bounding box center [177, 154] width 322 height 14
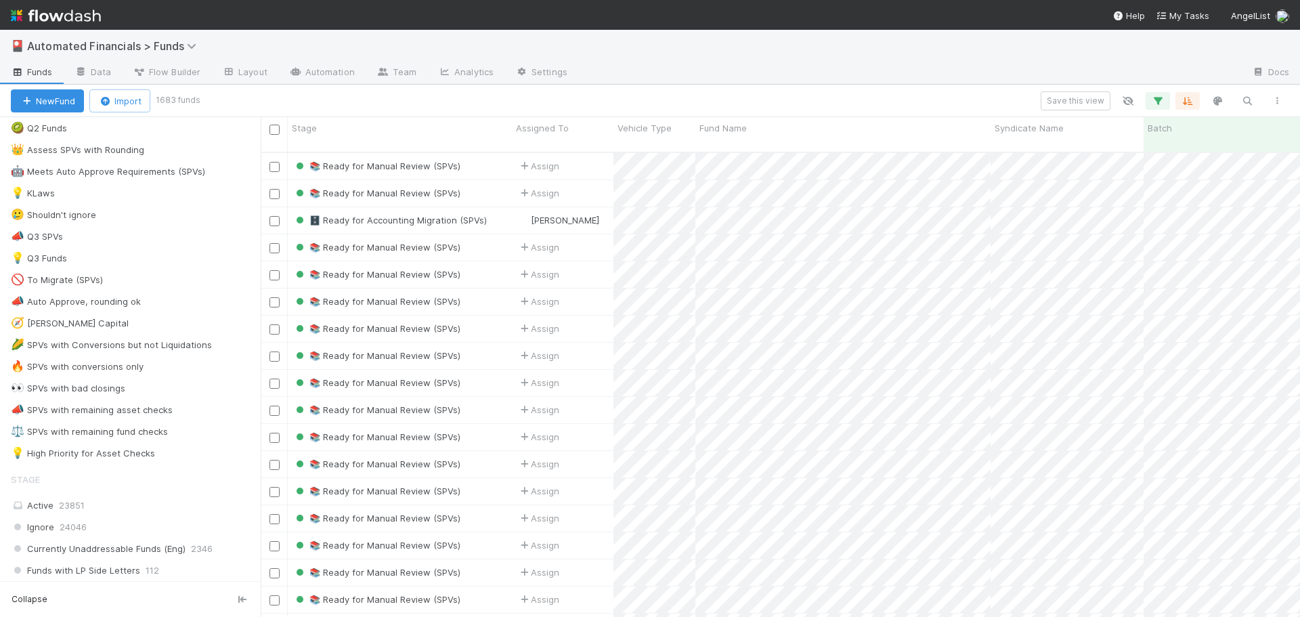
scroll to position [813, 0]
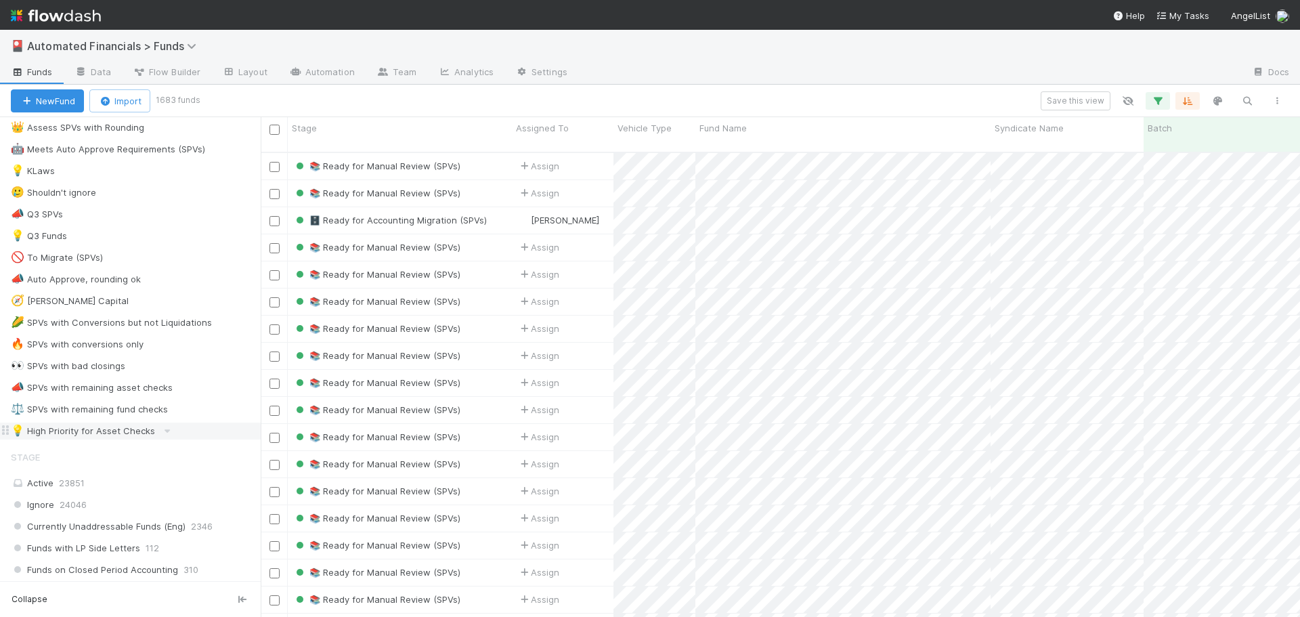
click at [101, 437] on div "💡 High Priority for Asset Checks" at bounding box center [83, 431] width 144 height 17
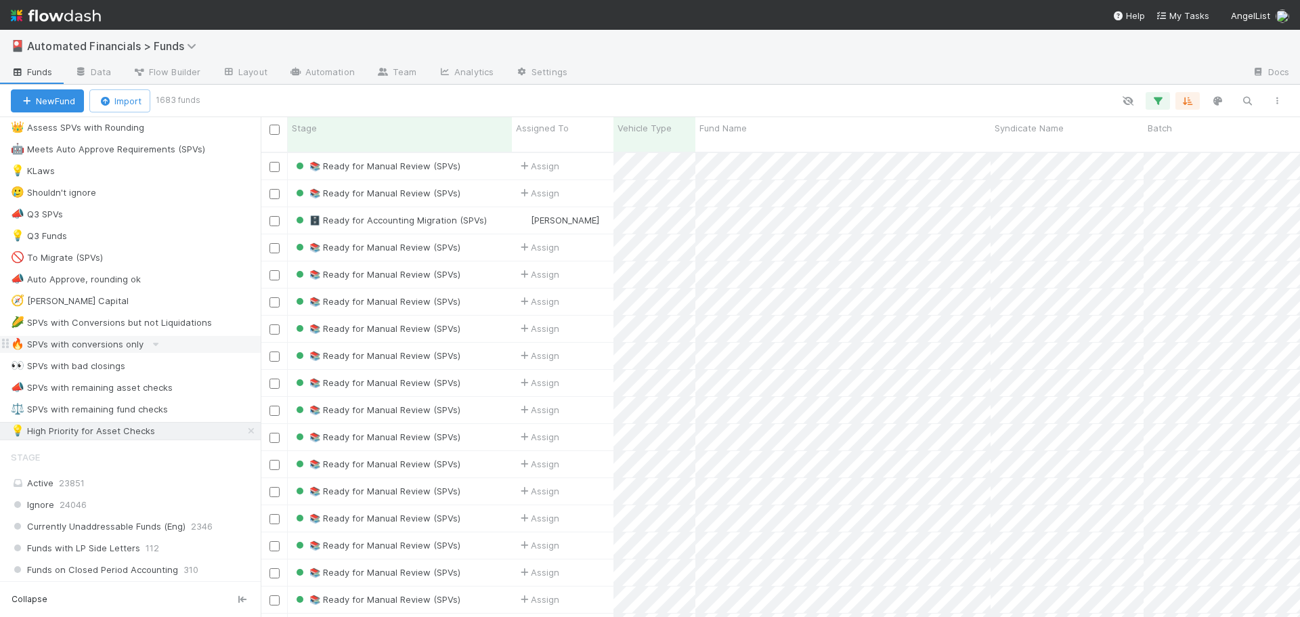
scroll to position [466, 1029]
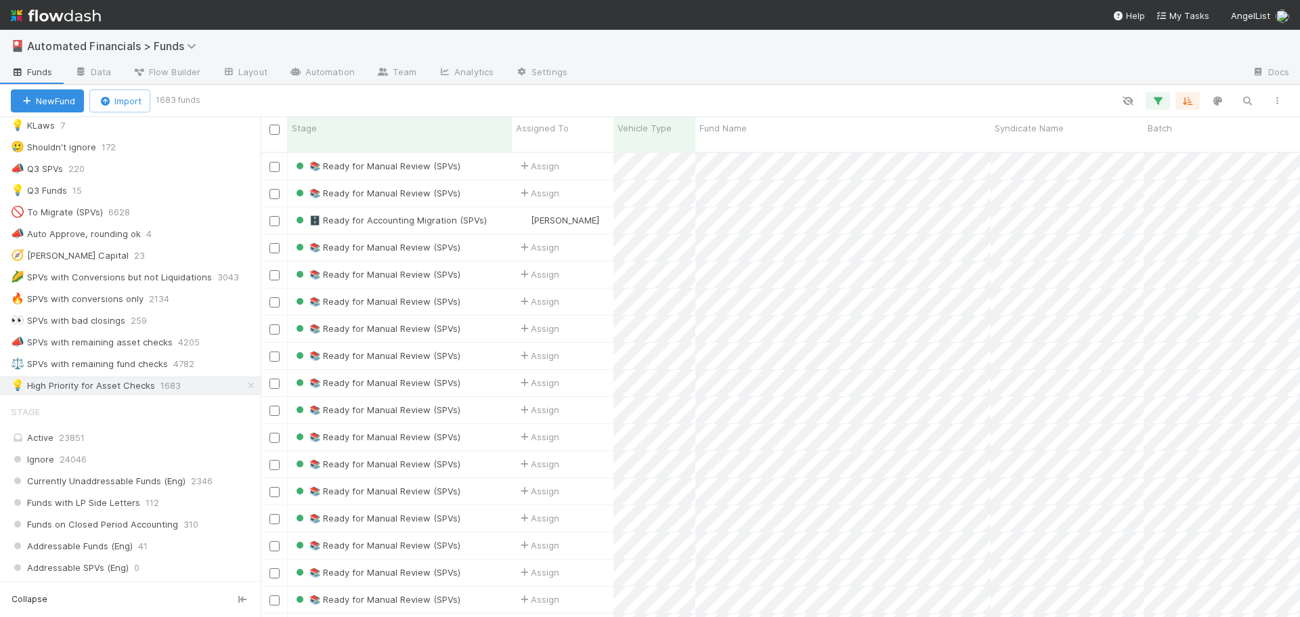
scroll to position [880, 0]
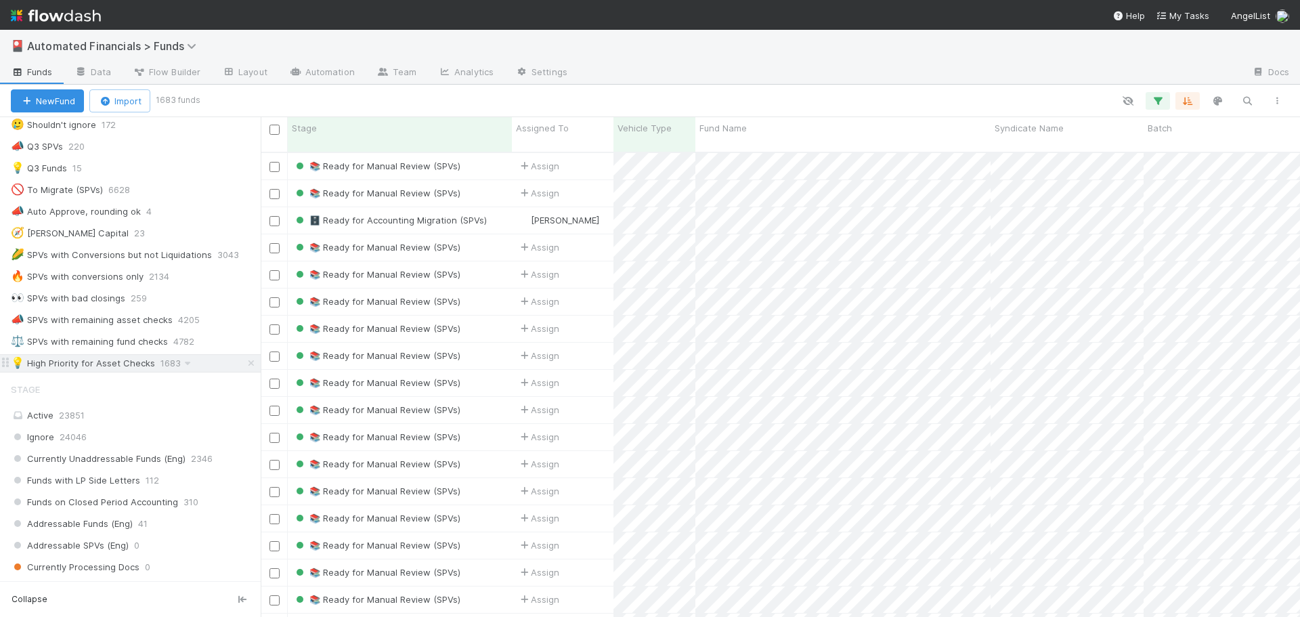
click at [137, 364] on div "💡 High Priority for Asset Checks" at bounding box center [83, 363] width 144 height 17
click at [1154, 93] on button "button" at bounding box center [1158, 101] width 24 height 18
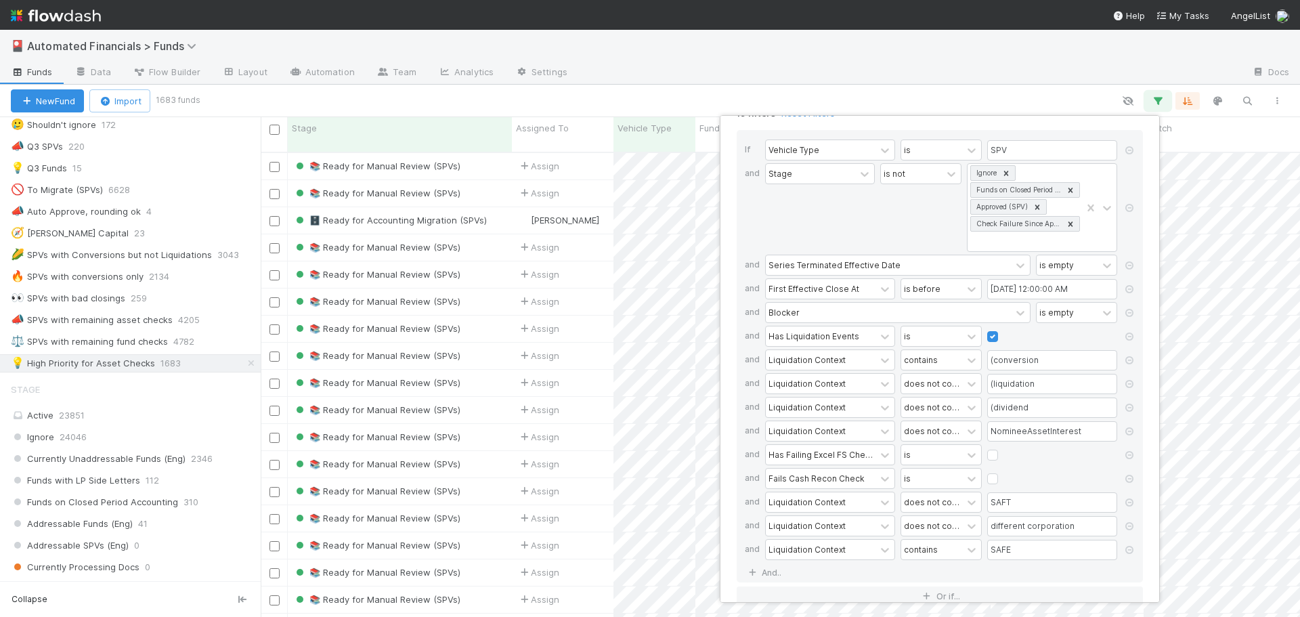
scroll to position [42, 0]
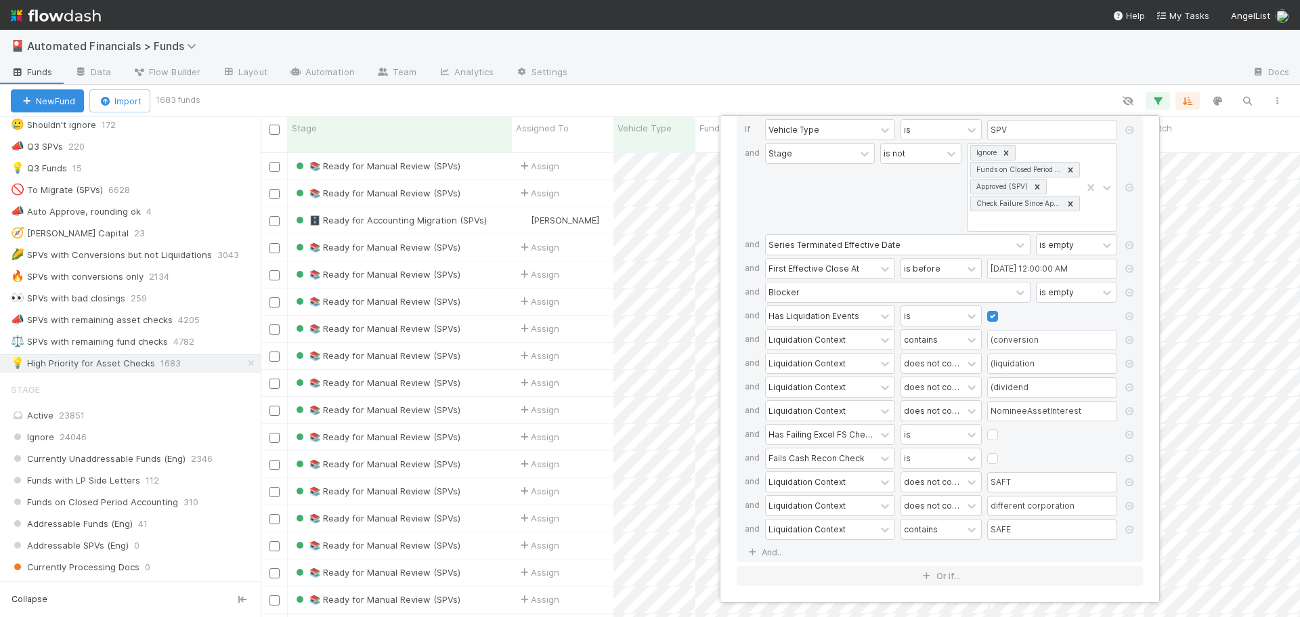
click at [1039, 93] on div "15 filters Reset Filters If Vehicle Type is SPV and Stage is not Ignore Funds o…" at bounding box center [650, 308] width 1300 height 617
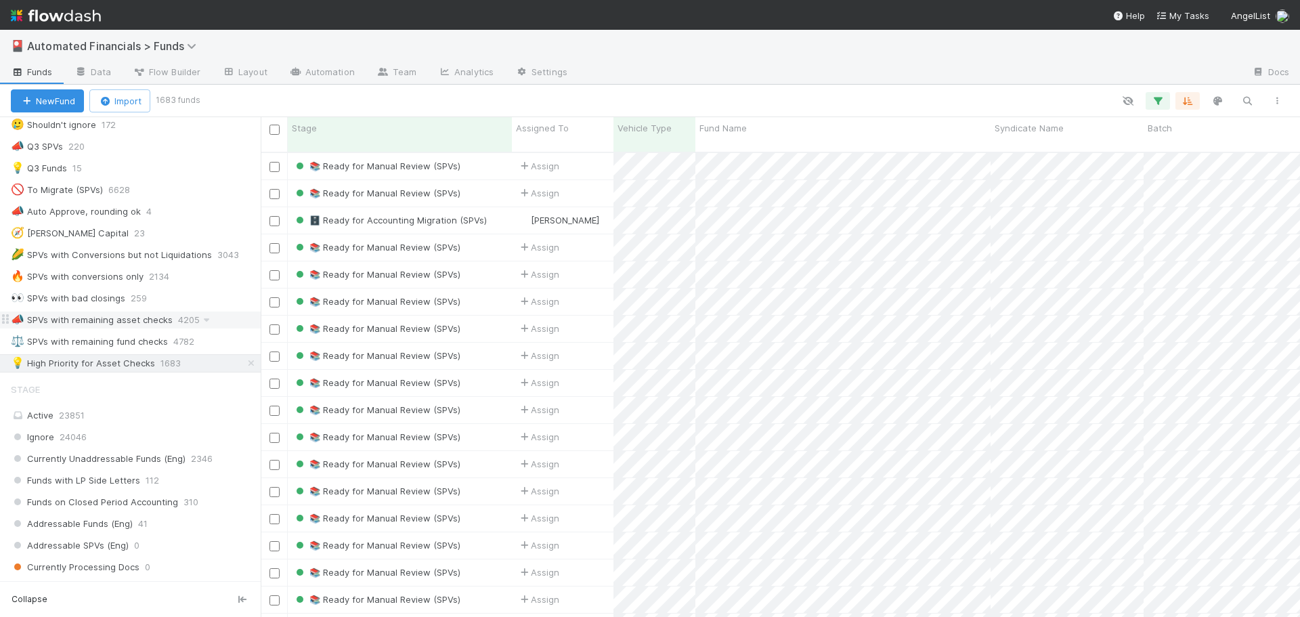
click at [97, 323] on div "📣 SPVs with remaining asset checks" at bounding box center [92, 320] width 162 height 17
click at [1160, 102] on icon "button" at bounding box center [1158, 101] width 14 height 12
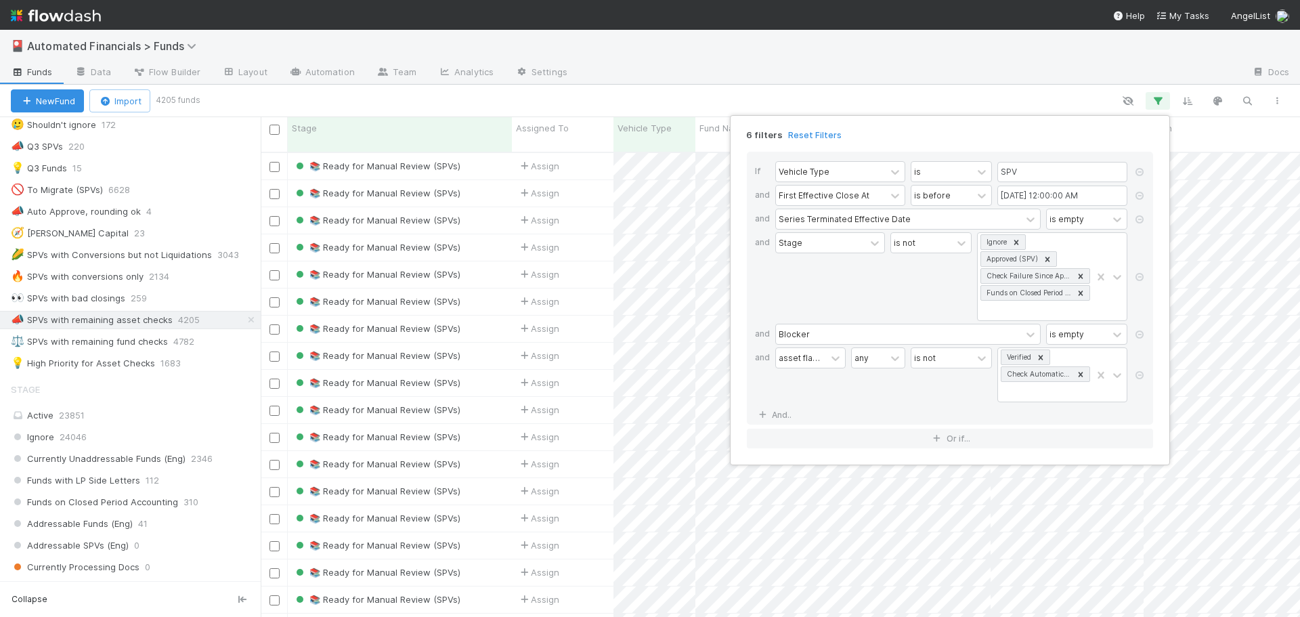
click at [1097, 95] on div "6 filters Reset Filters If Vehicle Type is SPV and First Effective Close At is …" at bounding box center [650, 308] width 1300 height 617
